Goal: Task Accomplishment & Management: Manage account settings

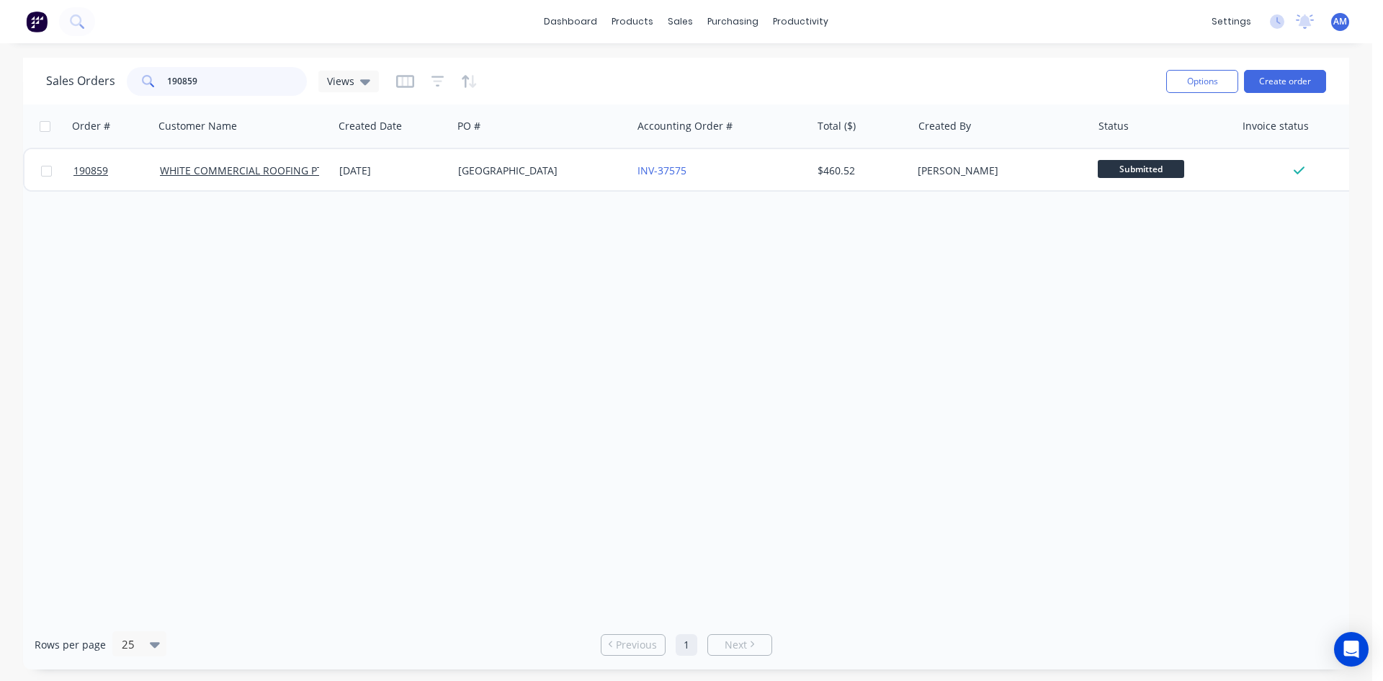
drag, startPoint x: 202, startPoint y: 70, endPoint x: 154, endPoint y: 71, distance: 47.6
click at [154, 71] on div "190859" at bounding box center [217, 81] width 180 height 29
type input "190611"
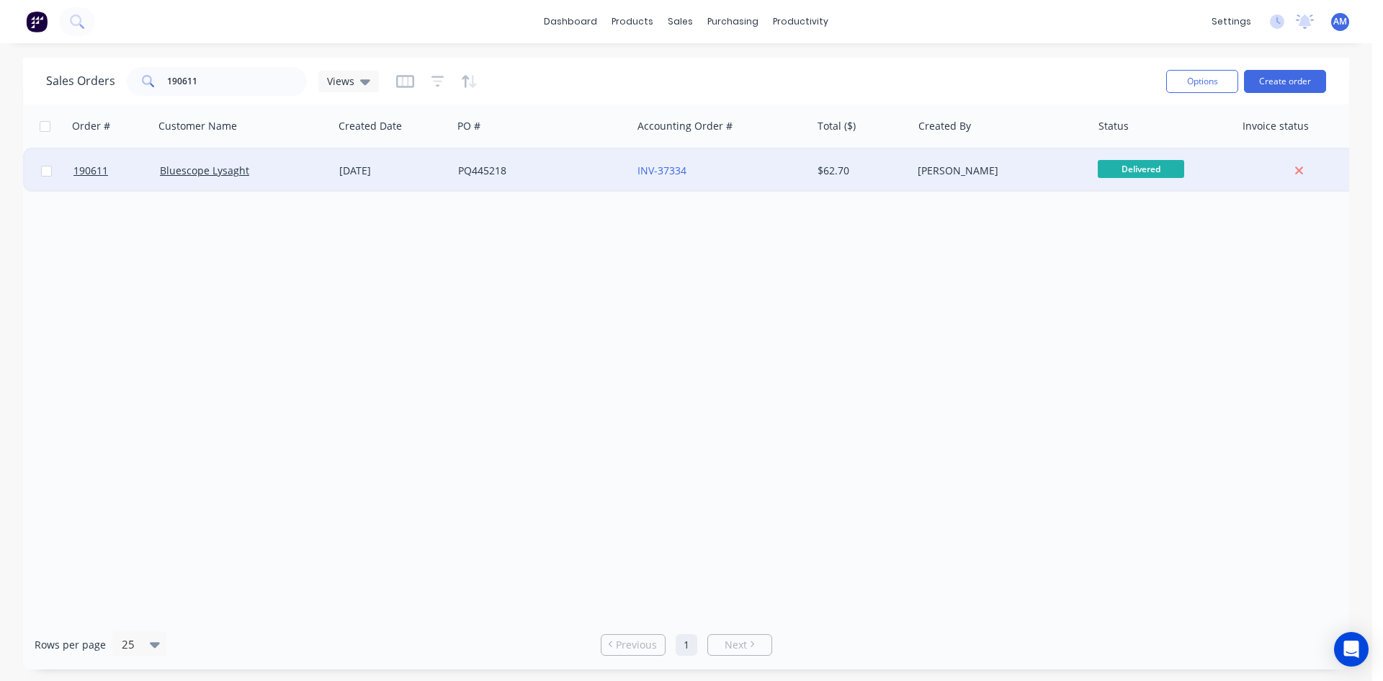
click at [550, 182] on div "PQ445218" at bounding box center [541, 170] width 179 height 43
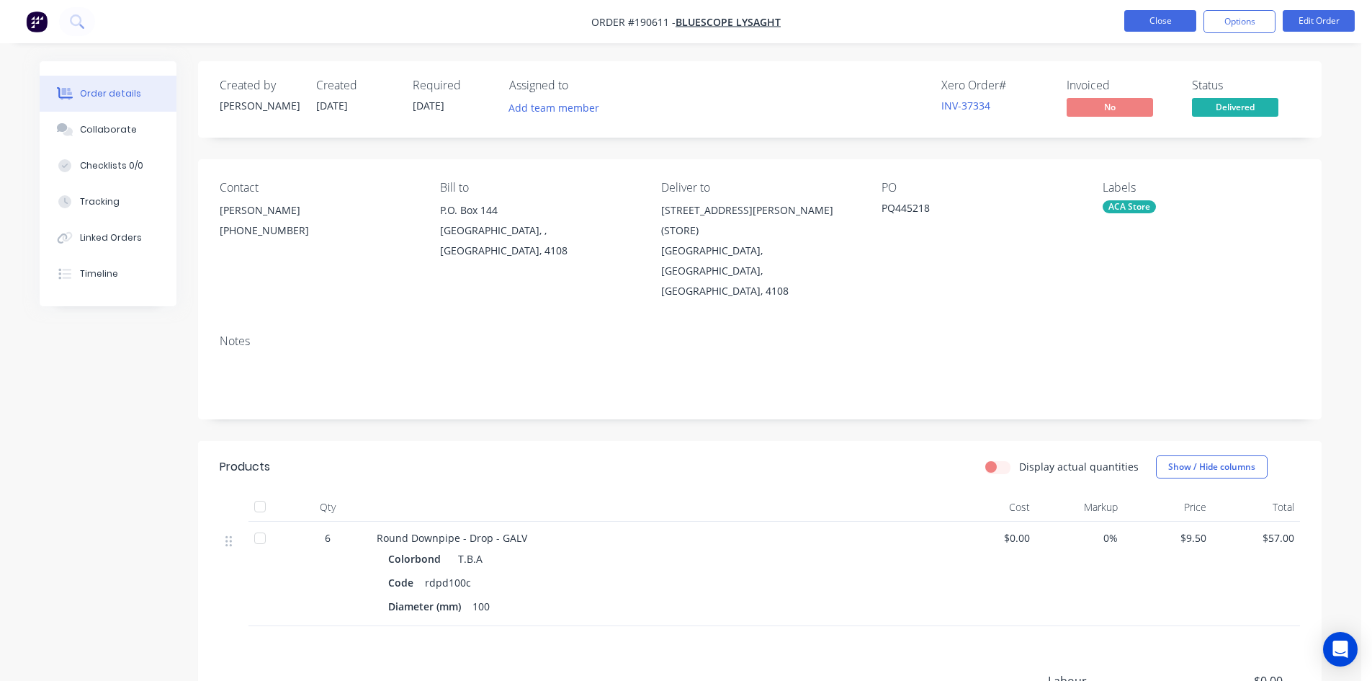
click at [1153, 30] on button "Close" at bounding box center [1160, 21] width 72 height 22
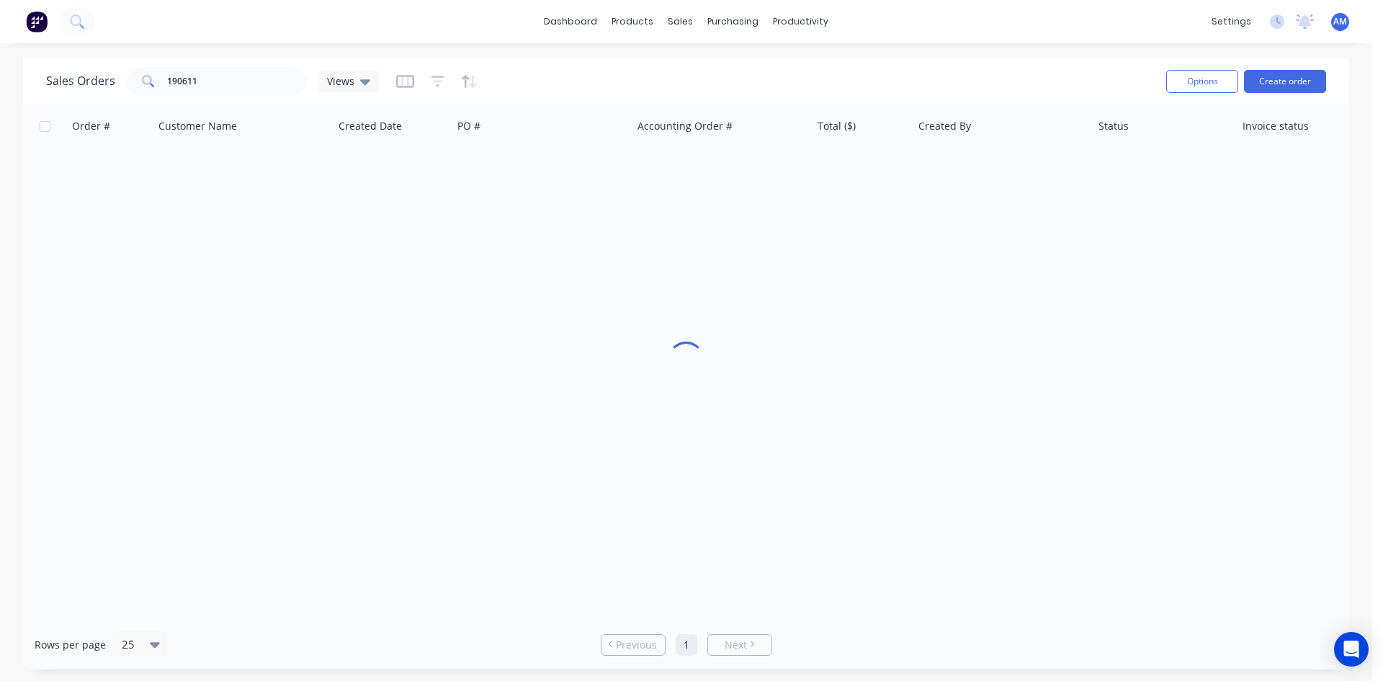
drag, startPoint x: 271, startPoint y: 99, endPoint x: 262, endPoint y: 91, distance: 11.7
click at [264, 93] on div "Sales Orders 190611 Views Options Create order" at bounding box center [686, 81] width 1326 height 47
drag, startPoint x: 262, startPoint y: 91, endPoint x: 203, endPoint y: 86, distance: 59.3
click at [203, 86] on input "190611" at bounding box center [237, 81] width 140 height 29
type input "1"
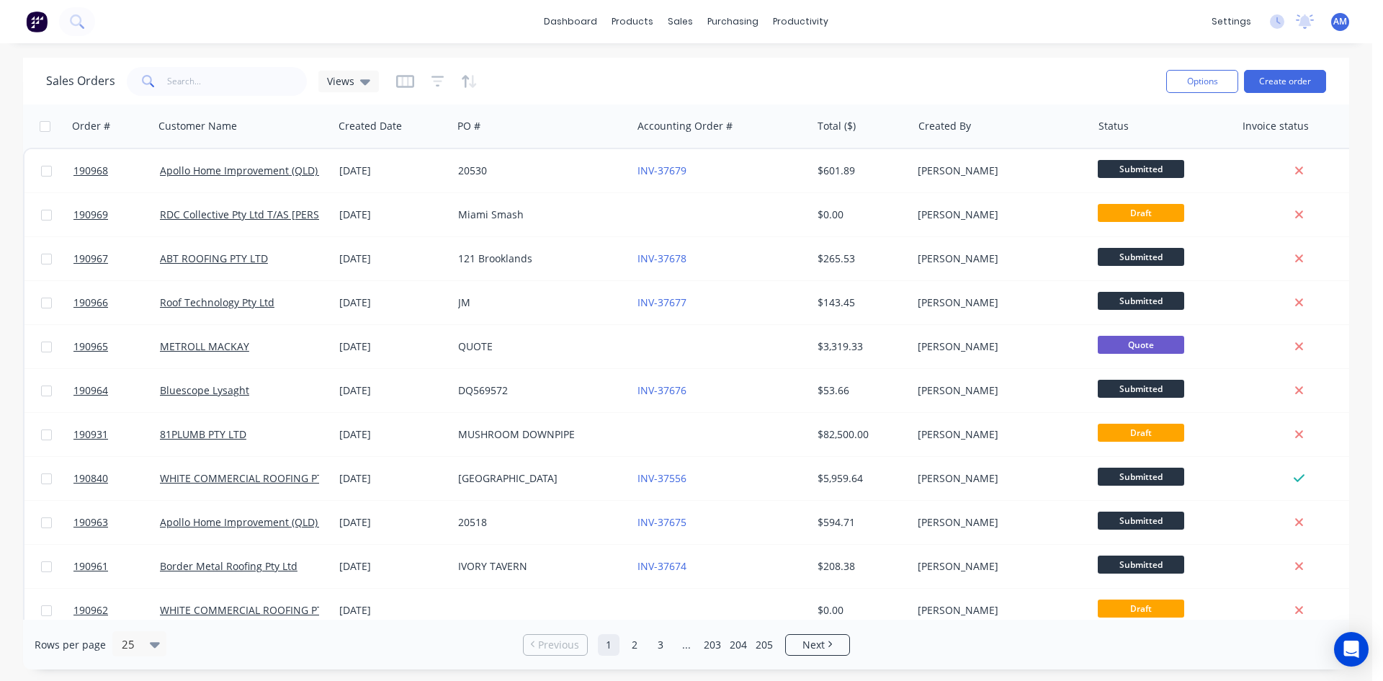
click at [721, 66] on div "Sales Orders Views" at bounding box center [600, 80] width 1108 height 35
click at [279, 82] on input "text" at bounding box center [237, 81] width 140 height 29
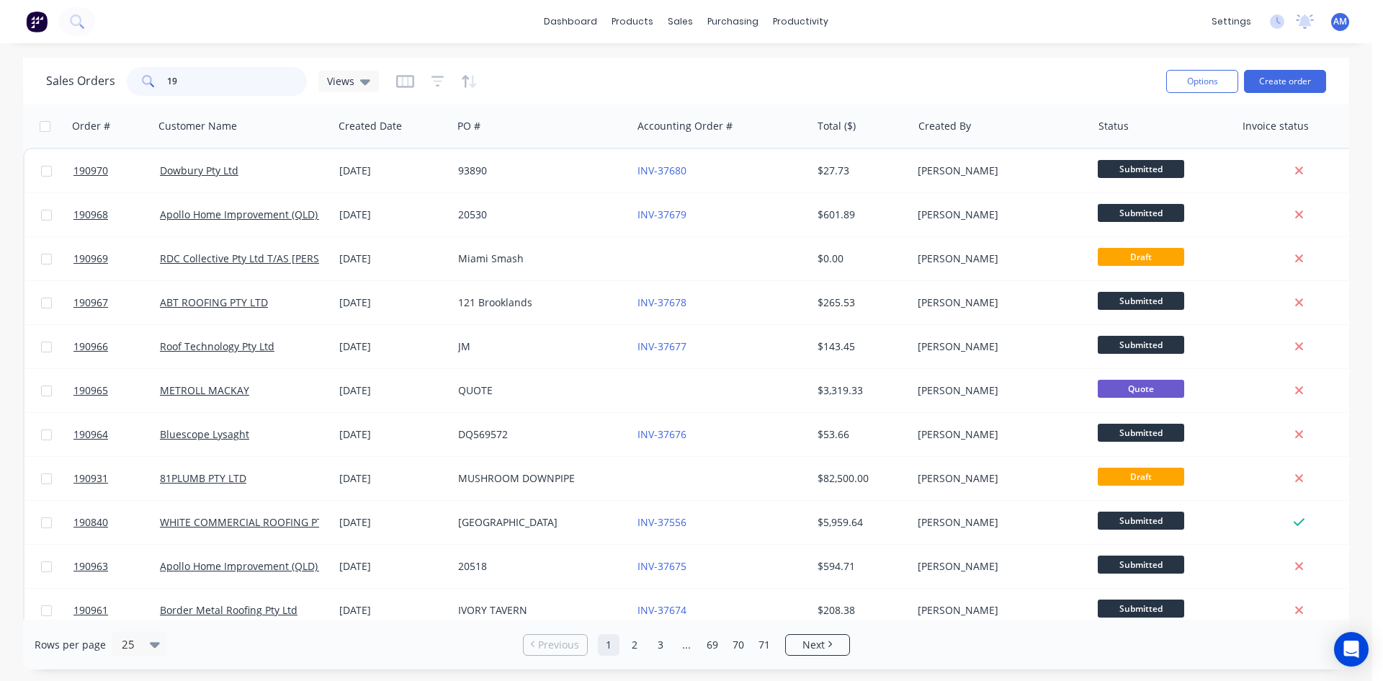
type input "1"
type input "dq569366"
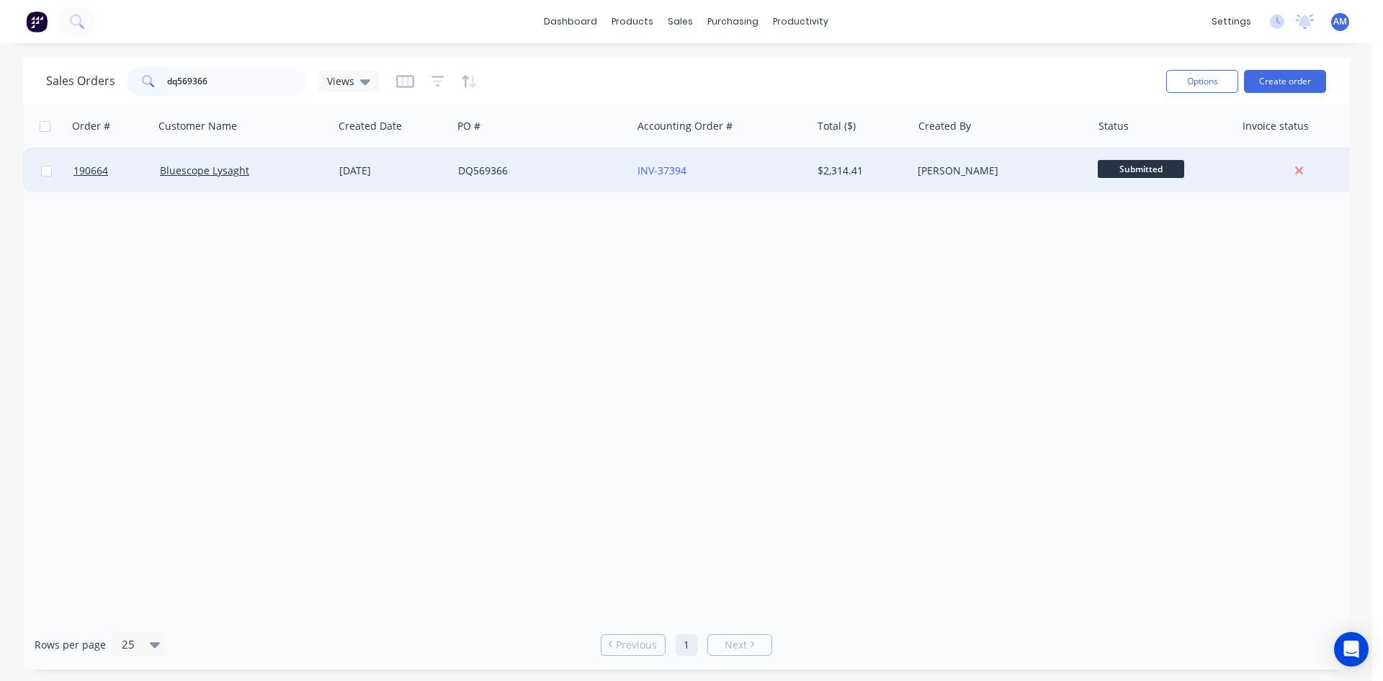
click at [759, 180] on div "INV-37394" at bounding box center [721, 170] width 179 height 43
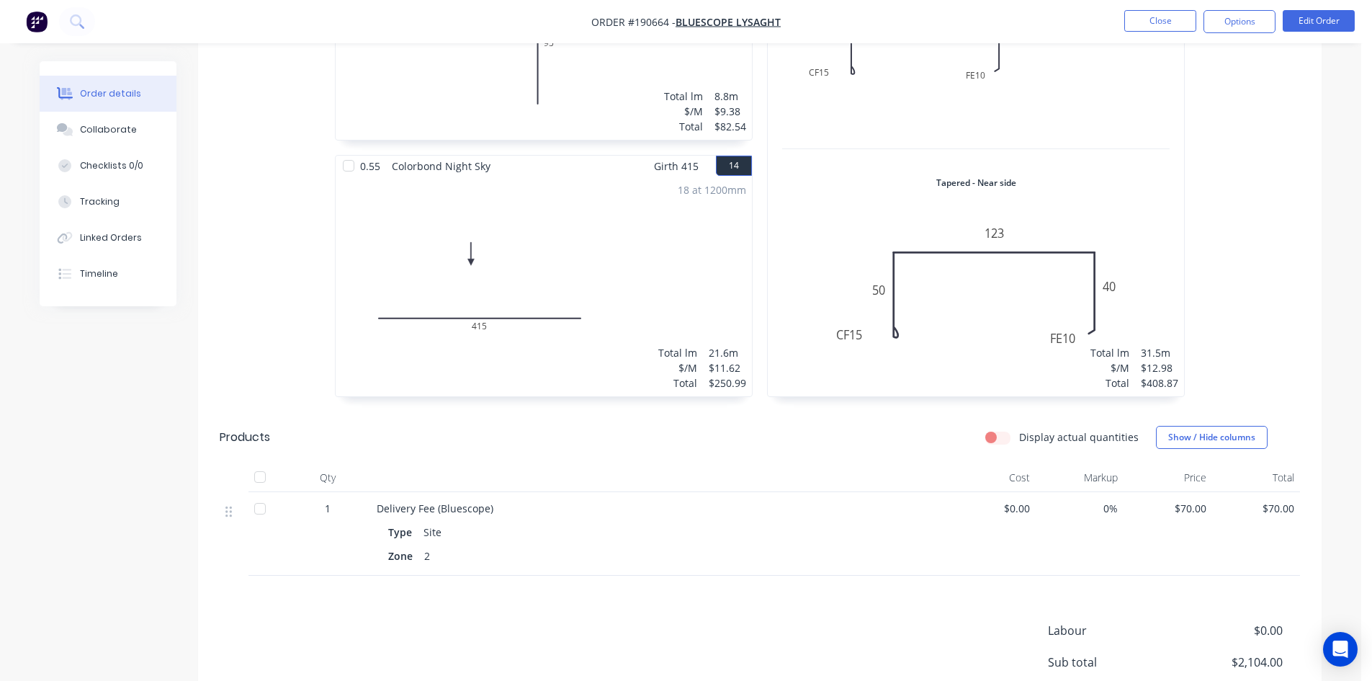
scroll to position [2347, 0]
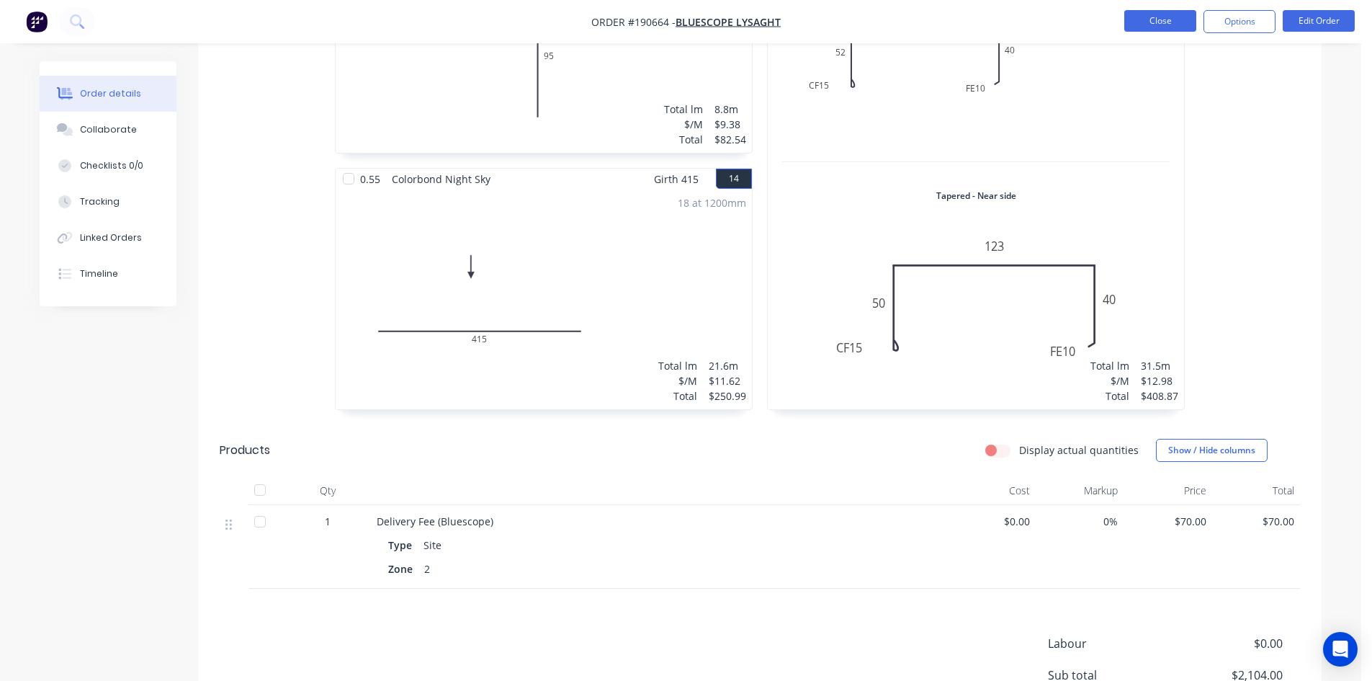
click at [1158, 28] on button "Close" at bounding box center [1160, 21] width 72 height 22
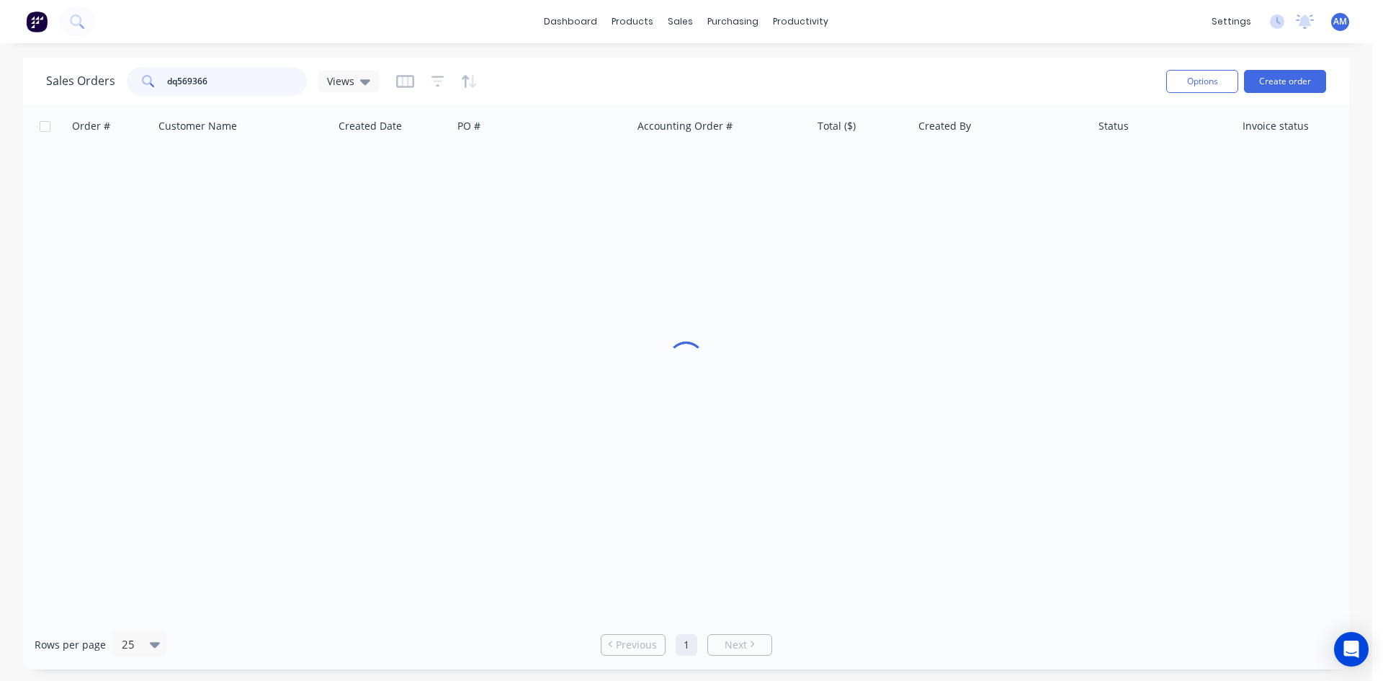
drag, startPoint x: 257, startPoint y: 77, endPoint x: 70, endPoint y: 76, distance: 187.3
click at [70, 76] on div "Sales Orders dq569366 Views" at bounding box center [212, 81] width 333 height 29
type input "190867"
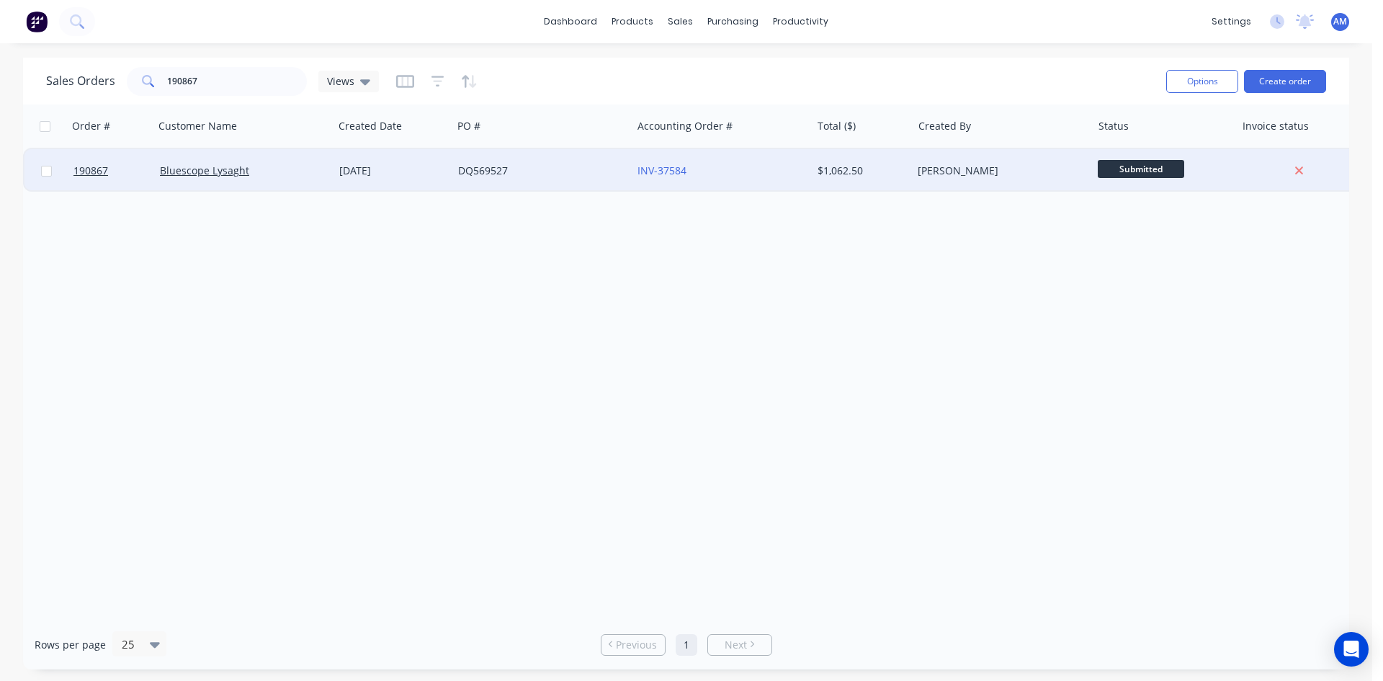
click at [603, 167] on div "DQ569527" at bounding box center [538, 171] width 160 height 14
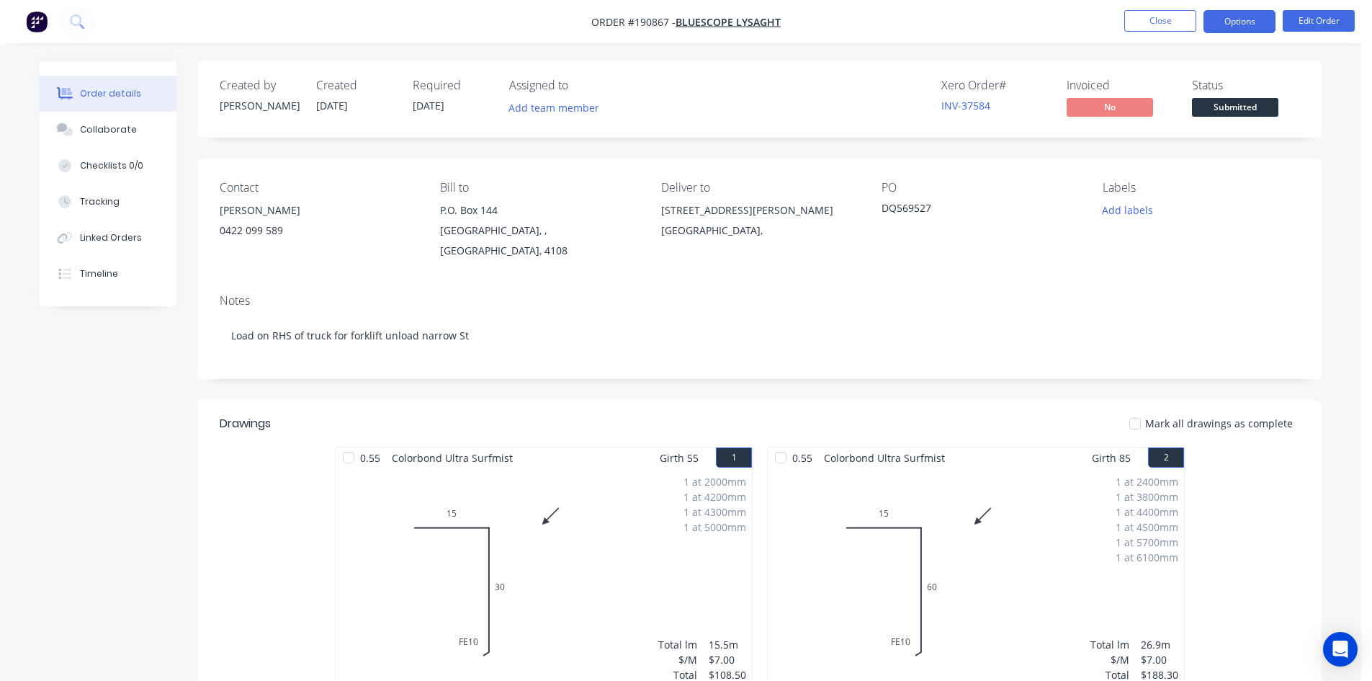
click at [1241, 21] on button "Options" at bounding box center [1240, 21] width 72 height 23
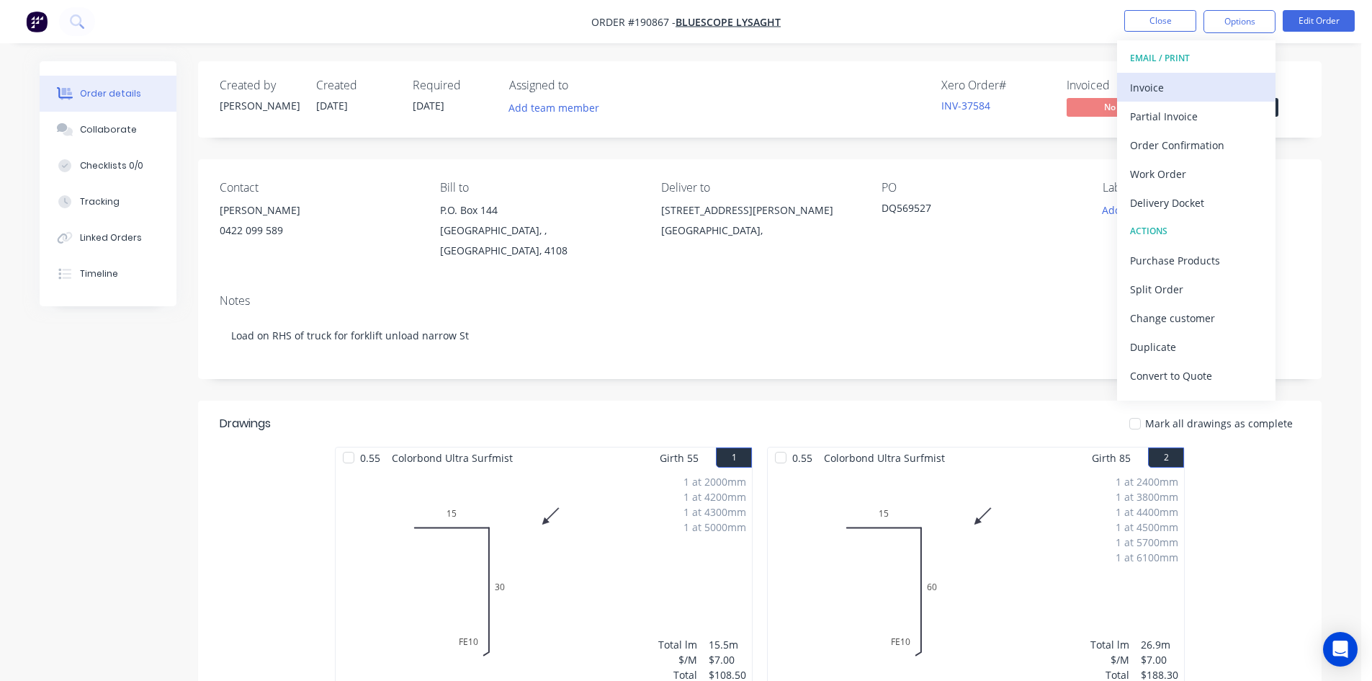
click at [1173, 81] on div "Invoice" at bounding box center [1196, 87] width 133 height 21
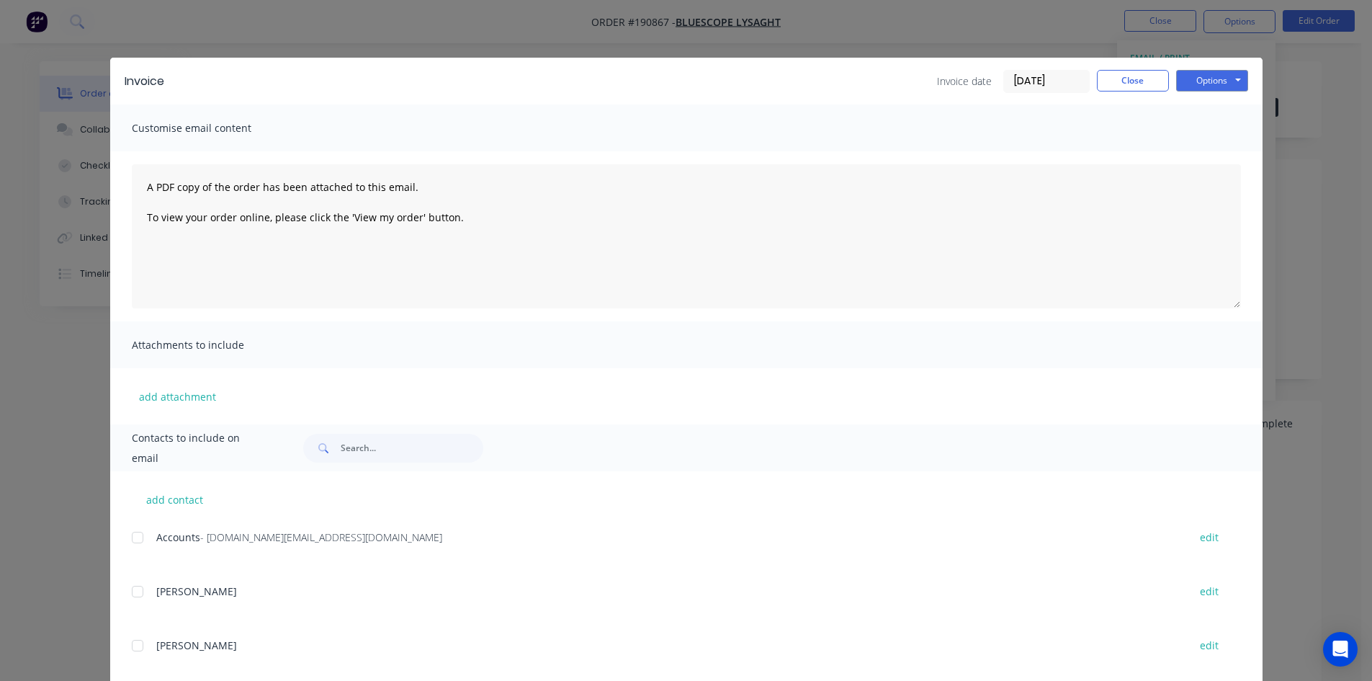
click at [133, 538] on div at bounding box center [137, 537] width 29 height 29
click at [1200, 77] on button "Options" at bounding box center [1212, 81] width 72 height 22
click at [1184, 157] on button "Email" at bounding box center [1222, 154] width 92 height 24
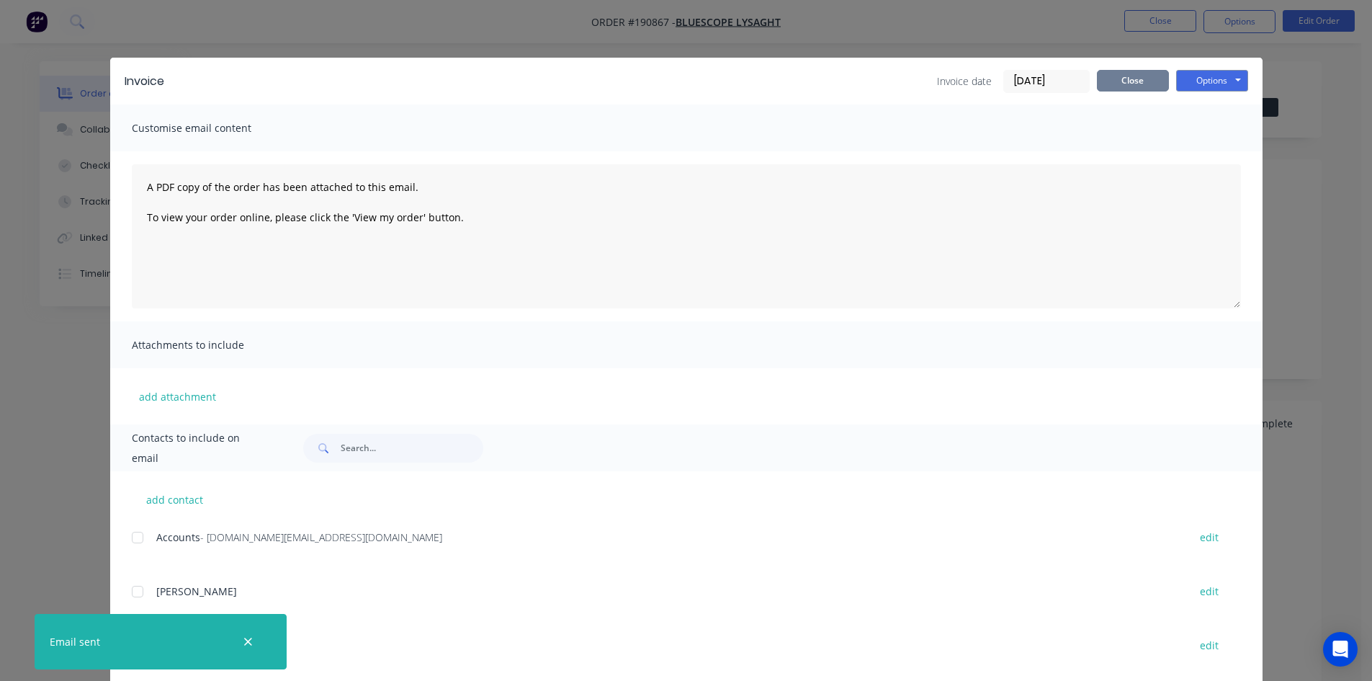
click at [1143, 88] on button "Close" at bounding box center [1133, 81] width 72 height 22
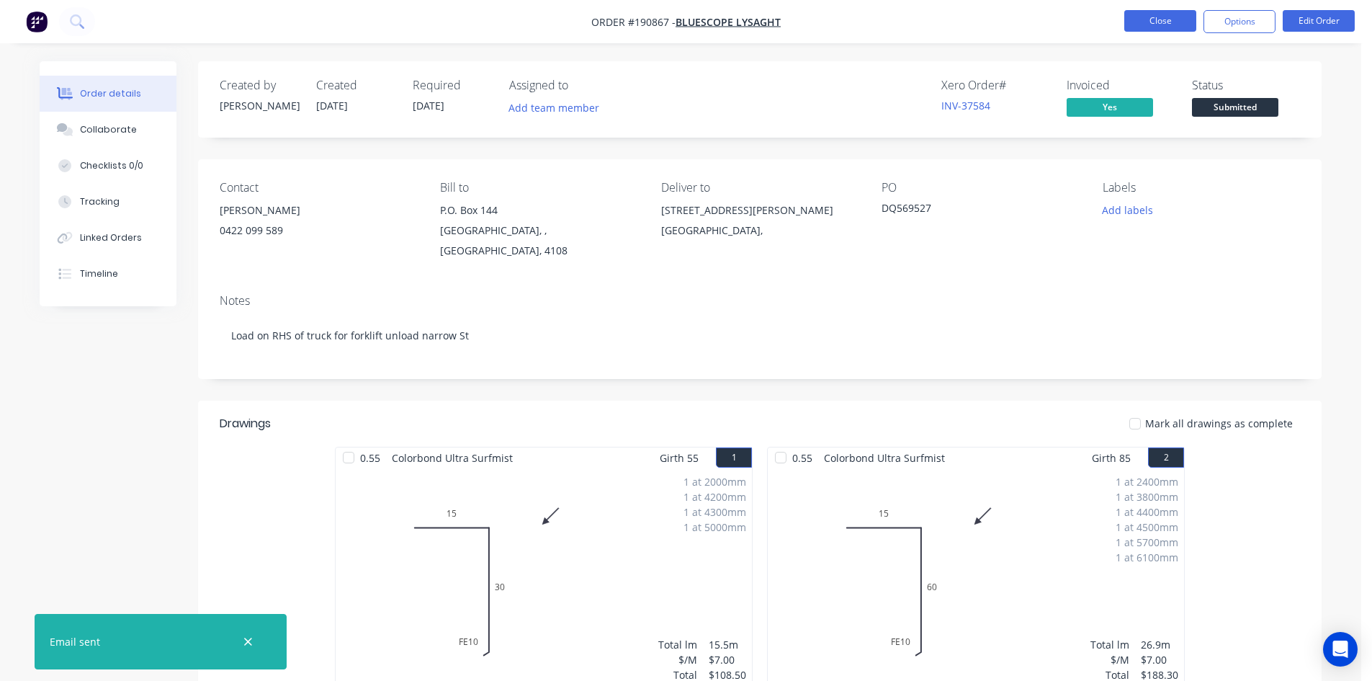
click at [1144, 20] on button "Close" at bounding box center [1160, 21] width 72 height 22
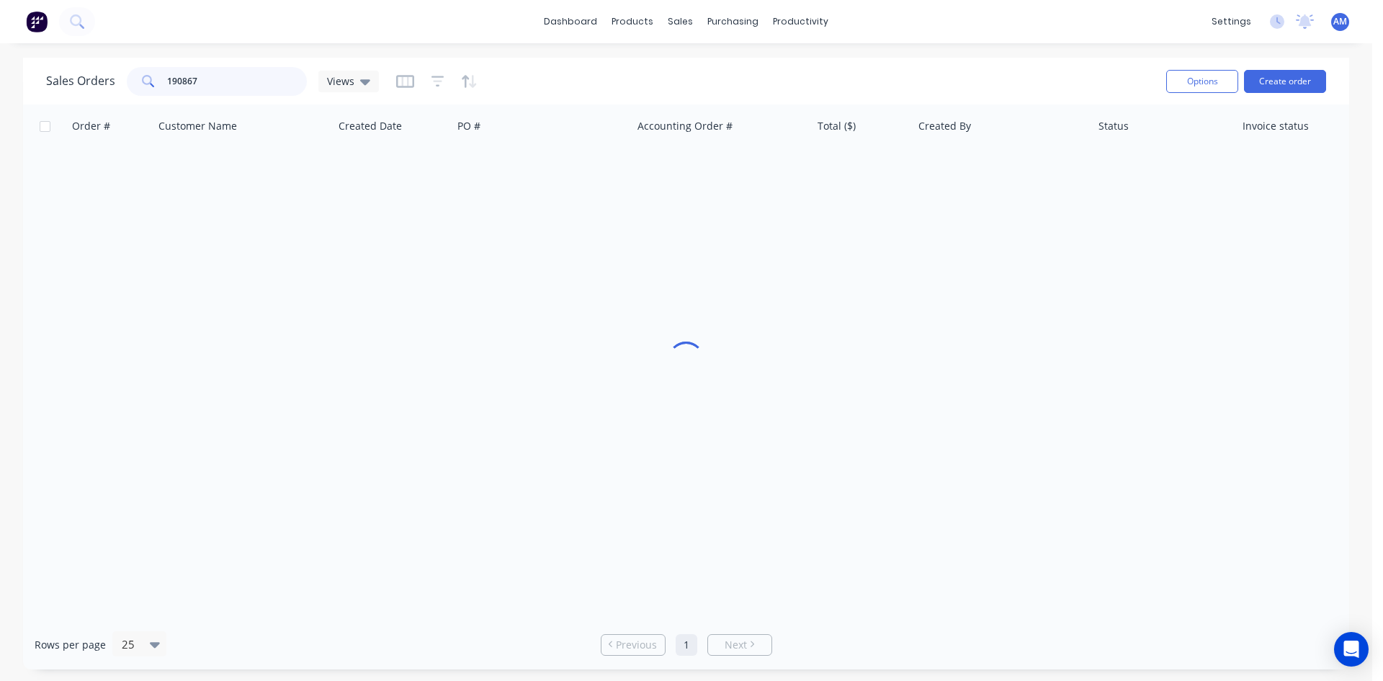
drag, startPoint x: 218, startPoint y: 80, endPoint x: 143, endPoint y: 81, distance: 74.2
click at [143, 81] on div "190867" at bounding box center [217, 81] width 180 height 29
type input "190438"
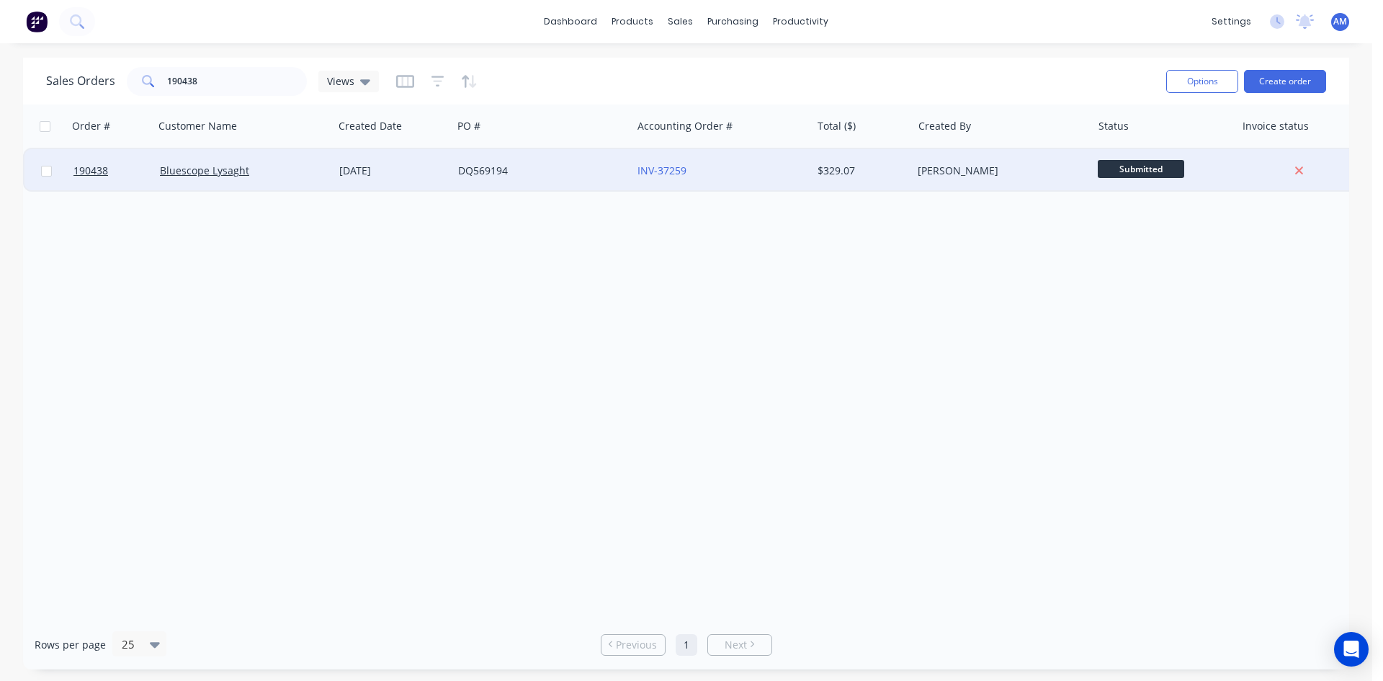
click at [609, 177] on div "DQ569194" at bounding box center [538, 171] width 160 height 14
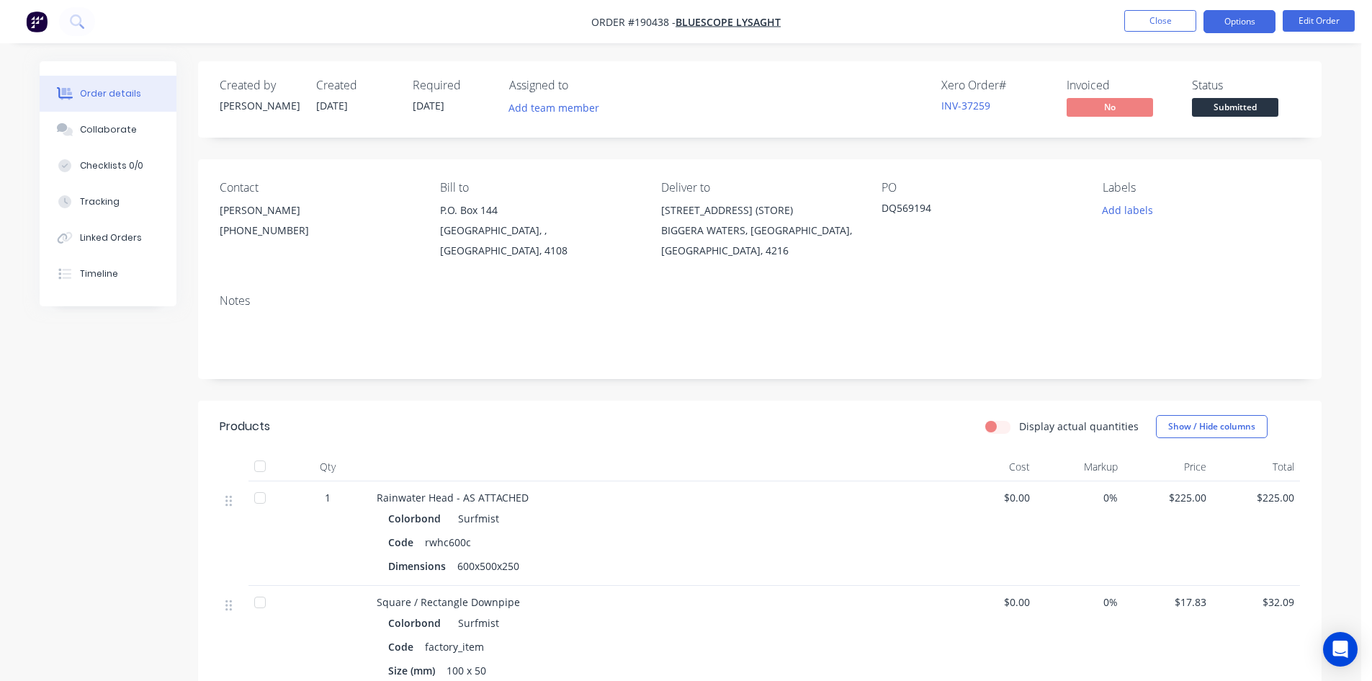
click at [1224, 24] on button "Options" at bounding box center [1240, 21] width 72 height 23
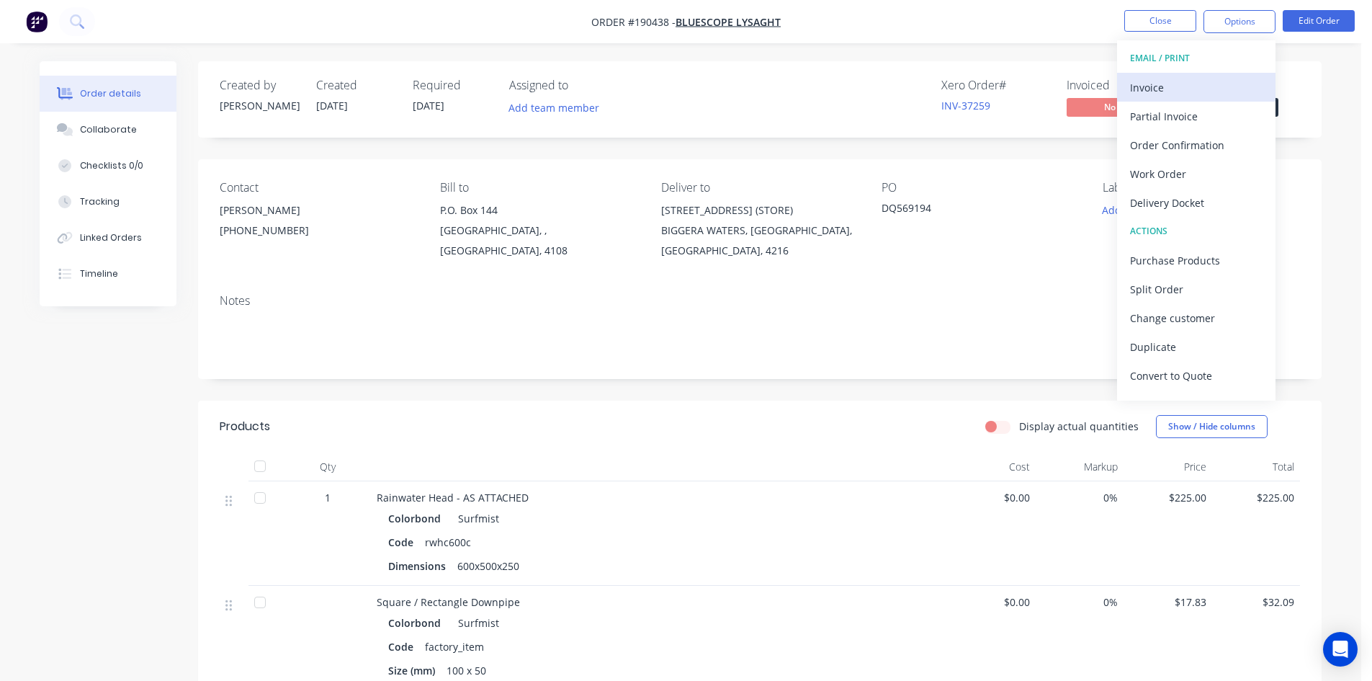
click at [1200, 75] on button "Invoice" at bounding box center [1196, 87] width 158 height 29
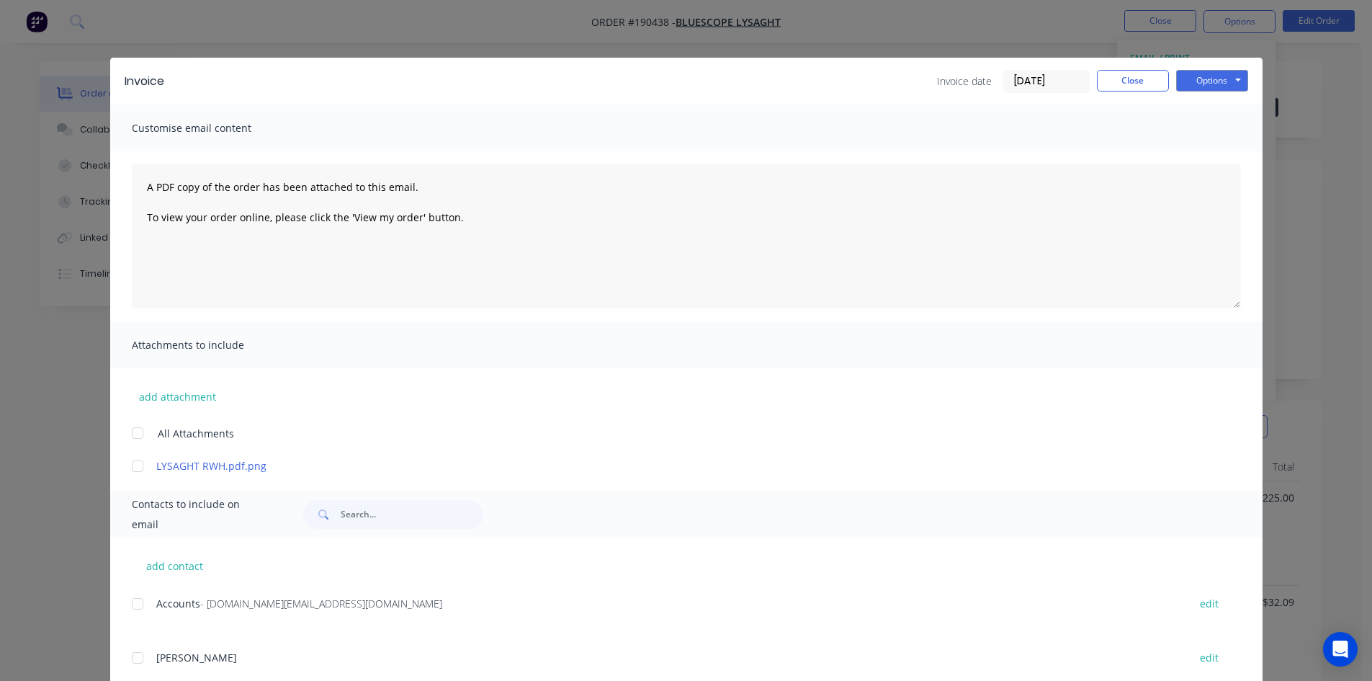
click at [128, 607] on div at bounding box center [137, 603] width 29 height 29
click at [1202, 86] on button "Options" at bounding box center [1212, 81] width 72 height 22
click at [1200, 152] on button "Email" at bounding box center [1222, 154] width 92 height 24
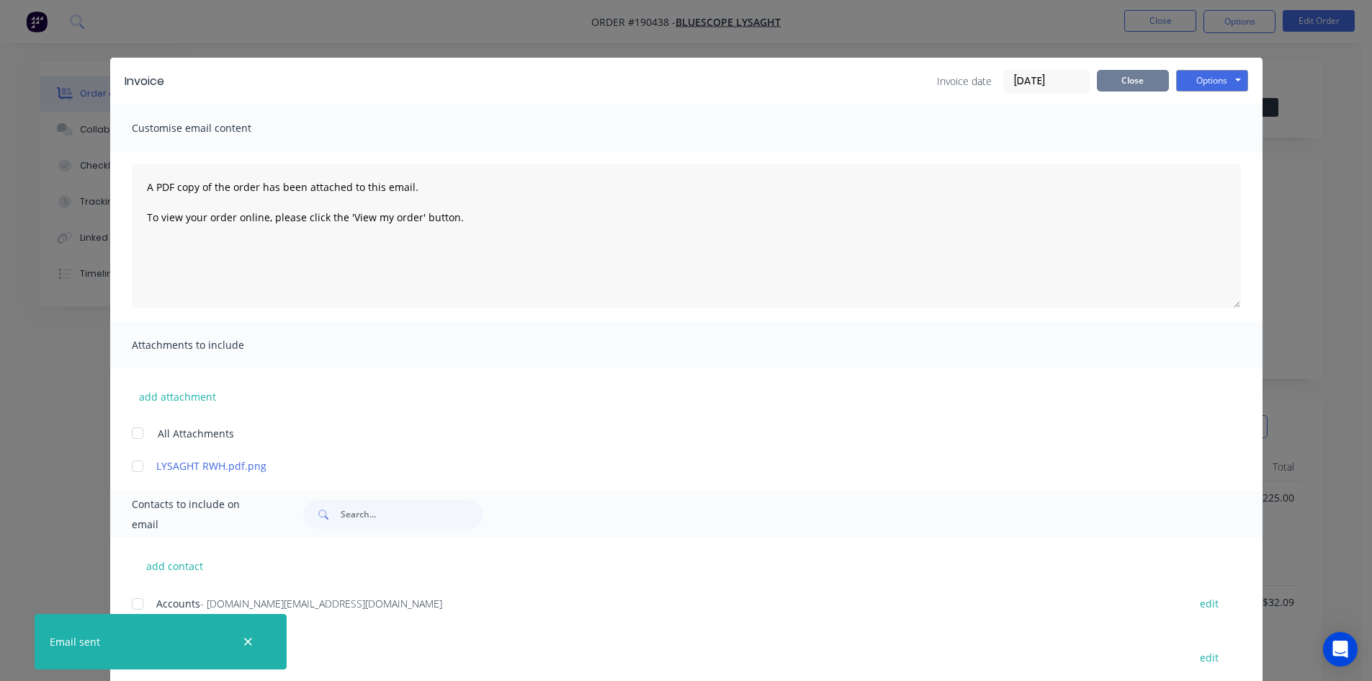
click at [1126, 88] on button "Close" at bounding box center [1133, 81] width 72 height 22
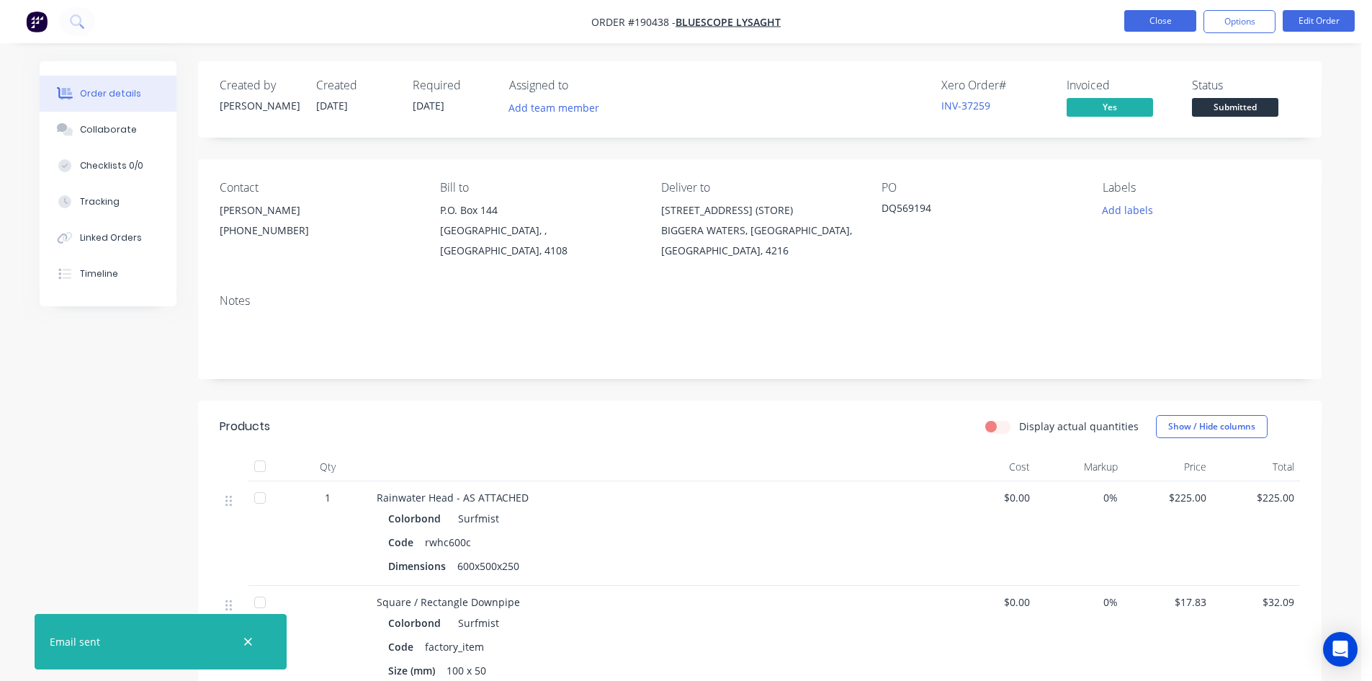
click at [1137, 19] on button "Close" at bounding box center [1160, 21] width 72 height 22
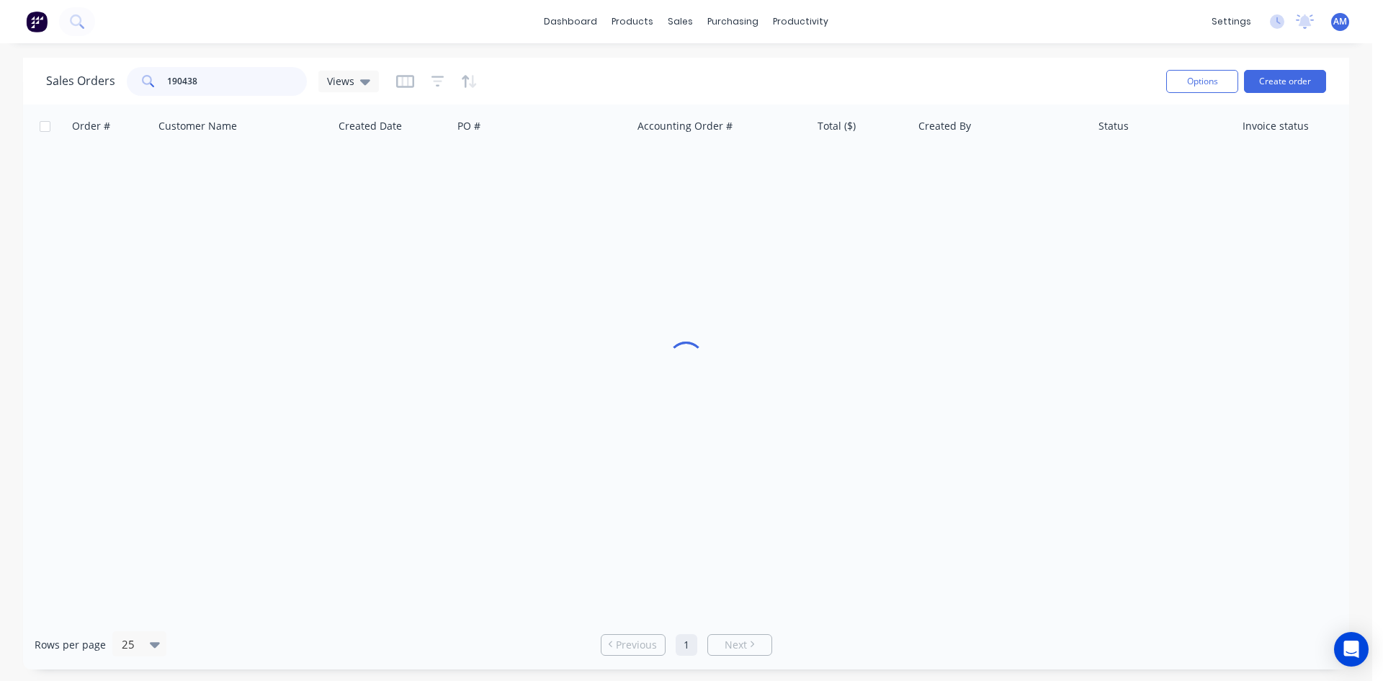
drag, startPoint x: 246, startPoint y: 89, endPoint x: 98, endPoint y: 85, distance: 147.7
click at [98, 85] on div "Sales Orders 190438 Views" at bounding box center [212, 81] width 333 height 29
type input "190637"
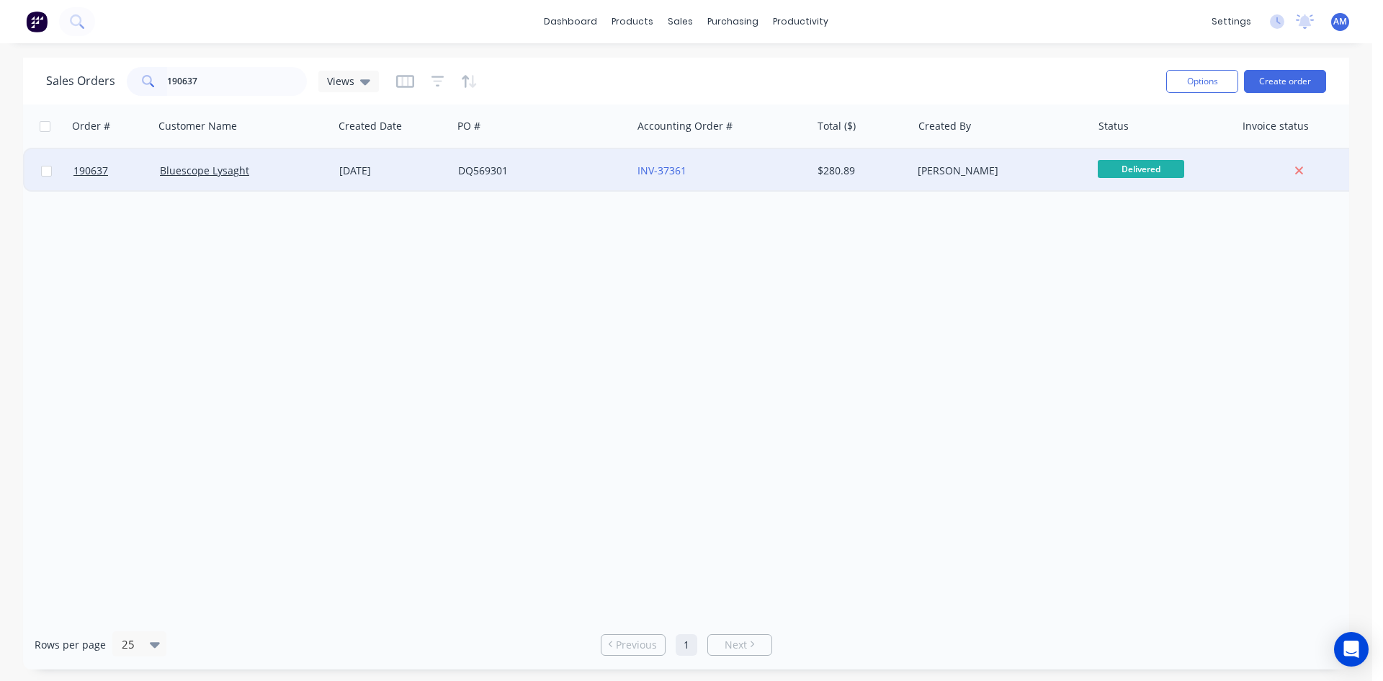
click at [759, 167] on div "INV-37361" at bounding box center [717, 171] width 160 height 14
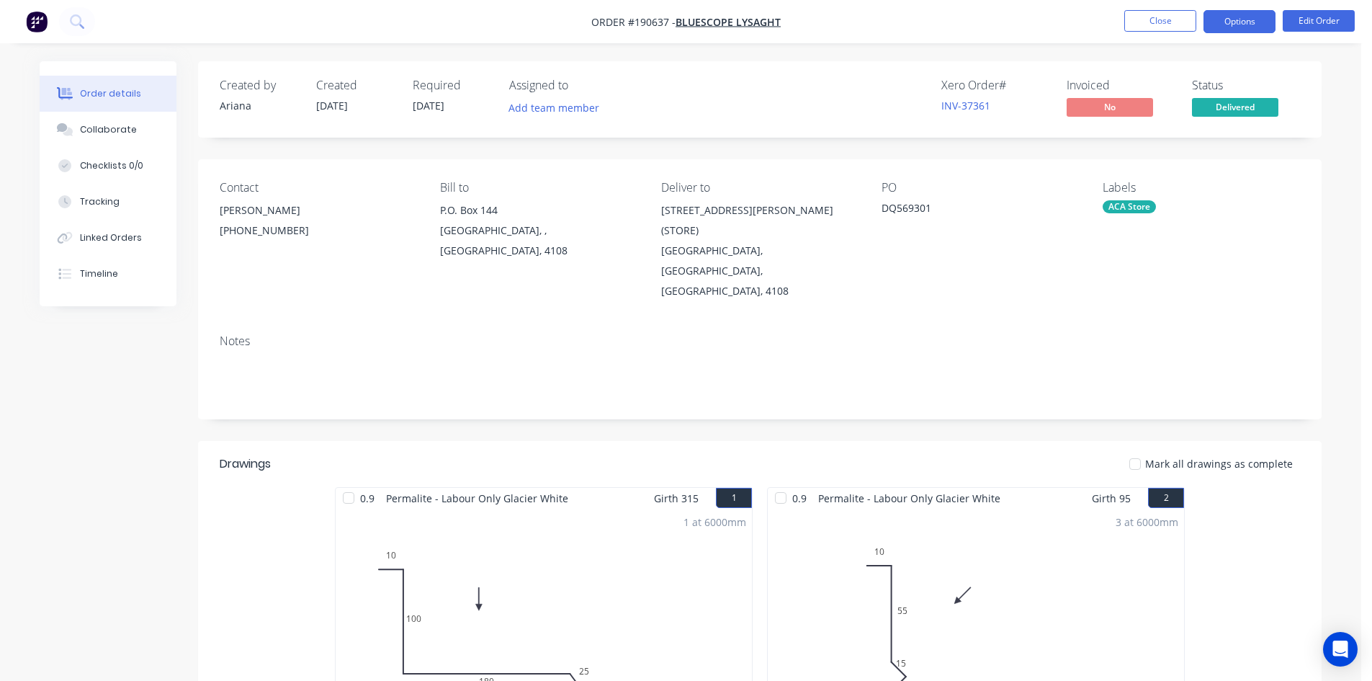
click at [1245, 28] on button "Options" at bounding box center [1240, 21] width 72 height 23
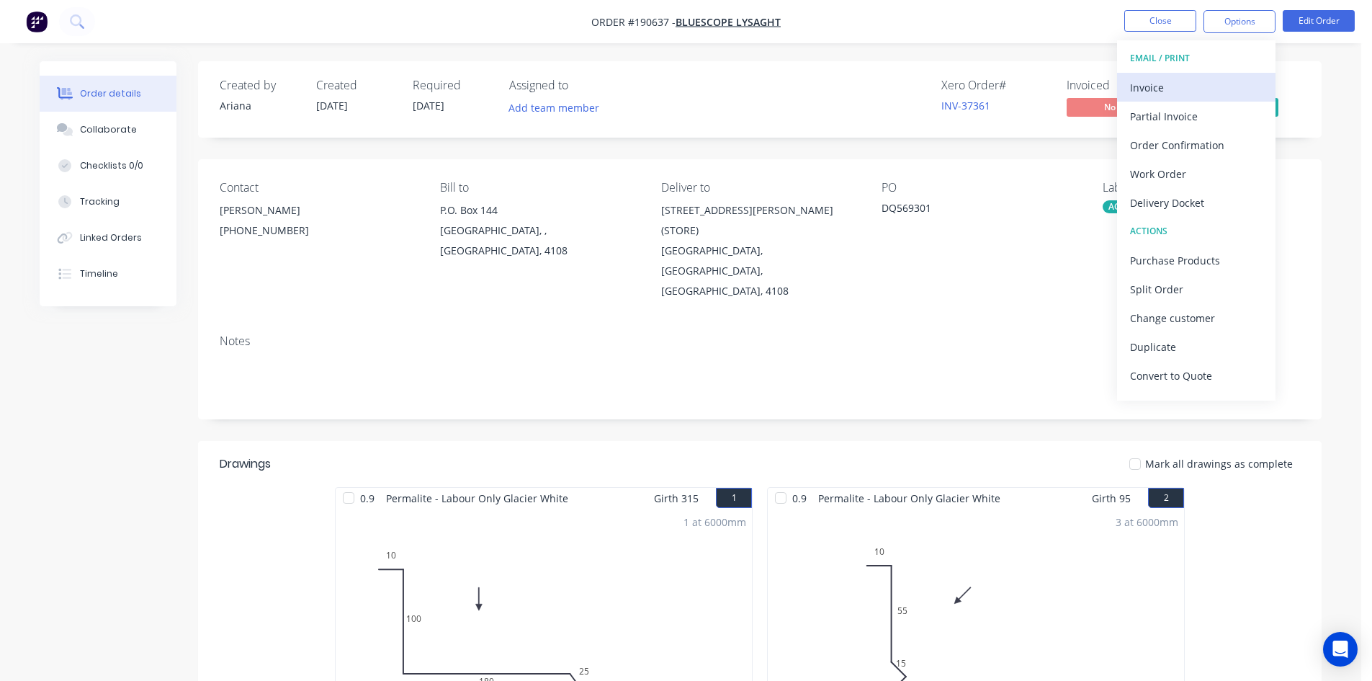
click at [1181, 86] on div "Invoice" at bounding box center [1196, 87] width 133 height 21
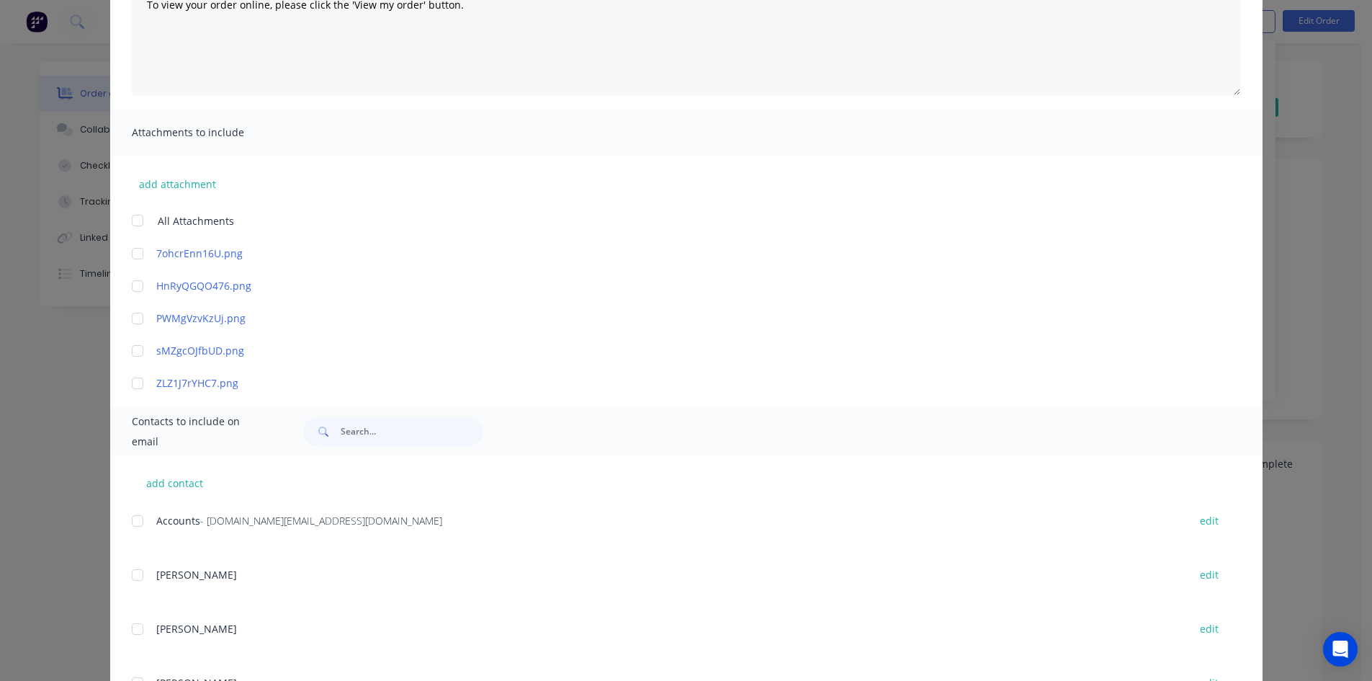
scroll to position [216, 0]
click at [131, 519] on div at bounding box center [137, 517] width 29 height 29
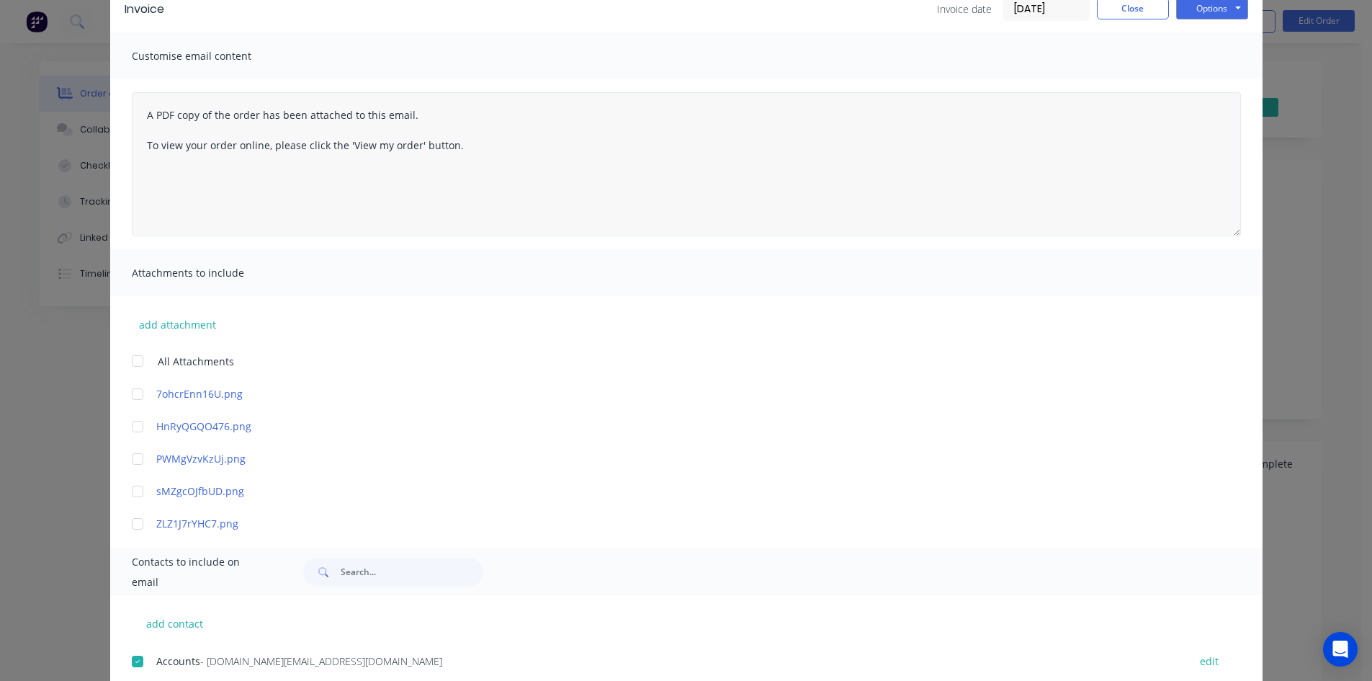
scroll to position [0, 0]
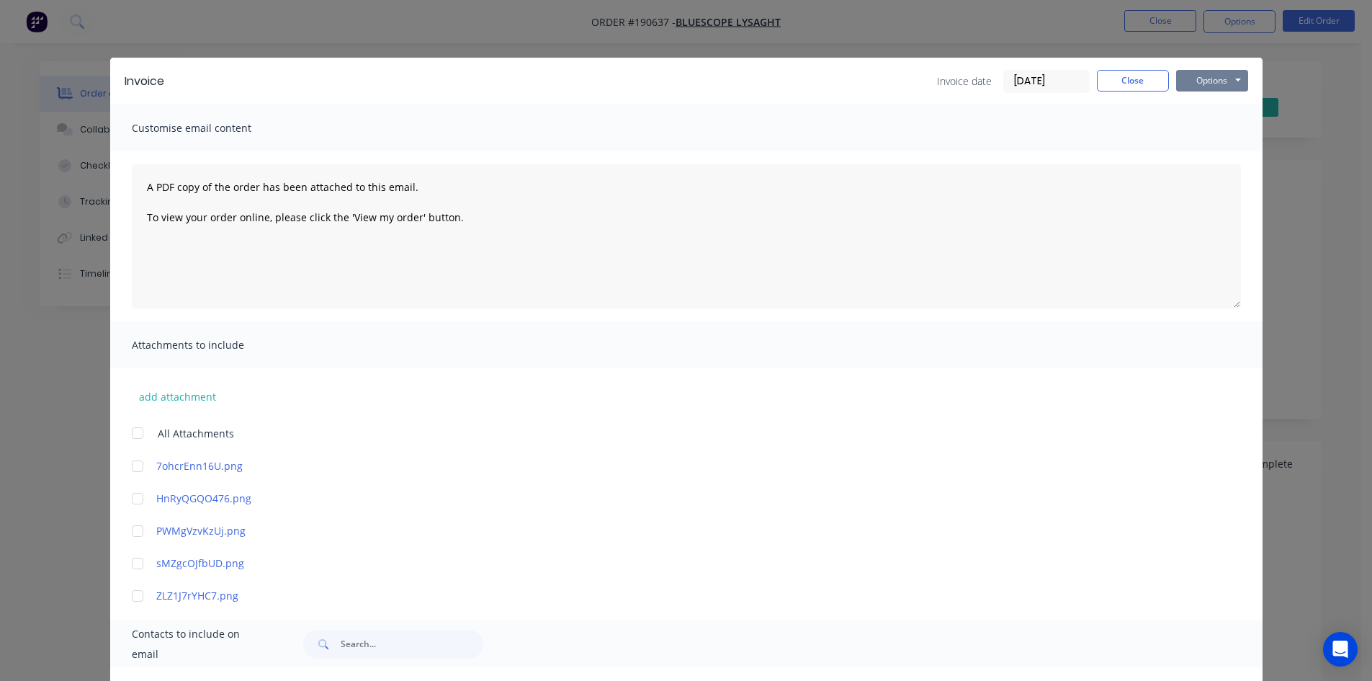
click at [1199, 87] on button "Options" at bounding box center [1212, 81] width 72 height 22
click at [1196, 145] on button "Email" at bounding box center [1222, 154] width 92 height 24
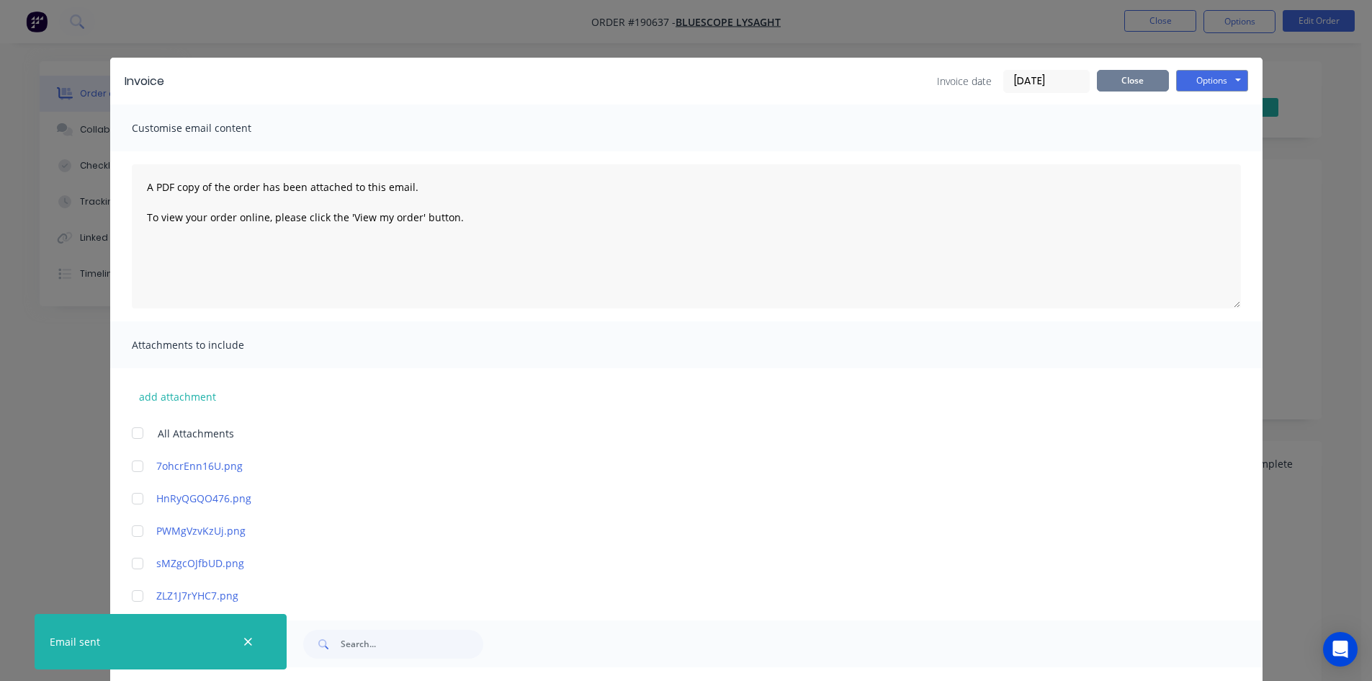
click at [1121, 88] on button "Close" at bounding box center [1133, 81] width 72 height 22
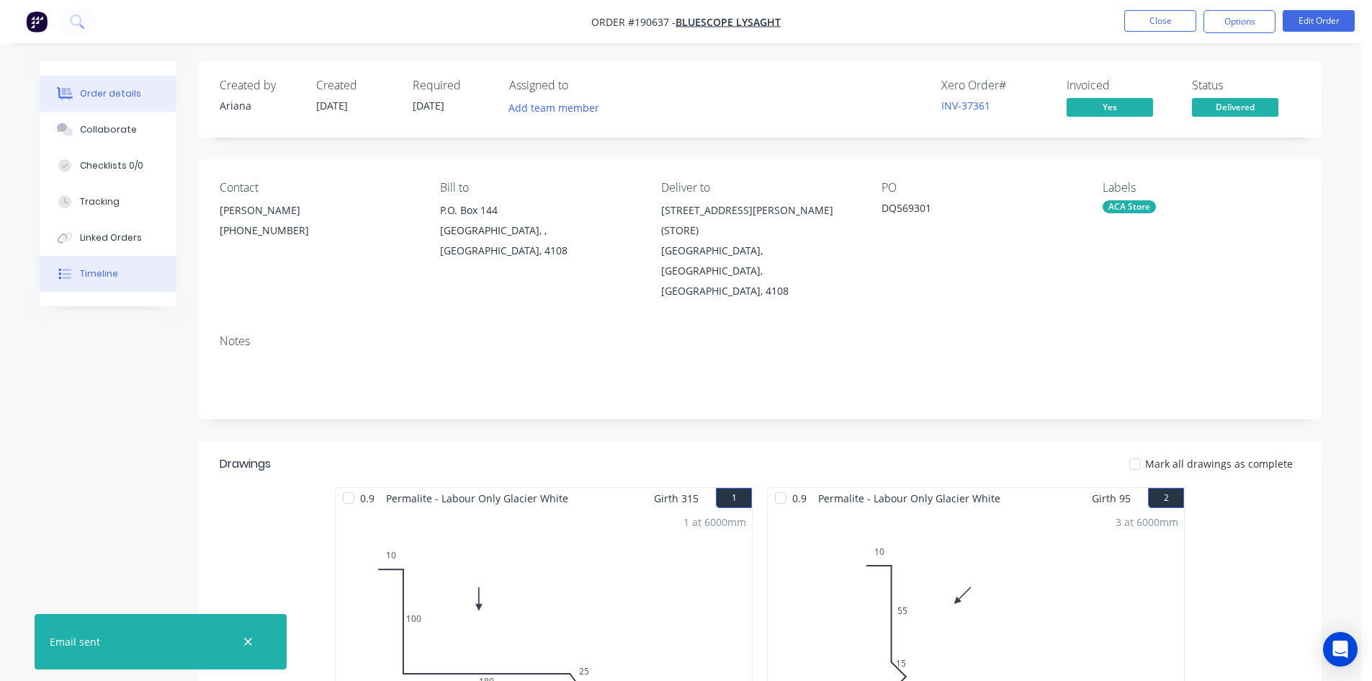
click at [81, 280] on button "Timeline" at bounding box center [108, 274] width 137 height 36
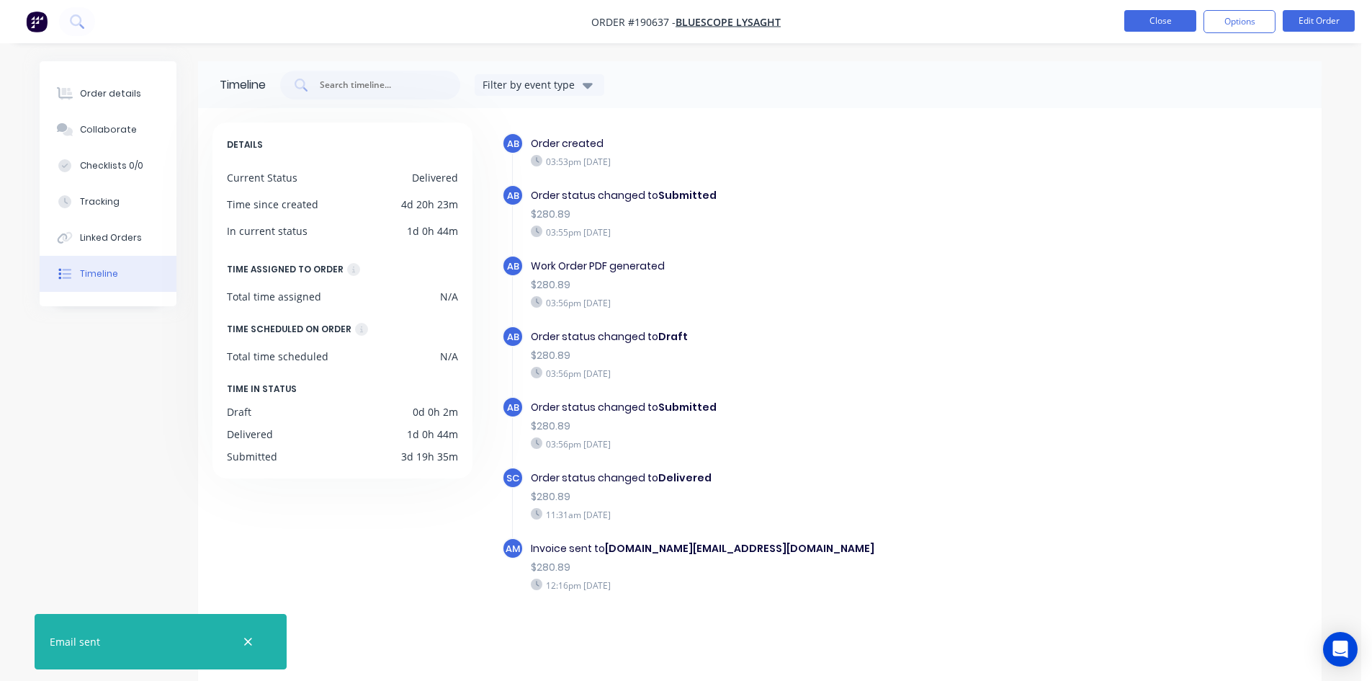
click at [1185, 20] on button "Close" at bounding box center [1160, 21] width 72 height 22
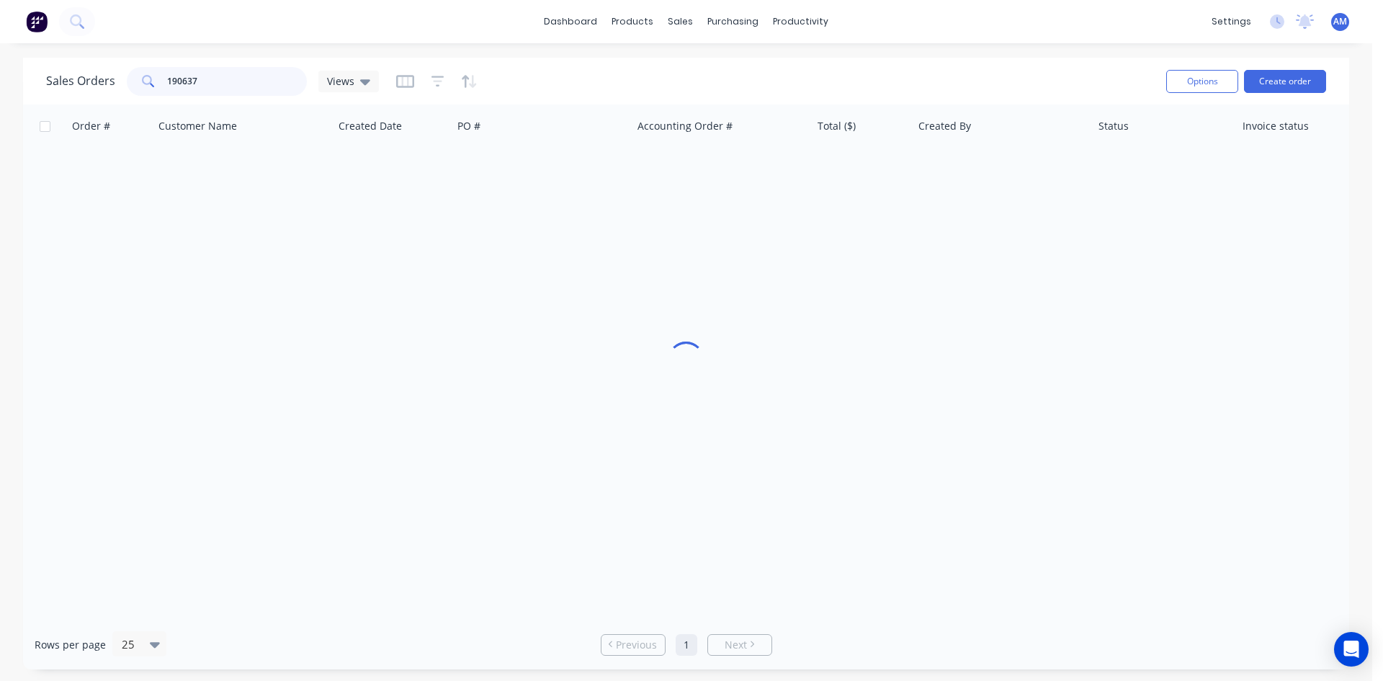
drag, startPoint x: 189, startPoint y: 84, endPoint x: 135, endPoint y: 79, distance: 55.0
click at [135, 79] on div "190637" at bounding box center [217, 81] width 180 height 29
drag, startPoint x: 225, startPoint y: 79, endPoint x: 108, endPoint y: 78, distance: 117.4
click at [108, 78] on div "Sales Orders 190637 Views" at bounding box center [212, 81] width 333 height 29
type input "190689"
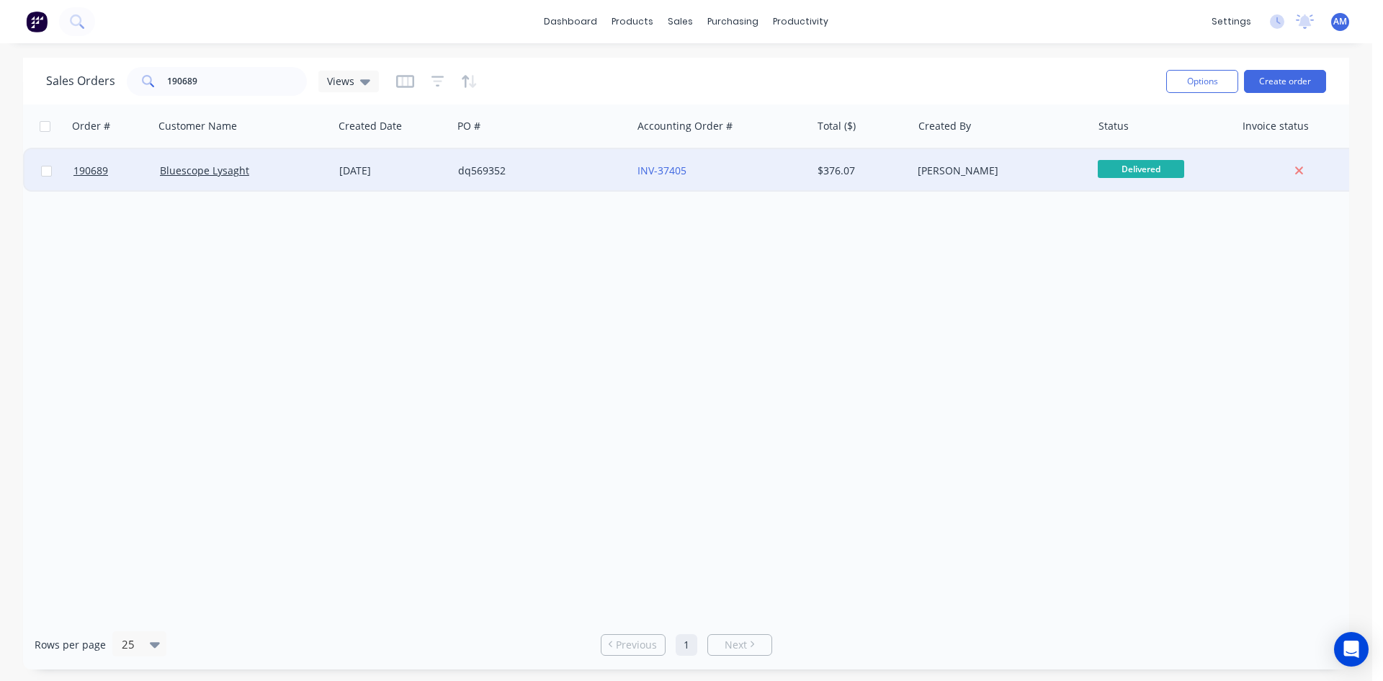
click at [558, 178] on div "dq569352" at bounding box center [541, 170] width 179 height 43
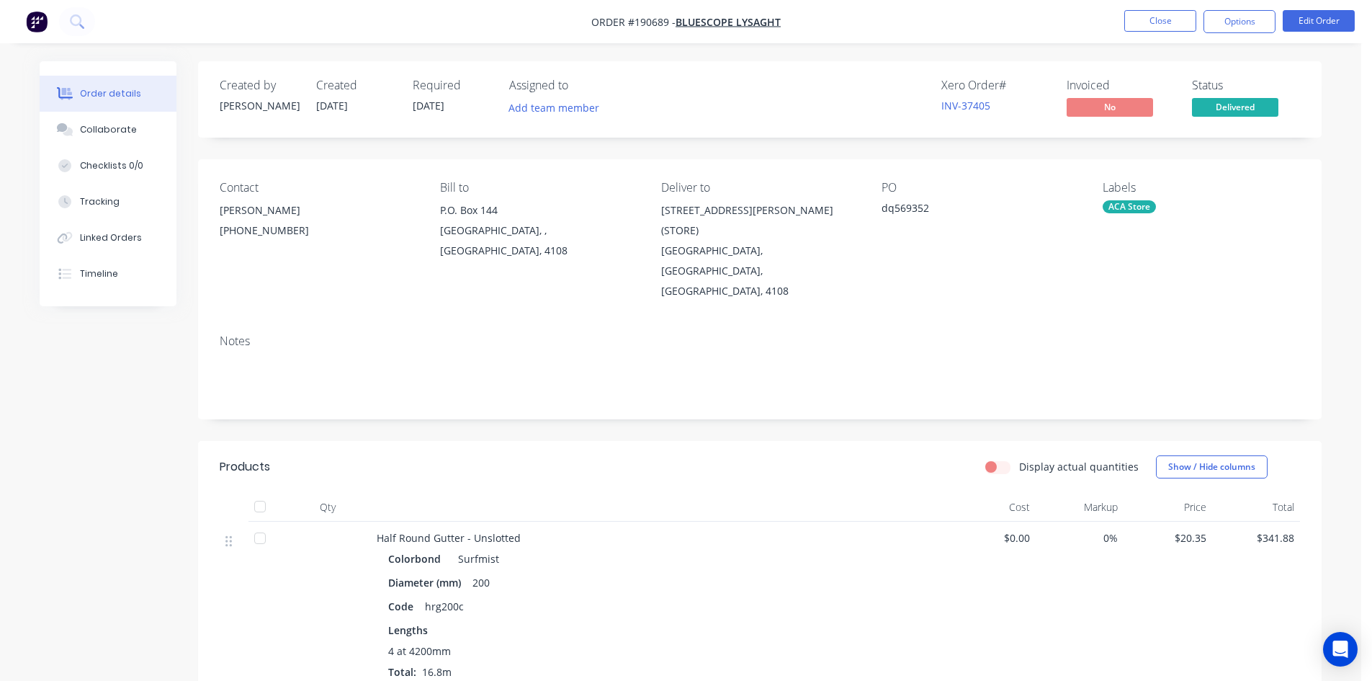
click at [1369, 21] on ul "Close Options Edit Order" at bounding box center [1239, 21] width 265 height 23
click at [1343, 17] on button "Edit Order" at bounding box center [1319, 21] width 72 height 22
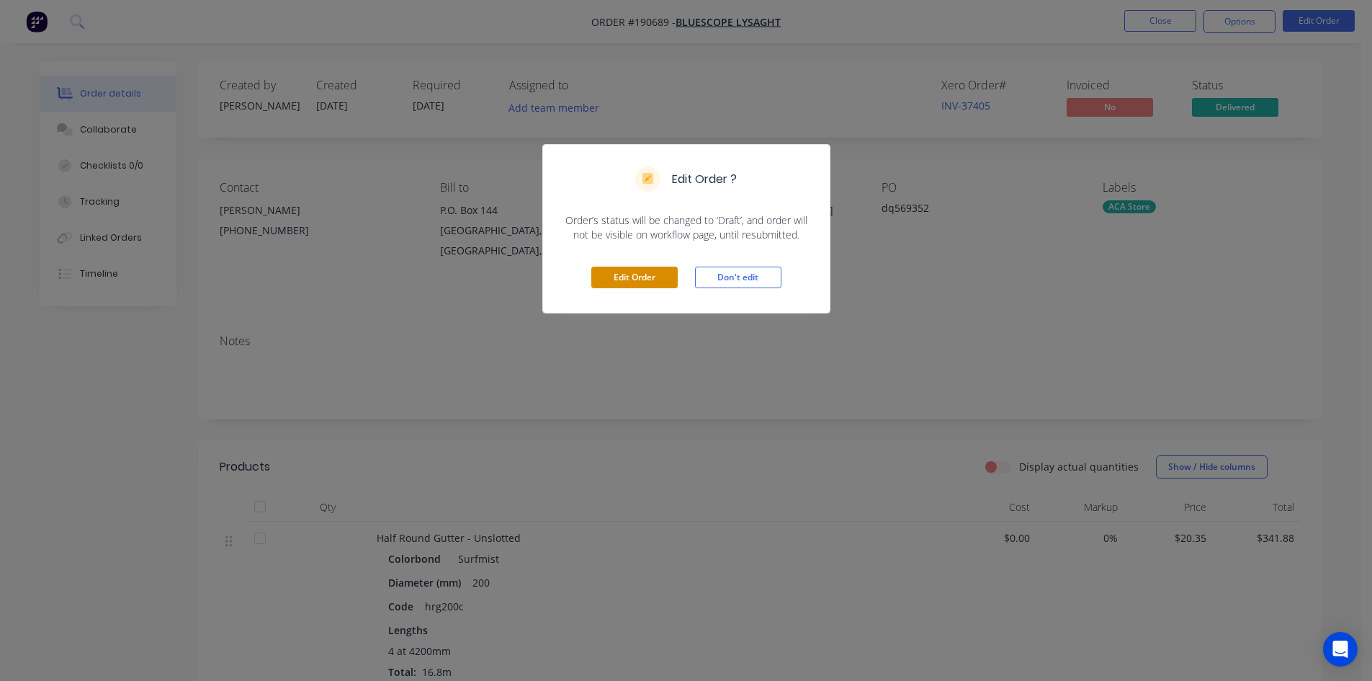
click at [666, 272] on button "Edit Order" at bounding box center [634, 277] width 86 height 22
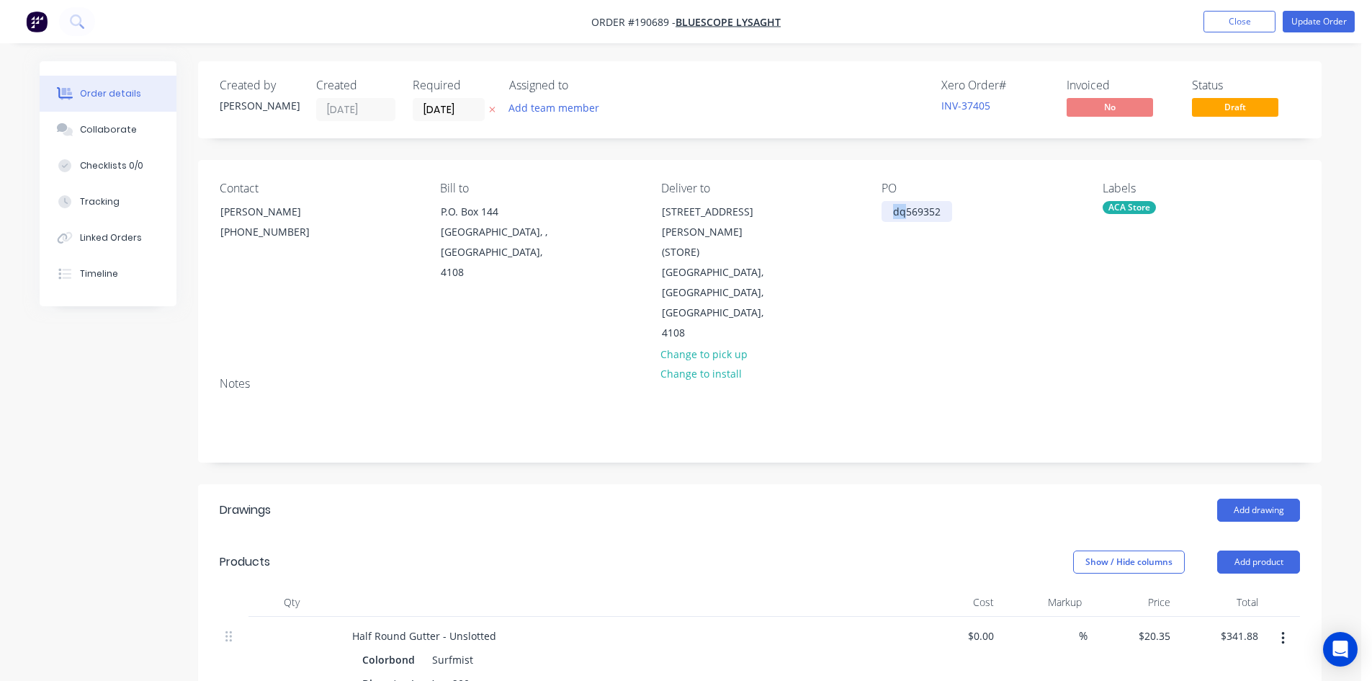
drag, startPoint x: 904, startPoint y: 211, endPoint x: 872, endPoint y: 207, distance: 32.0
click at [872, 207] on div "Contact NATALIE BULL (07) 3365 7736 Bill to P.O. Box 144 Archerfield, , Austral…" at bounding box center [760, 262] width 1124 height 205
click at [1309, 23] on button "Update Order" at bounding box center [1319, 22] width 72 height 22
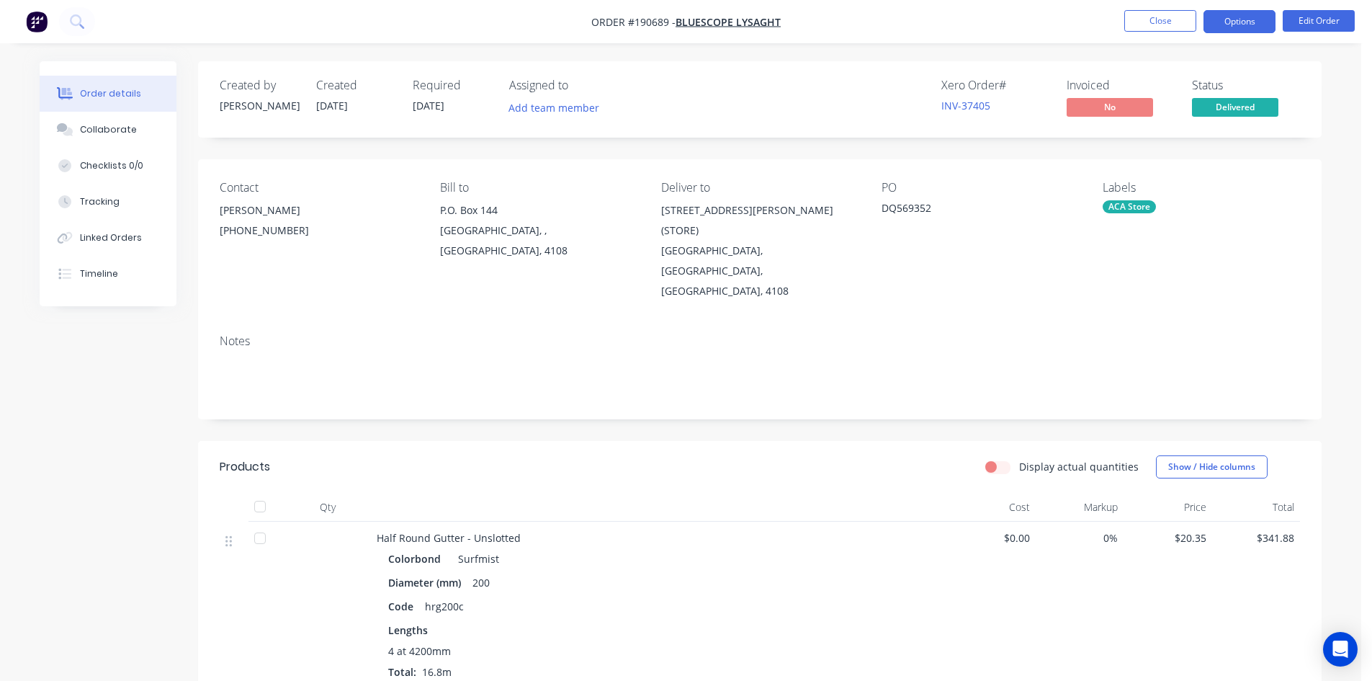
click at [1232, 20] on button "Options" at bounding box center [1240, 21] width 72 height 23
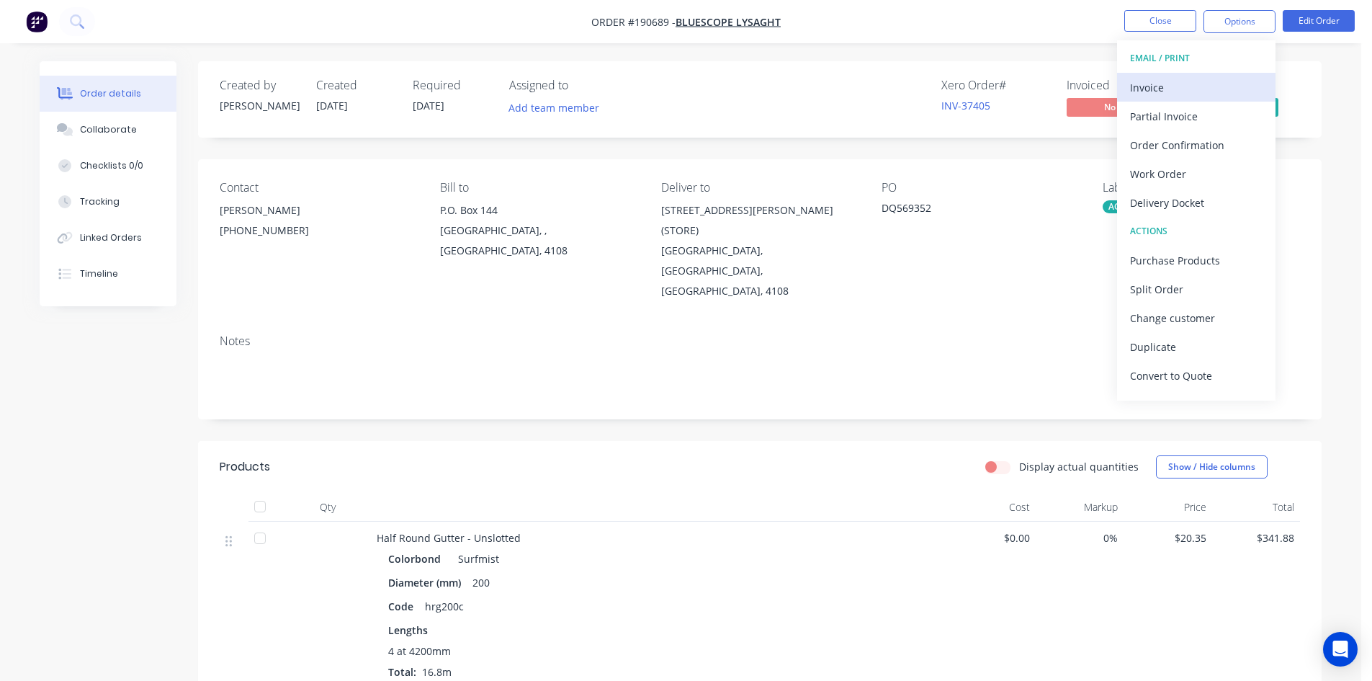
click at [1215, 81] on div "Invoice" at bounding box center [1196, 87] width 133 height 21
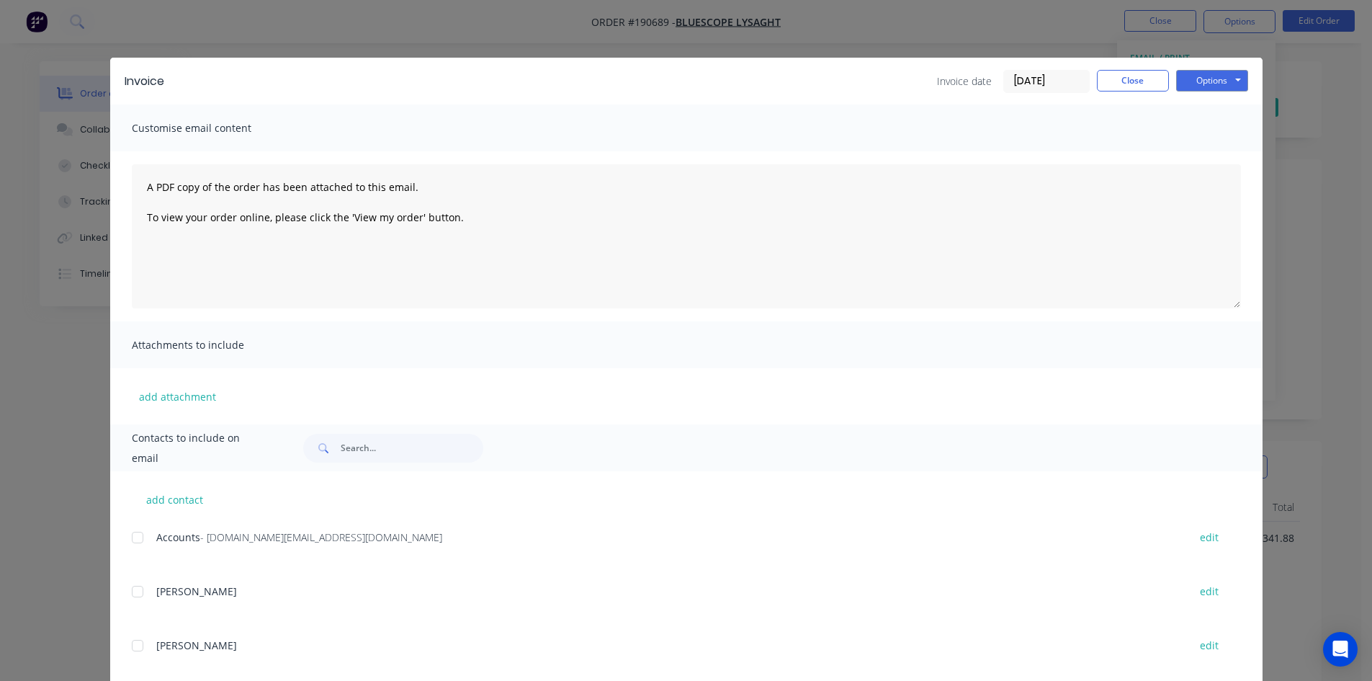
click at [132, 535] on div at bounding box center [137, 537] width 29 height 29
click at [1210, 86] on button "Options" at bounding box center [1212, 81] width 72 height 22
click at [1146, 86] on button "Close" at bounding box center [1133, 81] width 72 height 22
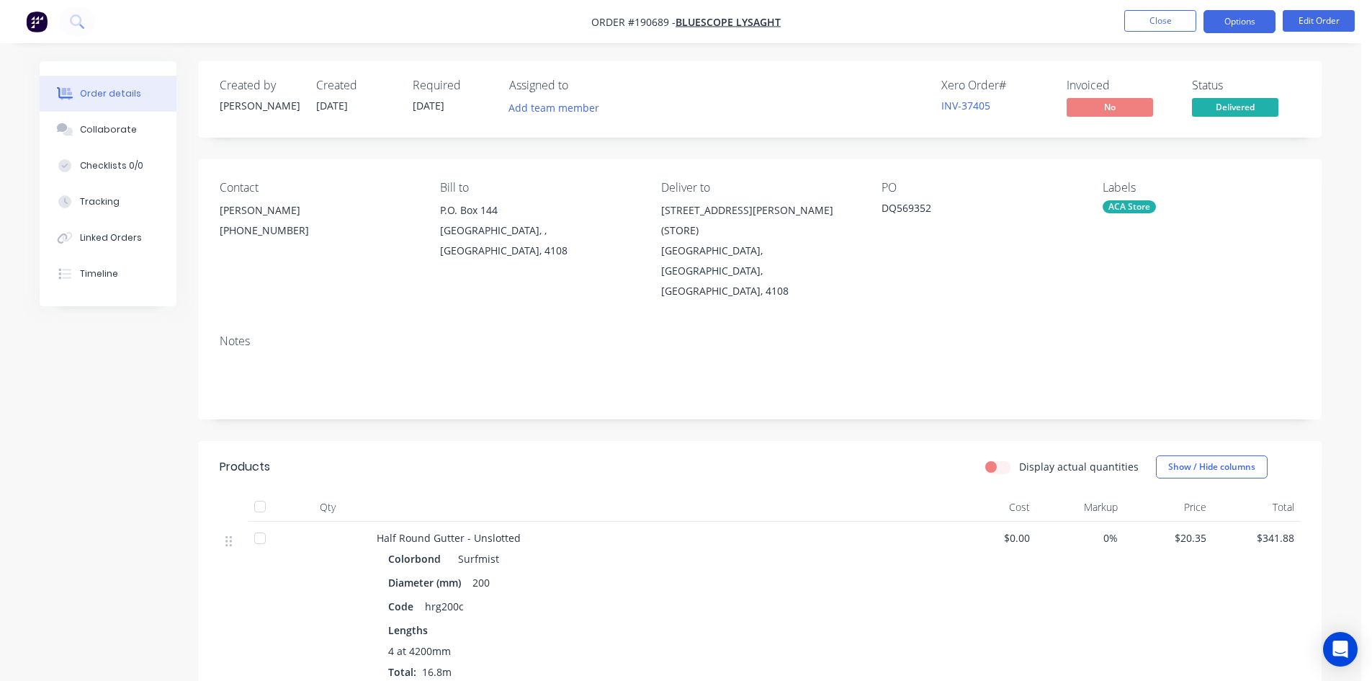
click at [1250, 22] on button "Options" at bounding box center [1240, 21] width 72 height 23
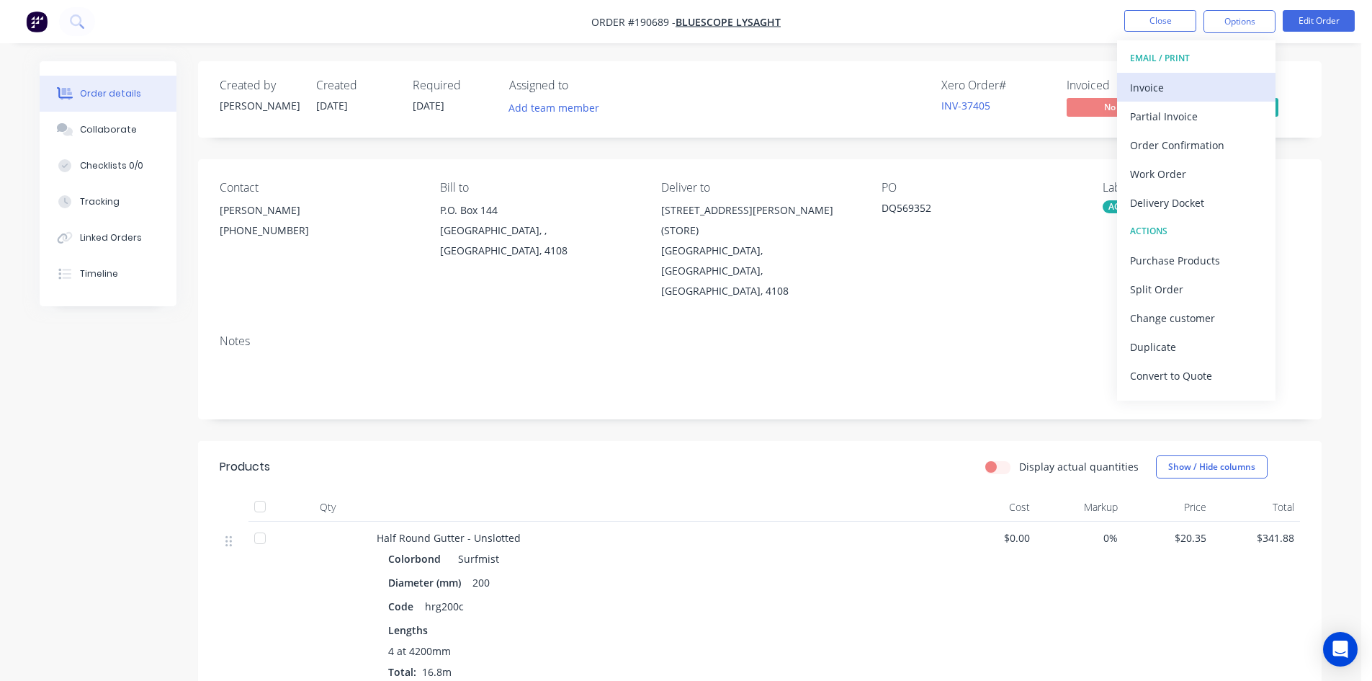
click at [1191, 82] on div "Invoice" at bounding box center [1196, 87] width 133 height 21
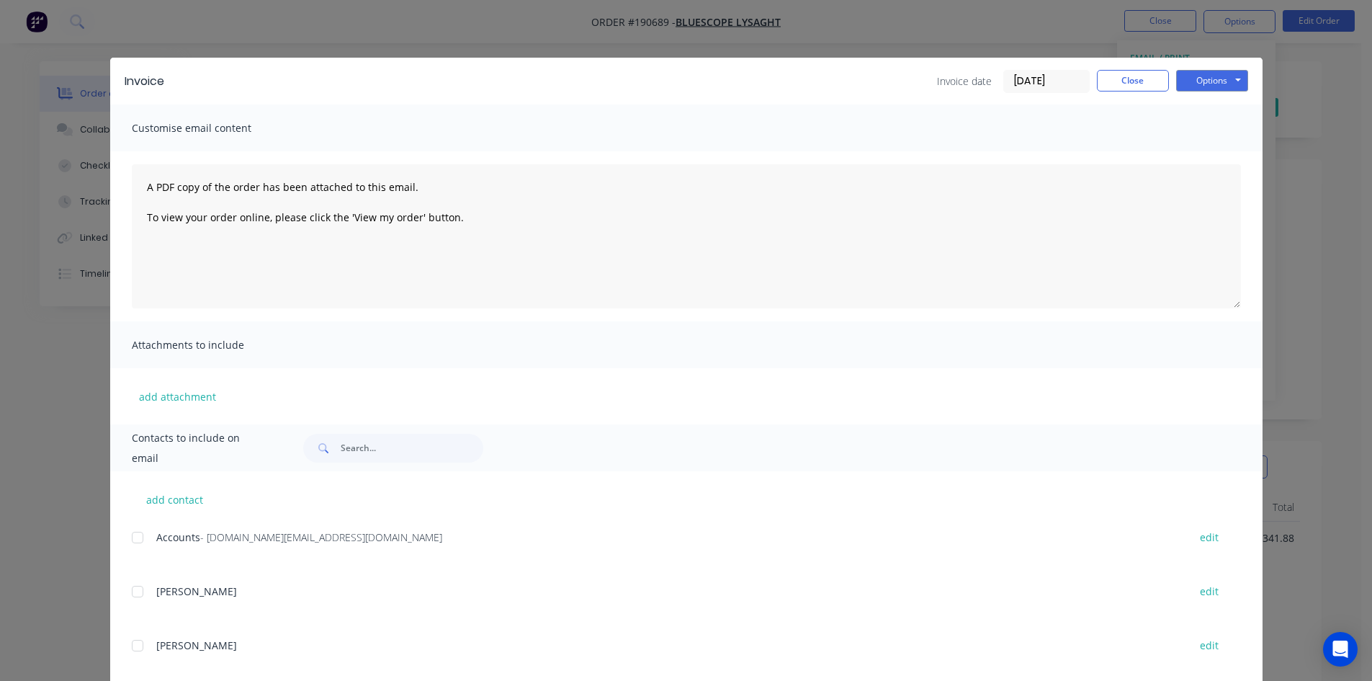
click at [127, 532] on div at bounding box center [137, 537] width 29 height 29
click at [1199, 75] on button "Options" at bounding box center [1212, 81] width 72 height 22
click at [1199, 155] on button "Email" at bounding box center [1222, 154] width 92 height 24
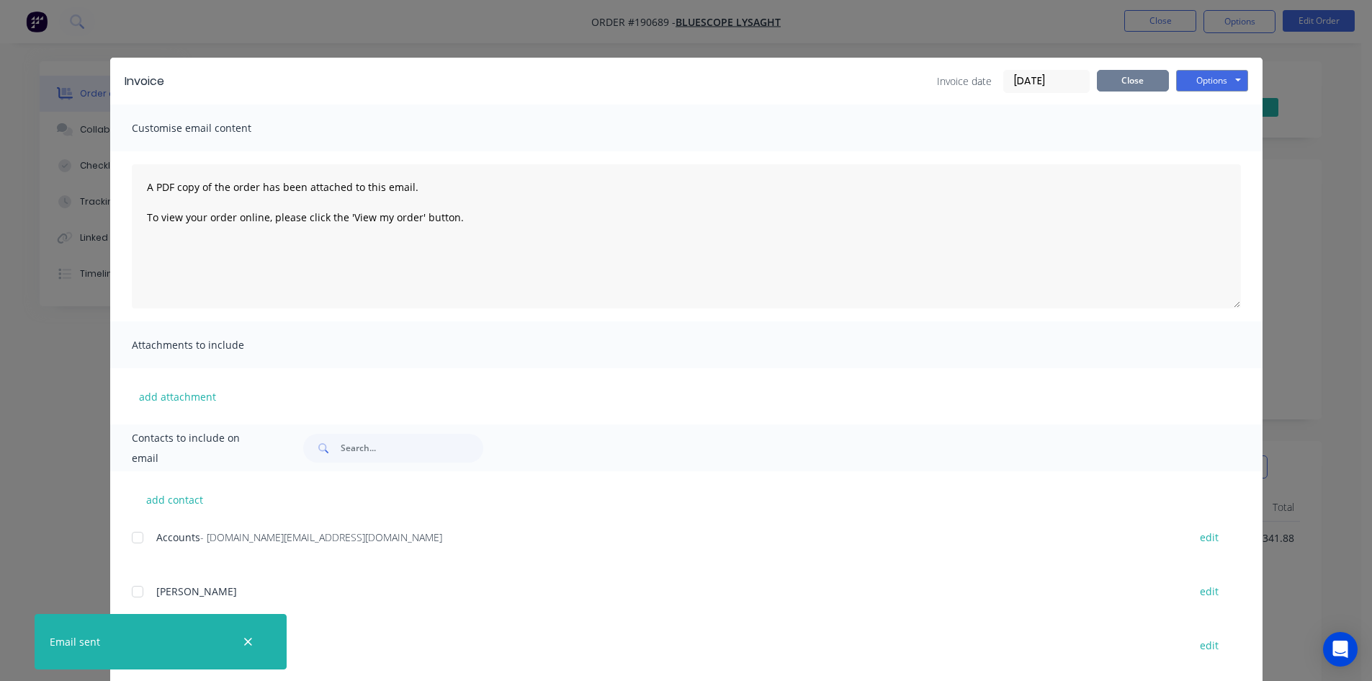
click at [1133, 73] on button "Close" at bounding box center [1133, 81] width 72 height 22
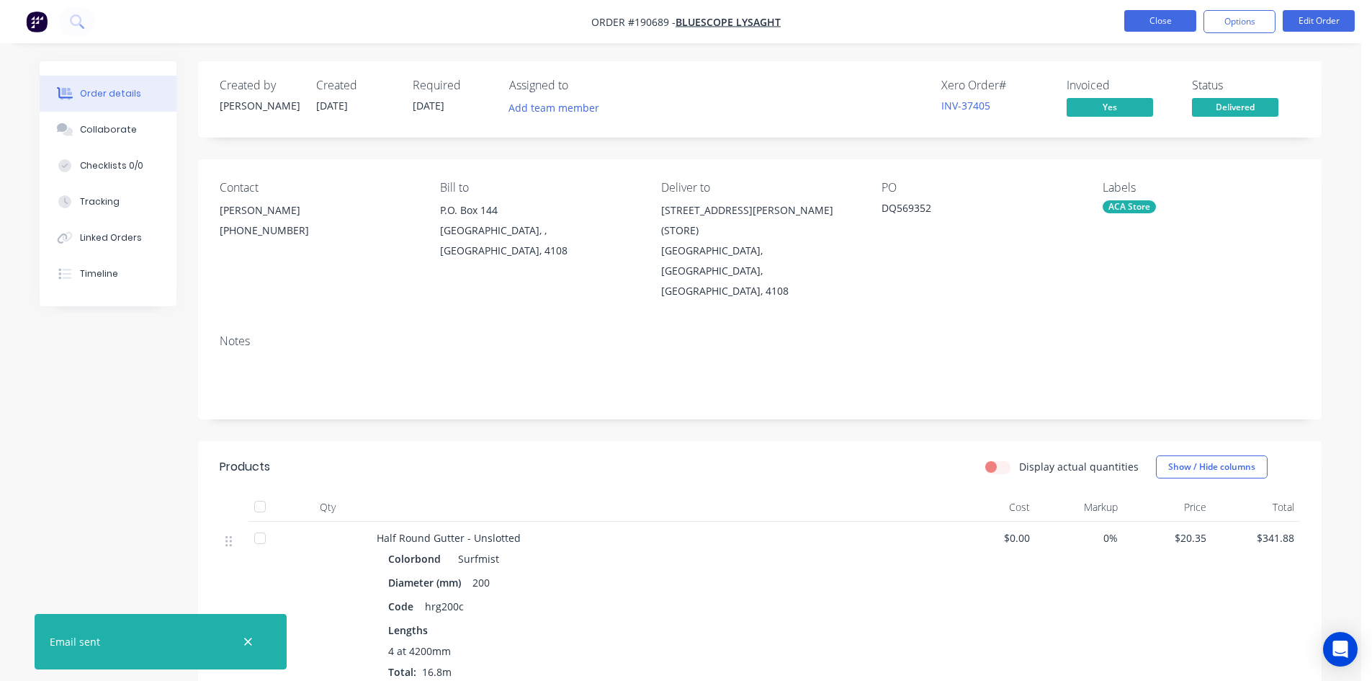
click at [1165, 19] on button "Close" at bounding box center [1160, 21] width 72 height 22
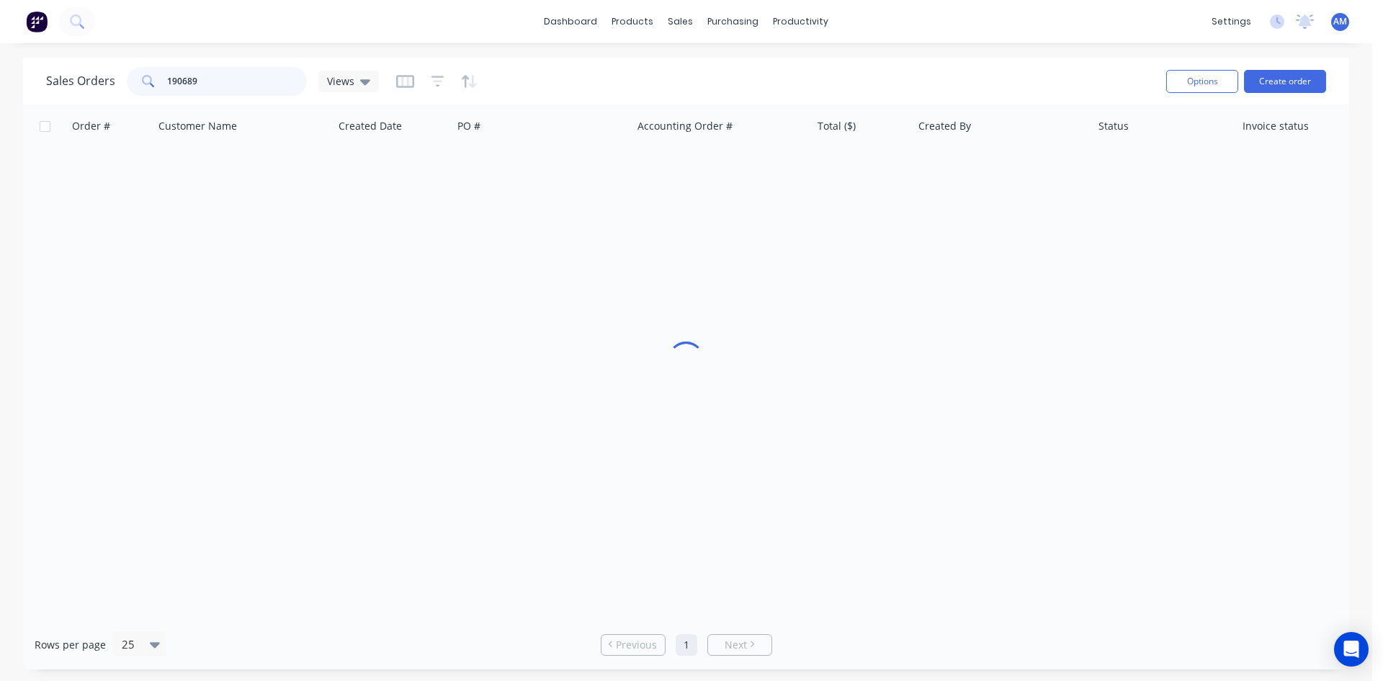
drag, startPoint x: 274, startPoint y: 75, endPoint x: 100, endPoint y: 71, distance: 173.6
click at [100, 71] on div "Sales Orders 190689 Views" at bounding box center [212, 81] width 333 height 29
type input "190473"
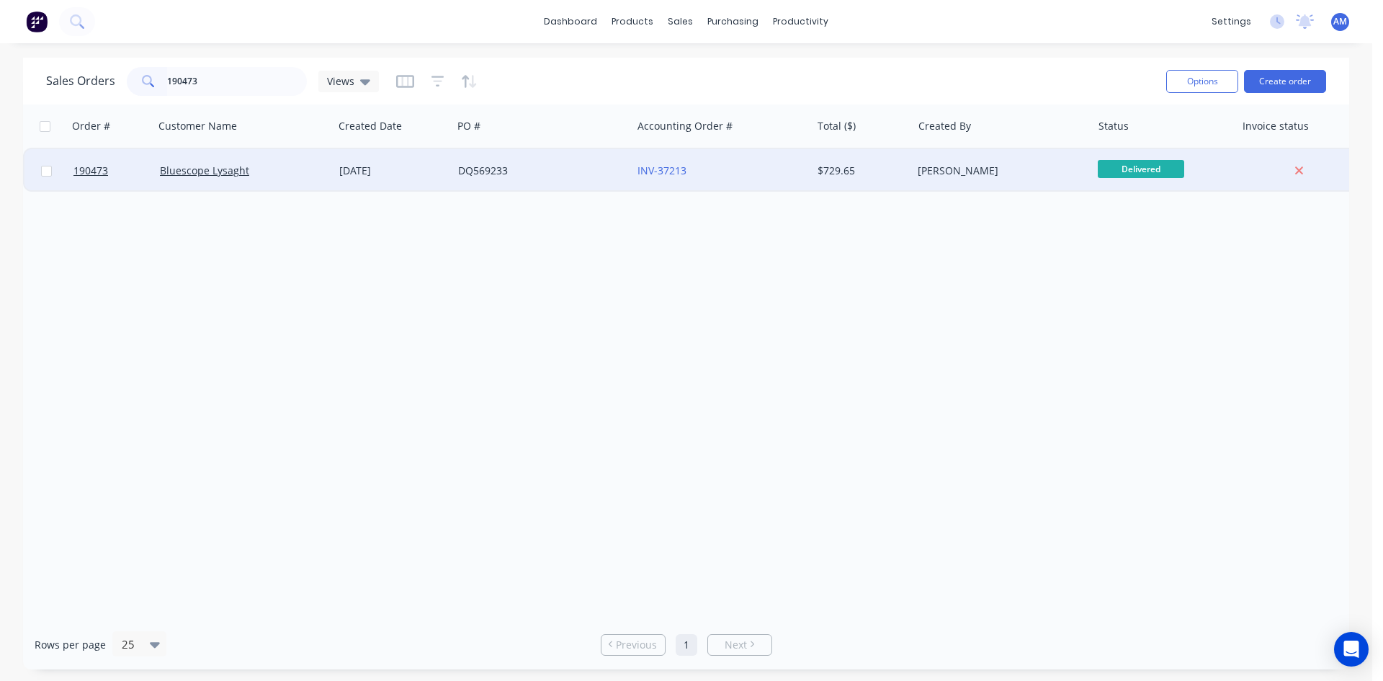
click at [565, 177] on div "DQ569233" at bounding box center [538, 171] width 160 height 14
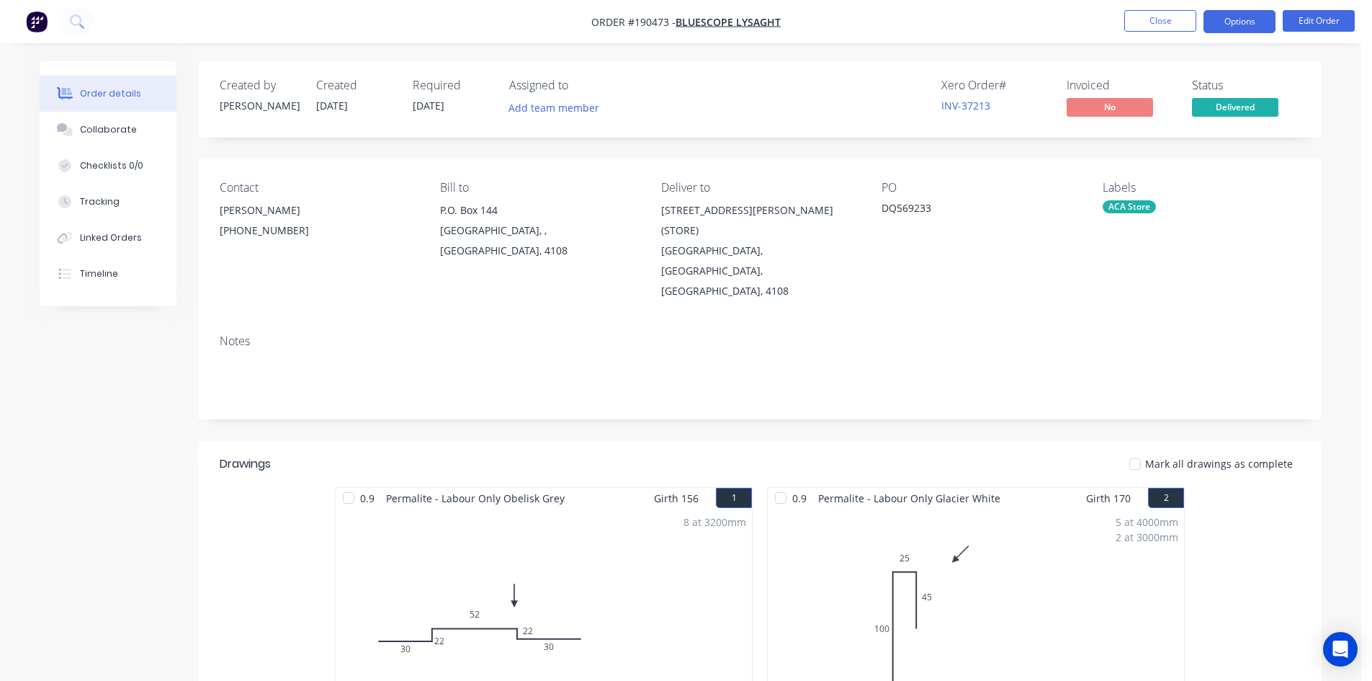
click at [1255, 12] on button "Options" at bounding box center [1240, 21] width 72 height 23
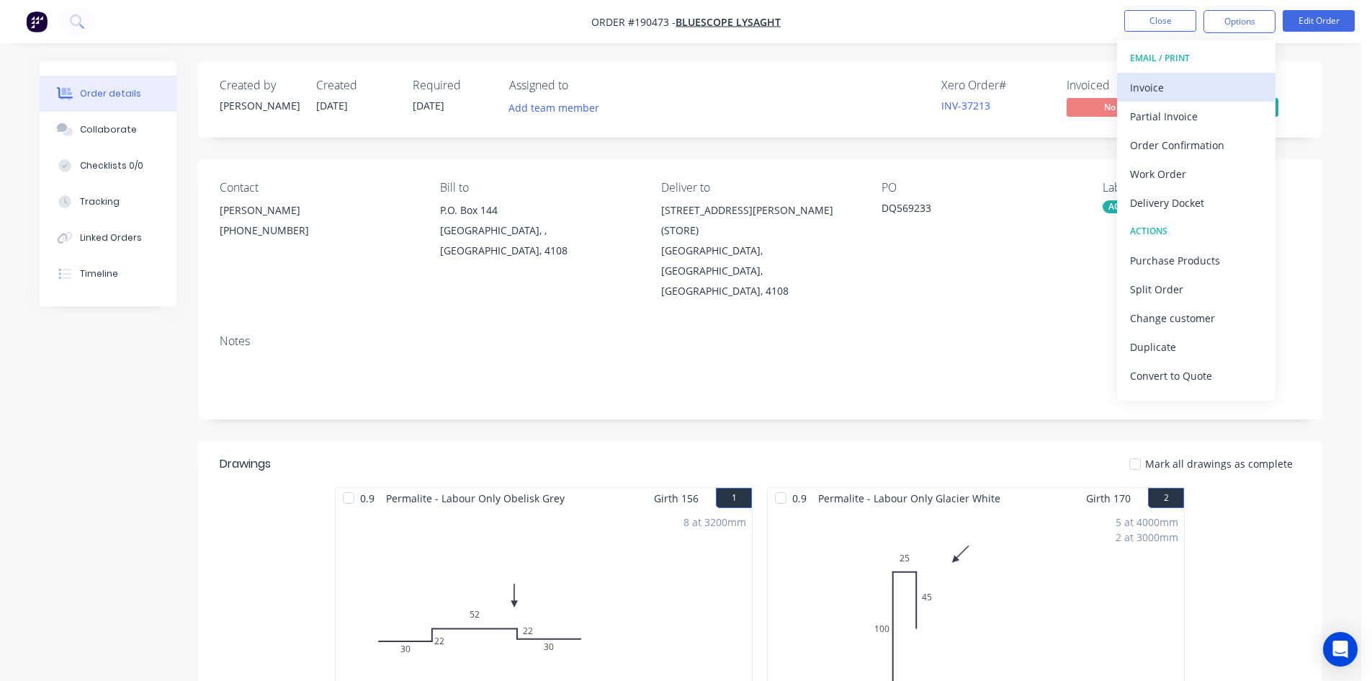
click at [1178, 79] on div "Invoice" at bounding box center [1196, 87] width 133 height 21
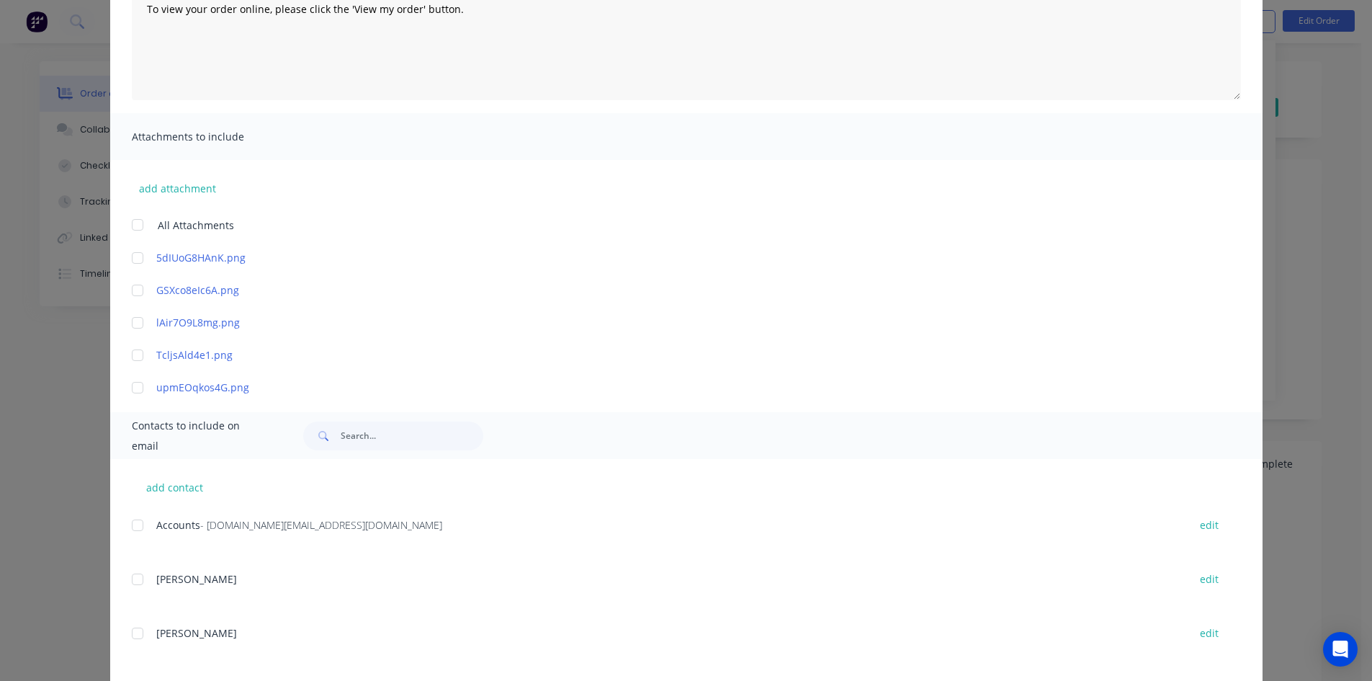
scroll to position [216, 0]
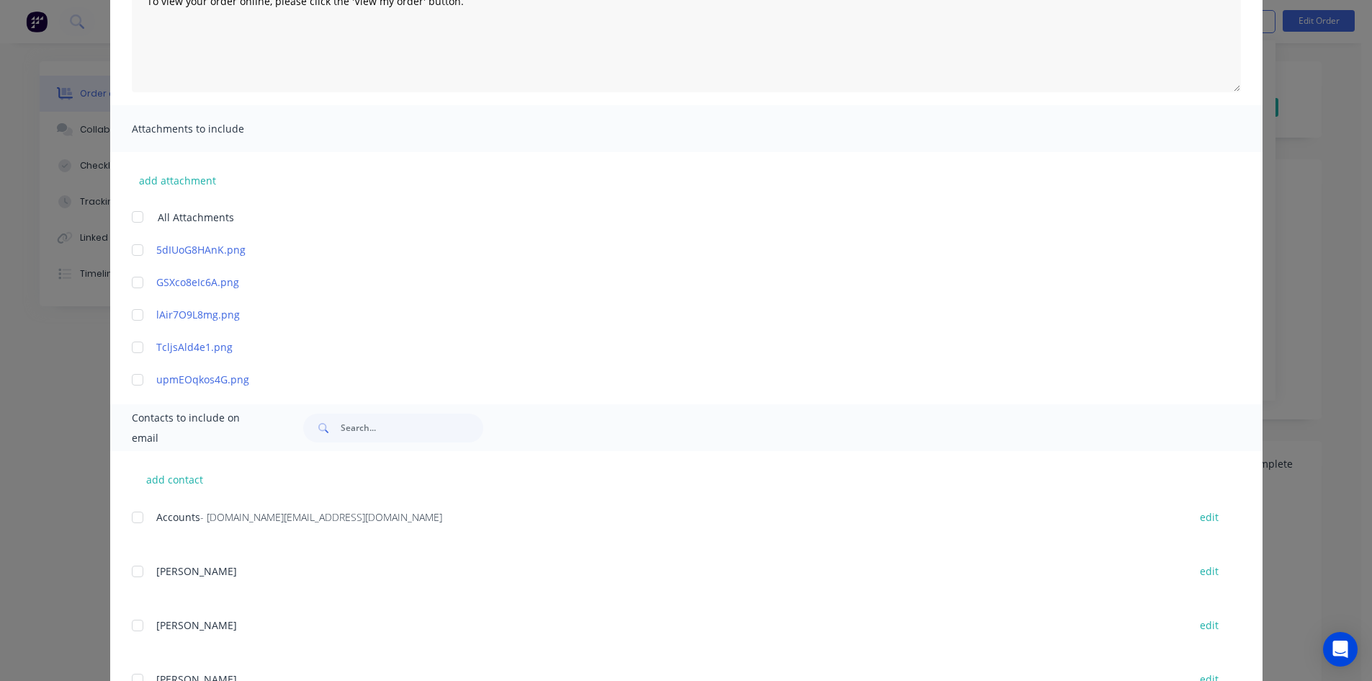
click at [128, 518] on div at bounding box center [137, 517] width 29 height 29
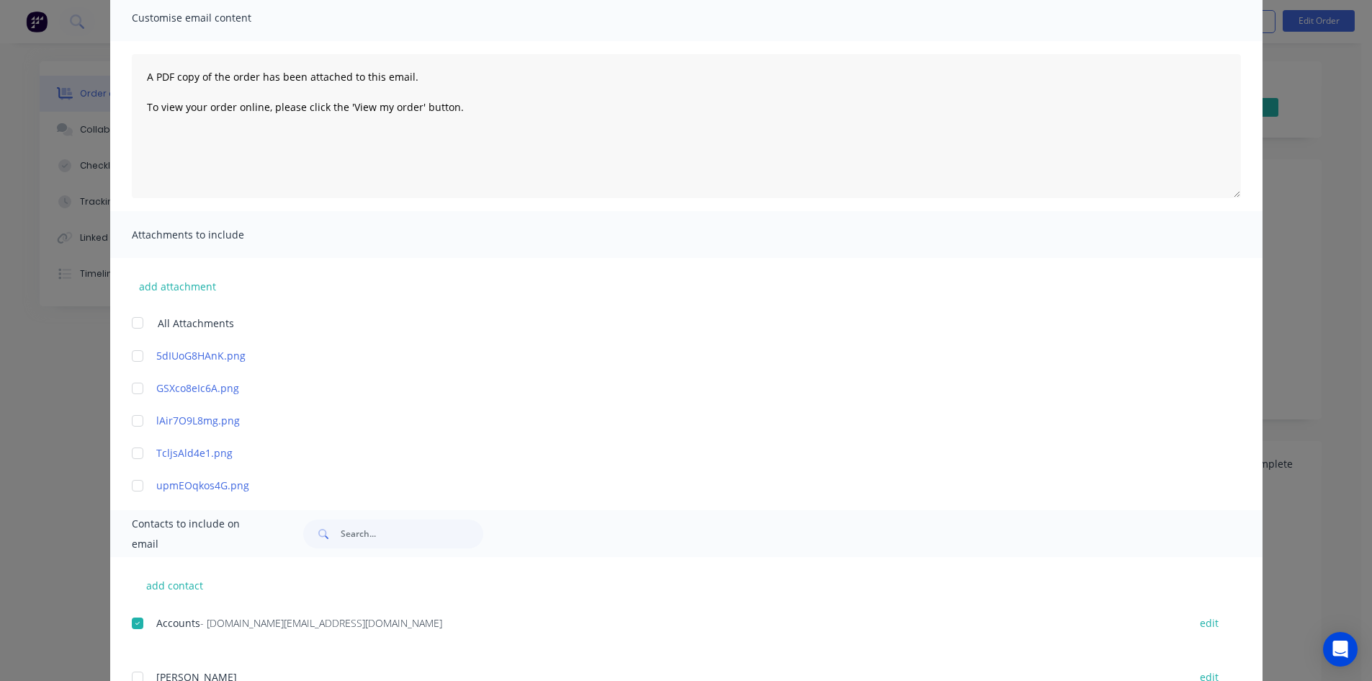
scroll to position [0, 0]
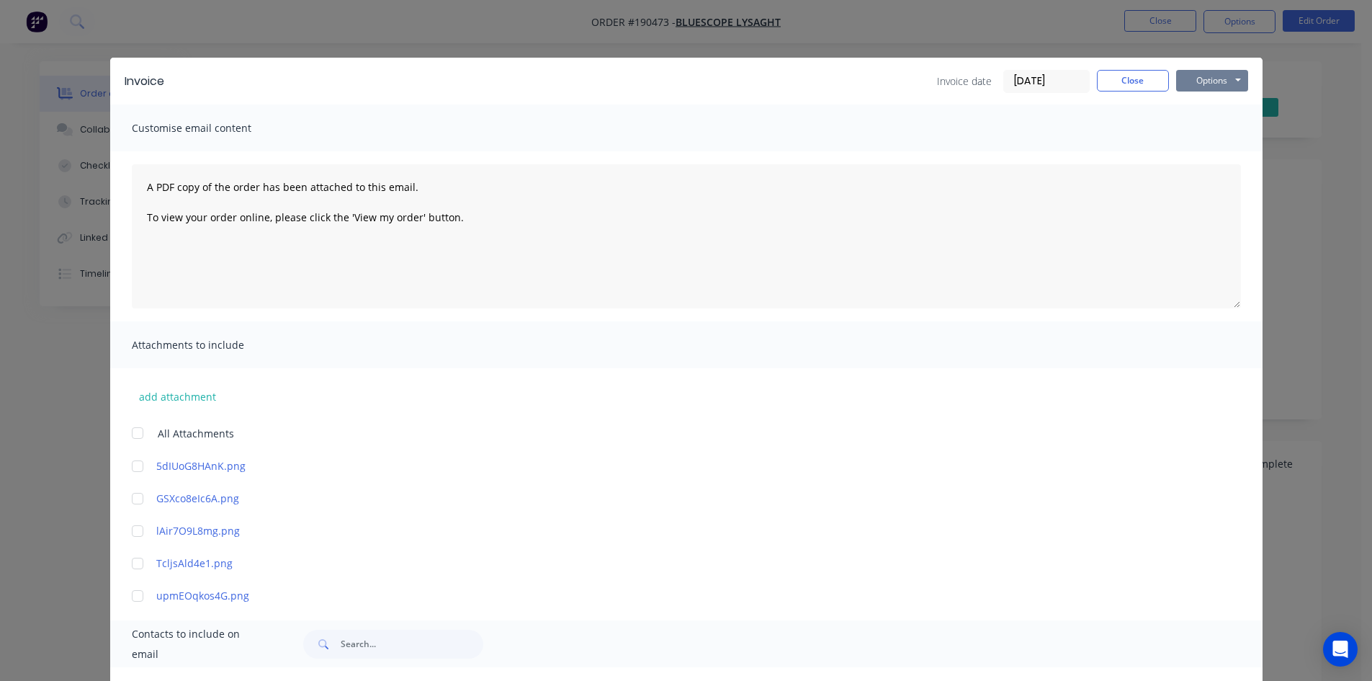
click at [1201, 83] on button "Options" at bounding box center [1212, 81] width 72 height 22
click at [1192, 151] on button "Email" at bounding box center [1222, 154] width 92 height 24
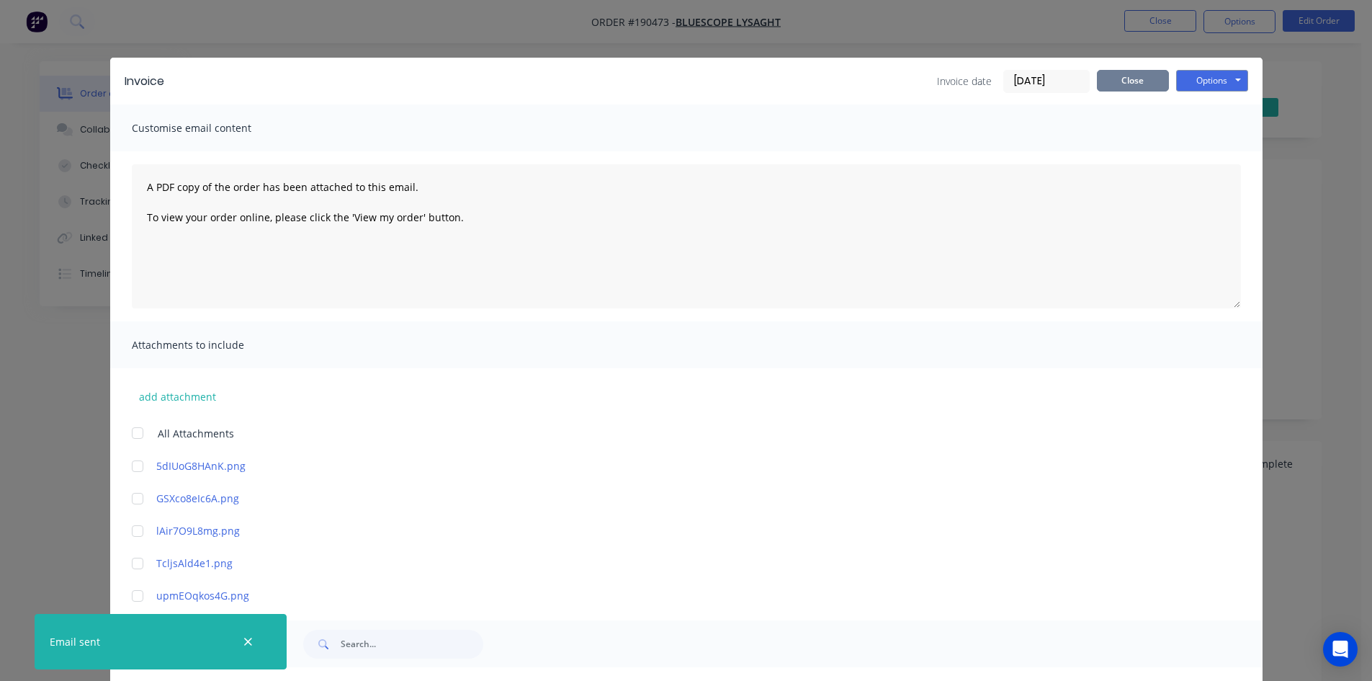
click at [1112, 80] on button "Close" at bounding box center [1133, 81] width 72 height 22
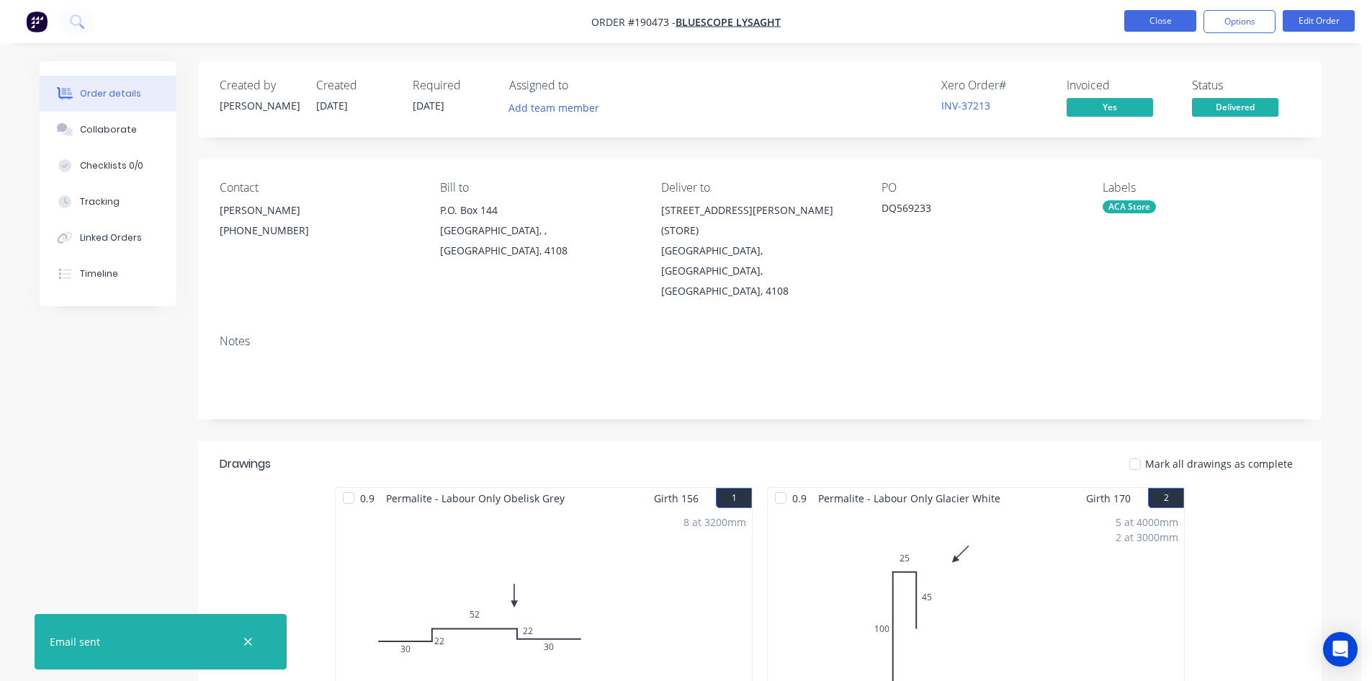
click at [1162, 29] on button "Close" at bounding box center [1160, 21] width 72 height 22
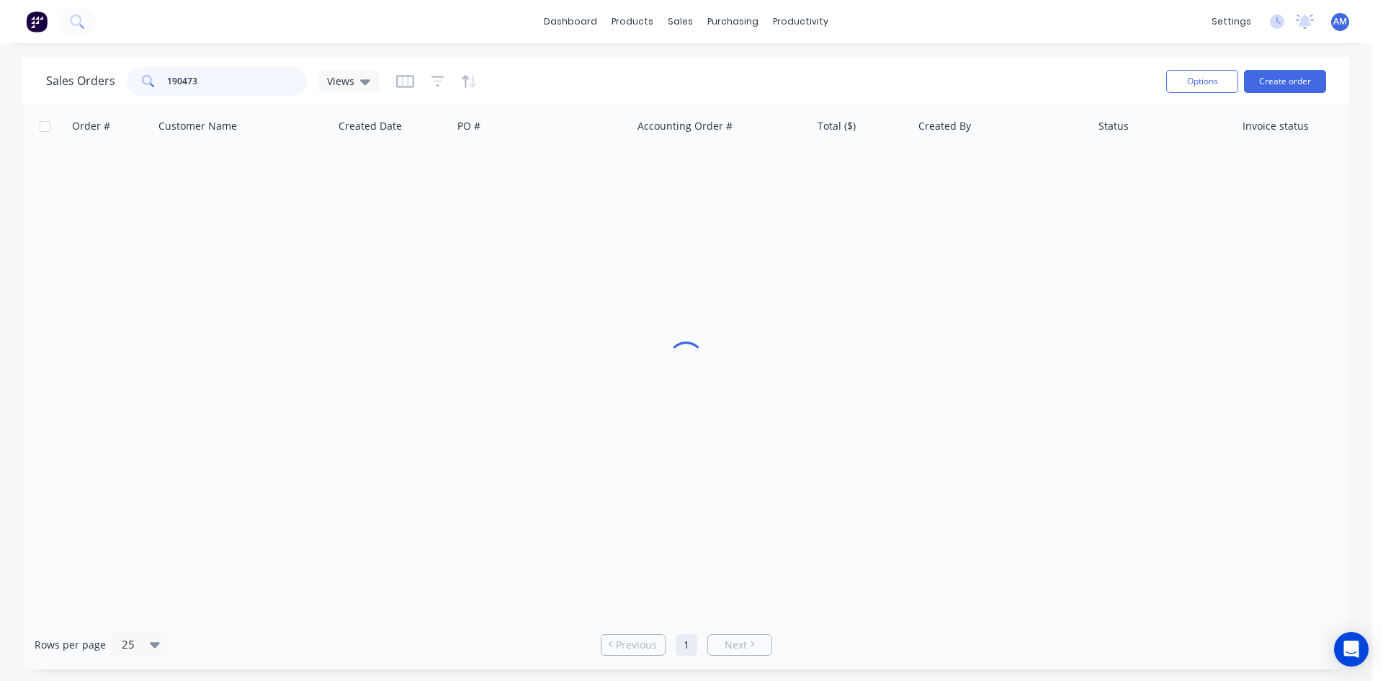
drag, startPoint x: 208, startPoint y: 84, endPoint x: 115, endPoint y: 78, distance: 93.1
click at [115, 78] on div "Sales Orders 190473 Views" at bounding box center [212, 81] width 333 height 29
type input "190485"
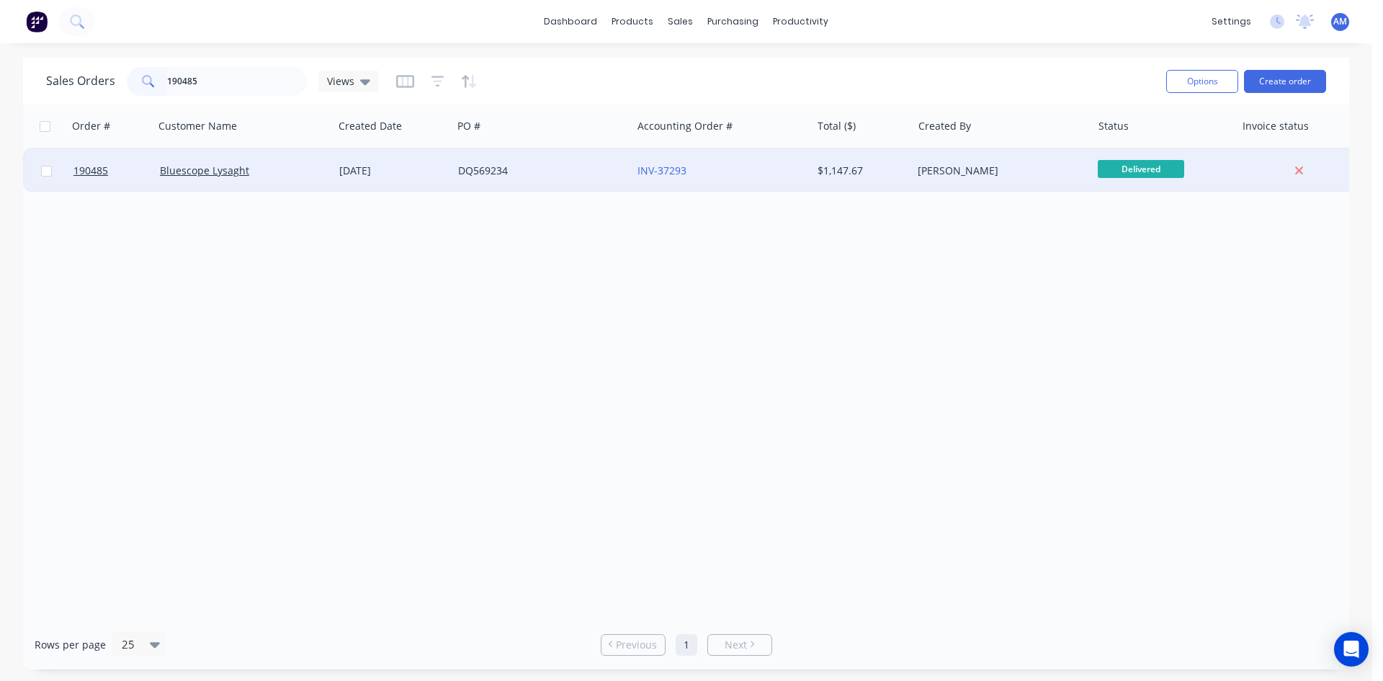
click at [523, 158] on div "DQ569234" at bounding box center [541, 170] width 179 height 43
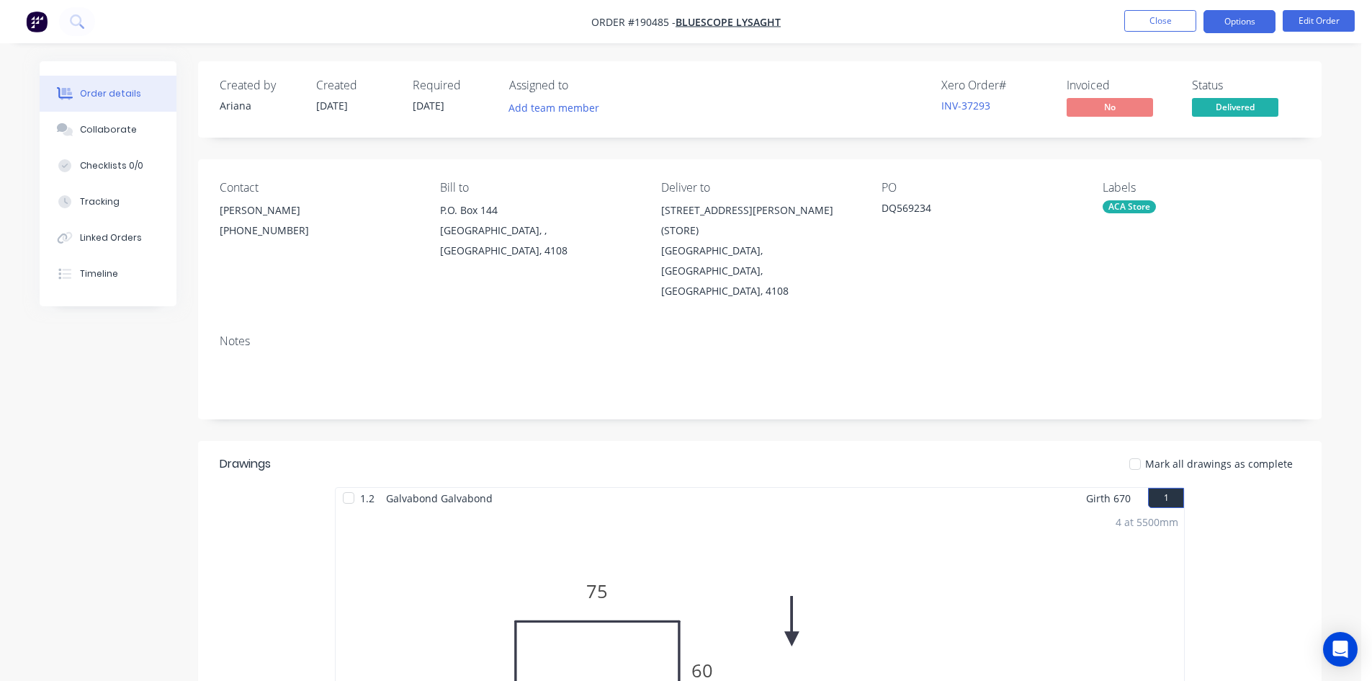
click at [1237, 30] on button "Options" at bounding box center [1240, 21] width 72 height 23
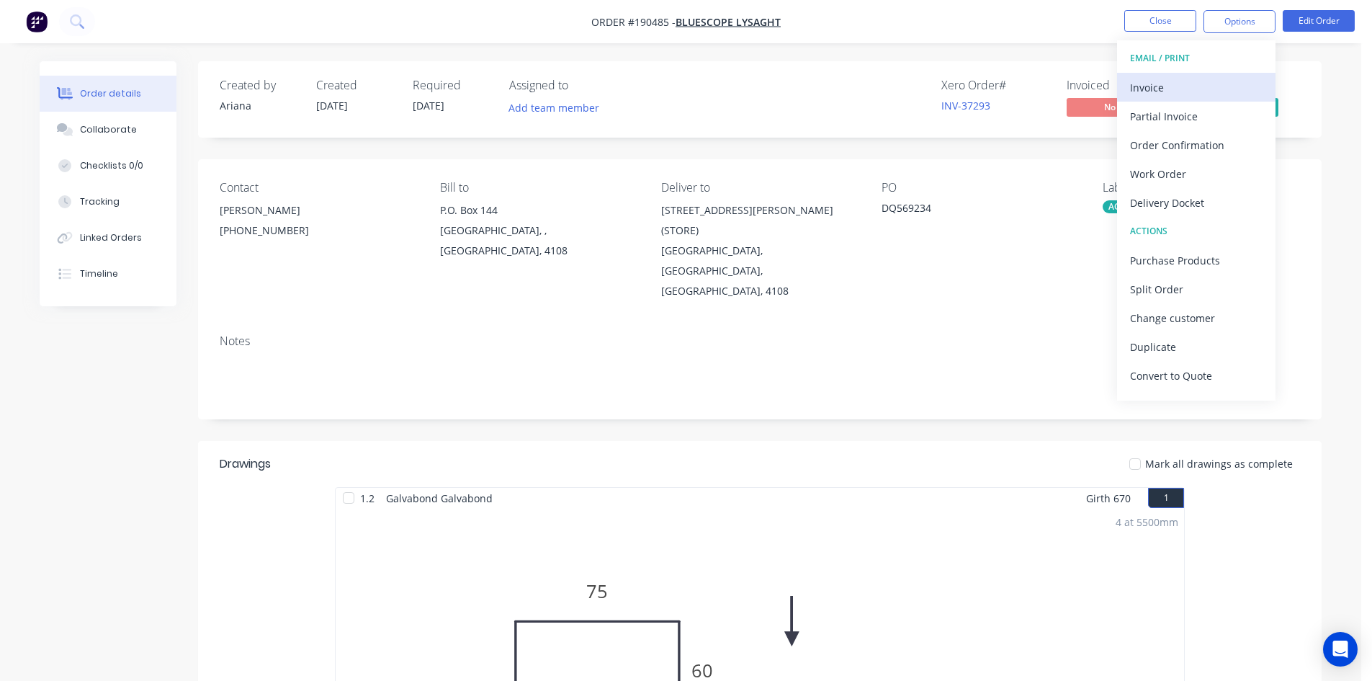
click at [1213, 81] on div "Invoice" at bounding box center [1196, 87] width 133 height 21
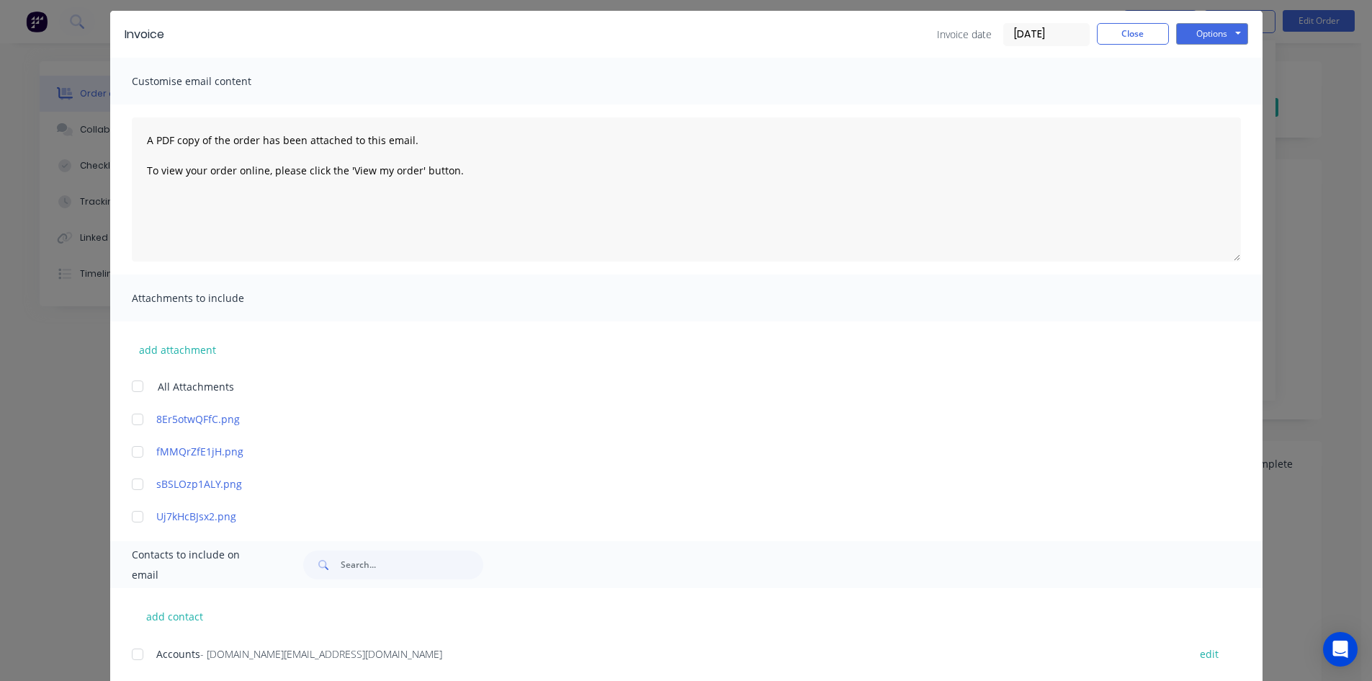
scroll to position [216, 0]
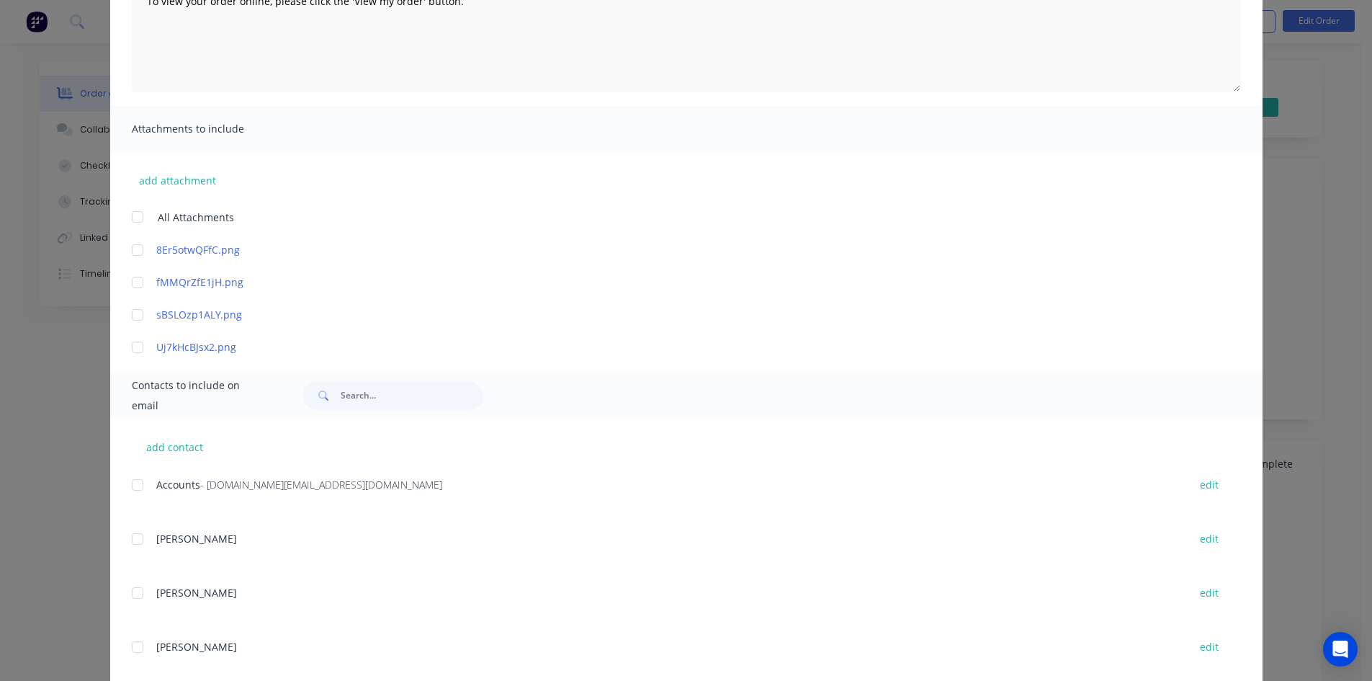
click at [133, 488] on div at bounding box center [137, 484] width 29 height 29
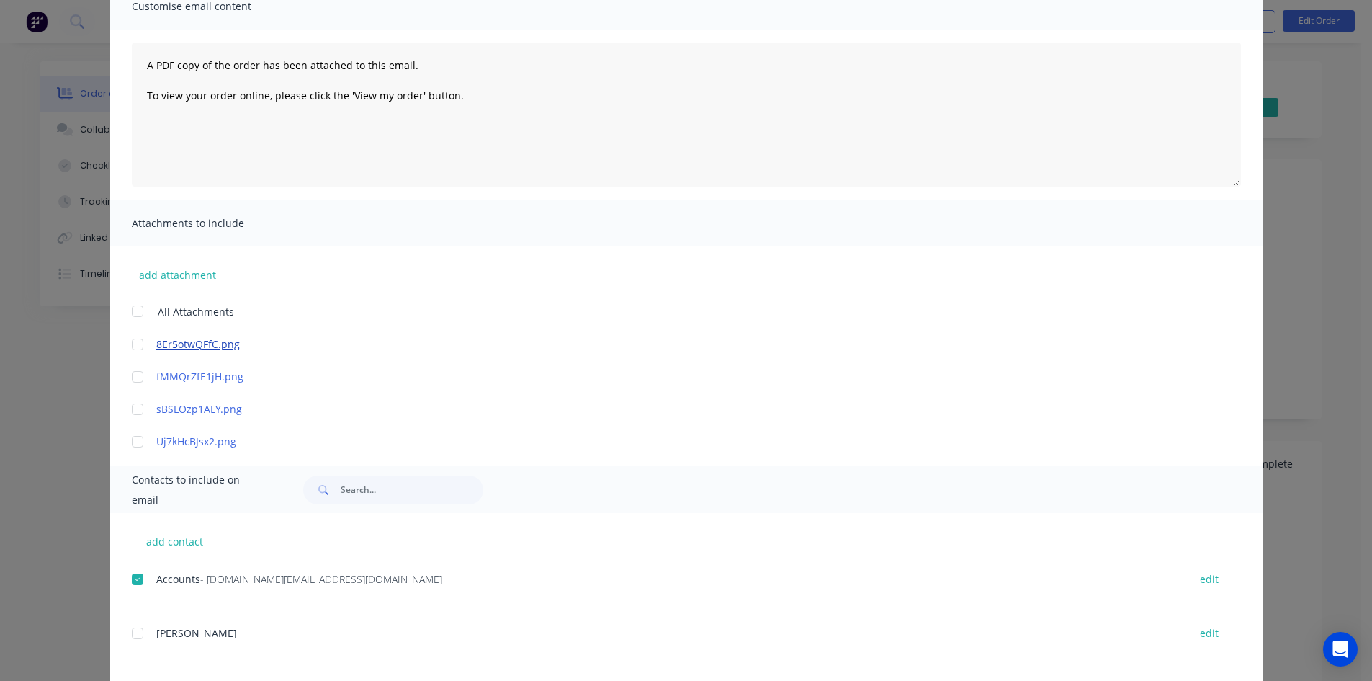
scroll to position [0, 0]
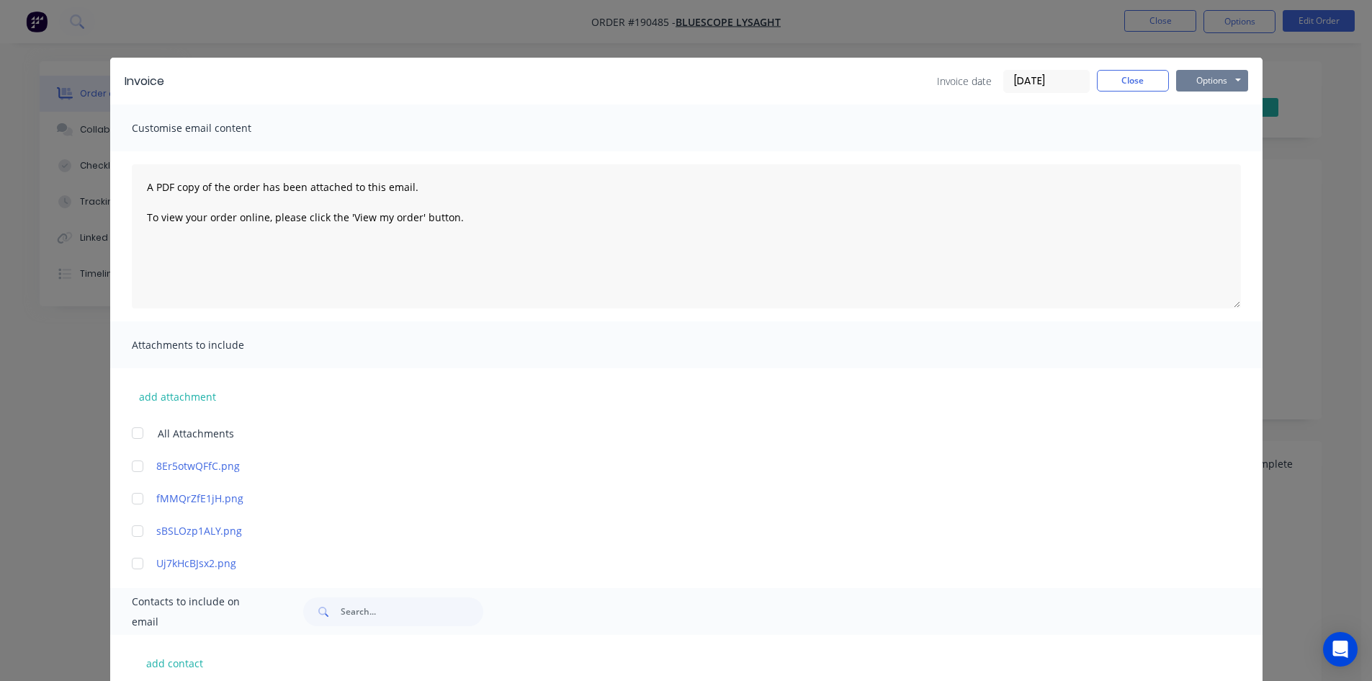
click at [1217, 84] on button "Options" at bounding box center [1212, 81] width 72 height 22
click at [1212, 154] on button "Email" at bounding box center [1222, 154] width 92 height 24
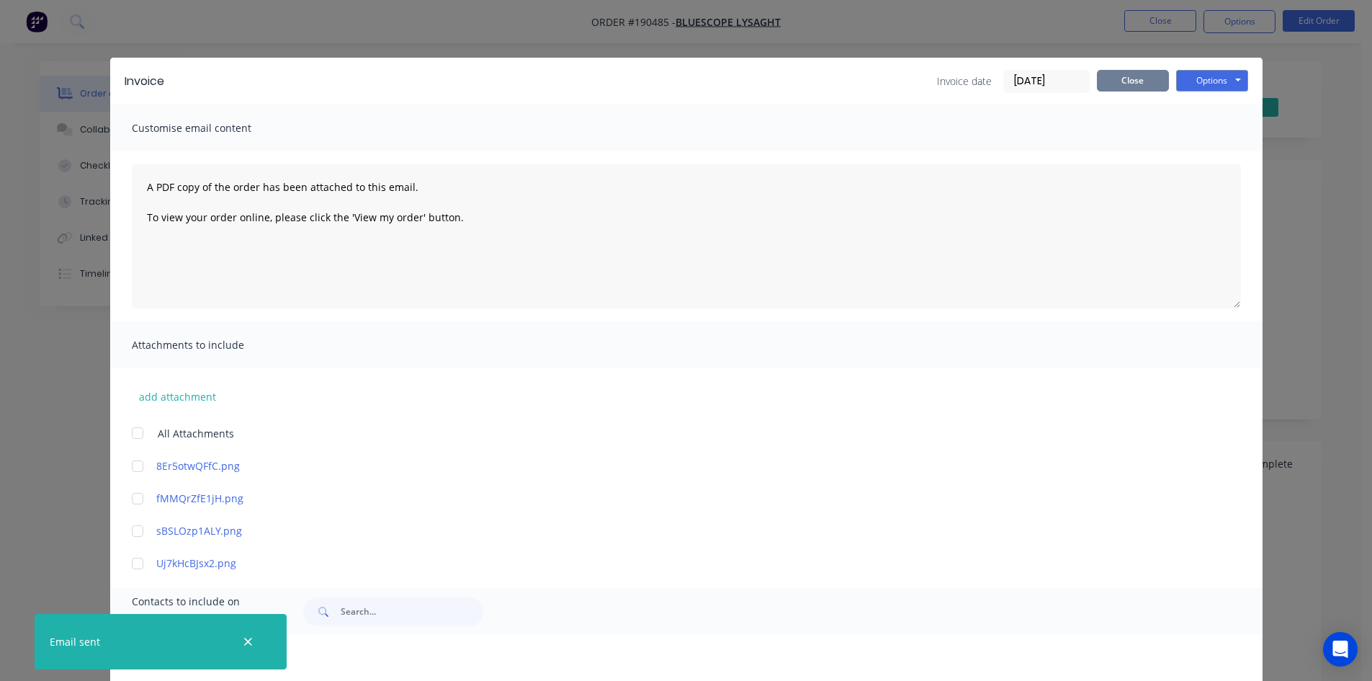
click at [1137, 84] on button "Close" at bounding box center [1133, 81] width 72 height 22
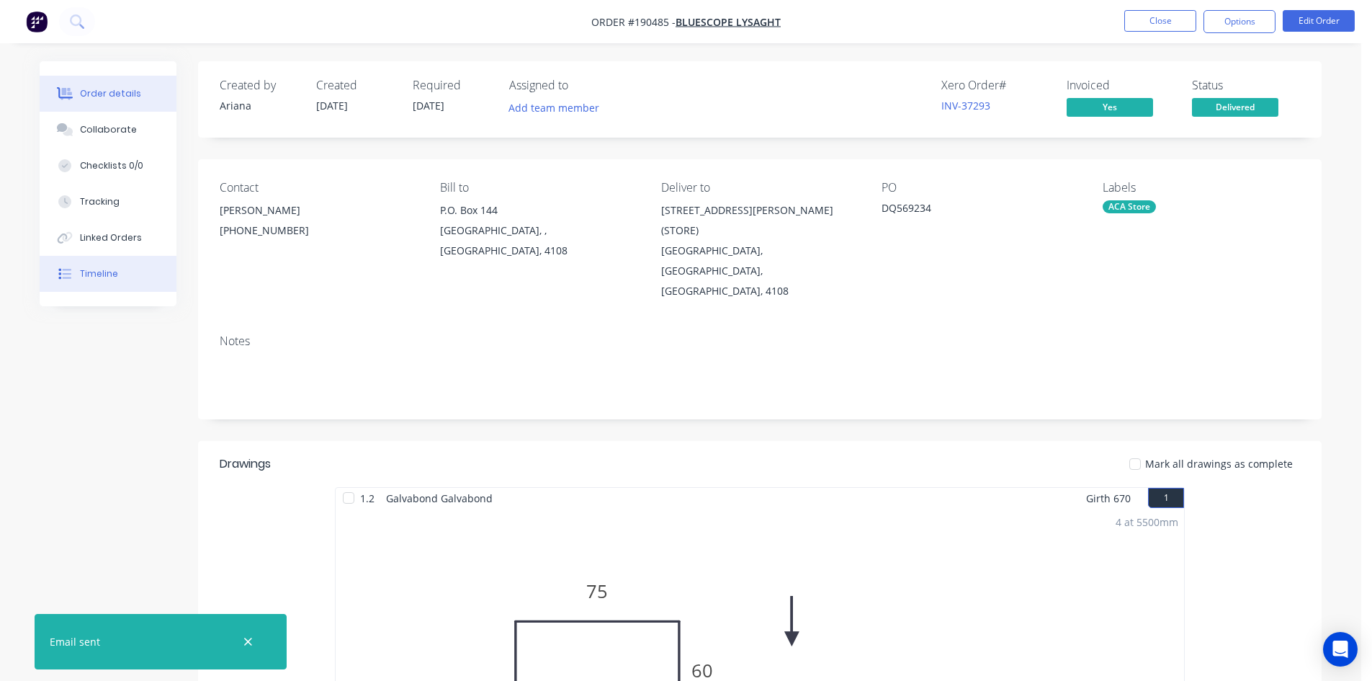
click at [95, 280] on button "Timeline" at bounding box center [108, 274] width 137 height 36
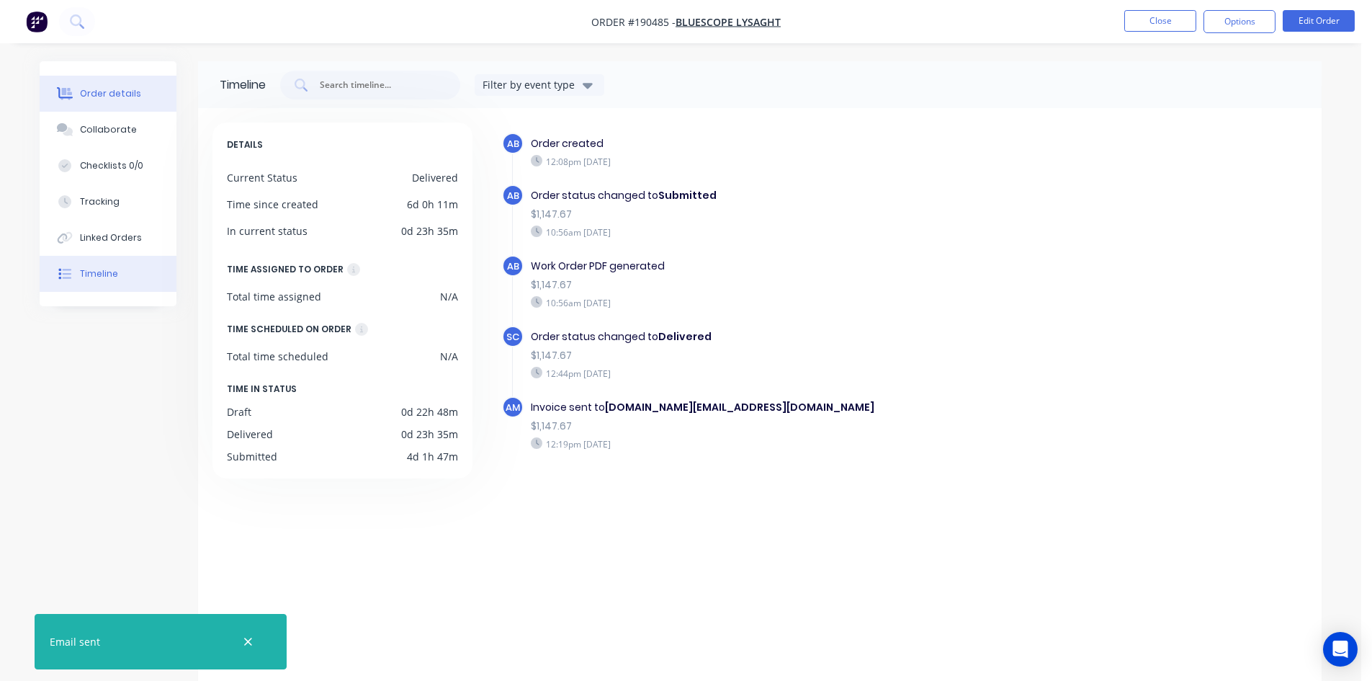
click at [130, 105] on button "Order details" at bounding box center [108, 94] width 137 height 36
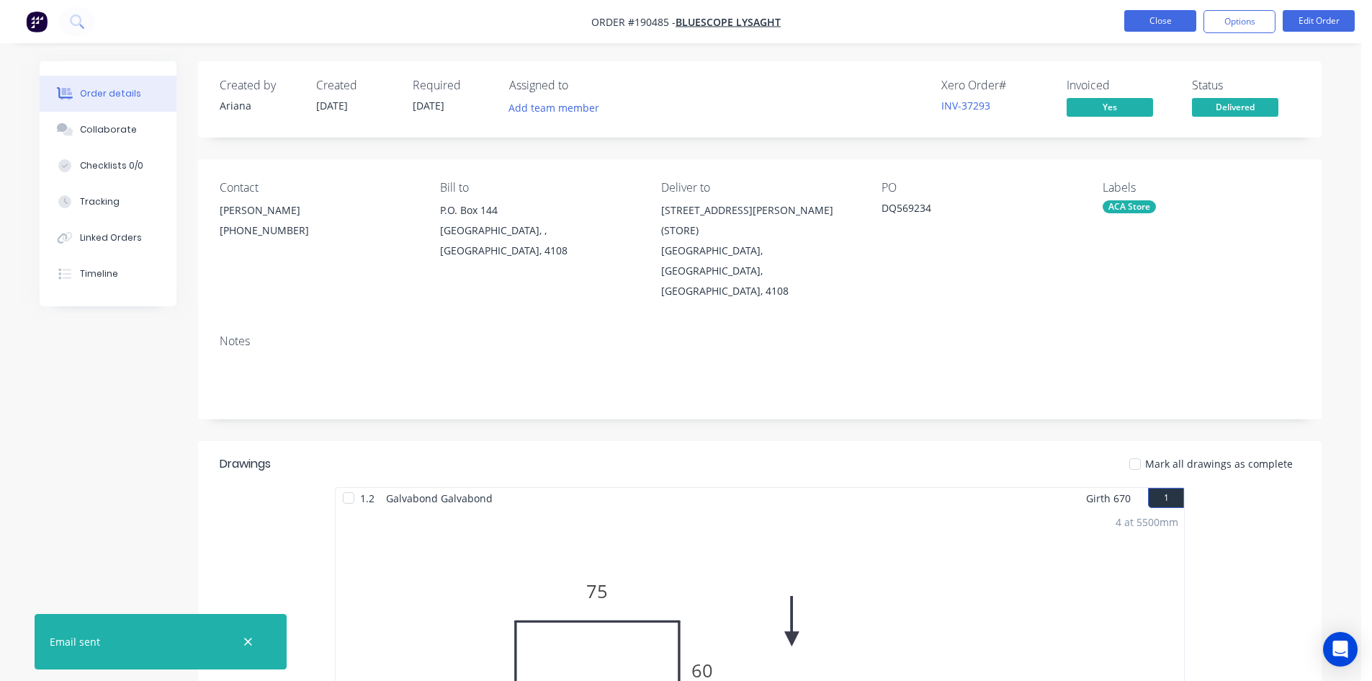
click at [1137, 25] on button "Close" at bounding box center [1160, 21] width 72 height 22
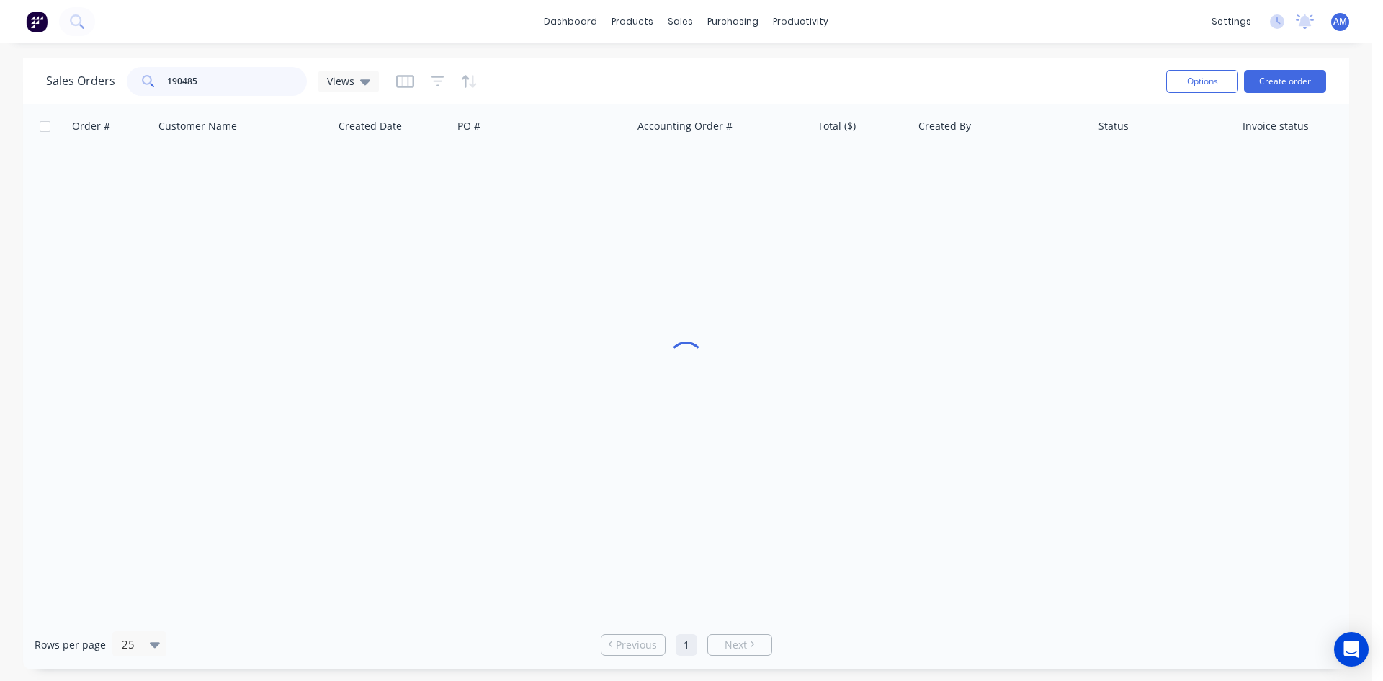
drag, startPoint x: 218, startPoint y: 88, endPoint x: 116, endPoint y: 80, distance: 102.6
click at [116, 80] on div "Sales Orders 190485 Views" at bounding box center [212, 81] width 333 height 29
type input "189655"
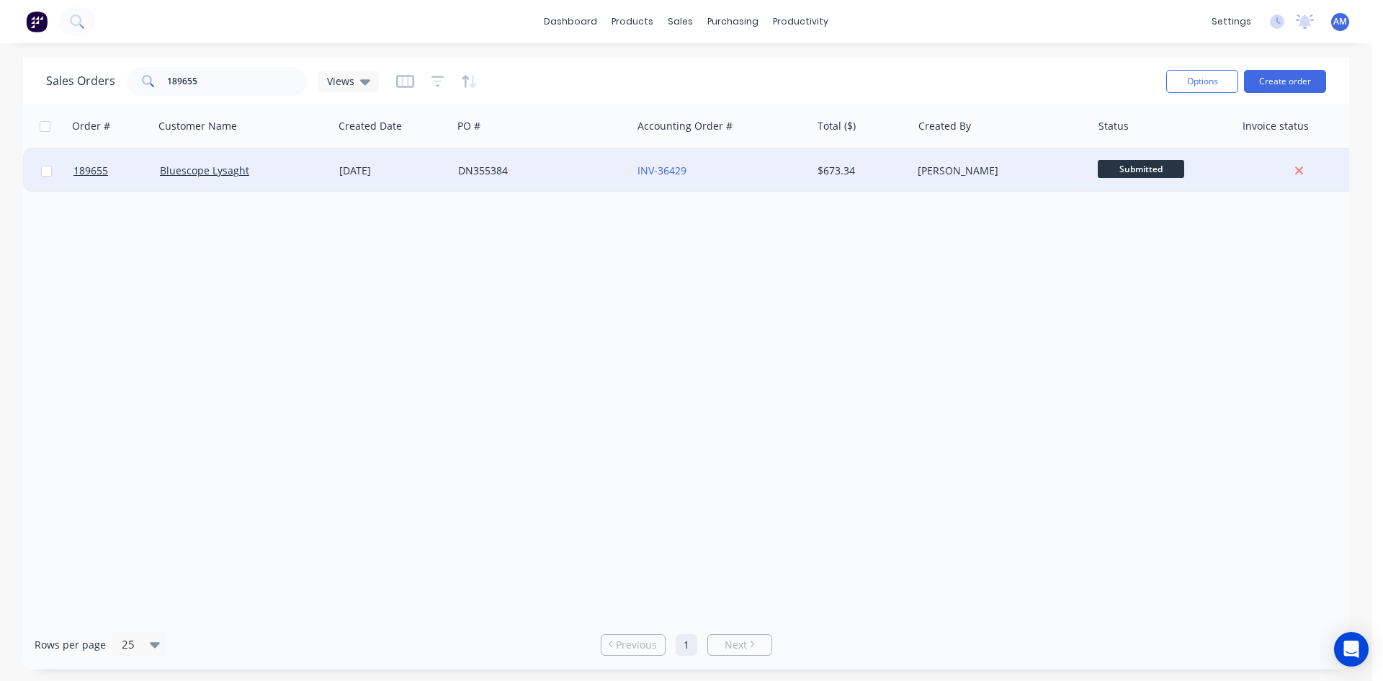
click at [600, 176] on div "DN355384" at bounding box center [538, 171] width 160 height 14
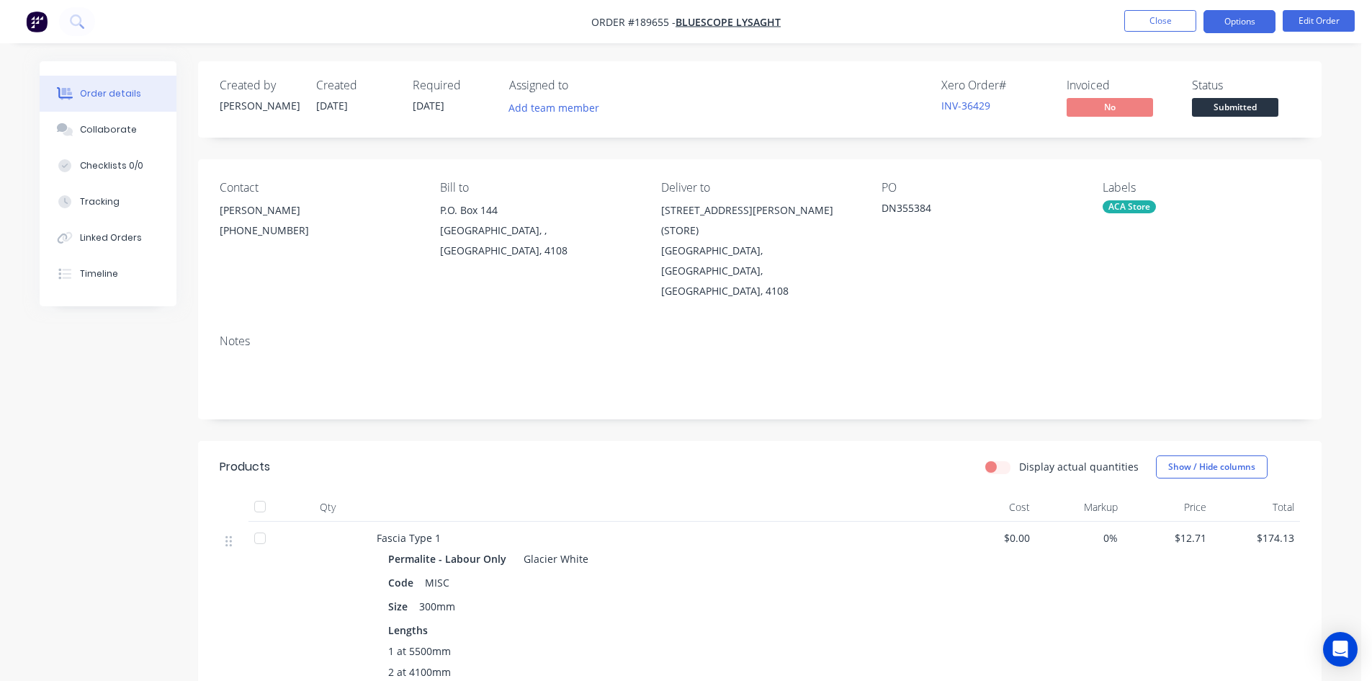
click at [1242, 30] on button "Options" at bounding box center [1240, 21] width 72 height 23
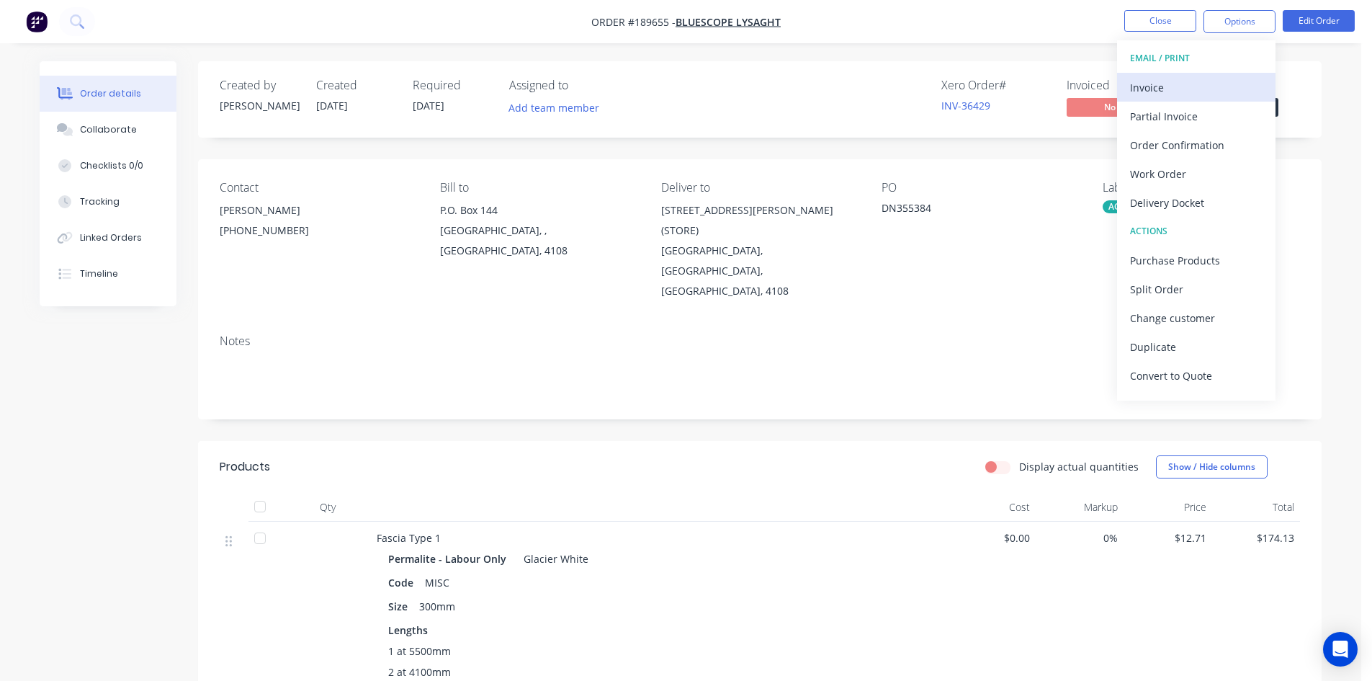
click at [1186, 81] on div "Invoice" at bounding box center [1196, 87] width 133 height 21
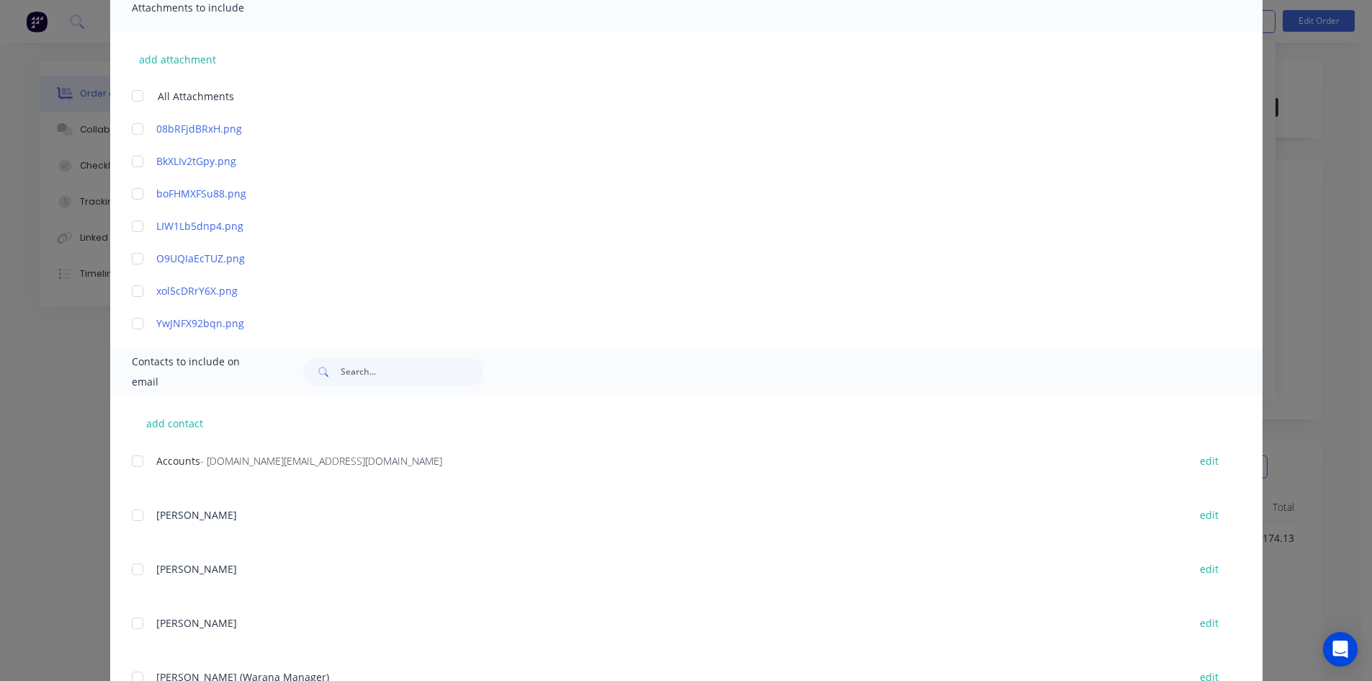
scroll to position [360, 0]
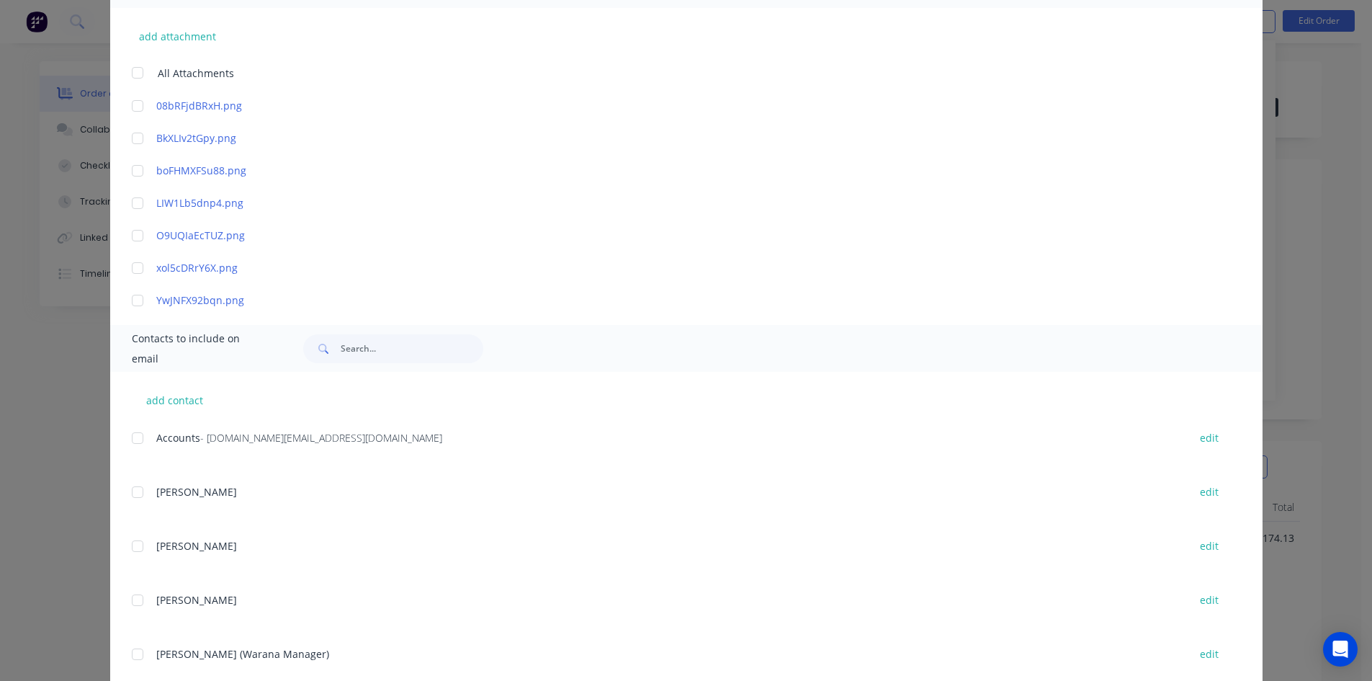
click at [134, 436] on div at bounding box center [137, 438] width 29 height 29
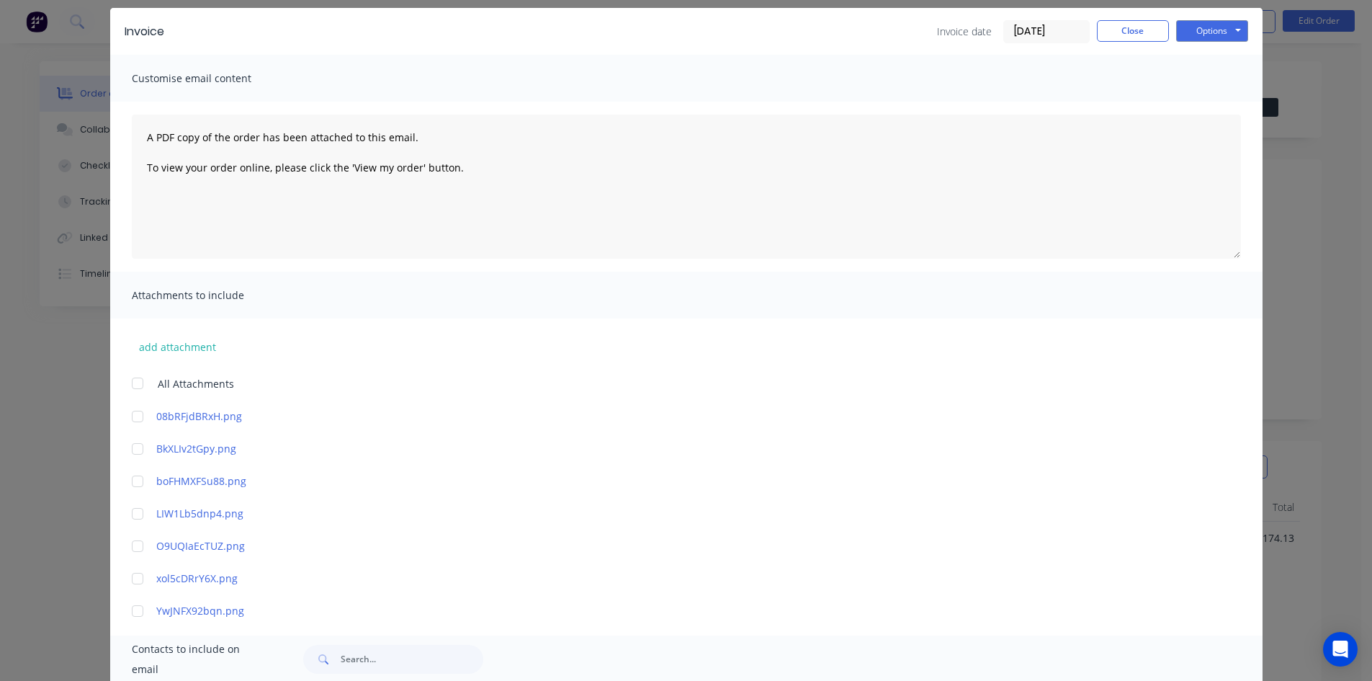
scroll to position [0, 0]
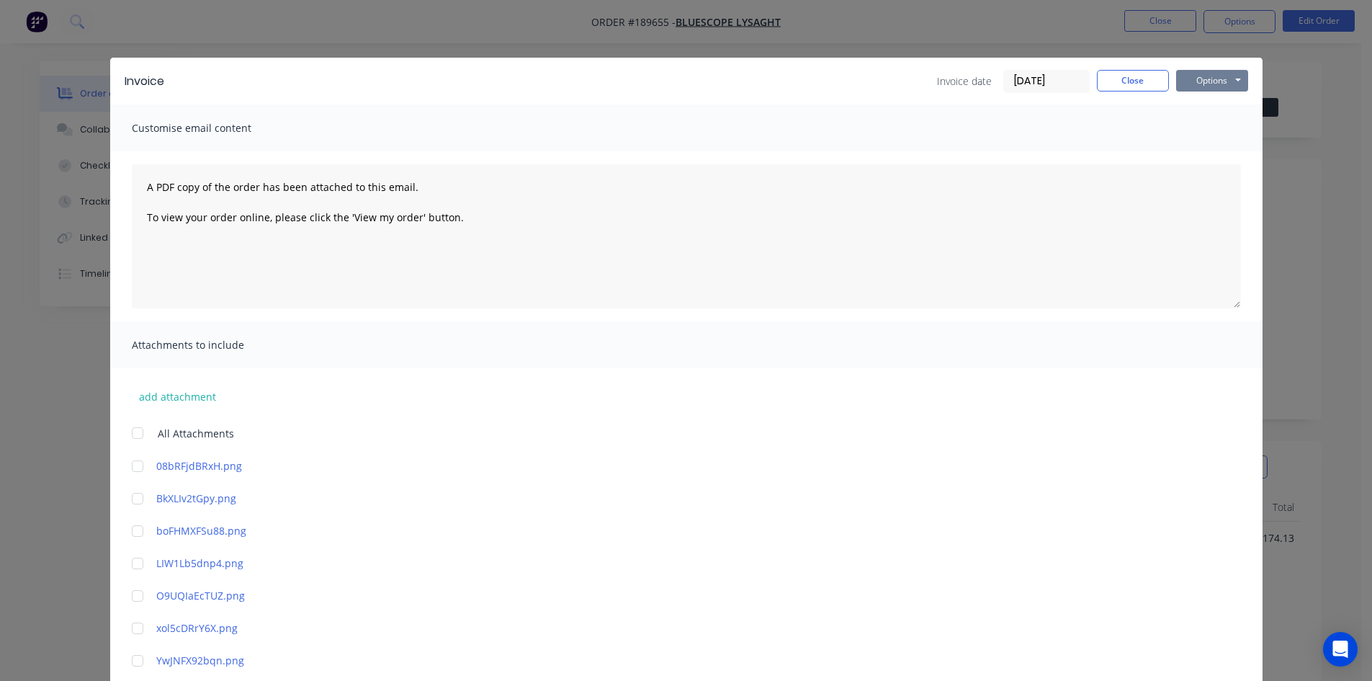
click at [1197, 81] on button "Options" at bounding box center [1212, 81] width 72 height 22
click at [1209, 148] on button "Email" at bounding box center [1222, 154] width 92 height 24
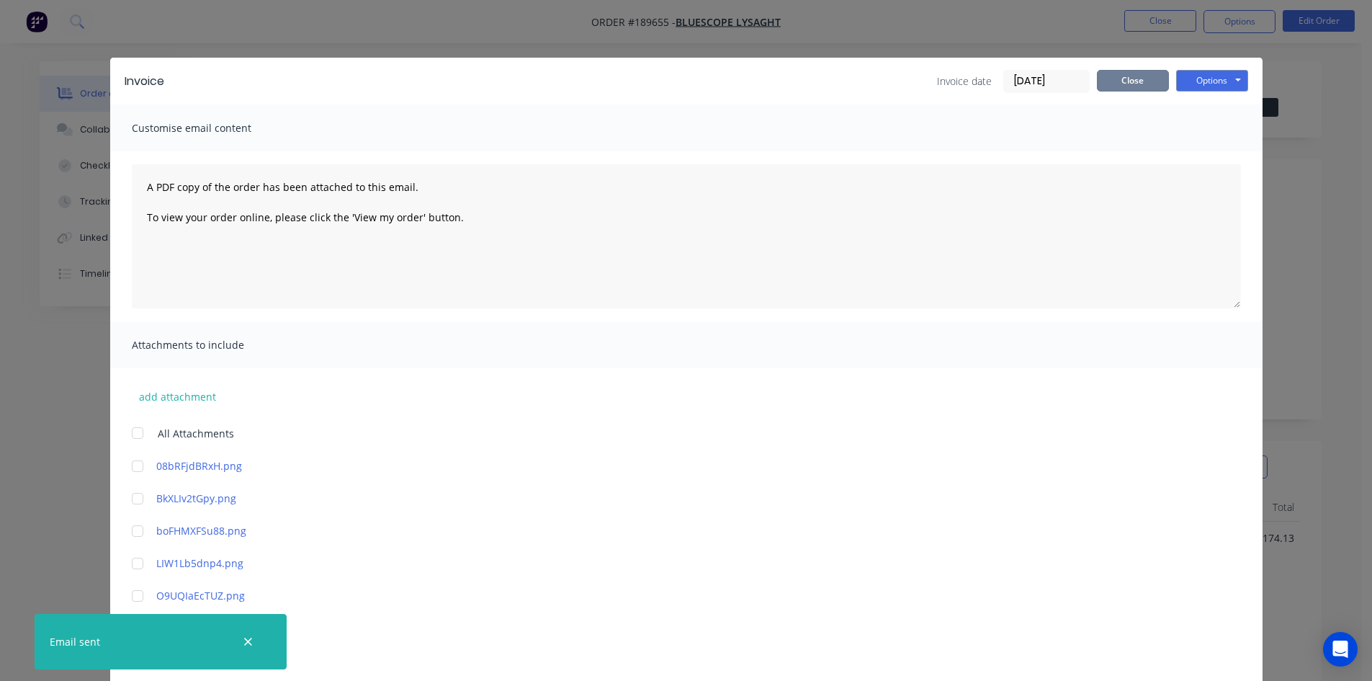
click at [1113, 85] on button "Close" at bounding box center [1133, 81] width 72 height 22
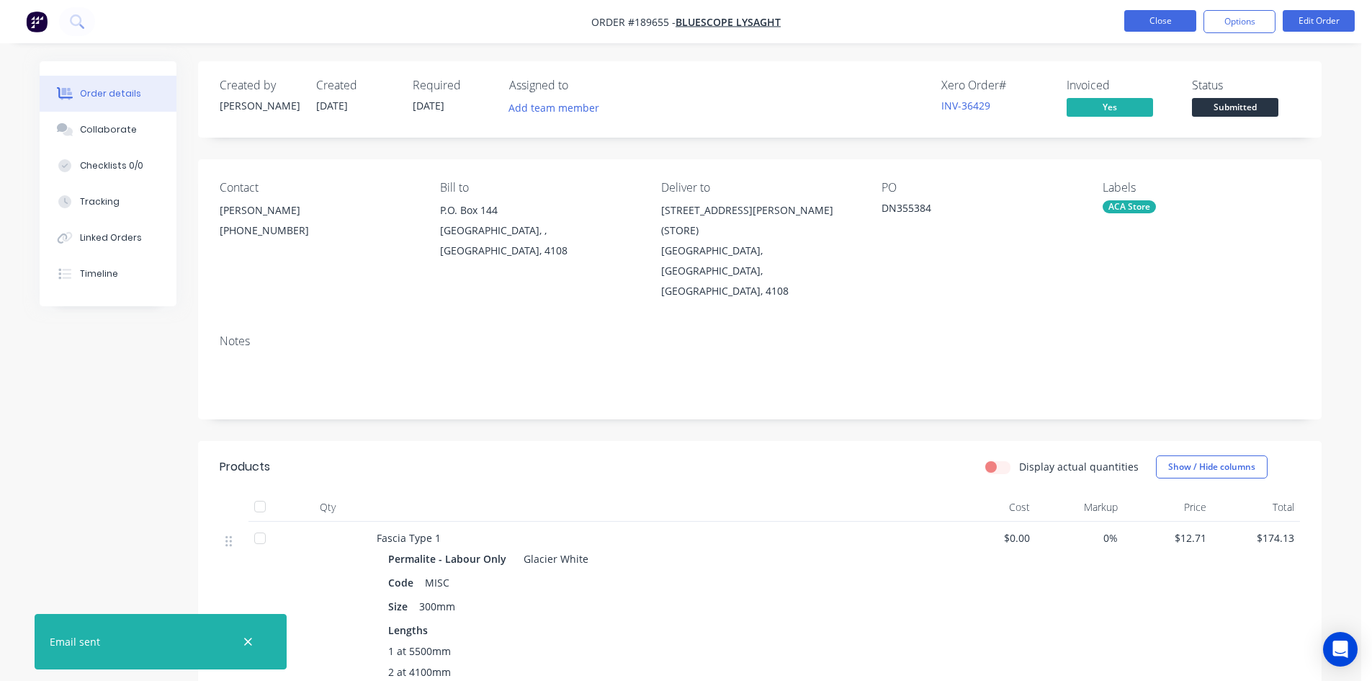
click at [1173, 21] on button "Close" at bounding box center [1160, 21] width 72 height 22
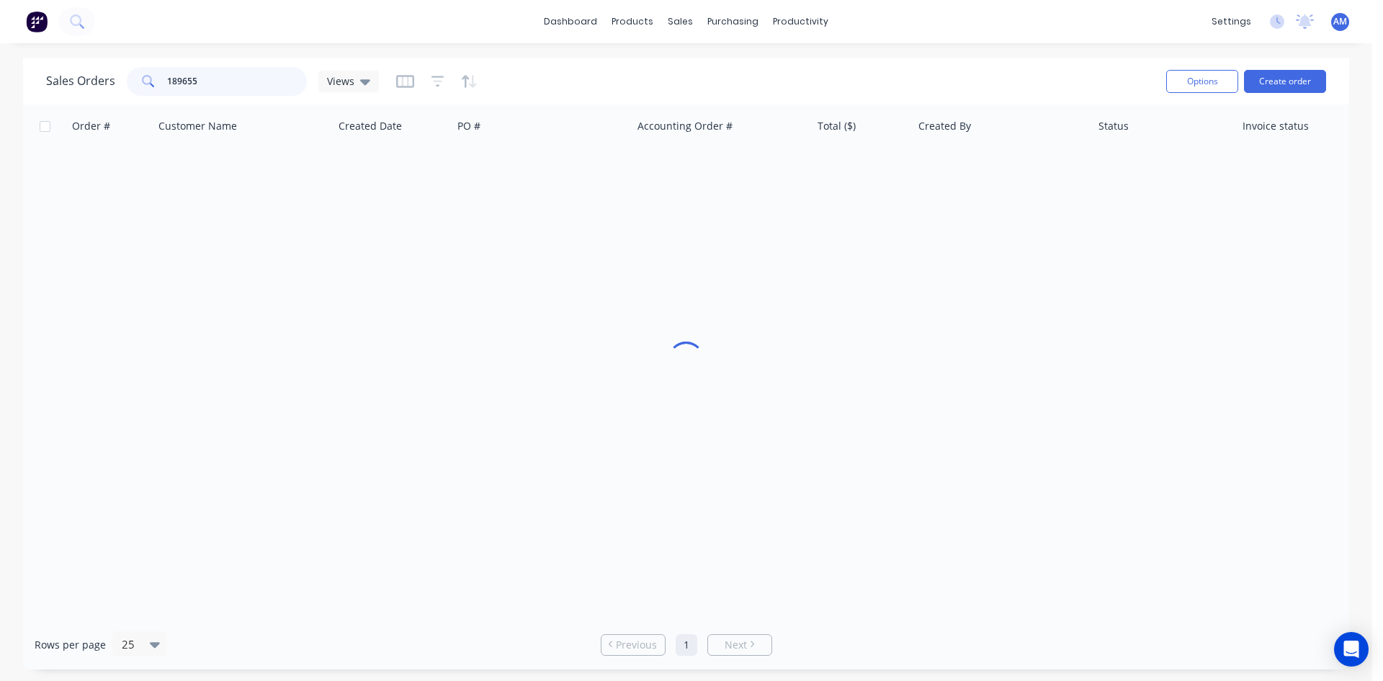
drag, startPoint x: 232, startPoint y: 91, endPoint x: 109, endPoint y: 85, distance: 123.3
click at [109, 85] on div "Sales Orders 189655 Views" at bounding box center [212, 81] width 333 height 29
type input "190636"
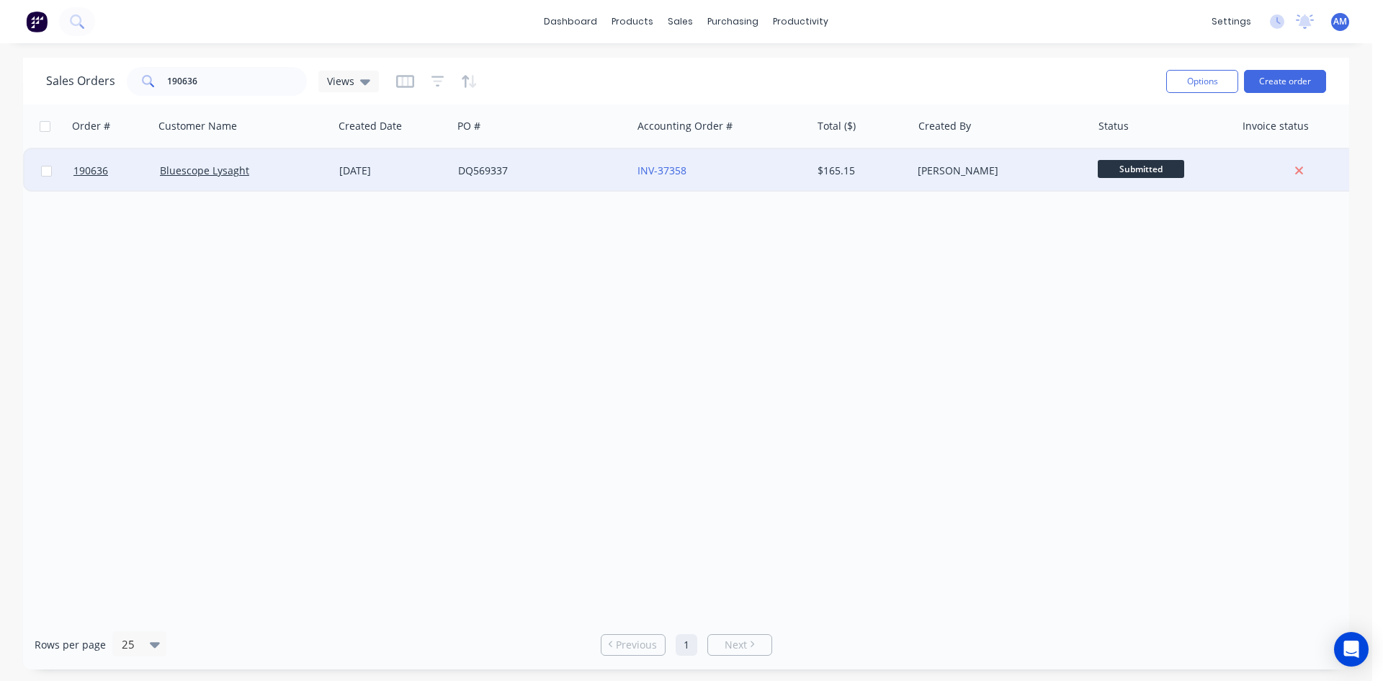
click at [596, 174] on div "DQ569337" at bounding box center [538, 171] width 160 height 14
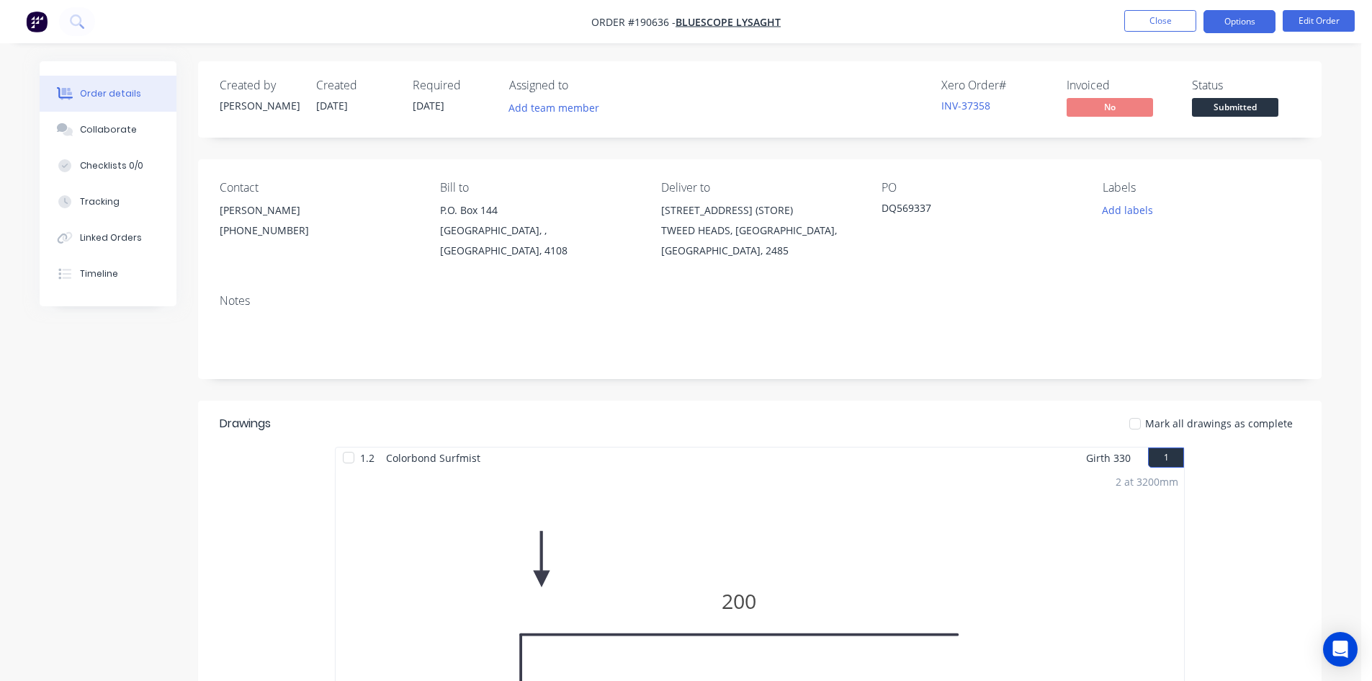
click at [1250, 17] on button "Options" at bounding box center [1240, 21] width 72 height 23
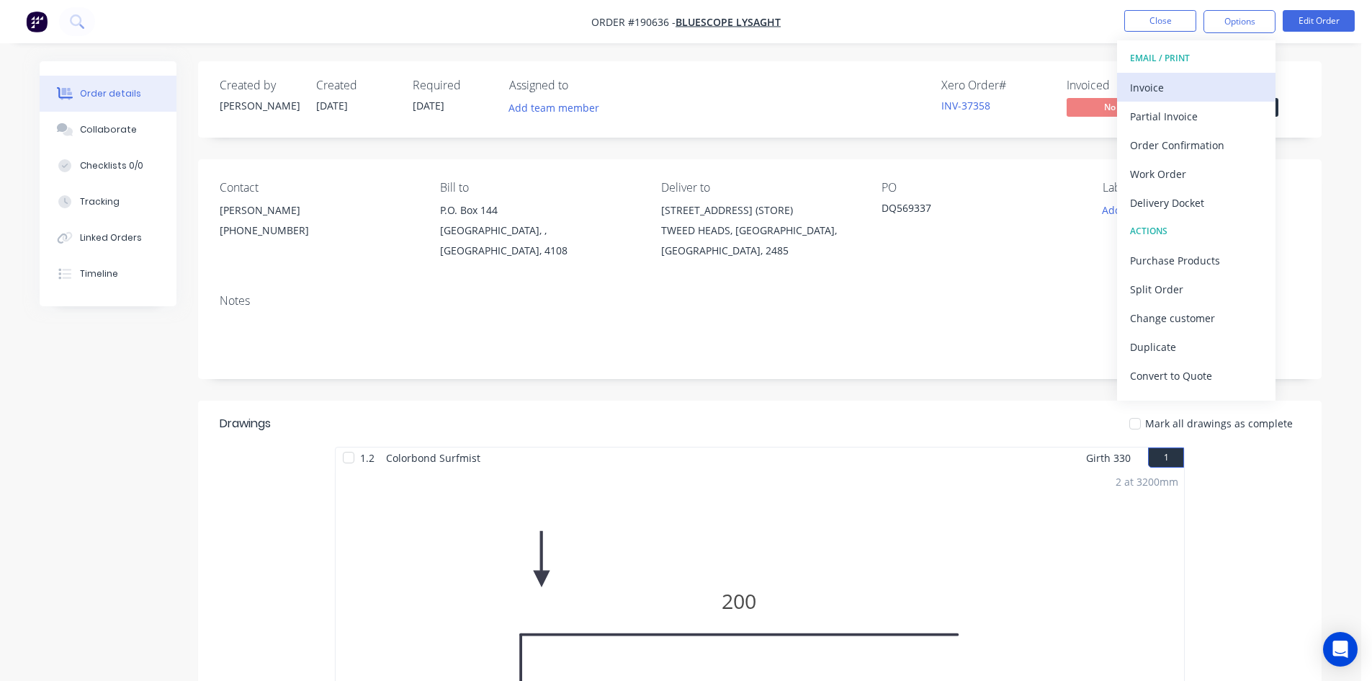
click at [1208, 79] on div "Invoice" at bounding box center [1196, 87] width 133 height 21
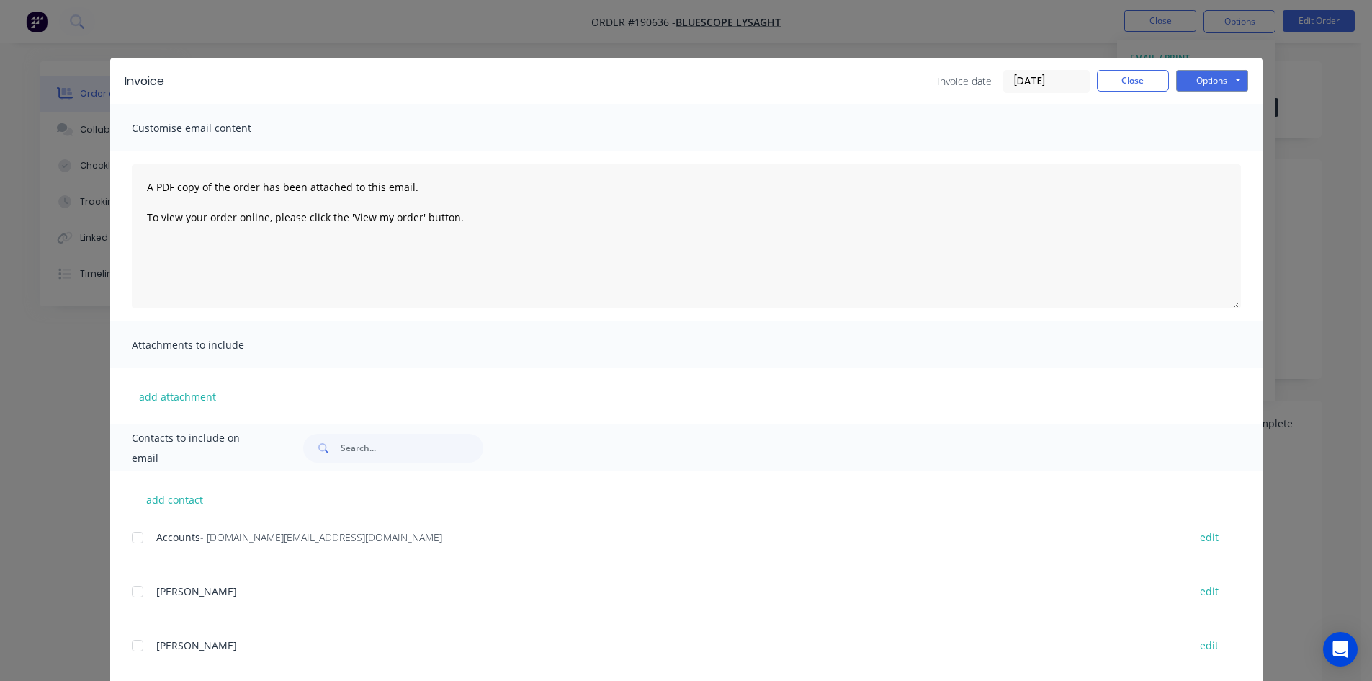
click at [133, 539] on div at bounding box center [137, 537] width 29 height 29
click at [1219, 80] on button "Options" at bounding box center [1212, 81] width 72 height 22
click at [1214, 151] on button "Email" at bounding box center [1222, 154] width 92 height 24
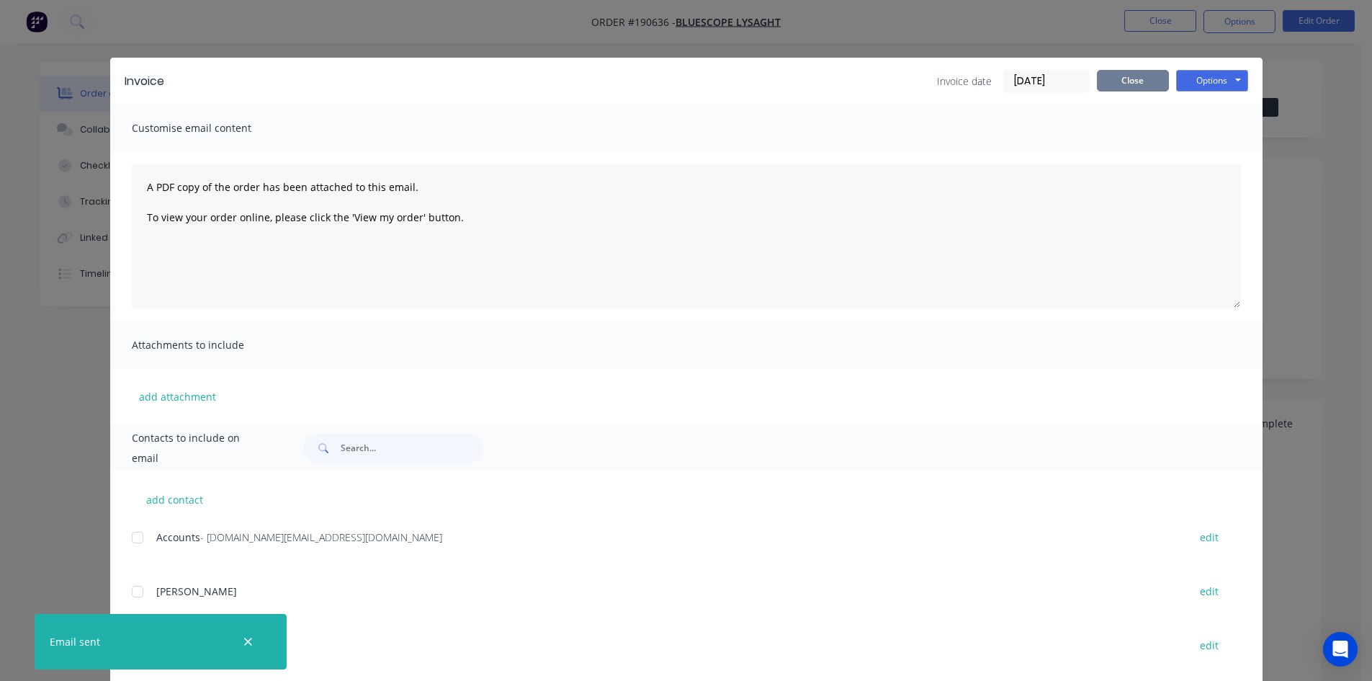
click at [1142, 83] on button "Close" at bounding box center [1133, 81] width 72 height 22
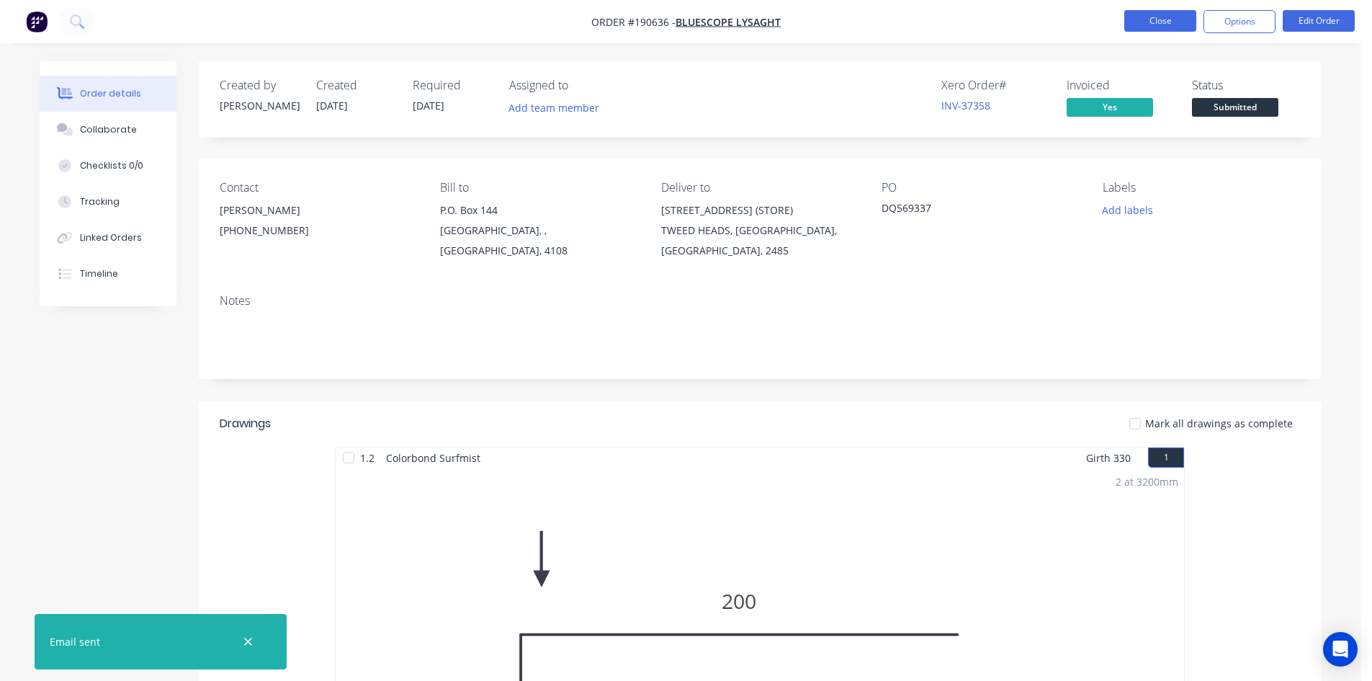
click at [1170, 20] on button "Close" at bounding box center [1160, 21] width 72 height 22
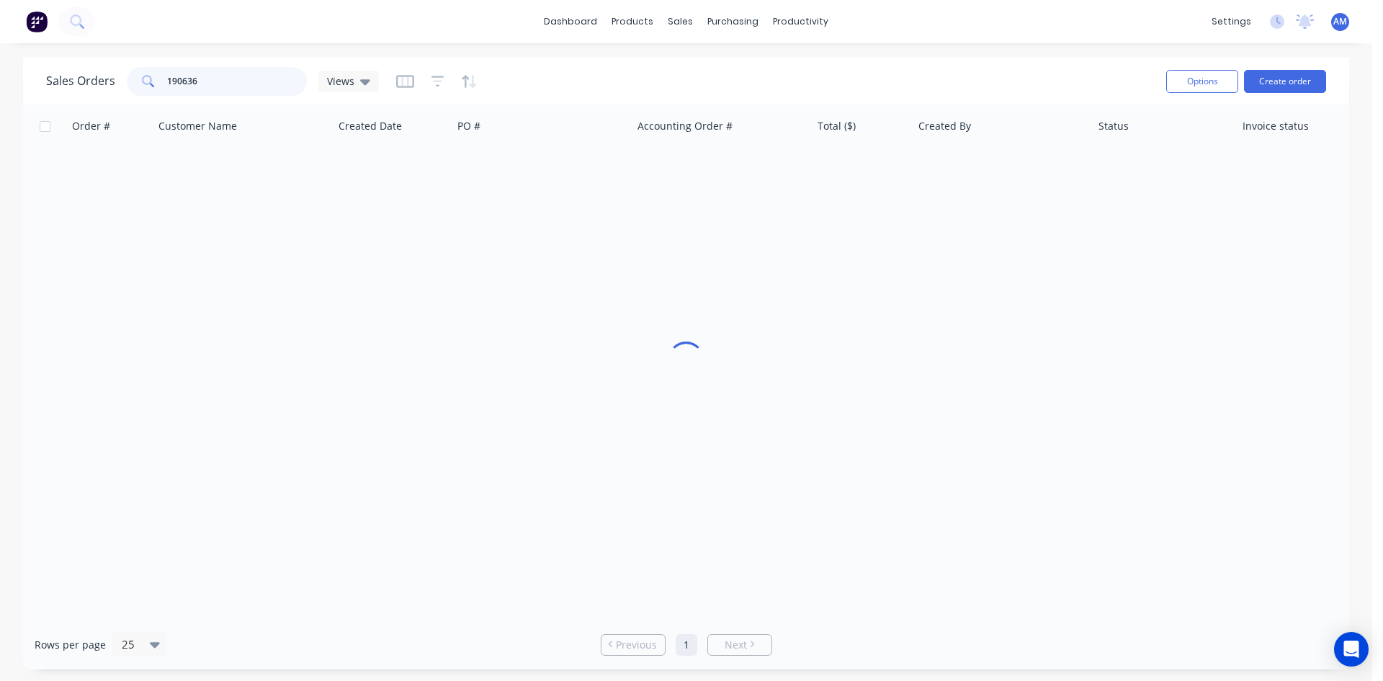
drag, startPoint x: 248, startPoint y: 78, endPoint x: 138, endPoint y: 71, distance: 109.7
click at [138, 71] on div "190636" at bounding box center [217, 81] width 180 height 29
type input "190634"
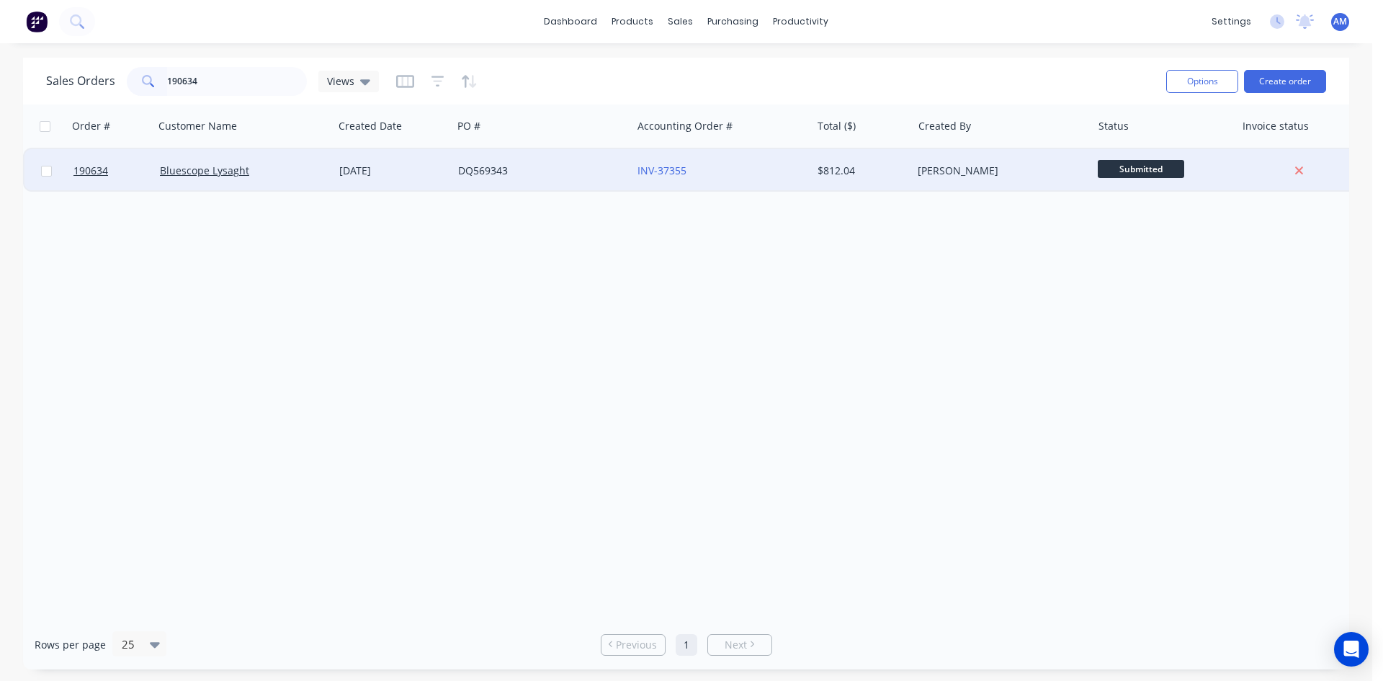
click at [571, 156] on div "DQ569343" at bounding box center [541, 170] width 179 height 43
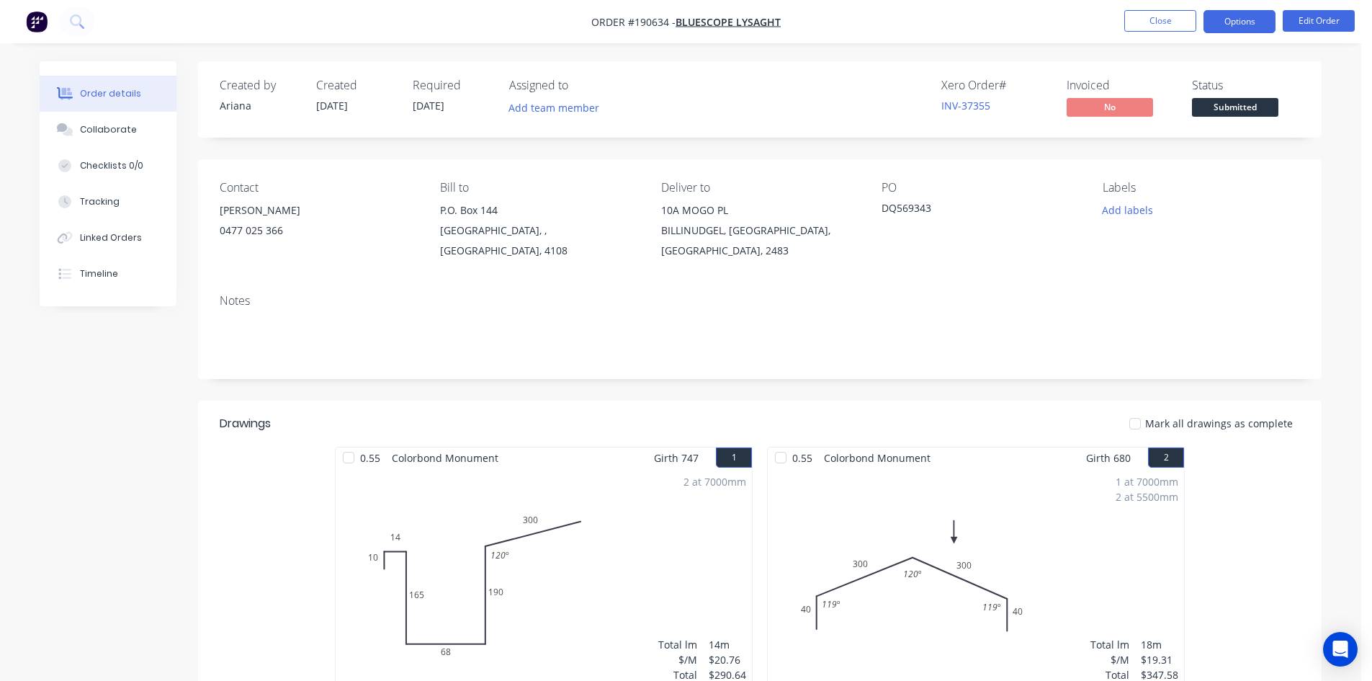
click at [1238, 24] on button "Options" at bounding box center [1240, 21] width 72 height 23
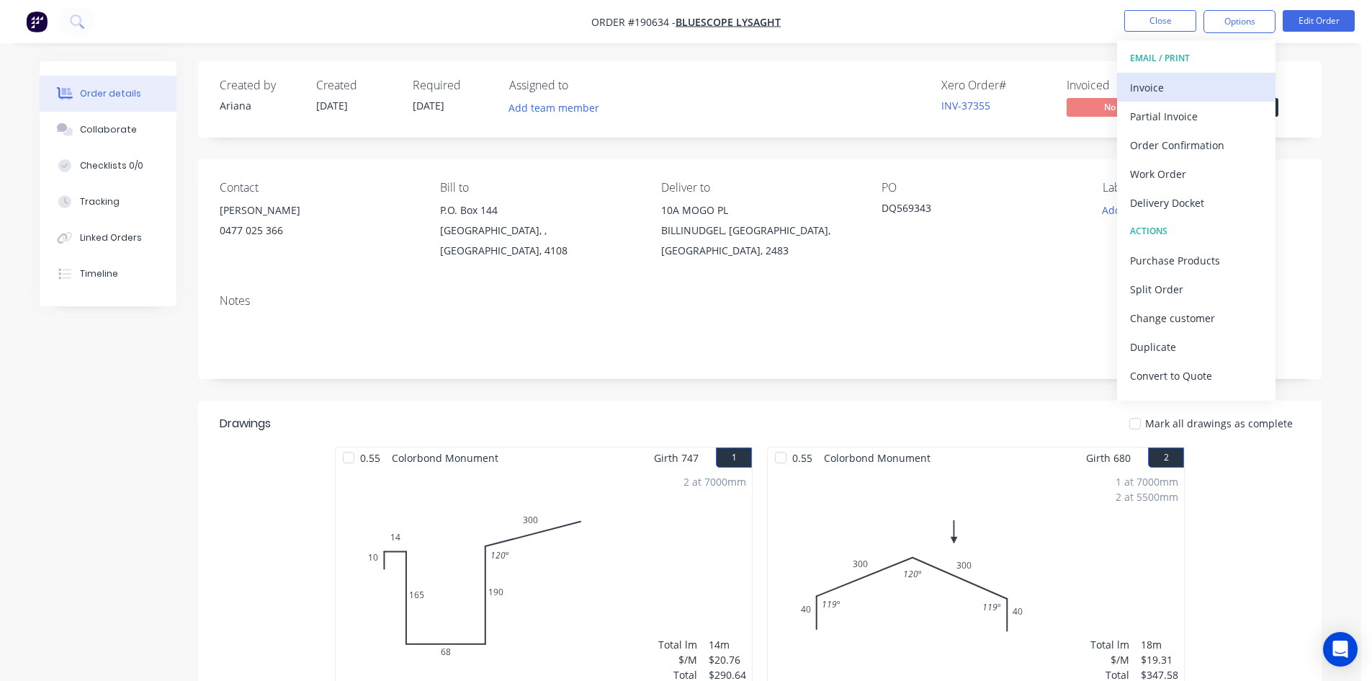
click at [1202, 83] on div "Invoice" at bounding box center [1196, 87] width 133 height 21
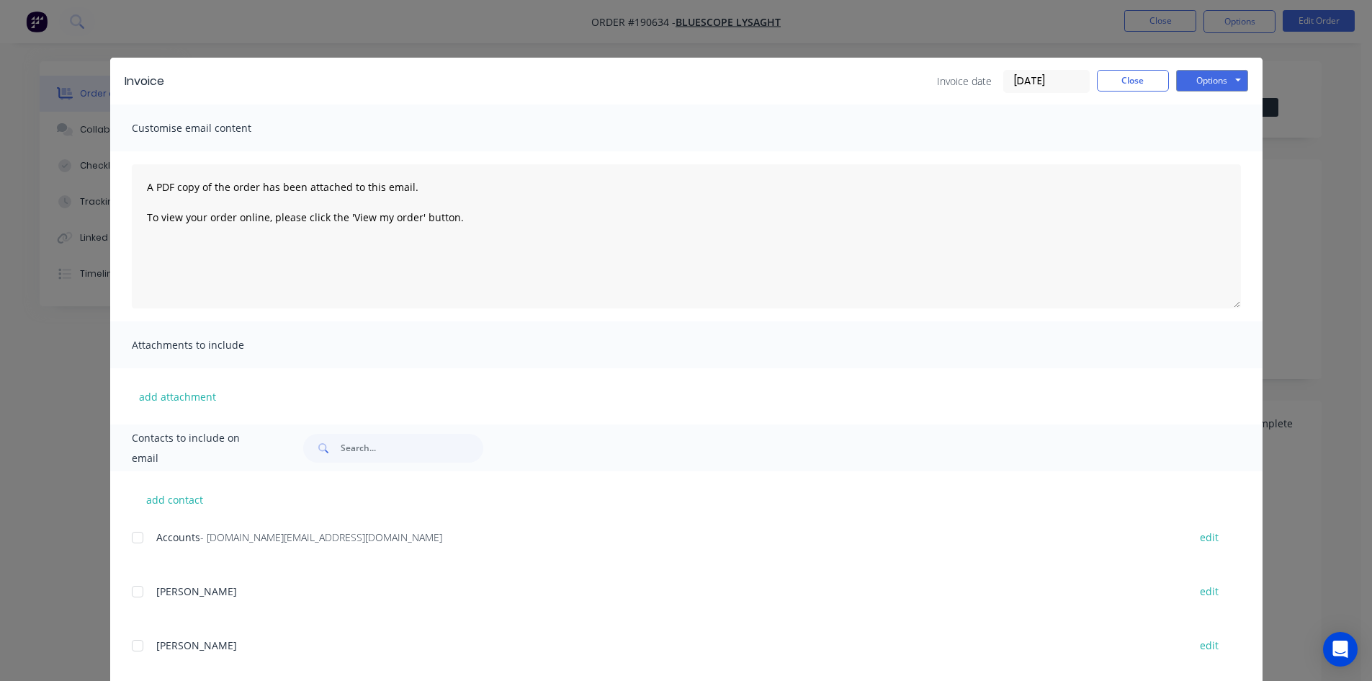
click at [138, 536] on div at bounding box center [137, 537] width 29 height 29
click at [1202, 80] on button "Options" at bounding box center [1212, 81] width 72 height 22
click at [1209, 147] on button "Email" at bounding box center [1222, 154] width 92 height 24
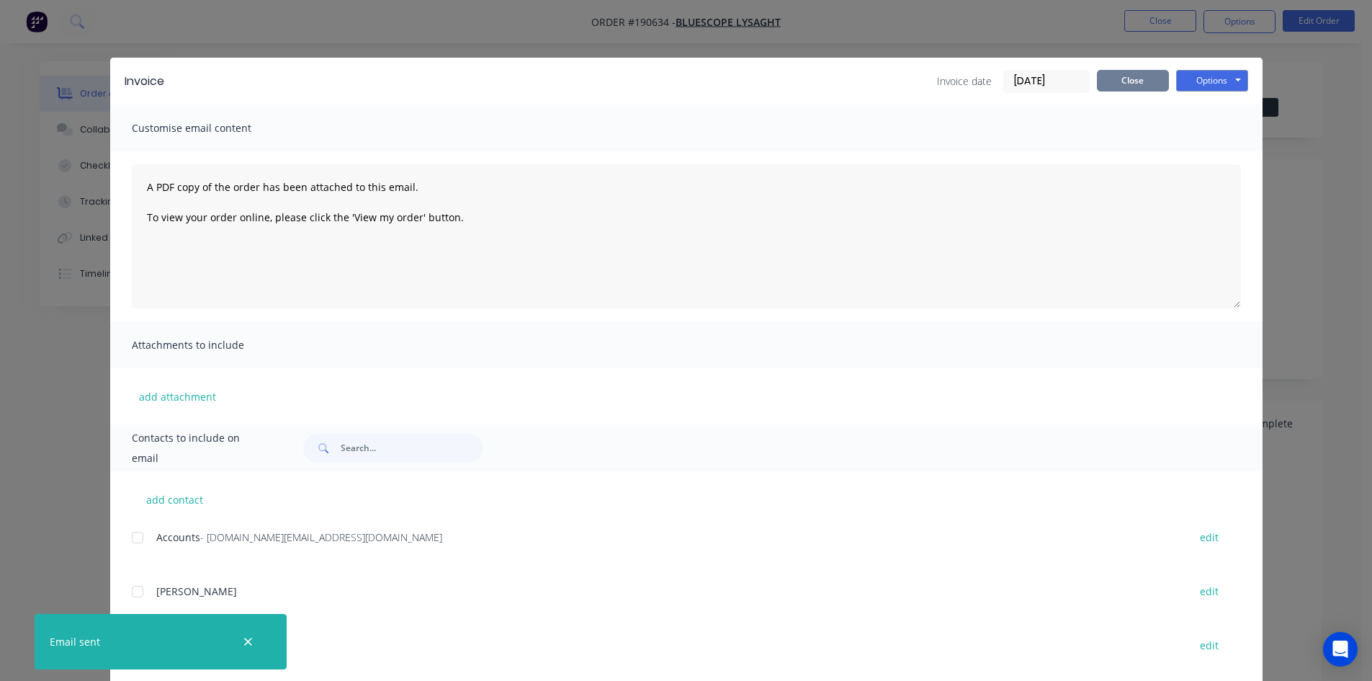
click at [1136, 86] on button "Close" at bounding box center [1133, 81] width 72 height 22
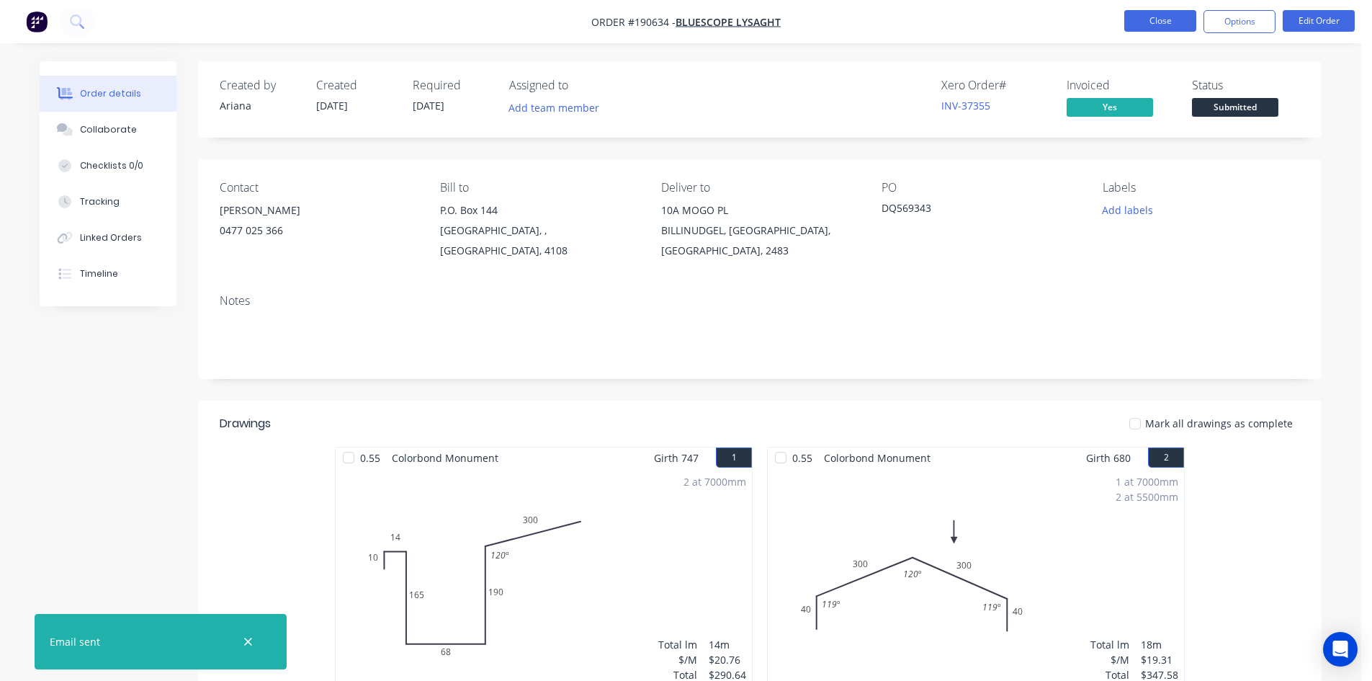
click at [1156, 19] on button "Close" at bounding box center [1160, 21] width 72 height 22
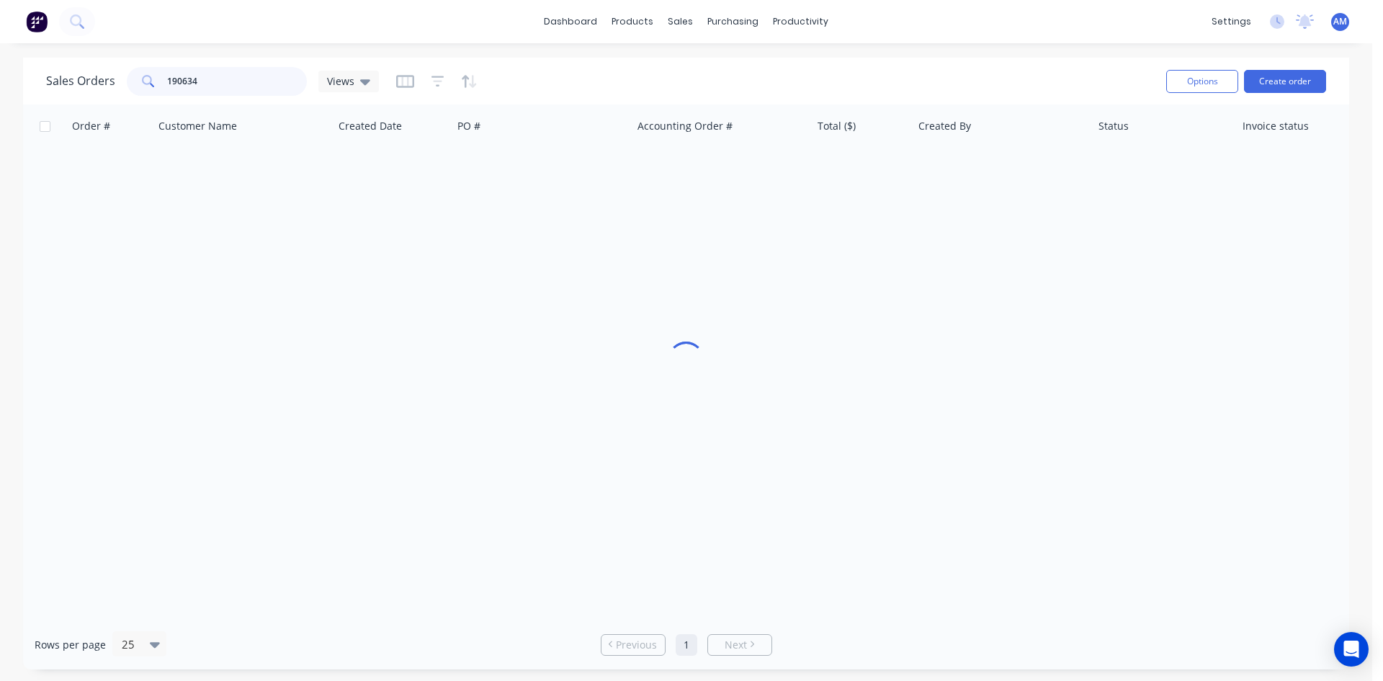
drag, startPoint x: 204, startPoint y: 78, endPoint x: 125, endPoint y: 75, distance: 78.6
click at [141, 73] on div "190634" at bounding box center [217, 81] width 180 height 29
type input "190297"
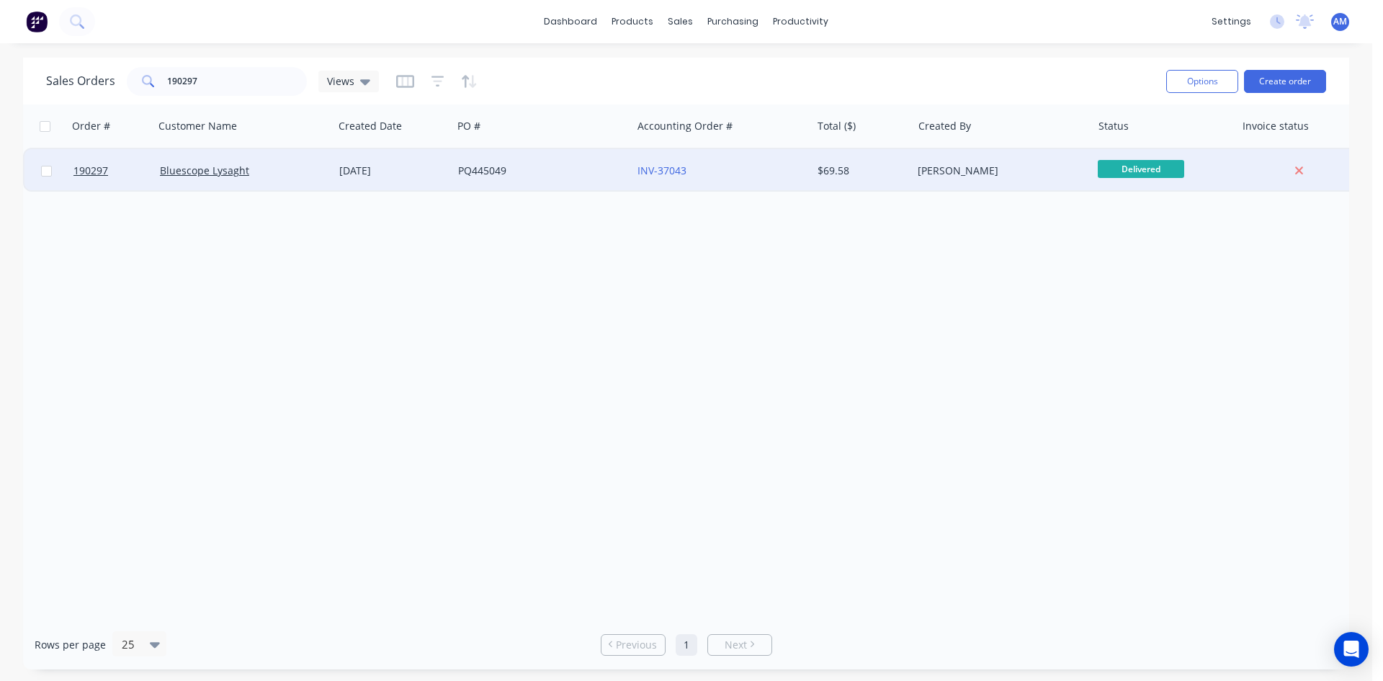
click at [610, 179] on div "PQ445049" at bounding box center [541, 170] width 179 height 43
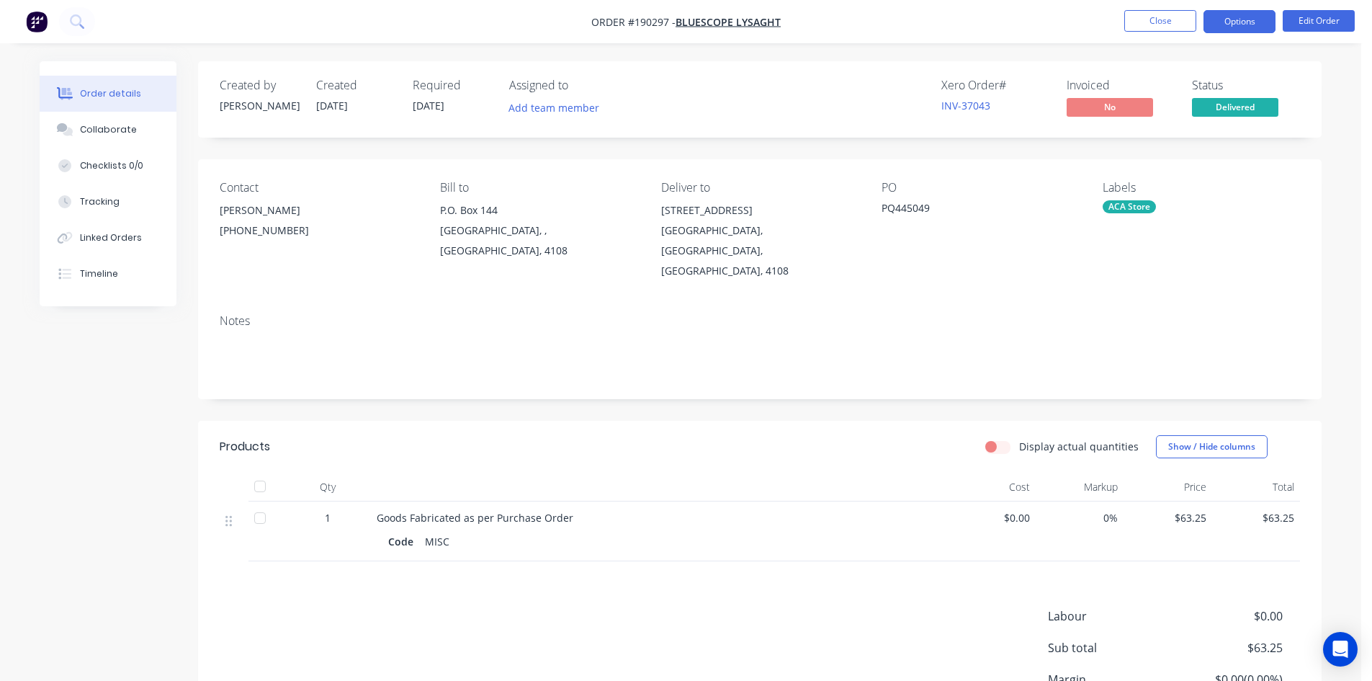
click at [1245, 19] on button "Options" at bounding box center [1240, 21] width 72 height 23
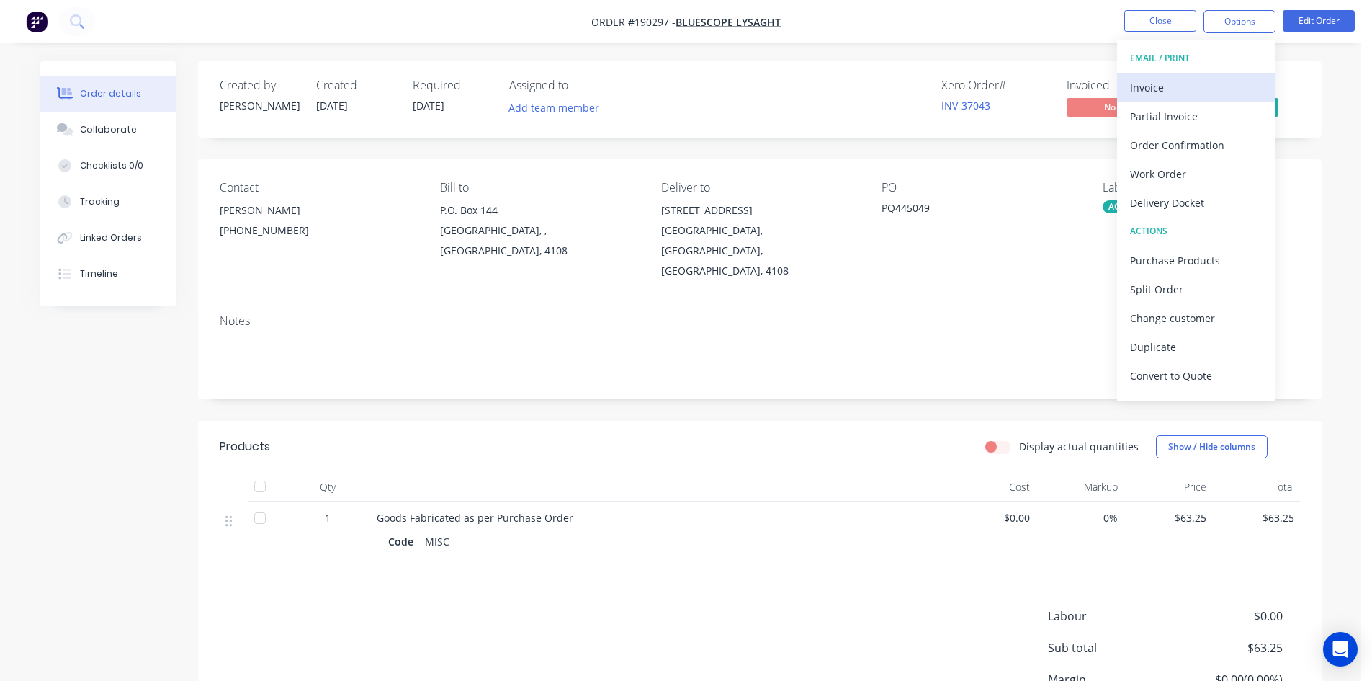
click at [1211, 83] on div "Invoice" at bounding box center [1196, 87] width 133 height 21
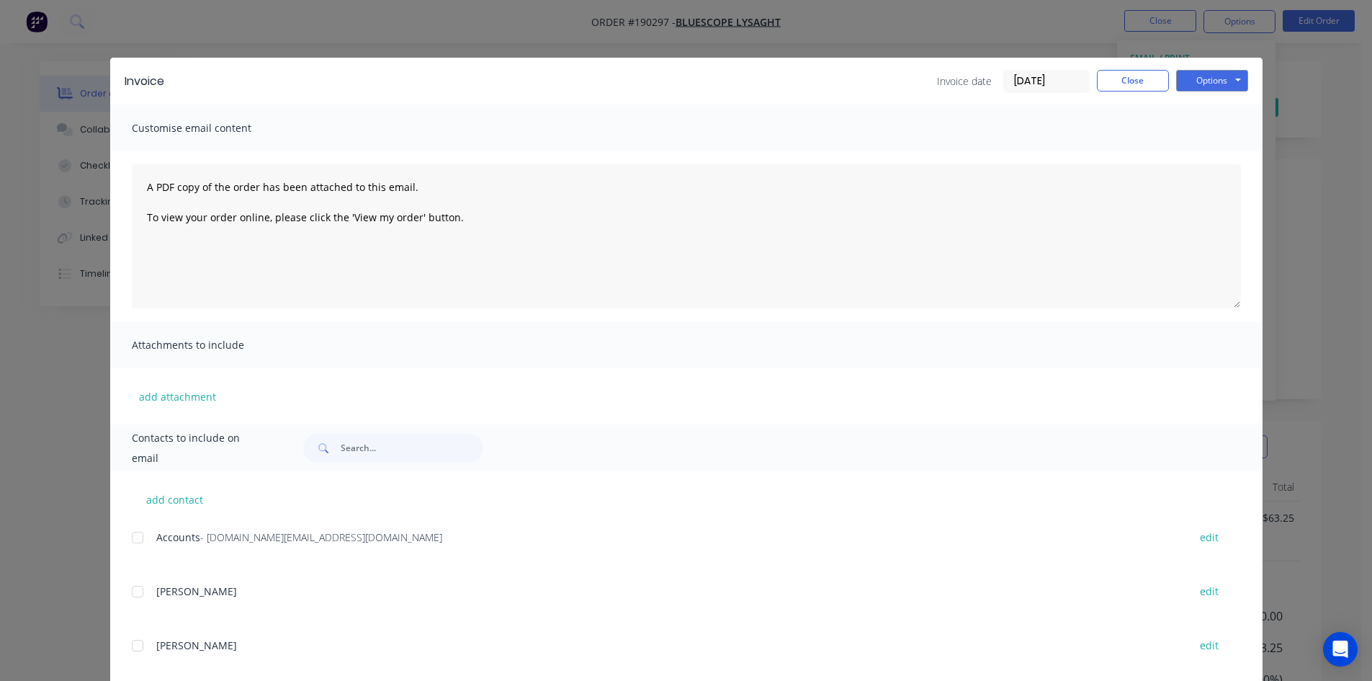
click at [131, 537] on div at bounding box center [137, 537] width 29 height 29
click at [1205, 73] on button "Options" at bounding box center [1212, 81] width 72 height 22
click at [1204, 151] on button "Email" at bounding box center [1222, 154] width 92 height 24
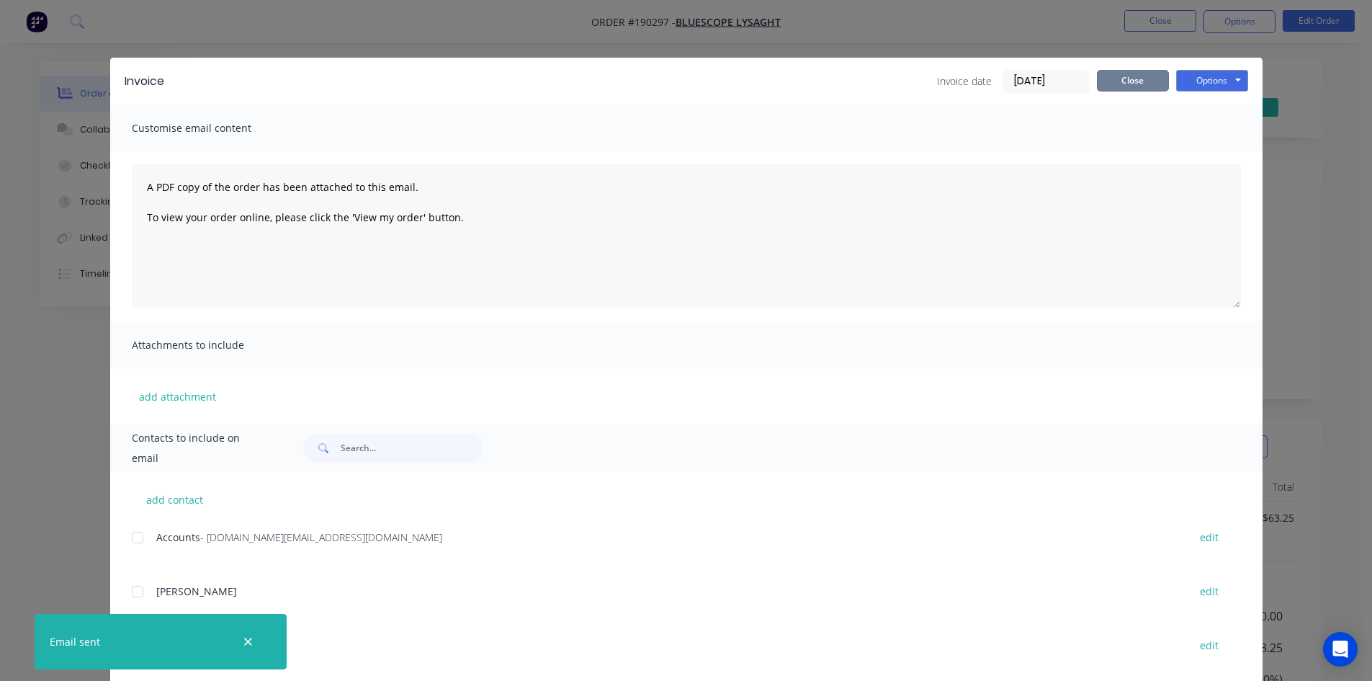
click at [1116, 85] on button "Close" at bounding box center [1133, 81] width 72 height 22
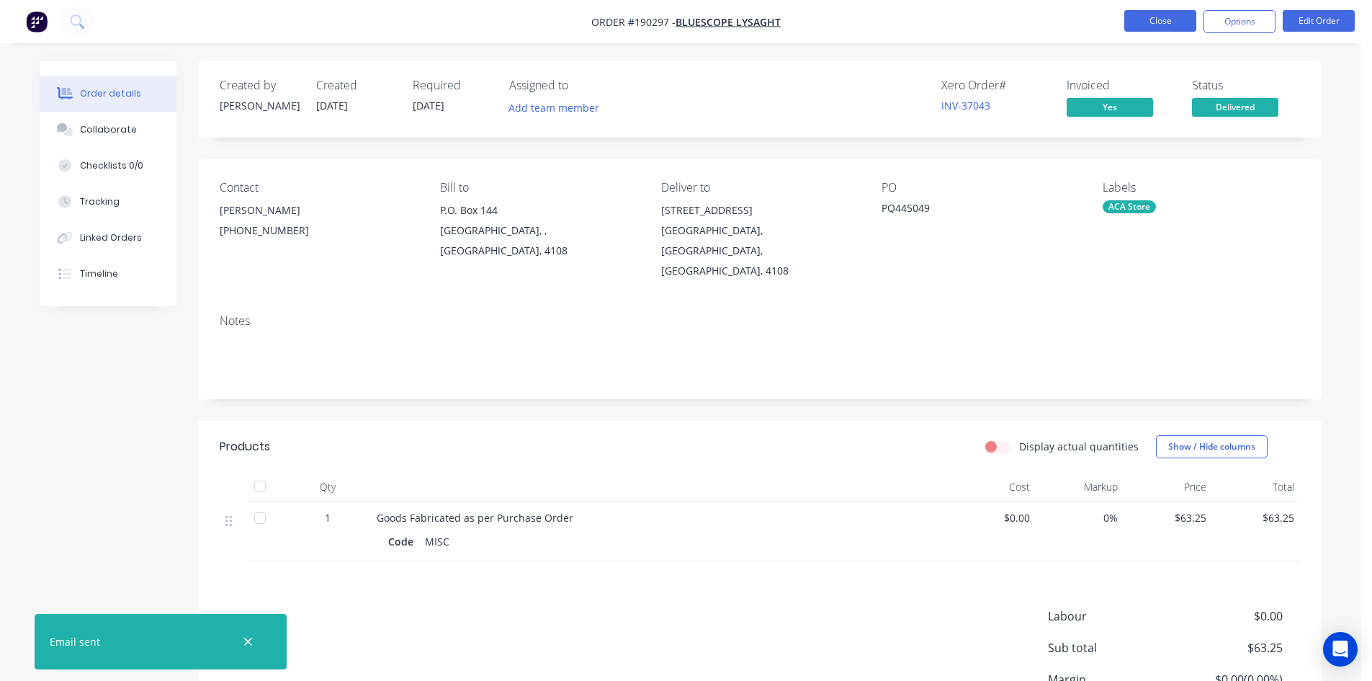
click at [1142, 29] on button "Close" at bounding box center [1160, 21] width 72 height 22
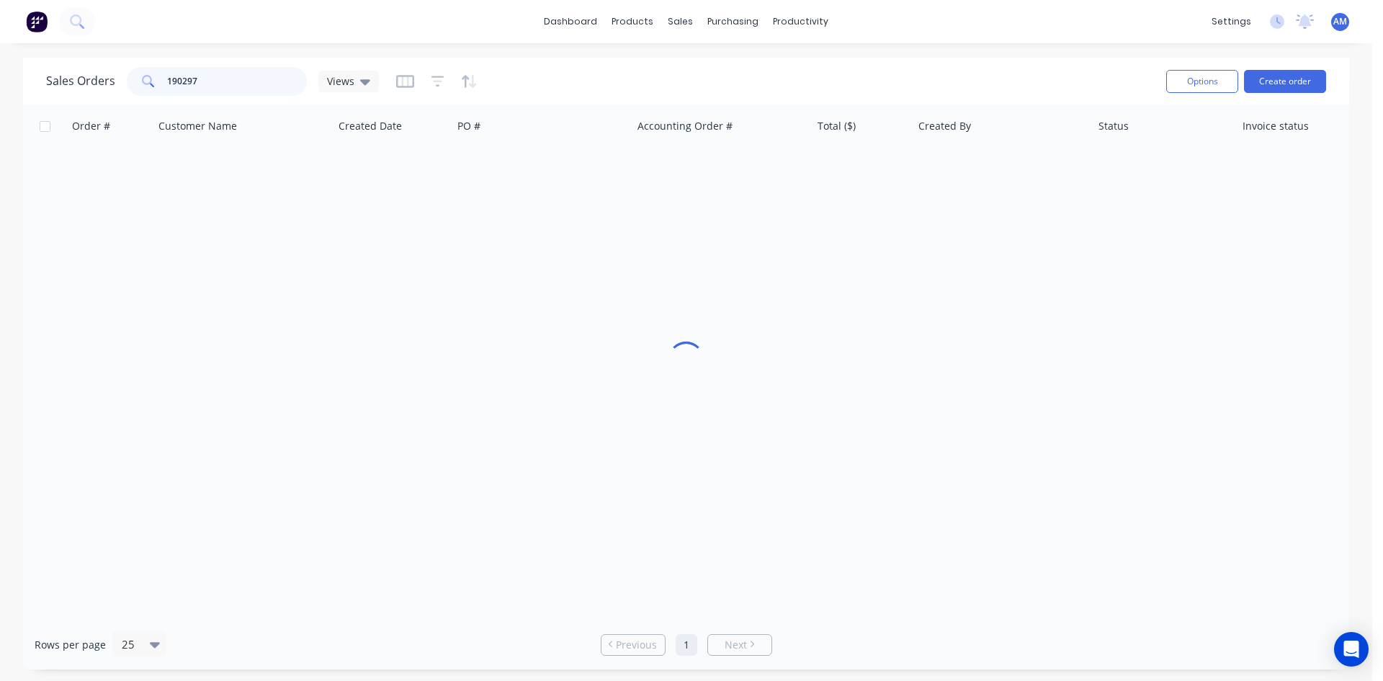
drag, startPoint x: 239, startPoint y: 84, endPoint x: 117, endPoint y: 83, distance: 121.7
click at [117, 83] on div "Sales Orders 190297 Views" at bounding box center [212, 81] width 333 height 29
type input "190421"
click at [572, 187] on div "PQ445101" at bounding box center [541, 170] width 179 height 43
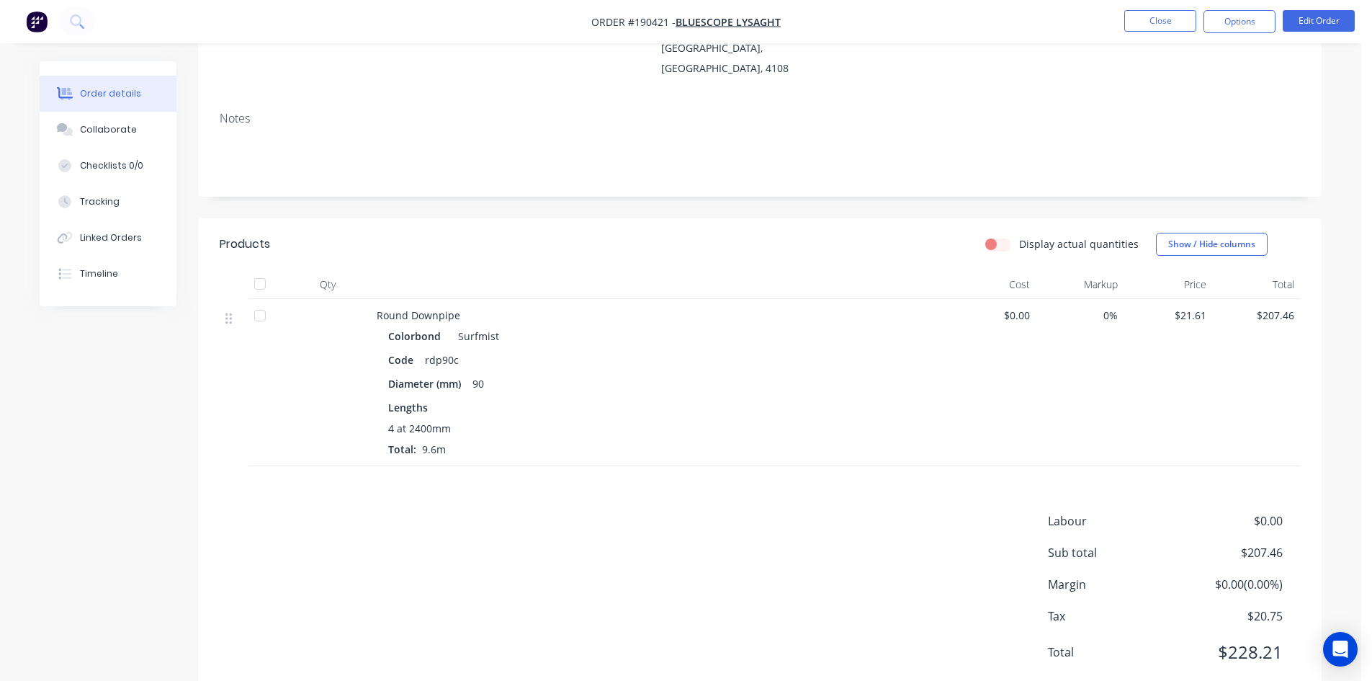
scroll to position [224, 0]
click at [1229, 23] on button "Options" at bounding box center [1240, 21] width 72 height 23
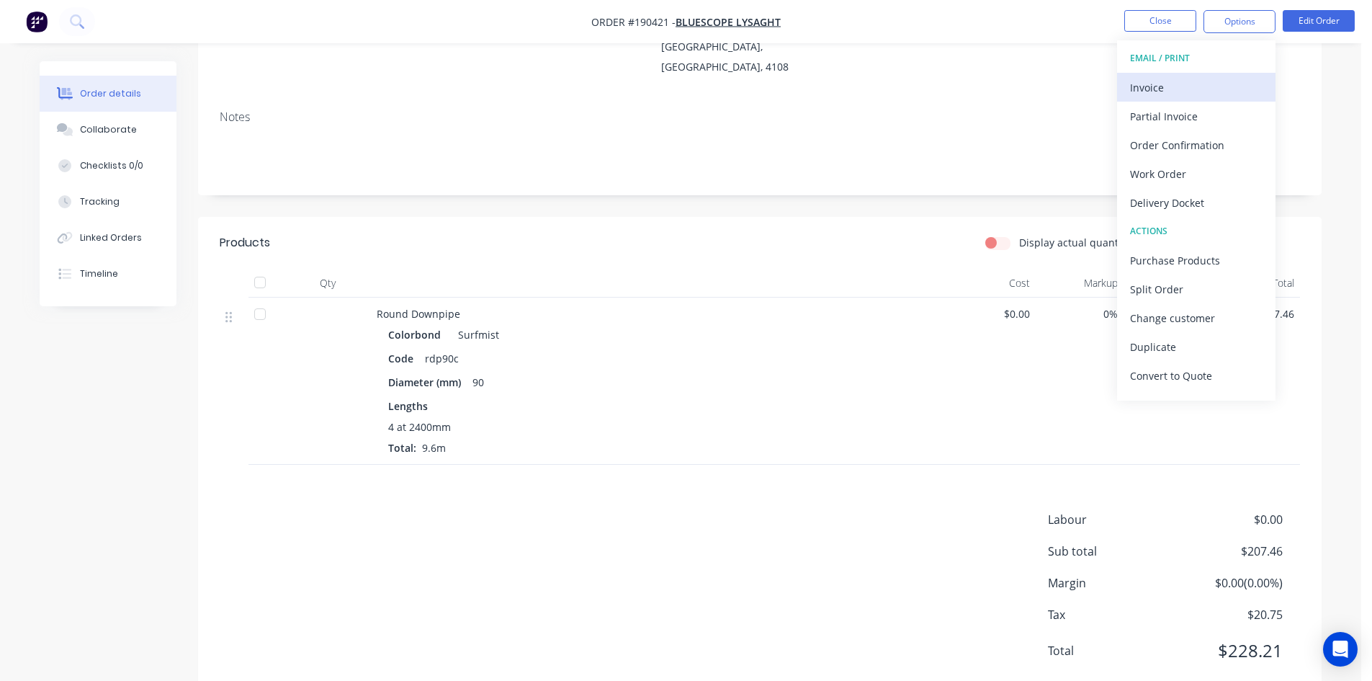
click at [1173, 90] on div "Invoice" at bounding box center [1196, 87] width 133 height 21
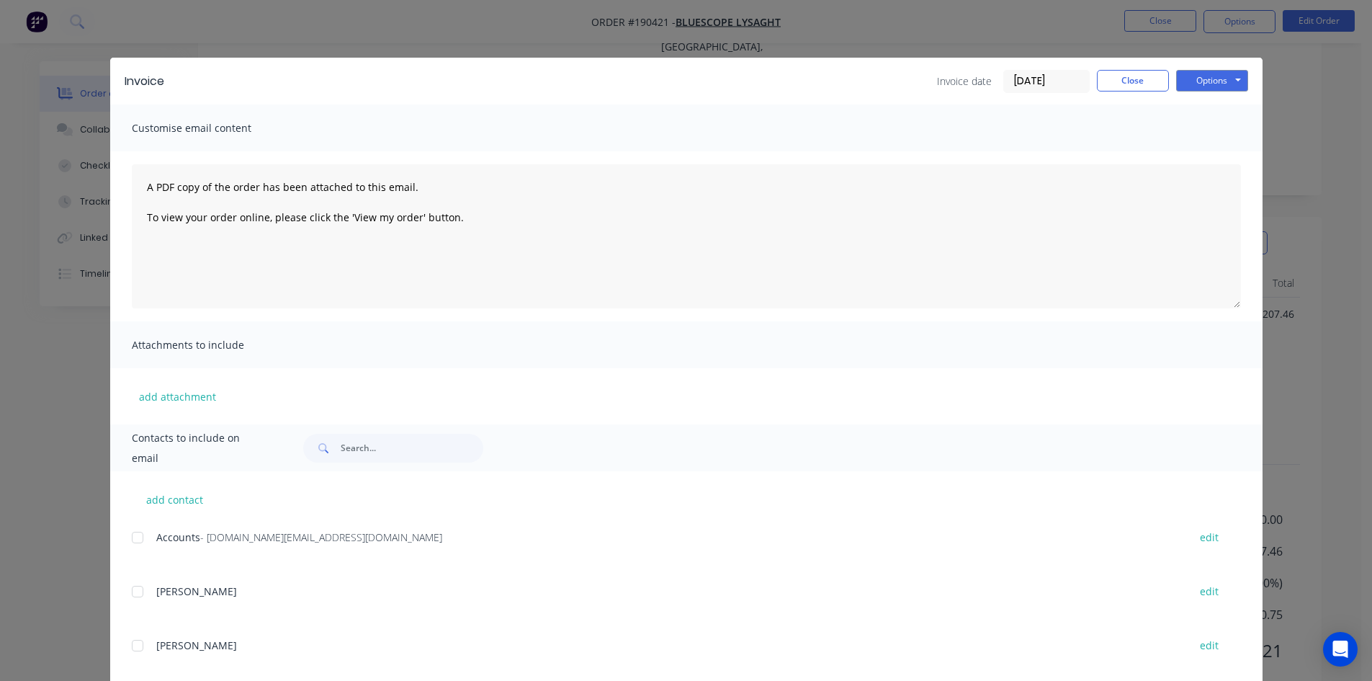
click at [136, 538] on div at bounding box center [137, 537] width 29 height 29
click at [1238, 78] on button "Options" at bounding box center [1212, 81] width 72 height 22
click at [1224, 148] on button "Email" at bounding box center [1222, 154] width 92 height 24
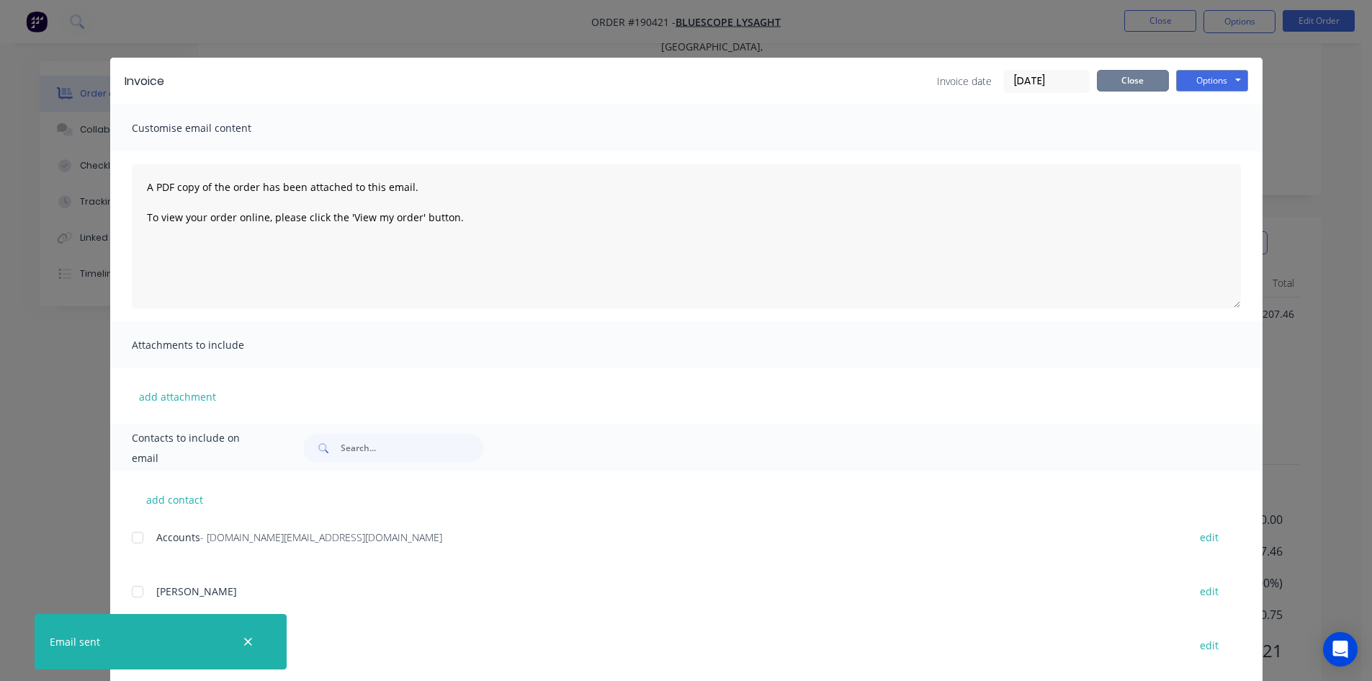
drag, startPoint x: 1116, startPoint y: 79, endPoint x: 980, endPoint y: 87, distance: 136.4
click at [1117, 79] on button "Close" at bounding box center [1133, 81] width 72 height 22
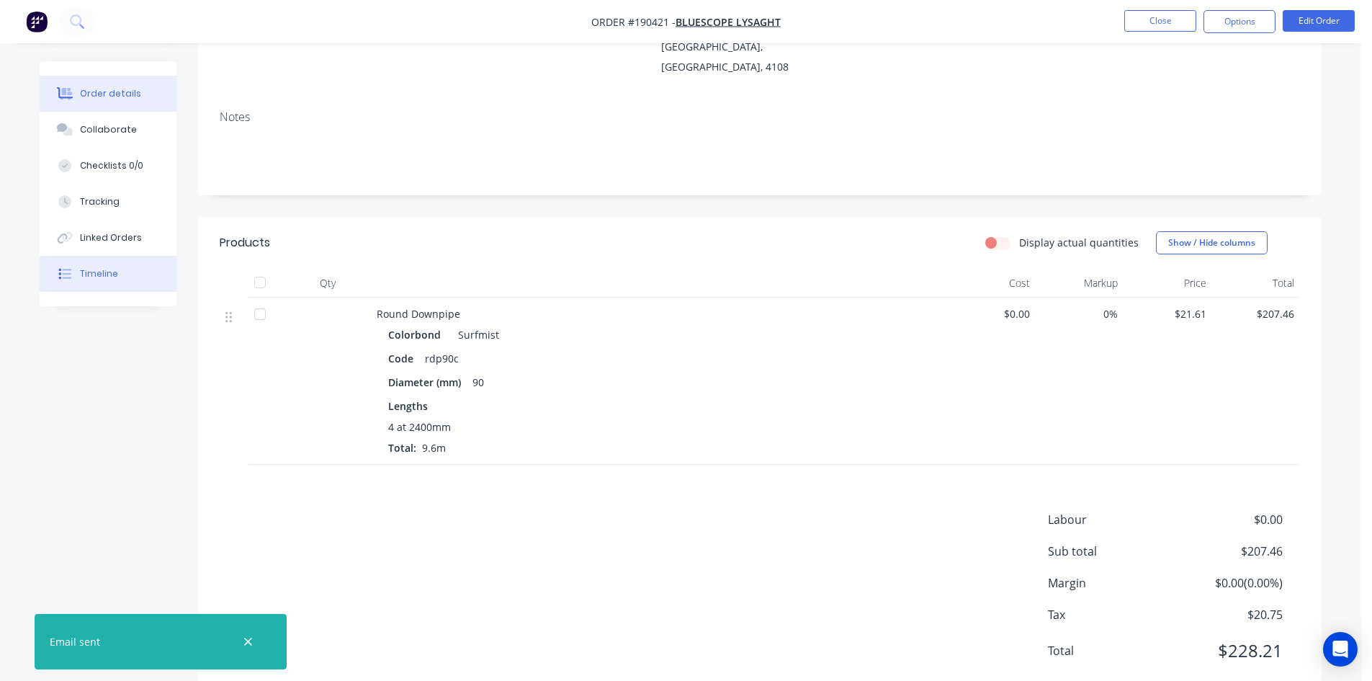
click at [99, 274] on div "Timeline" at bounding box center [99, 273] width 38 height 13
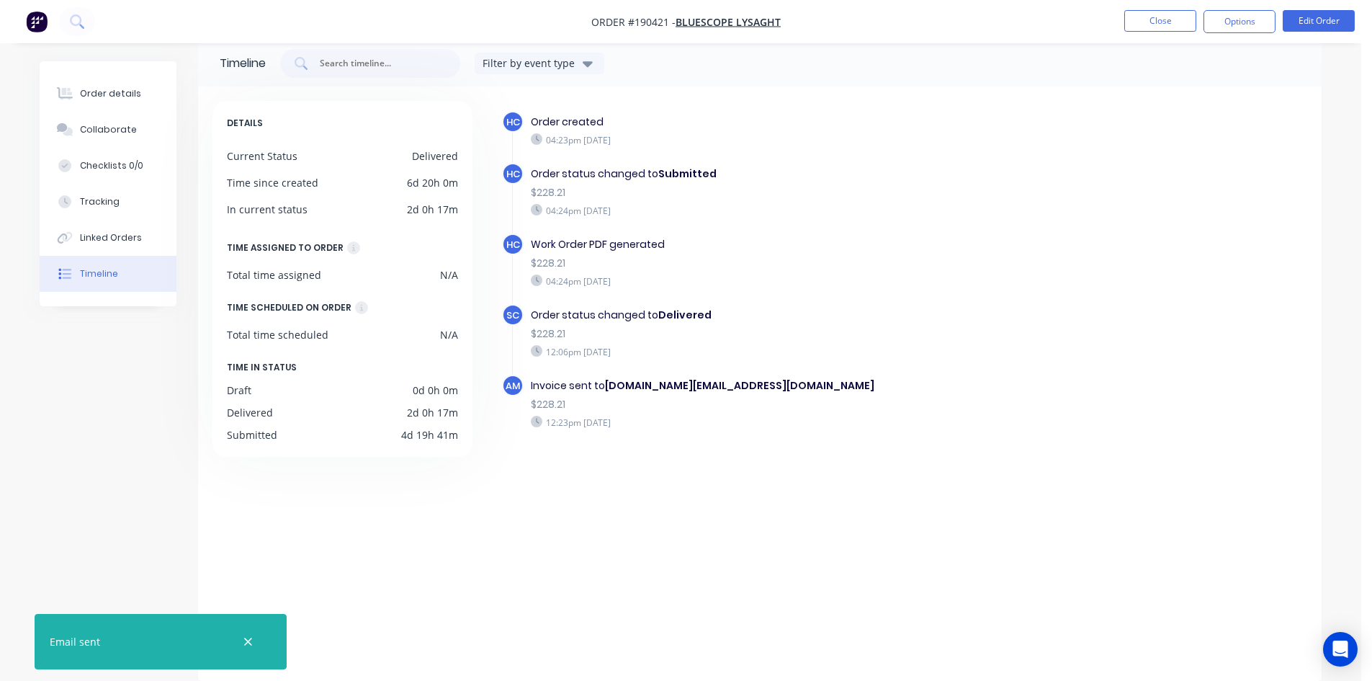
scroll to position [22, 0]
click at [1132, 35] on nav "Order #190421 - Bluescope Lysaght Close Options Edit Order" at bounding box center [686, 21] width 1372 height 43
click at [1144, 16] on button "Close" at bounding box center [1160, 21] width 72 height 22
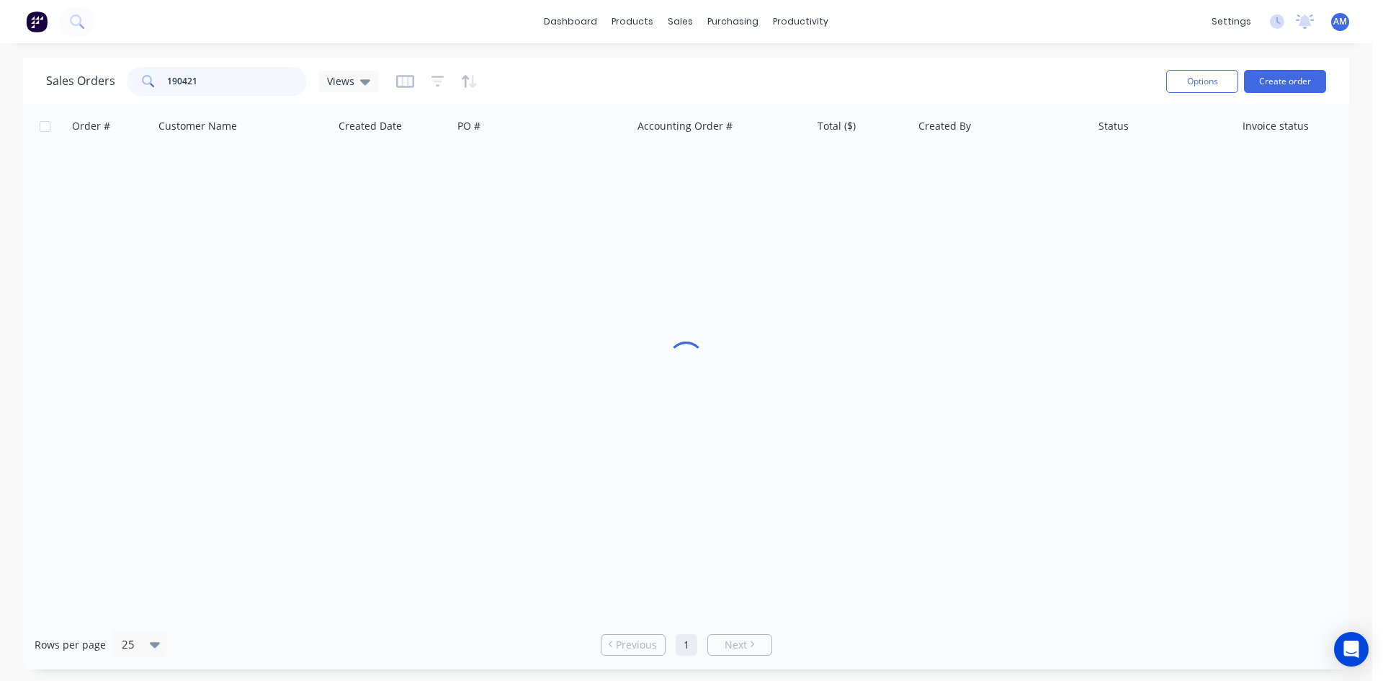
drag, startPoint x: 243, startPoint y: 76, endPoint x: 104, endPoint y: 79, distance: 139.8
click at [104, 80] on div "Sales Orders 190421 Views" at bounding box center [212, 81] width 333 height 29
type input "190398"
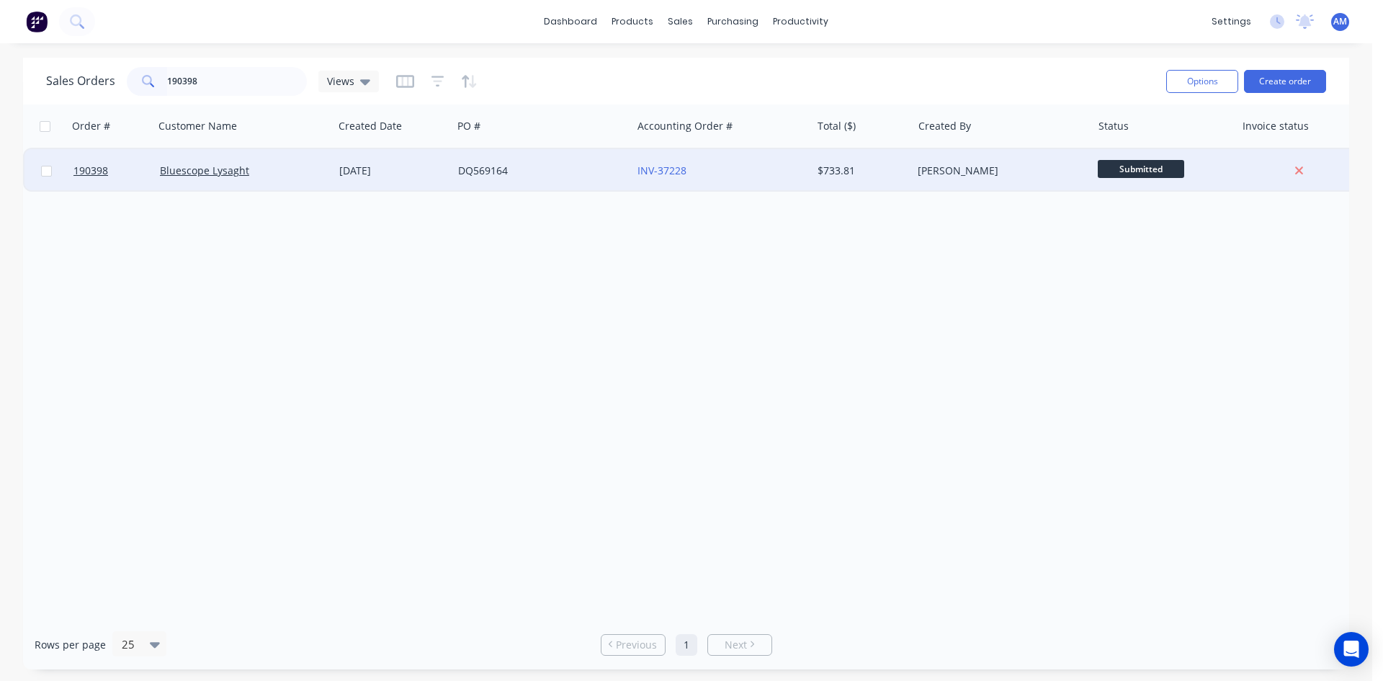
click at [544, 178] on div "DQ569164" at bounding box center [541, 170] width 179 height 43
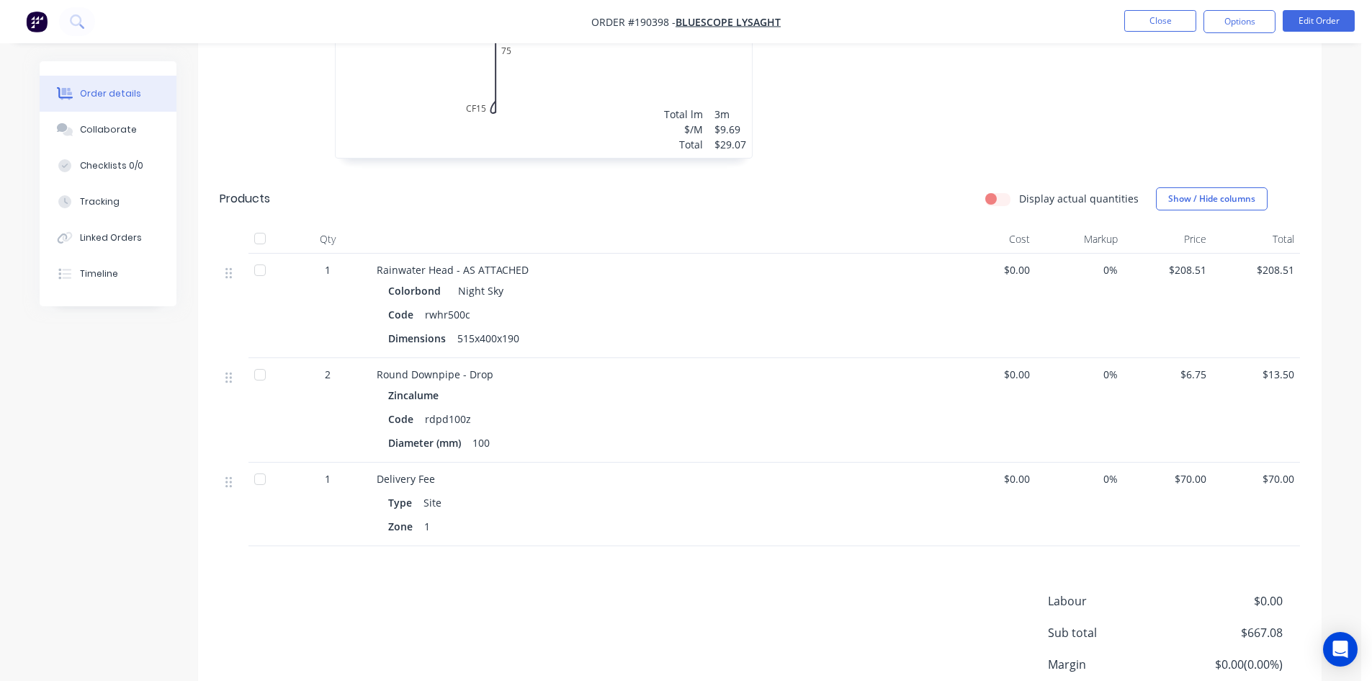
scroll to position [1918, 0]
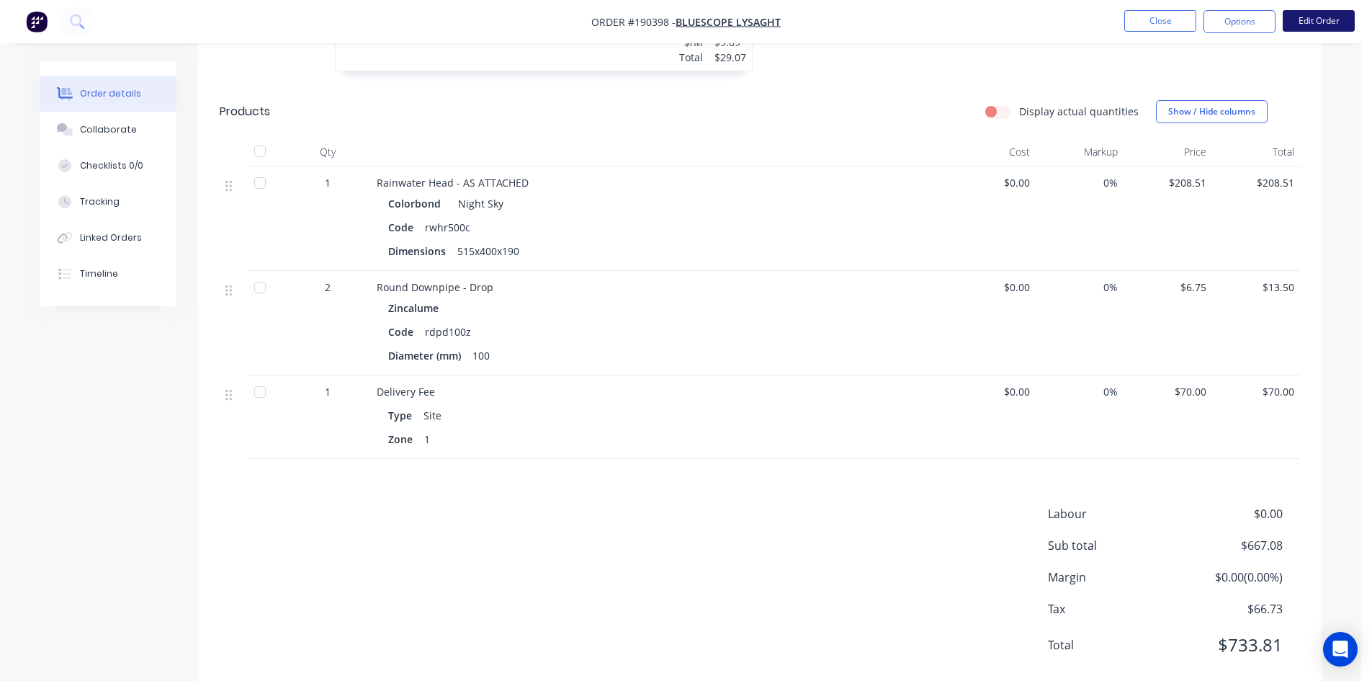
click at [1316, 23] on button "Edit Order" at bounding box center [1319, 21] width 72 height 22
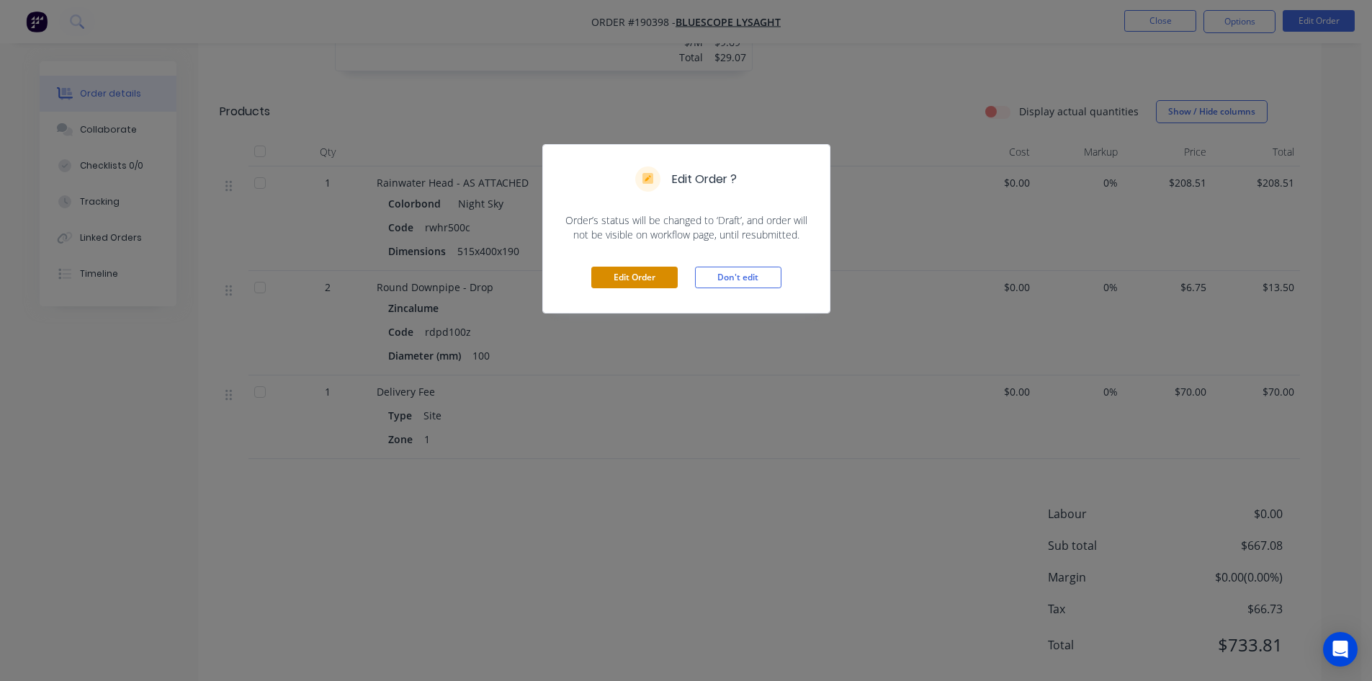
click at [651, 277] on button "Edit Order" at bounding box center [634, 277] width 86 height 22
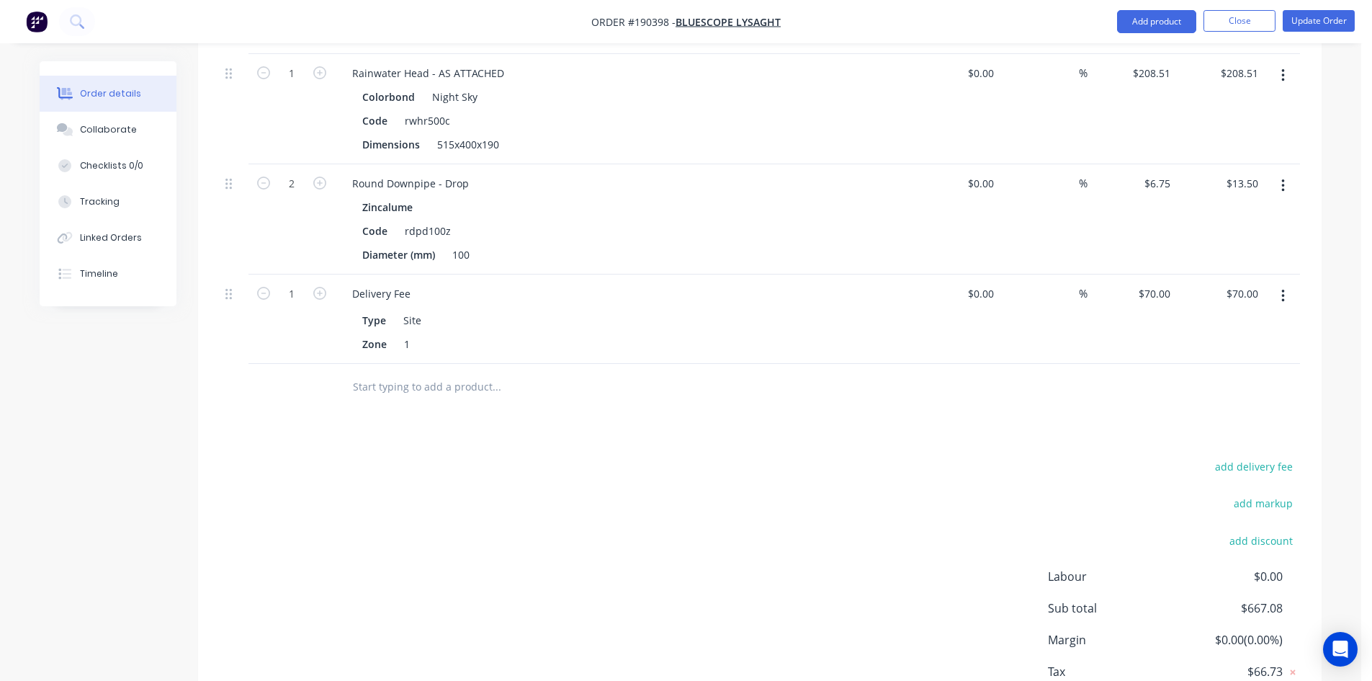
scroll to position [2116, 0]
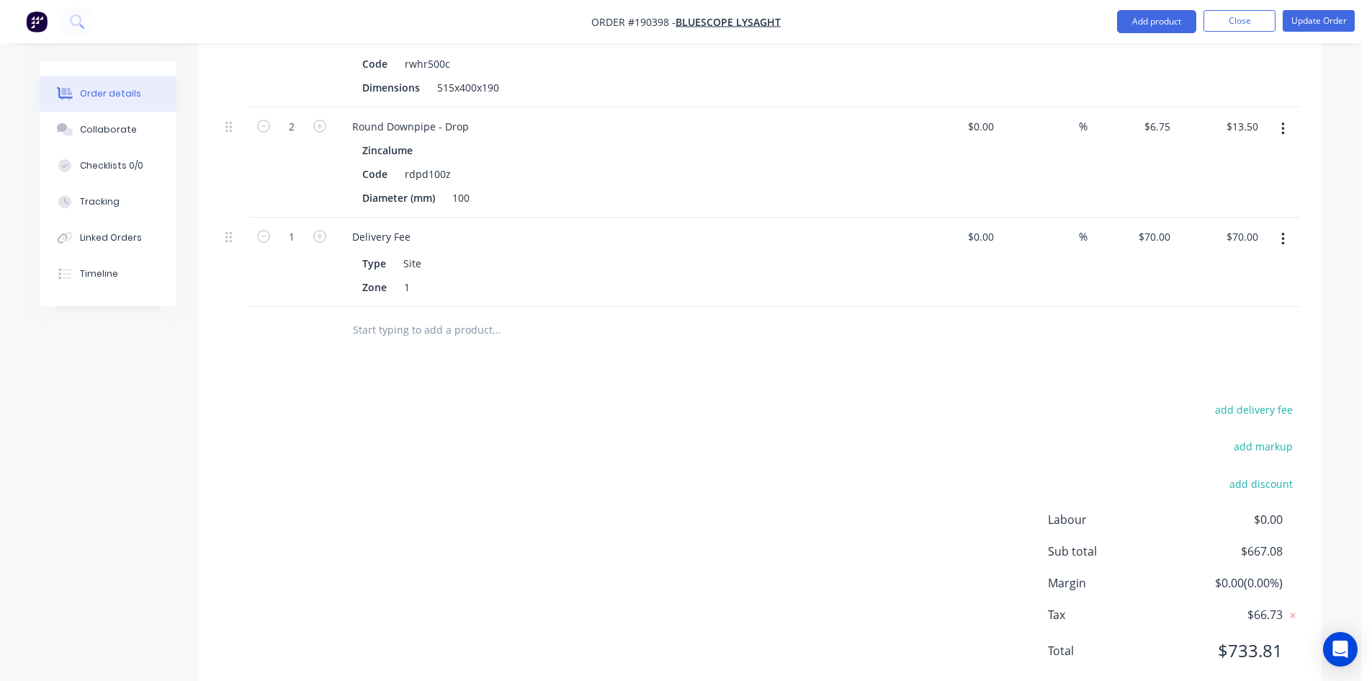
click at [1287, 226] on button "button" at bounding box center [1283, 239] width 34 height 26
click at [1233, 353] on div "Delete" at bounding box center [1231, 363] width 111 height 21
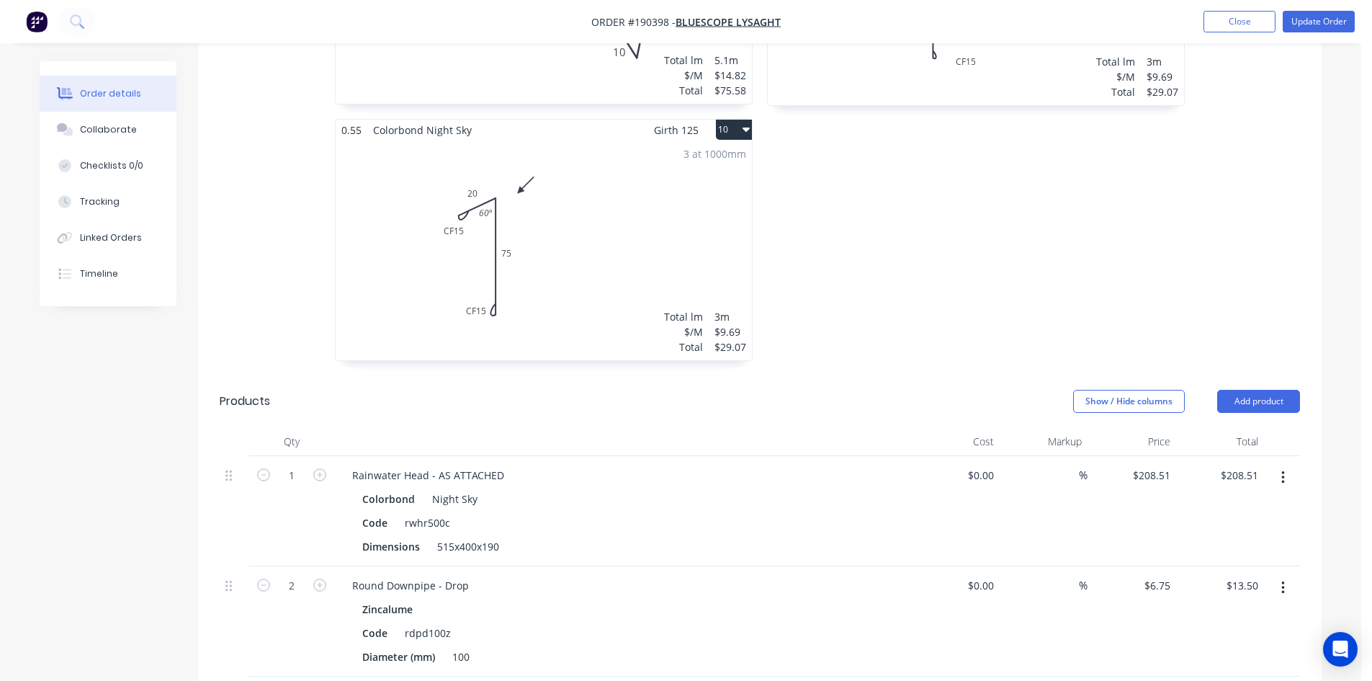
scroll to position [1667, 0]
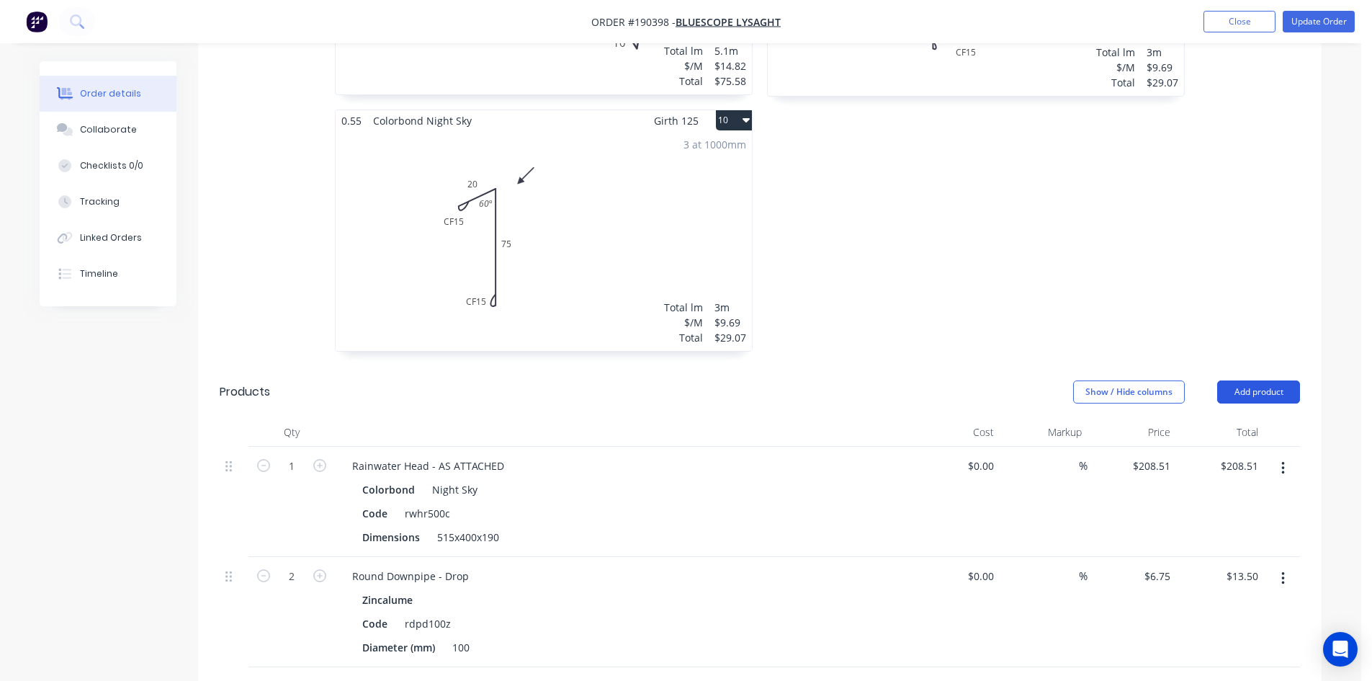
click at [1271, 380] on button "Add product" at bounding box center [1258, 391] width 83 height 23
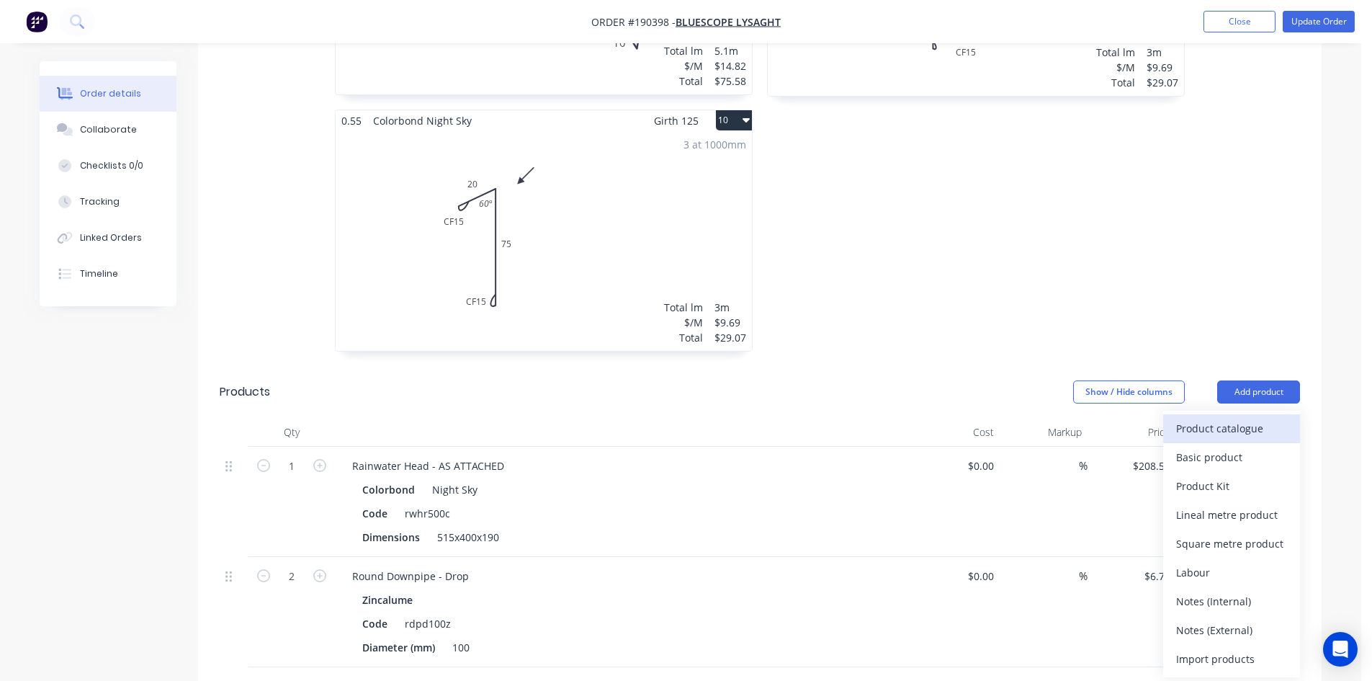
click at [1252, 418] on div "Product catalogue" at bounding box center [1231, 428] width 111 height 21
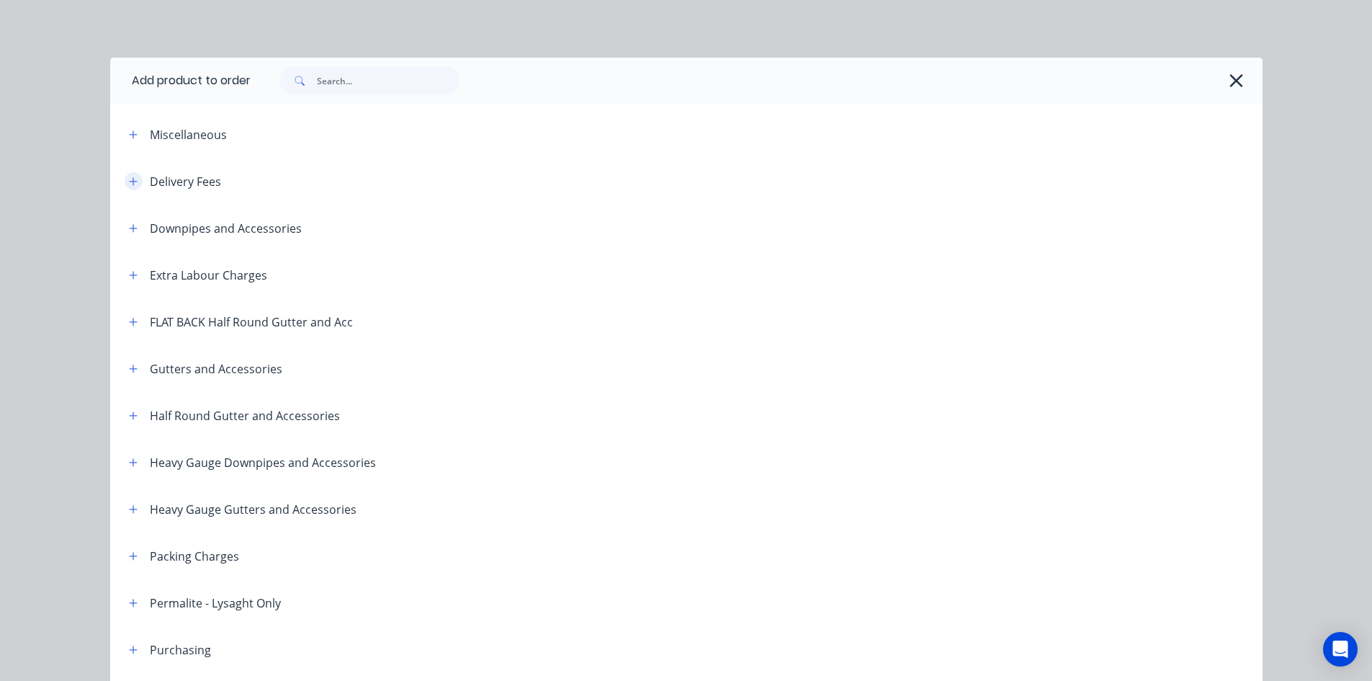
click at [130, 181] on icon "button" at bounding box center [133, 181] width 8 height 8
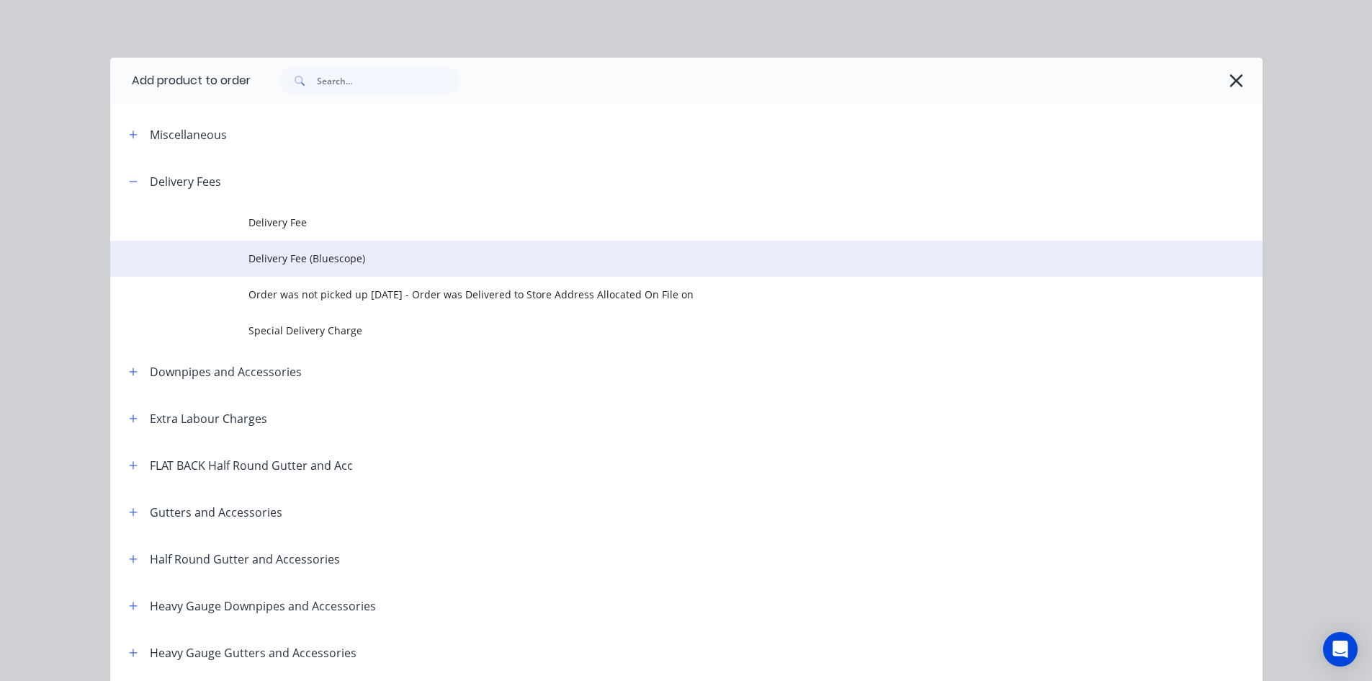
click at [281, 258] on span "Delivery Fee (Bluescope)" at bounding box center [653, 258] width 811 height 15
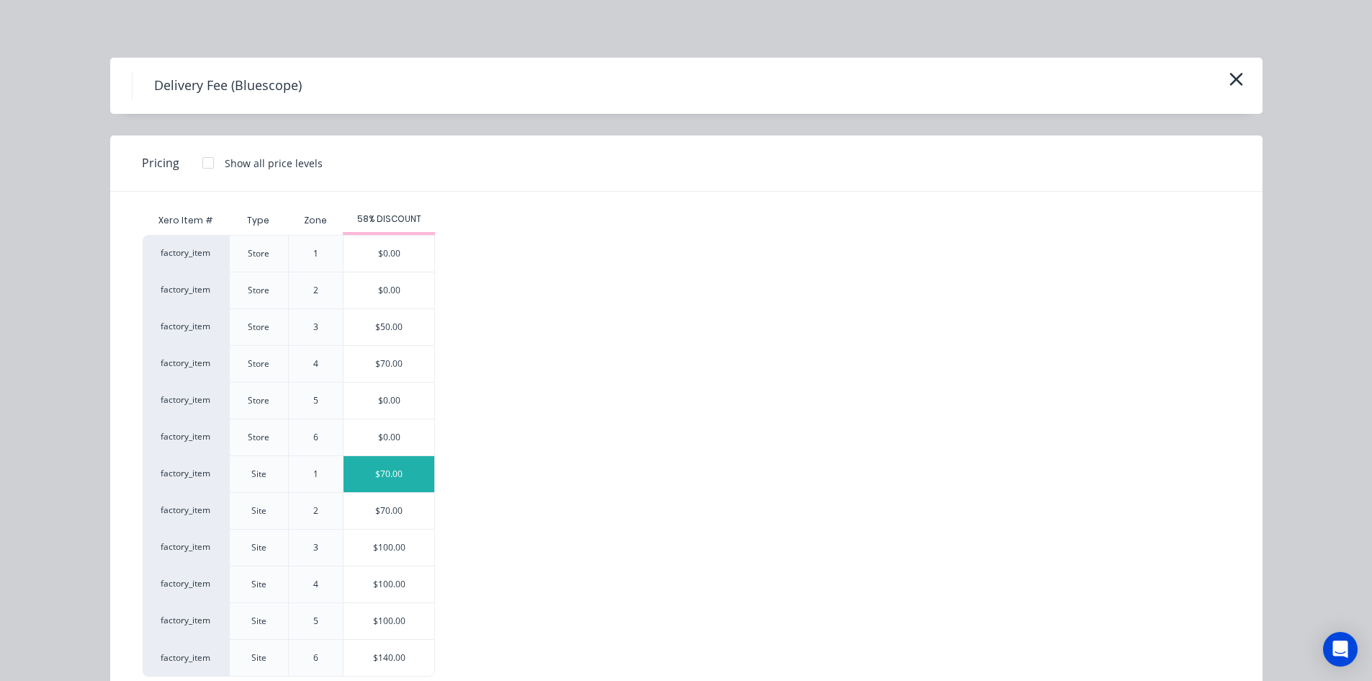
click at [393, 478] on div "$70.00" at bounding box center [389, 474] width 91 height 36
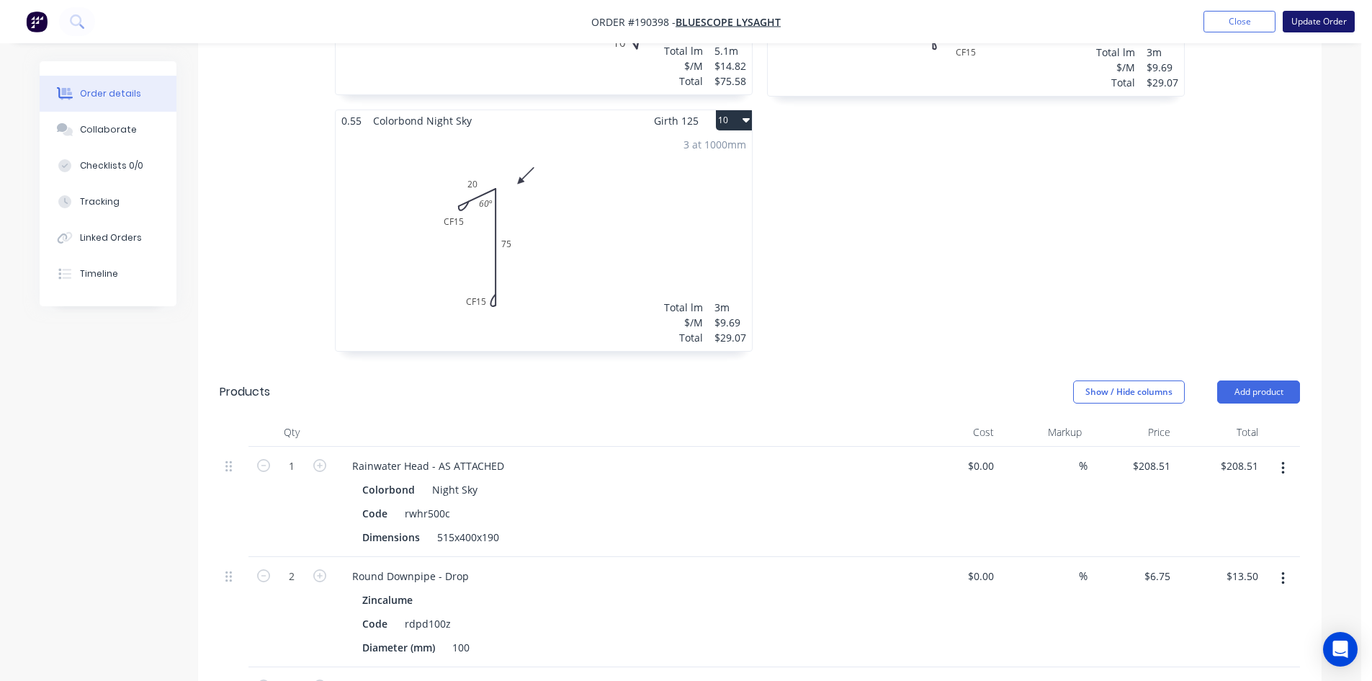
click at [1322, 24] on button "Update Order" at bounding box center [1319, 22] width 72 height 22
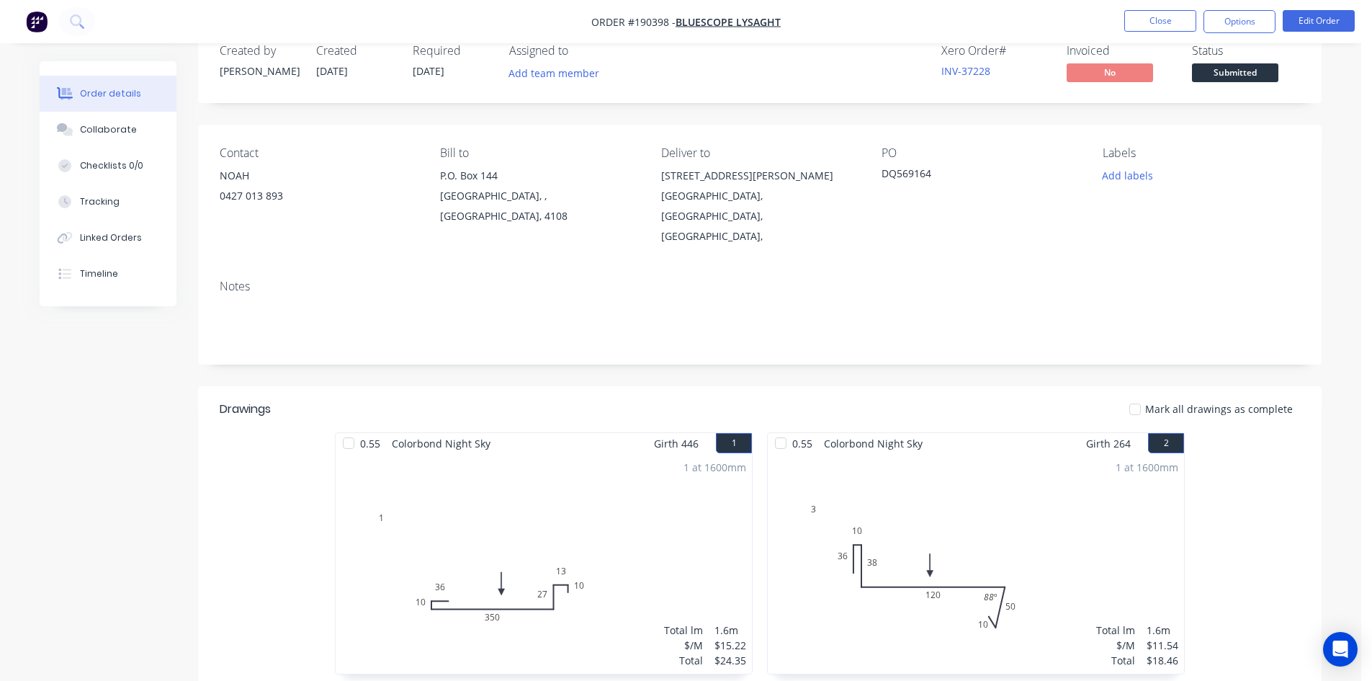
scroll to position [0, 0]
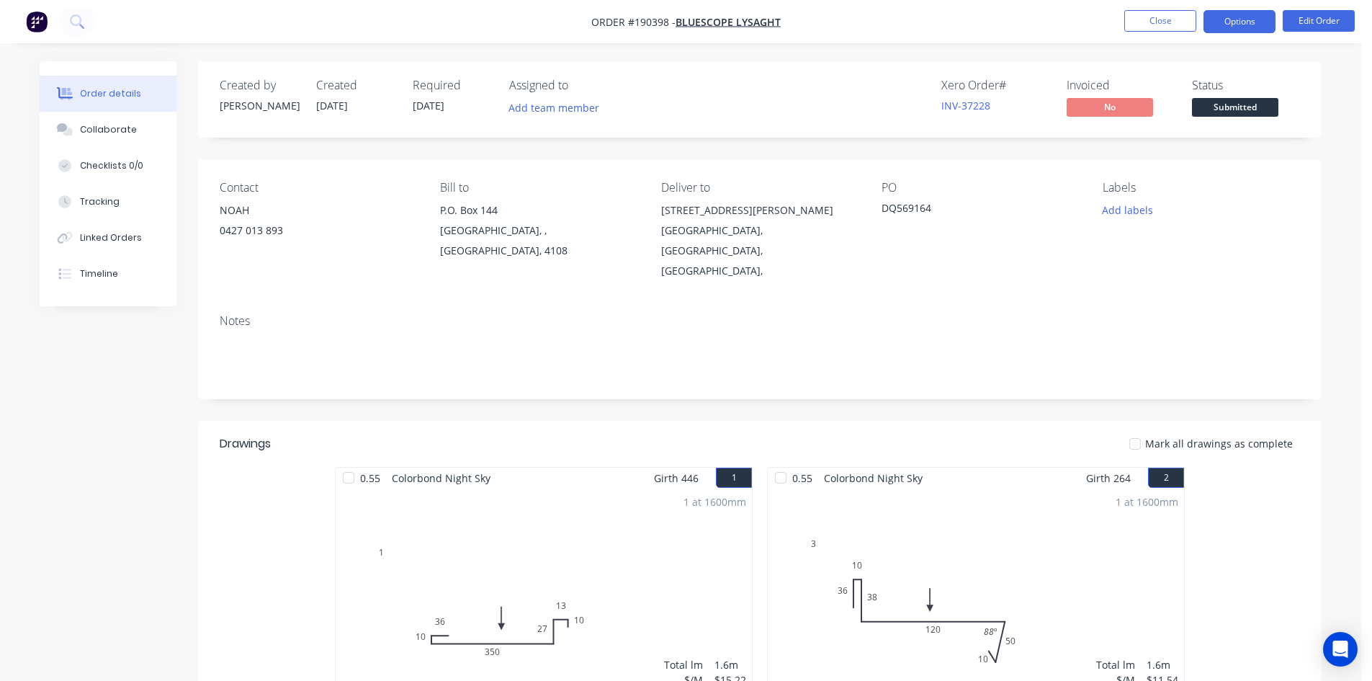
click at [1247, 22] on button "Options" at bounding box center [1240, 21] width 72 height 23
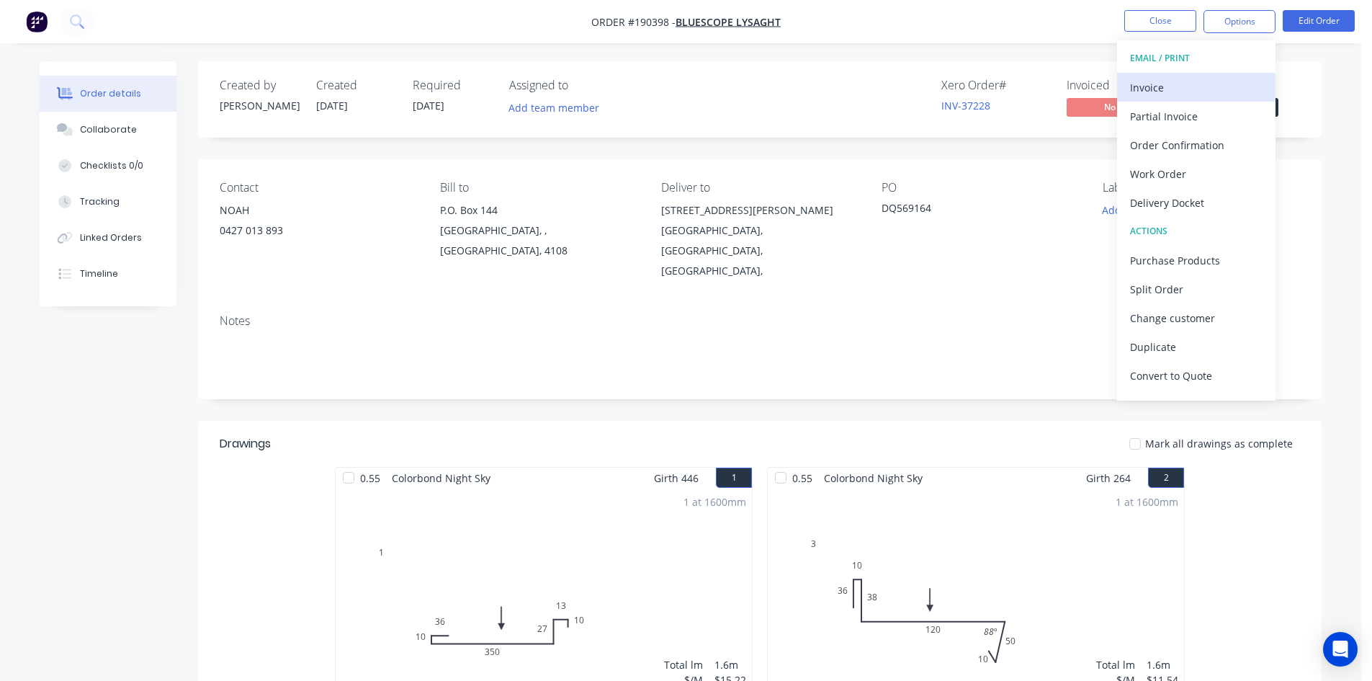
click at [1206, 82] on div "Invoice" at bounding box center [1196, 87] width 133 height 21
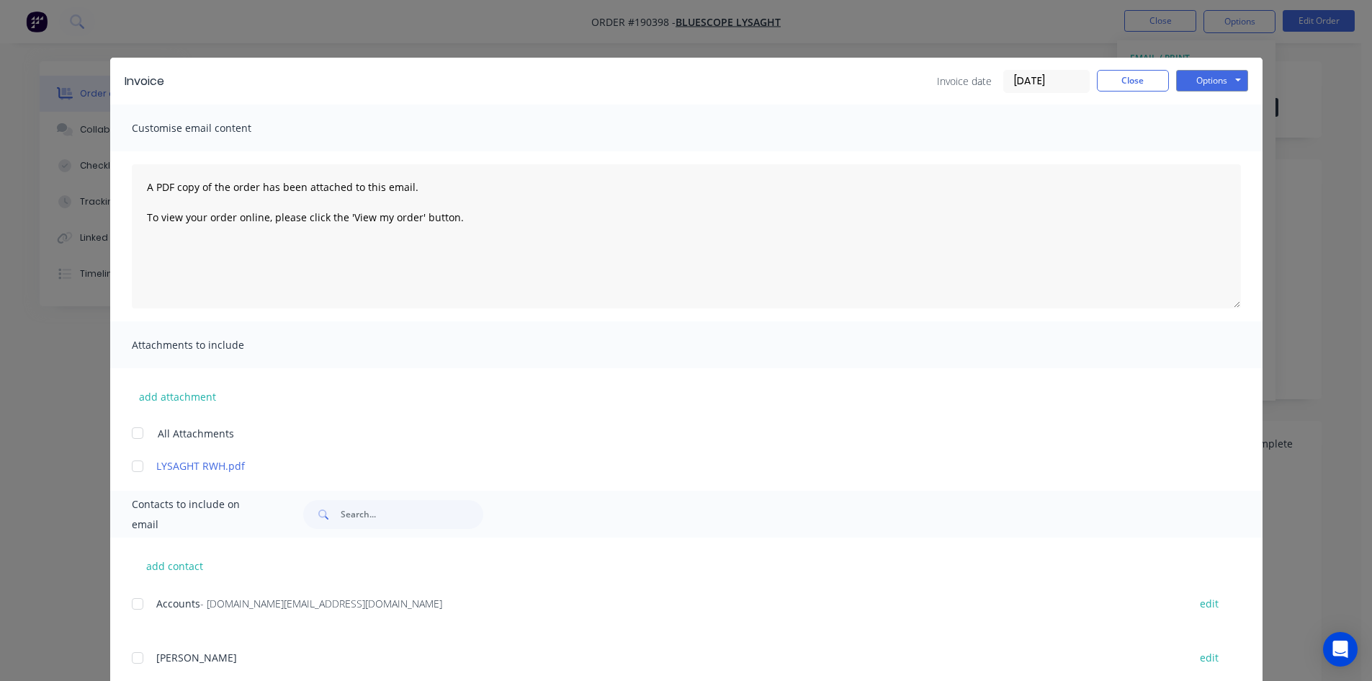
click at [129, 603] on div at bounding box center [137, 603] width 29 height 29
click at [1213, 80] on button "Options" at bounding box center [1212, 81] width 72 height 22
click at [1209, 148] on button "Email" at bounding box center [1222, 154] width 92 height 24
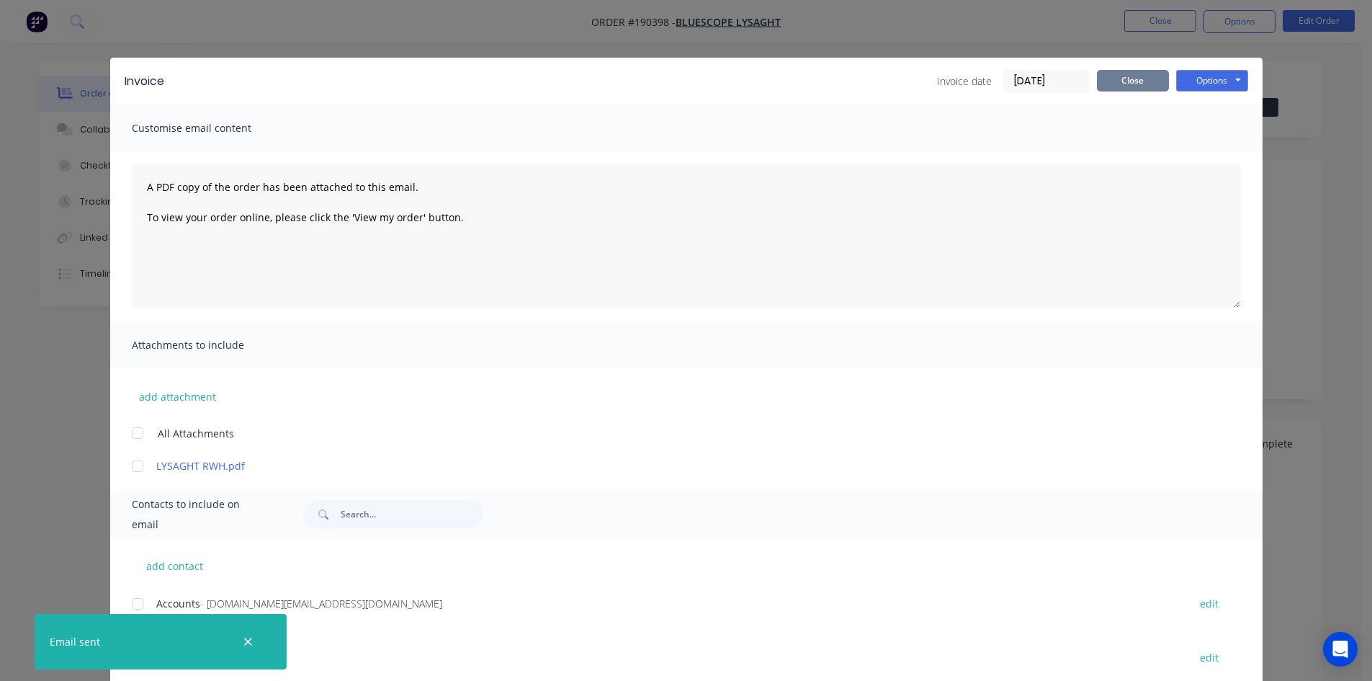
click at [1137, 84] on button "Close" at bounding box center [1133, 81] width 72 height 22
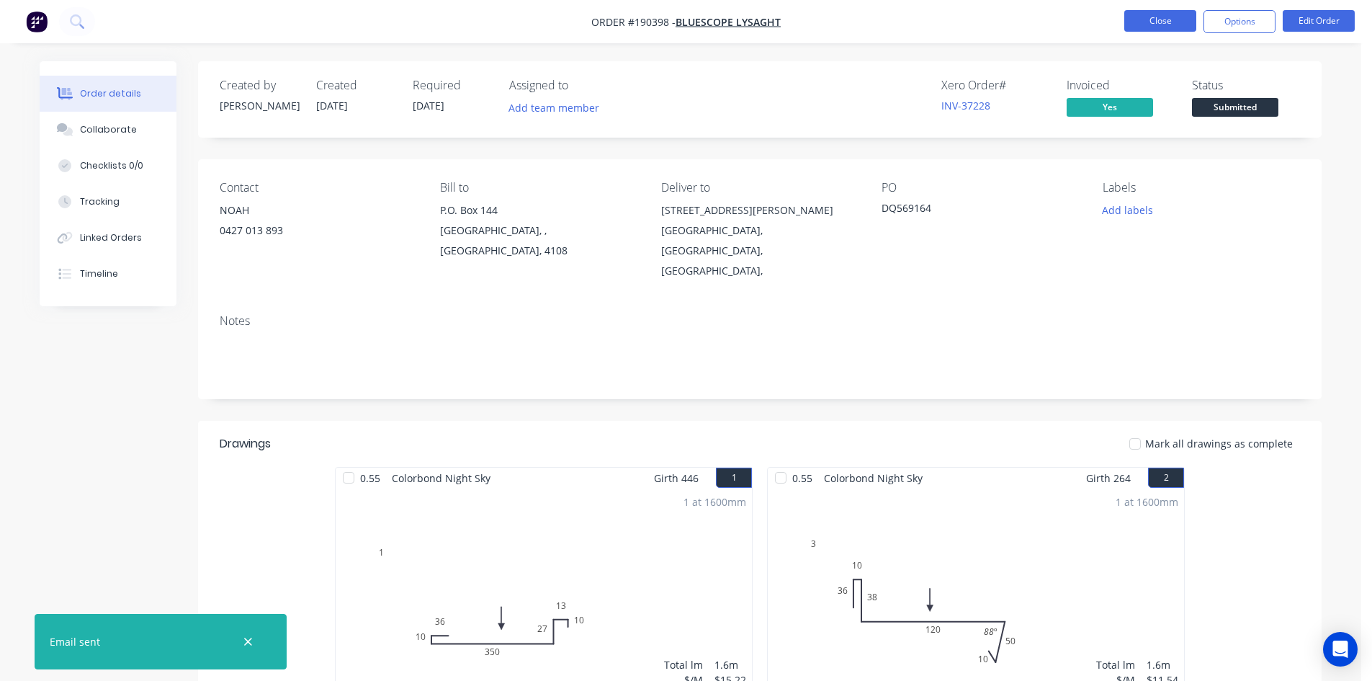
click at [1155, 24] on button "Close" at bounding box center [1160, 21] width 72 height 22
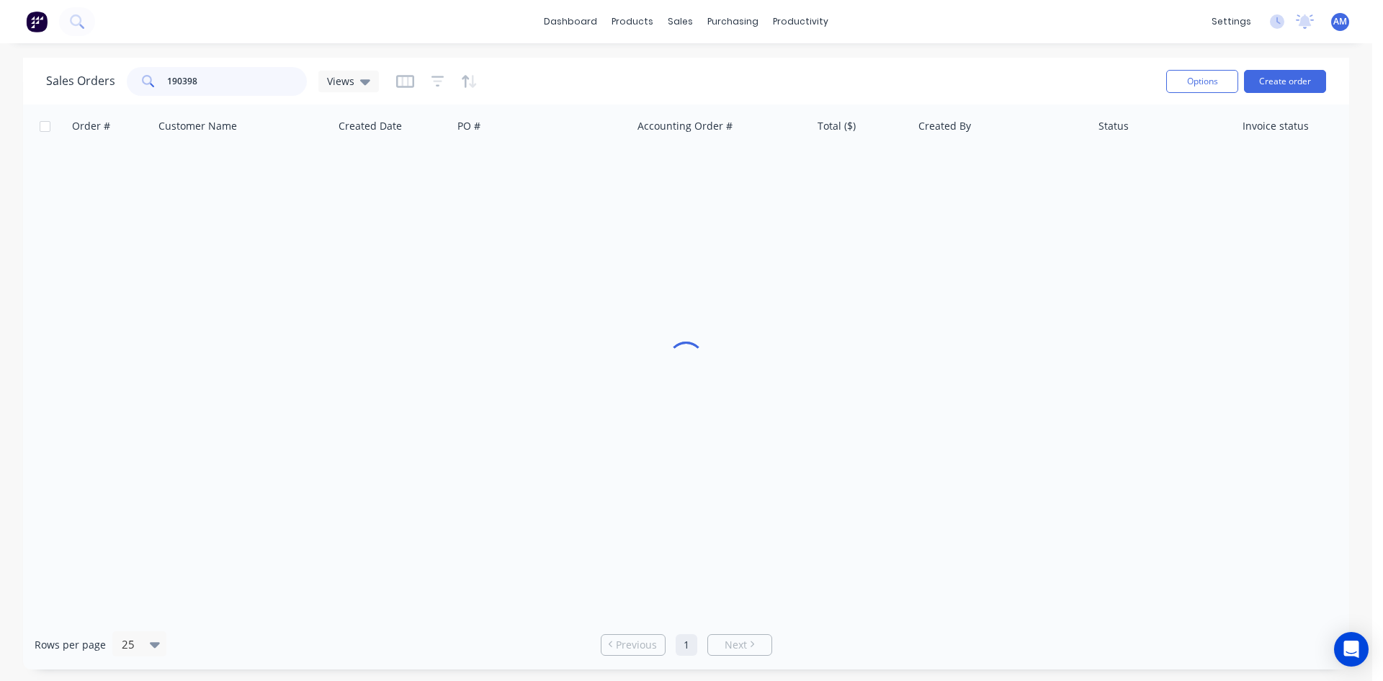
drag, startPoint x: 218, startPoint y: 88, endPoint x: 106, endPoint y: 79, distance: 112.8
click at [106, 79] on div "Sales Orders 190398 Views" at bounding box center [212, 81] width 333 height 29
type input "190405"
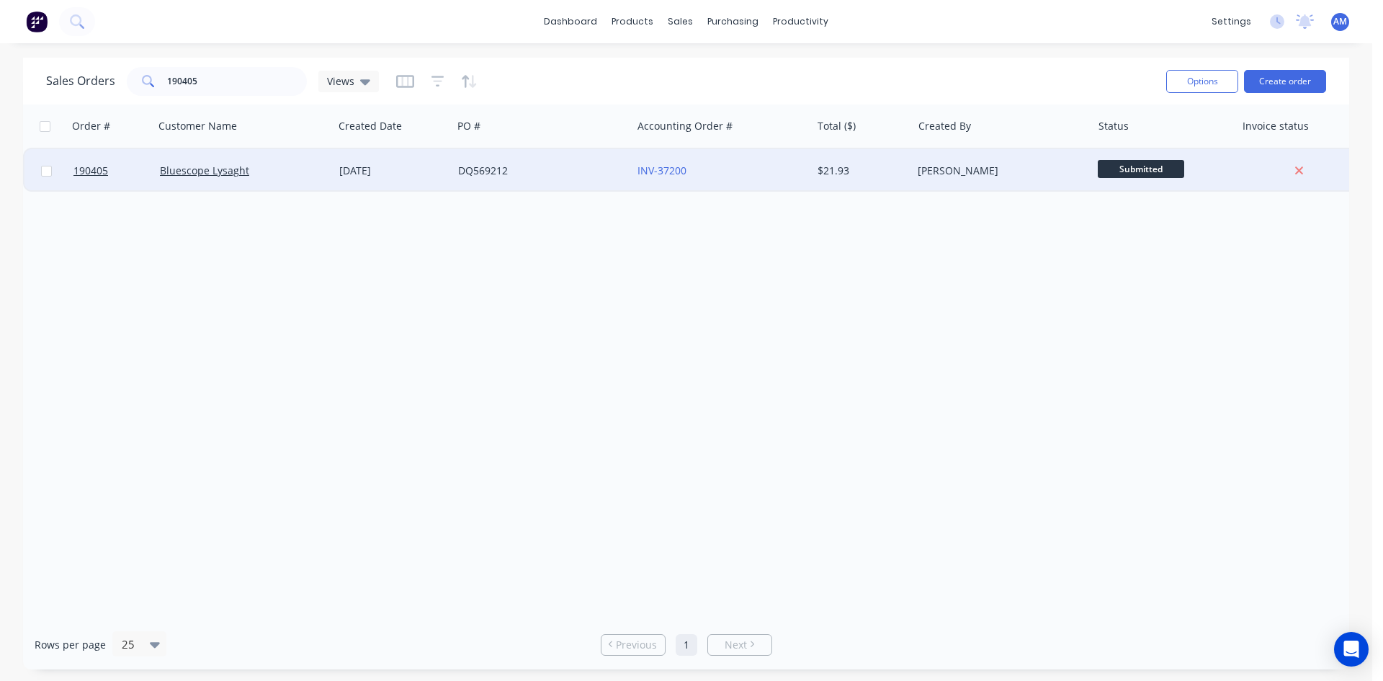
click at [583, 171] on div "DQ569212" at bounding box center [538, 171] width 160 height 14
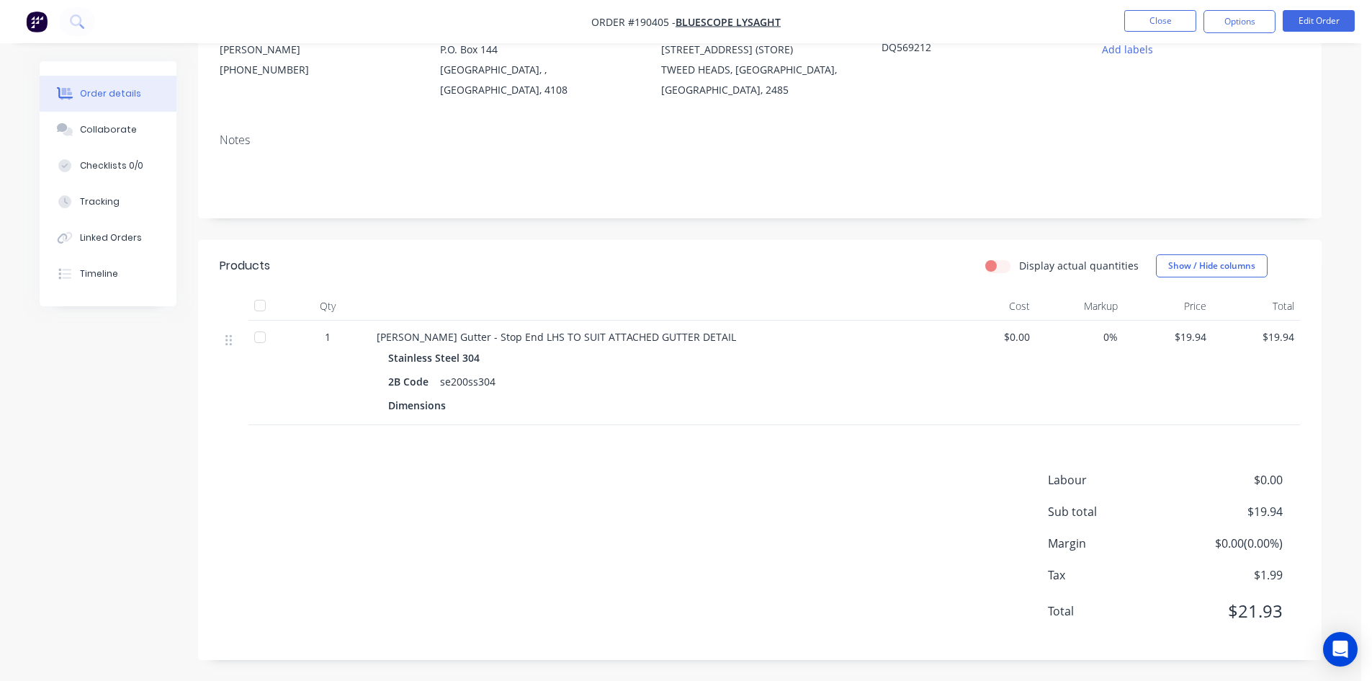
scroll to position [161, 0]
click at [1232, 24] on button "Options" at bounding box center [1240, 21] width 72 height 23
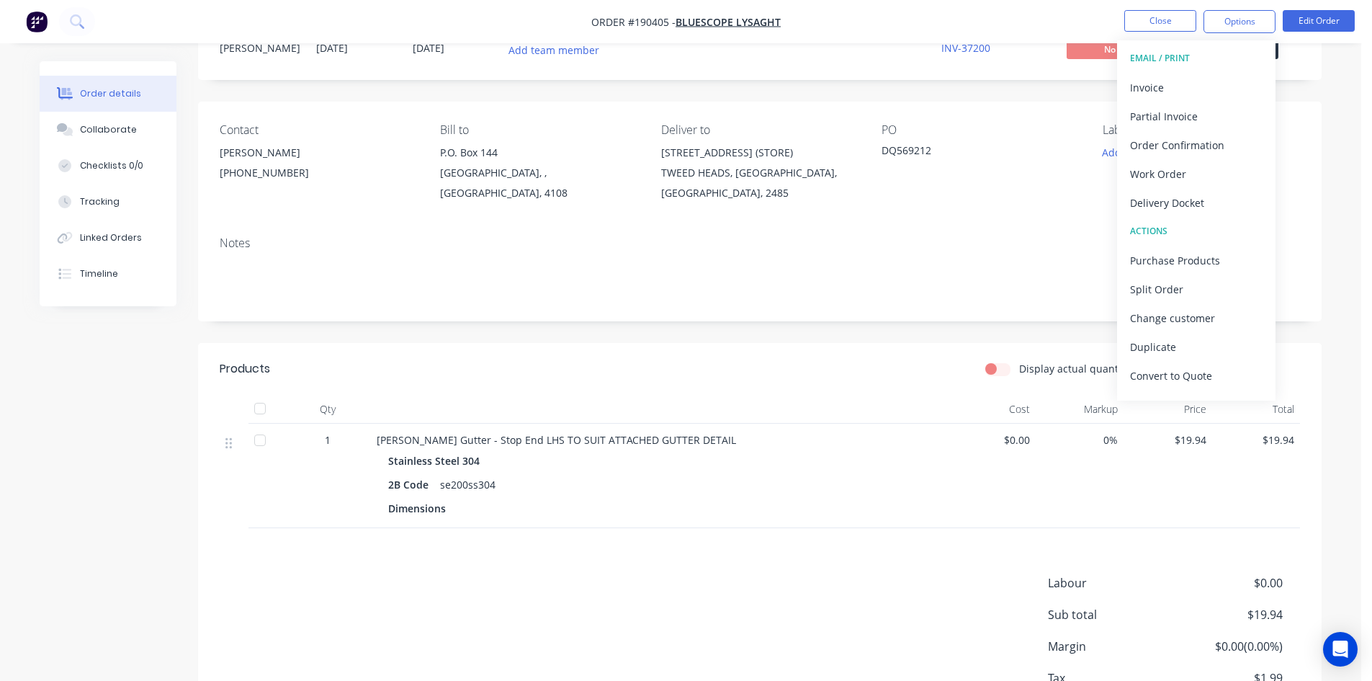
scroll to position [89, 0]
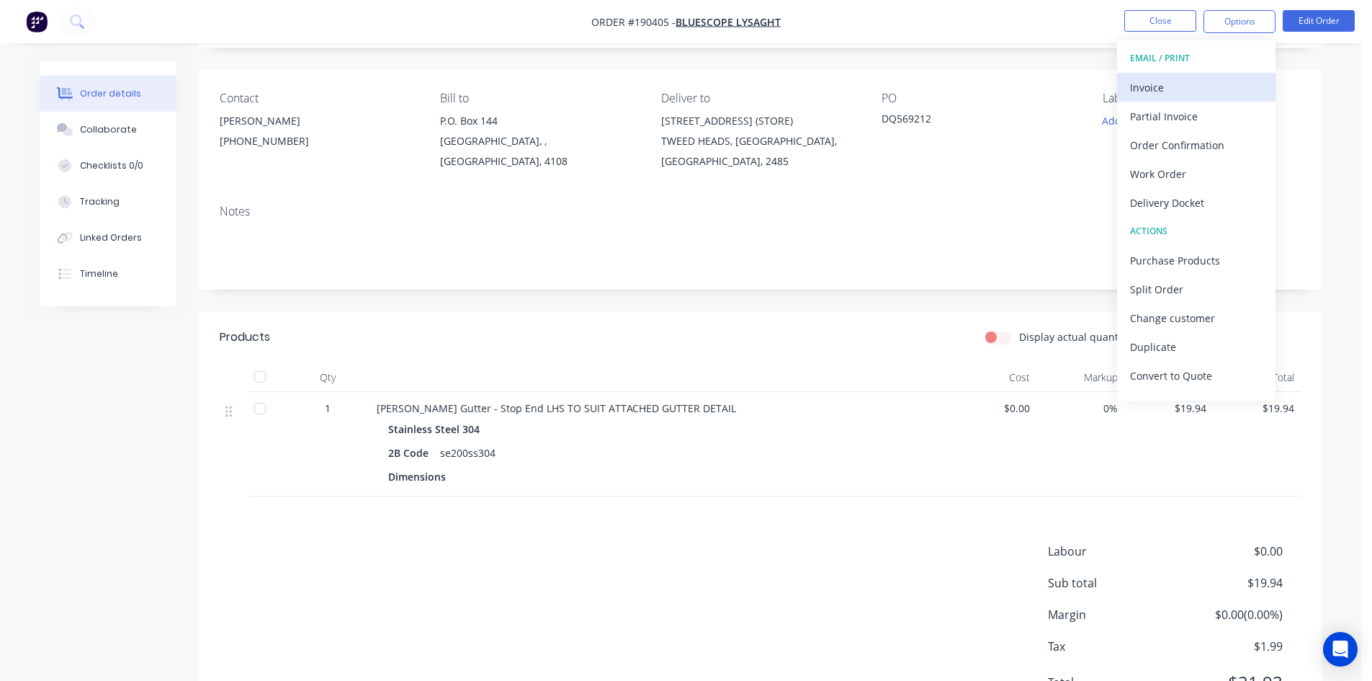
click at [1215, 89] on div "Invoice" at bounding box center [1196, 87] width 133 height 21
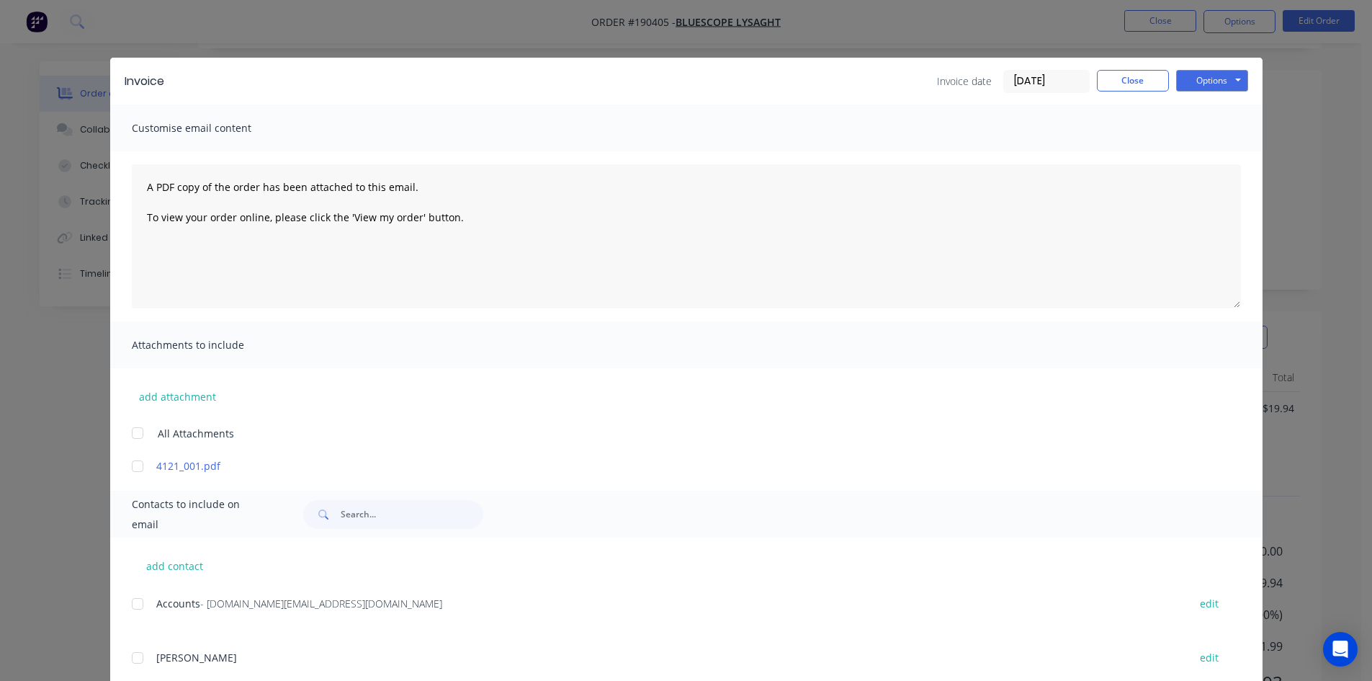
click at [136, 603] on div at bounding box center [137, 603] width 29 height 29
click at [1224, 76] on button "Options" at bounding box center [1212, 81] width 72 height 22
click at [1206, 157] on button "Email" at bounding box center [1222, 154] width 92 height 24
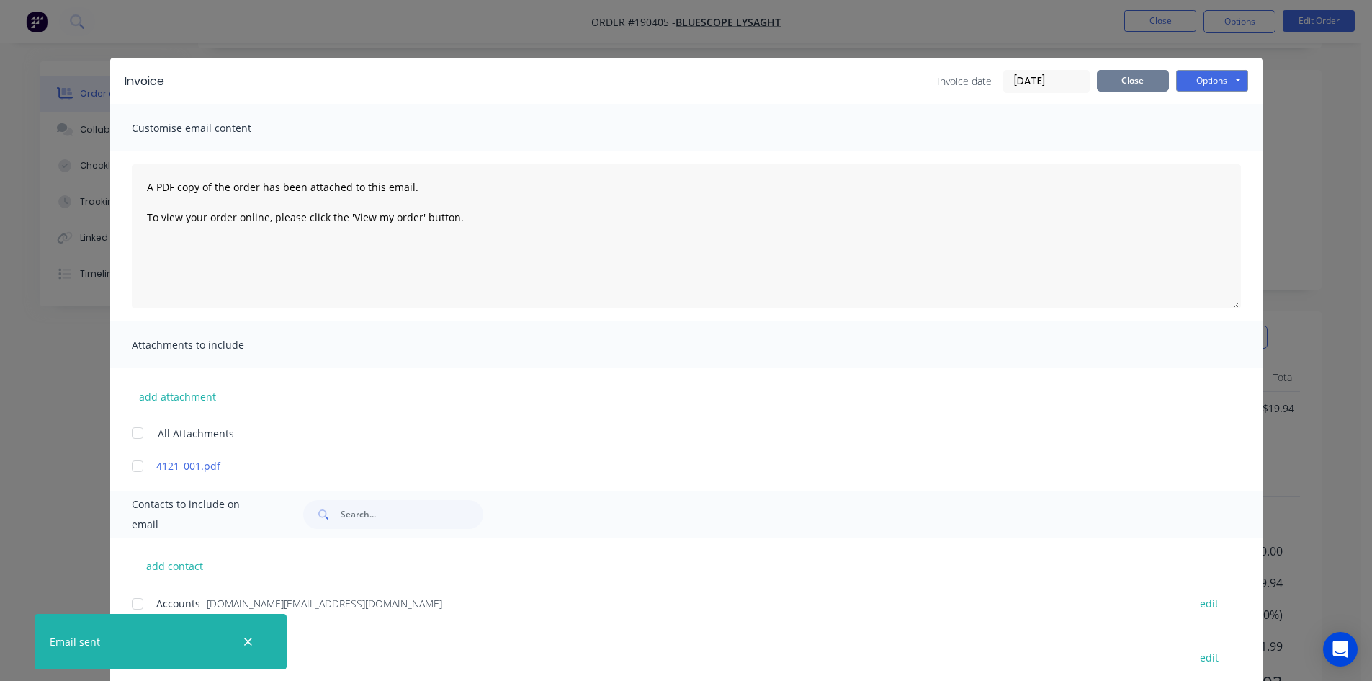
click at [1127, 77] on button "Close" at bounding box center [1133, 81] width 72 height 22
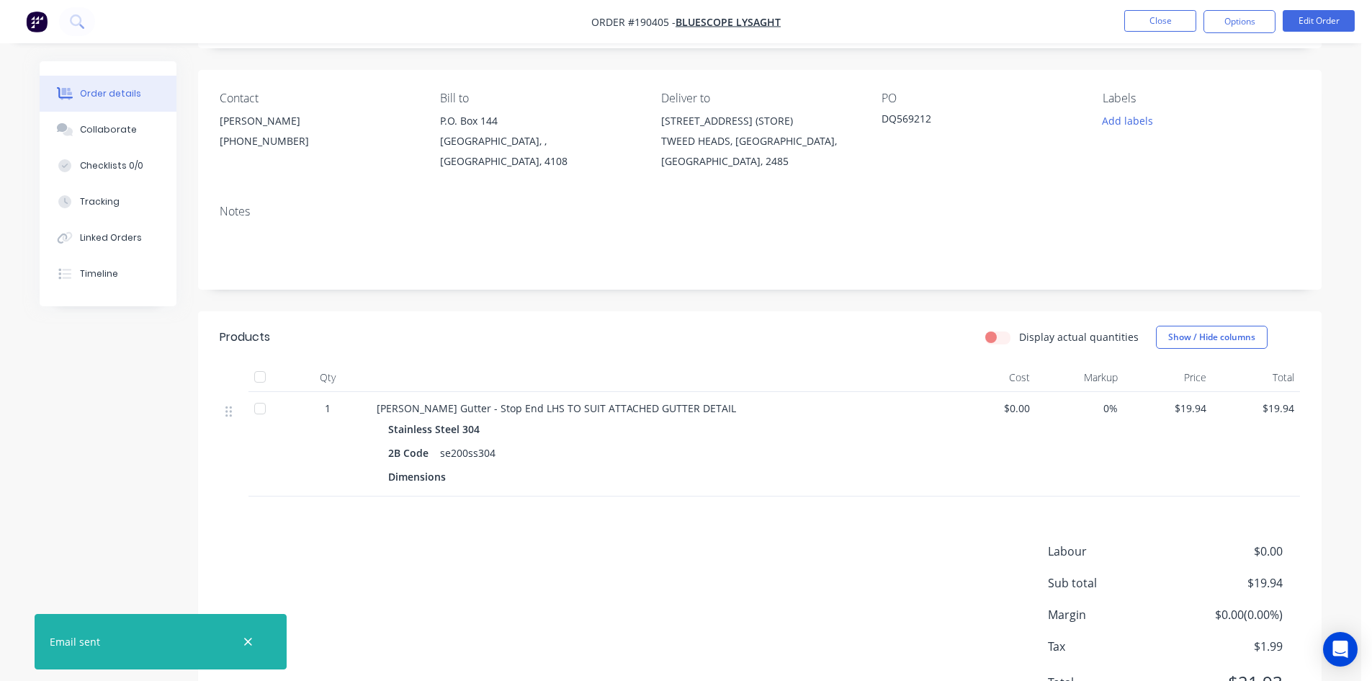
click at [1150, 33] on nav "Order #190405 - Bluescope Lysaght Close Options Edit Order" at bounding box center [686, 21] width 1372 height 43
click at [1150, 27] on button "Close" at bounding box center [1160, 21] width 72 height 22
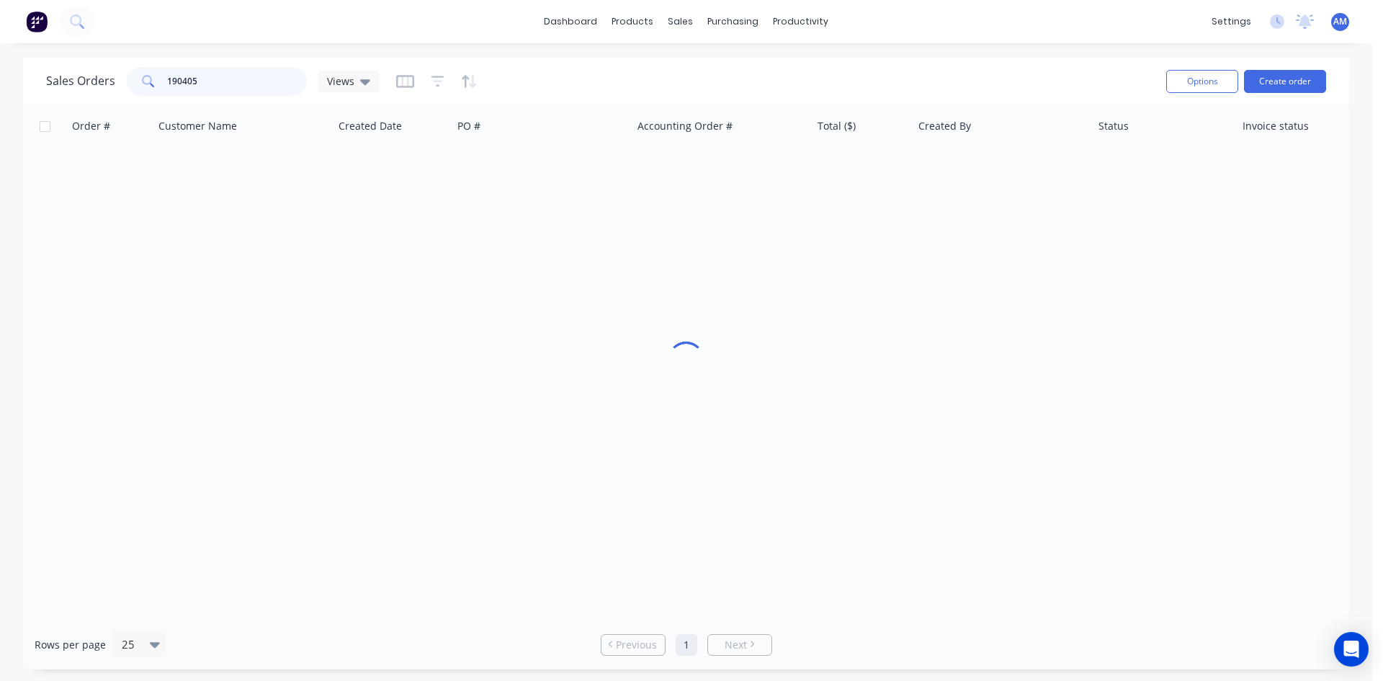
drag, startPoint x: 248, startPoint y: 79, endPoint x: 141, endPoint y: 69, distance: 107.8
click at [141, 69] on div "190405" at bounding box center [217, 81] width 180 height 29
type input "190580"
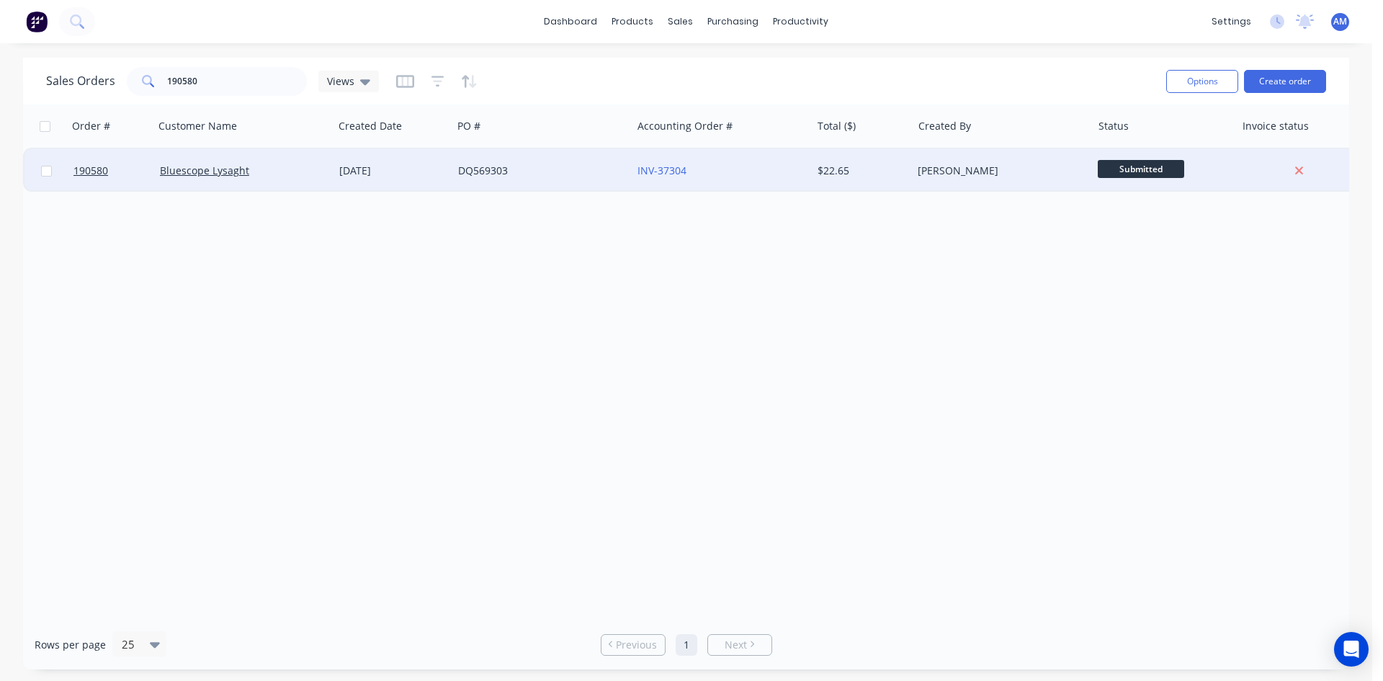
click at [561, 172] on div "DQ569303" at bounding box center [538, 171] width 160 height 14
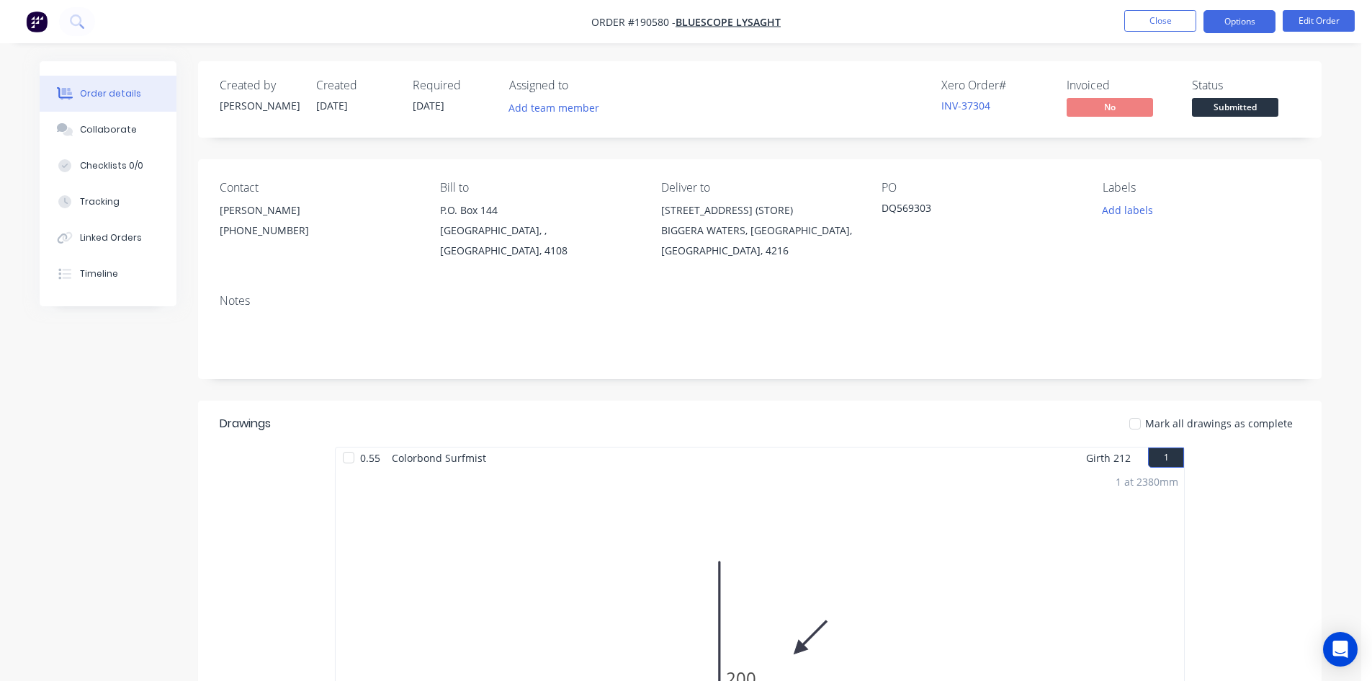
click at [1245, 24] on button "Options" at bounding box center [1240, 21] width 72 height 23
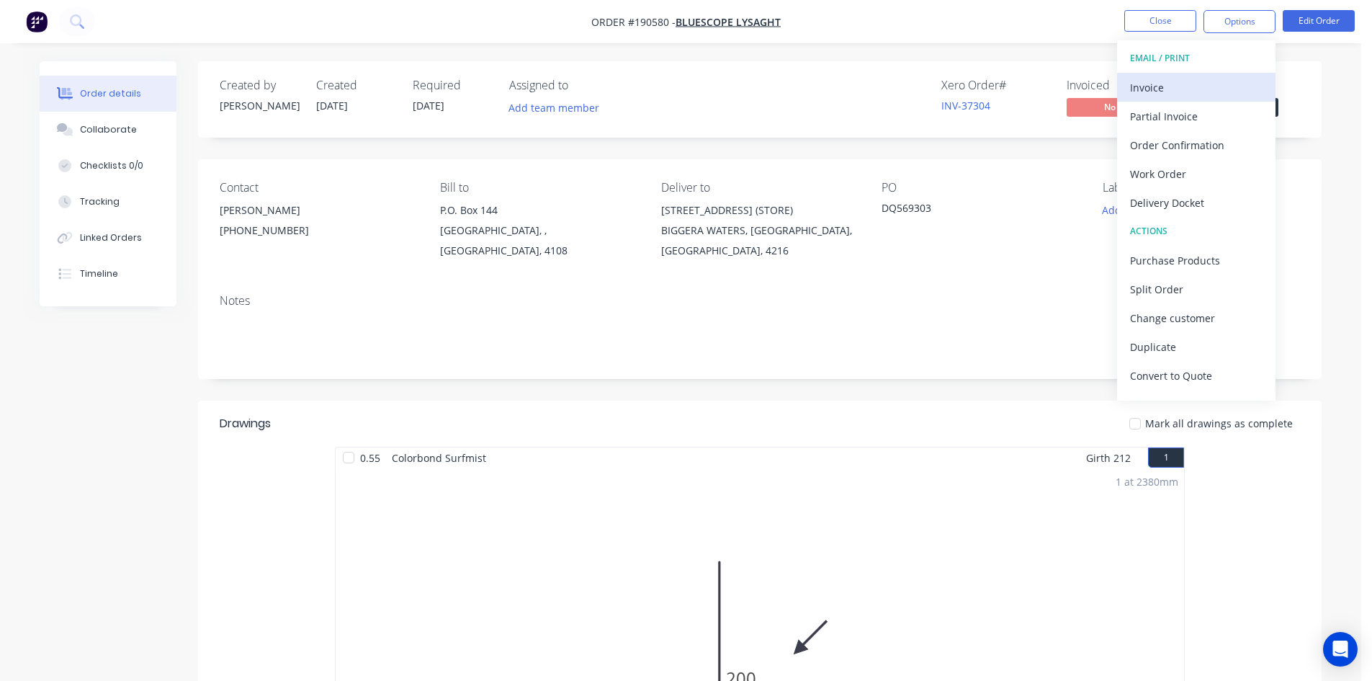
click at [1207, 89] on div "Invoice" at bounding box center [1196, 87] width 133 height 21
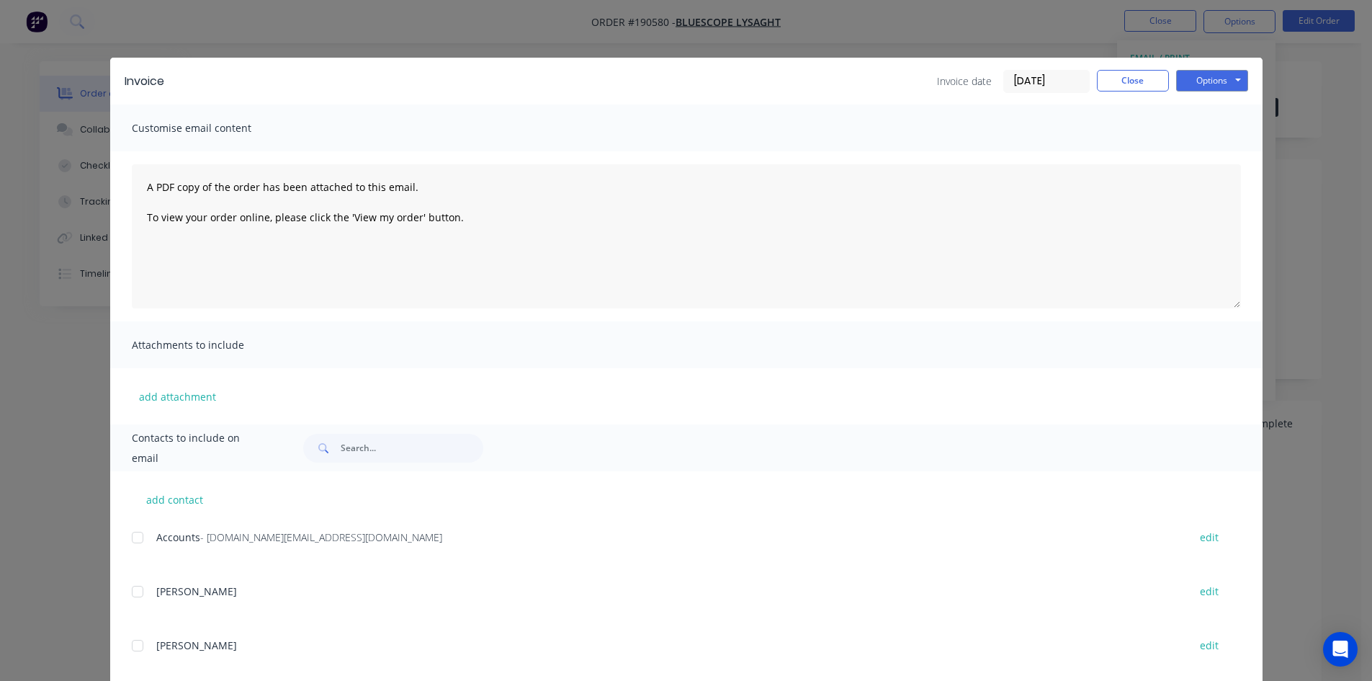
click at [133, 539] on div at bounding box center [137, 537] width 29 height 29
click at [1232, 79] on button "Options" at bounding box center [1212, 81] width 72 height 22
click at [1209, 150] on button "Email" at bounding box center [1222, 154] width 92 height 24
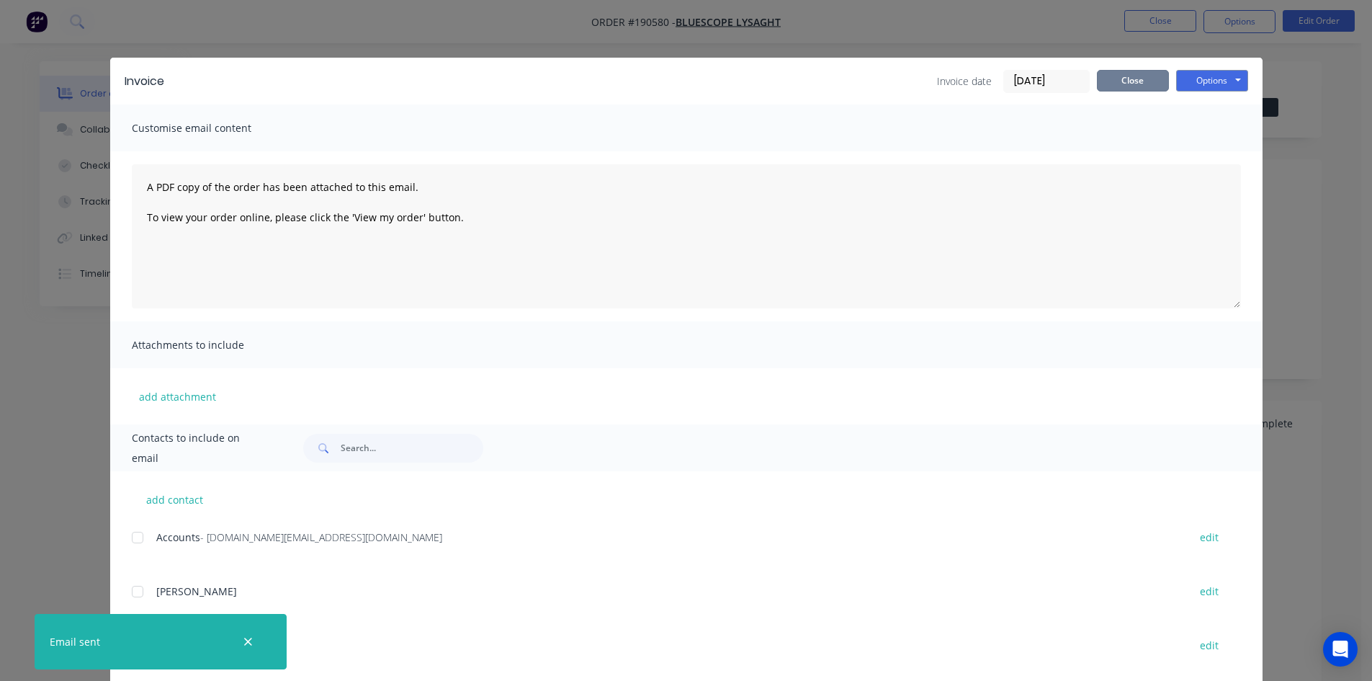
click at [1114, 86] on button "Close" at bounding box center [1133, 81] width 72 height 22
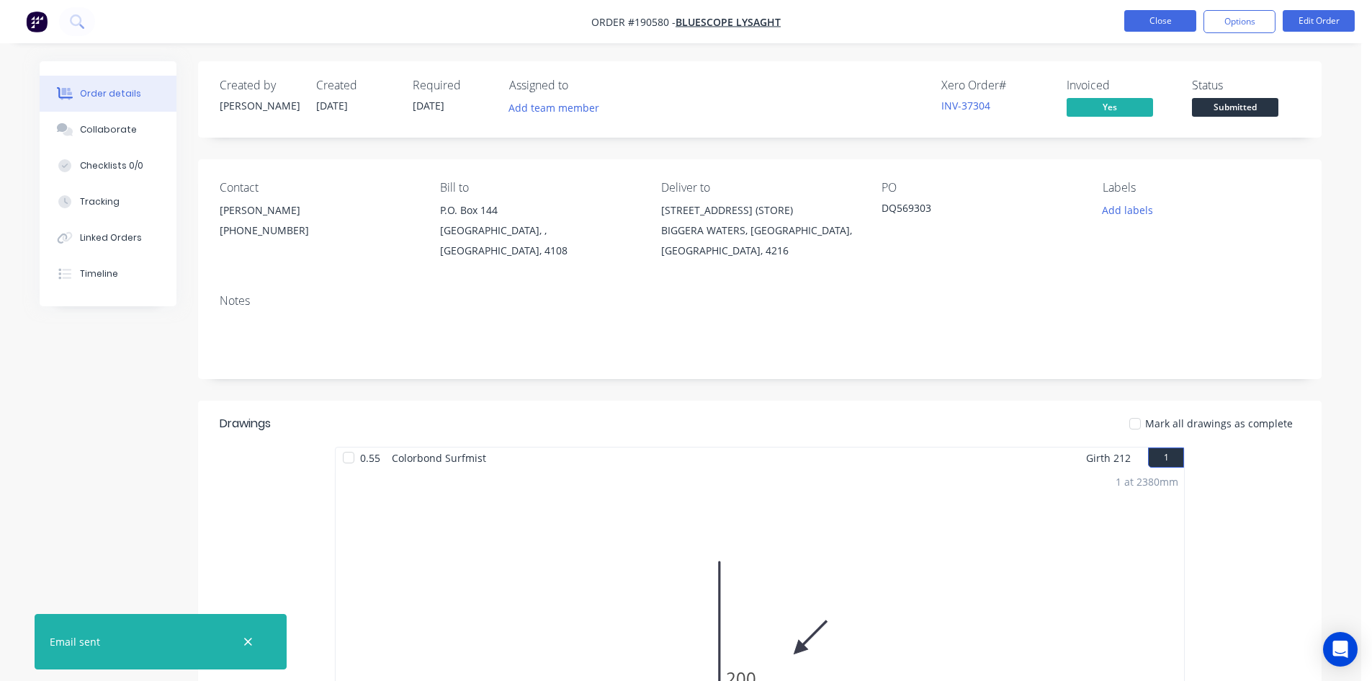
click at [1142, 19] on button "Close" at bounding box center [1160, 21] width 72 height 22
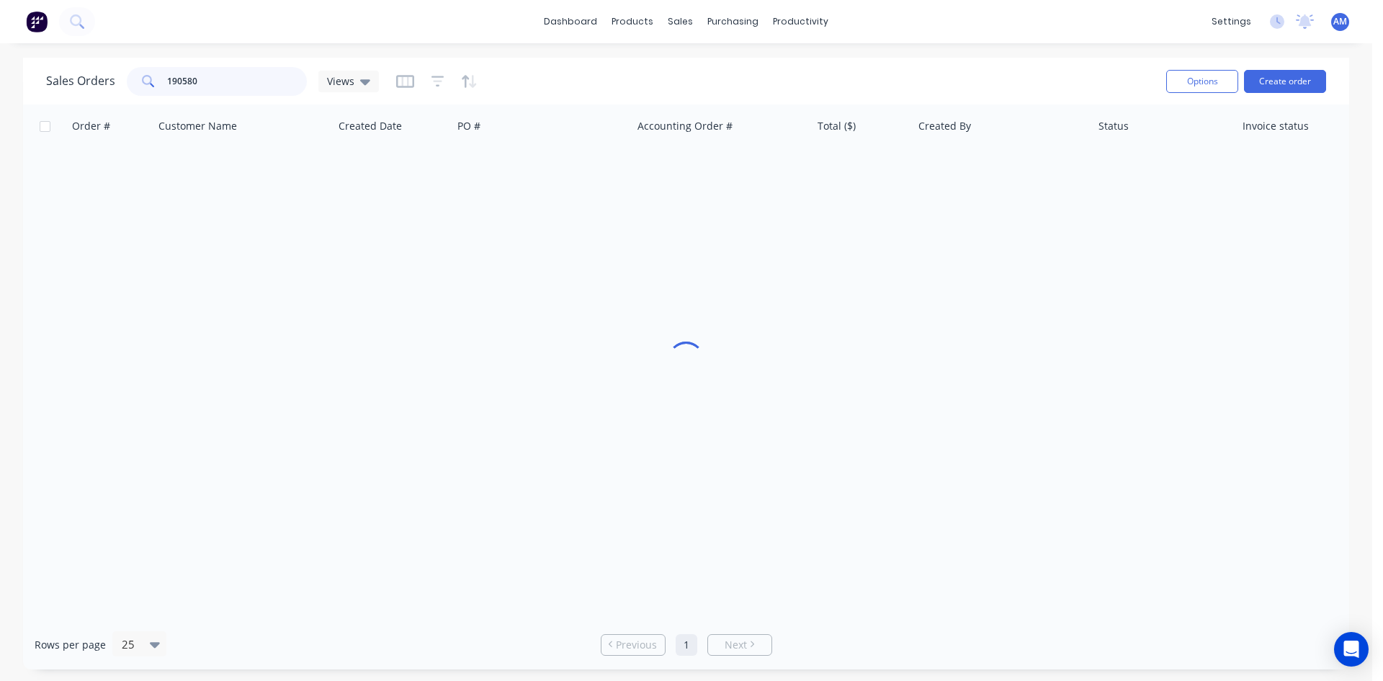
drag, startPoint x: 228, startPoint y: 84, endPoint x: 132, endPoint y: 76, distance: 96.8
click at [132, 76] on div "190580" at bounding box center [217, 81] width 180 height 29
type input "190574"
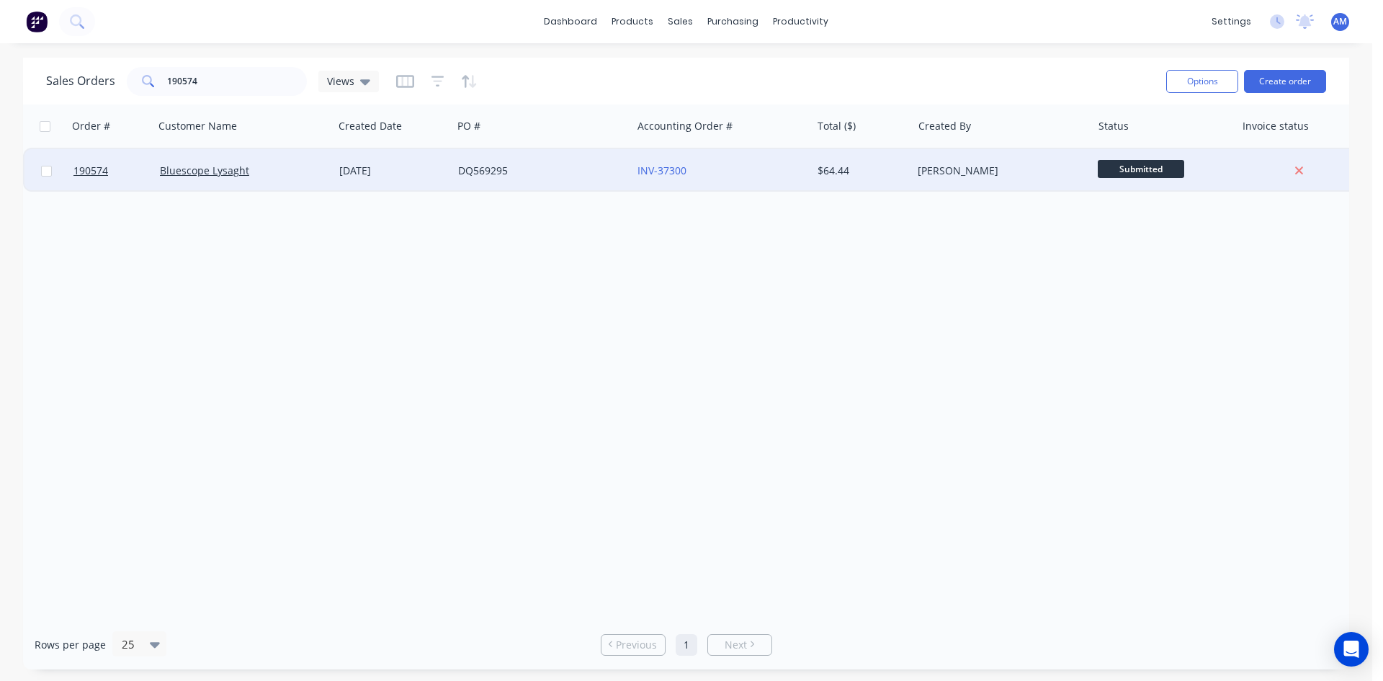
click at [553, 165] on div "DQ569295" at bounding box center [538, 171] width 160 height 14
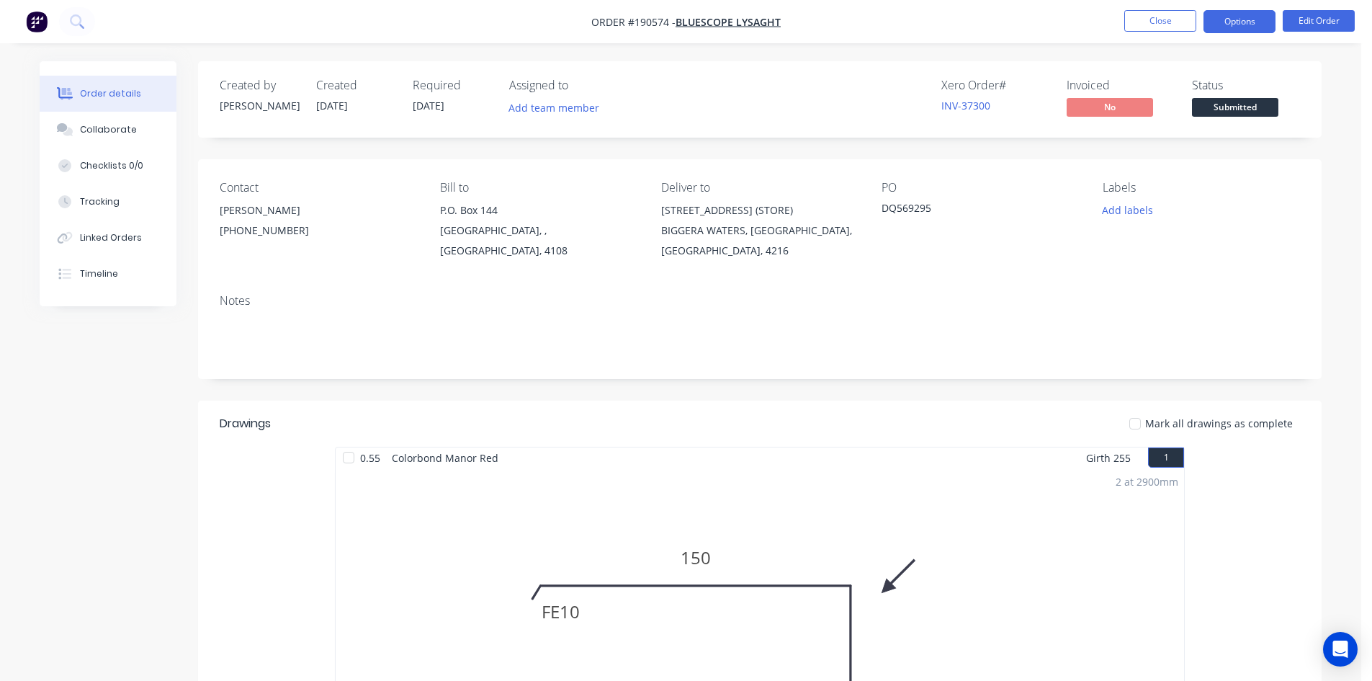
click at [1230, 24] on button "Options" at bounding box center [1240, 21] width 72 height 23
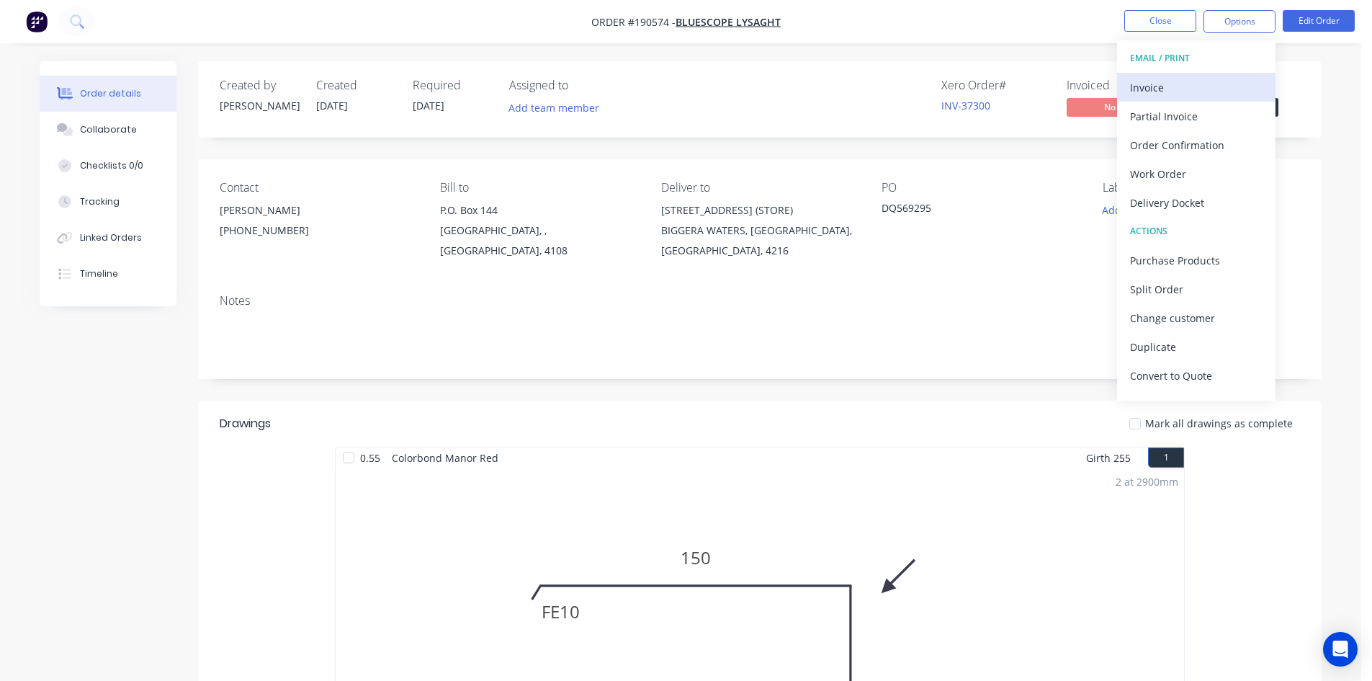
click at [1206, 79] on div "Invoice" at bounding box center [1196, 87] width 133 height 21
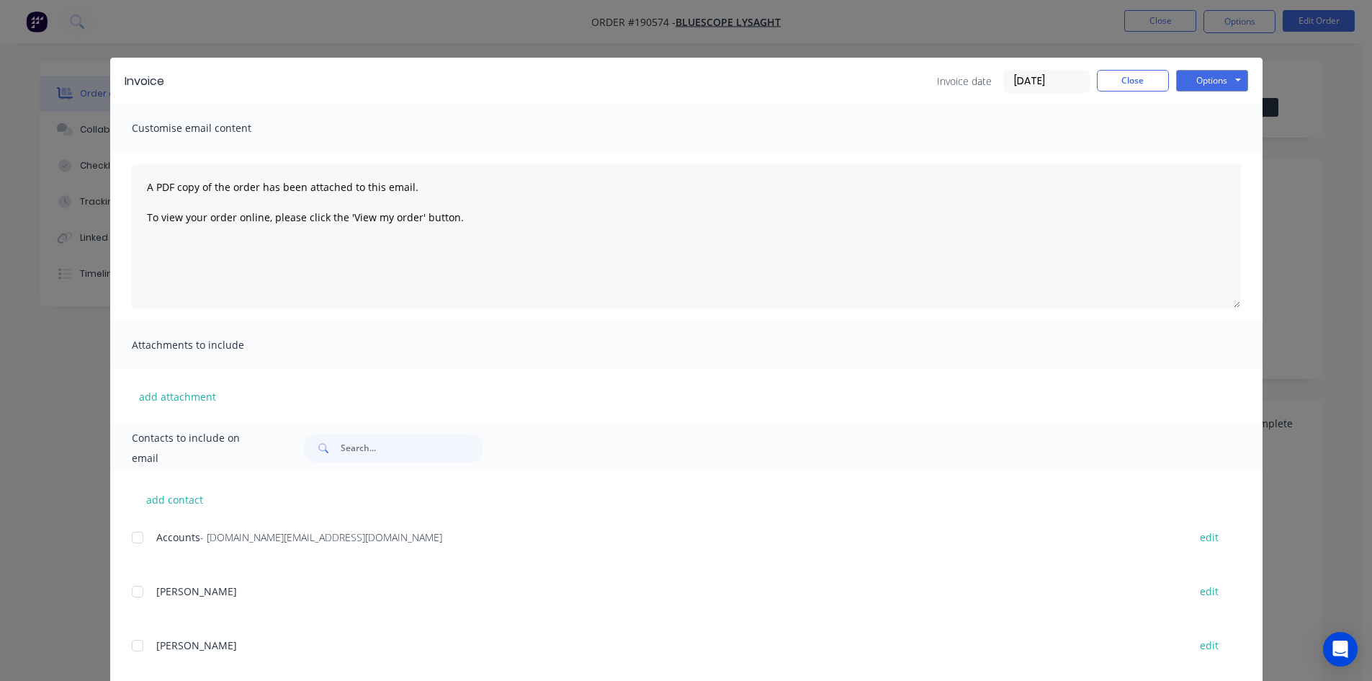
click at [133, 536] on div at bounding box center [137, 537] width 29 height 29
click at [1214, 80] on button "Options" at bounding box center [1212, 81] width 72 height 22
click at [1210, 153] on button "Email" at bounding box center [1222, 154] width 92 height 24
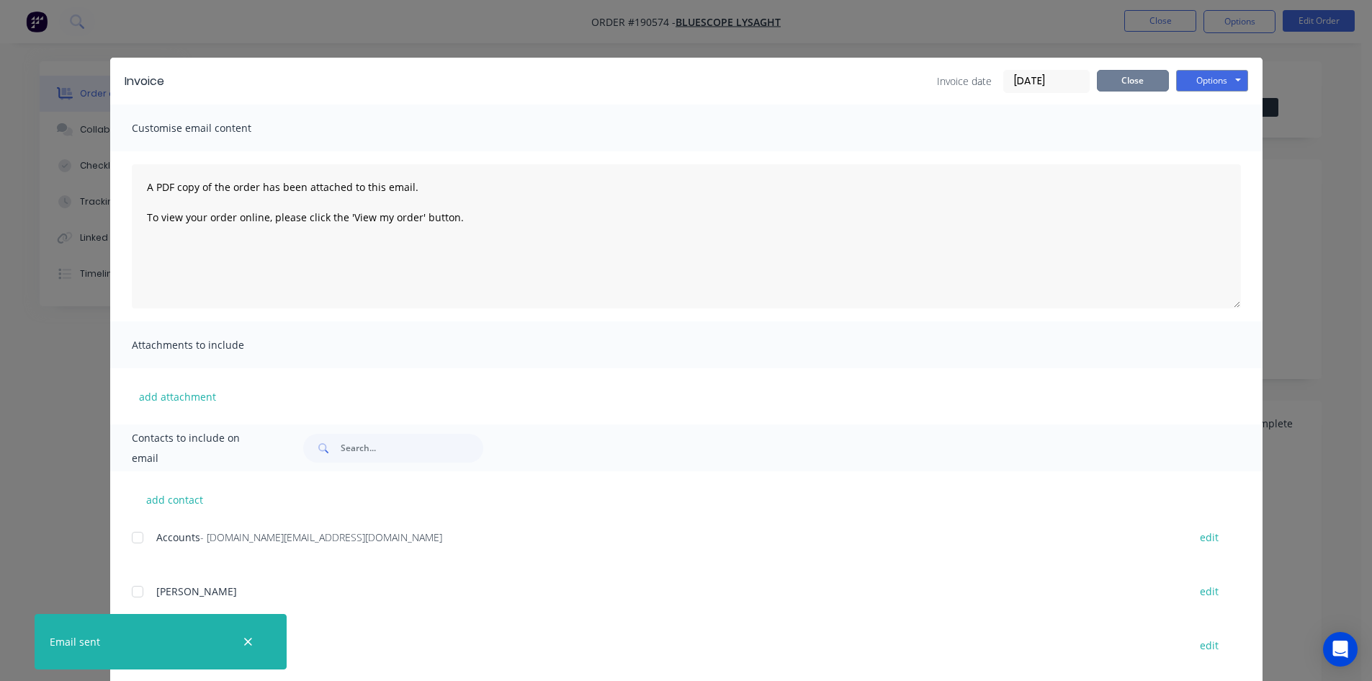
click at [1150, 85] on button "Close" at bounding box center [1133, 81] width 72 height 22
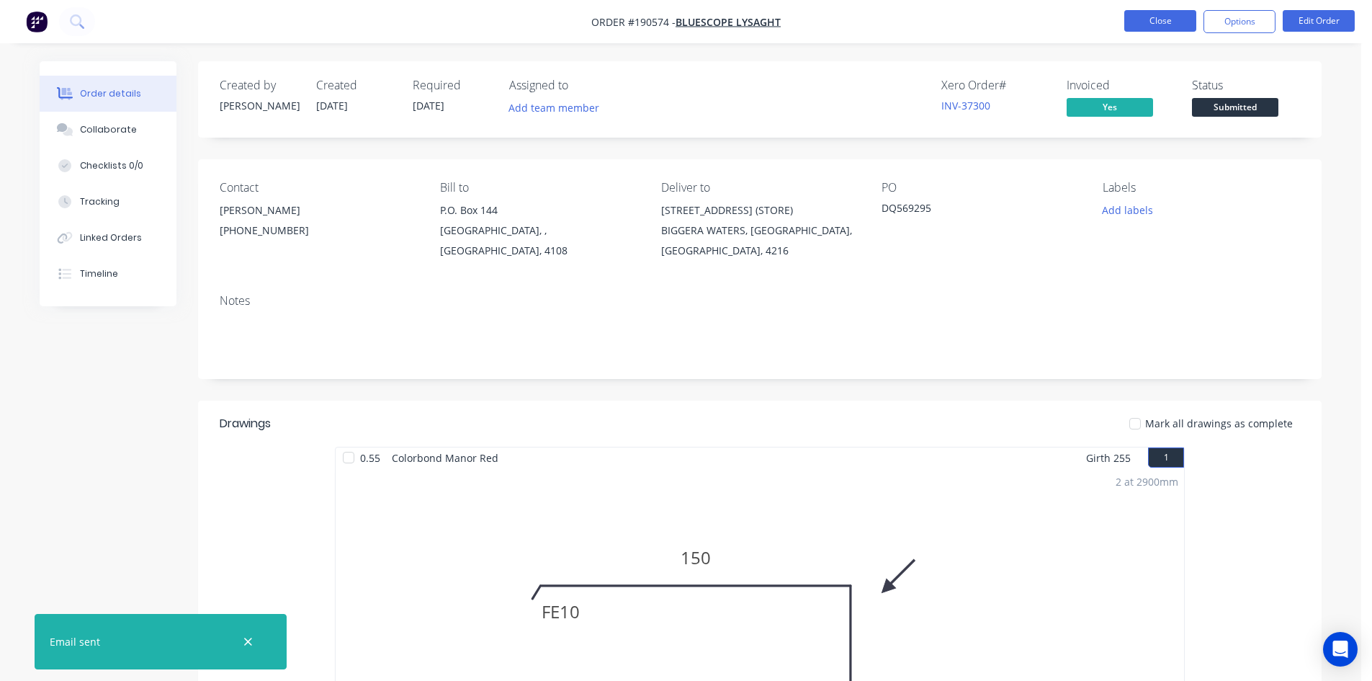
click at [1163, 12] on button "Close" at bounding box center [1160, 21] width 72 height 22
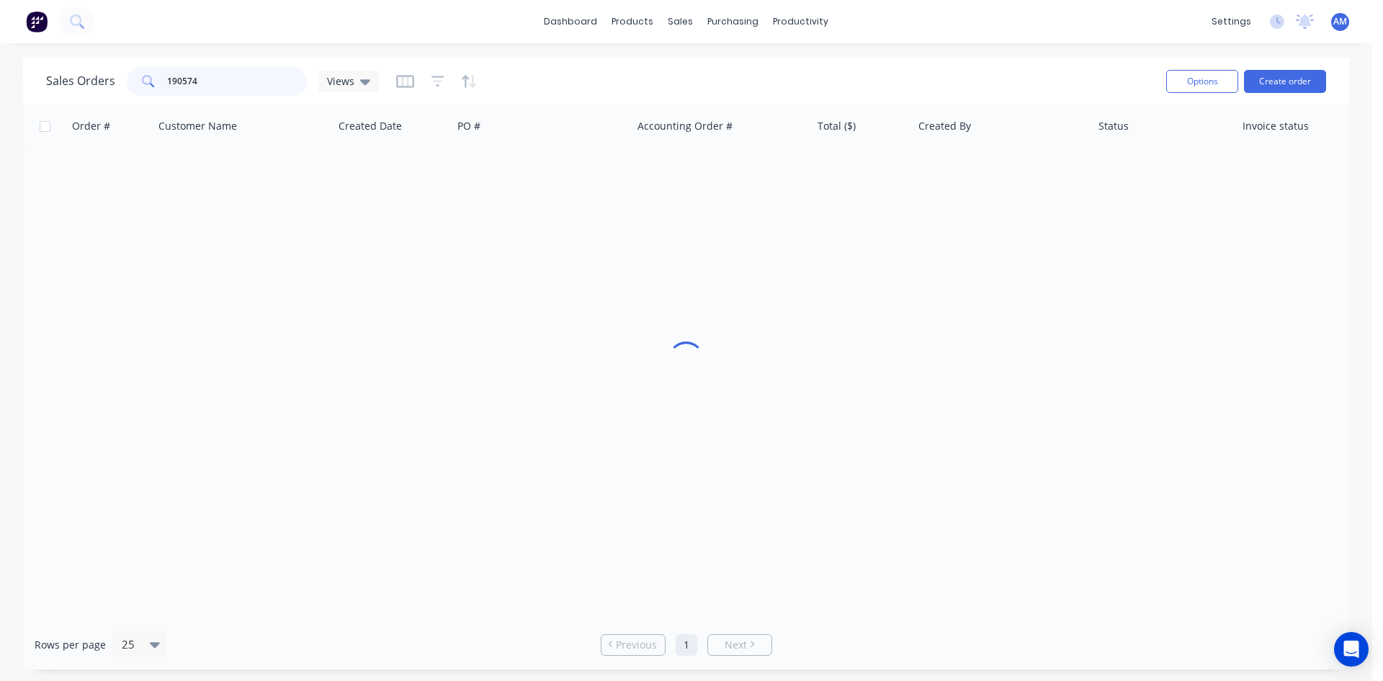
drag, startPoint x: 243, startPoint y: 83, endPoint x: 95, endPoint y: 71, distance: 148.8
click at [95, 71] on div "Sales Orders 190574 Views" at bounding box center [212, 81] width 333 height 29
type input "190273"
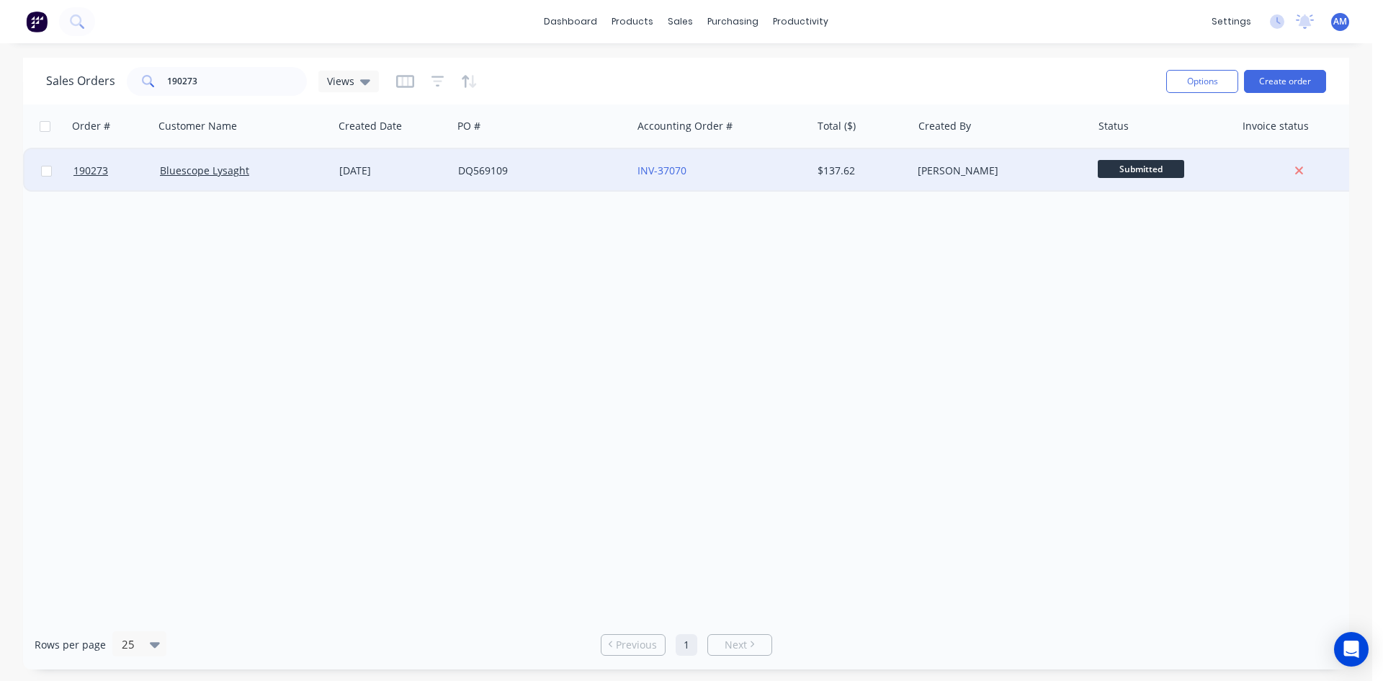
click at [569, 183] on div "DQ569109" at bounding box center [541, 170] width 179 height 43
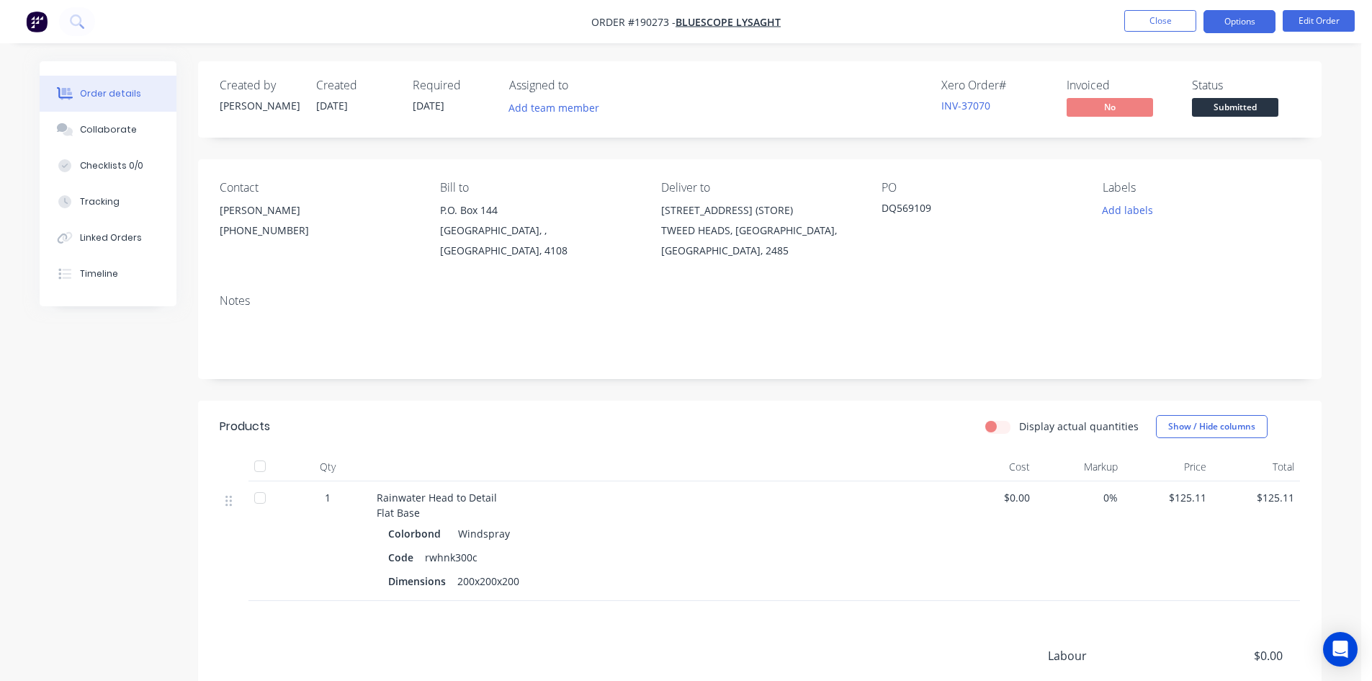
click at [1225, 27] on button "Options" at bounding box center [1240, 21] width 72 height 23
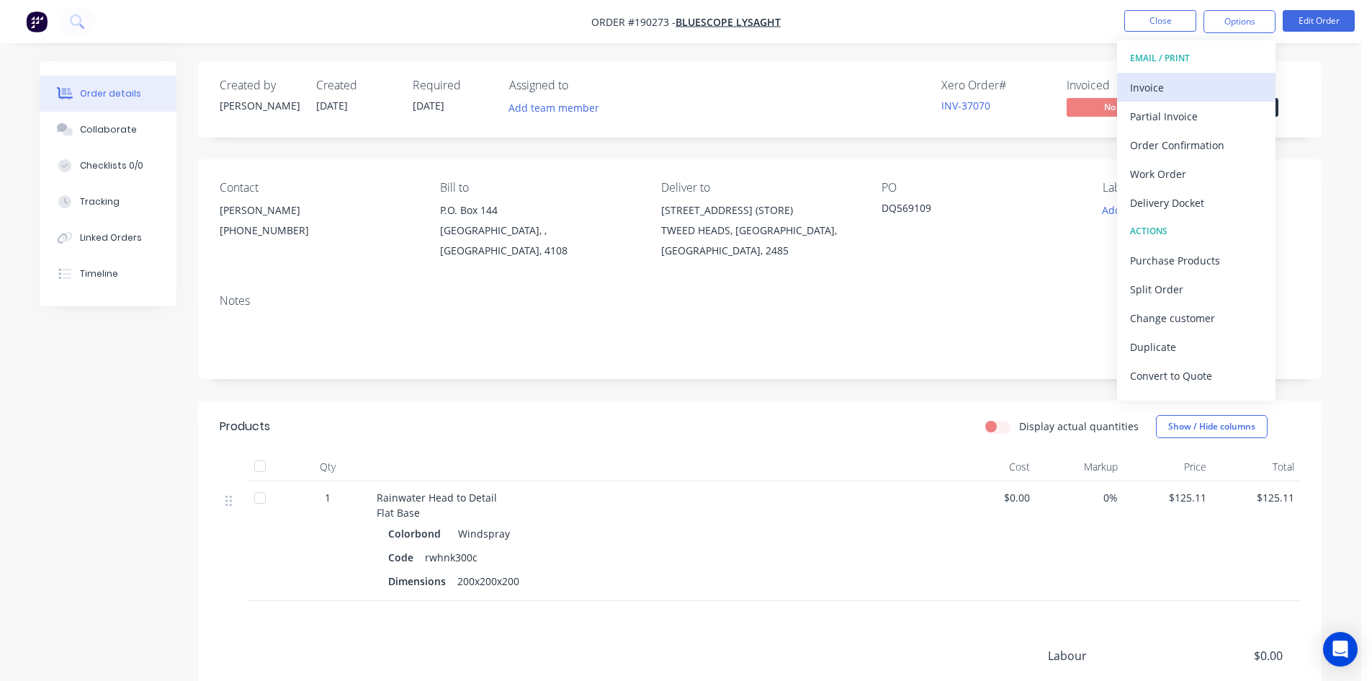
click at [1201, 84] on div "Invoice" at bounding box center [1196, 87] width 133 height 21
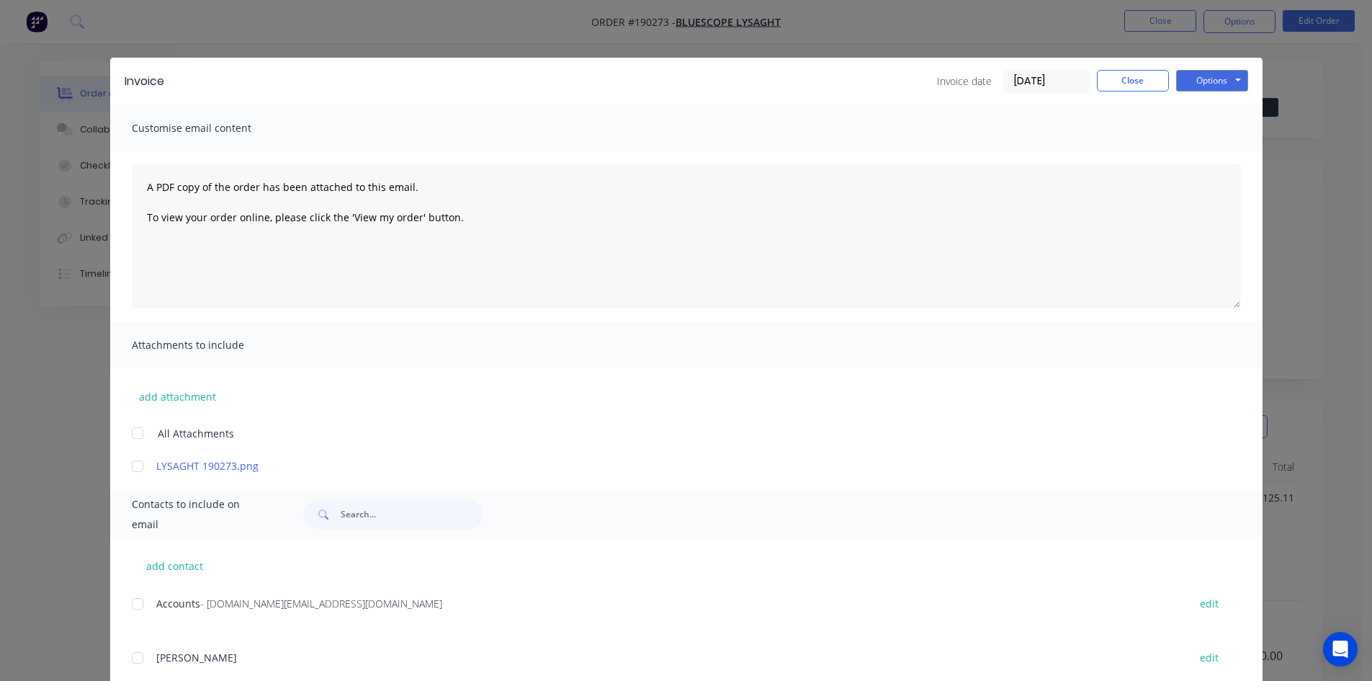
click at [134, 606] on div at bounding box center [137, 603] width 29 height 29
click at [1203, 76] on button "Options" at bounding box center [1212, 81] width 72 height 22
click at [1209, 148] on button "Email" at bounding box center [1222, 154] width 92 height 24
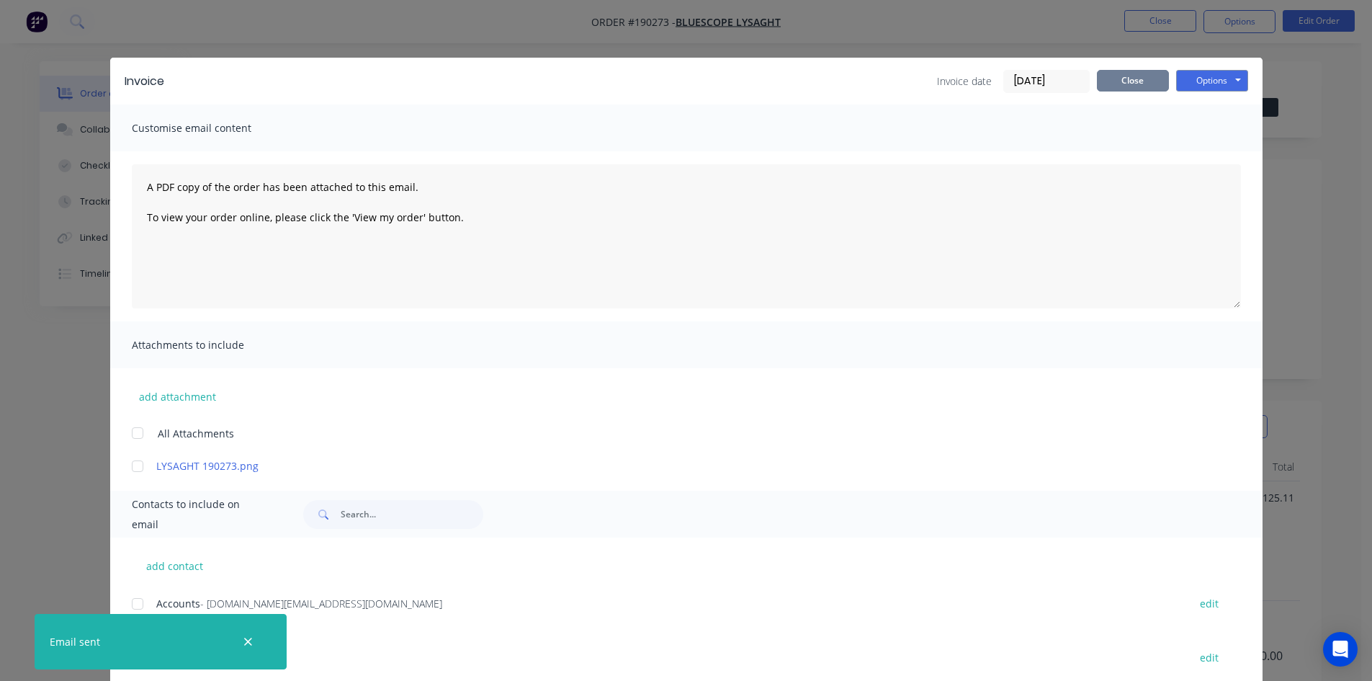
click at [1124, 87] on button "Close" at bounding box center [1133, 81] width 72 height 22
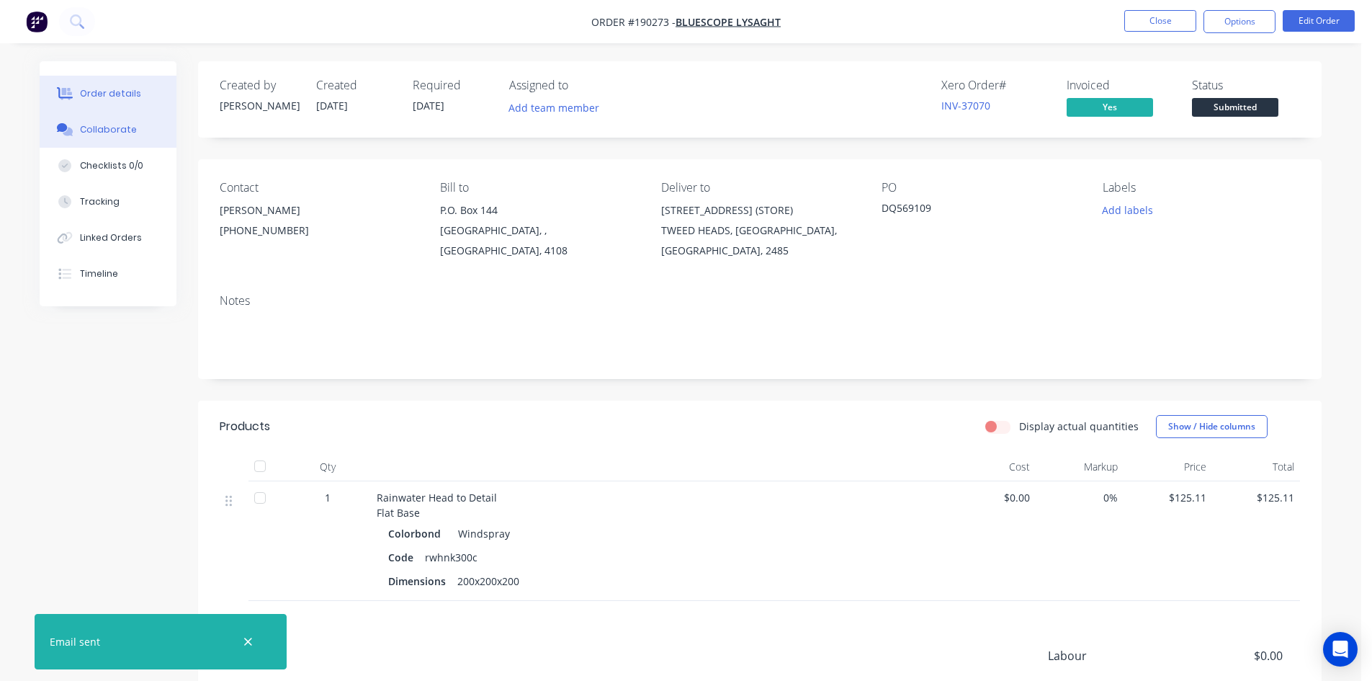
click at [114, 125] on div "Collaborate" at bounding box center [108, 129] width 57 height 13
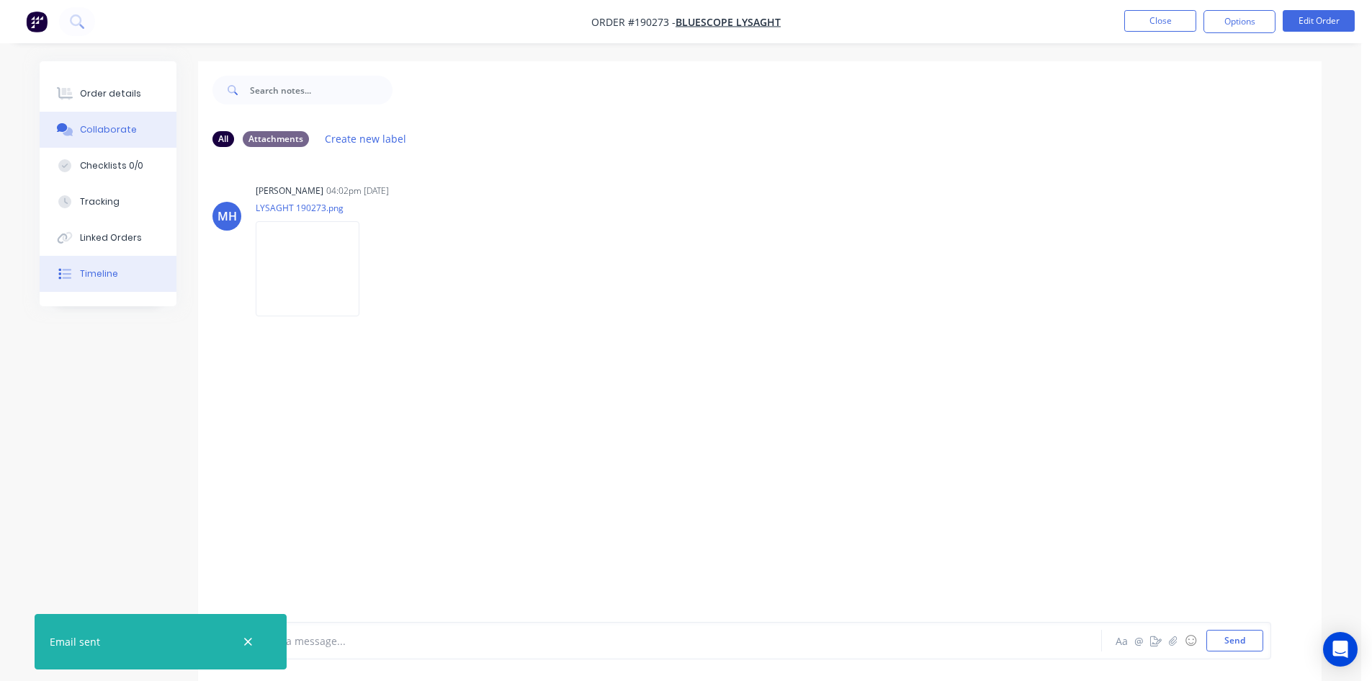
click at [99, 276] on div "Timeline" at bounding box center [99, 273] width 38 height 13
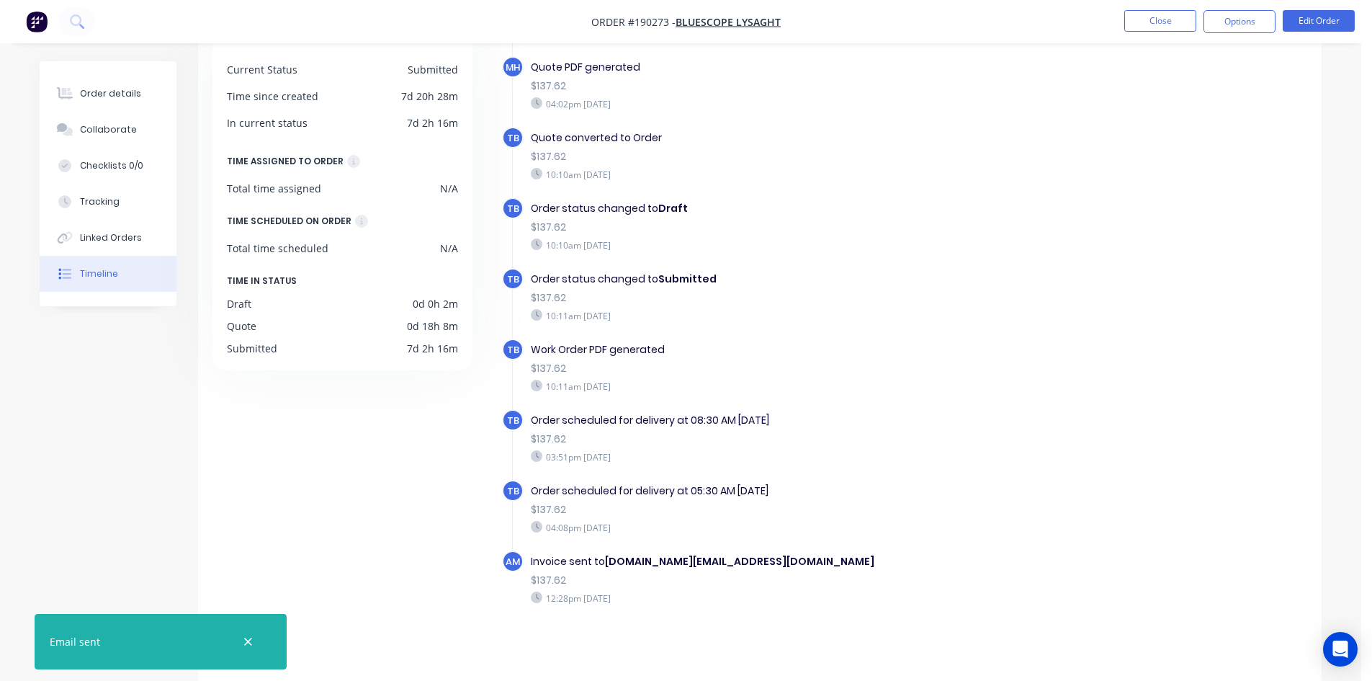
scroll to position [110, 0]
click at [84, 91] on div "Order details" at bounding box center [110, 93] width 61 height 13
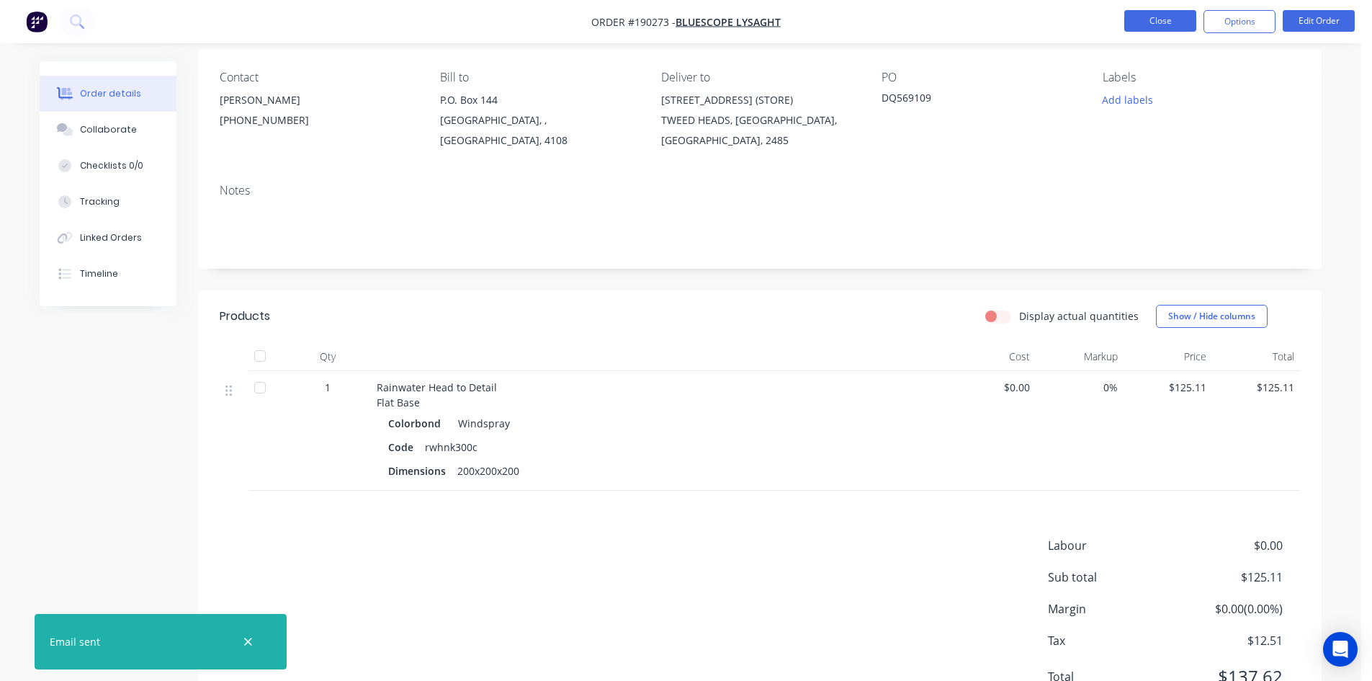
click at [1144, 20] on button "Close" at bounding box center [1160, 21] width 72 height 22
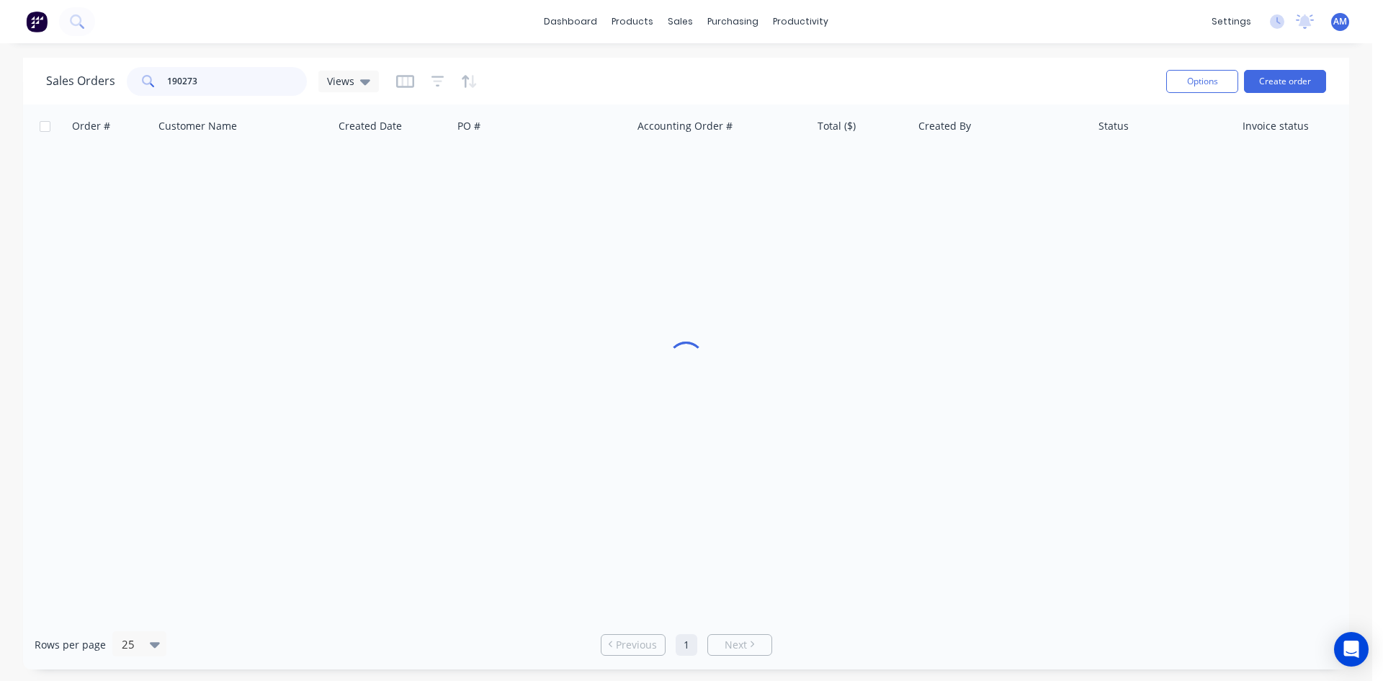
drag, startPoint x: 238, startPoint y: 80, endPoint x: 84, endPoint y: 88, distance: 153.6
click at [84, 88] on div "Sales Orders 190273 Views" at bounding box center [212, 81] width 333 height 29
drag, startPoint x: 204, startPoint y: 78, endPoint x: 84, endPoint y: 74, distance: 119.6
click at [84, 74] on div "Sales Orders 1989941 Views" at bounding box center [212, 81] width 333 height 29
type input "189941"
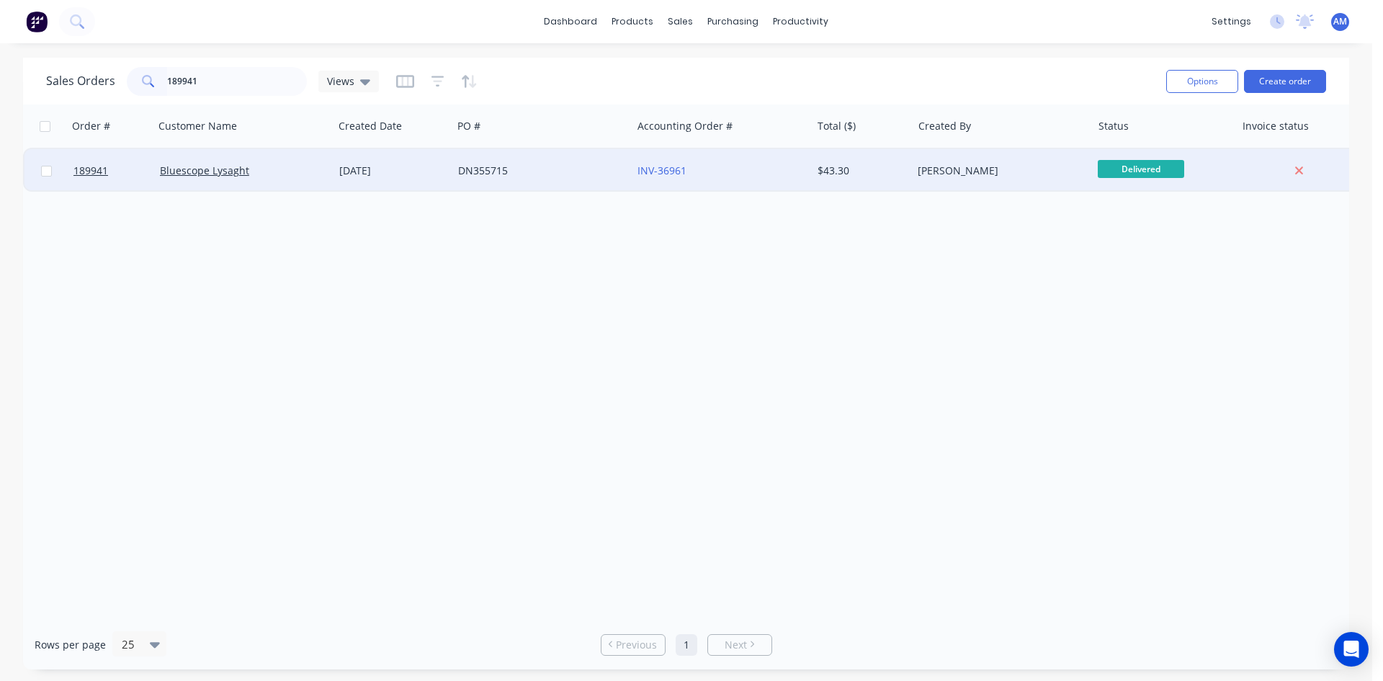
click at [581, 179] on div "DN355715" at bounding box center [541, 170] width 179 height 43
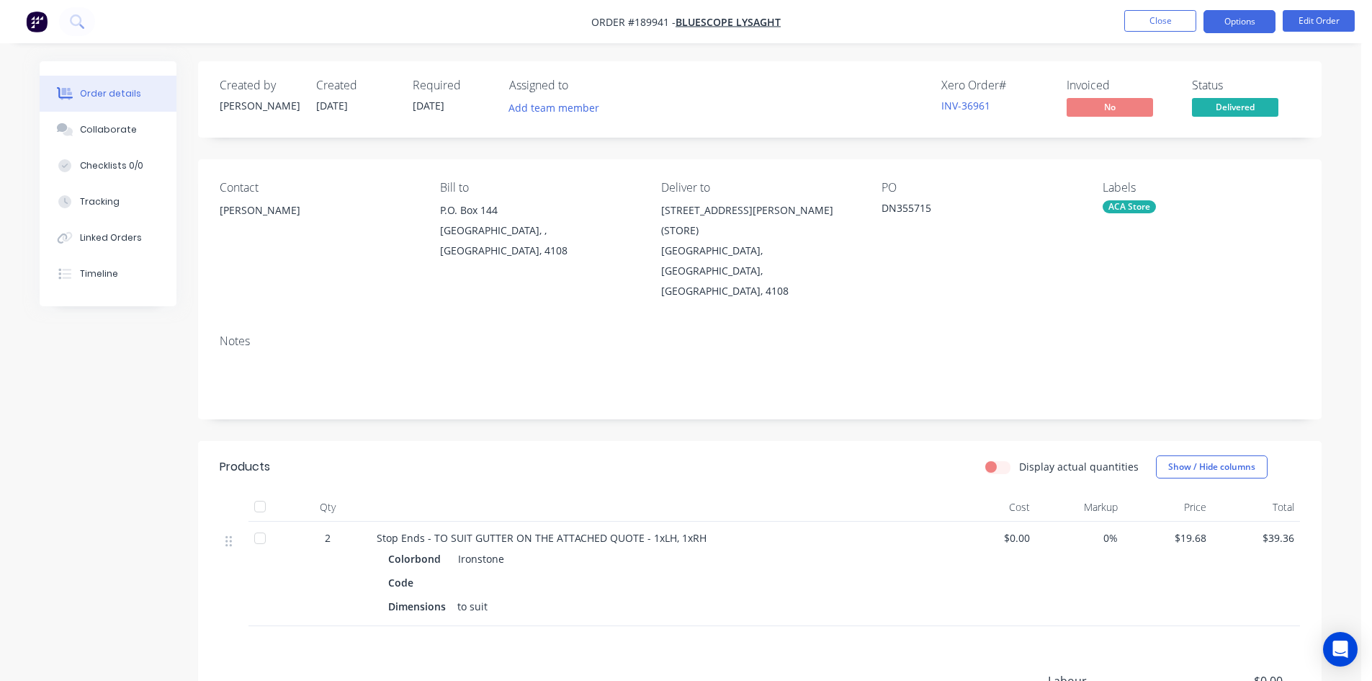
click at [1240, 31] on button "Options" at bounding box center [1240, 21] width 72 height 23
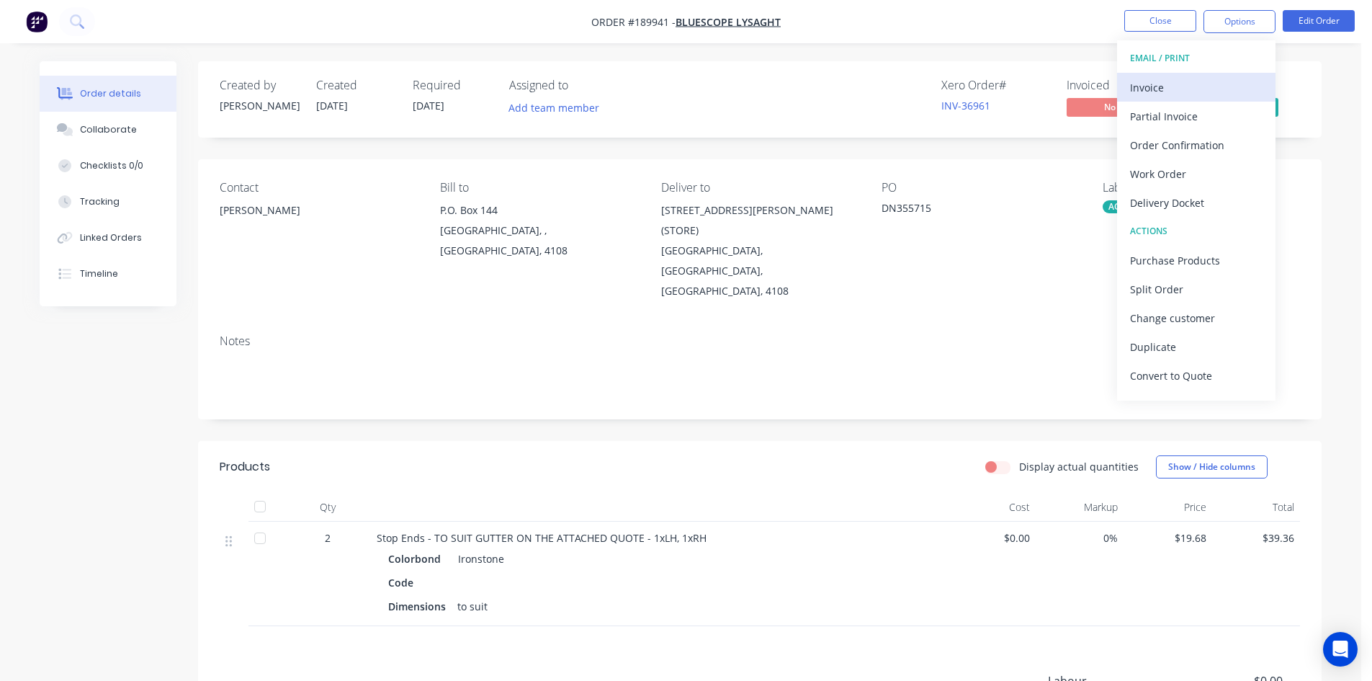
click at [1212, 82] on div "Invoice" at bounding box center [1196, 87] width 133 height 21
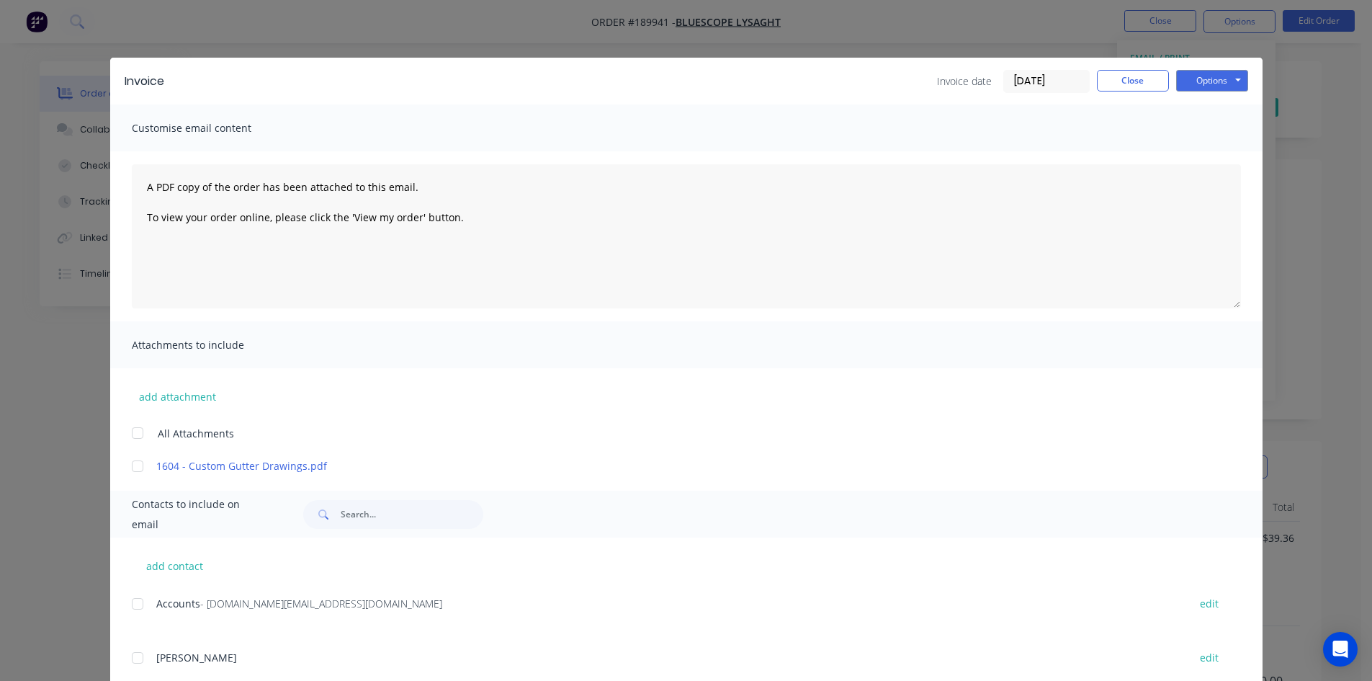
click at [129, 608] on div at bounding box center [137, 603] width 29 height 29
click at [1222, 80] on button "Options" at bounding box center [1212, 81] width 72 height 22
click at [1203, 160] on button "Email" at bounding box center [1222, 154] width 92 height 24
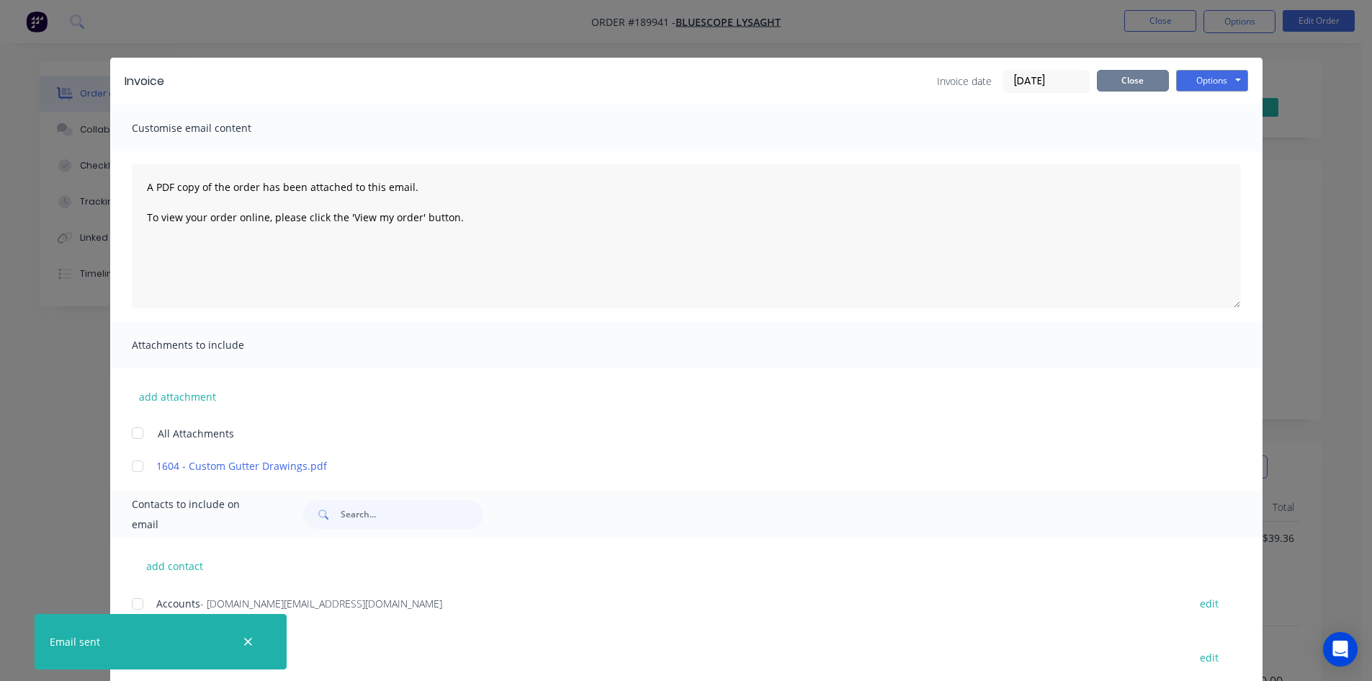
click at [1108, 88] on button "Close" at bounding box center [1133, 81] width 72 height 22
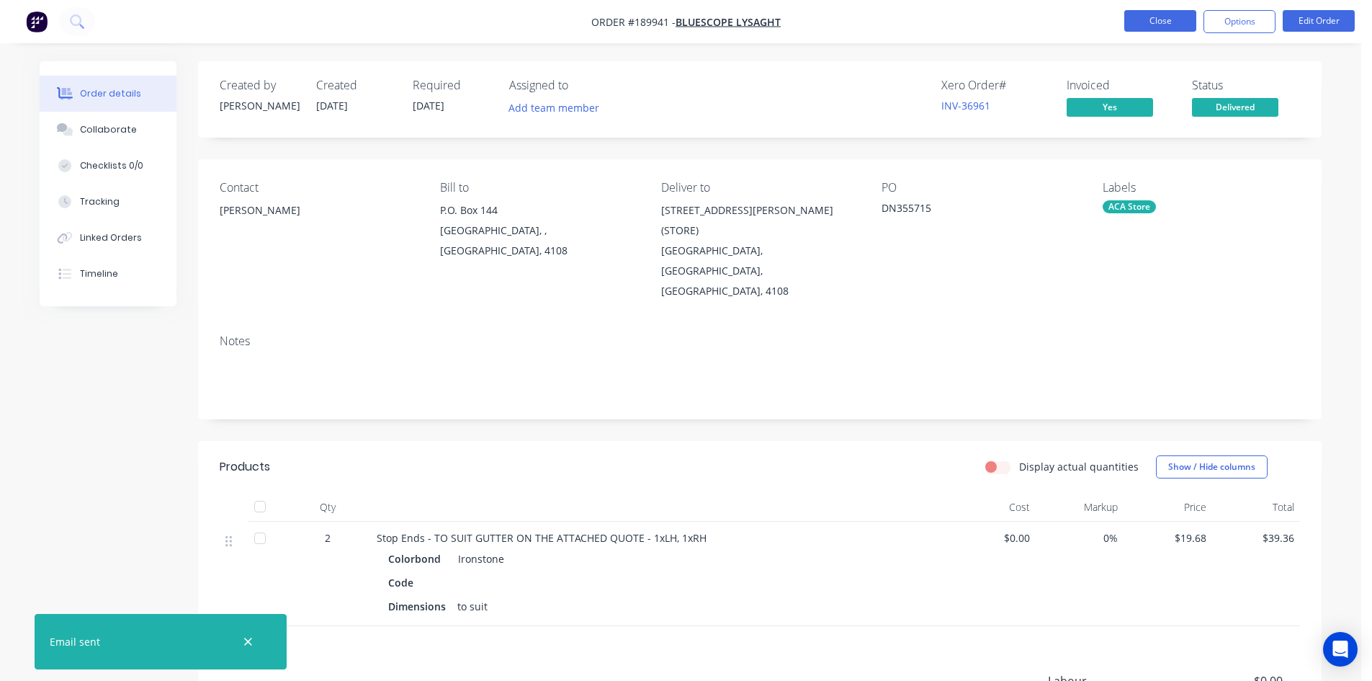
click at [1128, 30] on button "Close" at bounding box center [1160, 21] width 72 height 22
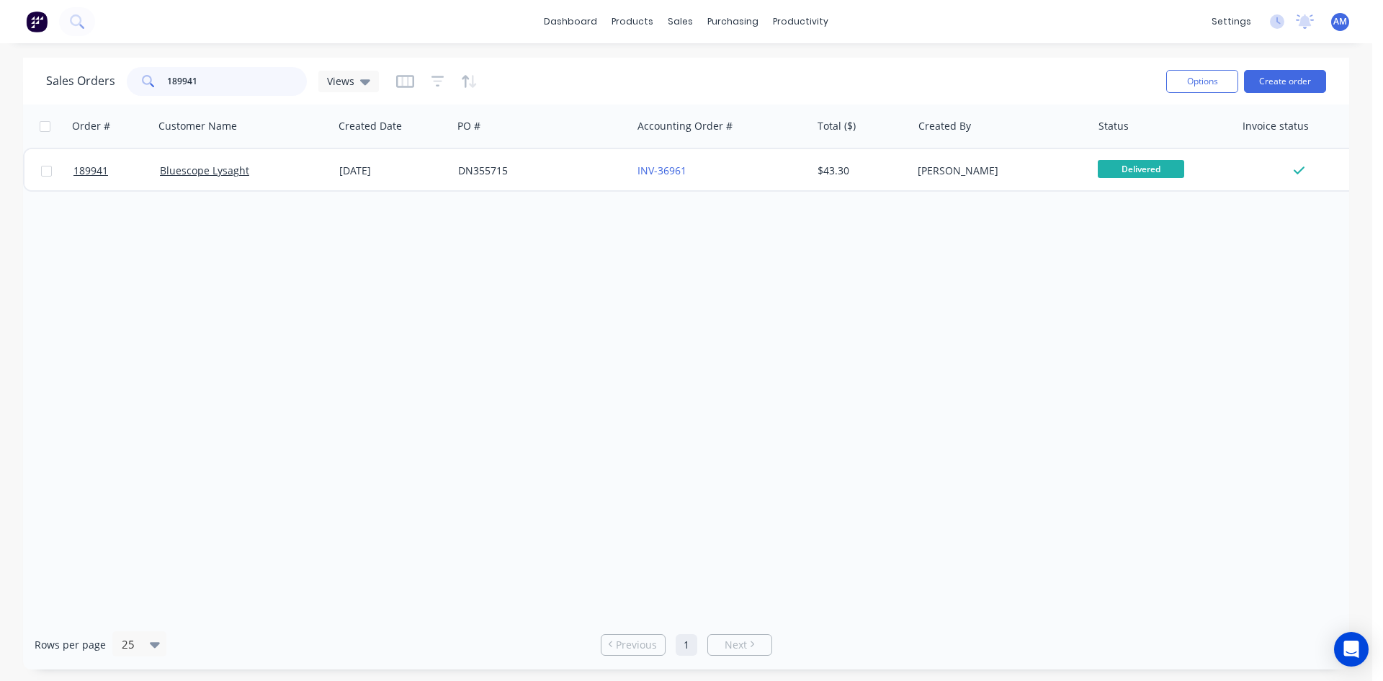
drag, startPoint x: 220, startPoint y: 81, endPoint x: 125, endPoint y: 76, distance: 95.2
click at [127, 76] on div "189941" at bounding box center [217, 81] width 180 height 29
type input "190192"
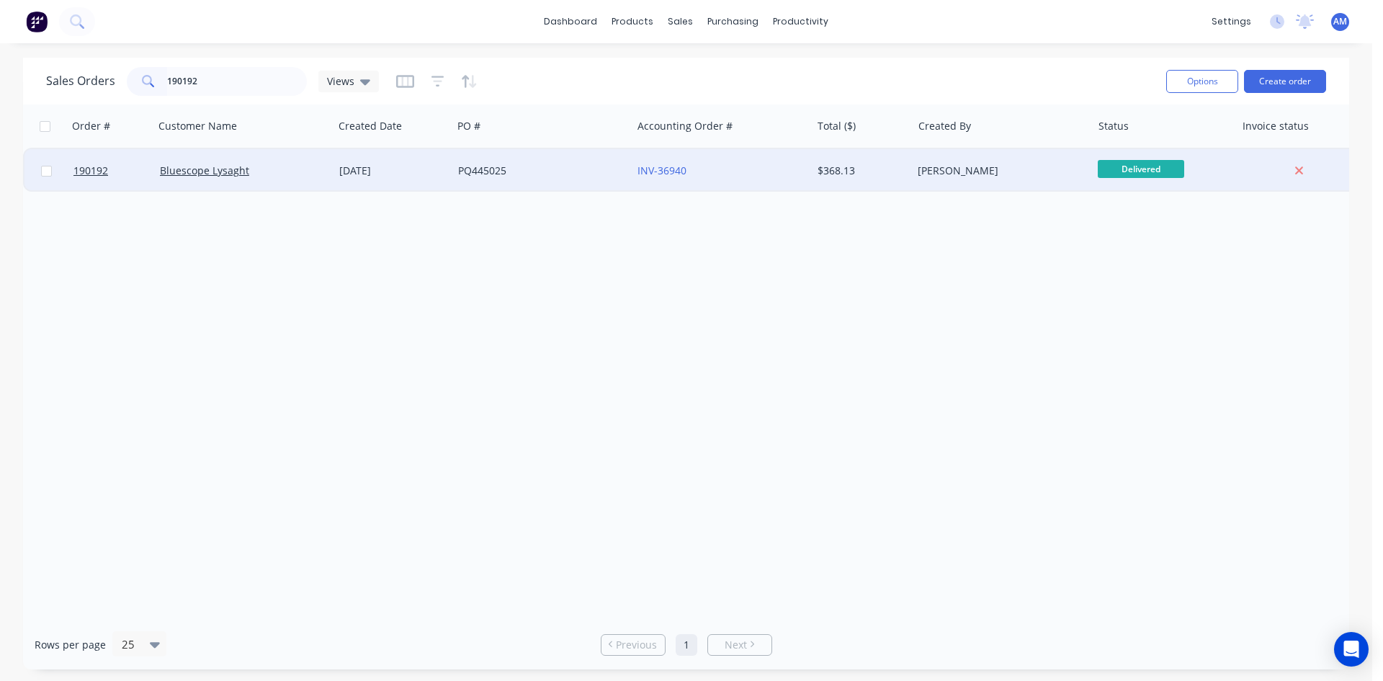
click at [587, 171] on div "PQ445025" at bounding box center [538, 171] width 160 height 14
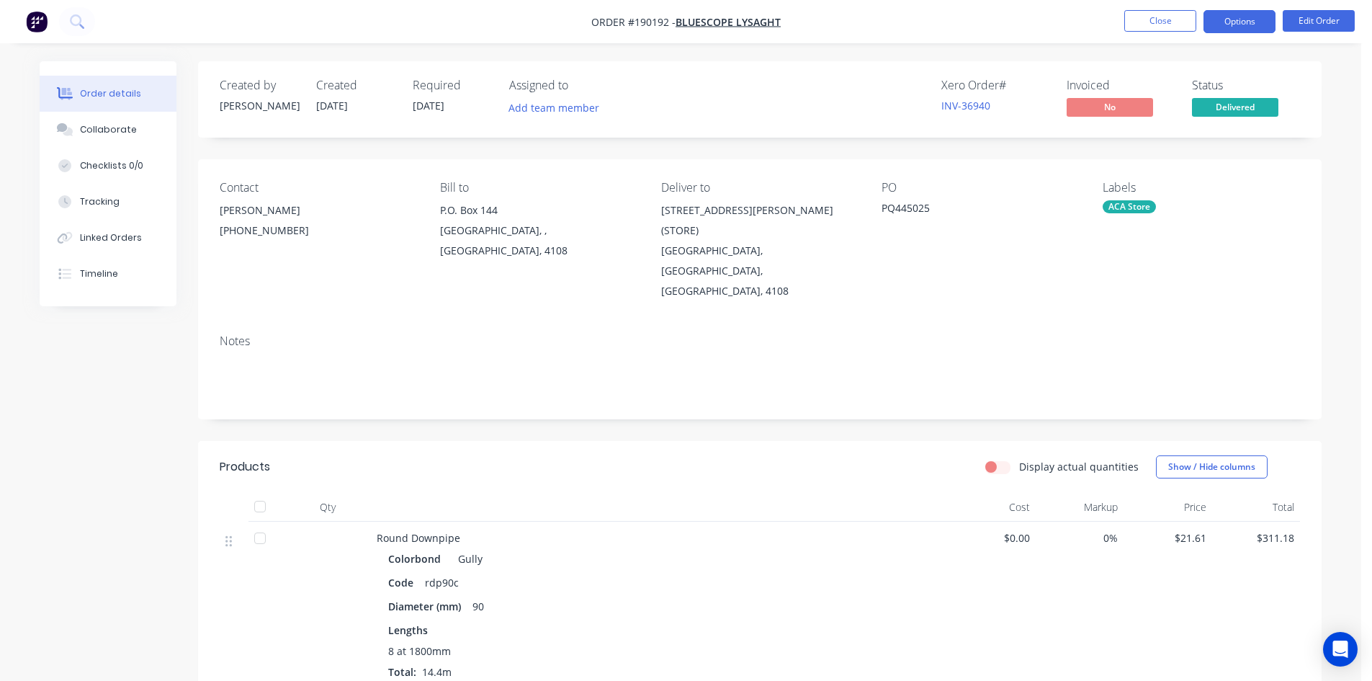
click at [1245, 26] on button "Options" at bounding box center [1240, 21] width 72 height 23
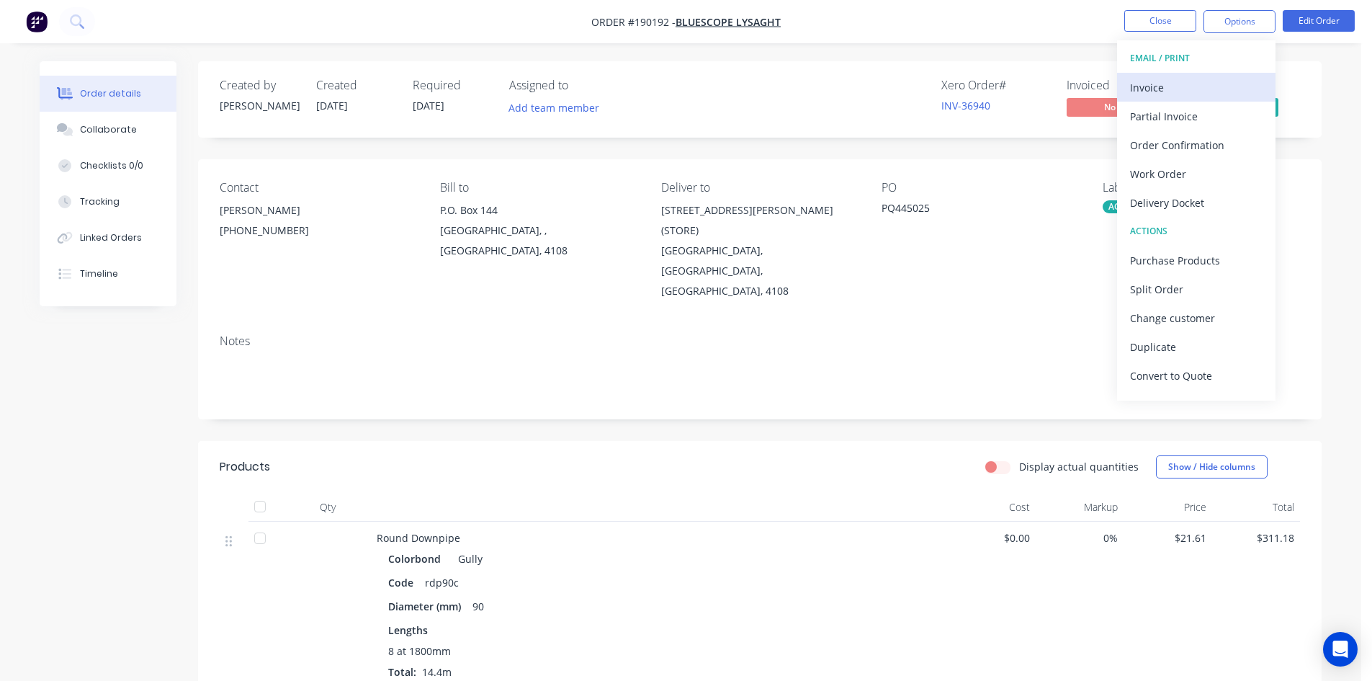
click at [1214, 84] on div "Invoice" at bounding box center [1196, 87] width 133 height 21
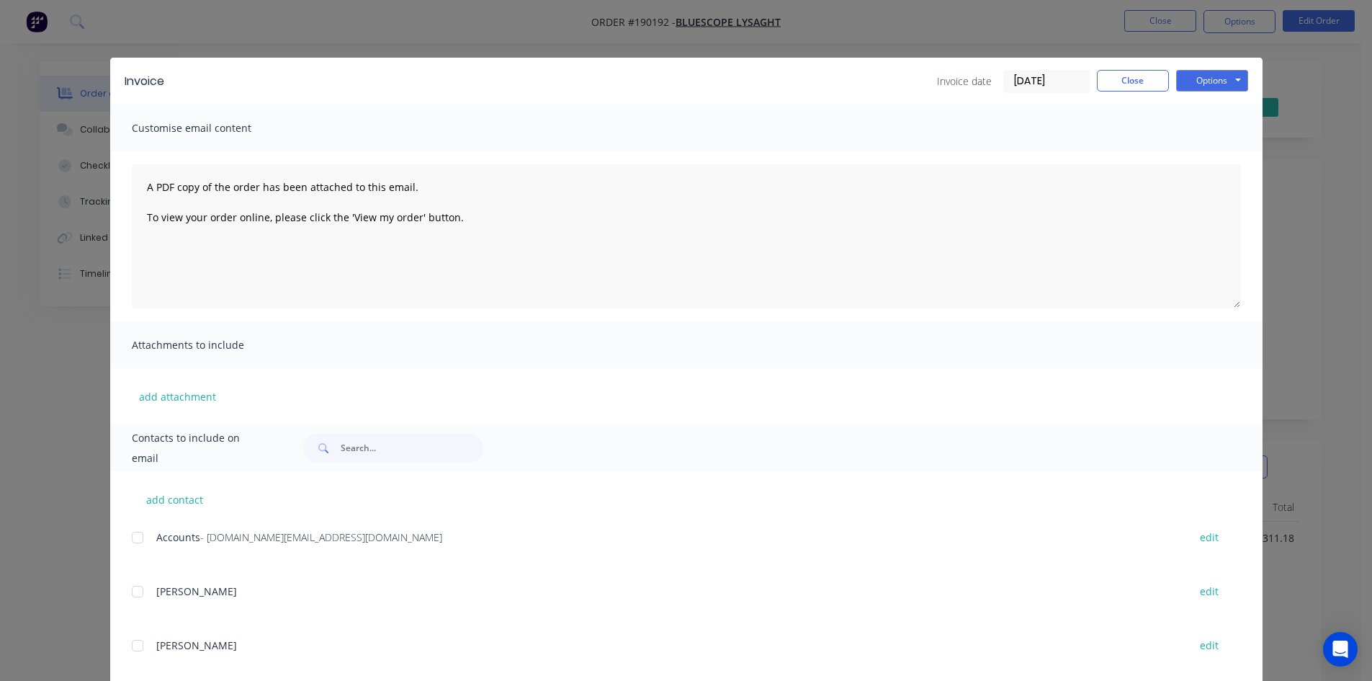
click at [134, 531] on div at bounding box center [137, 537] width 29 height 29
click at [1214, 84] on button "Options" at bounding box center [1212, 81] width 72 height 22
click at [1210, 161] on button "Email" at bounding box center [1222, 154] width 92 height 24
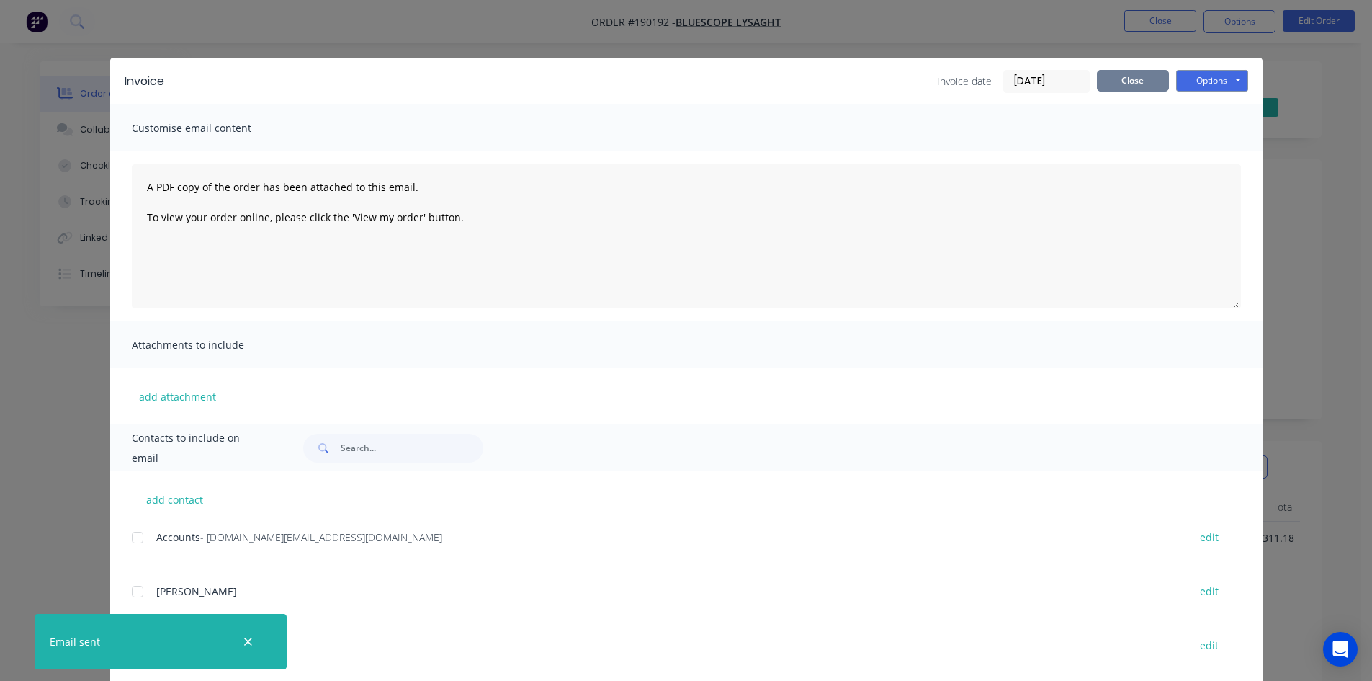
click at [1125, 81] on button "Close" at bounding box center [1133, 81] width 72 height 22
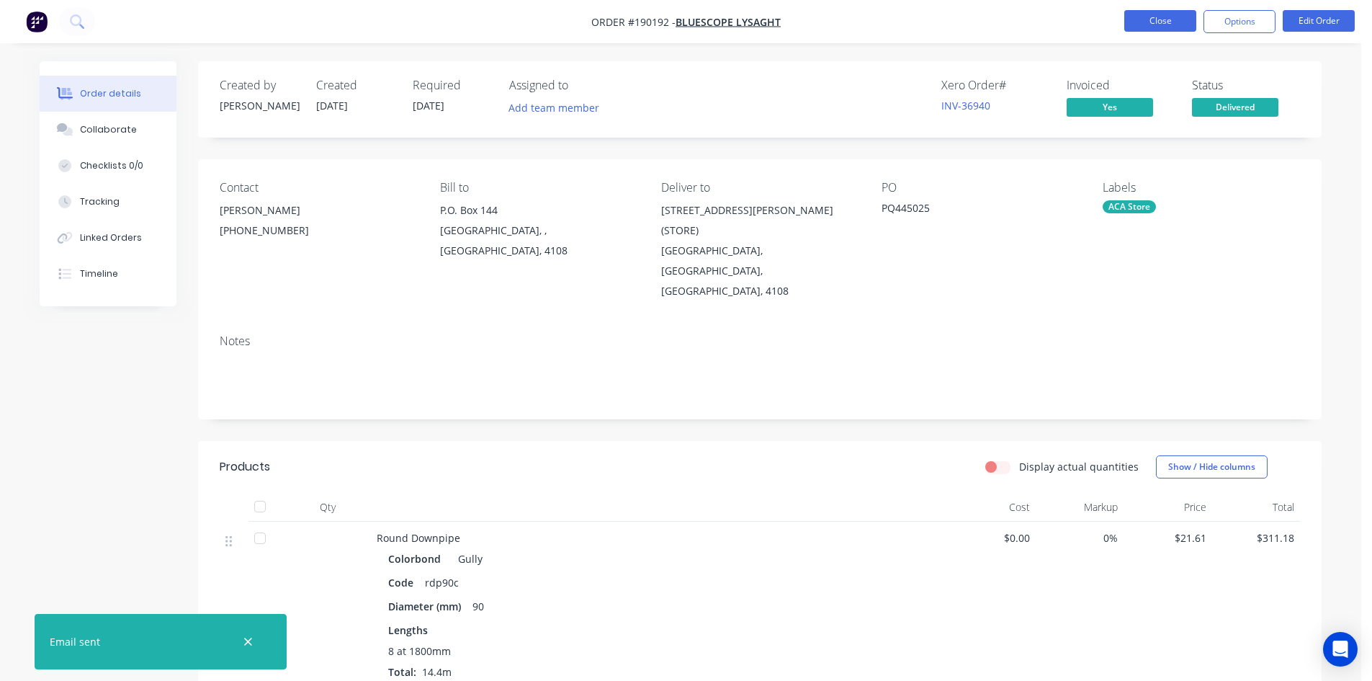
click at [1142, 23] on button "Close" at bounding box center [1160, 21] width 72 height 22
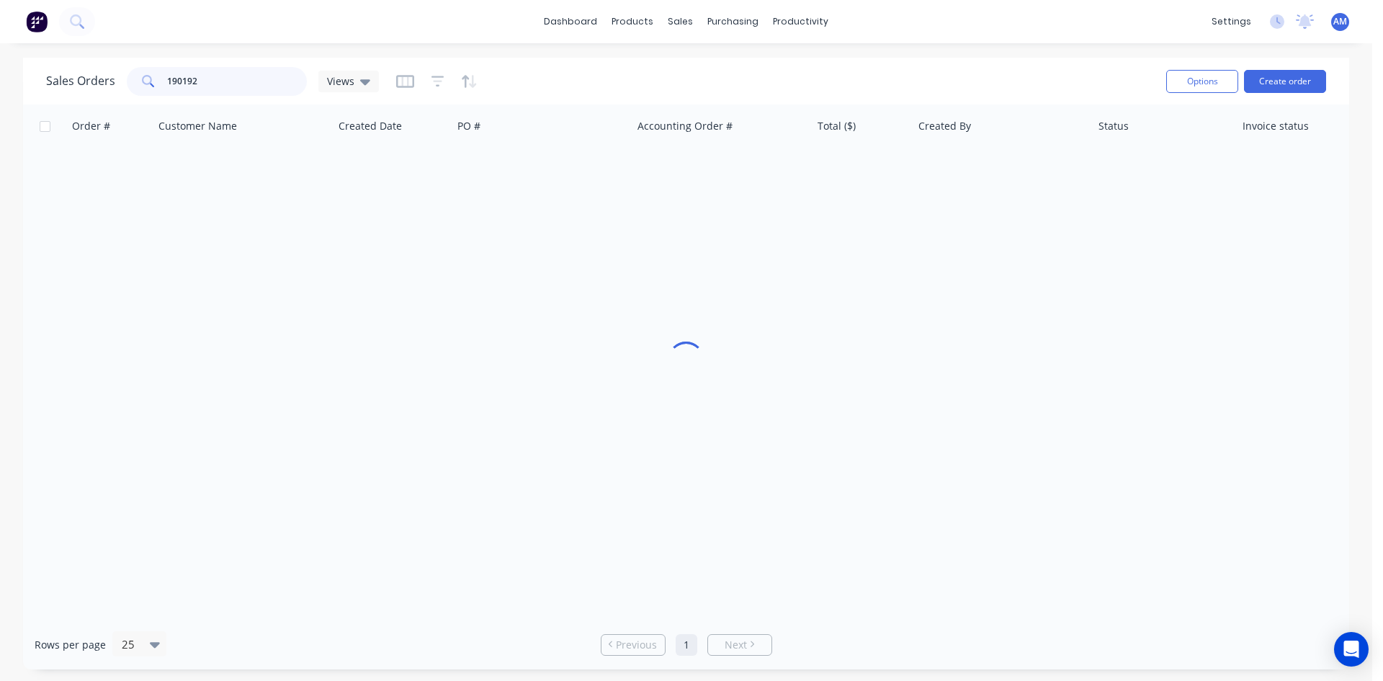
drag, startPoint x: 263, startPoint y: 73, endPoint x: 70, endPoint y: 78, distance: 193.1
click at [70, 78] on div "Sales Orders 190192 Views" at bounding box center [212, 81] width 333 height 29
type input "190474"
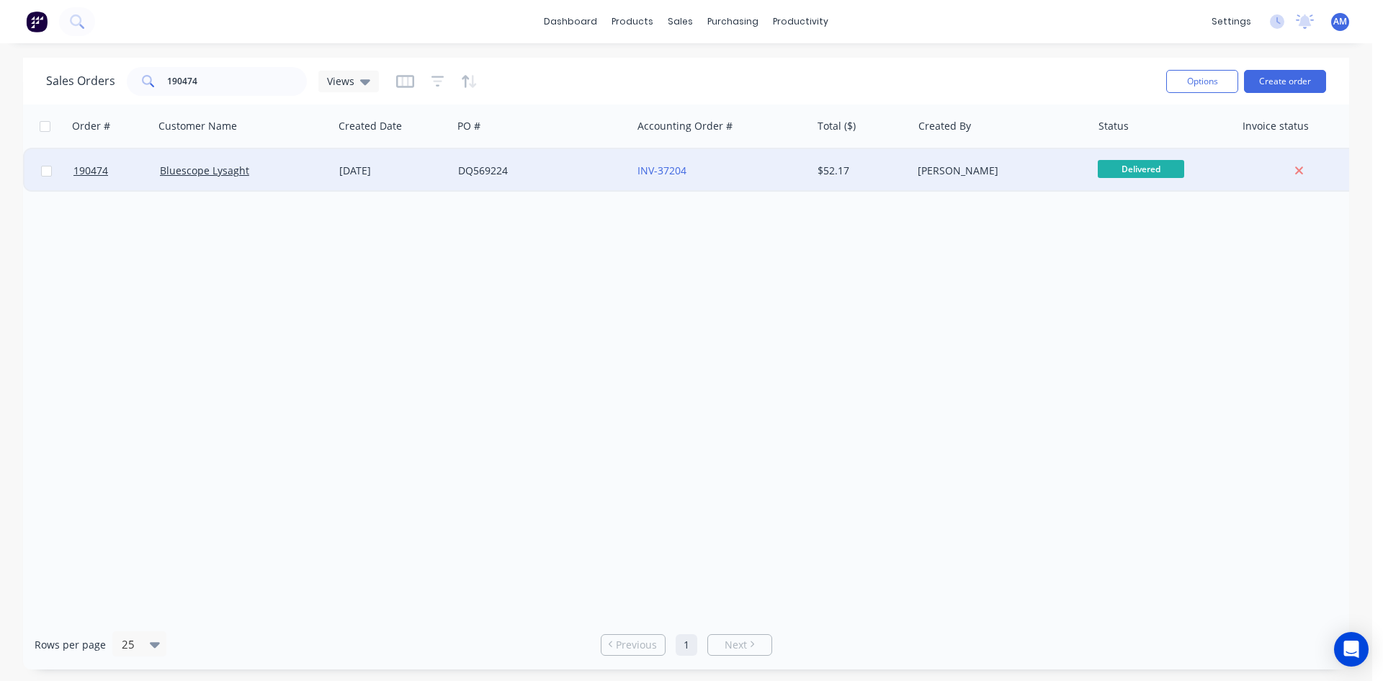
click at [568, 184] on div "DQ569224" at bounding box center [541, 170] width 179 height 43
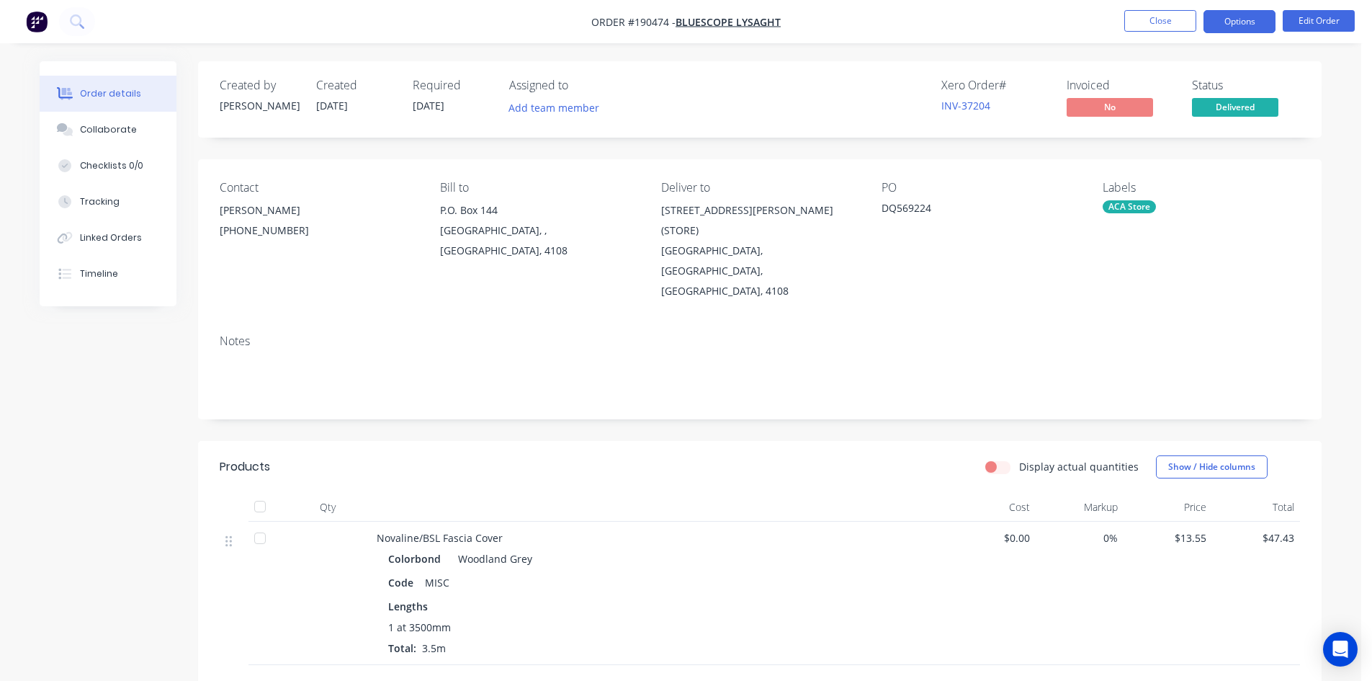
click at [1234, 17] on button "Options" at bounding box center [1240, 21] width 72 height 23
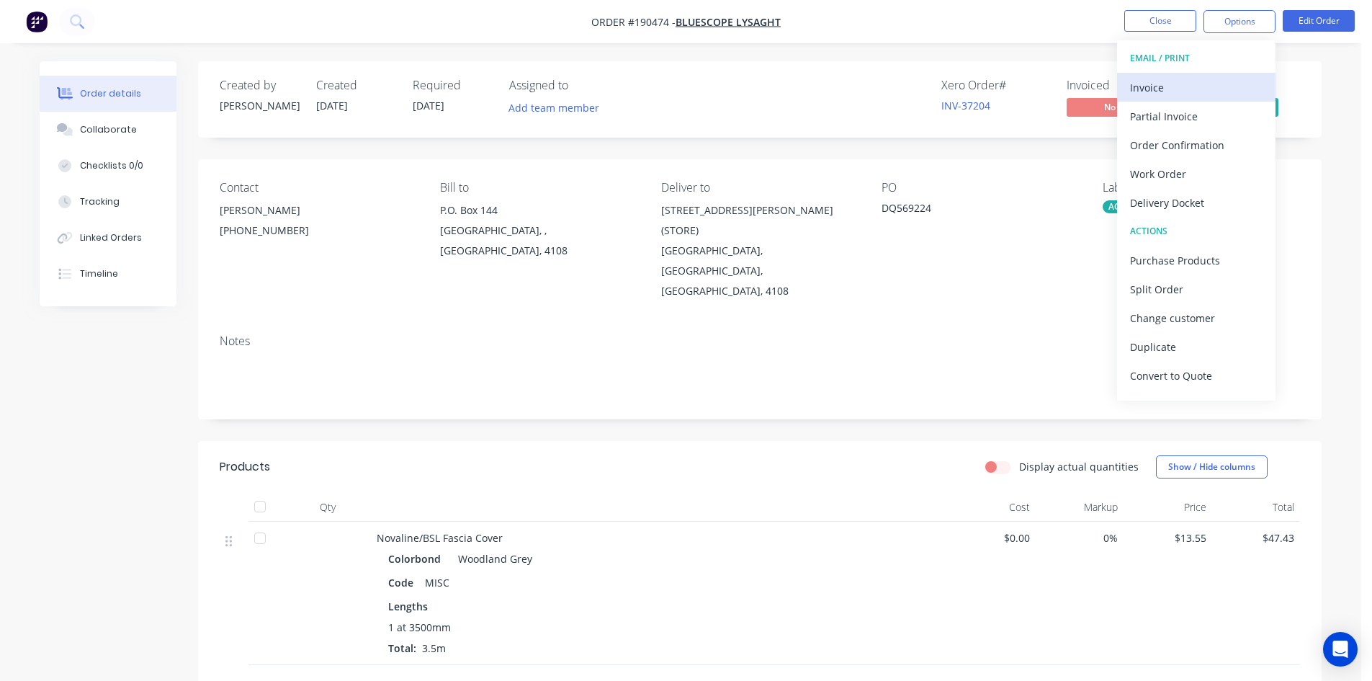
click at [1194, 82] on div "Invoice" at bounding box center [1196, 87] width 133 height 21
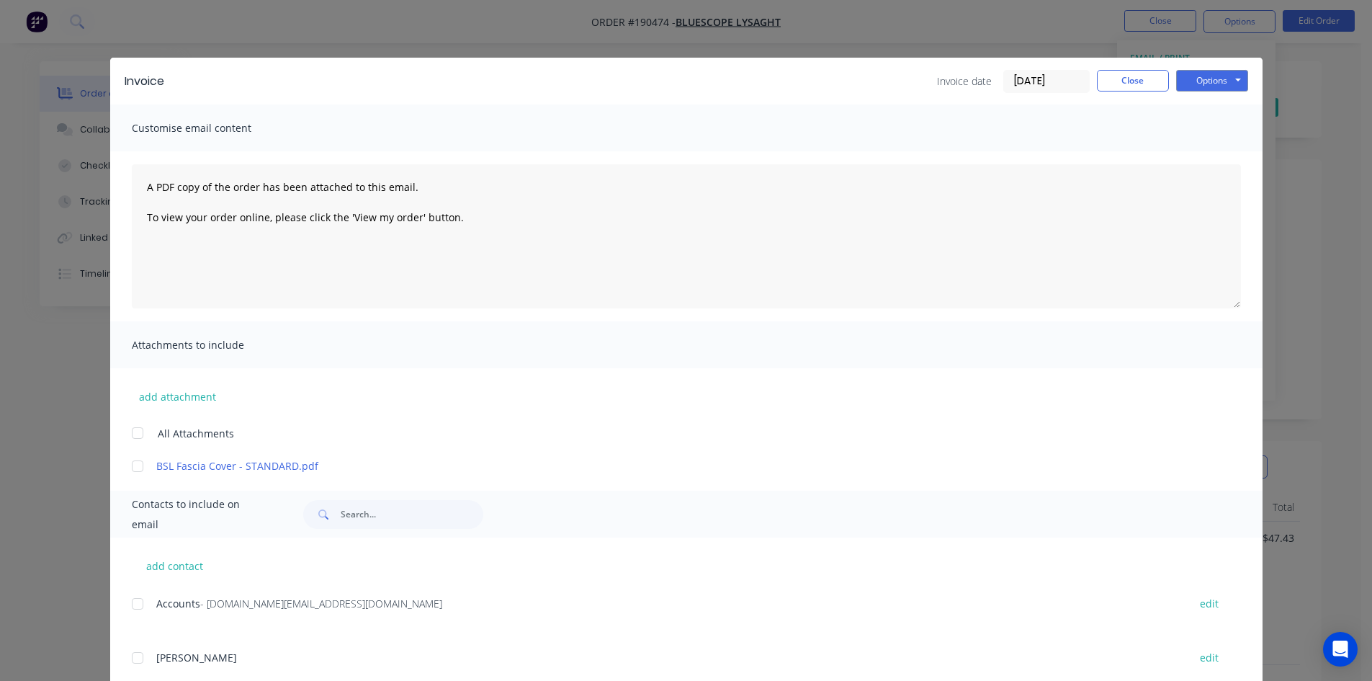
click at [129, 608] on div at bounding box center [137, 603] width 29 height 29
click at [1178, 80] on button "Options" at bounding box center [1212, 81] width 72 height 22
click at [1191, 148] on button "Email" at bounding box center [1222, 154] width 92 height 24
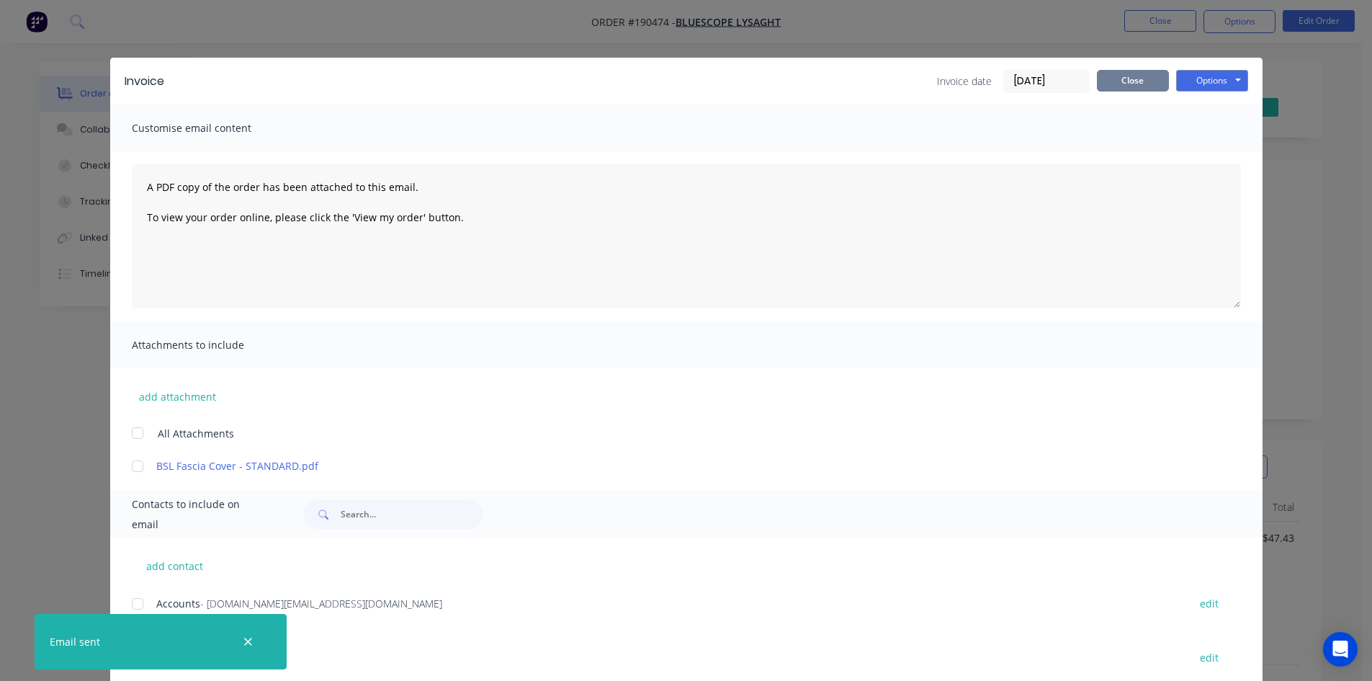
click at [1116, 83] on button "Close" at bounding box center [1133, 81] width 72 height 22
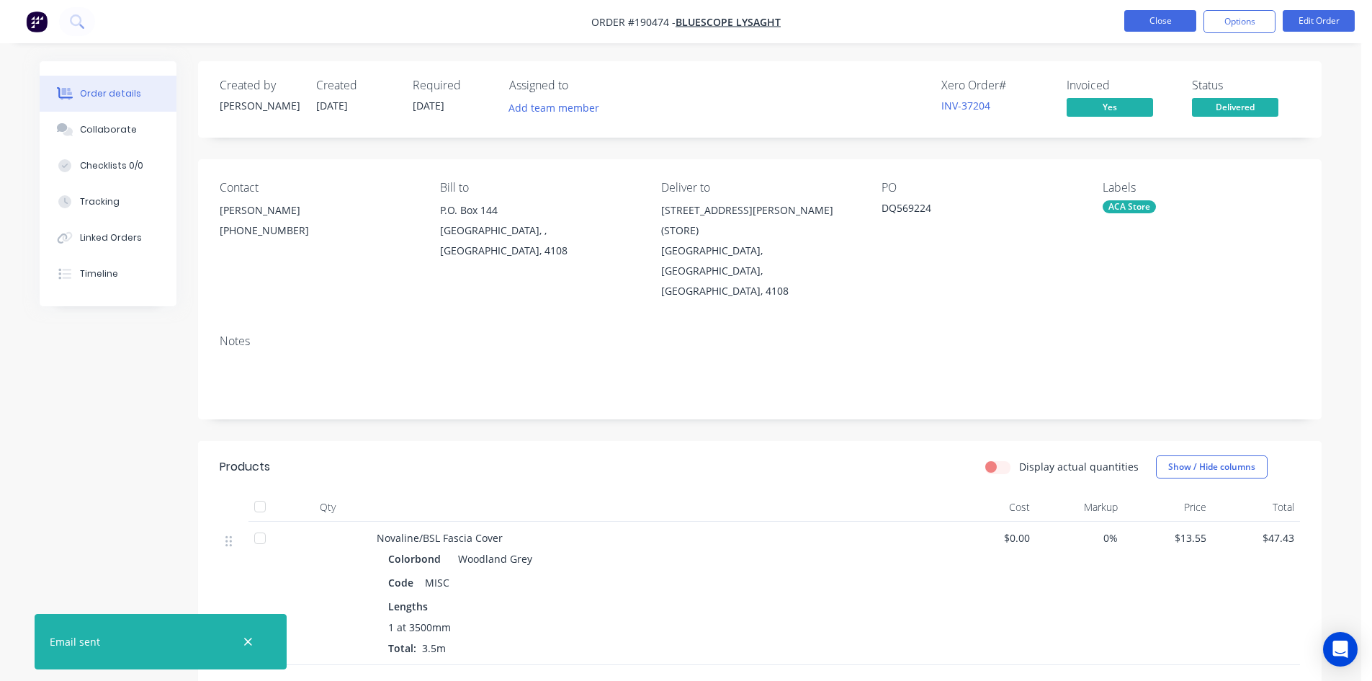
click at [1164, 19] on button "Close" at bounding box center [1160, 21] width 72 height 22
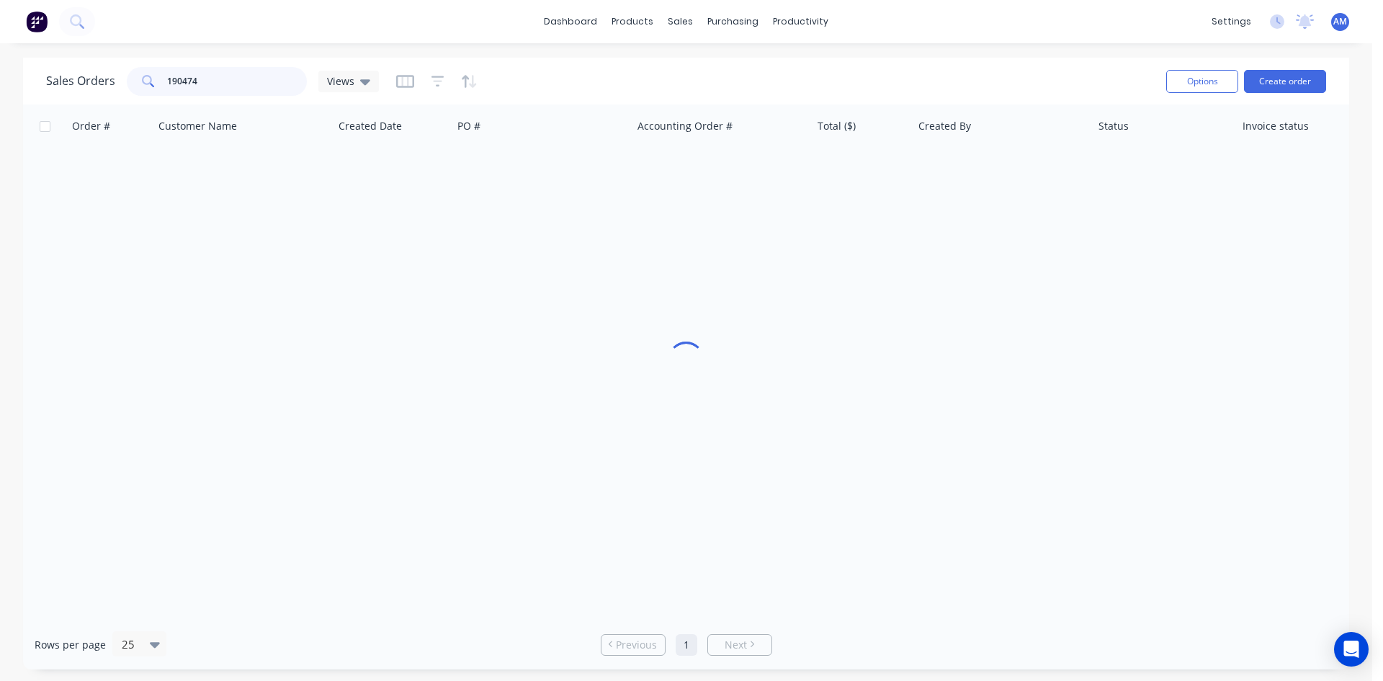
drag, startPoint x: 261, startPoint y: 79, endPoint x: 105, endPoint y: 81, distance: 155.6
click at [105, 81] on div "Sales Orders 190474 Views" at bounding box center [212, 81] width 333 height 29
type input "190494"
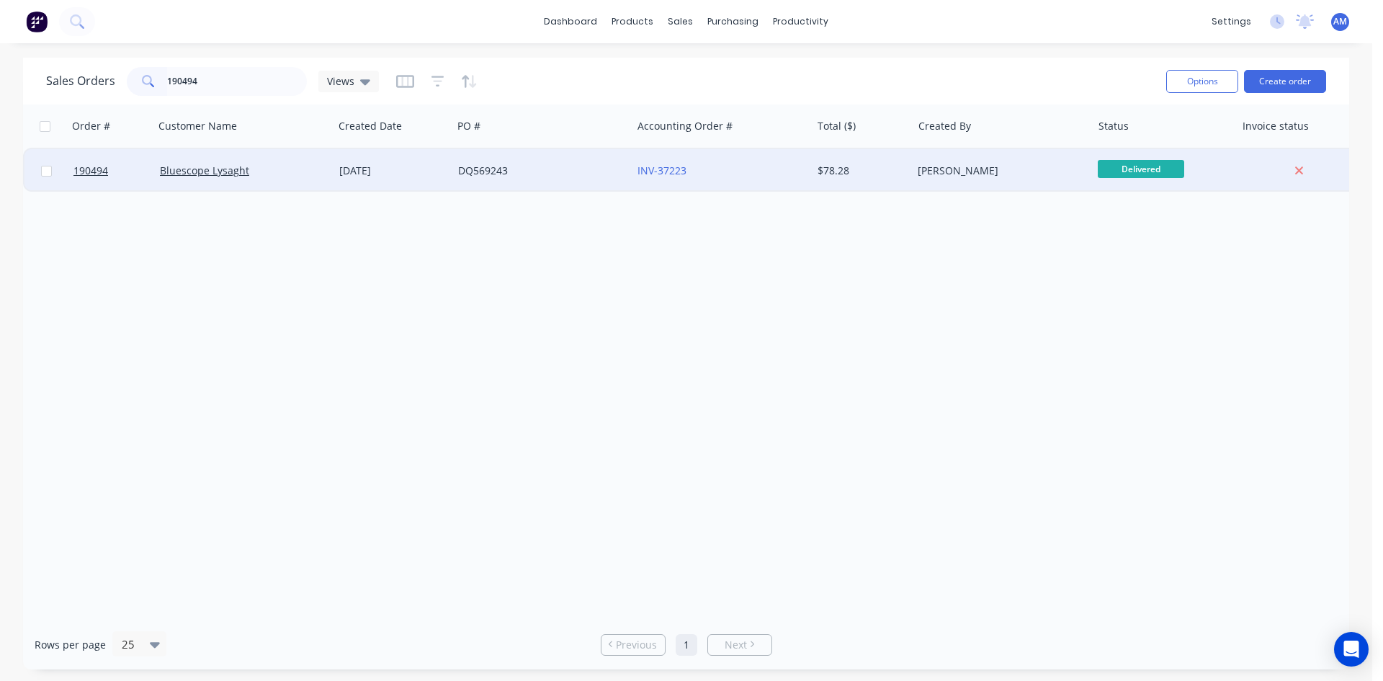
click at [526, 183] on div "DQ569243" at bounding box center [541, 170] width 179 height 43
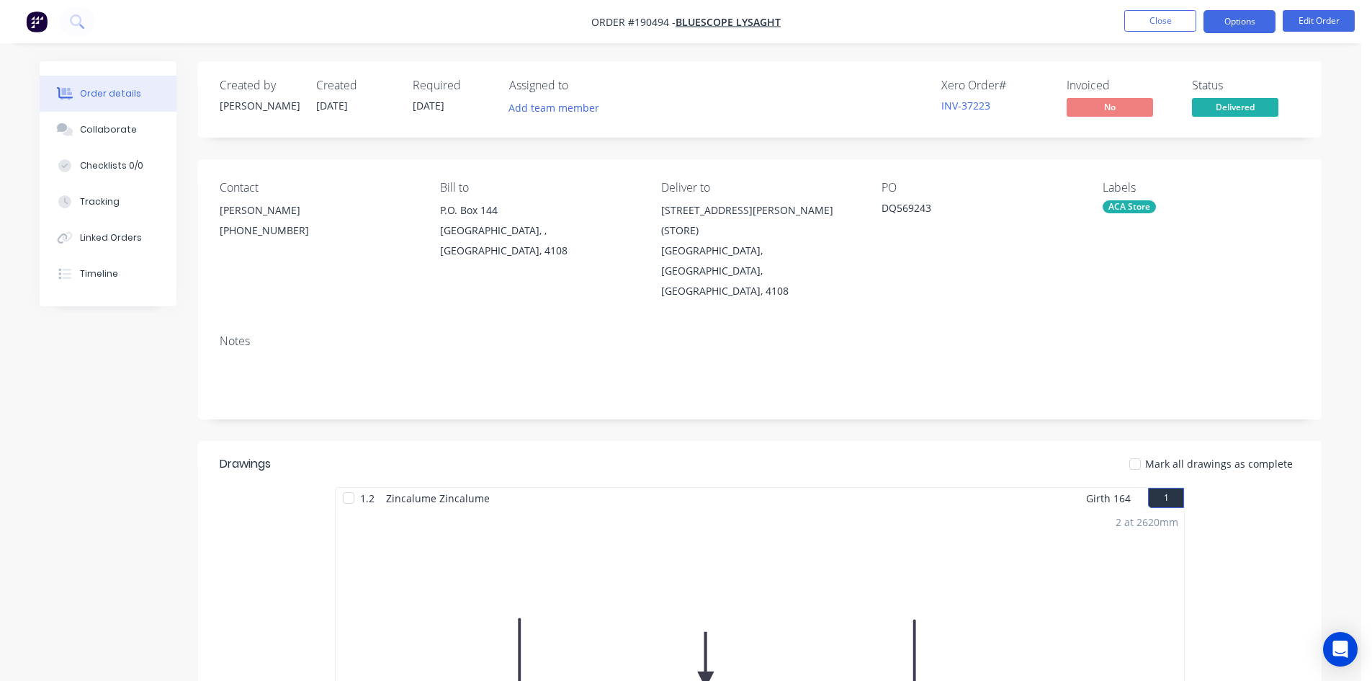
click at [1222, 30] on button "Options" at bounding box center [1240, 21] width 72 height 23
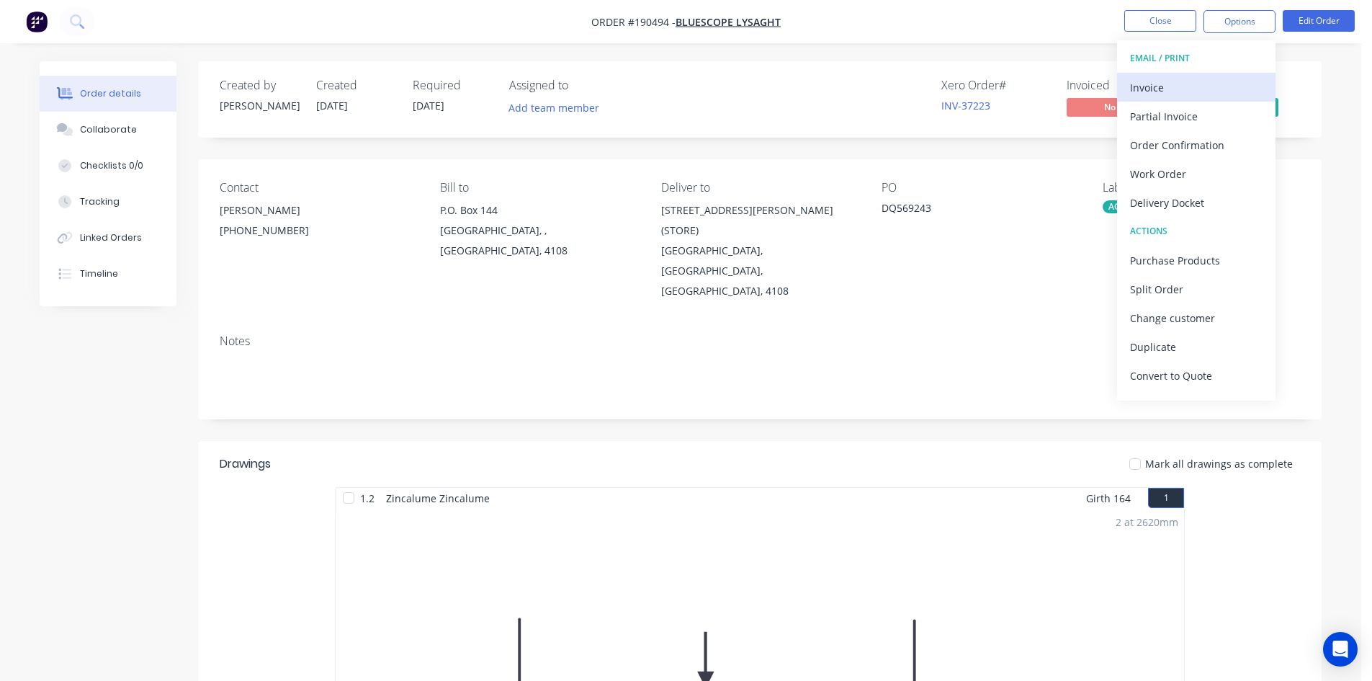
click at [1195, 89] on div "Invoice" at bounding box center [1196, 87] width 133 height 21
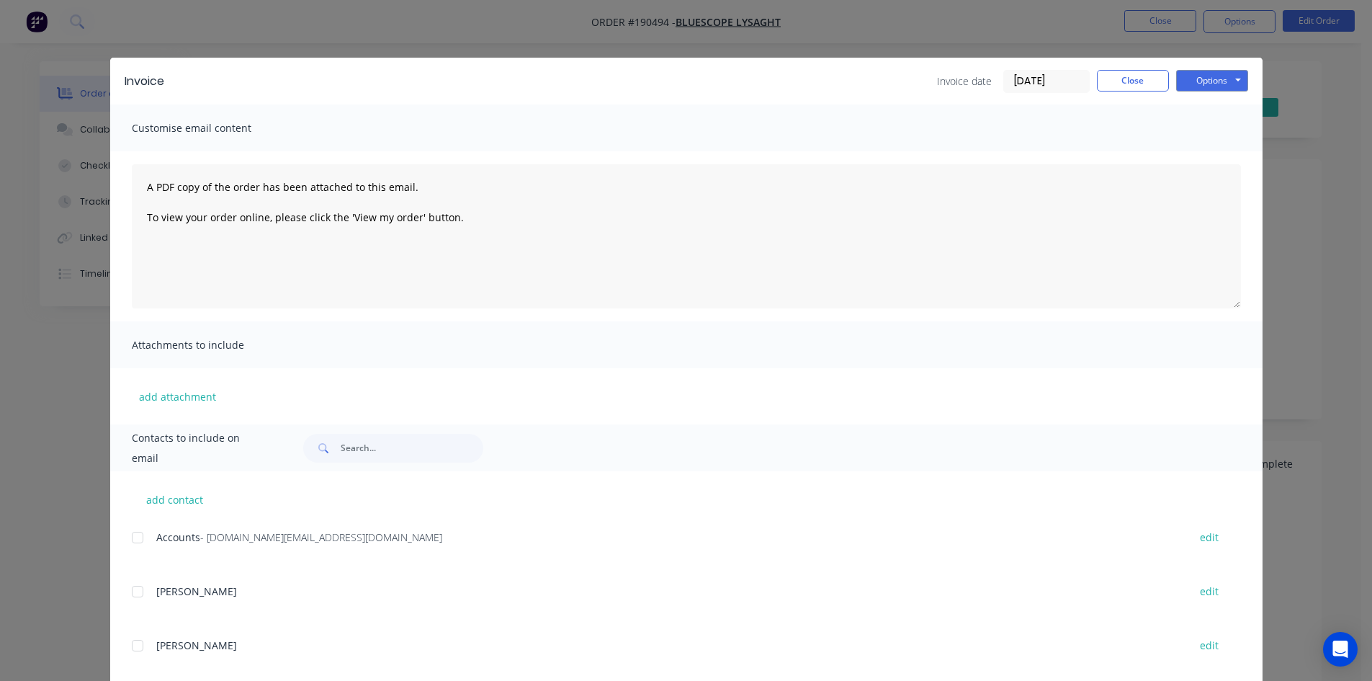
click at [137, 534] on div at bounding box center [137, 537] width 29 height 29
click at [1218, 79] on button "Options" at bounding box center [1212, 81] width 72 height 22
click at [1219, 147] on button "Email" at bounding box center [1222, 154] width 92 height 24
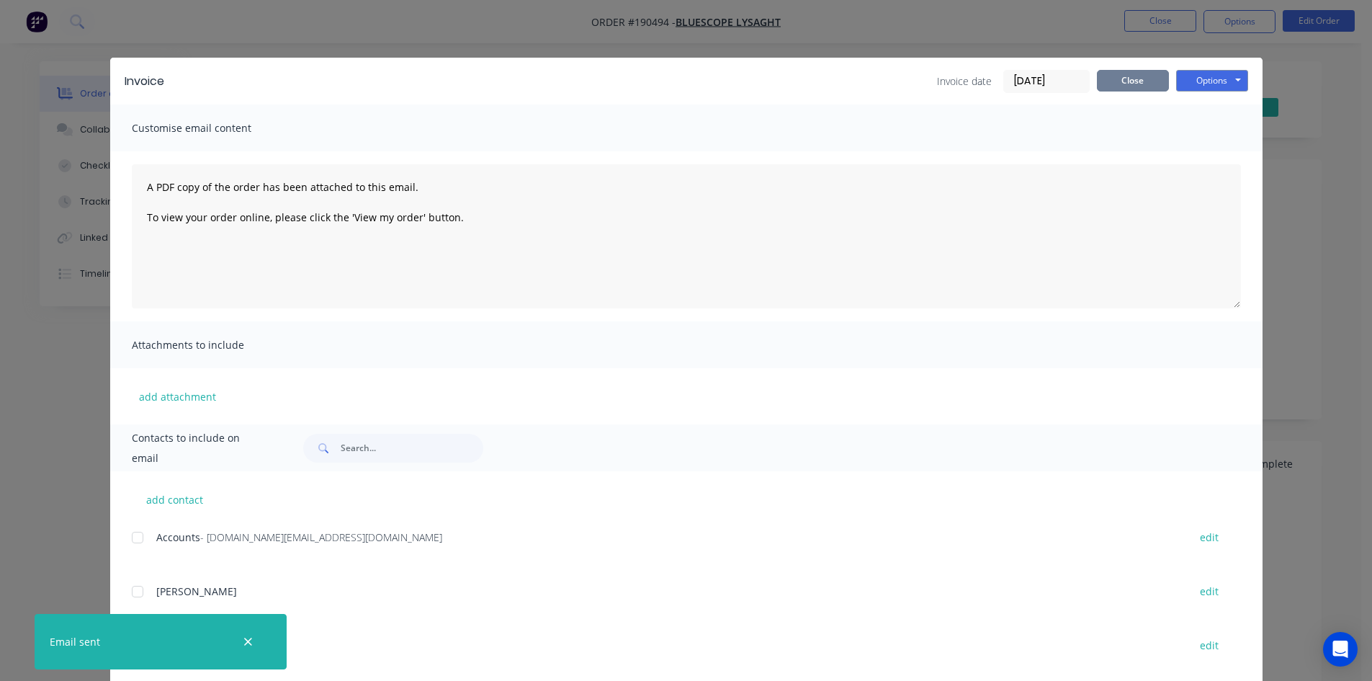
click at [1118, 85] on button "Close" at bounding box center [1133, 81] width 72 height 22
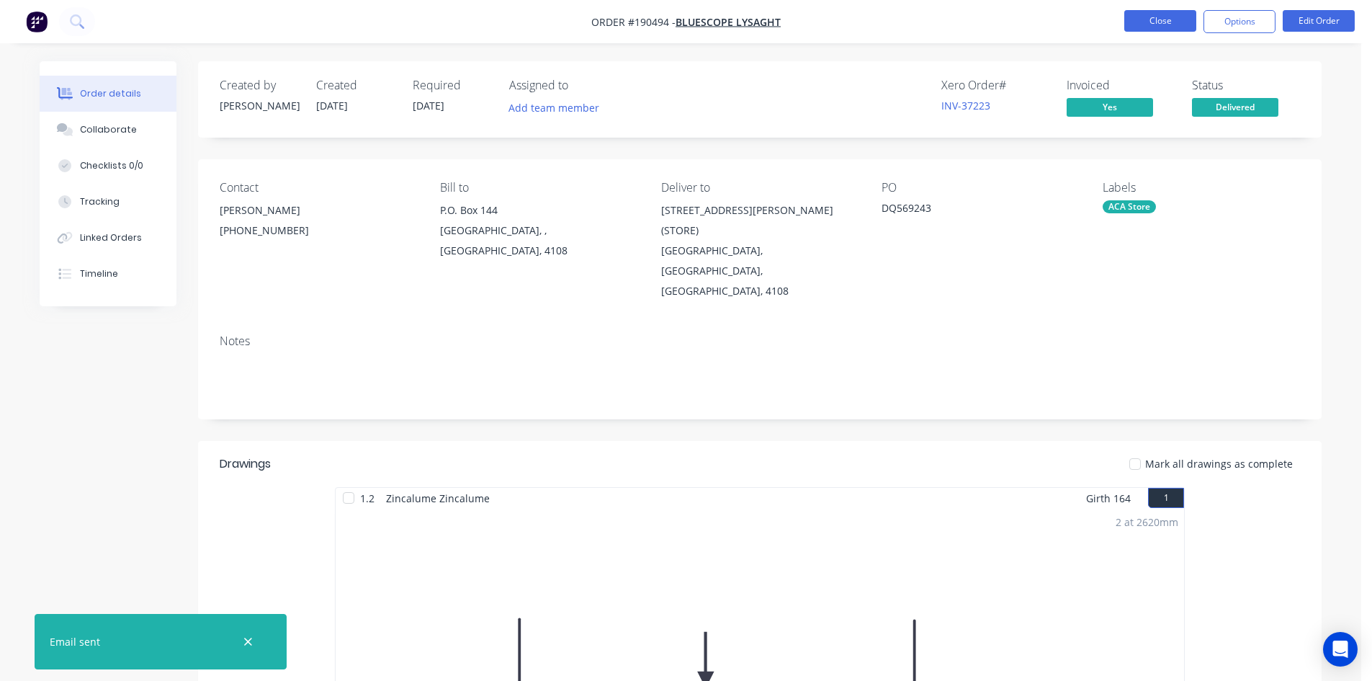
click at [1156, 25] on button "Close" at bounding box center [1160, 21] width 72 height 22
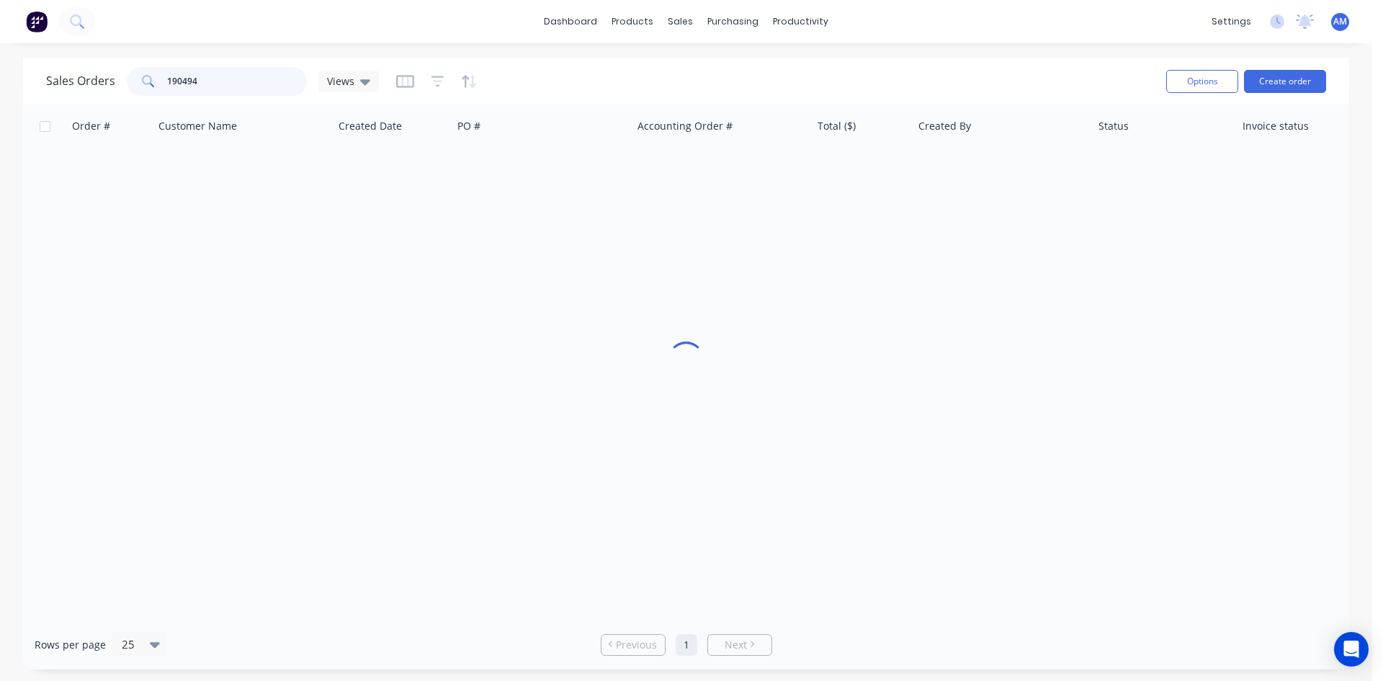
drag, startPoint x: 206, startPoint y: 83, endPoint x: 85, endPoint y: 78, distance: 121.1
click at [85, 78] on div "Sales Orders 190494 Views" at bounding box center [212, 81] width 333 height 29
type input "190343"
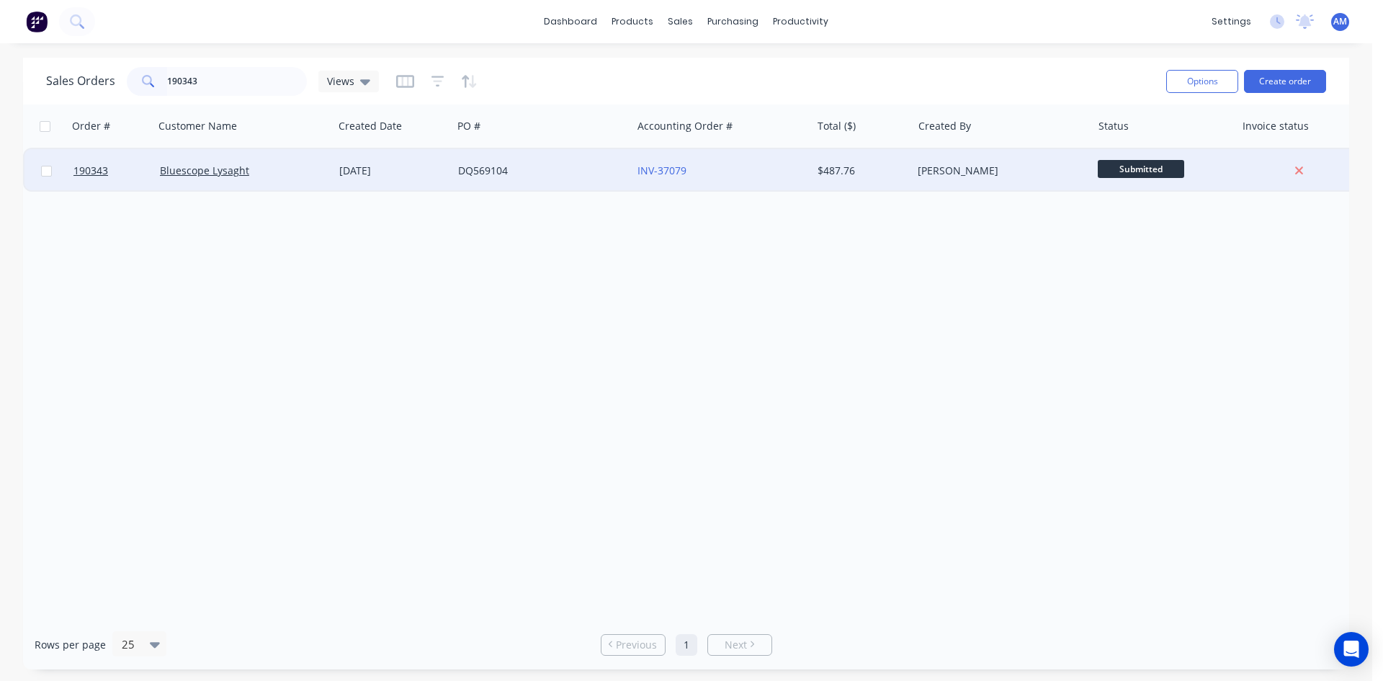
click at [727, 170] on div "INV-37079" at bounding box center [717, 171] width 160 height 14
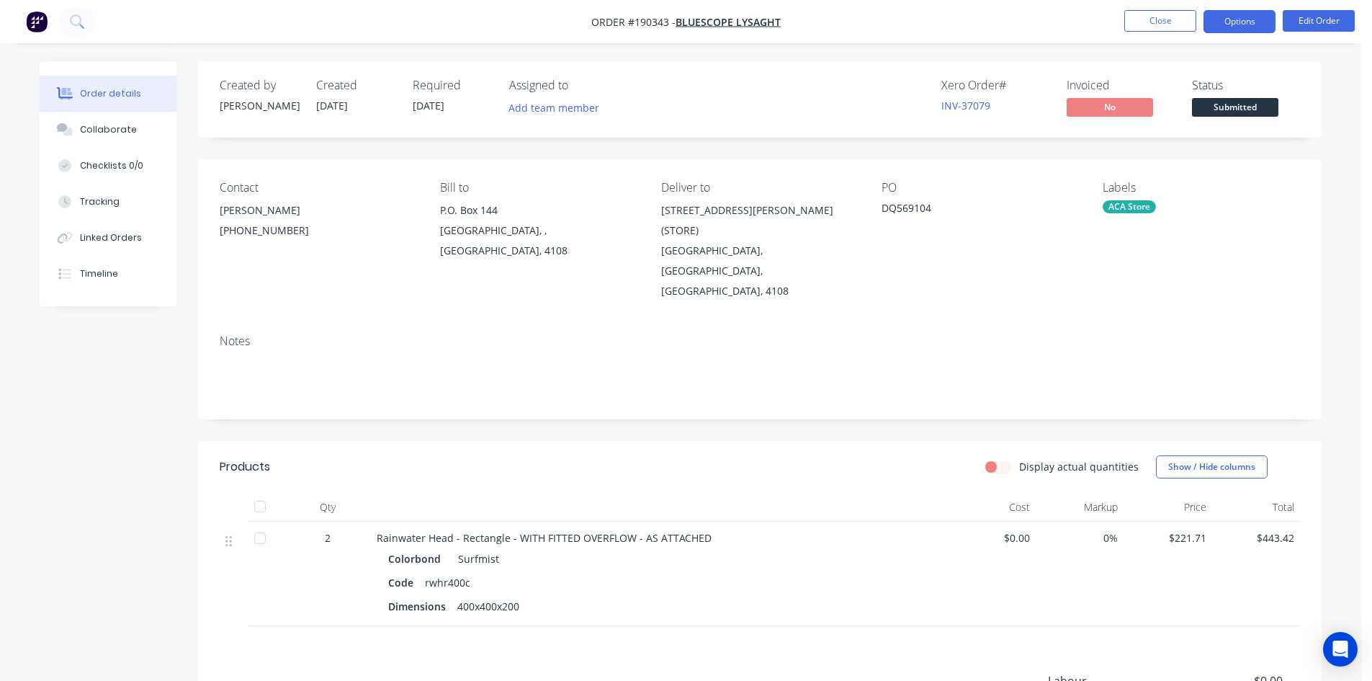
click at [1247, 22] on button "Options" at bounding box center [1240, 21] width 72 height 23
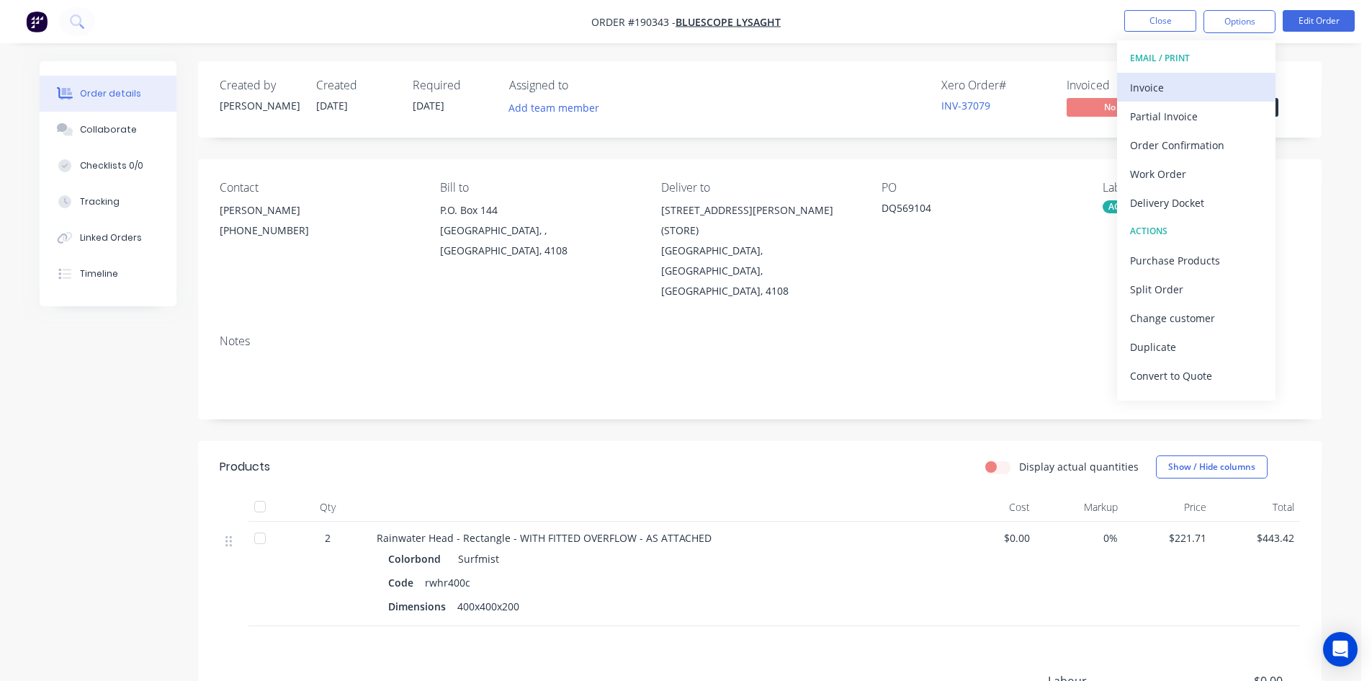
click at [1205, 77] on div "Invoice" at bounding box center [1196, 87] width 133 height 21
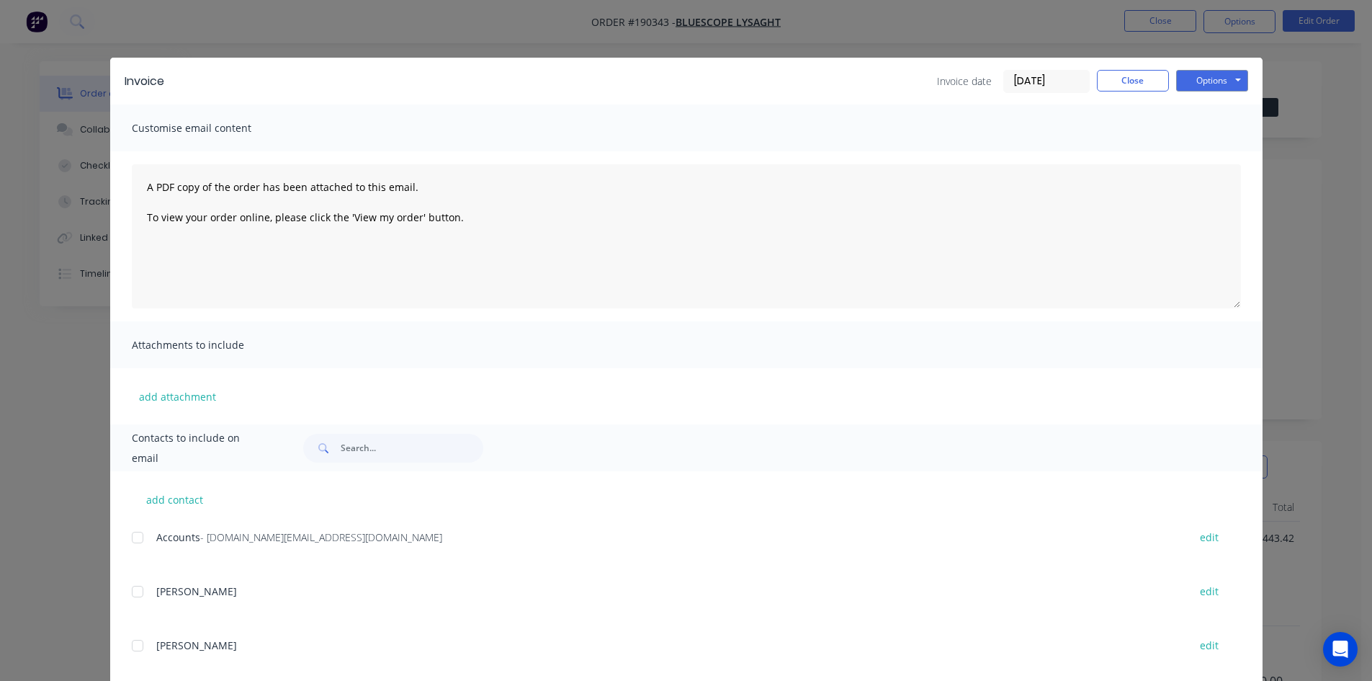
click at [138, 540] on div at bounding box center [137, 537] width 29 height 29
click at [1211, 83] on button "Options" at bounding box center [1212, 81] width 72 height 22
click at [1209, 151] on button "Email" at bounding box center [1222, 154] width 92 height 24
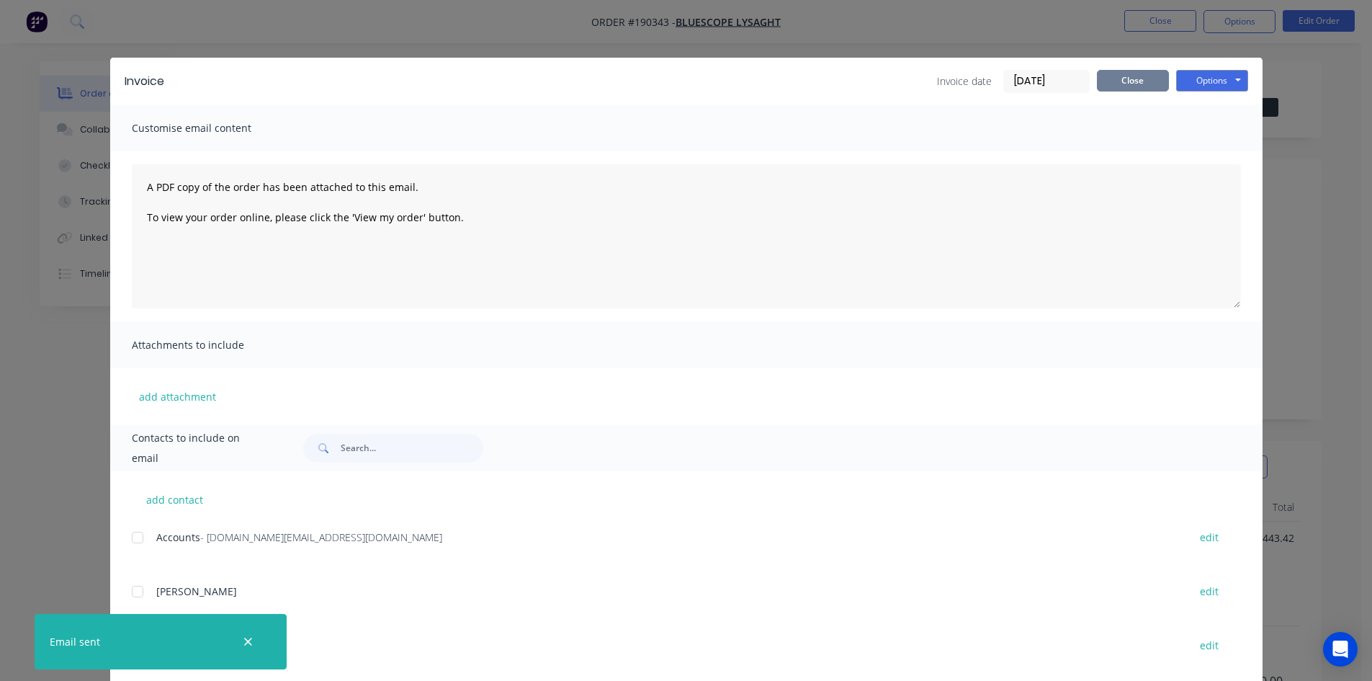
click at [1137, 86] on button "Close" at bounding box center [1133, 81] width 72 height 22
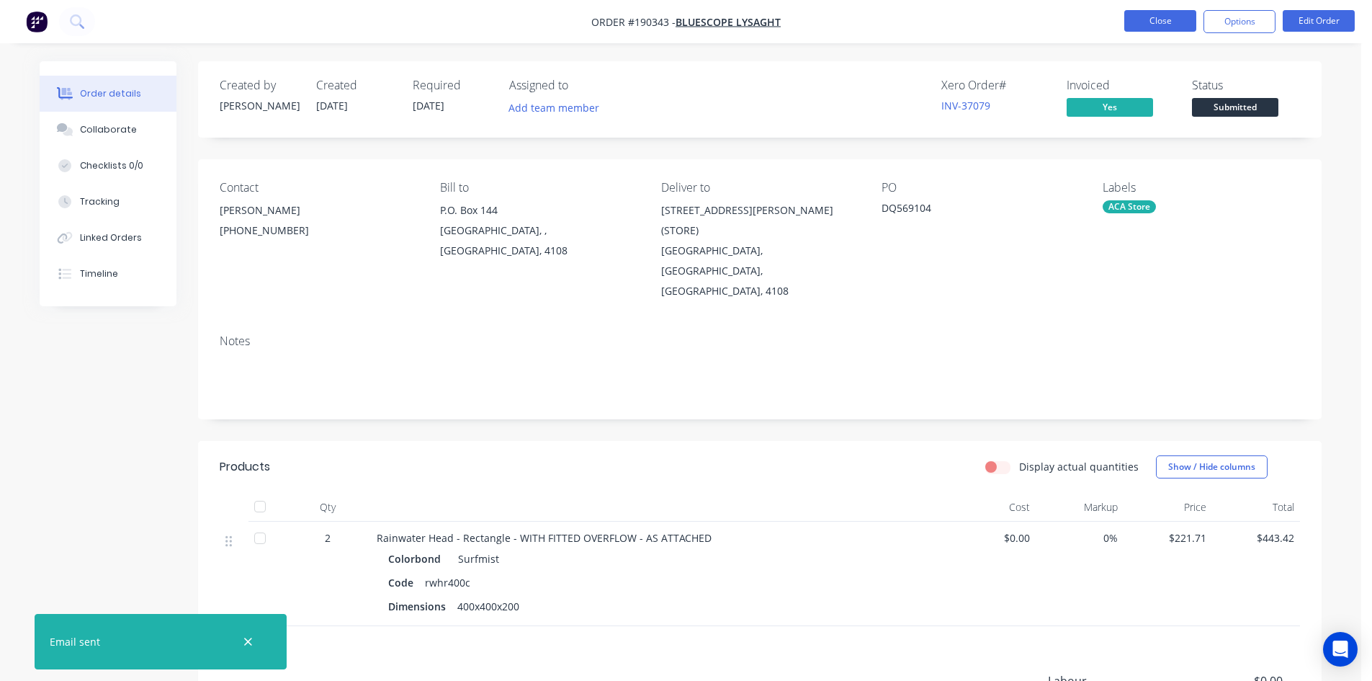
click at [1164, 22] on button "Close" at bounding box center [1160, 21] width 72 height 22
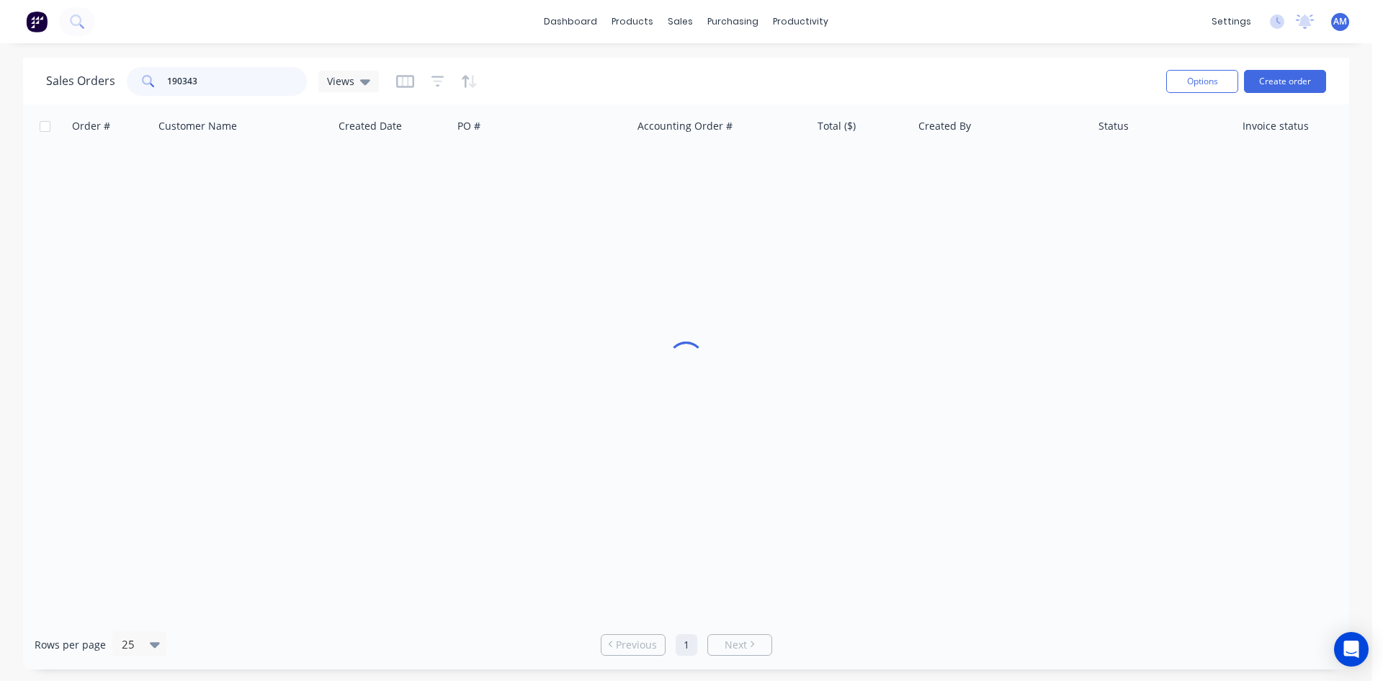
drag, startPoint x: 228, startPoint y: 76, endPoint x: 98, endPoint y: 78, distance: 130.4
click at [98, 78] on div "Sales Orders 190343 Views" at bounding box center [212, 81] width 333 height 29
type input "190361"
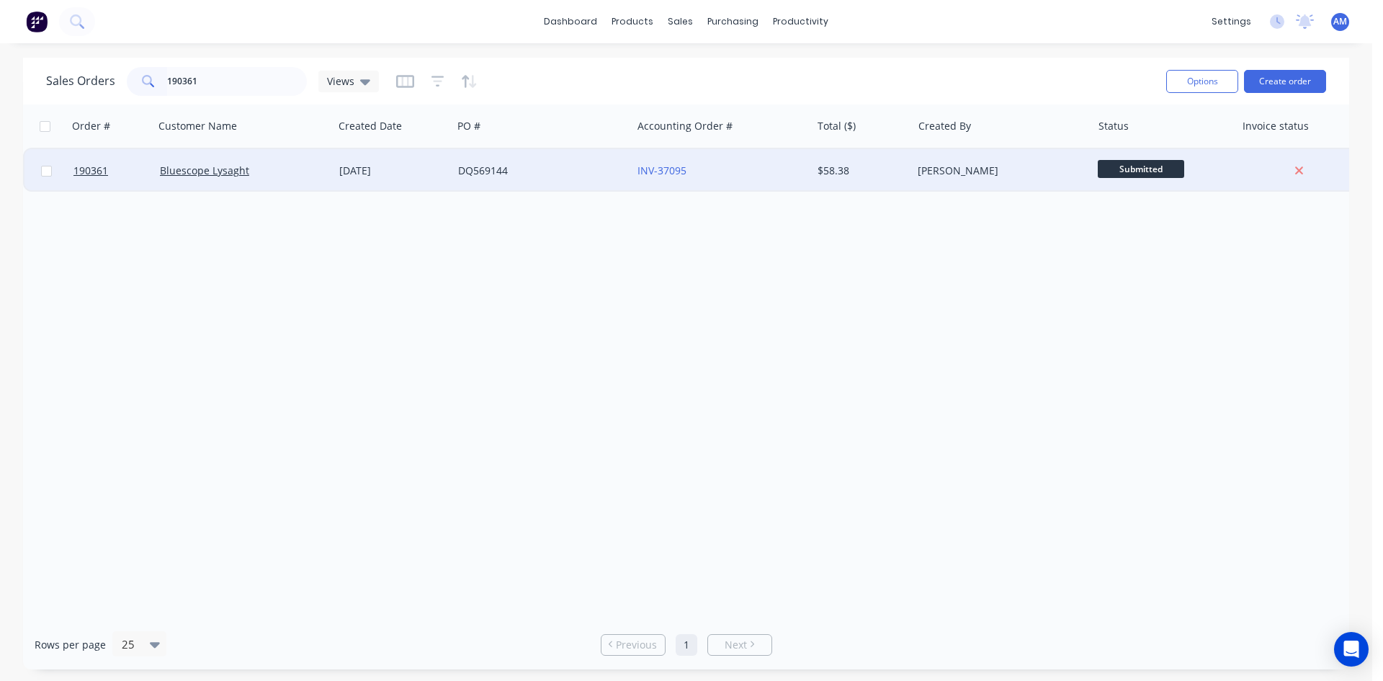
click at [581, 180] on div "DQ569144" at bounding box center [541, 170] width 179 height 43
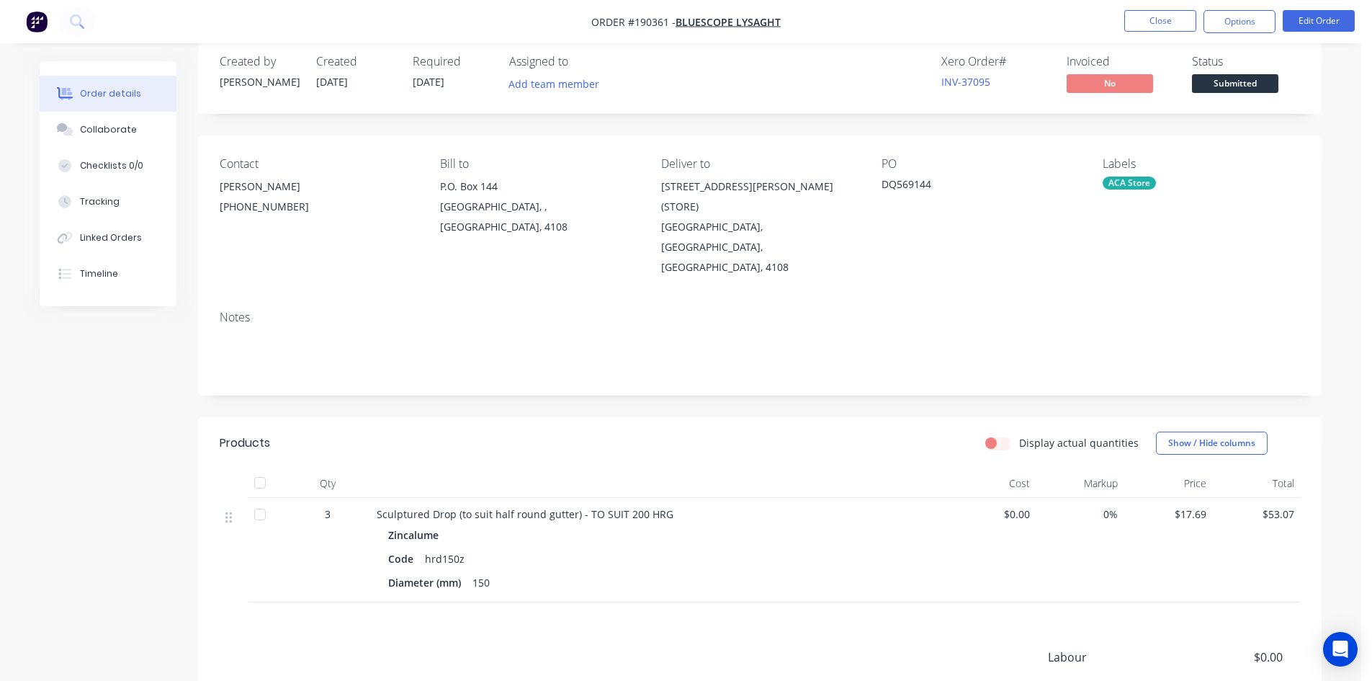
scroll to position [17, 0]
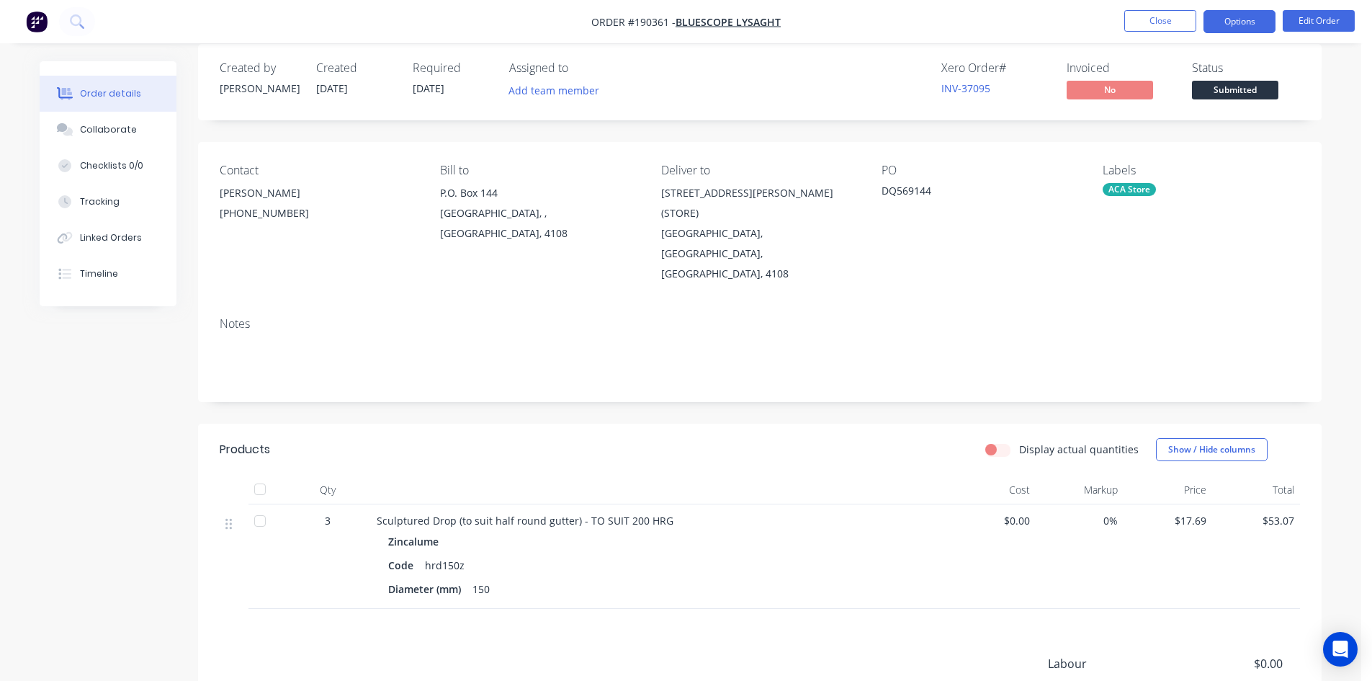
click at [1245, 19] on button "Options" at bounding box center [1240, 21] width 72 height 23
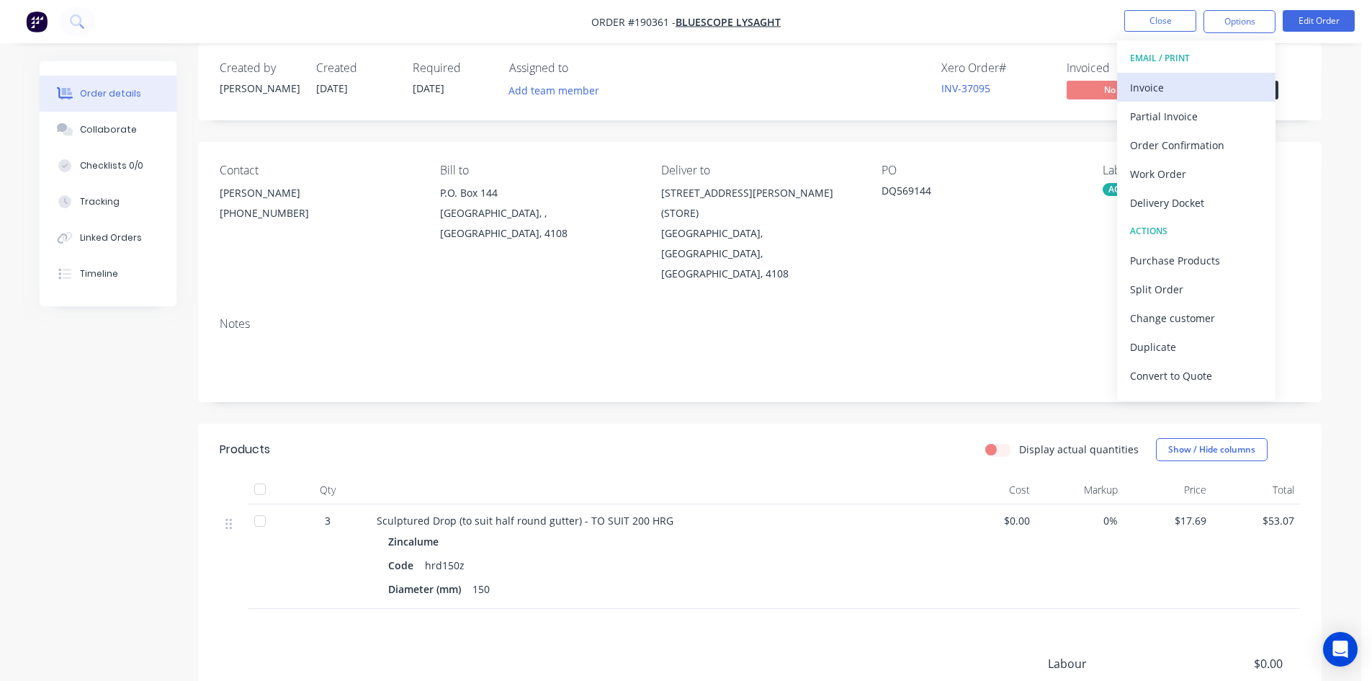
click at [1198, 79] on div "Invoice" at bounding box center [1196, 87] width 133 height 21
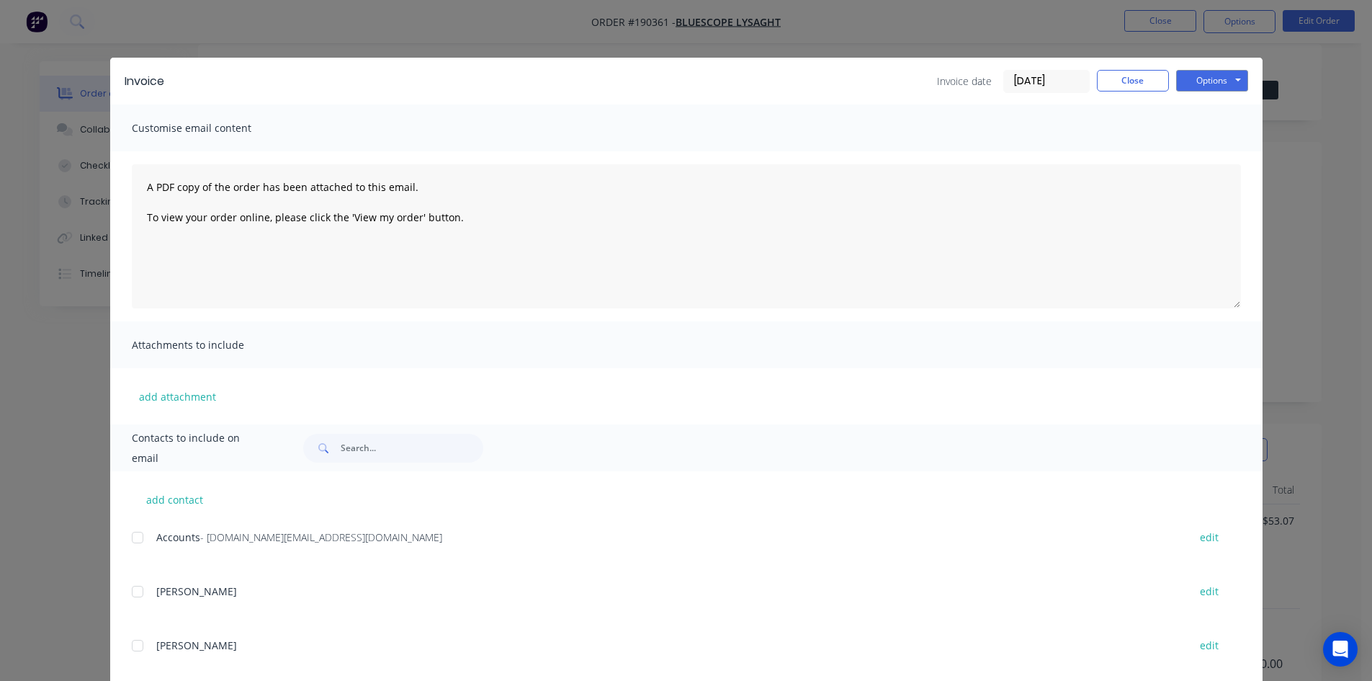
click at [133, 537] on div at bounding box center [137, 537] width 29 height 29
click at [1199, 83] on button "Options" at bounding box center [1212, 81] width 72 height 22
click at [1203, 147] on button "Email" at bounding box center [1222, 154] width 92 height 24
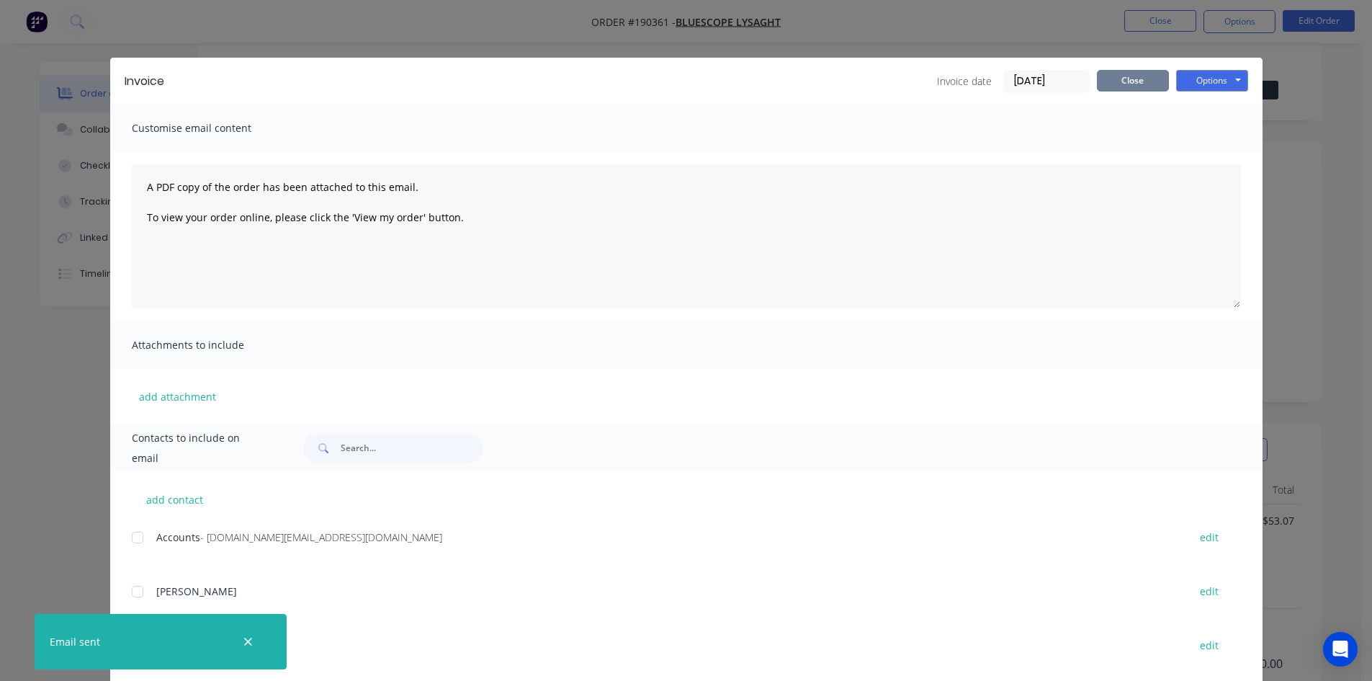
click at [1142, 88] on button "Close" at bounding box center [1133, 81] width 72 height 22
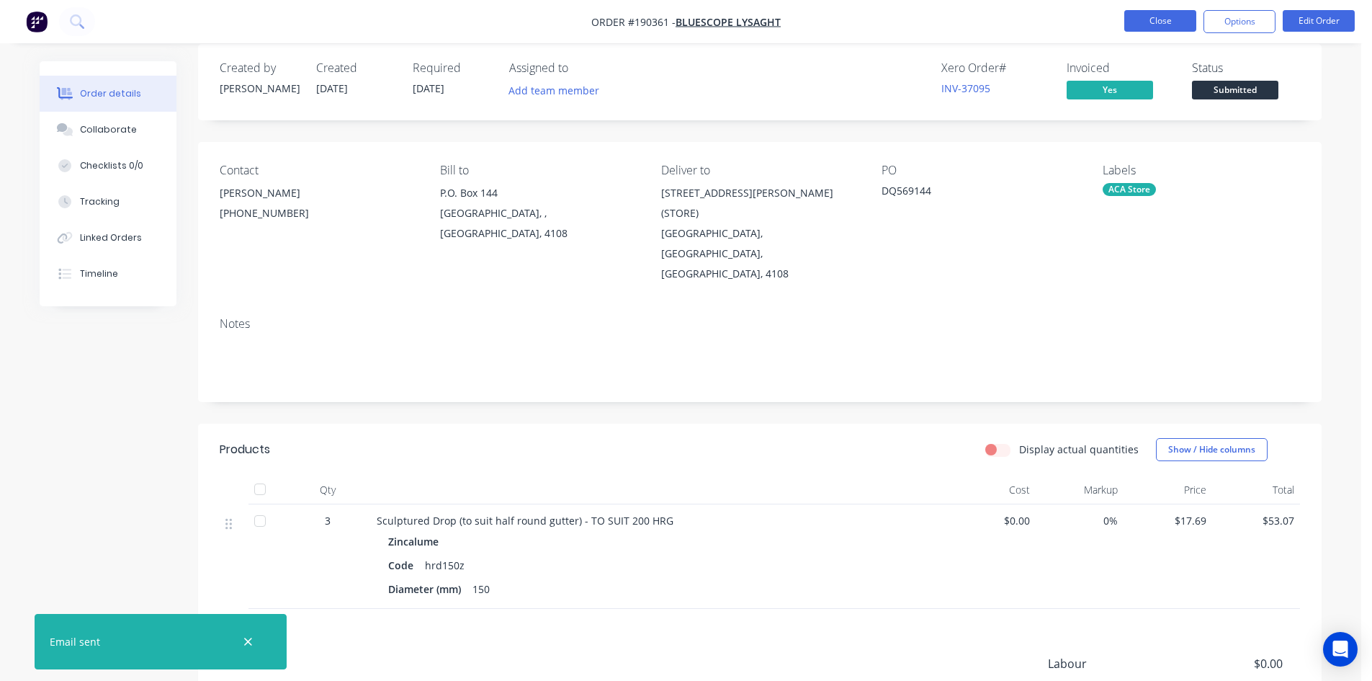
click at [1150, 26] on button "Close" at bounding box center [1160, 21] width 72 height 22
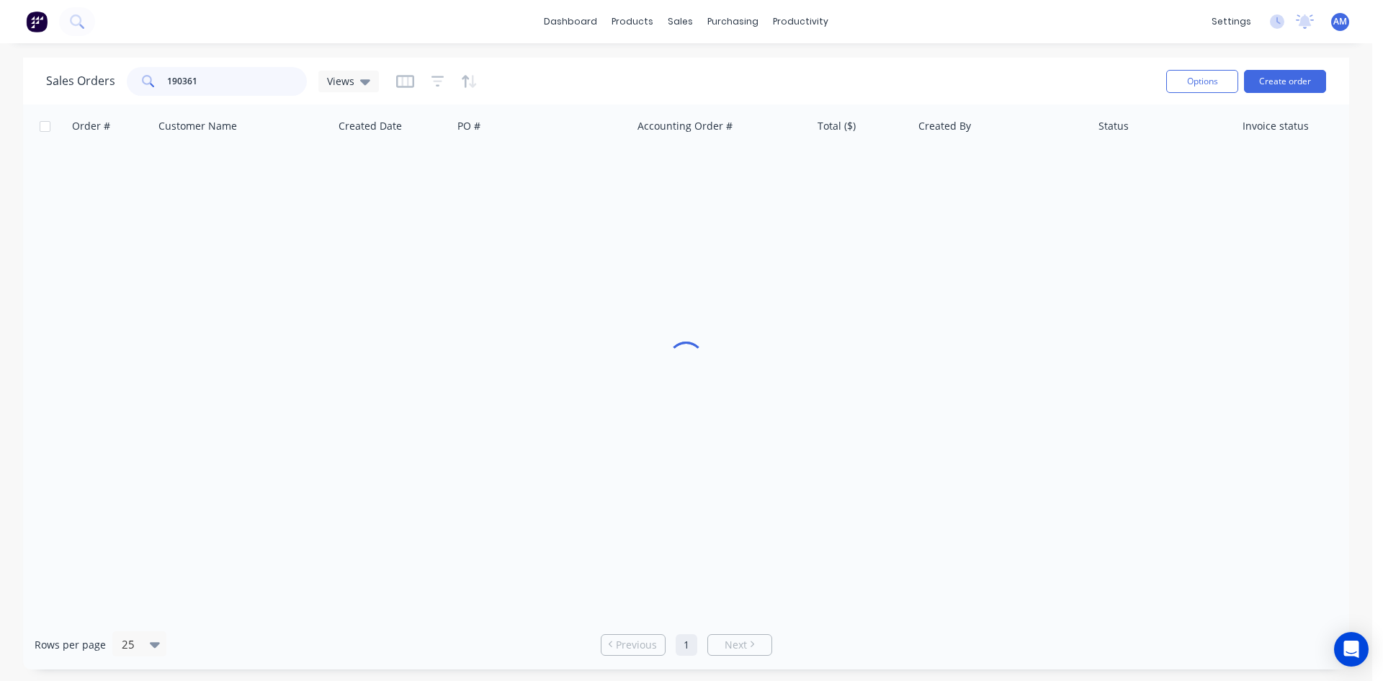
drag, startPoint x: 207, startPoint y: 87, endPoint x: 89, endPoint y: 81, distance: 118.3
click at [89, 81] on div "Sales Orders 190361 Views" at bounding box center [212, 81] width 333 height 29
type input "190358"
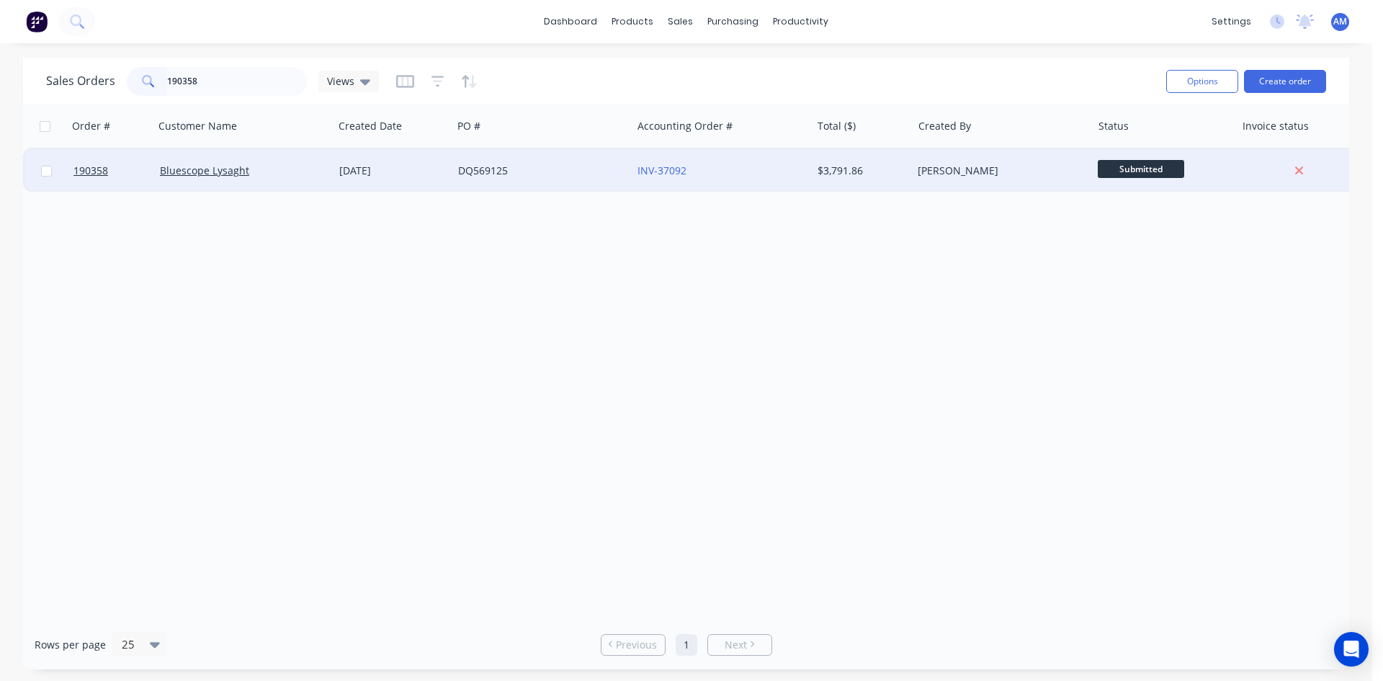
click at [534, 180] on div "DQ569125" at bounding box center [541, 170] width 179 height 43
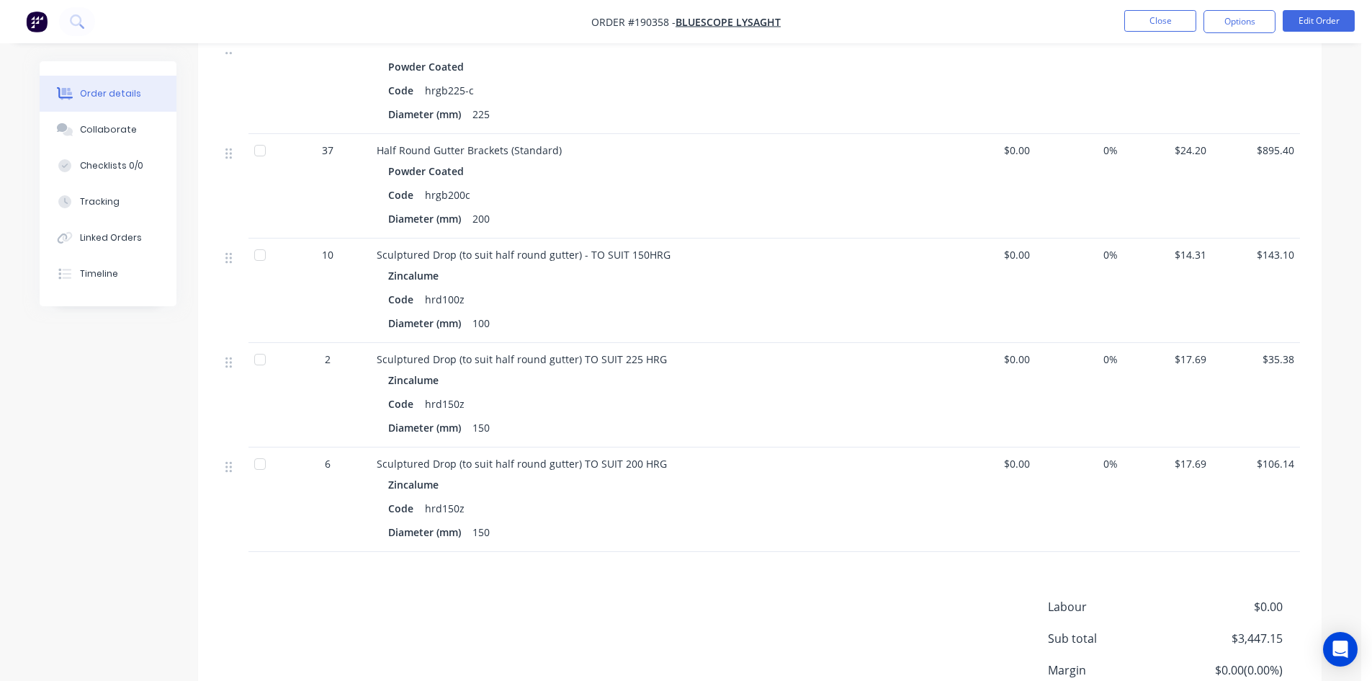
scroll to position [1092, 0]
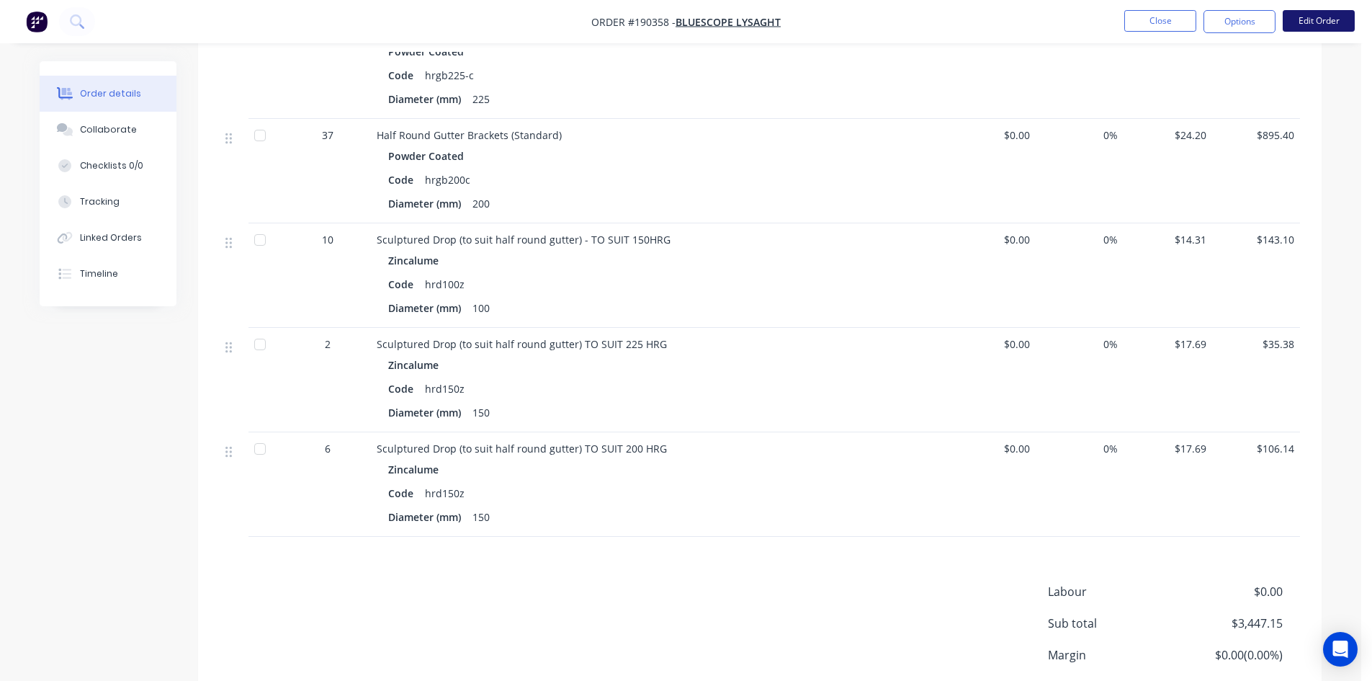
click at [1316, 22] on button "Edit Order" at bounding box center [1319, 21] width 72 height 22
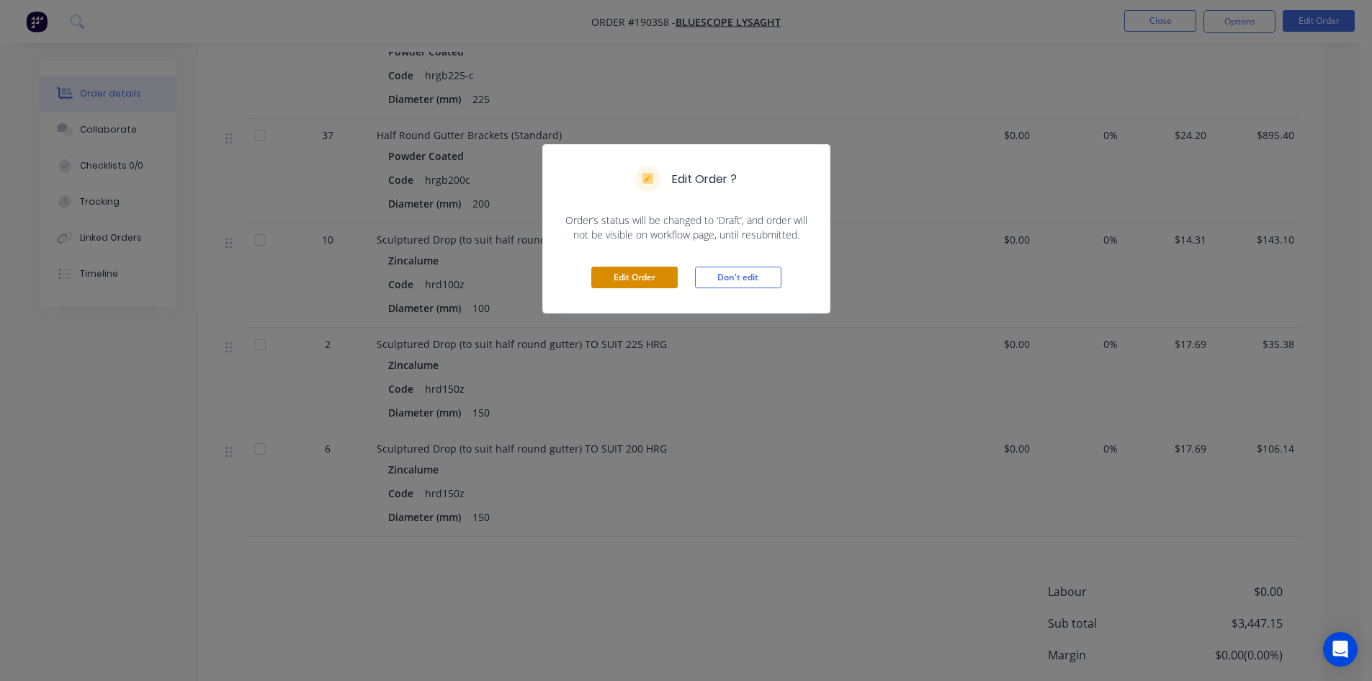
click at [651, 282] on button "Edit Order" at bounding box center [634, 277] width 86 height 22
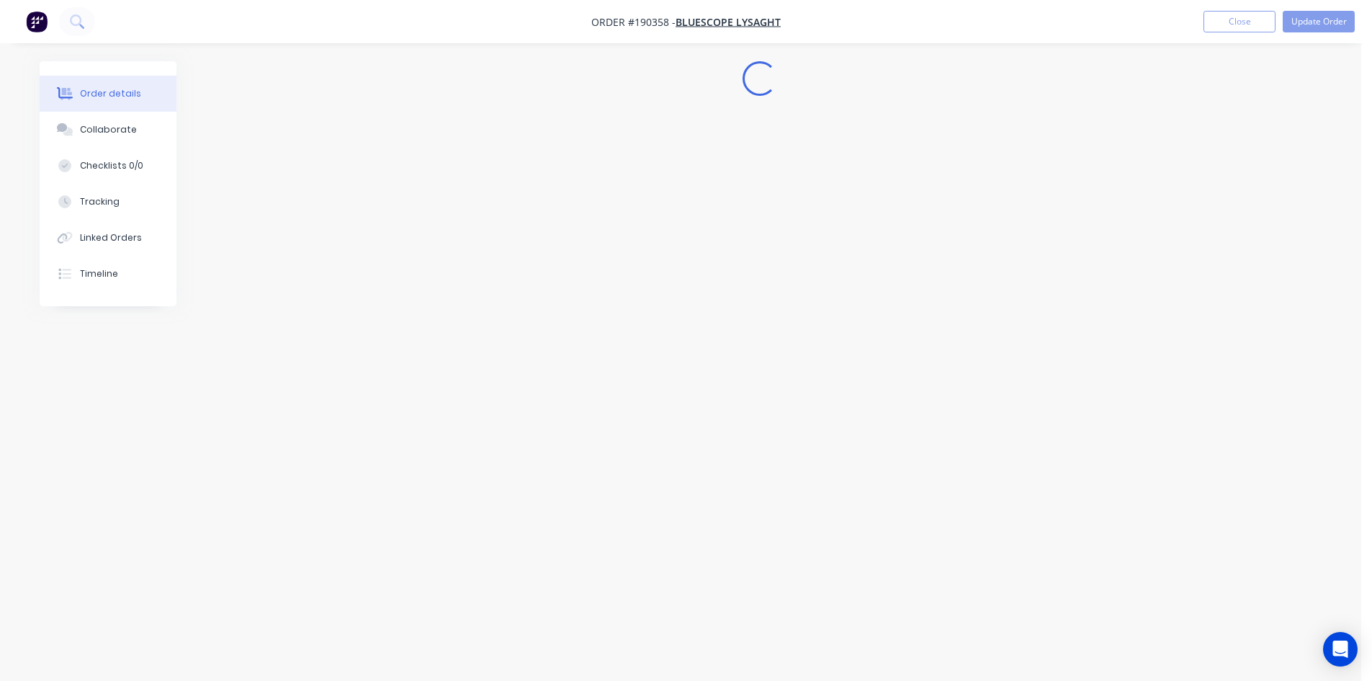
scroll to position [0, 0]
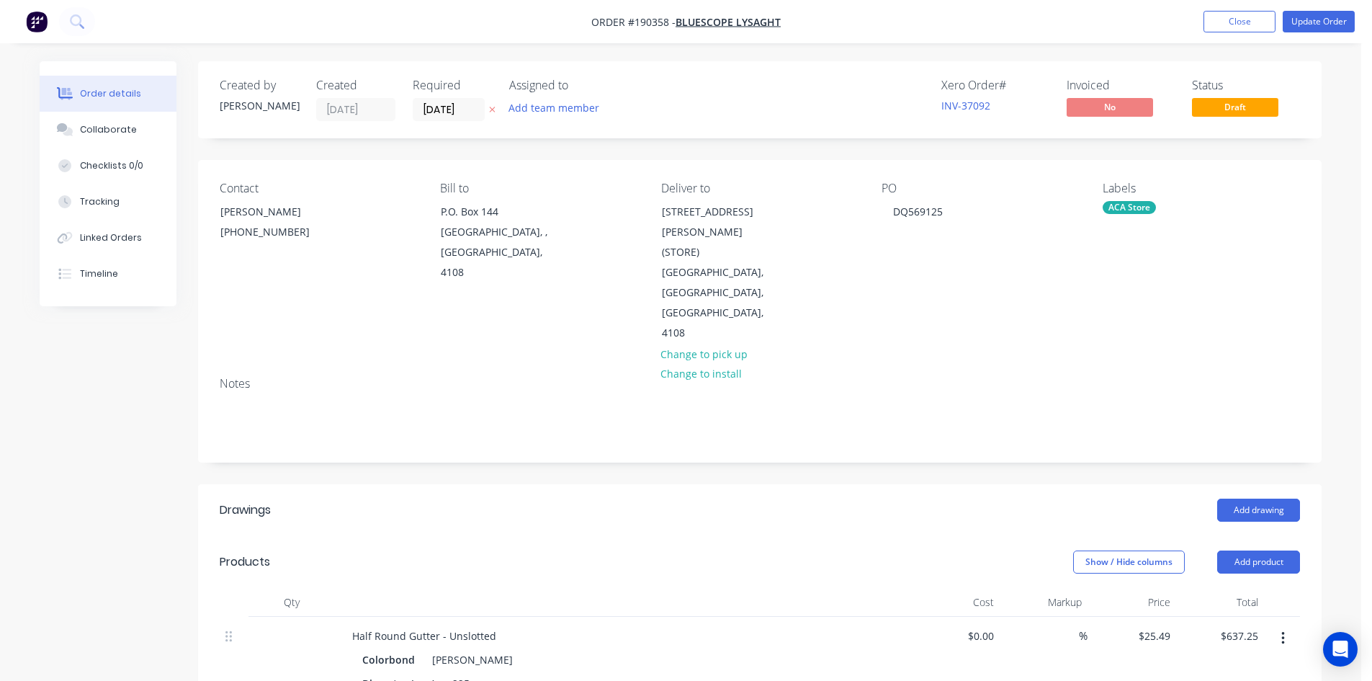
click at [1262, 9] on nav "Order #190358 - Bluescope Lysaght Add product Close Update Order" at bounding box center [686, 21] width 1372 height 43
click at [1263, 17] on button "Close" at bounding box center [1240, 22] width 72 height 22
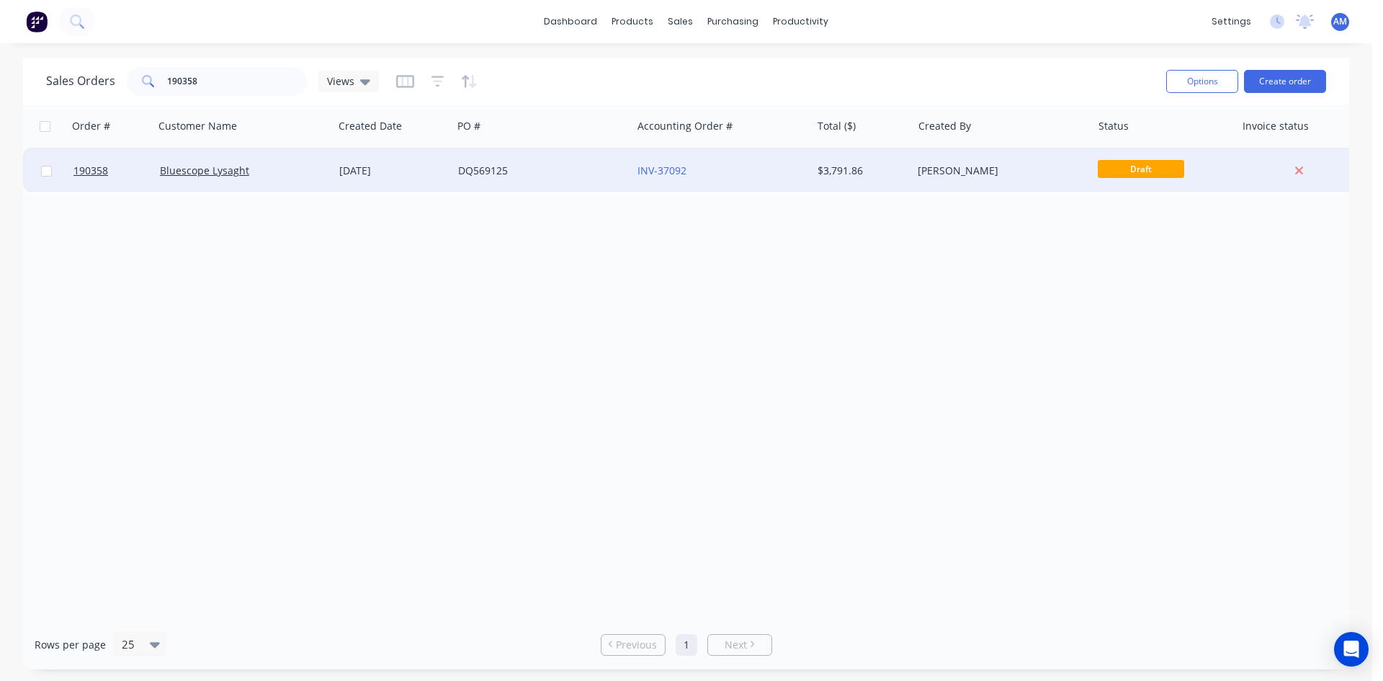
click at [757, 176] on div "INV-37092" at bounding box center [717, 171] width 160 height 14
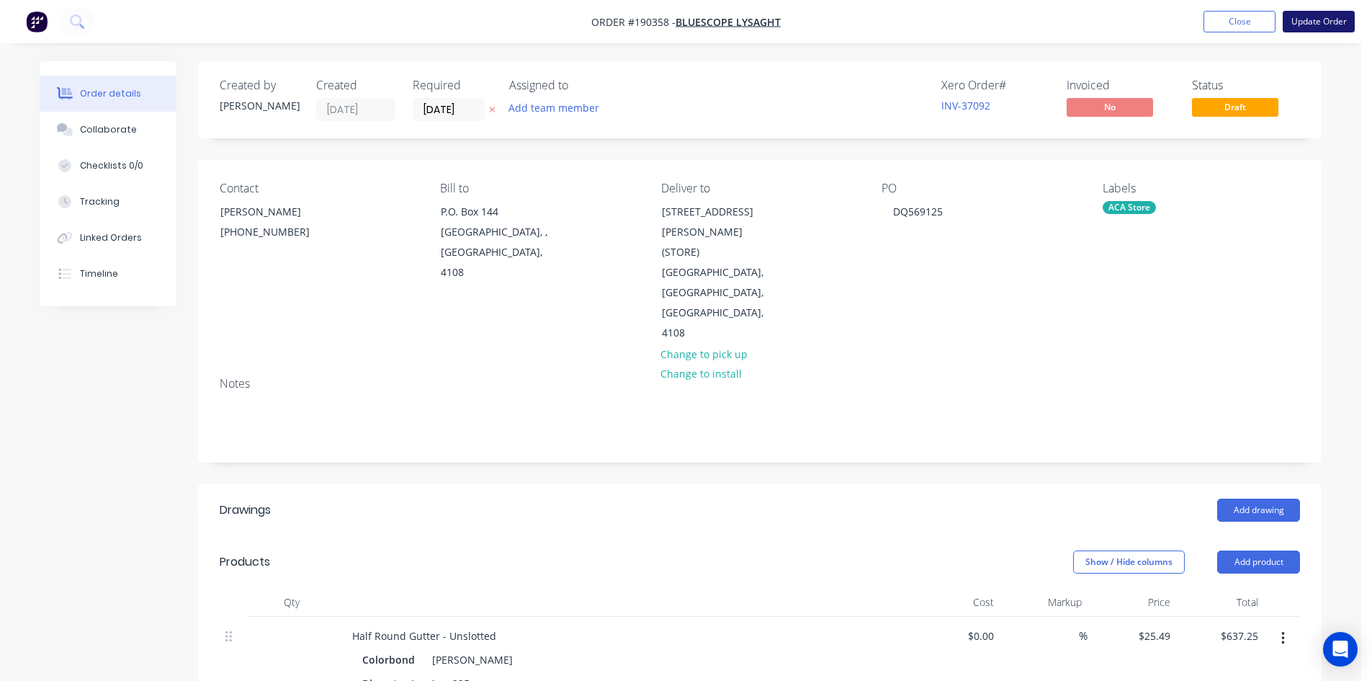
click at [1322, 20] on button "Update Order" at bounding box center [1319, 22] width 72 height 22
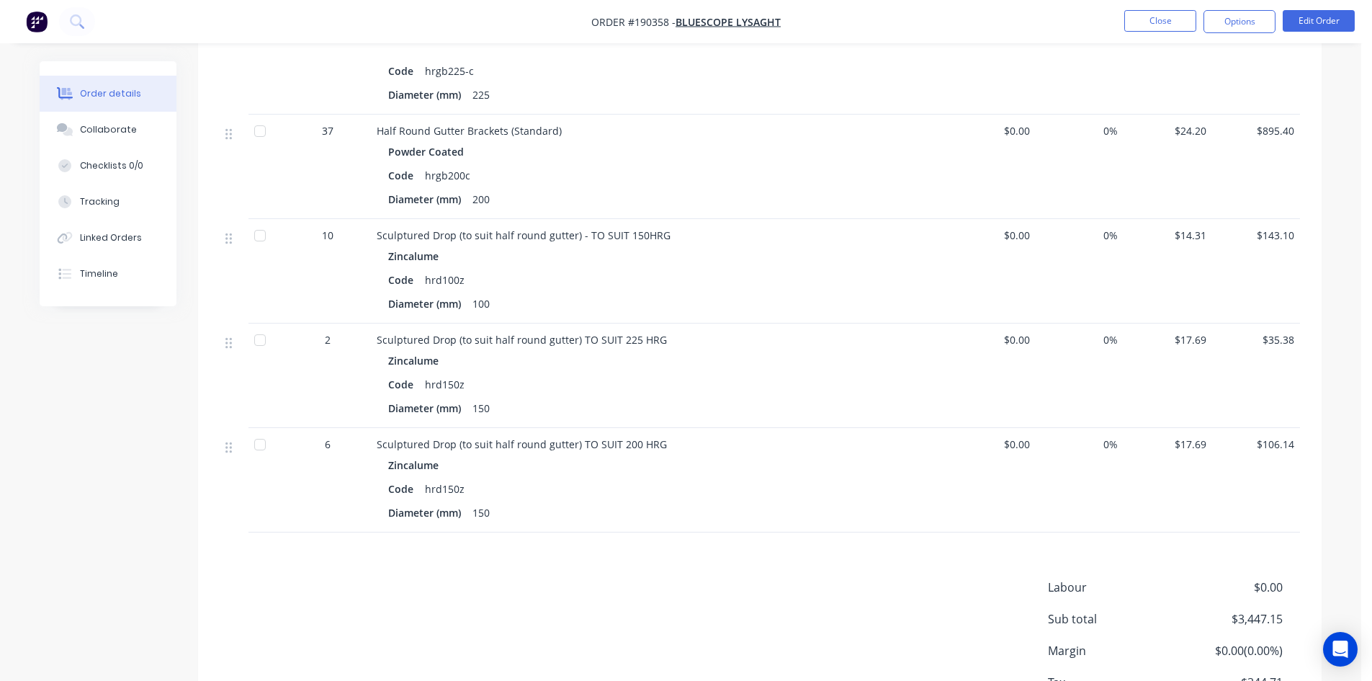
scroll to position [1164, 0]
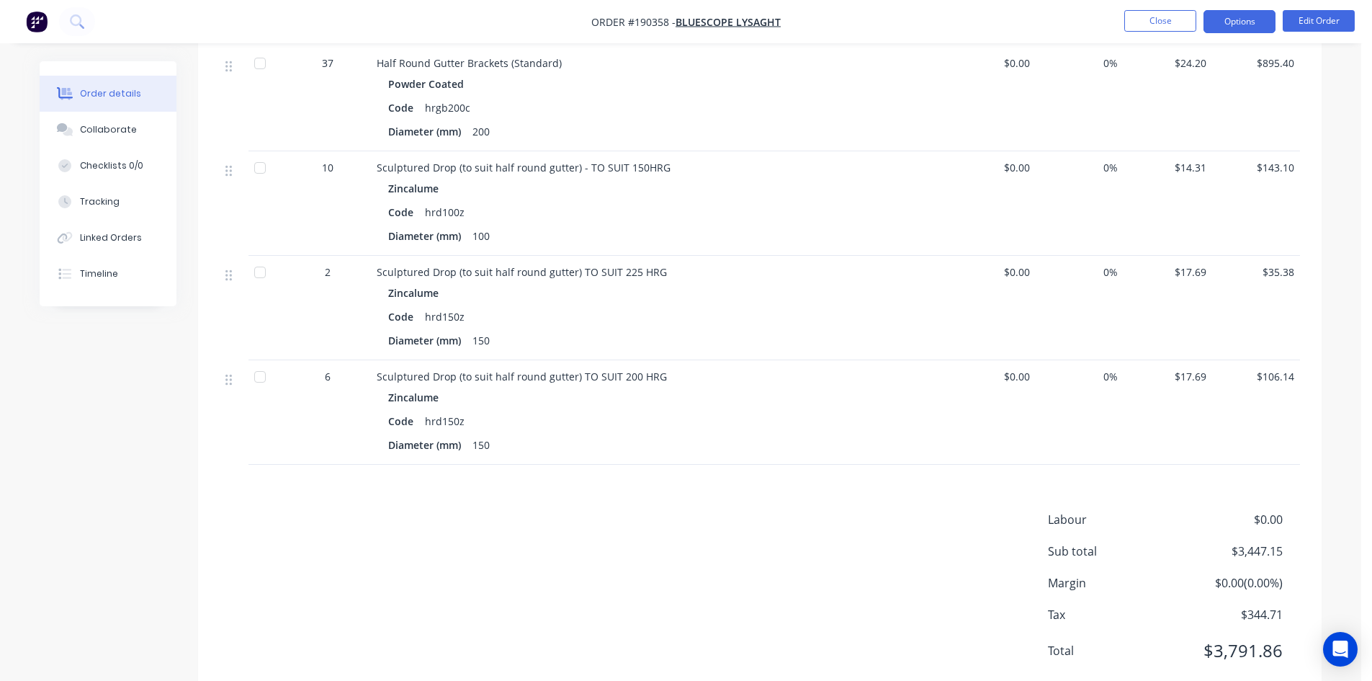
click at [1241, 27] on button "Options" at bounding box center [1240, 21] width 72 height 23
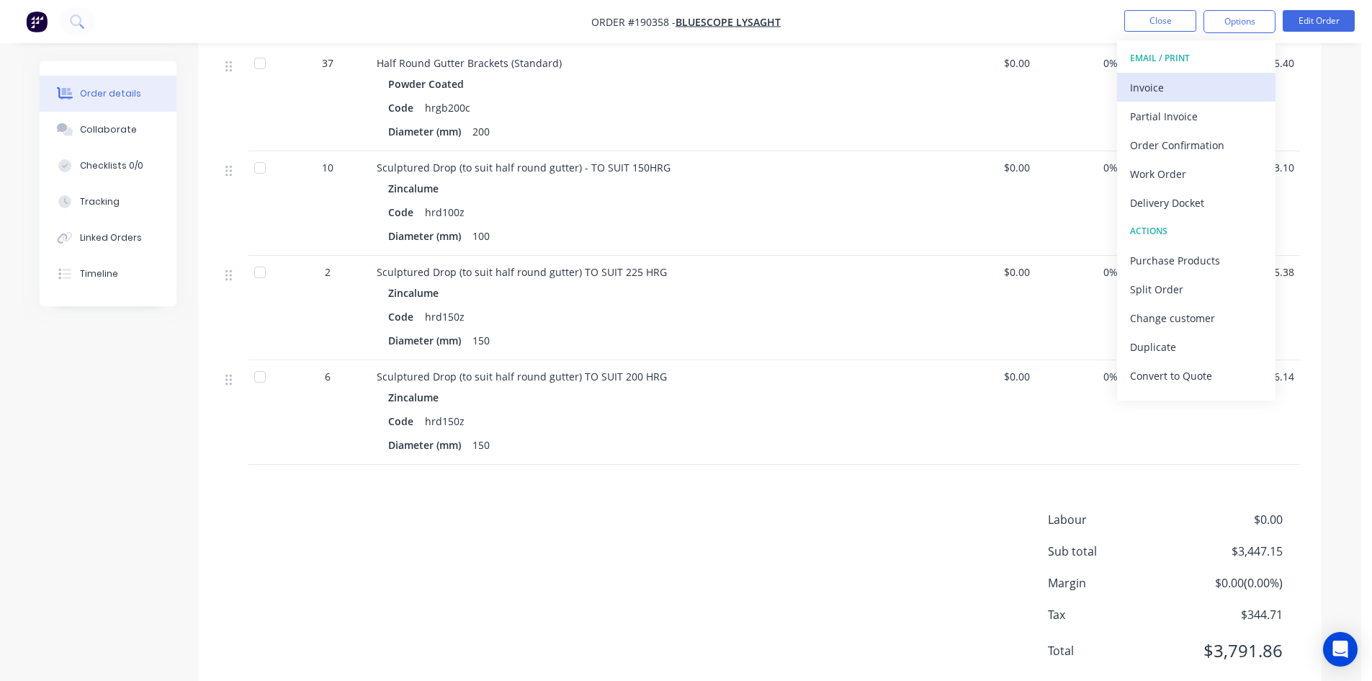
click at [1206, 81] on div "Invoice" at bounding box center [1196, 87] width 133 height 21
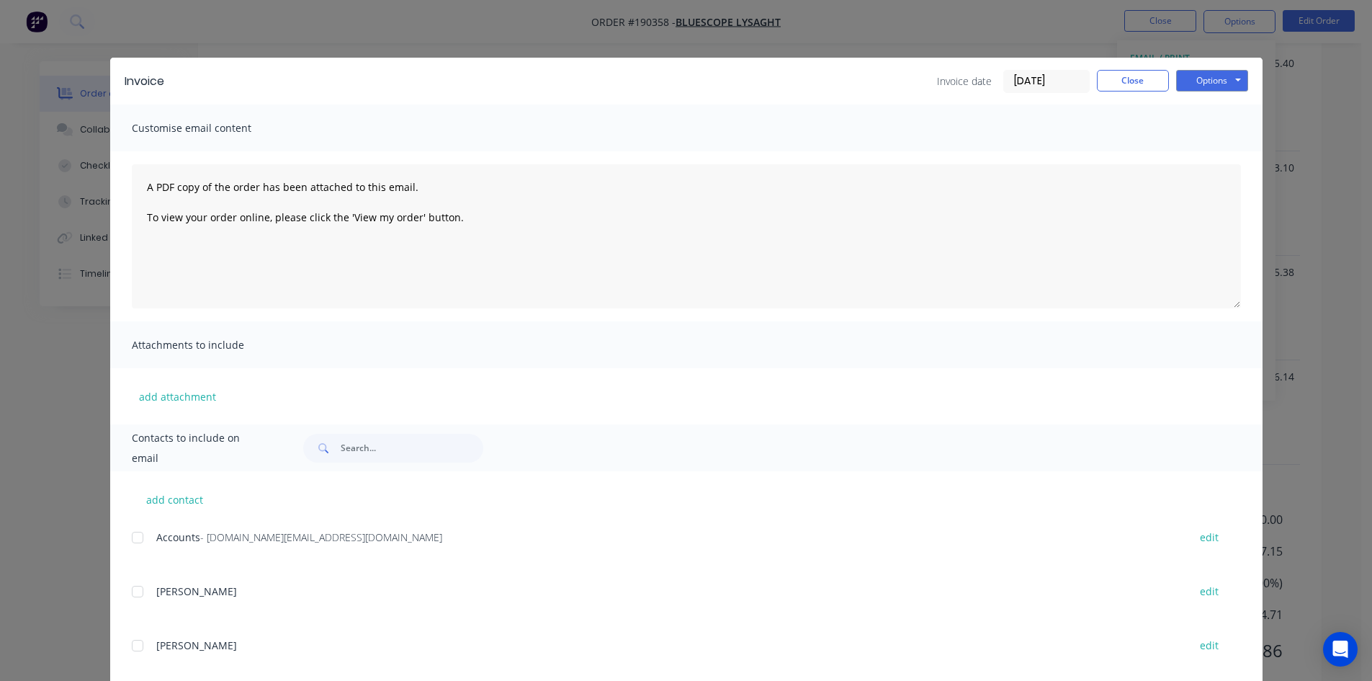
click at [139, 539] on div at bounding box center [137, 537] width 29 height 29
click at [1217, 78] on button "Options" at bounding box center [1212, 81] width 72 height 22
click at [1211, 151] on button "Email" at bounding box center [1222, 154] width 92 height 24
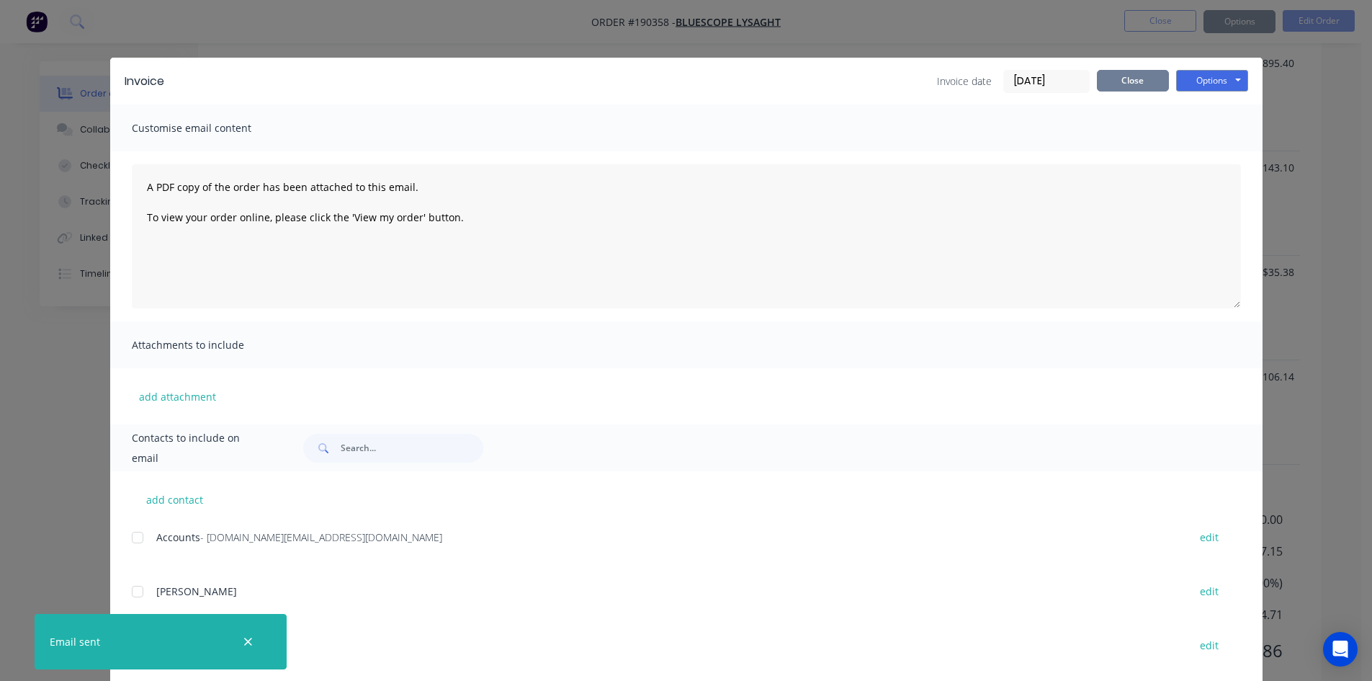
click at [1124, 77] on button "Close" at bounding box center [1133, 81] width 72 height 22
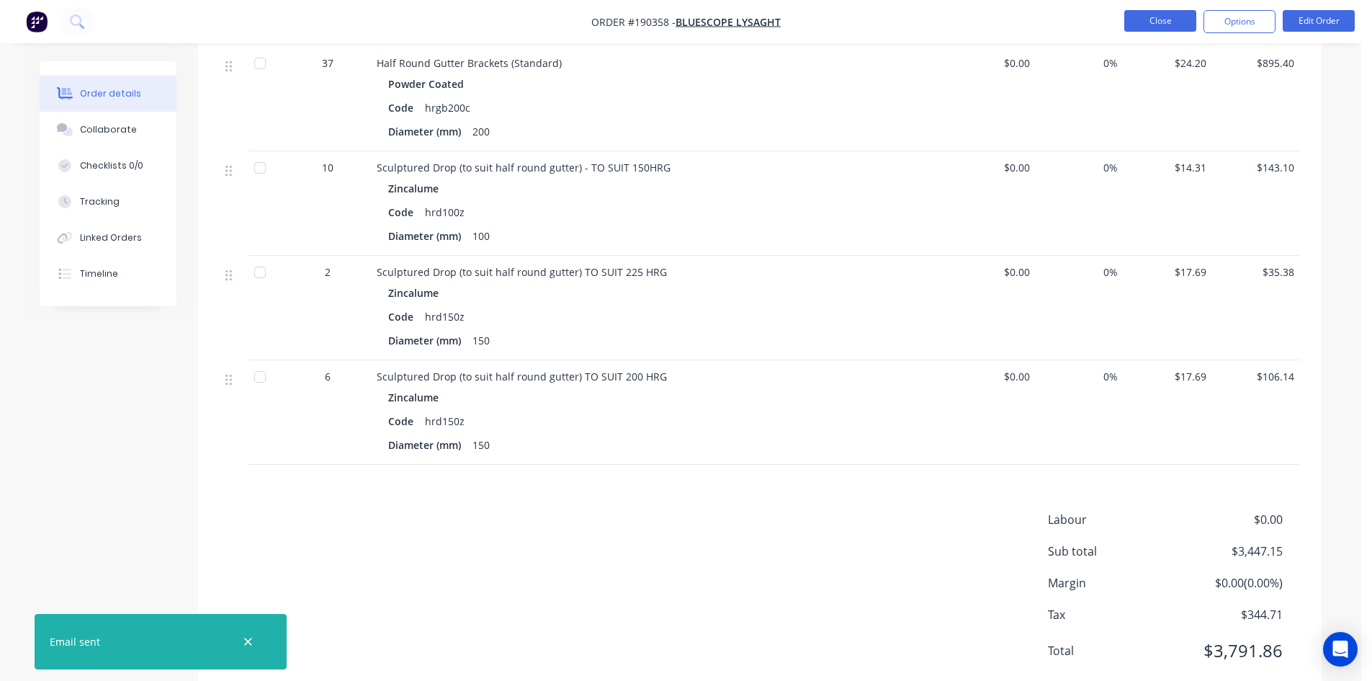
click at [1145, 19] on button "Close" at bounding box center [1160, 21] width 72 height 22
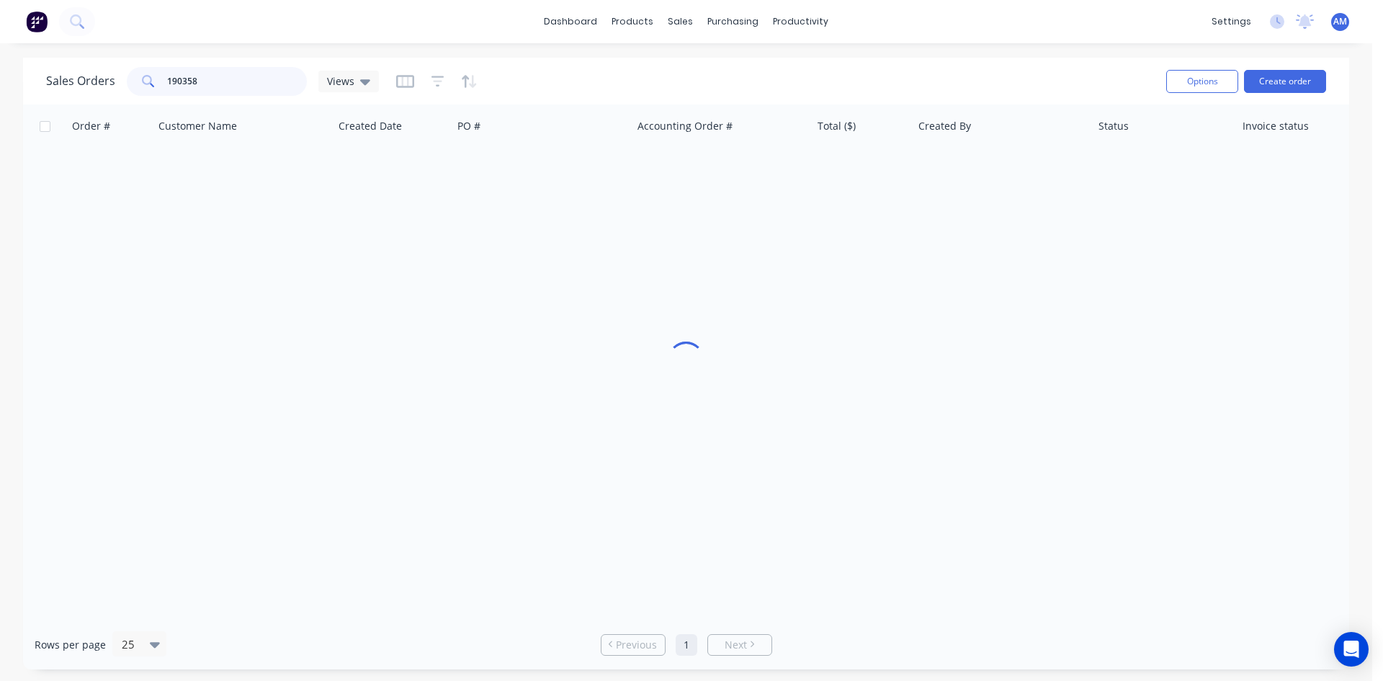
drag, startPoint x: 246, startPoint y: 81, endPoint x: 53, endPoint y: 72, distance: 192.5
click at [54, 72] on div "Sales Orders 190358 Views" at bounding box center [212, 81] width 333 height 29
type input "190122"
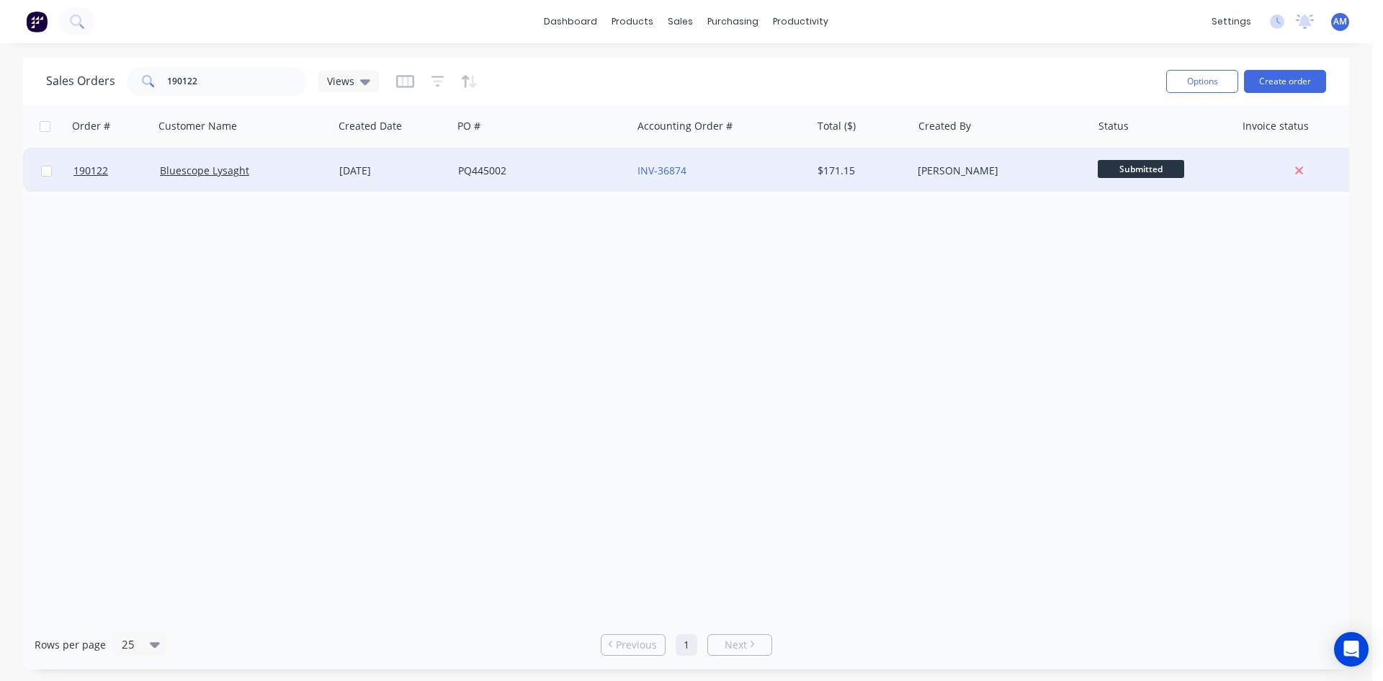
click at [573, 174] on div "PQ445002" at bounding box center [538, 171] width 160 height 14
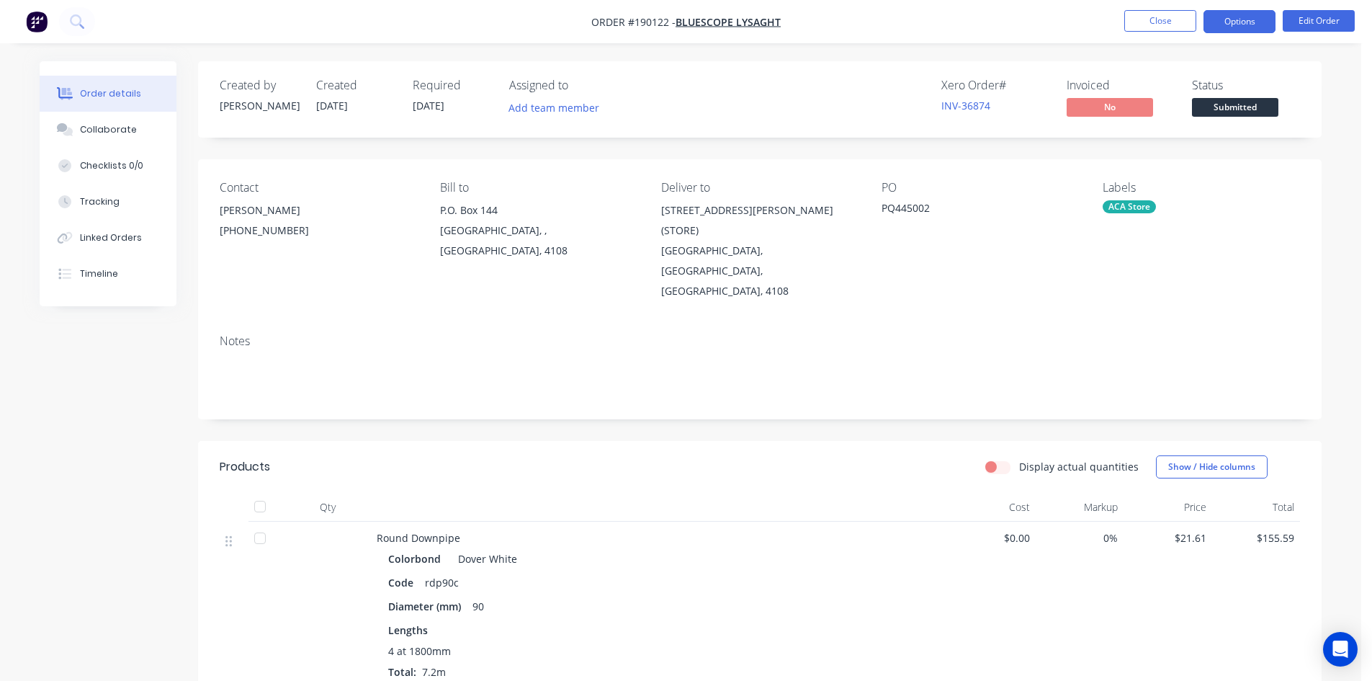
click at [1226, 27] on button "Options" at bounding box center [1240, 21] width 72 height 23
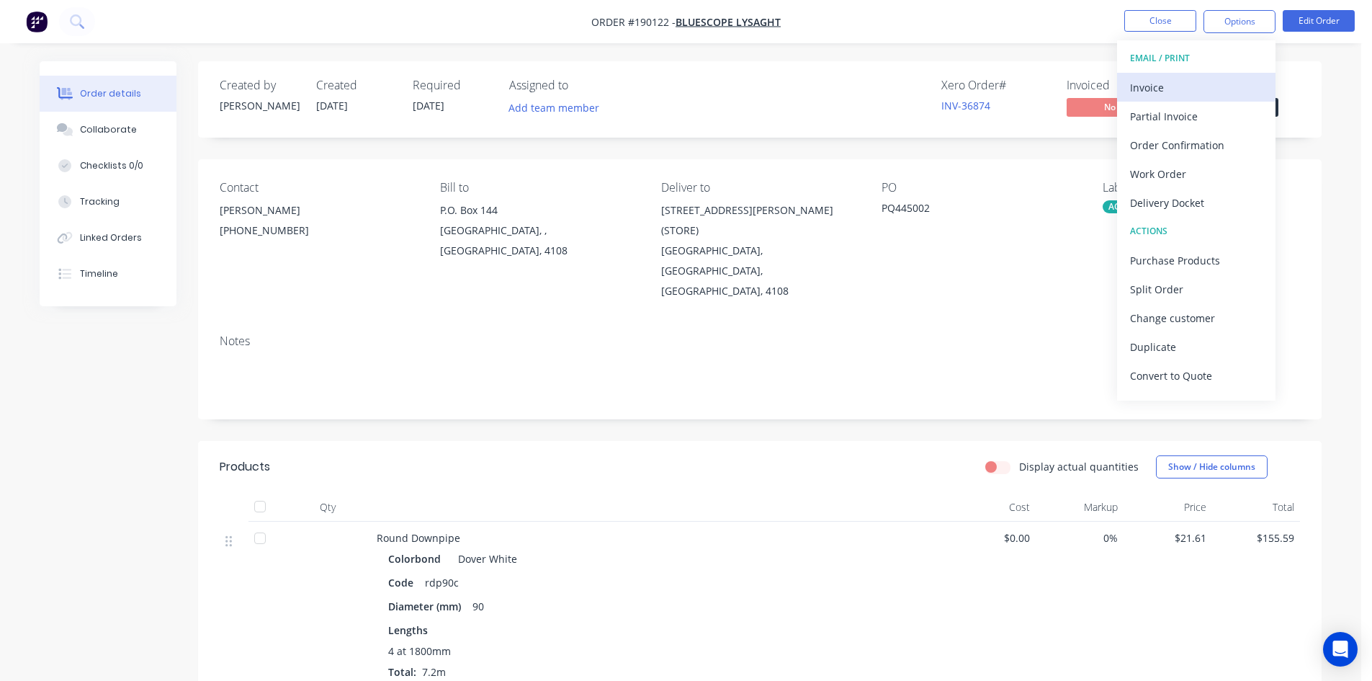
click at [1183, 86] on div "Invoice" at bounding box center [1196, 87] width 133 height 21
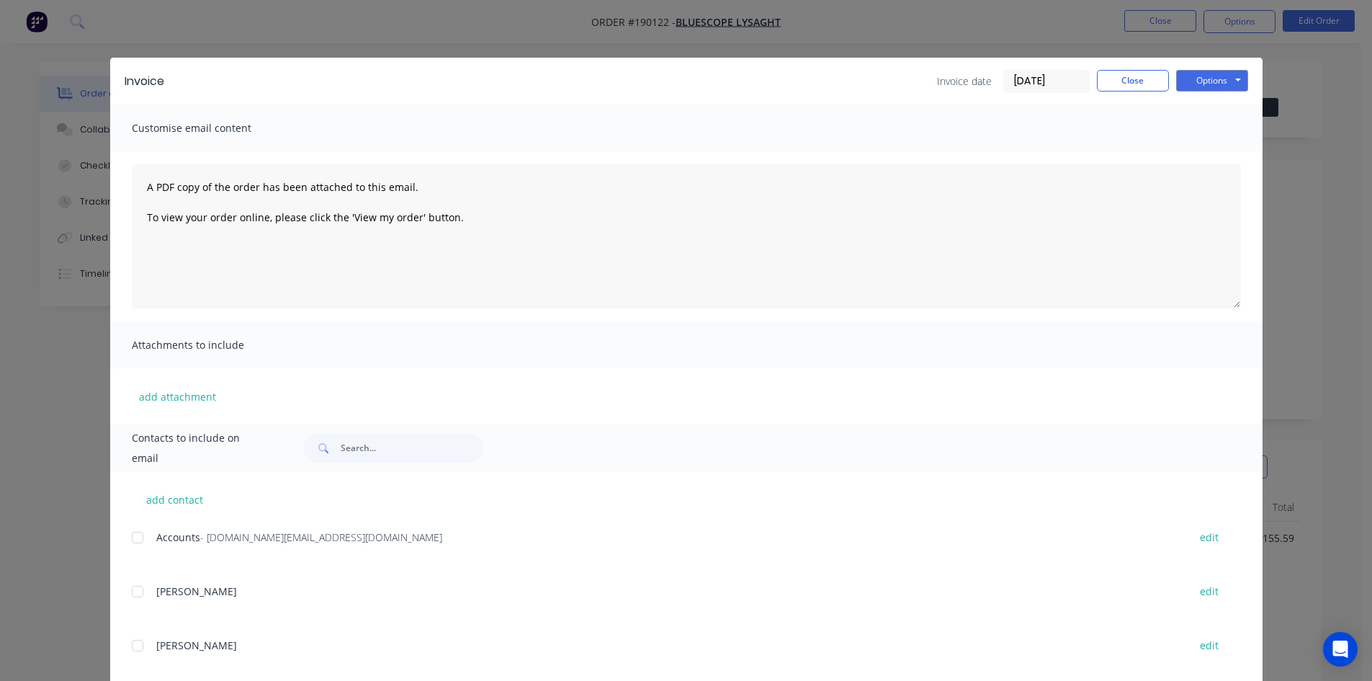
click at [130, 535] on div at bounding box center [137, 537] width 29 height 29
click at [1224, 77] on button "Options" at bounding box center [1212, 81] width 72 height 22
click at [1225, 151] on button "Email" at bounding box center [1222, 154] width 92 height 24
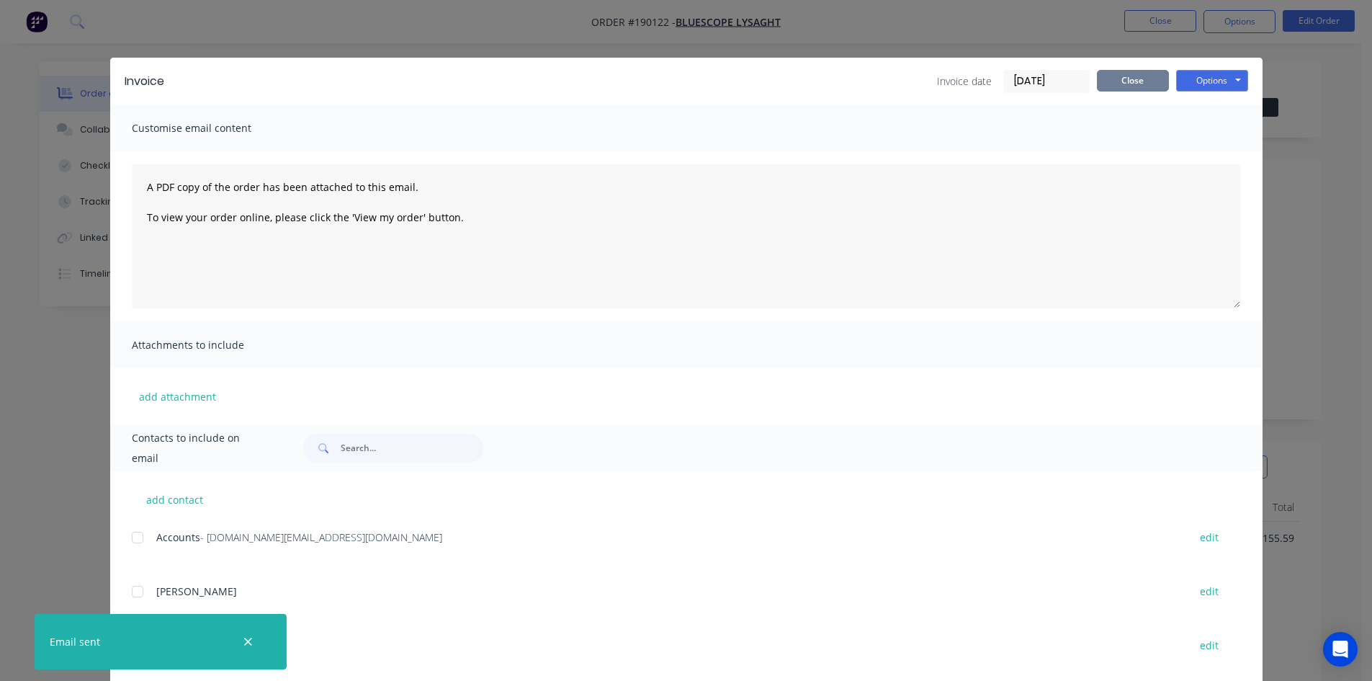
click at [1125, 84] on button "Close" at bounding box center [1133, 81] width 72 height 22
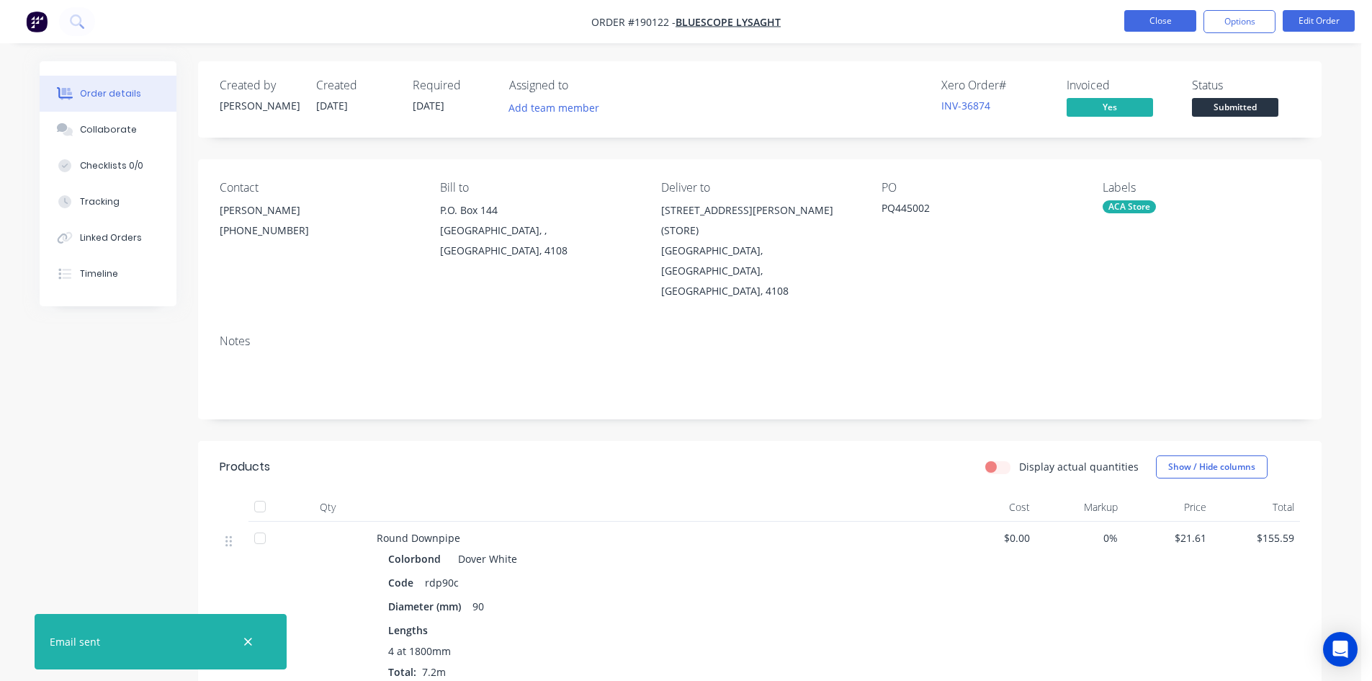
click at [1168, 20] on button "Close" at bounding box center [1160, 21] width 72 height 22
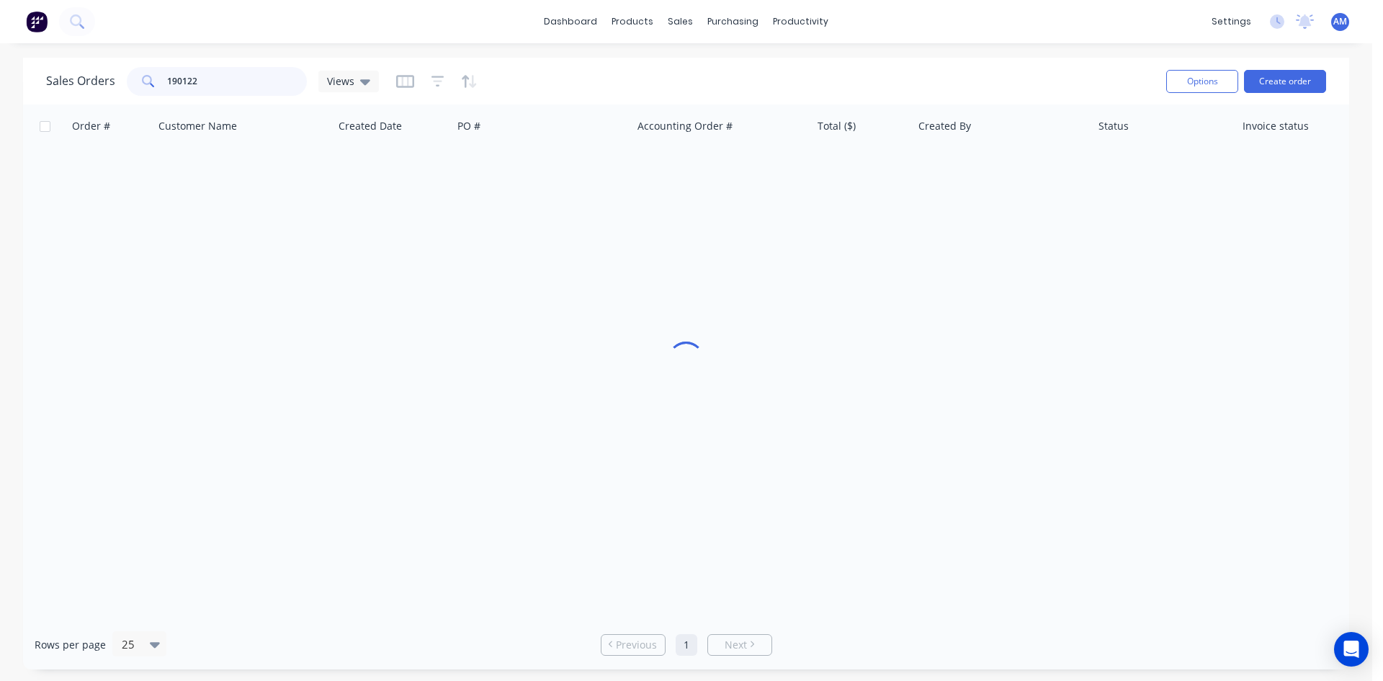
drag, startPoint x: 210, startPoint y: 81, endPoint x: 56, endPoint y: 82, distance: 153.4
click at [58, 82] on div "Sales Orders 190122 Views" at bounding box center [212, 81] width 333 height 29
type input "190542"
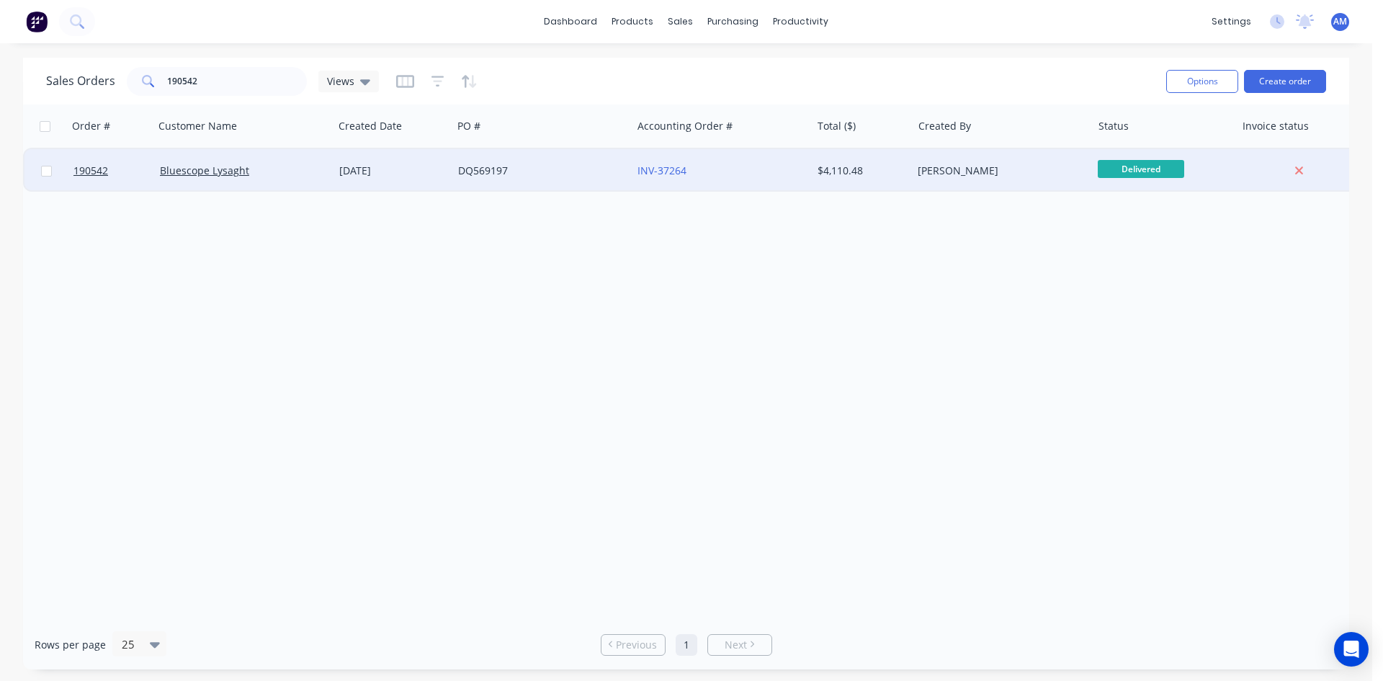
click at [568, 178] on div "DQ569197" at bounding box center [541, 170] width 179 height 43
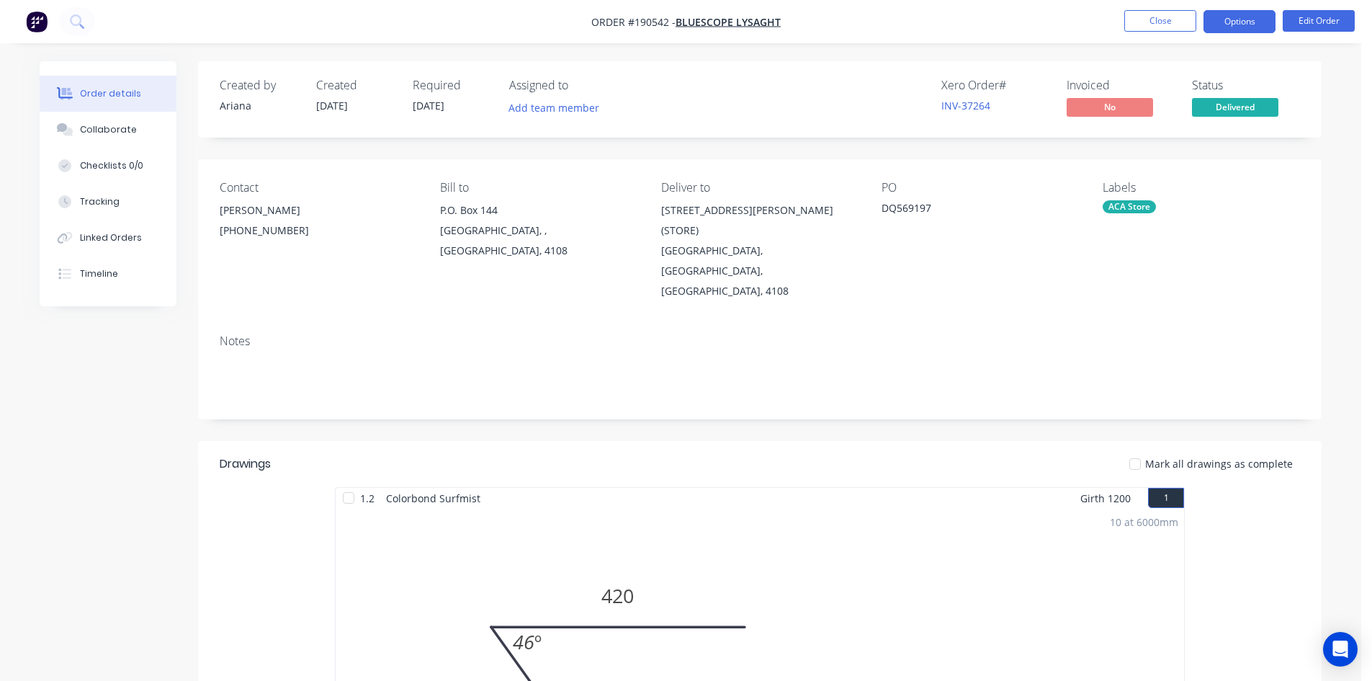
click at [1250, 20] on button "Options" at bounding box center [1240, 21] width 72 height 23
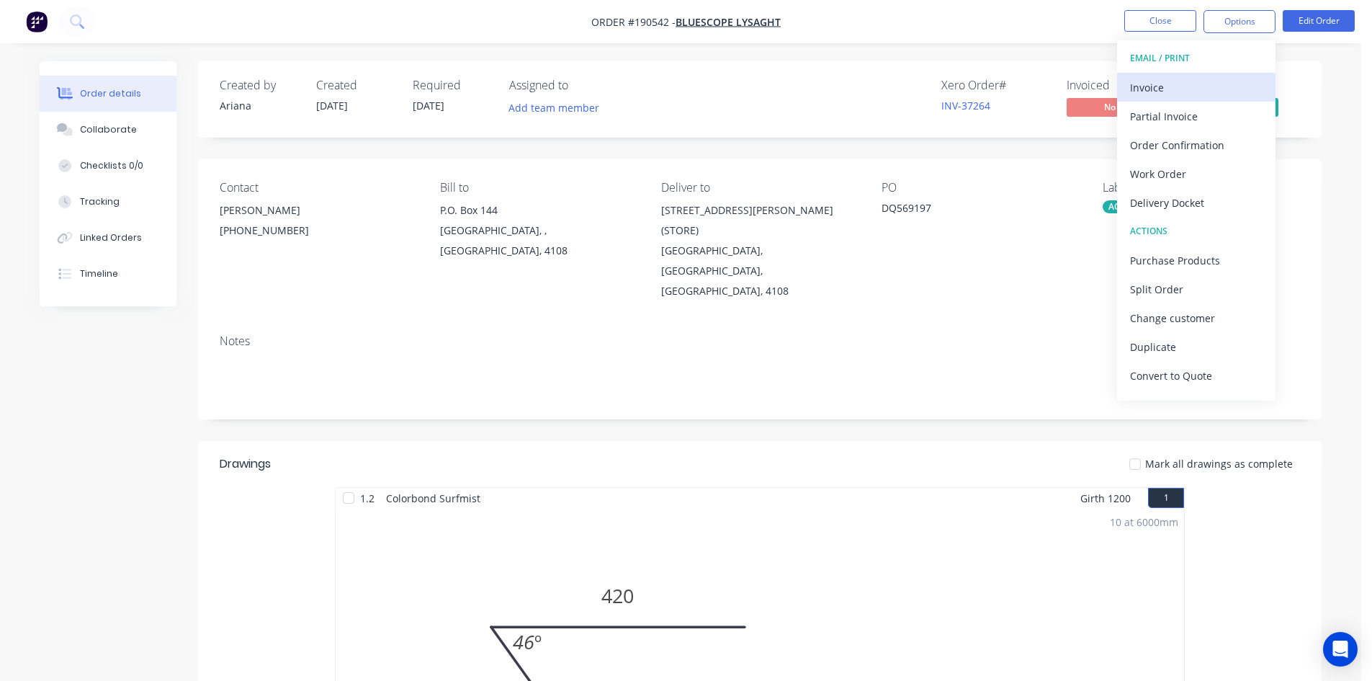
click at [1214, 79] on div "Invoice" at bounding box center [1196, 87] width 133 height 21
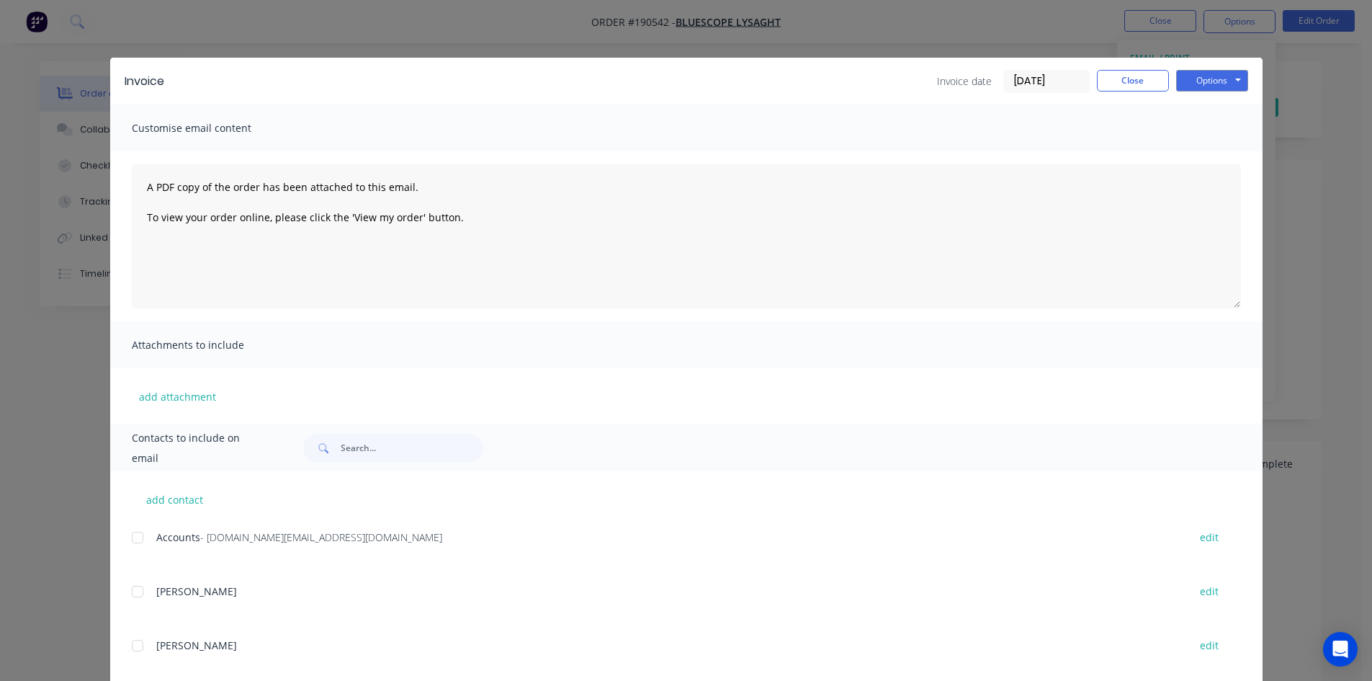
click at [125, 538] on div "add contact Accounts - steeladl.invoicingworkflow.au@capgemini.com edit TRISH e…" at bounding box center [686, 669] width 1152 height 397
click at [134, 539] on div at bounding box center [137, 537] width 29 height 29
click at [1209, 73] on button "Options" at bounding box center [1212, 81] width 72 height 22
click at [1204, 155] on button "Email" at bounding box center [1222, 154] width 92 height 24
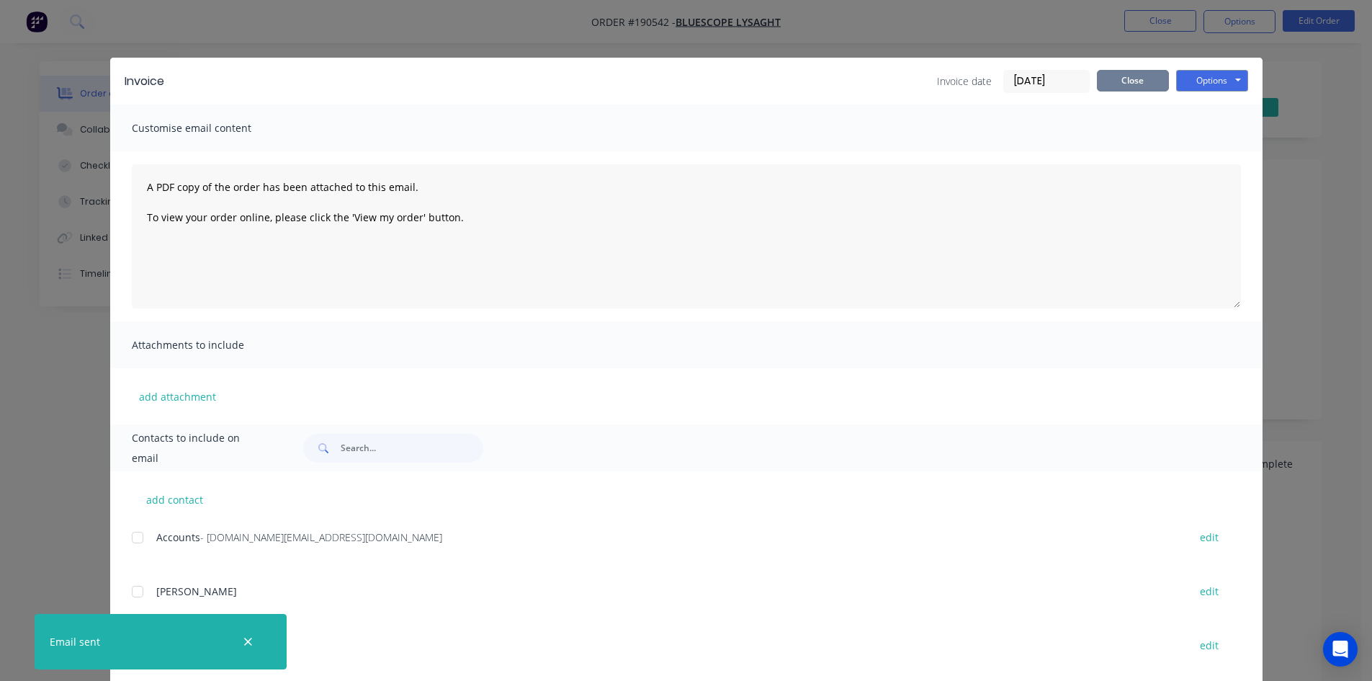
drag, startPoint x: 1137, startPoint y: 81, endPoint x: 1158, endPoint y: 37, distance: 49.0
click at [1137, 80] on button "Close" at bounding box center [1133, 81] width 72 height 22
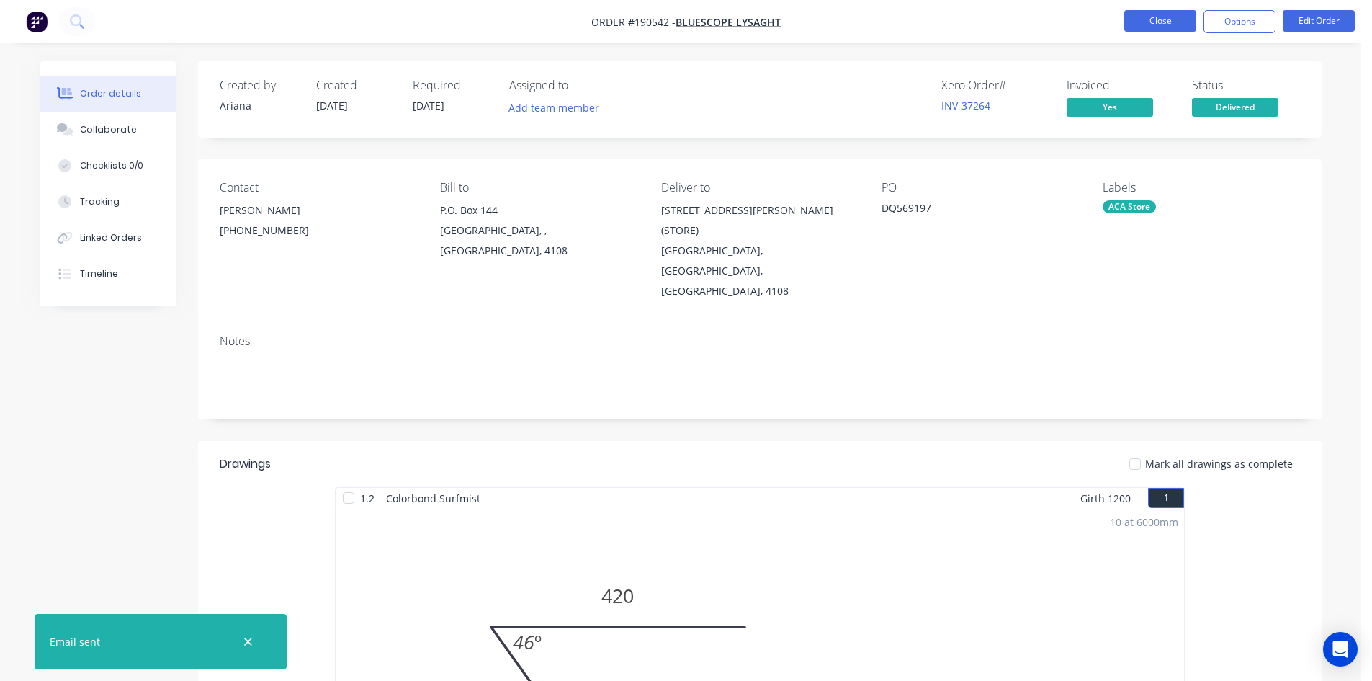
click at [1161, 15] on button "Close" at bounding box center [1160, 21] width 72 height 22
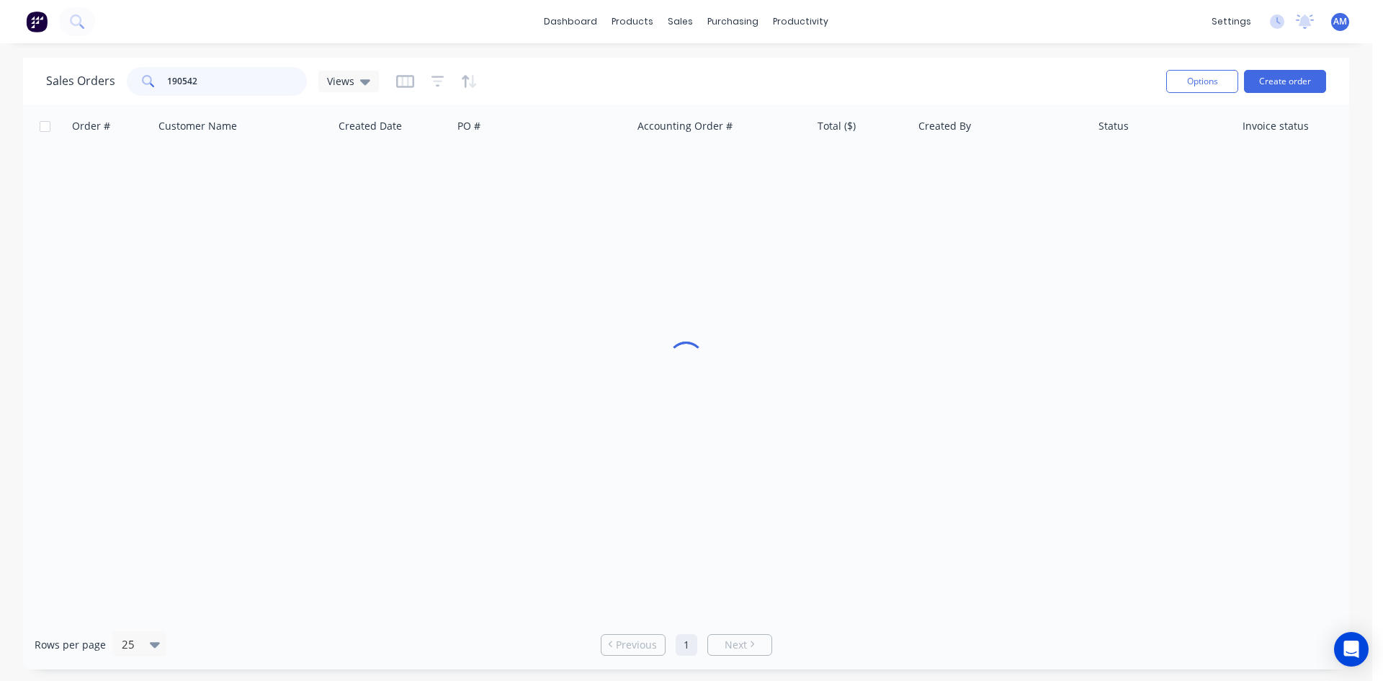
drag, startPoint x: 226, startPoint y: 81, endPoint x: 108, endPoint y: 72, distance: 118.4
click at [109, 73] on div "Sales Orders 190542 Views" at bounding box center [212, 81] width 333 height 29
type input "190295"
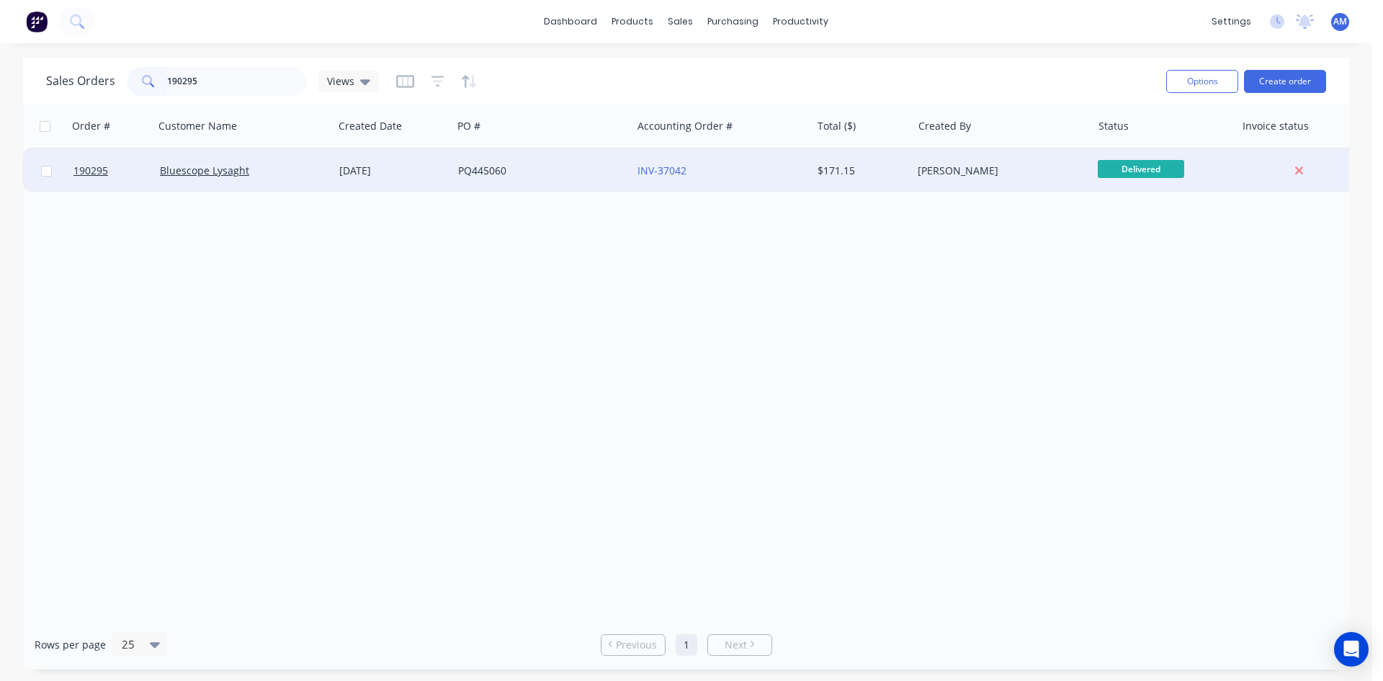
click at [565, 166] on div "PQ445060" at bounding box center [538, 171] width 160 height 14
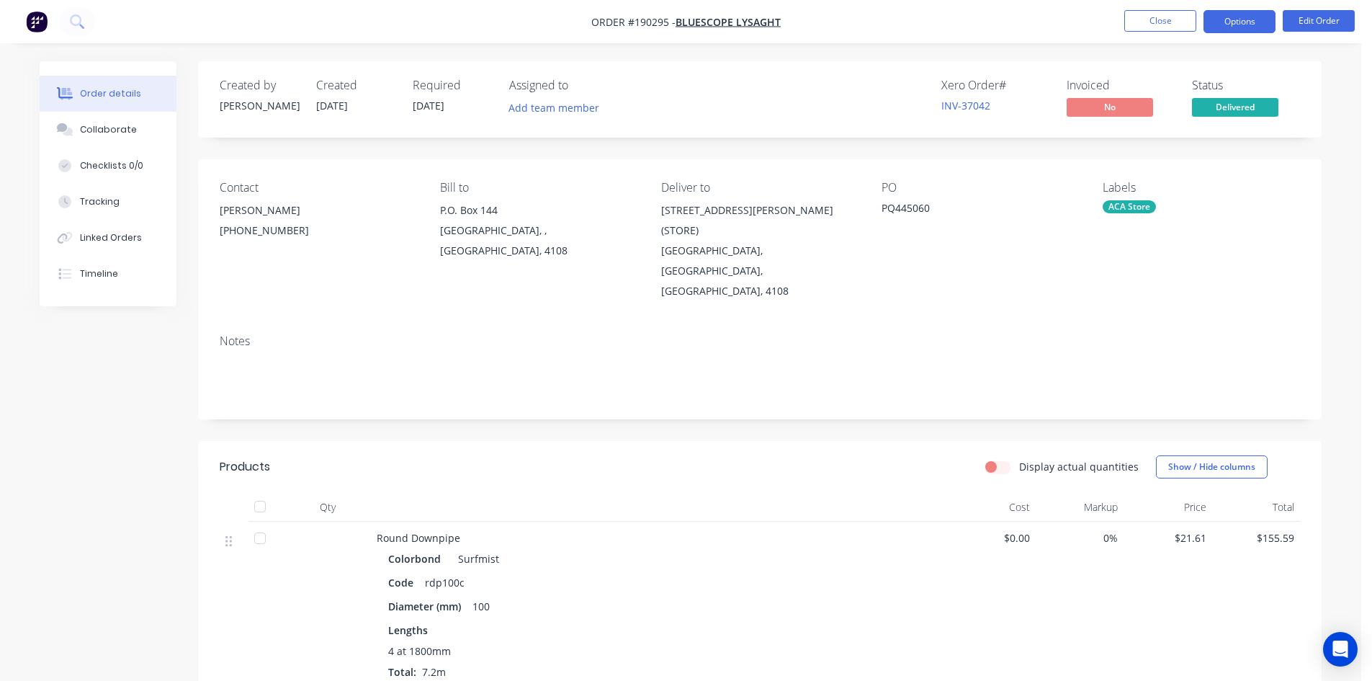
click at [1233, 22] on button "Options" at bounding box center [1240, 21] width 72 height 23
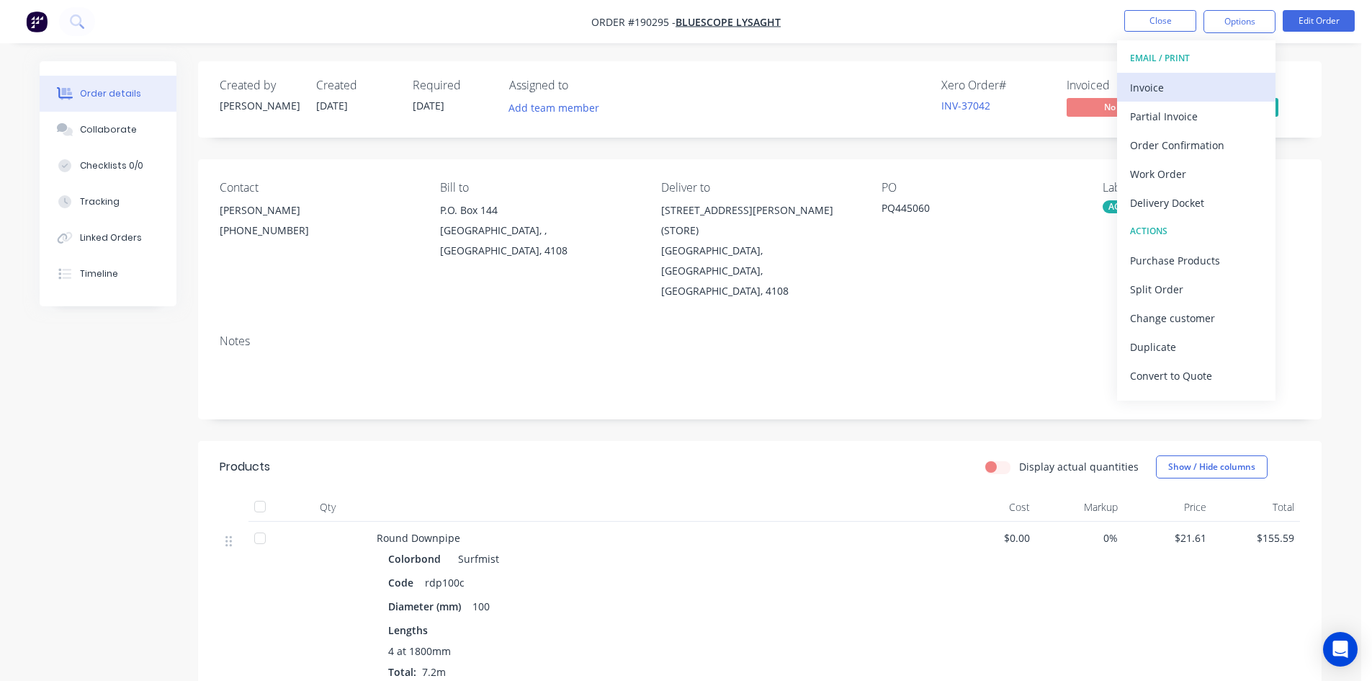
click at [1191, 74] on button "Invoice" at bounding box center [1196, 87] width 158 height 29
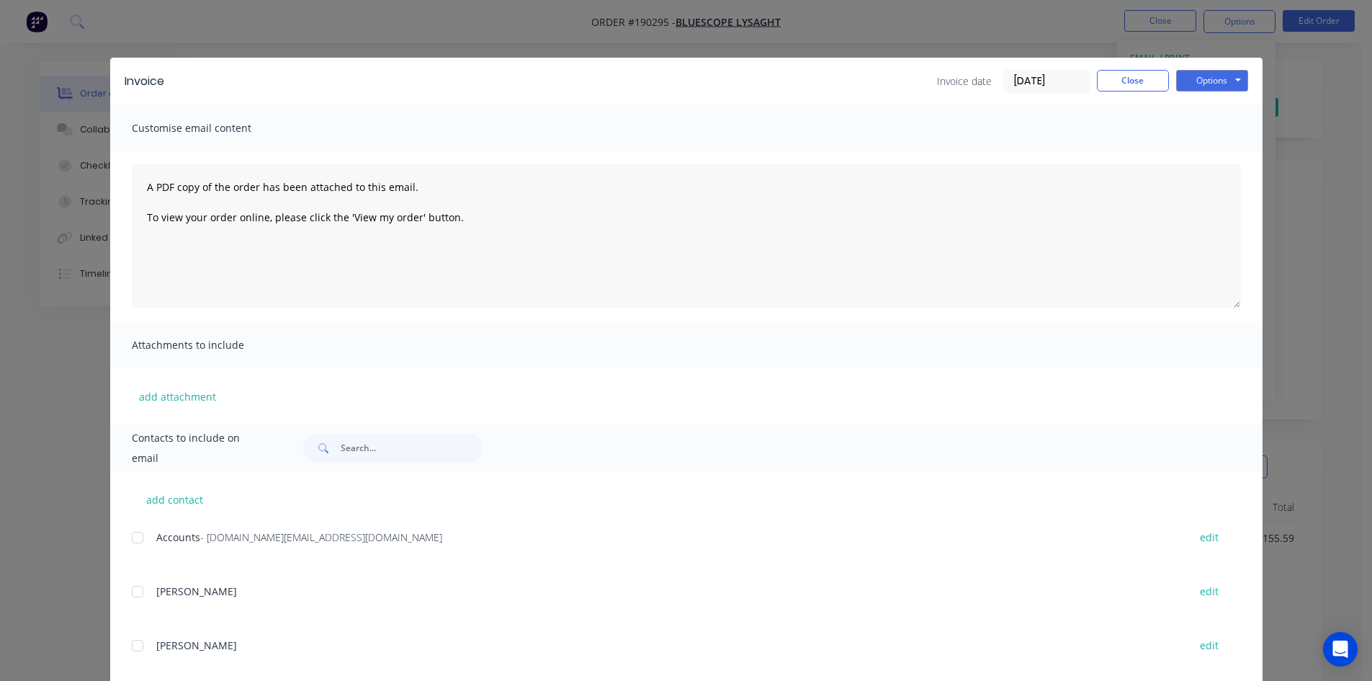
click at [134, 532] on div at bounding box center [137, 537] width 29 height 29
click at [1224, 82] on button "Options" at bounding box center [1212, 81] width 72 height 22
click at [1220, 147] on button "Email" at bounding box center [1222, 154] width 92 height 24
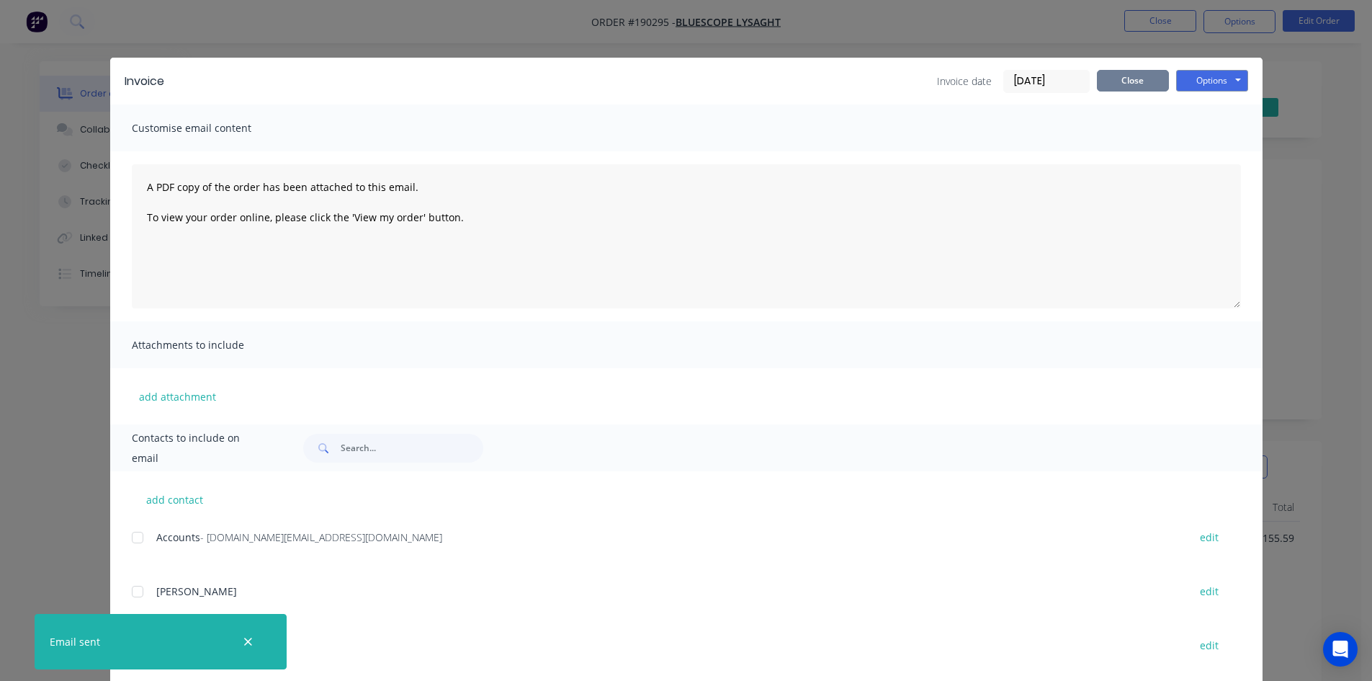
click at [1111, 78] on button "Close" at bounding box center [1133, 81] width 72 height 22
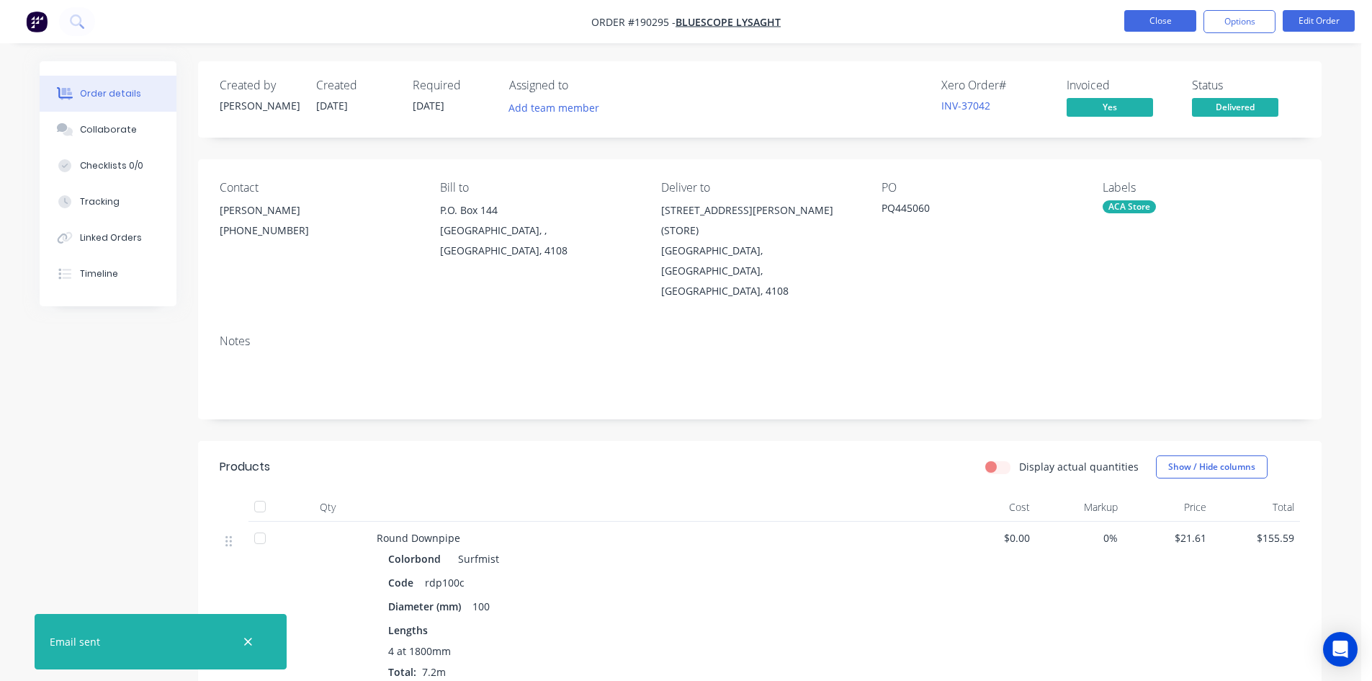
click at [1147, 17] on button "Close" at bounding box center [1160, 21] width 72 height 22
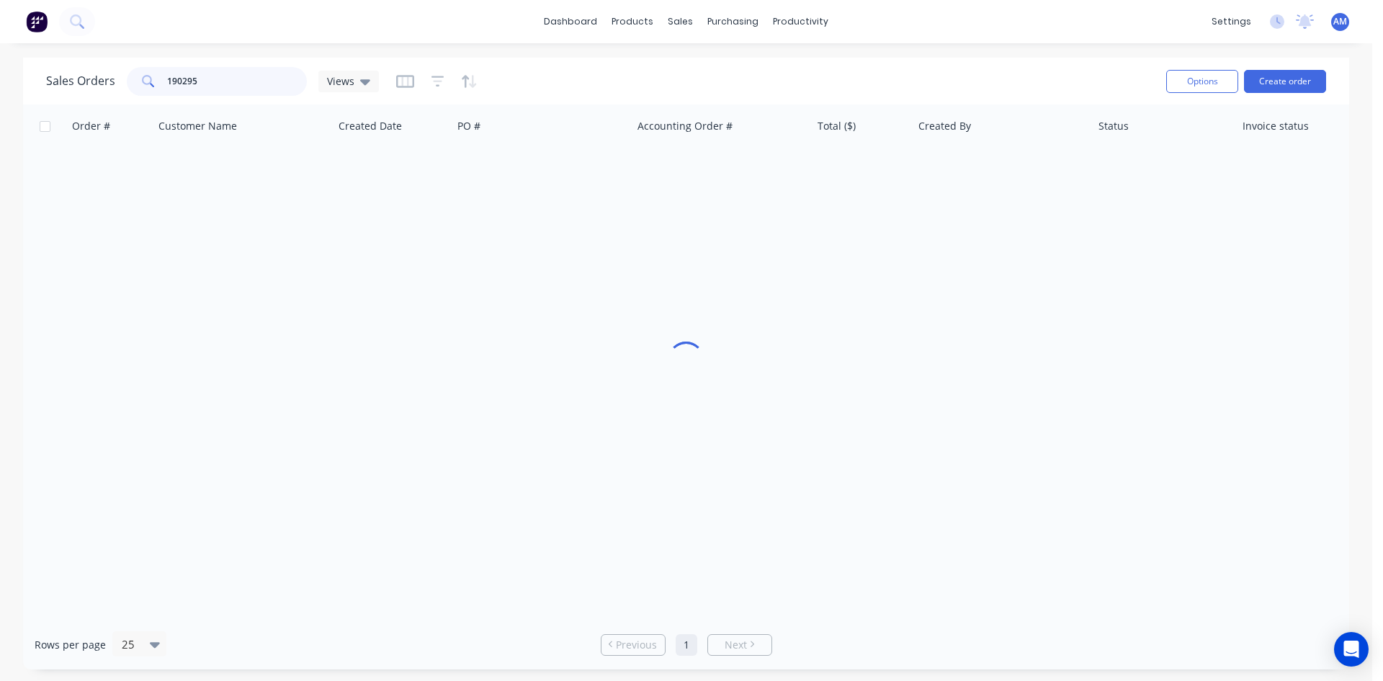
drag, startPoint x: 240, startPoint y: 89, endPoint x: 73, endPoint y: 79, distance: 167.5
click at [73, 79] on div "Sales Orders 190295 Views" at bounding box center [212, 81] width 333 height 29
type input "190534"
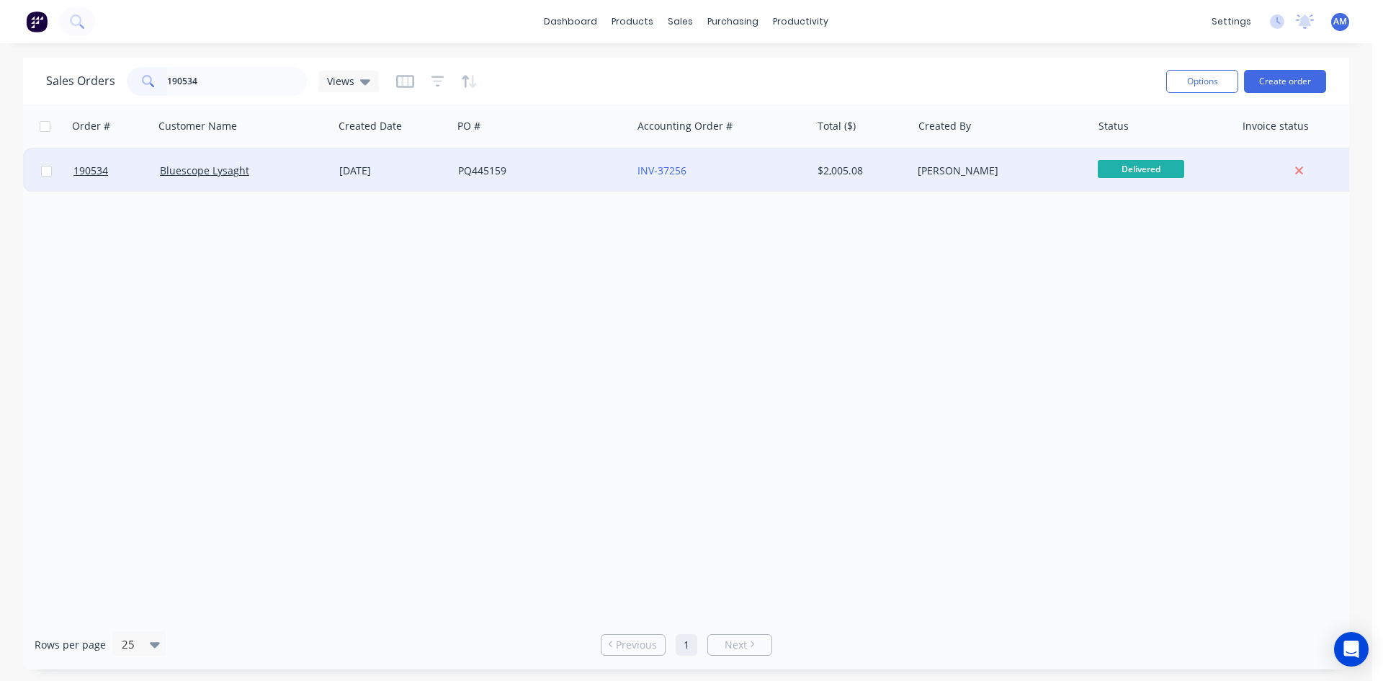
click at [579, 169] on div "PQ445159" at bounding box center [538, 171] width 160 height 14
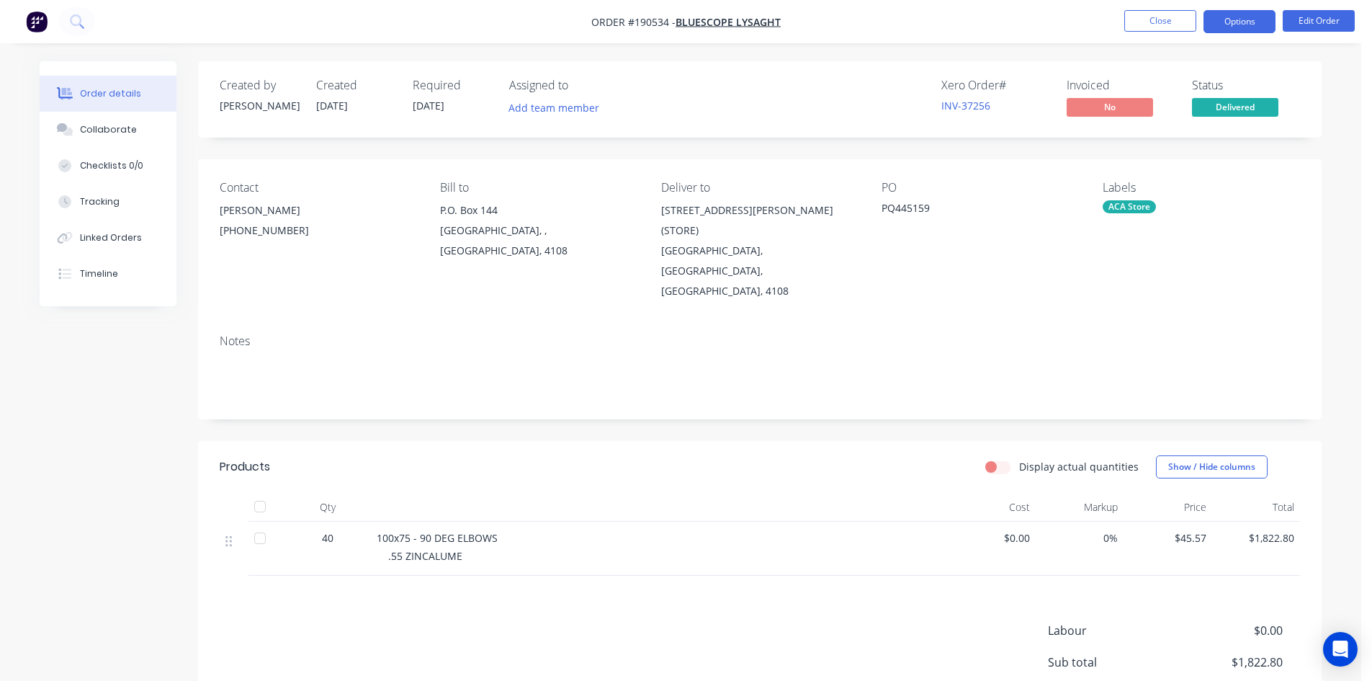
click at [1238, 14] on button "Options" at bounding box center [1240, 21] width 72 height 23
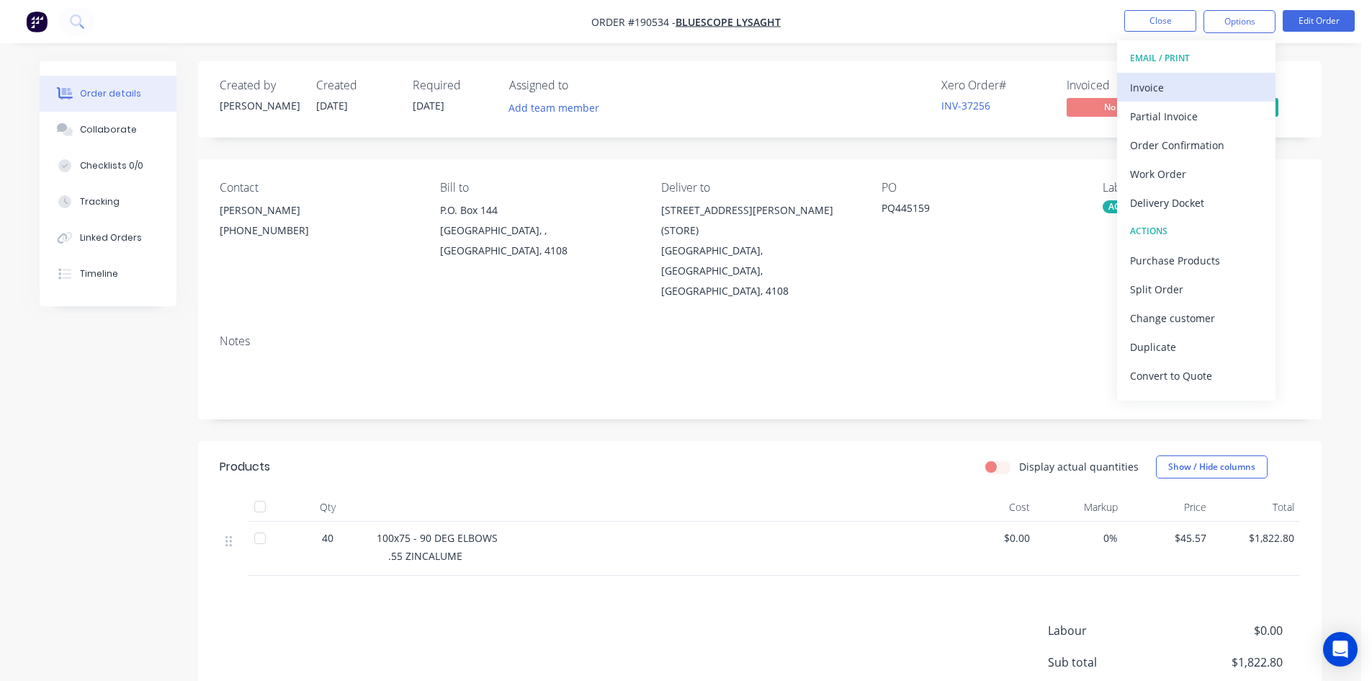
click at [1170, 88] on div "Invoice" at bounding box center [1196, 87] width 133 height 21
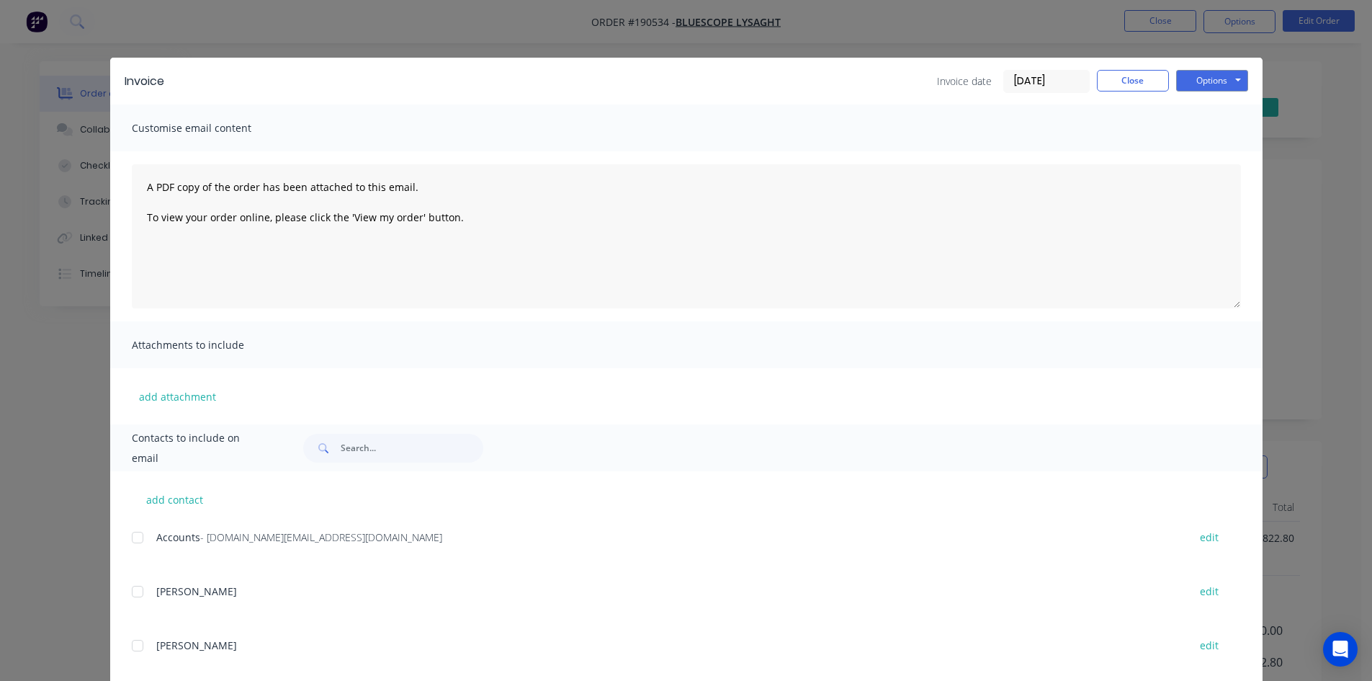
click at [136, 540] on div at bounding box center [137, 537] width 29 height 29
click at [1219, 76] on button "Options" at bounding box center [1212, 81] width 72 height 22
click at [1218, 146] on button "Email" at bounding box center [1222, 154] width 92 height 24
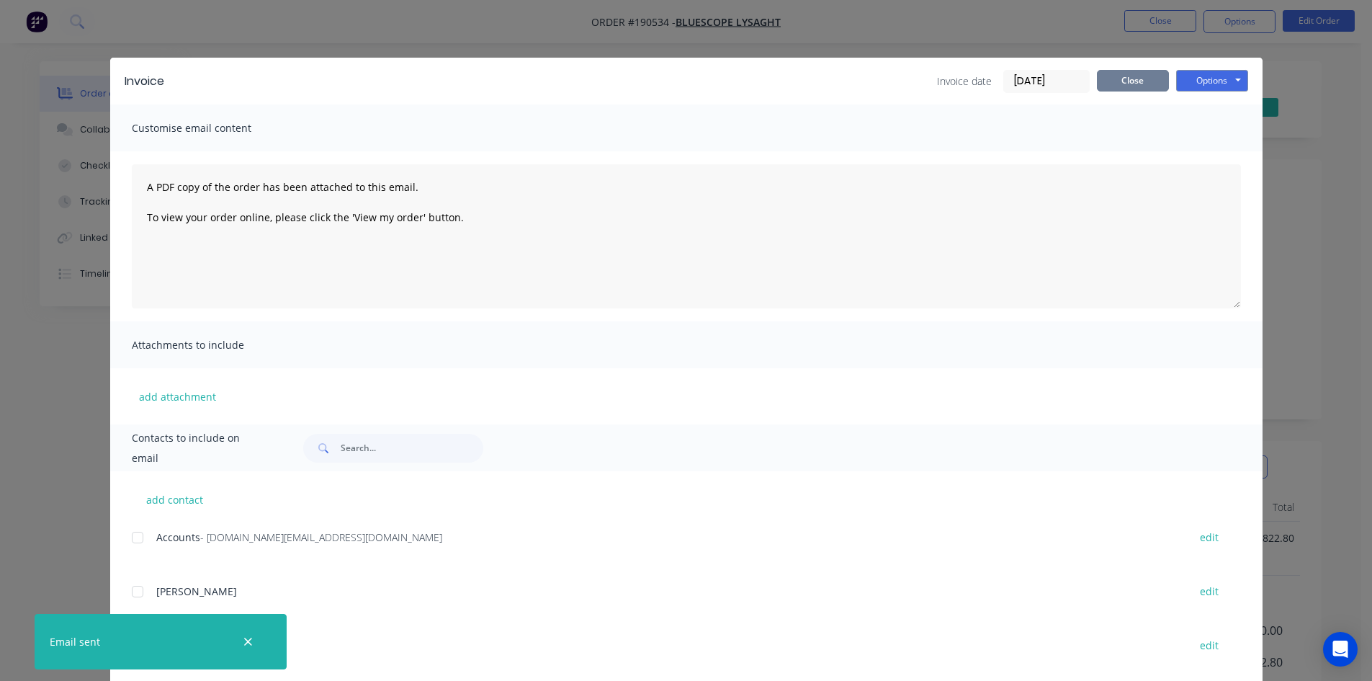
click at [1126, 82] on button "Close" at bounding box center [1133, 81] width 72 height 22
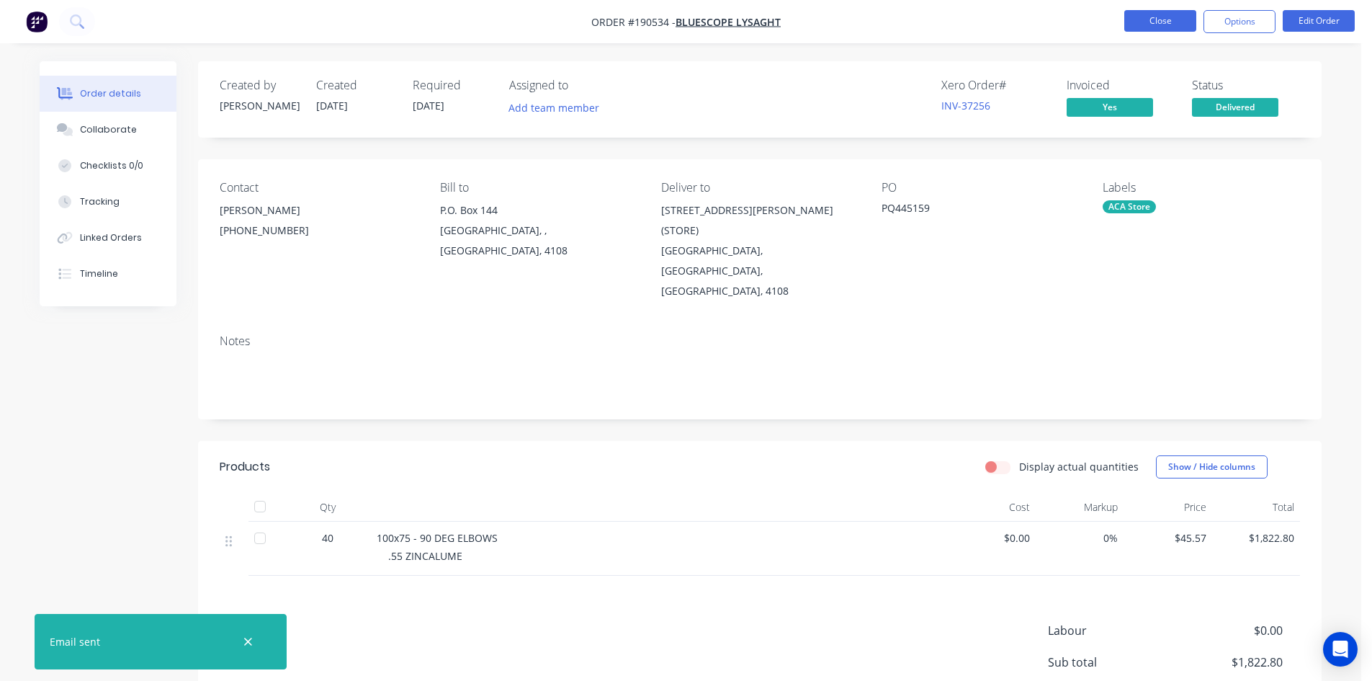
click at [1150, 22] on button "Close" at bounding box center [1160, 21] width 72 height 22
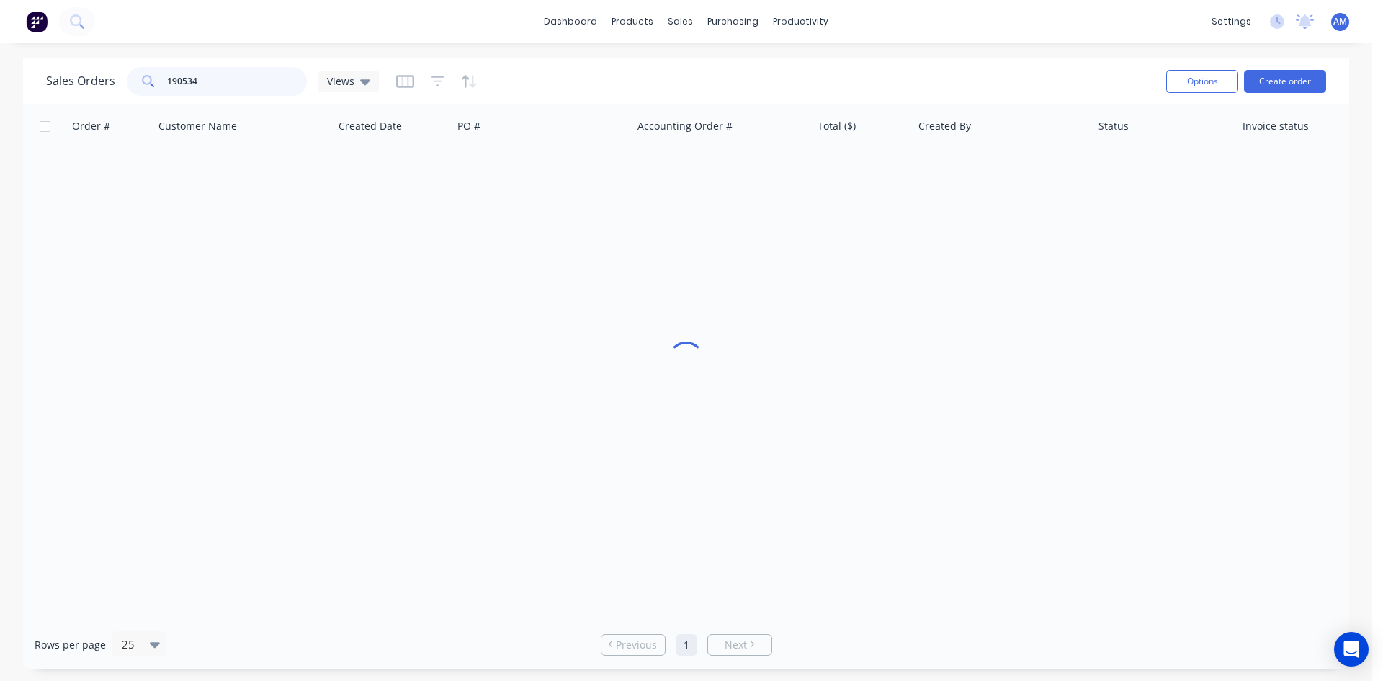
drag, startPoint x: 272, startPoint y: 90, endPoint x: 84, endPoint y: 76, distance: 189.2
click at [84, 76] on div "Sales Orders 190534 Views" at bounding box center [212, 81] width 333 height 29
type input "189677"
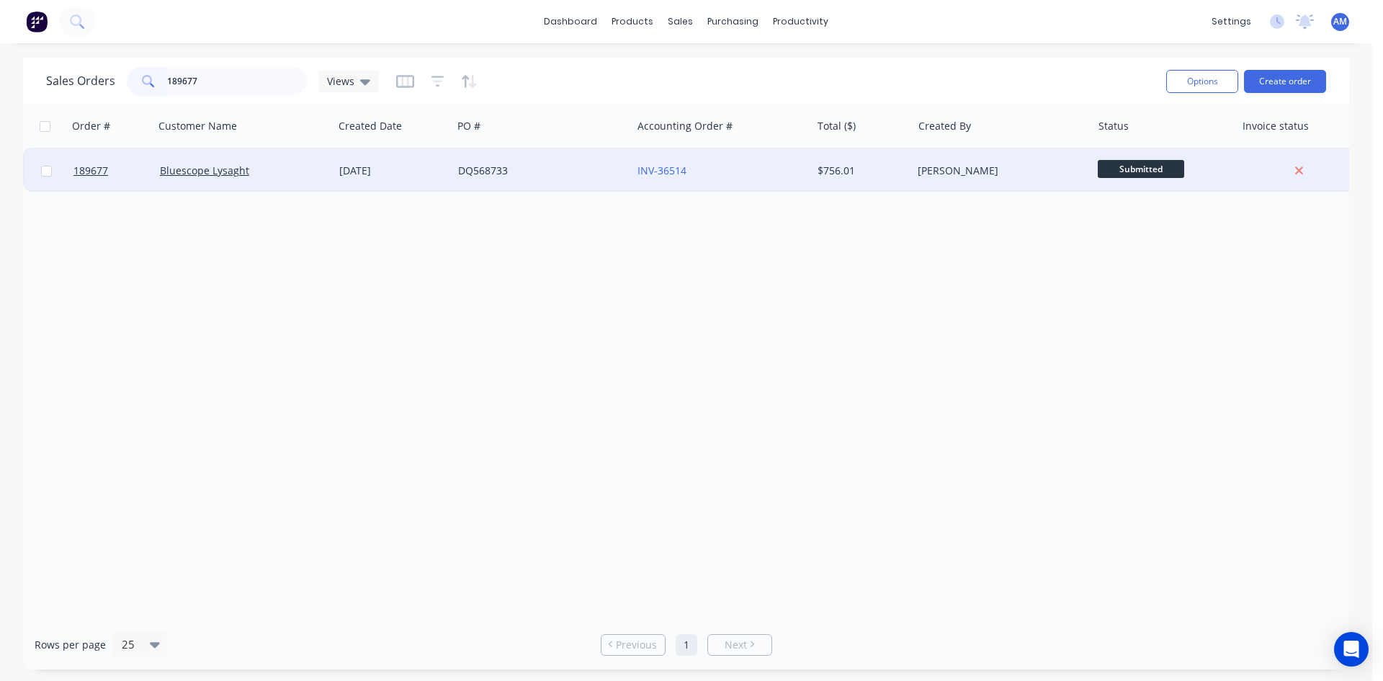
click at [566, 184] on div "DQ568733" at bounding box center [541, 170] width 179 height 43
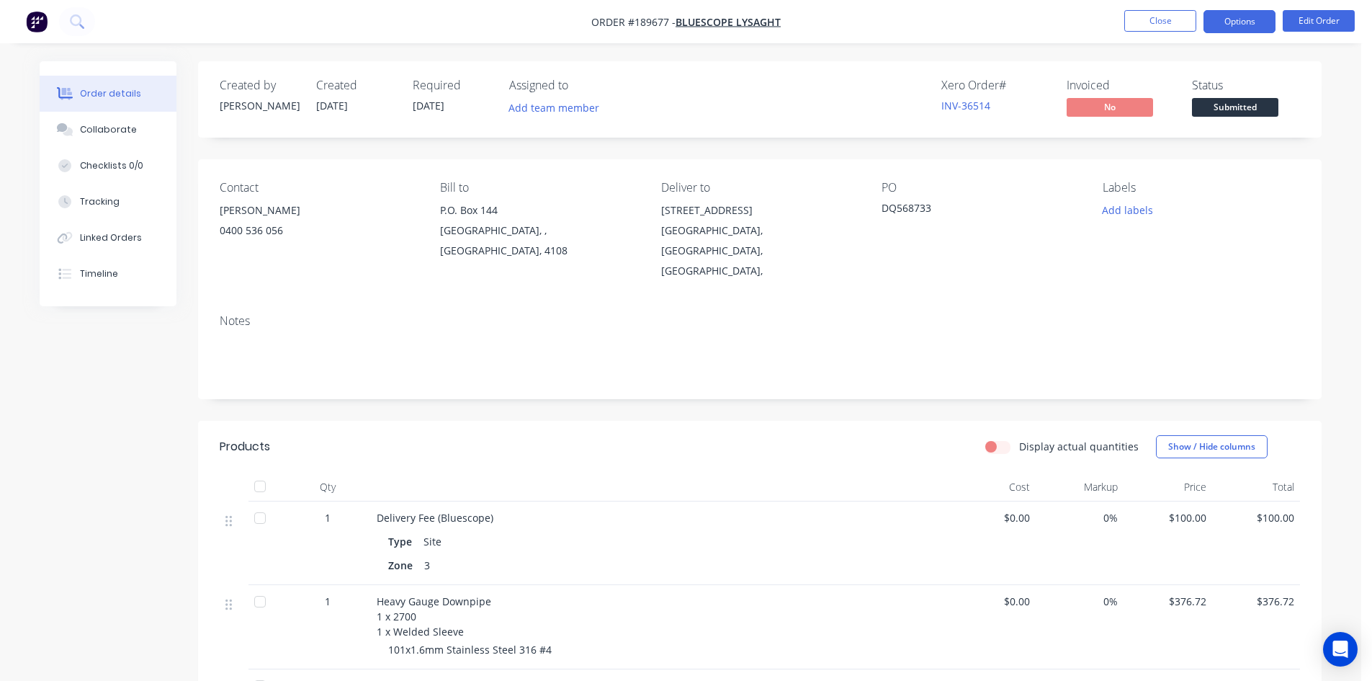
click at [1251, 20] on button "Options" at bounding box center [1240, 21] width 72 height 23
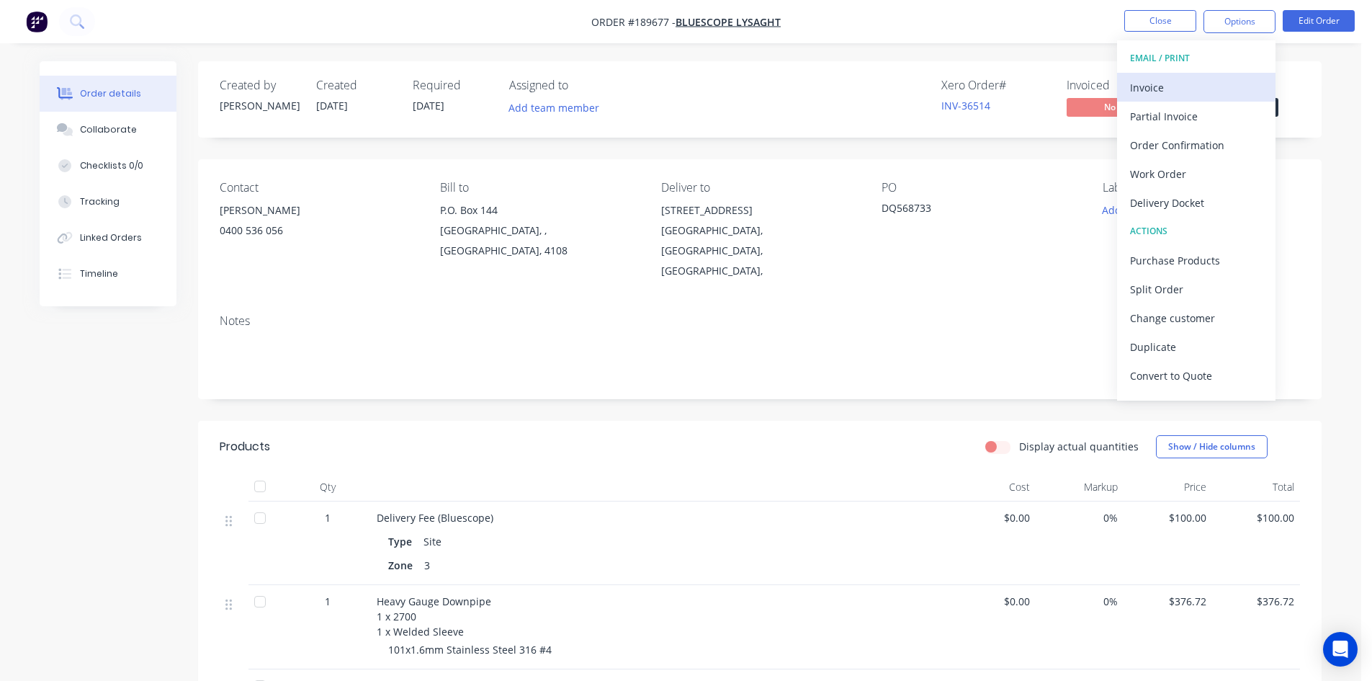
click at [1201, 79] on div "Invoice" at bounding box center [1196, 87] width 133 height 21
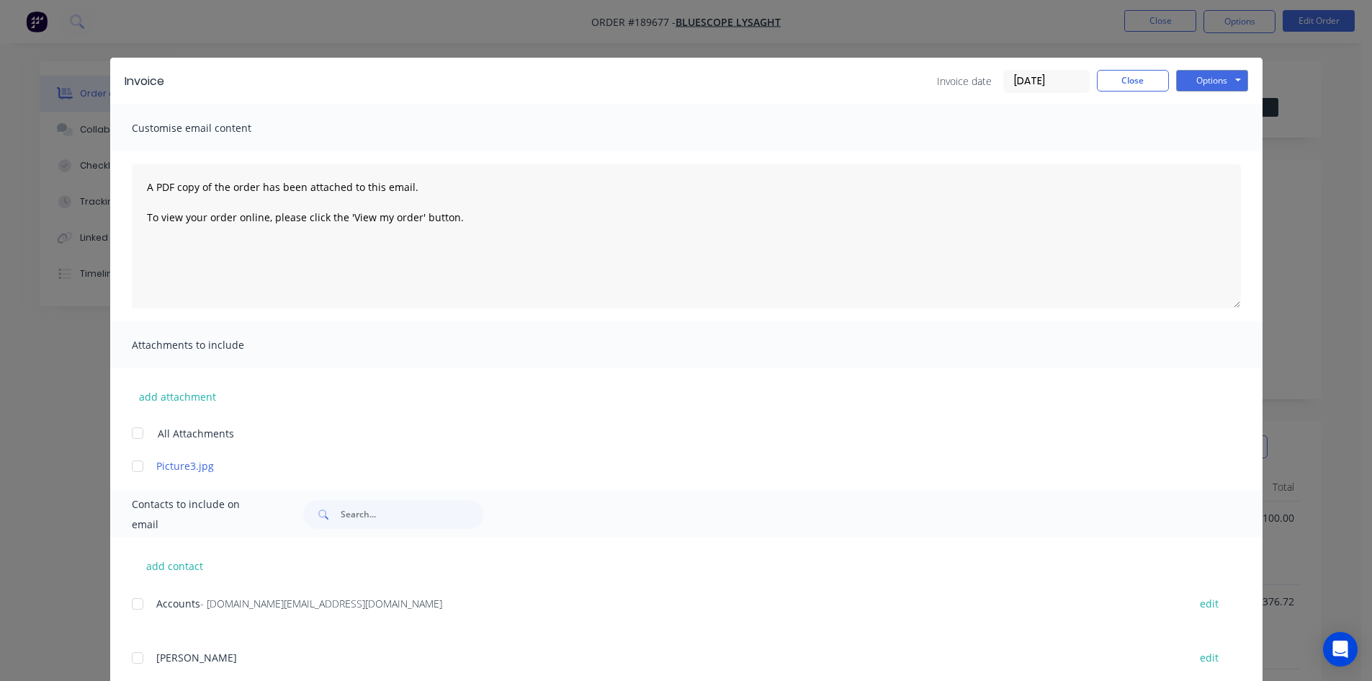
click at [130, 608] on div at bounding box center [137, 603] width 29 height 29
click at [1191, 79] on button "Options" at bounding box center [1212, 81] width 72 height 22
click at [1192, 152] on button "Email" at bounding box center [1222, 154] width 92 height 24
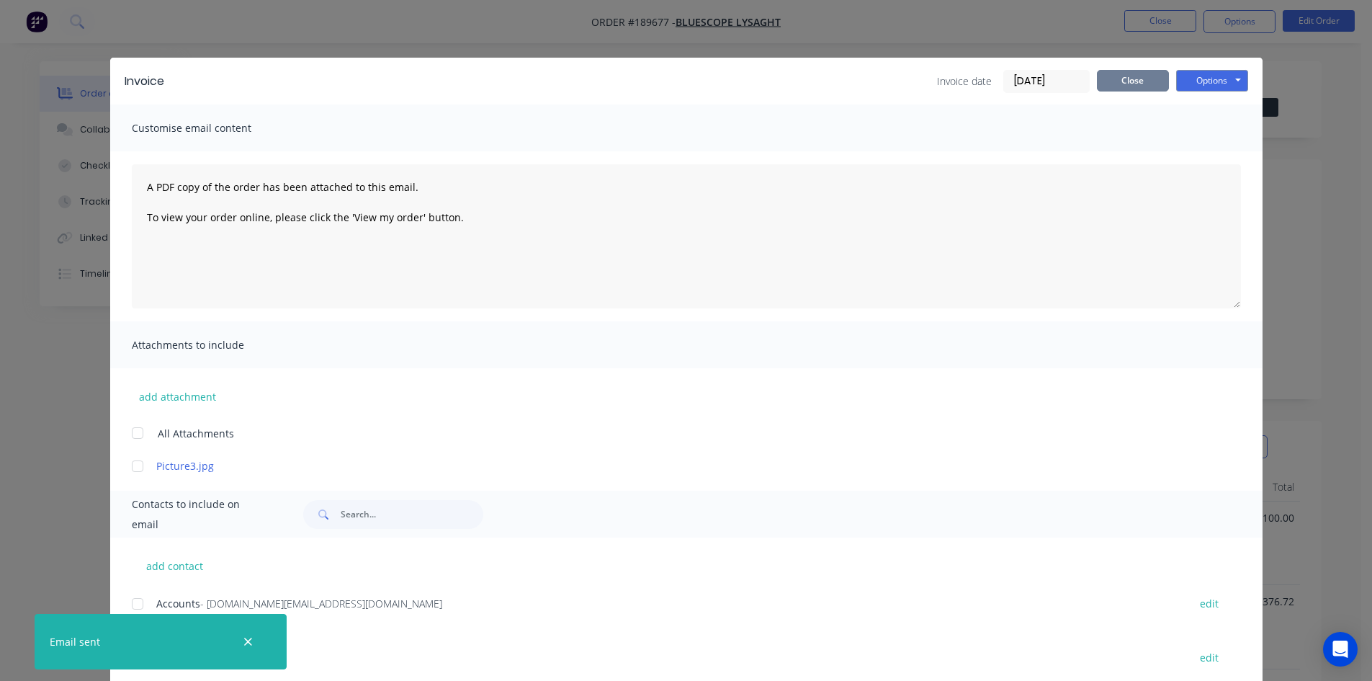
click at [1129, 85] on button "Close" at bounding box center [1133, 81] width 72 height 22
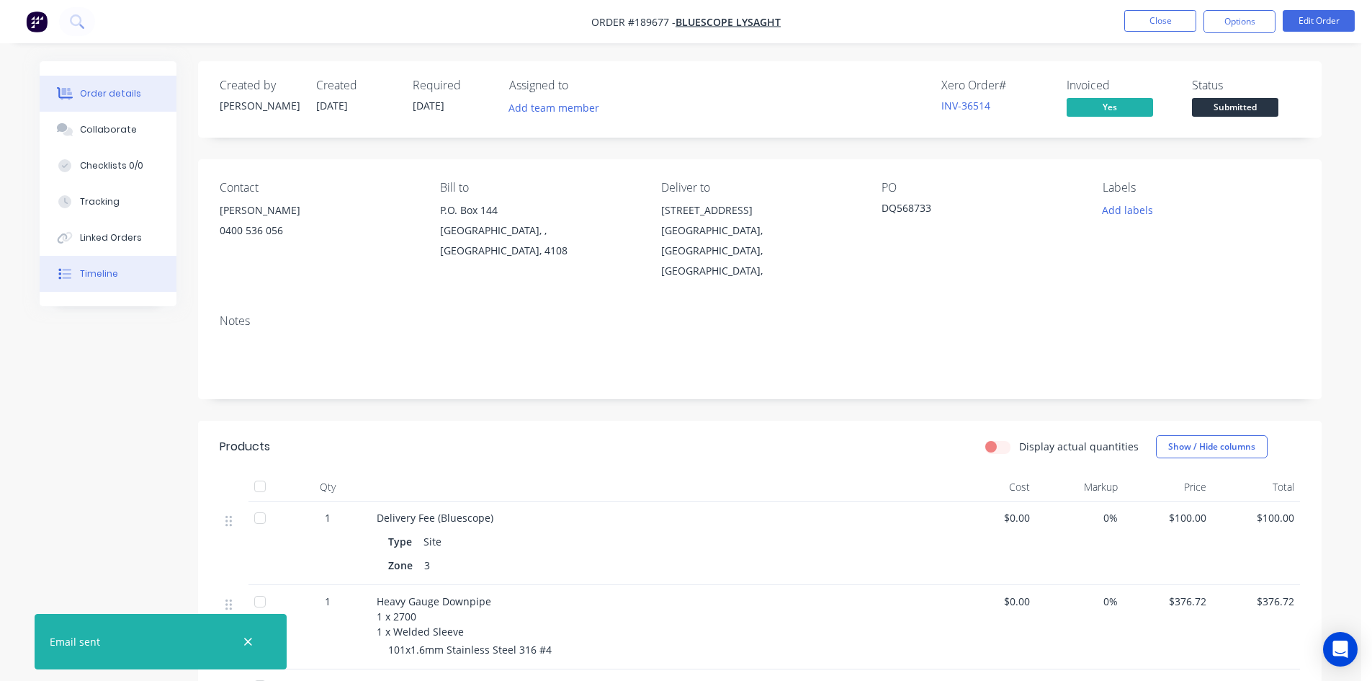
click at [109, 261] on button "Timeline" at bounding box center [108, 274] width 137 height 36
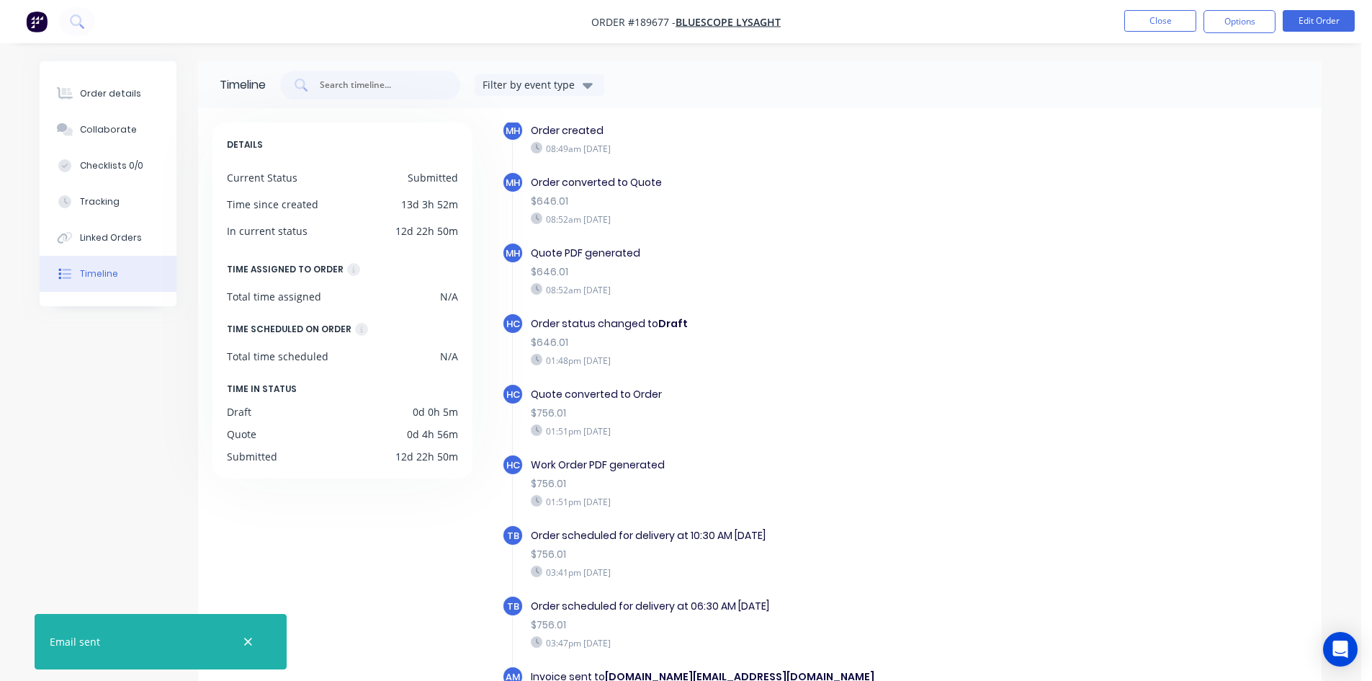
scroll to position [20, 0]
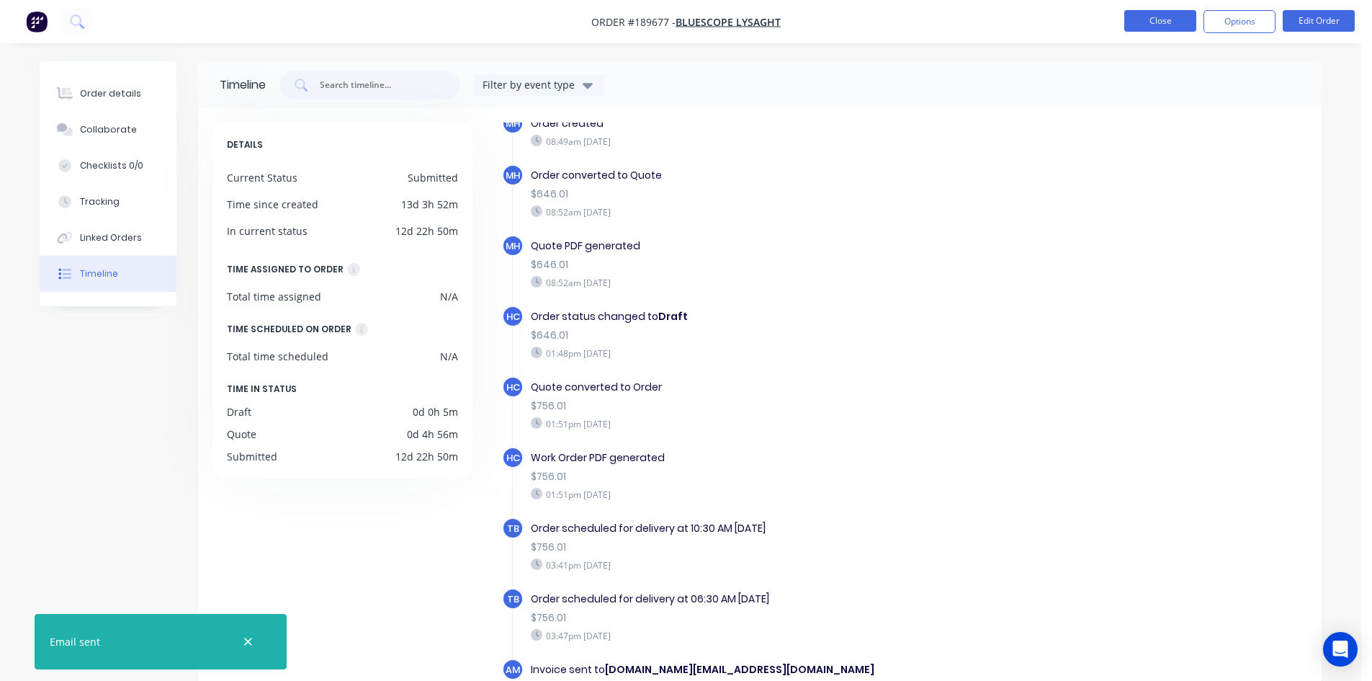
click at [1142, 22] on button "Close" at bounding box center [1160, 21] width 72 height 22
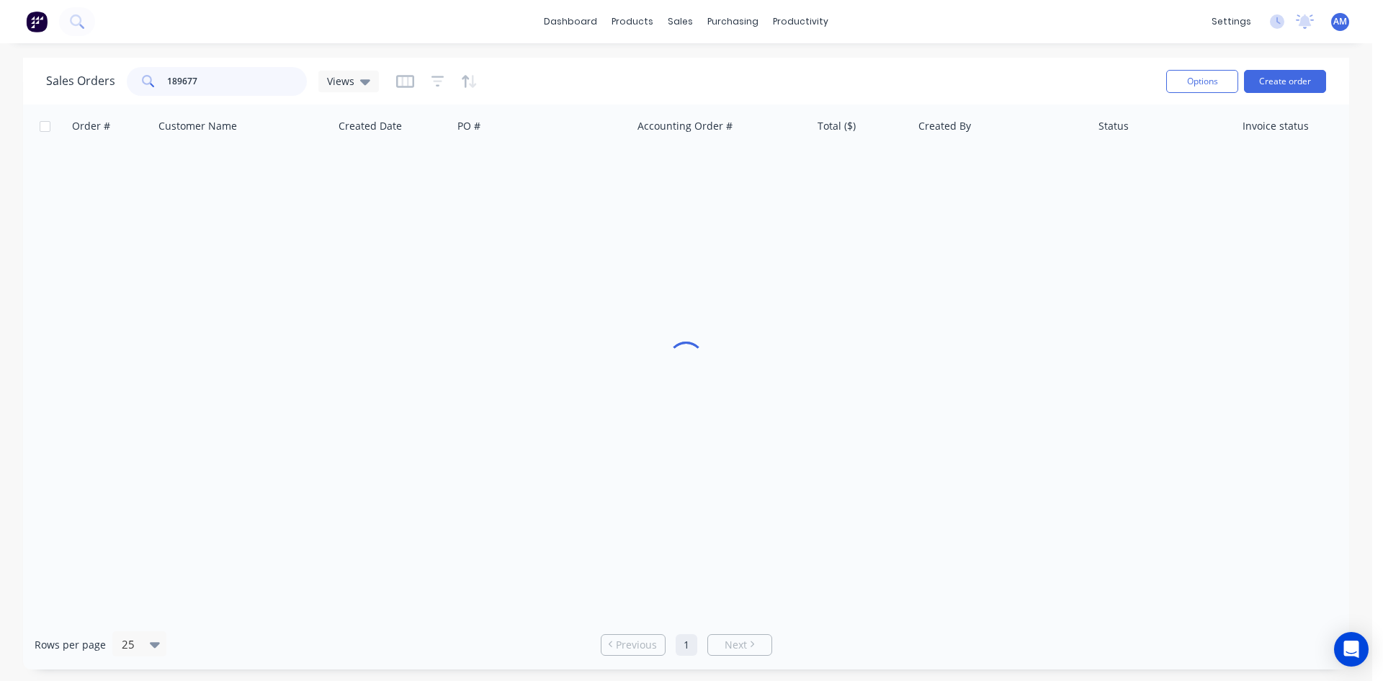
drag, startPoint x: 203, startPoint y: 88, endPoint x: 164, endPoint y: 87, distance: 38.9
click at [164, 87] on div "189677" at bounding box center [217, 81] width 180 height 29
type input "190493"
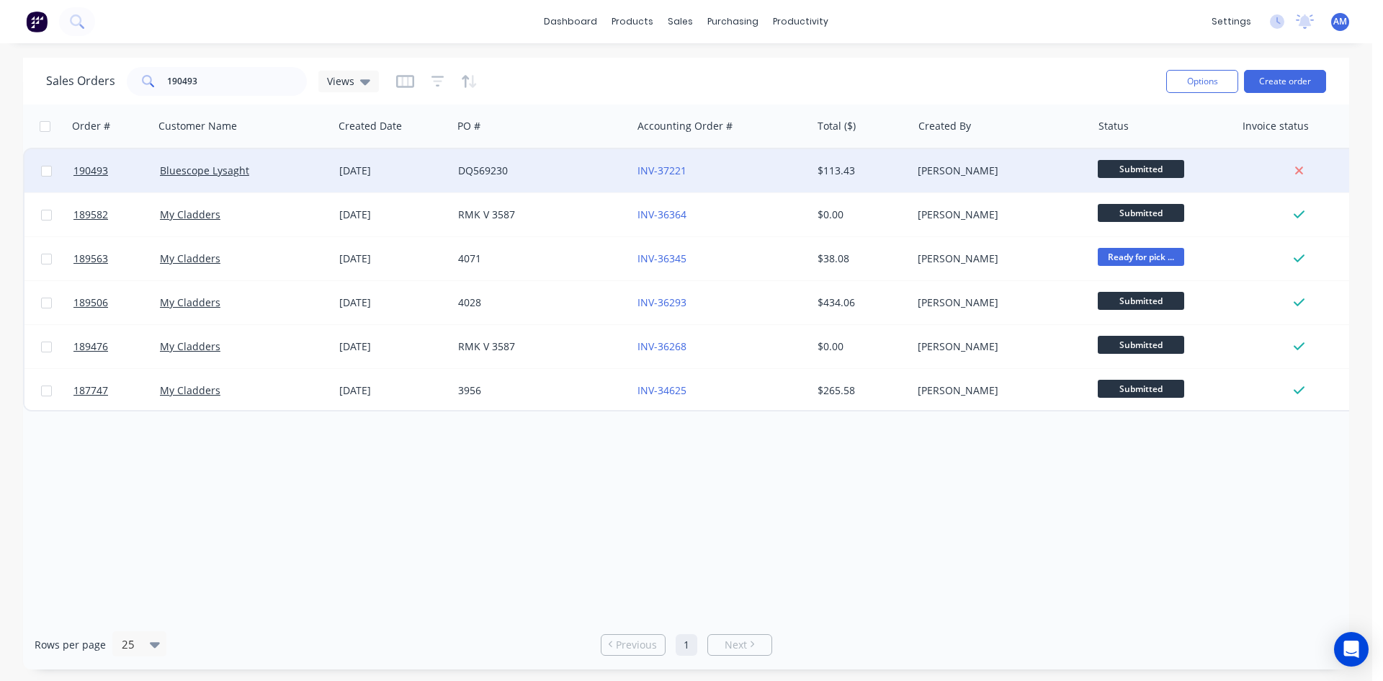
click at [534, 174] on div "DQ569230" at bounding box center [538, 171] width 160 height 14
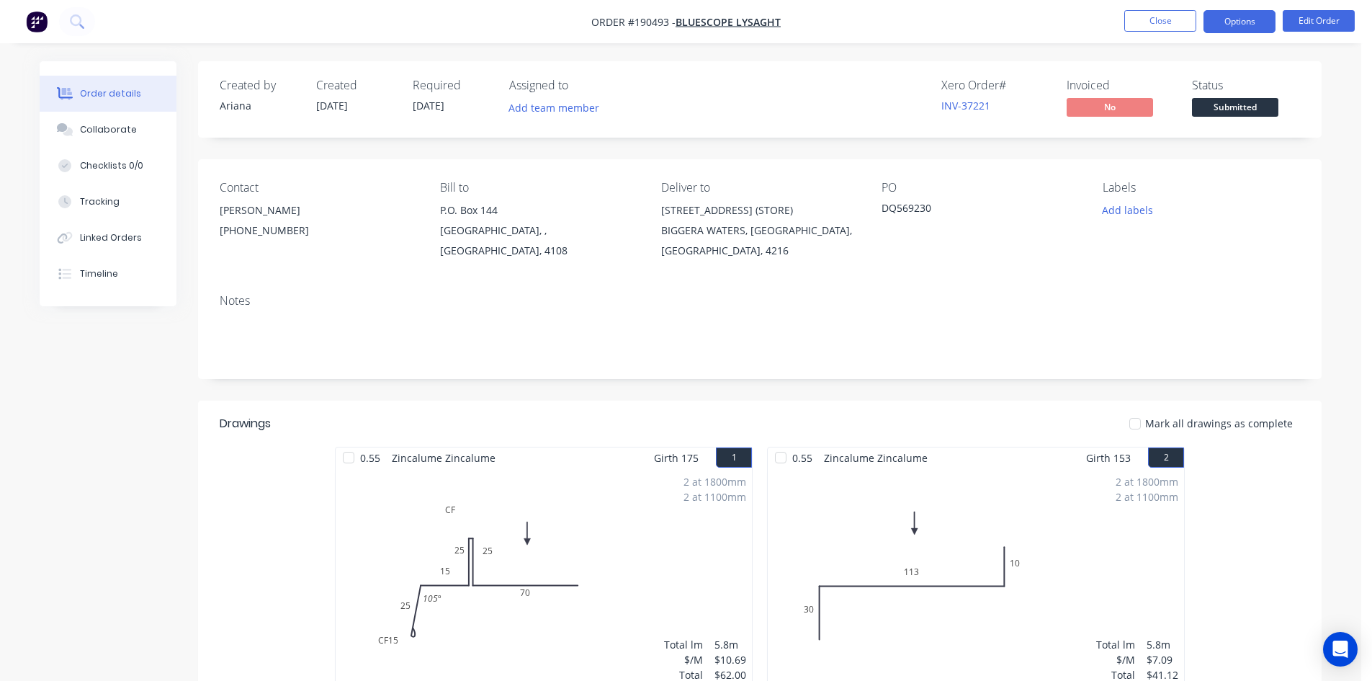
click at [1243, 19] on button "Options" at bounding box center [1240, 21] width 72 height 23
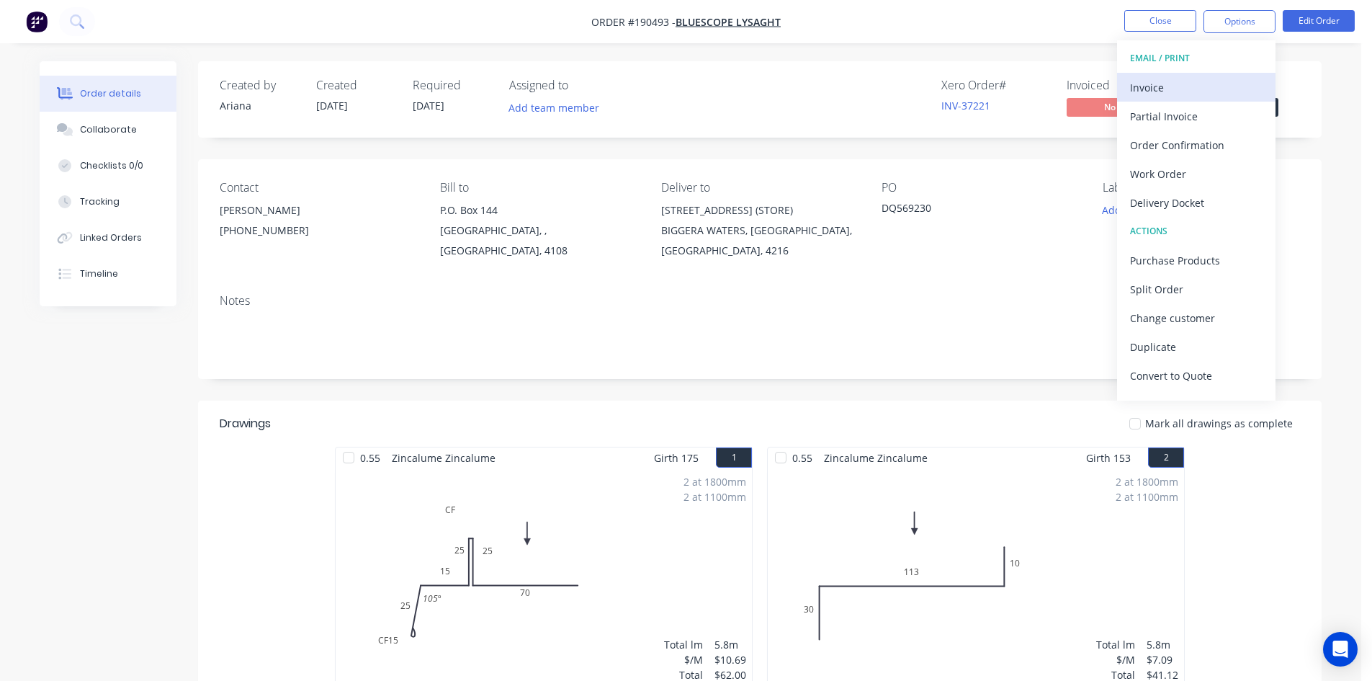
click at [1199, 84] on div "Invoice" at bounding box center [1196, 87] width 133 height 21
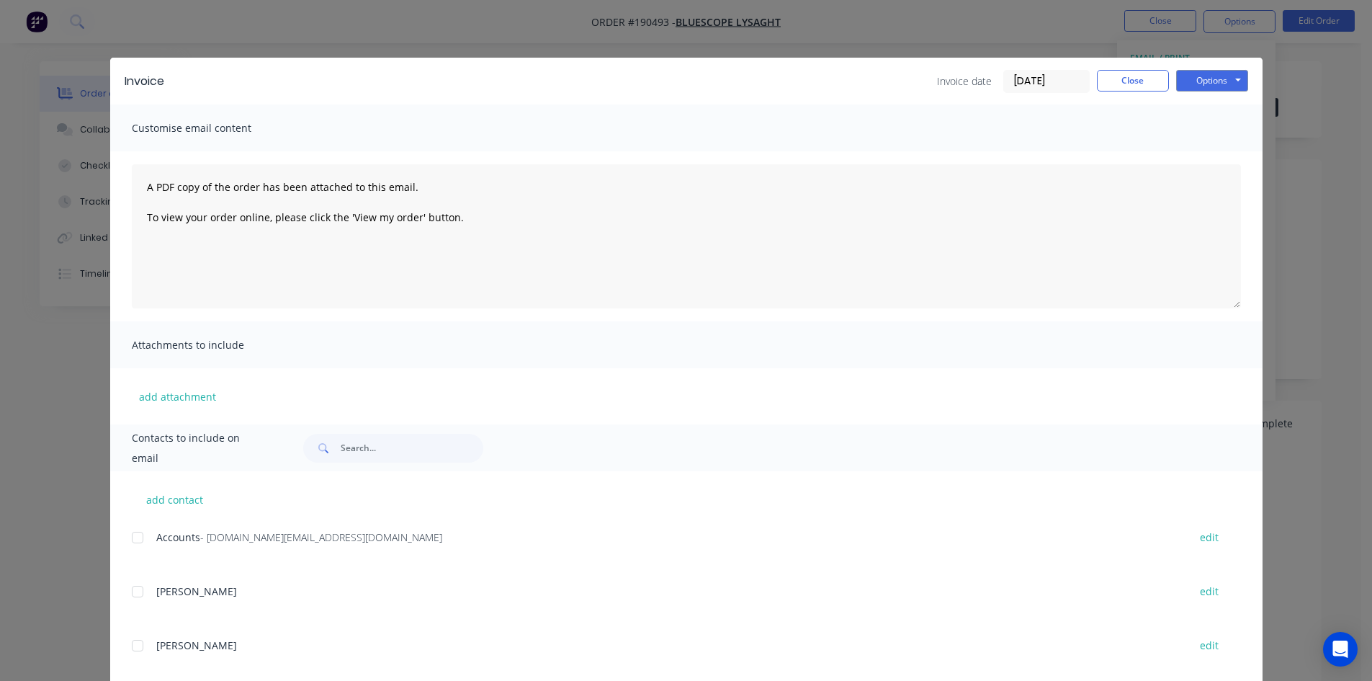
click at [134, 537] on div at bounding box center [137, 537] width 29 height 29
click at [1196, 76] on button "Options" at bounding box center [1212, 81] width 72 height 22
click at [1192, 152] on button "Email" at bounding box center [1222, 154] width 92 height 24
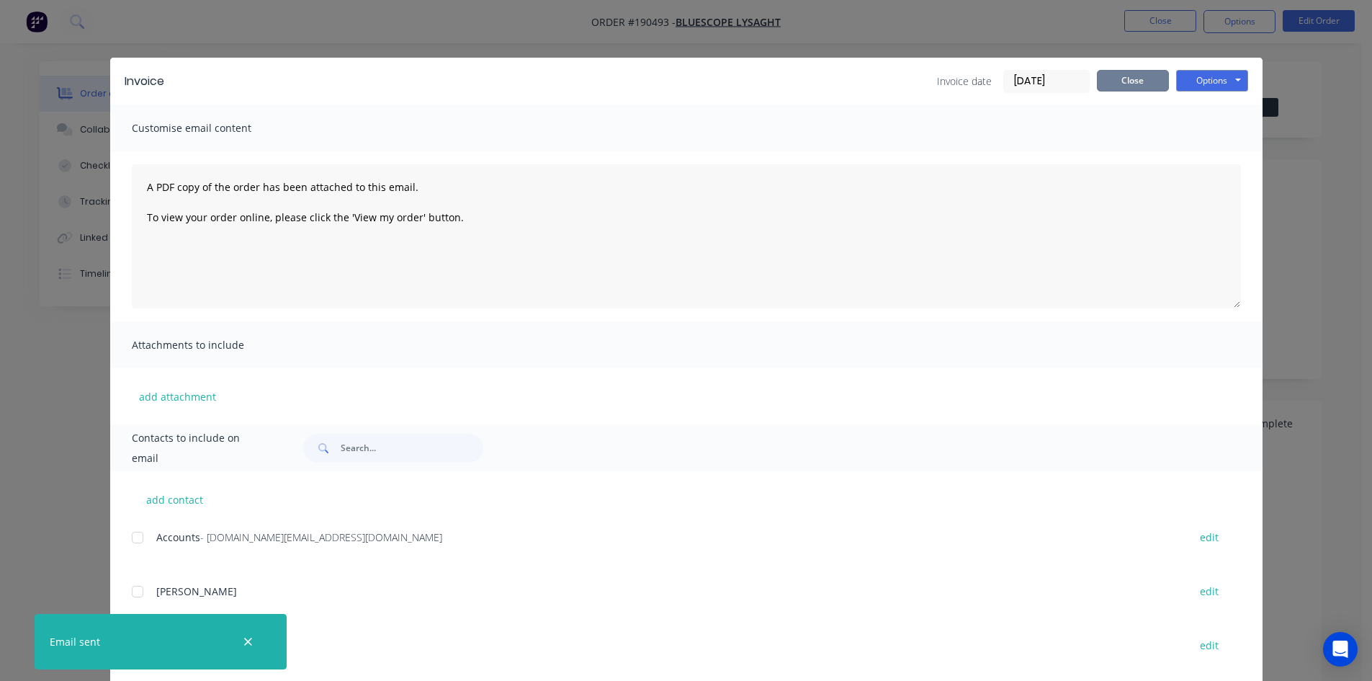
click at [1129, 81] on button "Close" at bounding box center [1133, 81] width 72 height 22
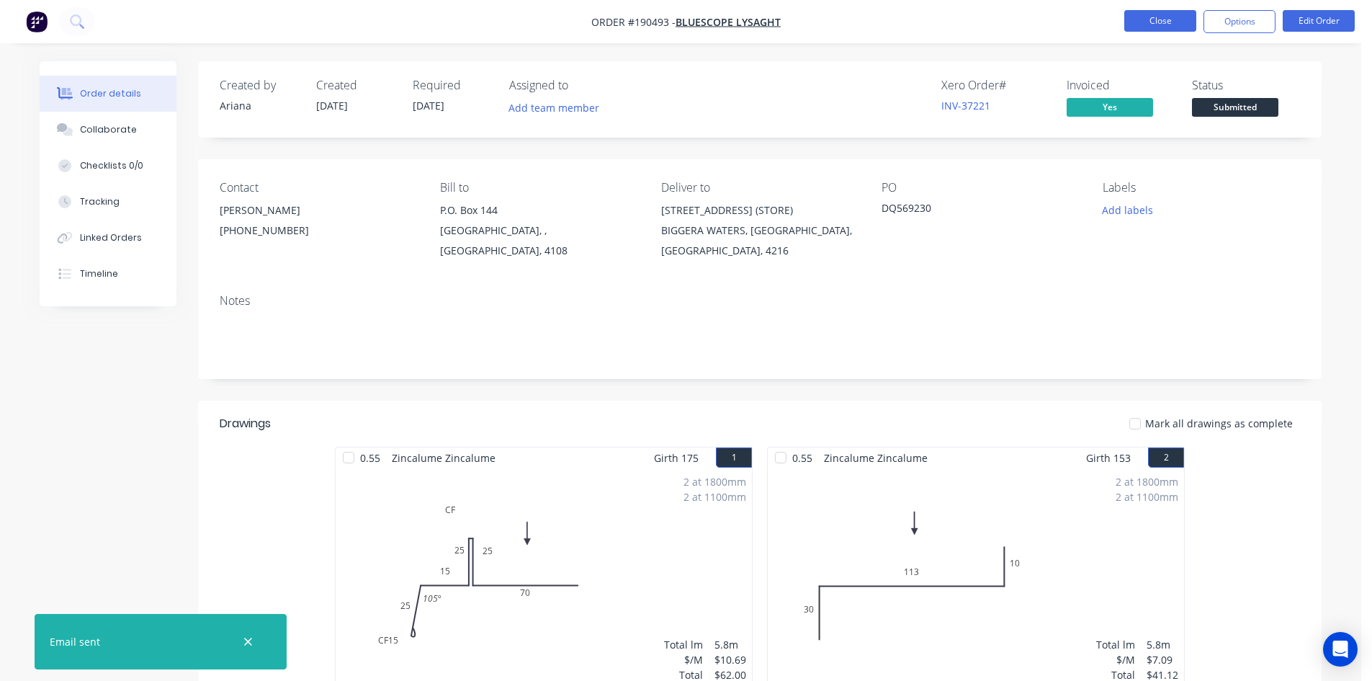
click at [1146, 27] on button "Close" at bounding box center [1160, 21] width 72 height 22
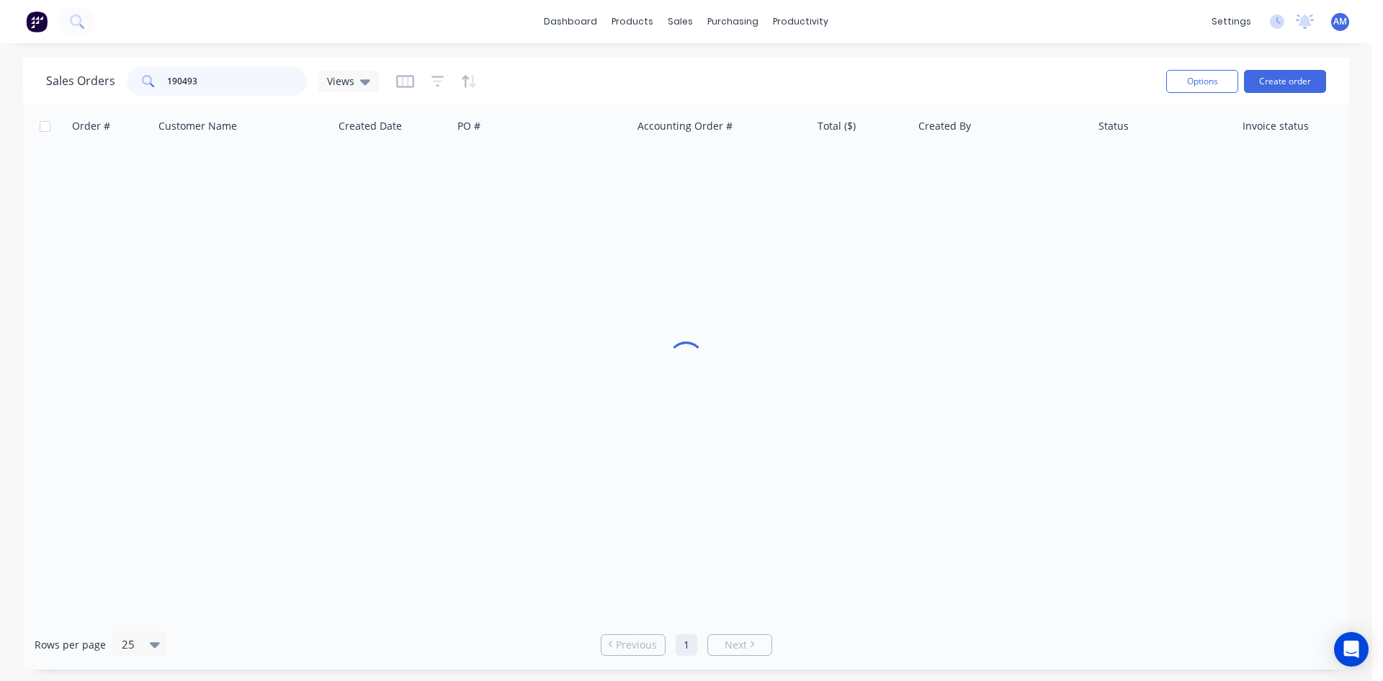
drag, startPoint x: 261, startPoint y: 81, endPoint x: 35, endPoint y: 73, distance: 225.6
click at [37, 73] on div "Sales Orders 190493 Views Options Create order" at bounding box center [686, 81] width 1326 height 47
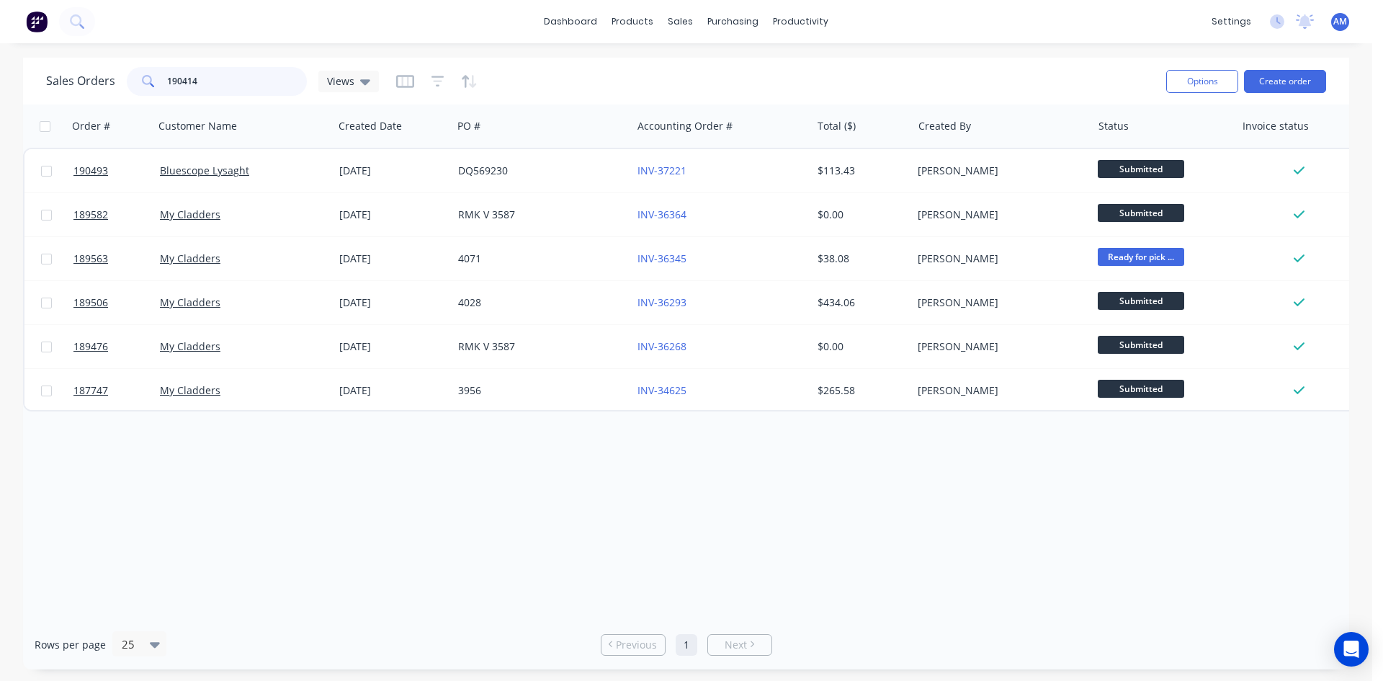
type input "190414"
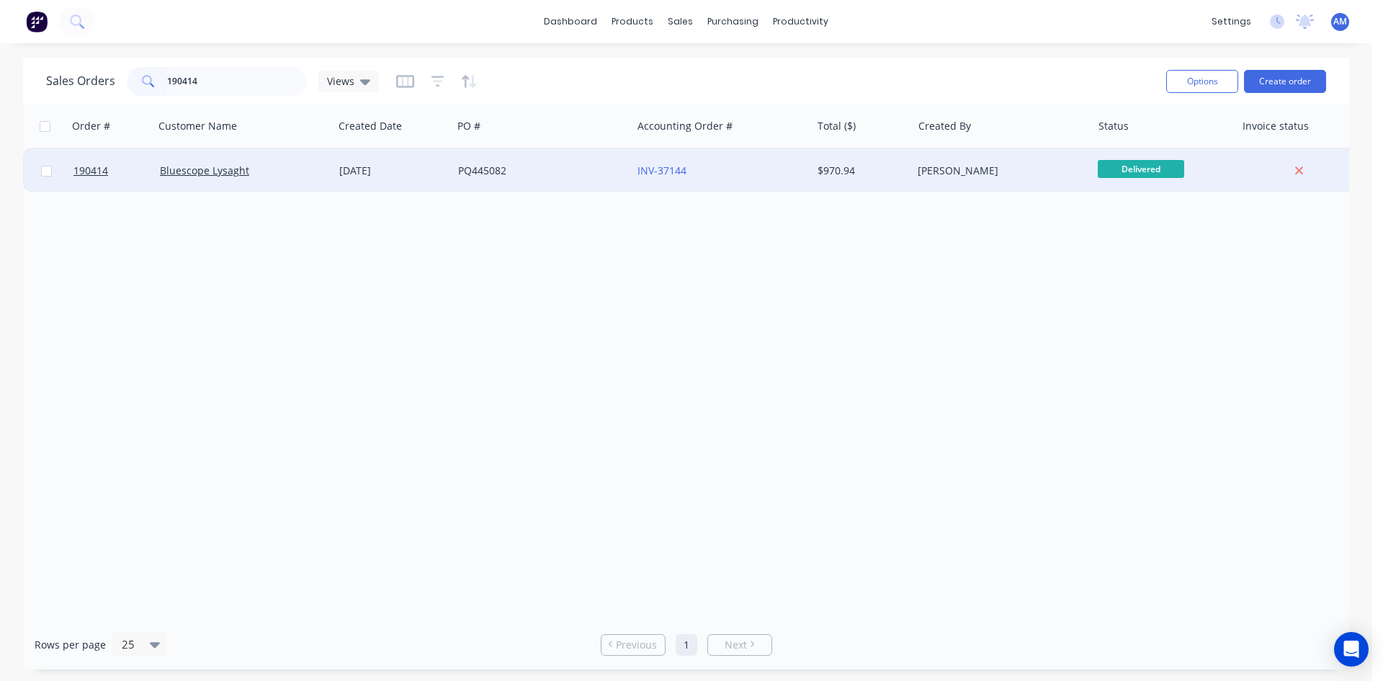
click at [573, 174] on div "PQ445082" at bounding box center [538, 171] width 160 height 14
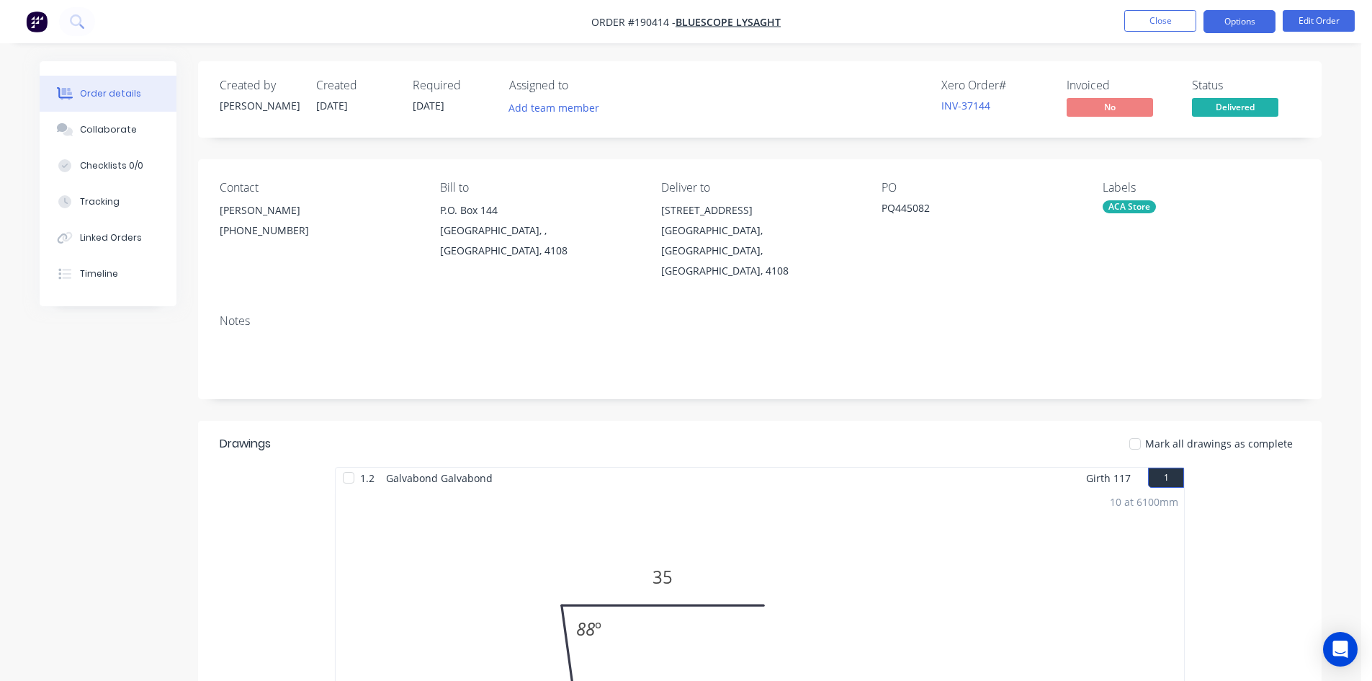
click at [1227, 24] on button "Options" at bounding box center [1240, 21] width 72 height 23
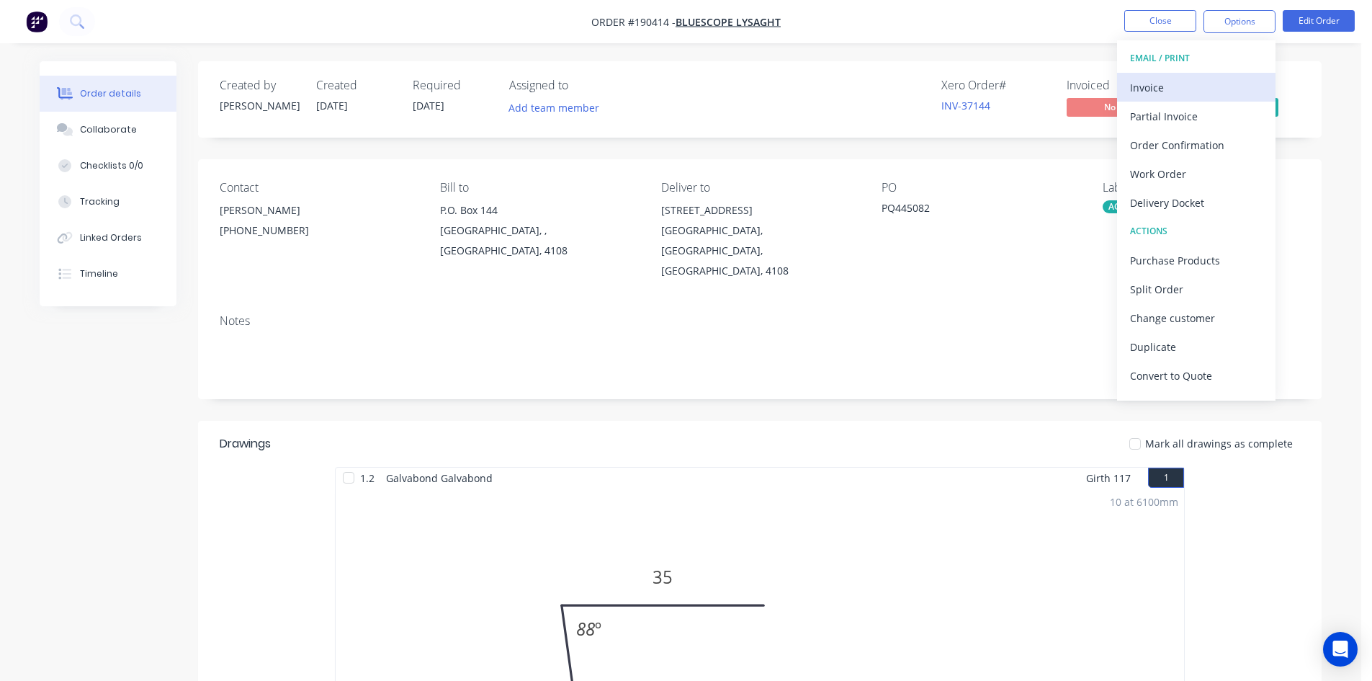
click at [1200, 80] on div "Invoice" at bounding box center [1196, 87] width 133 height 21
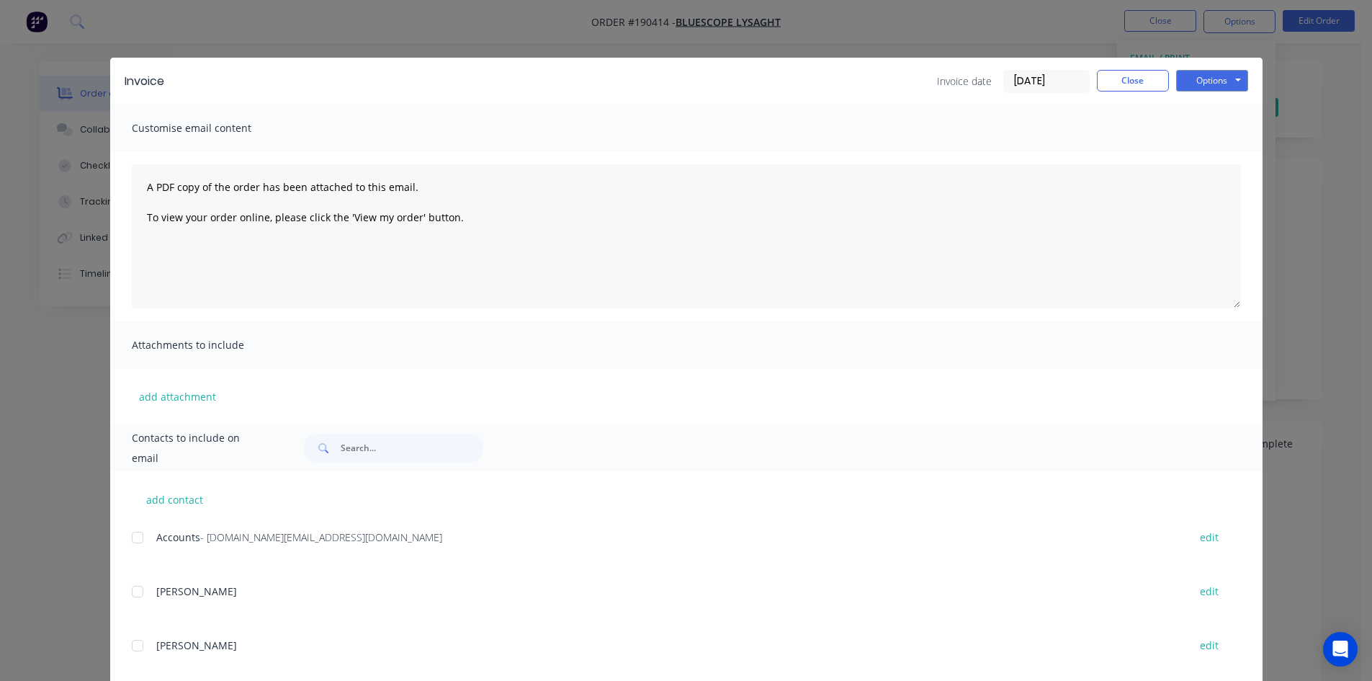
click at [133, 535] on div at bounding box center [137, 537] width 29 height 29
click at [1238, 78] on button "Options" at bounding box center [1212, 81] width 72 height 22
click at [1221, 148] on button "Email" at bounding box center [1222, 154] width 92 height 24
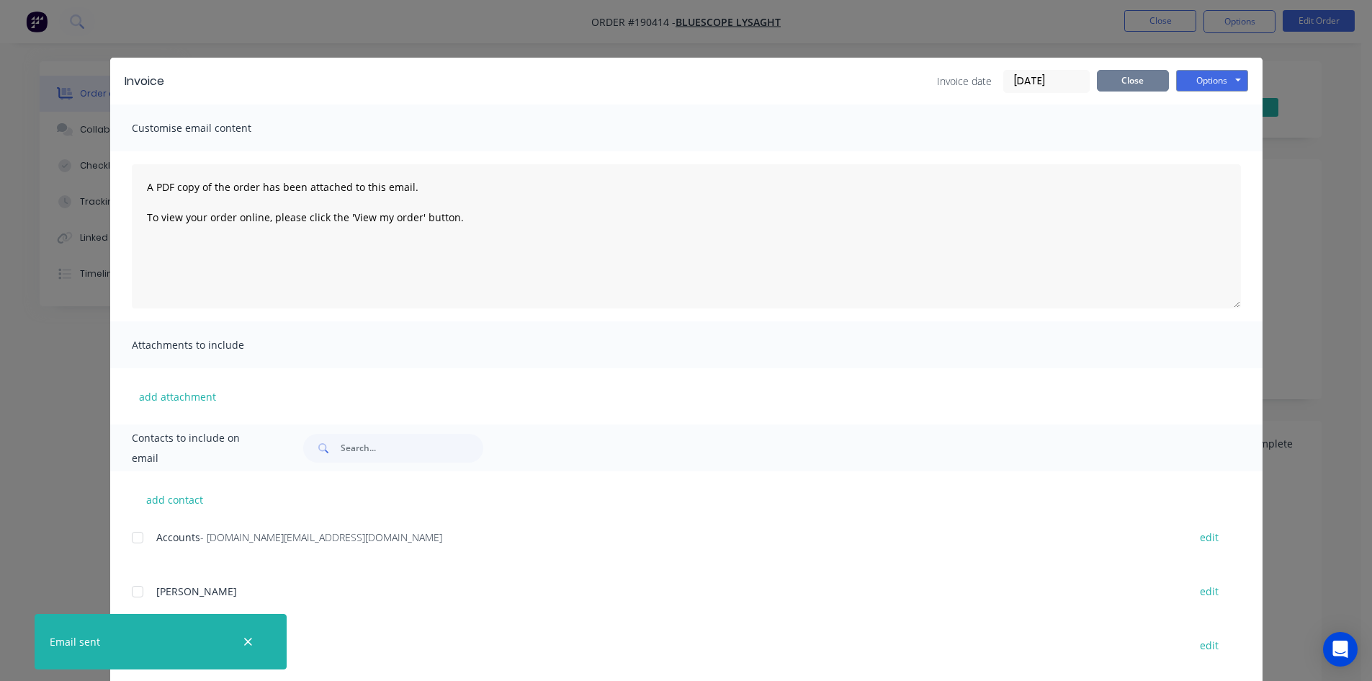
click at [1148, 73] on button "Close" at bounding box center [1133, 81] width 72 height 22
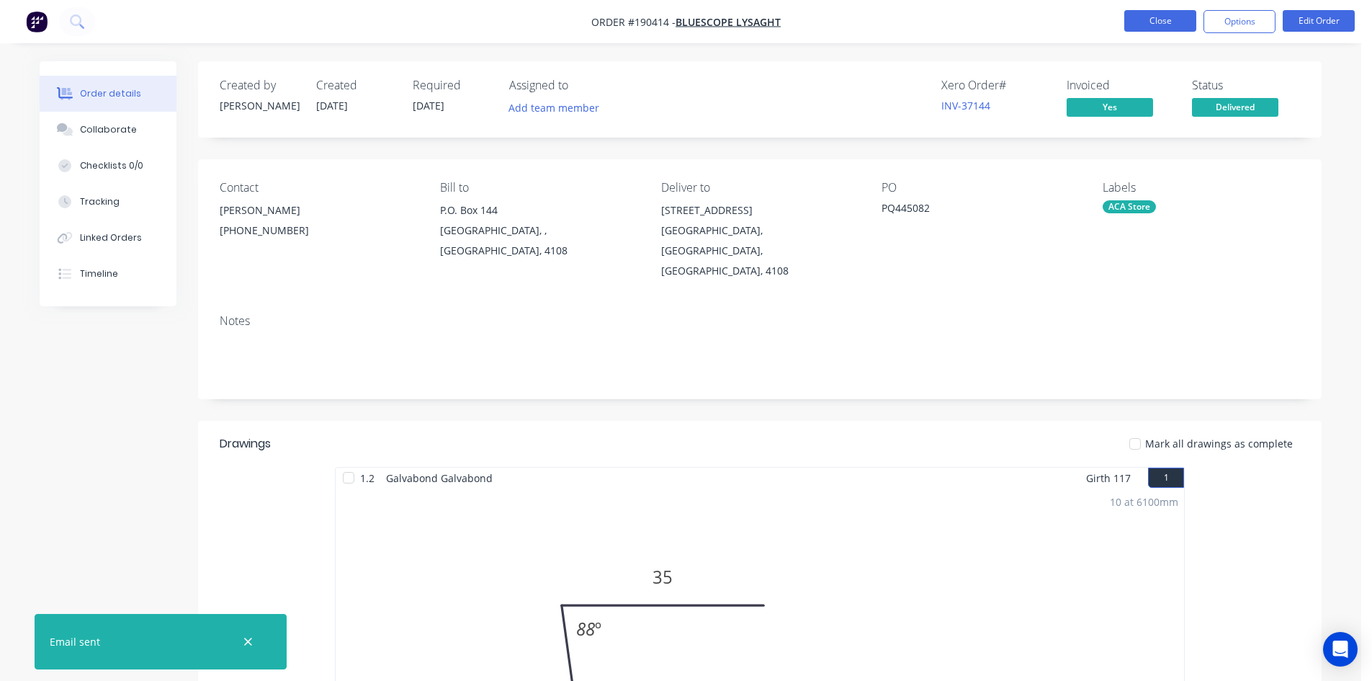
click at [1158, 30] on button "Close" at bounding box center [1160, 21] width 72 height 22
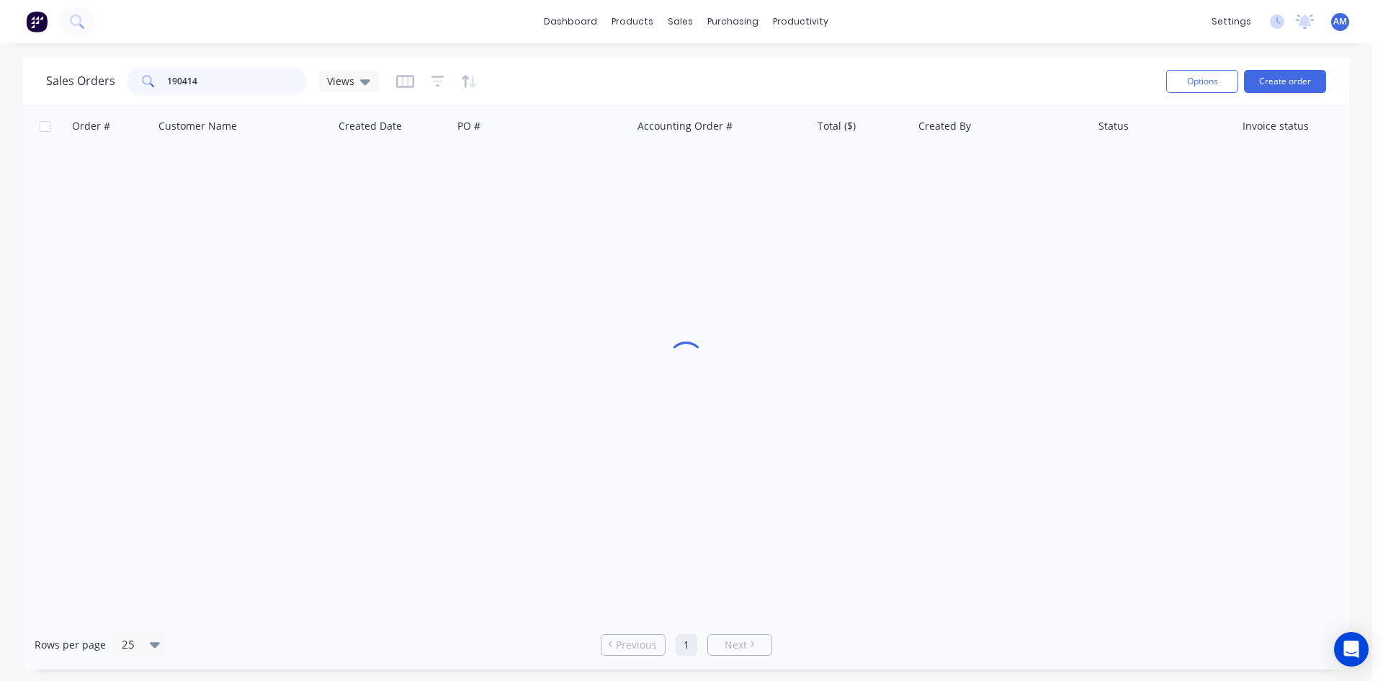
drag, startPoint x: 246, startPoint y: 76, endPoint x: 98, endPoint y: 74, distance: 148.4
click at [98, 74] on div "Sales Orders 190414 Views" at bounding box center [212, 81] width 333 height 29
type input "190287"
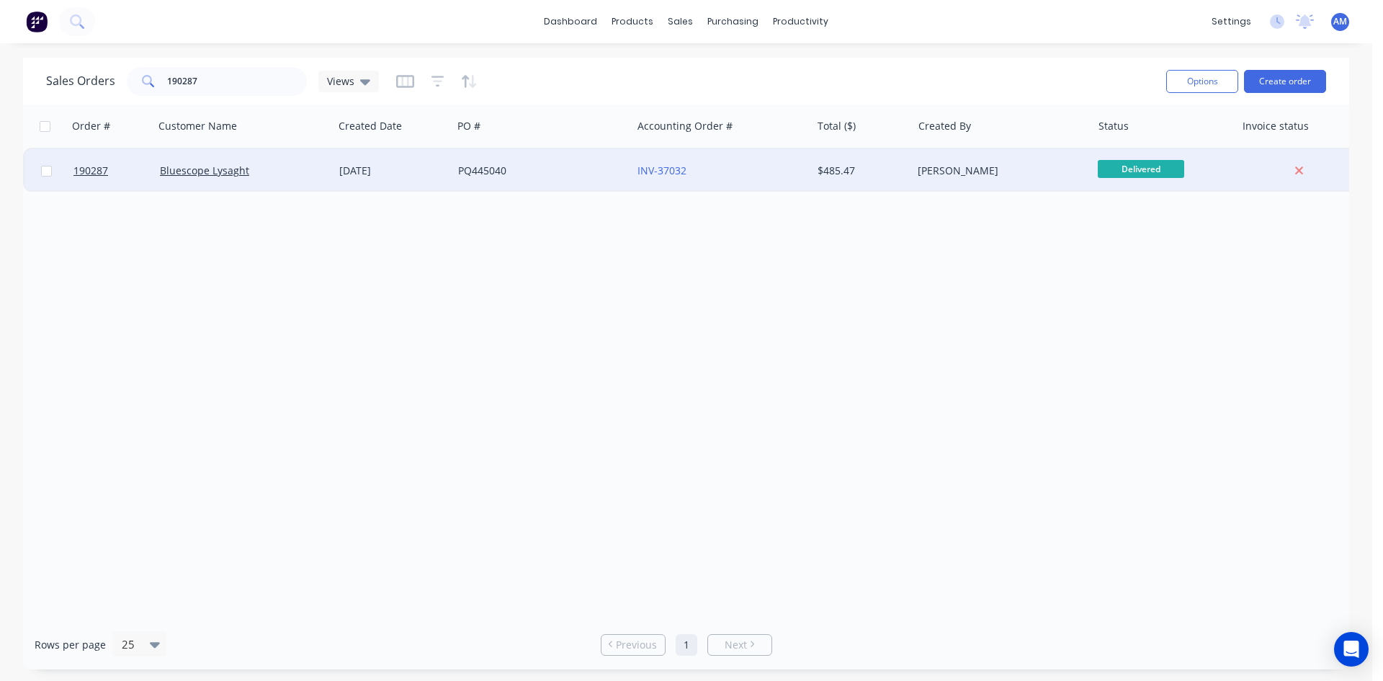
click at [766, 175] on div "INV-37032" at bounding box center [717, 171] width 160 height 14
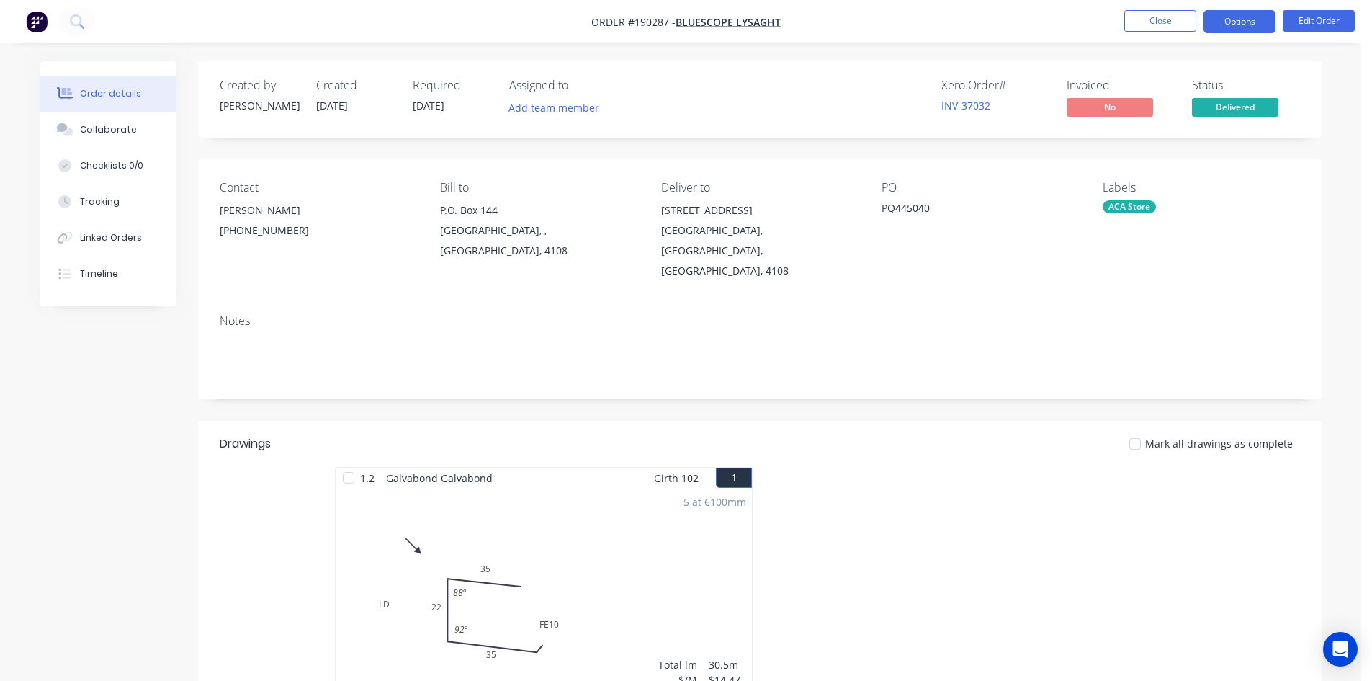
click at [1231, 27] on button "Options" at bounding box center [1240, 21] width 72 height 23
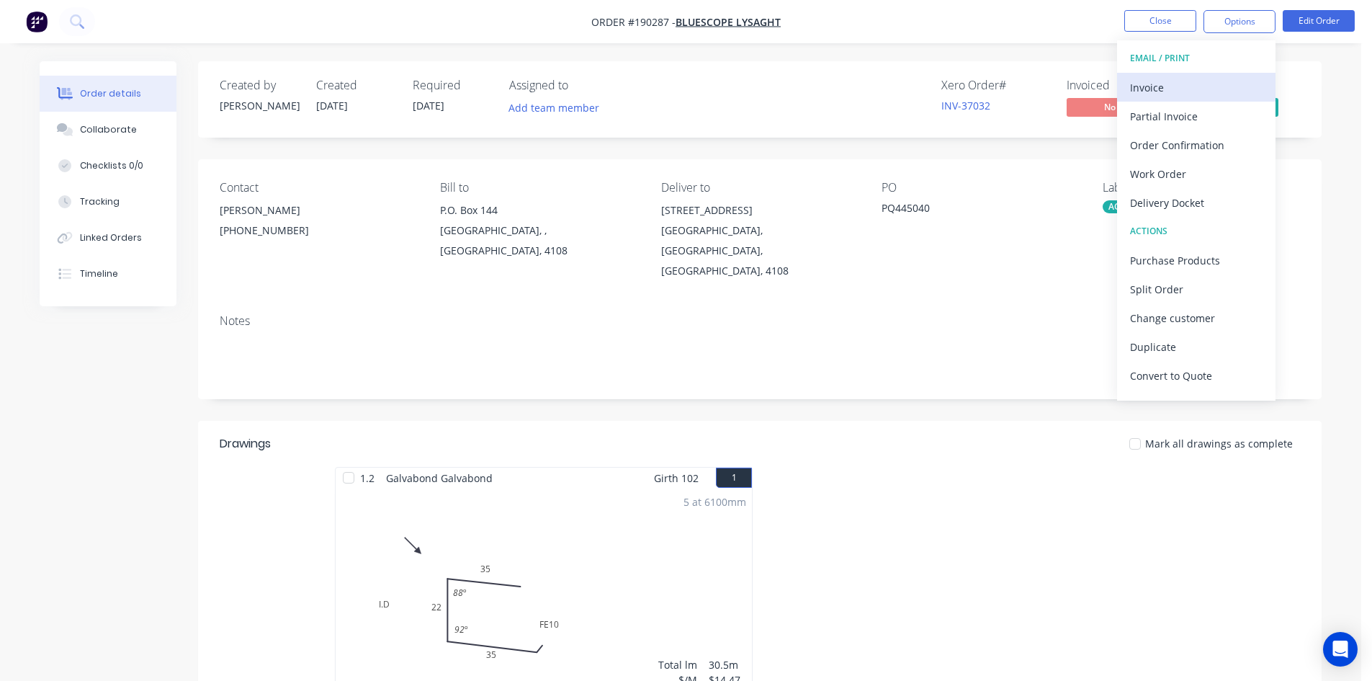
click at [1167, 89] on div "Invoice" at bounding box center [1196, 87] width 133 height 21
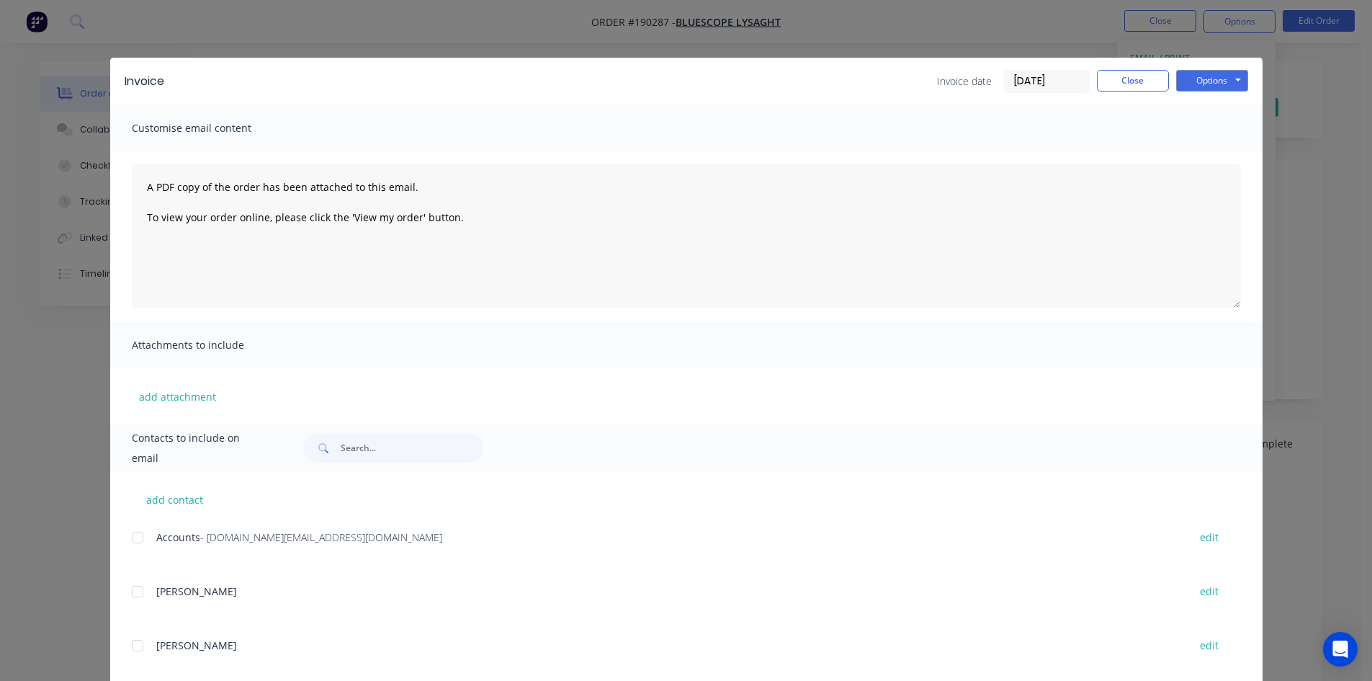
click at [132, 538] on div at bounding box center [137, 537] width 29 height 29
click at [1187, 82] on button "Options" at bounding box center [1212, 81] width 72 height 22
click at [1192, 151] on button "Email" at bounding box center [1222, 154] width 92 height 24
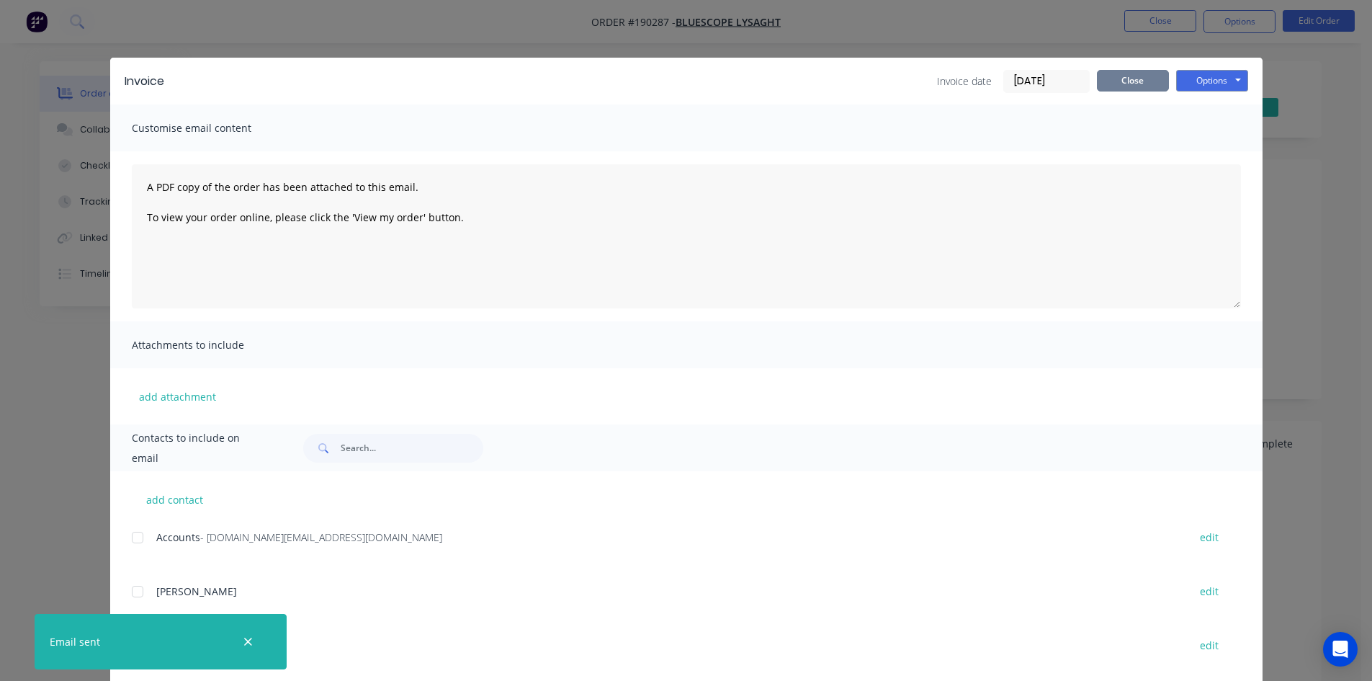
click at [1126, 83] on button "Close" at bounding box center [1133, 81] width 72 height 22
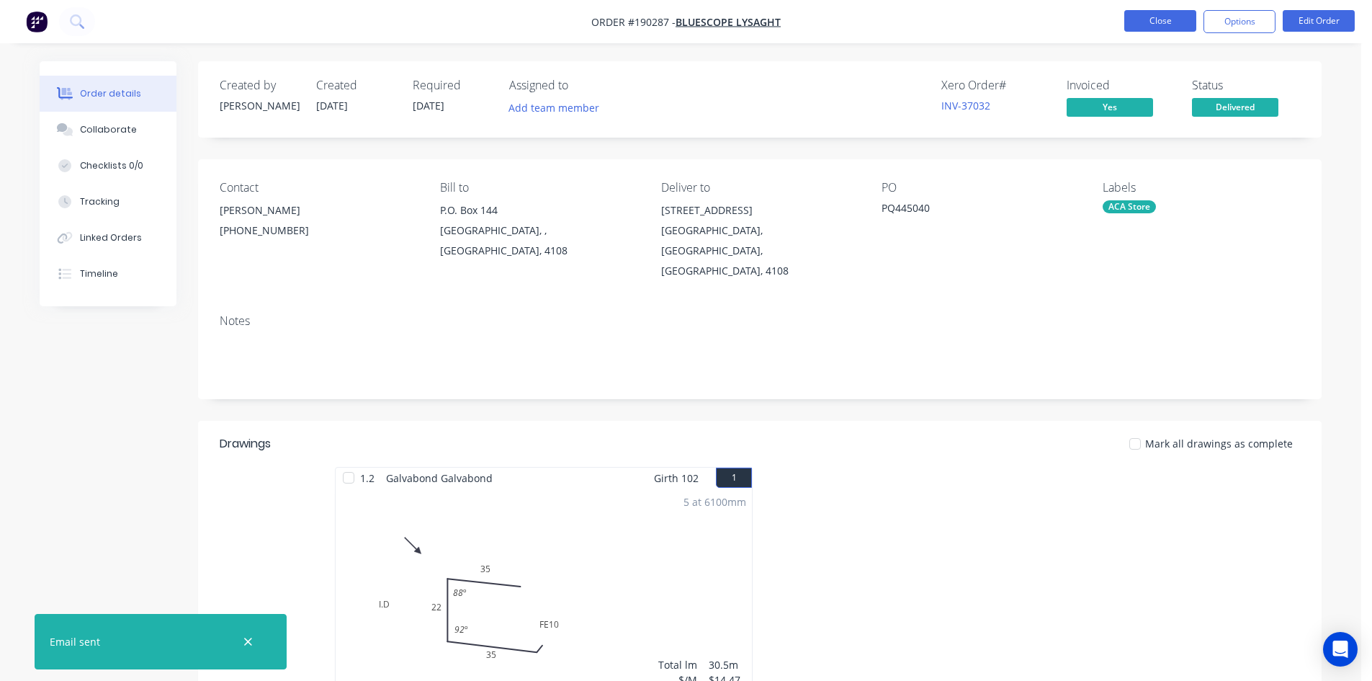
click at [1160, 27] on button "Close" at bounding box center [1160, 21] width 72 height 22
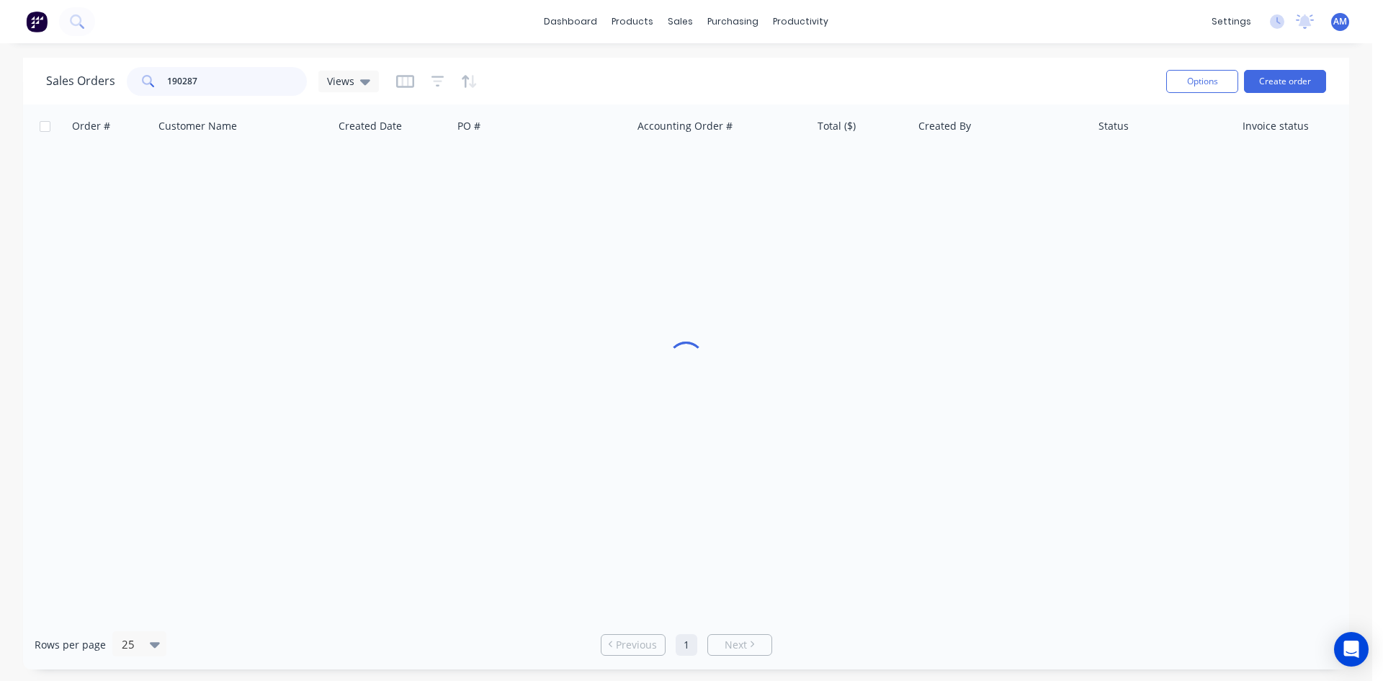
drag, startPoint x: 242, startPoint y: 86, endPoint x: 103, endPoint y: 72, distance: 139.8
click at [104, 72] on div "Sales Orders 190287 Views" at bounding box center [212, 81] width 333 height 29
type input "190325"
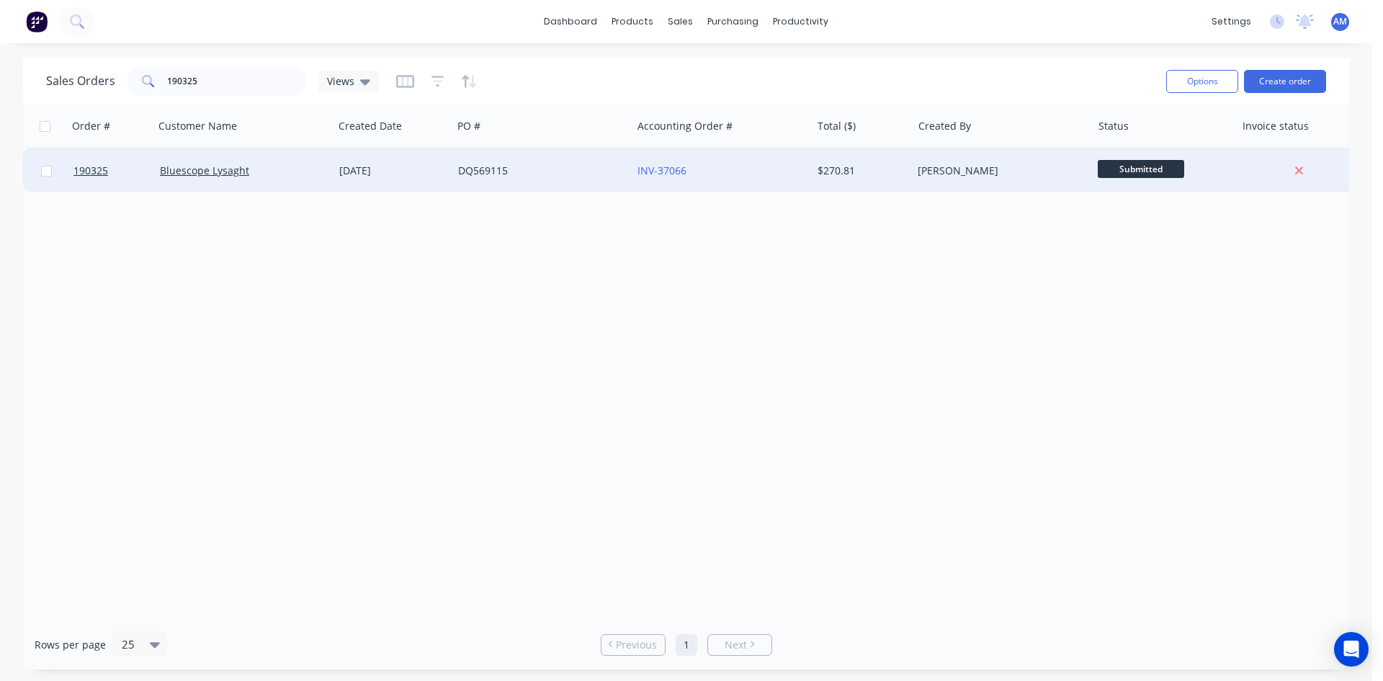
click at [726, 178] on div "INV-37066" at bounding box center [721, 170] width 179 height 43
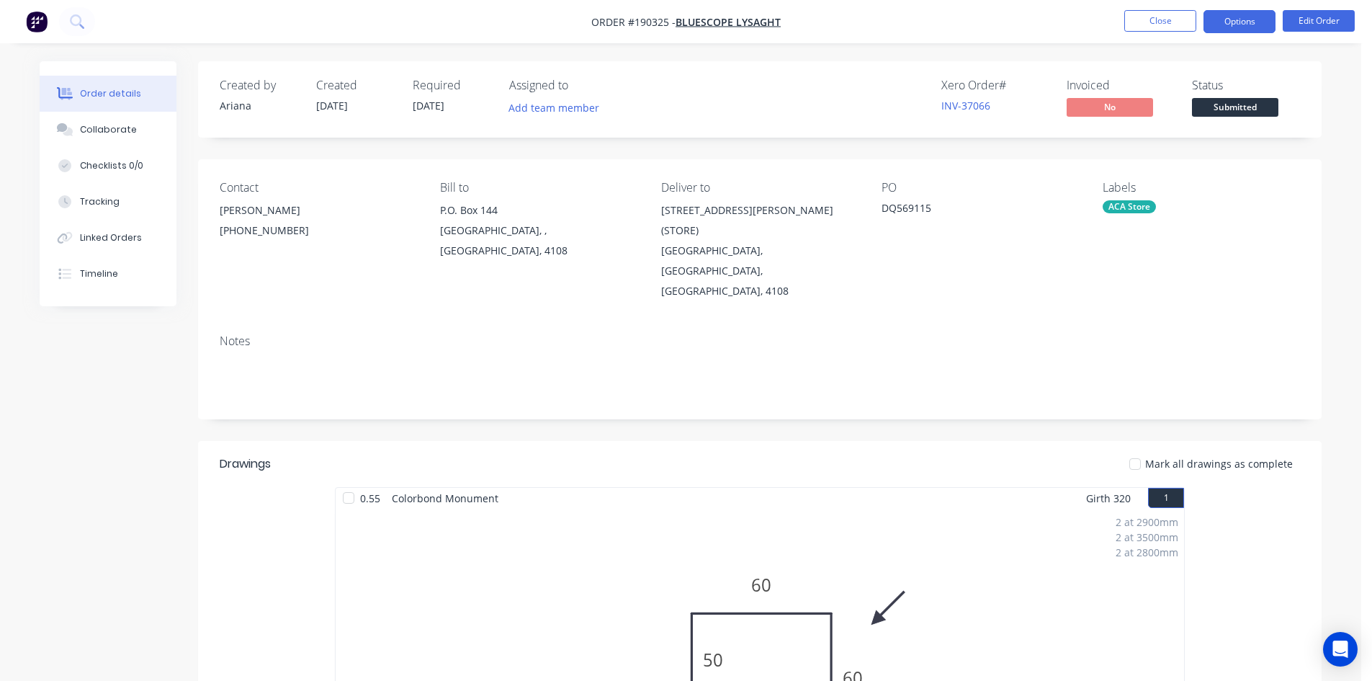
click at [1241, 20] on button "Options" at bounding box center [1240, 21] width 72 height 23
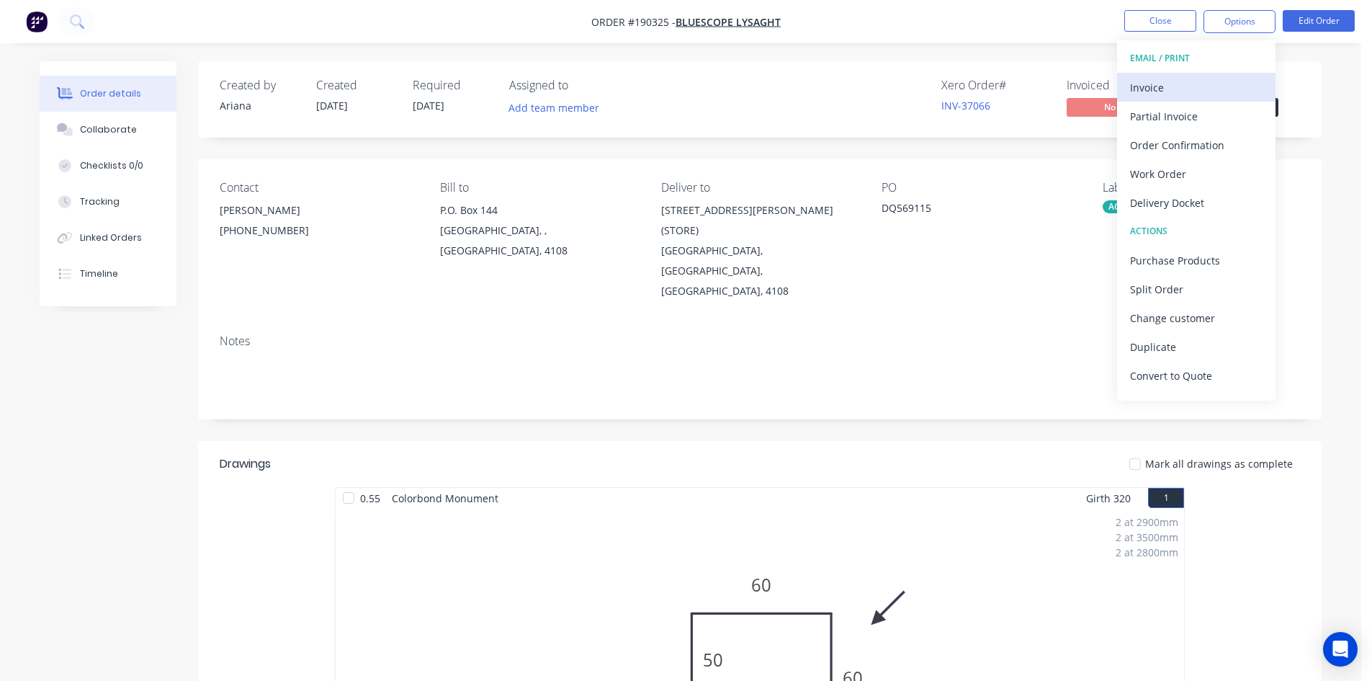
click at [1199, 81] on div "Invoice" at bounding box center [1196, 87] width 133 height 21
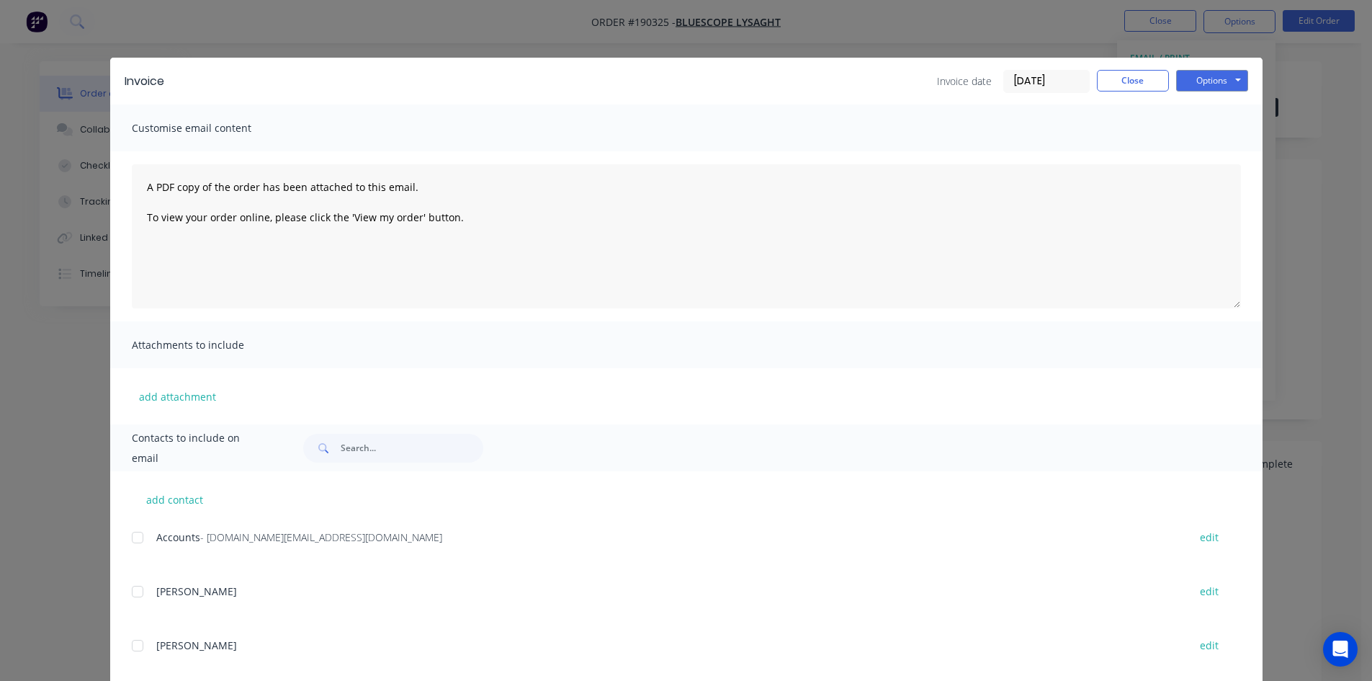
click at [127, 532] on div at bounding box center [137, 537] width 29 height 29
click at [1192, 76] on button "Options" at bounding box center [1212, 81] width 72 height 22
click at [1196, 151] on button "Email" at bounding box center [1222, 154] width 92 height 24
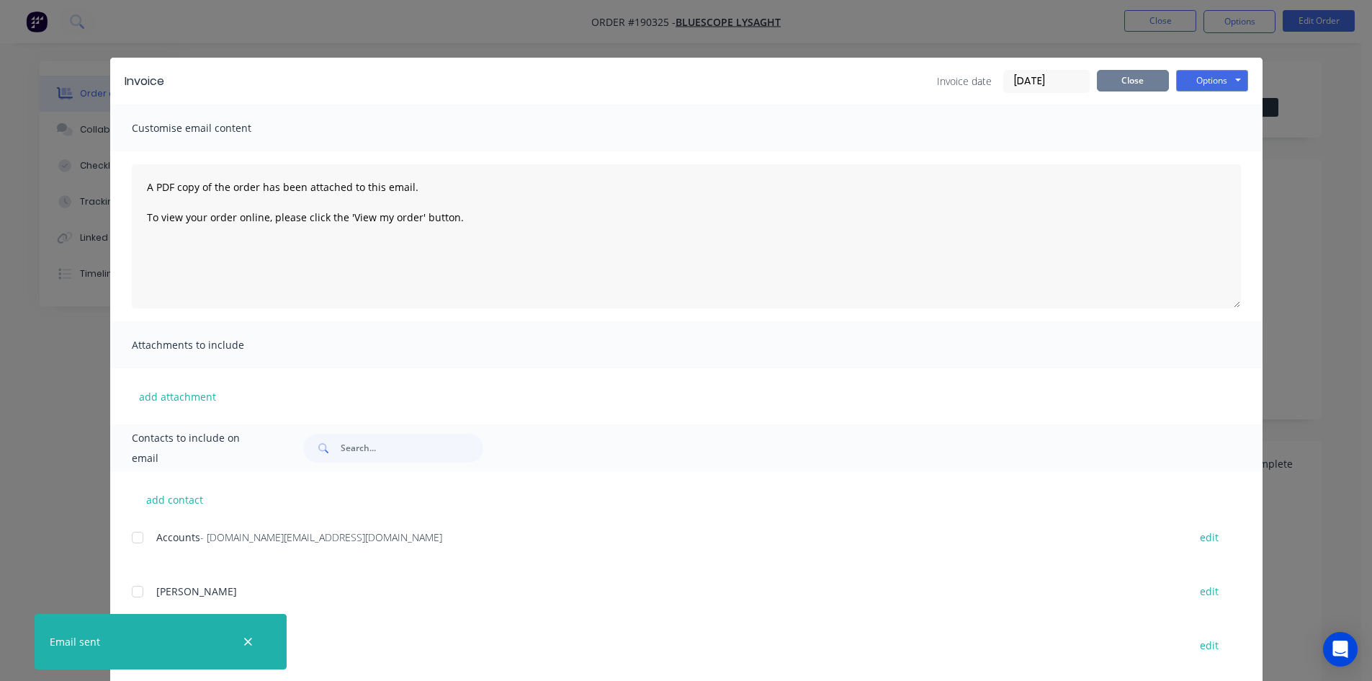
click at [1150, 86] on button "Close" at bounding box center [1133, 81] width 72 height 22
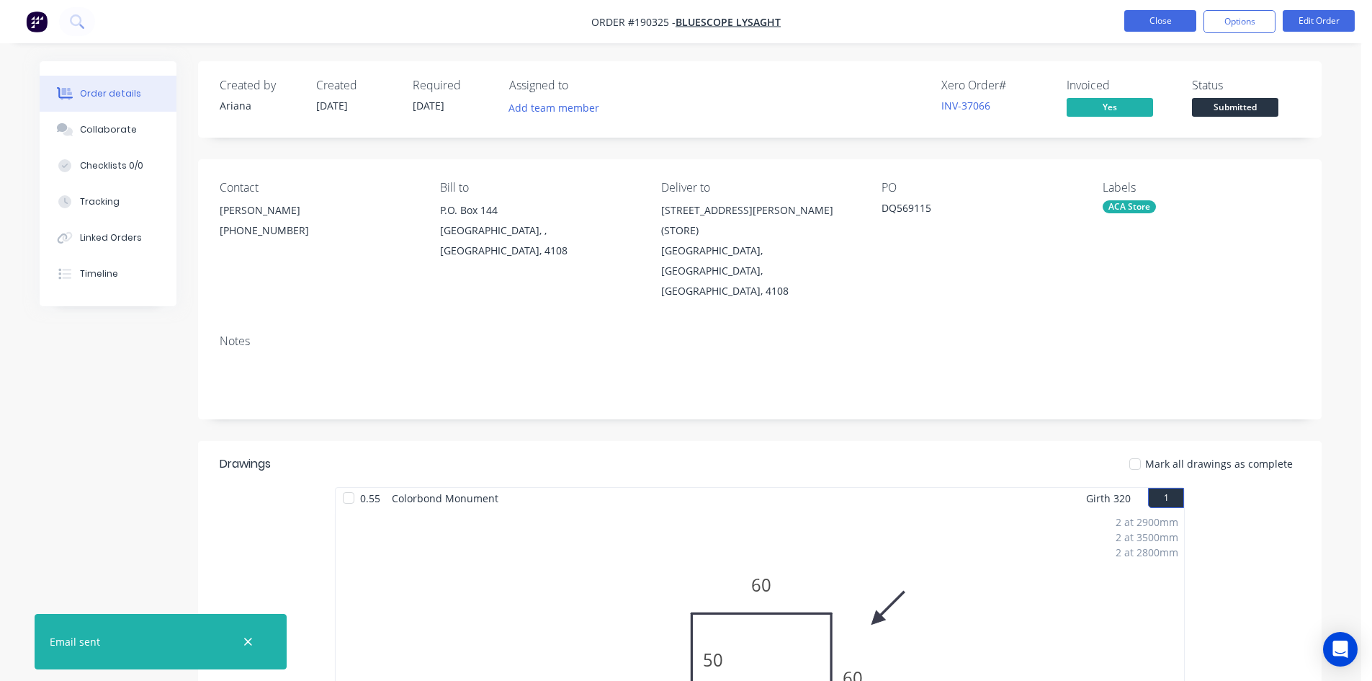
click at [1170, 24] on button "Close" at bounding box center [1160, 21] width 72 height 22
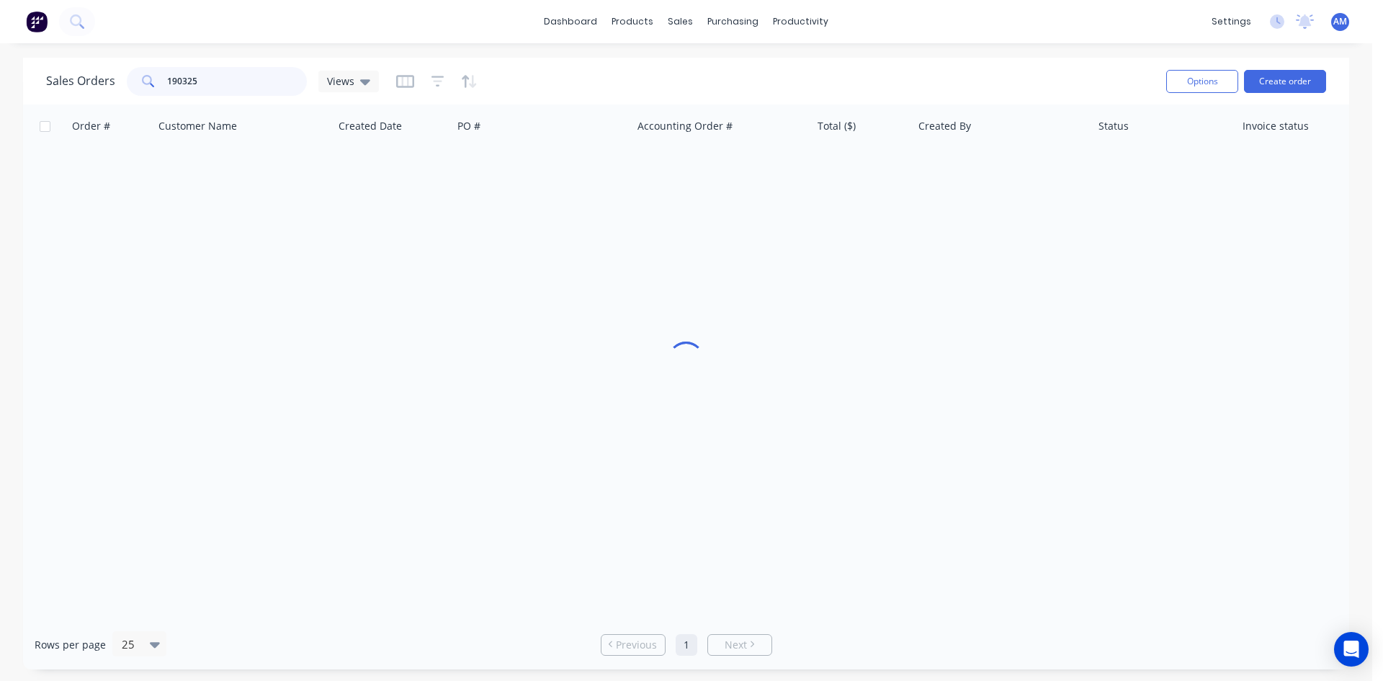
drag, startPoint x: 225, startPoint y: 77, endPoint x: 128, endPoint y: 77, distance: 97.2
click at [128, 77] on div "190325" at bounding box center [217, 81] width 180 height 29
type input "190352"
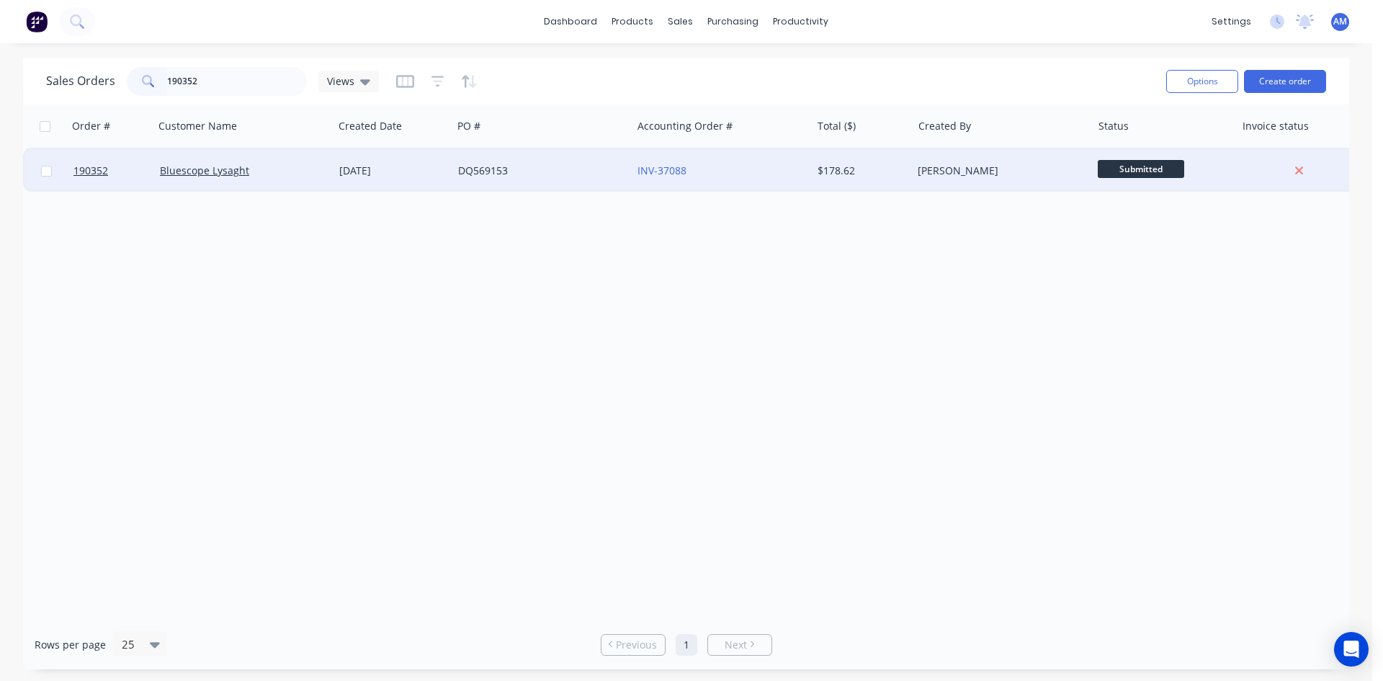
click at [583, 172] on div "DQ569153" at bounding box center [538, 171] width 160 height 14
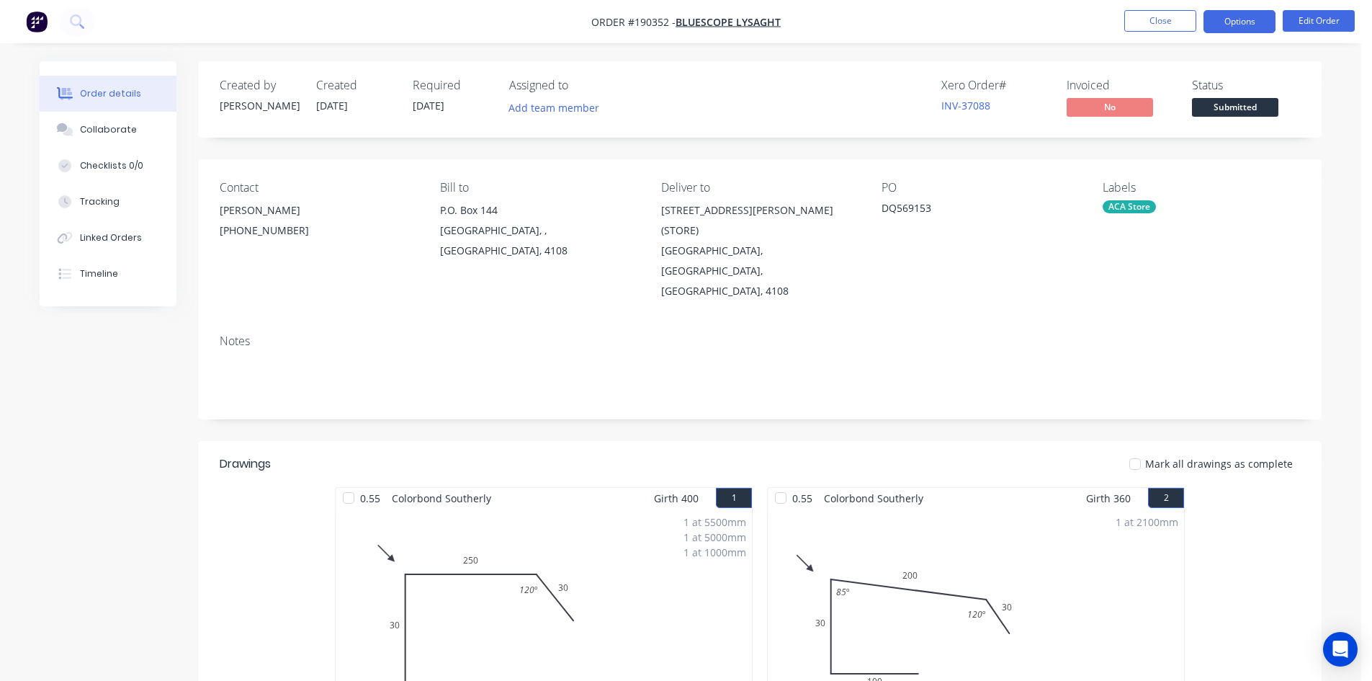
click at [1234, 18] on button "Options" at bounding box center [1240, 21] width 72 height 23
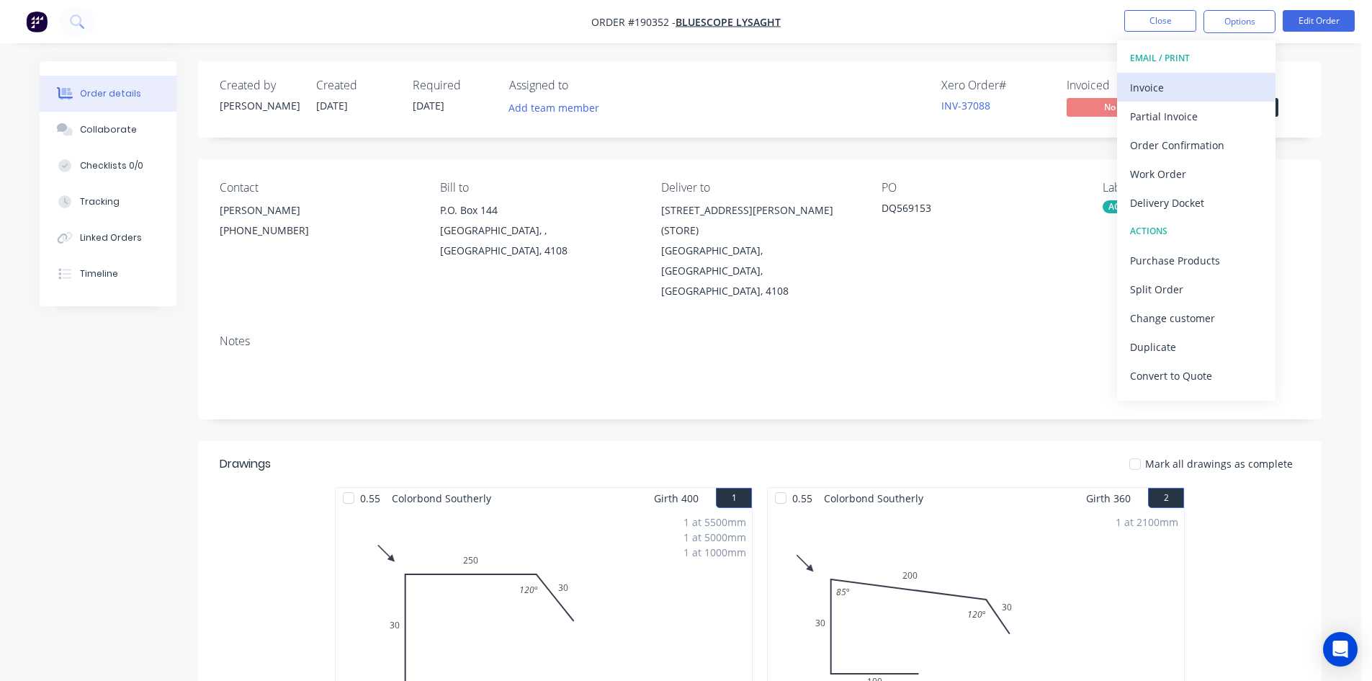
click at [1214, 76] on button "Invoice" at bounding box center [1196, 87] width 158 height 29
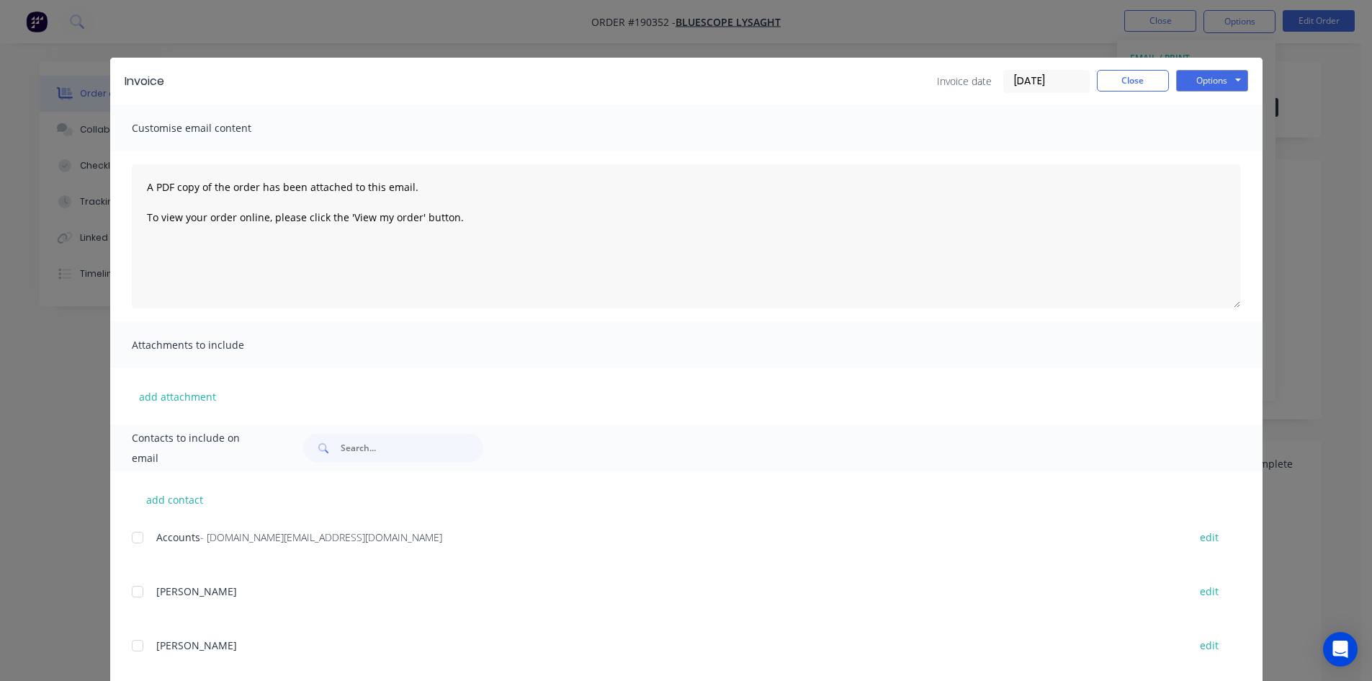
click at [129, 537] on div at bounding box center [137, 537] width 29 height 29
click at [1217, 75] on button "Options" at bounding box center [1212, 81] width 72 height 22
click at [1221, 150] on button "Email" at bounding box center [1222, 154] width 92 height 24
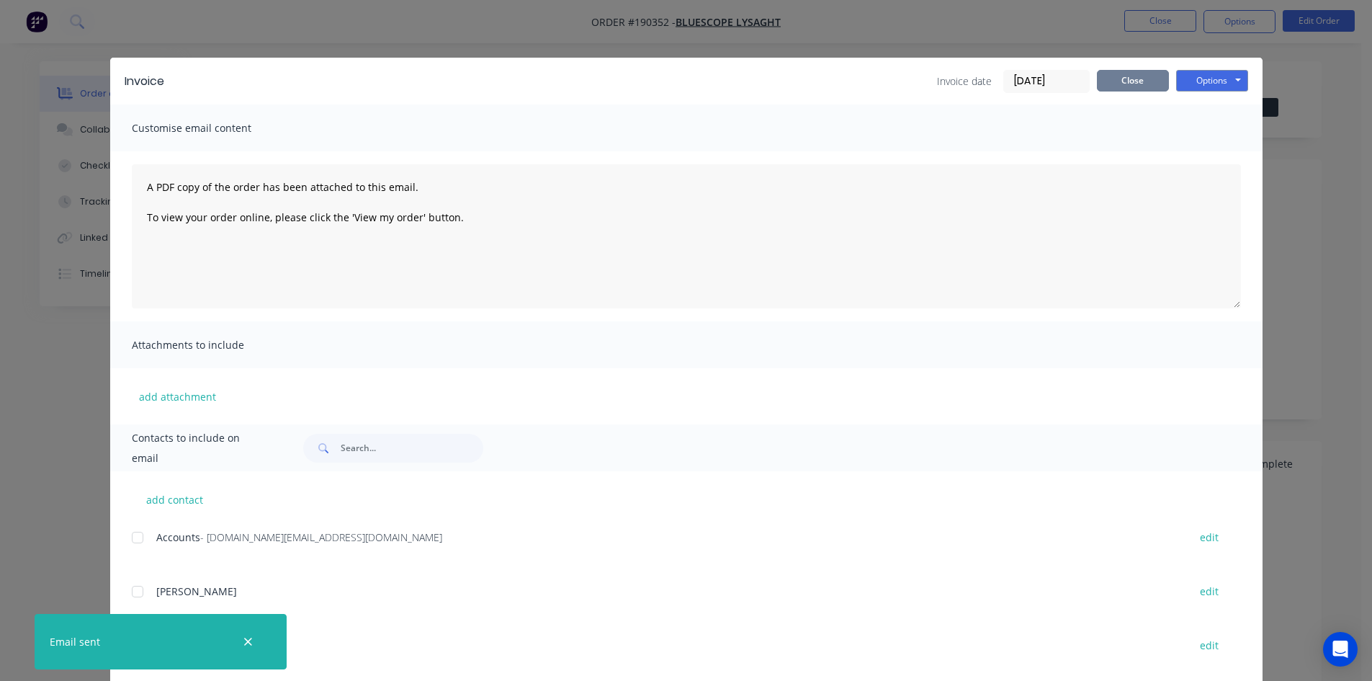
click at [1162, 76] on button "Close" at bounding box center [1133, 81] width 72 height 22
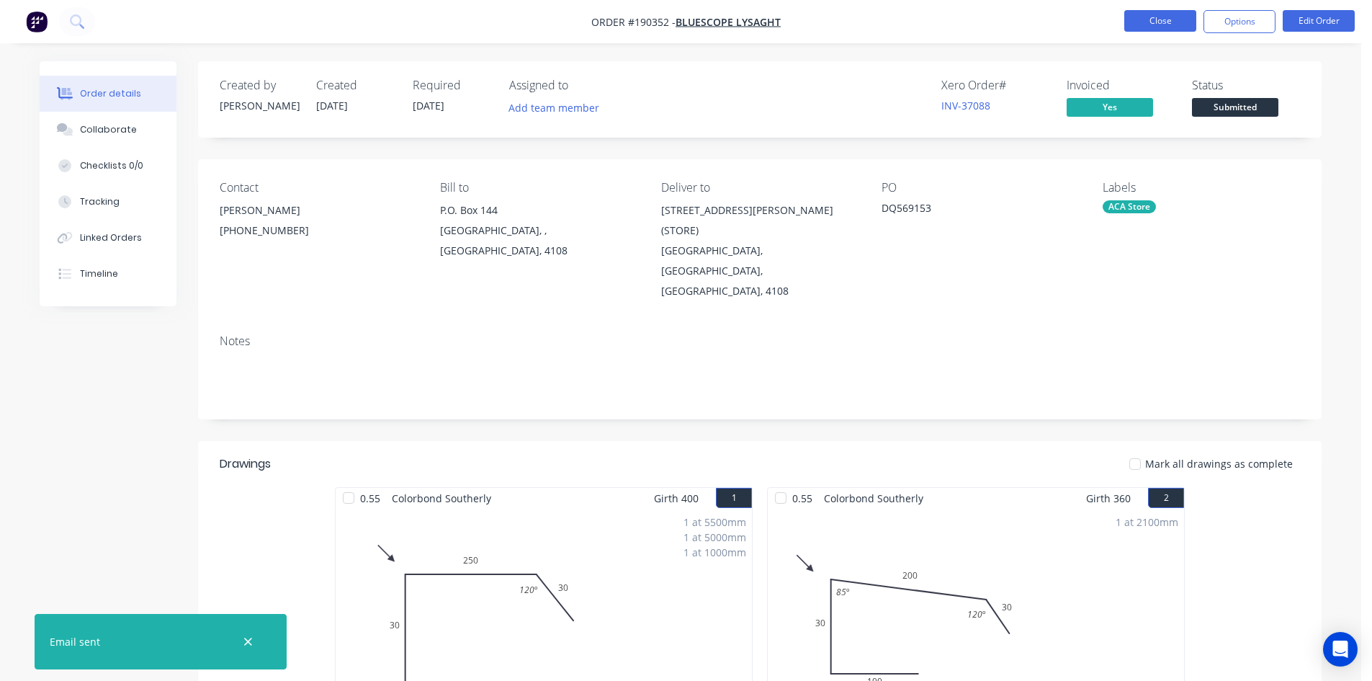
click at [1171, 26] on button "Close" at bounding box center [1160, 21] width 72 height 22
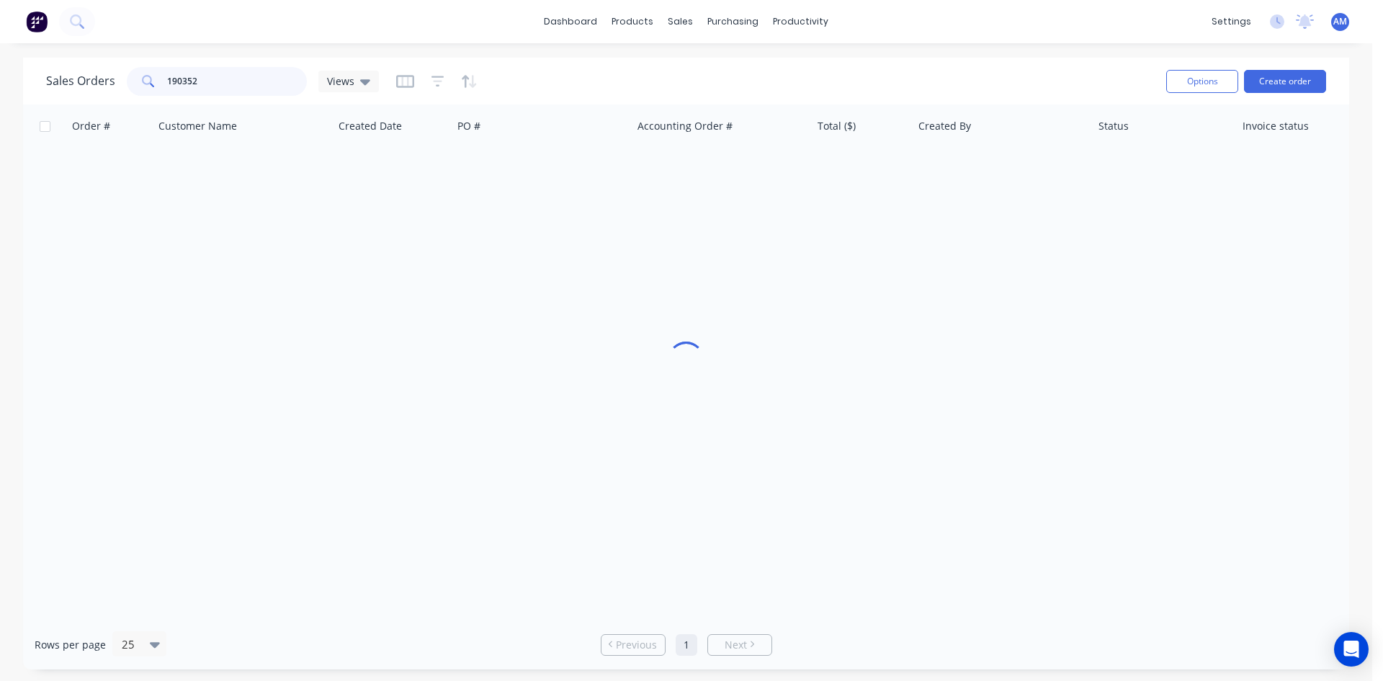
drag, startPoint x: 223, startPoint y: 81, endPoint x: 92, endPoint y: 83, distance: 131.1
click at [92, 83] on div "Sales Orders 190352 Views" at bounding box center [212, 81] width 333 height 29
type input "190411"
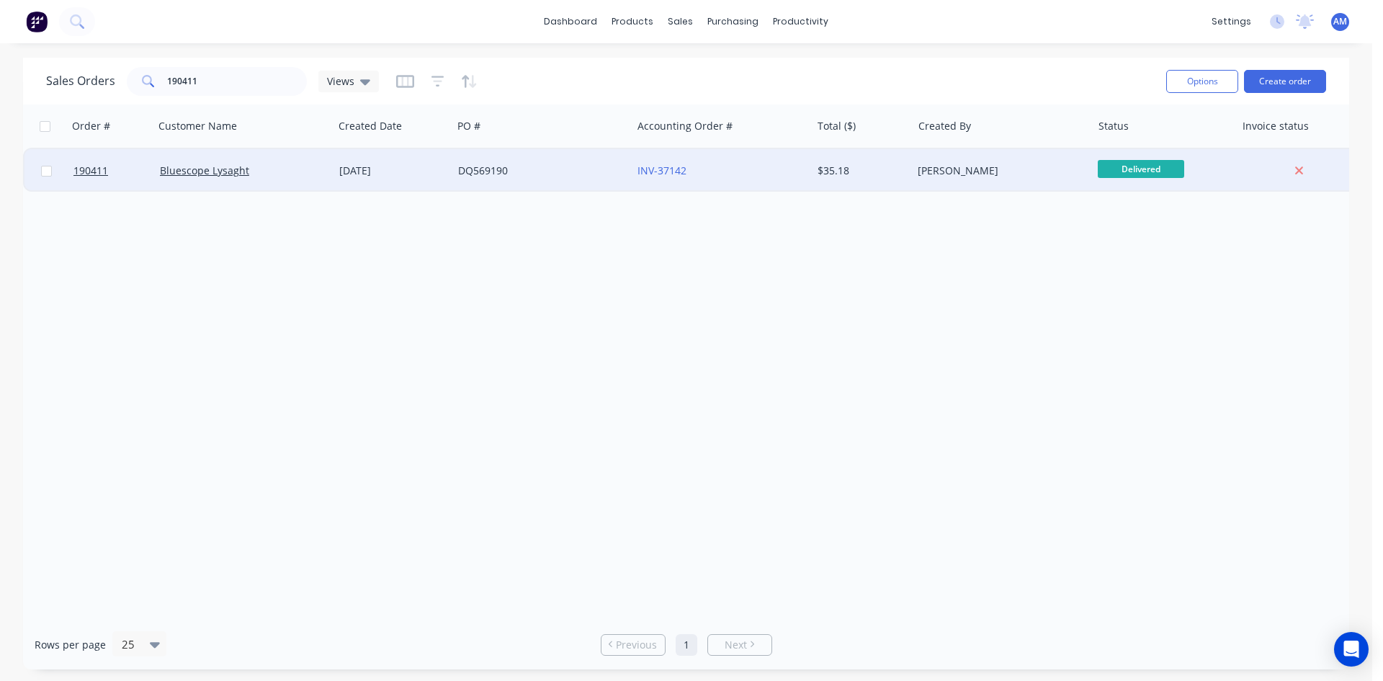
click at [523, 162] on div "DQ569190" at bounding box center [541, 170] width 179 height 43
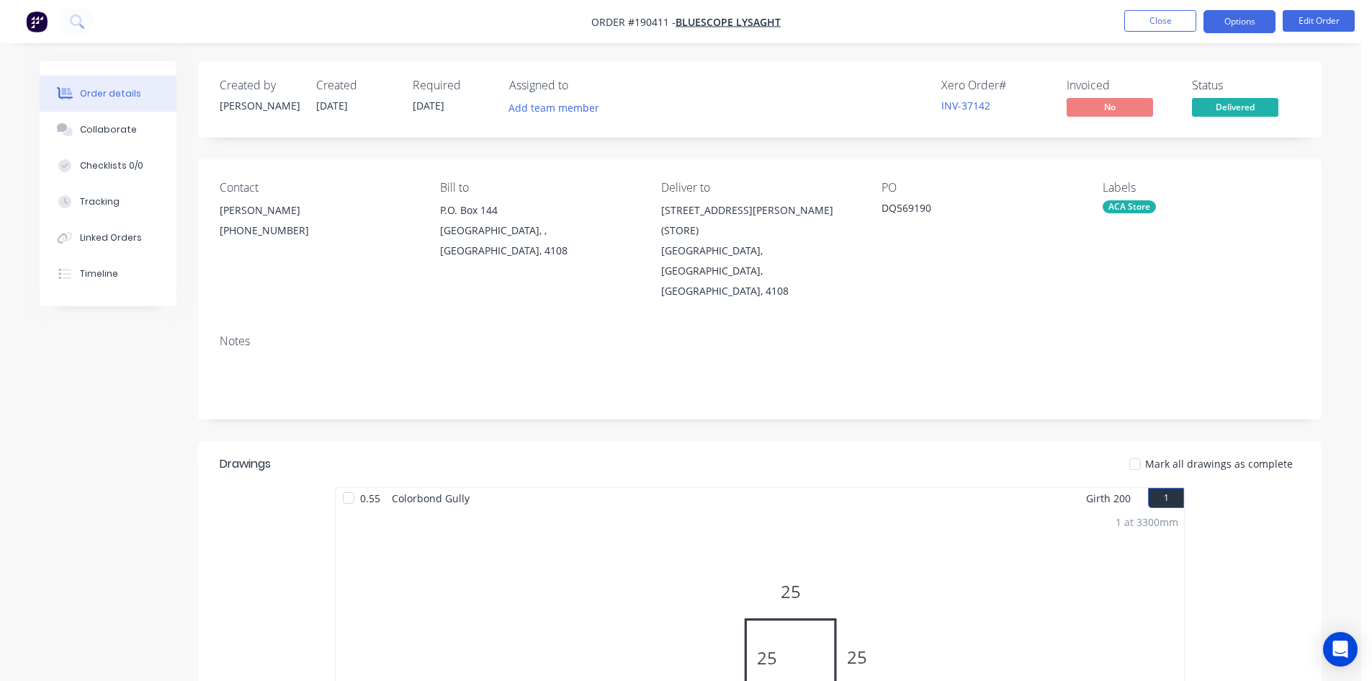
click at [1257, 20] on button "Options" at bounding box center [1240, 21] width 72 height 23
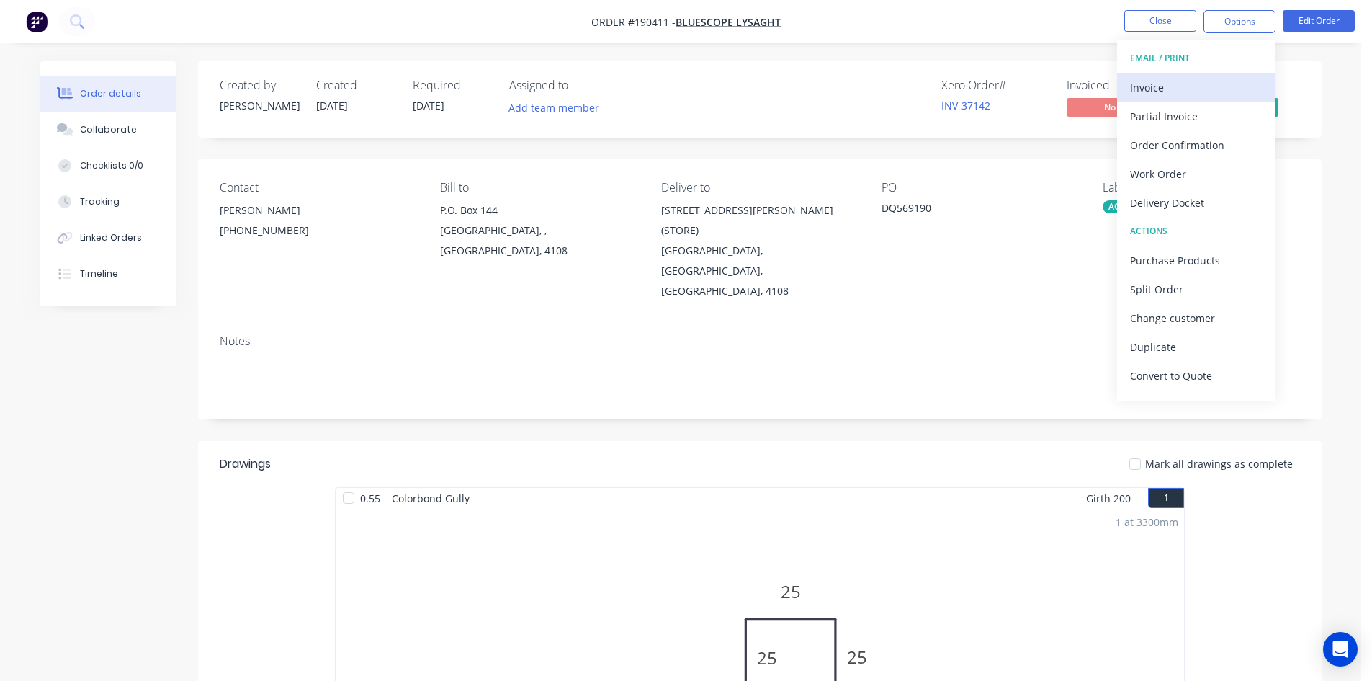
click at [1196, 86] on div "Invoice" at bounding box center [1196, 87] width 133 height 21
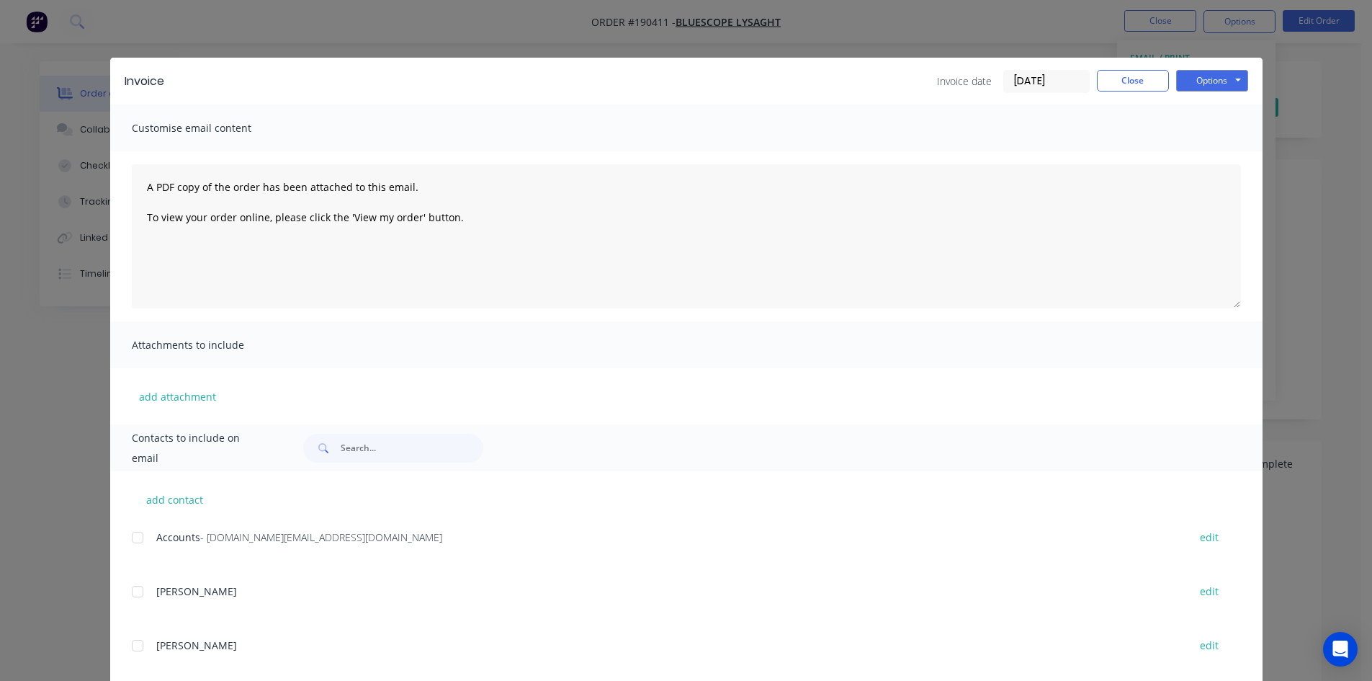
click at [134, 540] on div at bounding box center [137, 537] width 29 height 29
click at [1222, 79] on button "Options" at bounding box center [1212, 81] width 72 height 22
click at [1219, 149] on button "Email" at bounding box center [1222, 154] width 92 height 24
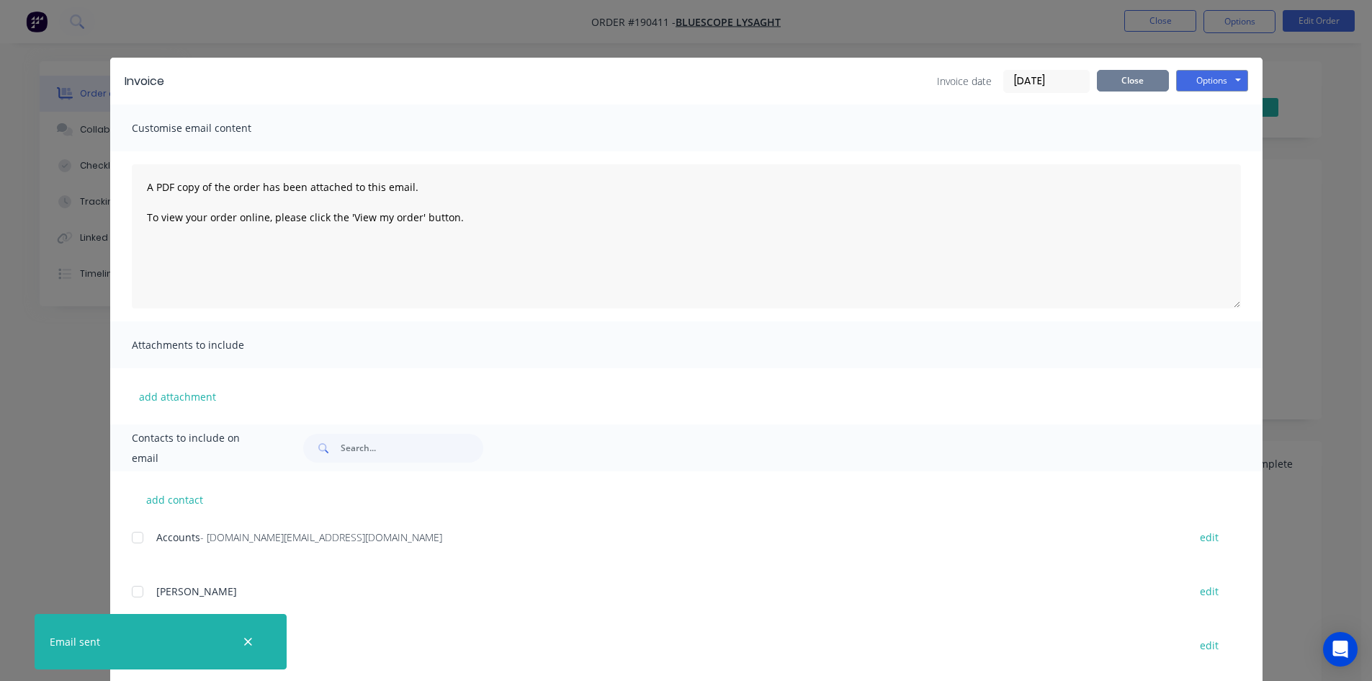
click at [1152, 82] on button "Close" at bounding box center [1133, 81] width 72 height 22
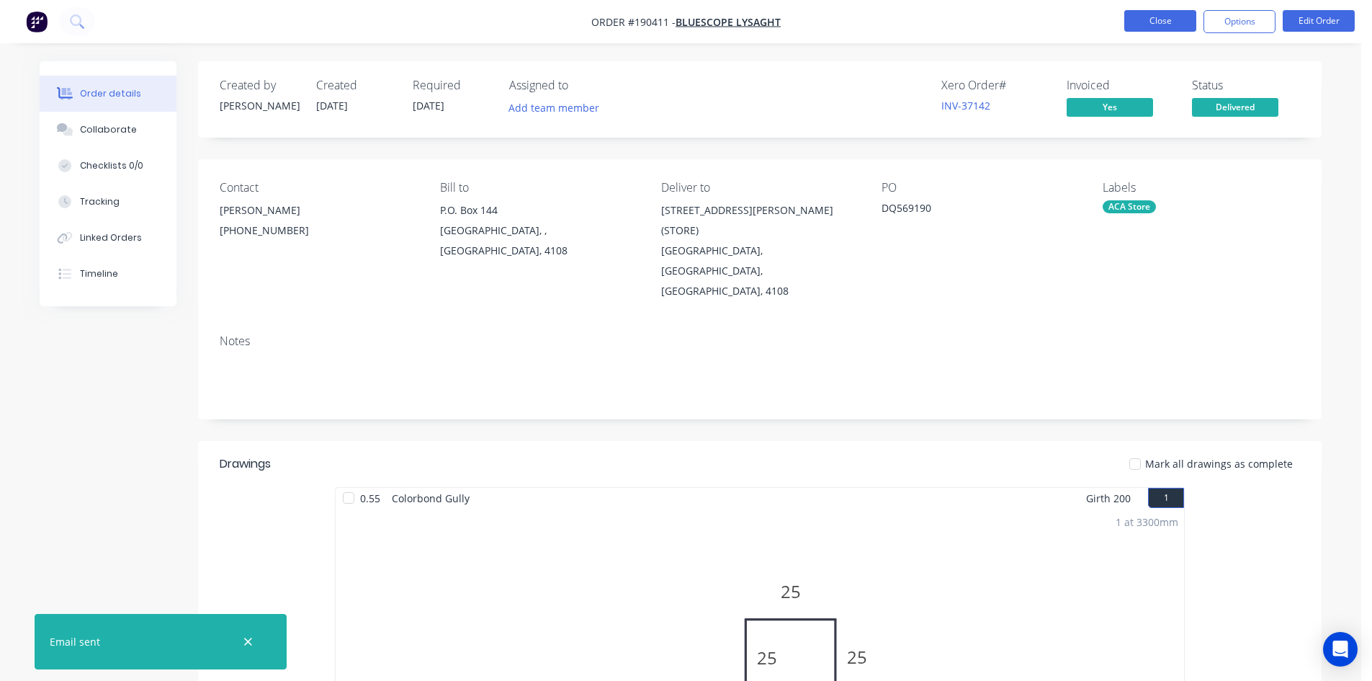
click at [1171, 23] on button "Close" at bounding box center [1160, 21] width 72 height 22
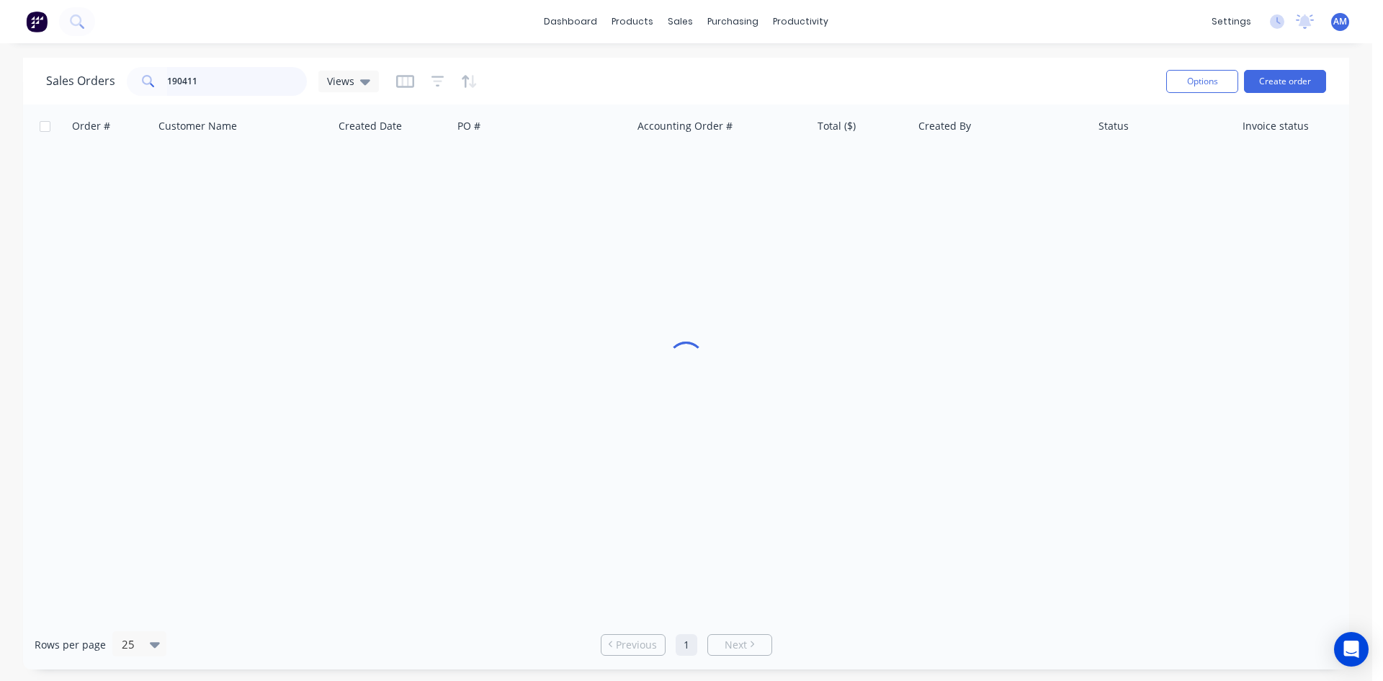
drag, startPoint x: 225, startPoint y: 76, endPoint x: 24, endPoint y: 58, distance: 201.8
click at [25, 58] on div "Sales Orders 190411 Views Options Create order" at bounding box center [686, 81] width 1326 height 47
type input "190426"
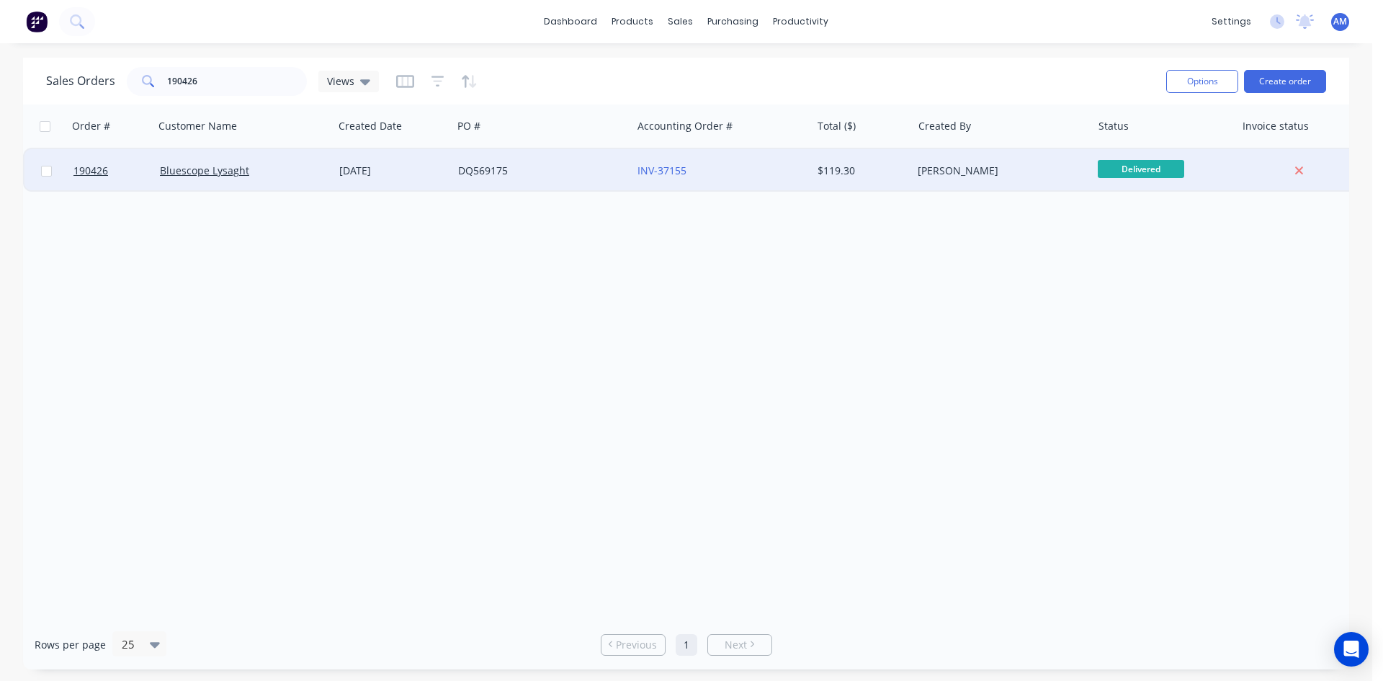
click at [543, 171] on div "DQ569175" at bounding box center [538, 171] width 160 height 14
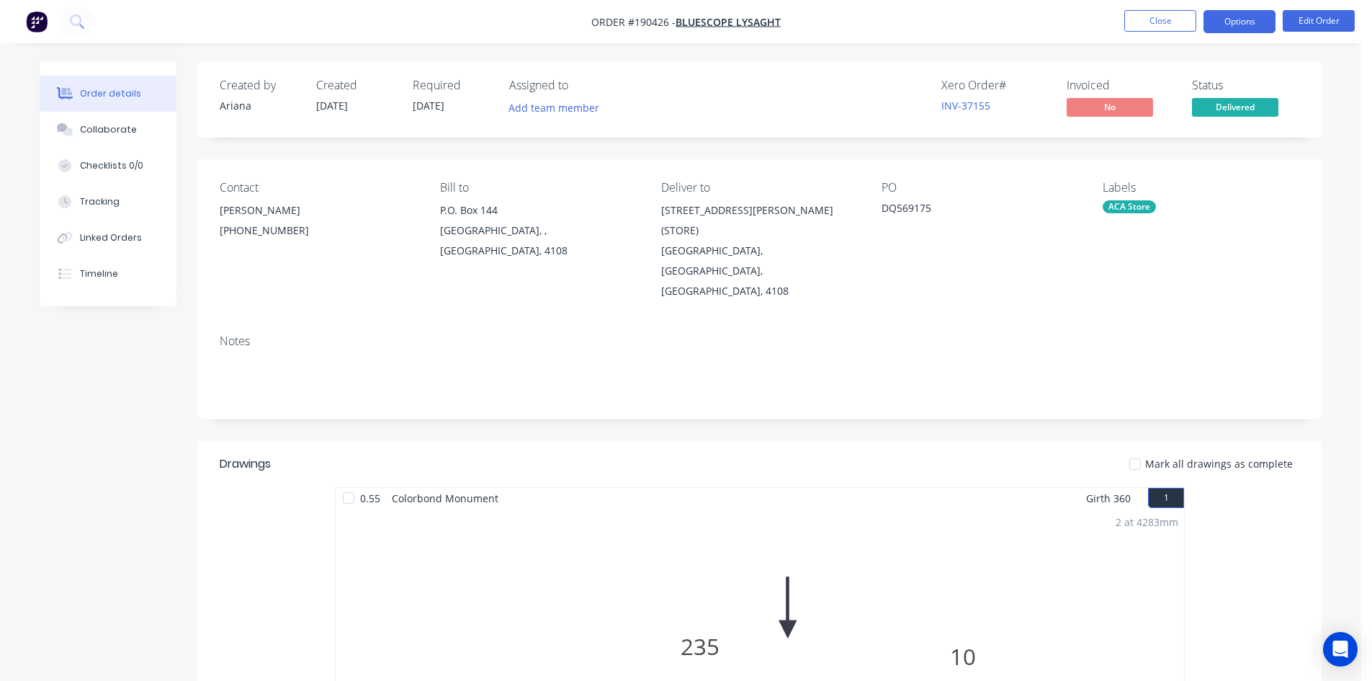
click at [1235, 21] on button "Options" at bounding box center [1240, 21] width 72 height 23
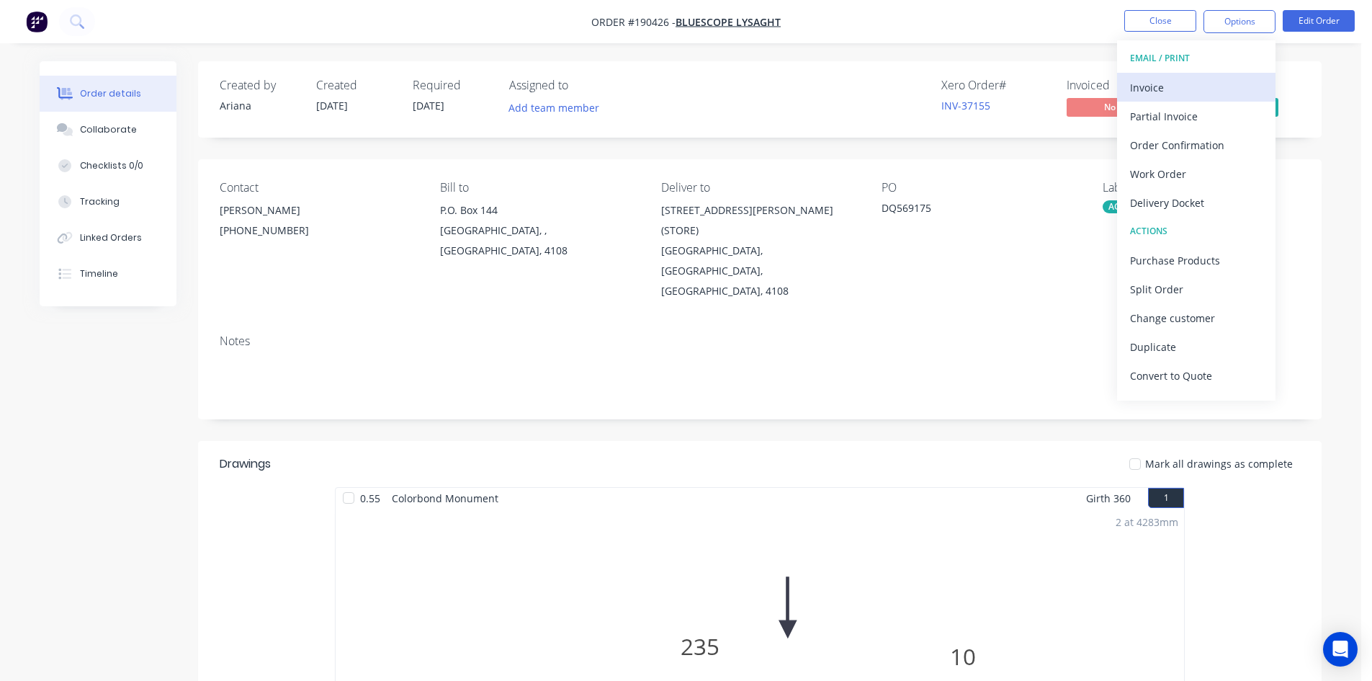
click at [1203, 82] on div "Invoice" at bounding box center [1196, 87] width 133 height 21
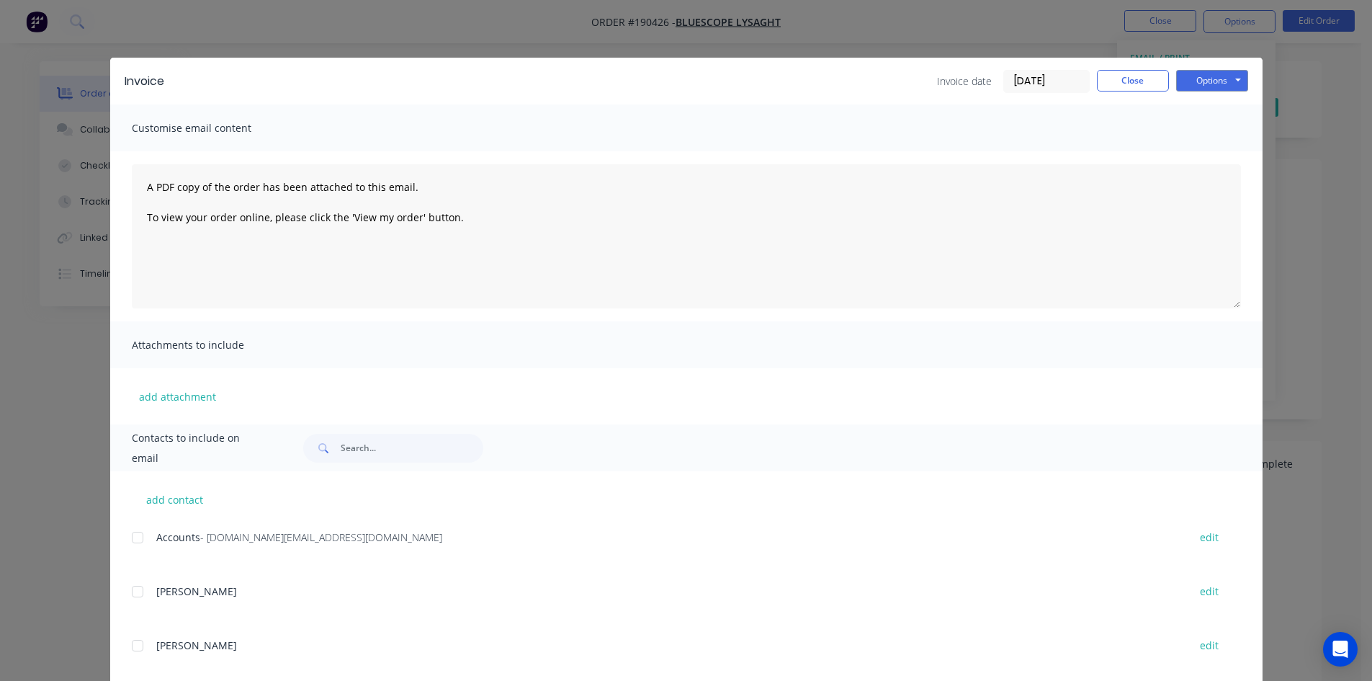
click at [137, 540] on div at bounding box center [137, 537] width 29 height 29
click at [1209, 84] on button "Options" at bounding box center [1212, 81] width 72 height 22
click at [1213, 148] on button "Email" at bounding box center [1222, 154] width 92 height 24
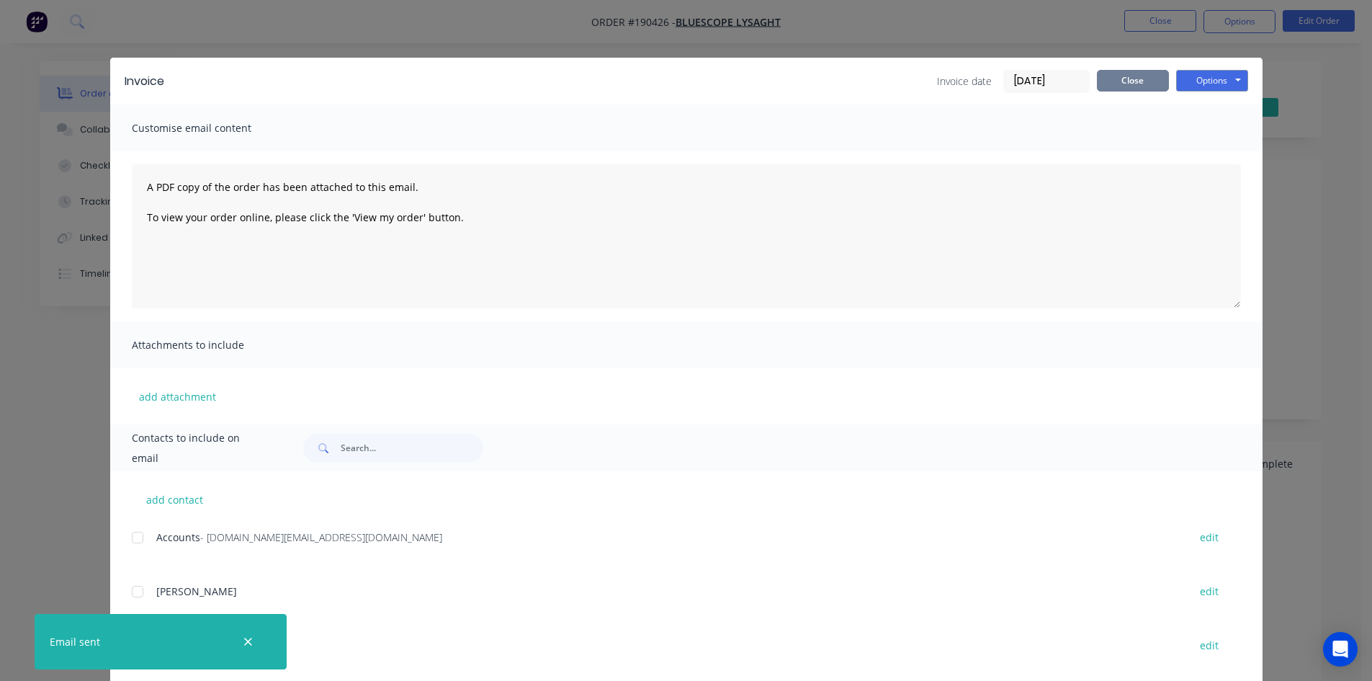
click at [1128, 85] on button "Close" at bounding box center [1133, 81] width 72 height 22
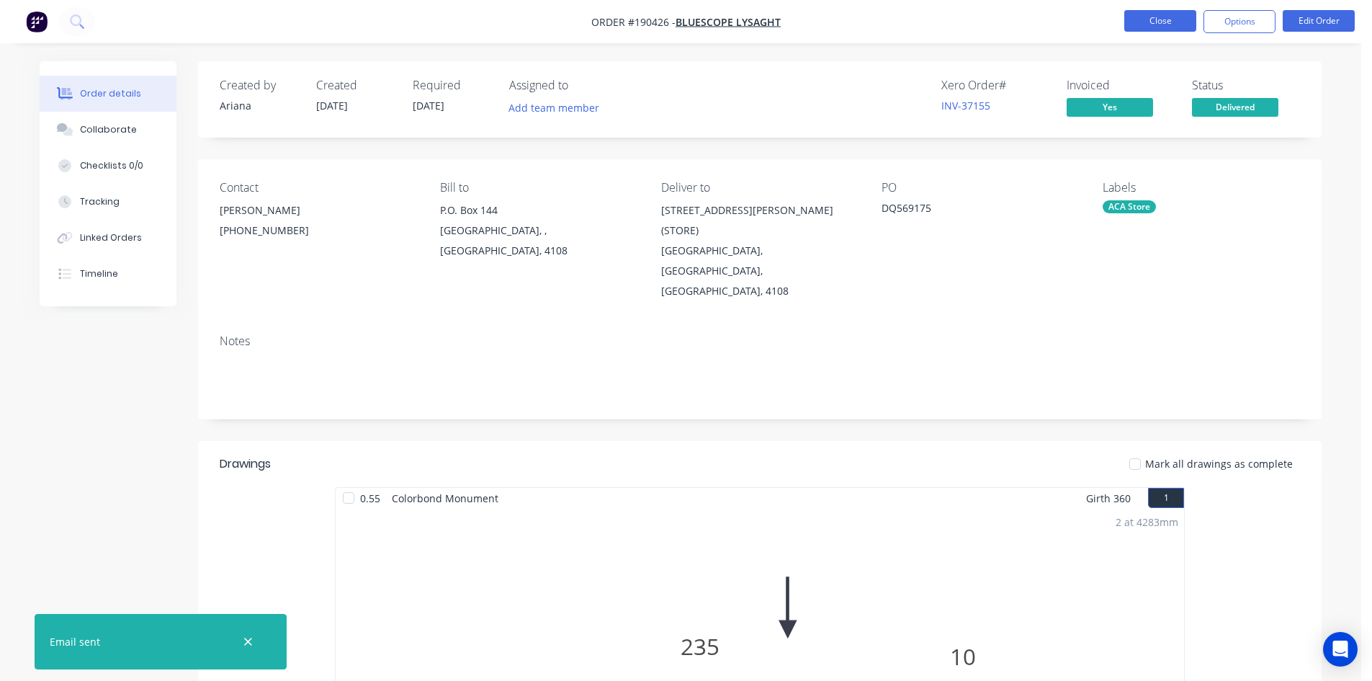
click at [1159, 14] on button "Close" at bounding box center [1160, 21] width 72 height 22
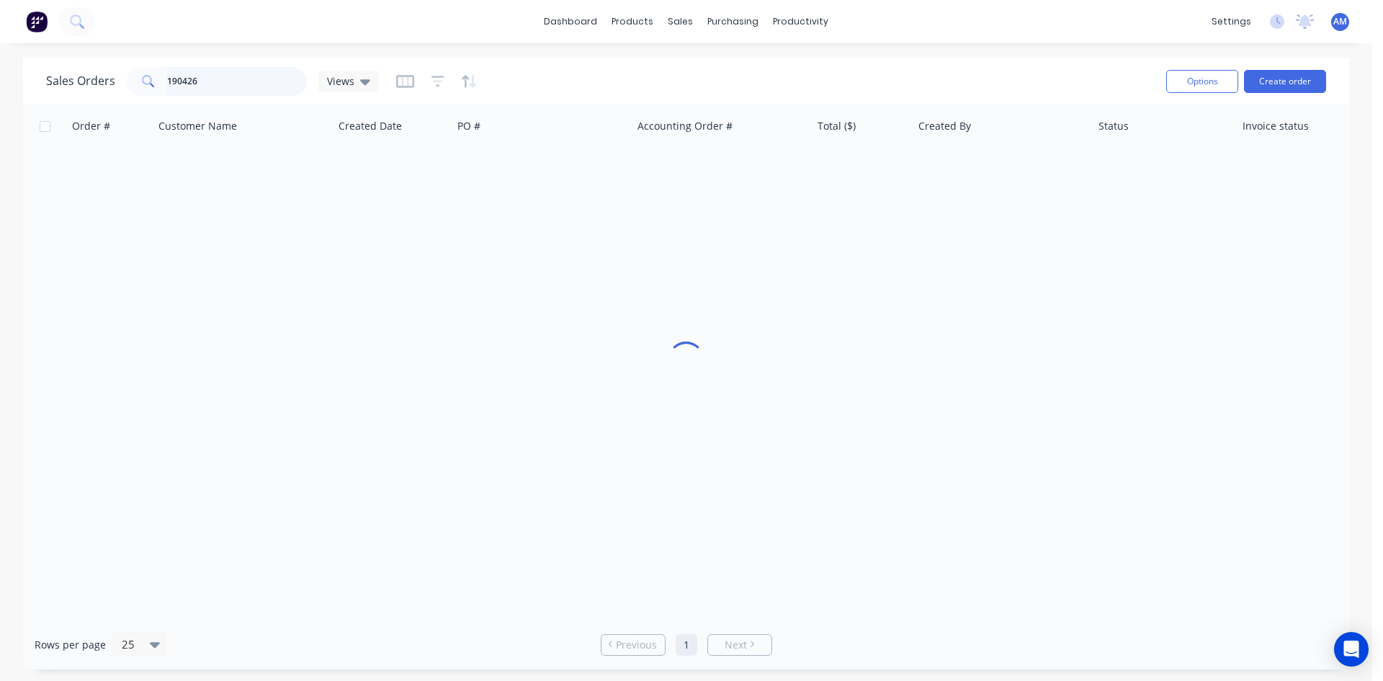
drag, startPoint x: 69, startPoint y: 72, endPoint x: -14, endPoint y: 62, distance: 84.2
click at [0, 62] on html "dashboard products sales purchasing productivity dashboard products Product Cat…" at bounding box center [691, 340] width 1383 height 681
type input "190344"
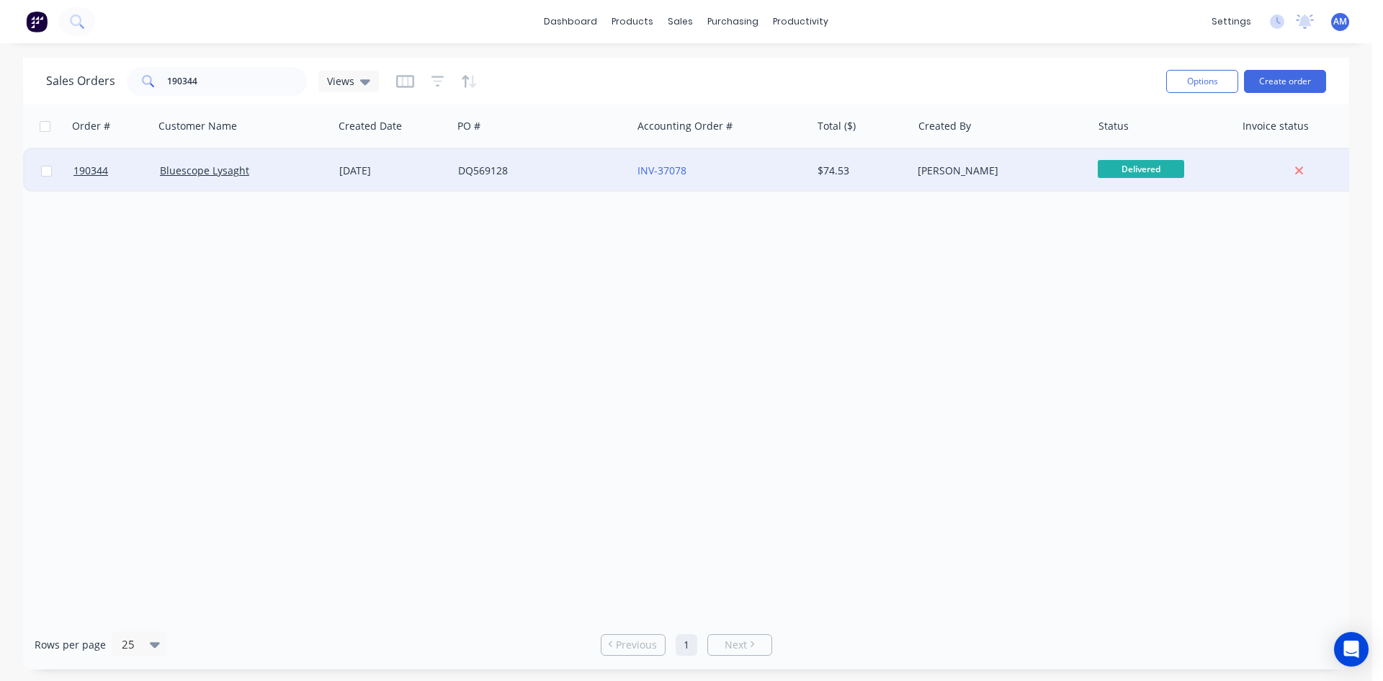
click at [563, 171] on div "DQ569128" at bounding box center [538, 171] width 160 height 14
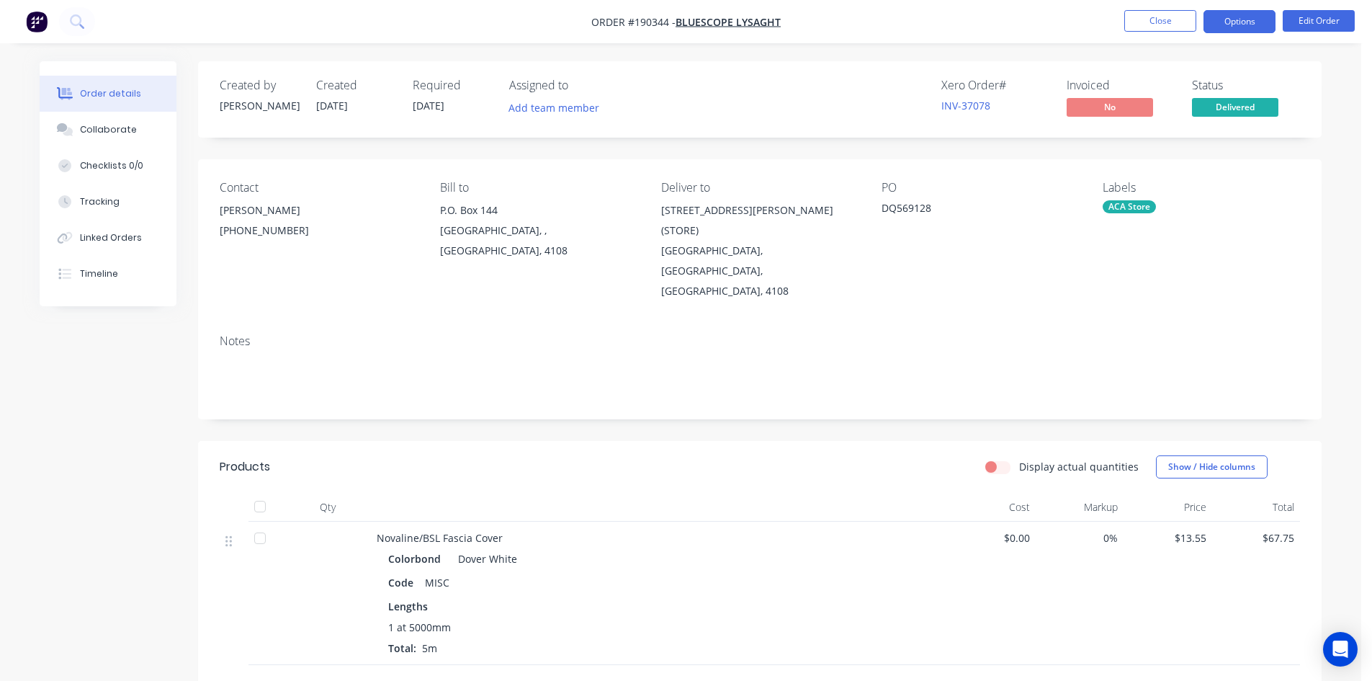
click at [1229, 22] on button "Options" at bounding box center [1240, 21] width 72 height 23
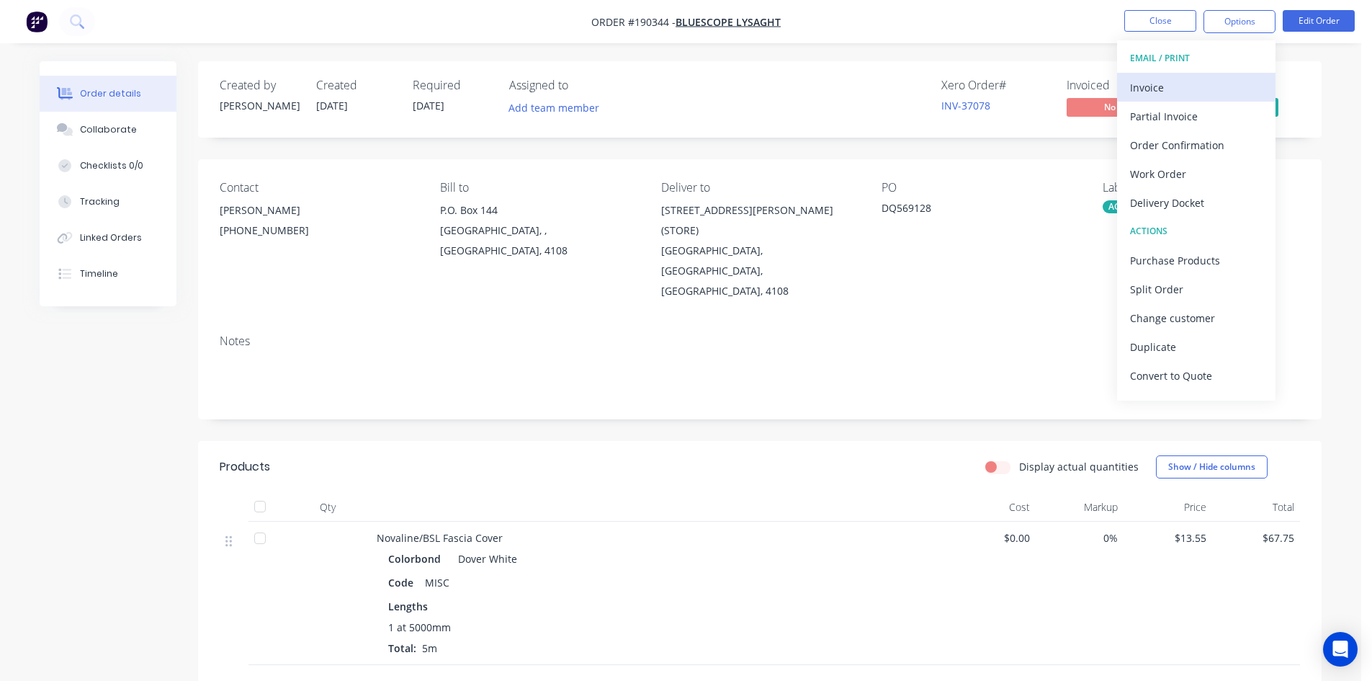
click at [1202, 78] on div "Invoice" at bounding box center [1196, 87] width 133 height 21
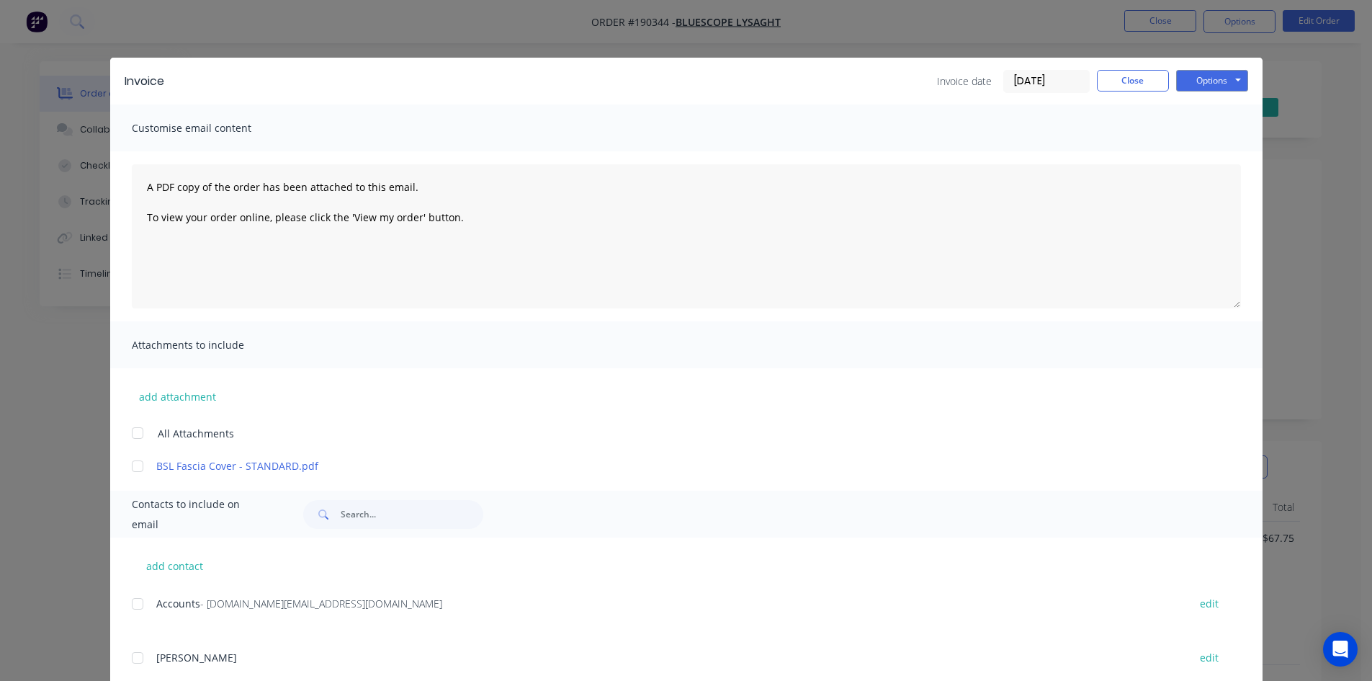
click at [127, 604] on div at bounding box center [137, 603] width 29 height 29
click at [1209, 79] on button "Options" at bounding box center [1212, 81] width 72 height 22
click at [1210, 147] on button "Email" at bounding box center [1222, 154] width 92 height 24
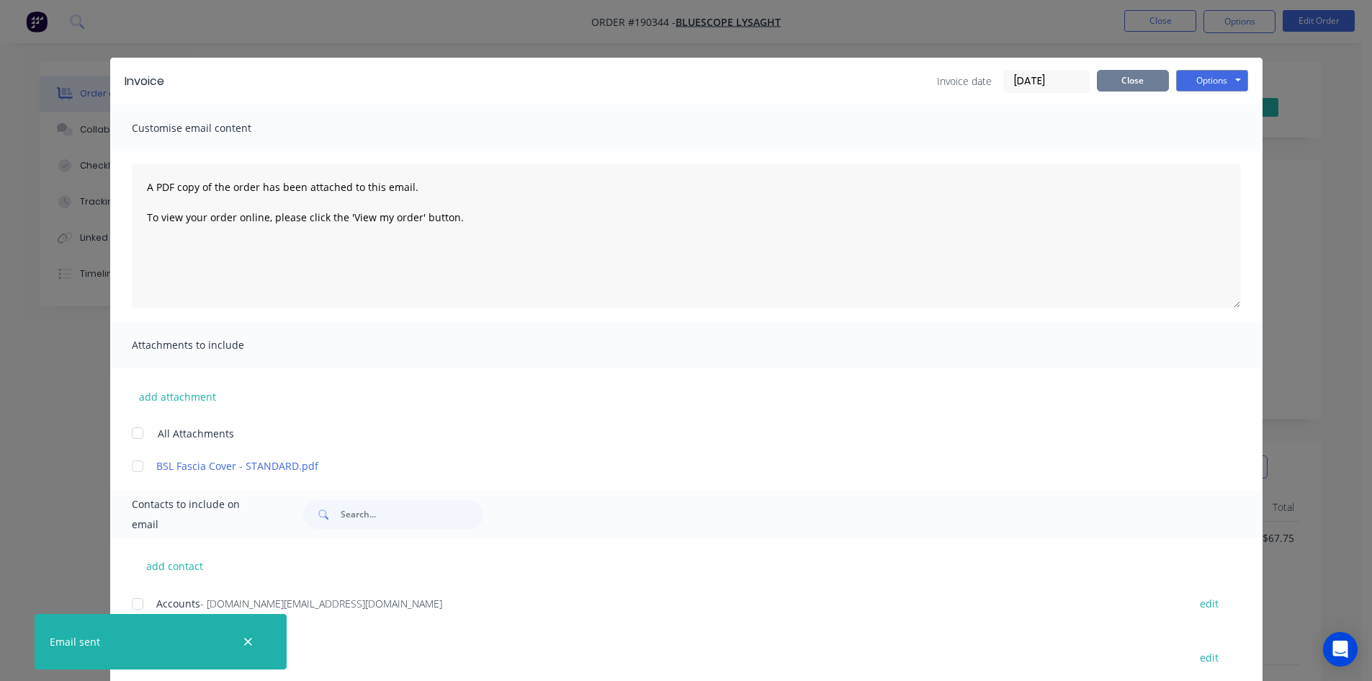
click at [1119, 80] on button "Close" at bounding box center [1133, 81] width 72 height 22
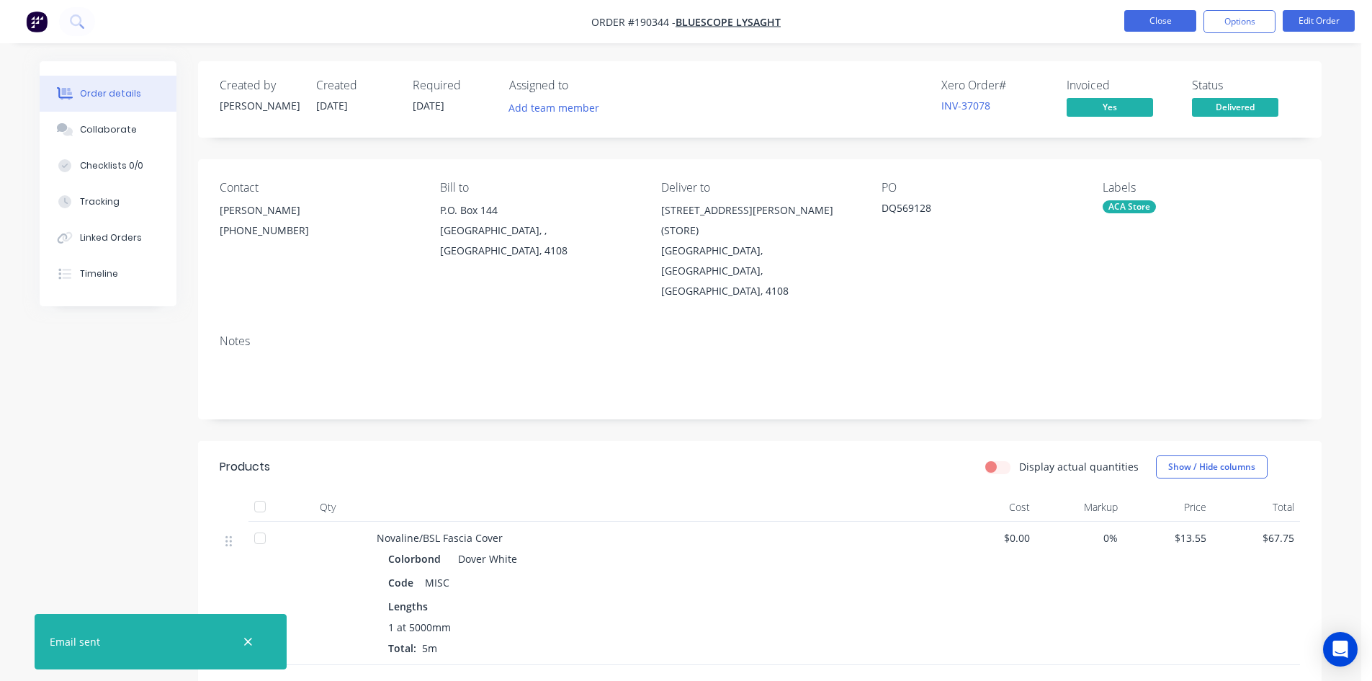
click at [1160, 23] on button "Close" at bounding box center [1160, 21] width 72 height 22
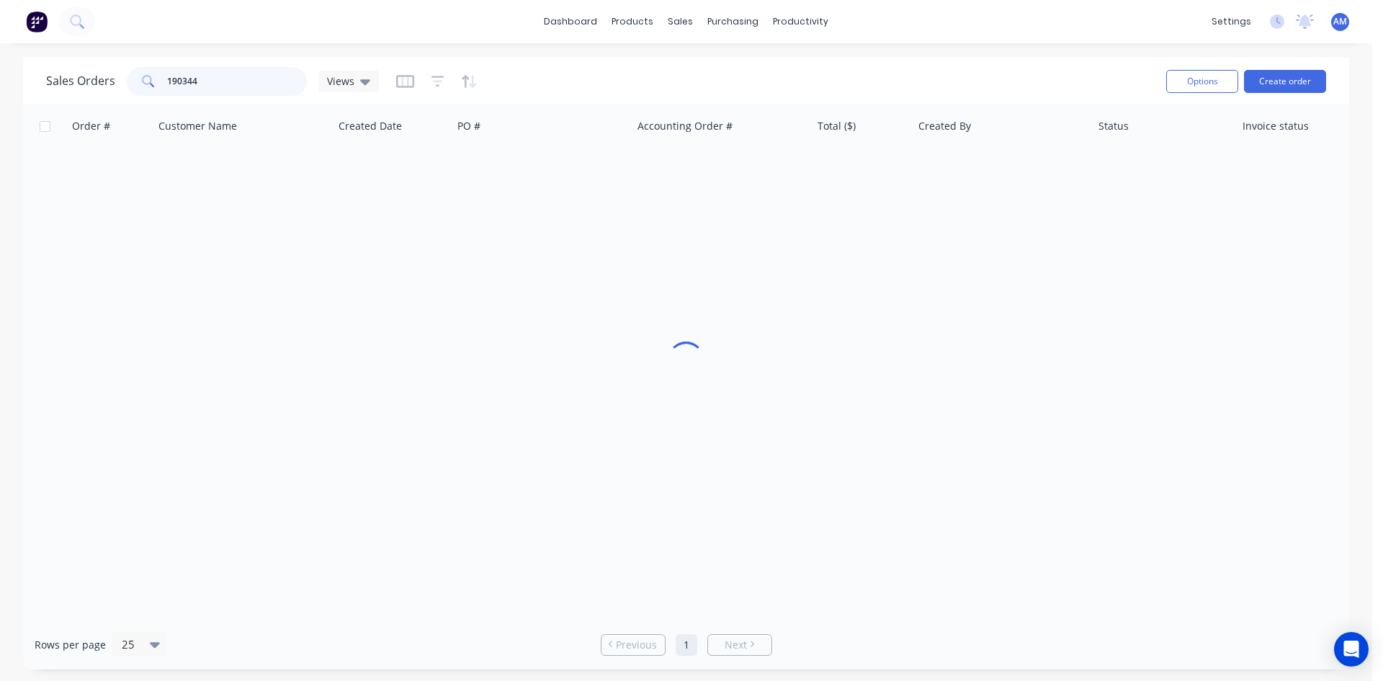
drag, startPoint x: 228, startPoint y: 89, endPoint x: 100, endPoint y: 83, distance: 127.6
click at [89, 89] on div "Sales Orders 190344 Views" at bounding box center [212, 81] width 333 height 29
type input "190416"
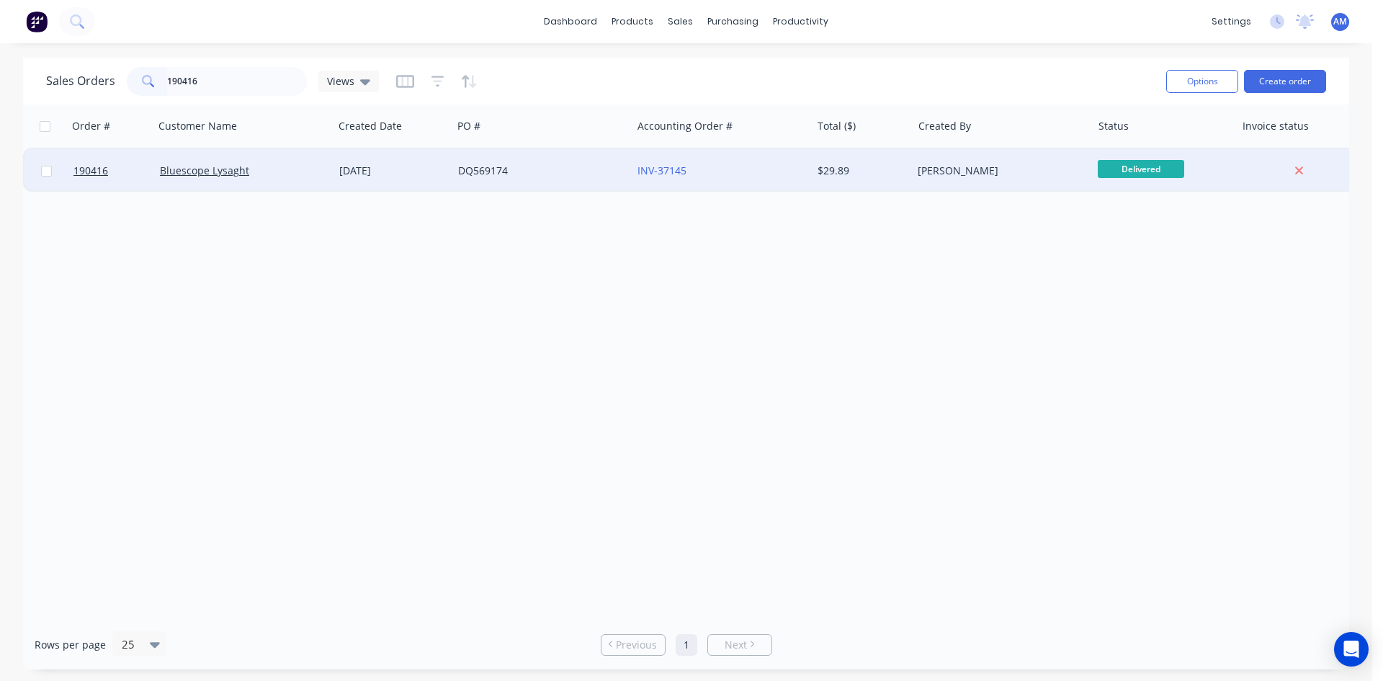
click at [422, 182] on div "[DATE]" at bounding box center [392, 170] width 119 height 43
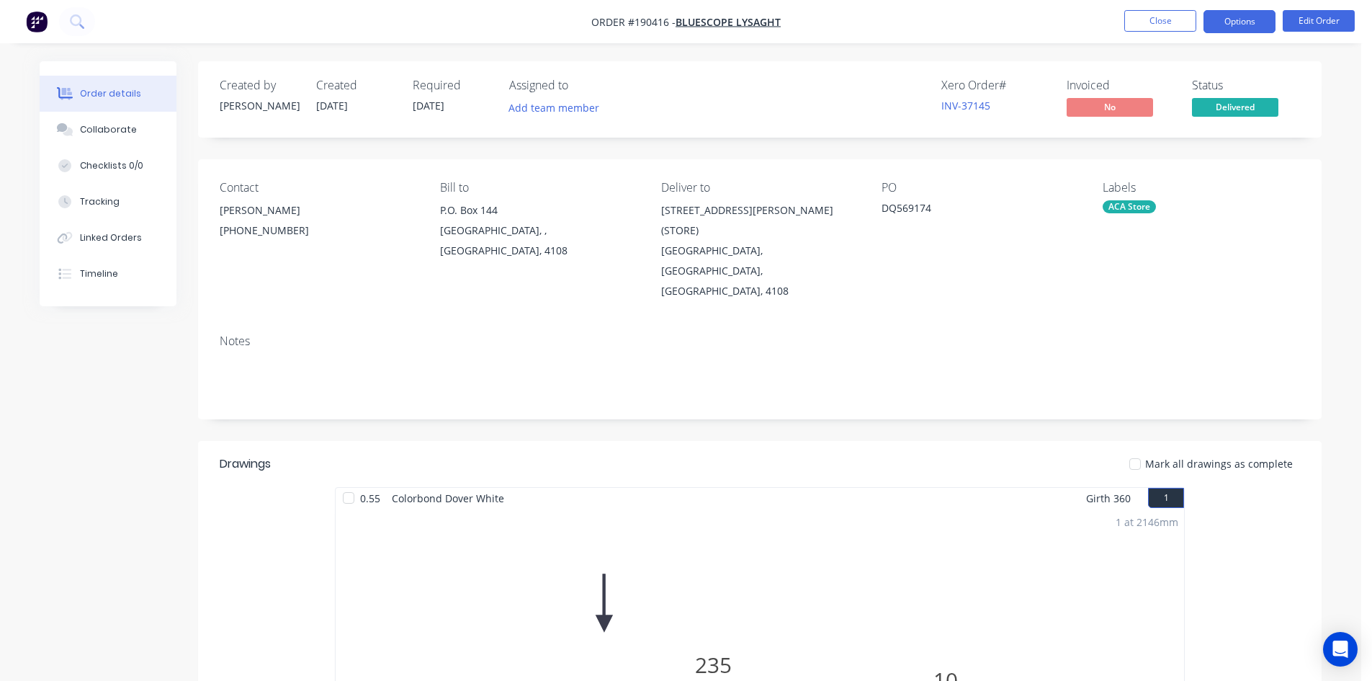
click at [1232, 21] on button "Options" at bounding box center [1240, 21] width 72 height 23
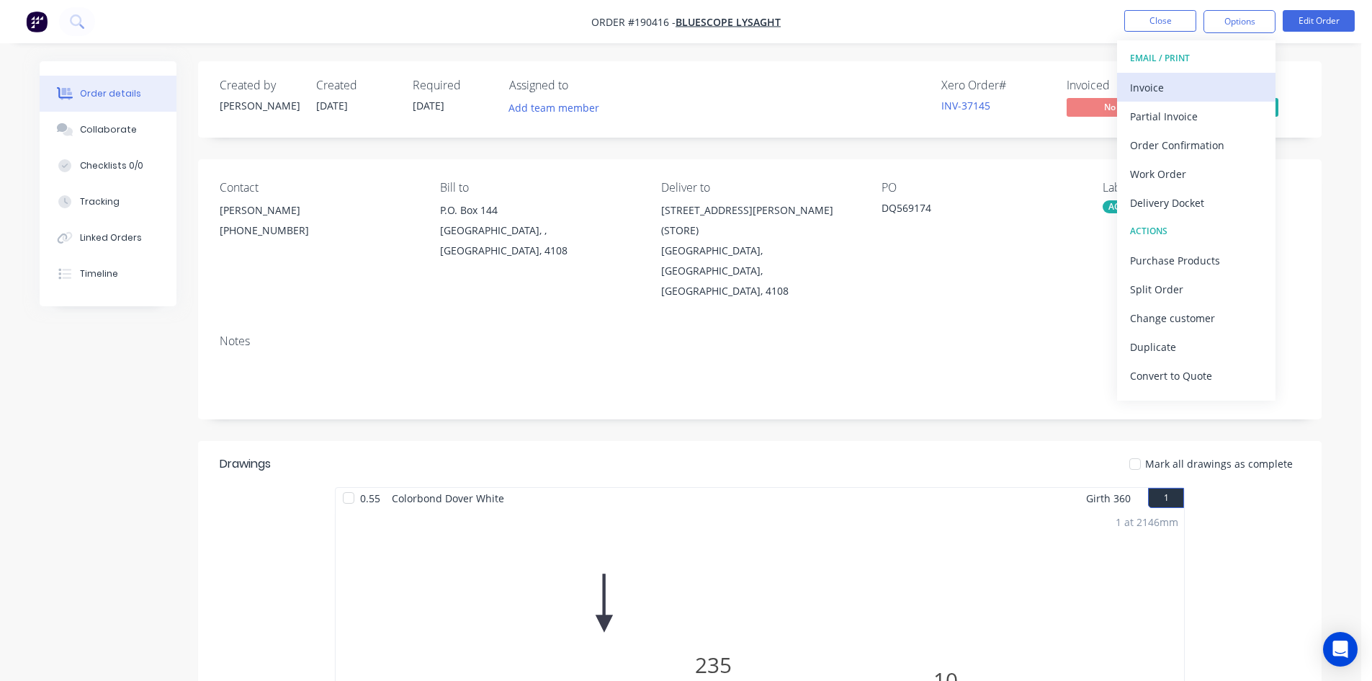
click at [1200, 84] on div "Invoice" at bounding box center [1196, 87] width 133 height 21
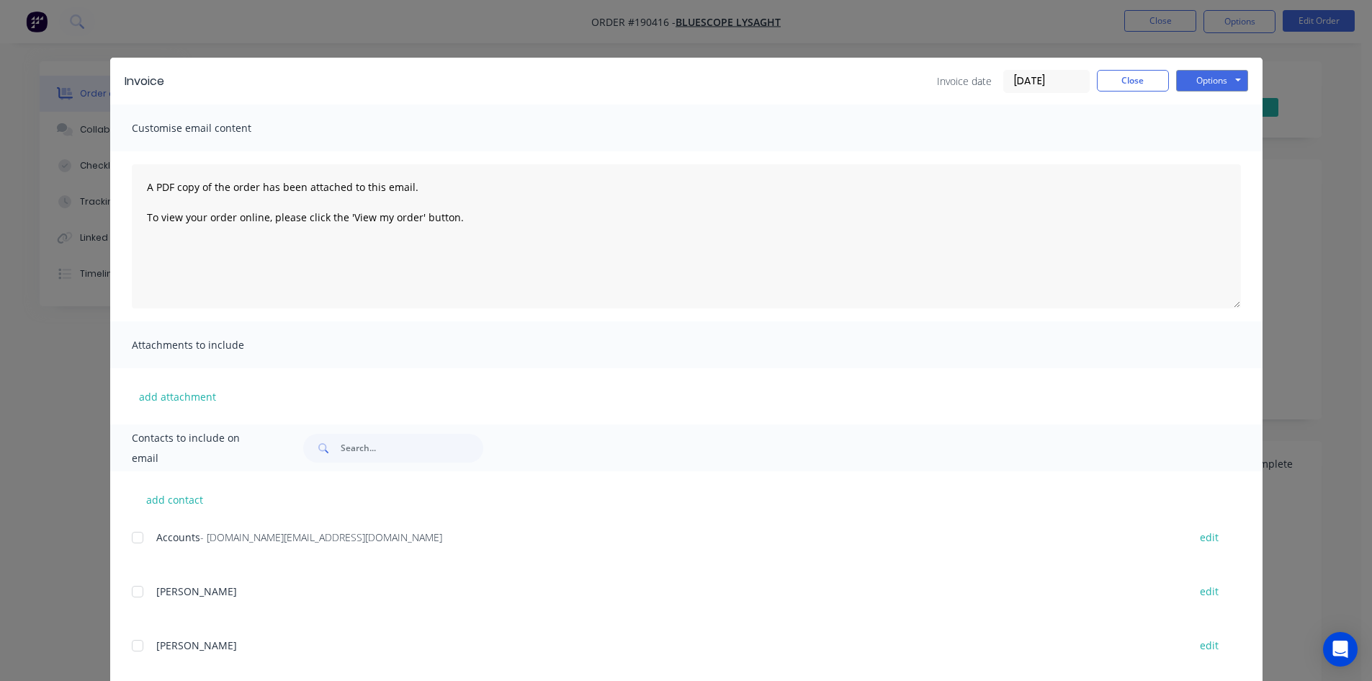
drag, startPoint x: 132, startPoint y: 534, endPoint x: 210, endPoint y: 489, distance: 90.7
click at [133, 534] on div at bounding box center [137, 537] width 29 height 29
click at [1206, 81] on button "Options" at bounding box center [1212, 81] width 72 height 22
click at [1204, 153] on button "Email" at bounding box center [1222, 154] width 92 height 24
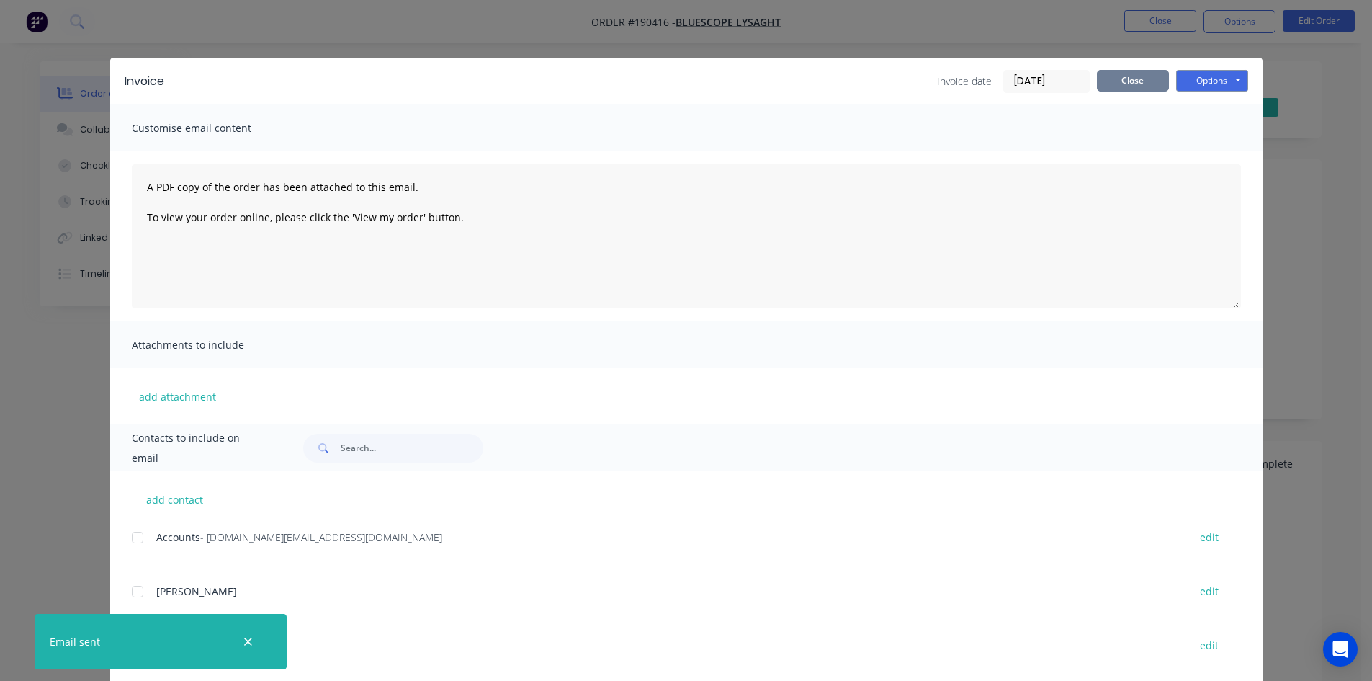
click at [1133, 81] on button "Close" at bounding box center [1133, 81] width 72 height 22
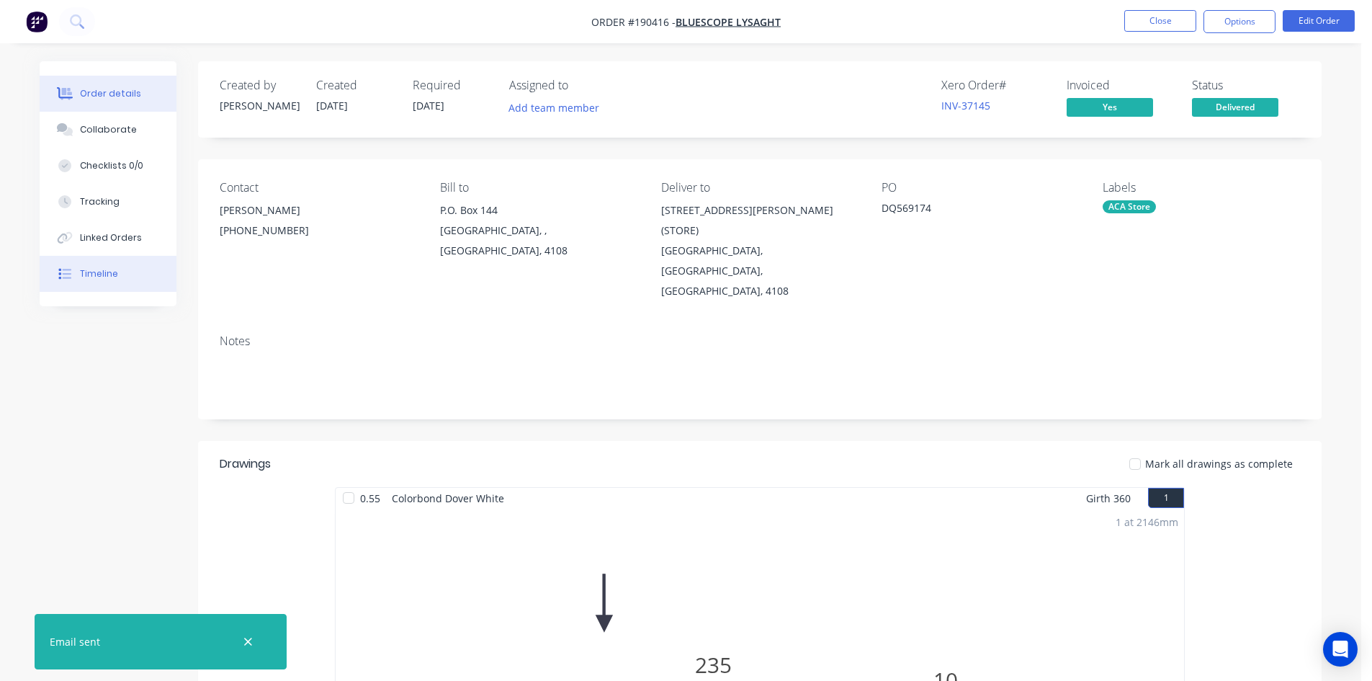
click at [92, 271] on div "Timeline" at bounding box center [99, 273] width 38 height 13
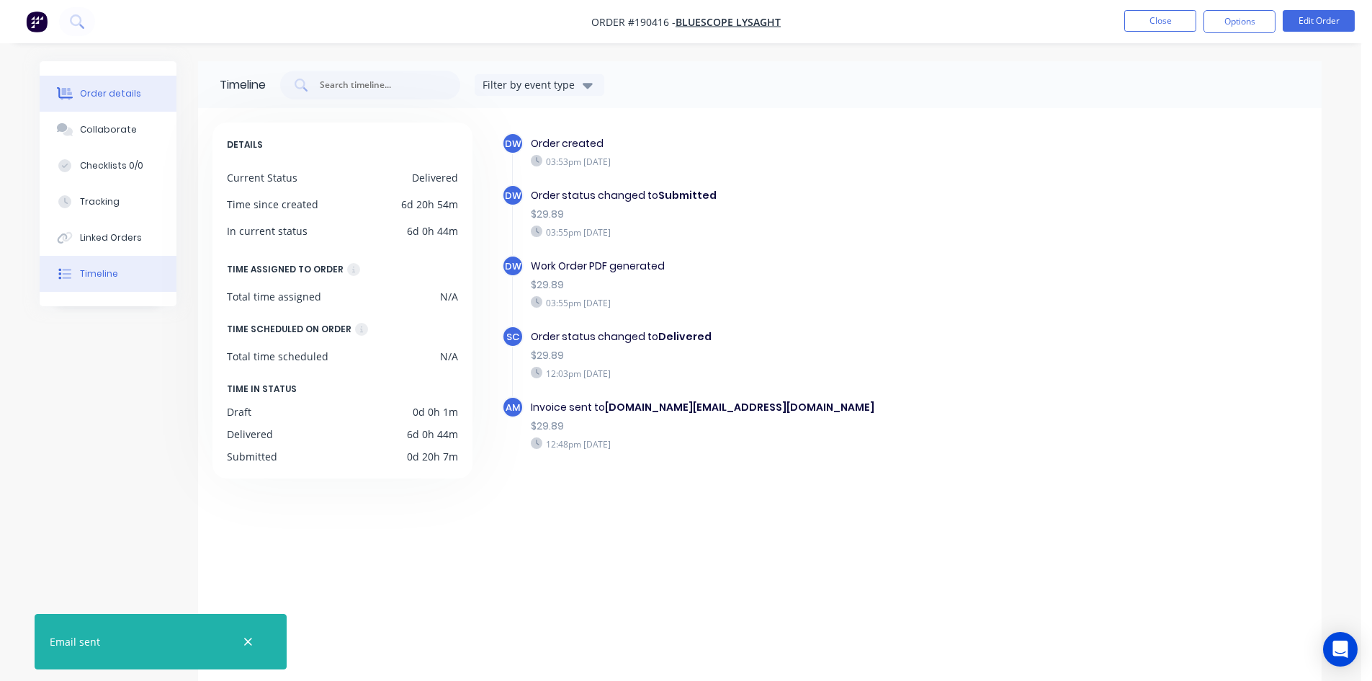
click at [122, 101] on button "Order details" at bounding box center [108, 94] width 137 height 36
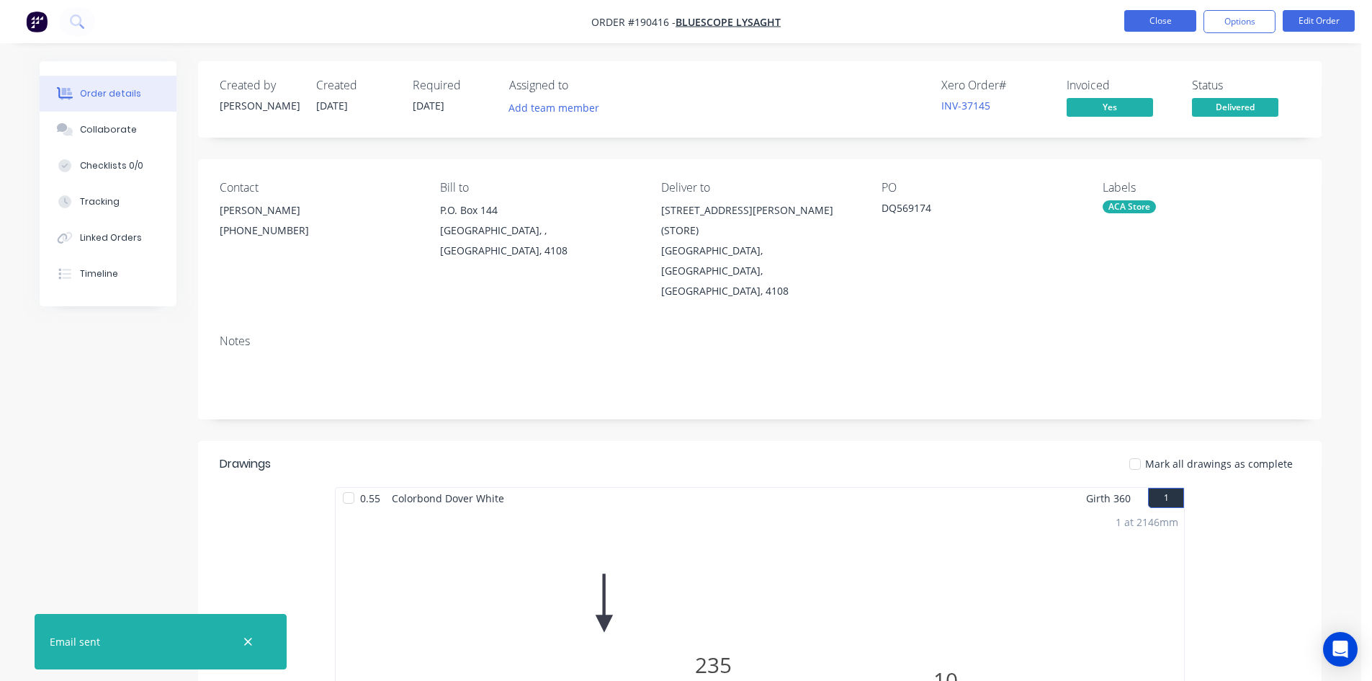
click at [1160, 30] on button "Close" at bounding box center [1160, 21] width 72 height 22
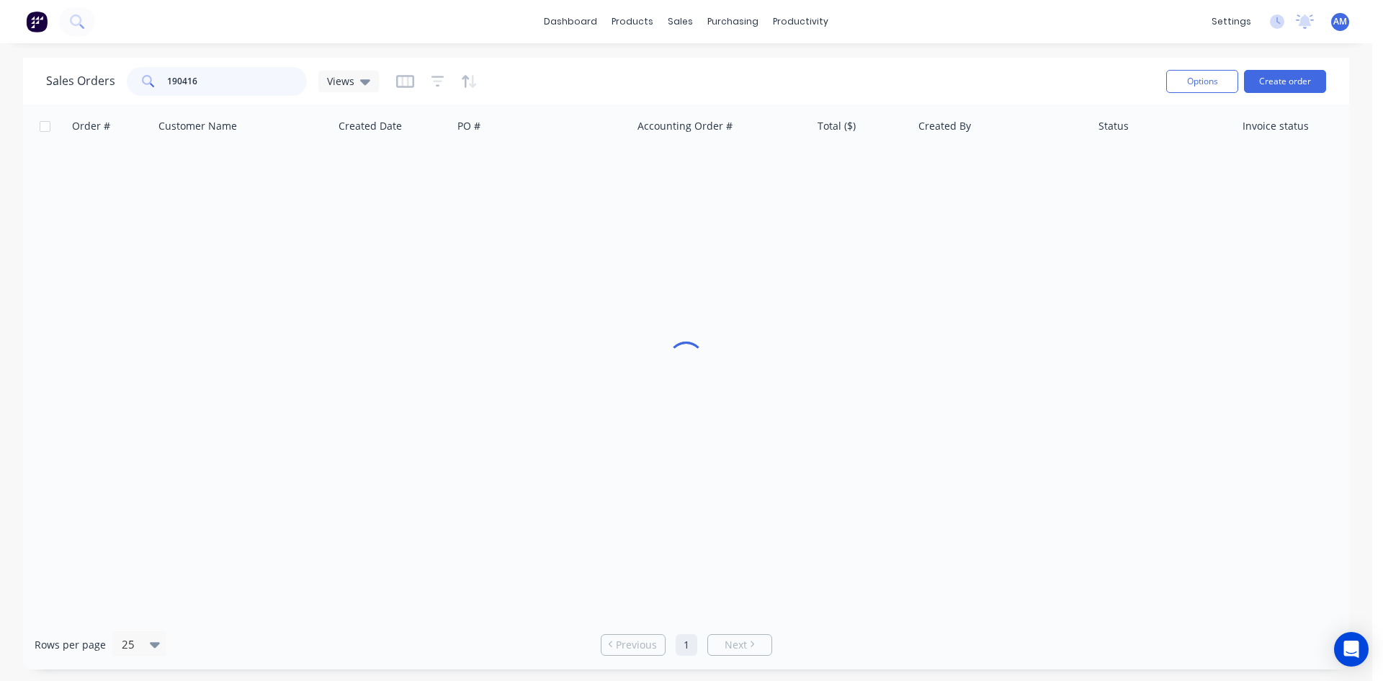
drag, startPoint x: 207, startPoint y: 68, endPoint x: 116, endPoint y: 66, distance: 91.5
click at [116, 66] on div "Sales Orders 190416 Views" at bounding box center [600, 80] width 1108 height 35
type input "190309"
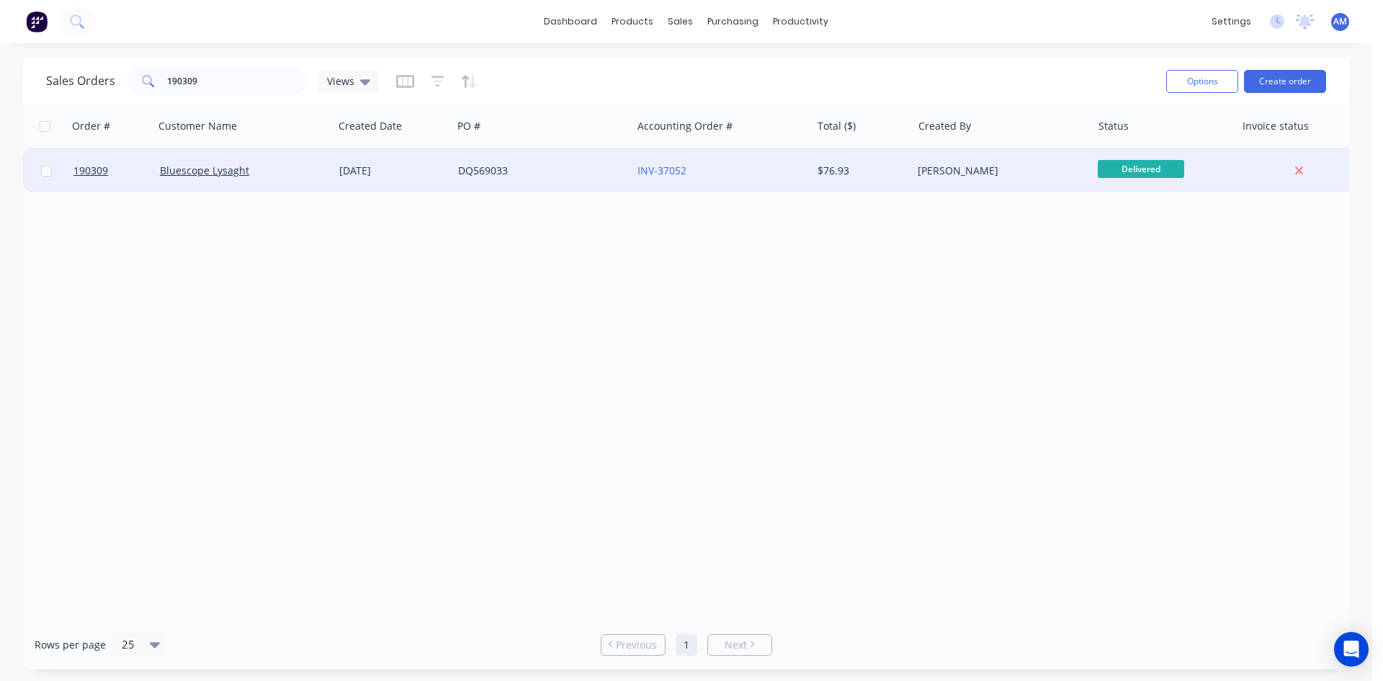
click at [552, 162] on div "DQ569033" at bounding box center [541, 170] width 179 height 43
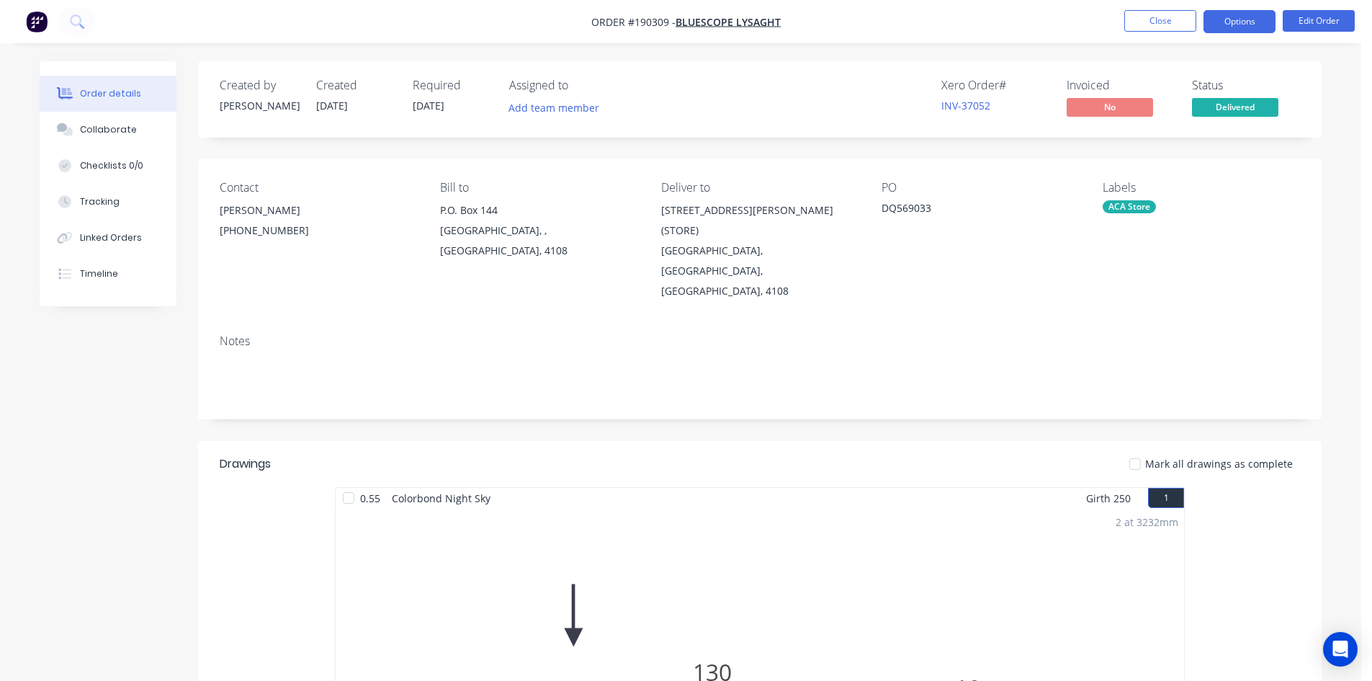
click at [1255, 17] on button "Options" at bounding box center [1240, 21] width 72 height 23
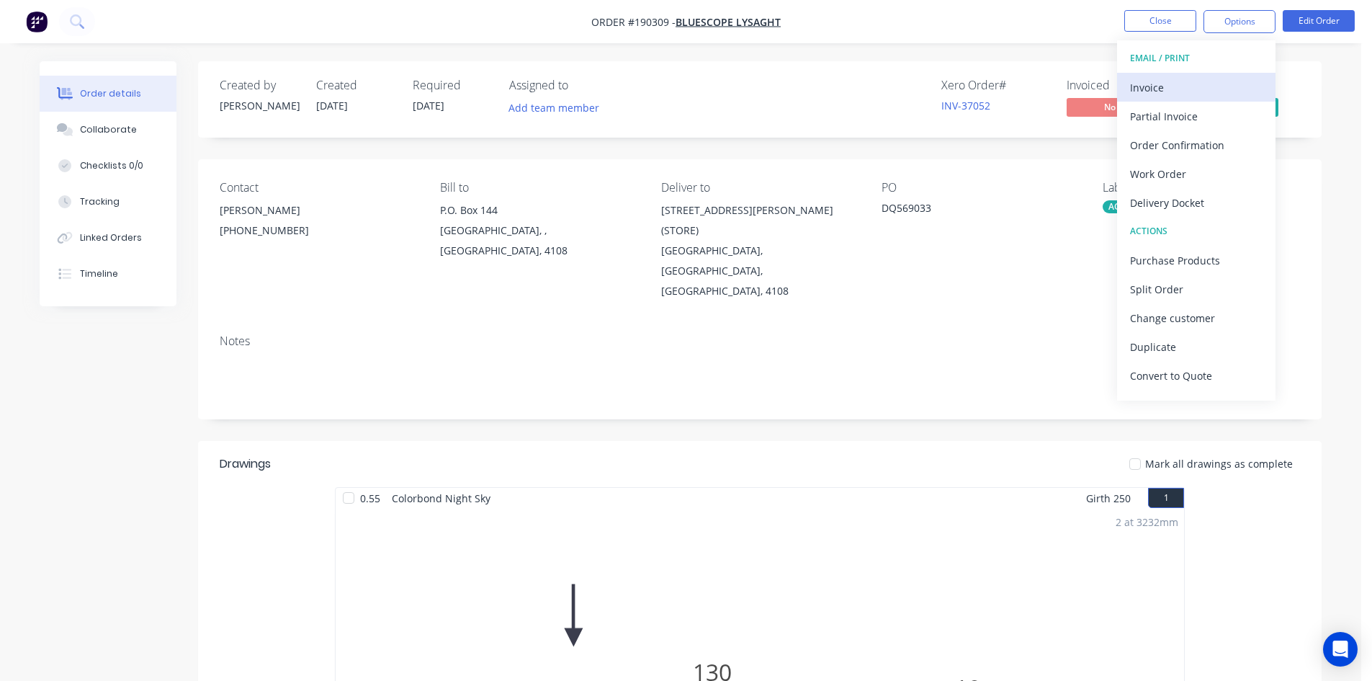
click at [1176, 83] on div "Invoice" at bounding box center [1196, 87] width 133 height 21
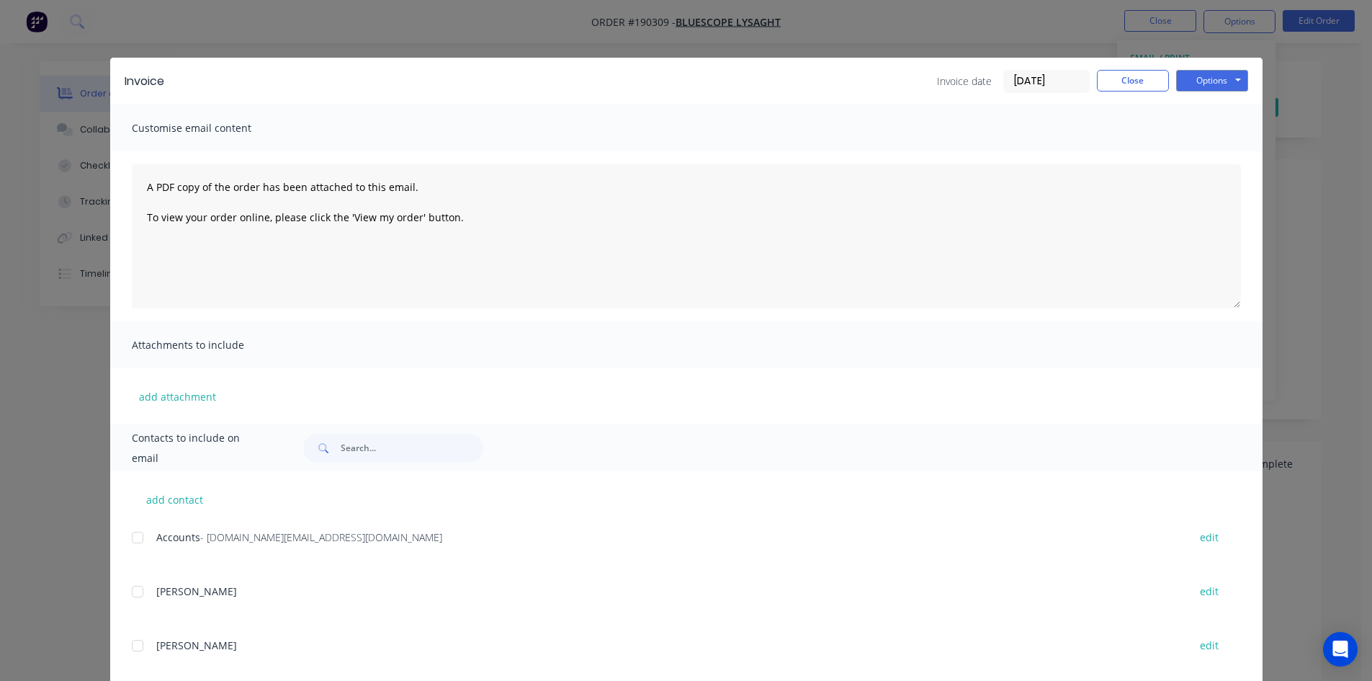
click at [135, 539] on div at bounding box center [137, 537] width 29 height 29
click at [1202, 76] on button "Options" at bounding box center [1212, 81] width 72 height 22
click at [1209, 148] on button "Email" at bounding box center [1222, 154] width 92 height 24
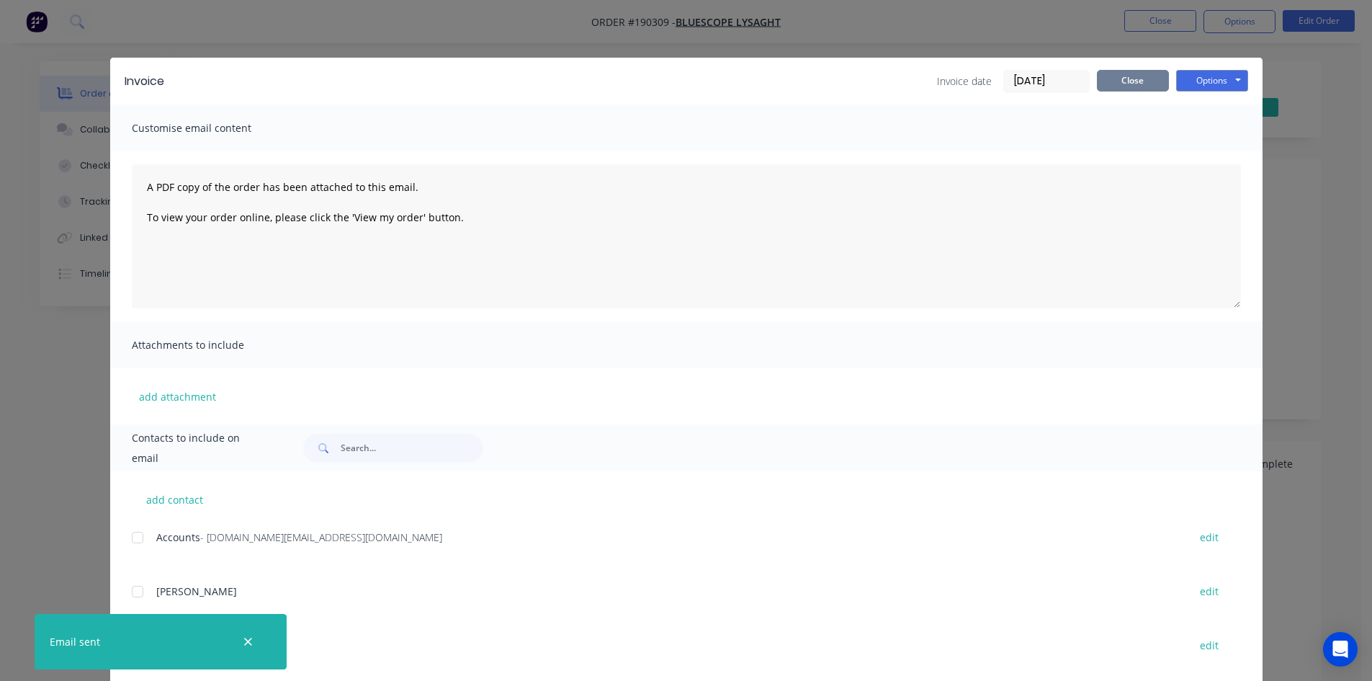
click at [1145, 84] on button "Close" at bounding box center [1133, 81] width 72 height 22
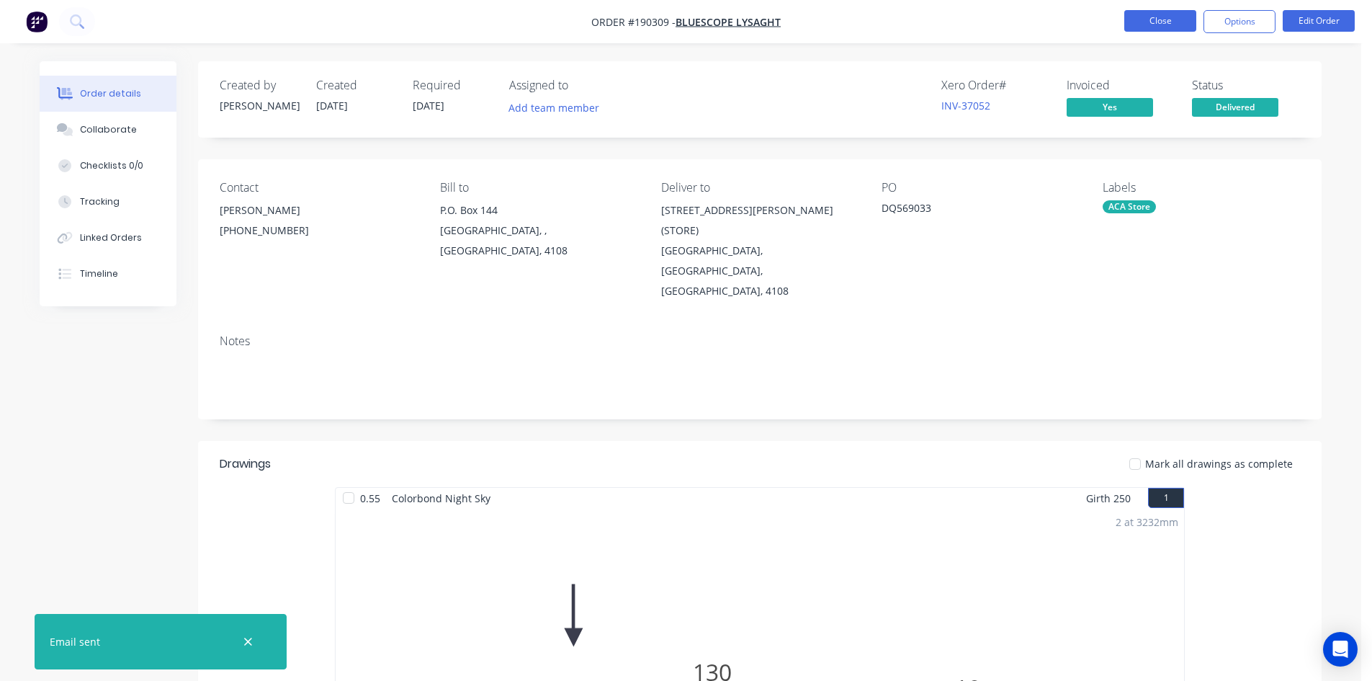
click at [1170, 19] on button "Close" at bounding box center [1160, 21] width 72 height 22
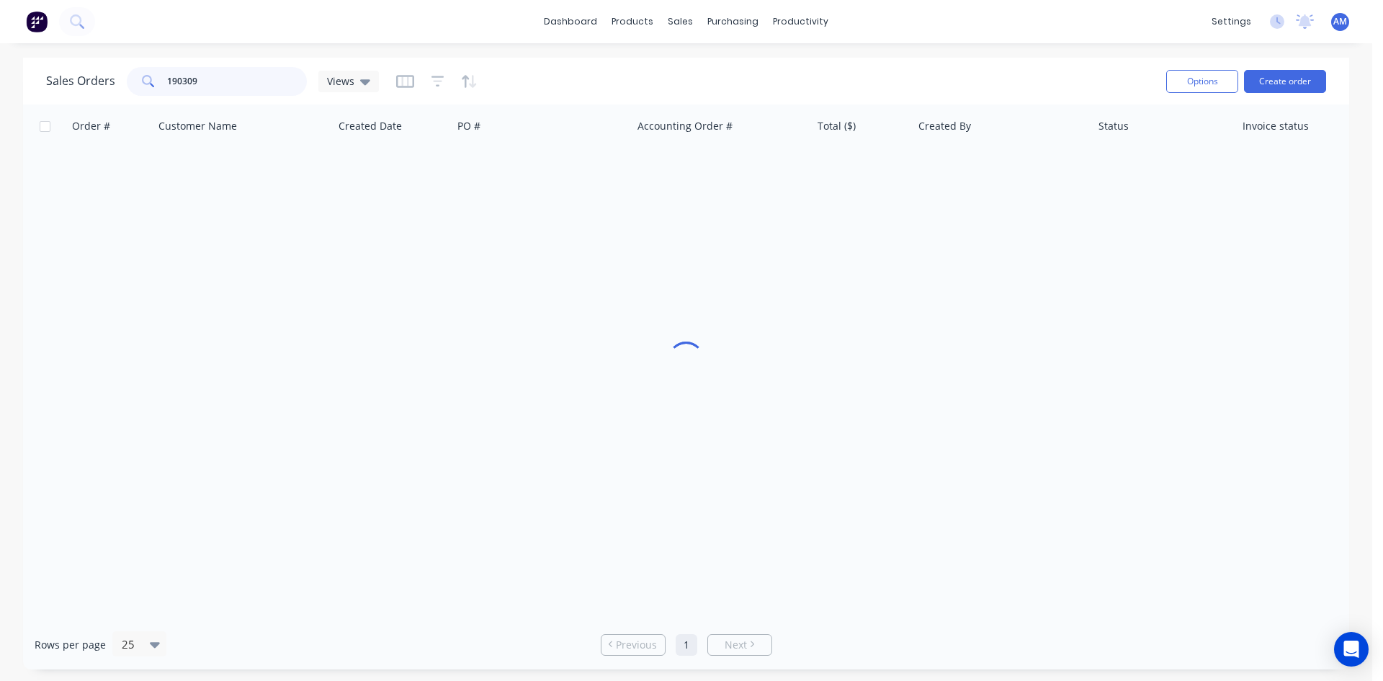
drag, startPoint x: 216, startPoint y: 82, endPoint x: 103, endPoint y: 79, distance: 113.1
click at [103, 79] on div "Sales Orders 190309 Views" at bounding box center [212, 81] width 333 height 29
type input "190323"
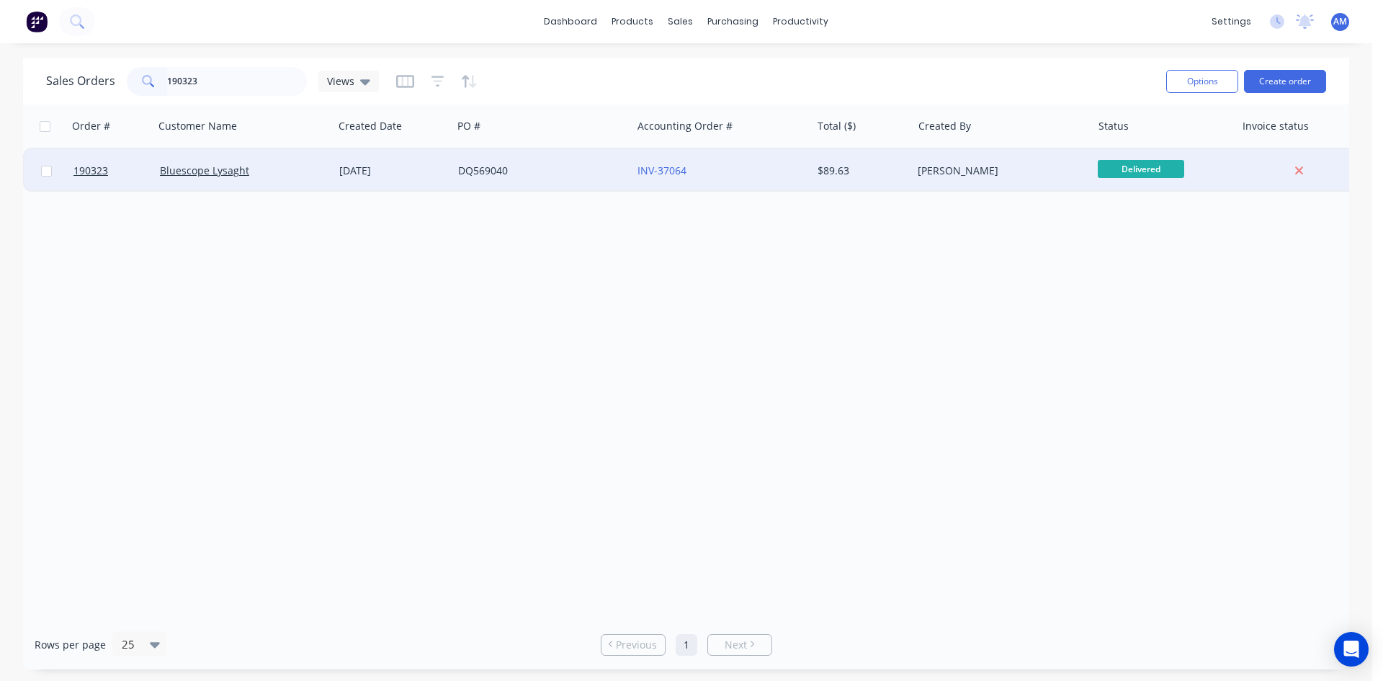
click at [571, 167] on div "DQ569040" at bounding box center [538, 171] width 160 height 14
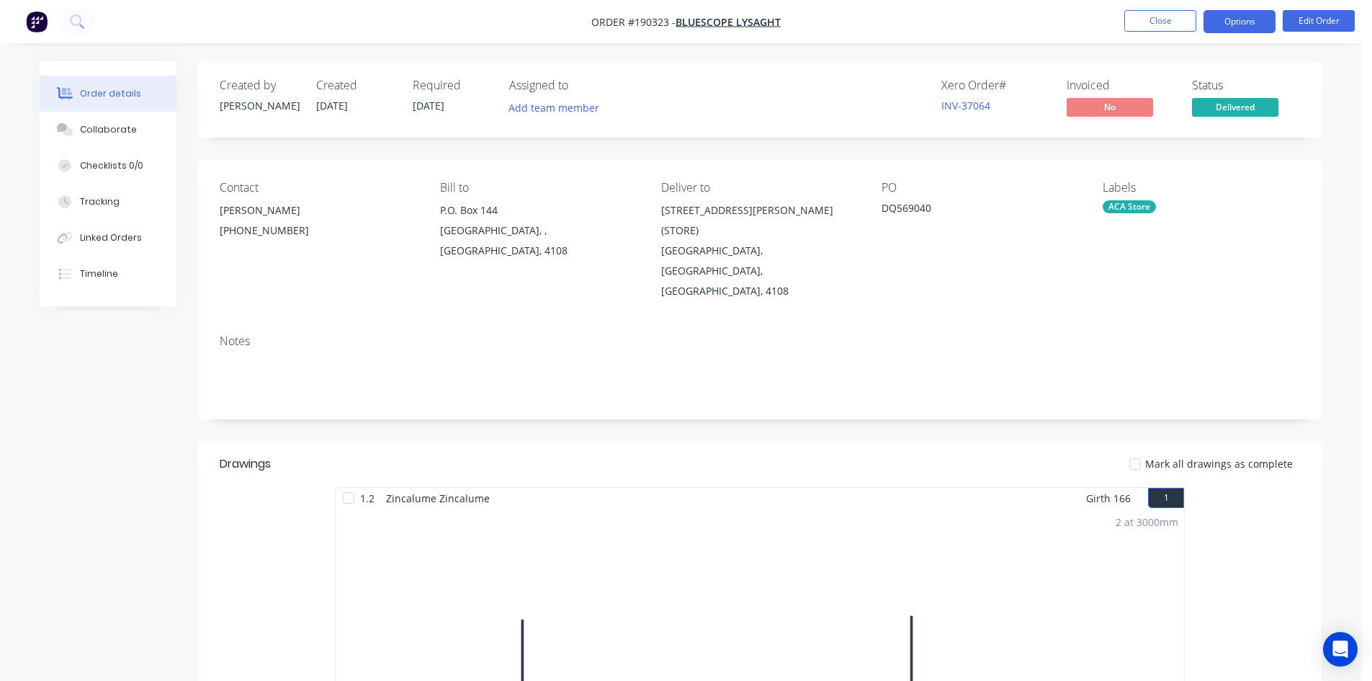
click at [1222, 22] on button "Options" at bounding box center [1240, 21] width 72 height 23
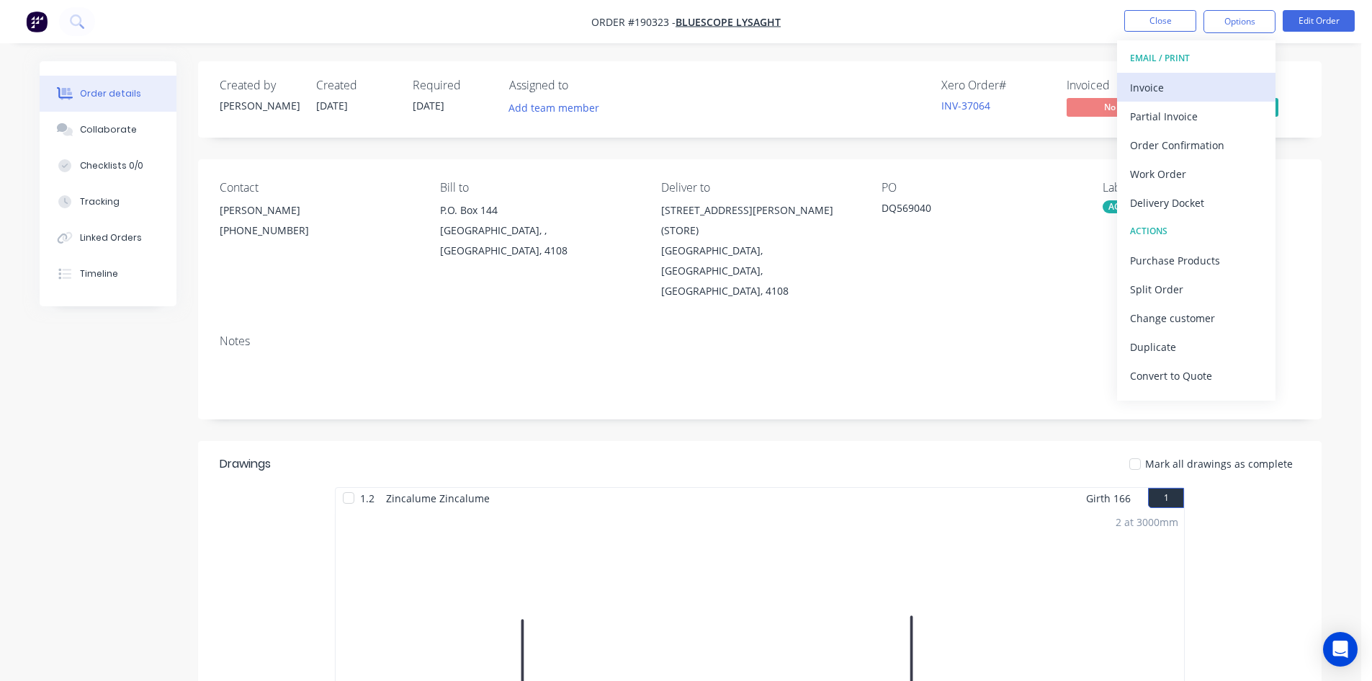
click at [1193, 84] on div "Invoice" at bounding box center [1196, 87] width 133 height 21
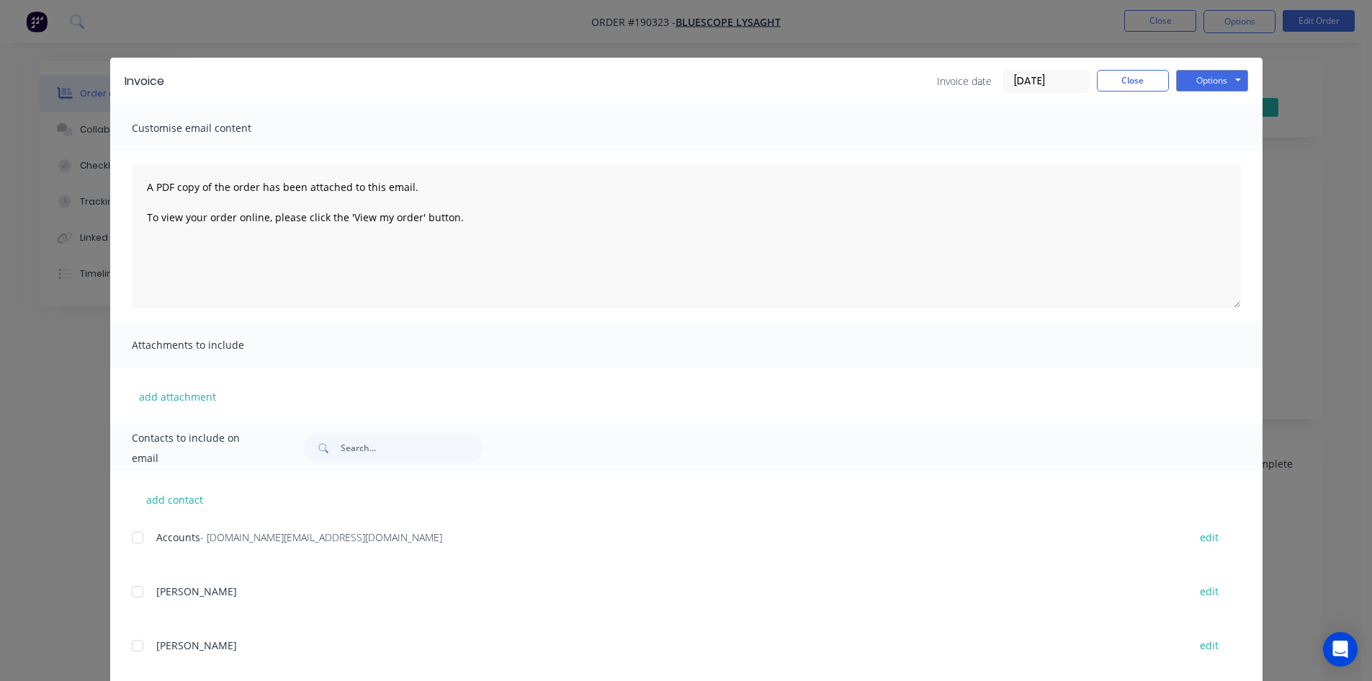
click at [133, 539] on div at bounding box center [137, 537] width 29 height 29
click at [1209, 81] on button "Options" at bounding box center [1212, 81] width 72 height 22
click at [1205, 147] on button "Email" at bounding box center [1222, 154] width 92 height 24
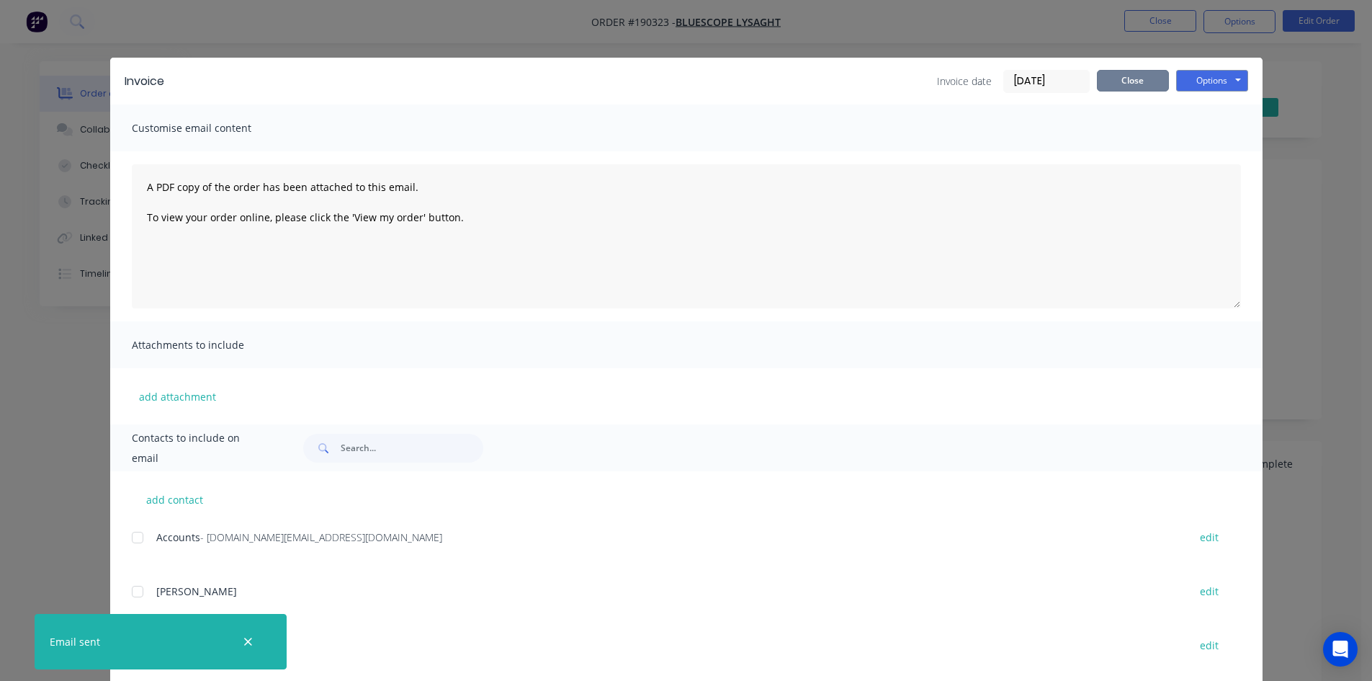
click at [1128, 77] on button "Close" at bounding box center [1133, 81] width 72 height 22
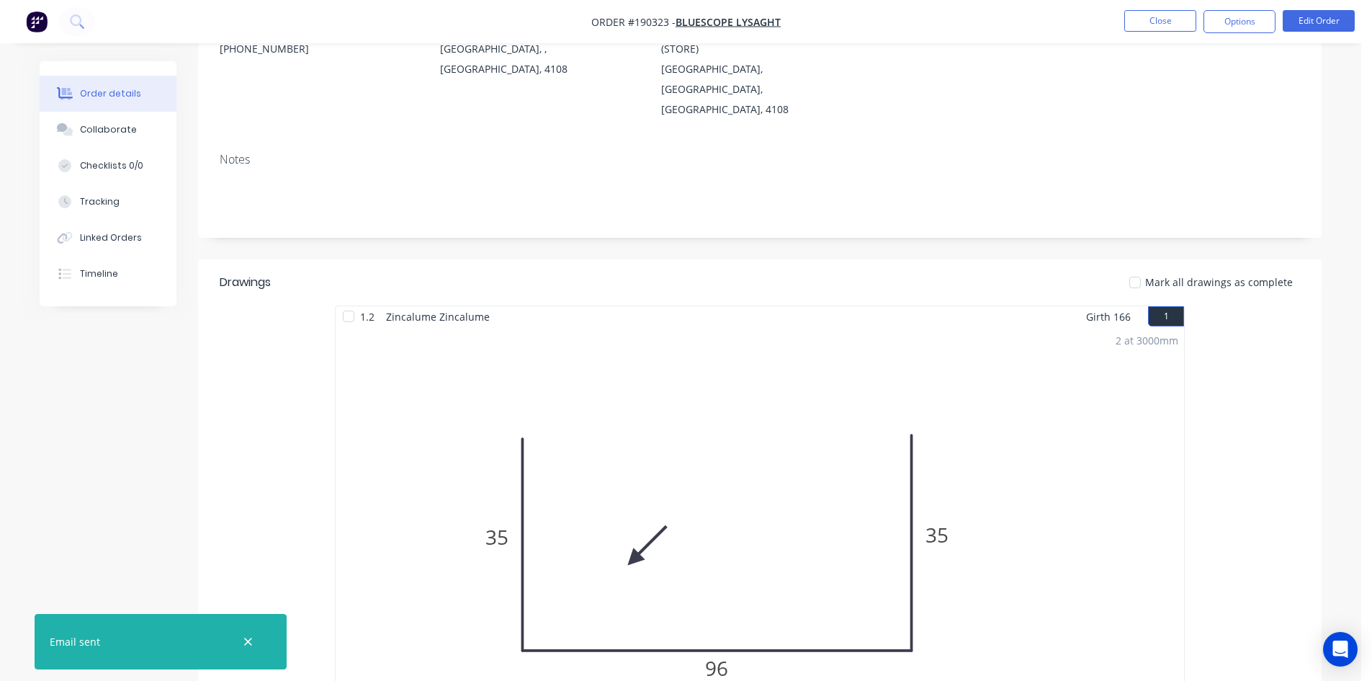
scroll to position [216, 0]
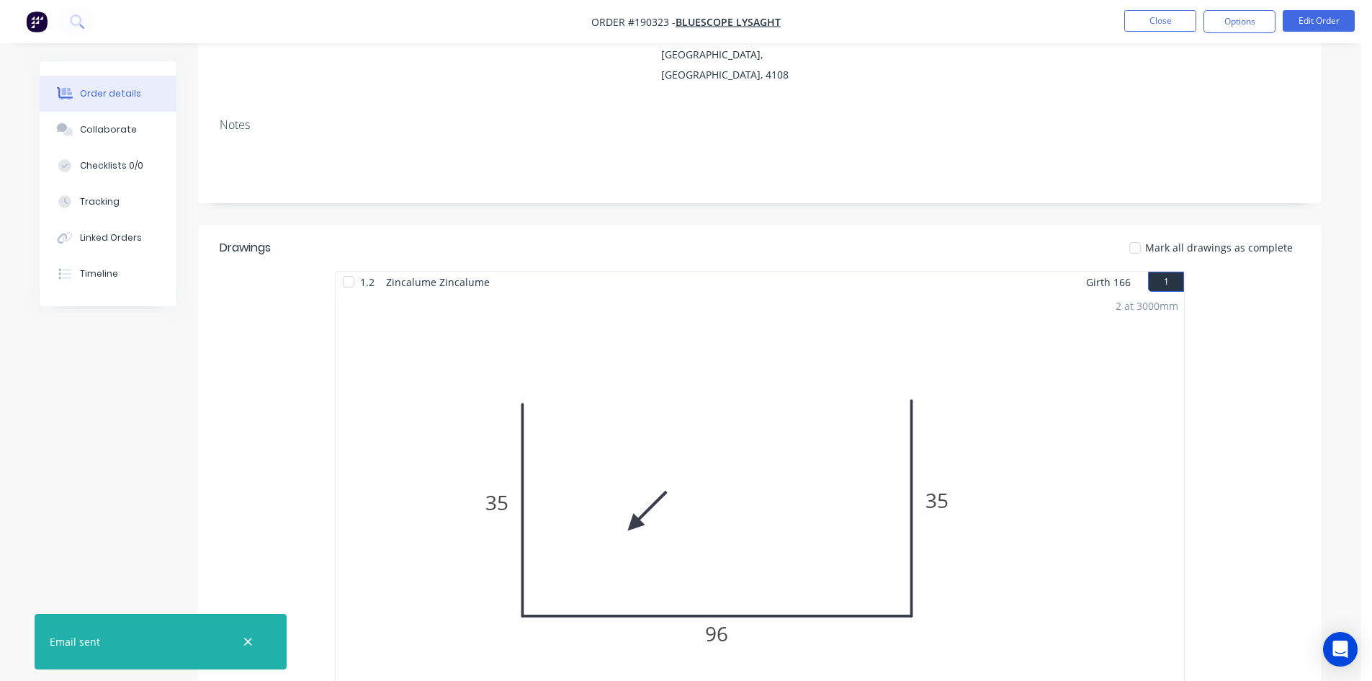
click at [493, 460] on div "2 at 3000mm Total lm $/M Total 6m $13.58 $81.48" at bounding box center [760, 511] width 848 height 439
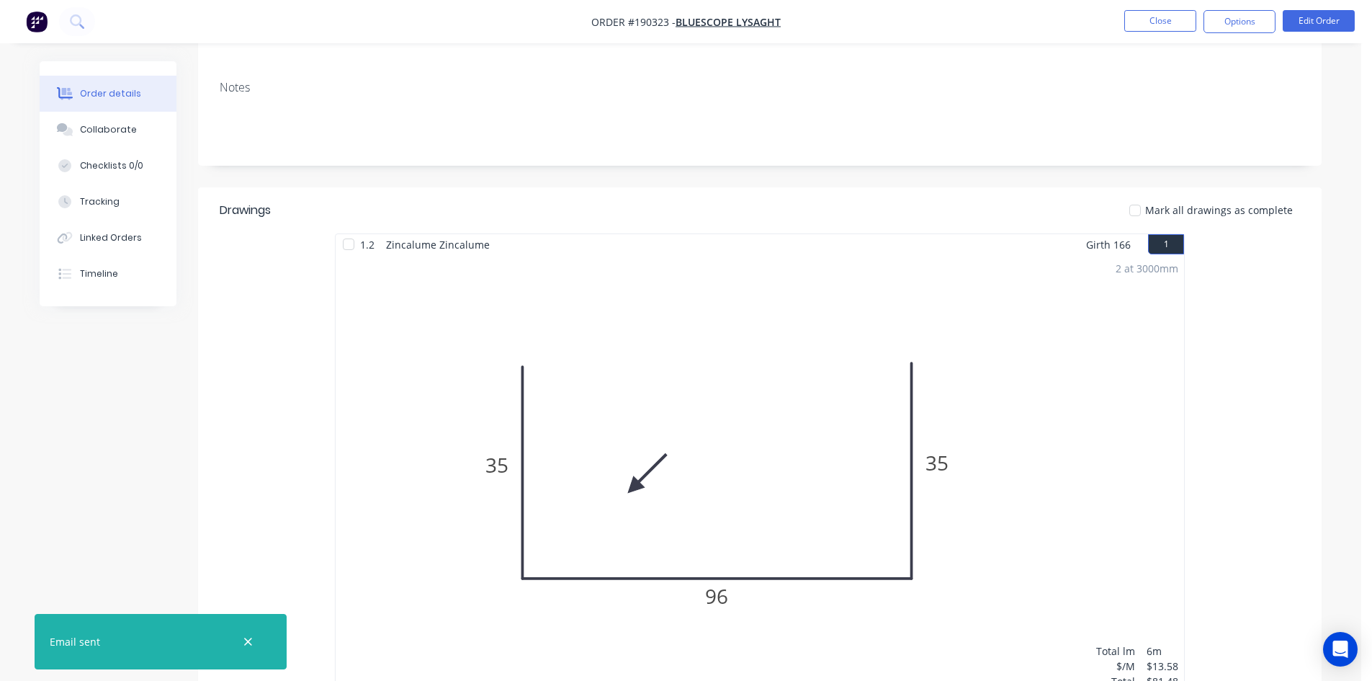
scroll to position [288, 0]
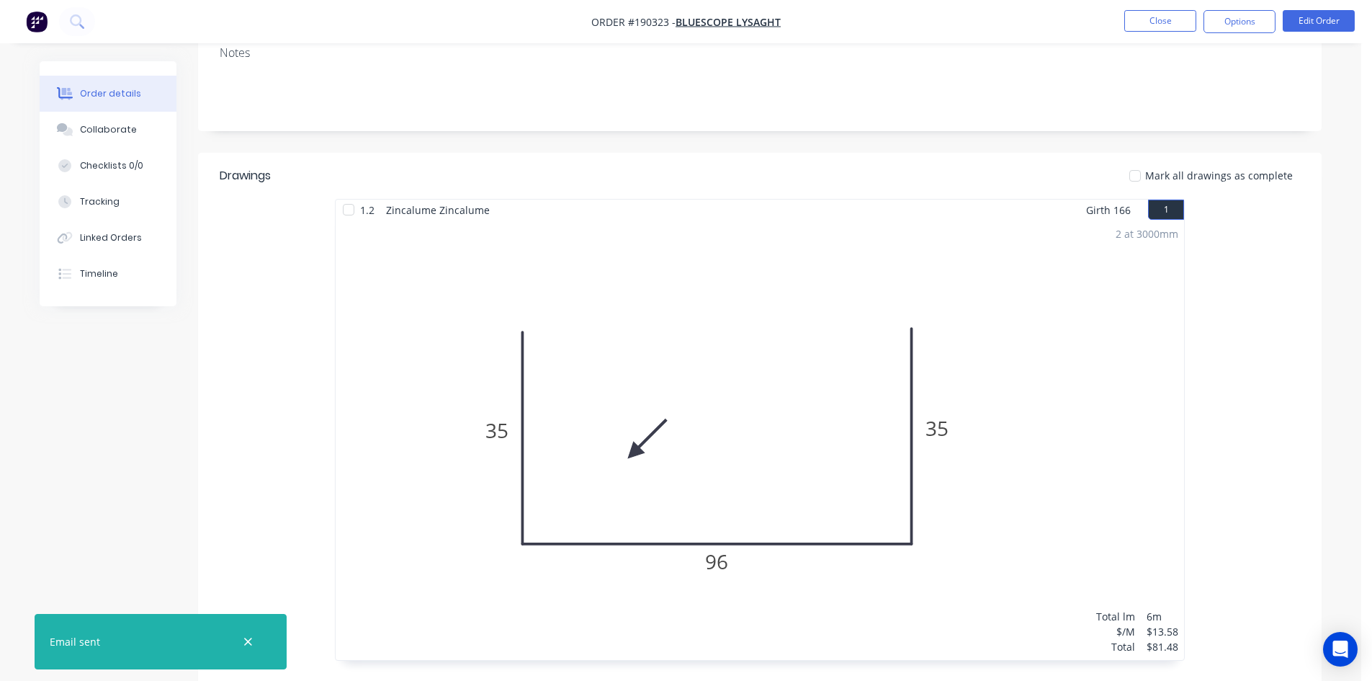
click at [1143, 41] on nav "Order #190323 - Bluescope Lysaght Close Options Edit Order" at bounding box center [686, 21] width 1372 height 43
click at [1147, 11] on button "Close" at bounding box center [1160, 21] width 72 height 22
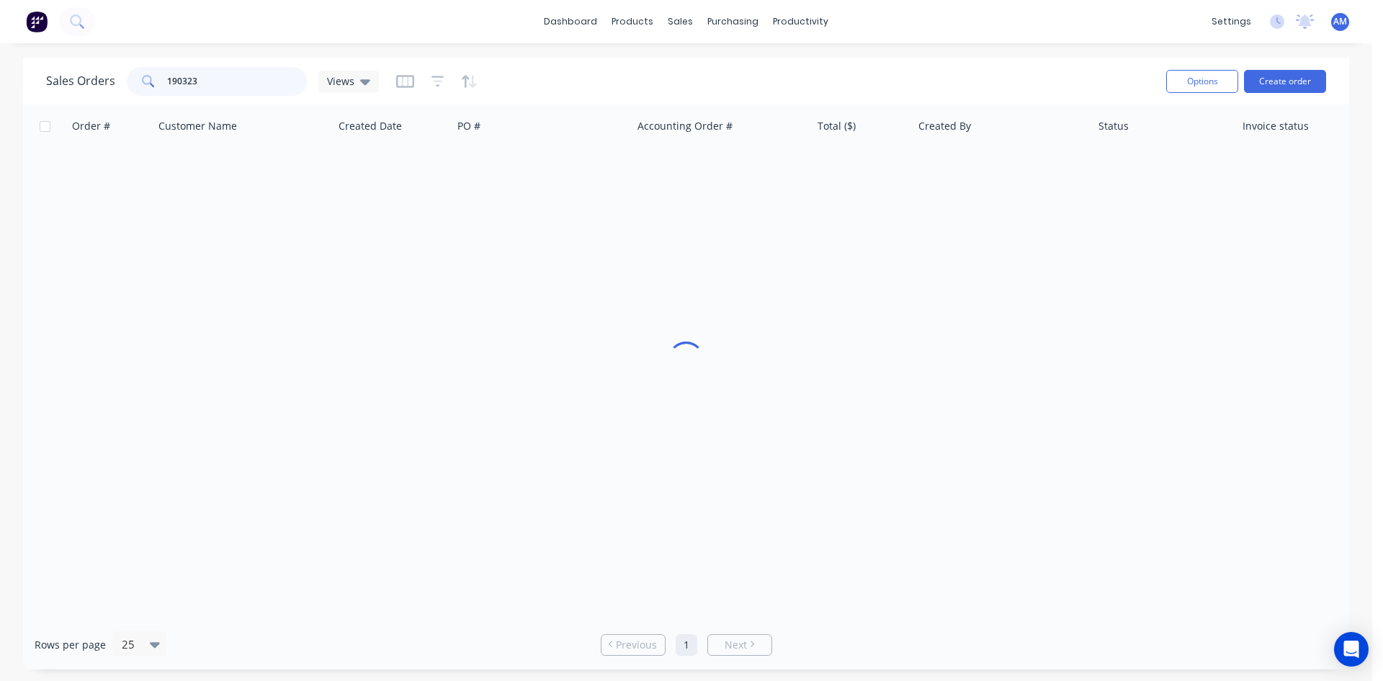
drag, startPoint x: 212, startPoint y: 89, endPoint x: 90, endPoint y: 81, distance: 122.7
click at [90, 81] on div "Sales Orders 190323 Views" at bounding box center [212, 81] width 333 height 29
type input "190298"
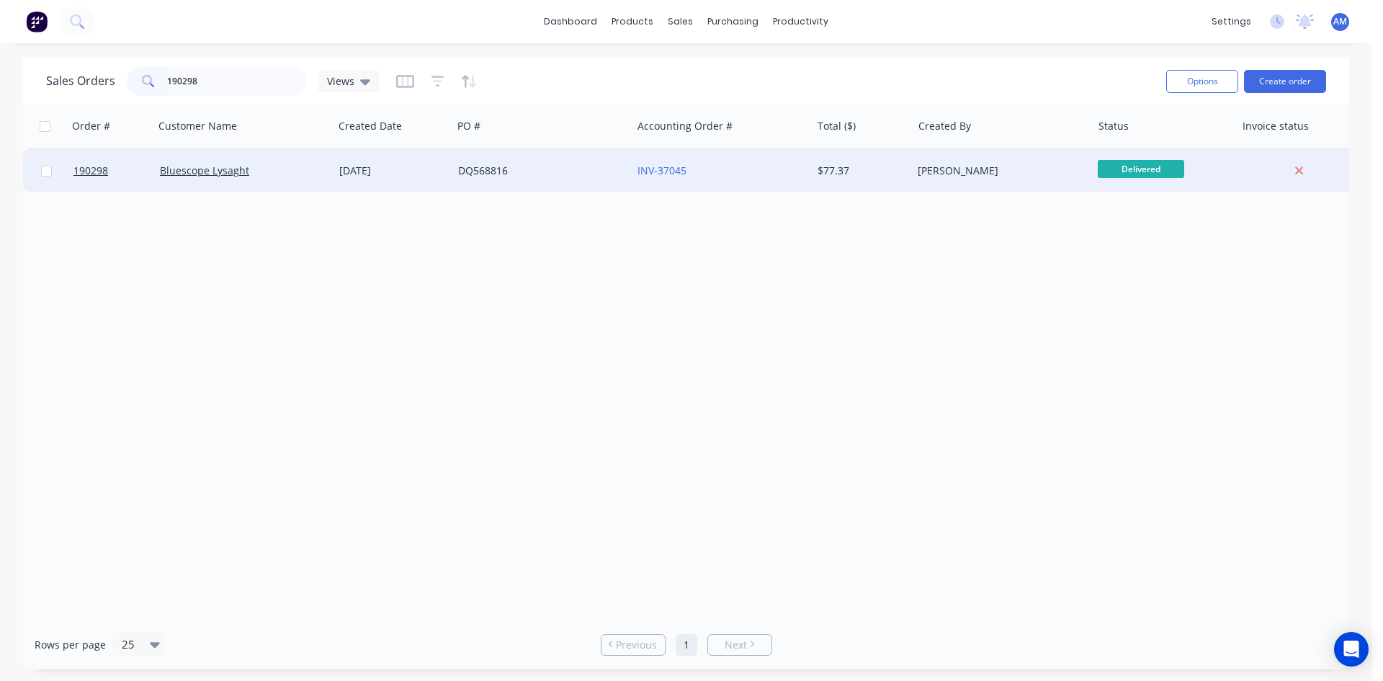
click at [550, 174] on div "DQ568816" at bounding box center [538, 171] width 160 height 14
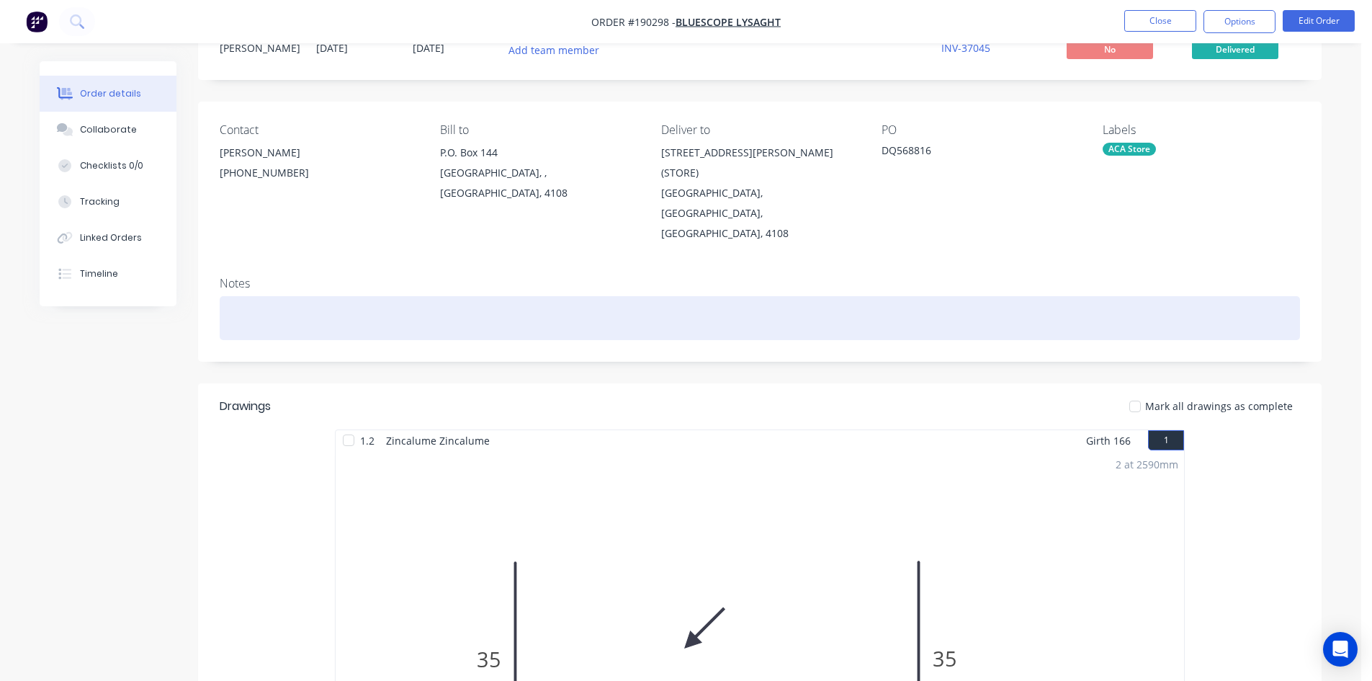
scroll to position [216, 0]
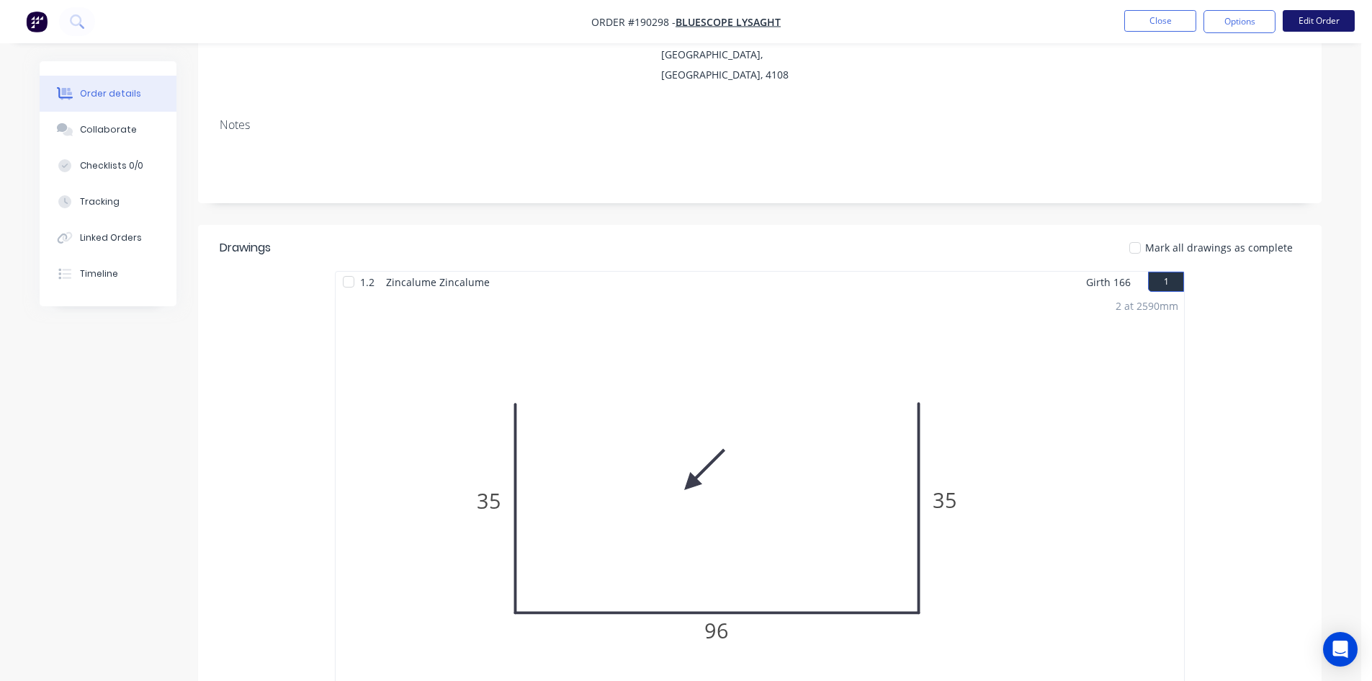
click at [1303, 19] on button "Edit Order" at bounding box center [1319, 21] width 72 height 22
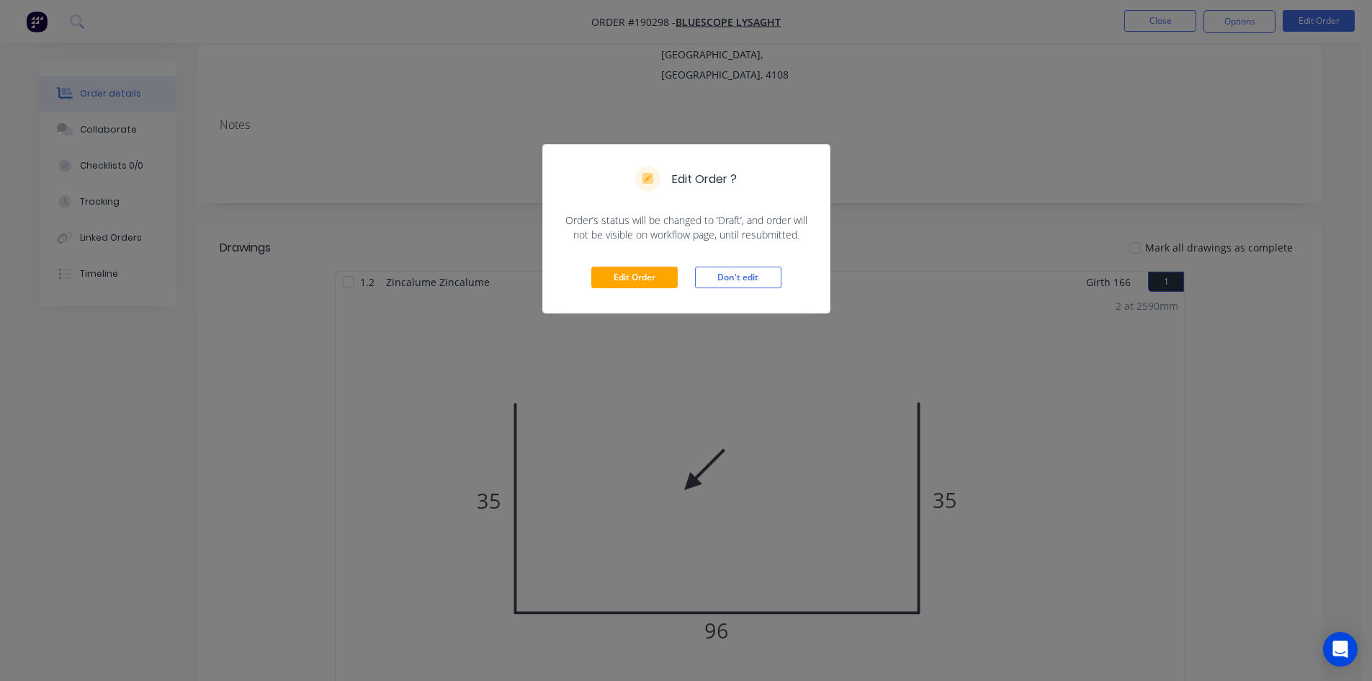
click at [648, 256] on div "Edit Order Don't edit" at bounding box center [686, 277] width 287 height 71
click at [651, 266] on button "Edit Order" at bounding box center [634, 277] width 86 height 22
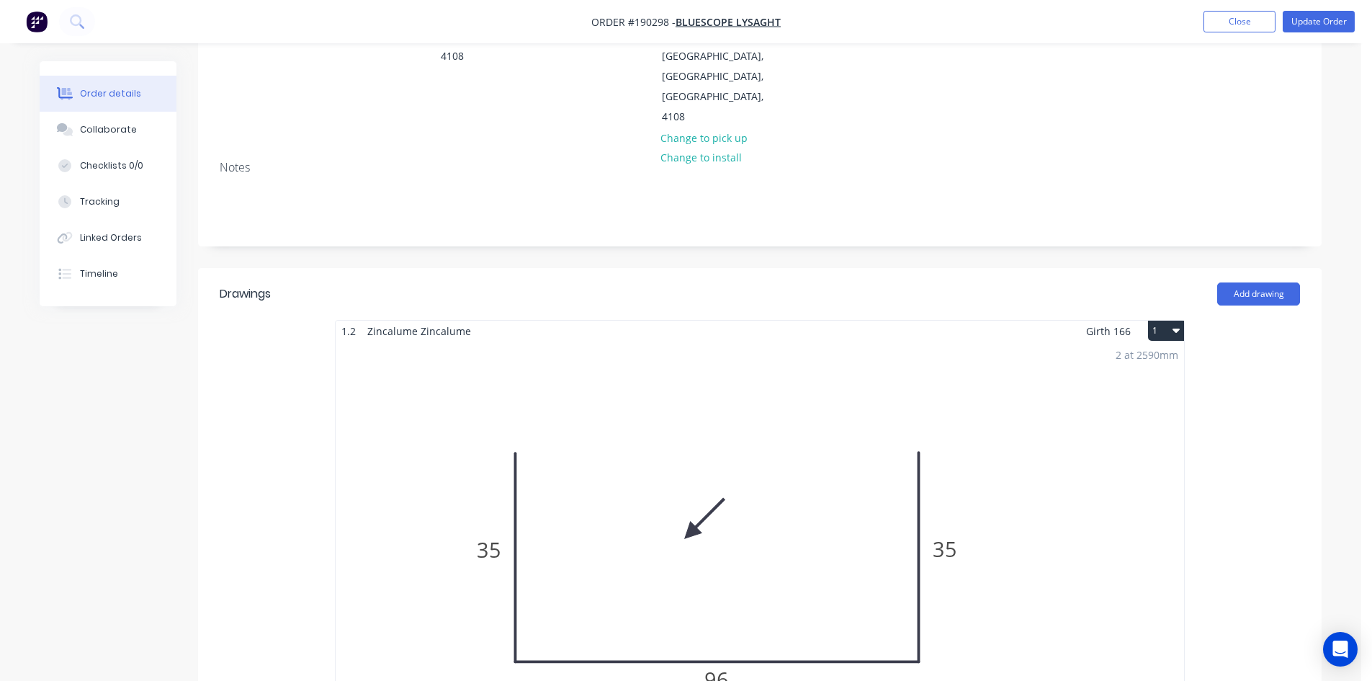
click at [493, 502] on div "2 at 2590mm Total lm $/M Total 5.18m $13.58 $70.34" at bounding box center [760, 560] width 848 height 439
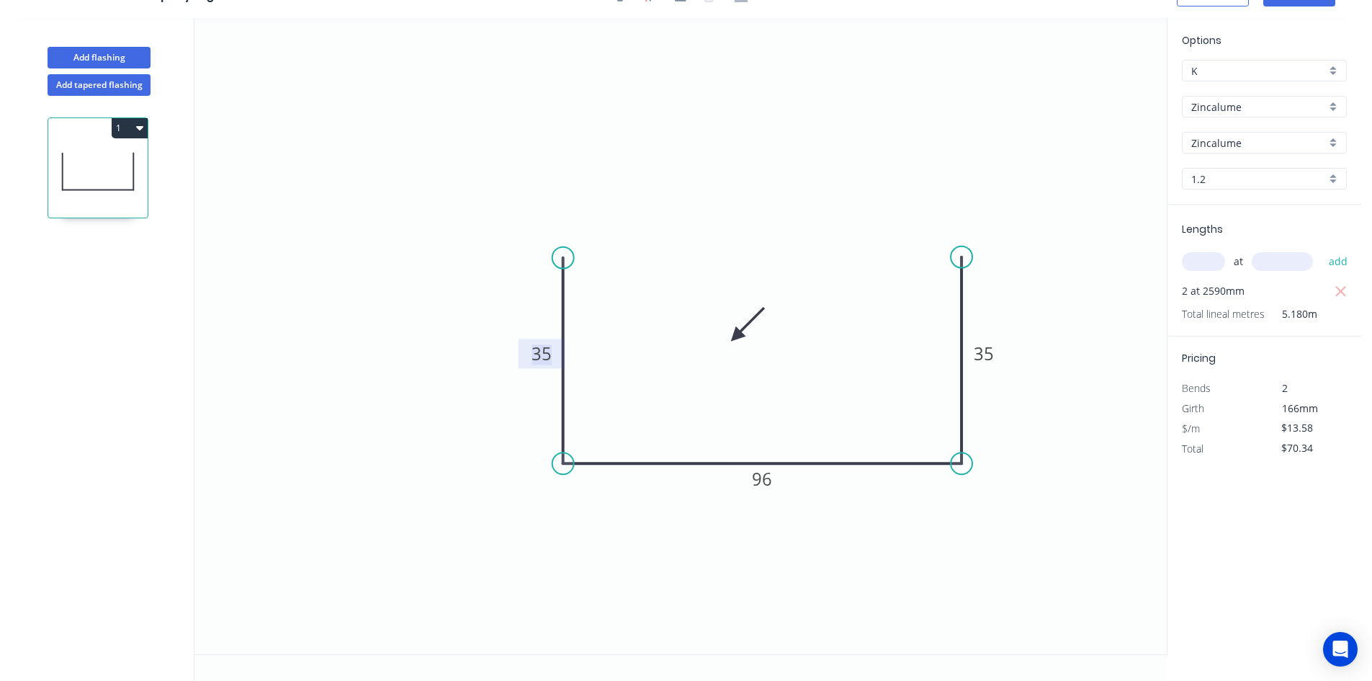
click at [545, 354] on tspan "35" at bounding box center [542, 353] width 20 height 24
click at [988, 361] on tspan "35" at bounding box center [984, 353] width 20 height 24
click at [1034, 282] on icon "0 34 96 34" at bounding box center [680, 336] width 972 height 636
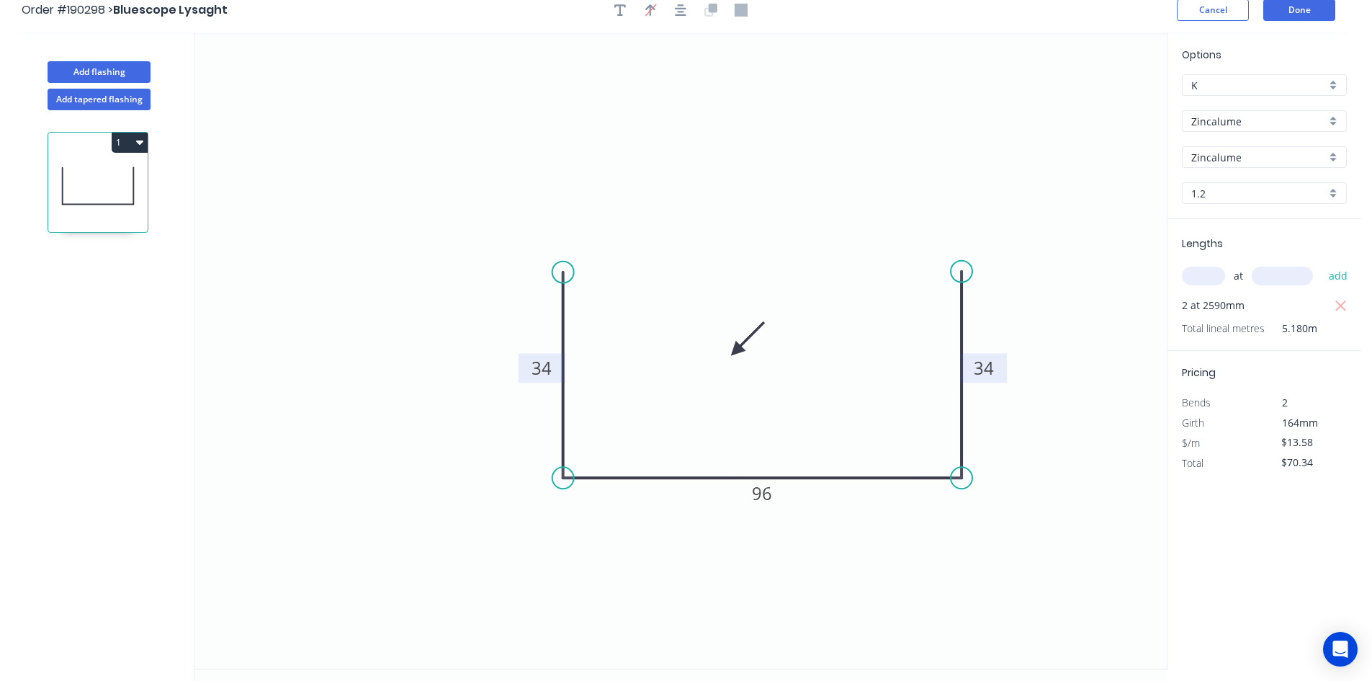
scroll to position [0, 0]
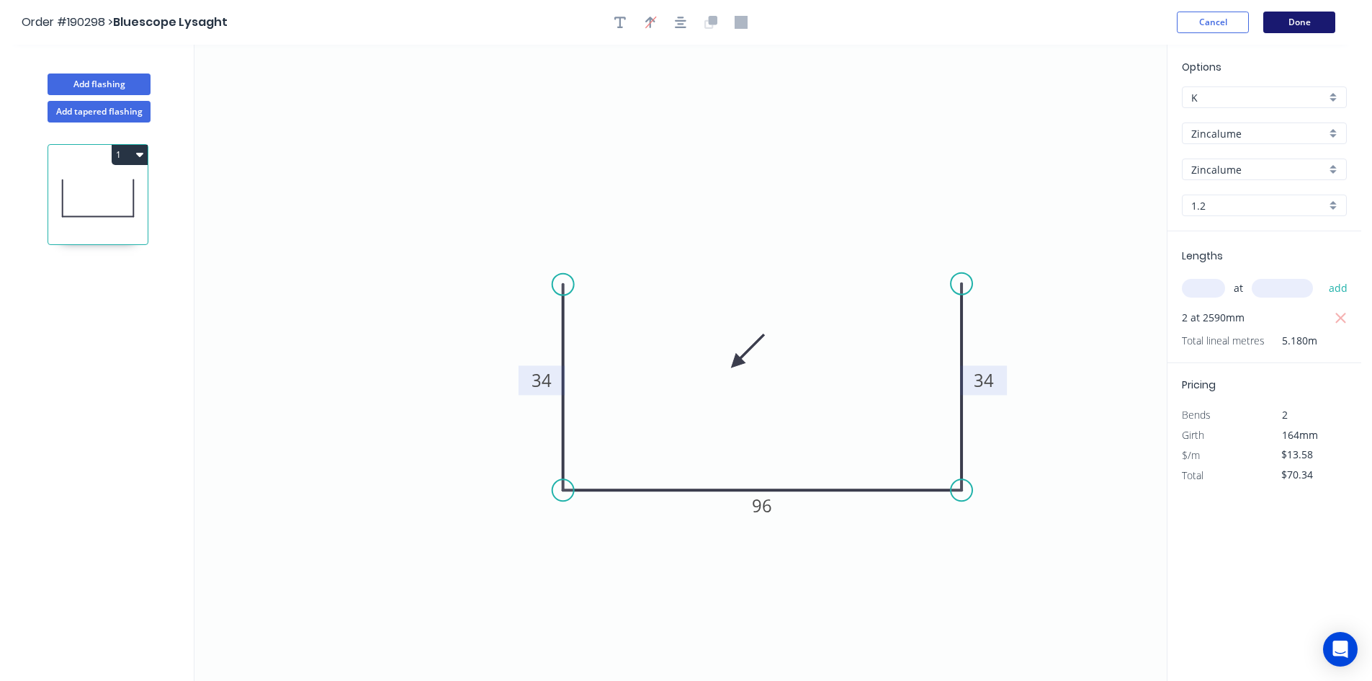
click at [1304, 24] on button "Done" at bounding box center [1299, 23] width 72 height 22
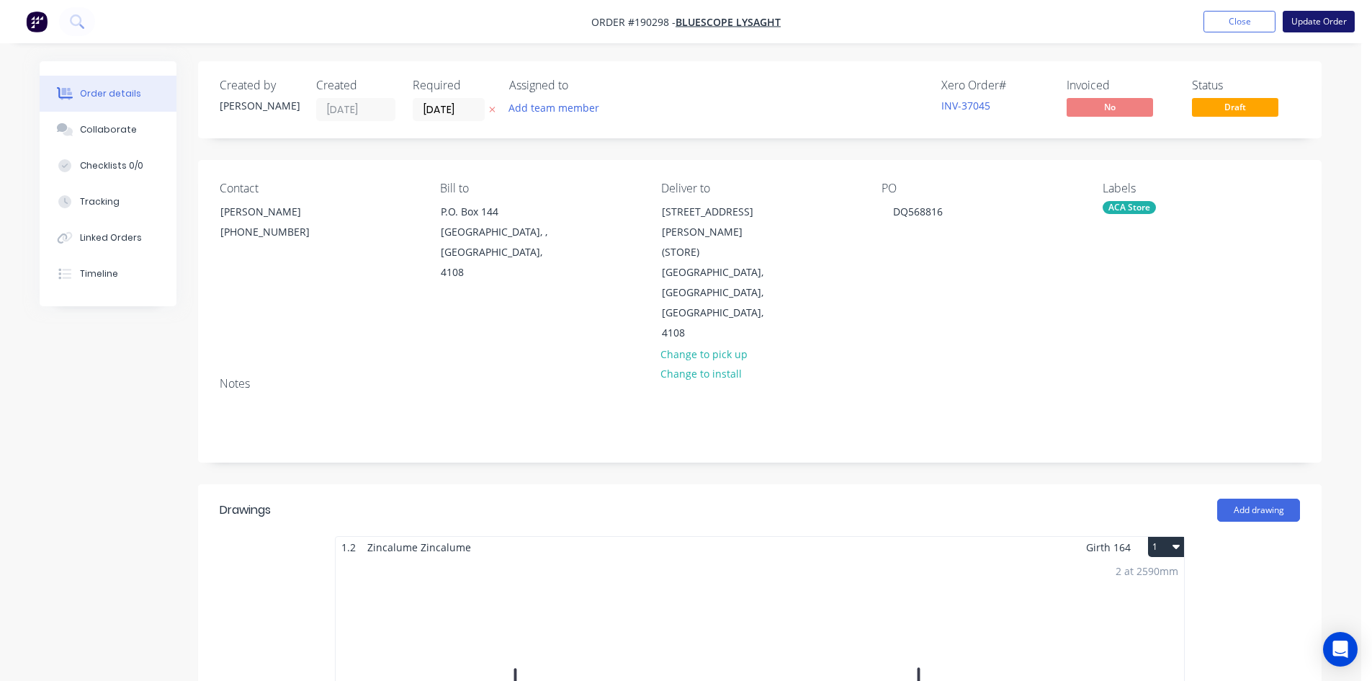
click at [1307, 17] on button "Update Order" at bounding box center [1319, 22] width 72 height 22
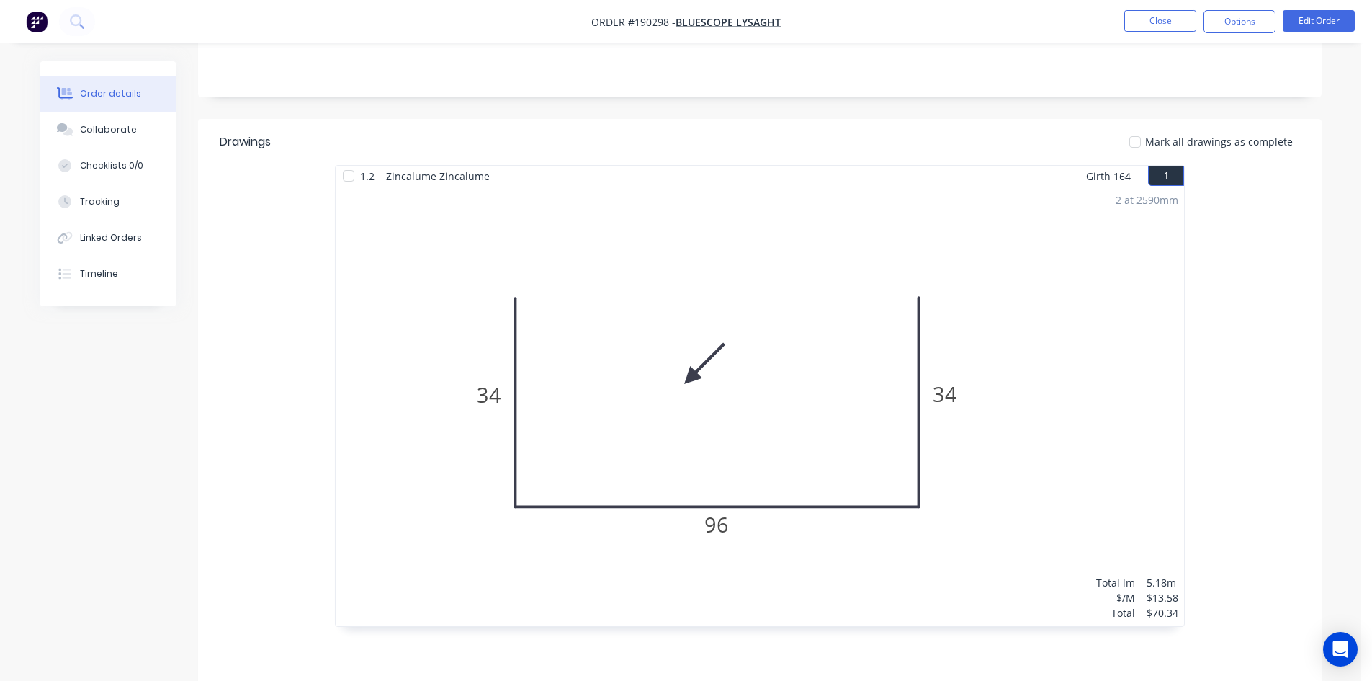
scroll to position [297, 0]
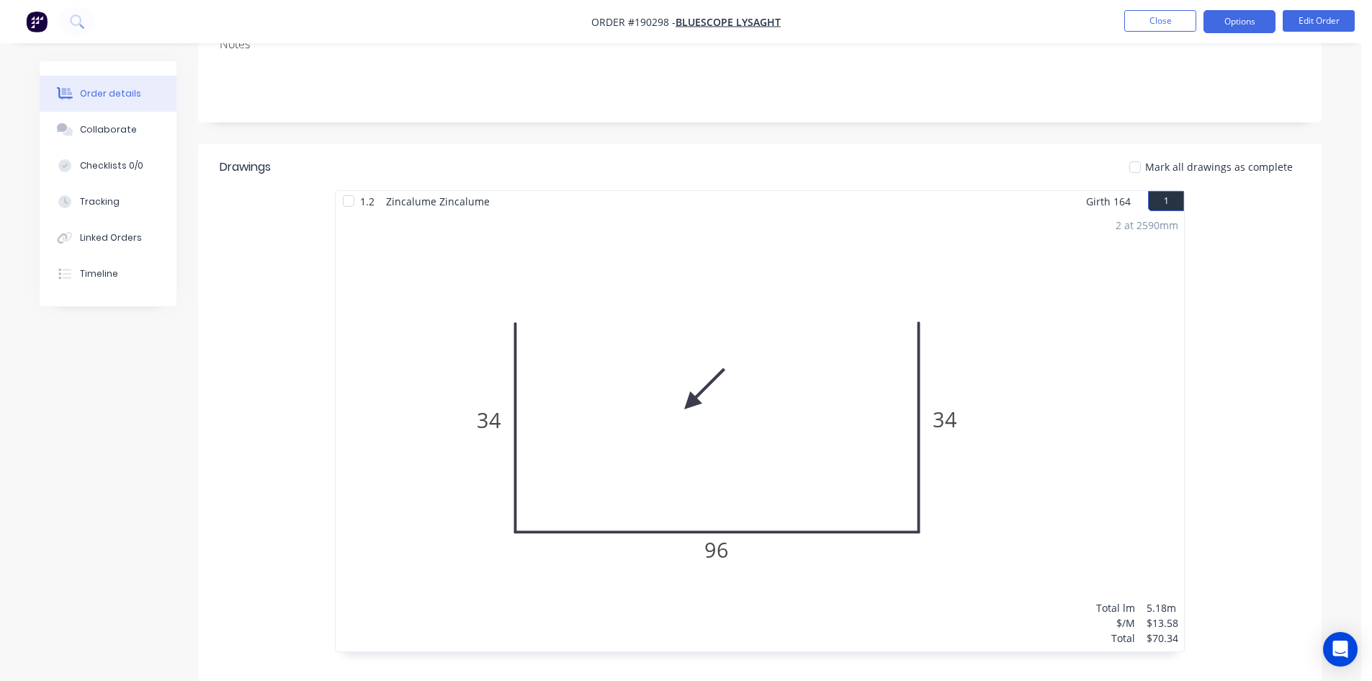
click at [1247, 22] on button "Options" at bounding box center [1240, 21] width 72 height 23
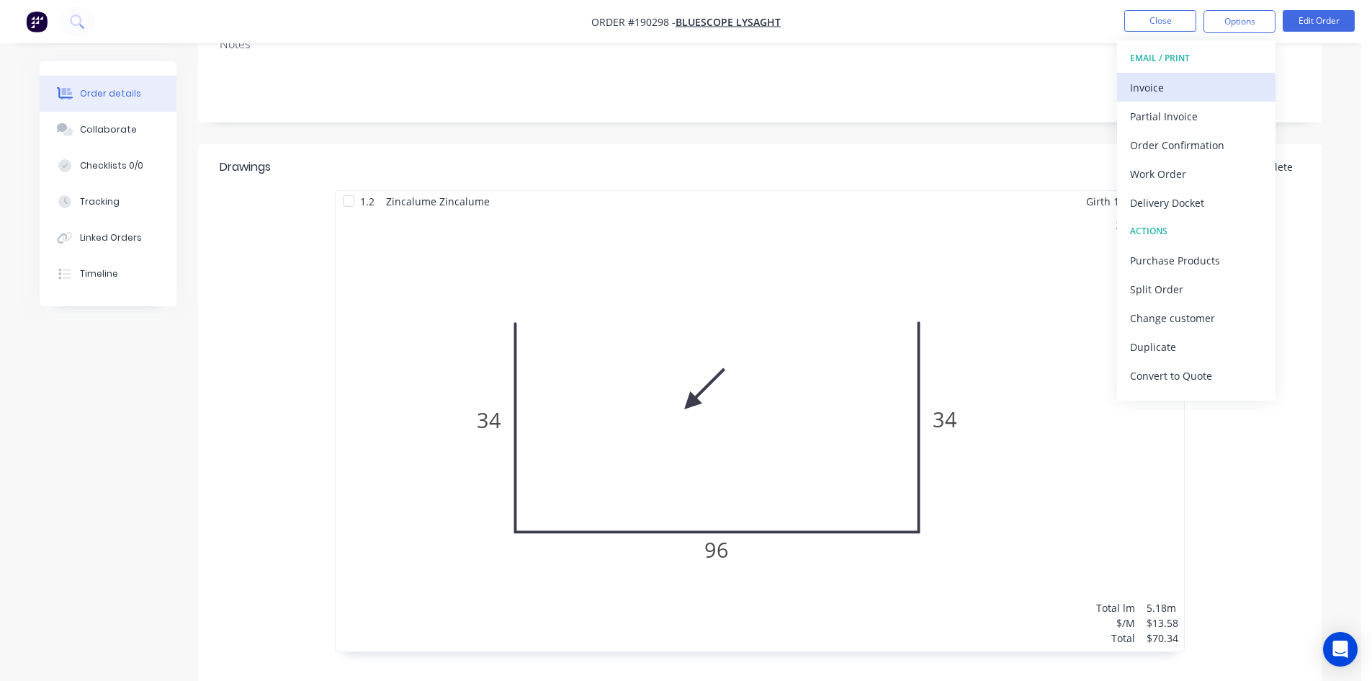
click at [1193, 84] on div "Invoice" at bounding box center [1196, 87] width 133 height 21
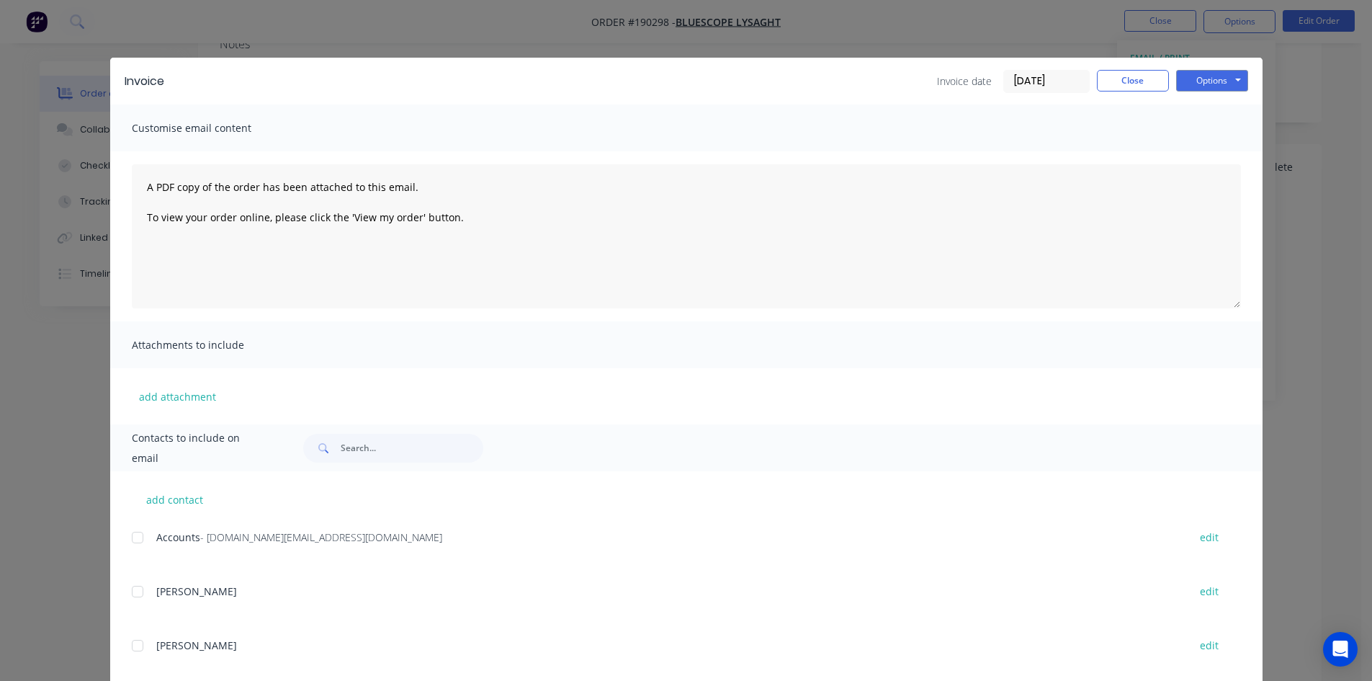
click at [135, 537] on div at bounding box center [137, 537] width 29 height 29
click at [1199, 79] on button "Options" at bounding box center [1212, 81] width 72 height 22
click at [1196, 161] on button "Email" at bounding box center [1222, 154] width 92 height 24
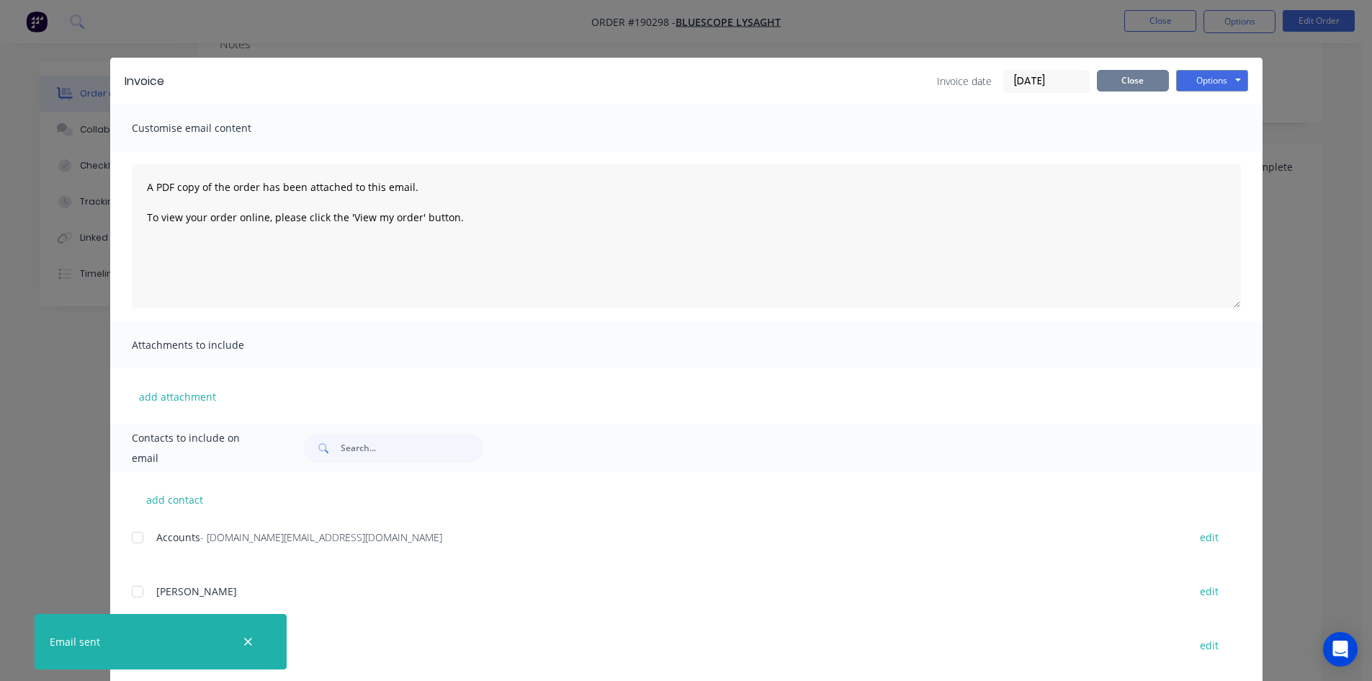
click at [1126, 81] on button "Close" at bounding box center [1133, 81] width 72 height 22
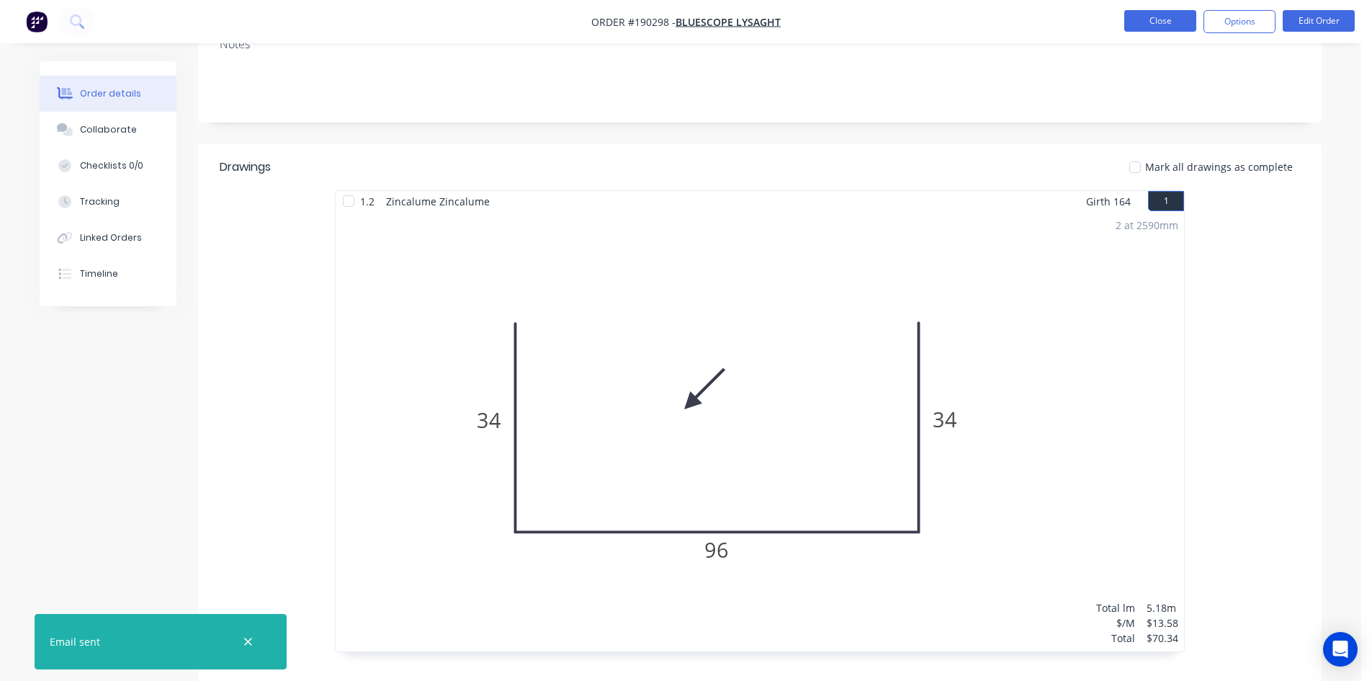
click at [1134, 26] on button "Close" at bounding box center [1160, 21] width 72 height 22
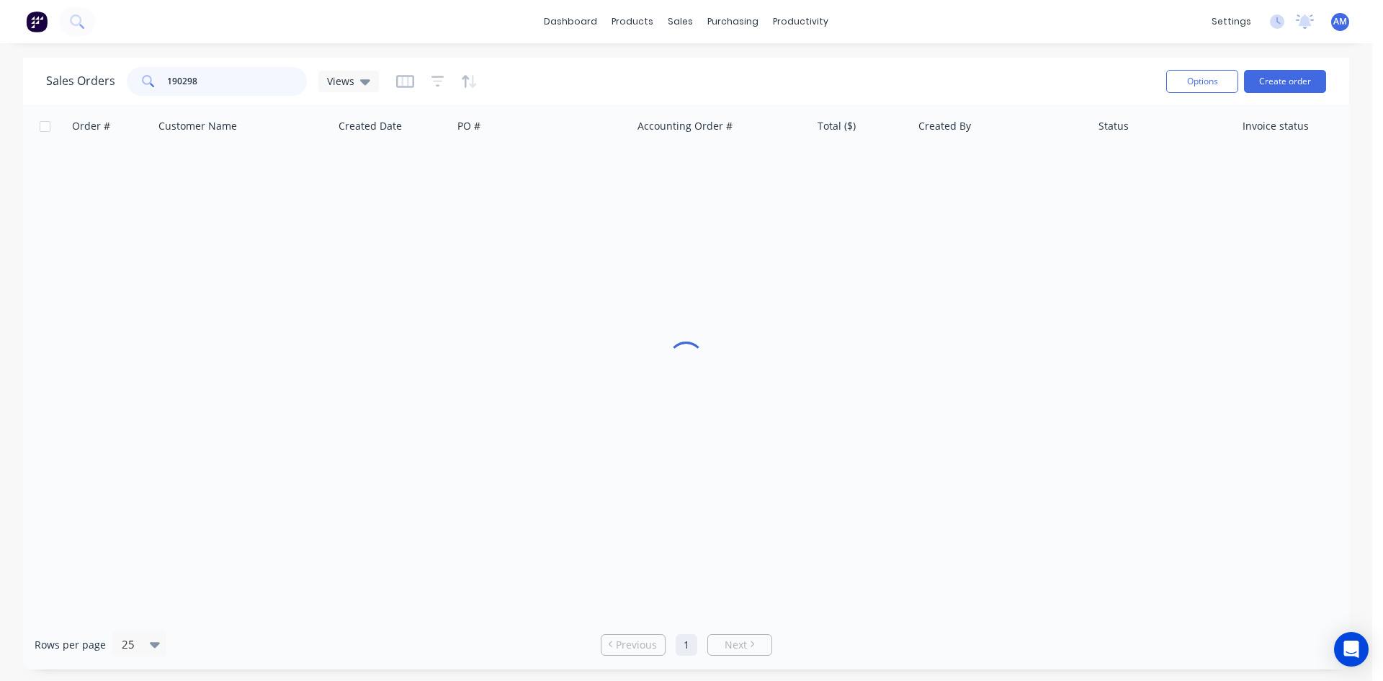
drag, startPoint x: 209, startPoint y: 78, endPoint x: 99, endPoint y: 80, distance: 110.2
click at [99, 81] on div "Sales Orders 190298 Views" at bounding box center [212, 81] width 333 height 29
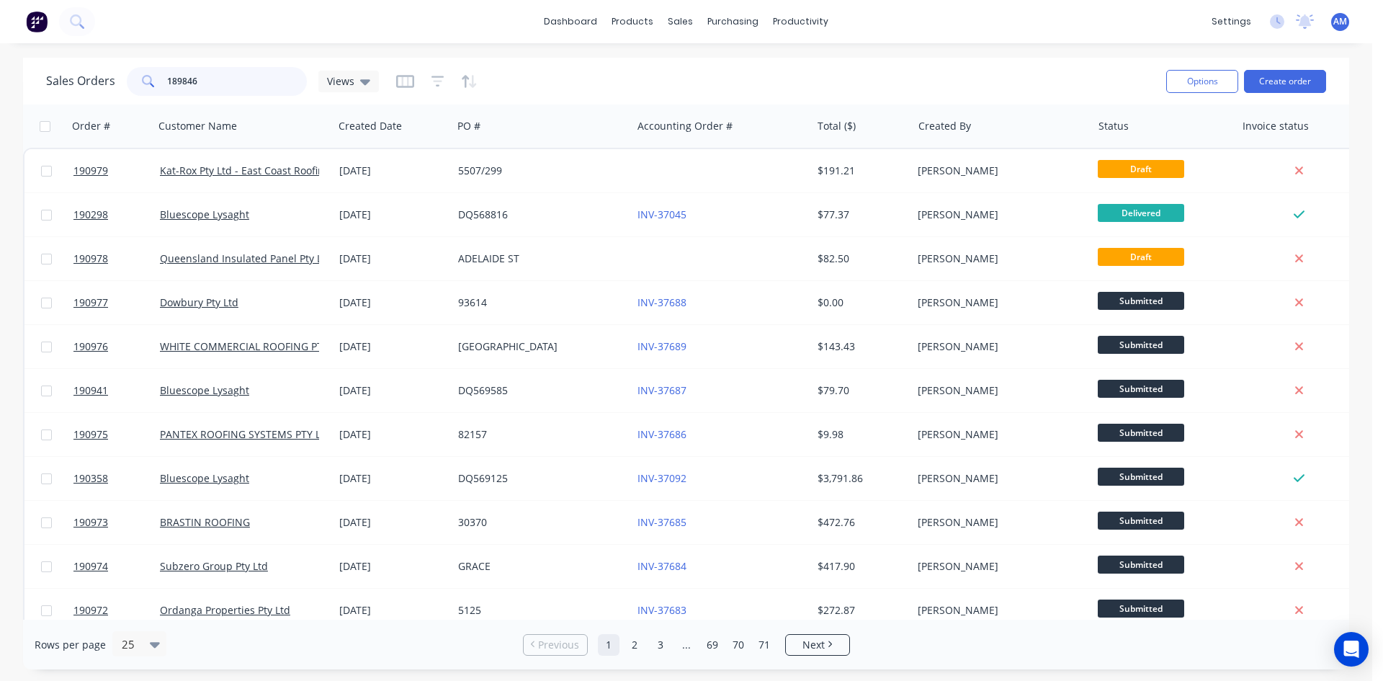
type input "189846"
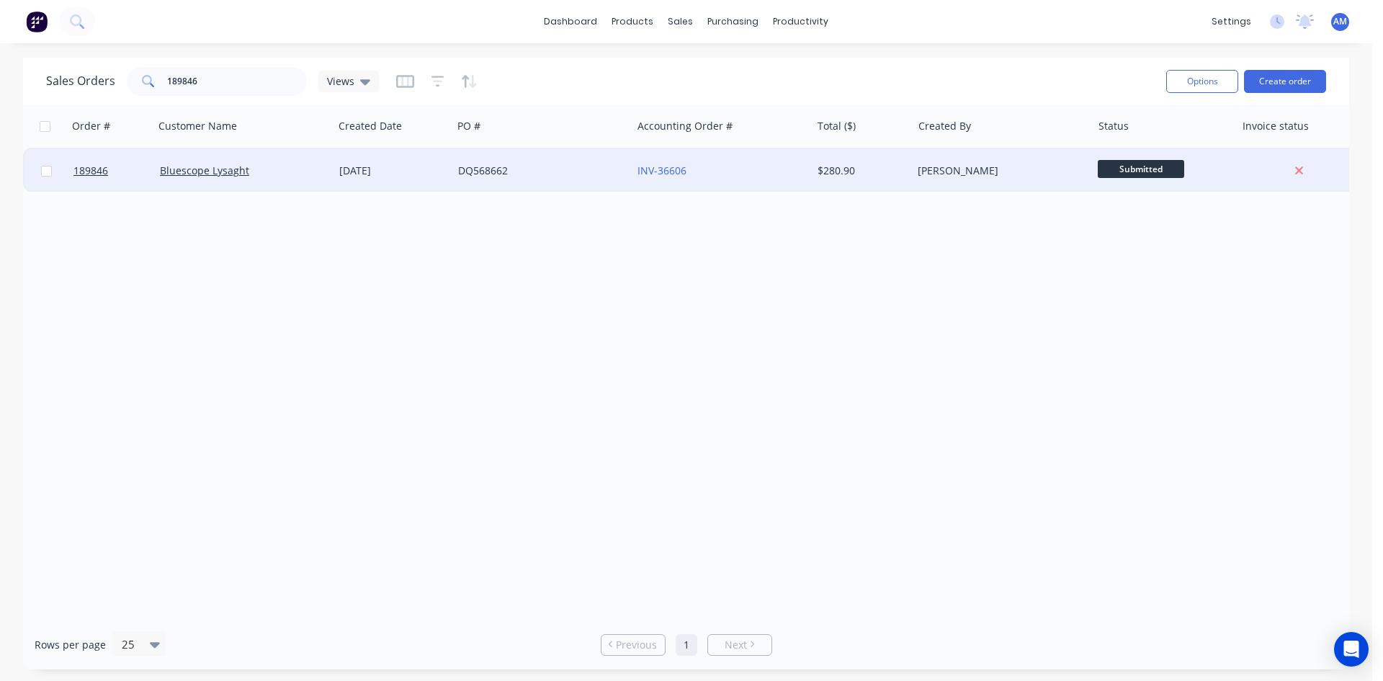
click at [585, 169] on div "DQ568662" at bounding box center [538, 171] width 160 height 14
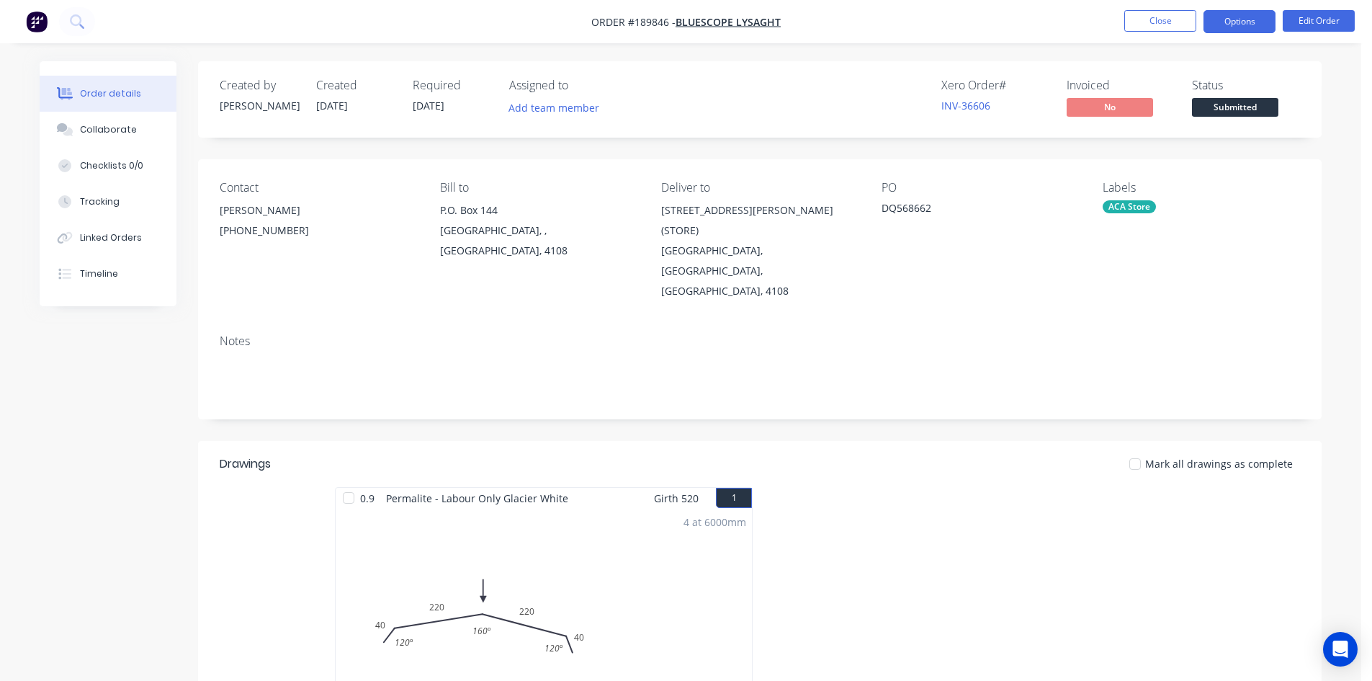
click at [1234, 21] on button "Options" at bounding box center [1240, 21] width 72 height 23
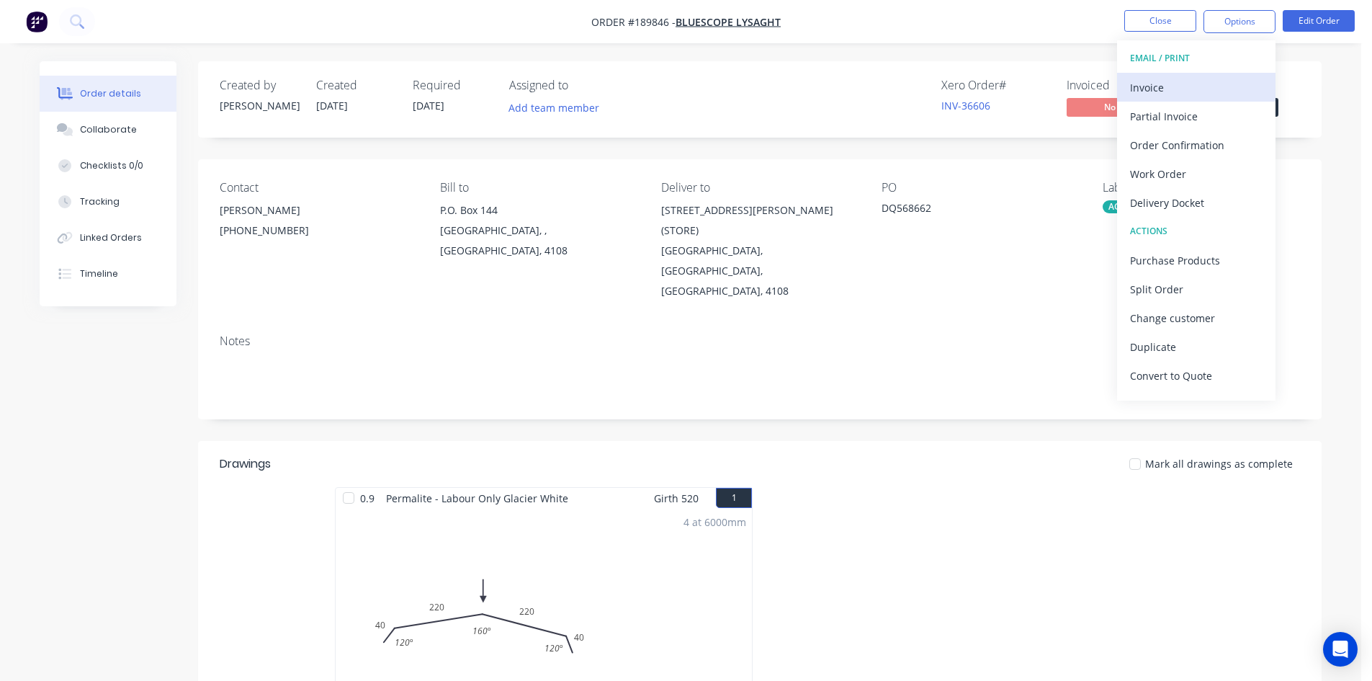
click at [1208, 76] on button "Invoice" at bounding box center [1196, 87] width 158 height 29
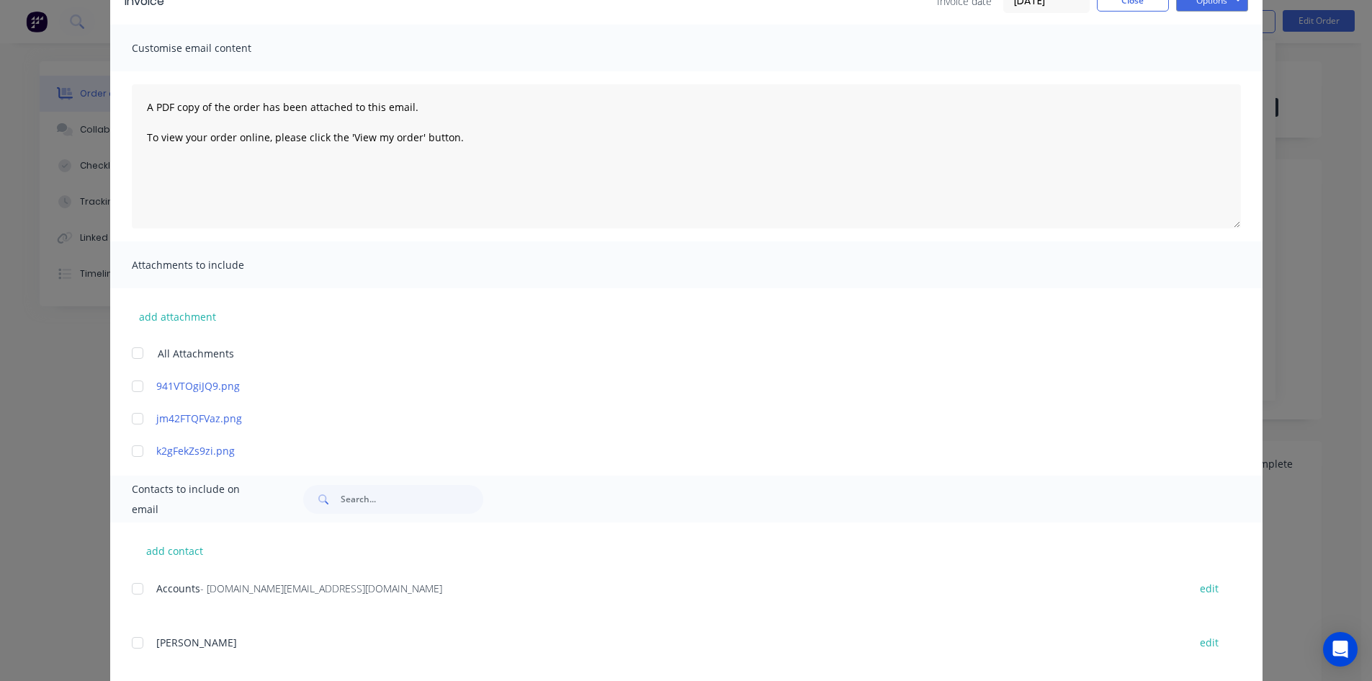
scroll to position [216, 0]
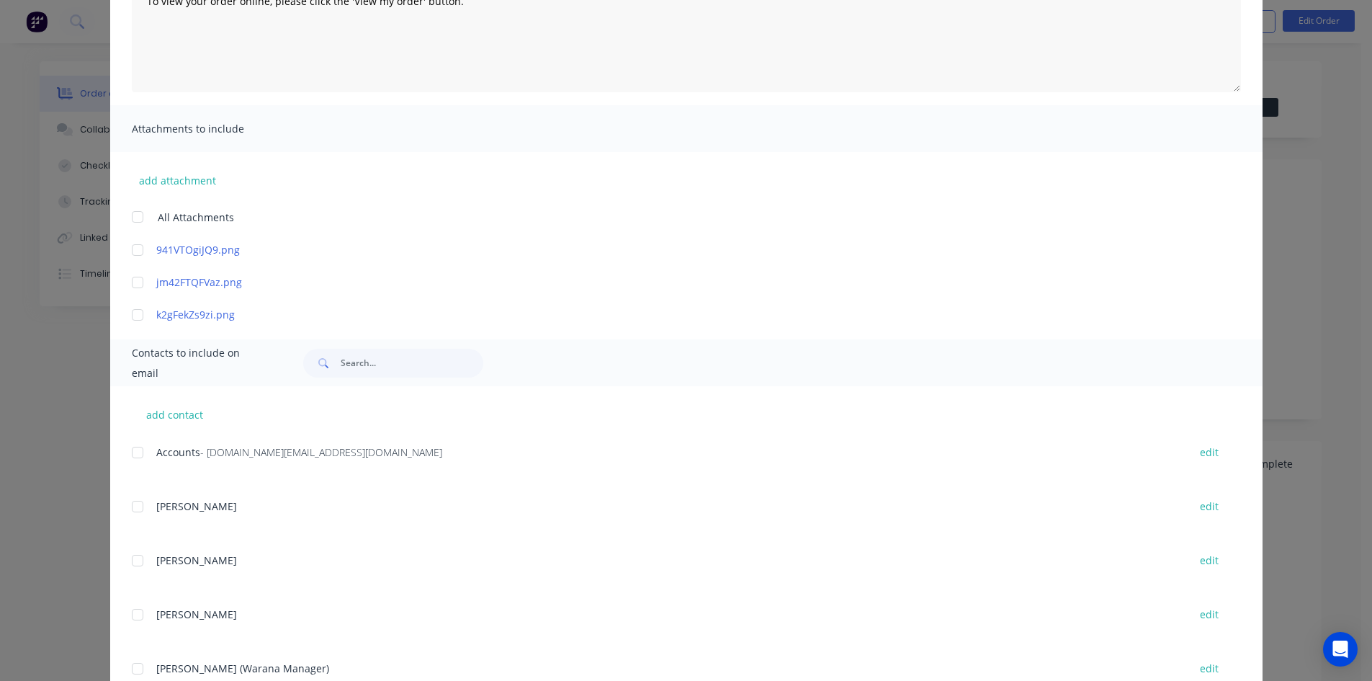
click at [133, 454] on div at bounding box center [137, 452] width 29 height 29
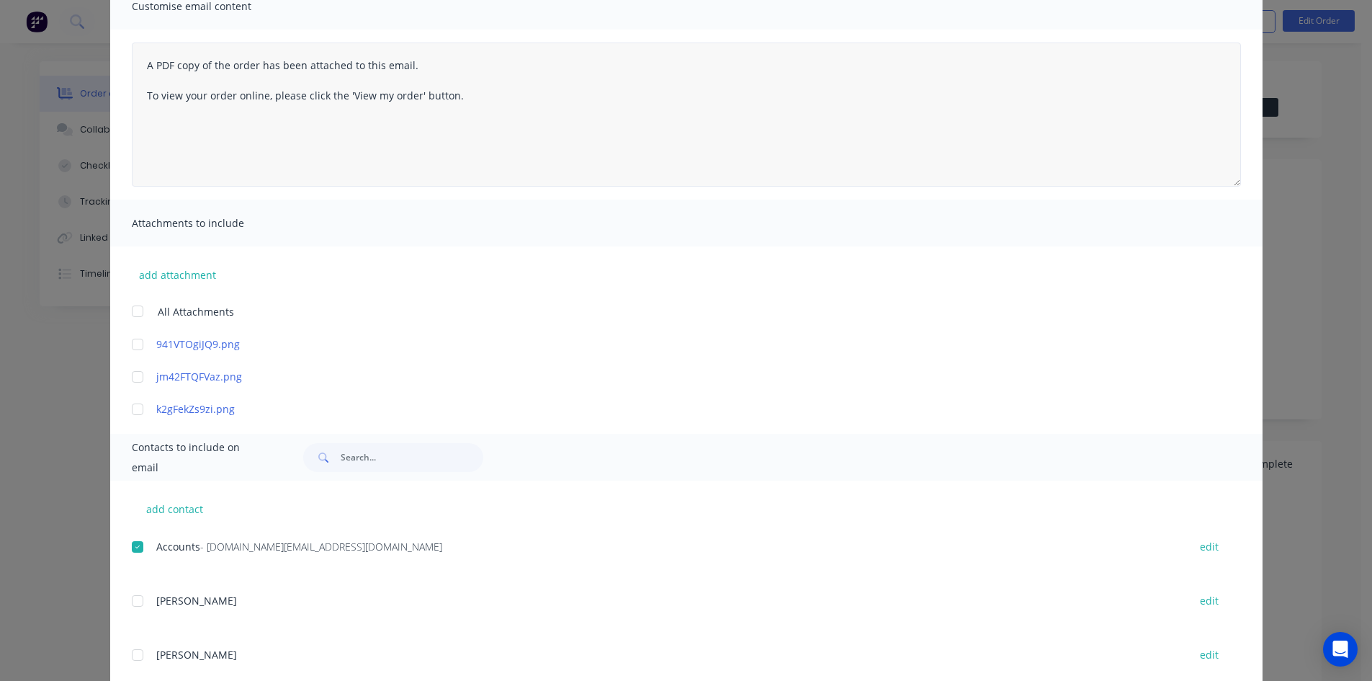
scroll to position [0, 0]
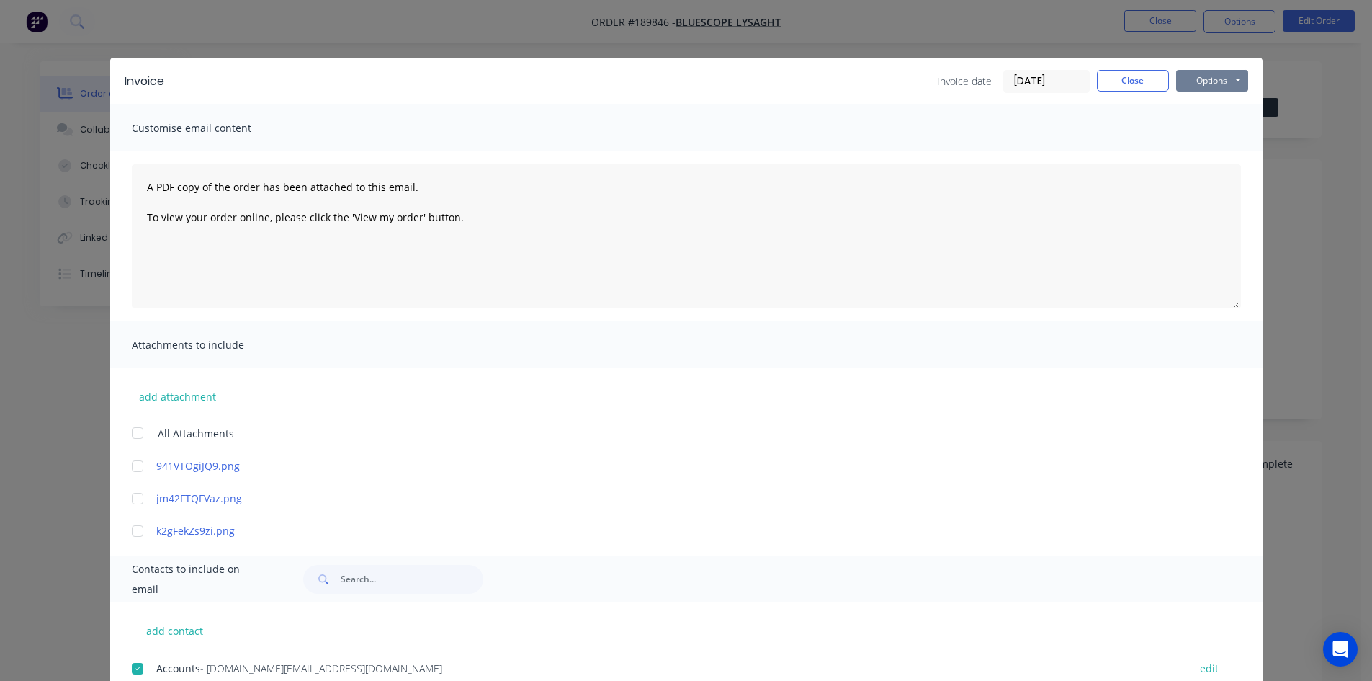
click at [1219, 83] on button "Options" at bounding box center [1212, 81] width 72 height 22
click at [1218, 150] on button "Email" at bounding box center [1222, 154] width 92 height 24
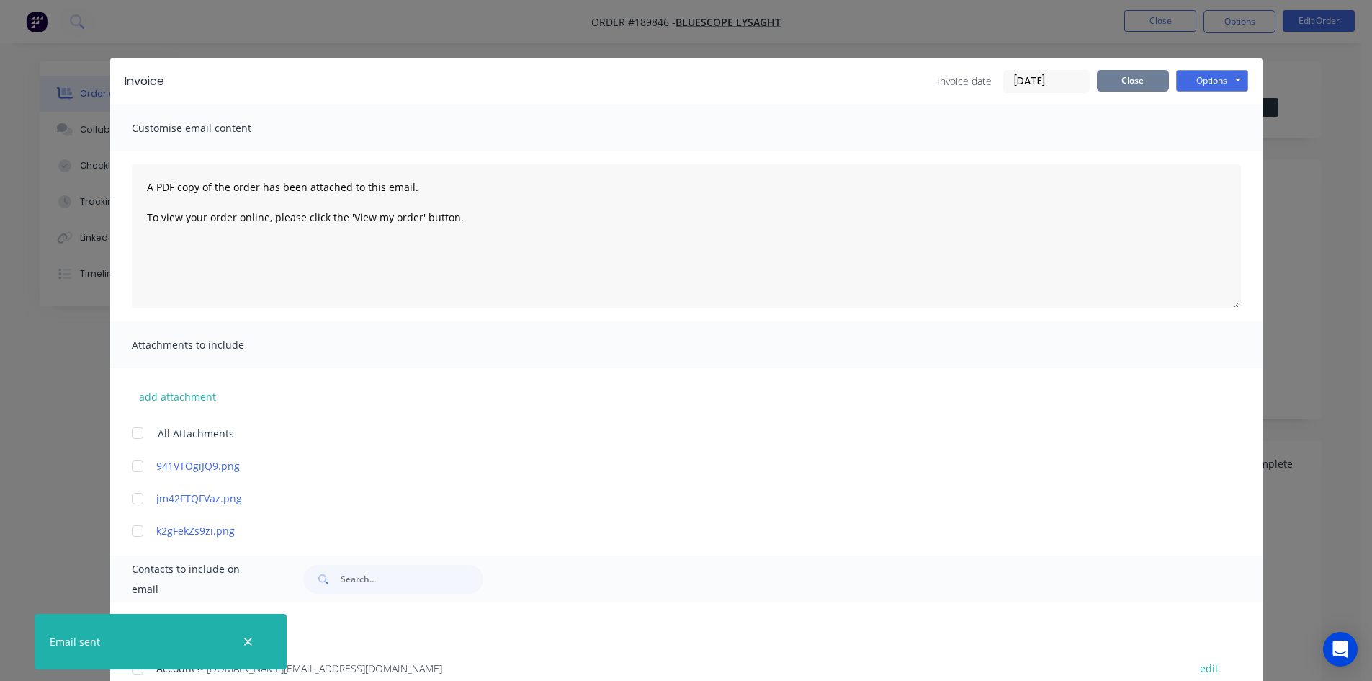
click at [1145, 83] on button "Close" at bounding box center [1133, 81] width 72 height 22
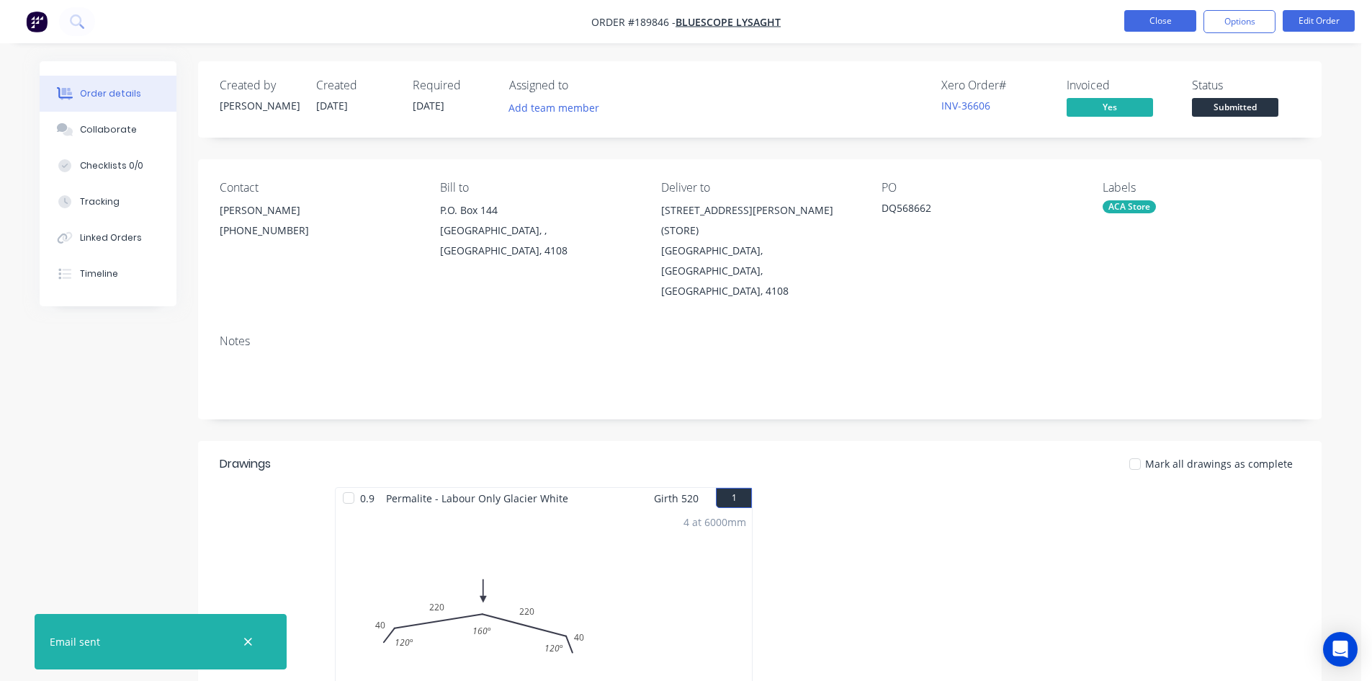
click at [1161, 19] on button "Close" at bounding box center [1160, 21] width 72 height 22
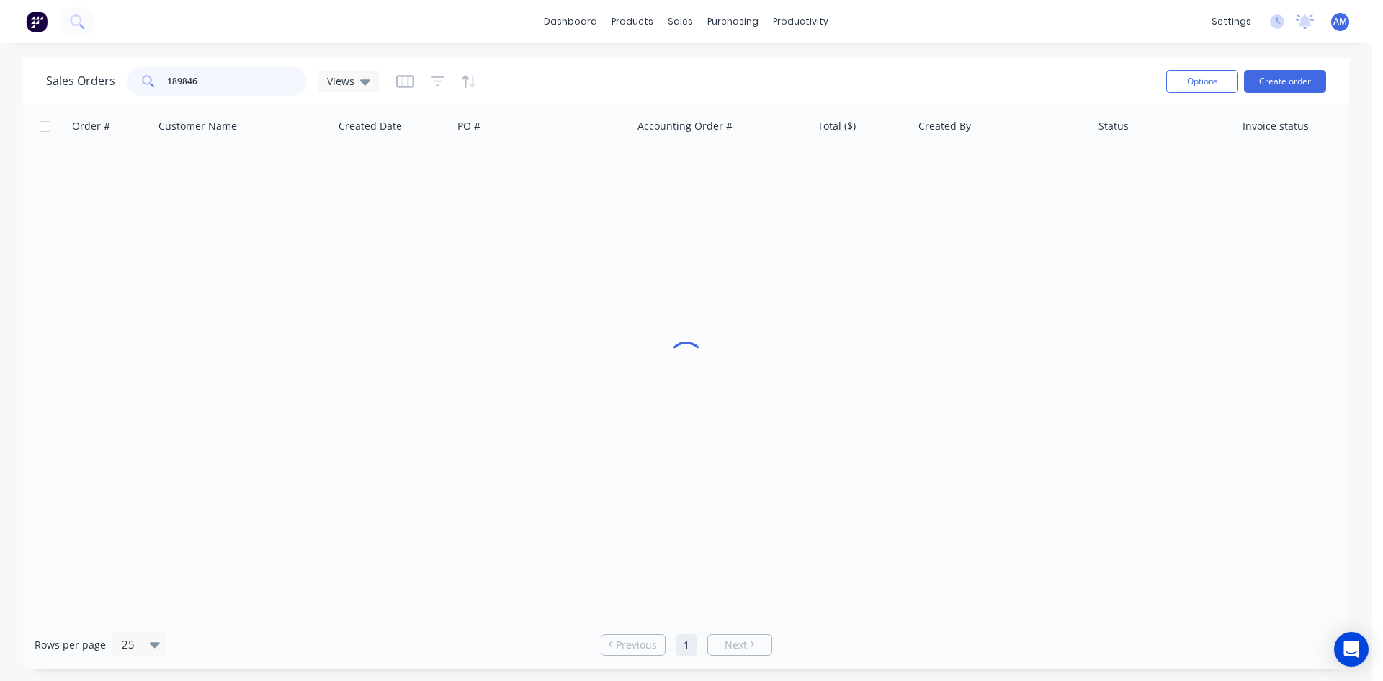
drag, startPoint x: 206, startPoint y: 87, endPoint x: 102, endPoint y: 72, distance: 105.5
click at [102, 72] on div "Sales Orders 189846 Views" at bounding box center [212, 81] width 333 height 29
type input "190190"
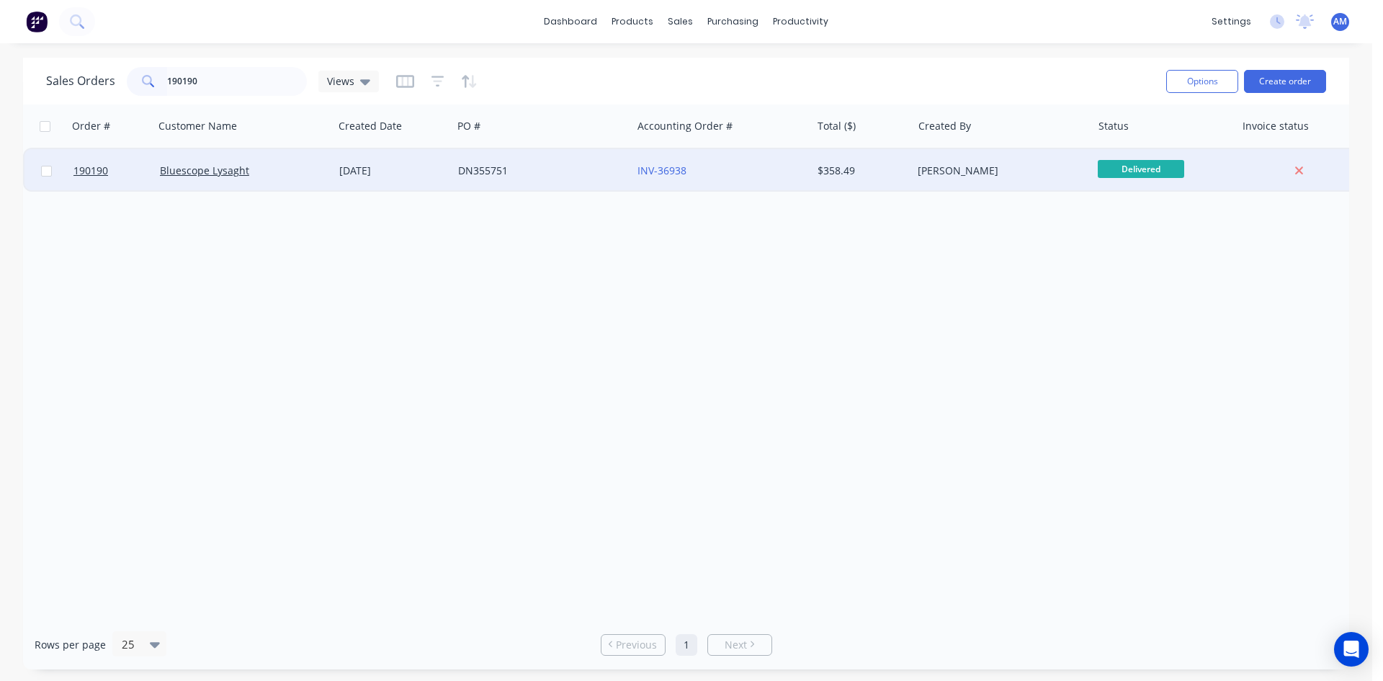
click at [547, 177] on div "DN355751" at bounding box center [538, 171] width 160 height 14
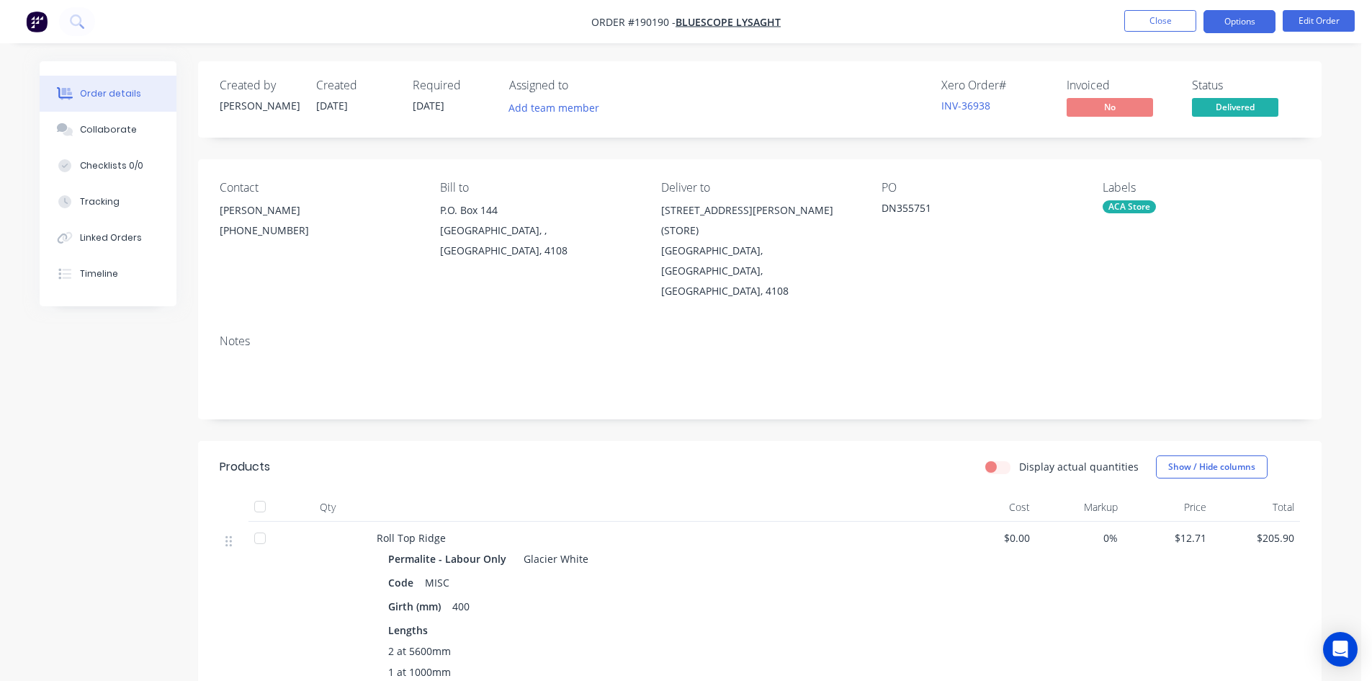
click at [1260, 17] on button "Options" at bounding box center [1240, 21] width 72 height 23
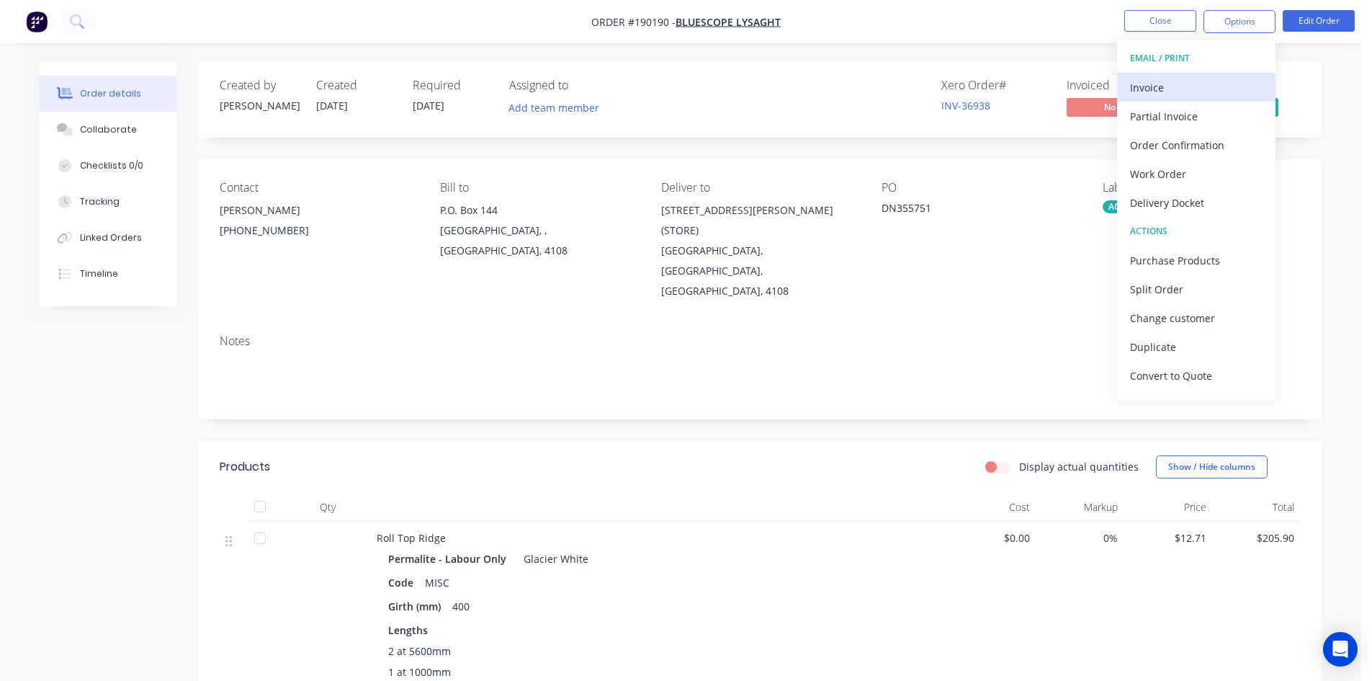
click at [1204, 81] on div "Invoice" at bounding box center [1196, 87] width 133 height 21
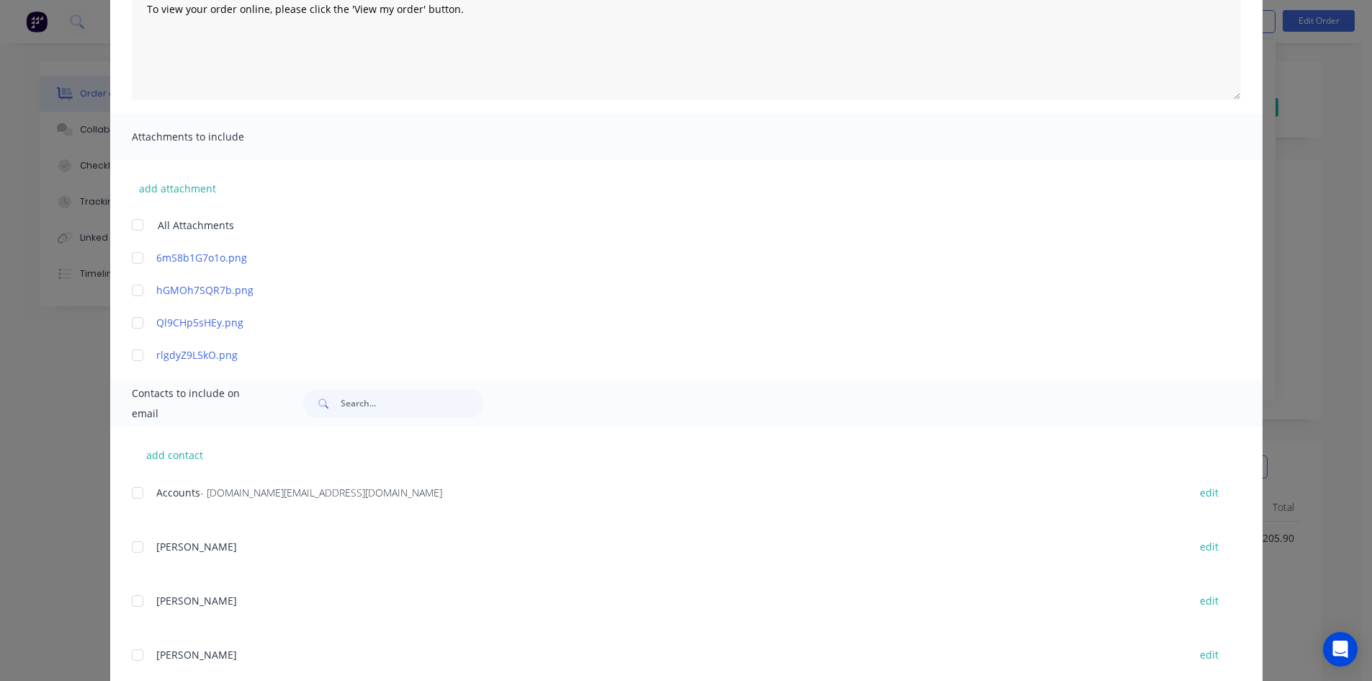
scroll to position [216, 0]
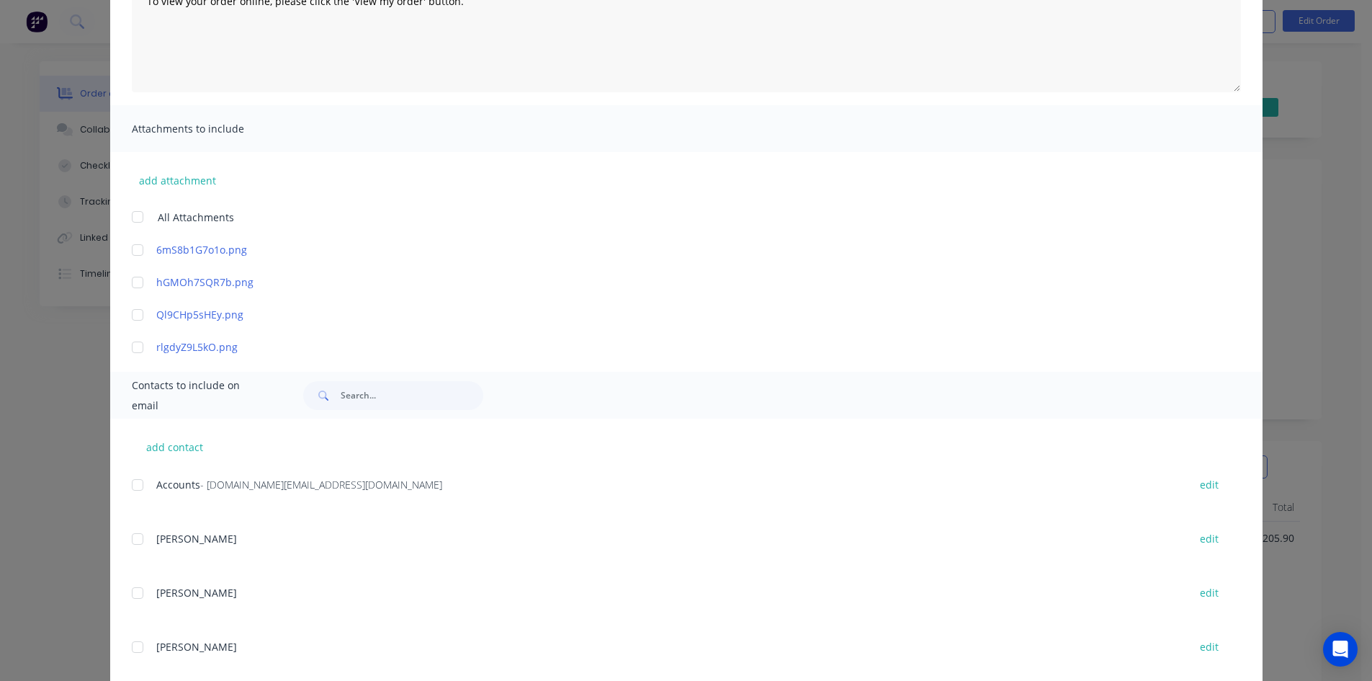
click at [135, 484] on div at bounding box center [137, 484] width 29 height 29
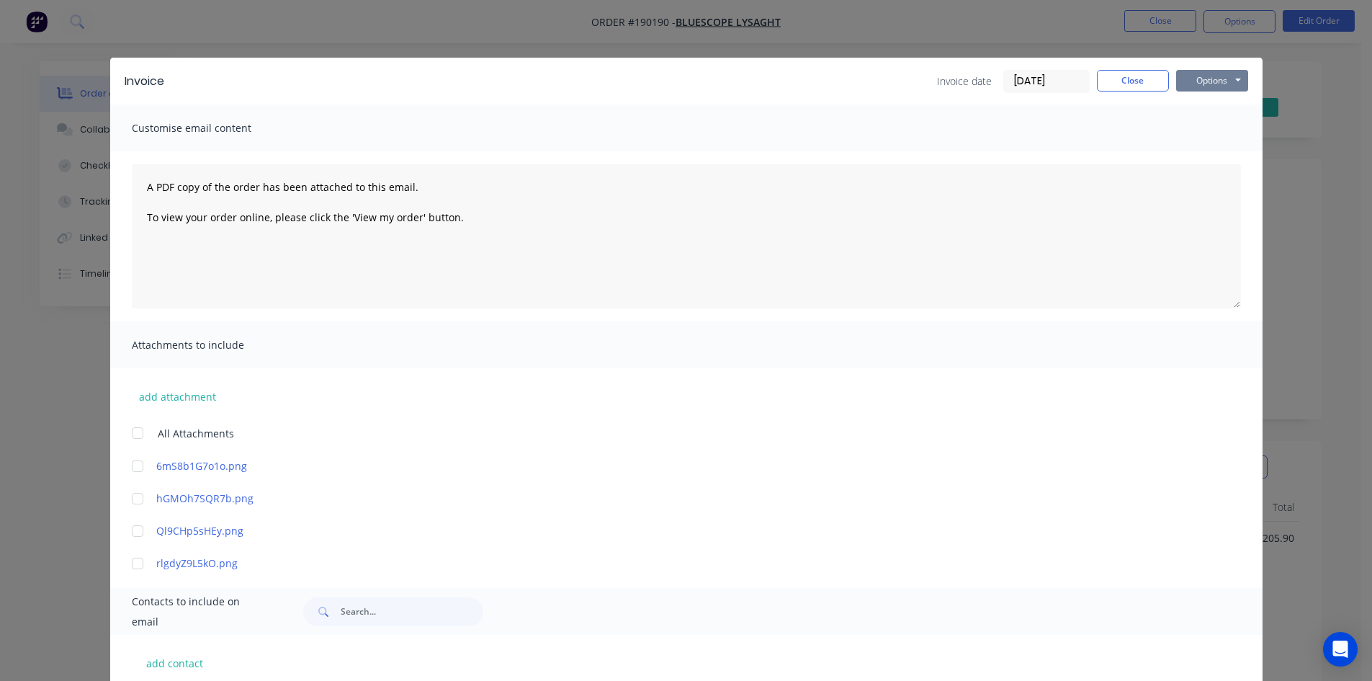
click at [1220, 80] on button "Options" at bounding box center [1212, 81] width 72 height 22
click at [1215, 147] on button "Email" at bounding box center [1222, 154] width 92 height 24
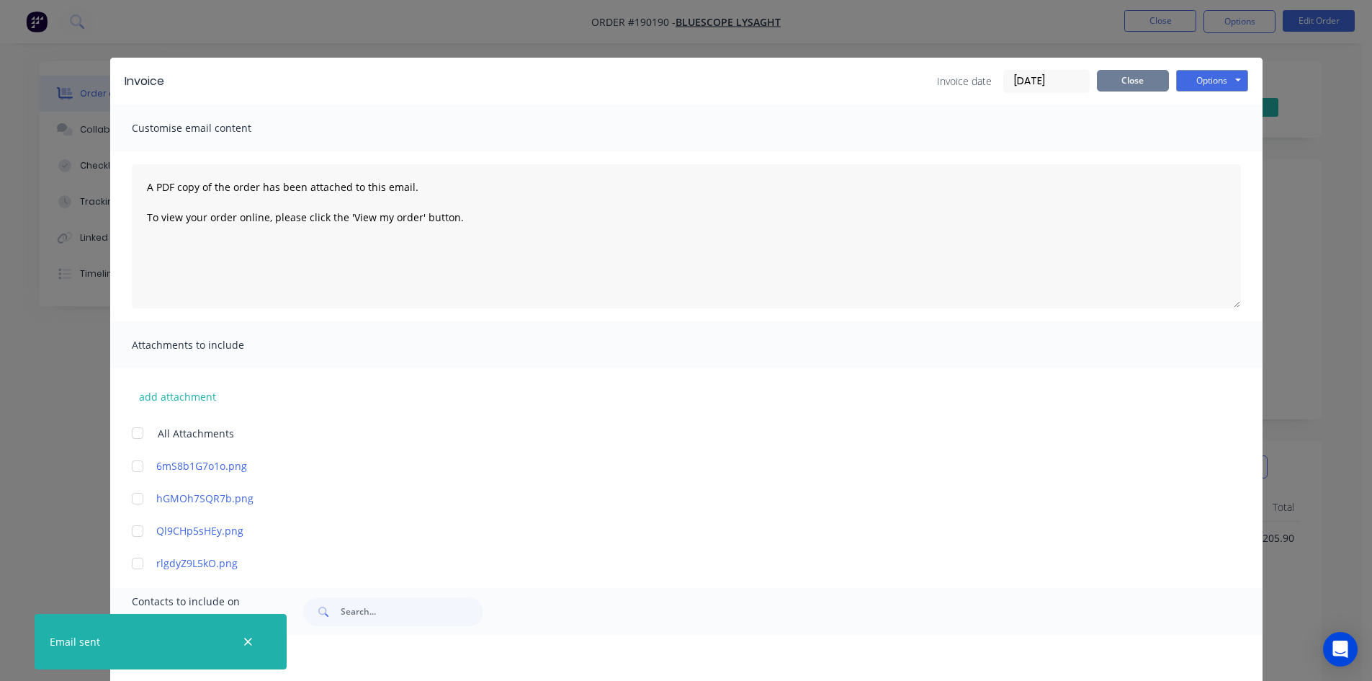
click at [1134, 79] on button "Close" at bounding box center [1133, 81] width 72 height 22
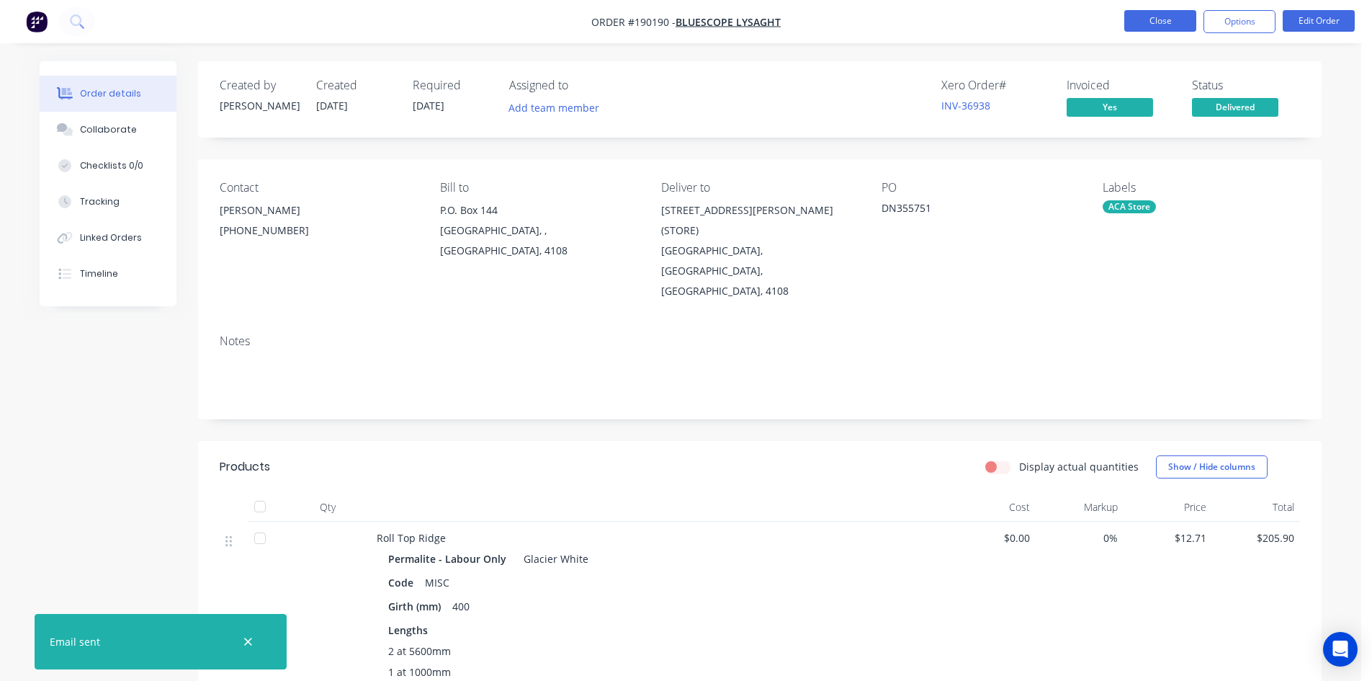
click at [1151, 25] on button "Close" at bounding box center [1160, 21] width 72 height 22
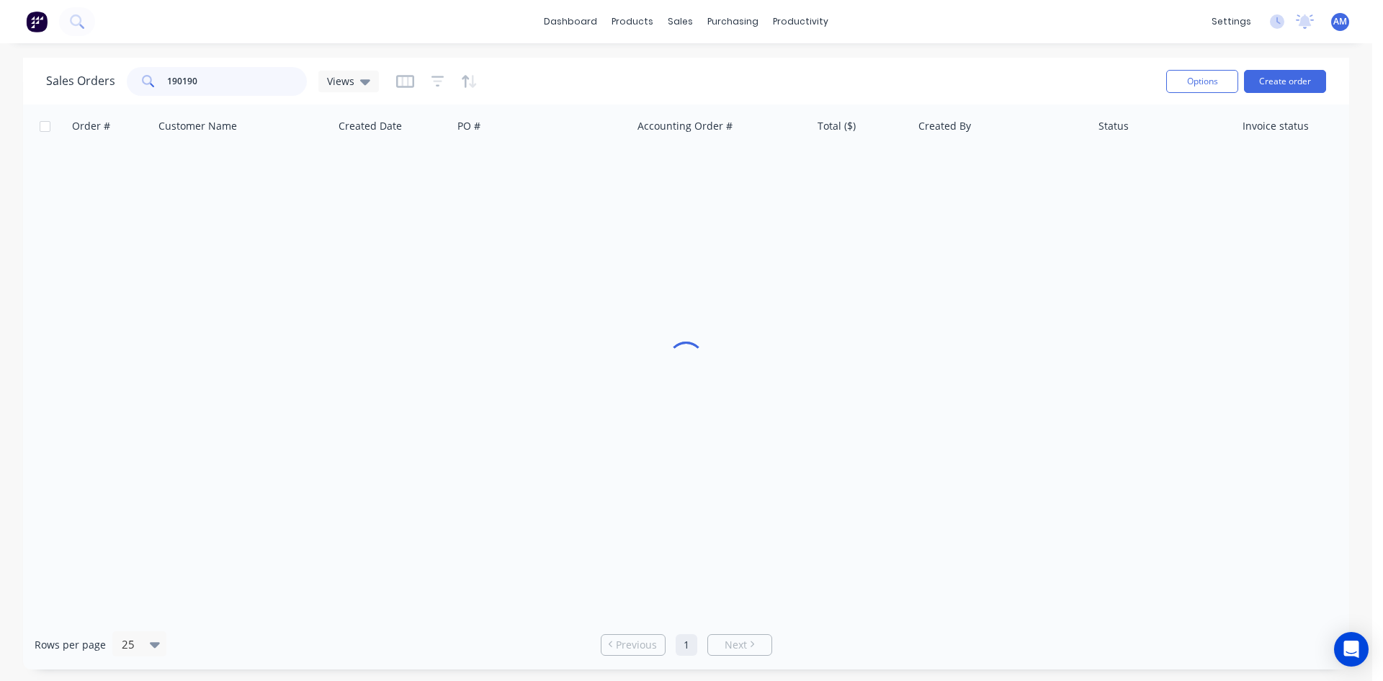
drag, startPoint x: 228, startPoint y: 94, endPoint x: 101, endPoint y: 73, distance: 128.4
click at [101, 73] on div "Sales Orders 190190 Views" at bounding box center [212, 81] width 333 height 29
type input "190110"
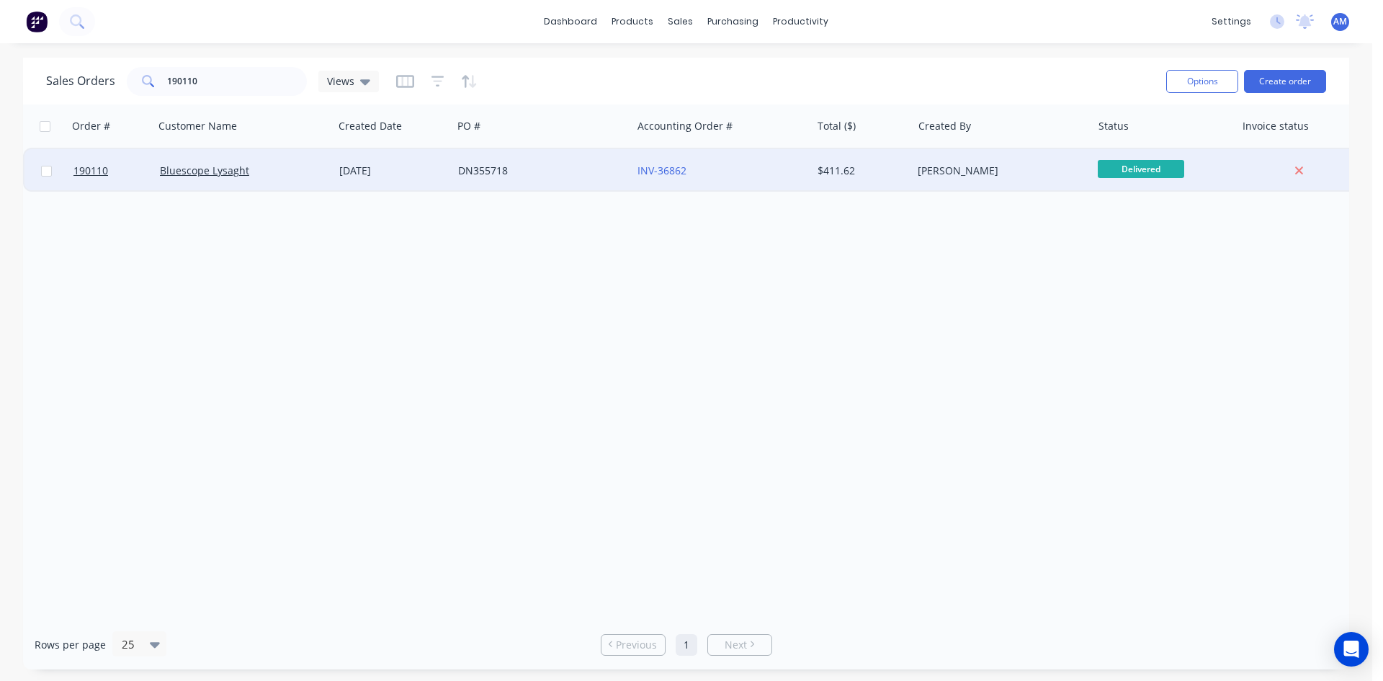
click at [617, 169] on div "DN355718" at bounding box center [538, 171] width 160 height 14
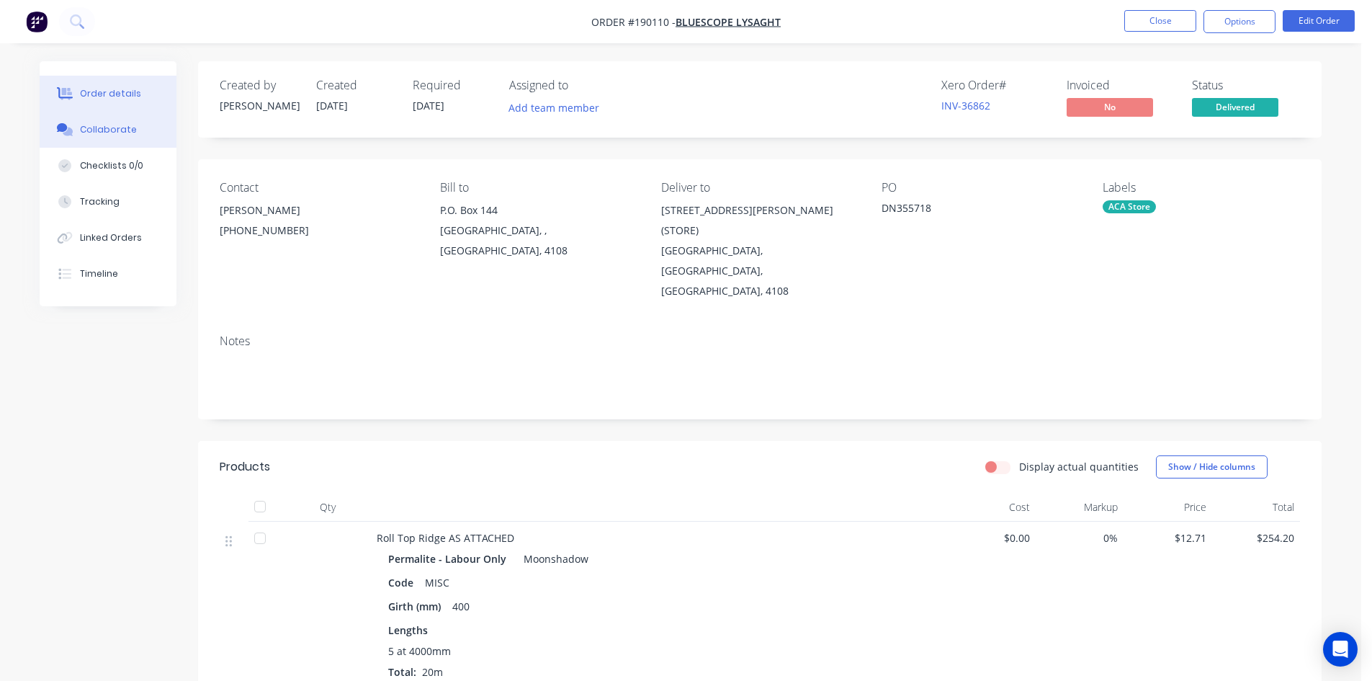
click at [113, 130] on div "Collaborate" at bounding box center [108, 129] width 57 height 13
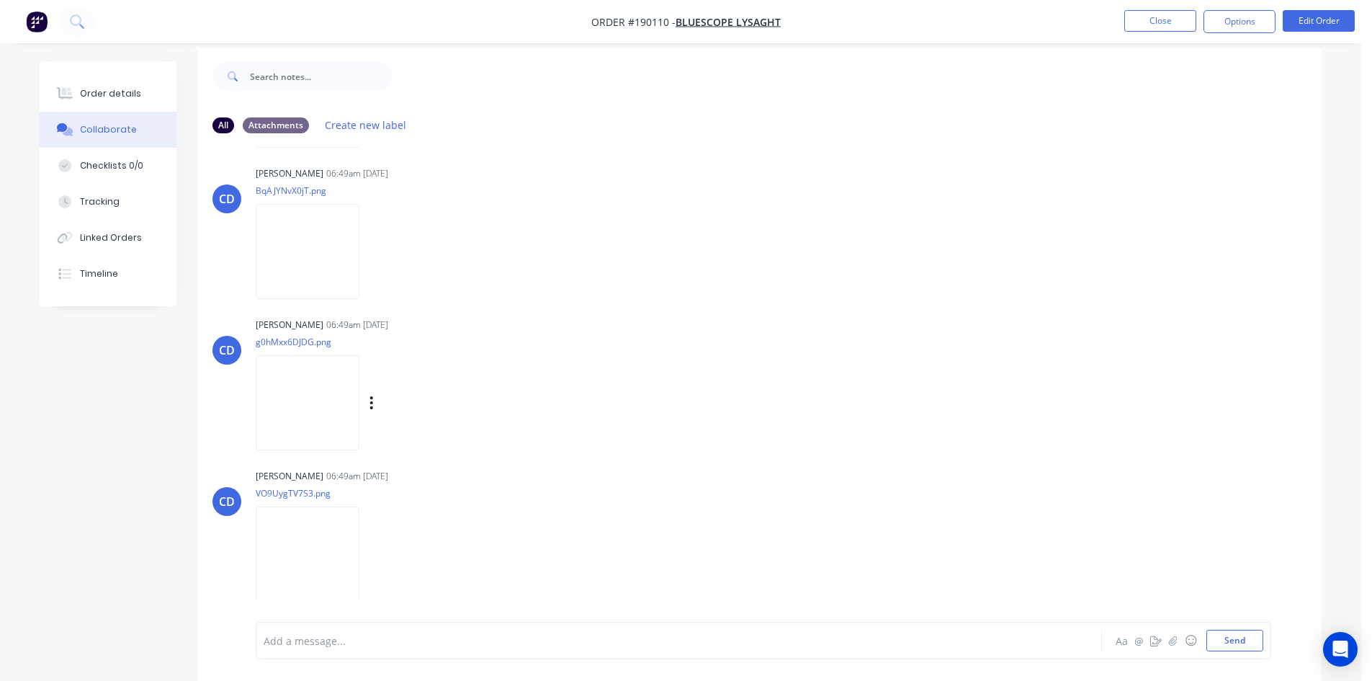
scroll to position [22, 0]
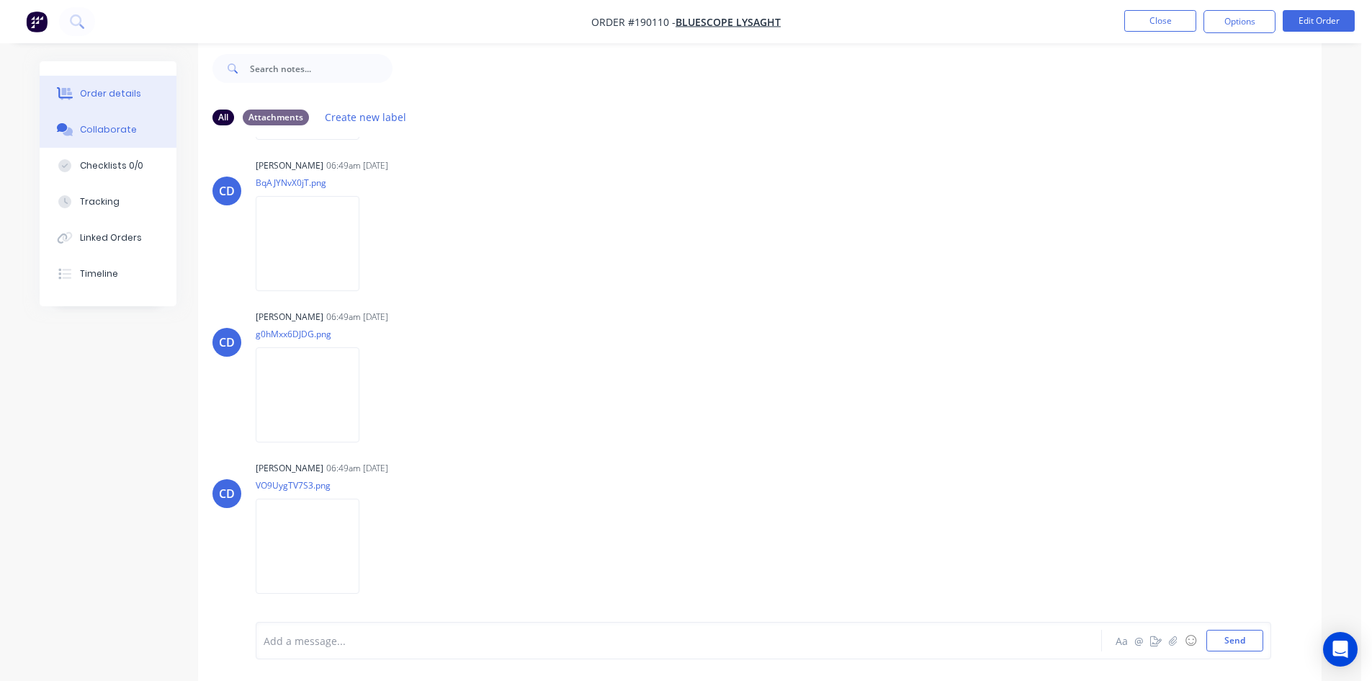
click at [131, 104] on button "Order details" at bounding box center [108, 94] width 137 height 36
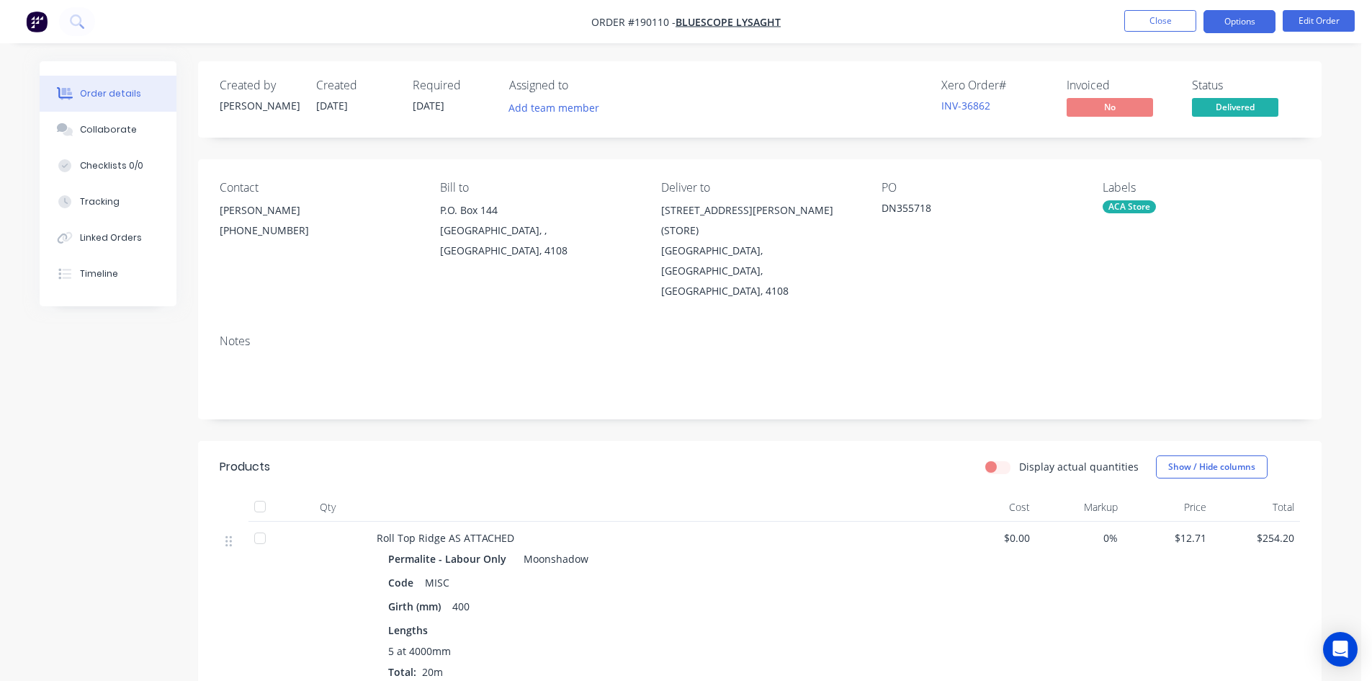
click at [1239, 20] on button "Options" at bounding box center [1240, 21] width 72 height 23
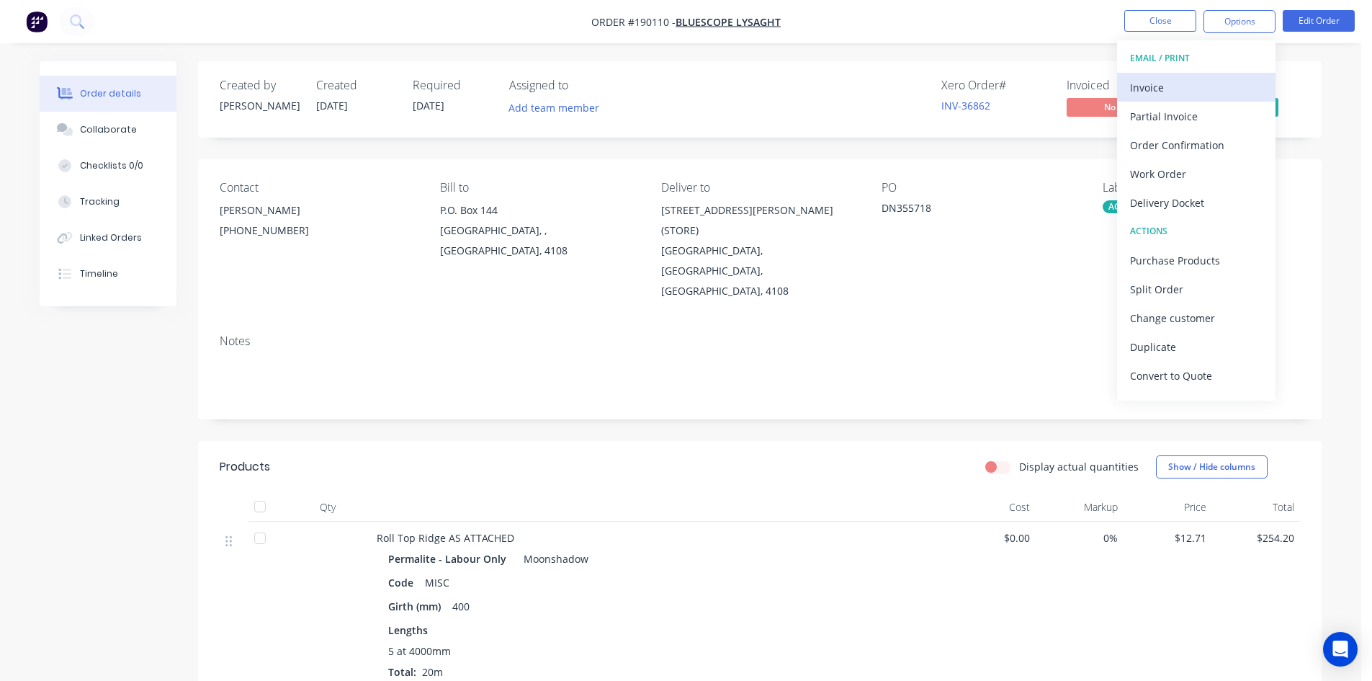
click at [1191, 86] on div "Invoice" at bounding box center [1196, 87] width 133 height 21
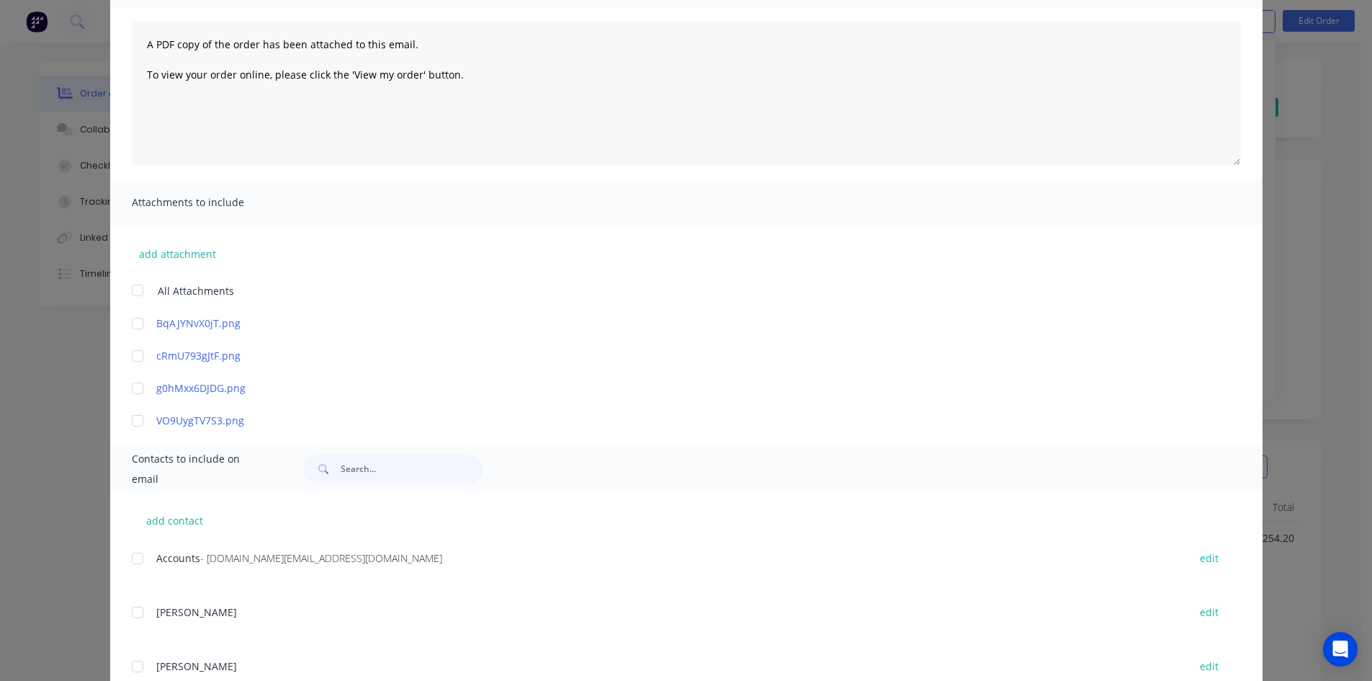
scroll to position [144, 0]
click at [132, 557] on div at bounding box center [137, 556] width 29 height 29
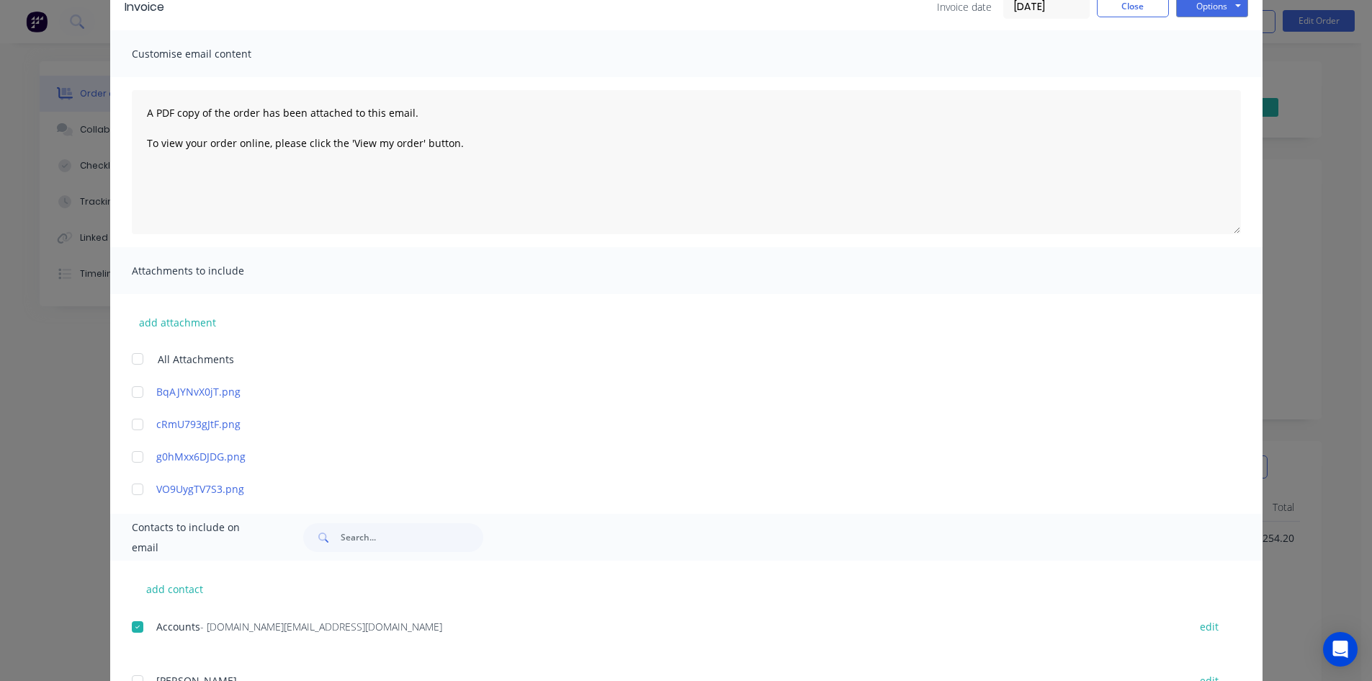
scroll to position [0, 0]
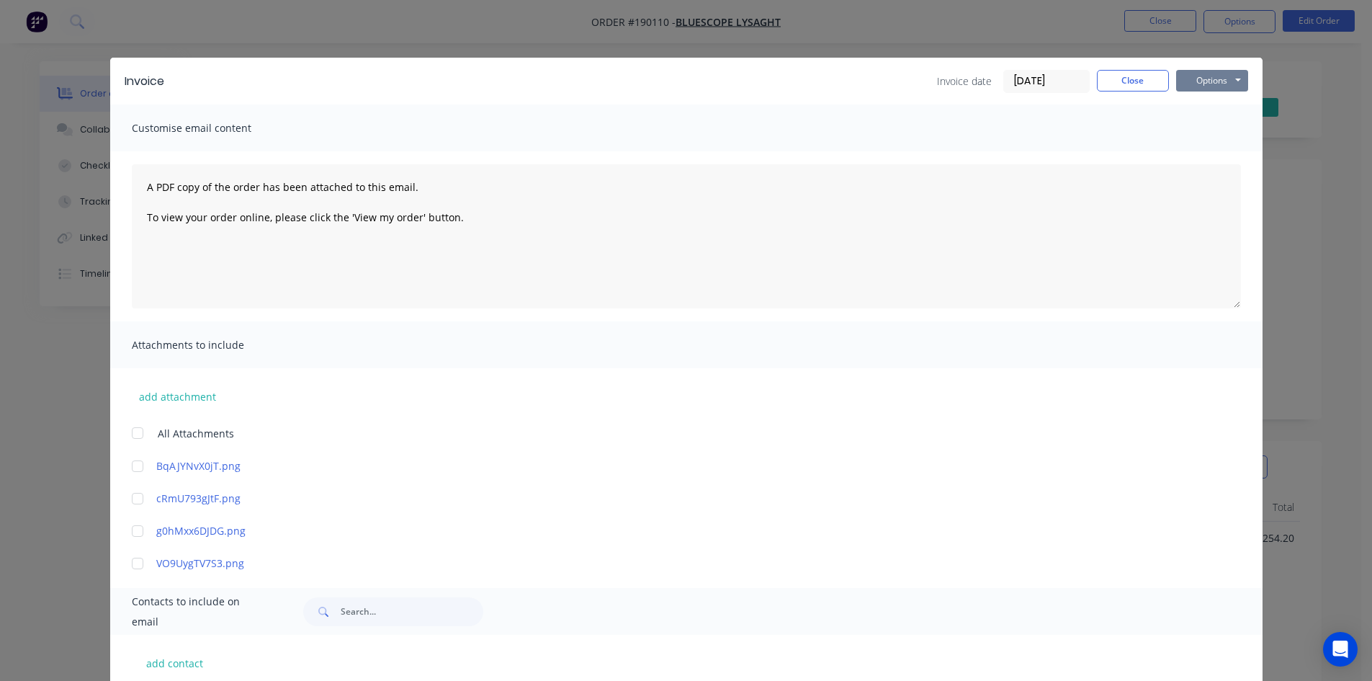
click at [1222, 80] on button "Options" at bounding box center [1212, 81] width 72 height 22
click at [1218, 151] on button "Email" at bounding box center [1222, 154] width 92 height 24
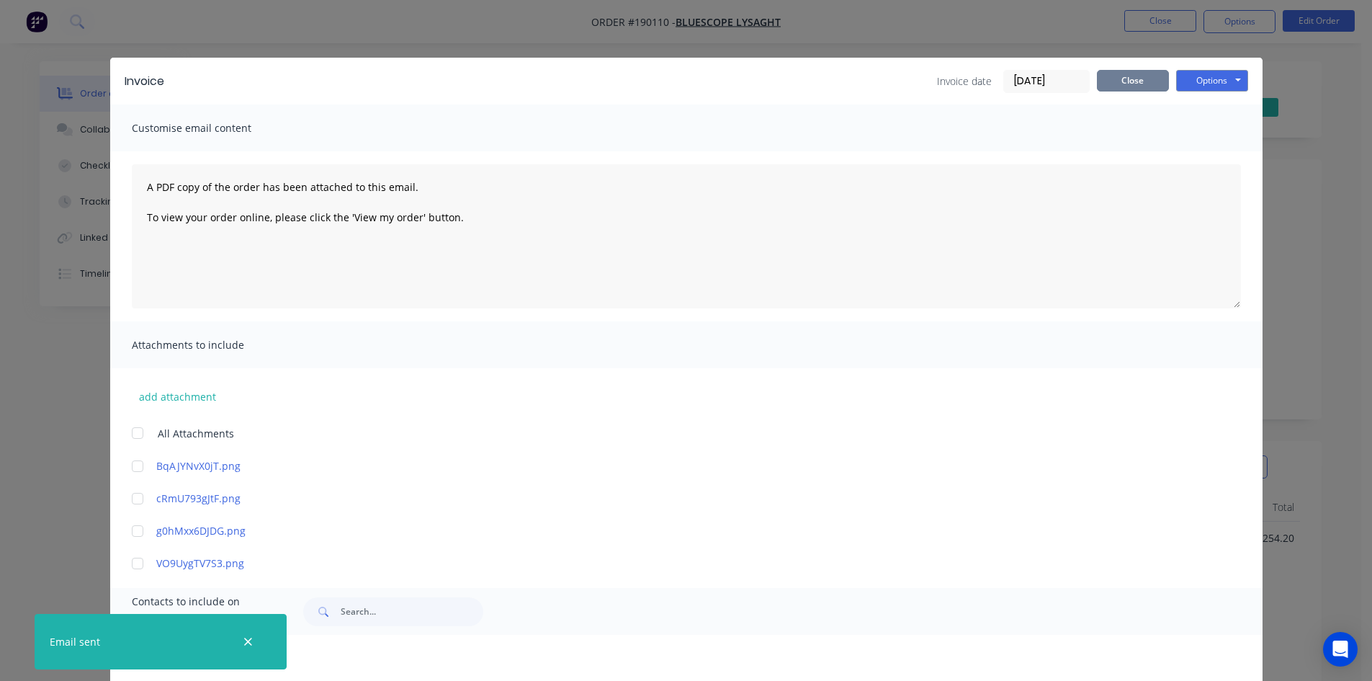
click at [1125, 81] on button "Close" at bounding box center [1133, 81] width 72 height 22
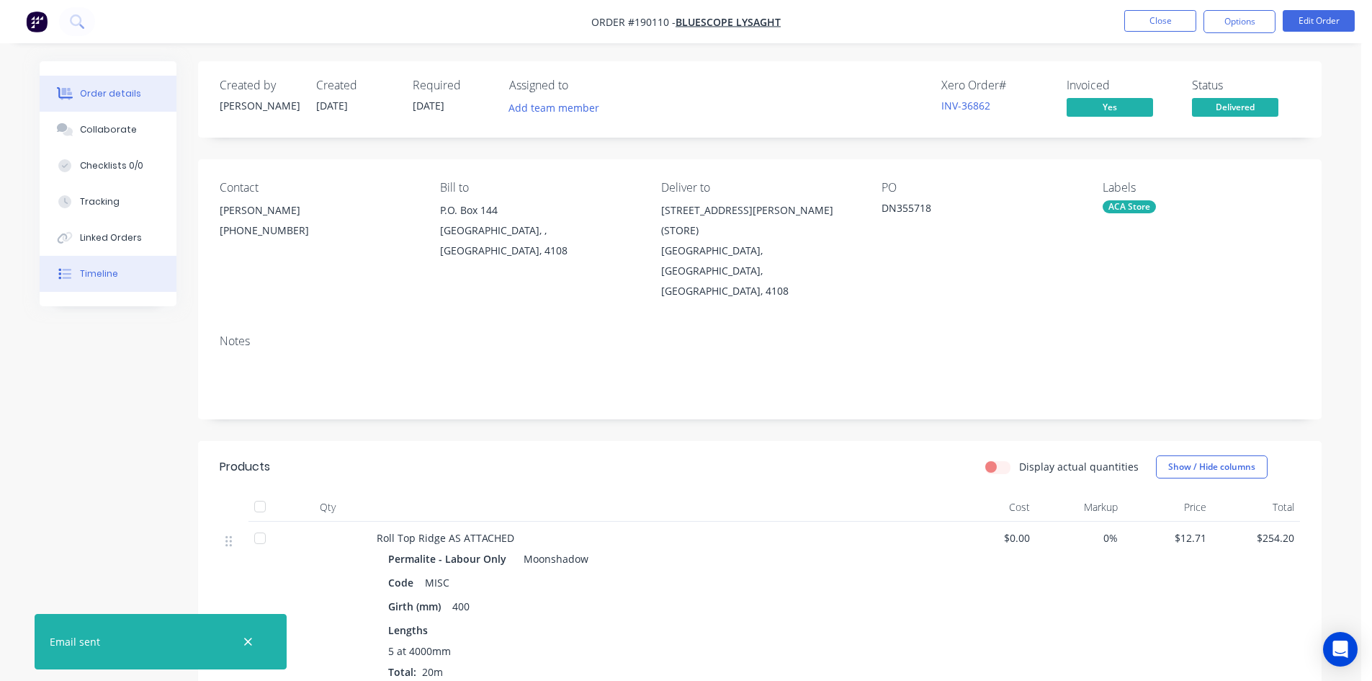
click at [111, 270] on div "Timeline" at bounding box center [99, 273] width 38 height 13
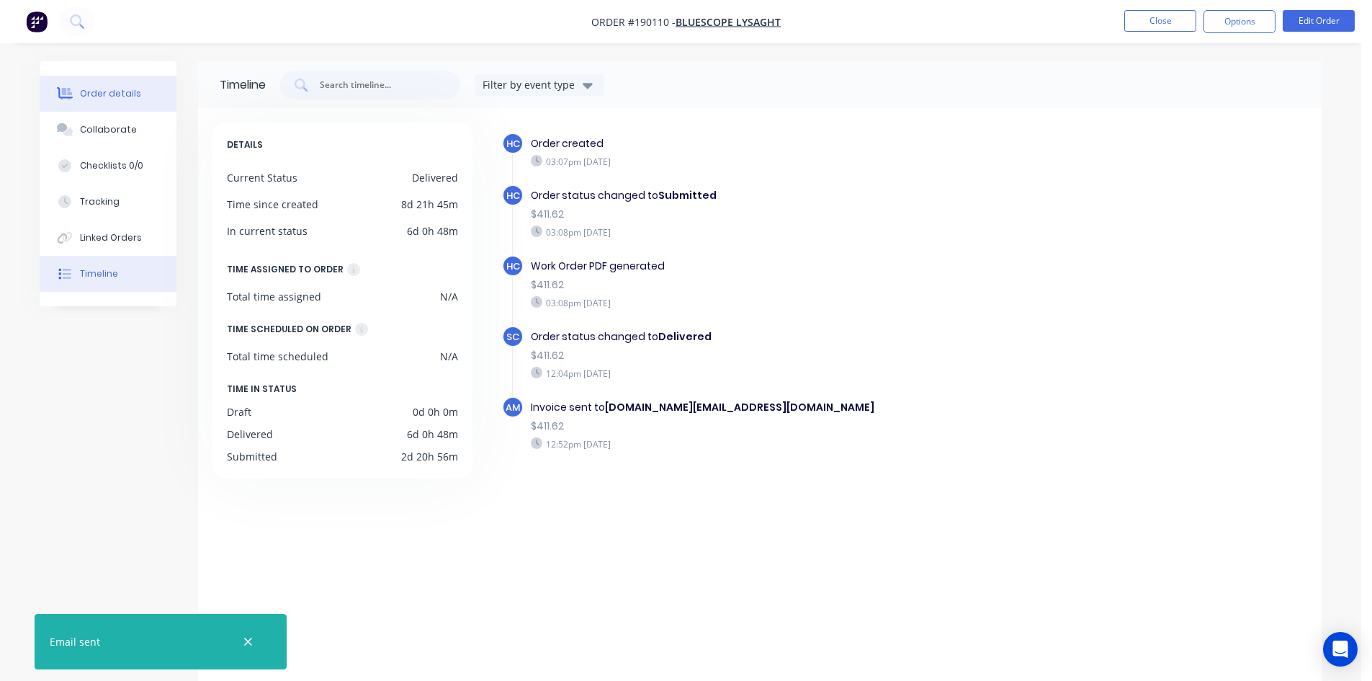
click at [125, 98] on div "Order details" at bounding box center [110, 93] width 61 height 13
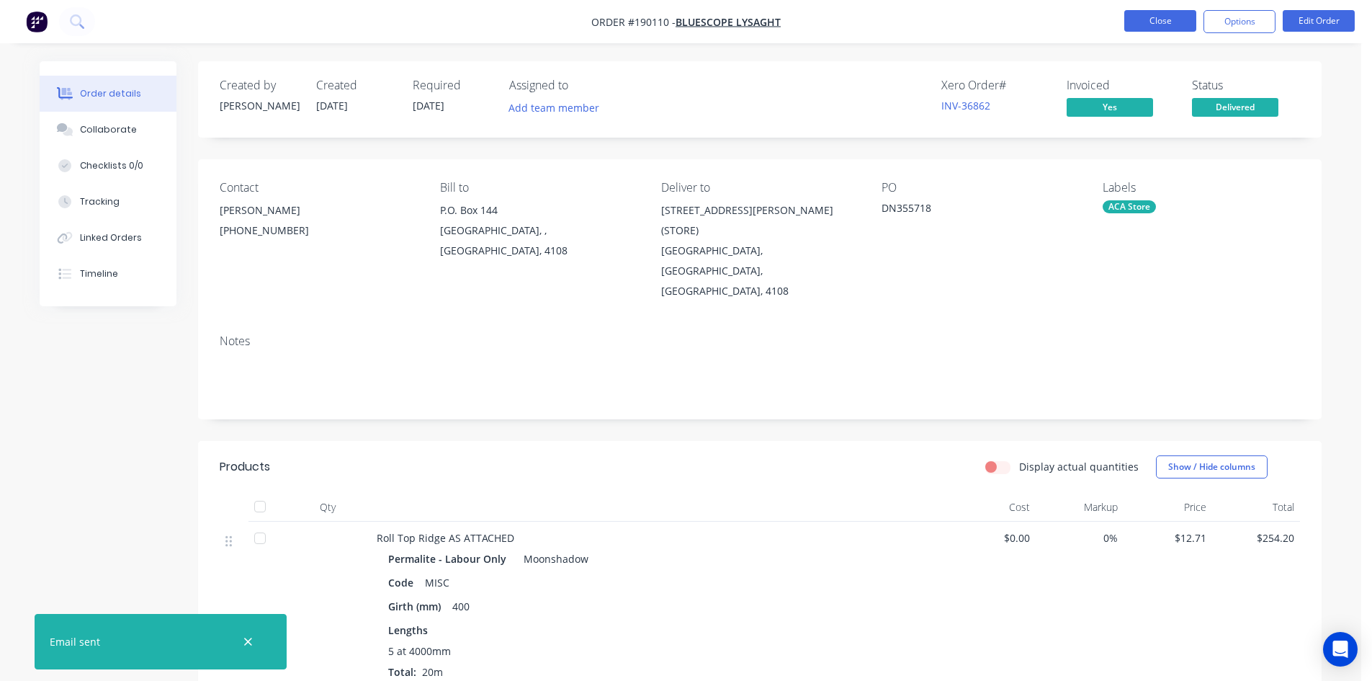
click at [1155, 27] on button "Close" at bounding box center [1160, 21] width 72 height 22
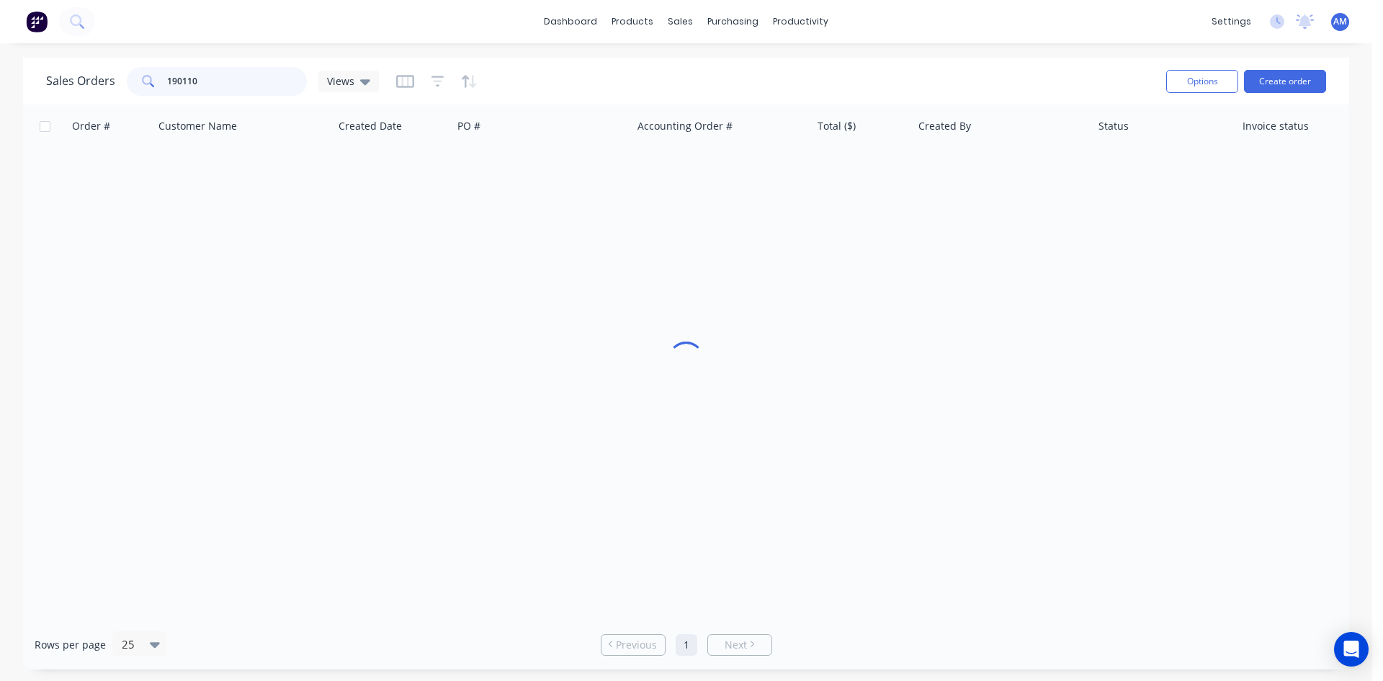
drag, startPoint x: 138, startPoint y: 79, endPoint x: 99, endPoint y: 83, distance: 39.8
click at [106, 81] on div "Sales Orders 190110 Views" at bounding box center [212, 81] width 333 height 29
type input "189940"
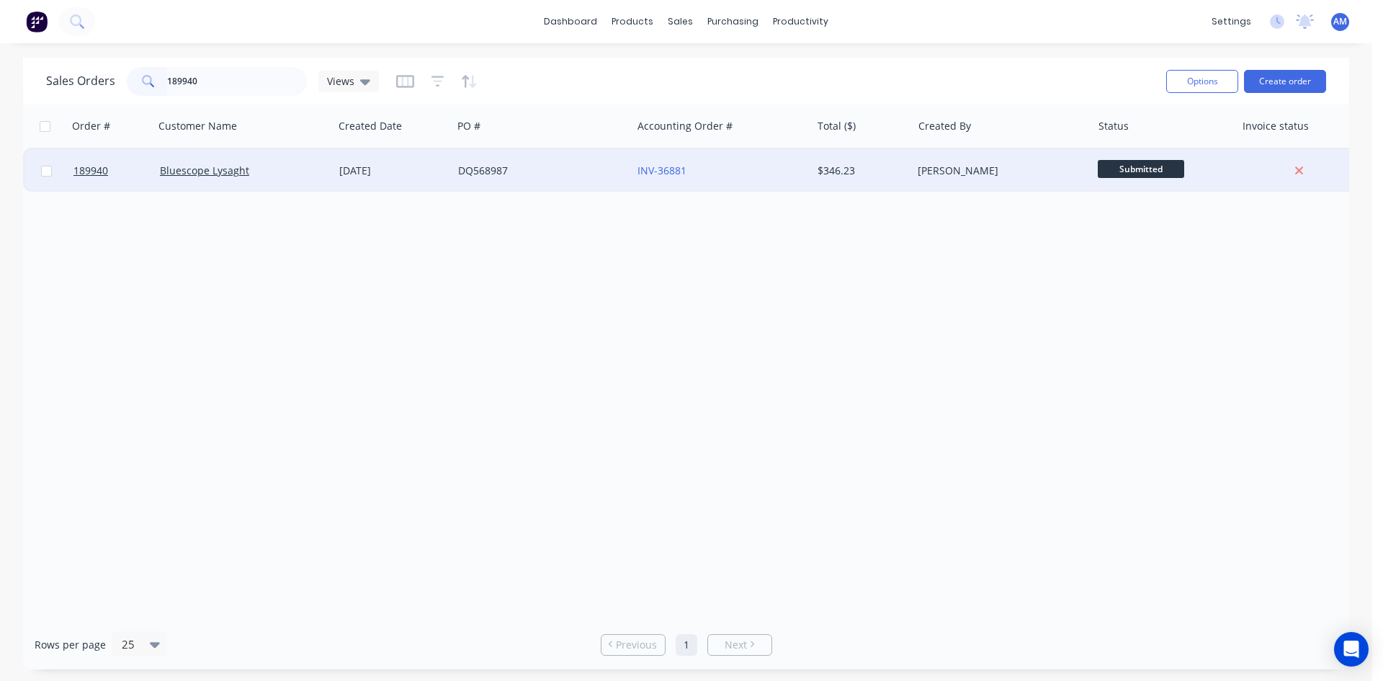
click at [580, 176] on div "DQ568987" at bounding box center [538, 171] width 160 height 14
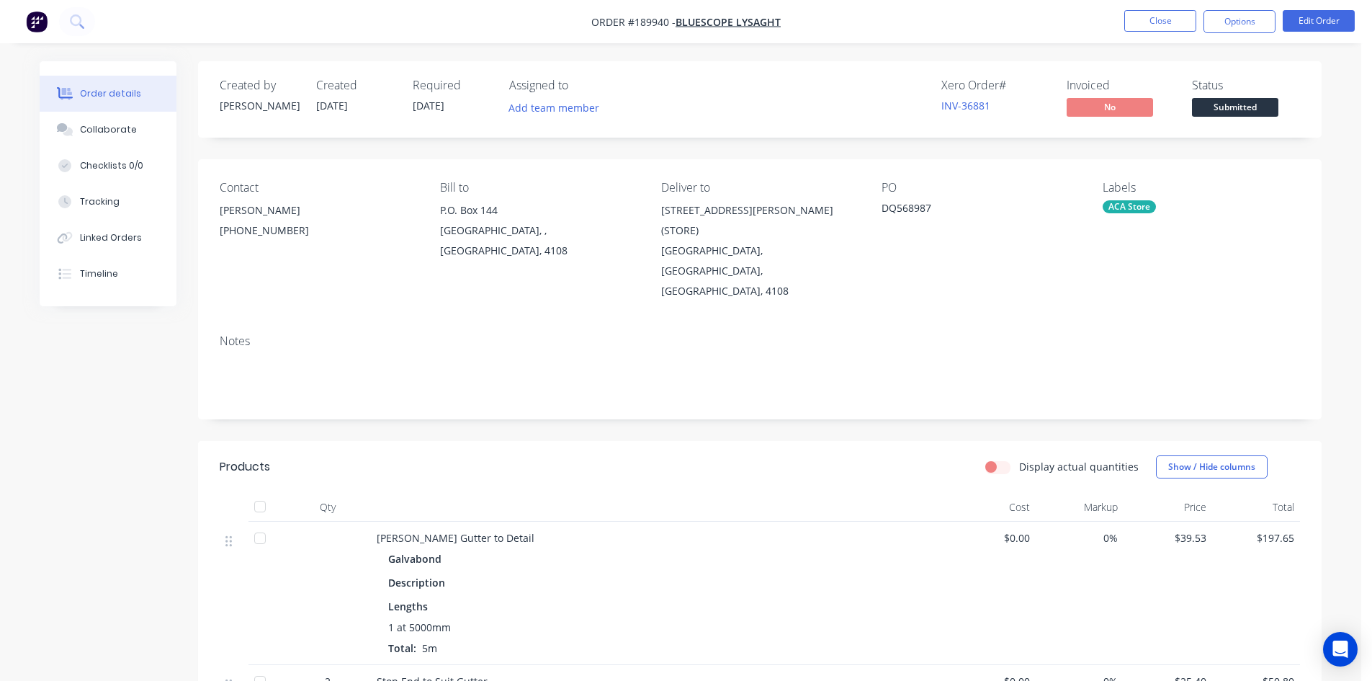
click at [1246, 9] on nav "Order #189940 - Bluescope Lysaght Close Options Edit Order" at bounding box center [686, 21] width 1372 height 43
click at [1232, 24] on button "Options" at bounding box center [1240, 21] width 72 height 23
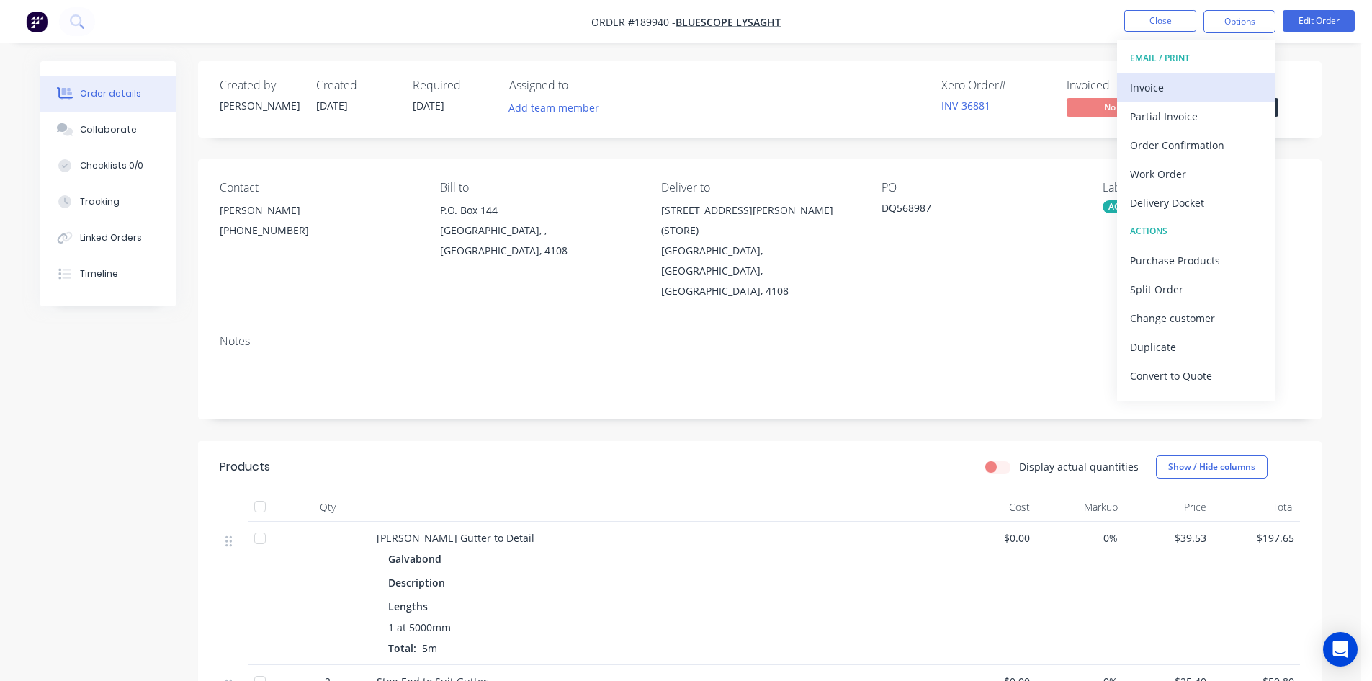
click at [1201, 85] on div "Invoice" at bounding box center [1196, 87] width 133 height 21
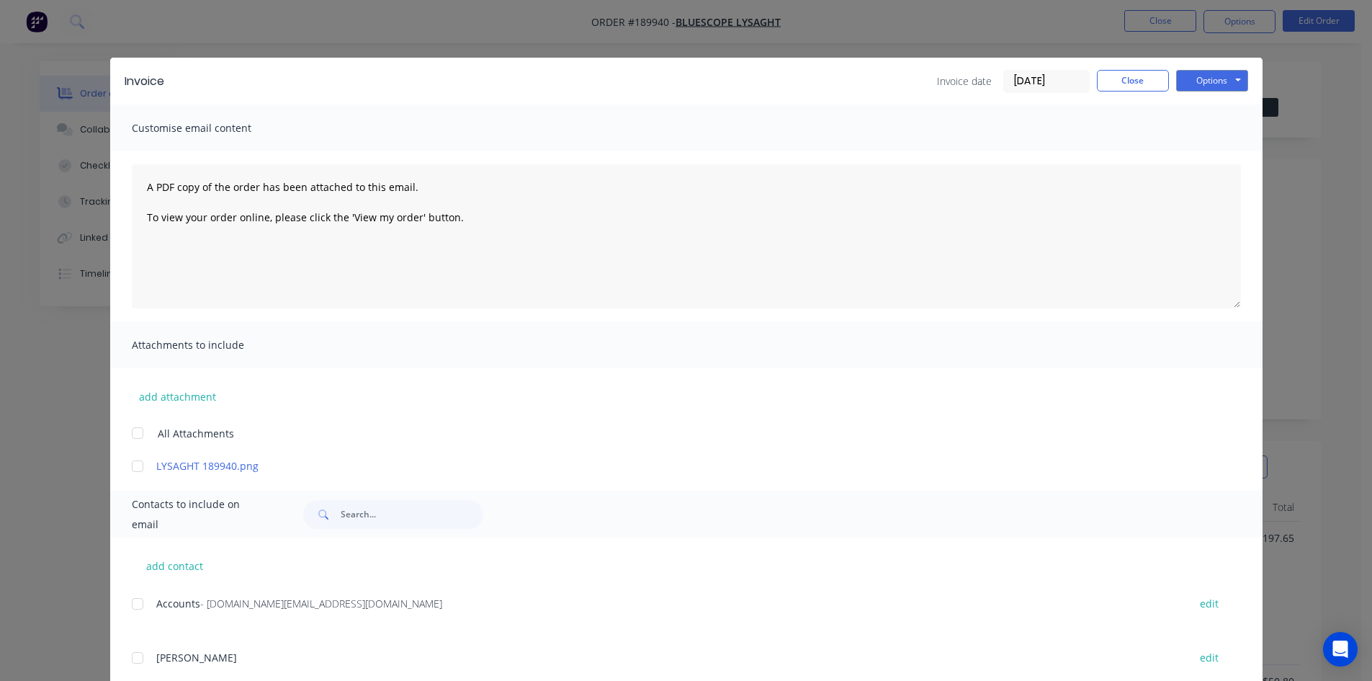
click at [130, 599] on div at bounding box center [137, 603] width 29 height 29
click at [1189, 79] on button "Options" at bounding box center [1212, 81] width 72 height 22
click at [1195, 150] on button "Email" at bounding box center [1222, 154] width 92 height 24
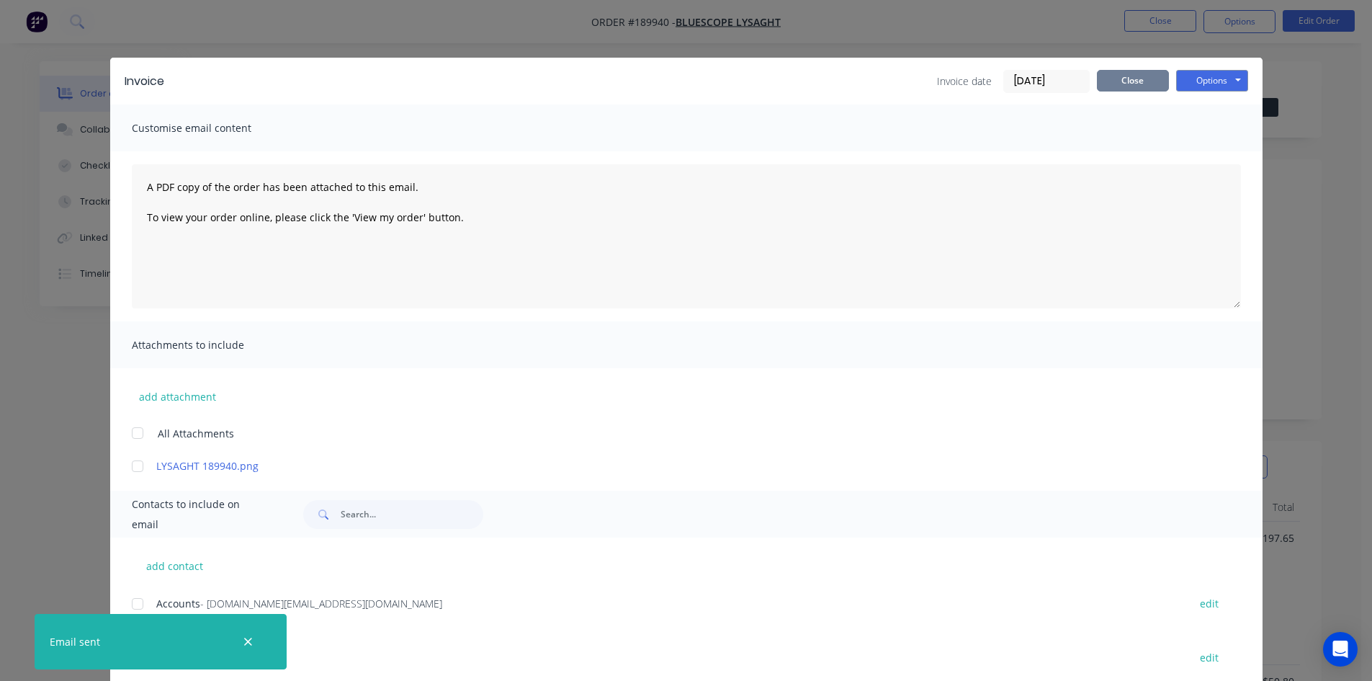
click at [1152, 85] on button "Close" at bounding box center [1133, 81] width 72 height 22
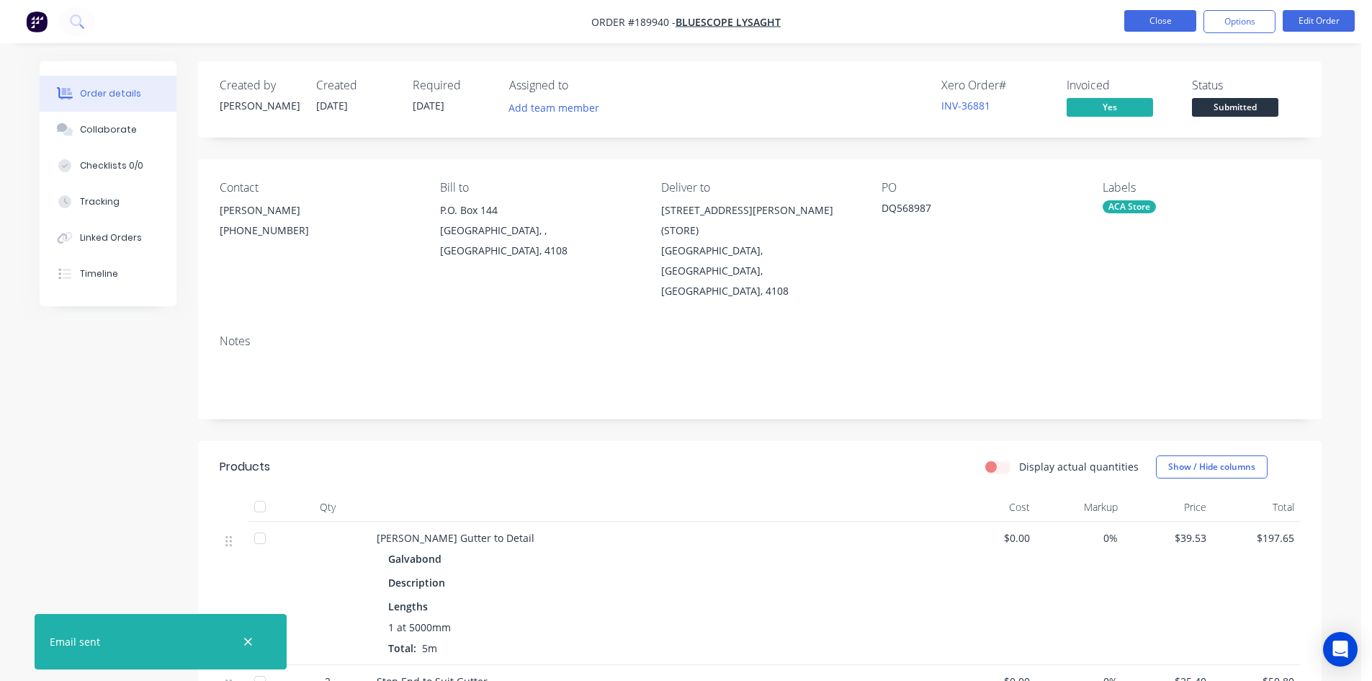
click at [1153, 24] on button "Close" at bounding box center [1160, 21] width 72 height 22
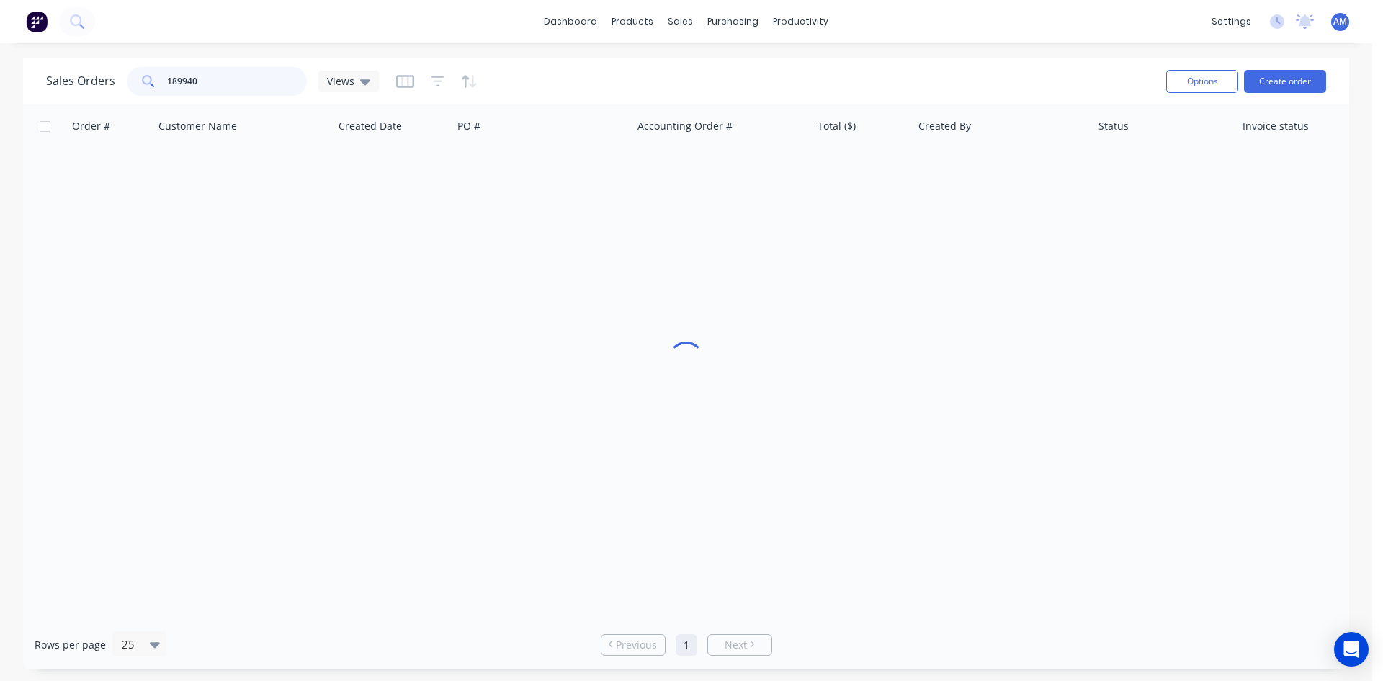
drag, startPoint x: 248, startPoint y: 87, endPoint x: 73, endPoint y: 68, distance: 175.4
click at [73, 68] on div "Sales Orders 189940 Views" at bounding box center [212, 81] width 333 height 29
type input "190293"
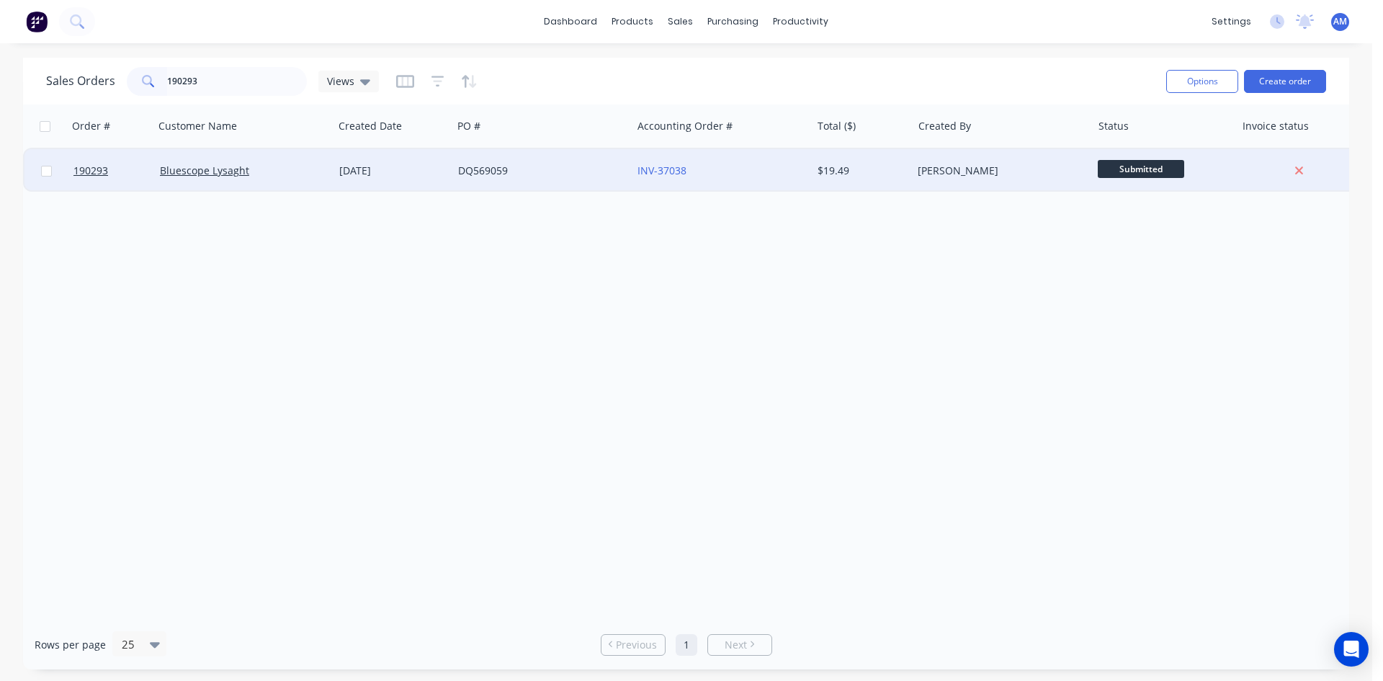
click at [547, 181] on div "DQ569059" at bounding box center [541, 170] width 179 height 43
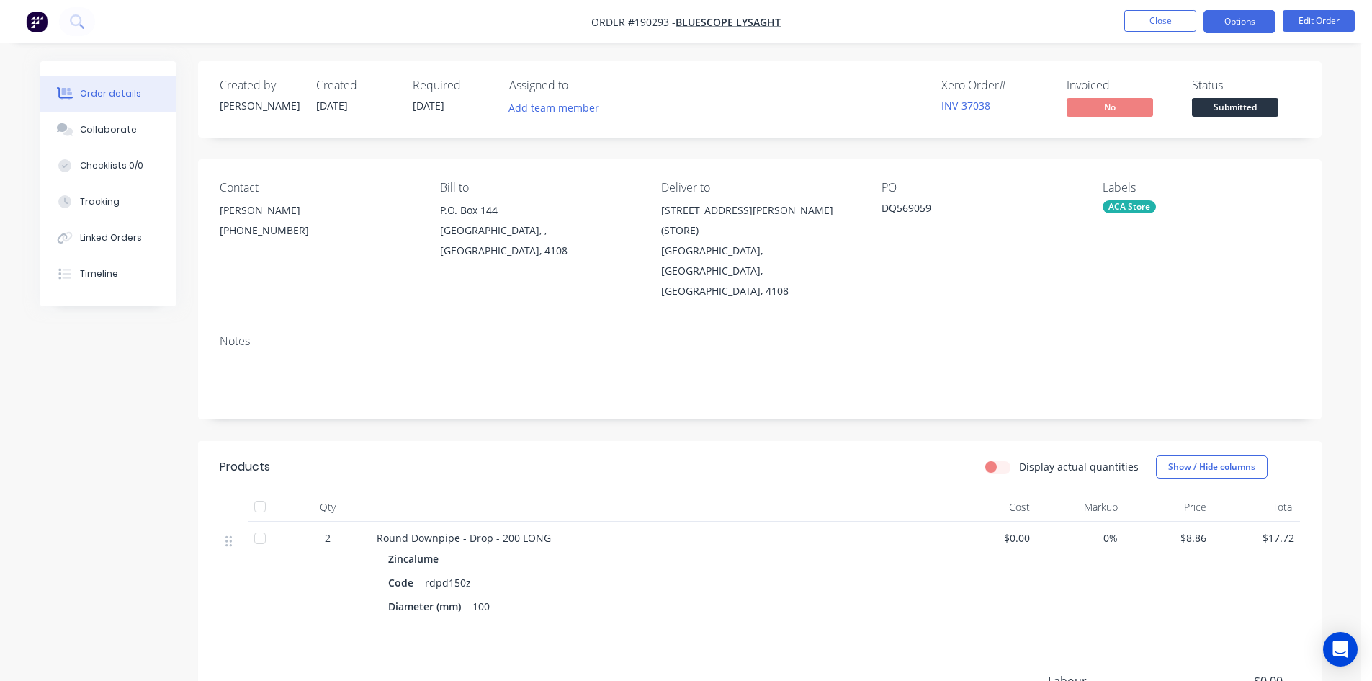
click at [1237, 20] on button "Options" at bounding box center [1240, 21] width 72 height 23
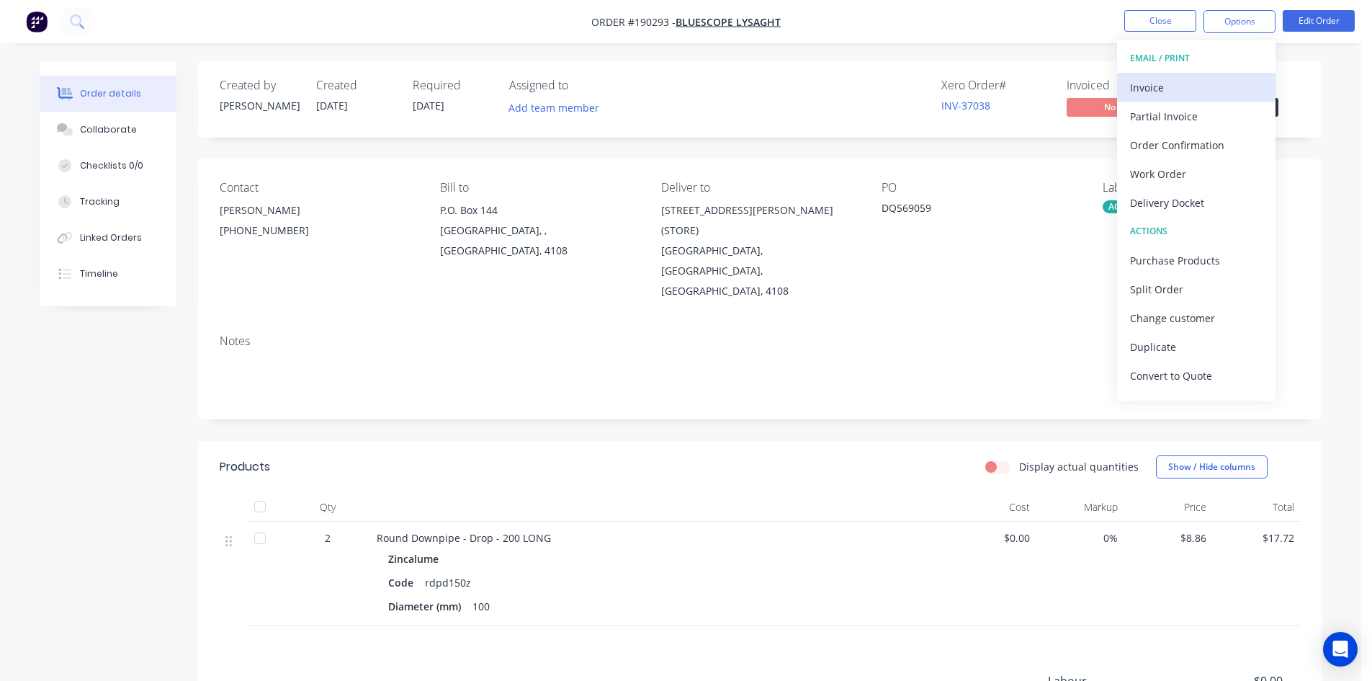
click at [1147, 87] on div "Invoice" at bounding box center [1196, 87] width 133 height 21
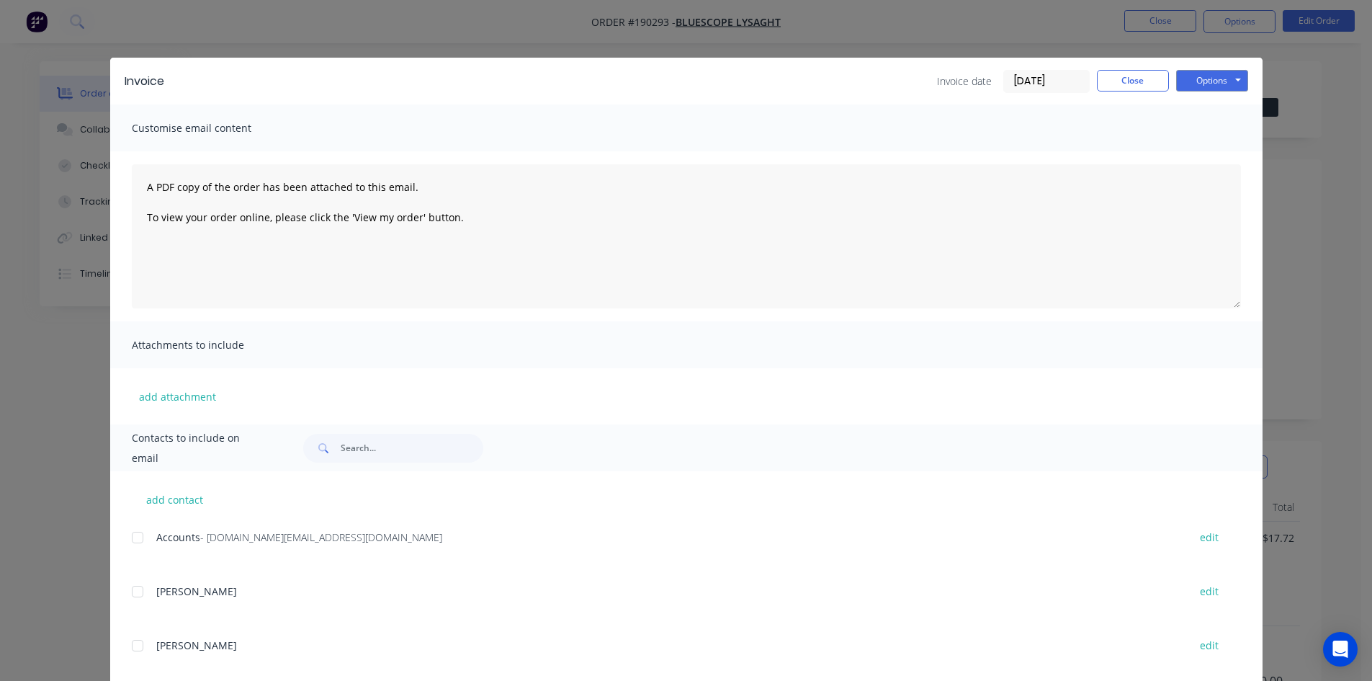
click at [126, 541] on div at bounding box center [137, 537] width 29 height 29
click at [1208, 78] on button "Options" at bounding box center [1212, 81] width 72 height 22
click at [1207, 152] on button "Email" at bounding box center [1222, 154] width 92 height 24
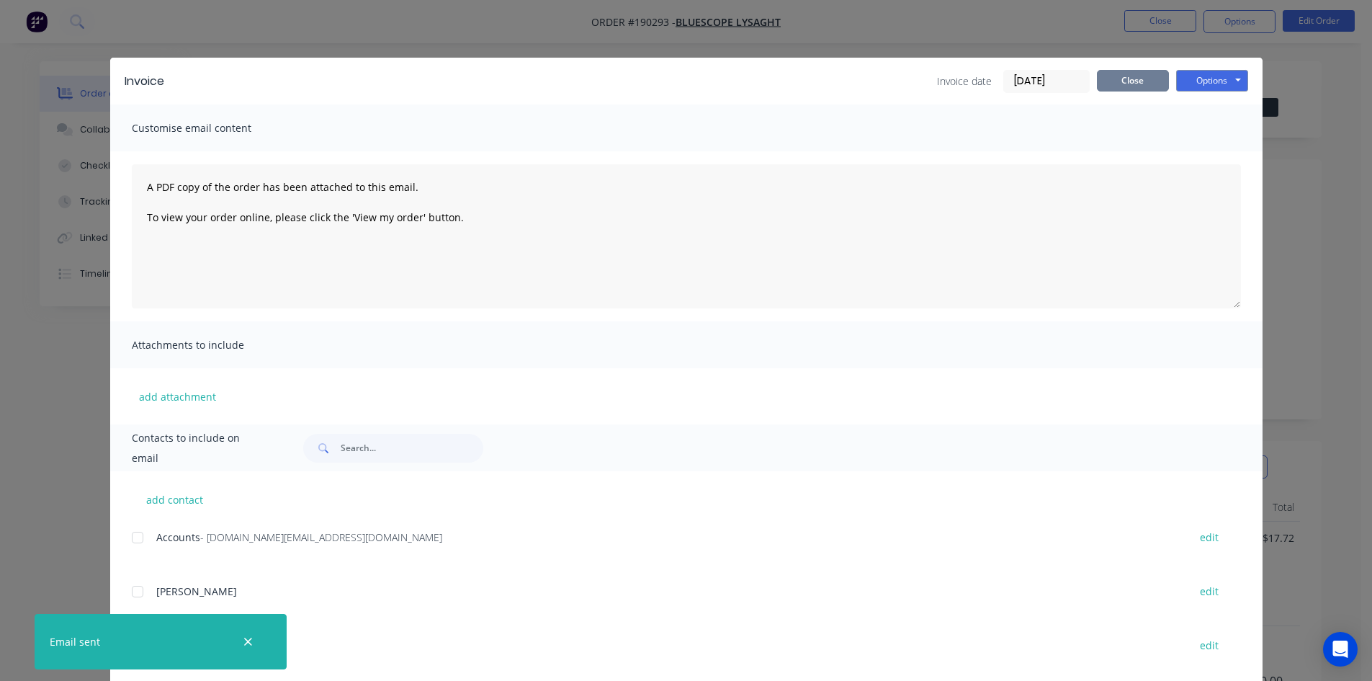
click at [1153, 73] on button "Close" at bounding box center [1133, 81] width 72 height 22
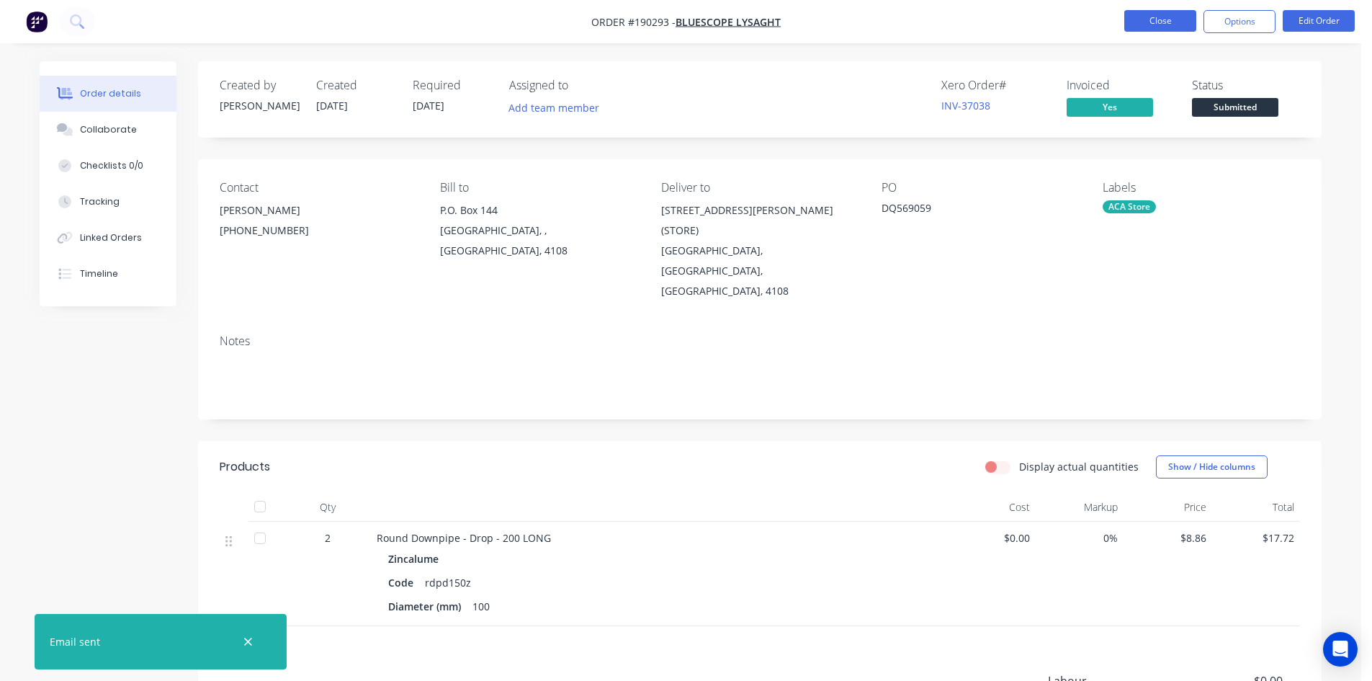
click at [1170, 19] on button "Close" at bounding box center [1160, 21] width 72 height 22
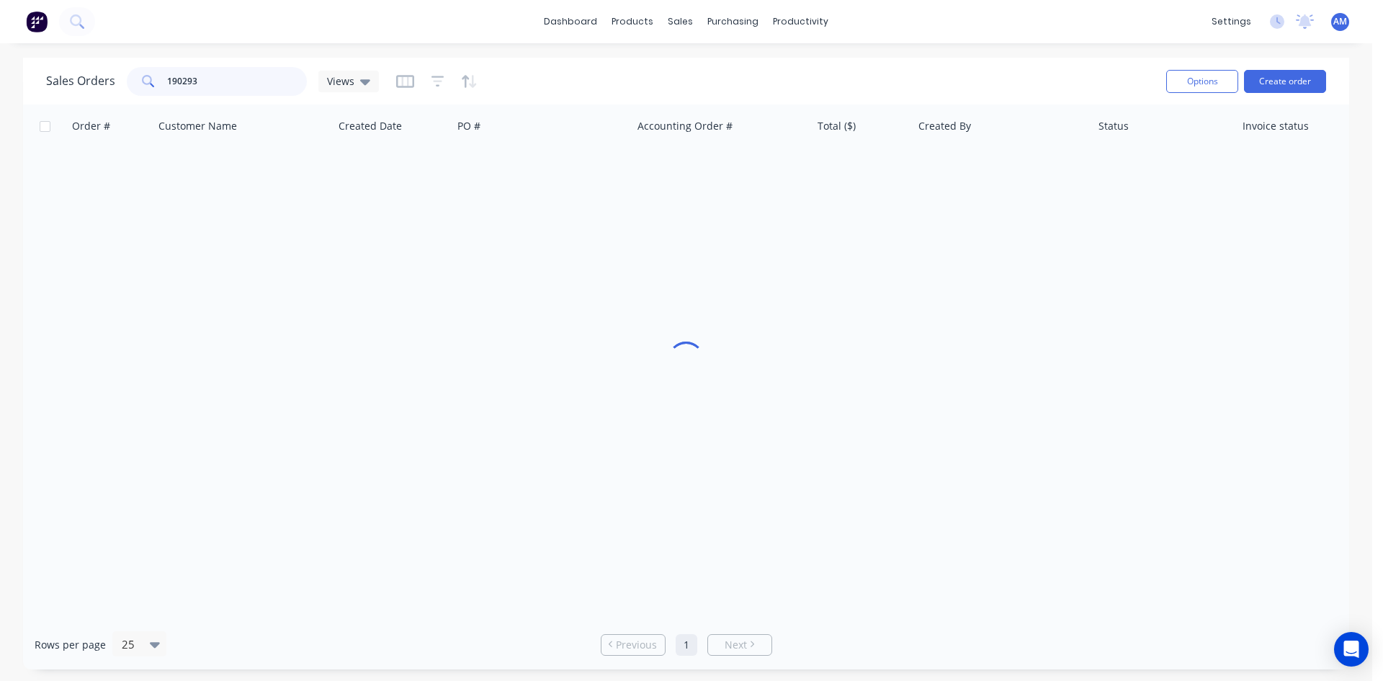
drag, startPoint x: 213, startPoint y: 84, endPoint x: 71, endPoint y: 67, distance: 143.7
click at [80, 67] on div "Sales Orders 190293 Views" at bounding box center [212, 81] width 333 height 29
type input "190051"
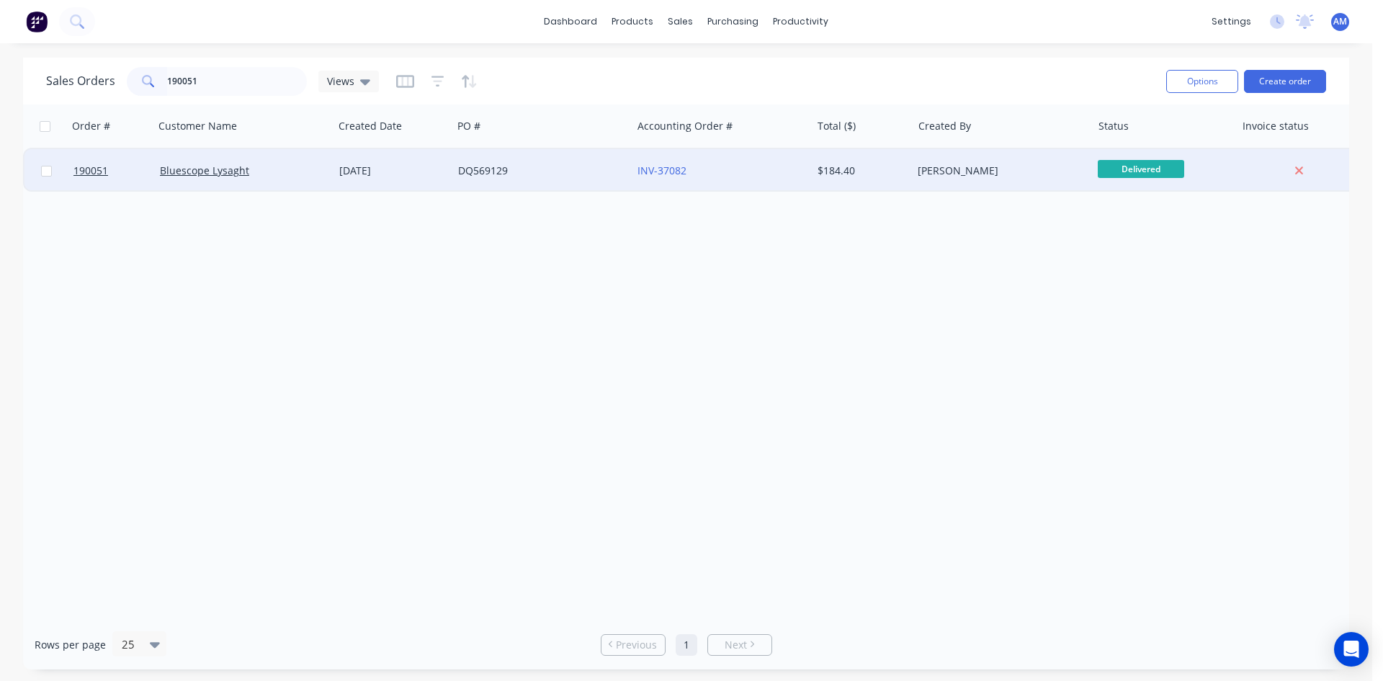
click at [546, 173] on div "DQ569129" at bounding box center [538, 171] width 160 height 14
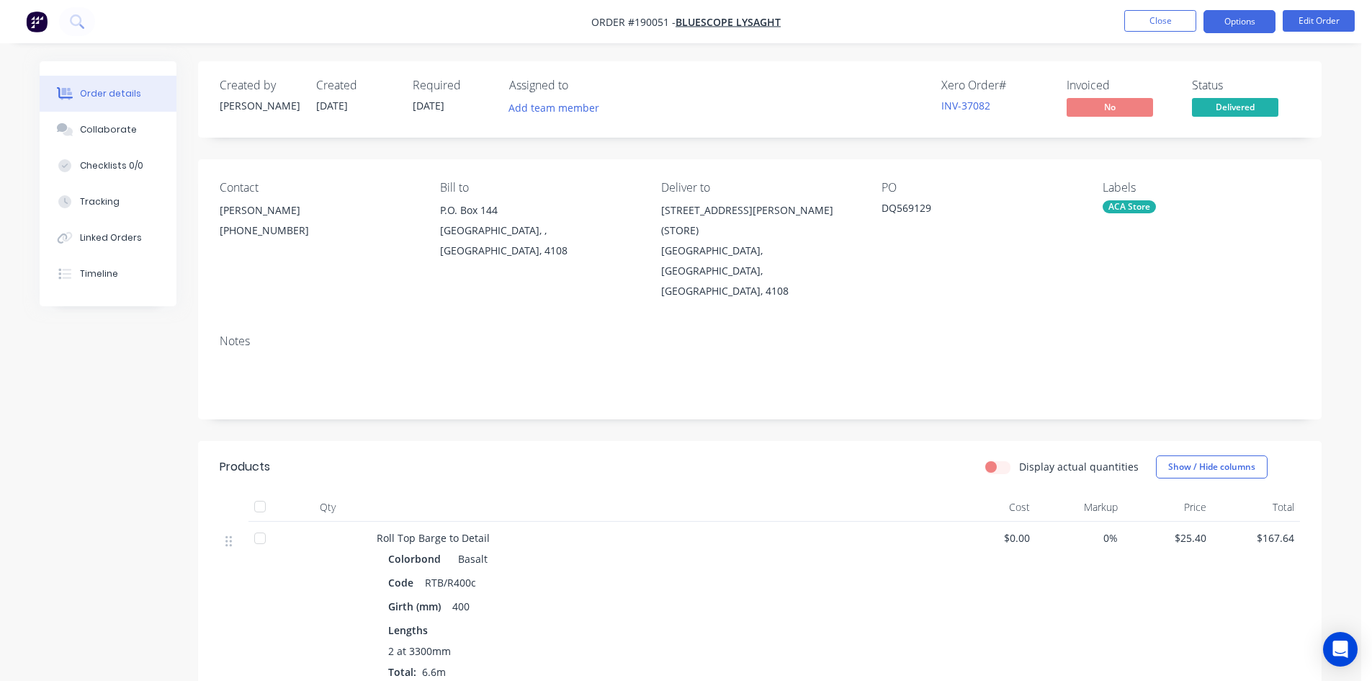
click at [1240, 18] on button "Options" at bounding box center [1240, 21] width 72 height 23
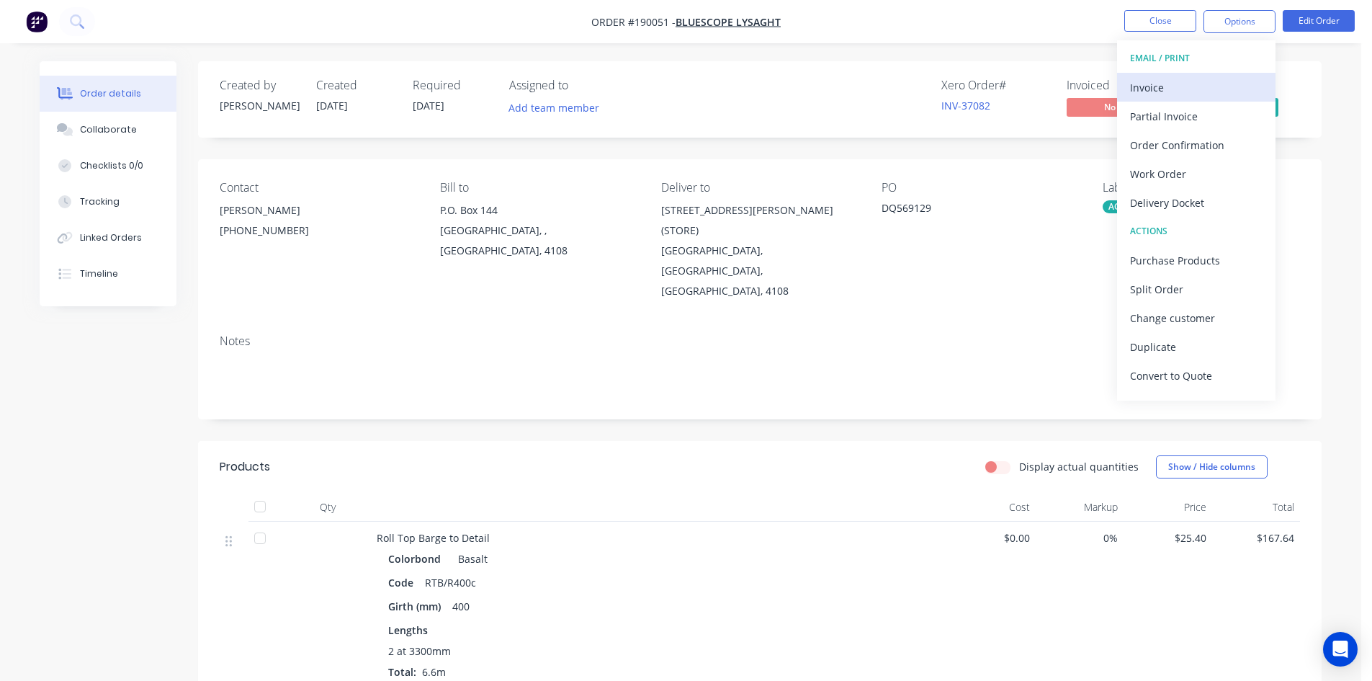
click at [1189, 77] on div "Invoice" at bounding box center [1196, 87] width 133 height 21
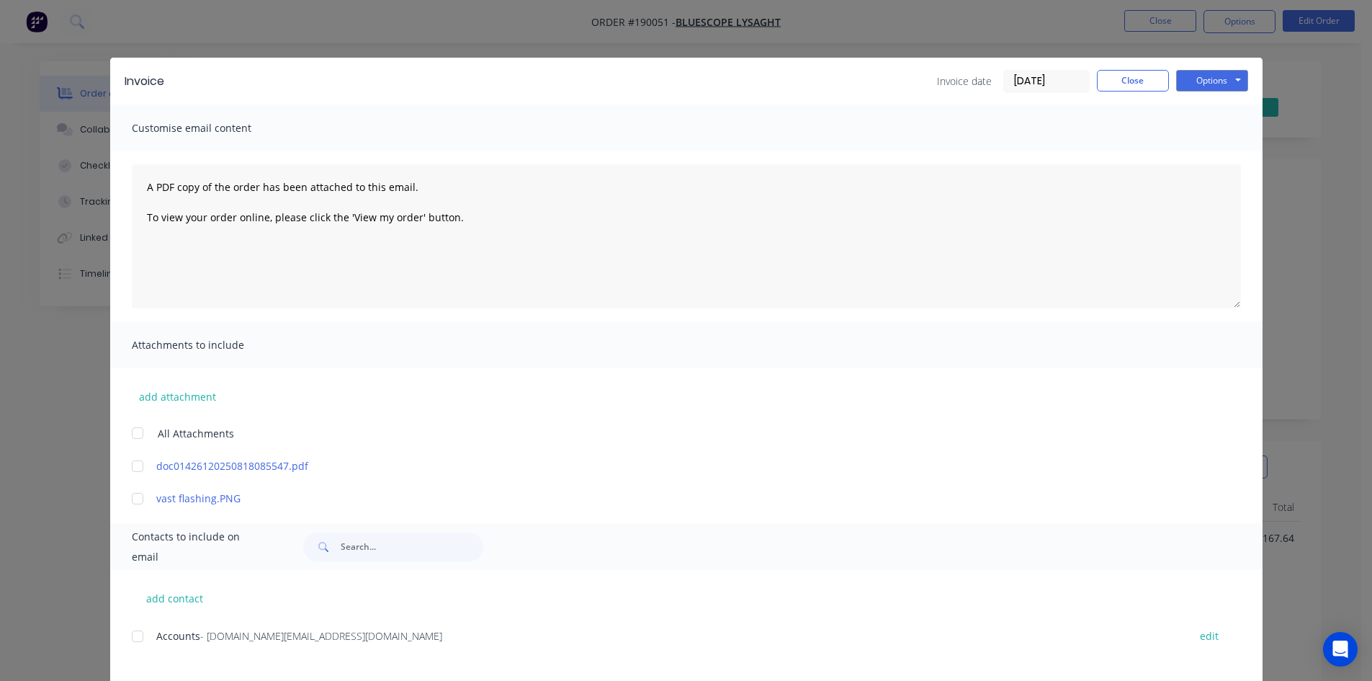
click at [133, 632] on div at bounding box center [137, 636] width 29 height 29
click at [1217, 76] on button "Options" at bounding box center [1212, 81] width 72 height 22
click at [1206, 152] on button "Email" at bounding box center [1222, 154] width 92 height 24
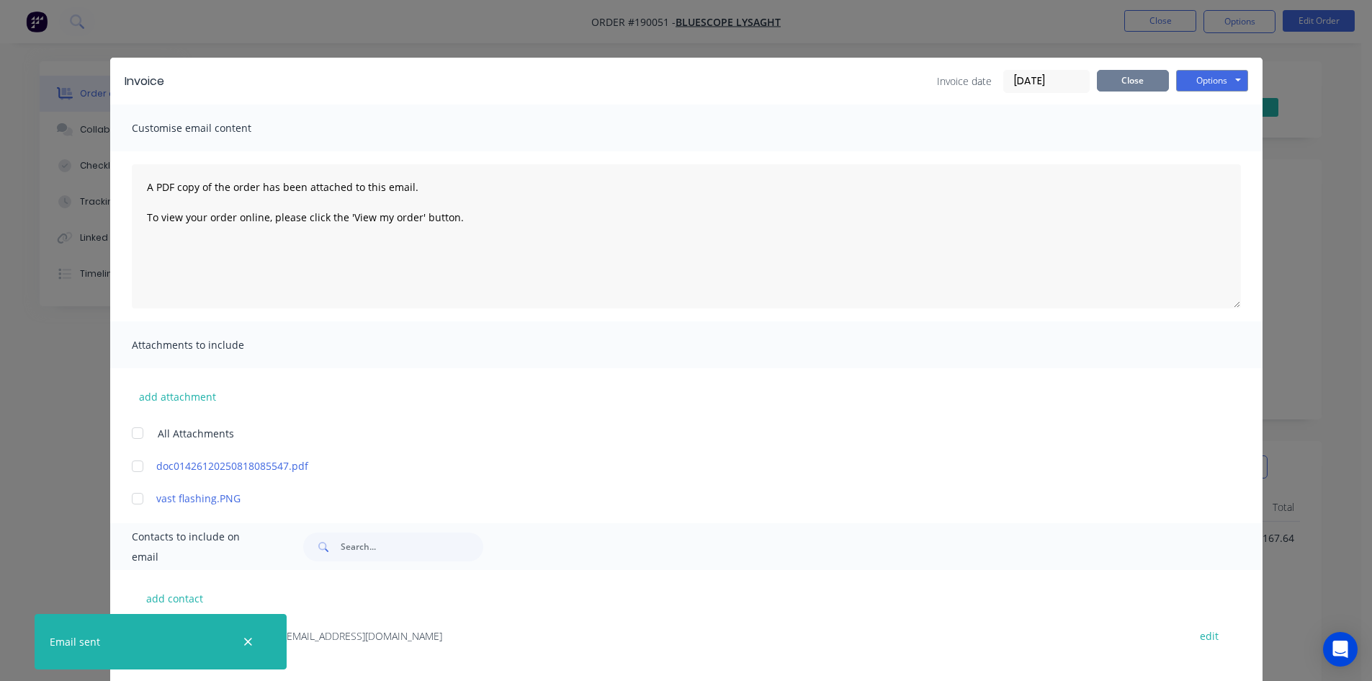
click at [1126, 86] on button "Close" at bounding box center [1133, 81] width 72 height 22
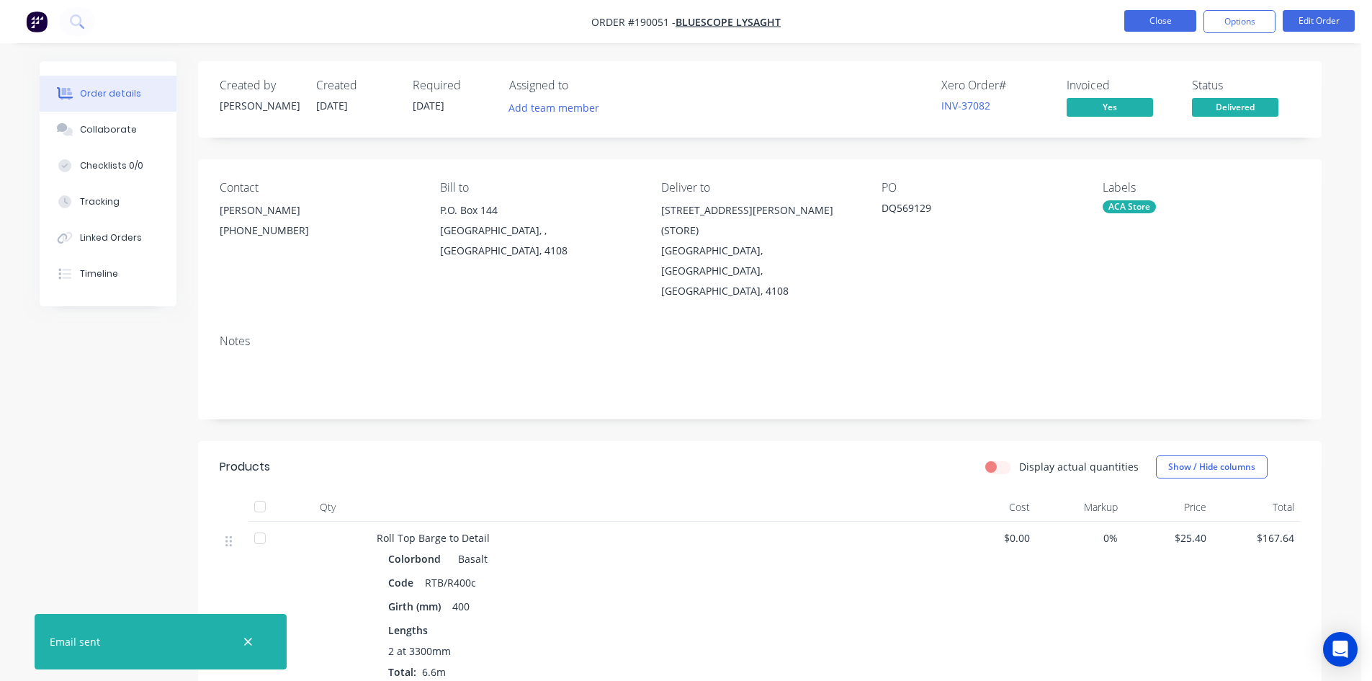
click at [1148, 25] on button "Close" at bounding box center [1160, 21] width 72 height 22
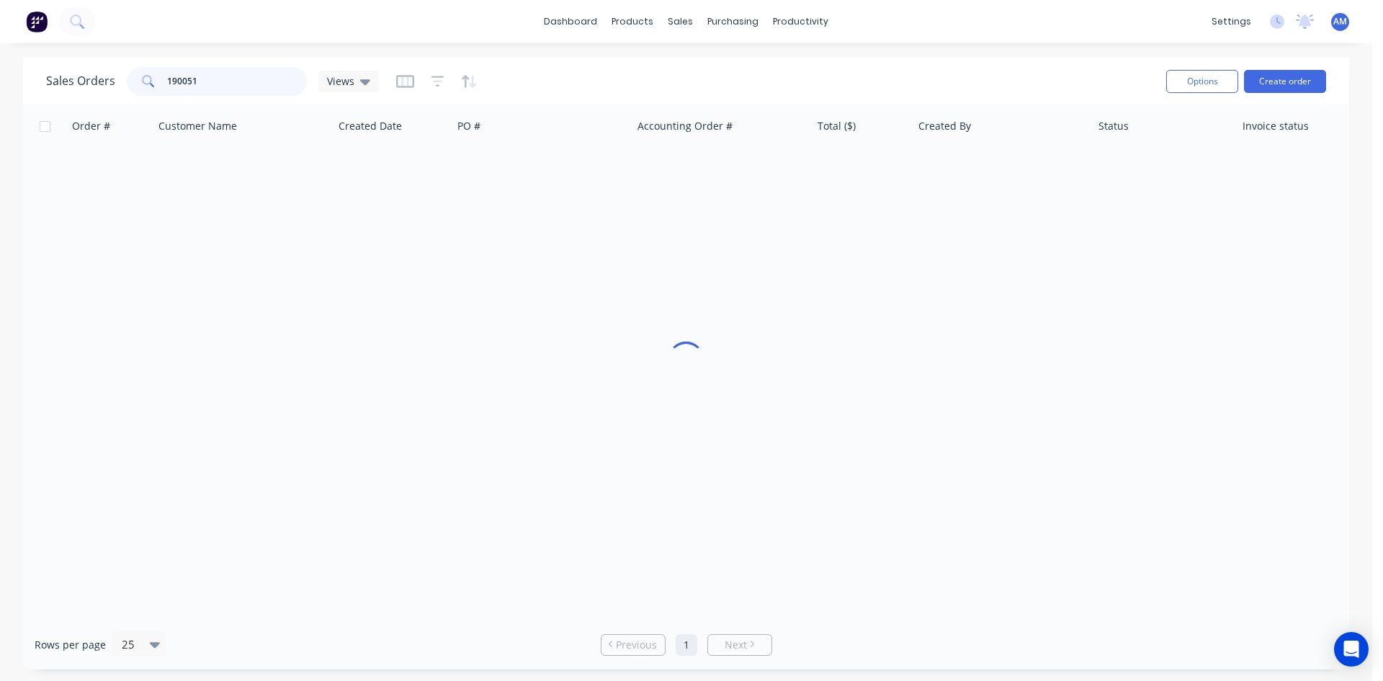
drag, startPoint x: 200, startPoint y: 76, endPoint x: 132, endPoint y: 76, distance: 67.7
click at [132, 76] on div "190051" at bounding box center [217, 81] width 180 height 29
type input "190664"
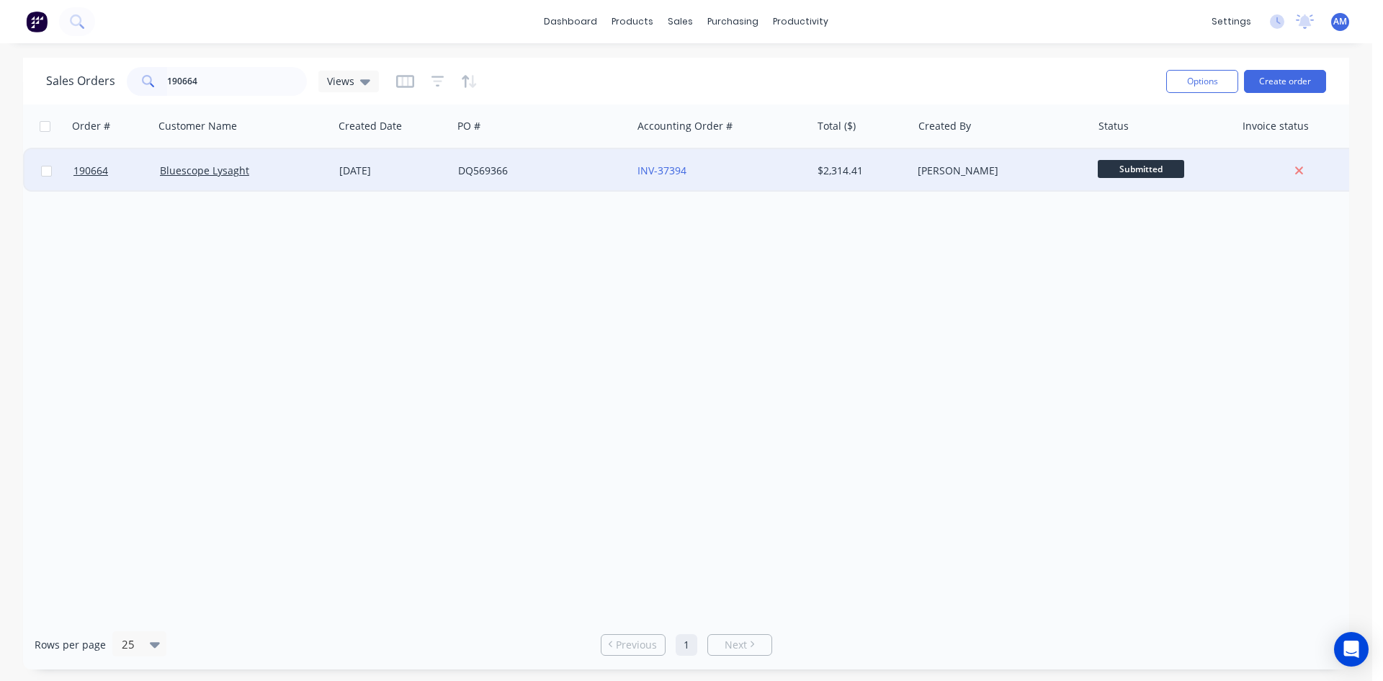
click at [574, 179] on div "DQ569366" at bounding box center [541, 170] width 179 height 43
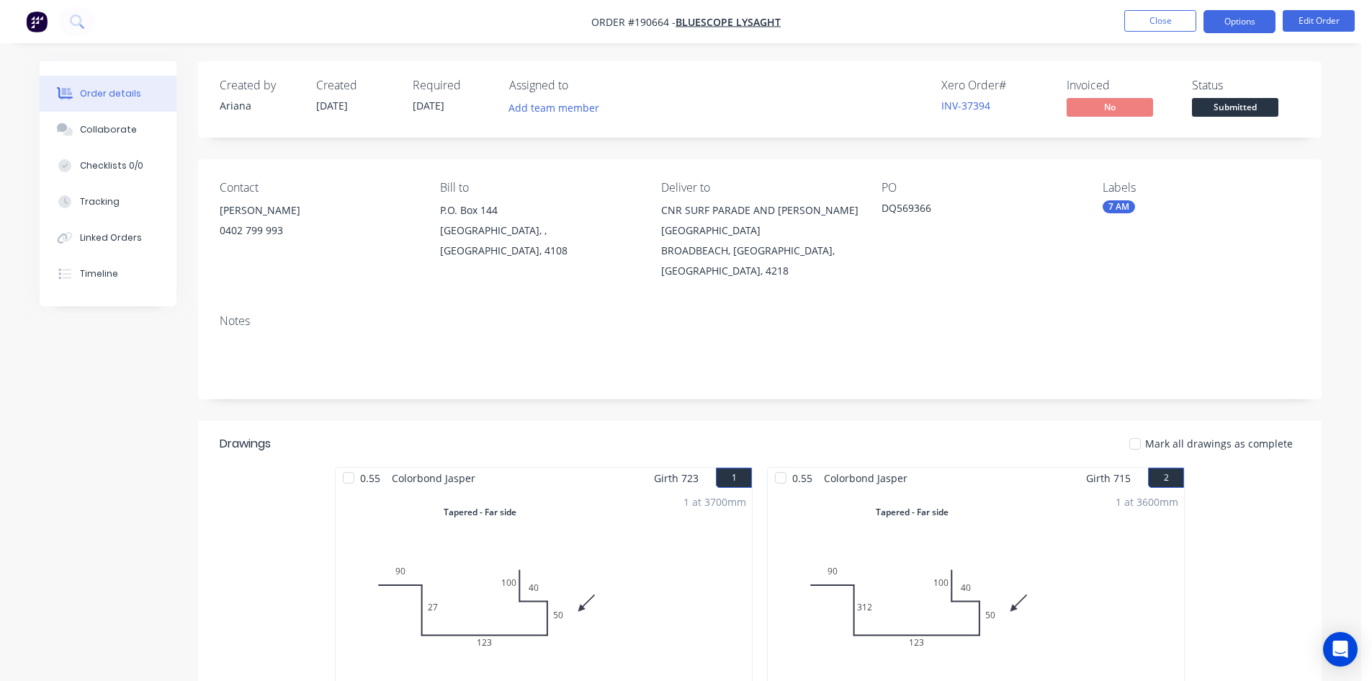
click at [1260, 21] on button "Options" at bounding box center [1240, 21] width 72 height 23
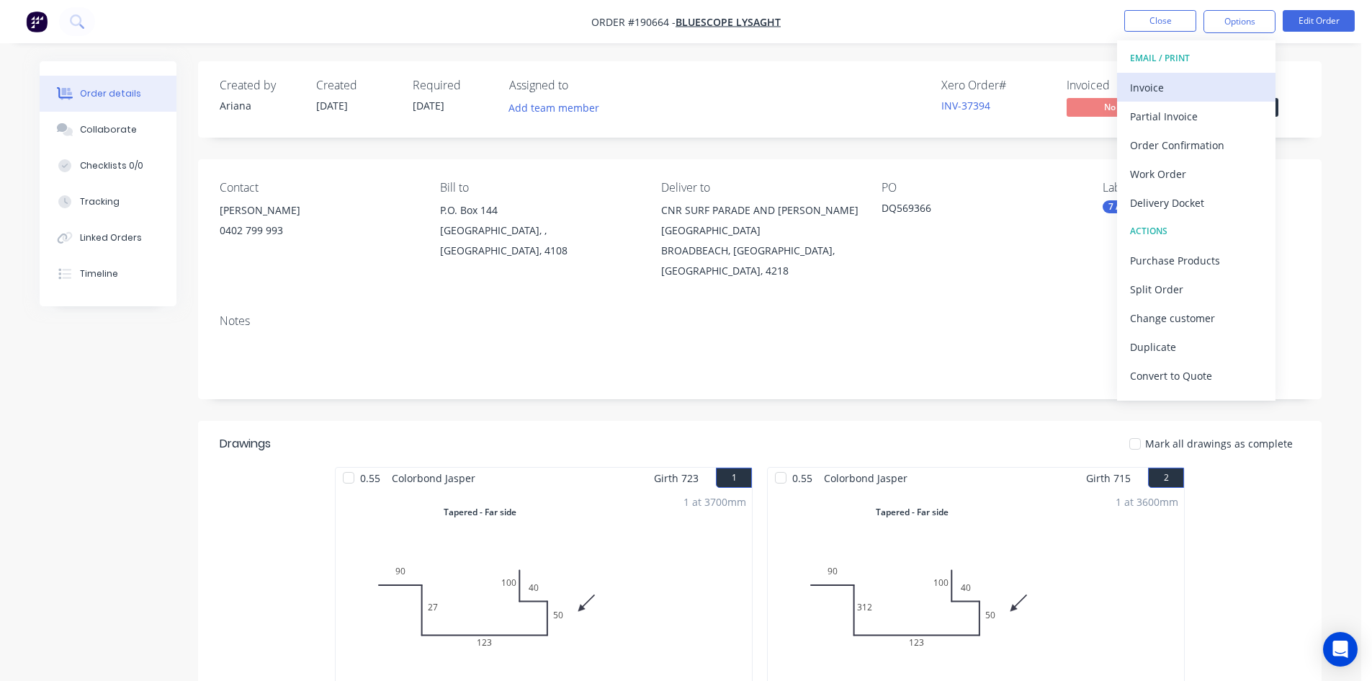
click at [1202, 82] on div "Invoice" at bounding box center [1196, 87] width 133 height 21
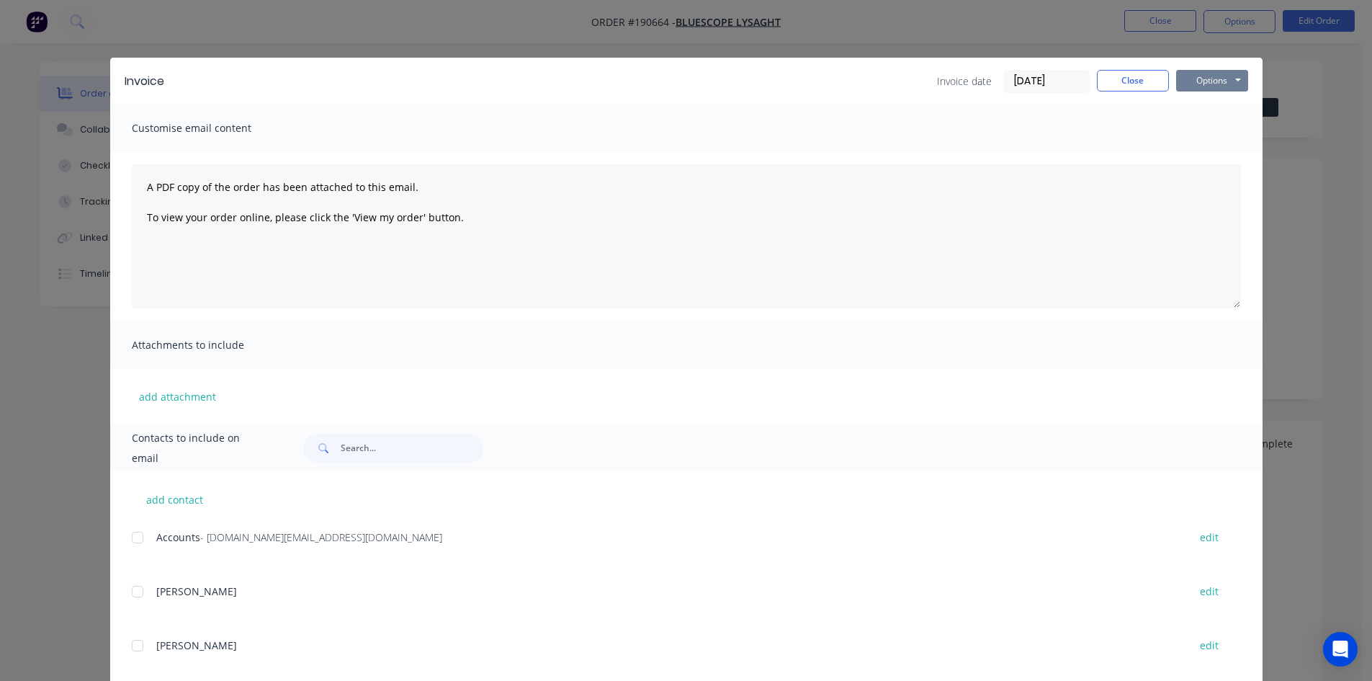
click at [1205, 75] on button "Options" at bounding box center [1212, 81] width 72 height 22
click at [1212, 129] on button "Print" at bounding box center [1222, 130] width 92 height 24
click at [1136, 80] on button "Close" at bounding box center [1133, 81] width 72 height 22
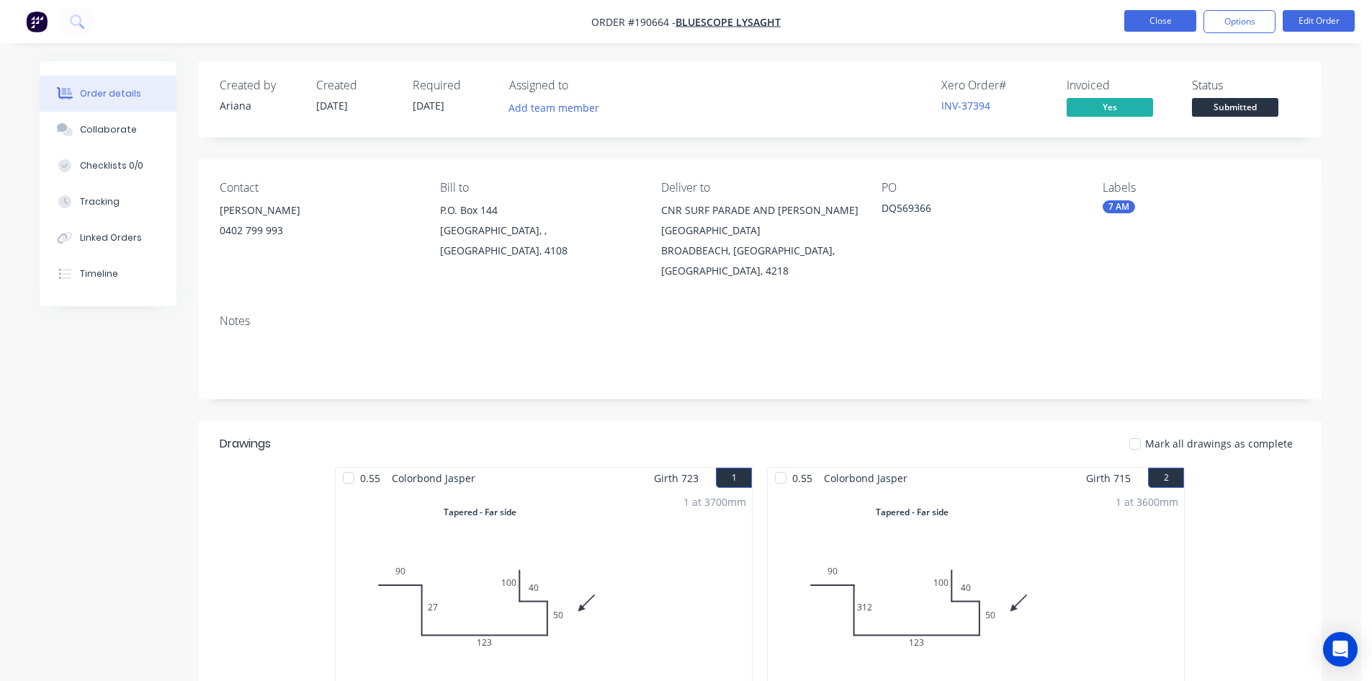
click at [1174, 20] on button "Close" at bounding box center [1160, 21] width 72 height 22
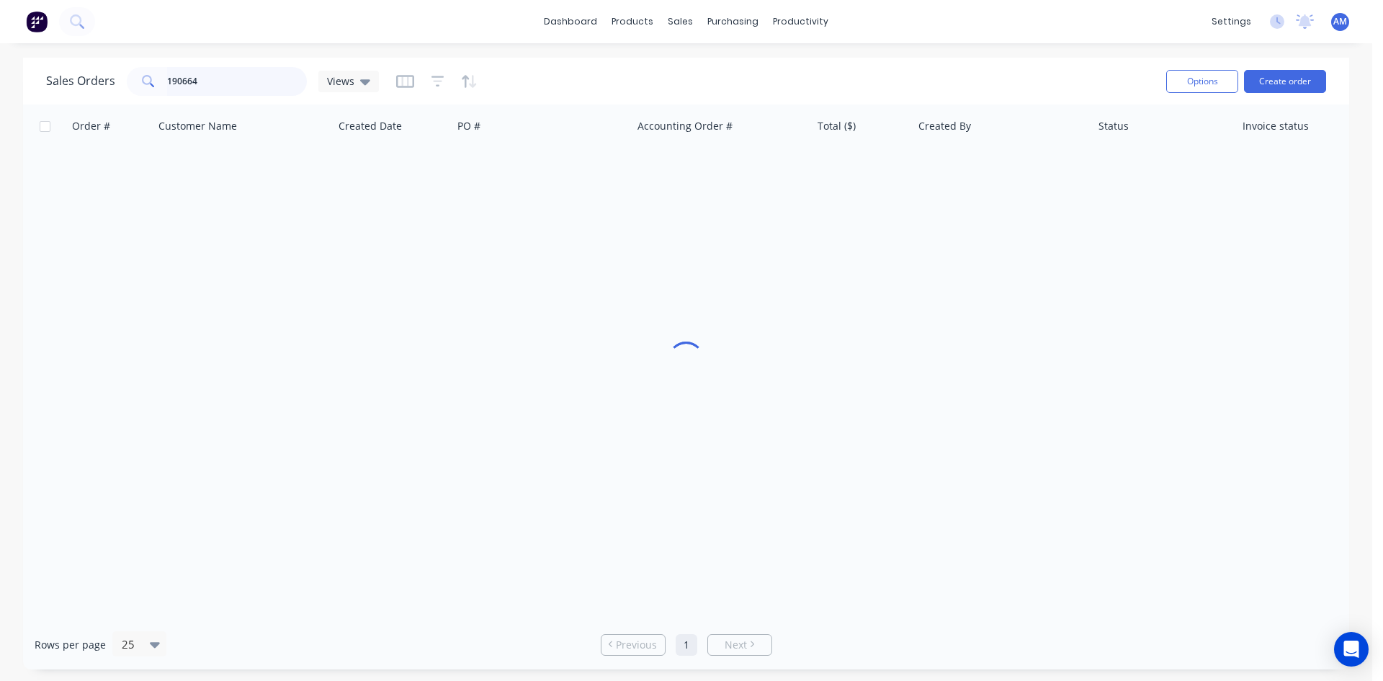
drag, startPoint x: 210, startPoint y: 78, endPoint x: 89, endPoint y: 79, distance: 121.0
click at [89, 79] on div "Sales Orders 190664 Views" at bounding box center [212, 81] width 333 height 29
type input "190611"
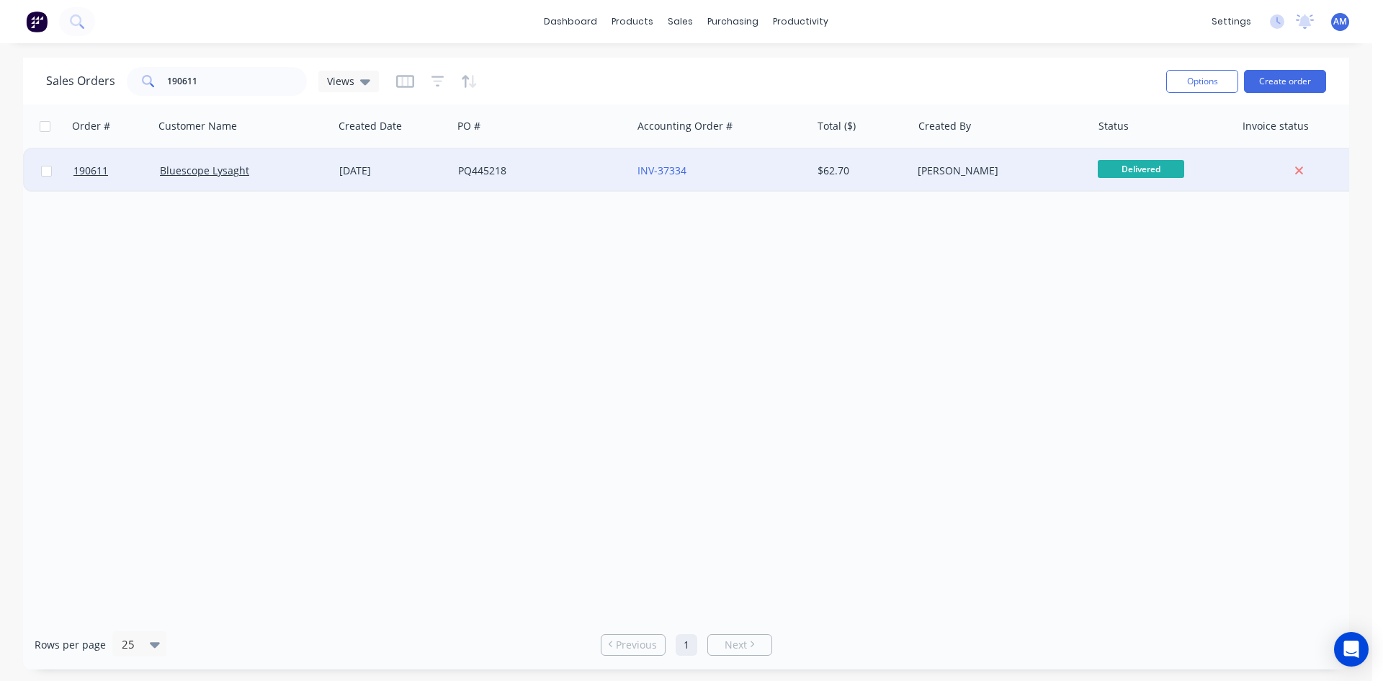
click at [538, 176] on div "PQ445218" at bounding box center [538, 171] width 160 height 14
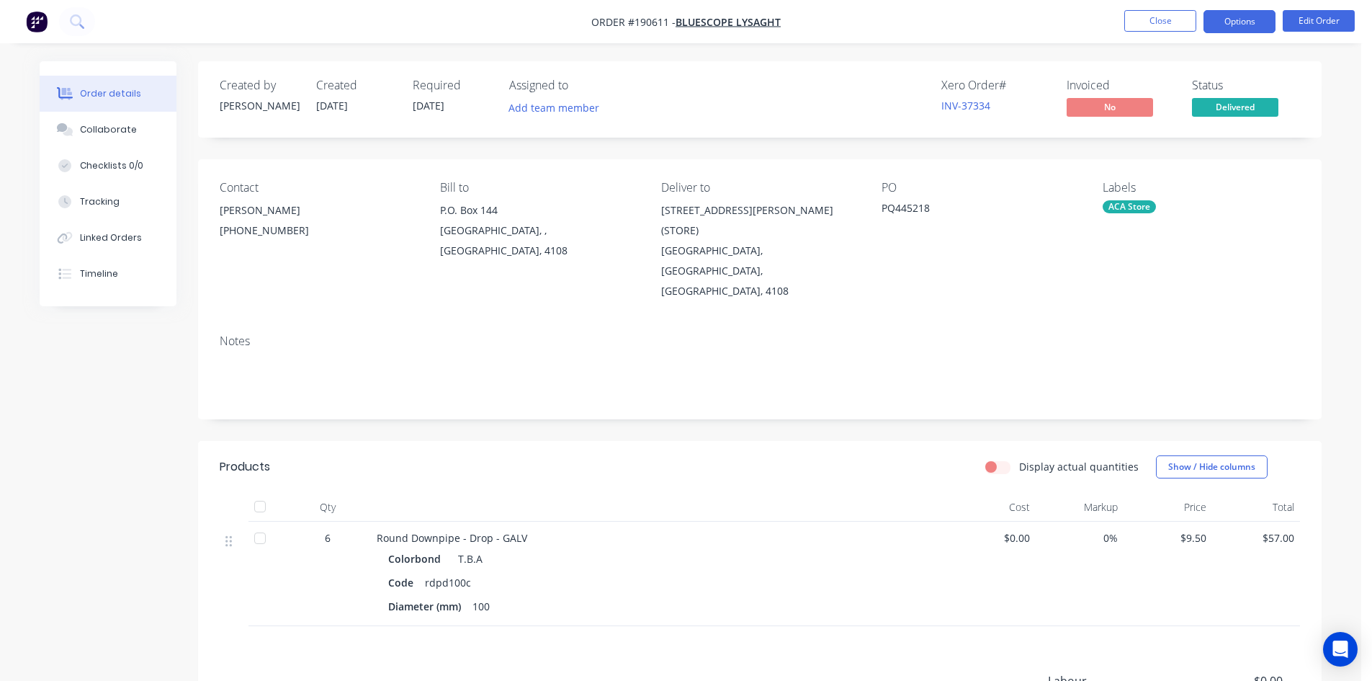
click at [1255, 18] on button "Options" at bounding box center [1240, 21] width 72 height 23
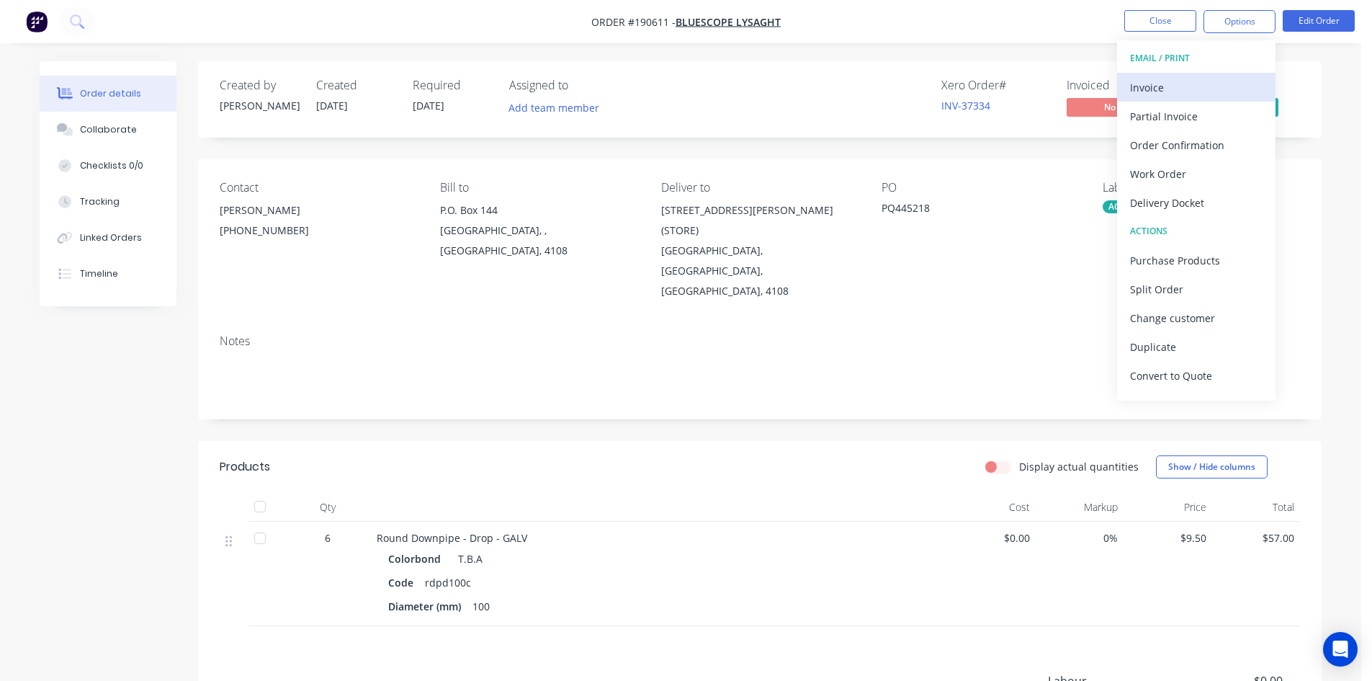
click at [1197, 77] on div "Invoice" at bounding box center [1196, 87] width 133 height 21
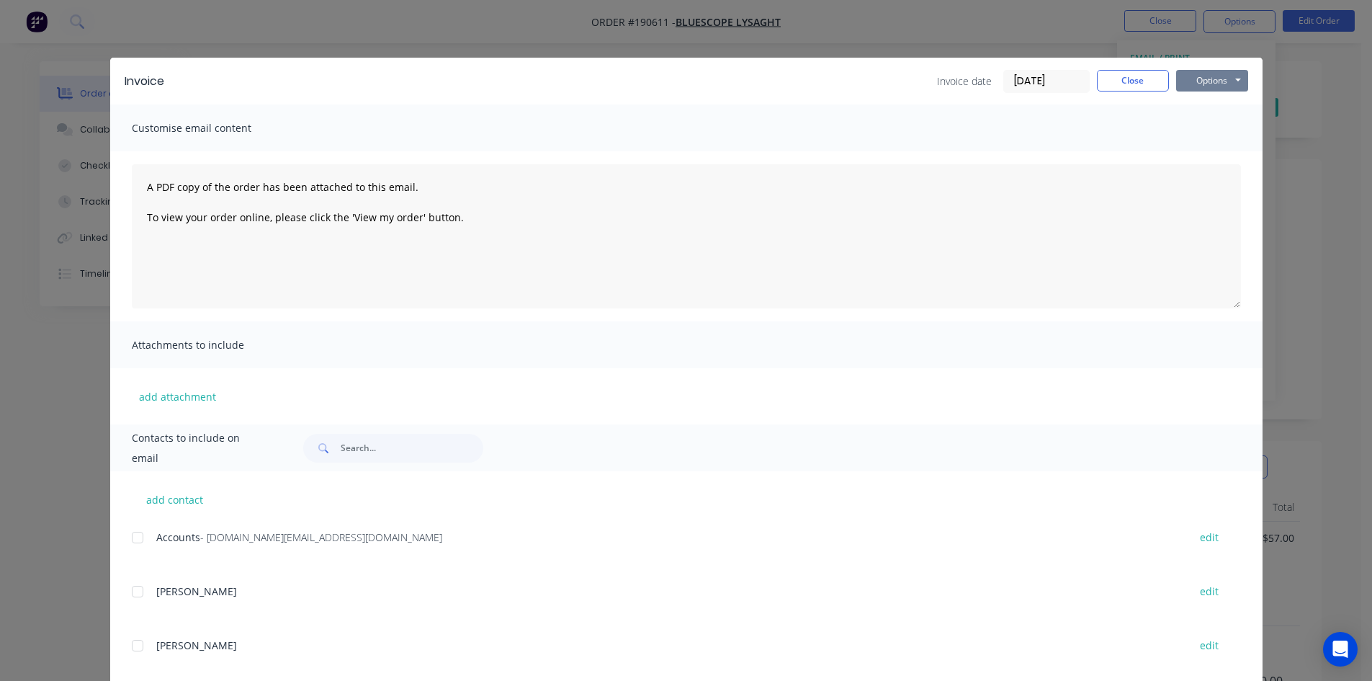
click at [1199, 82] on button "Options" at bounding box center [1212, 81] width 72 height 22
click at [1193, 131] on button "Print" at bounding box center [1222, 130] width 92 height 24
click at [1116, 86] on button "Close" at bounding box center [1133, 81] width 72 height 22
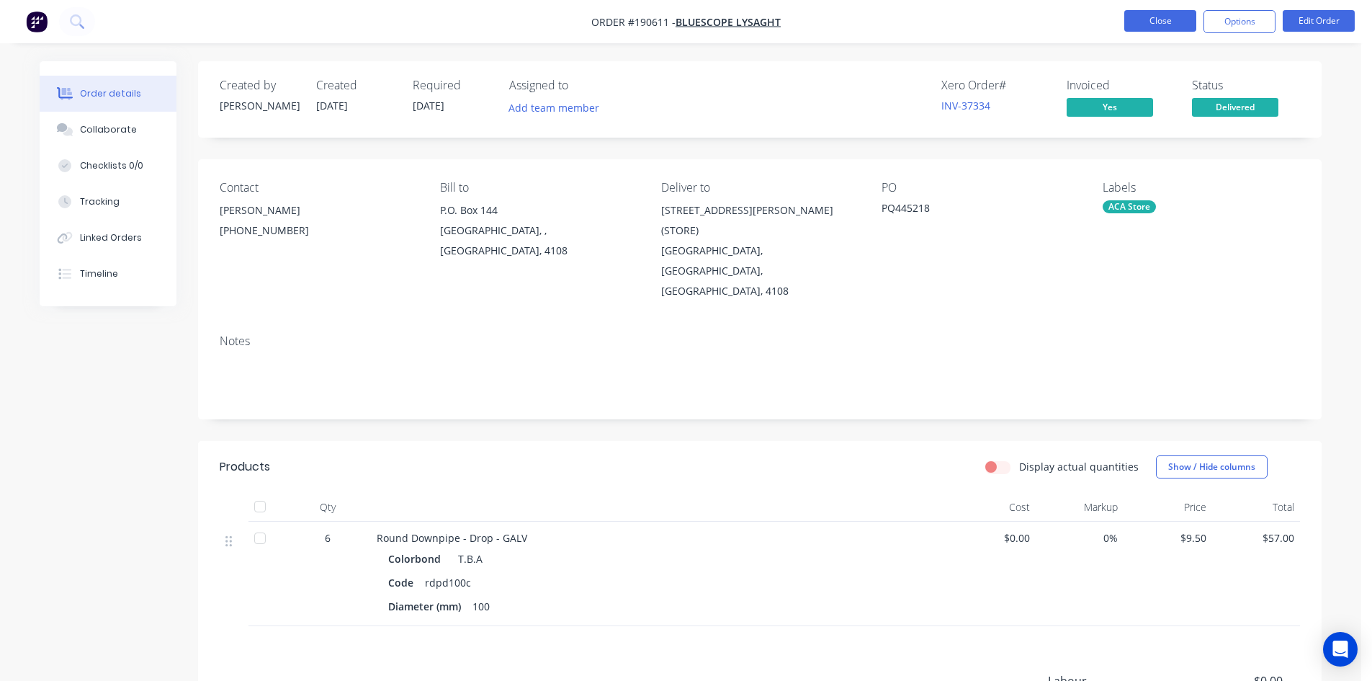
click at [1142, 23] on button "Close" at bounding box center [1160, 21] width 72 height 22
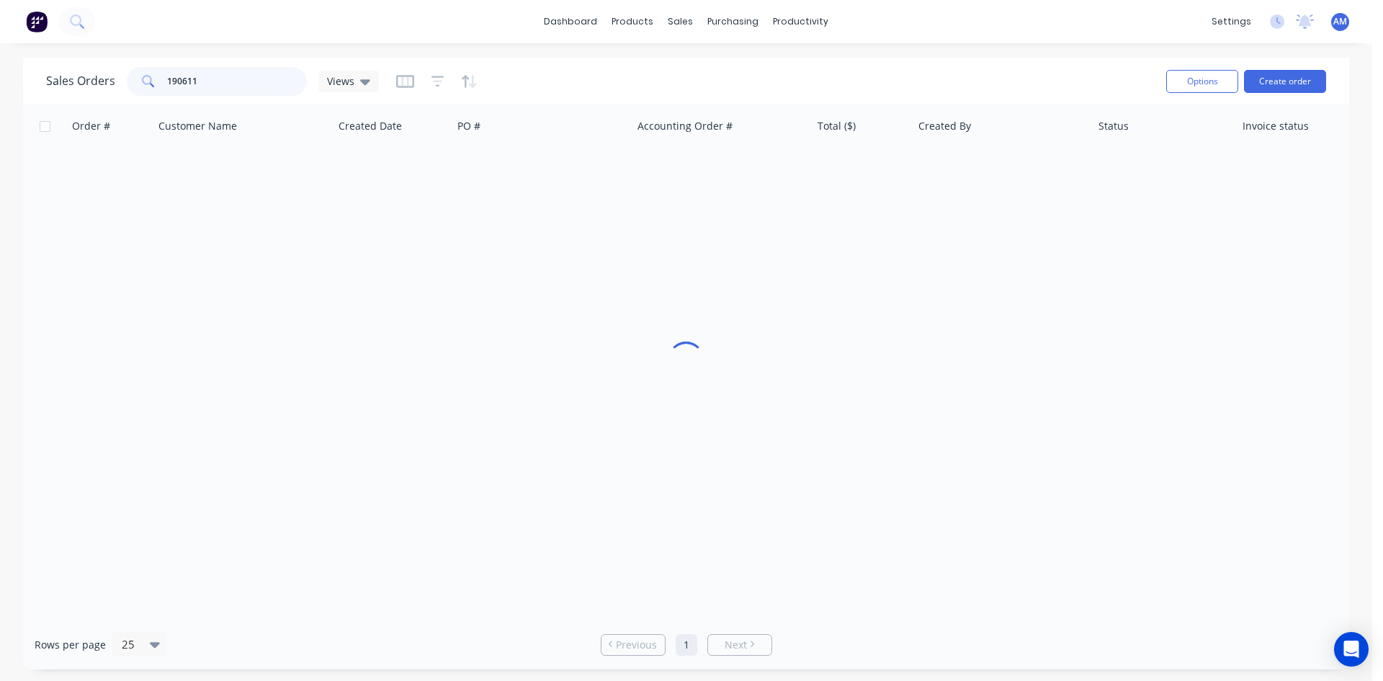
drag, startPoint x: 233, startPoint y: 83, endPoint x: 164, endPoint y: 81, distance: 68.4
click at [170, 81] on input "190611" at bounding box center [237, 81] width 140 height 29
type input "1"
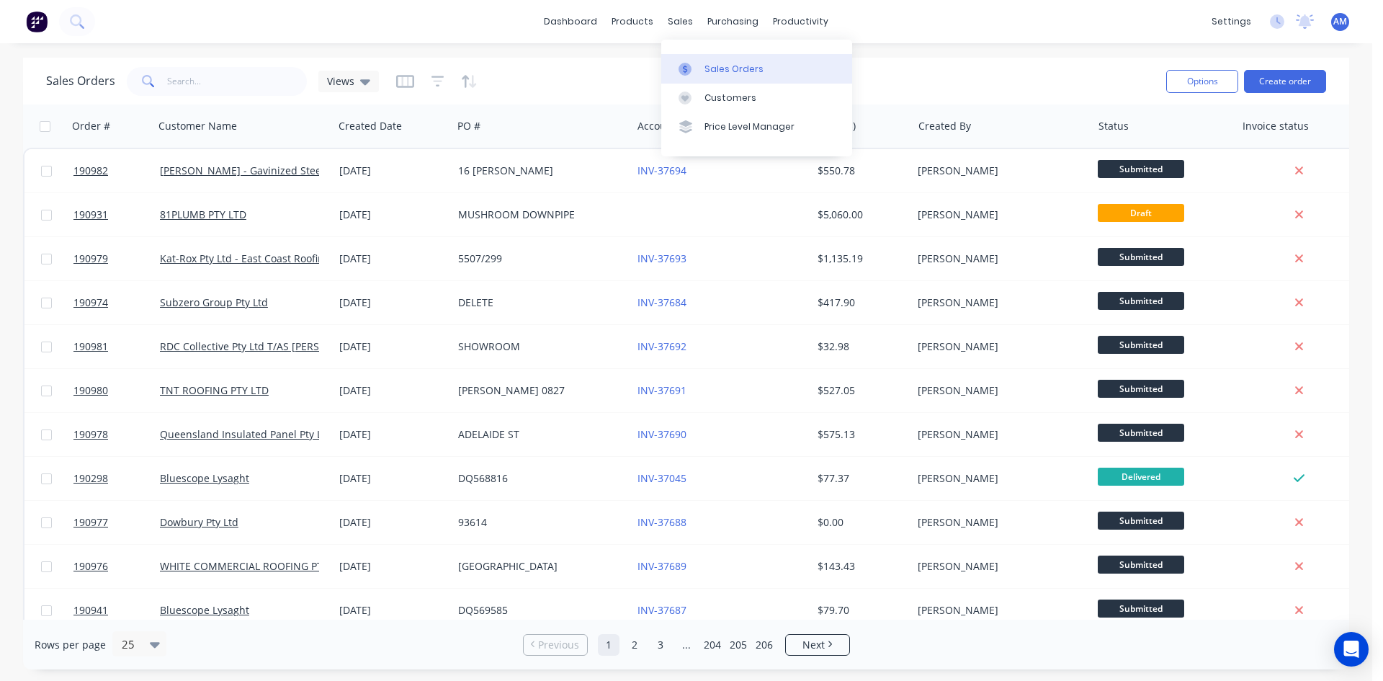
click at [725, 65] on div "Sales Orders" at bounding box center [733, 69] width 59 height 13
click at [215, 89] on input "text" at bounding box center [237, 81] width 140 height 29
type input "37334"
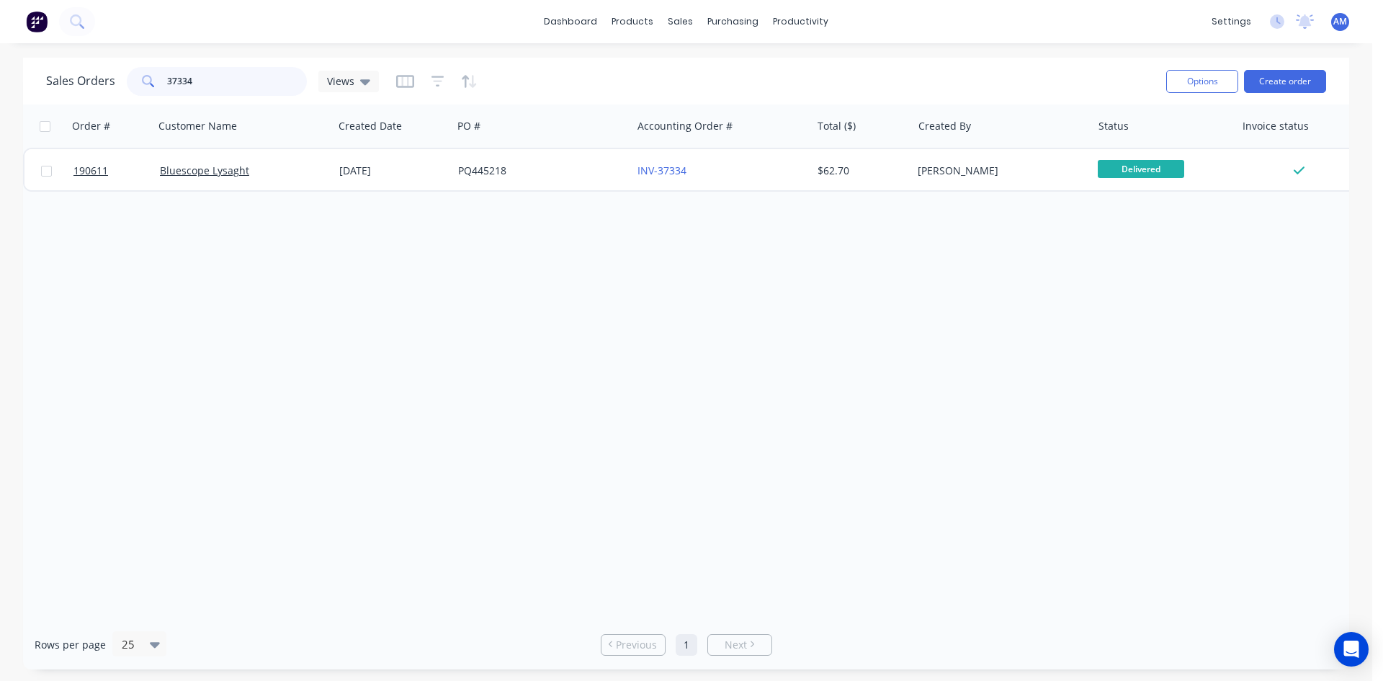
drag, startPoint x: 272, startPoint y: 83, endPoint x: 127, endPoint y: 82, distance: 145.5
click at [127, 82] on div "37334" at bounding box center [217, 81] width 180 height 29
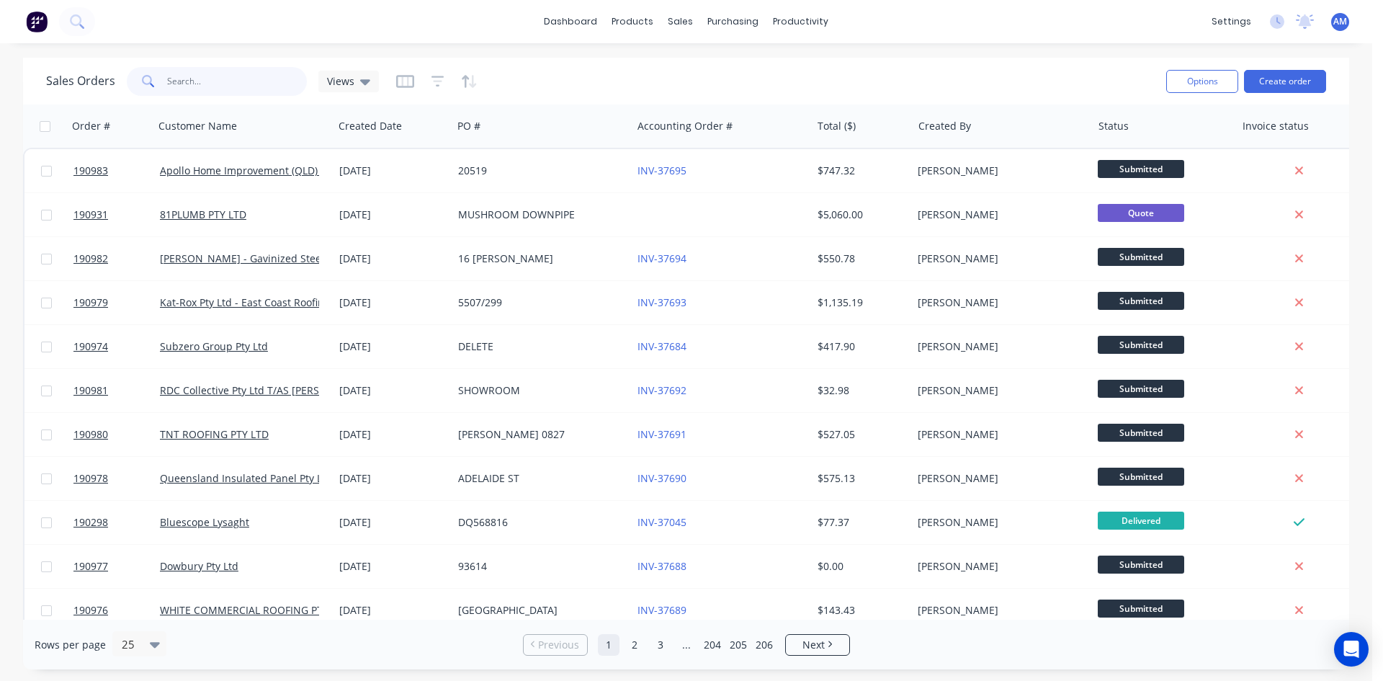
click at [234, 76] on input "text" at bounding box center [237, 81] width 140 height 29
type input "190540"
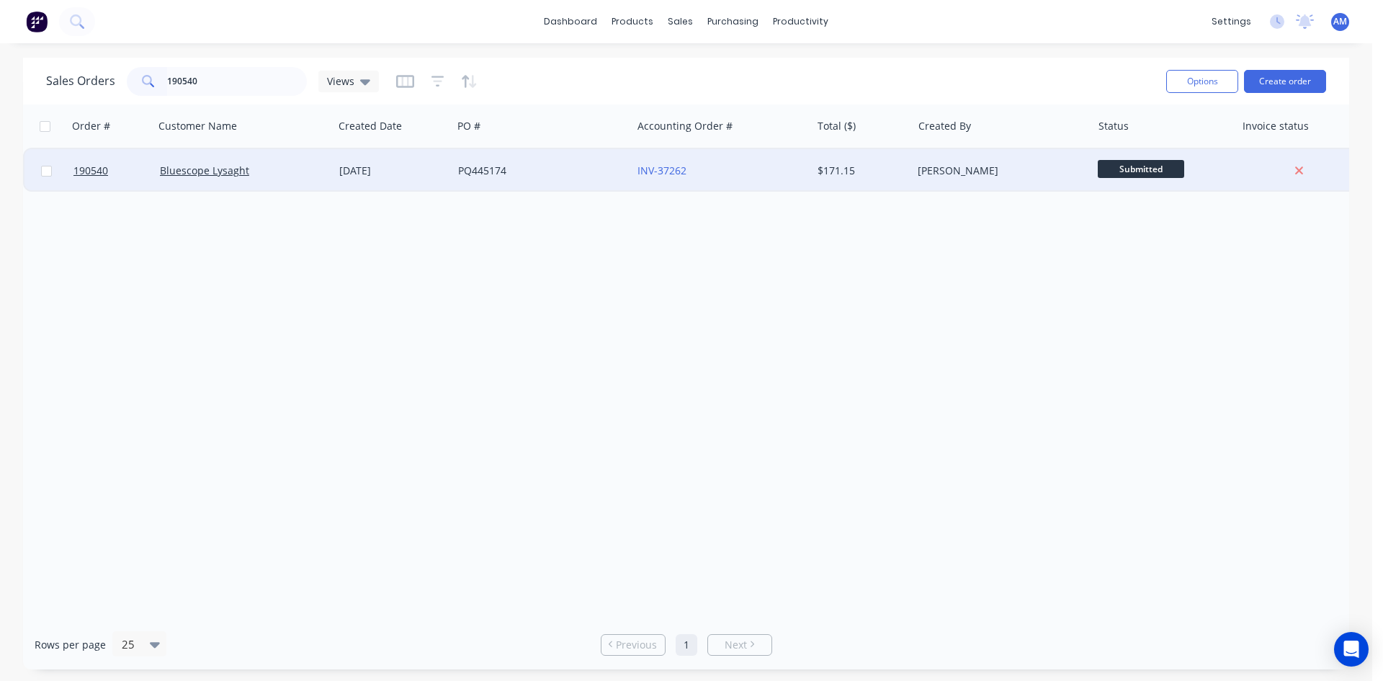
click at [546, 168] on div "PQ445174" at bounding box center [538, 171] width 160 height 14
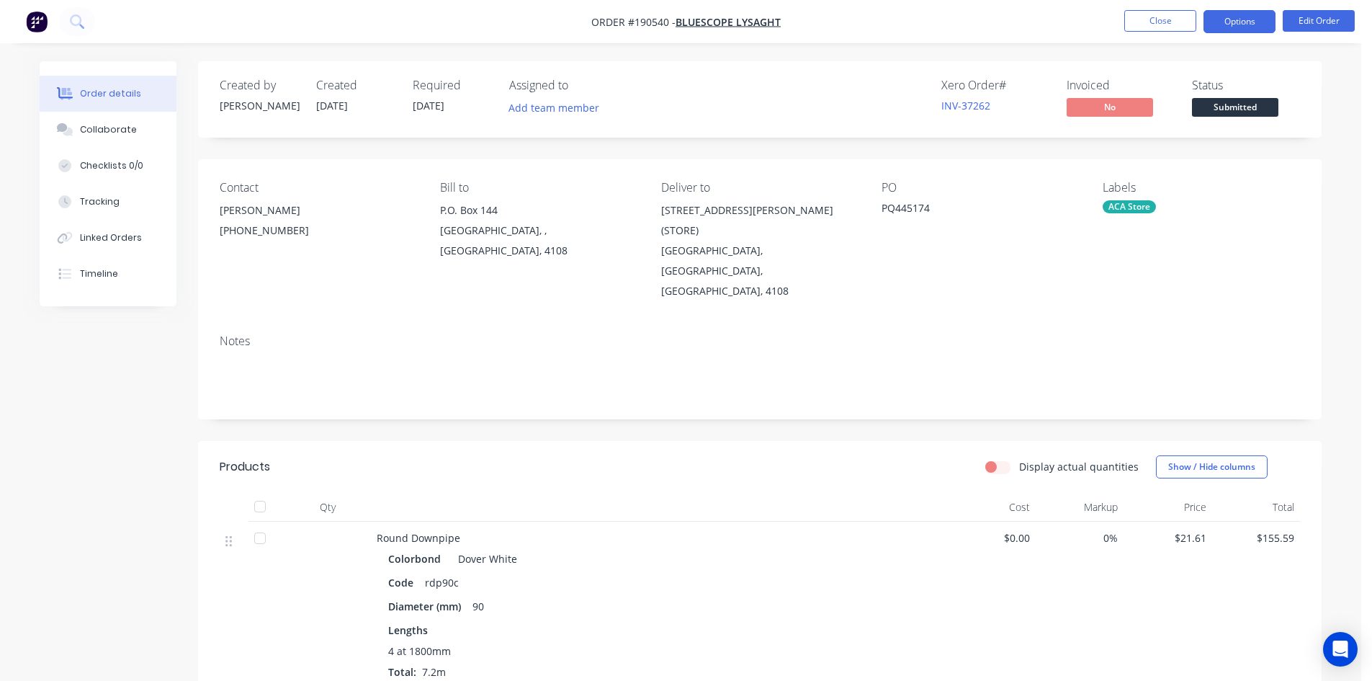
click at [1246, 29] on button "Options" at bounding box center [1240, 21] width 72 height 23
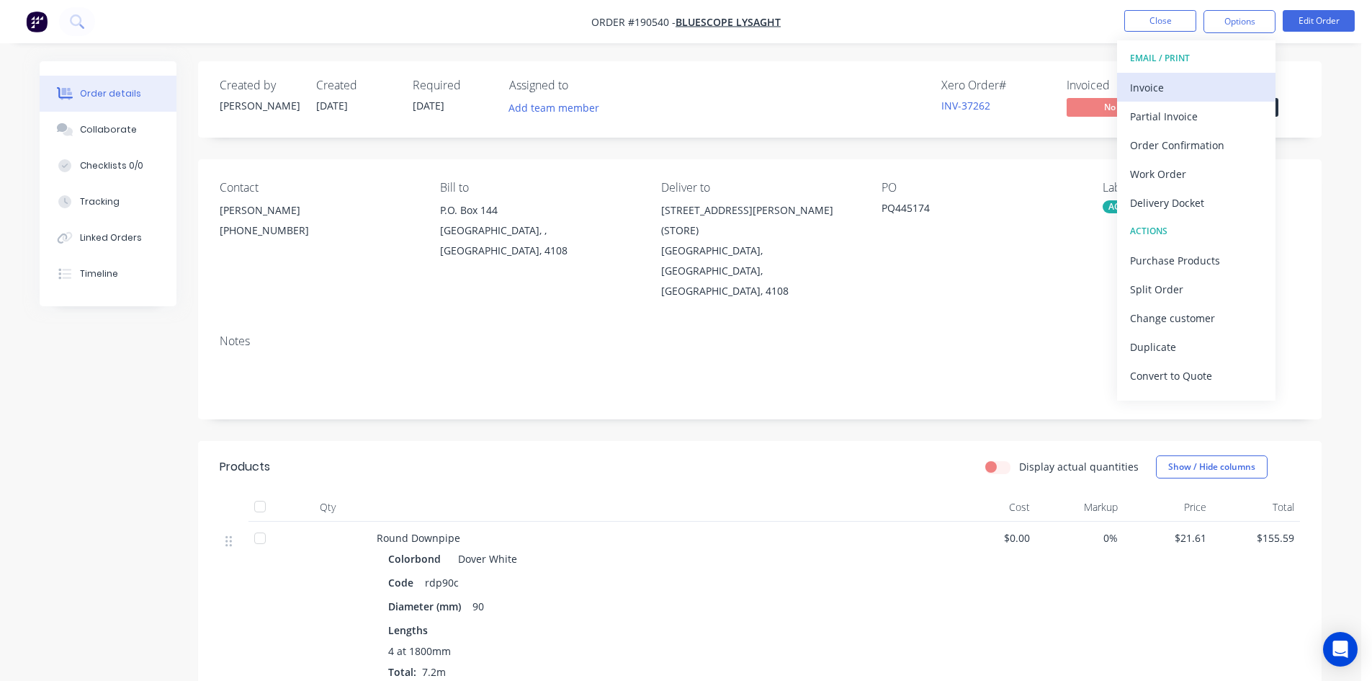
click at [1206, 77] on div "Invoice" at bounding box center [1196, 87] width 133 height 21
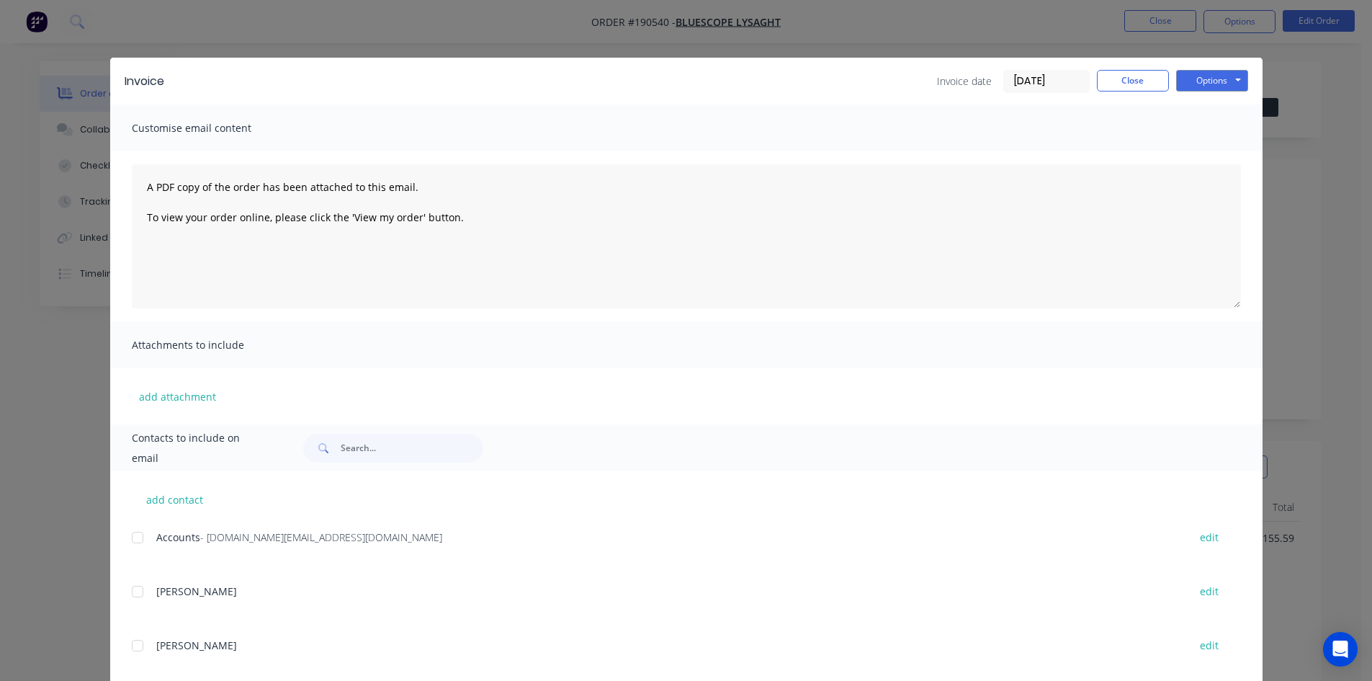
click at [127, 536] on div at bounding box center [137, 537] width 29 height 29
click at [1208, 84] on button "Options" at bounding box center [1212, 81] width 72 height 22
click at [1202, 149] on button "Email" at bounding box center [1222, 154] width 92 height 24
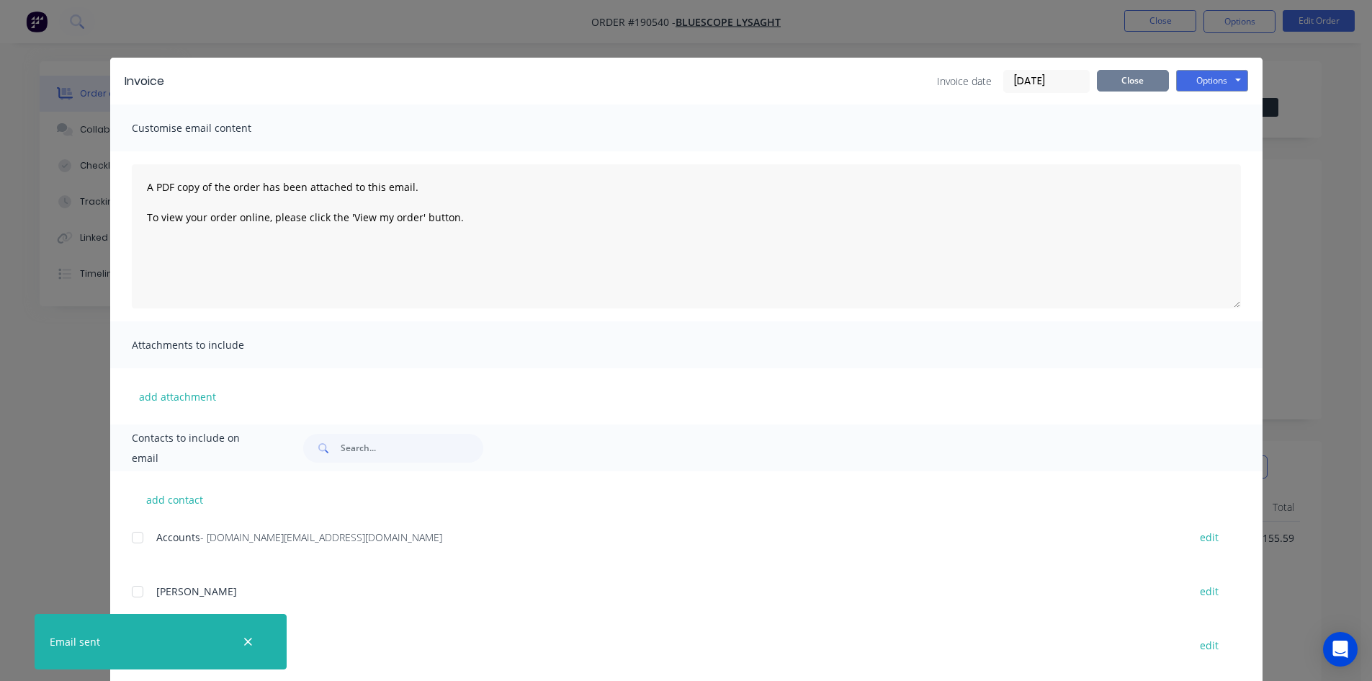
click at [1098, 88] on button "Close" at bounding box center [1133, 81] width 72 height 22
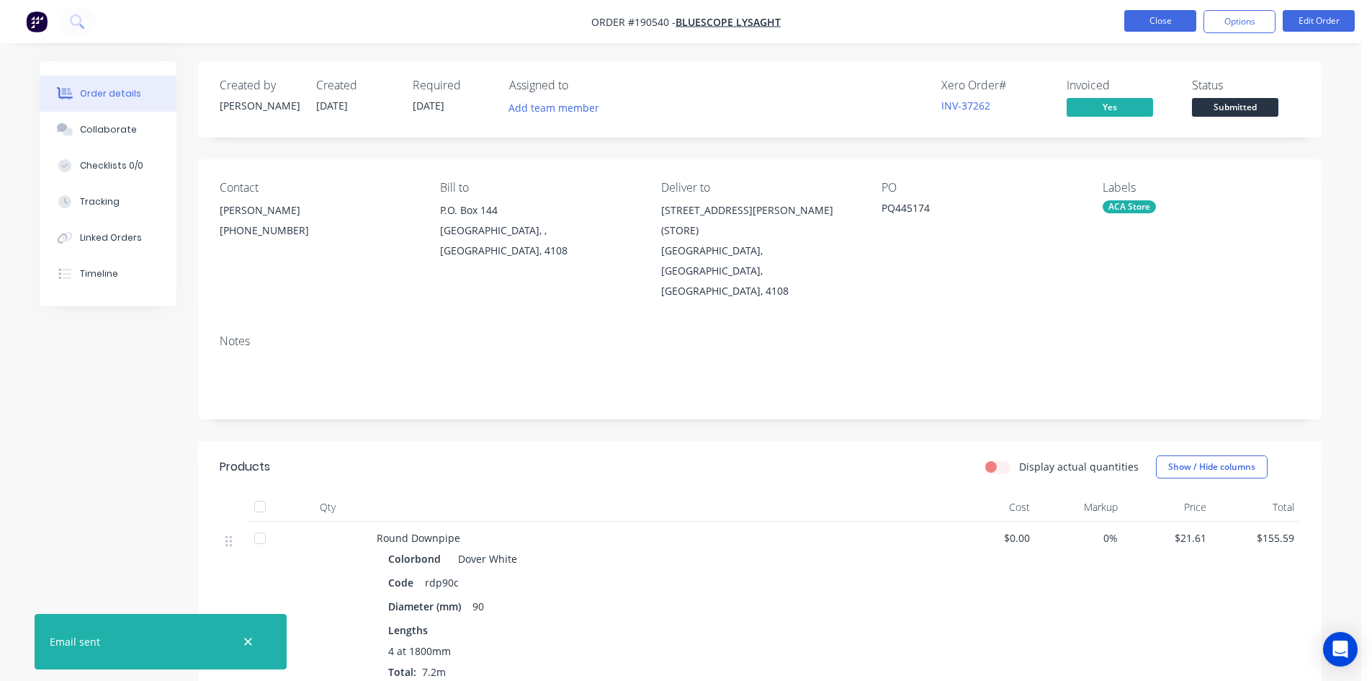
click at [1139, 22] on button "Close" at bounding box center [1160, 21] width 72 height 22
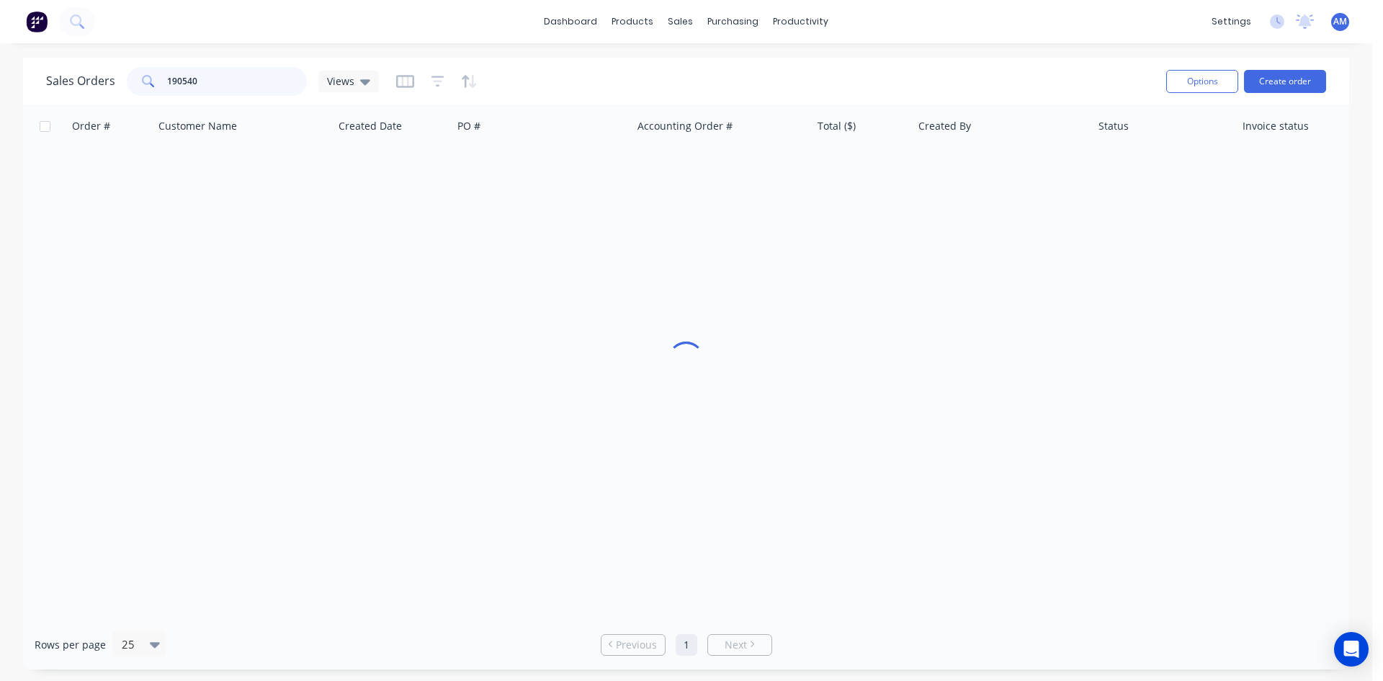
drag, startPoint x: 208, startPoint y: 81, endPoint x: 61, endPoint y: 81, distance: 146.9
click at [66, 84] on div "Sales Orders 190540 Views" at bounding box center [212, 81] width 333 height 29
type input "190535"
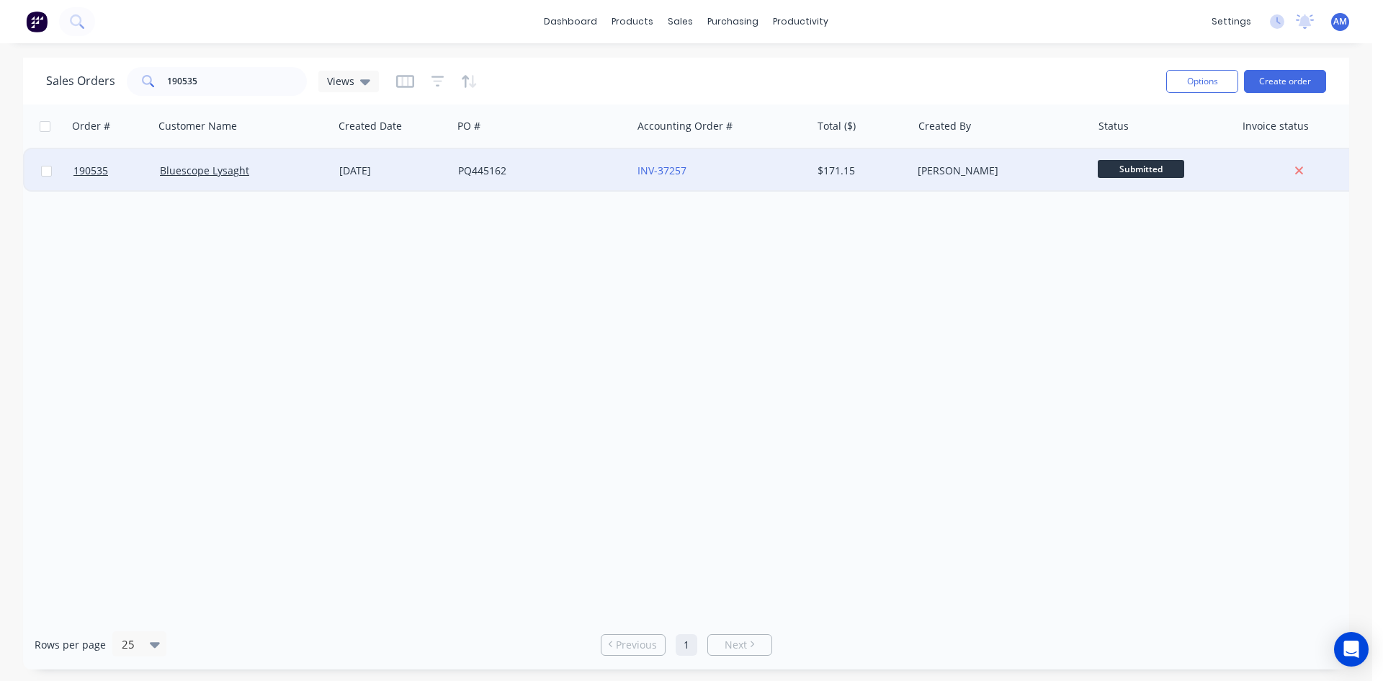
click at [547, 173] on div "PQ445162" at bounding box center [538, 171] width 160 height 14
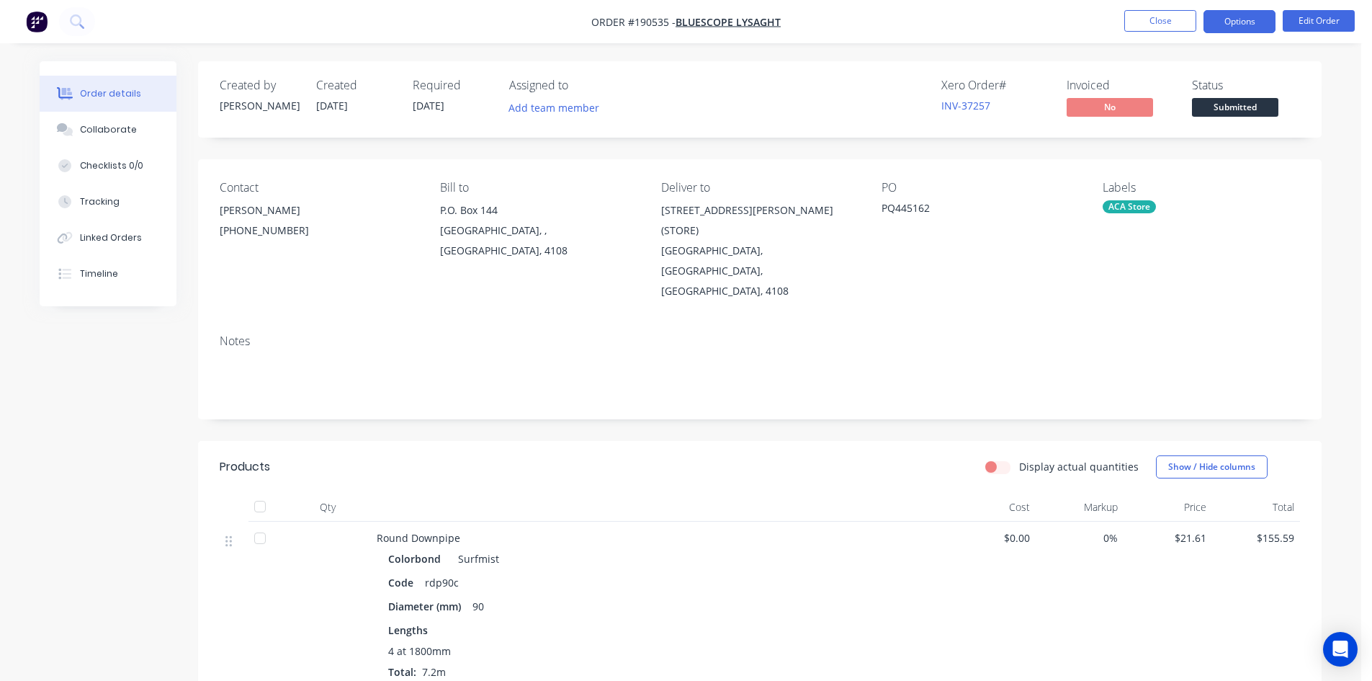
click at [1253, 22] on button "Options" at bounding box center [1240, 21] width 72 height 23
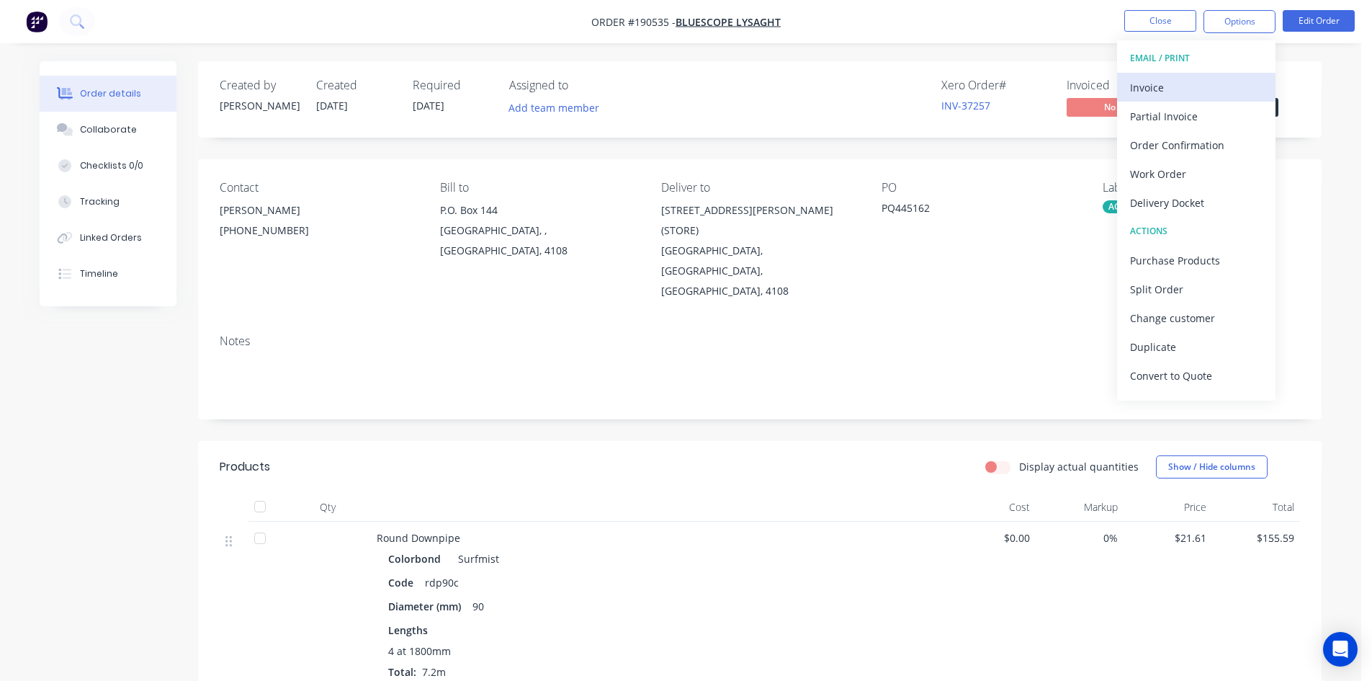
click at [1211, 76] on button "Invoice" at bounding box center [1196, 87] width 158 height 29
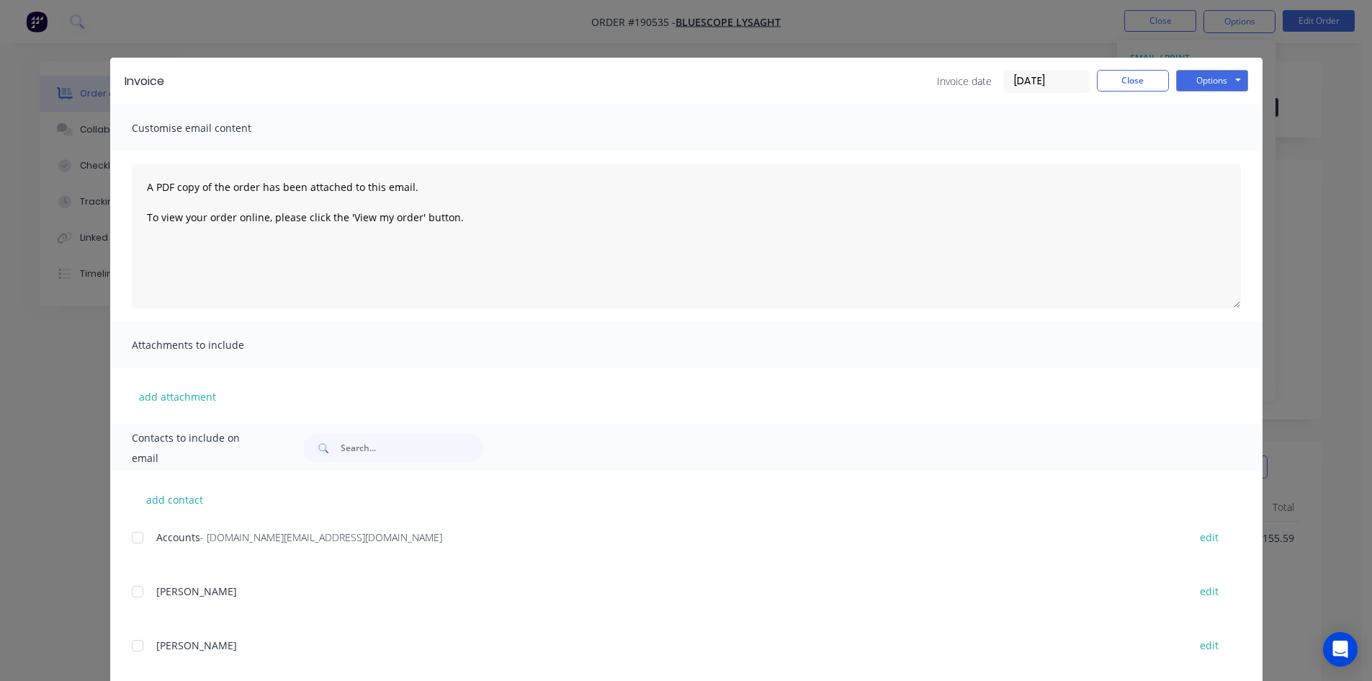
click at [129, 542] on div at bounding box center [137, 537] width 29 height 29
click at [1209, 84] on button "Options" at bounding box center [1212, 81] width 72 height 22
click at [1209, 150] on button "Email" at bounding box center [1222, 154] width 92 height 24
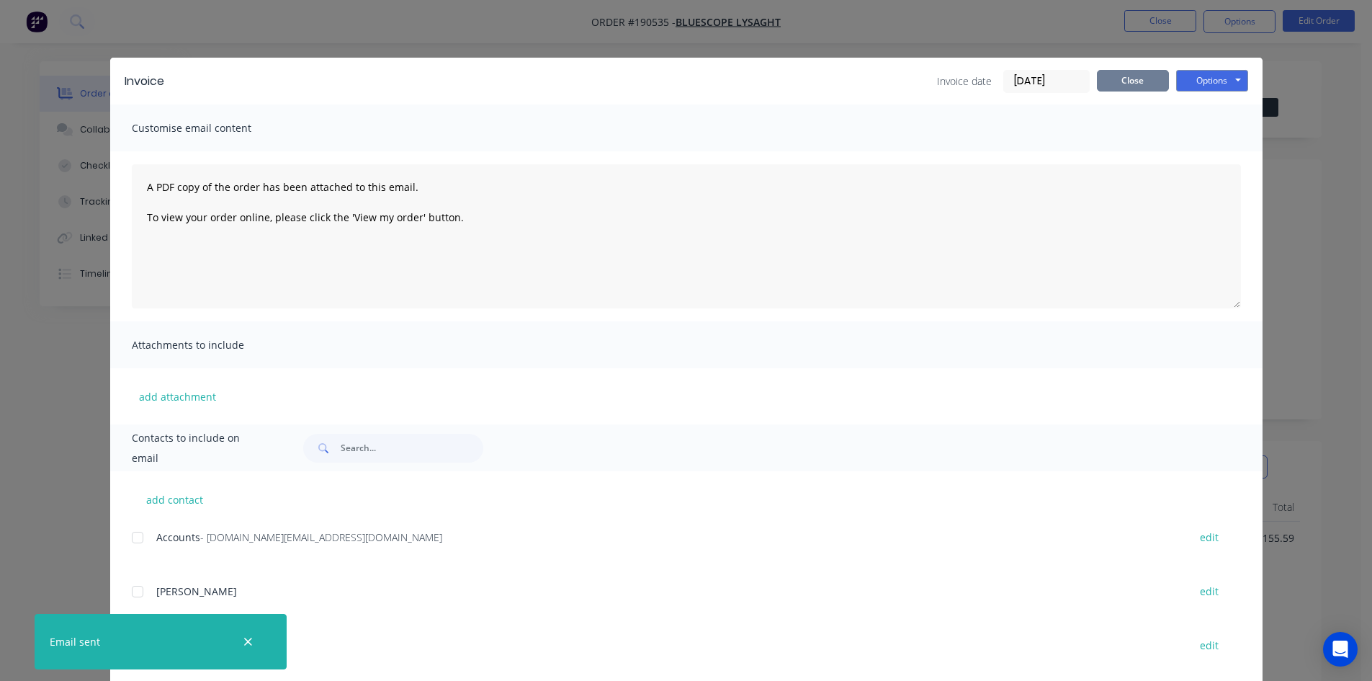
click at [1129, 78] on button "Close" at bounding box center [1133, 81] width 72 height 22
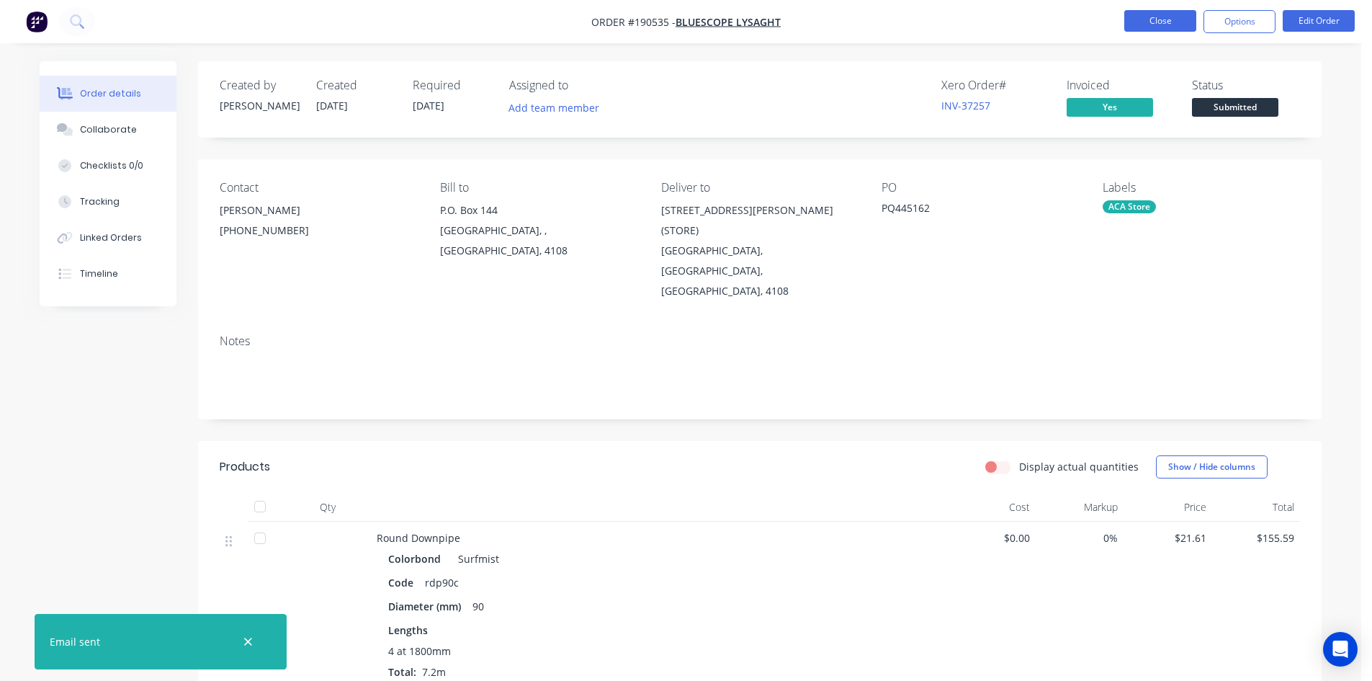
click at [1152, 21] on button "Close" at bounding box center [1160, 21] width 72 height 22
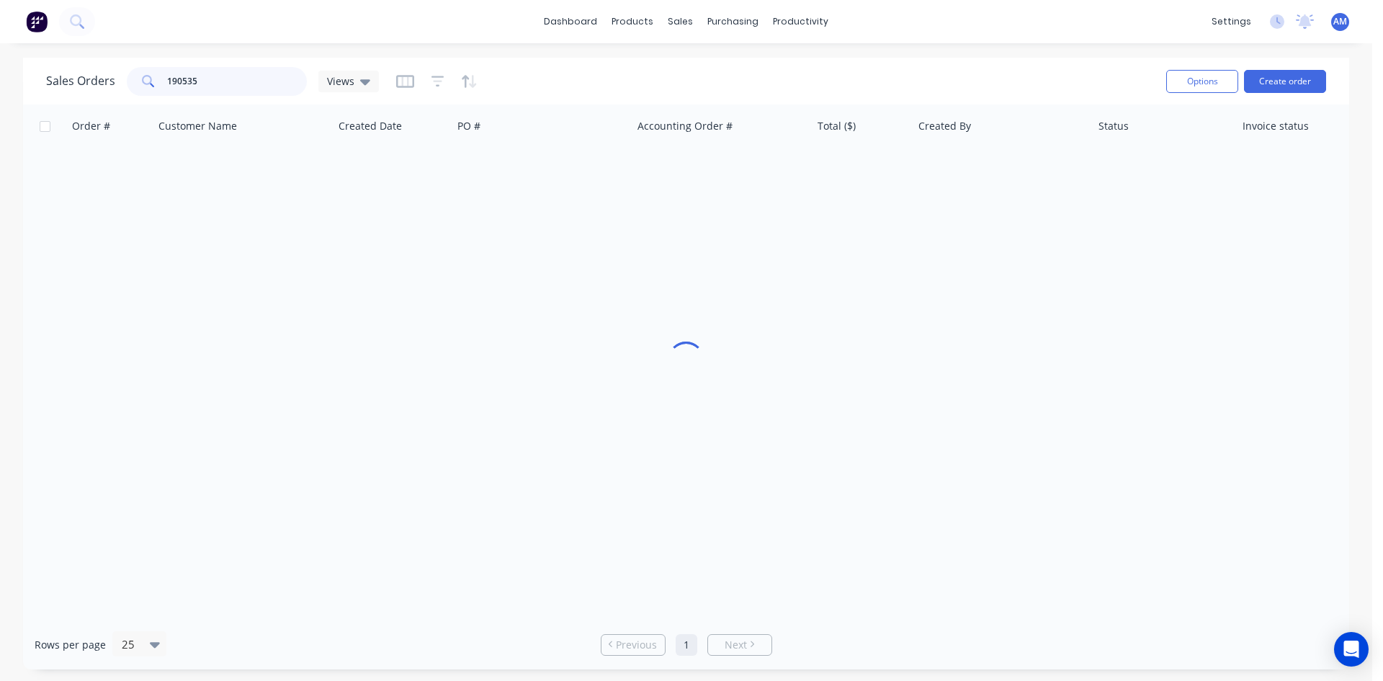
drag, startPoint x: 210, startPoint y: 83, endPoint x: 109, endPoint y: 85, distance: 101.6
click at [109, 85] on div "Sales Orders 190535 Views" at bounding box center [212, 81] width 333 height 29
type input "190488"
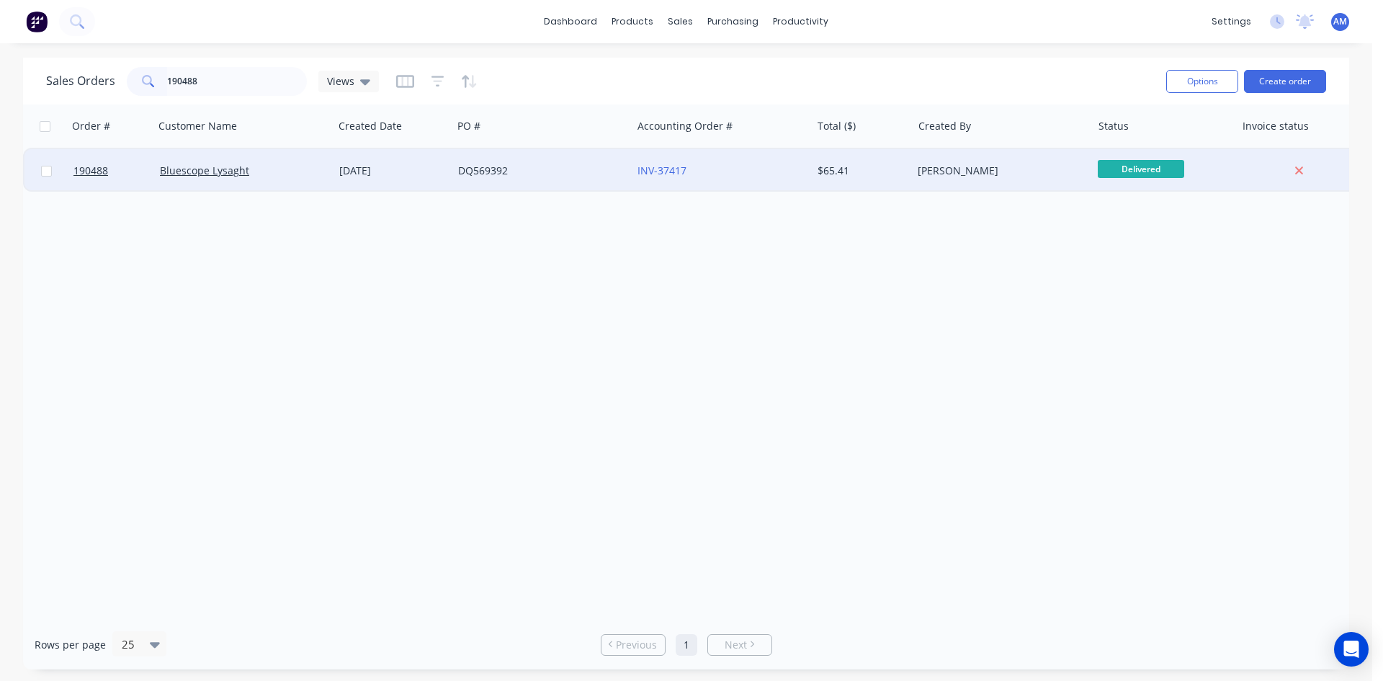
click at [766, 175] on div "INV-37417" at bounding box center [717, 171] width 160 height 14
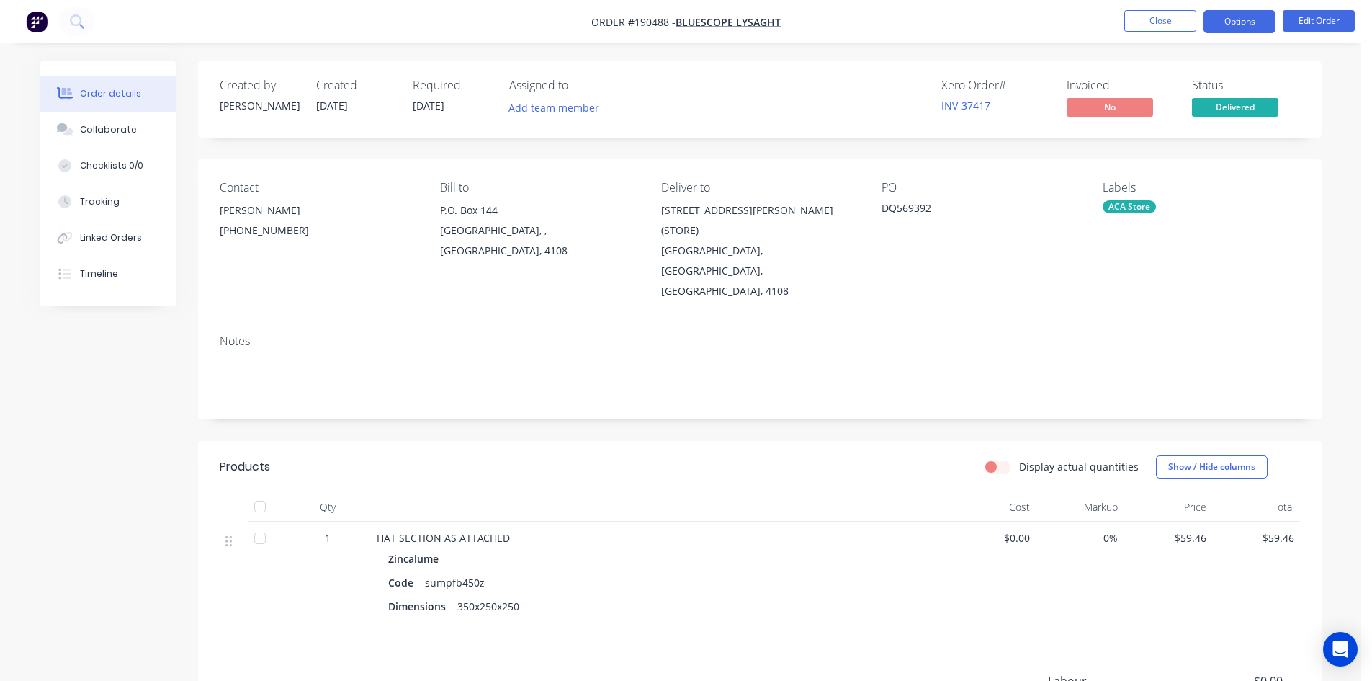
click at [1239, 30] on button "Options" at bounding box center [1240, 21] width 72 height 23
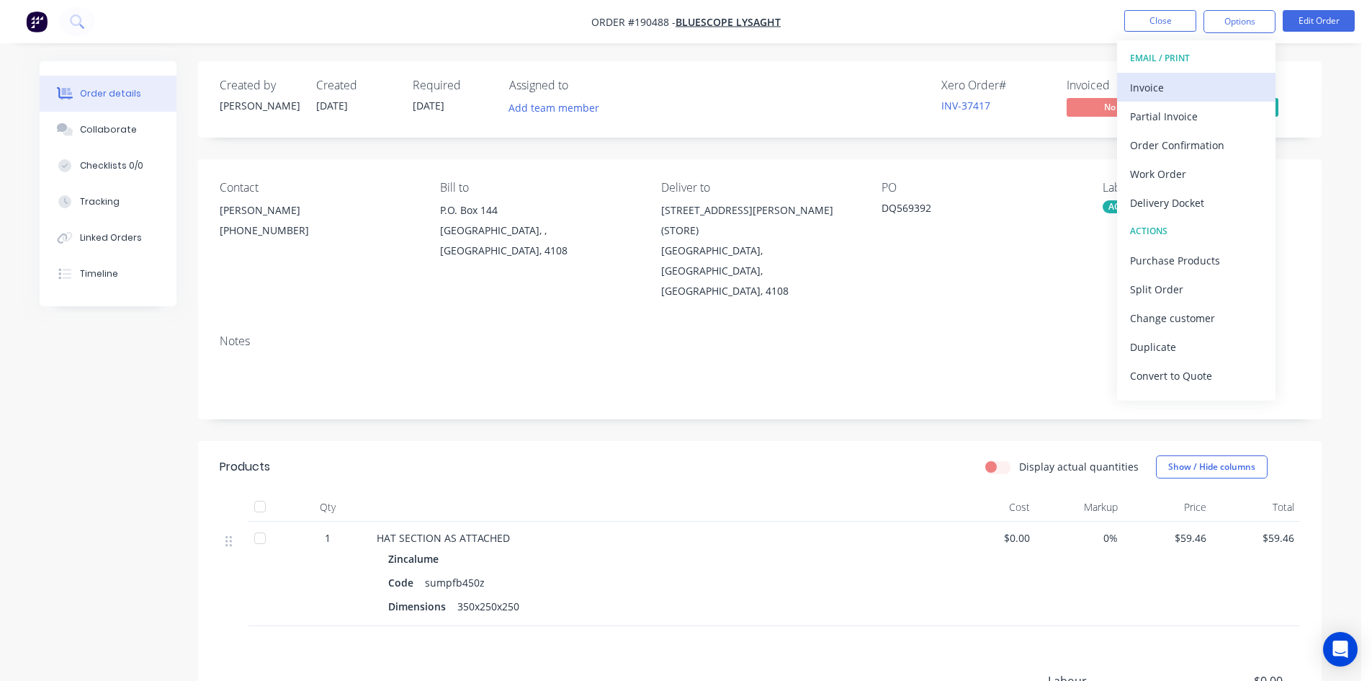
click at [1213, 93] on div "Invoice" at bounding box center [1196, 87] width 133 height 21
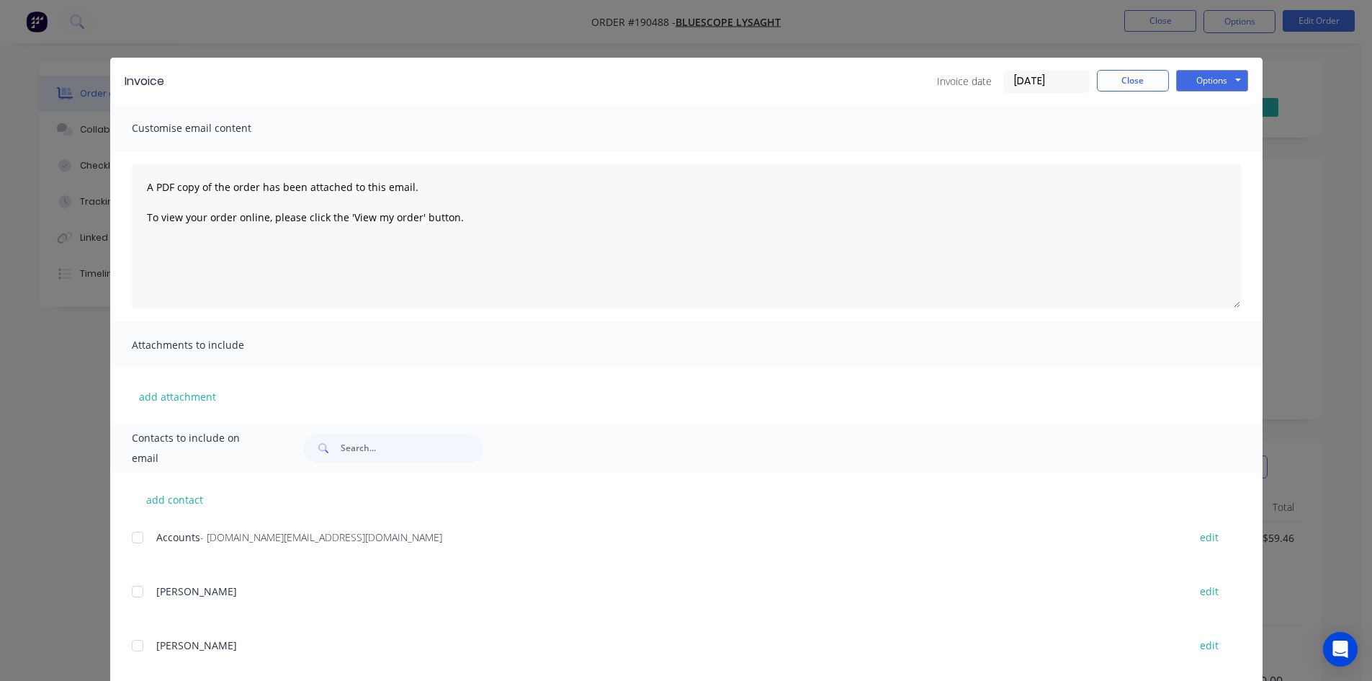
click at [131, 539] on div at bounding box center [137, 537] width 29 height 29
click at [1236, 77] on button "Options" at bounding box center [1212, 81] width 72 height 22
click at [1210, 161] on button "Email" at bounding box center [1222, 154] width 92 height 24
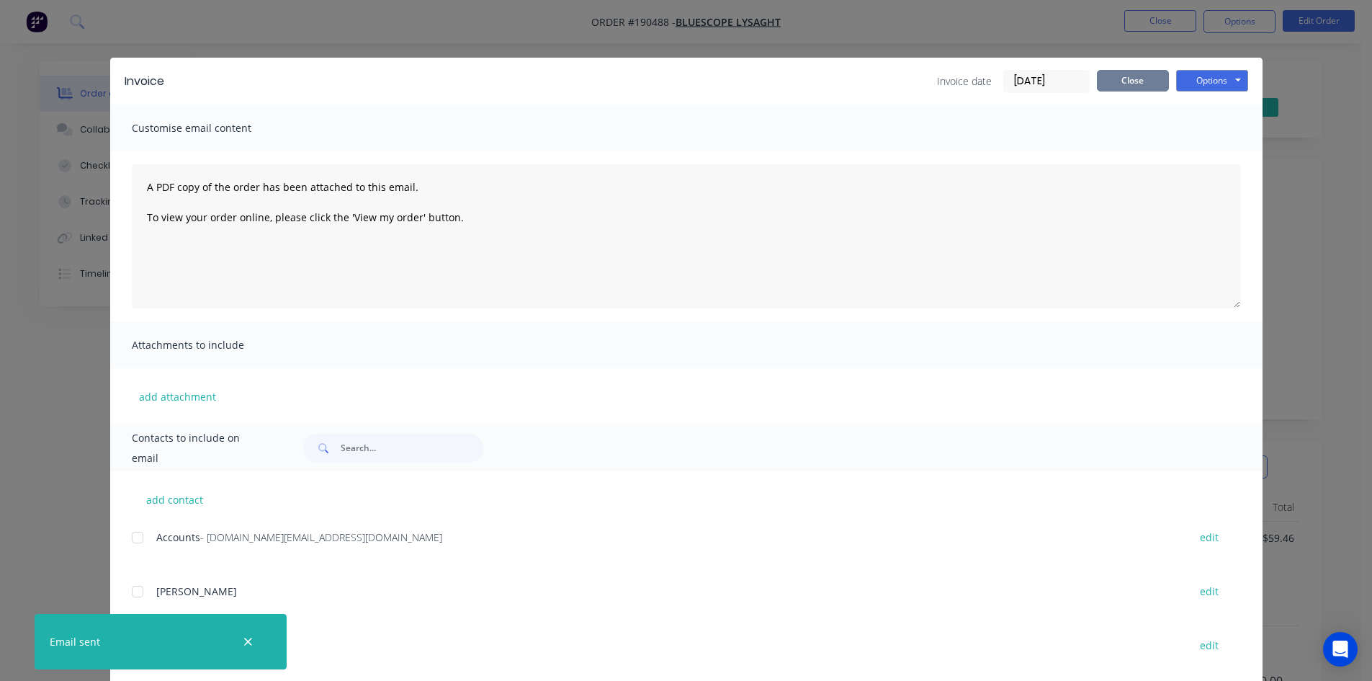
click at [1114, 79] on button "Close" at bounding box center [1133, 81] width 72 height 22
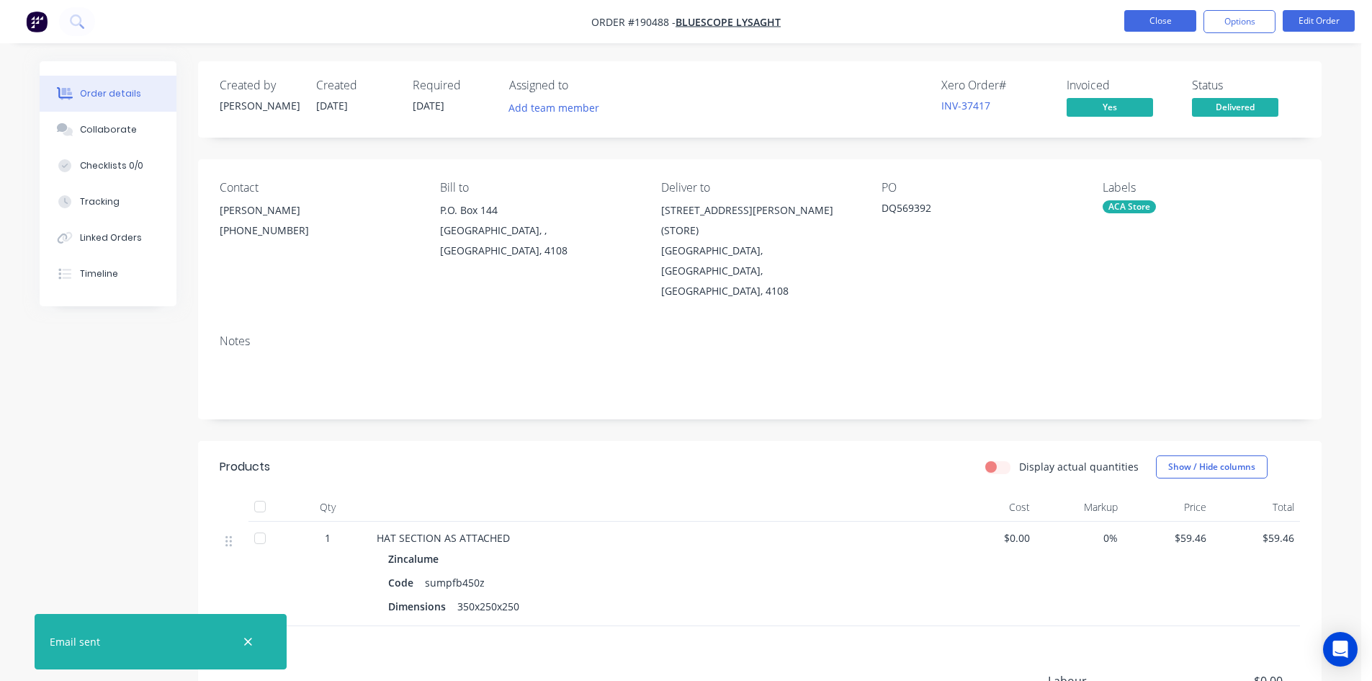
click at [1145, 30] on button "Close" at bounding box center [1160, 21] width 72 height 22
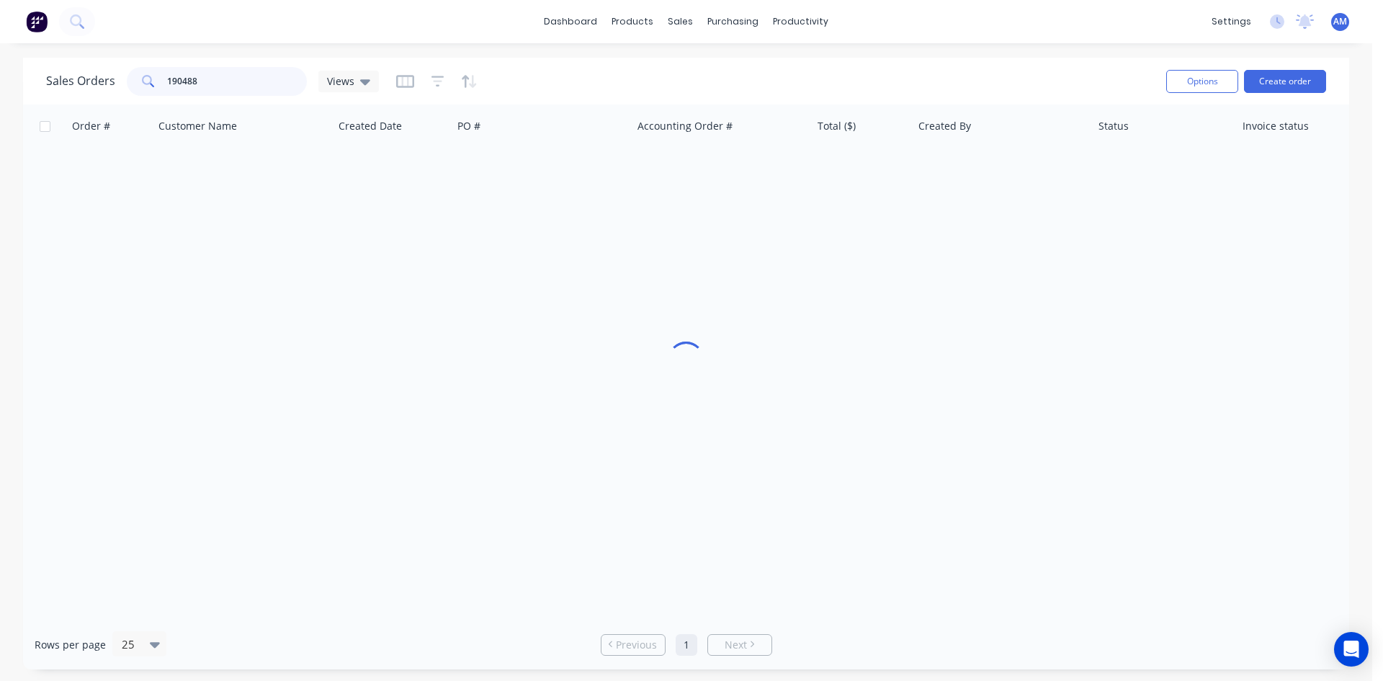
drag, startPoint x: 218, startPoint y: 83, endPoint x: 112, endPoint y: 73, distance: 106.3
click at [115, 78] on div "Sales Orders 190488 Views" at bounding box center [212, 81] width 333 height 29
type input "190469"
click at [574, 191] on div "190469 Bluescope Lysaght 21 Aug 2025 PQ445116 INV-37198 $20.24 Hayden Craven De…" at bounding box center [696, 170] width 1347 height 44
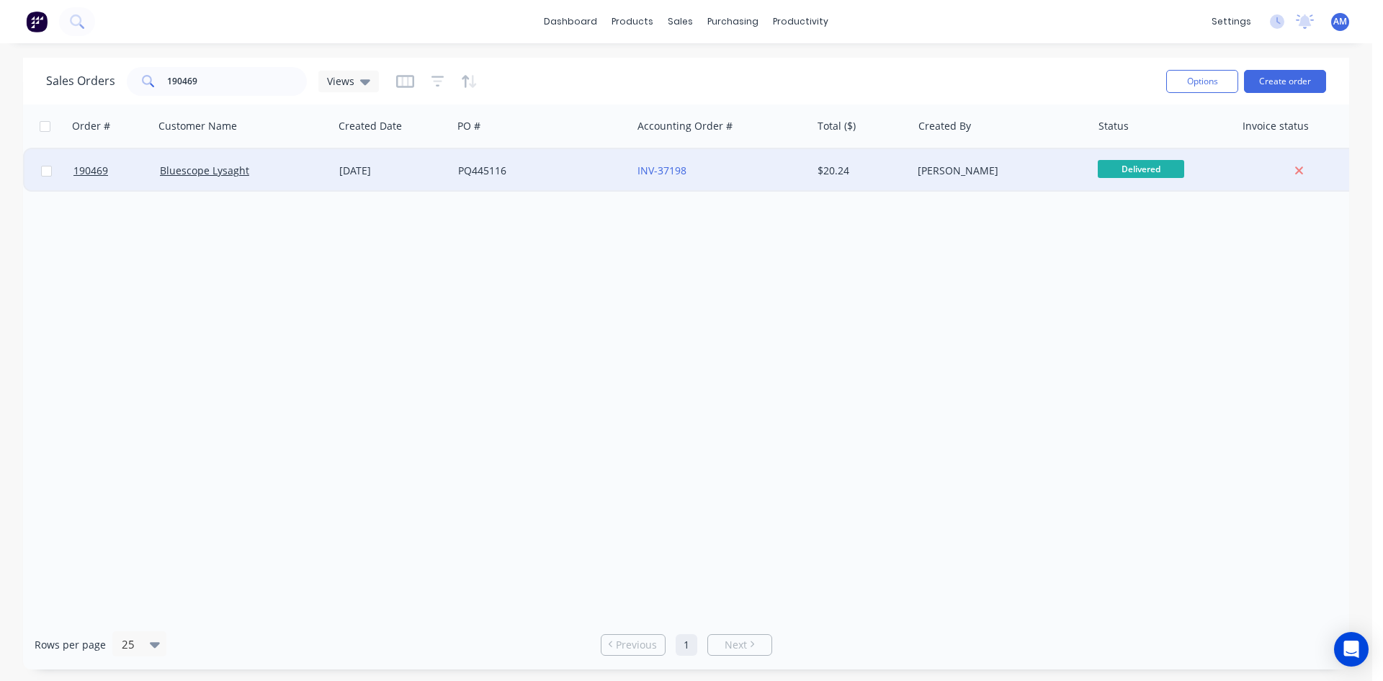
click at [575, 187] on div "PQ445116" at bounding box center [541, 170] width 179 height 43
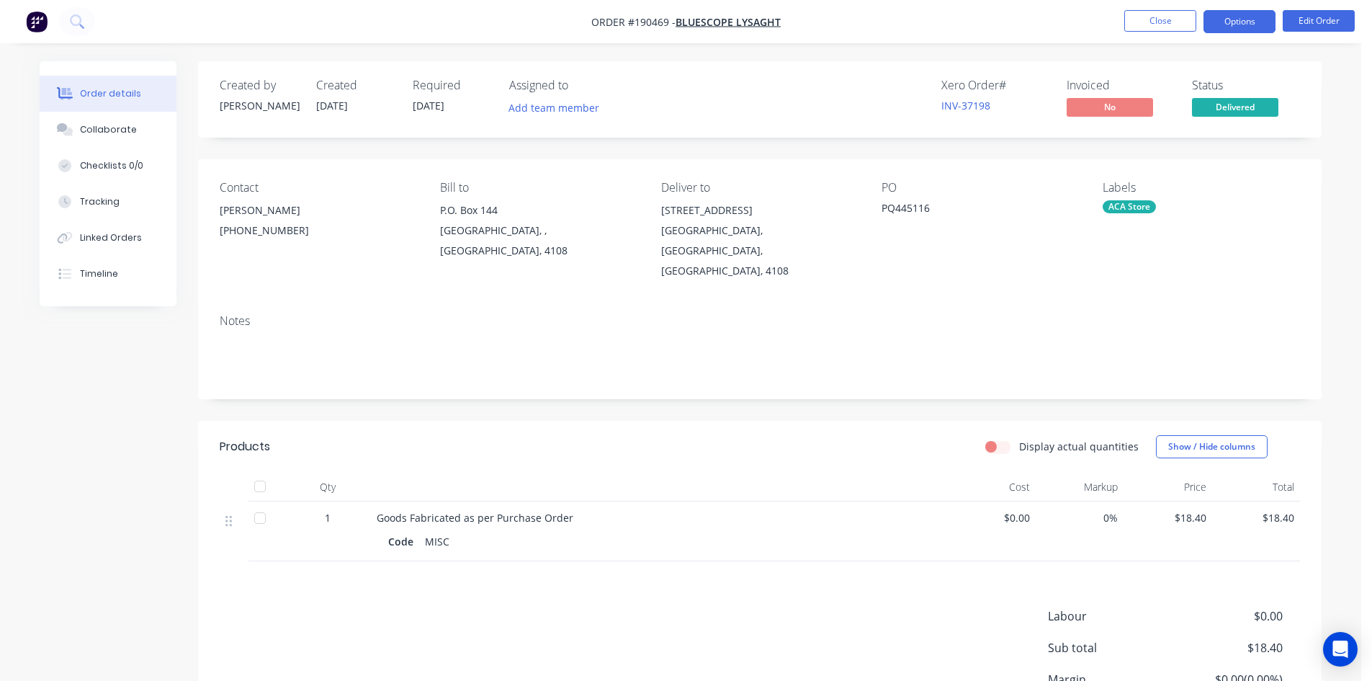
click at [1231, 28] on button "Options" at bounding box center [1240, 21] width 72 height 23
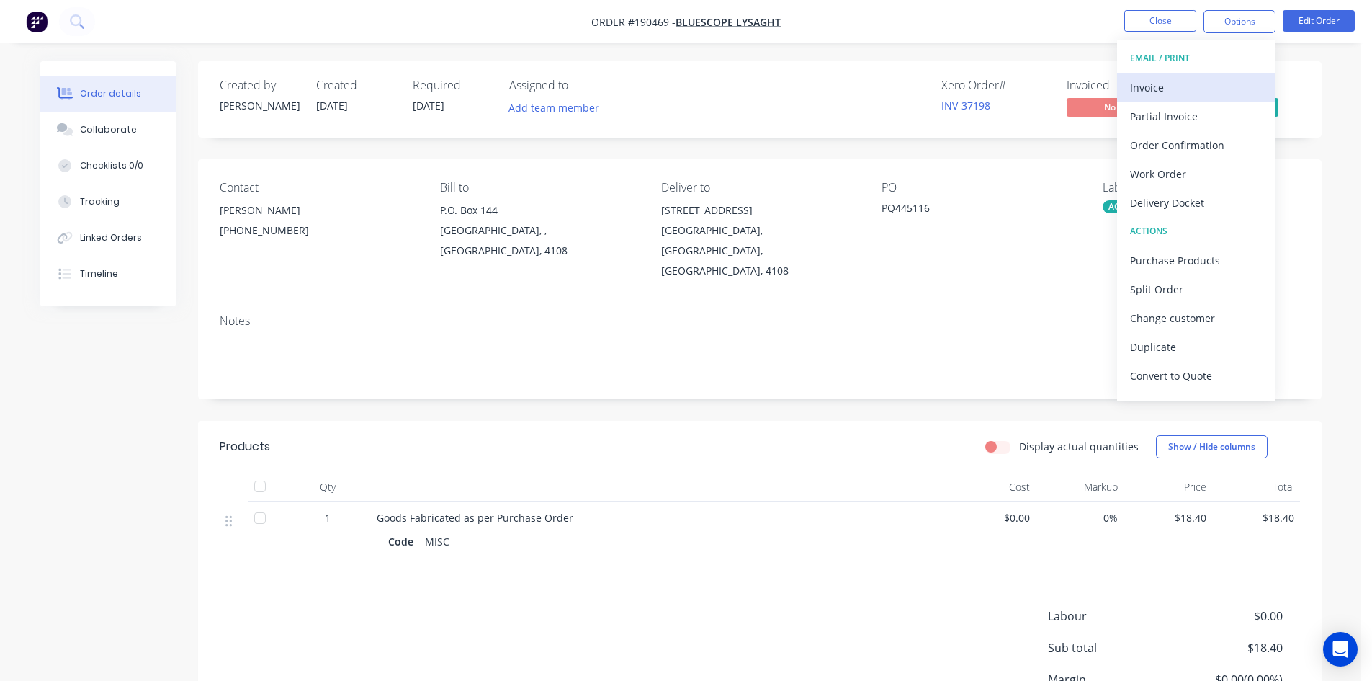
click at [1217, 79] on div "Invoice" at bounding box center [1196, 87] width 133 height 21
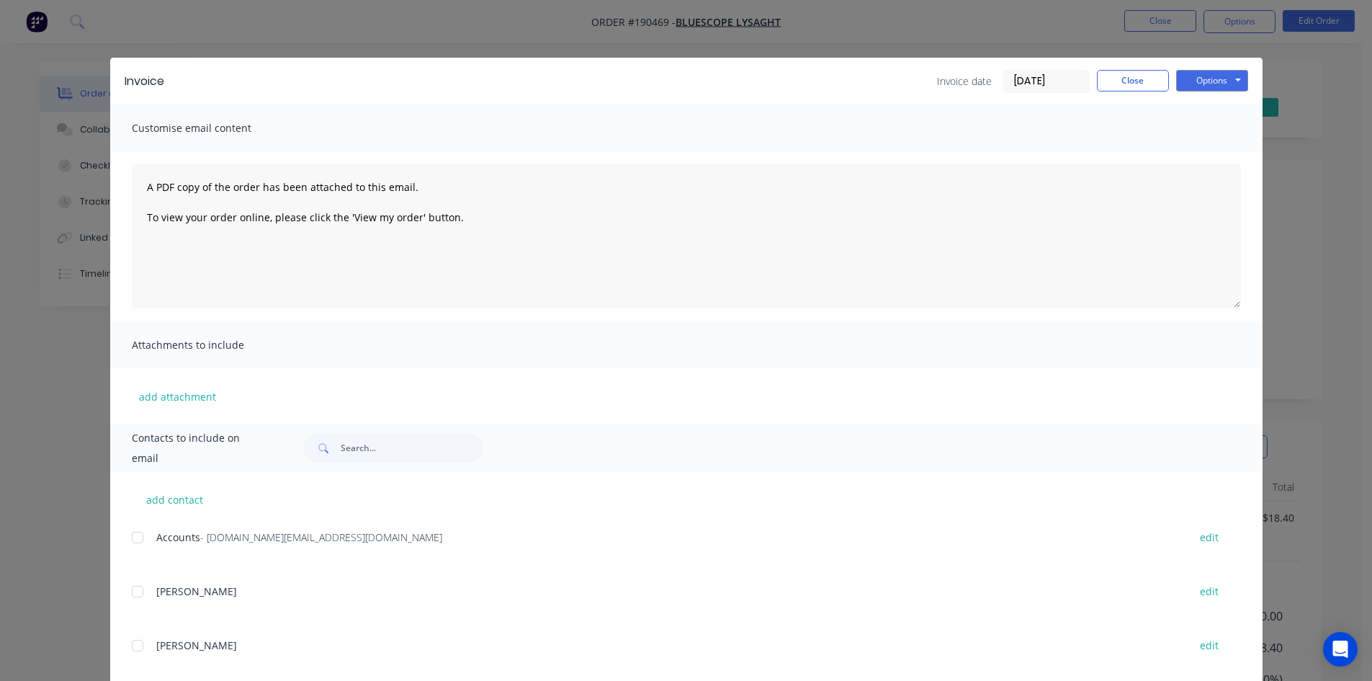
click at [132, 538] on div at bounding box center [137, 537] width 29 height 29
click at [1204, 86] on button "Options" at bounding box center [1212, 81] width 72 height 22
click at [1206, 151] on button "Email" at bounding box center [1222, 154] width 92 height 24
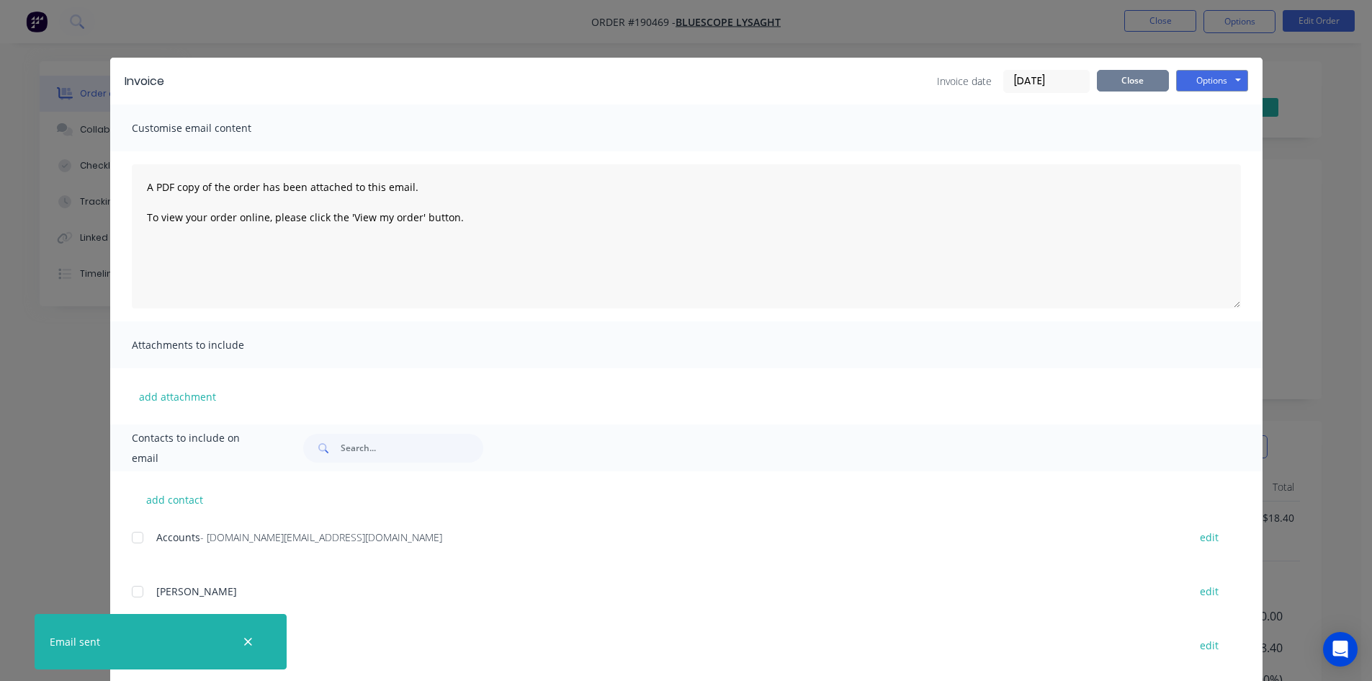
click at [1128, 81] on button "Close" at bounding box center [1133, 81] width 72 height 22
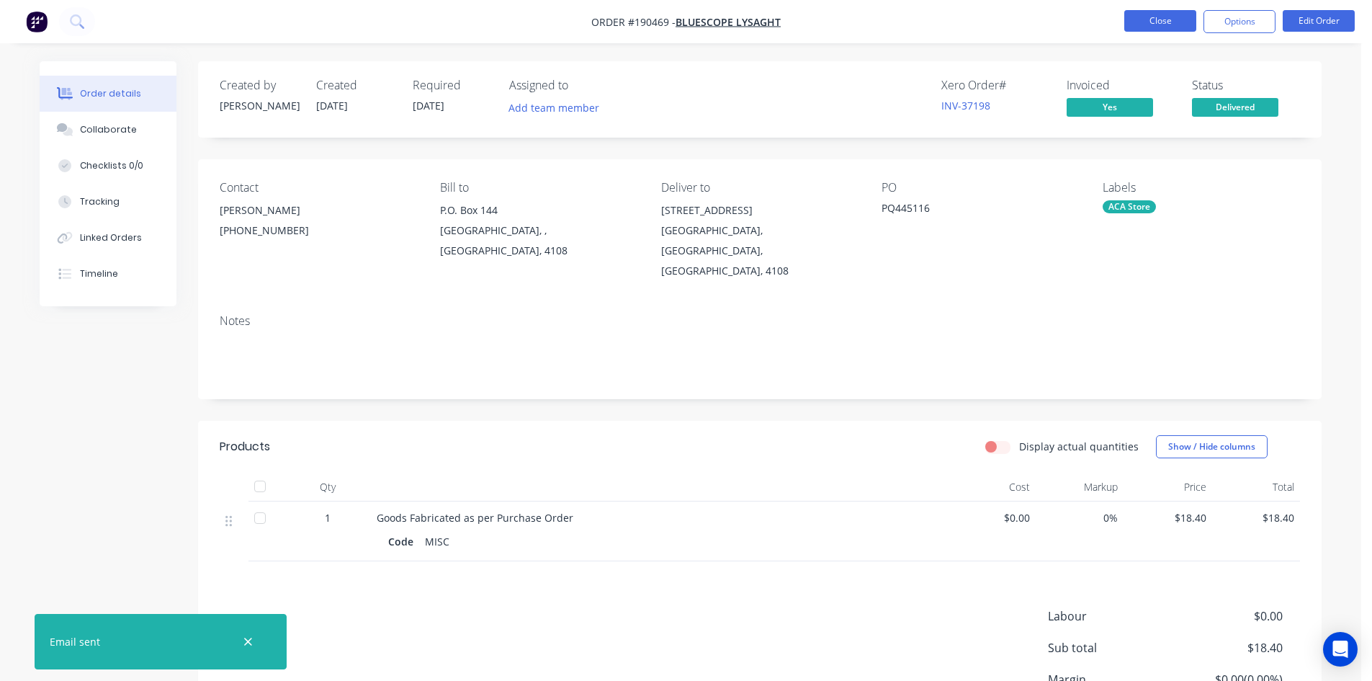
click at [1150, 14] on button "Close" at bounding box center [1160, 21] width 72 height 22
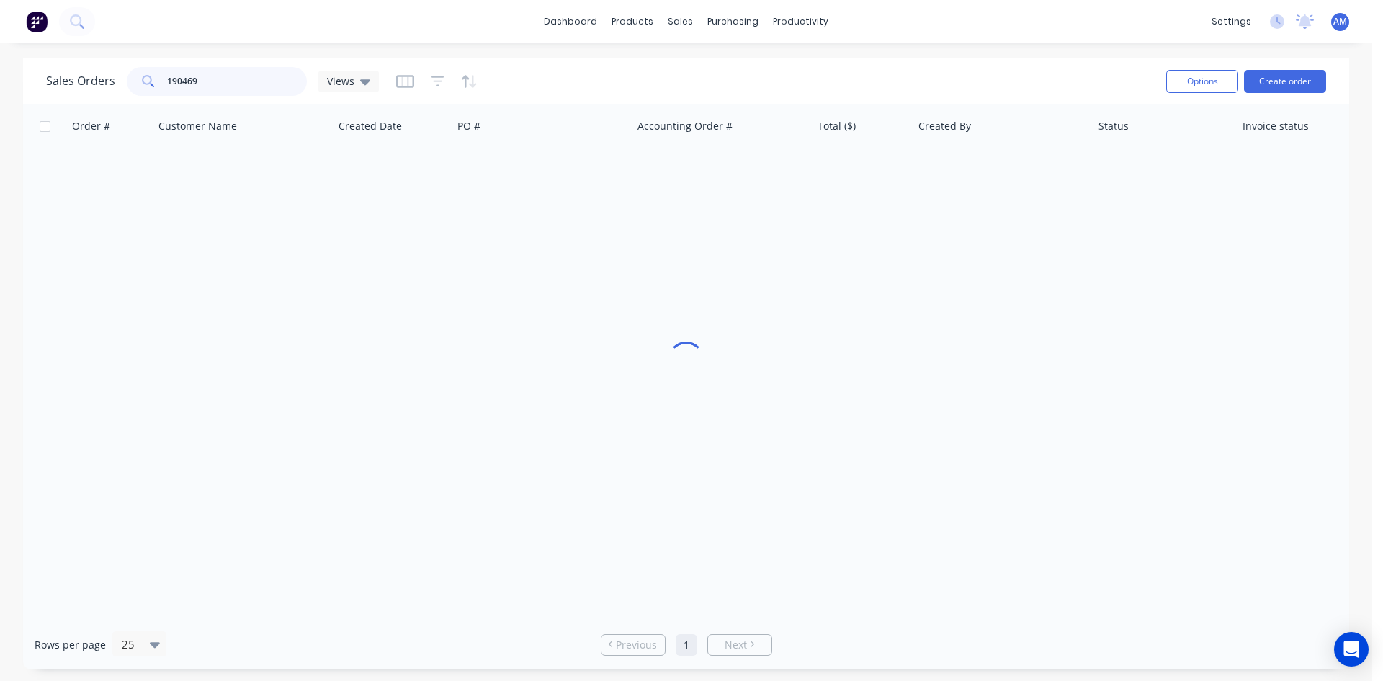
drag, startPoint x: 193, startPoint y: 83, endPoint x: 148, endPoint y: 83, distance: 44.7
click at [148, 83] on div "190469" at bounding box center [217, 81] width 180 height 29
type input "9"
type input "190746"
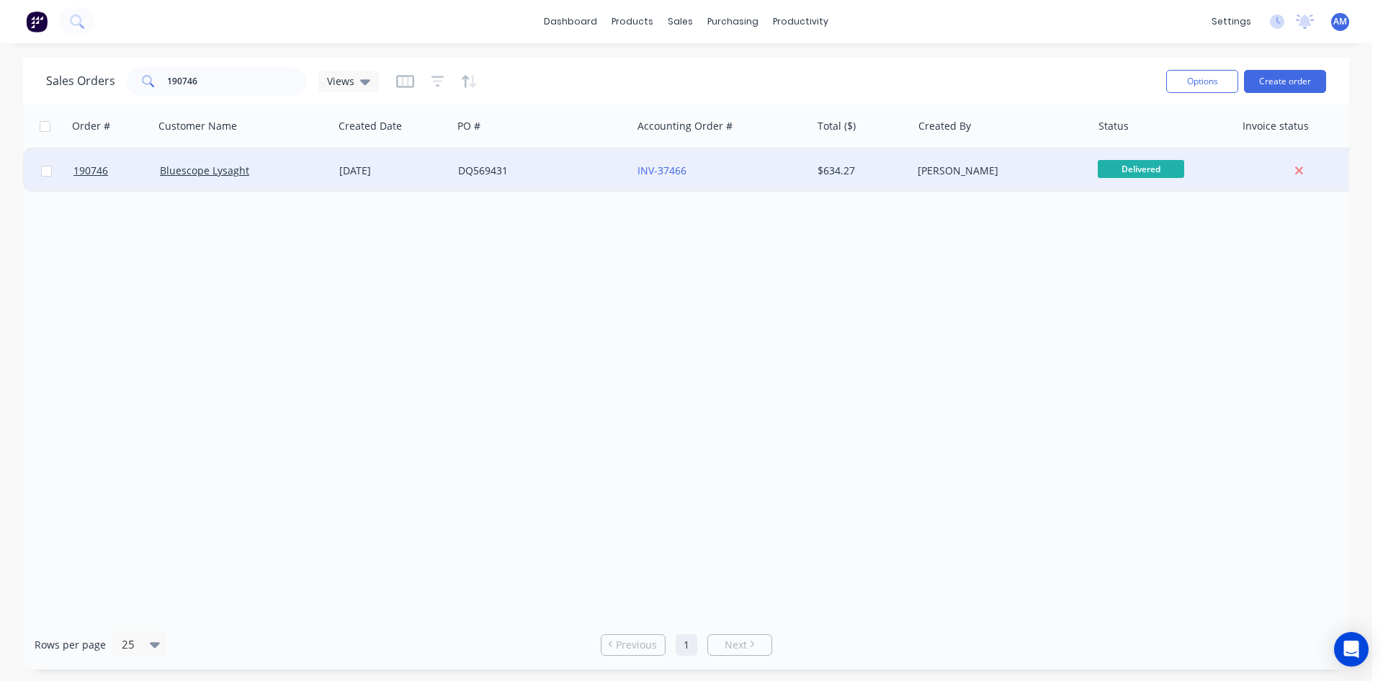
click at [534, 172] on div "DQ569431" at bounding box center [538, 171] width 160 height 14
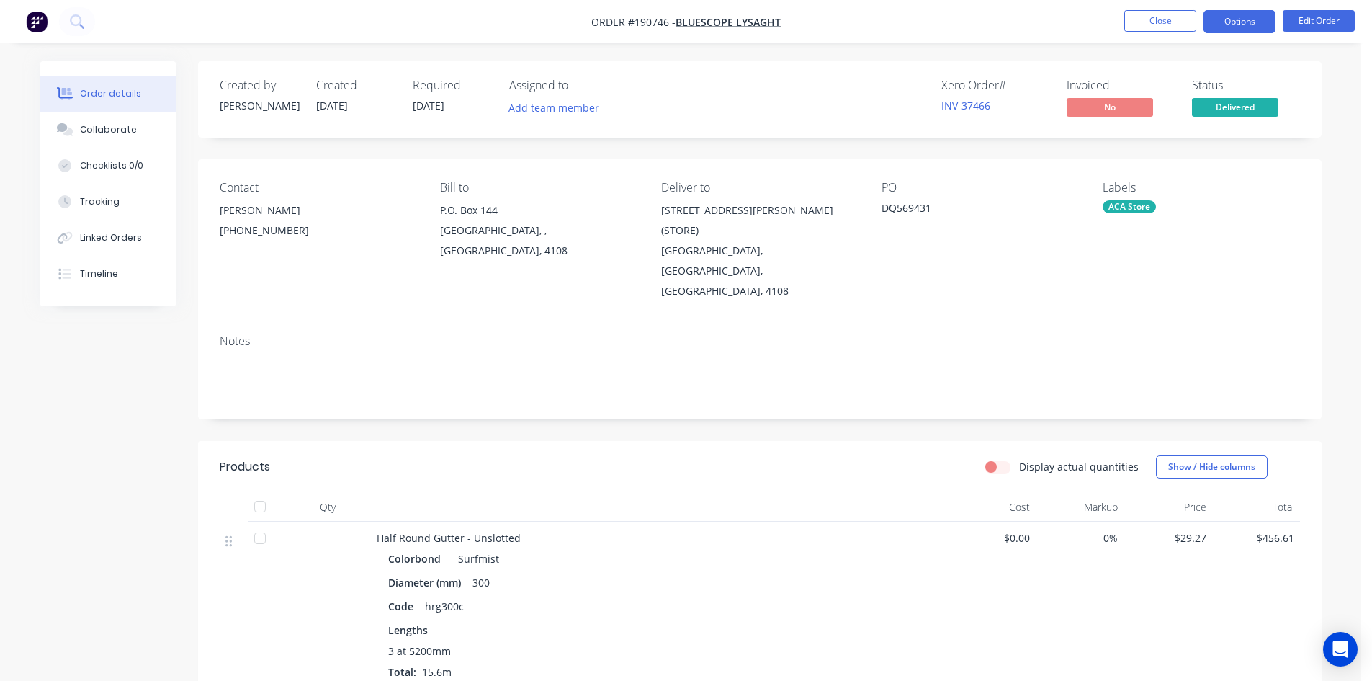
click at [1244, 19] on button "Options" at bounding box center [1240, 21] width 72 height 23
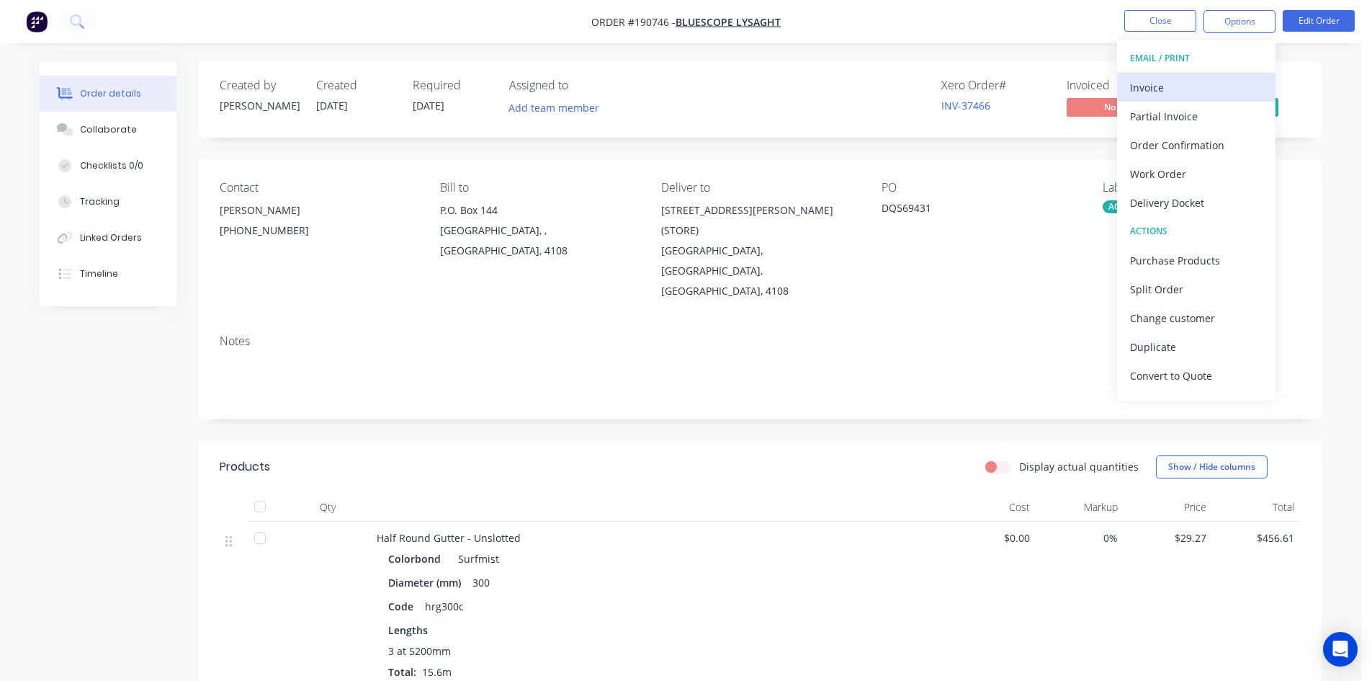
click at [1167, 86] on div "Invoice" at bounding box center [1196, 87] width 133 height 21
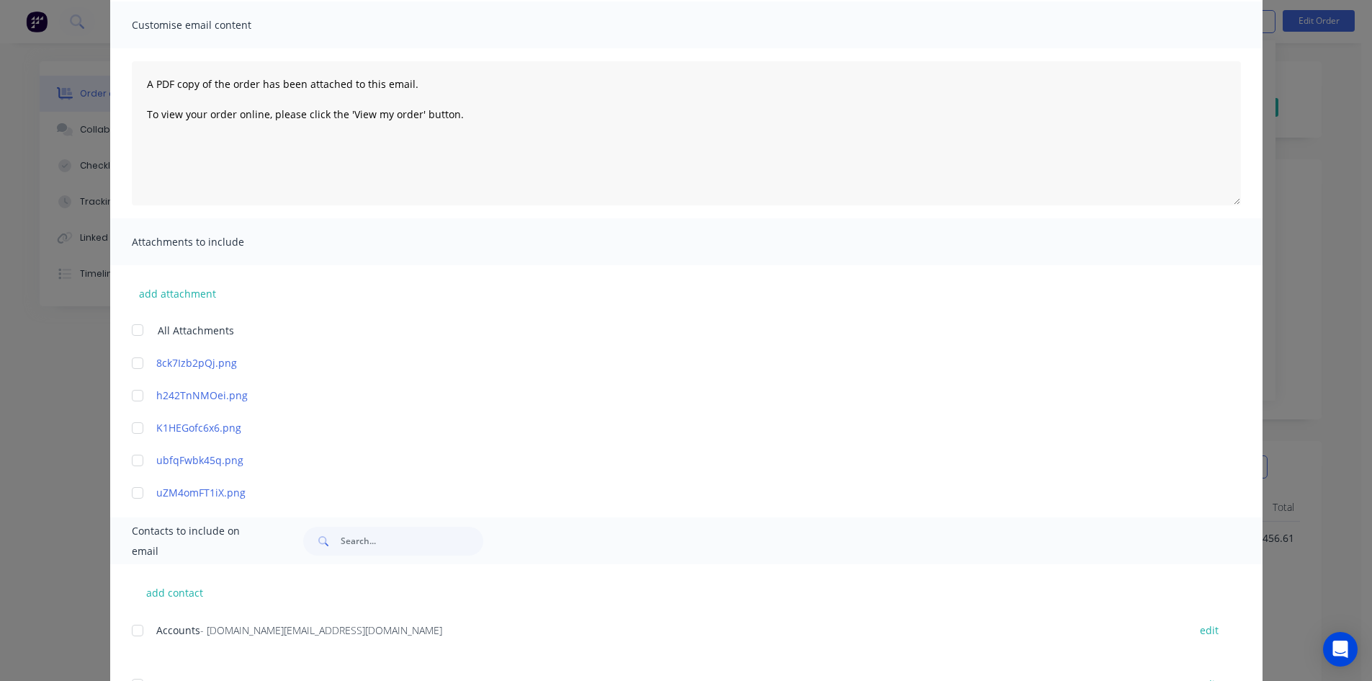
scroll to position [288, 0]
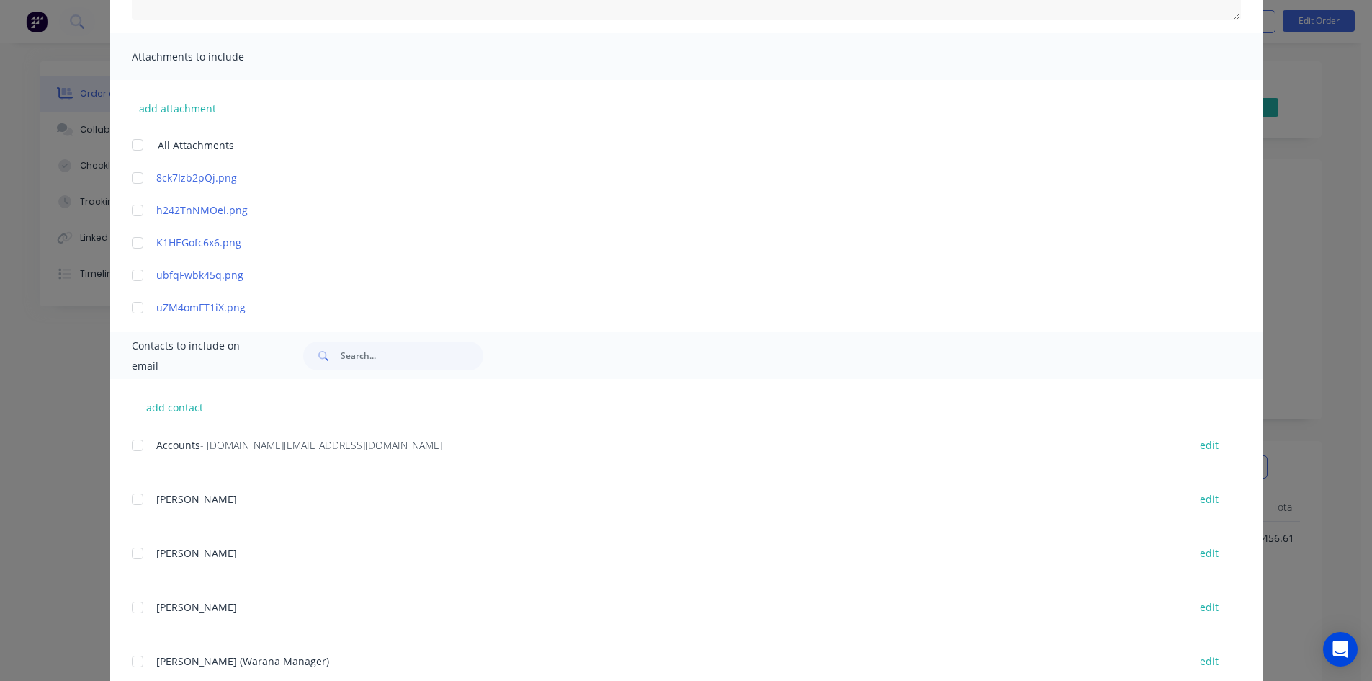
click at [135, 448] on div at bounding box center [137, 445] width 29 height 29
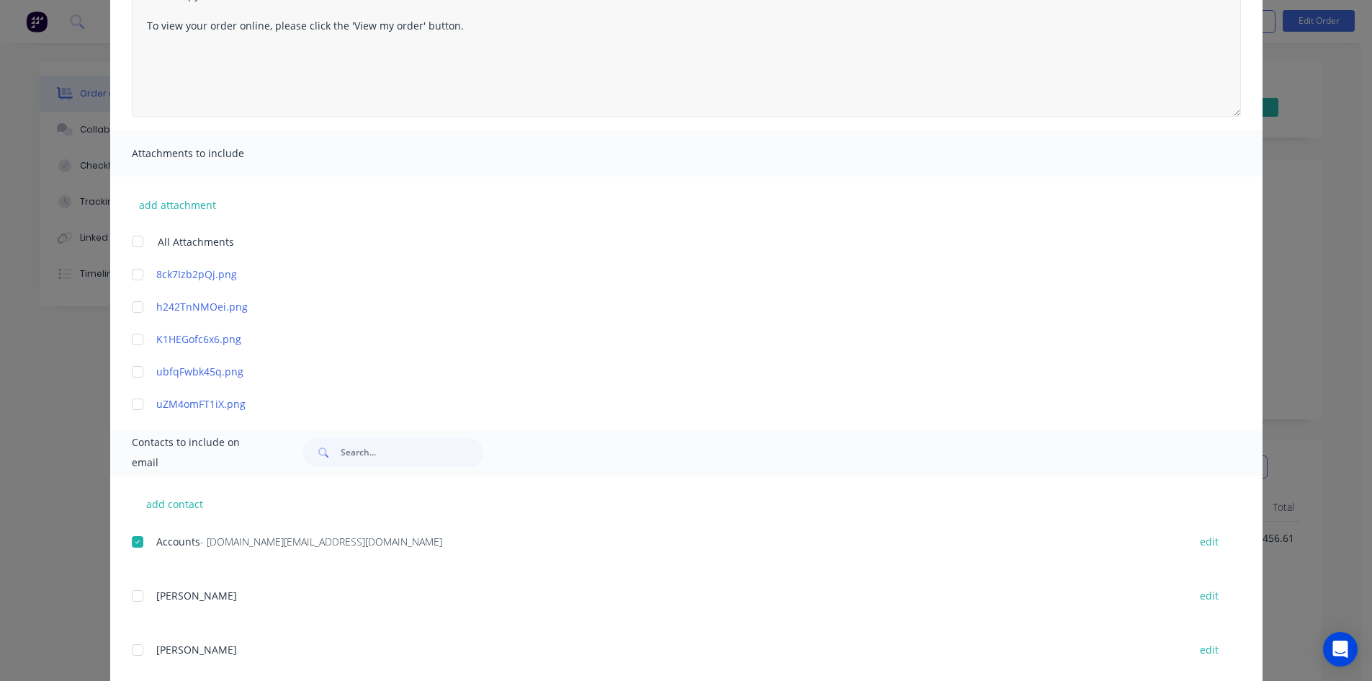
scroll to position [0, 0]
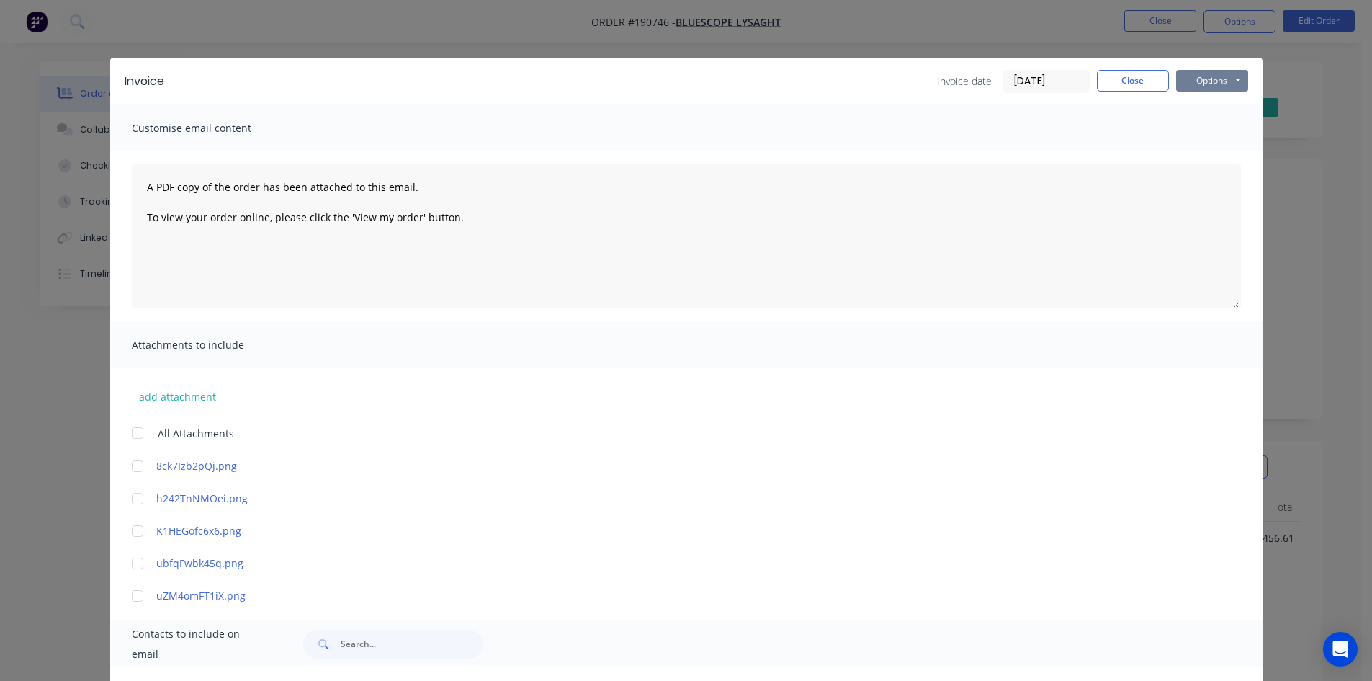
click at [1210, 81] on button "Options" at bounding box center [1212, 81] width 72 height 22
click at [1205, 148] on button "Email" at bounding box center [1222, 154] width 92 height 24
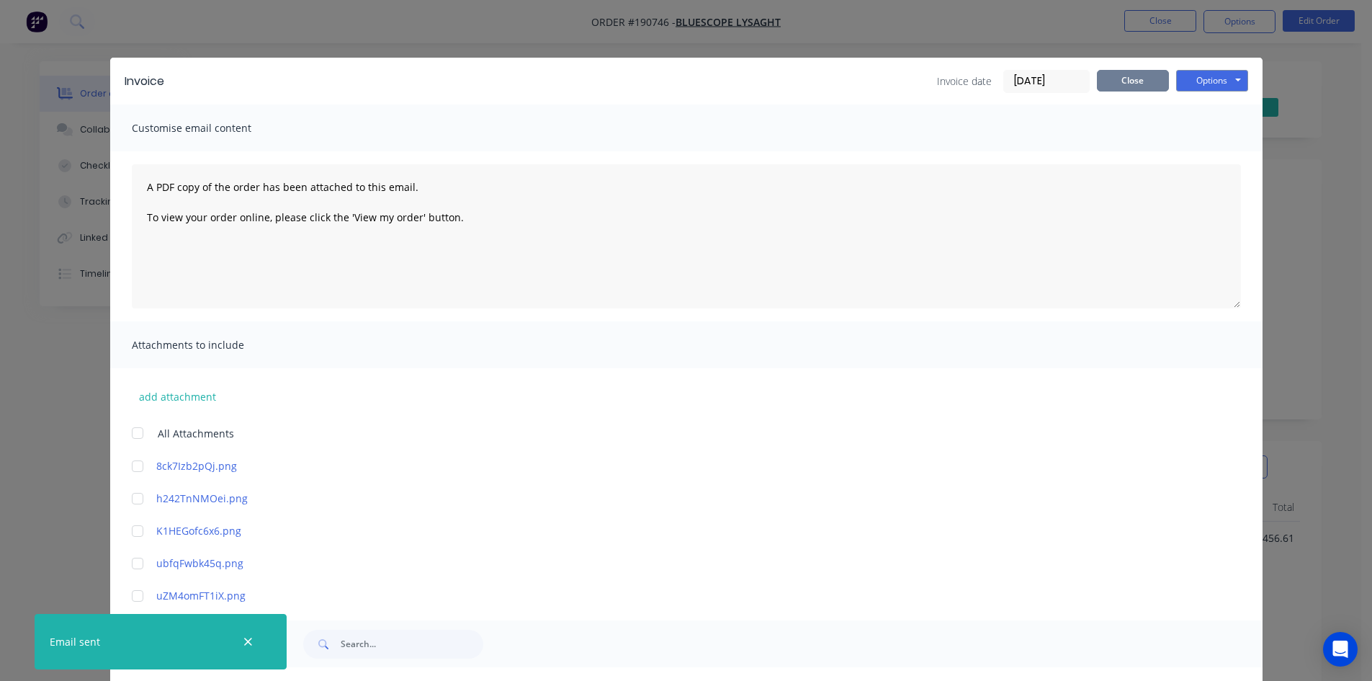
click at [1145, 74] on button "Close" at bounding box center [1133, 81] width 72 height 22
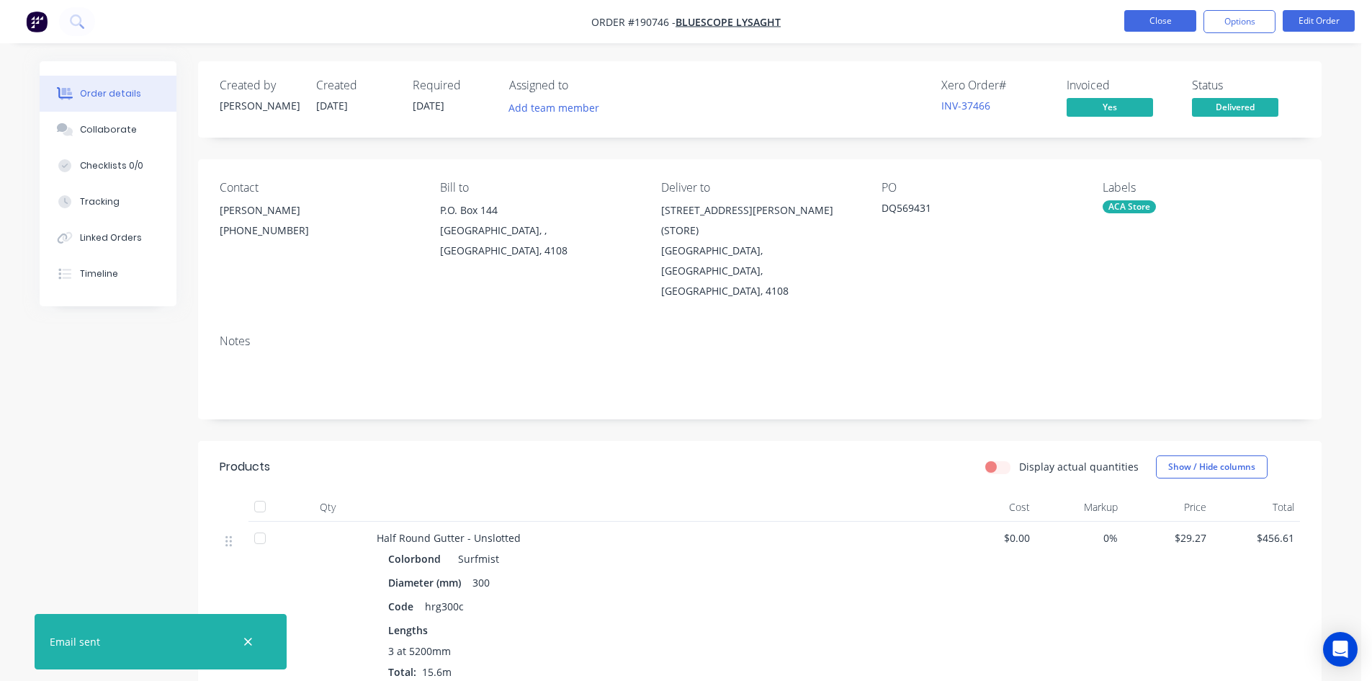
click at [1141, 24] on button "Close" at bounding box center [1160, 21] width 72 height 22
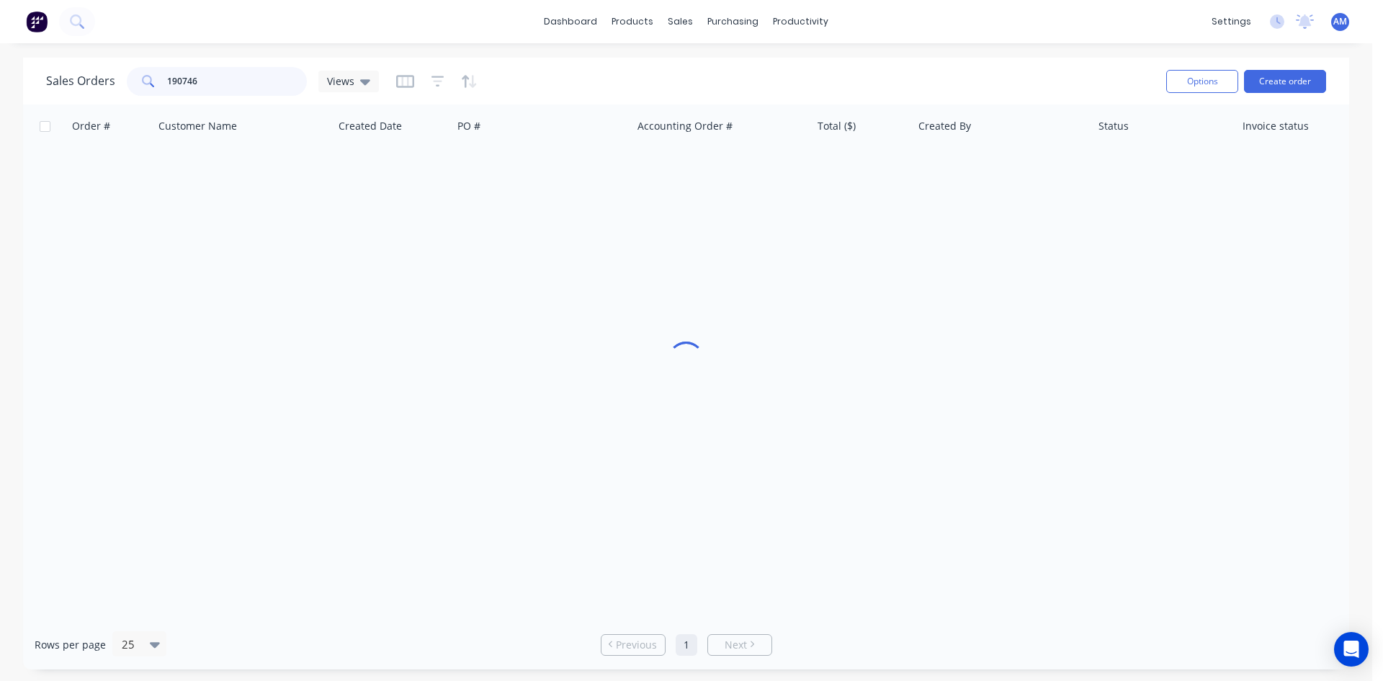
drag, startPoint x: 196, startPoint y: 85, endPoint x: 115, endPoint y: 79, distance: 81.6
click at [115, 79] on div "Sales Orders 190746 Views" at bounding box center [212, 81] width 333 height 29
type input "190826"
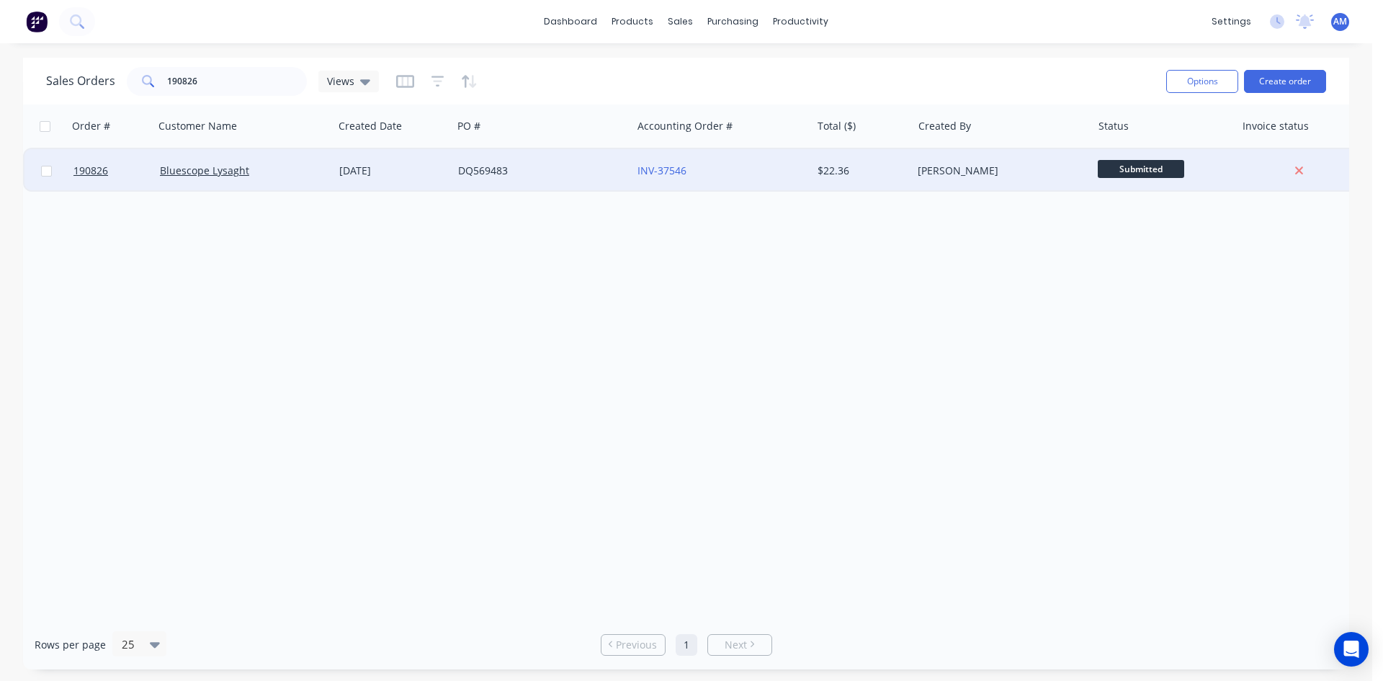
click at [541, 176] on div "DQ569483" at bounding box center [538, 171] width 160 height 14
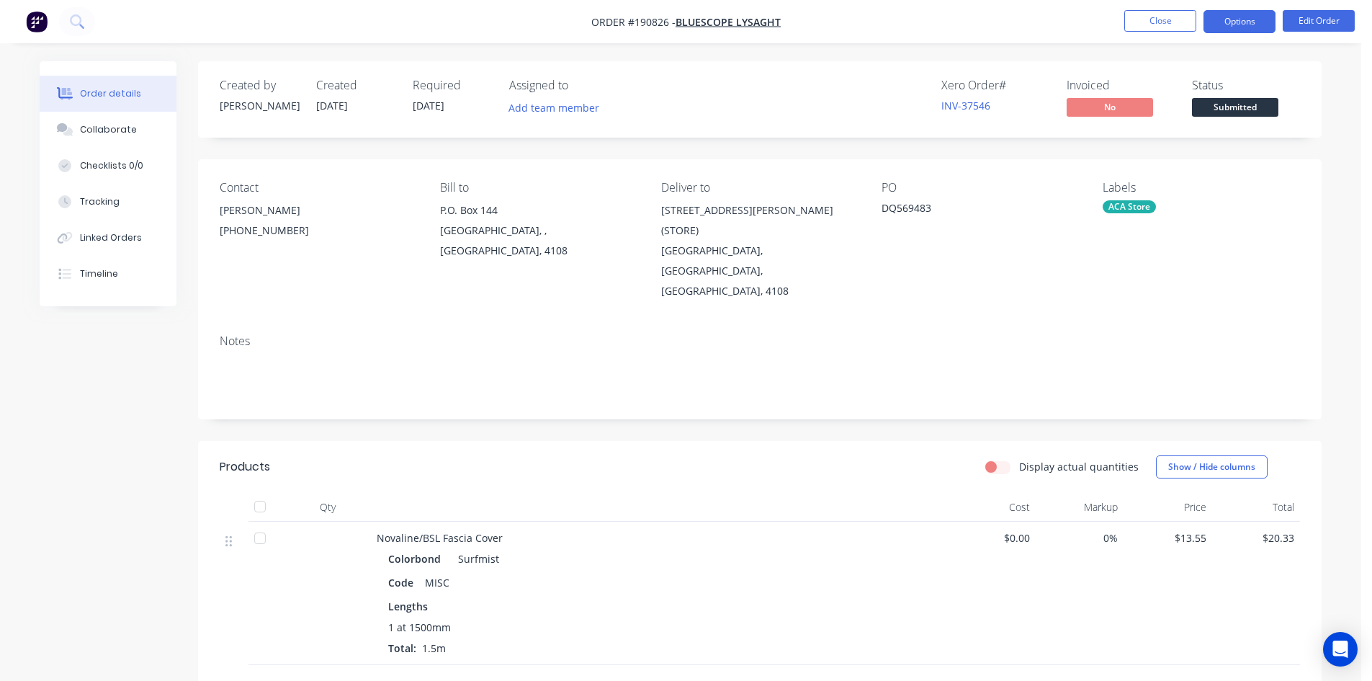
click at [1222, 17] on button "Options" at bounding box center [1240, 21] width 72 height 23
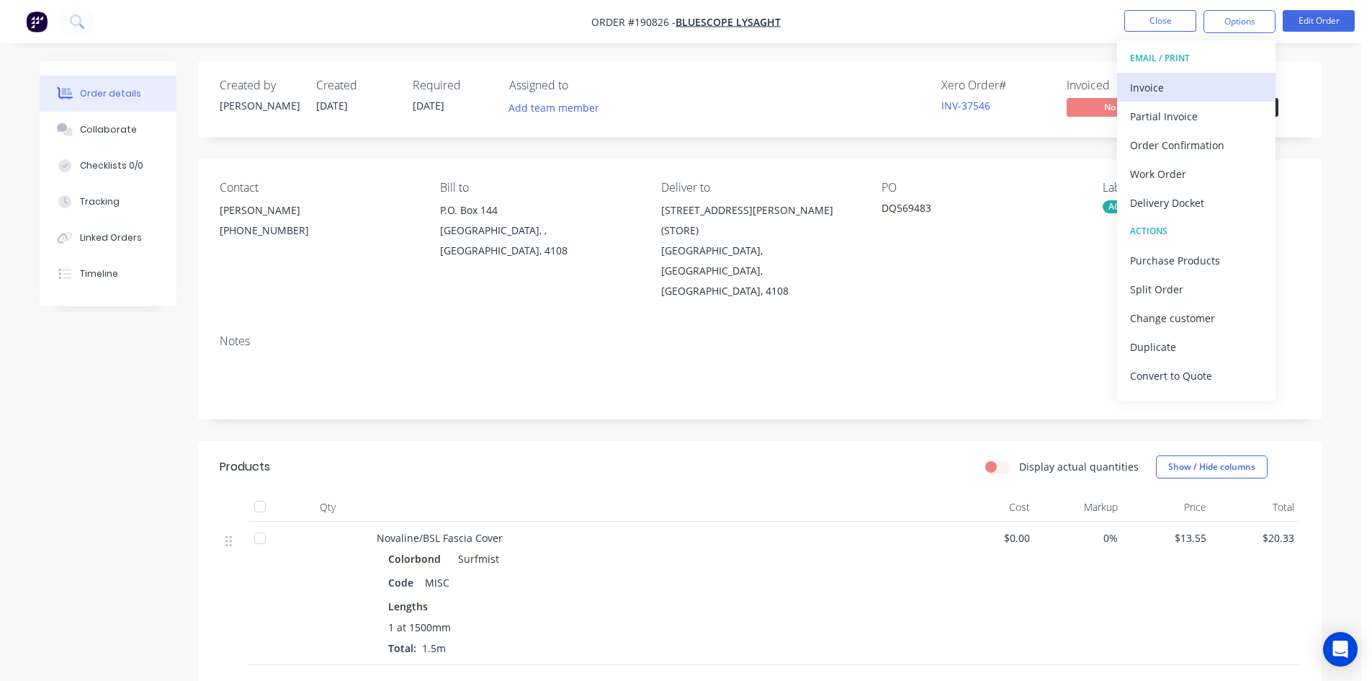
click at [1178, 75] on button "Invoice" at bounding box center [1196, 87] width 158 height 29
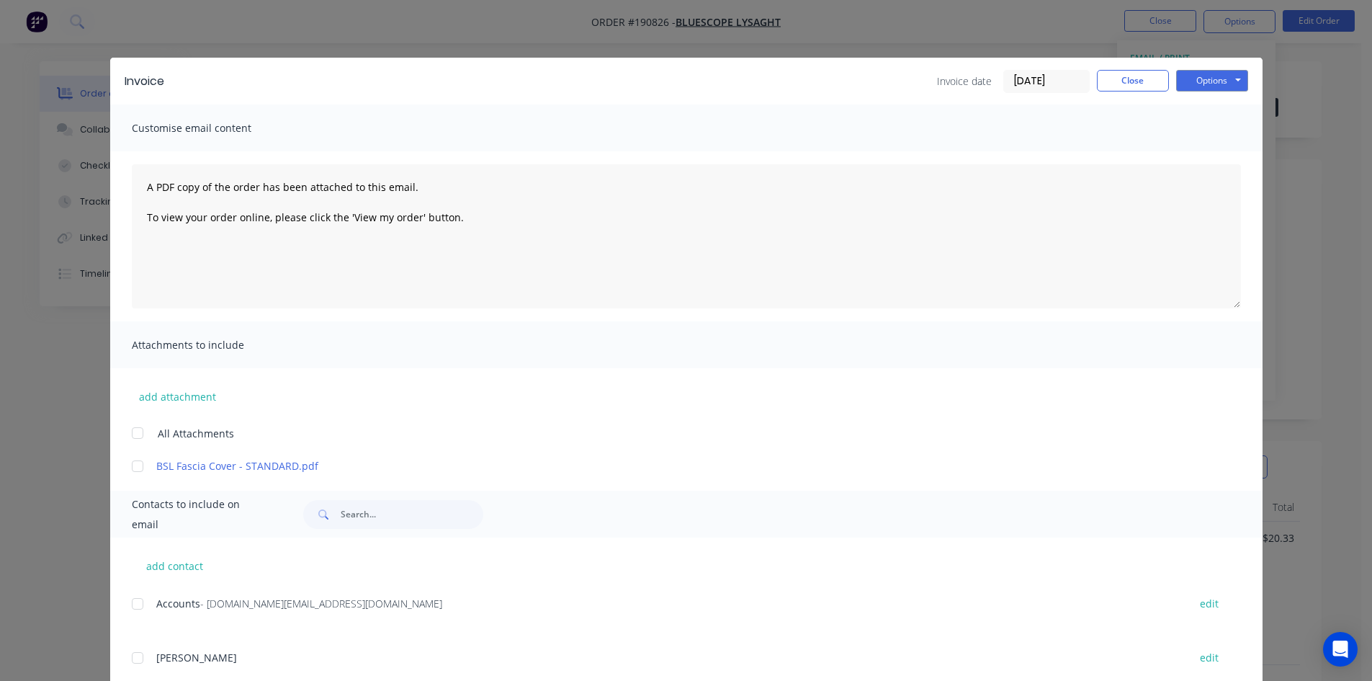
click at [136, 606] on div at bounding box center [137, 603] width 29 height 29
click at [1212, 74] on button "Options" at bounding box center [1212, 81] width 72 height 22
click at [1211, 151] on button "Email" at bounding box center [1222, 154] width 92 height 24
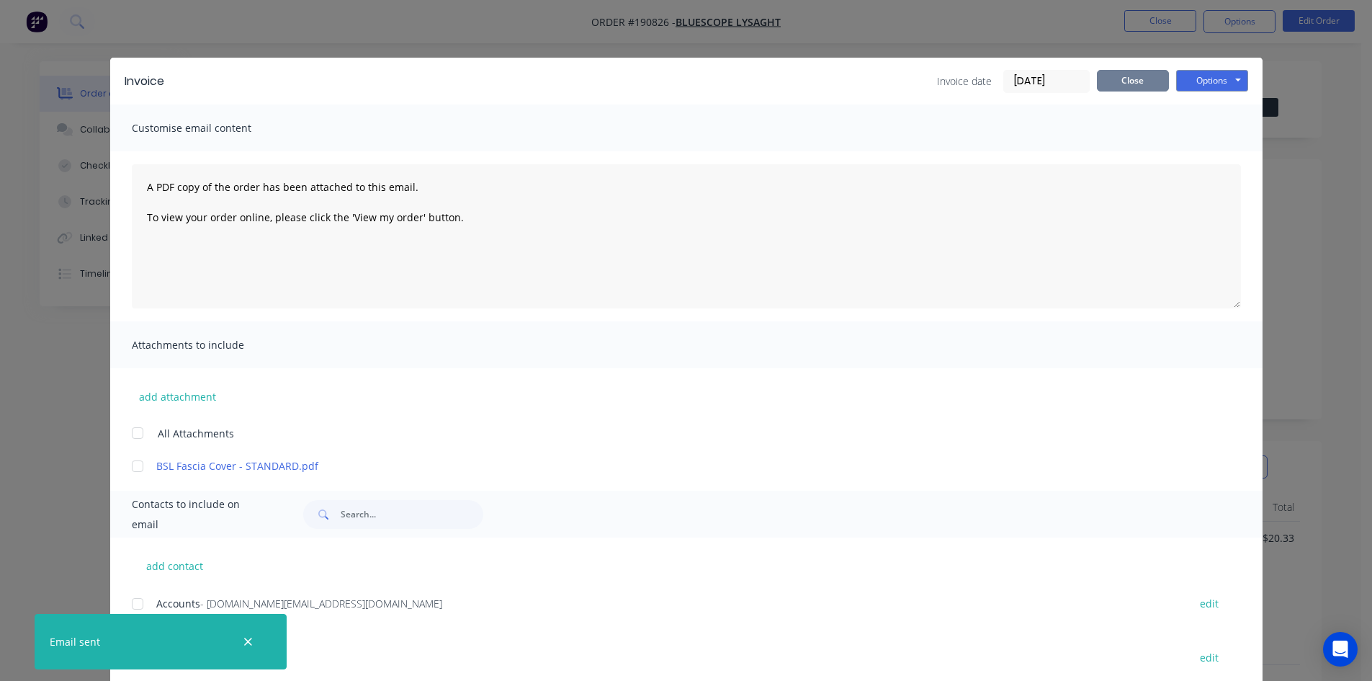
click at [1129, 82] on button "Close" at bounding box center [1133, 81] width 72 height 22
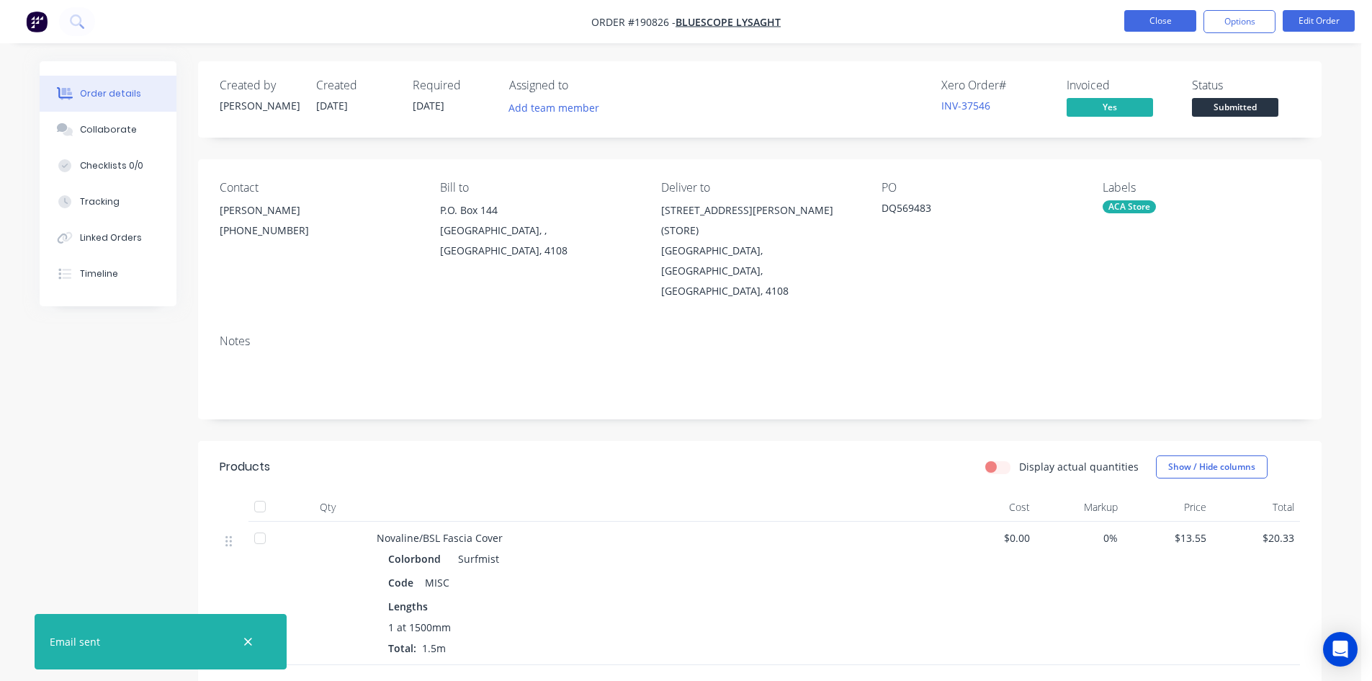
click at [1160, 24] on button "Close" at bounding box center [1160, 21] width 72 height 22
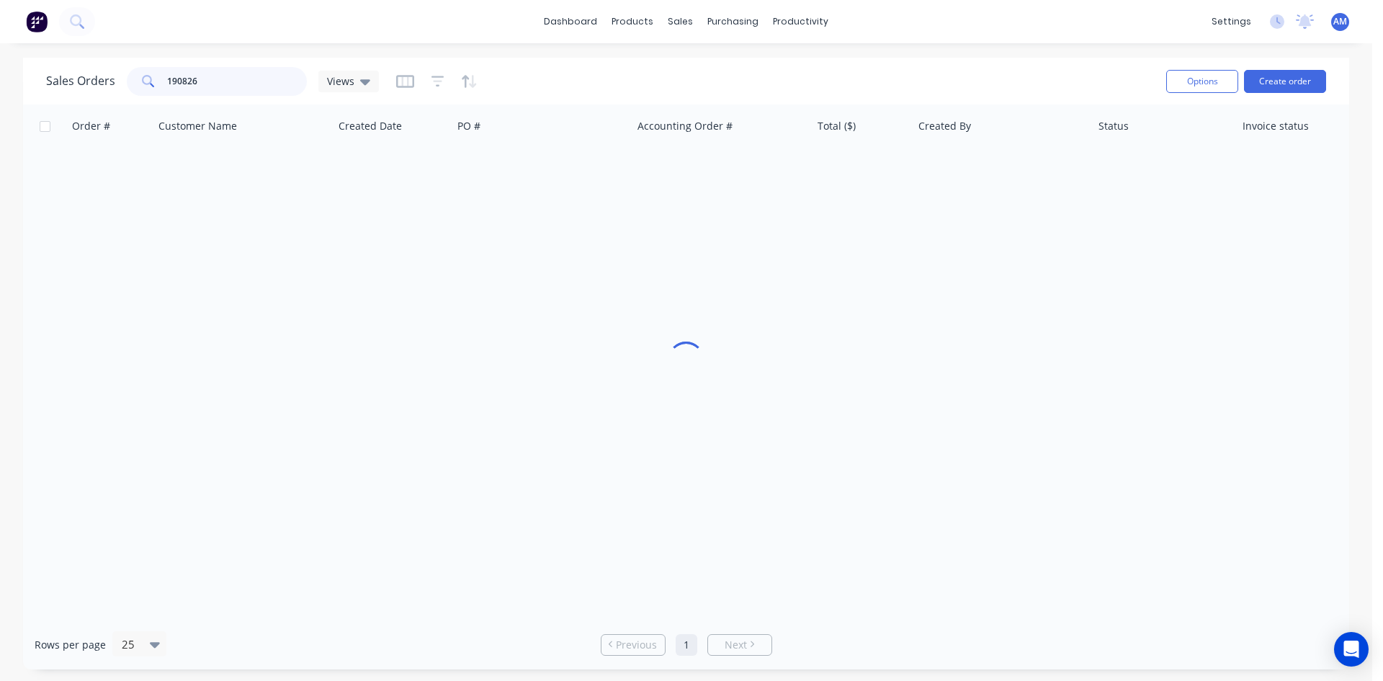
drag, startPoint x: 261, startPoint y: 75, endPoint x: 57, endPoint y: 69, distance: 204.6
click at [58, 70] on div "Sales Orders 190826 Views" at bounding box center [212, 81] width 333 height 29
type input "190879"
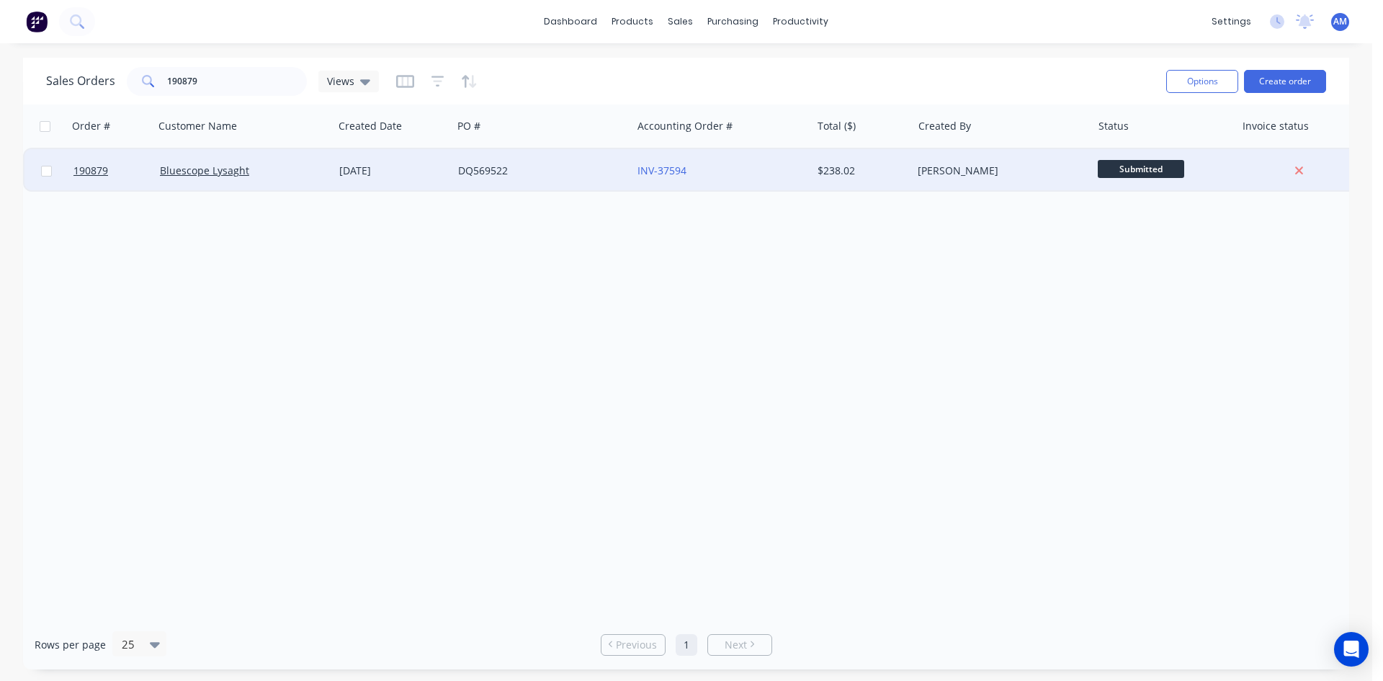
click at [579, 181] on div "DQ569522" at bounding box center [541, 170] width 179 height 43
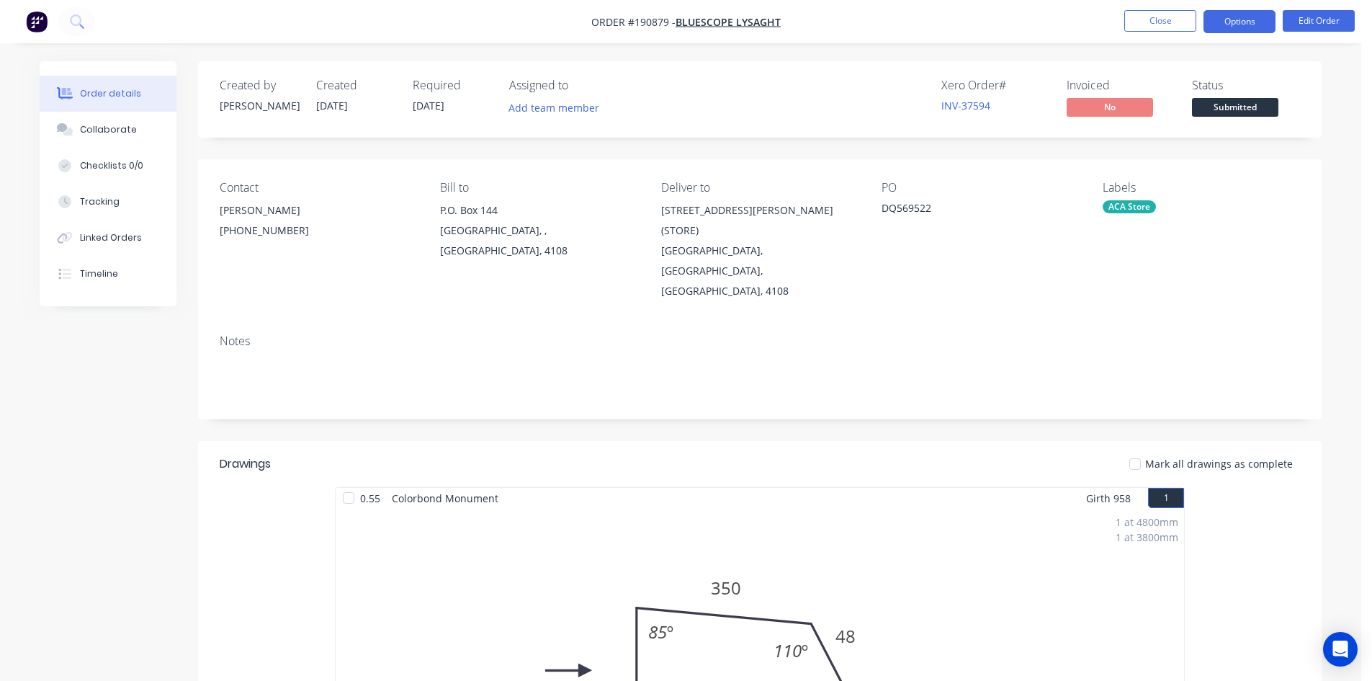
click at [1235, 13] on button "Options" at bounding box center [1240, 21] width 72 height 23
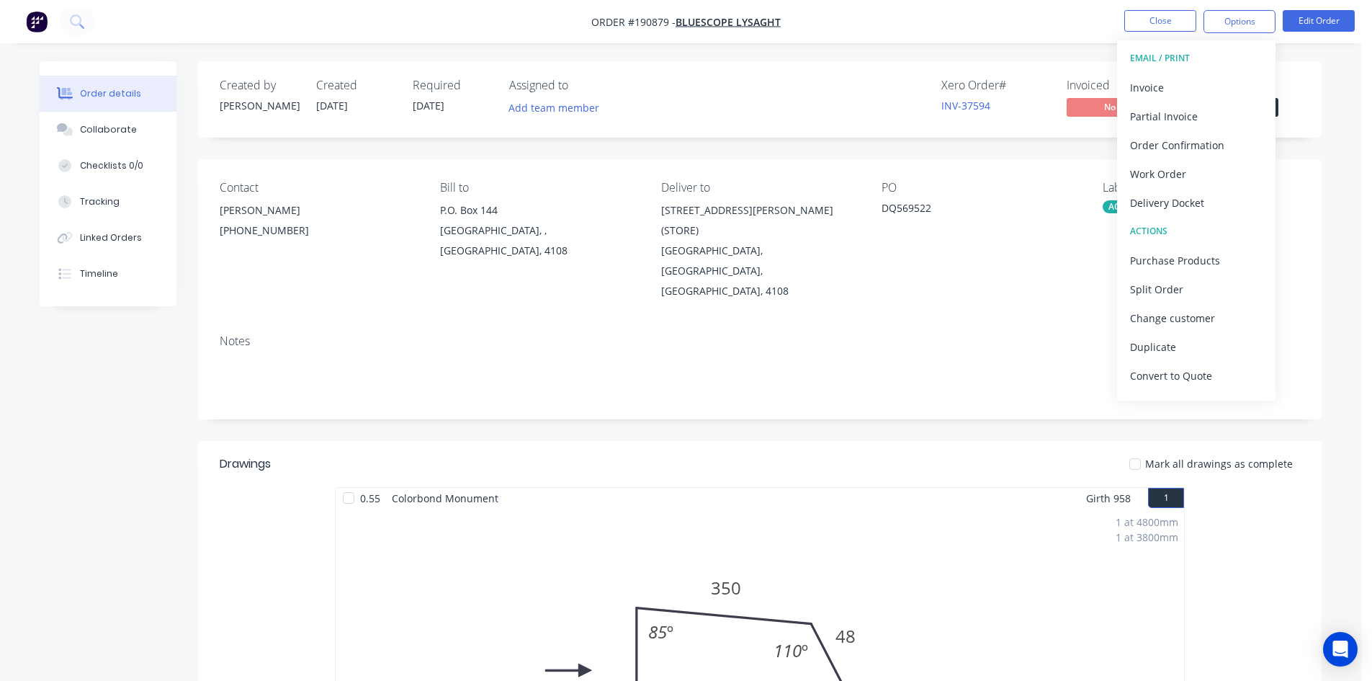
click at [1199, 72] on button "EMAIL / PRINT" at bounding box center [1196, 58] width 158 height 29
click at [1195, 80] on div "Invoice" at bounding box center [1196, 87] width 133 height 21
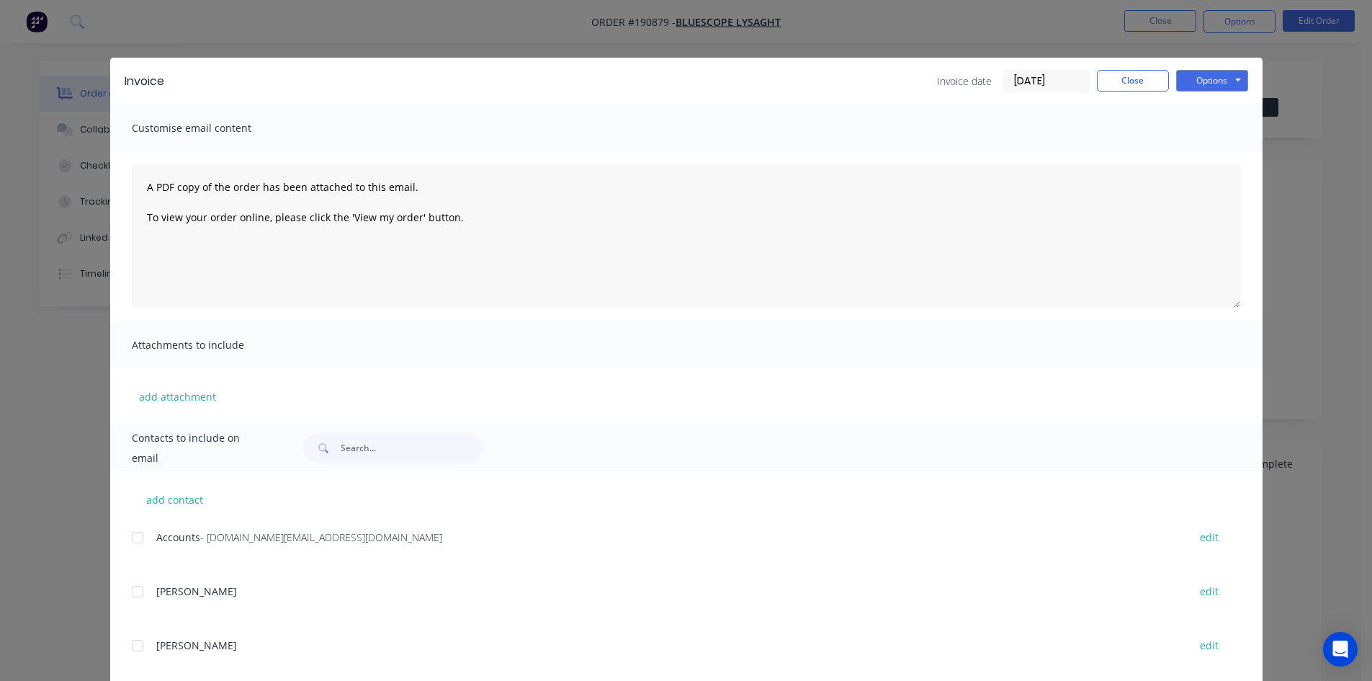
drag, startPoint x: 133, startPoint y: 535, endPoint x: 413, endPoint y: 373, distance: 324.3
click at [133, 535] on div at bounding box center [137, 537] width 29 height 29
click at [1232, 82] on button "Options" at bounding box center [1212, 81] width 72 height 22
click at [1224, 150] on button "Email" at bounding box center [1222, 154] width 92 height 24
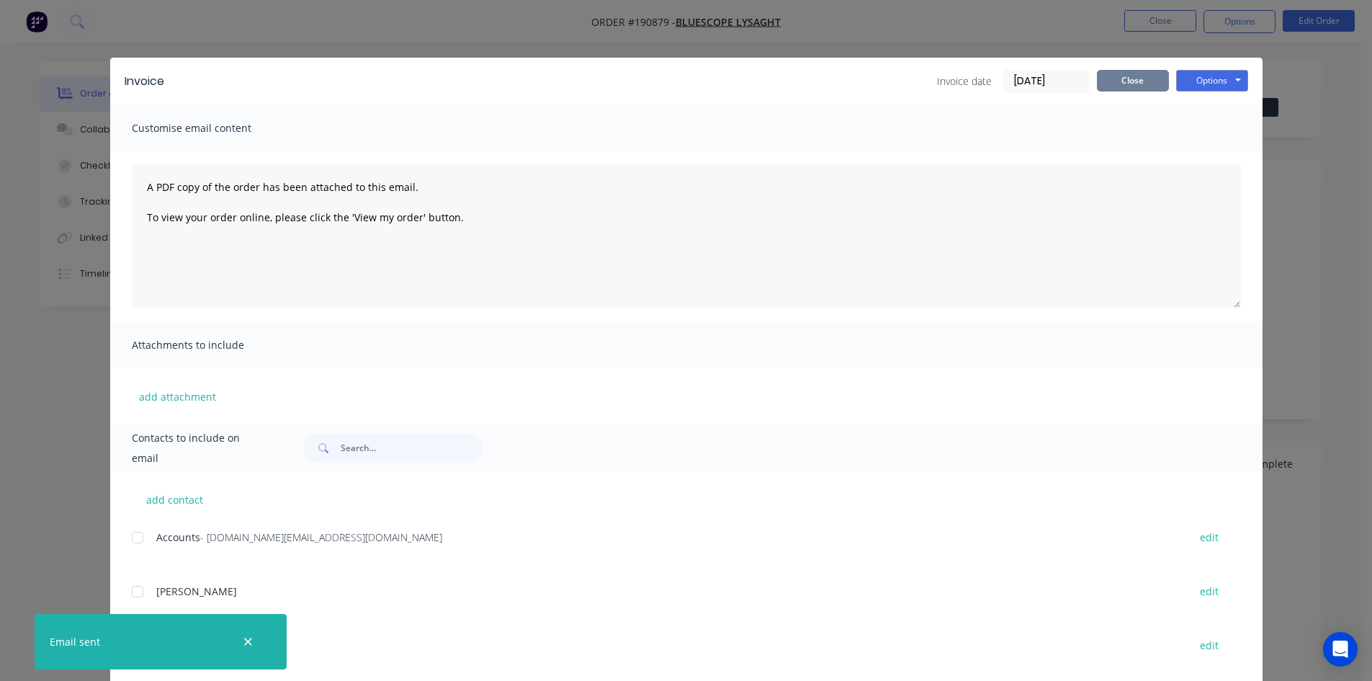
click at [1136, 73] on button "Close" at bounding box center [1133, 81] width 72 height 22
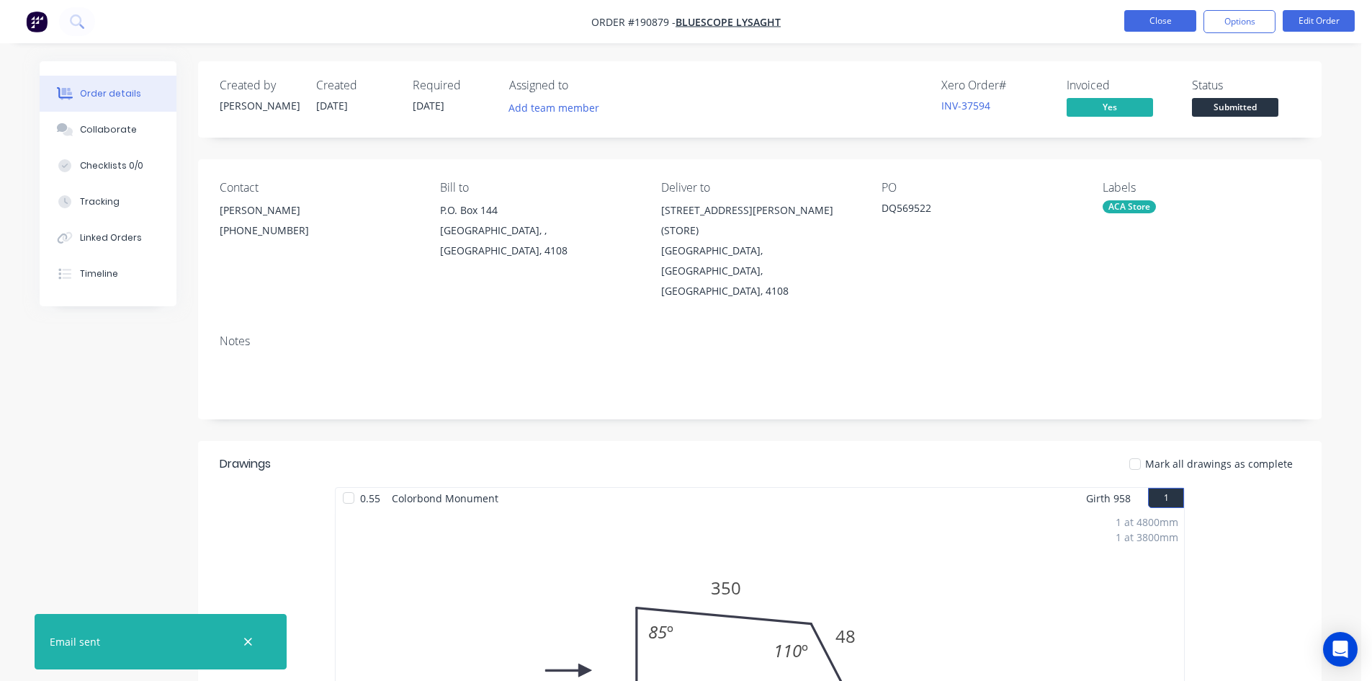
click at [1151, 21] on button "Close" at bounding box center [1160, 21] width 72 height 22
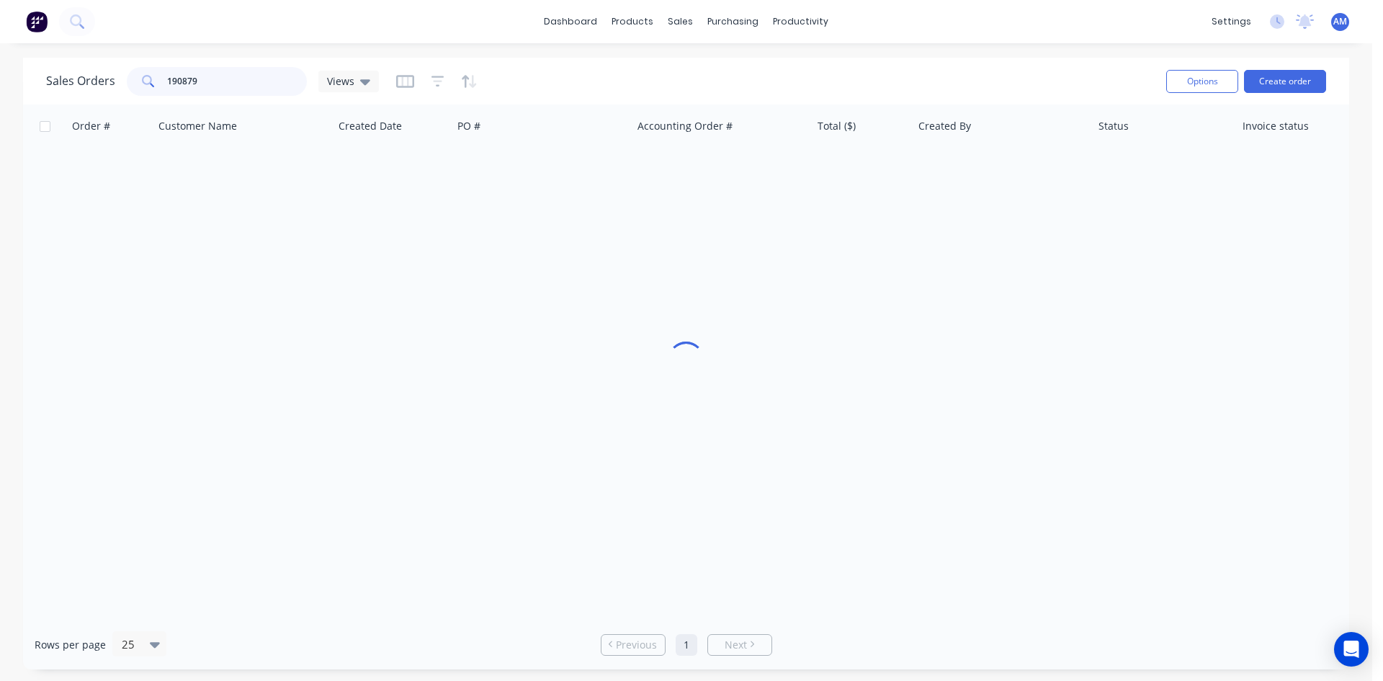
drag, startPoint x: 243, startPoint y: 85, endPoint x: 124, endPoint y: 82, distance: 119.6
click at [124, 82] on div "Sales Orders 190879 Views" at bounding box center [212, 81] width 333 height 29
type input "190442"
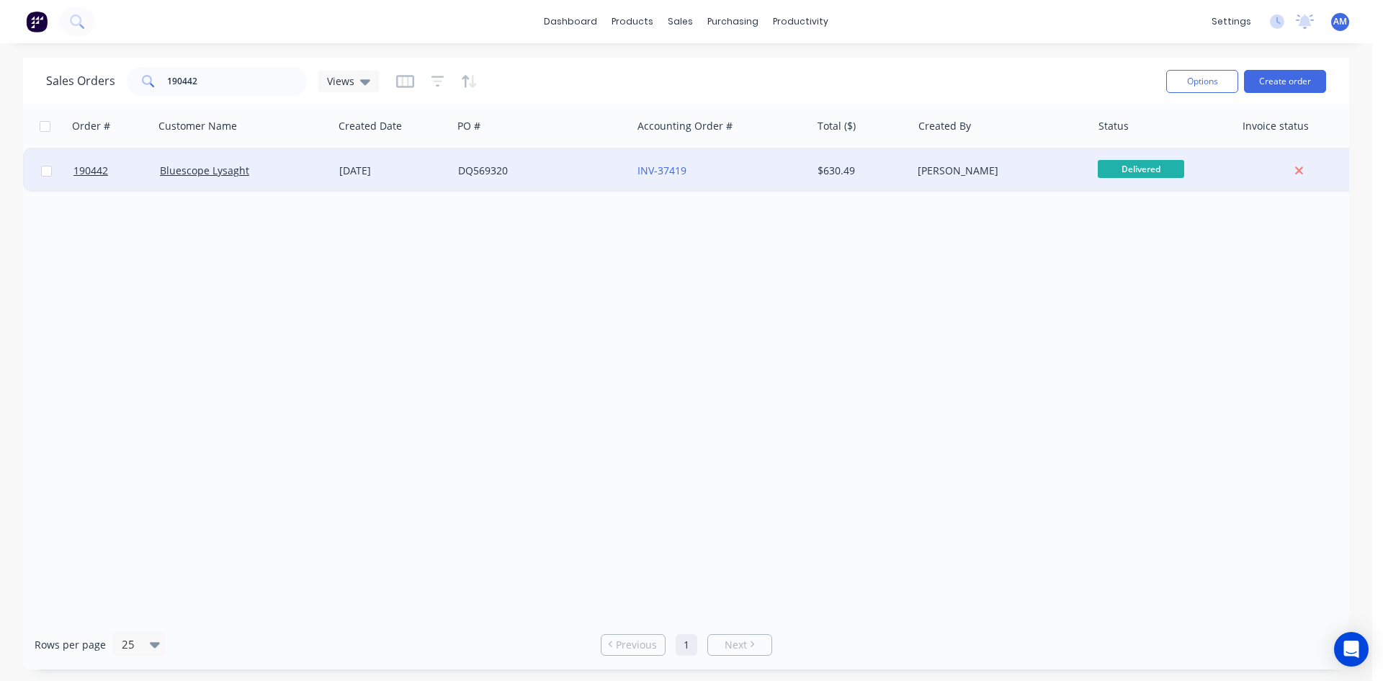
click at [517, 172] on div "DQ569320" at bounding box center [538, 171] width 160 height 14
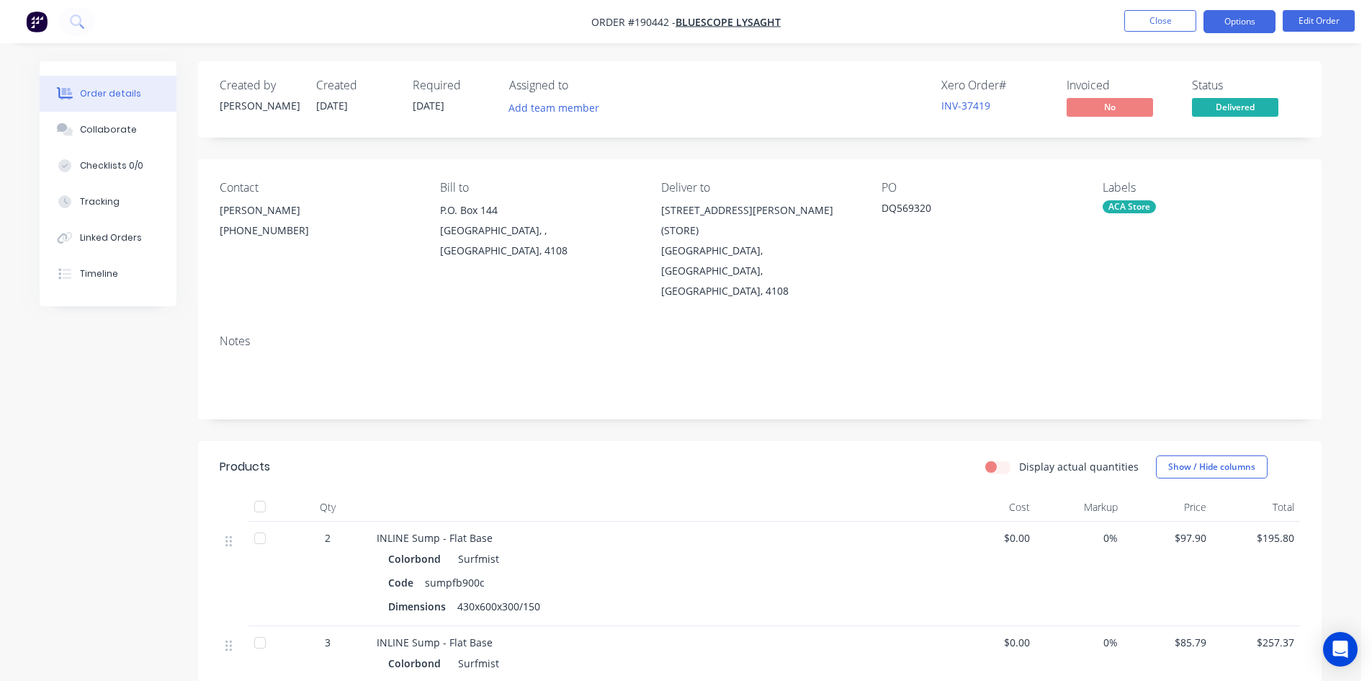
click at [1230, 17] on button "Options" at bounding box center [1240, 21] width 72 height 23
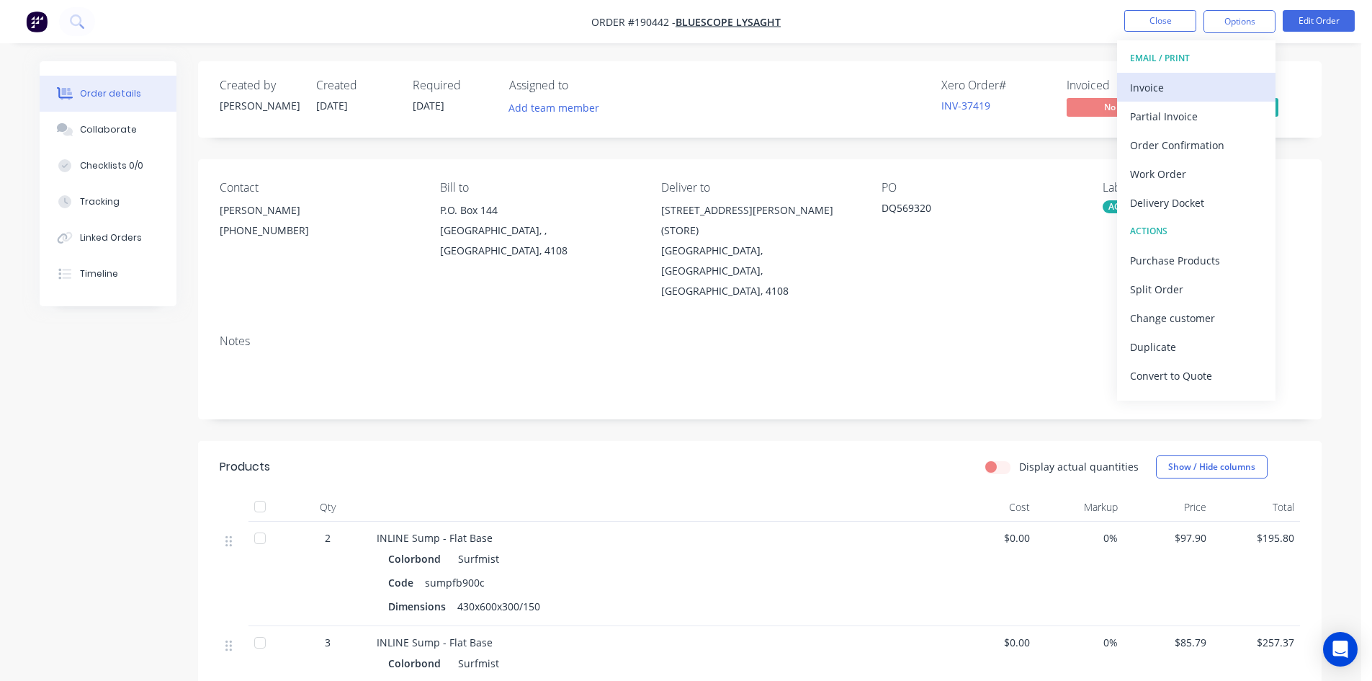
click at [1199, 79] on div "Invoice" at bounding box center [1196, 87] width 133 height 21
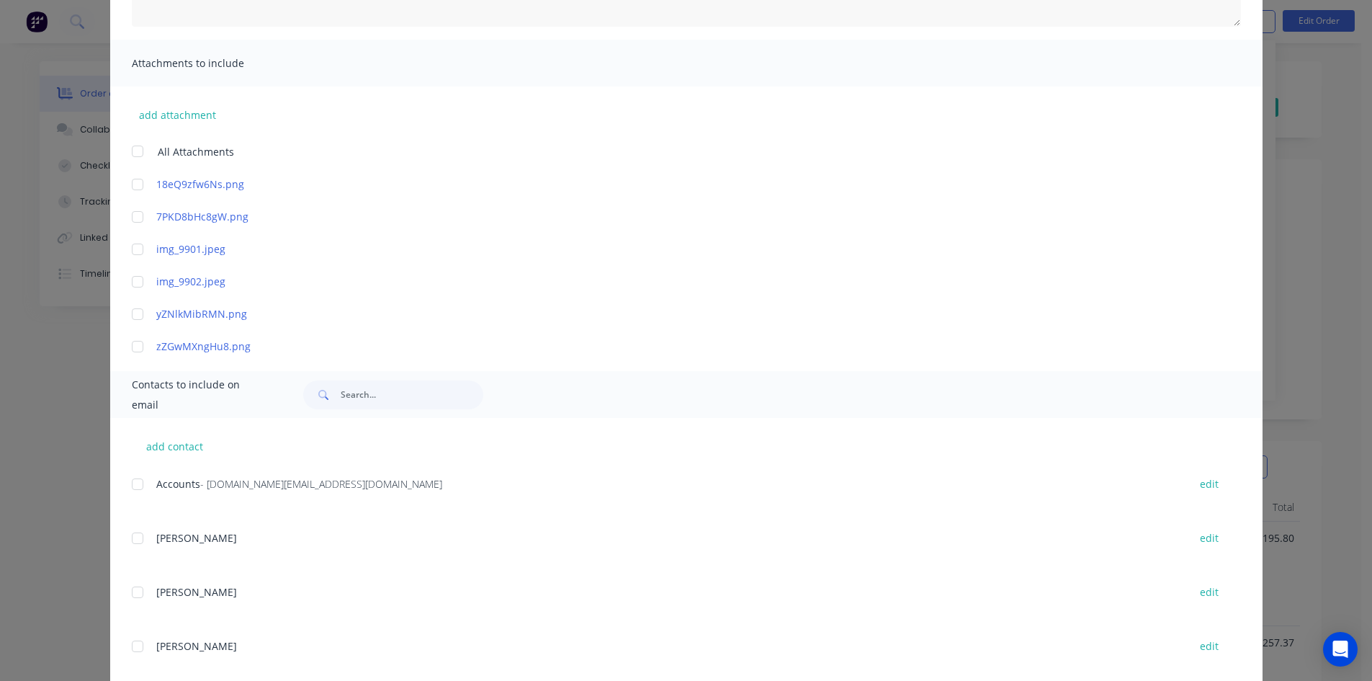
scroll to position [288, 0]
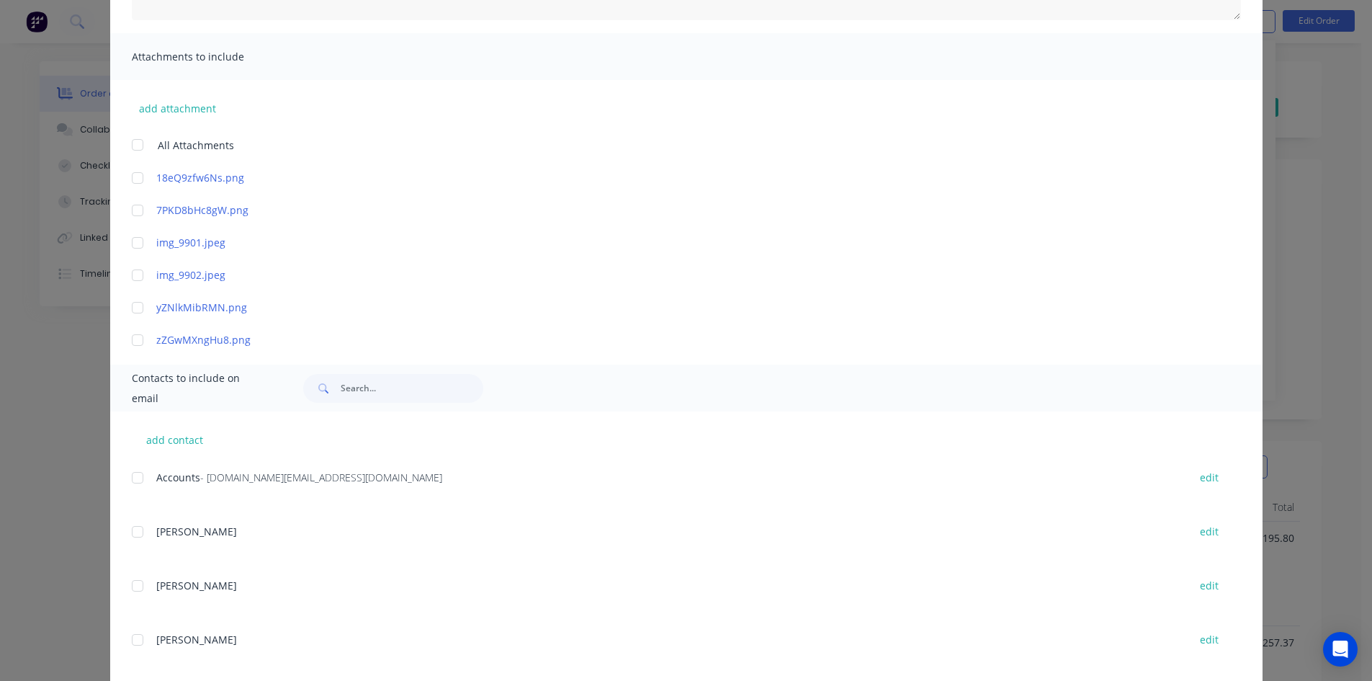
click at [133, 475] on div at bounding box center [137, 477] width 29 height 29
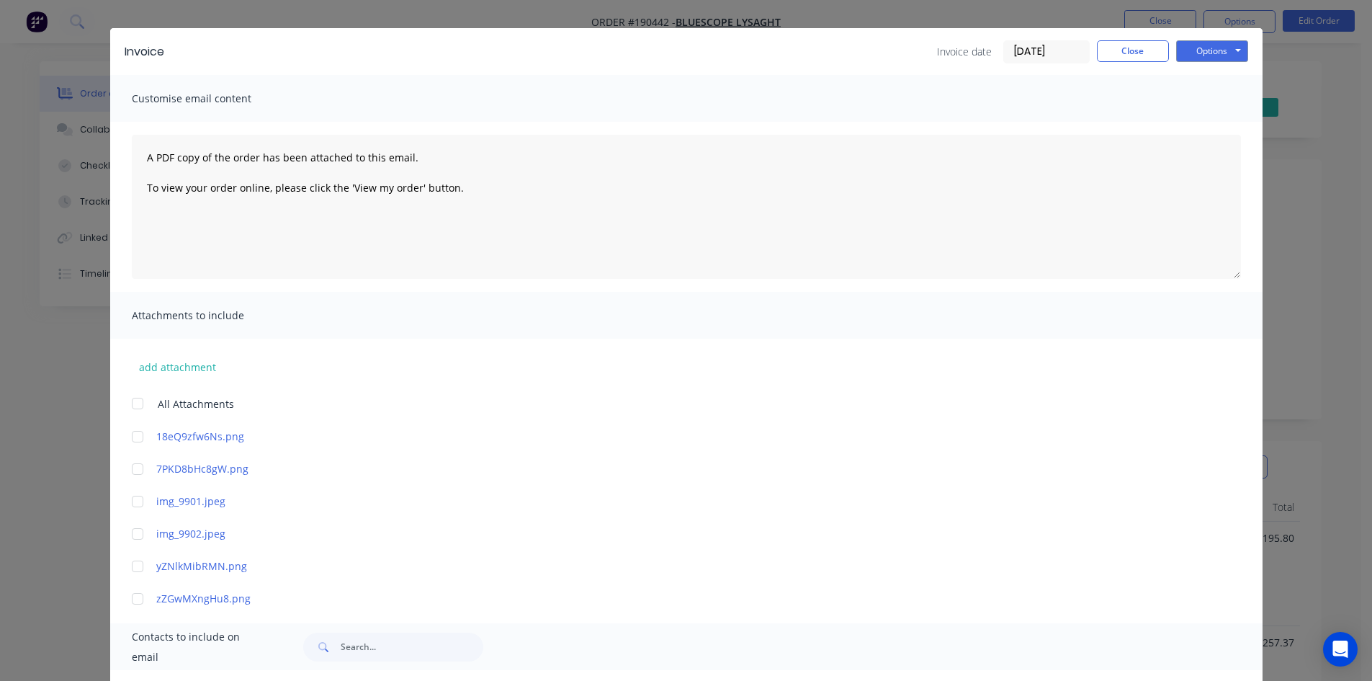
scroll to position [0, 0]
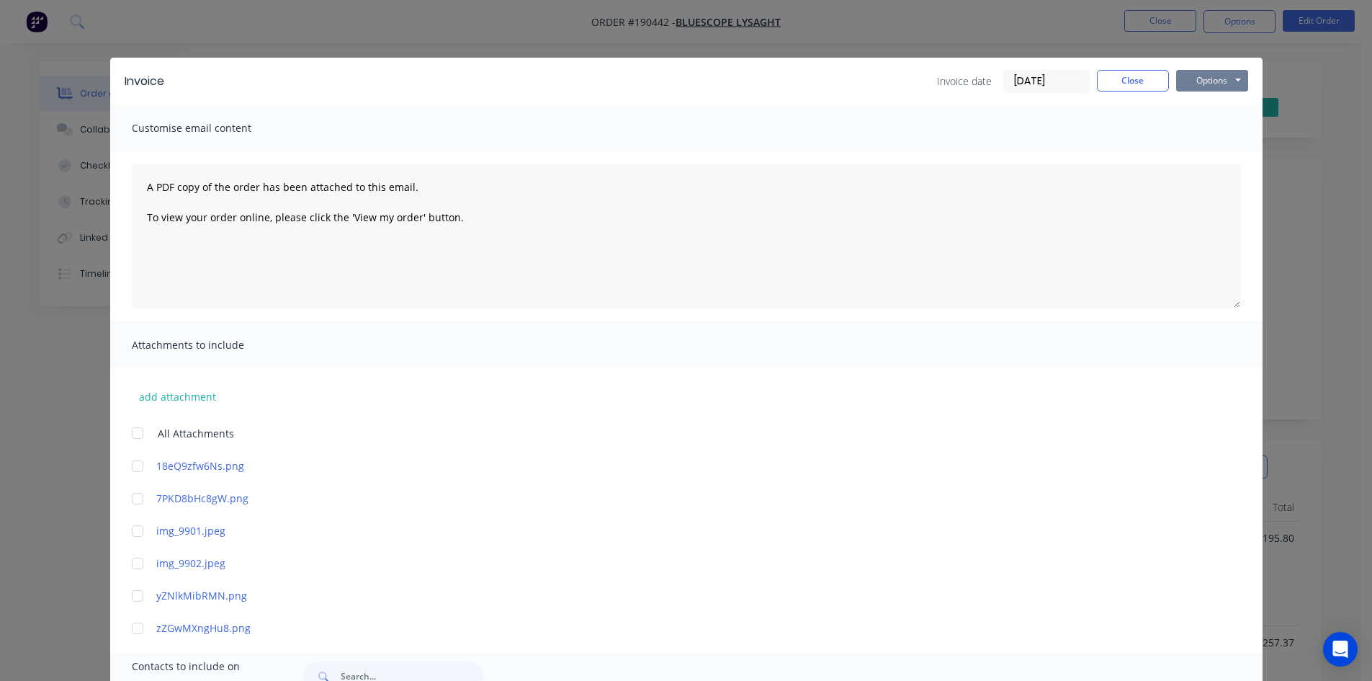
click at [1232, 78] on button "Options" at bounding box center [1212, 81] width 72 height 22
click at [1211, 153] on button "Email" at bounding box center [1222, 154] width 92 height 24
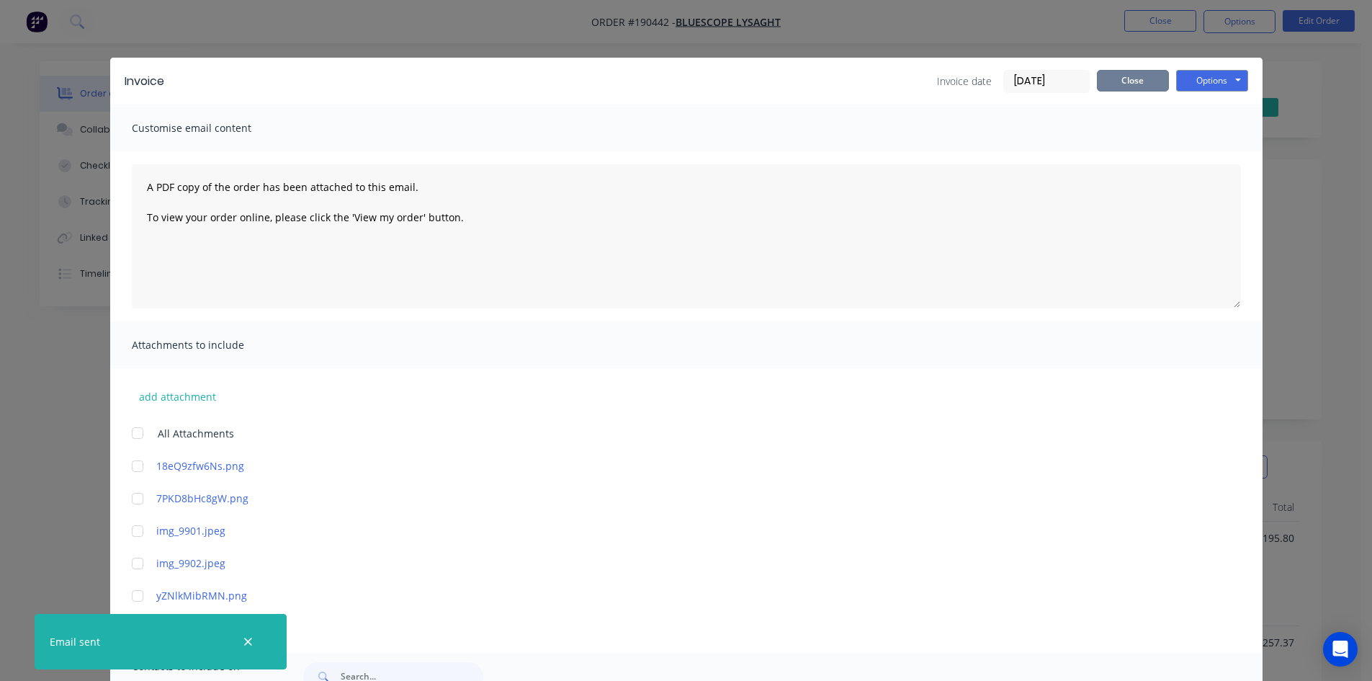
click at [1153, 86] on button "Close" at bounding box center [1133, 81] width 72 height 22
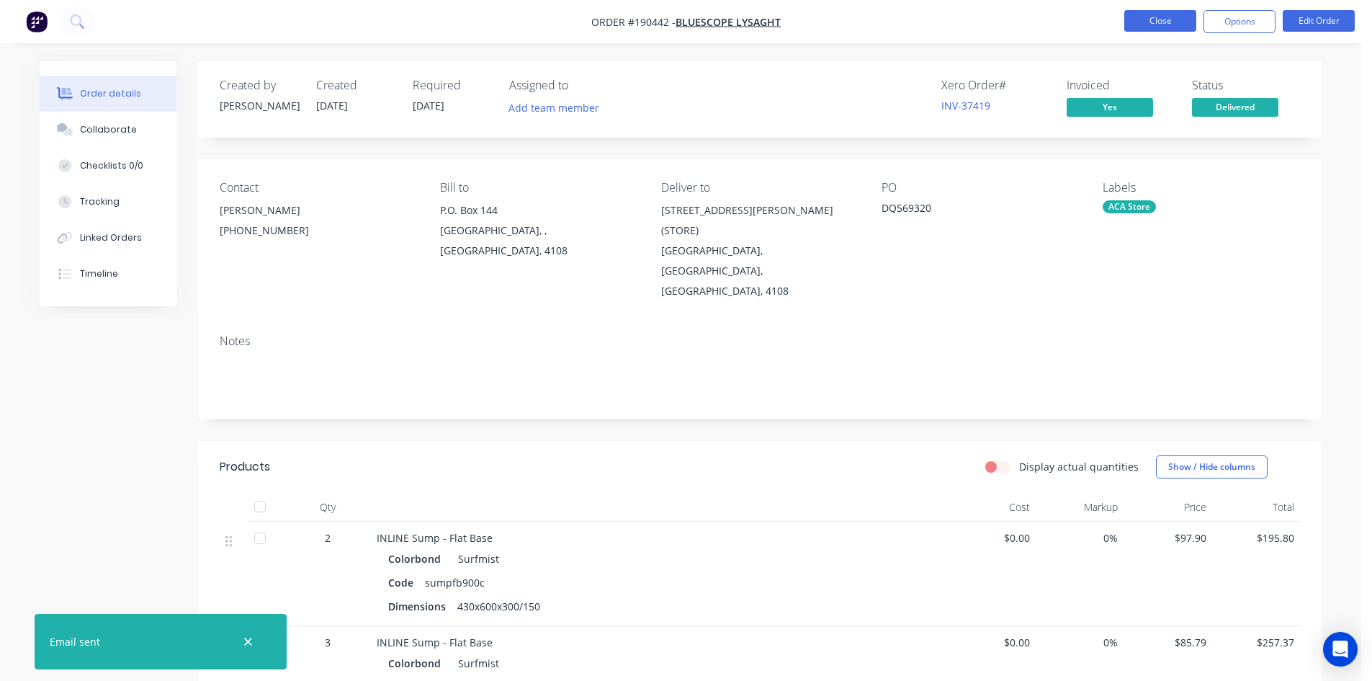
click at [1159, 22] on button "Close" at bounding box center [1160, 21] width 72 height 22
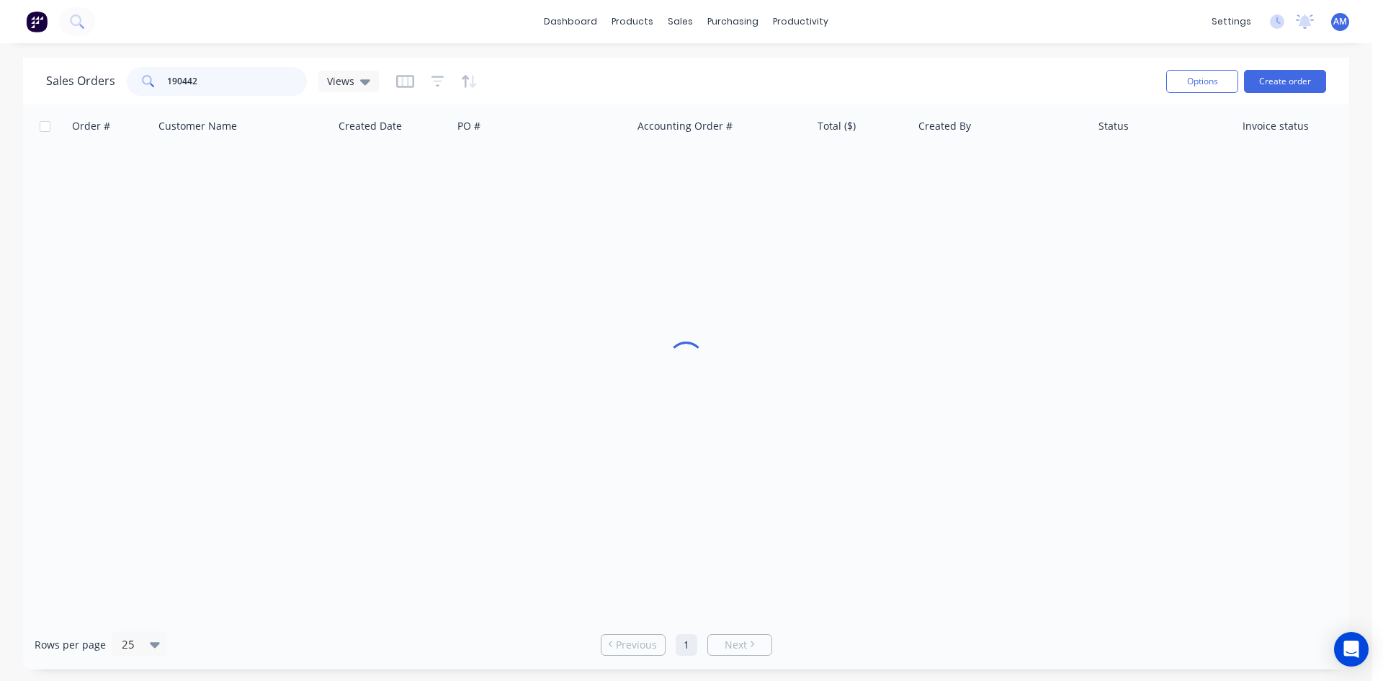
drag, startPoint x: 215, startPoint y: 67, endPoint x: 130, endPoint y: 76, distance: 84.8
click at [133, 76] on div "190442" at bounding box center [217, 81] width 180 height 29
type input "190814"
click at [717, 166] on div "INV-37534" at bounding box center [717, 171] width 160 height 14
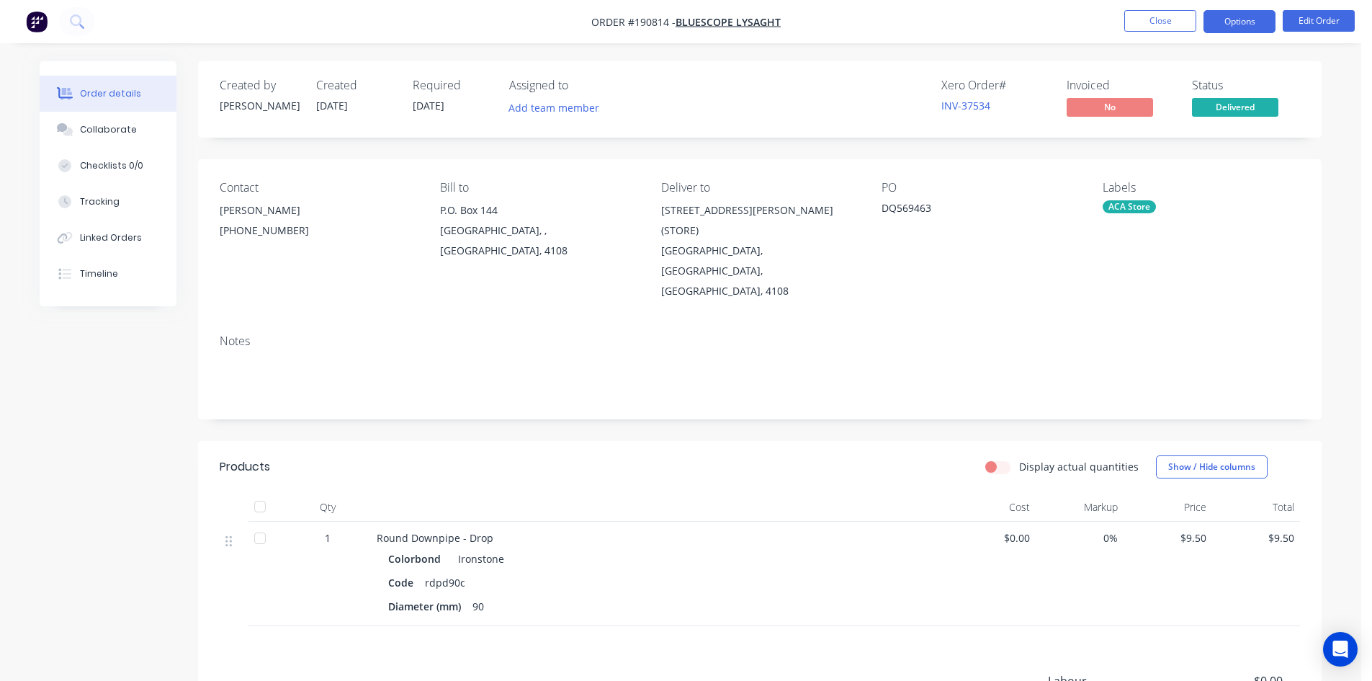
click at [1227, 24] on button "Options" at bounding box center [1240, 21] width 72 height 23
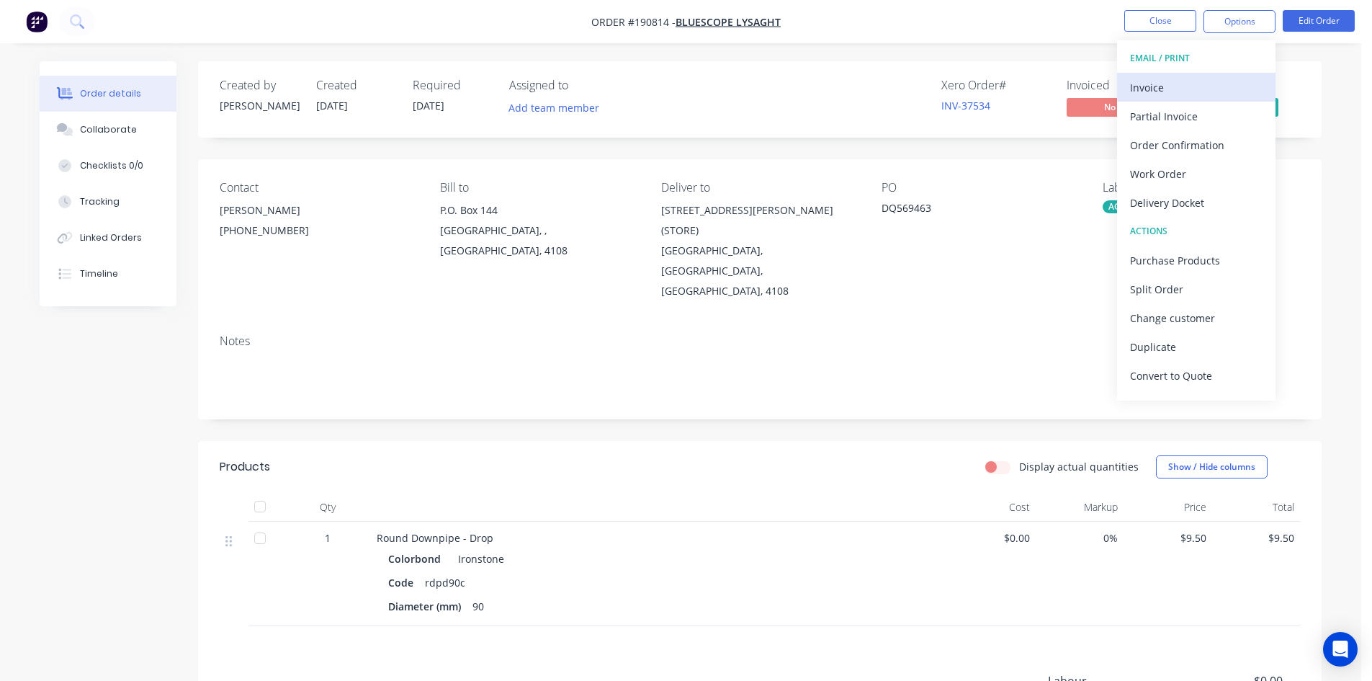
click at [1186, 83] on div "Invoice" at bounding box center [1196, 87] width 133 height 21
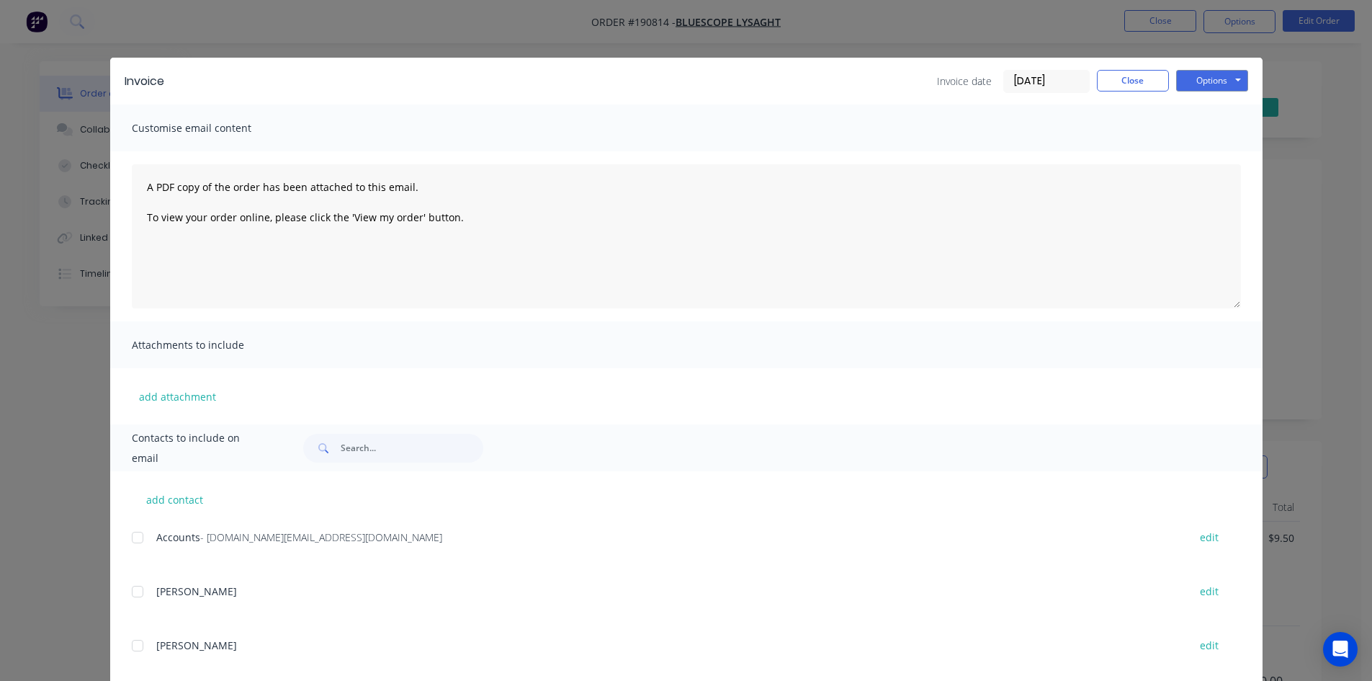
click at [134, 540] on div at bounding box center [137, 537] width 29 height 29
click at [1206, 86] on button "Options" at bounding box center [1212, 81] width 72 height 22
click at [1211, 151] on button "Email" at bounding box center [1222, 154] width 92 height 24
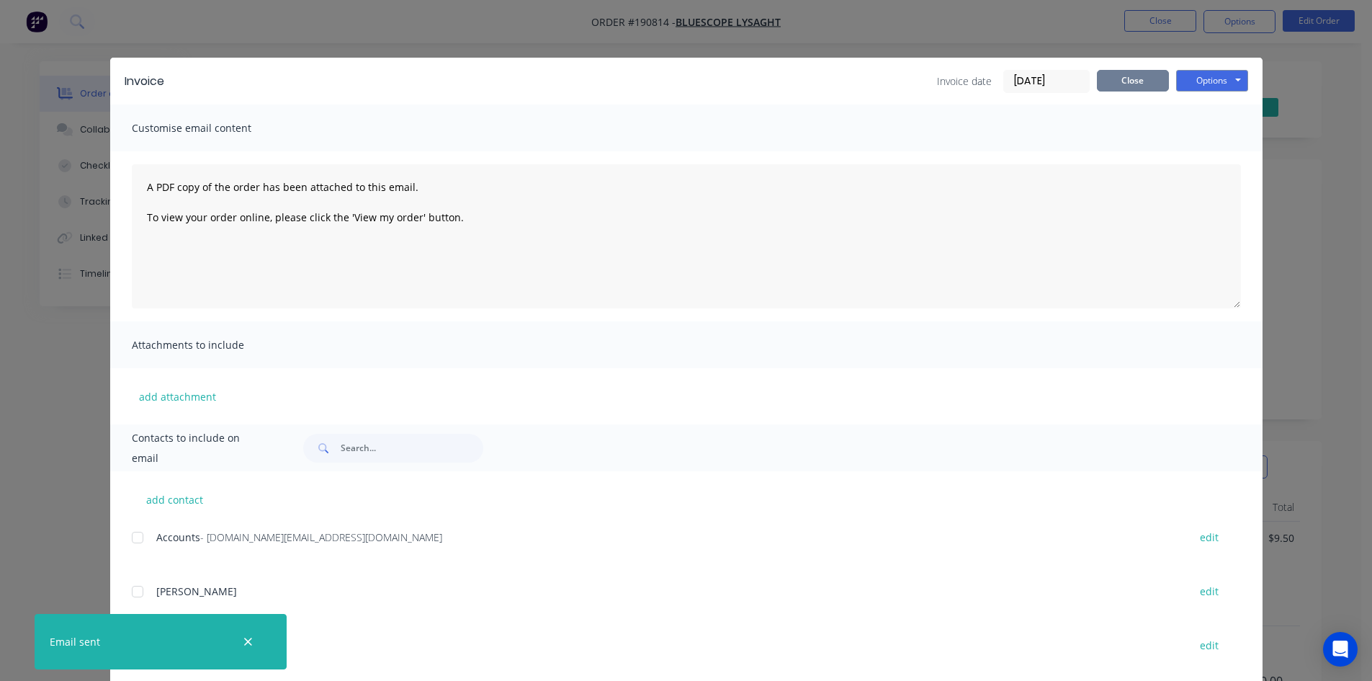
click at [1131, 86] on button "Close" at bounding box center [1133, 81] width 72 height 22
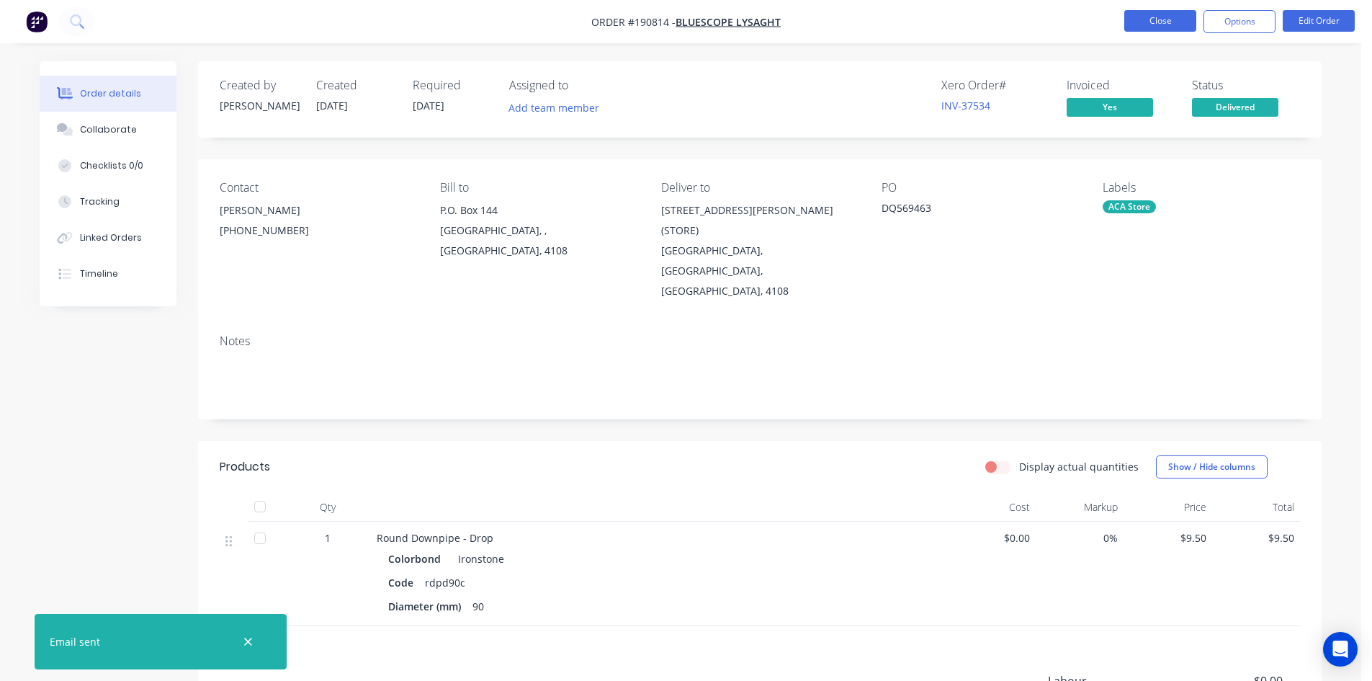
click at [1147, 27] on button "Close" at bounding box center [1160, 21] width 72 height 22
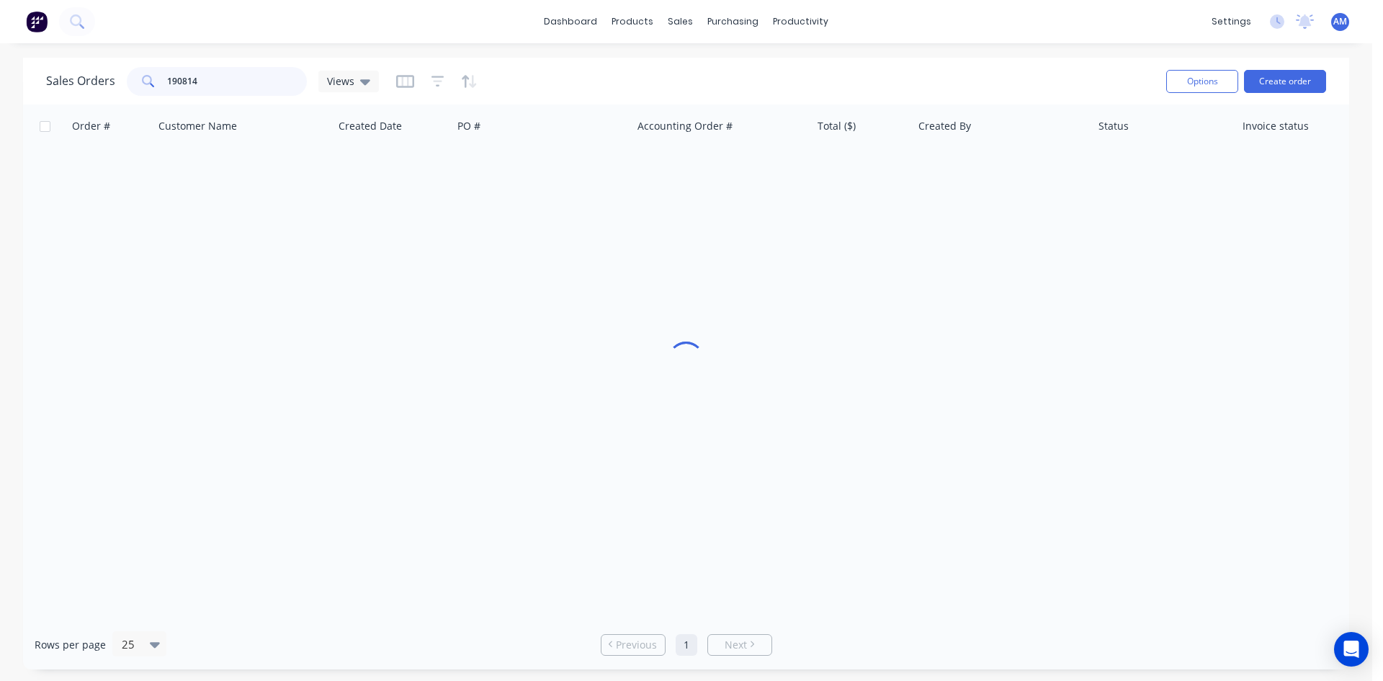
drag, startPoint x: 248, startPoint y: 81, endPoint x: 127, endPoint y: 75, distance: 120.4
click at [127, 76] on div "190814" at bounding box center [217, 81] width 180 height 29
type input "190908"
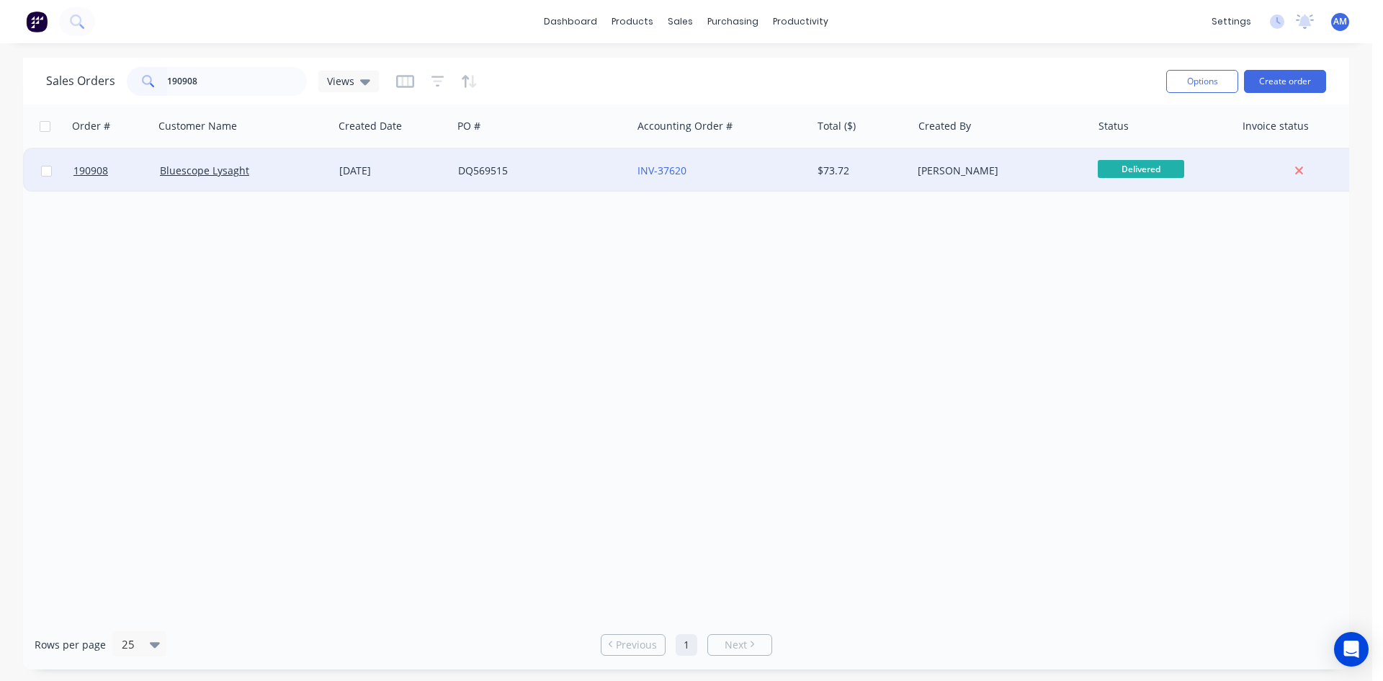
click at [569, 172] on div "DQ569515" at bounding box center [538, 171] width 160 height 14
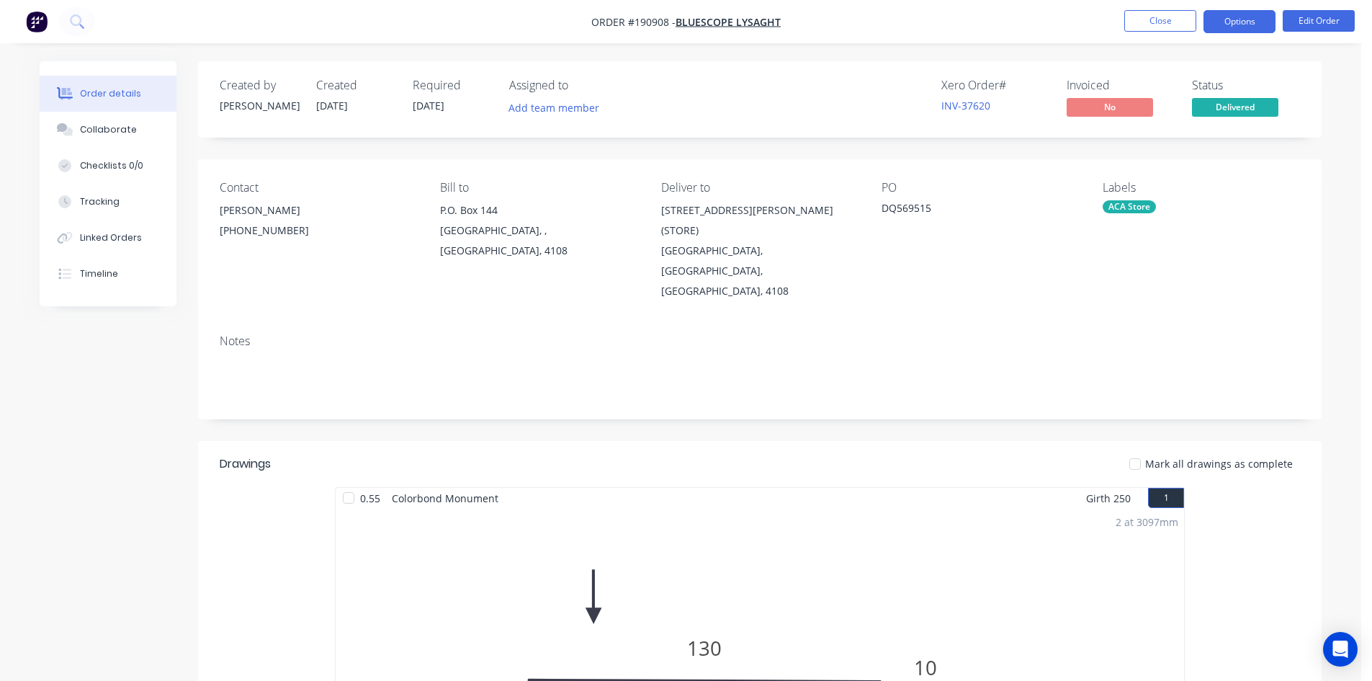
click at [1235, 22] on button "Options" at bounding box center [1240, 21] width 72 height 23
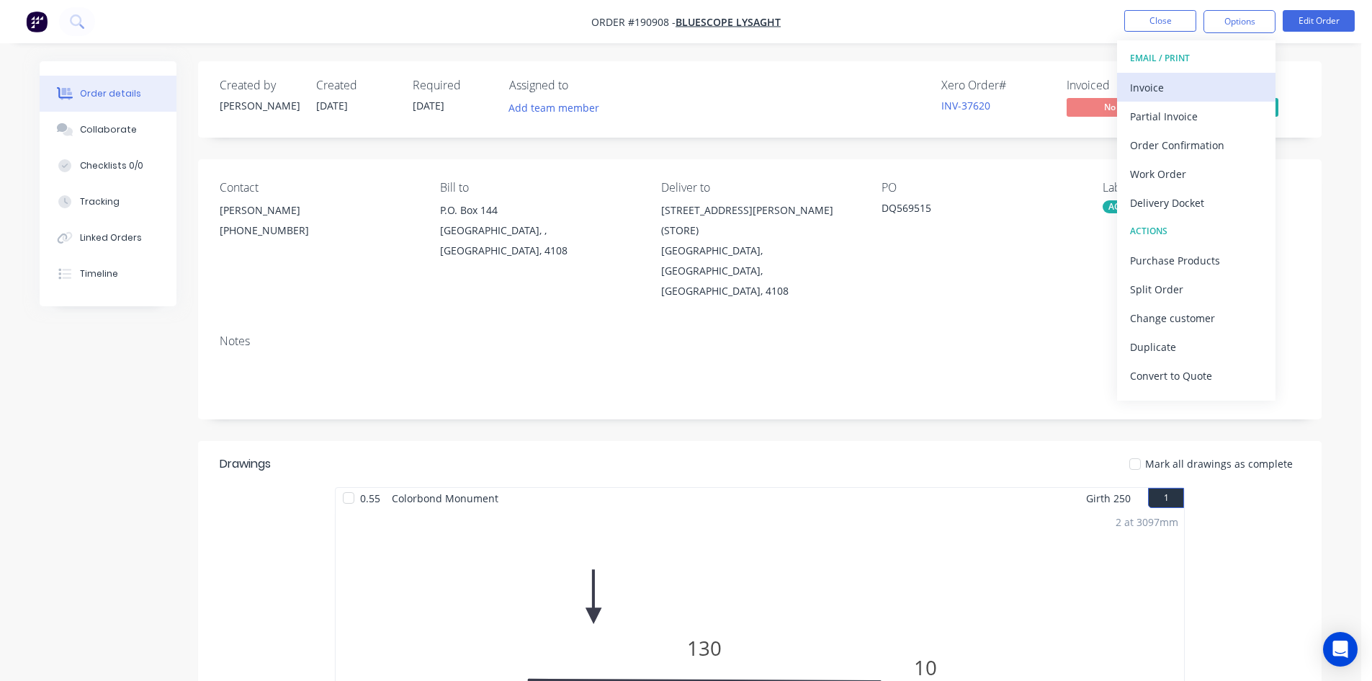
click at [1186, 88] on div "Invoice" at bounding box center [1196, 87] width 133 height 21
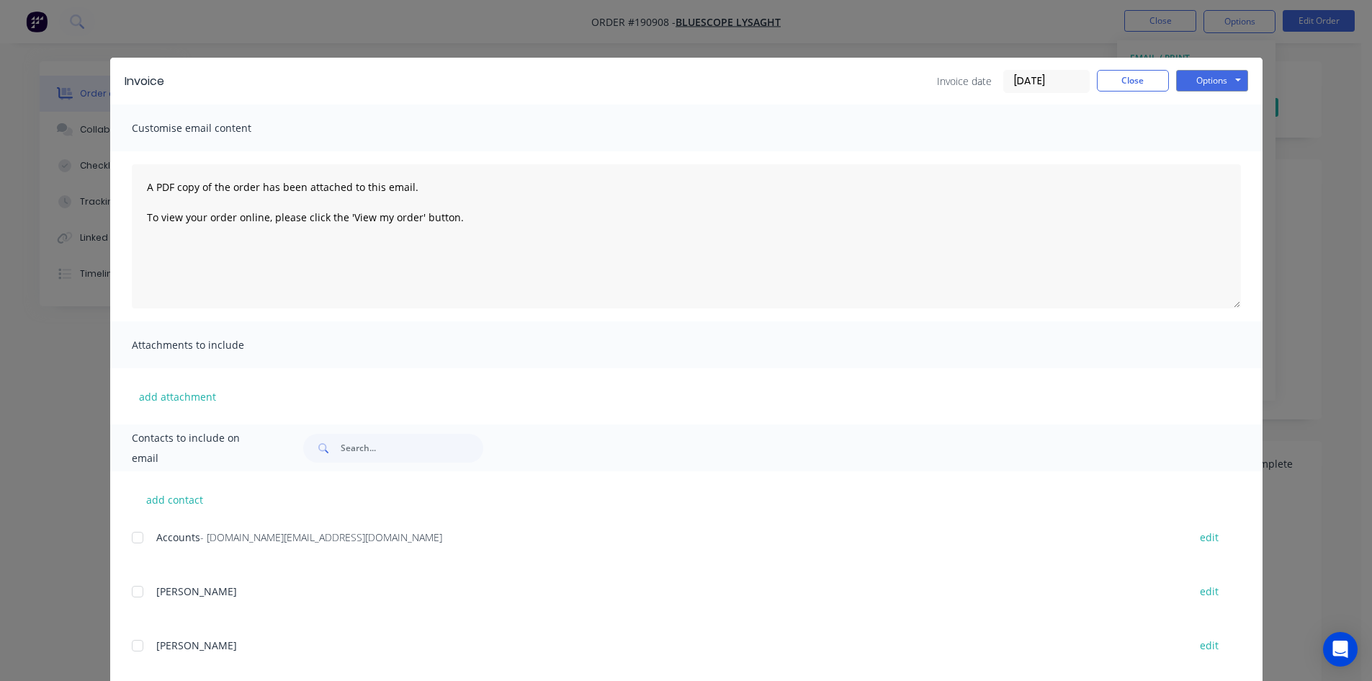
click at [133, 541] on div at bounding box center [137, 537] width 29 height 29
click at [1228, 78] on button "Options" at bounding box center [1212, 81] width 72 height 22
click at [1222, 153] on button "Email" at bounding box center [1222, 154] width 92 height 24
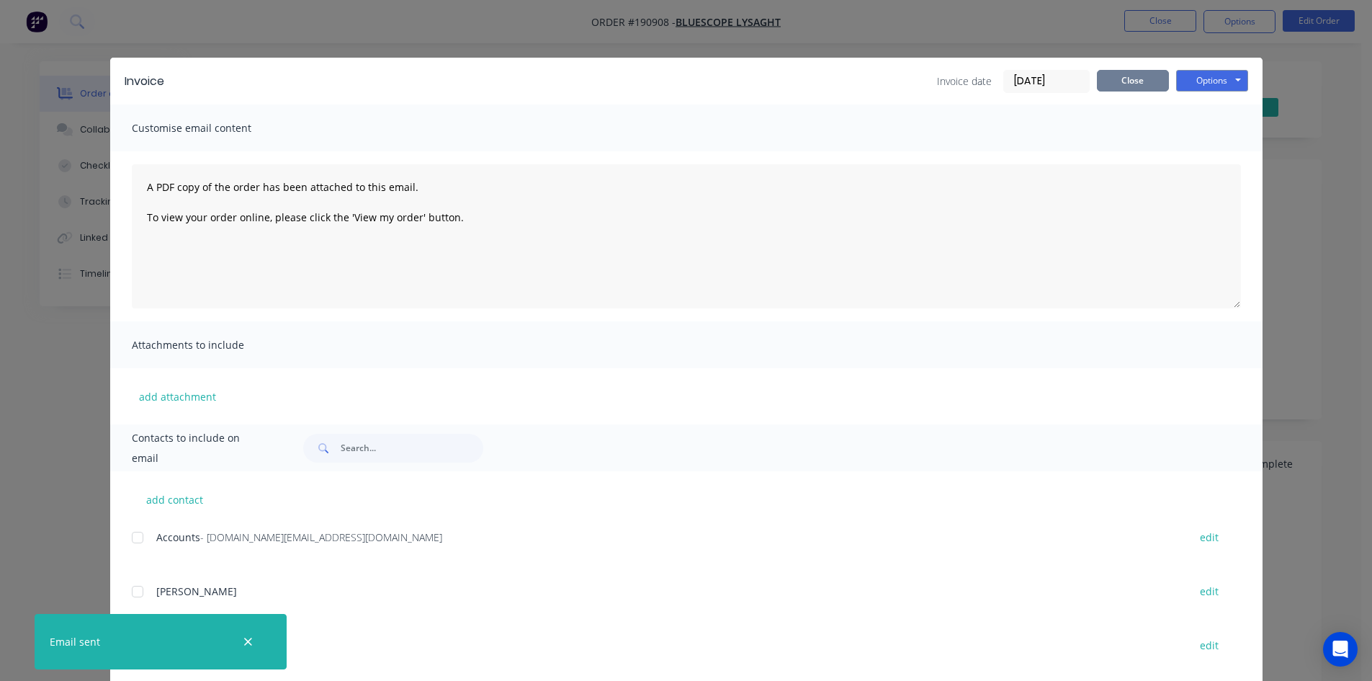
click at [1139, 84] on button "Close" at bounding box center [1133, 81] width 72 height 22
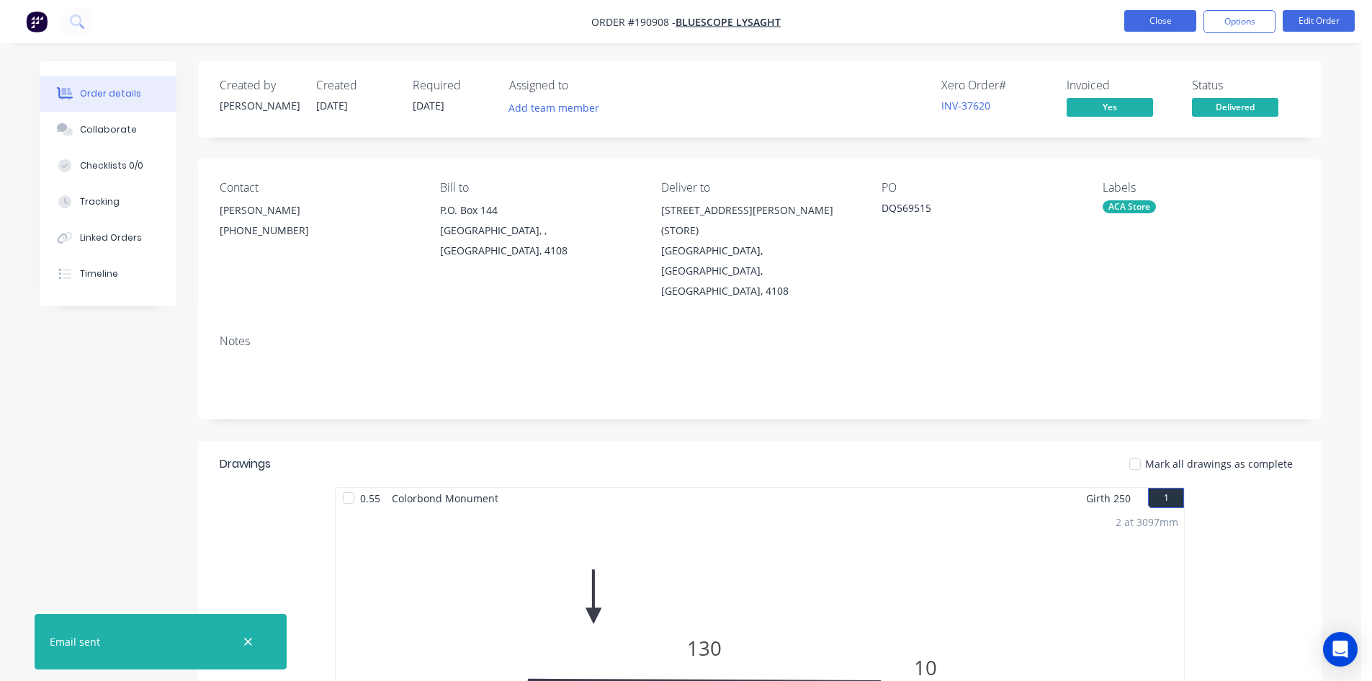
click at [1149, 19] on button "Close" at bounding box center [1160, 21] width 72 height 22
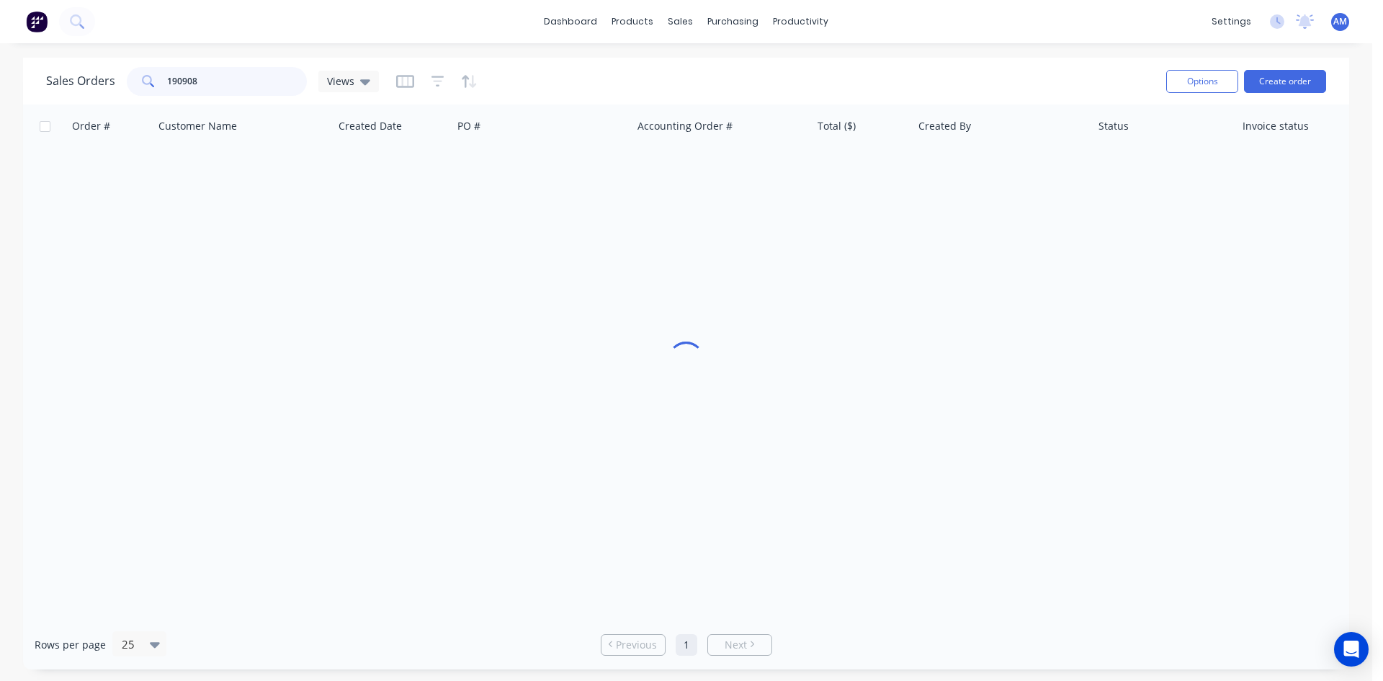
drag, startPoint x: 226, startPoint y: 86, endPoint x: 57, endPoint y: 84, distance: 169.3
click at [61, 84] on div "Sales Orders 190908 Views" at bounding box center [212, 81] width 333 height 29
drag, startPoint x: 212, startPoint y: 84, endPoint x: 158, endPoint y: 78, distance: 55.0
click at [158, 78] on div "190580" at bounding box center [217, 81] width 180 height 29
click at [176, 78] on input "19530" at bounding box center [237, 81] width 140 height 29
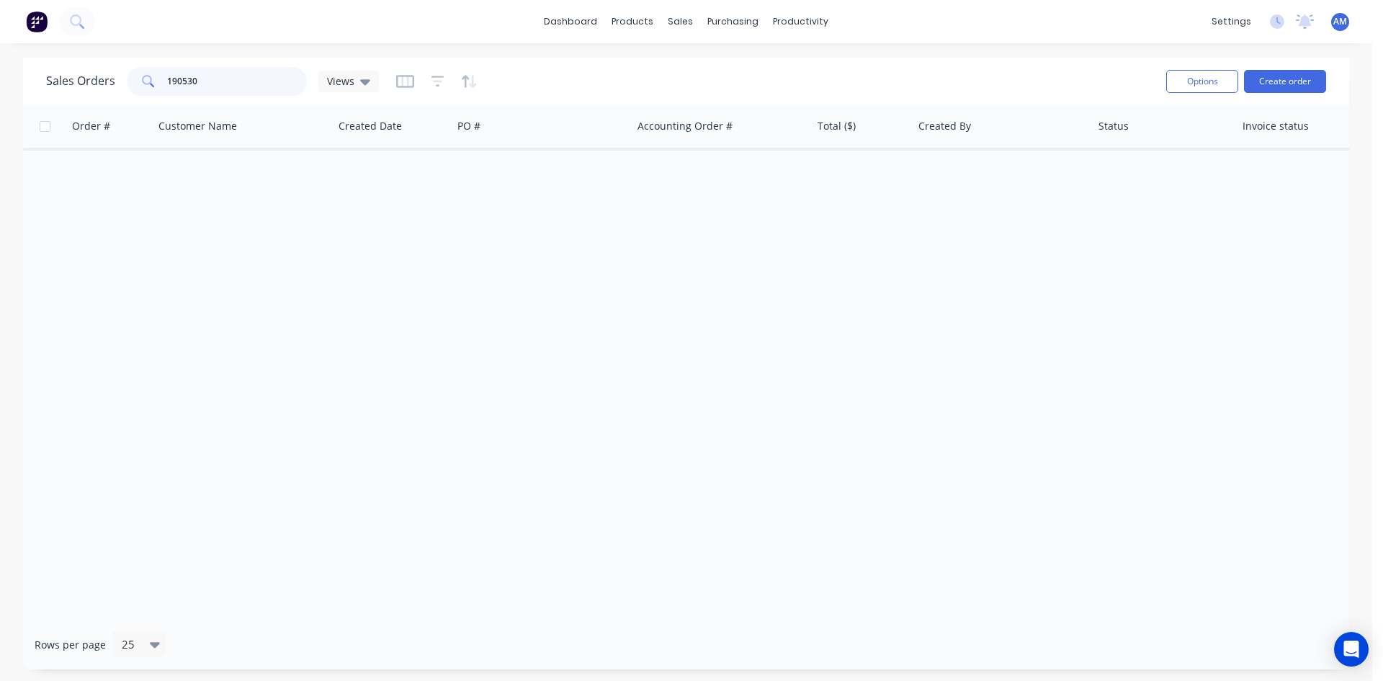
type input "190530"
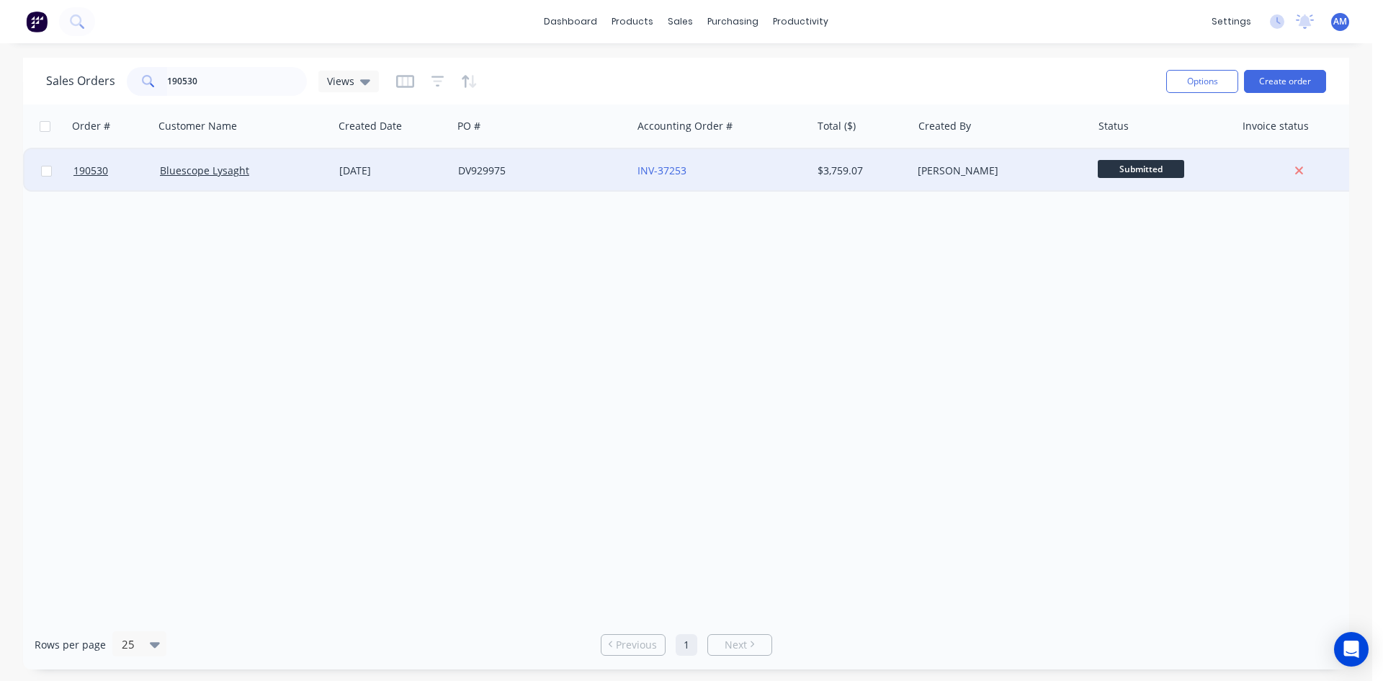
click at [560, 174] on div "DV929975" at bounding box center [538, 171] width 160 height 14
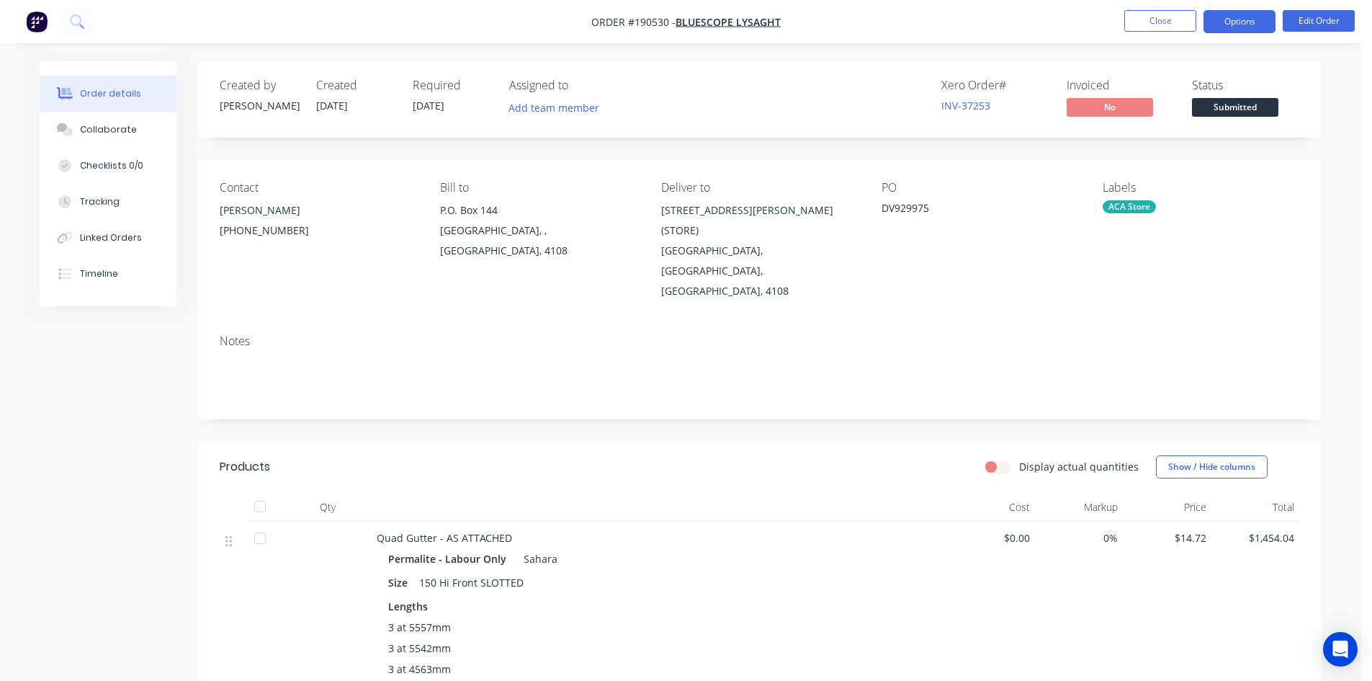
click at [1250, 27] on button "Options" at bounding box center [1240, 21] width 72 height 23
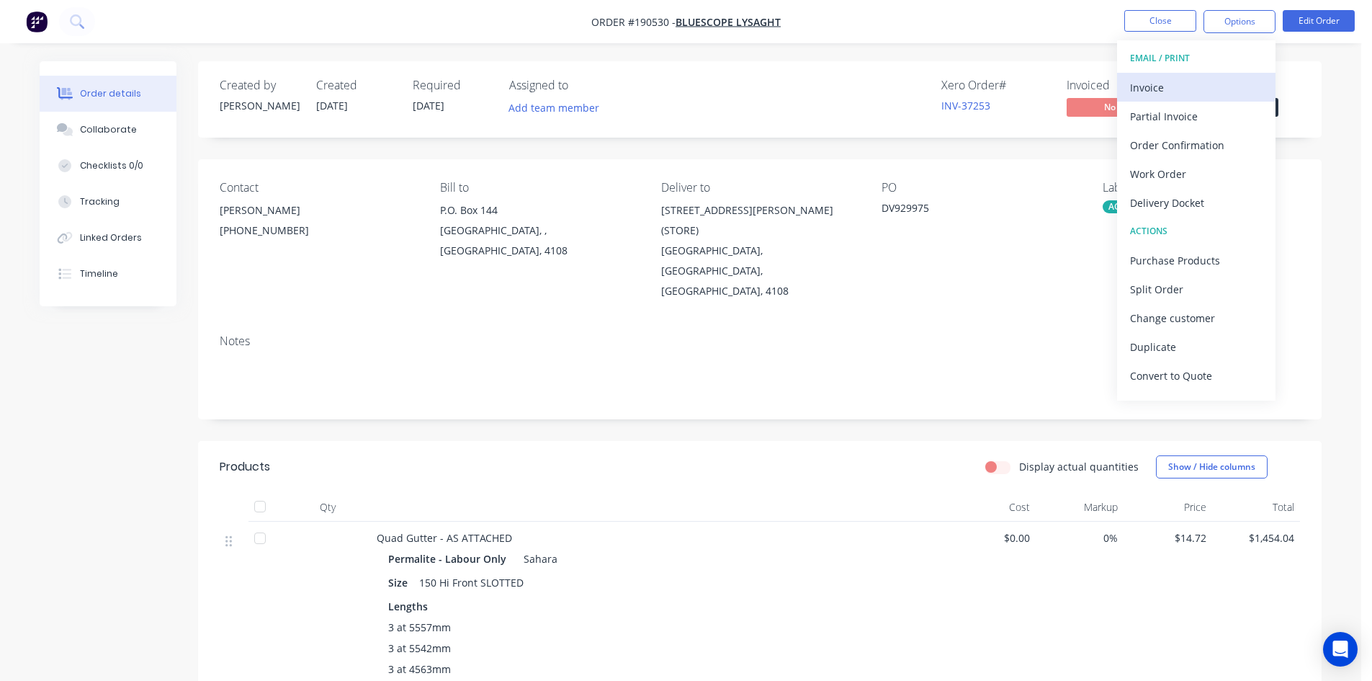
click at [1218, 79] on div "Invoice" at bounding box center [1196, 87] width 133 height 21
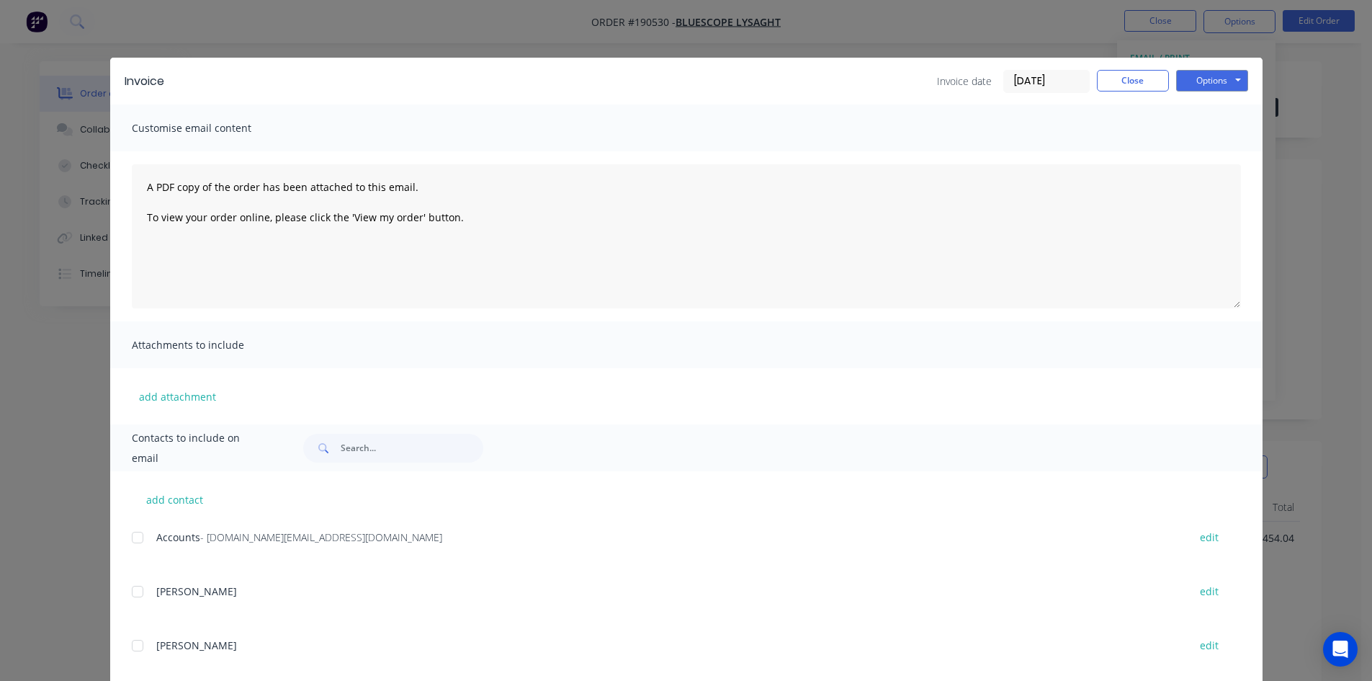
click at [132, 539] on div at bounding box center [137, 537] width 29 height 29
click at [1214, 81] on button "Options" at bounding box center [1212, 81] width 72 height 22
click at [1222, 149] on button "Email" at bounding box center [1222, 154] width 92 height 24
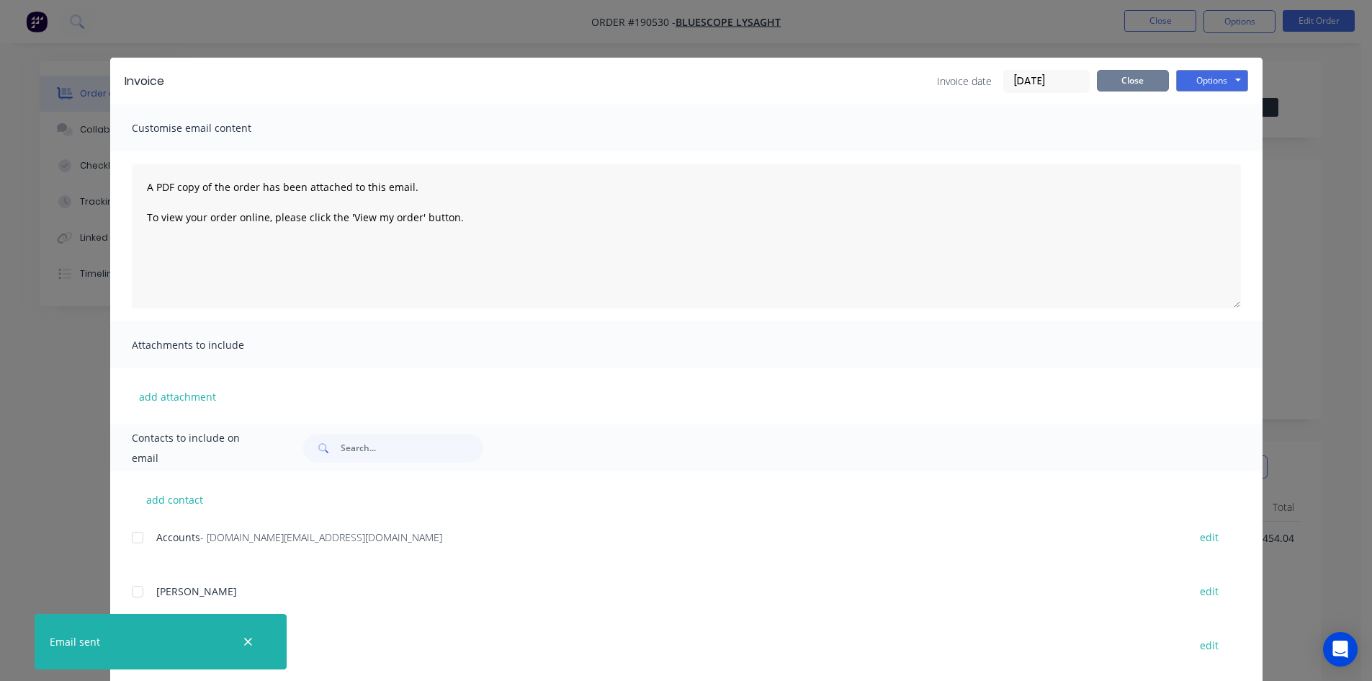
click at [1123, 85] on button "Close" at bounding box center [1133, 81] width 72 height 22
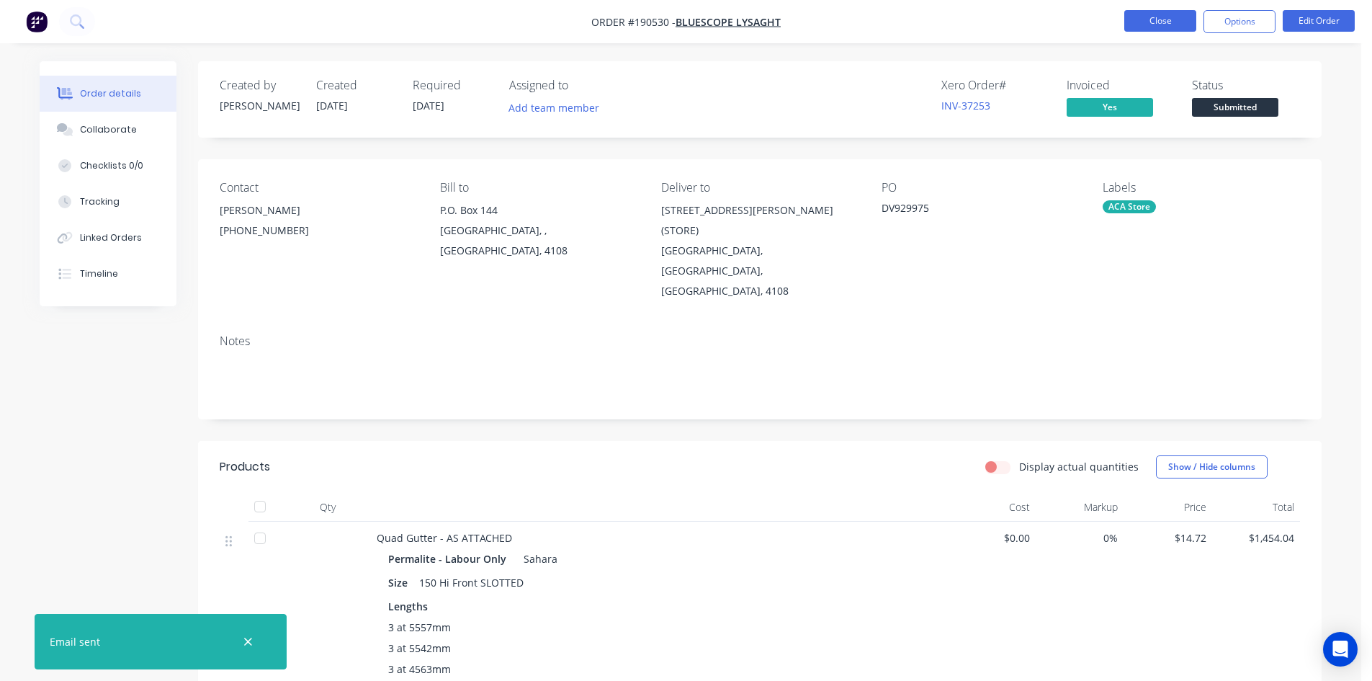
click at [1157, 18] on button "Close" at bounding box center [1160, 21] width 72 height 22
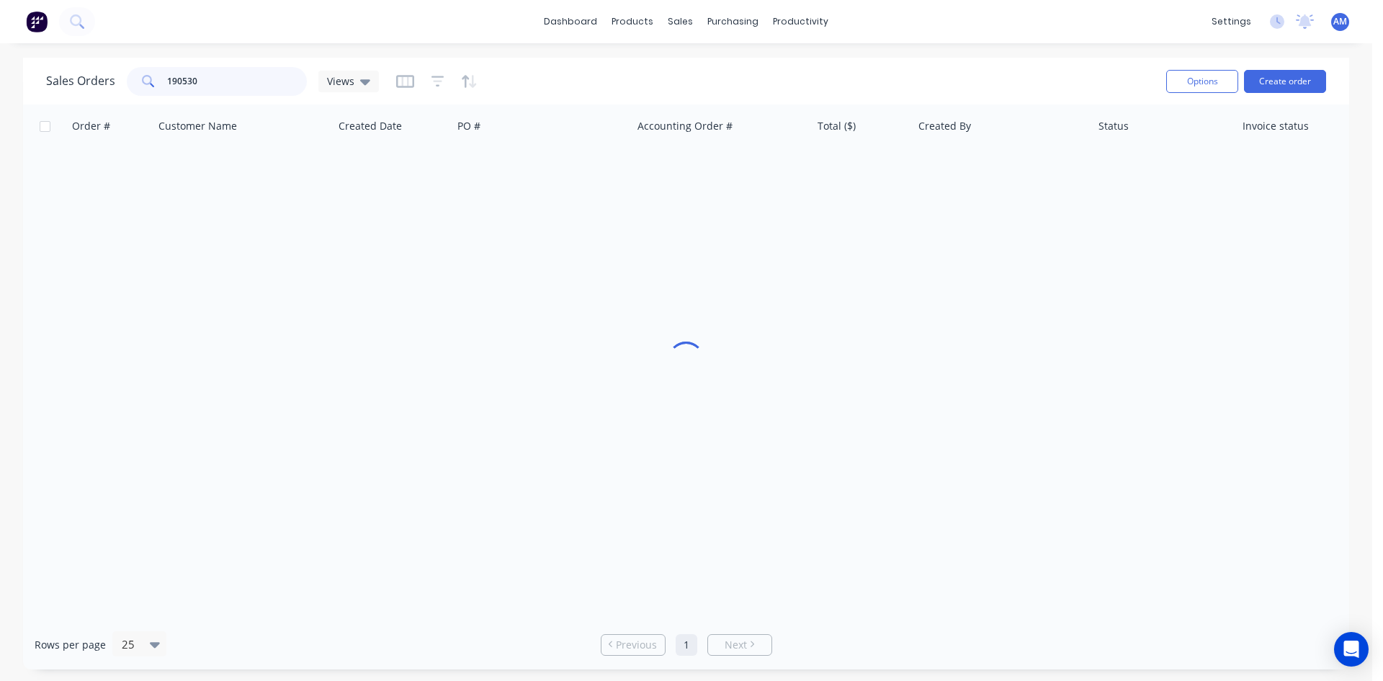
drag, startPoint x: 222, startPoint y: 88, endPoint x: 81, endPoint y: 77, distance: 141.6
click at [81, 77] on div "Sales Orders 190530 Views" at bounding box center [212, 81] width 333 height 29
type input "190479"
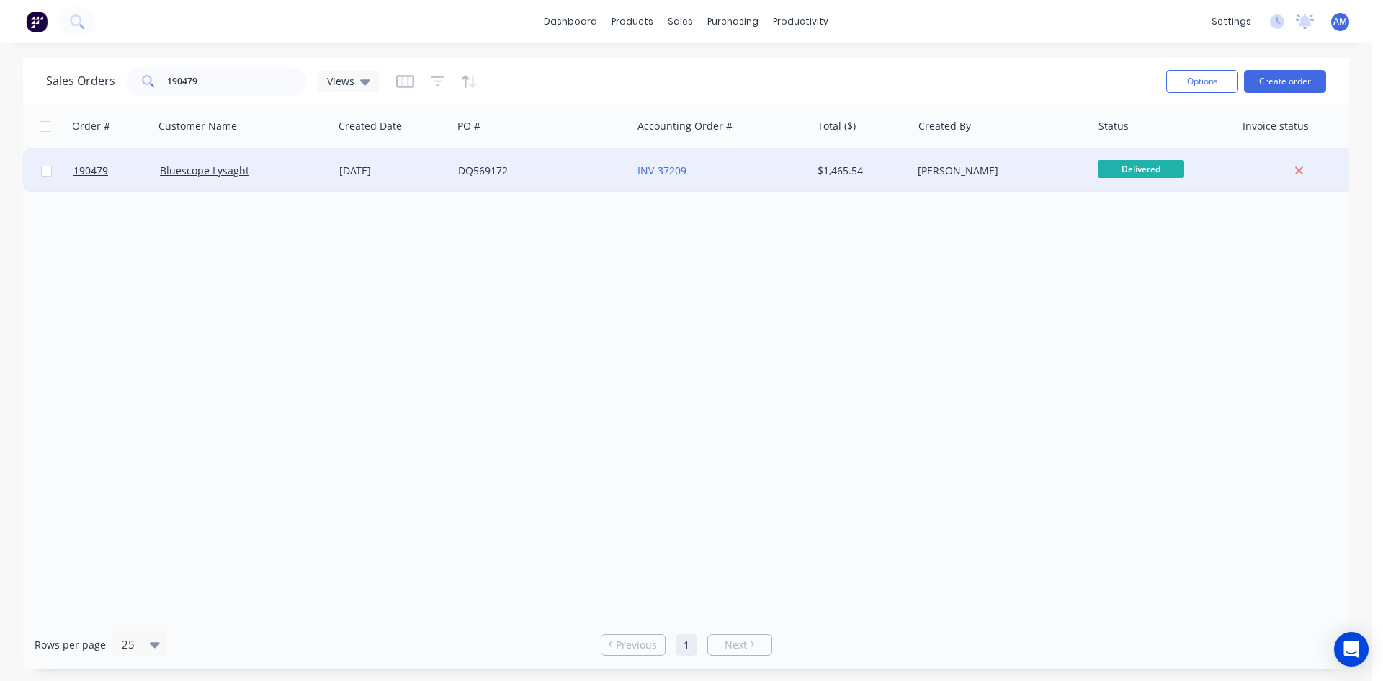
click at [581, 165] on div "DQ569172" at bounding box center [538, 171] width 160 height 14
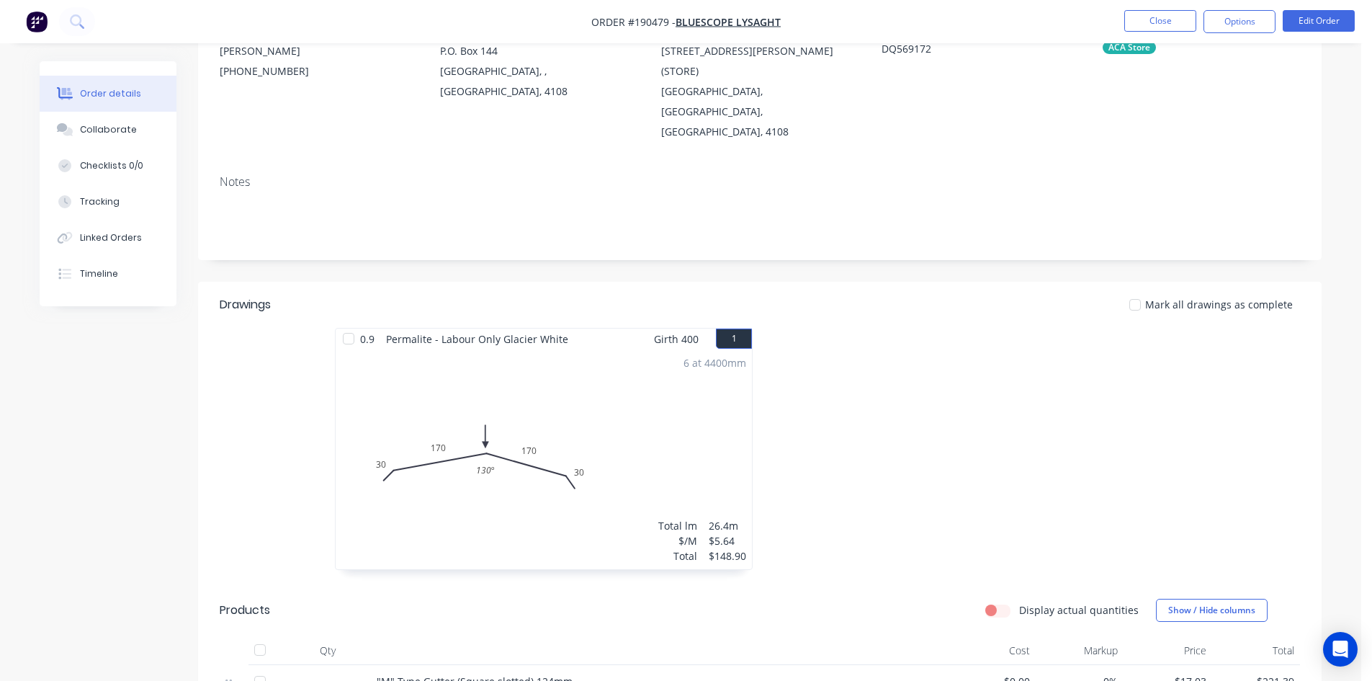
scroll to position [144, 0]
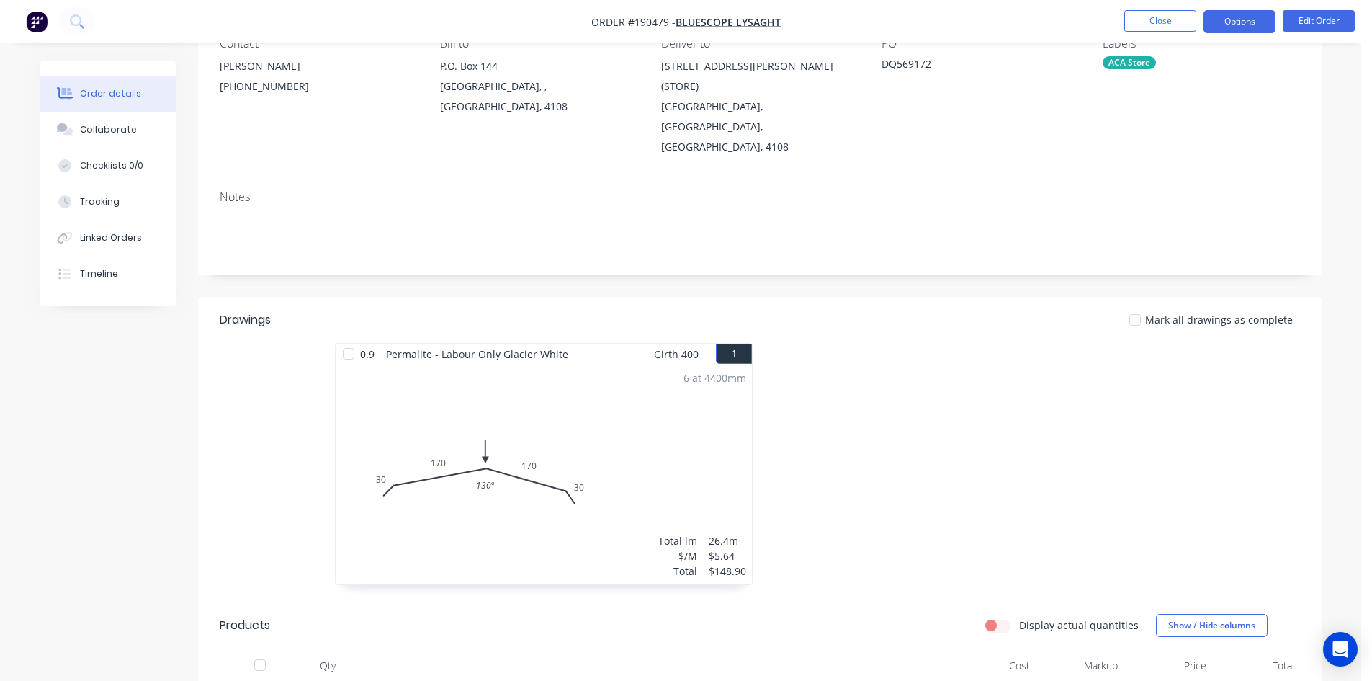
click at [1253, 14] on button "Options" at bounding box center [1240, 21] width 72 height 23
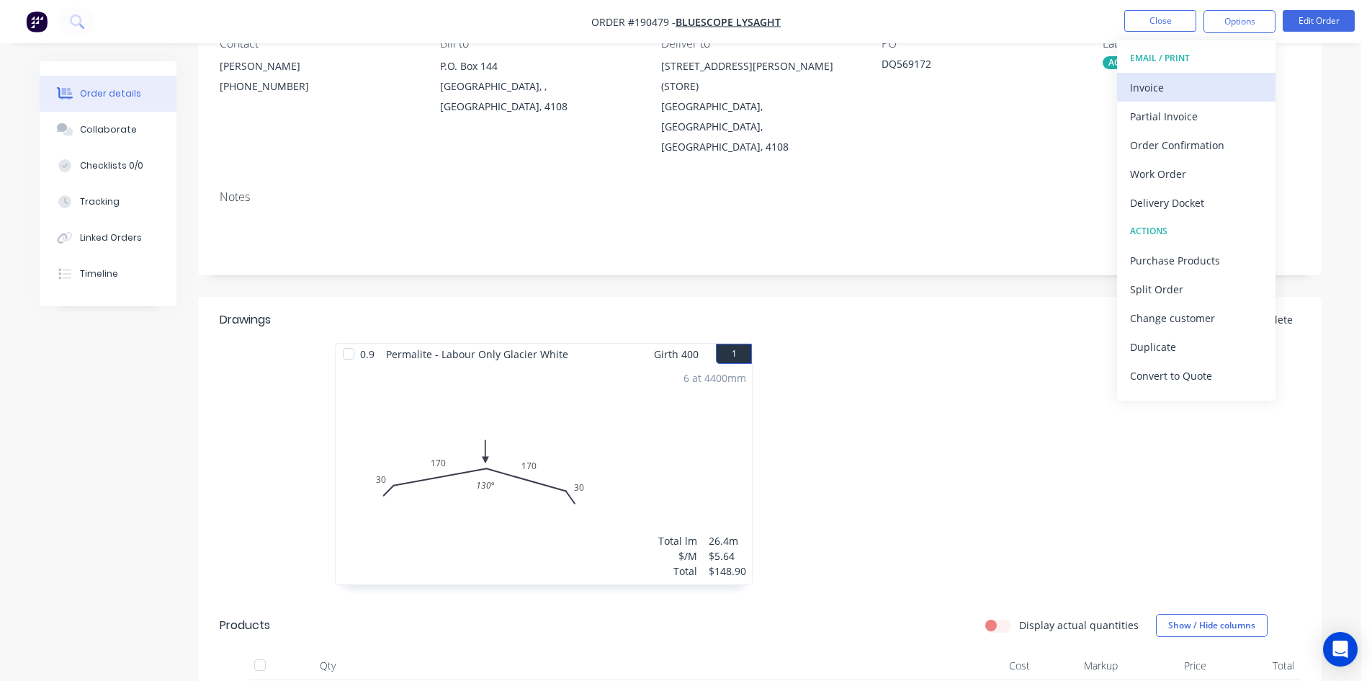
click at [1209, 82] on div "Invoice" at bounding box center [1196, 87] width 133 height 21
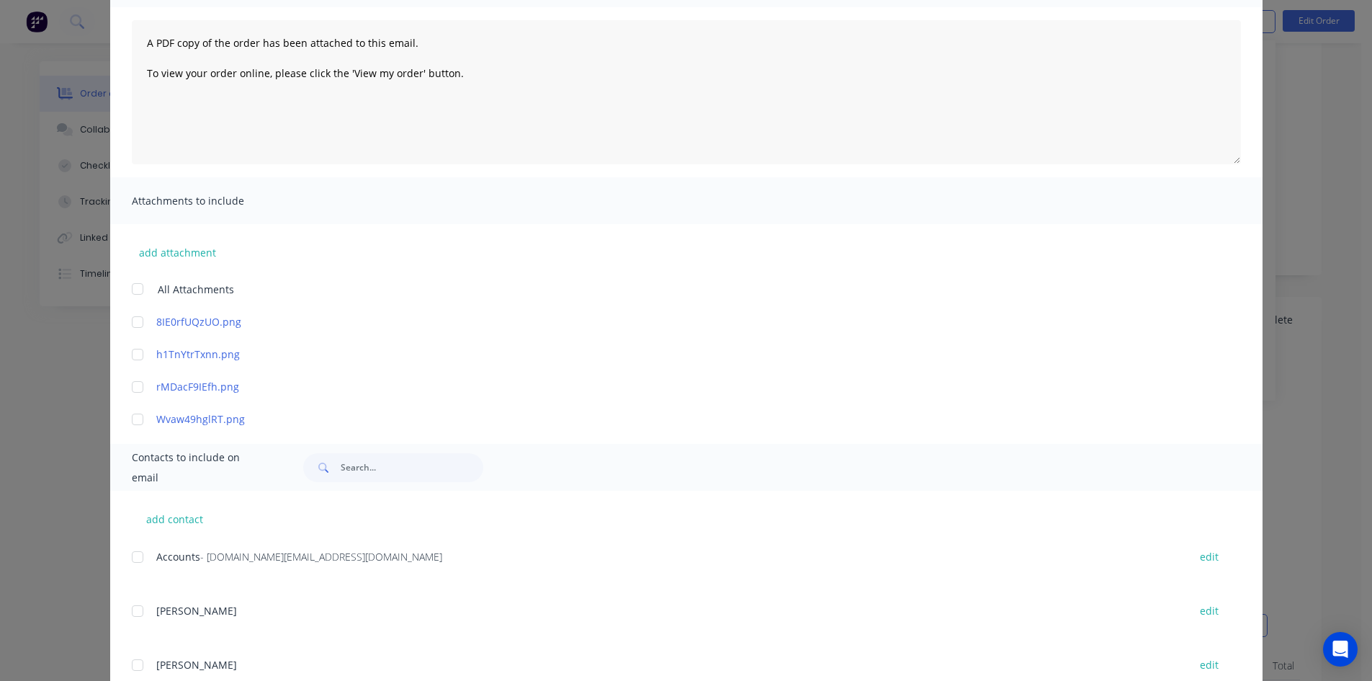
click at [133, 558] on div at bounding box center [137, 556] width 29 height 29
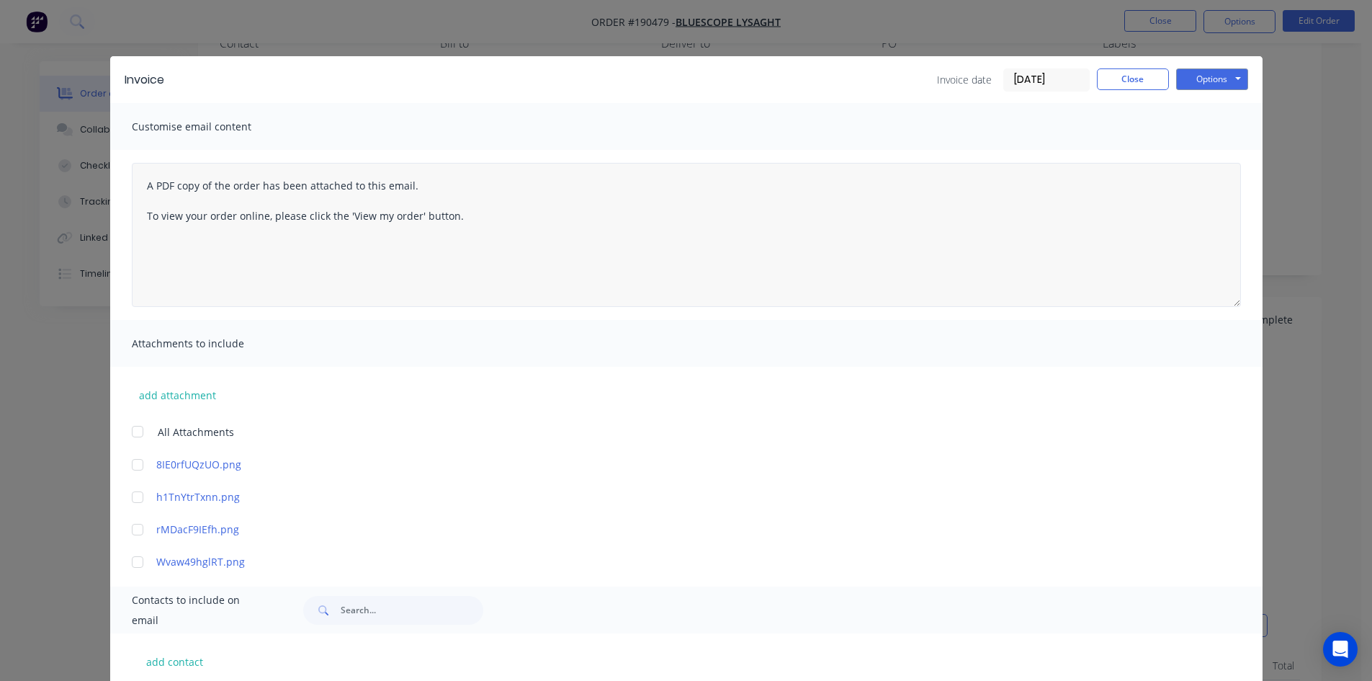
scroll to position [0, 0]
click at [1209, 79] on button "Options" at bounding box center [1212, 81] width 72 height 22
click at [1204, 148] on button "Email" at bounding box center [1222, 154] width 92 height 24
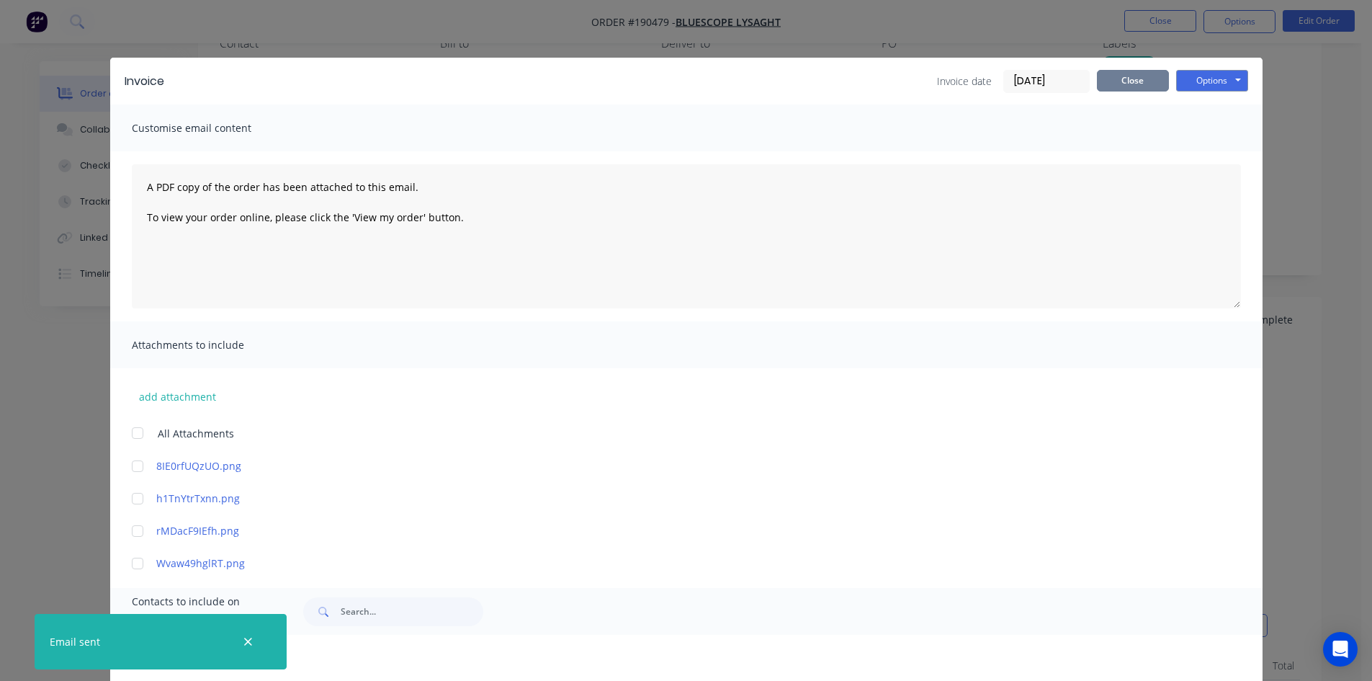
click at [1138, 84] on button "Close" at bounding box center [1133, 81] width 72 height 22
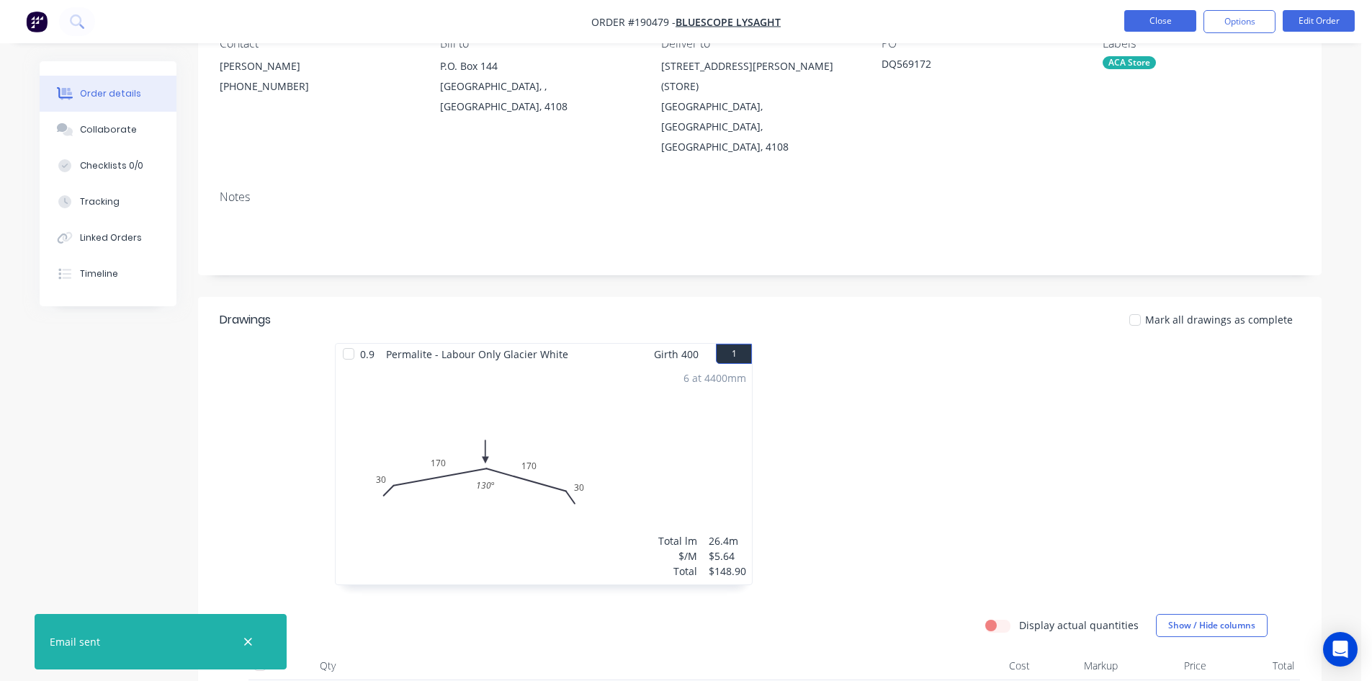
click at [1160, 23] on button "Close" at bounding box center [1160, 21] width 72 height 22
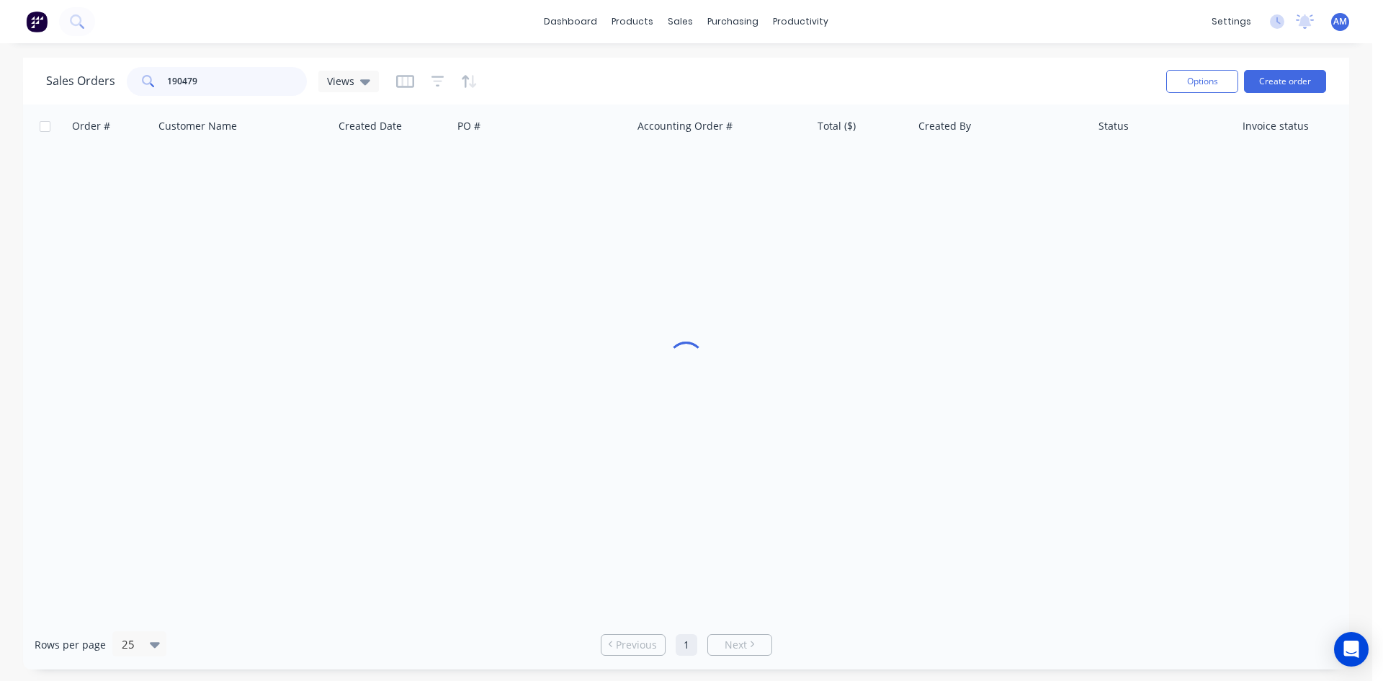
drag, startPoint x: 252, startPoint y: 89, endPoint x: 87, endPoint y: 86, distance: 165.0
click at [89, 85] on div "Sales Orders 190479 Views" at bounding box center [212, 81] width 333 height 29
type input "190934"
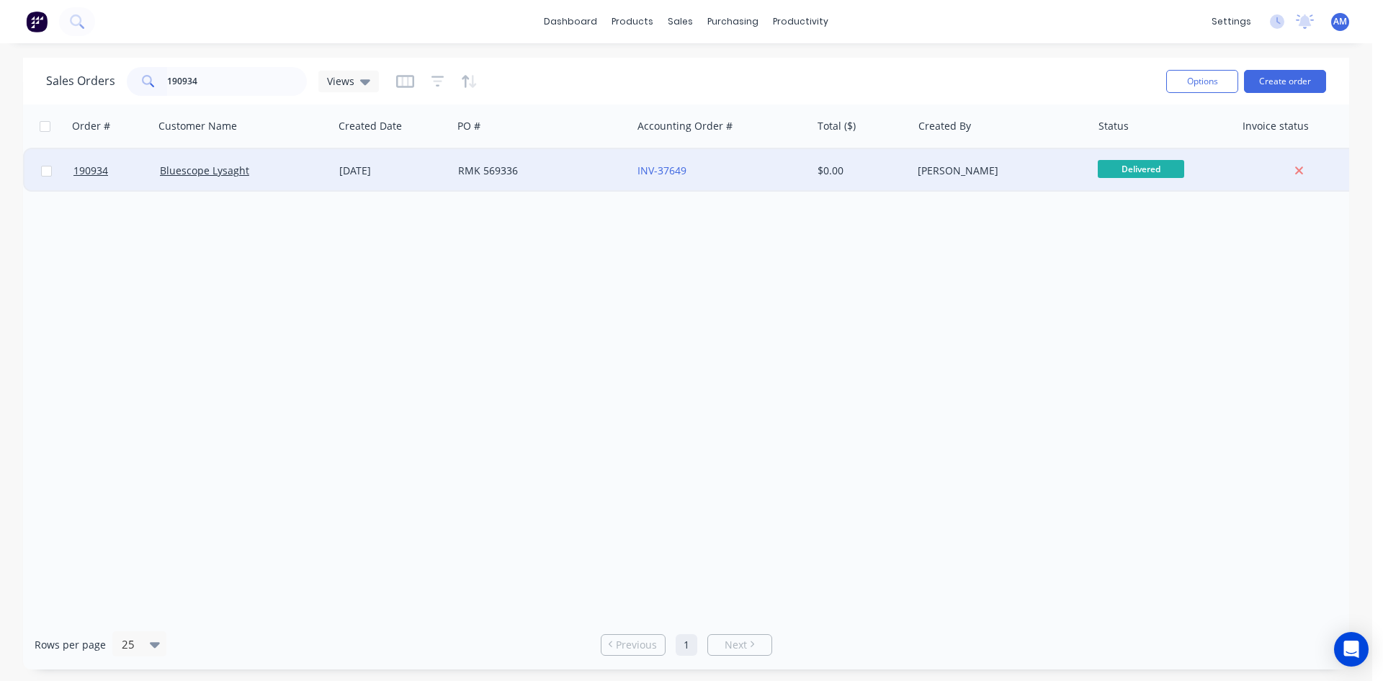
click at [566, 177] on div "RMK 569336" at bounding box center [538, 171] width 160 height 14
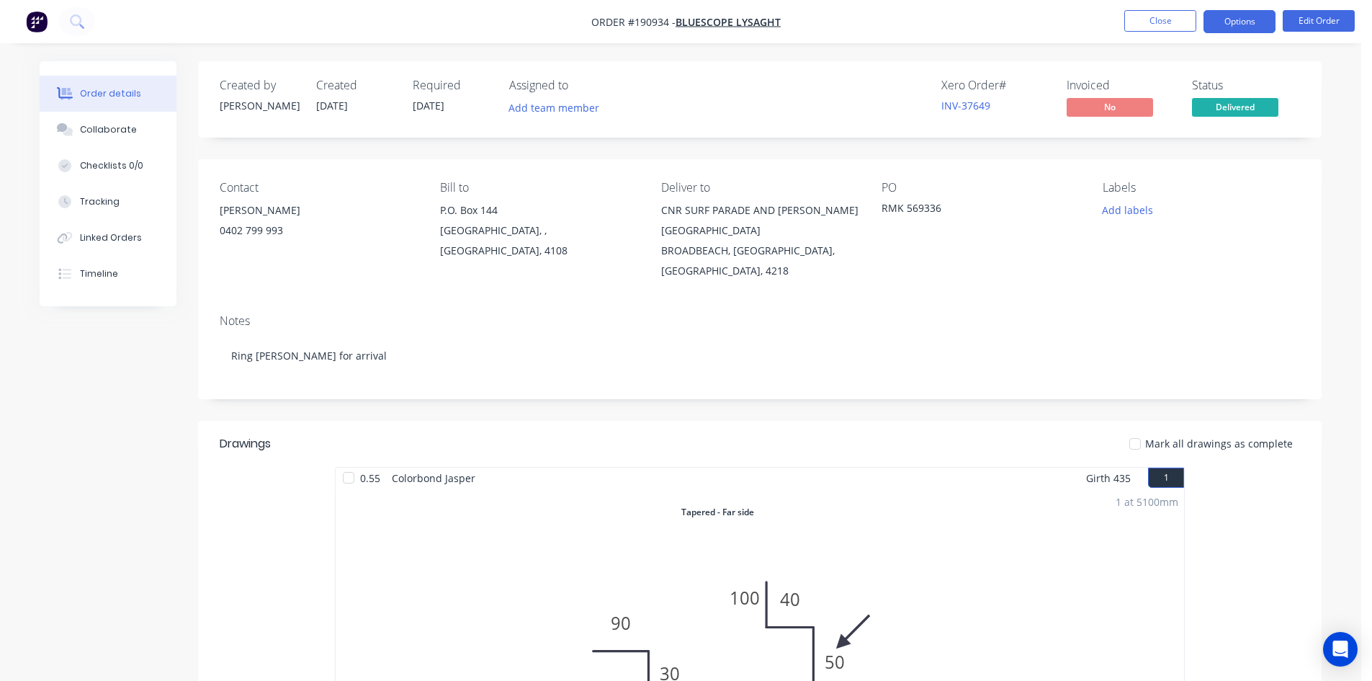
click at [1268, 20] on button "Options" at bounding box center [1240, 21] width 72 height 23
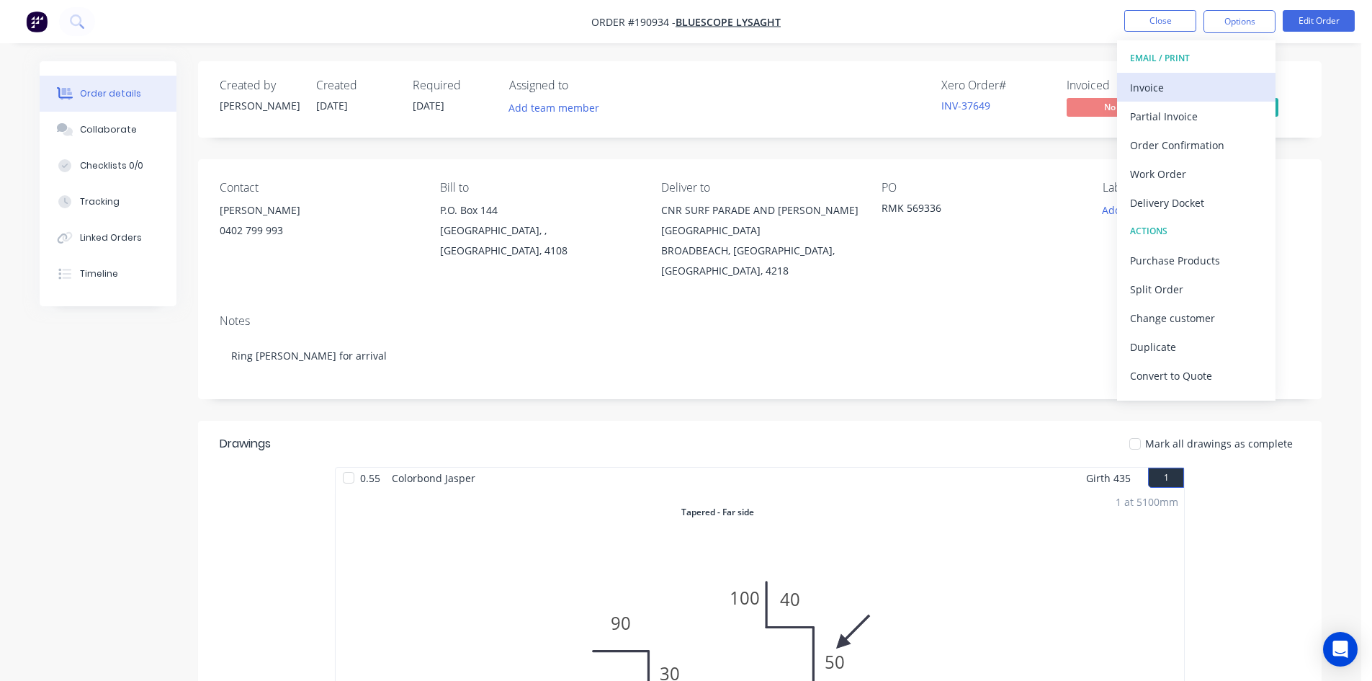
click at [1189, 87] on div "Invoice" at bounding box center [1196, 87] width 133 height 21
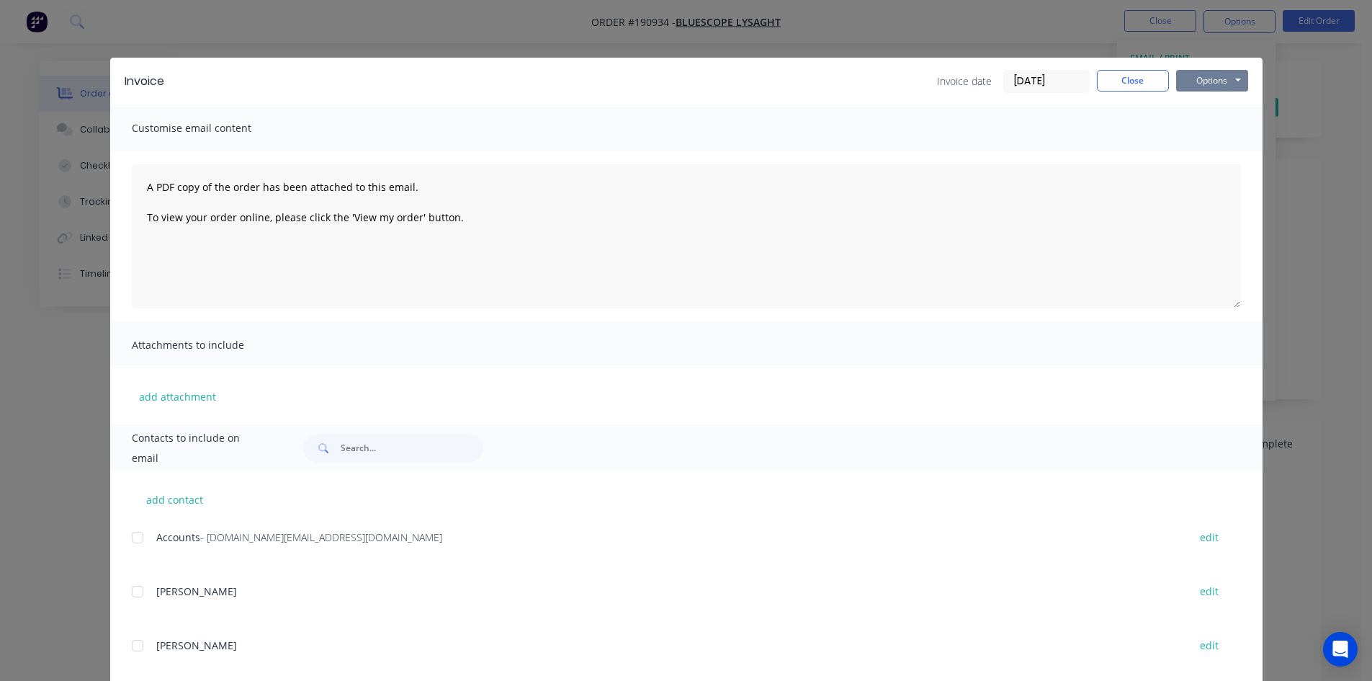
click at [1209, 81] on button "Options" at bounding box center [1212, 81] width 72 height 22
click at [1216, 125] on button "Print" at bounding box center [1222, 130] width 92 height 24
click at [1147, 72] on button "Close" at bounding box center [1133, 81] width 72 height 22
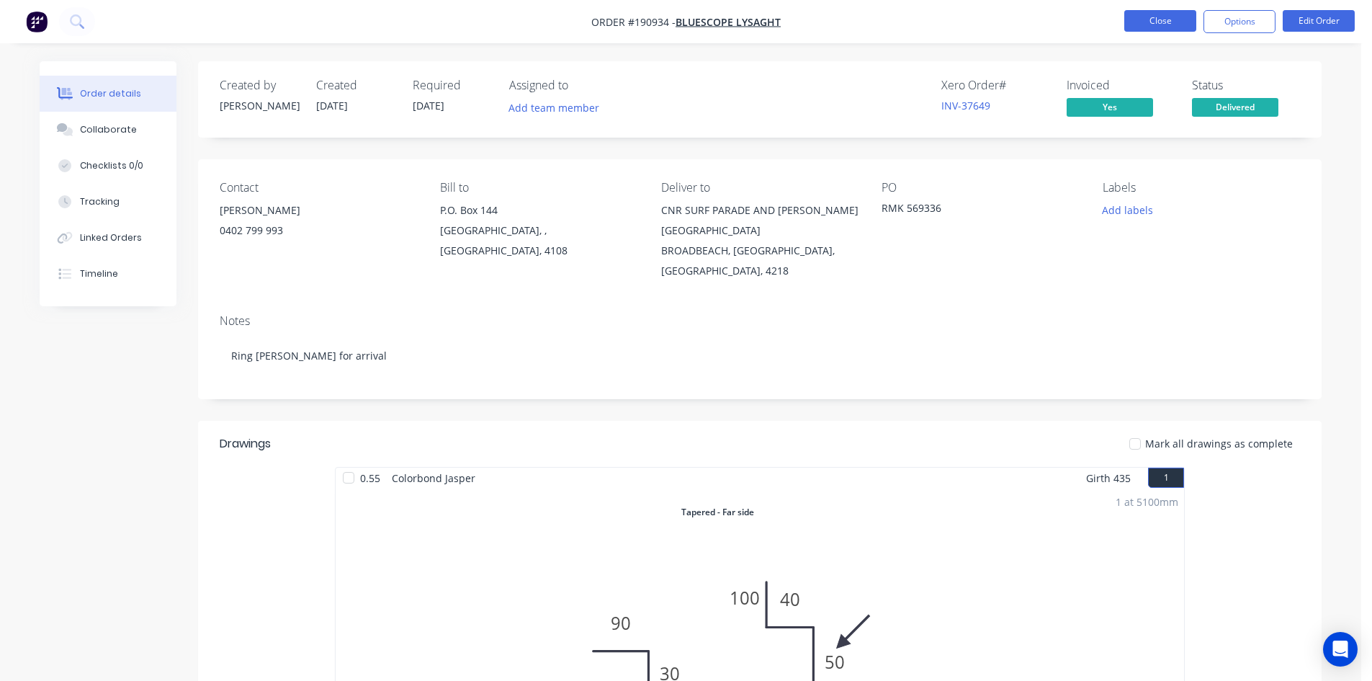
click at [1168, 22] on button "Close" at bounding box center [1160, 21] width 72 height 22
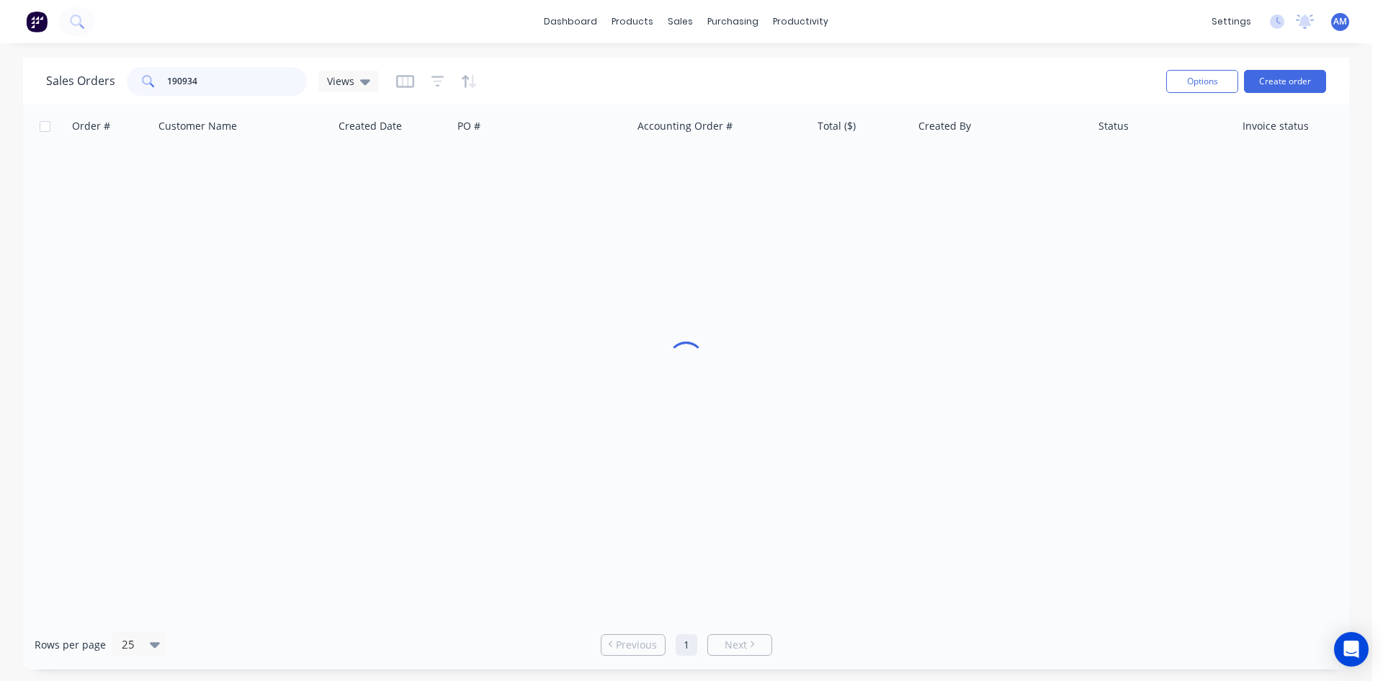
drag, startPoint x: 212, startPoint y: 78, endPoint x: 121, endPoint y: 81, distance: 90.8
click at [121, 81] on div "Sales Orders 190934 Views" at bounding box center [212, 81] width 333 height 29
type input "190669"
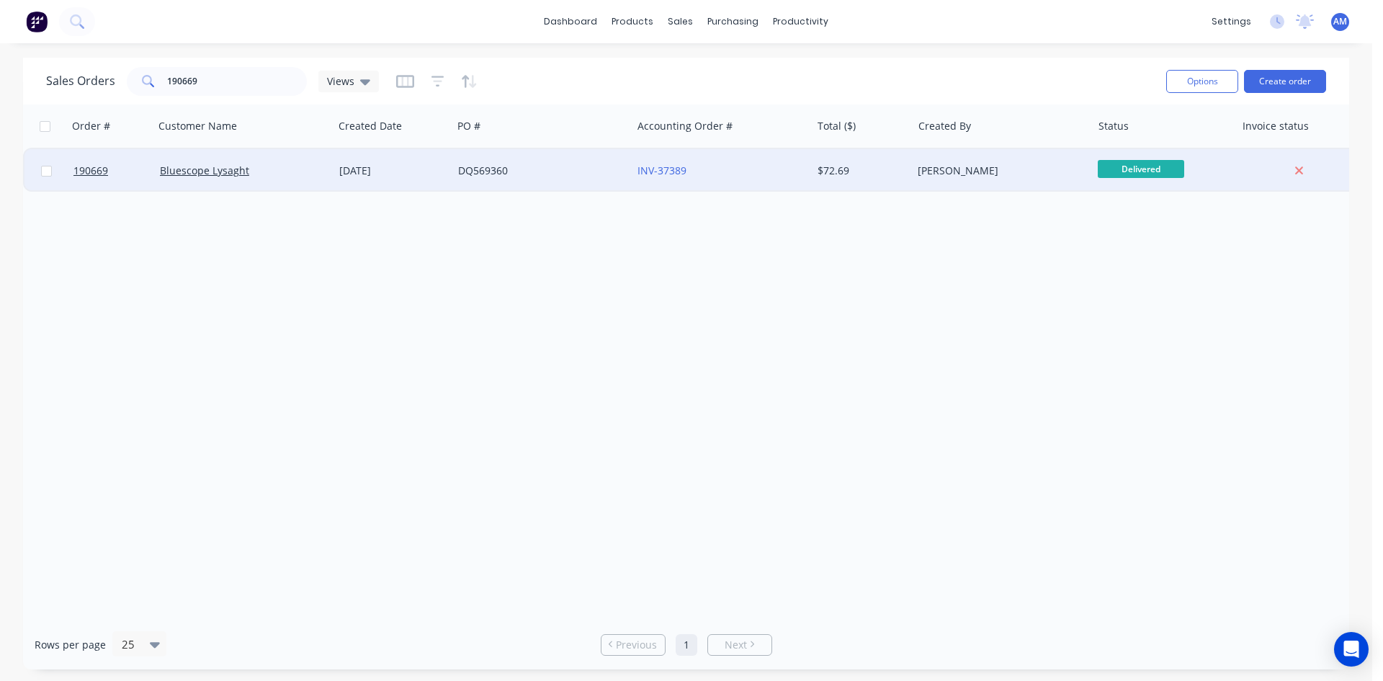
click at [588, 175] on div "DQ569360" at bounding box center [538, 171] width 160 height 14
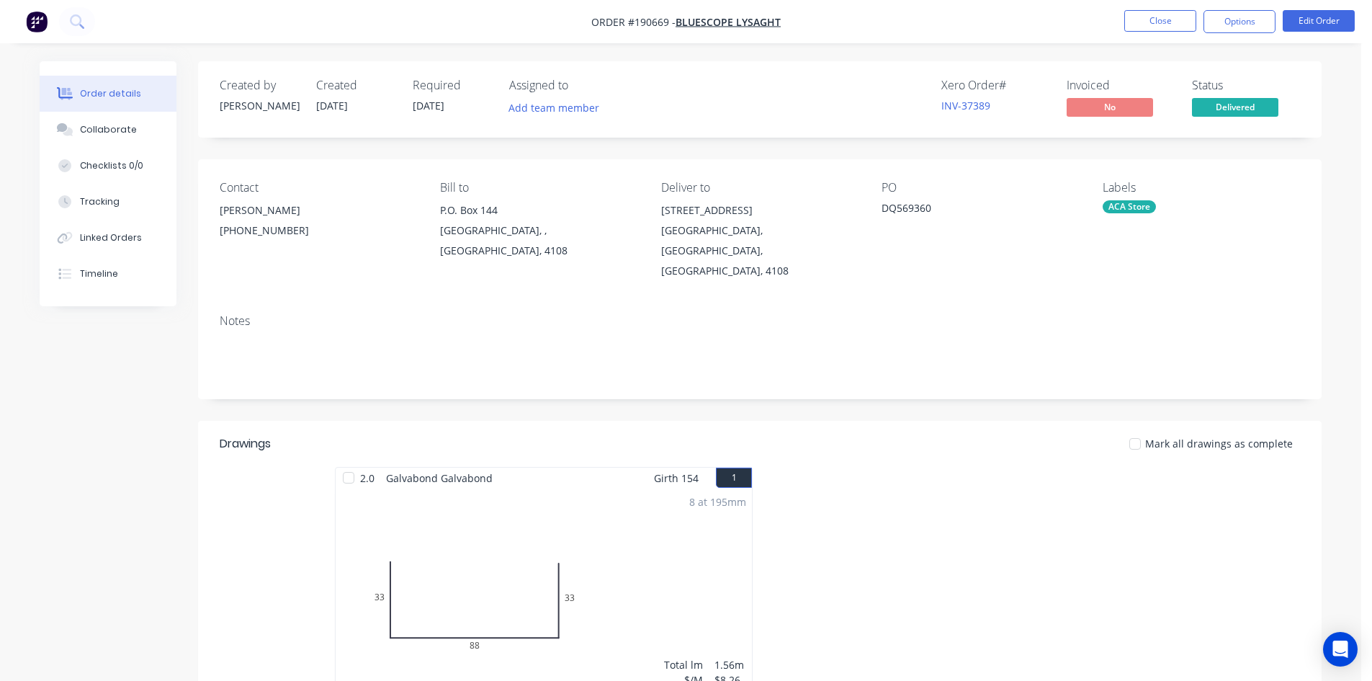
click at [1219, 9] on nav "Order #190669 - Bluescope Lysaght Close Options Edit Order" at bounding box center [686, 21] width 1372 height 43
click at [1217, 28] on button "Options" at bounding box center [1240, 21] width 72 height 23
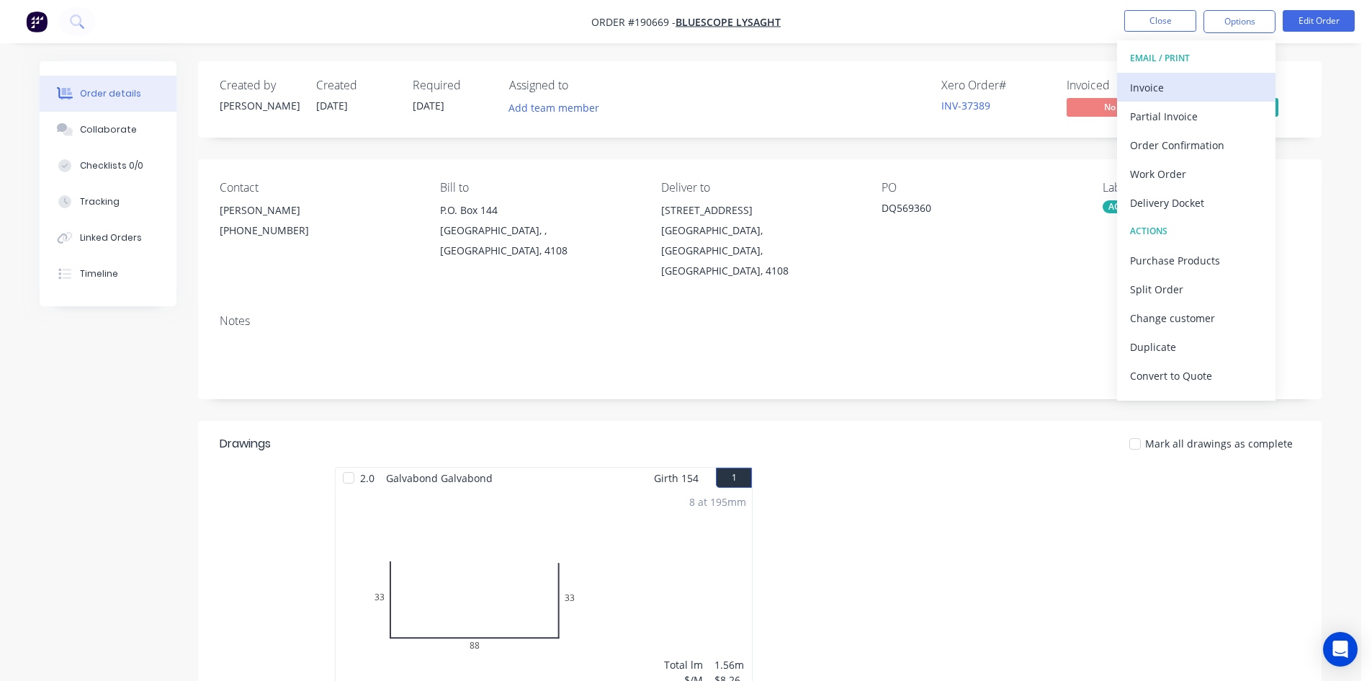
click at [1173, 88] on div "Invoice" at bounding box center [1196, 87] width 133 height 21
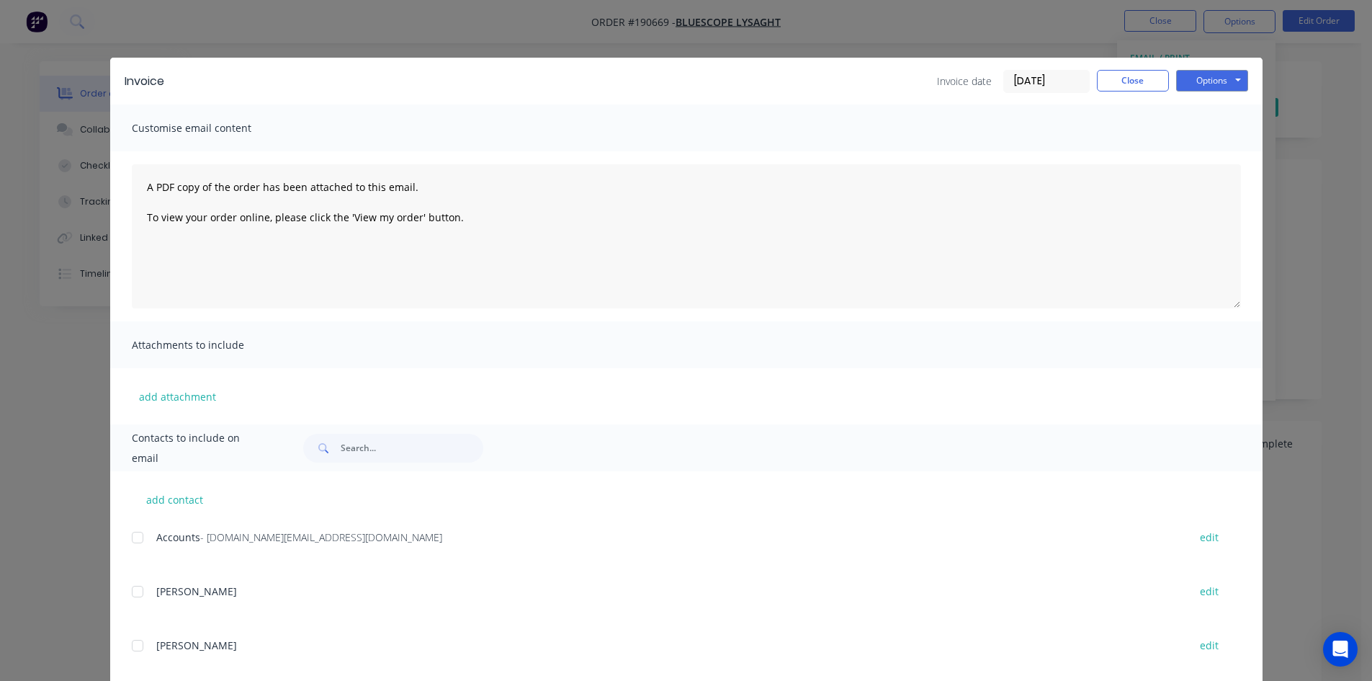
click at [134, 540] on div at bounding box center [137, 537] width 29 height 29
click at [1195, 81] on button "Options" at bounding box center [1212, 81] width 72 height 22
click at [1203, 149] on button "Email" at bounding box center [1222, 154] width 92 height 24
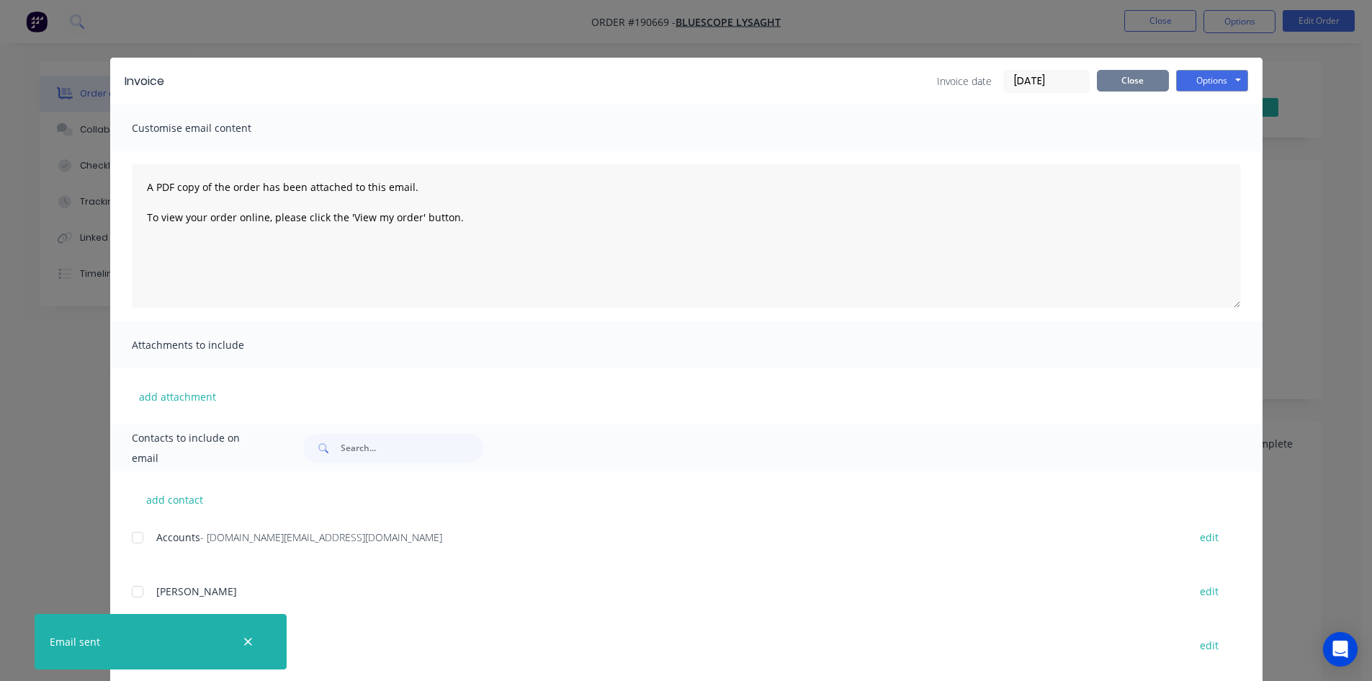
click at [1150, 77] on button "Close" at bounding box center [1133, 81] width 72 height 22
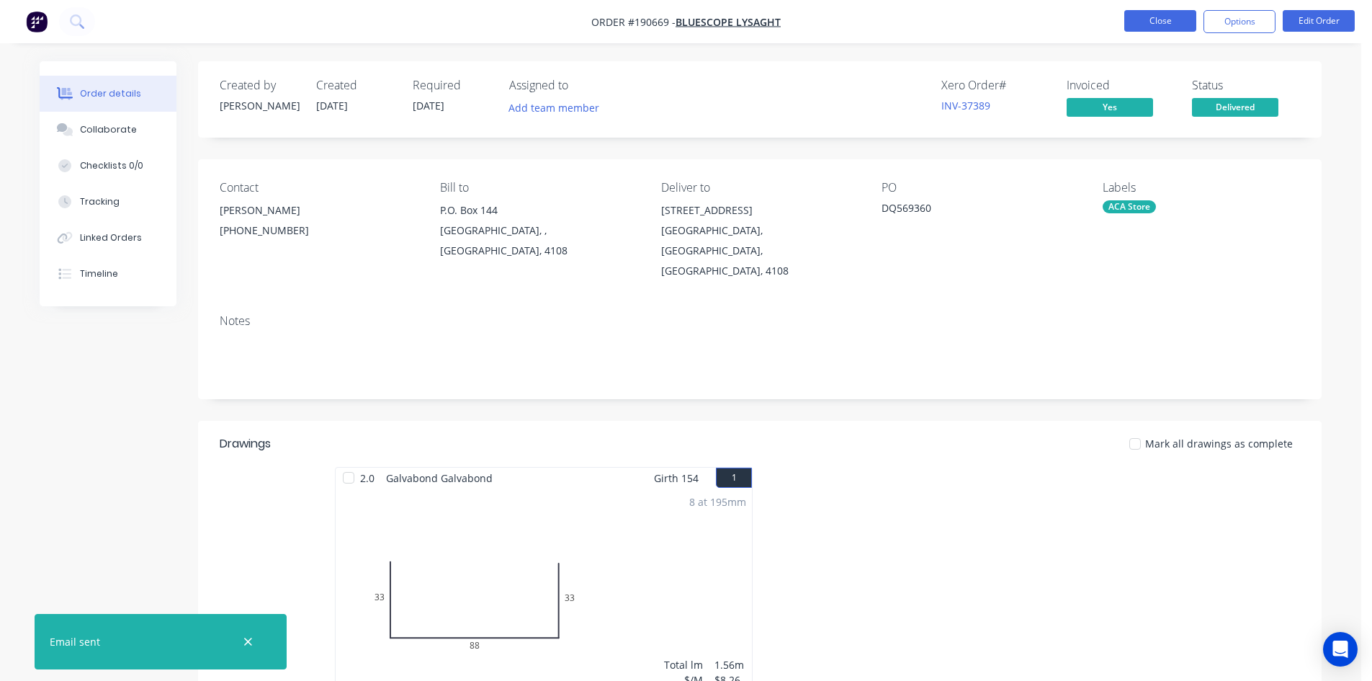
click at [1168, 16] on button "Close" at bounding box center [1160, 21] width 72 height 22
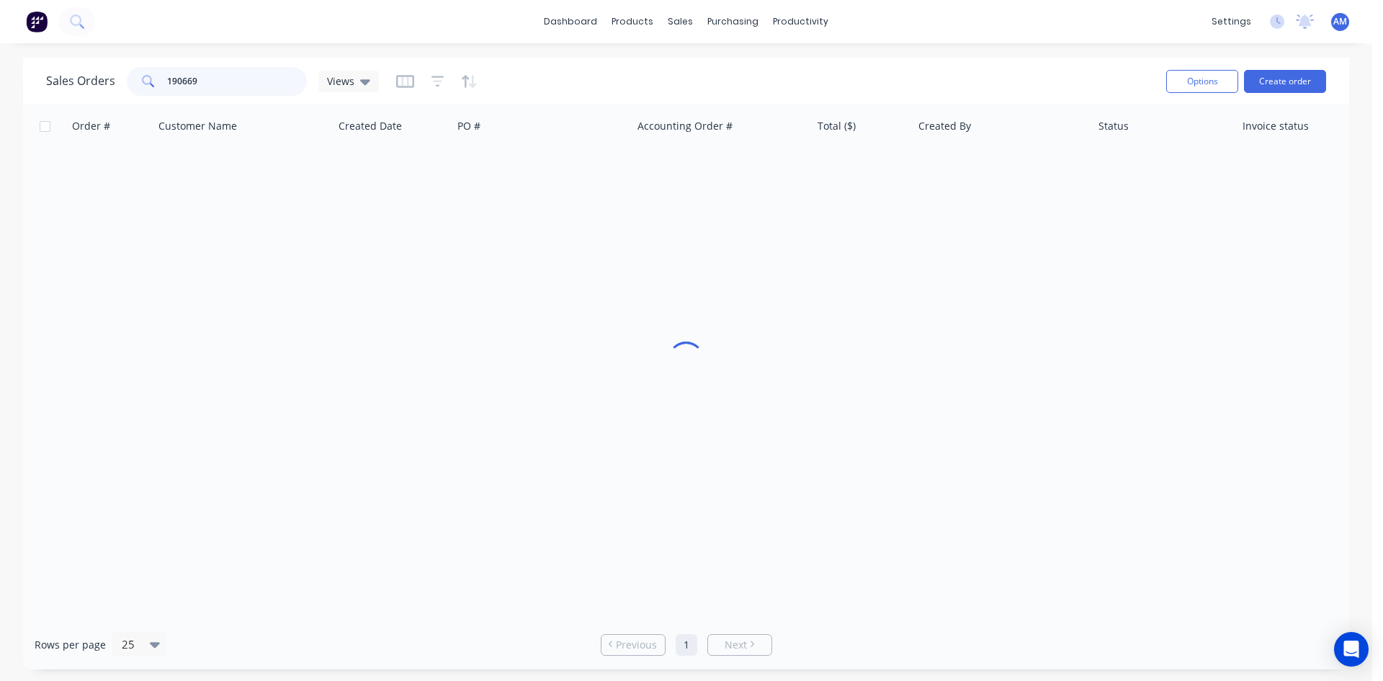
drag, startPoint x: 248, startPoint y: 87, endPoint x: 109, endPoint y: 73, distance: 140.5
click at [109, 73] on div "Sales Orders 190669 Views" at bounding box center [212, 81] width 333 height 29
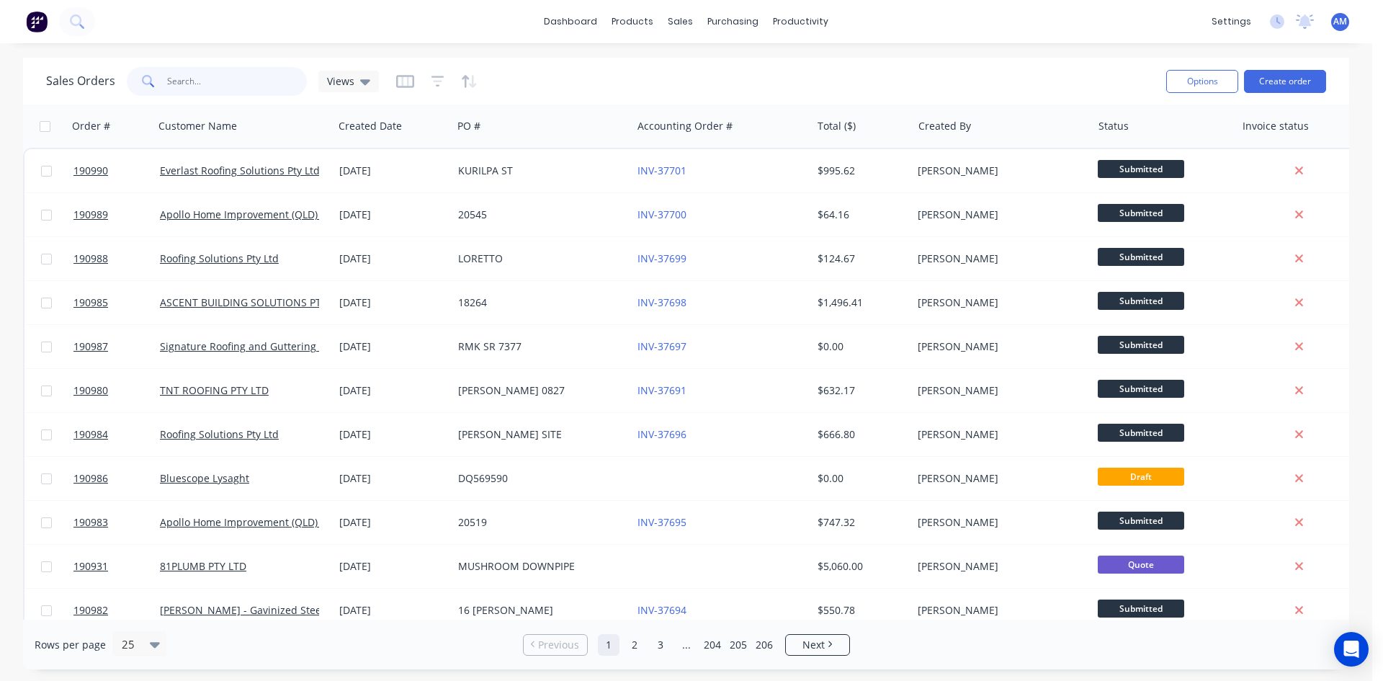
click at [228, 82] on input "text" at bounding box center [237, 81] width 140 height 29
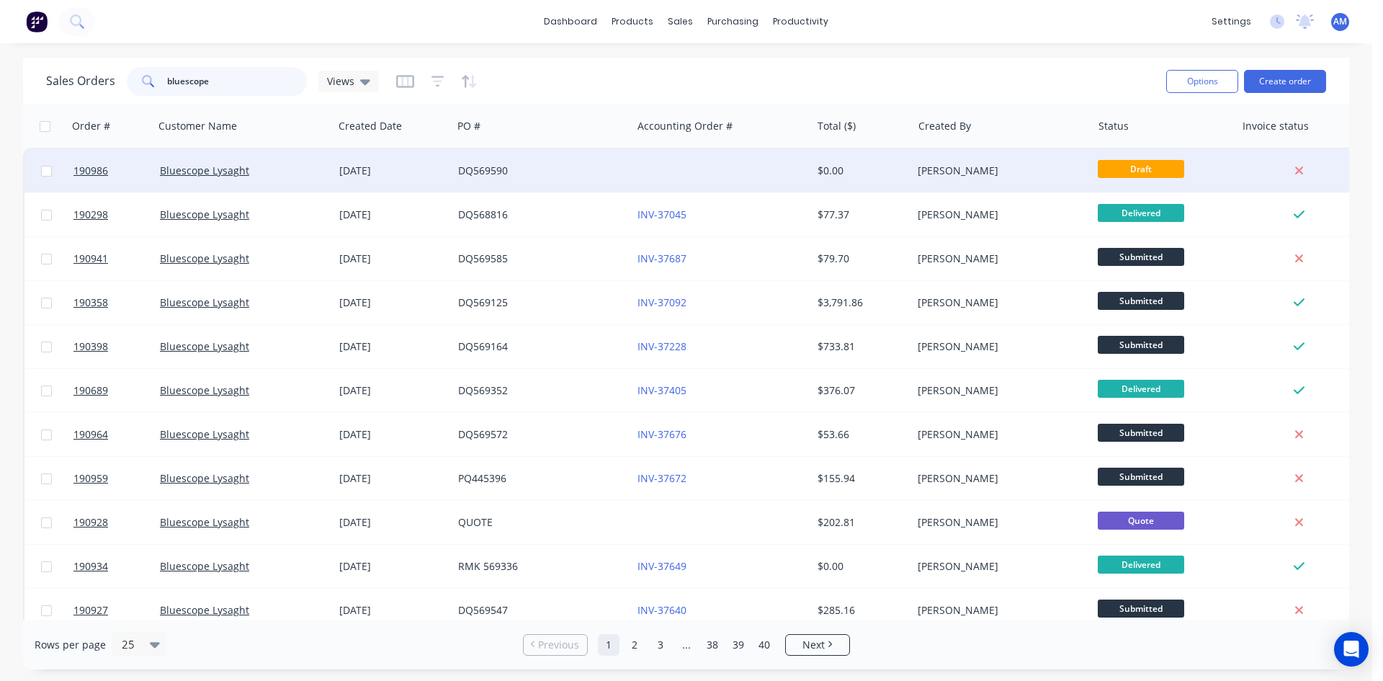
type input "bluescope"
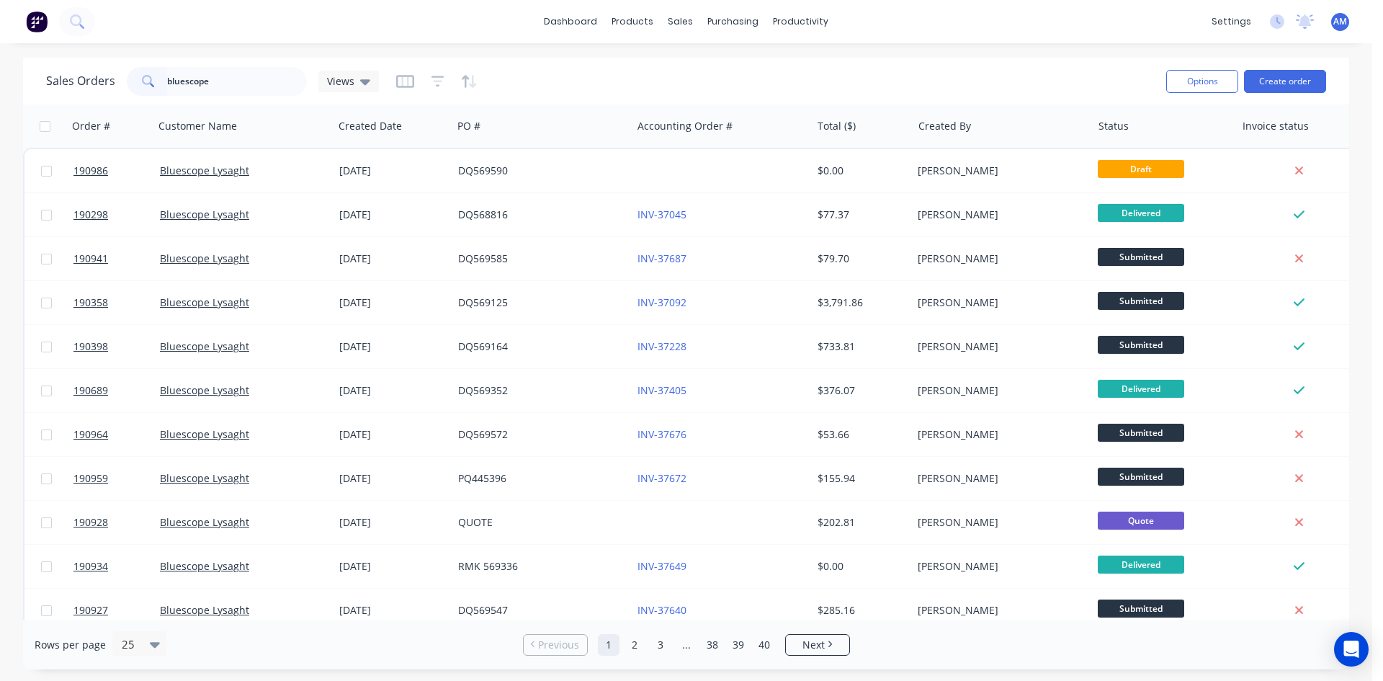
click at [442, 82] on div at bounding box center [436, 81] width 81 height 23
click at [434, 82] on icon "button" at bounding box center [437, 81] width 13 height 14
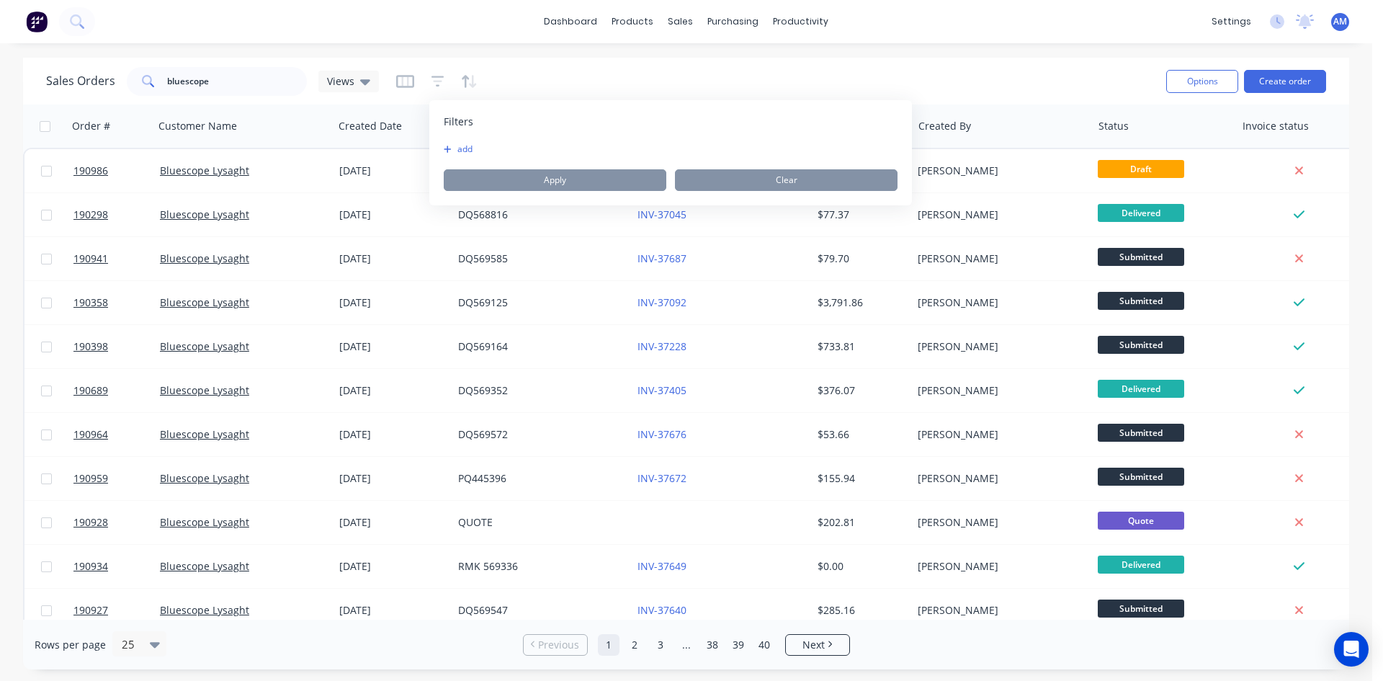
click at [469, 151] on button "add" at bounding box center [462, 149] width 36 height 12
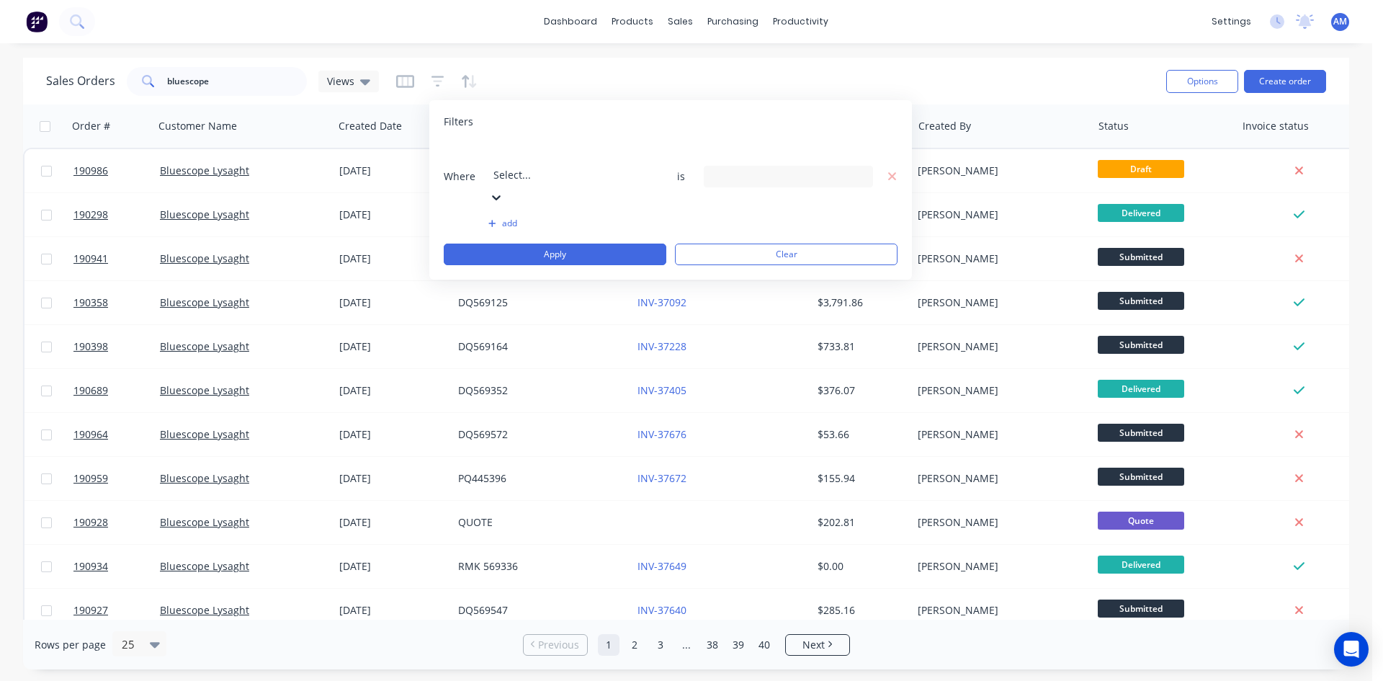
click at [552, 158] on div at bounding box center [596, 155] width 207 height 18
click at [823, 169] on div "3 Invoice status selected" at bounding box center [777, 176] width 130 height 15
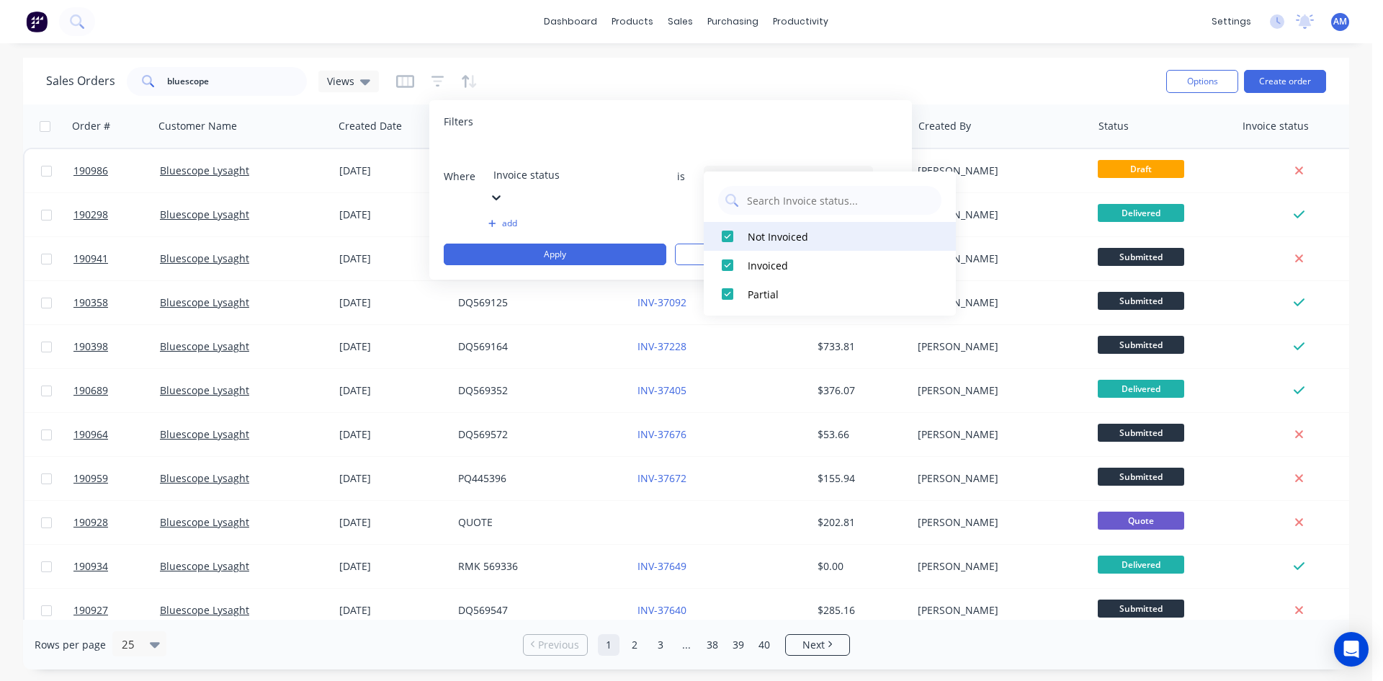
click at [761, 238] on div "Not Invoiced" at bounding box center [834, 236] width 173 height 15
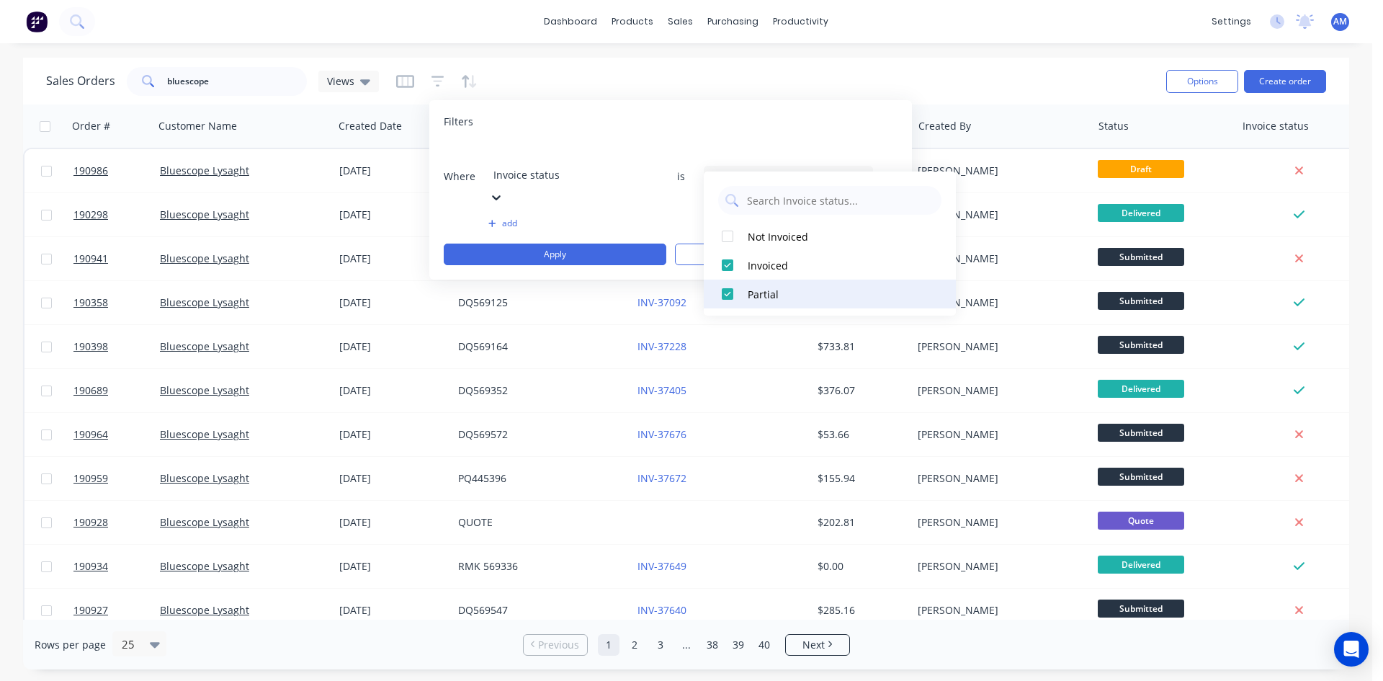
click at [758, 287] on div "Partial" at bounding box center [834, 294] width 173 height 15
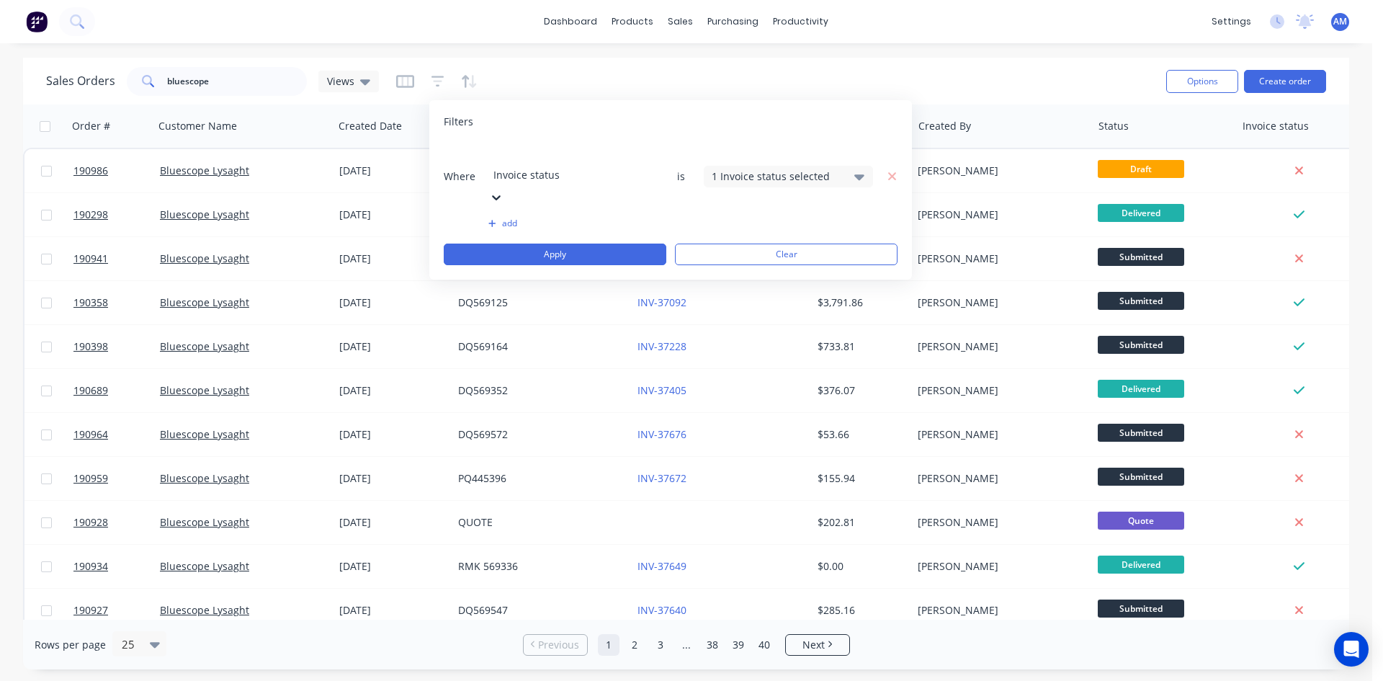
click at [518, 218] on button "add" at bounding box center [572, 224] width 169 height 12
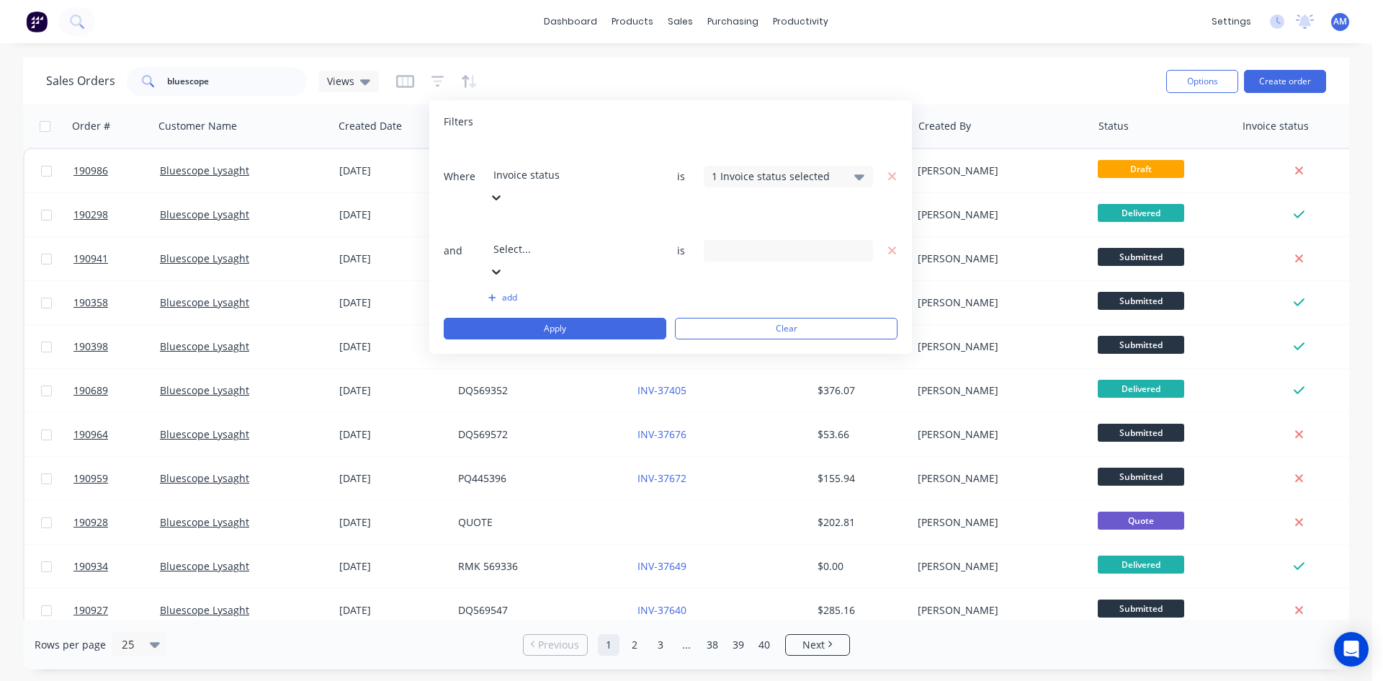
click at [571, 211] on div "Where Invoice status is 1 Invoice status selected and Select... is add Apply Cl…" at bounding box center [671, 241] width 454 height 196
click at [565, 220] on div at bounding box center [596, 229] width 207 height 18
click at [759, 240] on input at bounding box center [788, 251] width 168 height 22
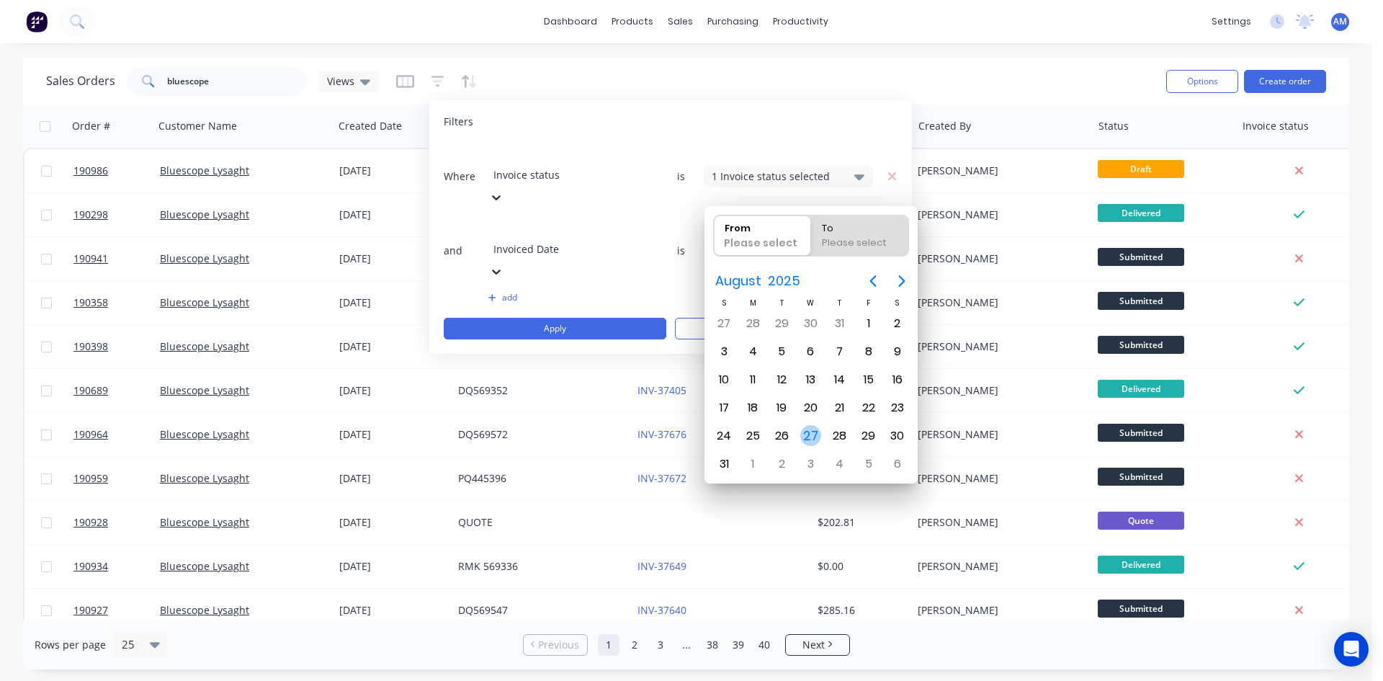
click at [814, 439] on div "27" at bounding box center [811, 436] width 22 height 22
type input "27/08/25"
radio input "false"
radio input "true"
click at [814, 439] on div "27" at bounding box center [811, 436] width 22 height 22
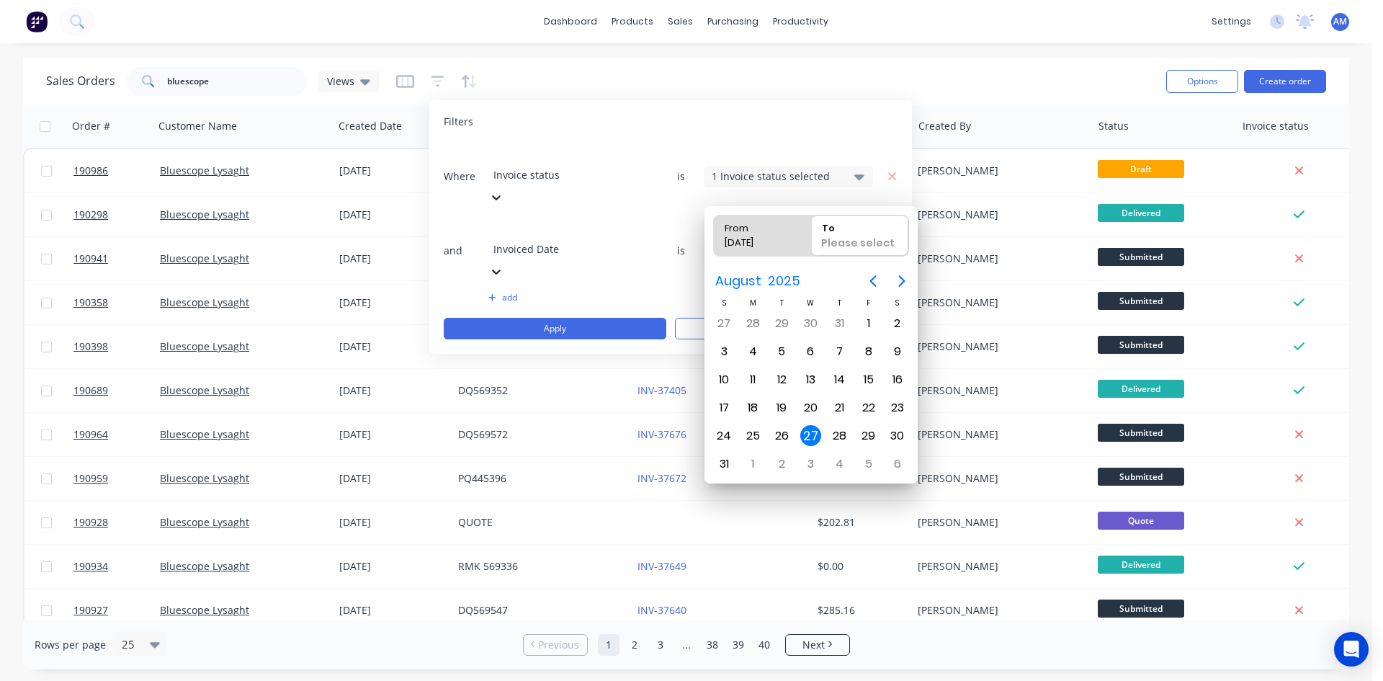
type input "27/08/25 - 27/08/25"
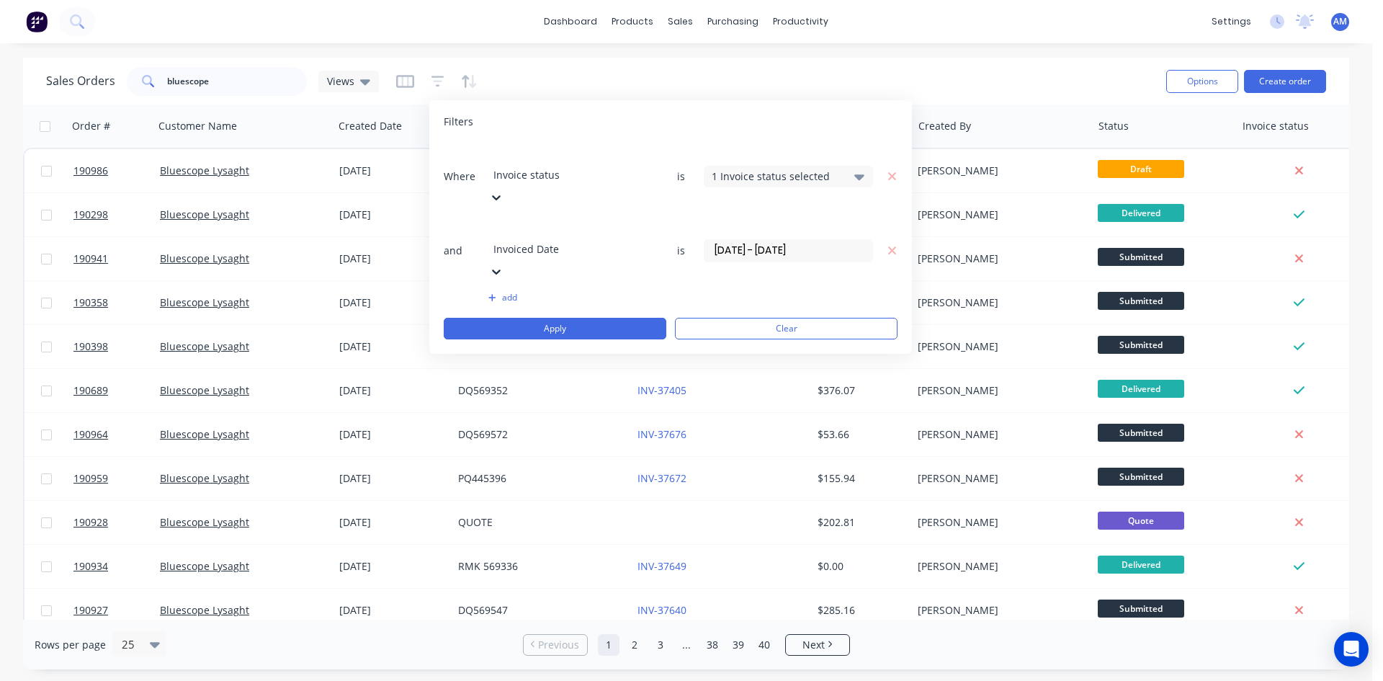
click at [518, 292] on button "add" at bounding box center [572, 298] width 169 height 12
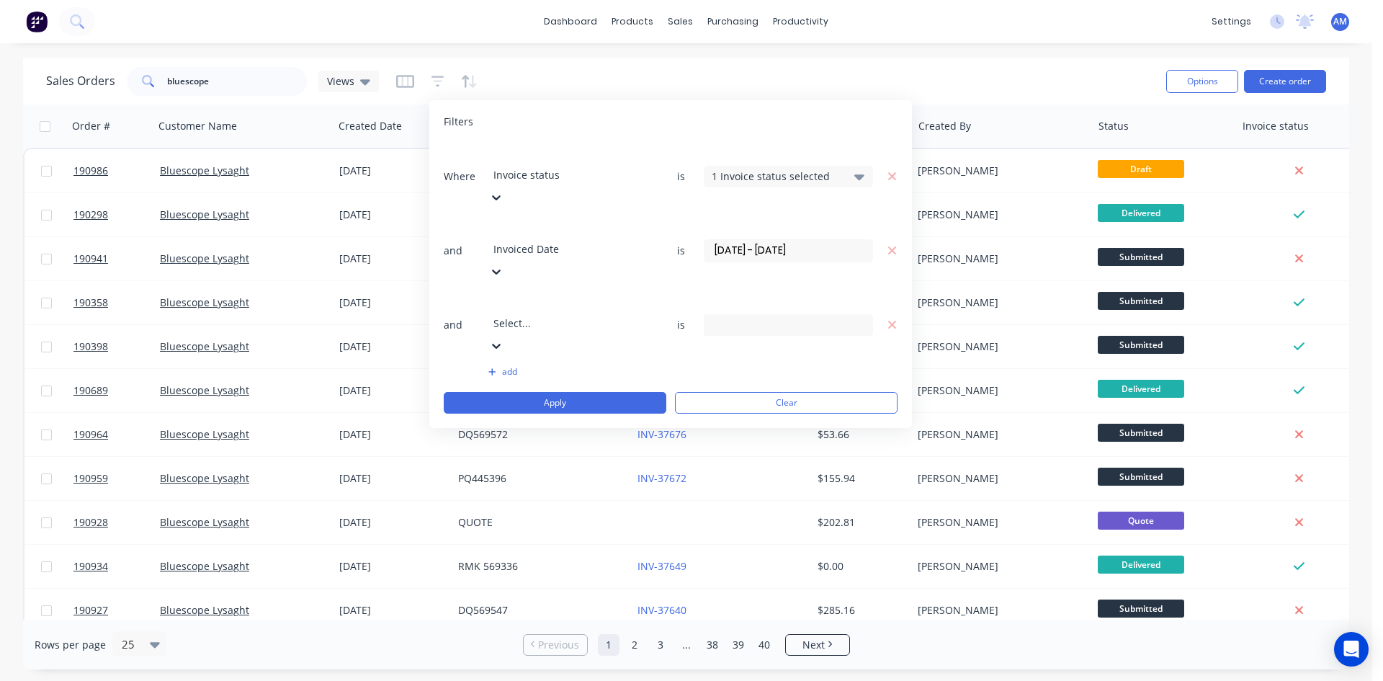
drag, startPoint x: 582, startPoint y: 238, endPoint x: 583, endPoint y: 230, distance: 8.1
click at [583, 292] on div "Select..." at bounding box center [597, 312] width 216 height 40
click at [738, 317] on div "8 Status selected" at bounding box center [777, 324] width 130 height 15
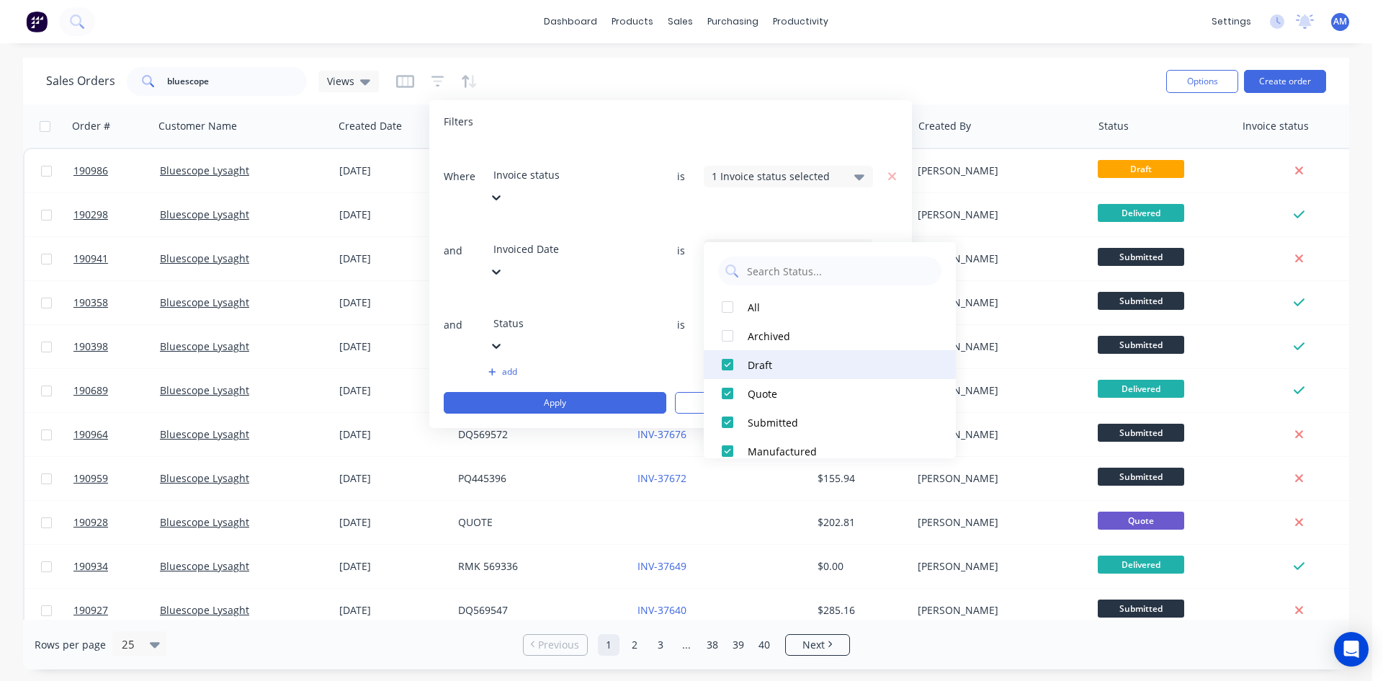
click at [791, 359] on div "Draft" at bounding box center [834, 364] width 173 height 15
click at [792, 386] on div "Quote" at bounding box center [834, 393] width 173 height 15
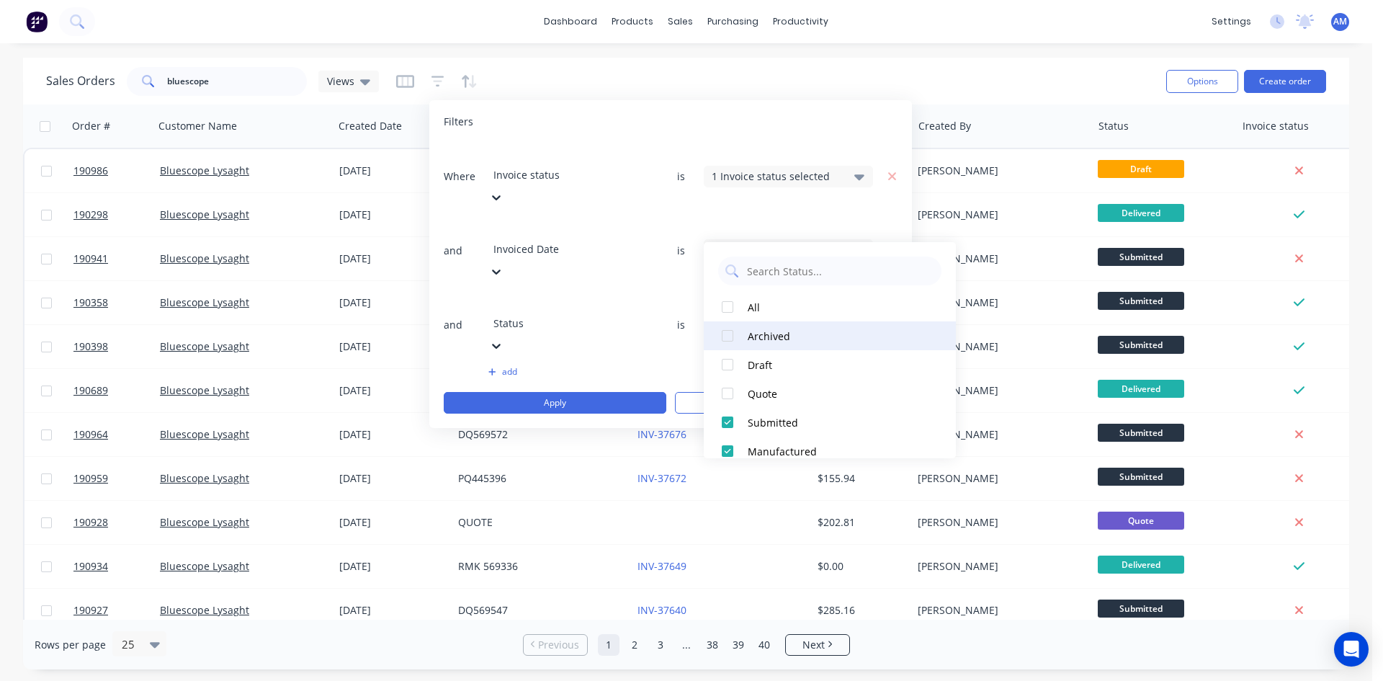
click at [790, 337] on div "Archived" at bounding box center [834, 335] width 173 height 15
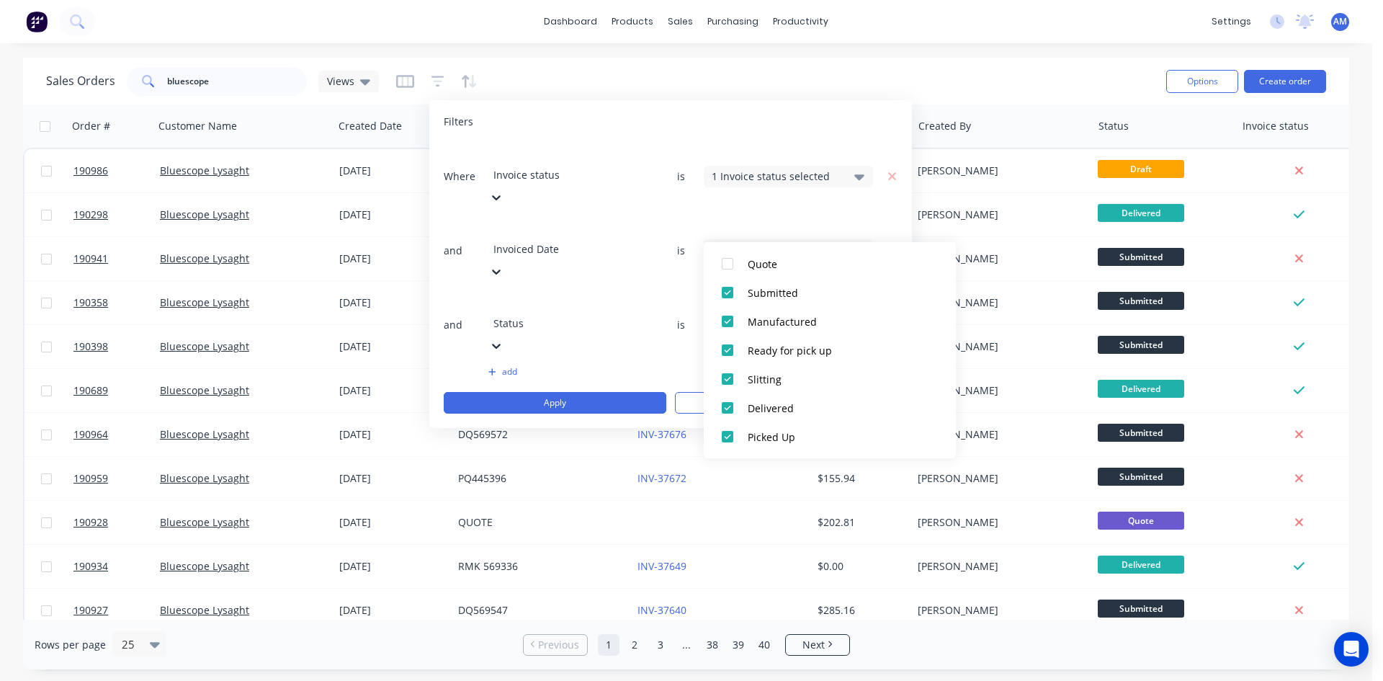
click at [586, 366] on button "add" at bounding box center [572, 372] width 169 height 12
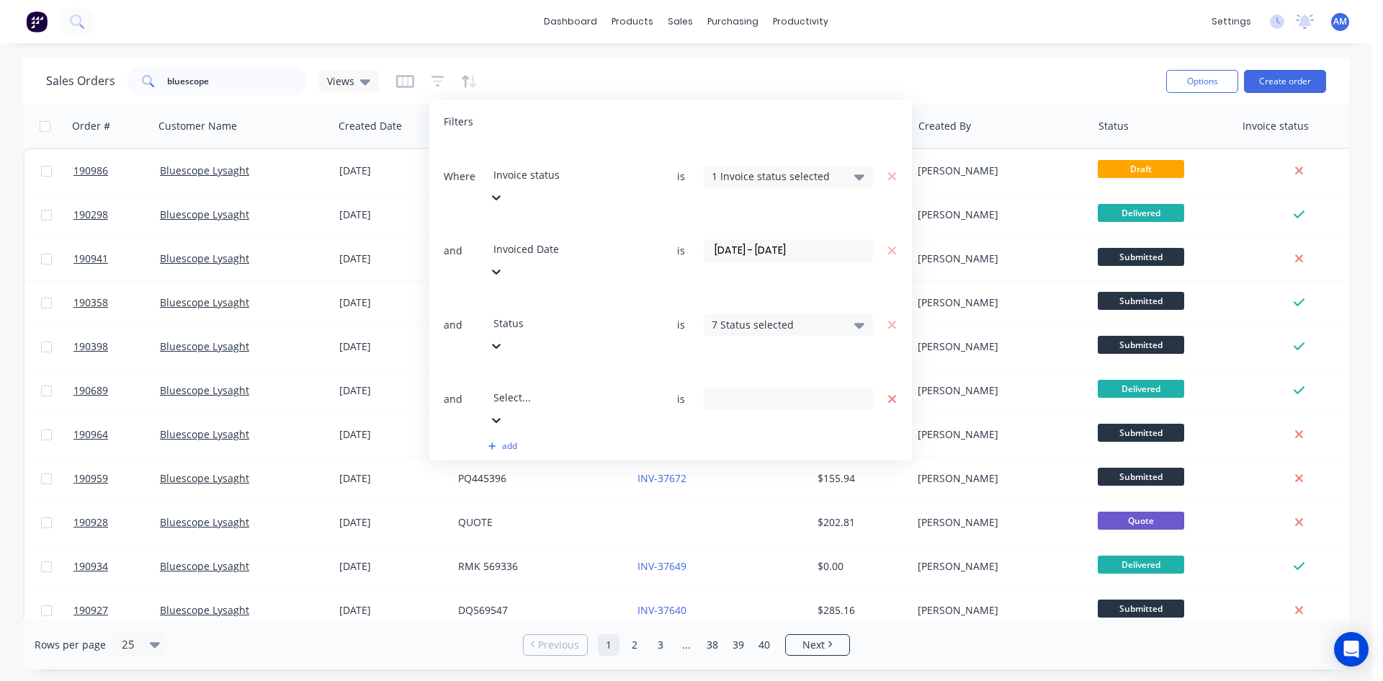
click at [892, 393] on icon "button" at bounding box center [892, 399] width 10 height 13
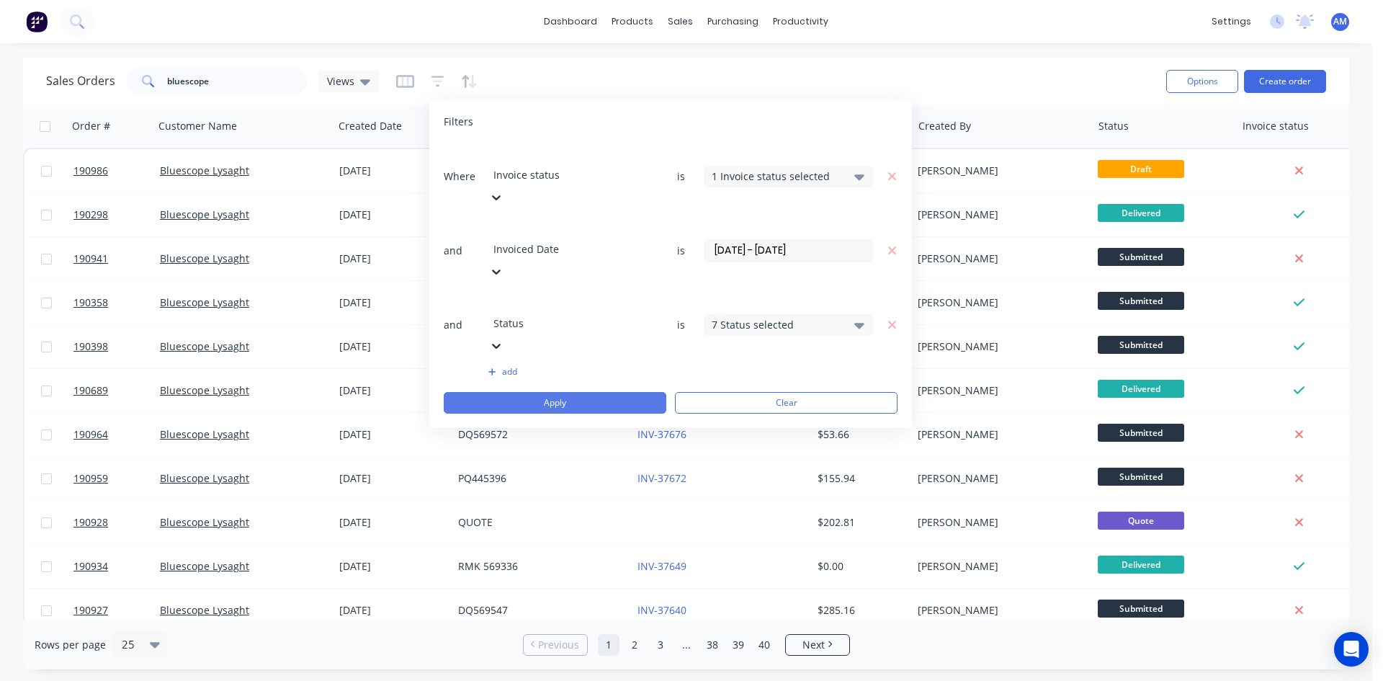
click at [601, 392] on button "Apply" at bounding box center [555, 403] width 223 height 22
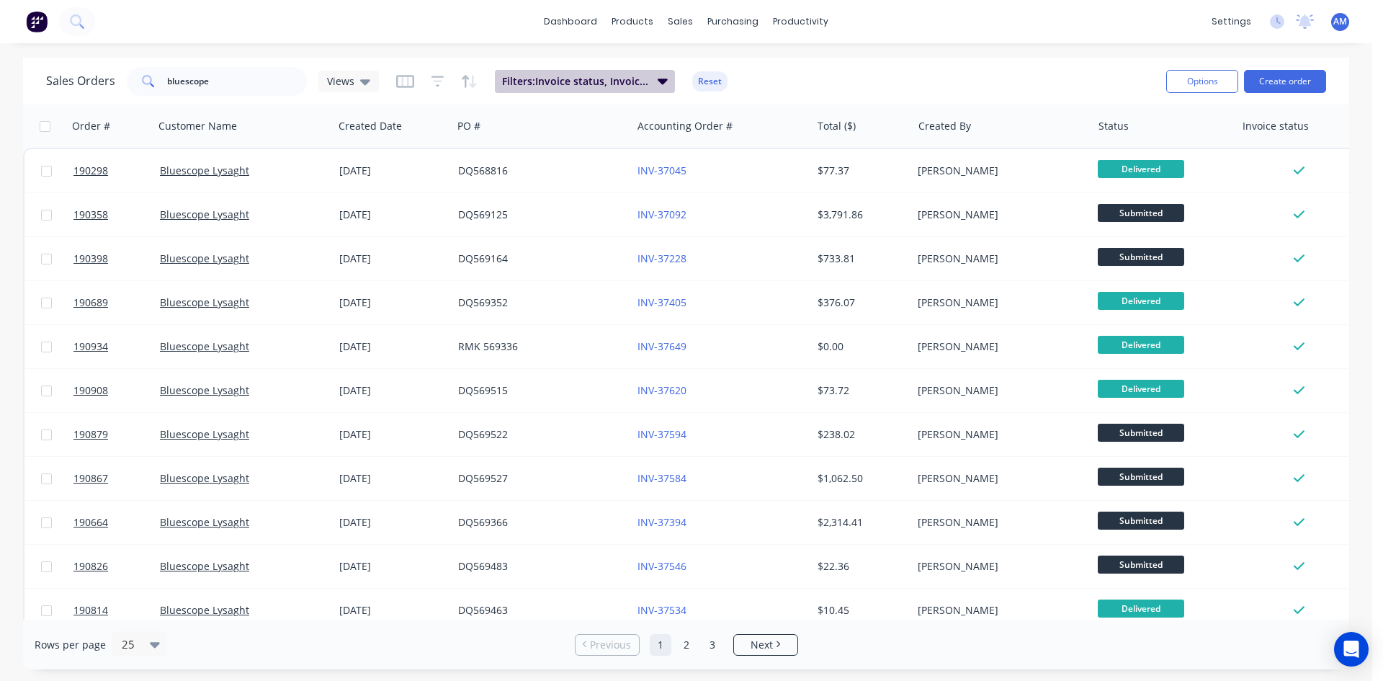
click at [640, 80] on span "Filters: Invoice status, Invoiced Date, Status" at bounding box center [575, 81] width 147 height 14
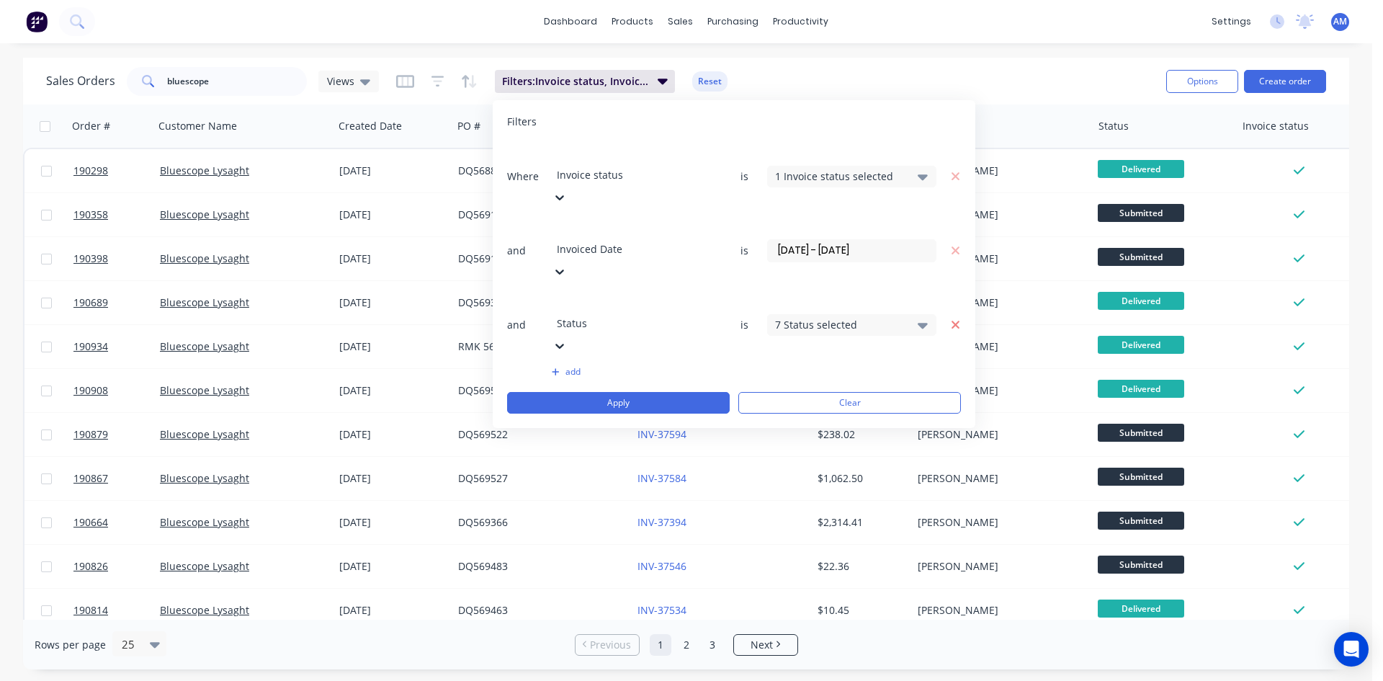
click at [952, 321] on icon "button" at bounding box center [955, 325] width 8 height 8
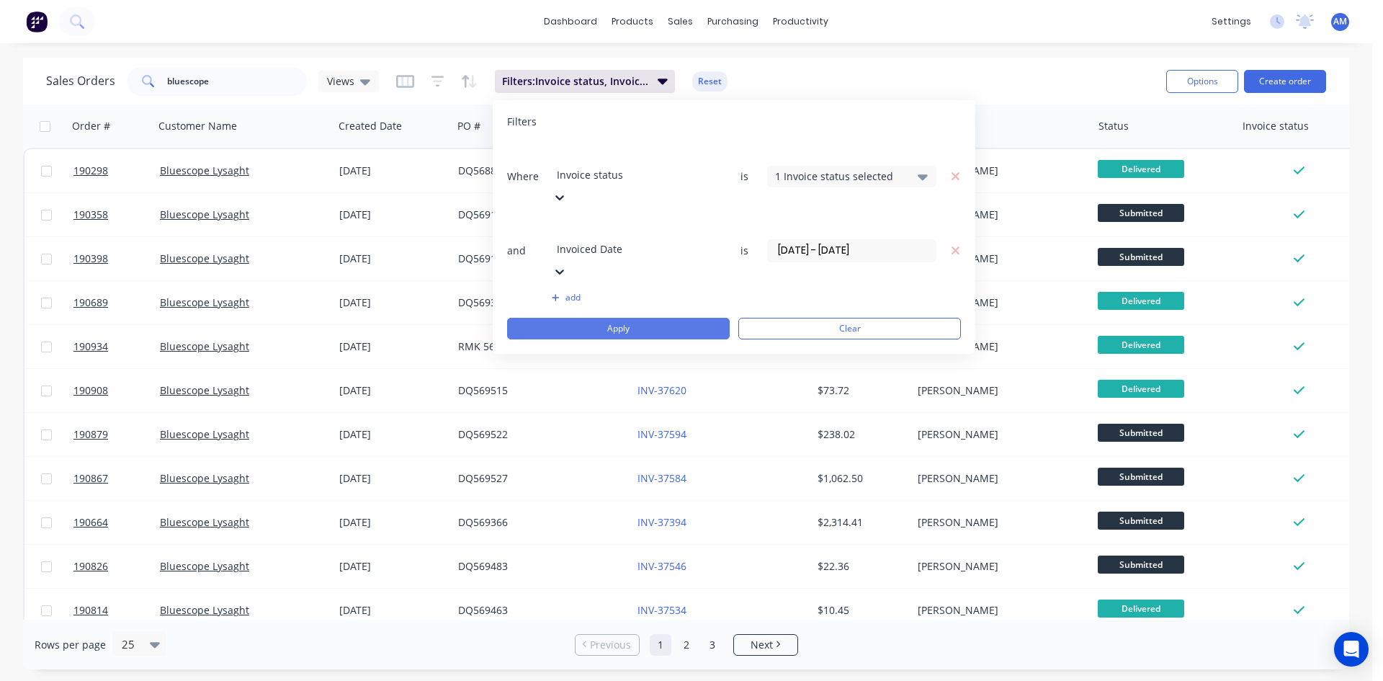
click at [616, 318] on button "Apply" at bounding box center [618, 329] width 223 height 22
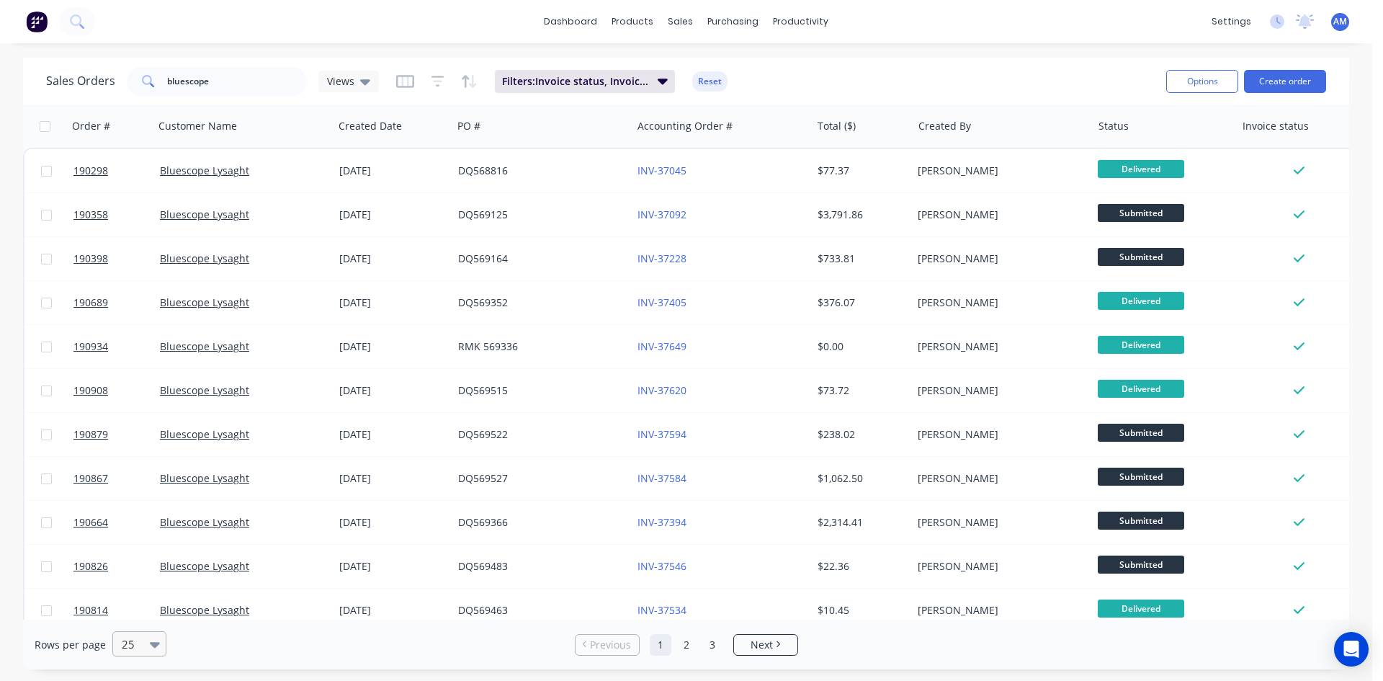
click at [141, 639] on div at bounding box center [132, 643] width 25 height 17
click at [596, 87] on span "Filters: Invoice status, Invoiced Date" at bounding box center [575, 81] width 147 height 14
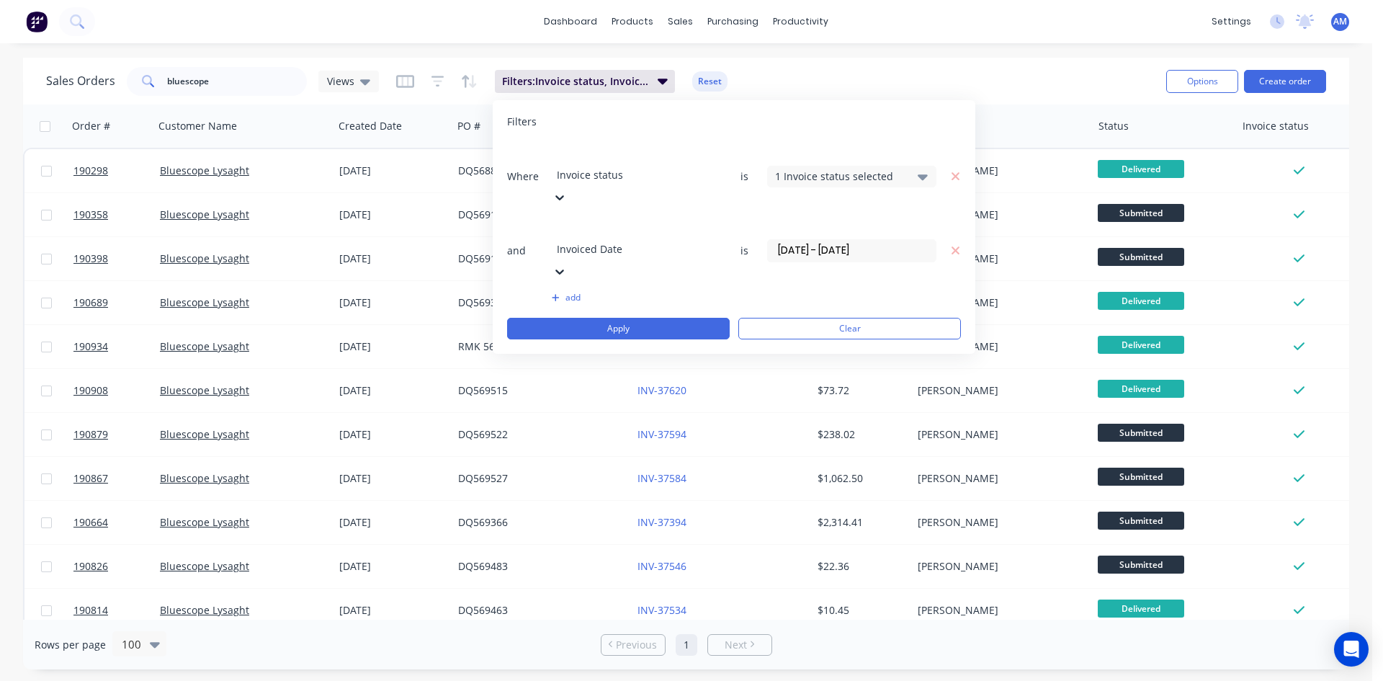
click at [577, 292] on button "add" at bounding box center [636, 298] width 169 height 12
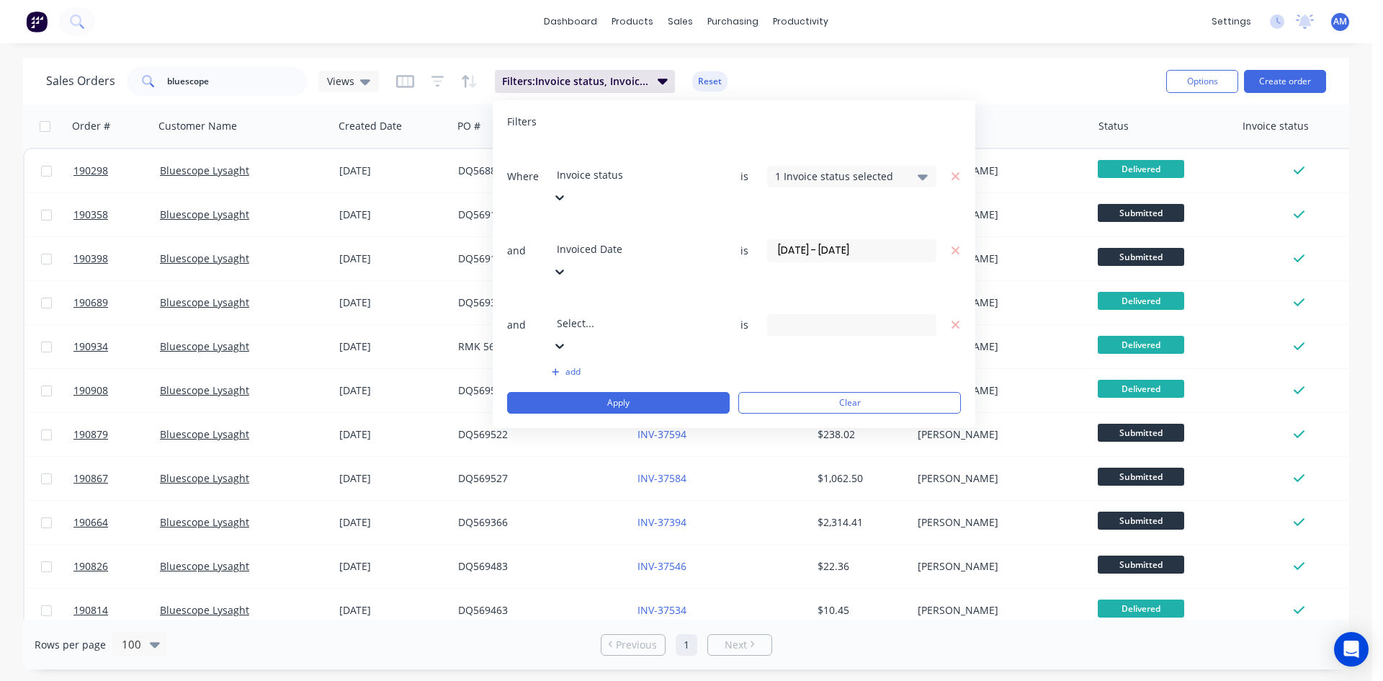
click at [814, 169] on div "1 Invoice status selected" at bounding box center [840, 176] width 130 height 15
click at [792, 118] on div "Filters" at bounding box center [734, 122] width 454 height 14
click at [599, 295] on div at bounding box center [660, 304] width 207 height 18
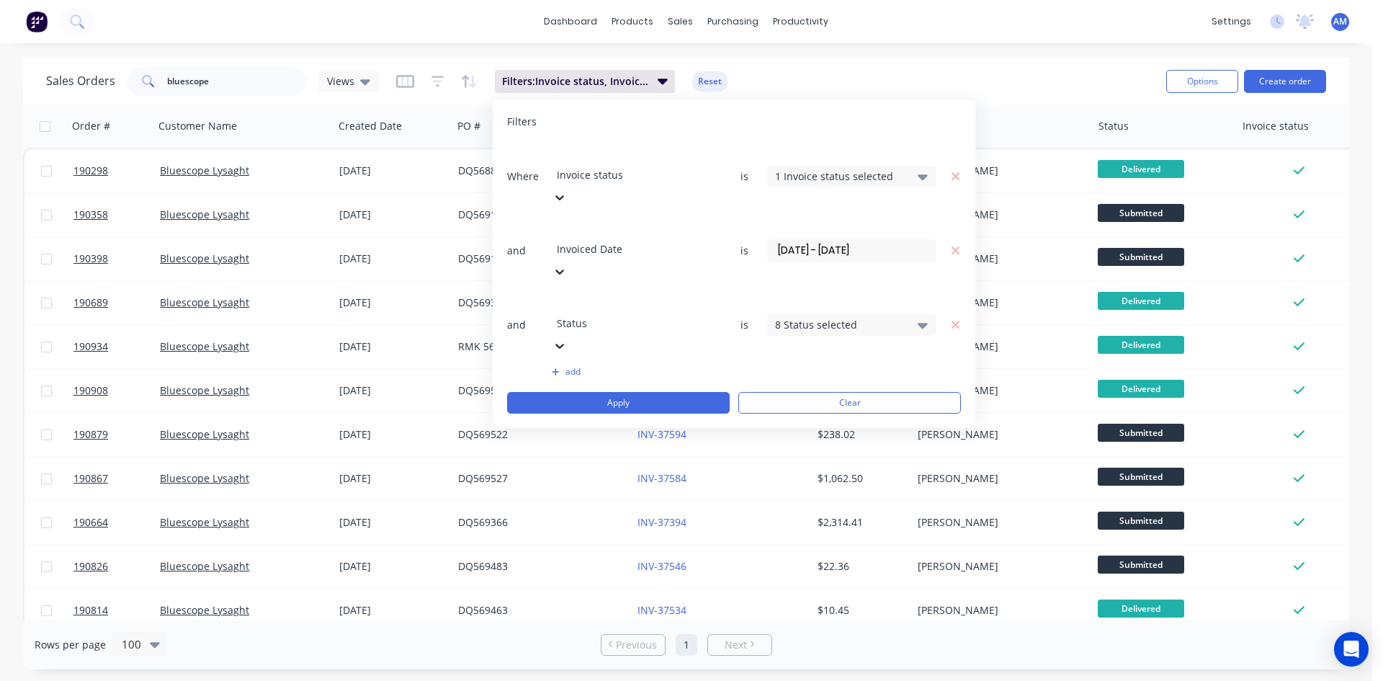
click at [807, 317] on div "8 Status selected" at bounding box center [840, 324] width 130 height 15
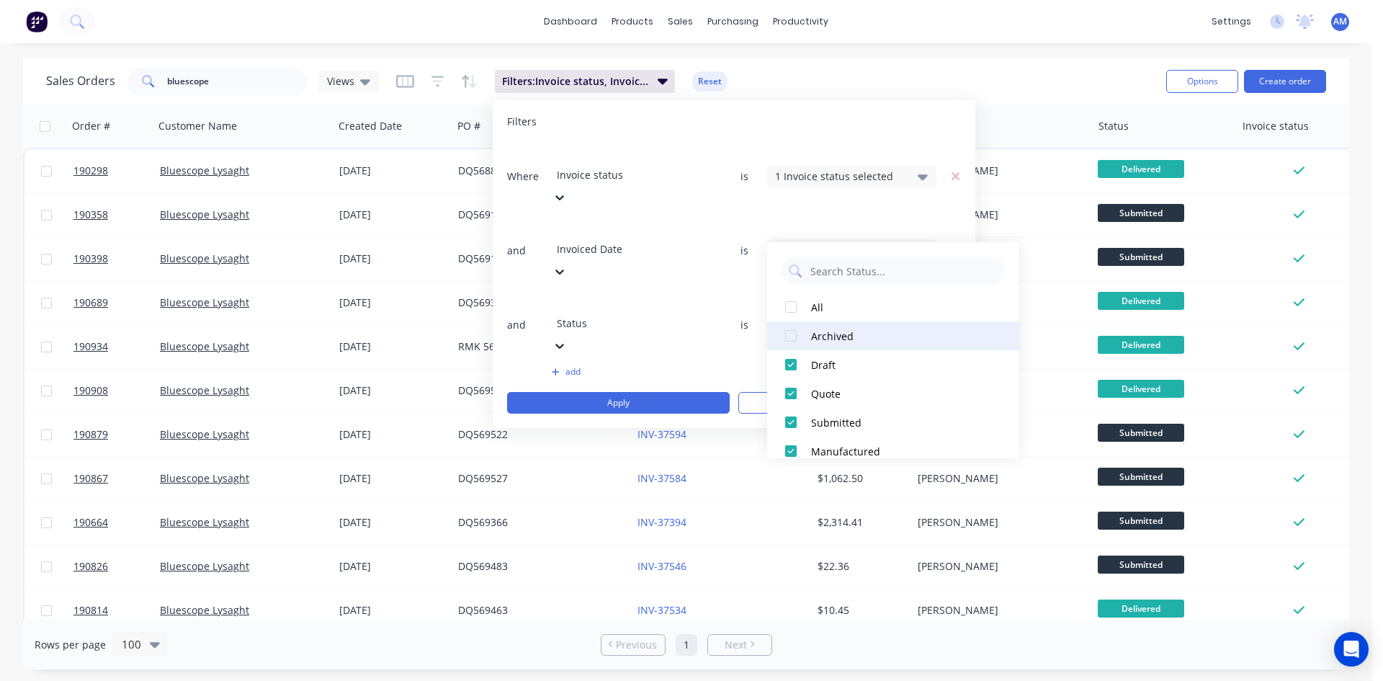
click at [842, 333] on div "Archived" at bounding box center [897, 335] width 173 height 15
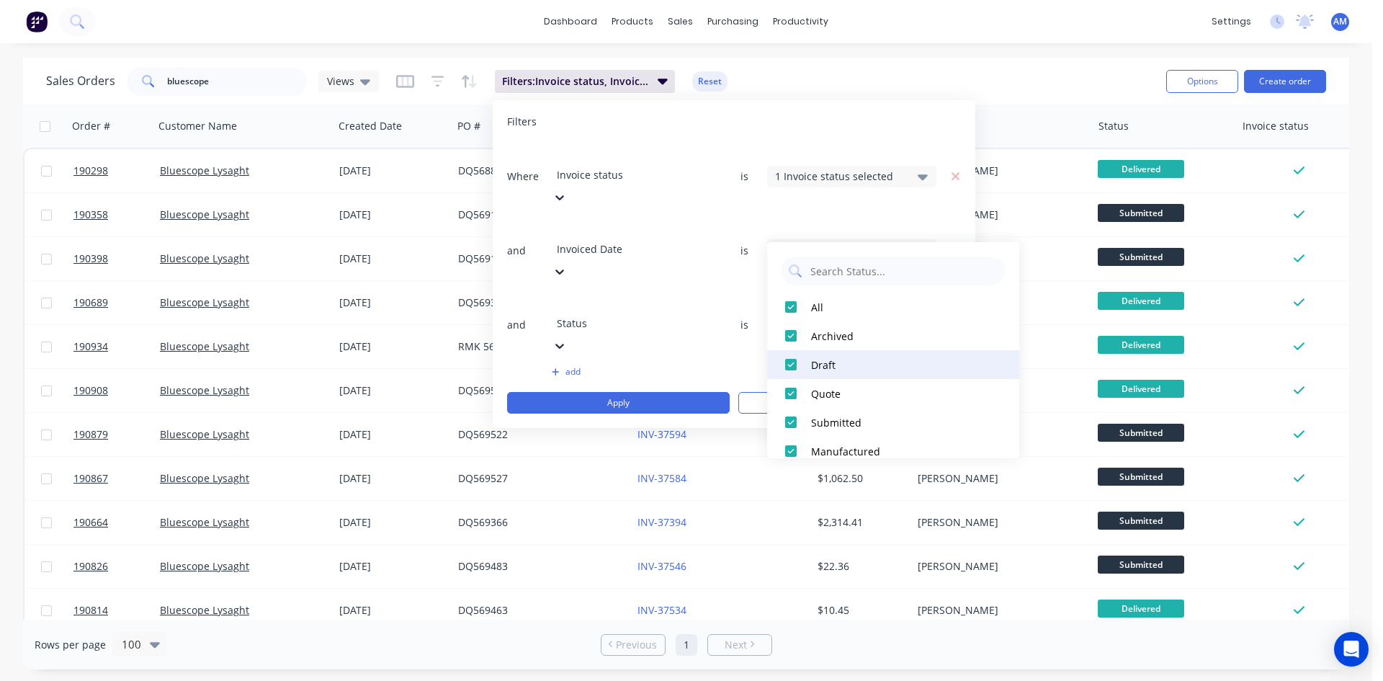
click at [839, 357] on div "Draft" at bounding box center [897, 364] width 173 height 15
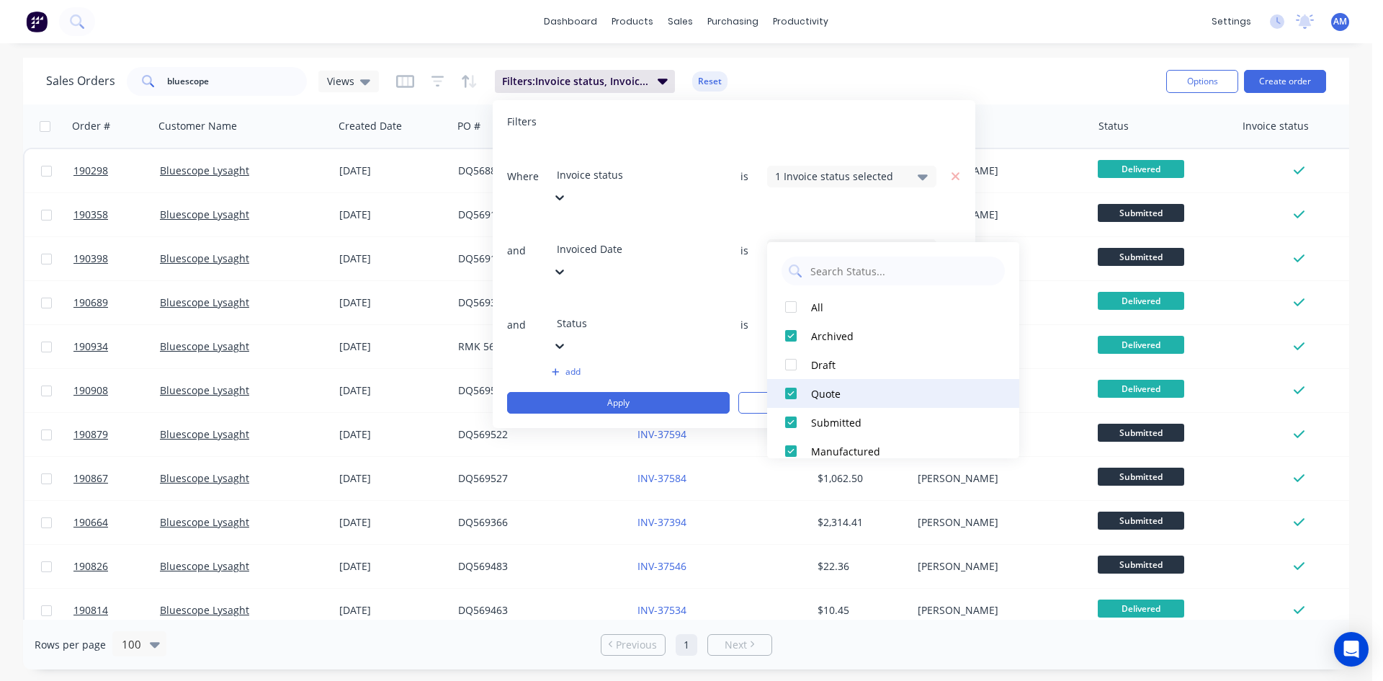
click at [837, 384] on button "Quote" at bounding box center [893, 393] width 252 height 29
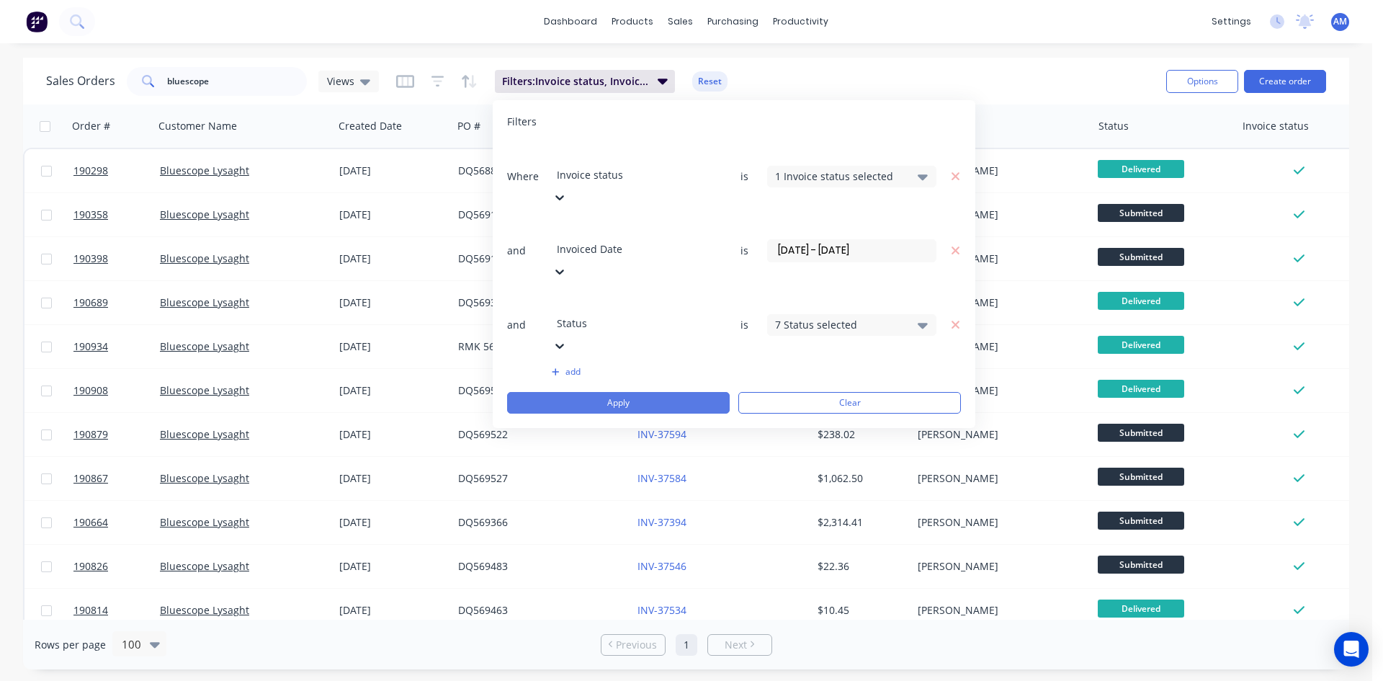
click at [655, 392] on button "Apply" at bounding box center [618, 403] width 223 height 22
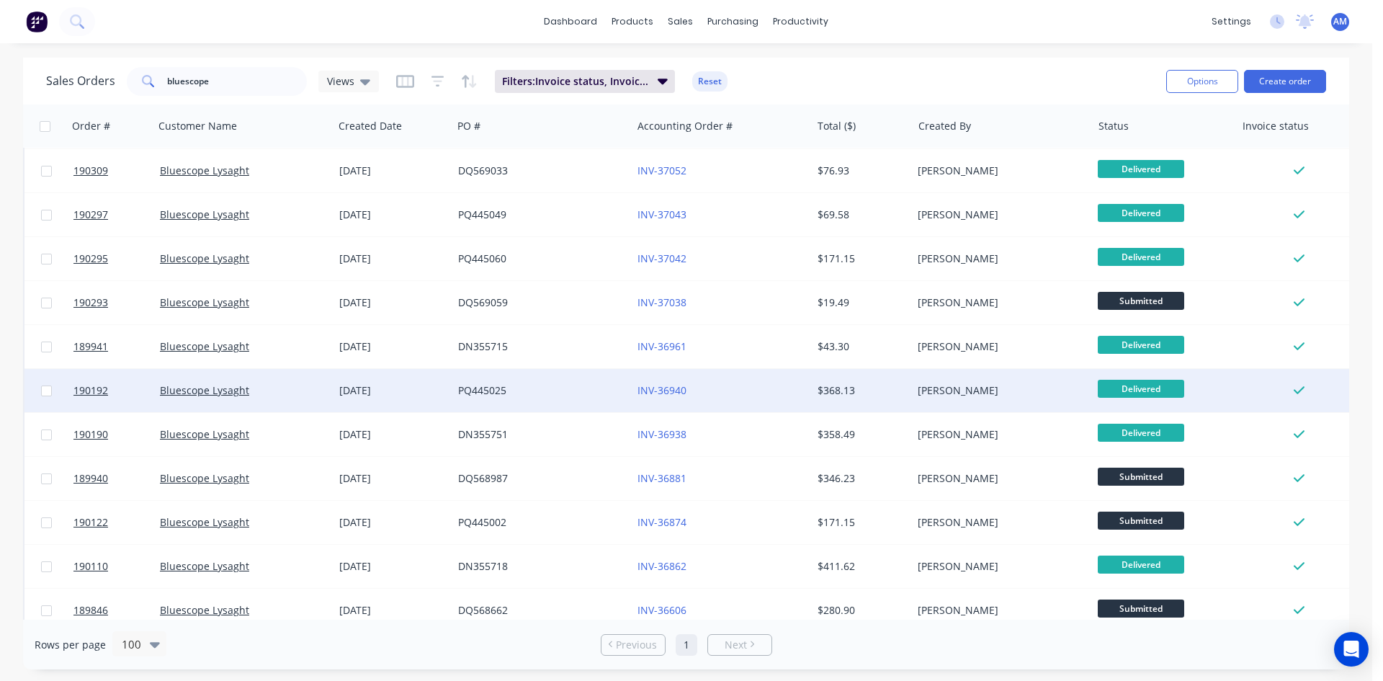
scroll to position [2259, 0]
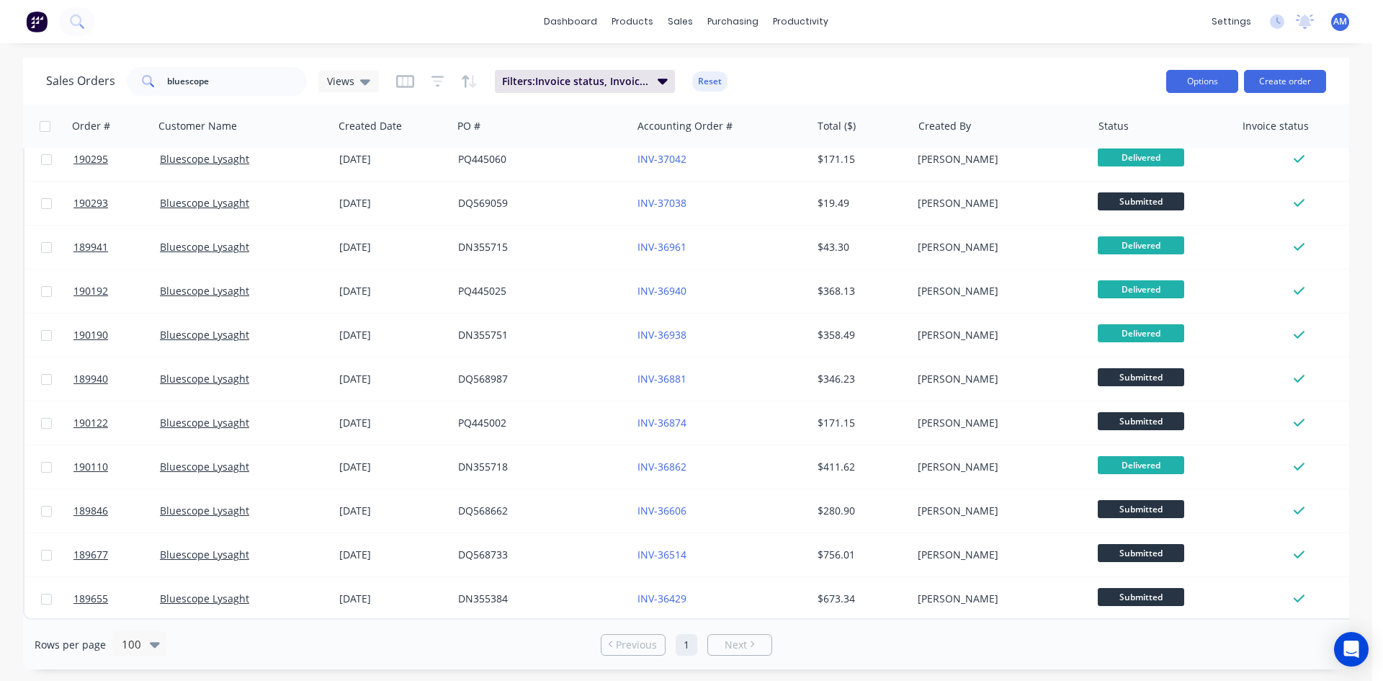
click at [1235, 81] on button "Options" at bounding box center [1202, 81] width 72 height 23
click at [1139, 174] on div "Export" at bounding box center [1159, 175] width 133 height 21
click at [249, 81] on input "bluescope" at bounding box center [237, 81] width 140 height 29
drag, startPoint x: 249, startPoint y: 81, endPoint x: 143, endPoint y: 86, distance: 106.7
click at [143, 86] on div "bluescope" at bounding box center [217, 81] width 180 height 29
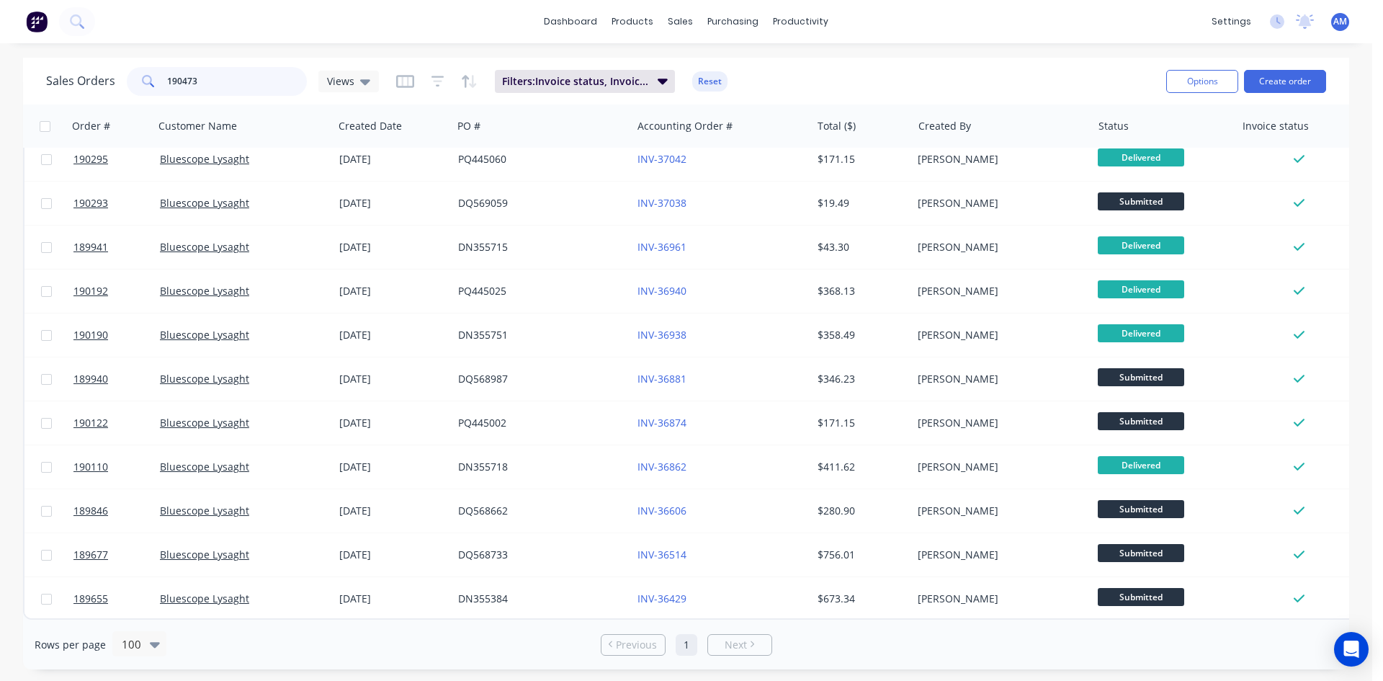
type input "190473"
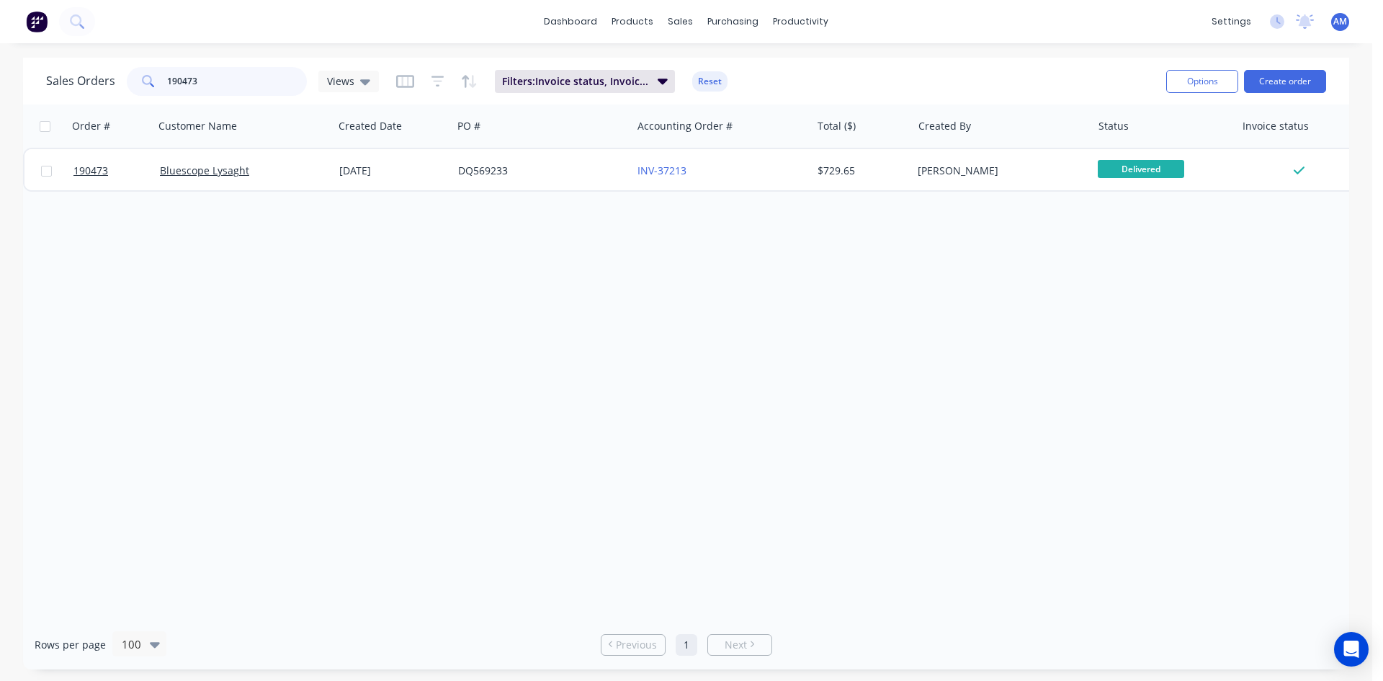
scroll to position [0, 0]
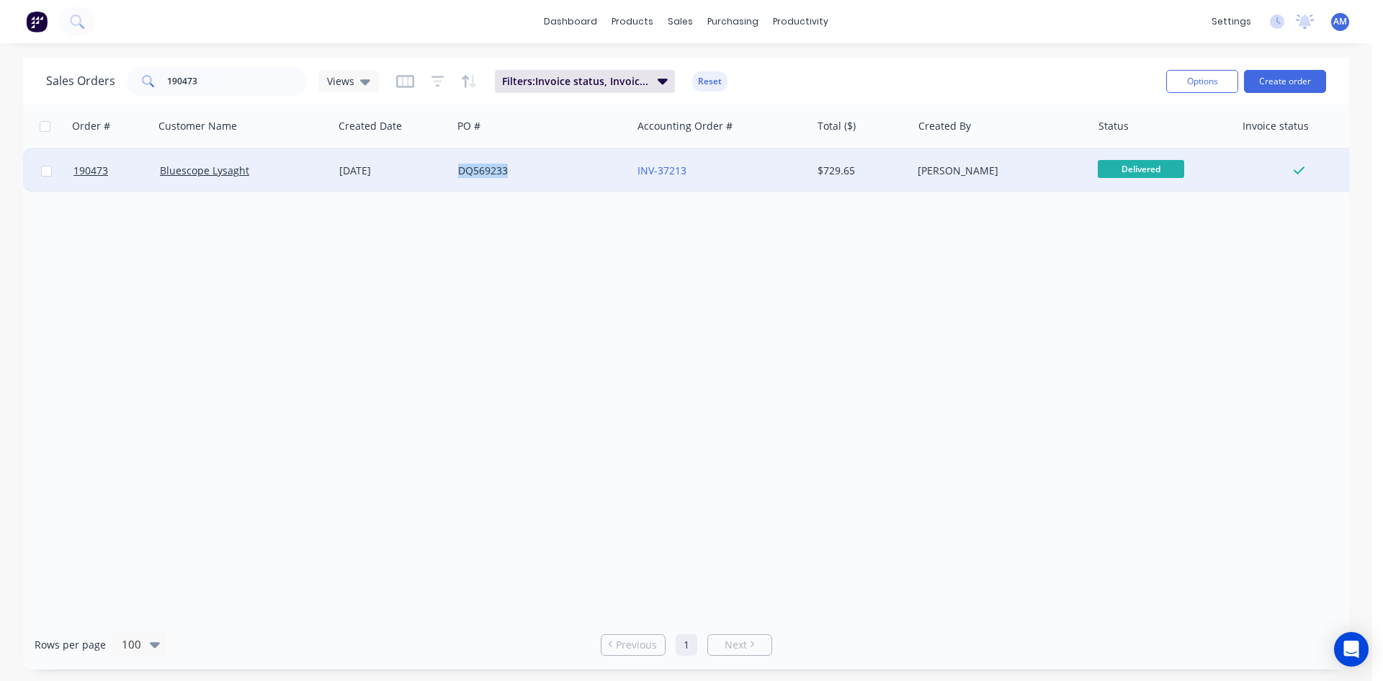
drag, startPoint x: 511, startPoint y: 170, endPoint x: 458, endPoint y: 173, distance: 53.4
click at [458, 173] on div "DQ569233" at bounding box center [538, 171] width 160 height 14
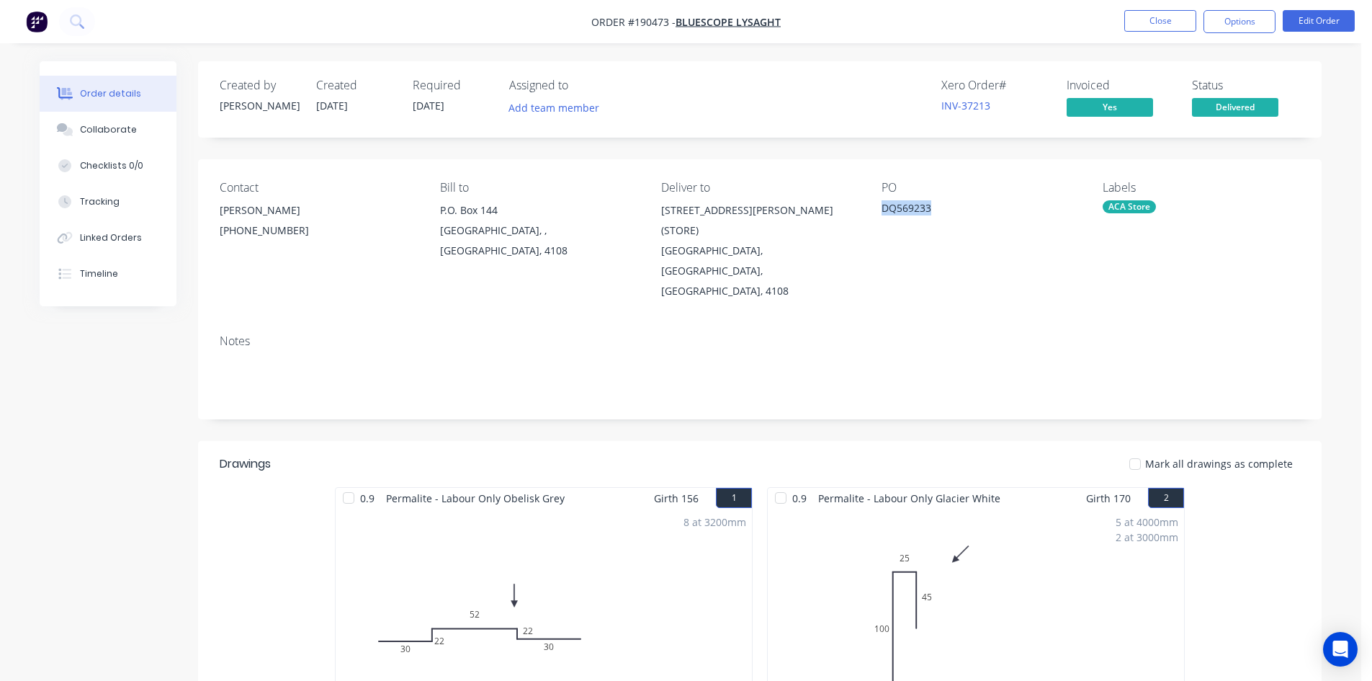
drag, startPoint x: 929, startPoint y: 207, endPoint x: 884, endPoint y: 207, distance: 44.7
click at [884, 207] on div "DQ569233" at bounding box center [972, 210] width 180 height 20
copy div "DQ569233"
click at [1175, 18] on button "Close" at bounding box center [1160, 21] width 72 height 22
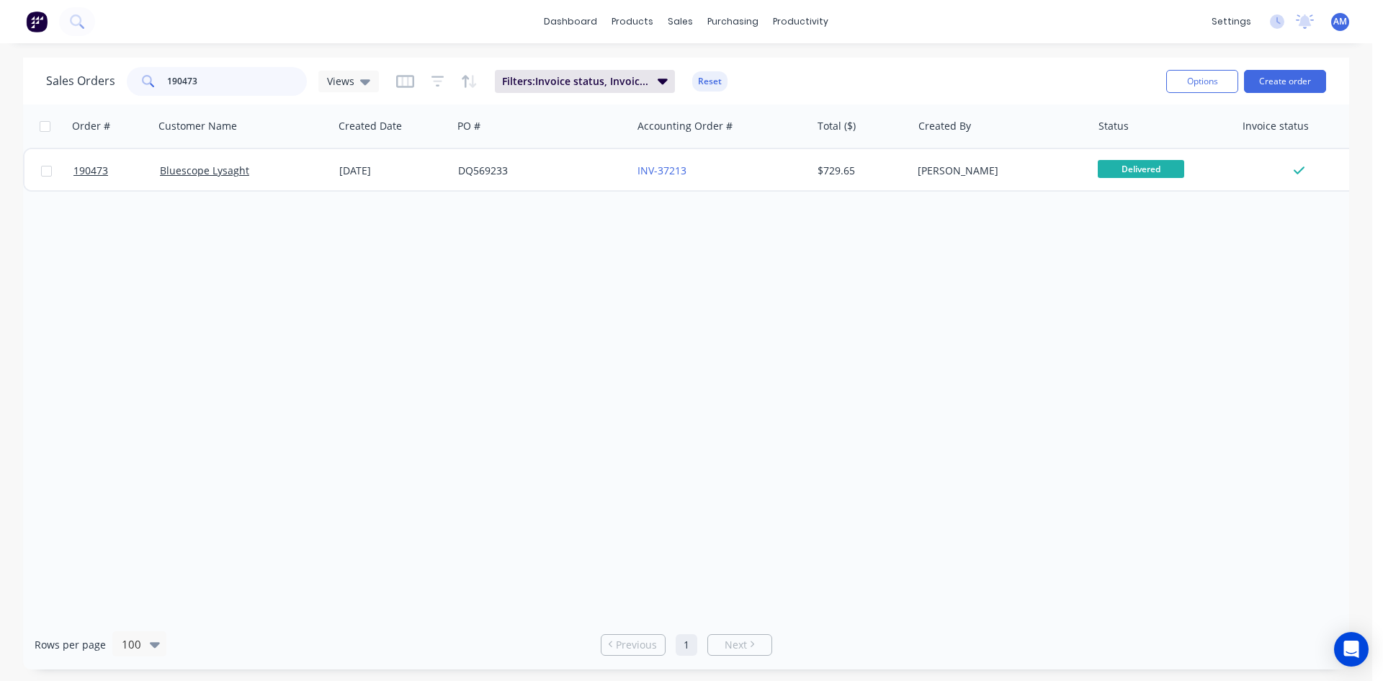
drag, startPoint x: 264, startPoint y: 84, endPoint x: 91, endPoint y: 84, distance: 172.1
click at [91, 84] on div "Sales Orders 190473 Views" at bounding box center [212, 81] width 333 height 29
type input "bluescope"
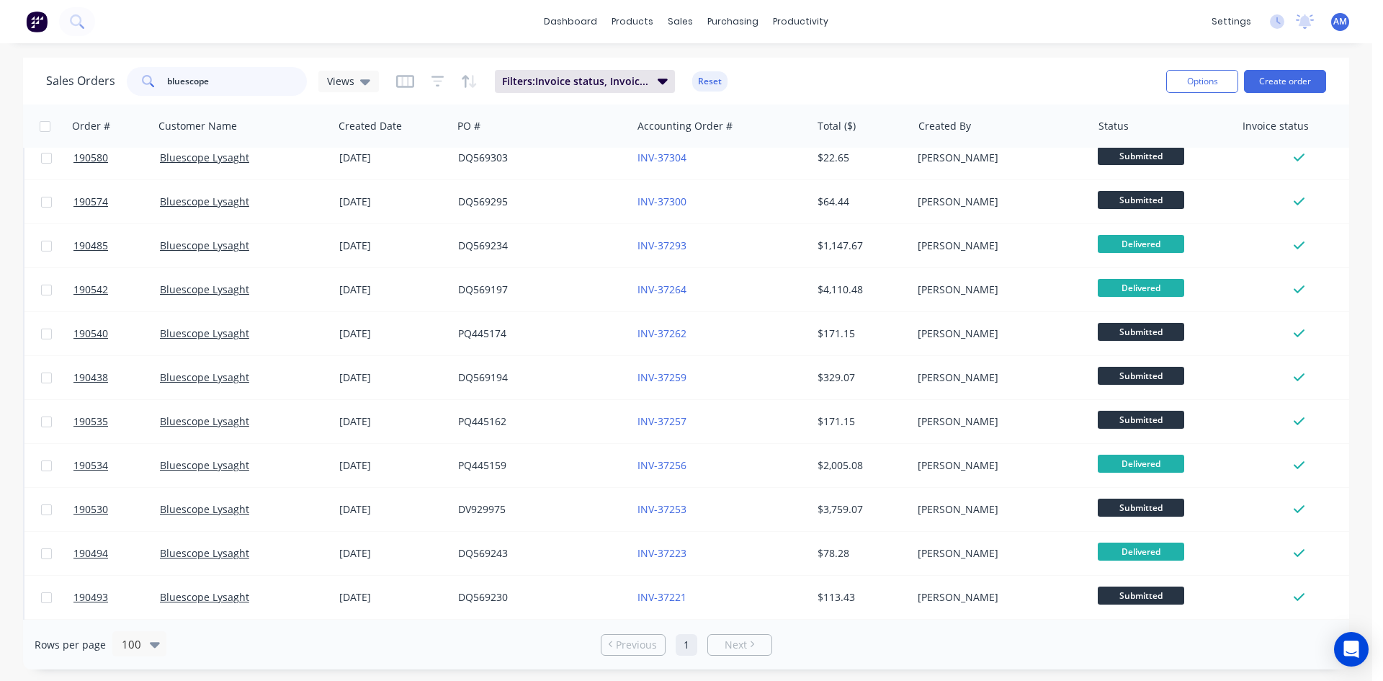
scroll to position [891, 0]
drag, startPoint x: 252, startPoint y: 84, endPoint x: 106, endPoint y: 80, distance: 146.3
click at [106, 80] on div "Sales Orders bluescope Views" at bounding box center [212, 81] width 333 height 29
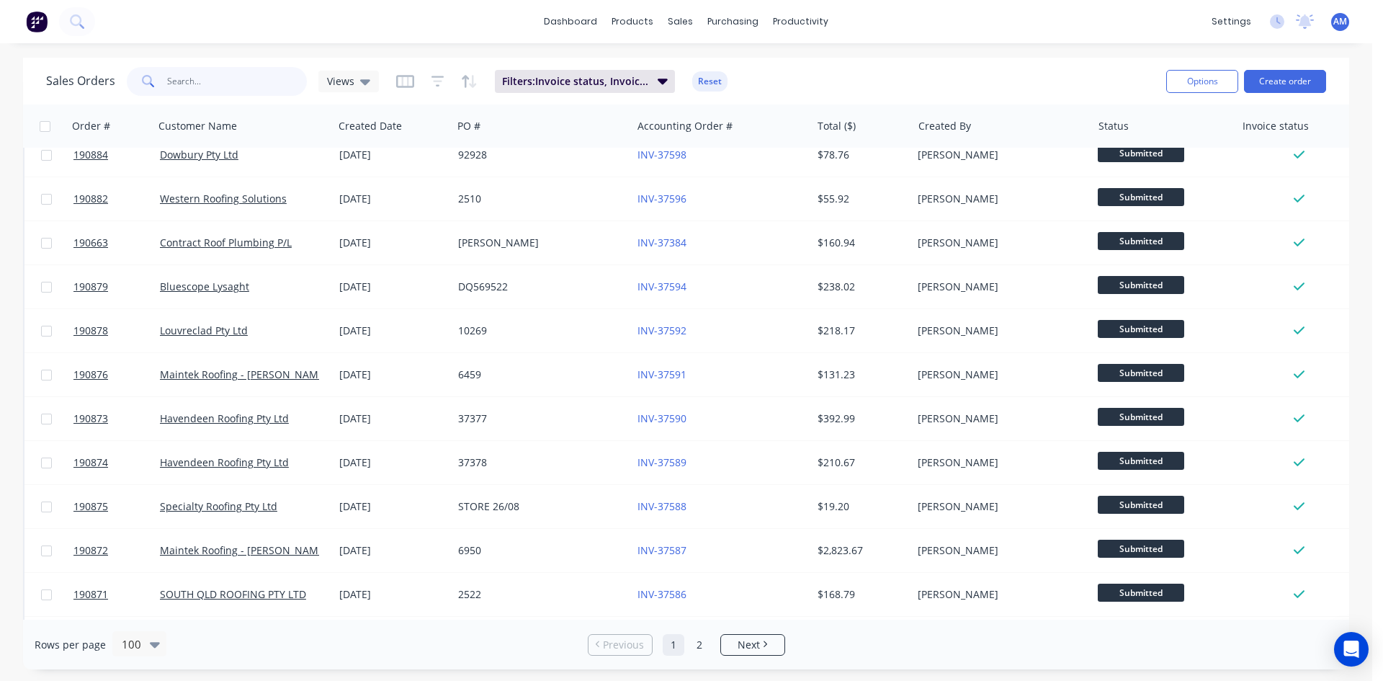
scroll to position [1729, 0]
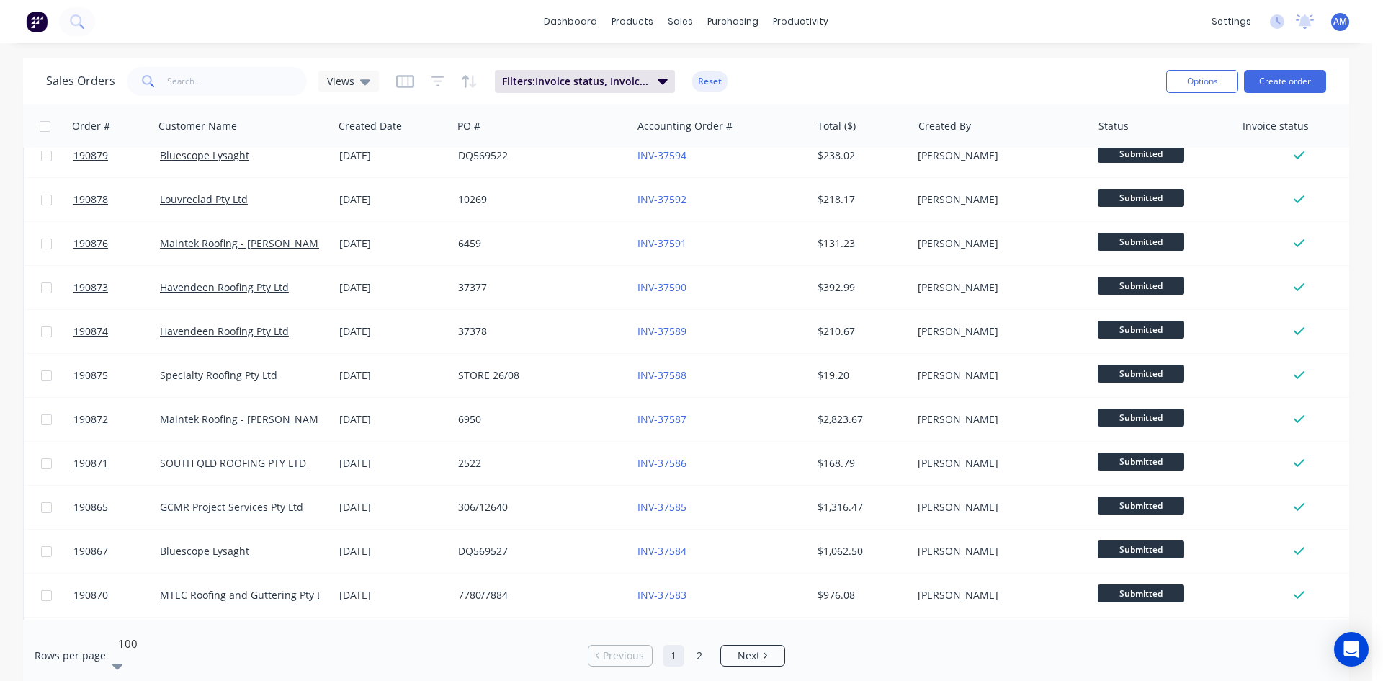
click at [122, 664] on icon at bounding box center [117, 667] width 10 height 6
click at [1219, 79] on button "Options" at bounding box center [1202, 81] width 72 height 23
click at [1157, 175] on div "Export" at bounding box center [1159, 175] width 133 height 21
click at [215, 79] on input "text" at bounding box center [237, 81] width 140 height 29
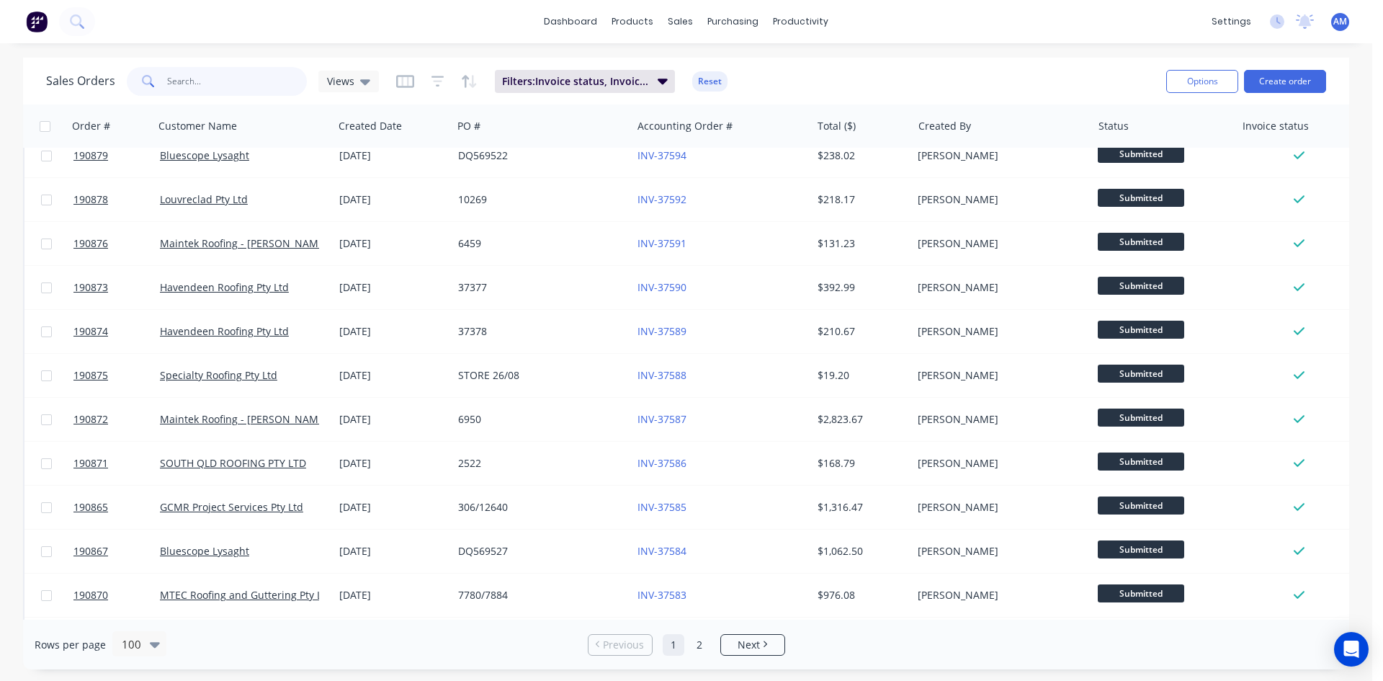
type input "3"
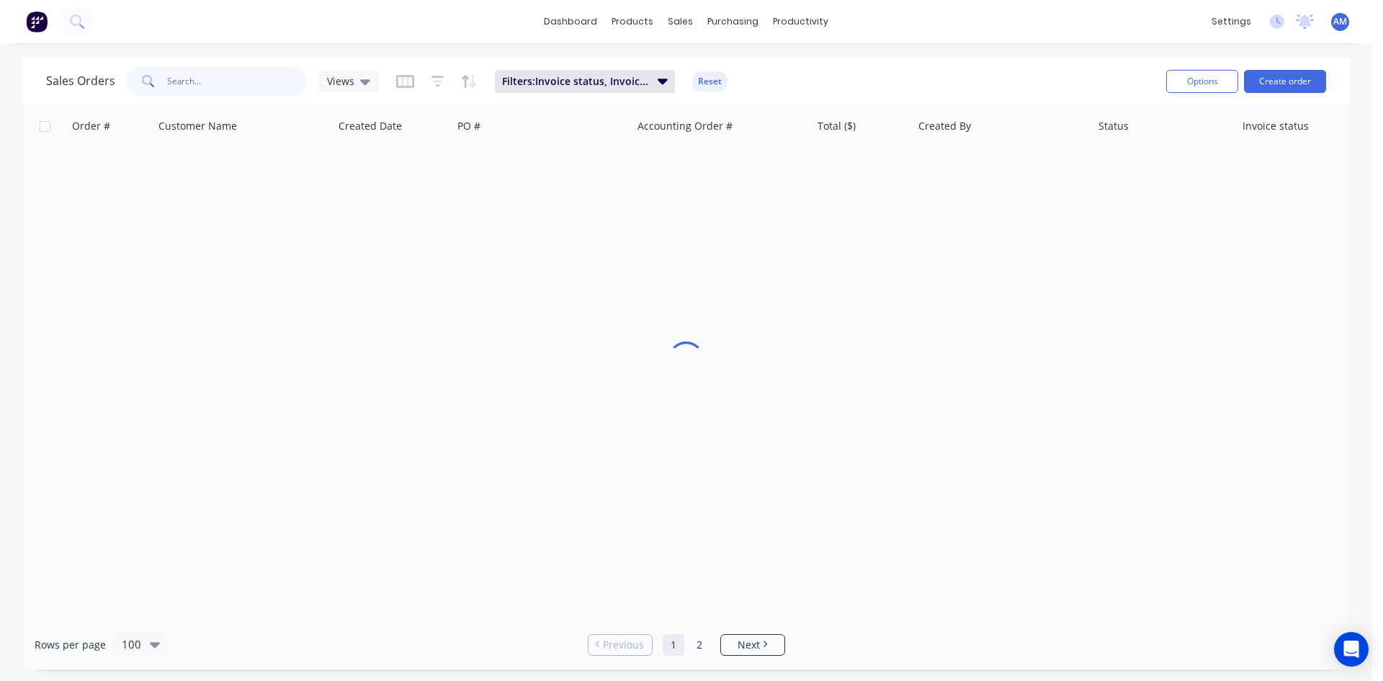
scroll to position [7, 0]
type input "187527"
click at [707, 81] on button "Reset" at bounding box center [709, 81] width 35 height 20
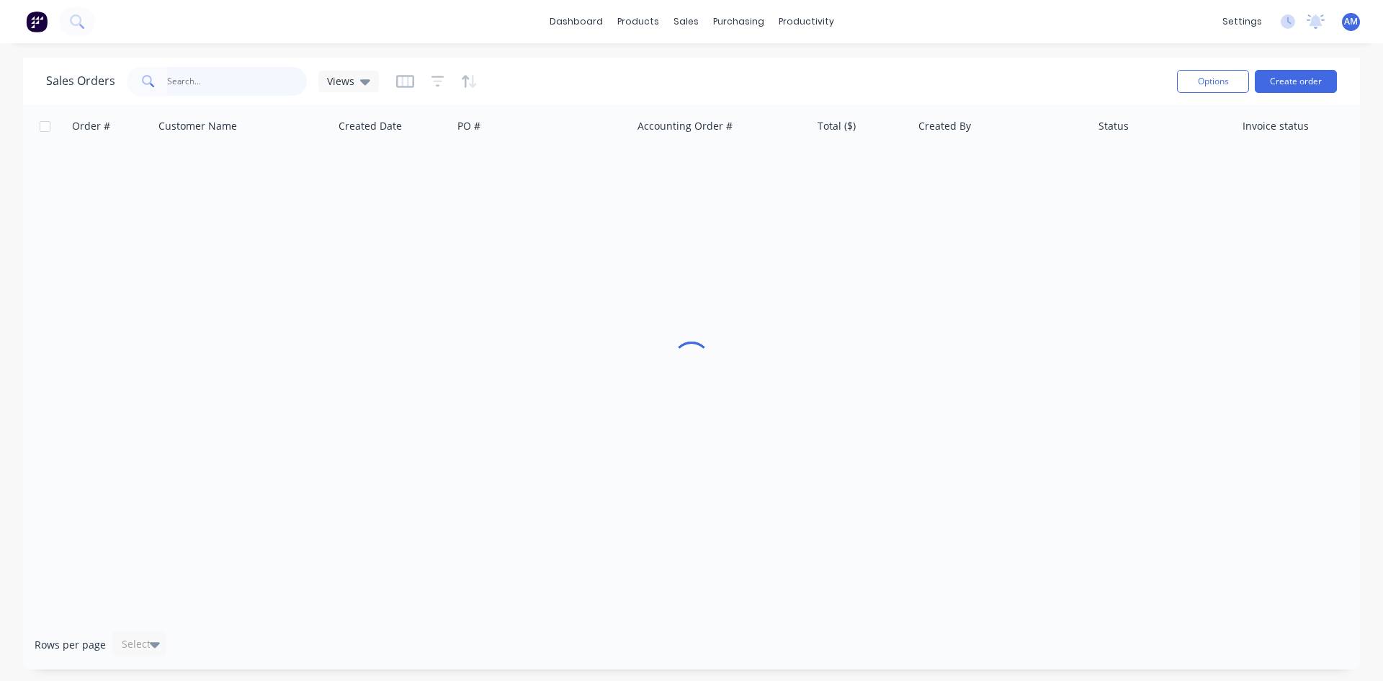
click at [200, 87] on input "text" at bounding box center [237, 81] width 140 height 29
type input "187527"
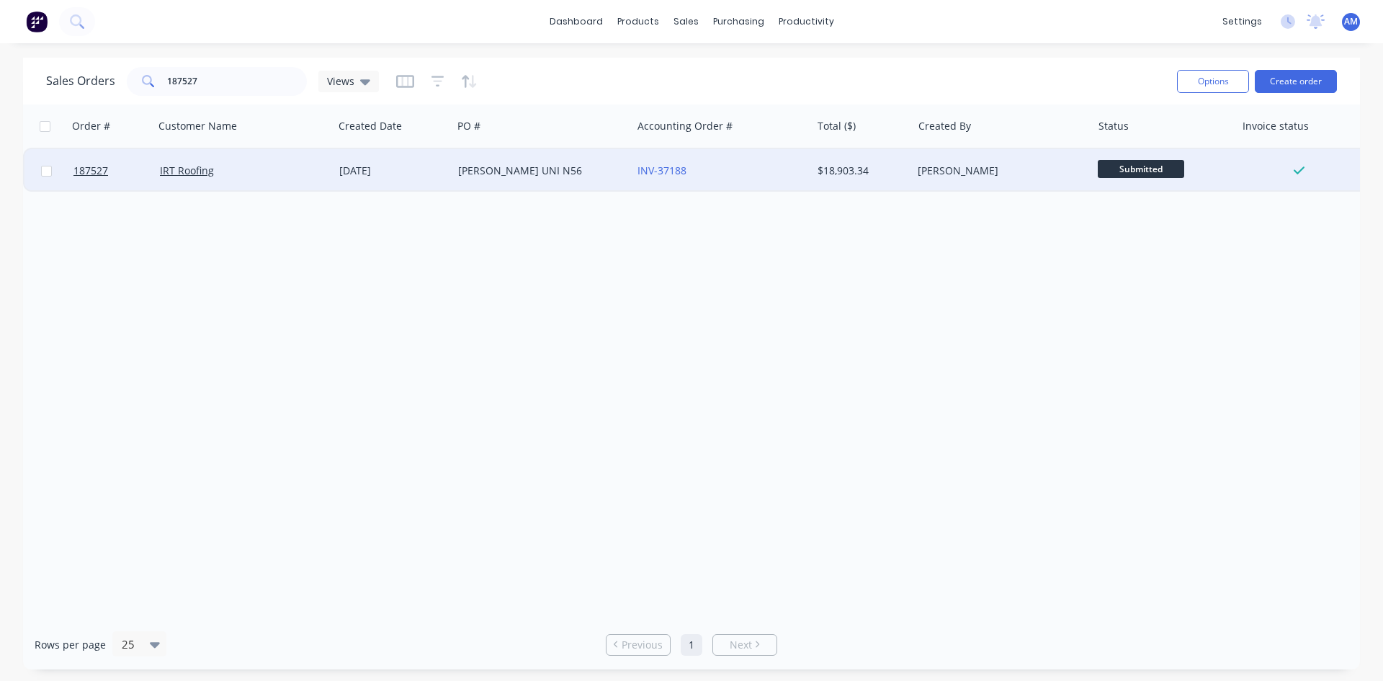
click at [582, 167] on div "[PERSON_NAME] UNI N56" at bounding box center [538, 171] width 160 height 14
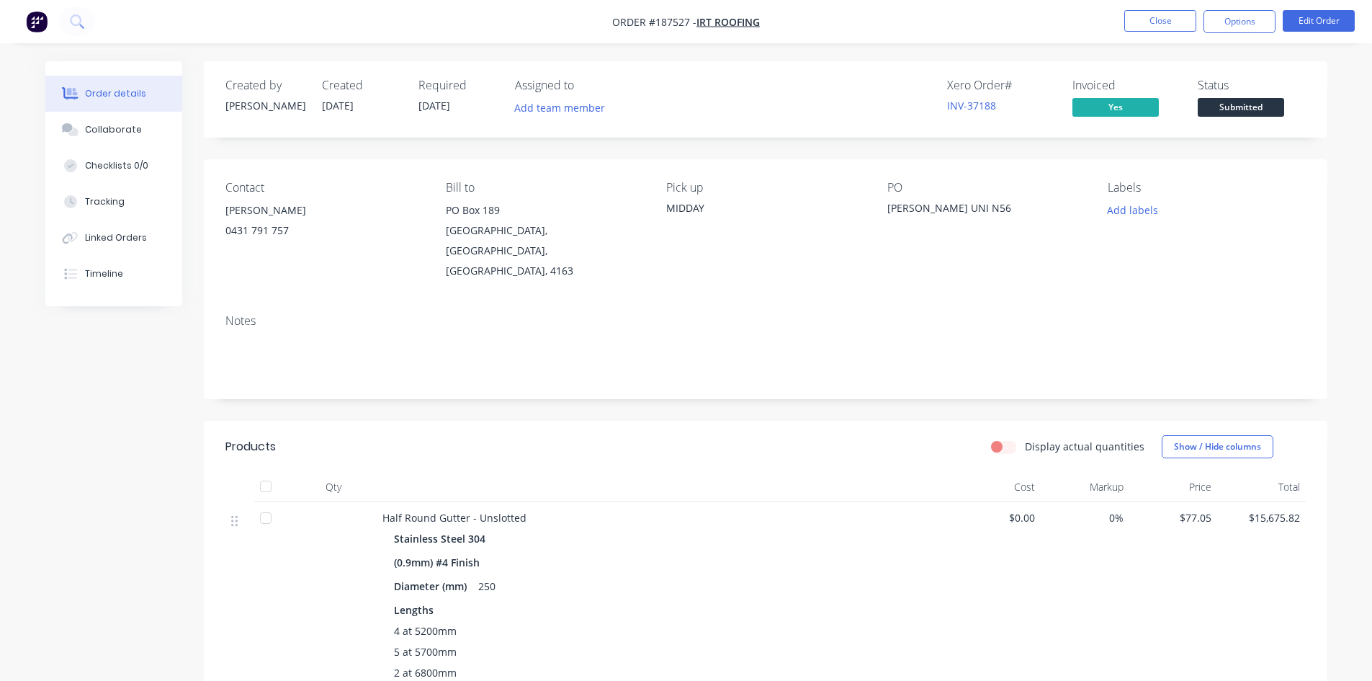
click at [104, 292] on div "Order details Collaborate Checklists 0/0 Tracking Linked Orders Timeline" at bounding box center [113, 183] width 137 height 245
click at [104, 283] on button "Timeline" at bounding box center [113, 274] width 137 height 36
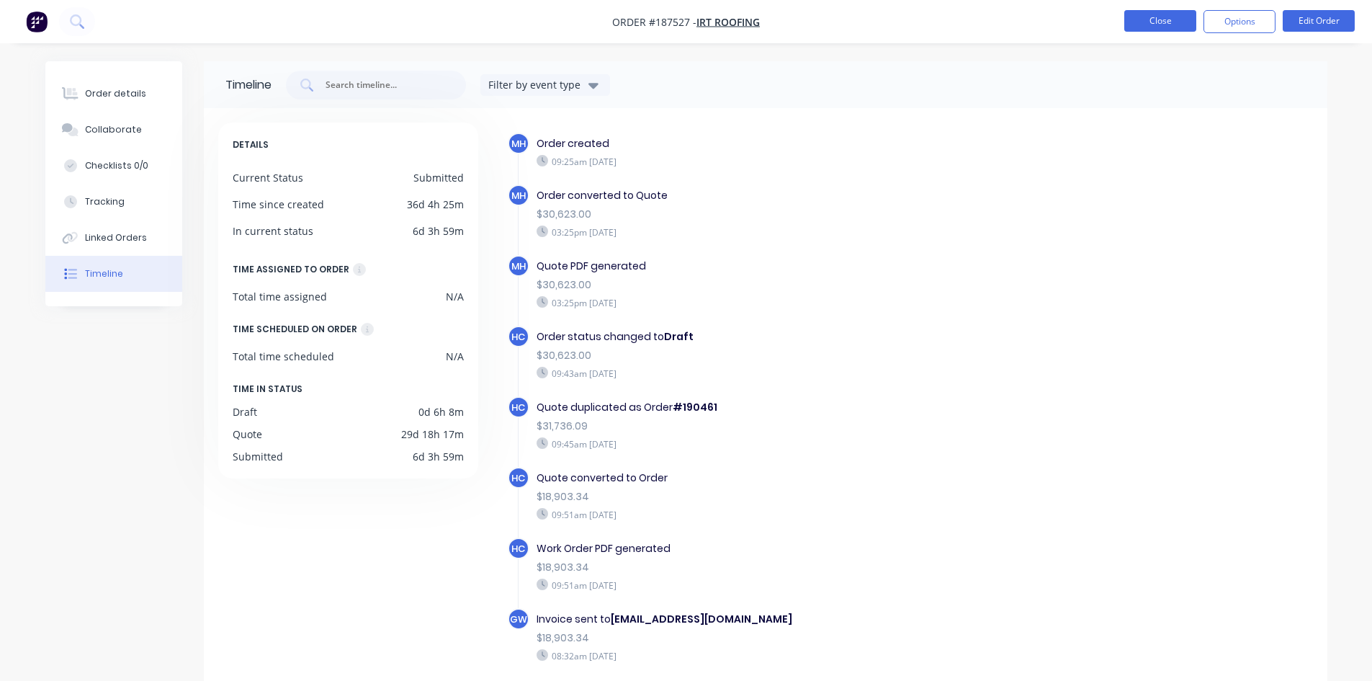
click at [1139, 30] on button "Close" at bounding box center [1160, 21] width 72 height 22
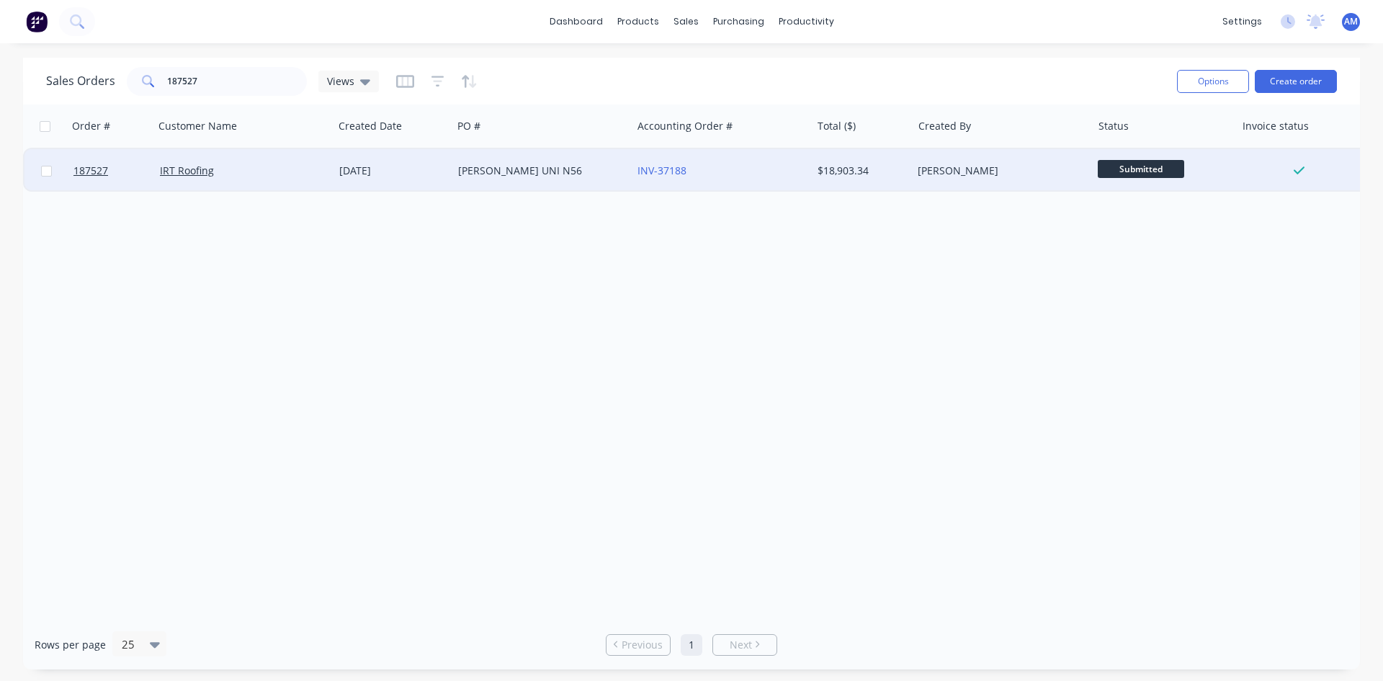
click at [593, 169] on div "[PERSON_NAME] UNI N56" at bounding box center [538, 171] width 160 height 14
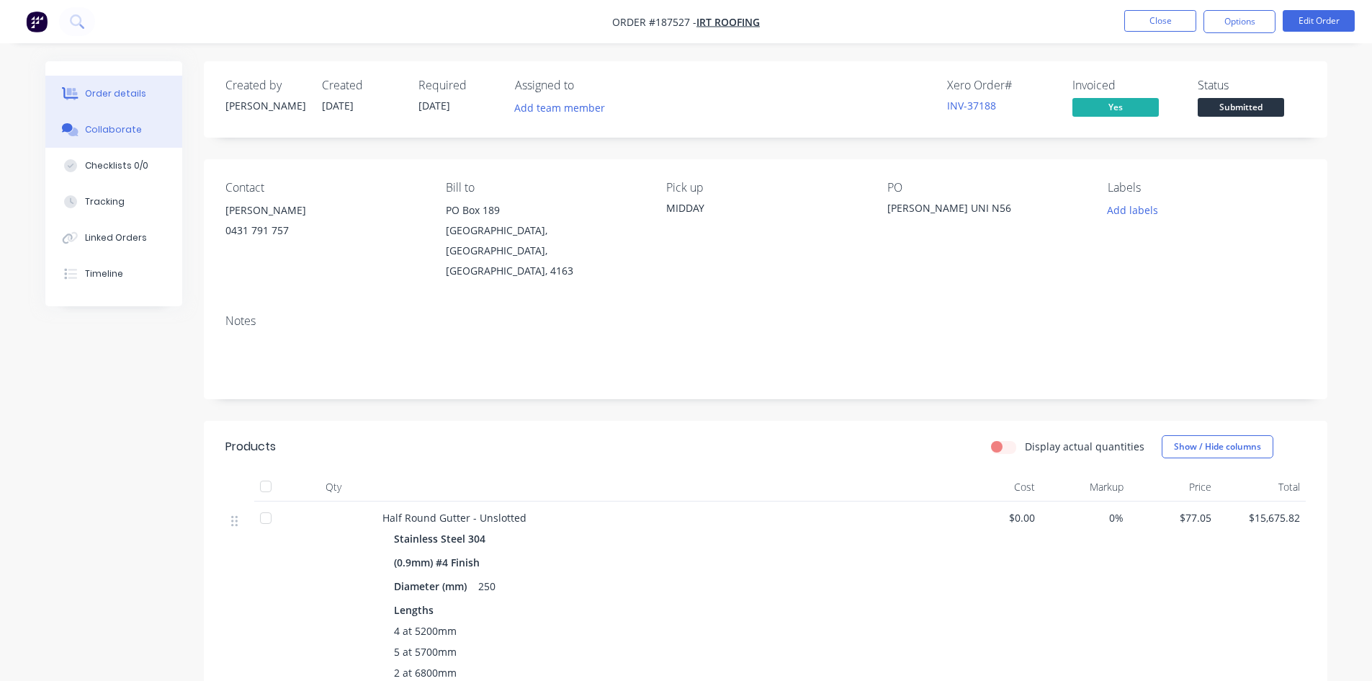
click at [117, 141] on button "Collaborate" at bounding box center [113, 130] width 137 height 36
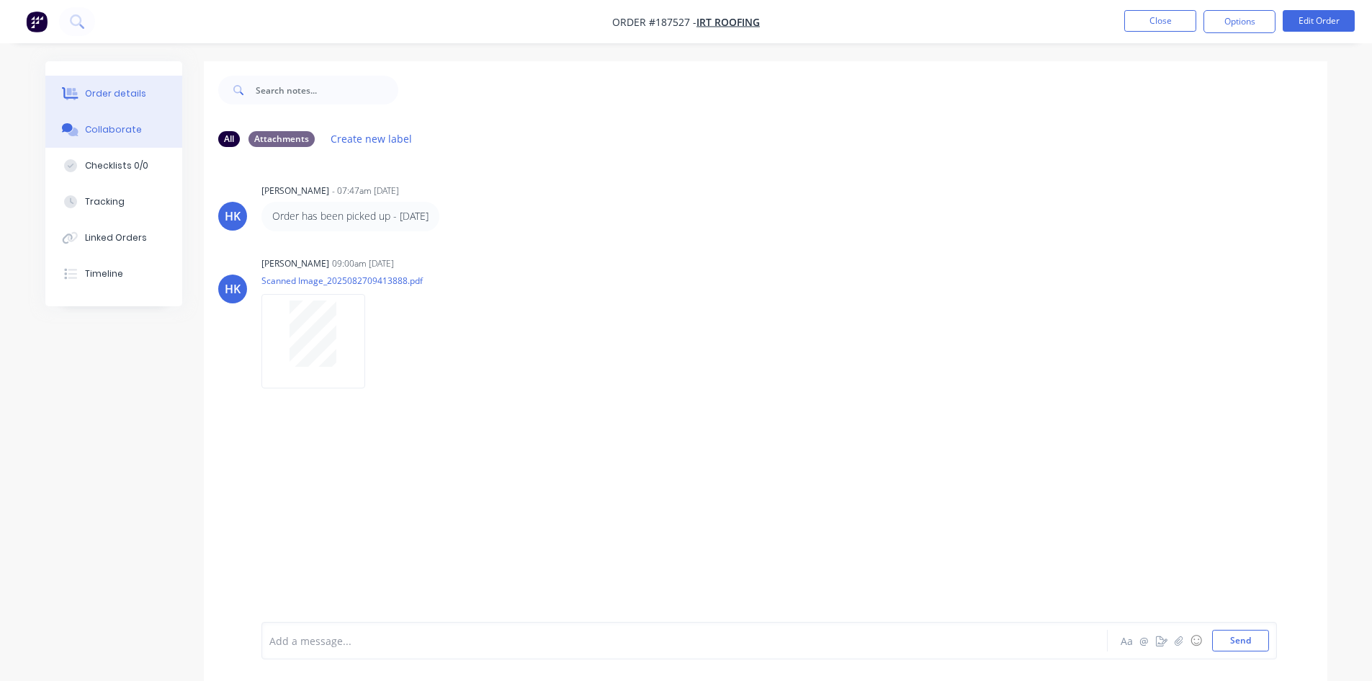
click at [115, 111] on button "Order details" at bounding box center [113, 94] width 137 height 36
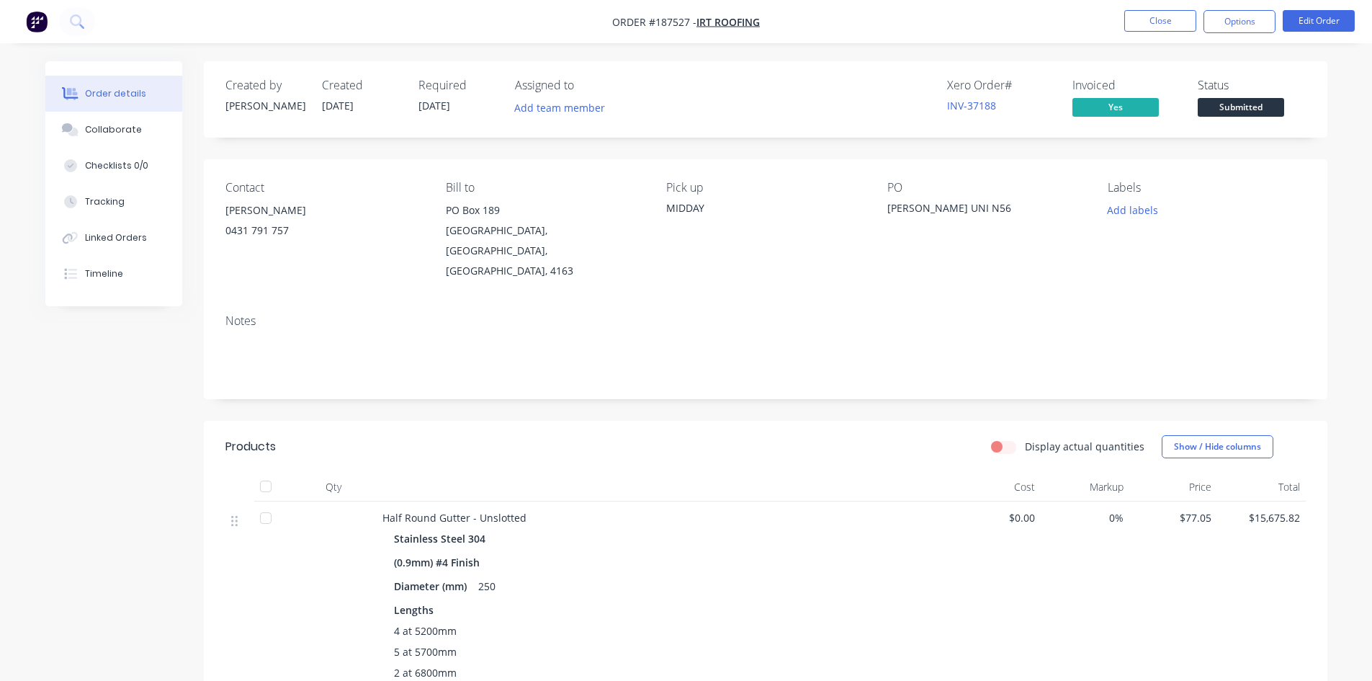
click at [1153, 32] on li "Close" at bounding box center [1160, 21] width 72 height 23
click at [1149, 24] on button "Close" at bounding box center [1160, 21] width 72 height 22
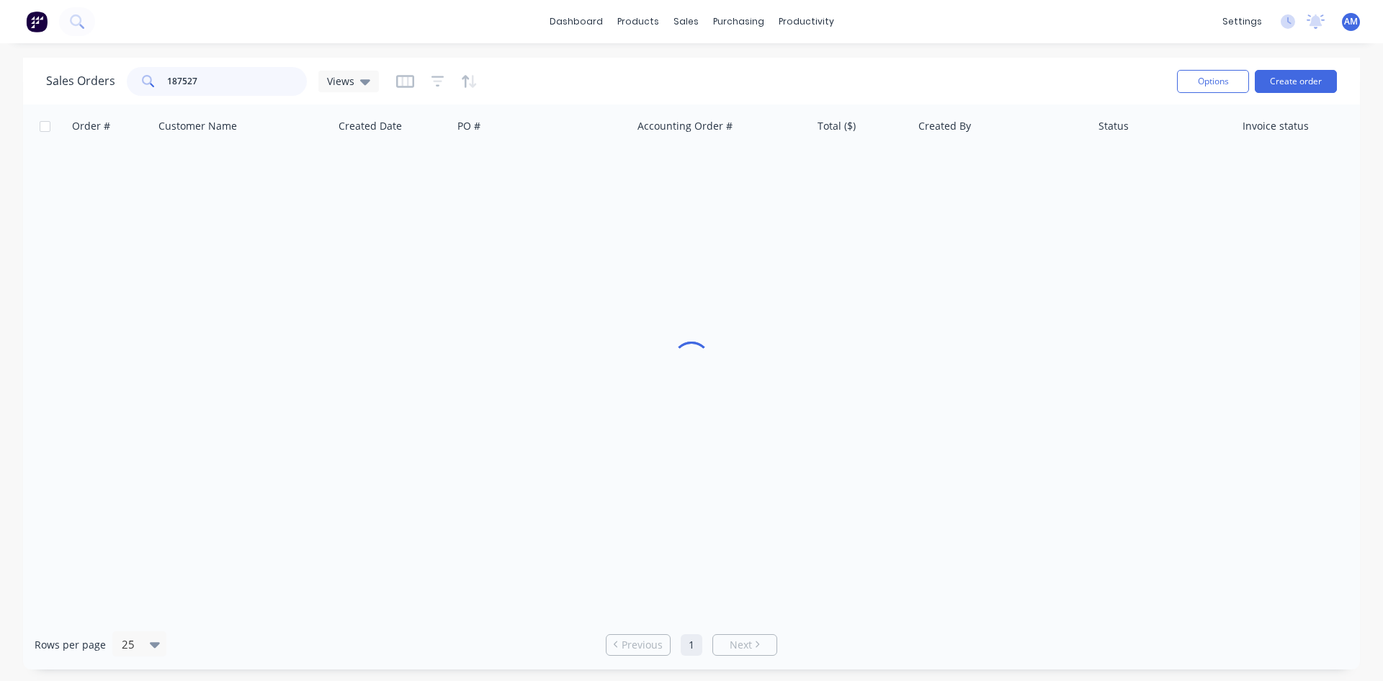
drag, startPoint x: 201, startPoint y: 76, endPoint x: 110, endPoint y: 84, distance: 91.0
click at [110, 84] on div "Sales Orders 187527 Views" at bounding box center [212, 81] width 333 height 29
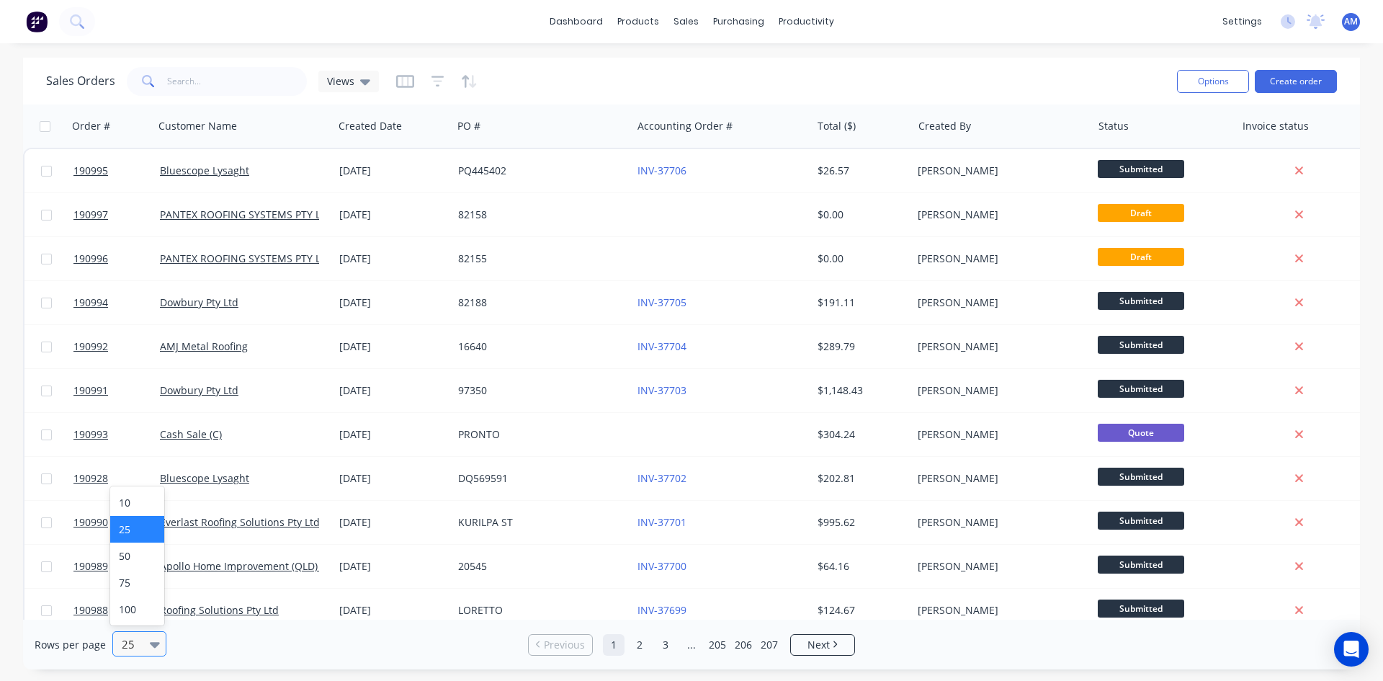
click at [151, 637] on icon at bounding box center [155, 644] width 10 height 16
click at [151, 617] on div "100" at bounding box center [137, 609] width 54 height 27
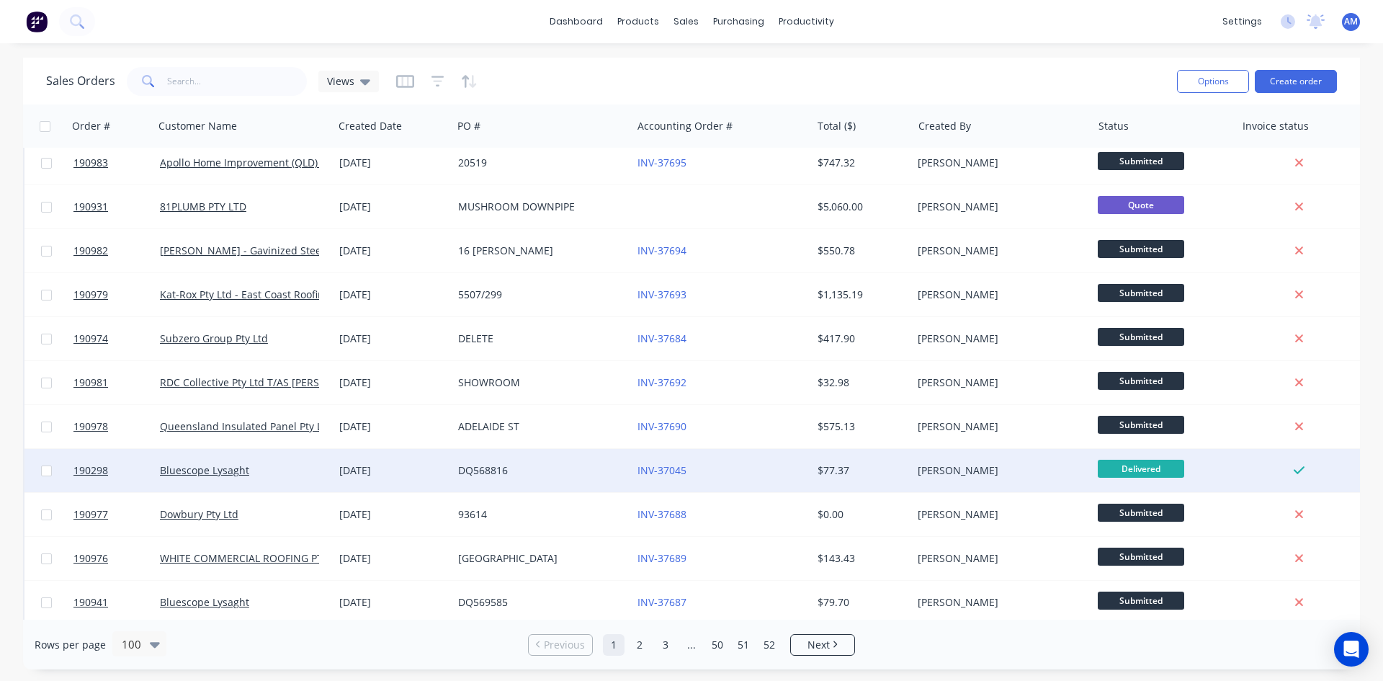
scroll to position [720, 0]
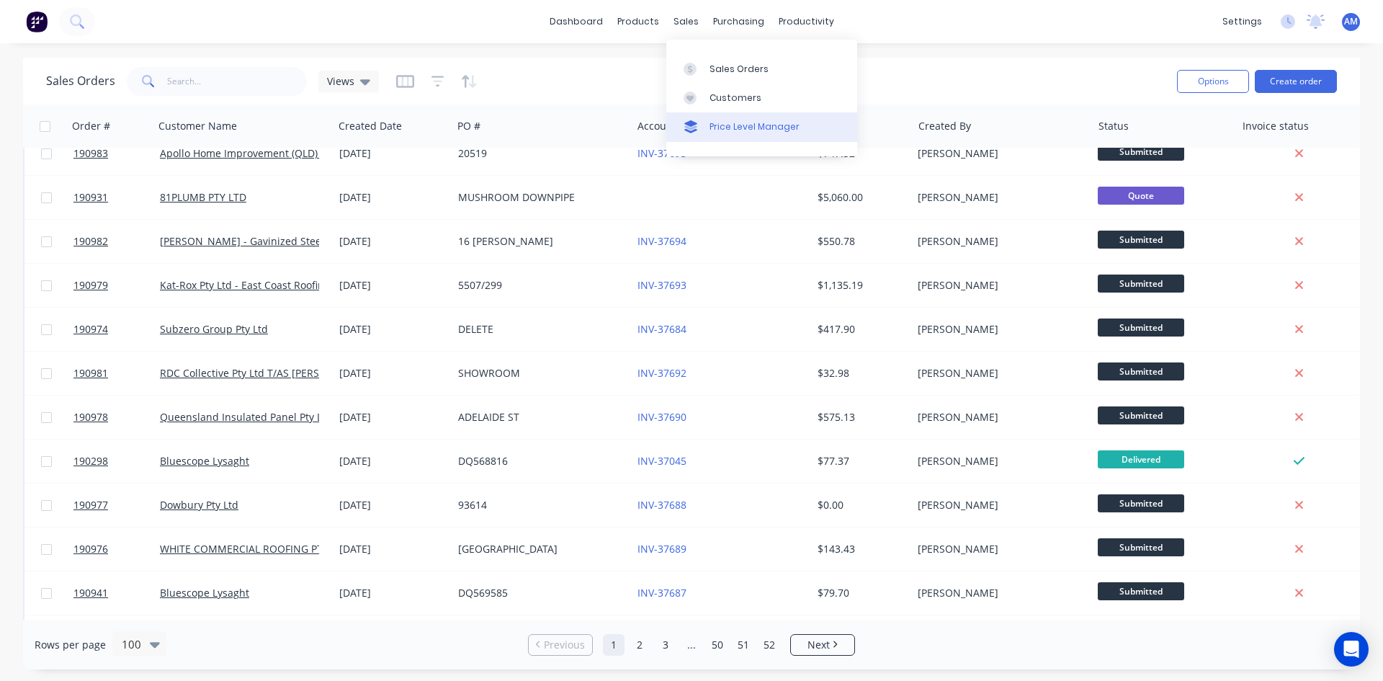
click at [712, 125] on div "Price Level Manager" at bounding box center [754, 126] width 90 height 13
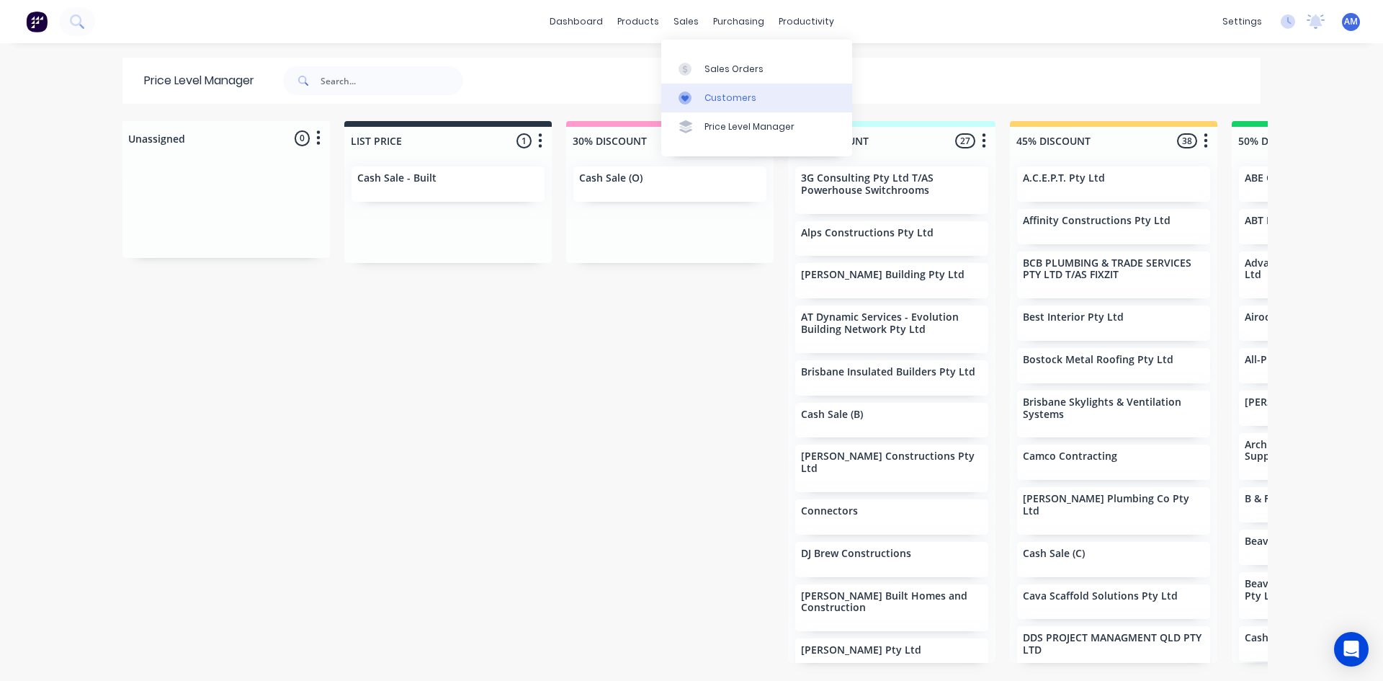
click at [706, 95] on div "Customers" at bounding box center [730, 97] width 52 height 13
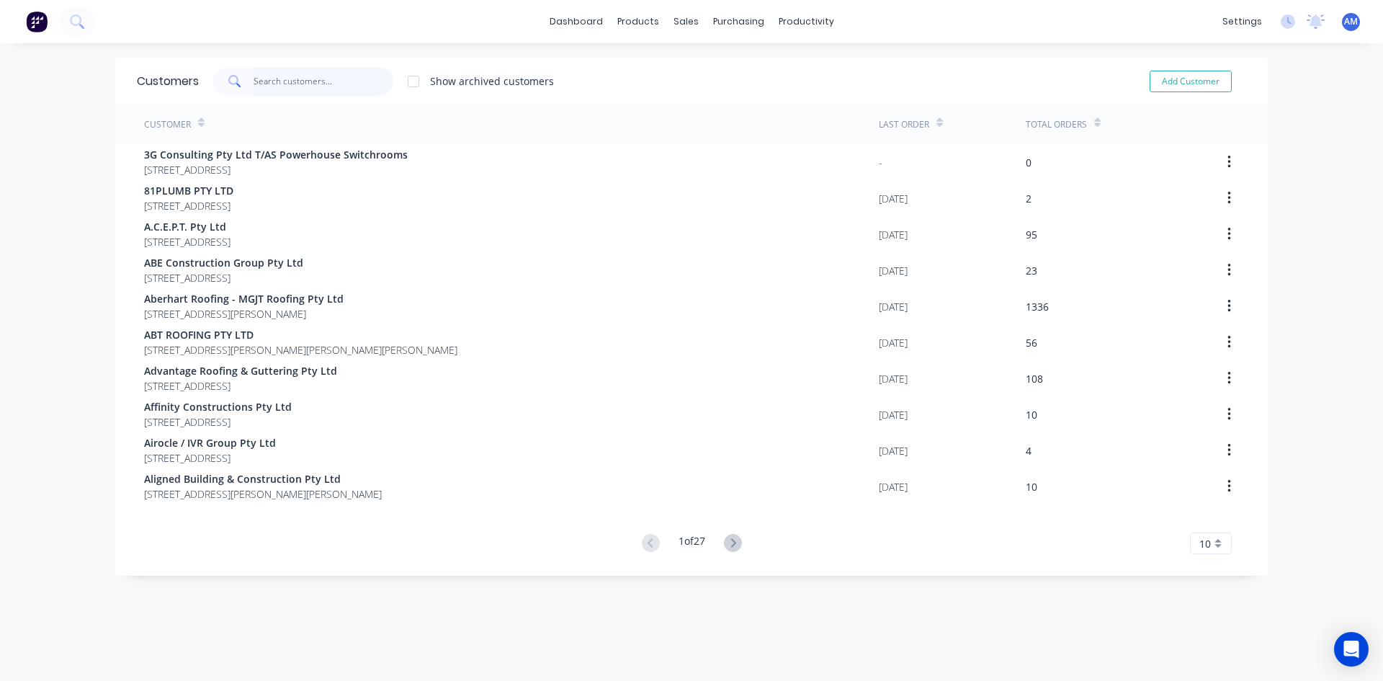
drag, startPoint x: 316, startPoint y: 80, endPoint x: 316, endPoint y: 71, distance: 8.6
click at [315, 80] on input "text" at bounding box center [324, 81] width 140 height 29
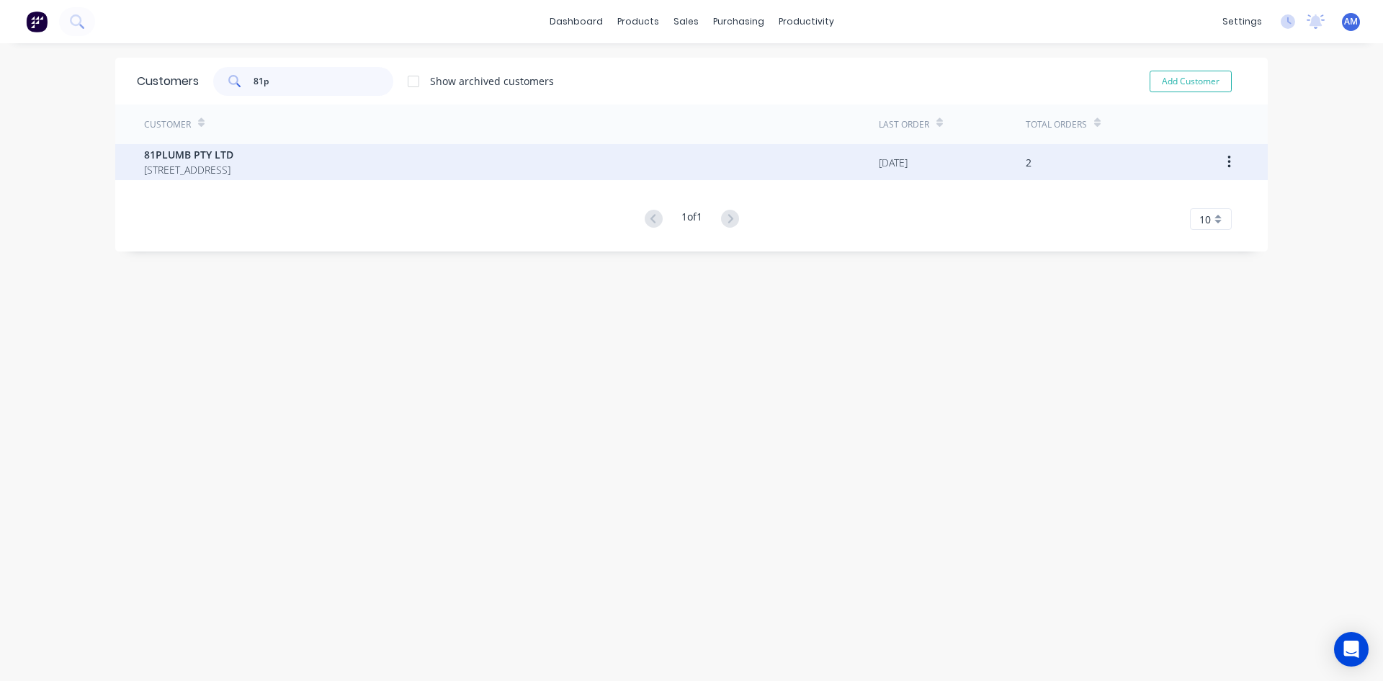
type input "81p"
click at [233, 157] on span "81PLUMB PTY LTD" at bounding box center [188, 154] width 89 height 15
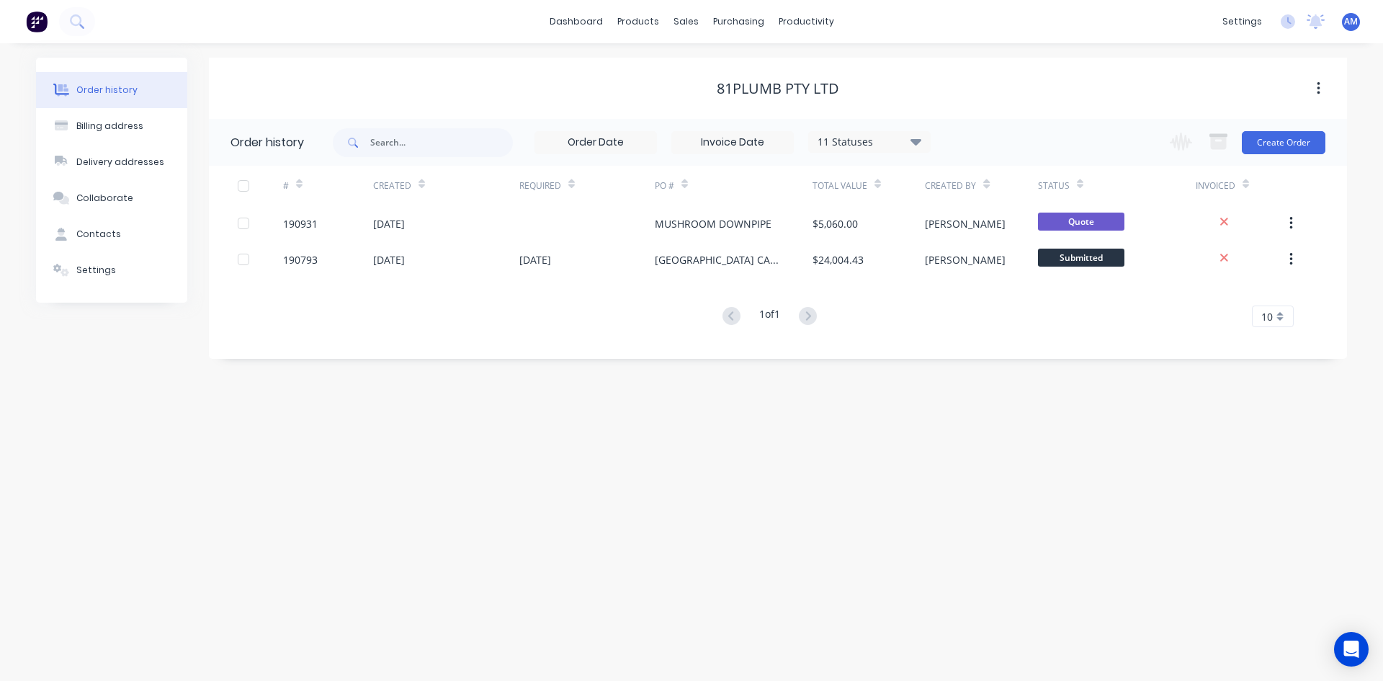
click at [630, 138] on input at bounding box center [595, 143] width 121 height 22
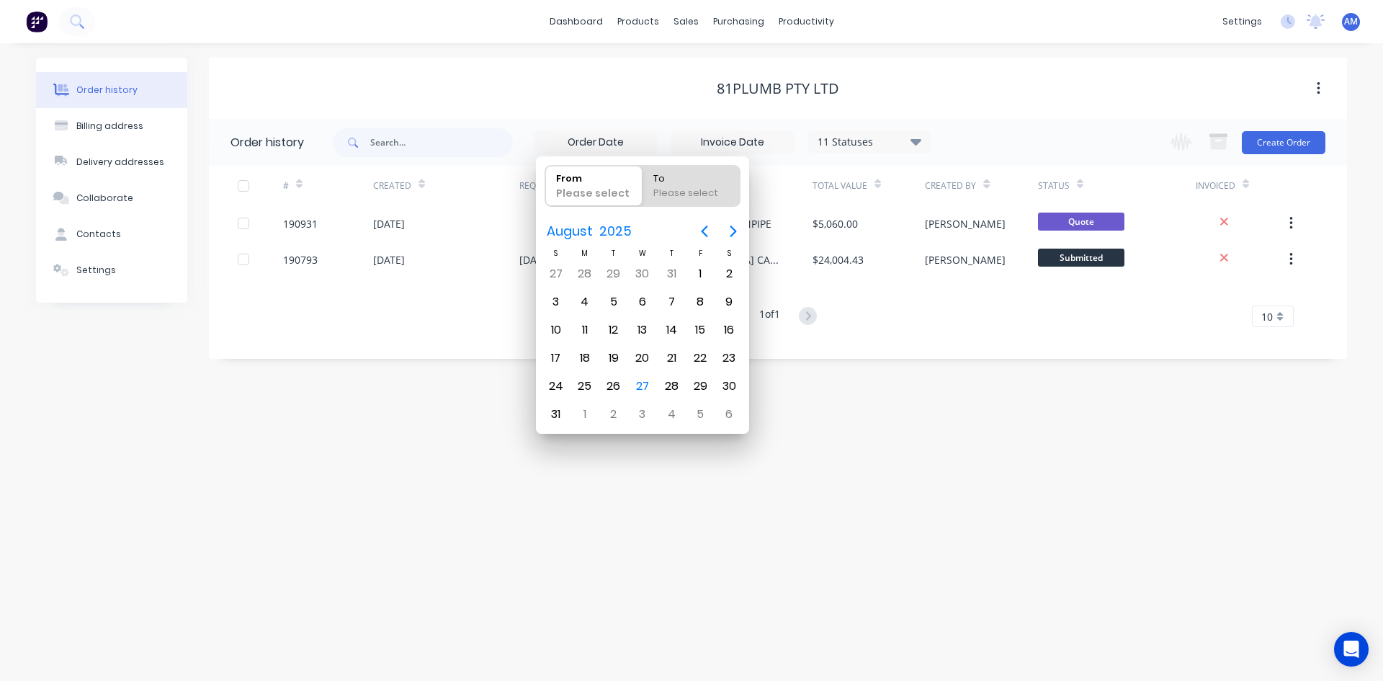
click at [630, 138] on input at bounding box center [595, 143] width 121 height 22
click at [696, 138] on input at bounding box center [732, 143] width 121 height 22
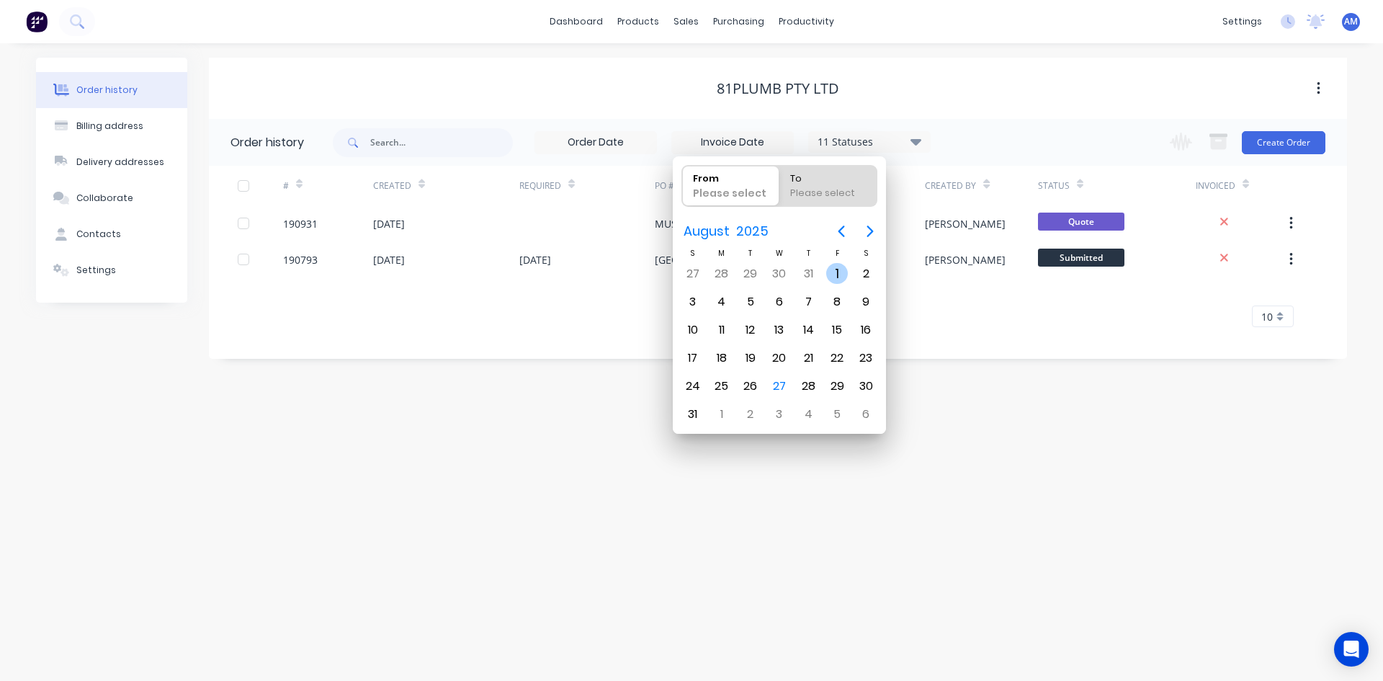
click at [831, 269] on div "1" at bounding box center [837, 274] width 22 height 22
type input "01/08/25"
radio input "false"
radio input "true"
click at [702, 415] on div "31" at bounding box center [693, 414] width 22 height 22
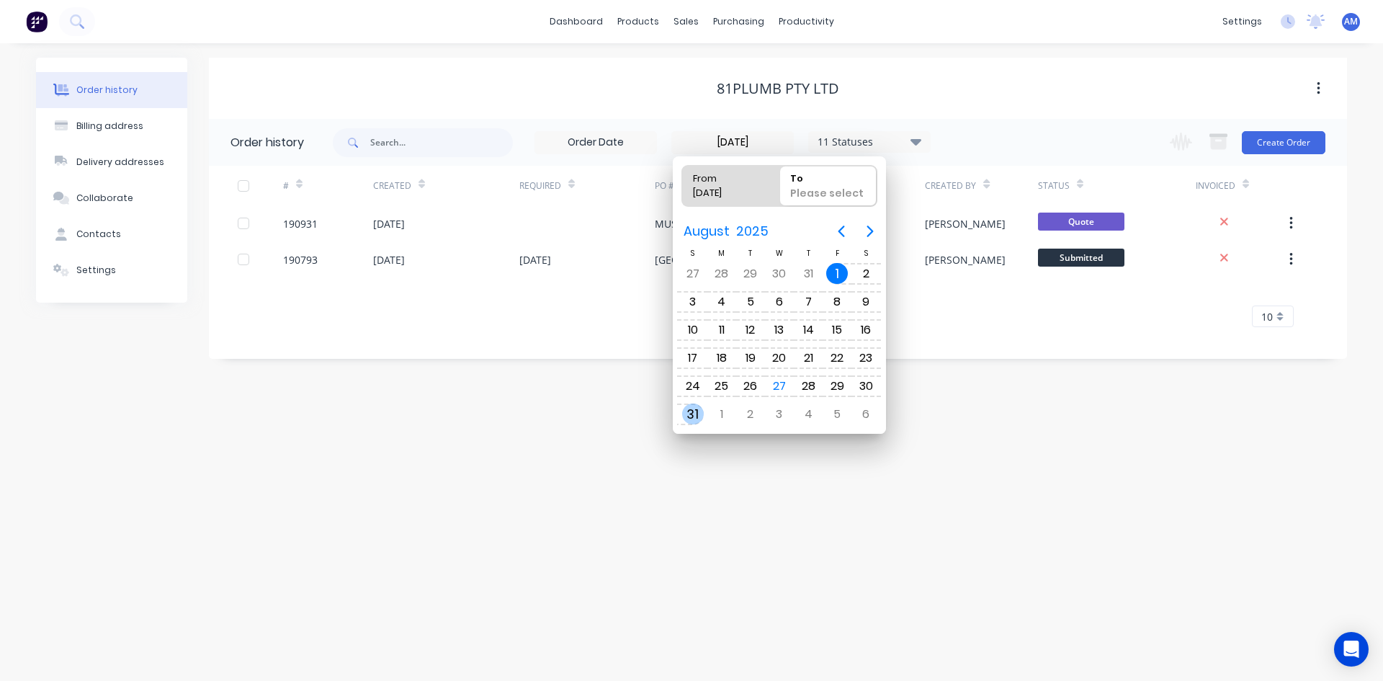
type input "31/07/25 - 31/08/25"
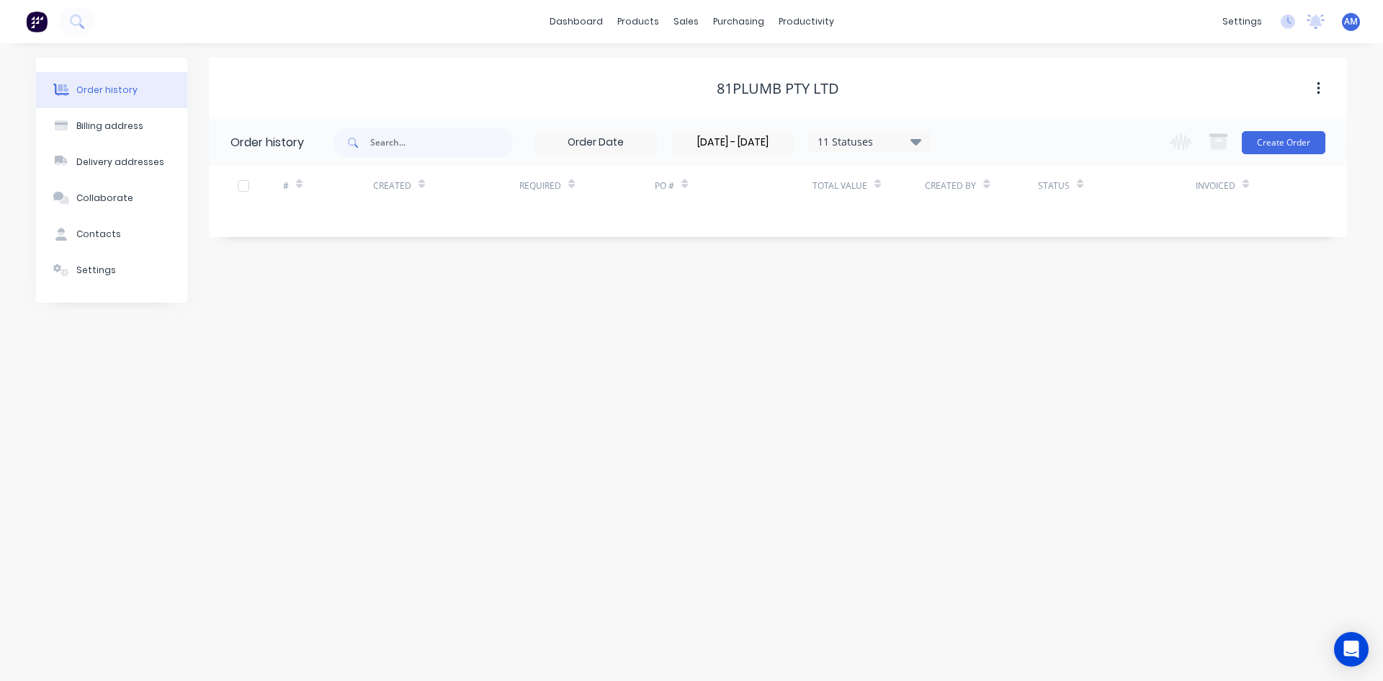
click at [781, 143] on input "31/07/25 - 31/08/25" at bounding box center [732, 143] width 121 height 22
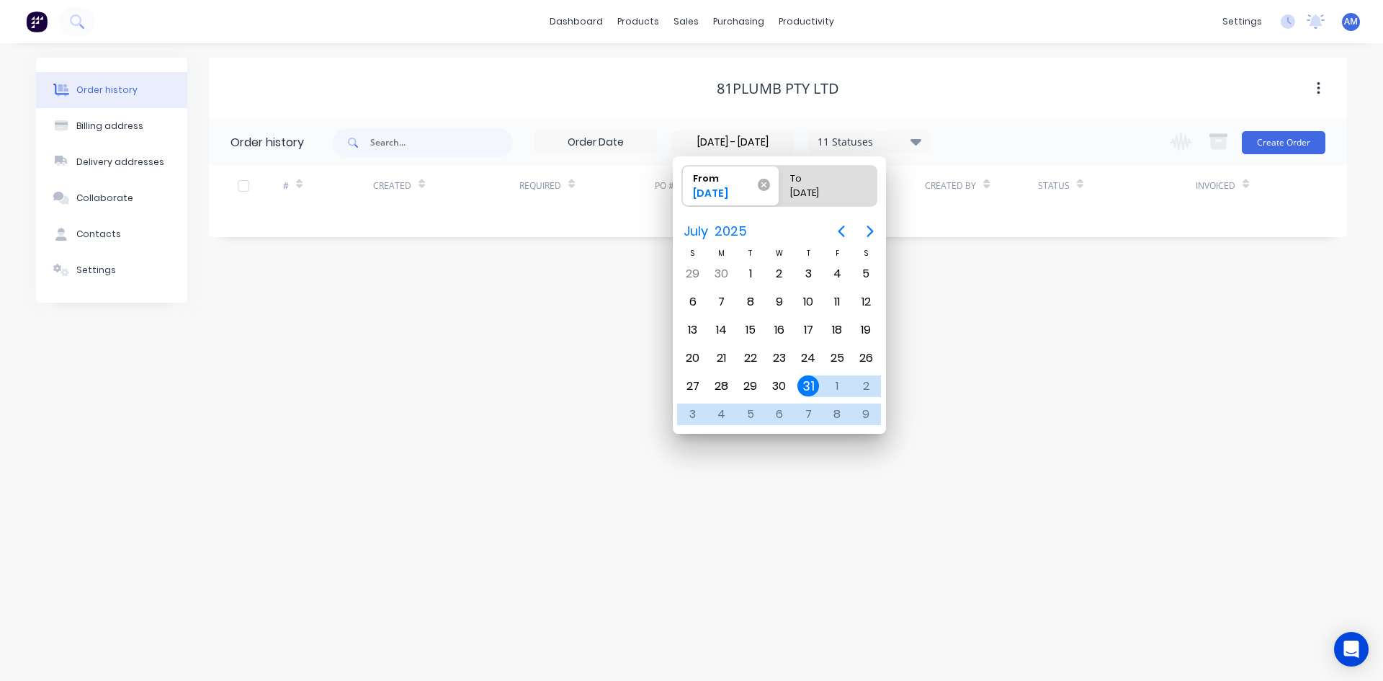
click at [767, 185] on icon at bounding box center [764, 185] width 12 height 12
click at [683, 185] on input "From 31/07/25" at bounding box center [682, 186] width 1 height 40
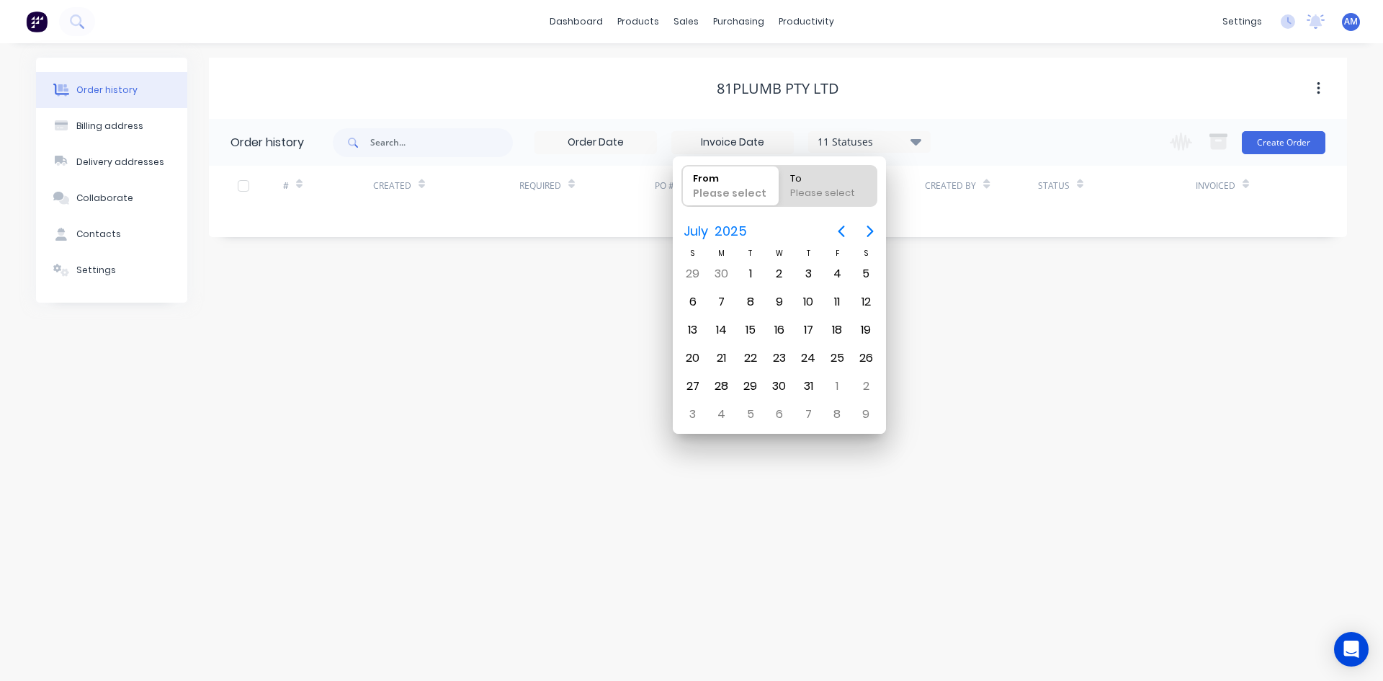
click at [648, 287] on div "81PLUMB PTY LTD Order history 11 Statuses Invoice Status Invoiced Not Invoiced …" at bounding box center [778, 180] width 1138 height 245
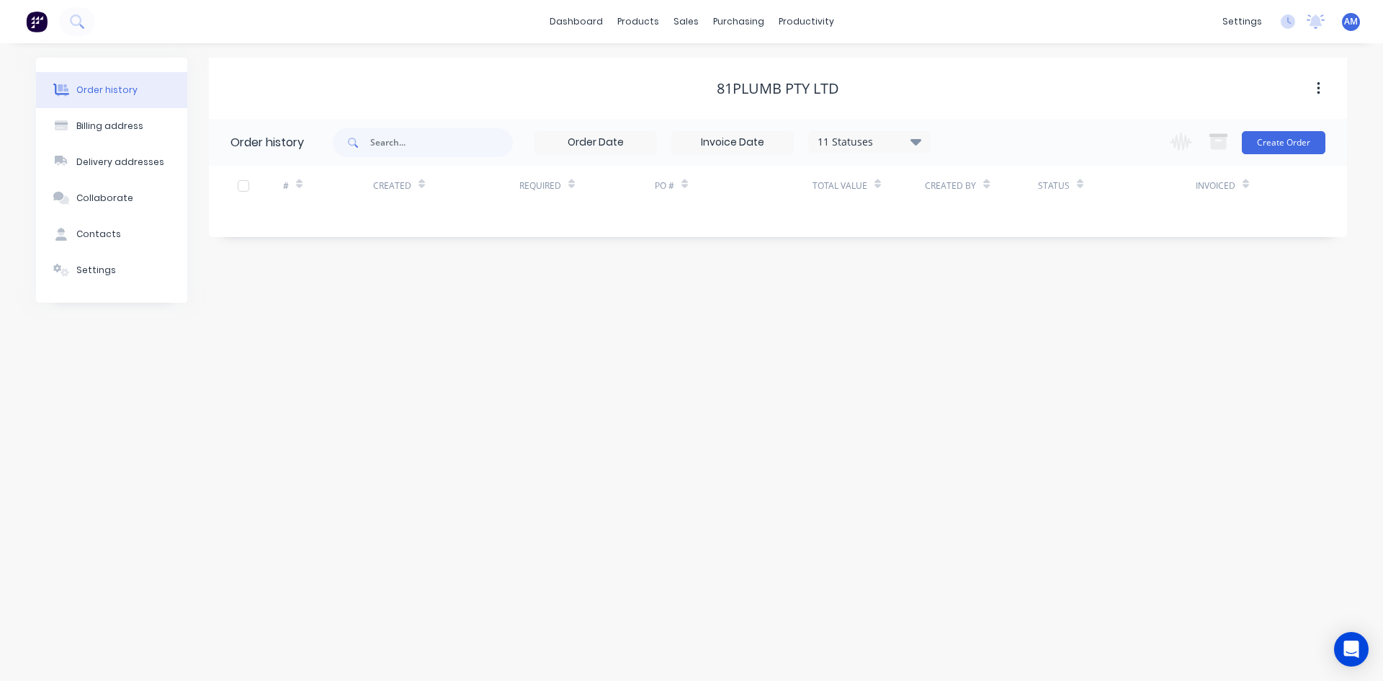
click at [479, 99] on div "81PLUMB PTY LTD" at bounding box center [778, 89] width 1138 height 26
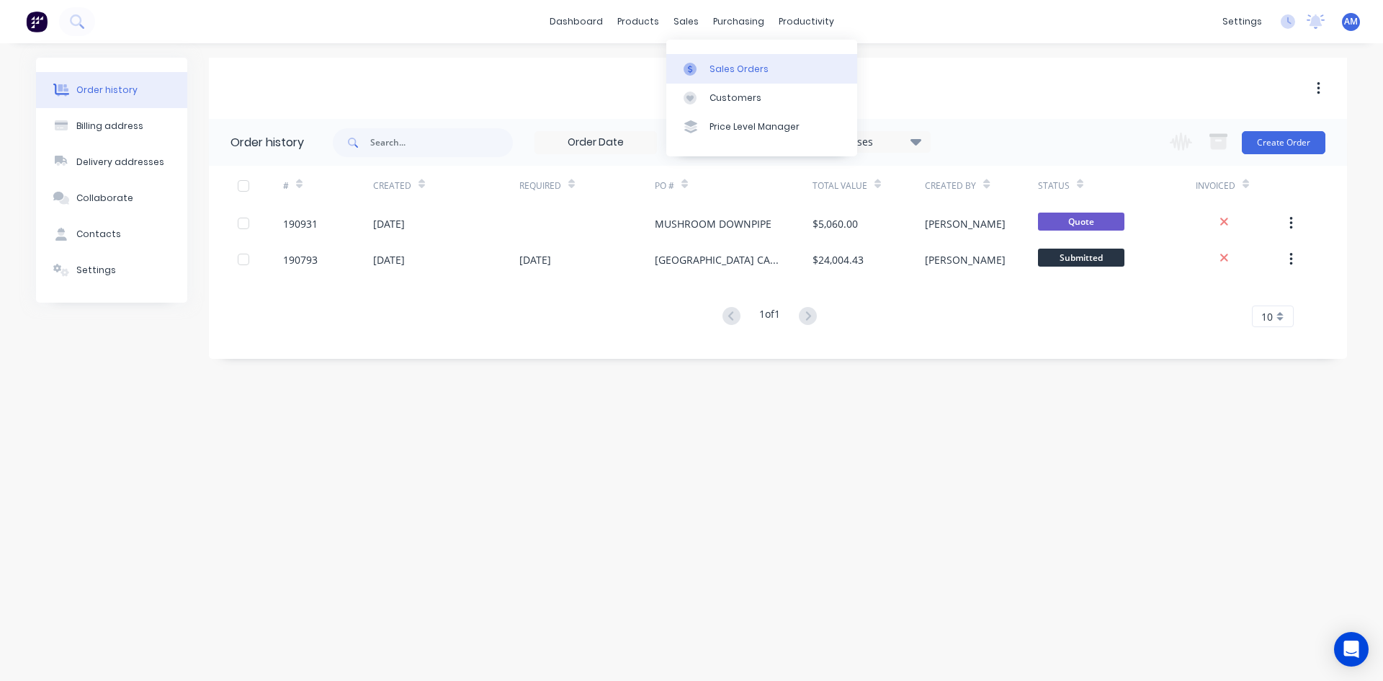
click at [702, 69] on div at bounding box center [695, 69] width 22 height 13
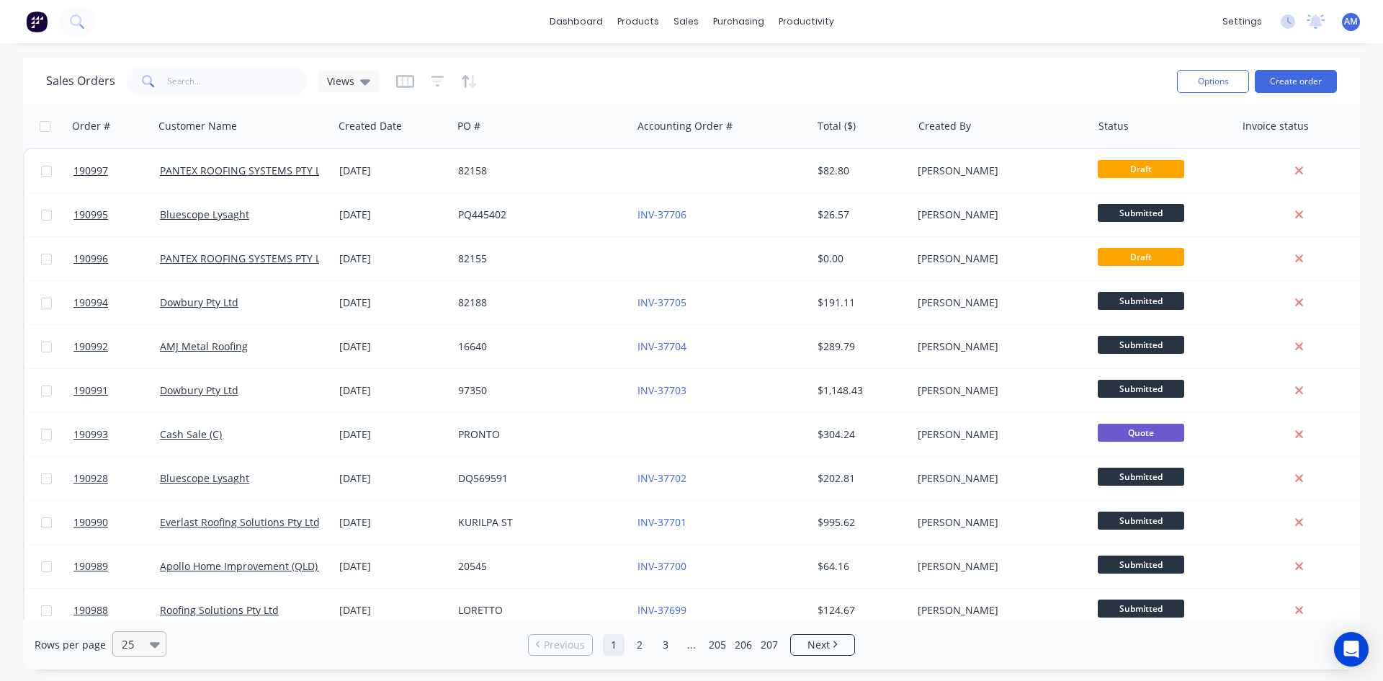
click at [157, 642] on icon at bounding box center [155, 645] width 10 height 6
click at [158, 621] on div "100" at bounding box center [137, 609] width 54 height 27
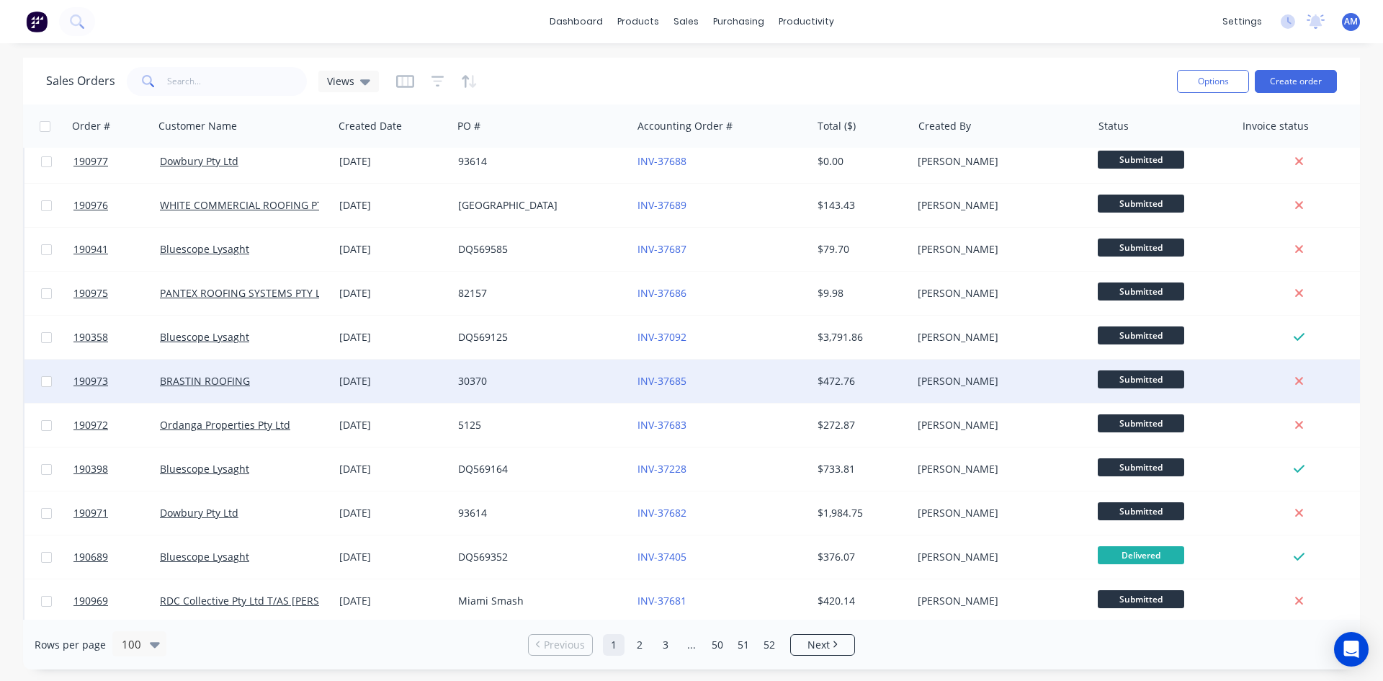
scroll to position [1152, 0]
